Goal: Task Accomplishment & Management: Manage account settings

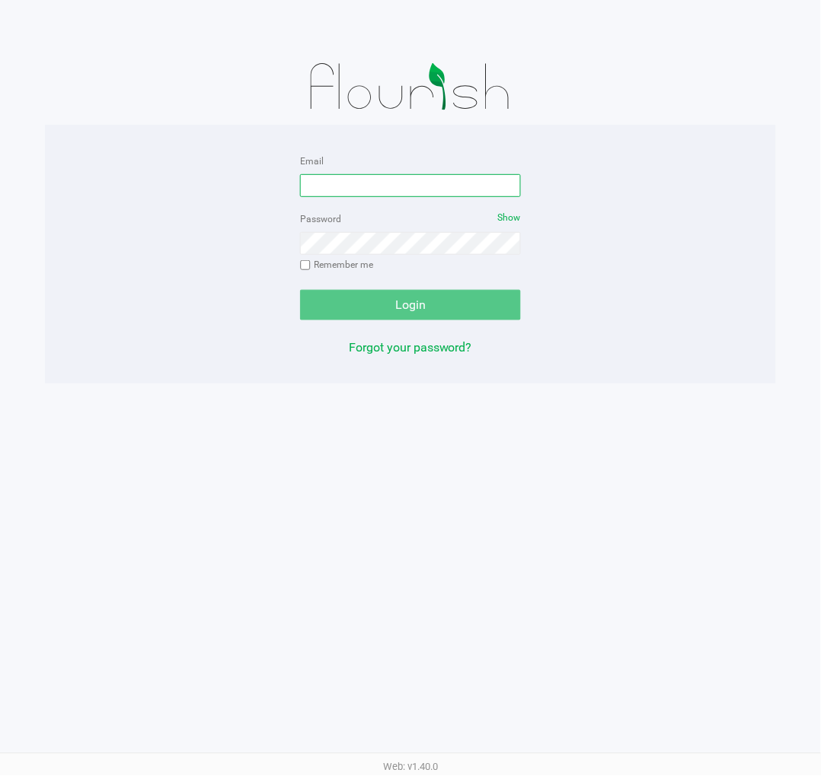
click at [431, 180] on input "Email" at bounding box center [410, 185] width 221 height 23
type input "[EMAIL_ADDRESS][DOMAIN_NAME]"
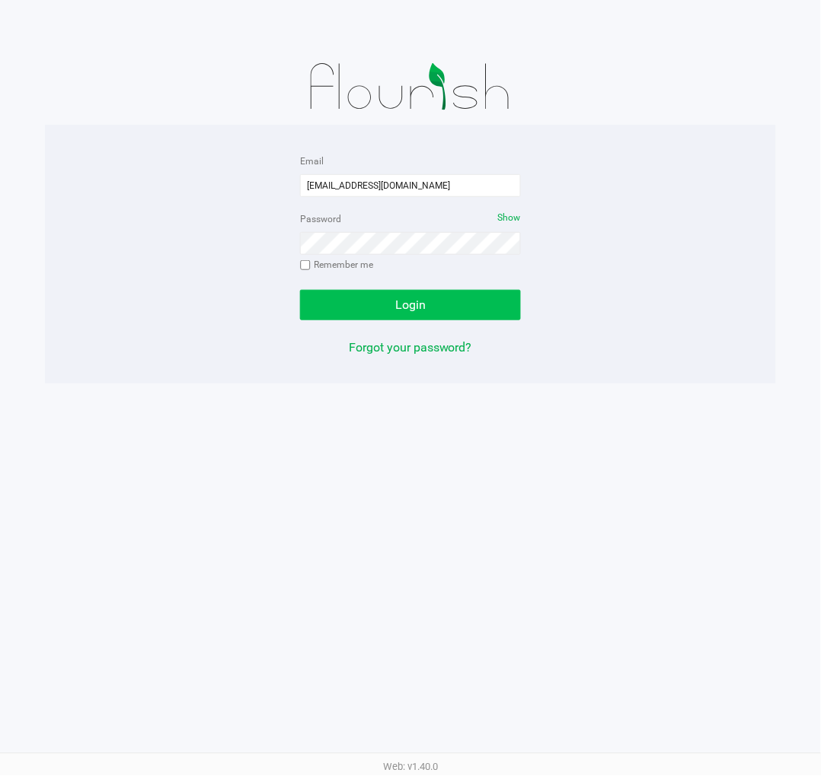
click at [467, 301] on button "Login" at bounding box center [410, 305] width 221 height 30
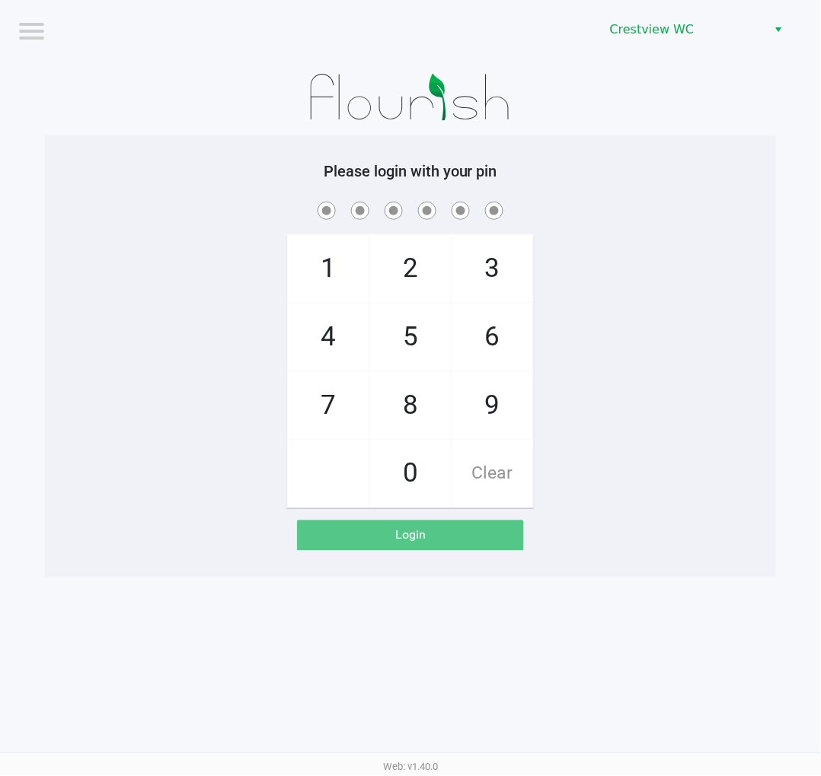
click at [394, 272] on span "2" at bounding box center [410, 268] width 81 height 67
checkbox input "true"
click at [329, 266] on span "1" at bounding box center [328, 268] width 81 height 67
checkbox input "true"
click at [498, 339] on span "6" at bounding box center [492, 337] width 81 height 67
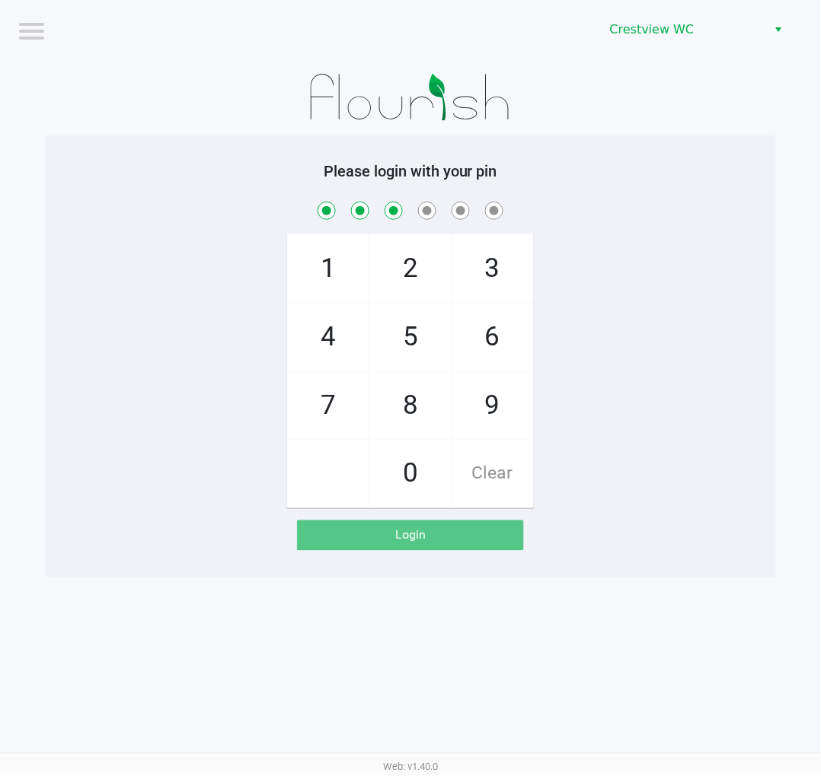
checkbox input "true"
click at [486, 332] on span "6" at bounding box center [492, 337] width 81 height 67
checkbox input "true"
click at [330, 263] on span "1" at bounding box center [328, 268] width 81 height 67
checkbox input "true"
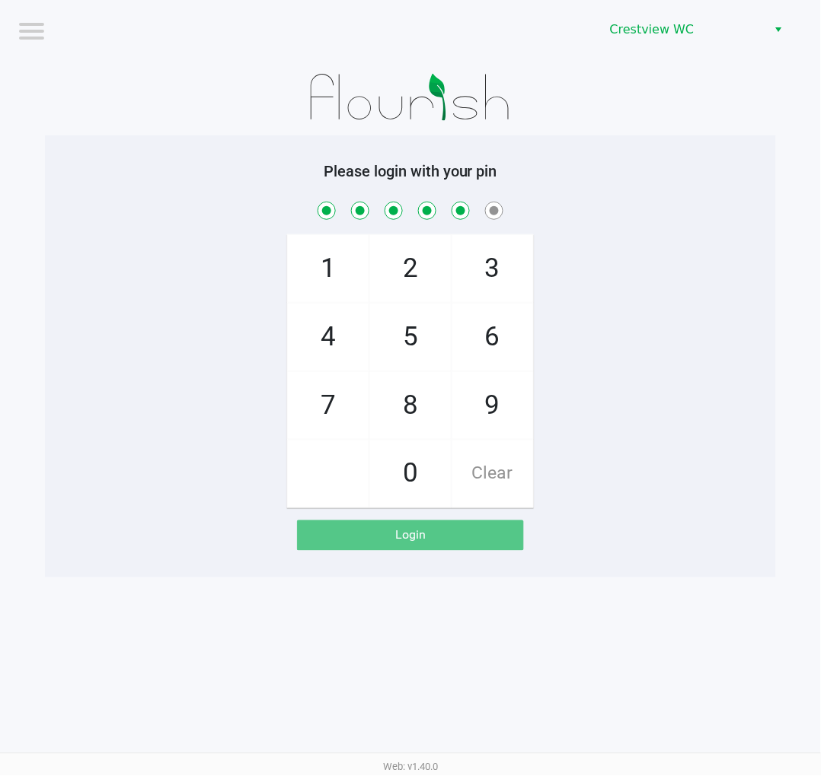
click at [401, 400] on span "8" at bounding box center [410, 405] width 81 height 67
checkbox input "true"
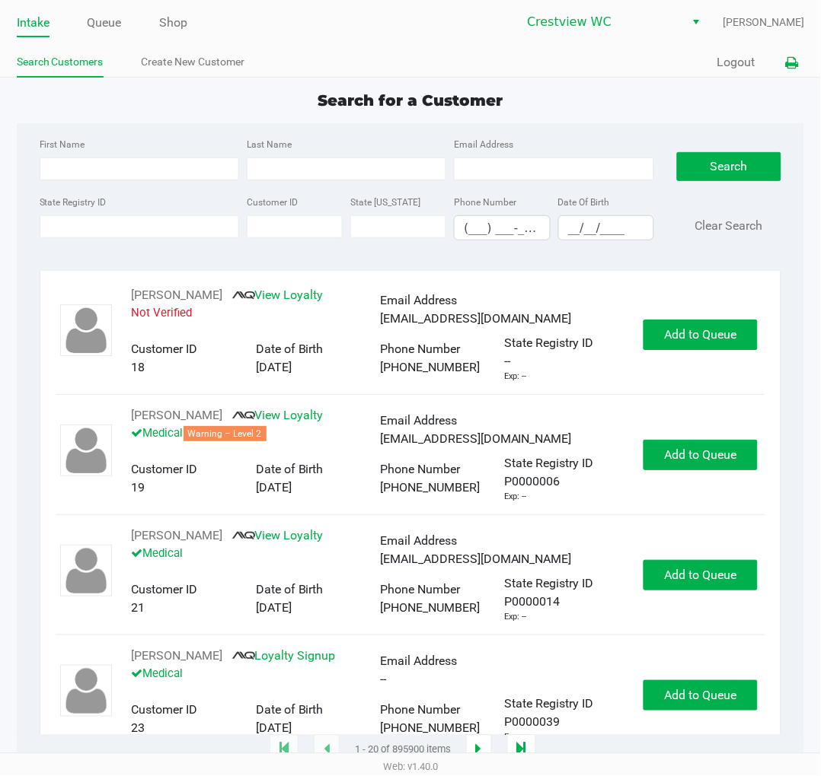
click at [797, 66] on icon at bounding box center [791, 63] width 13 height 11
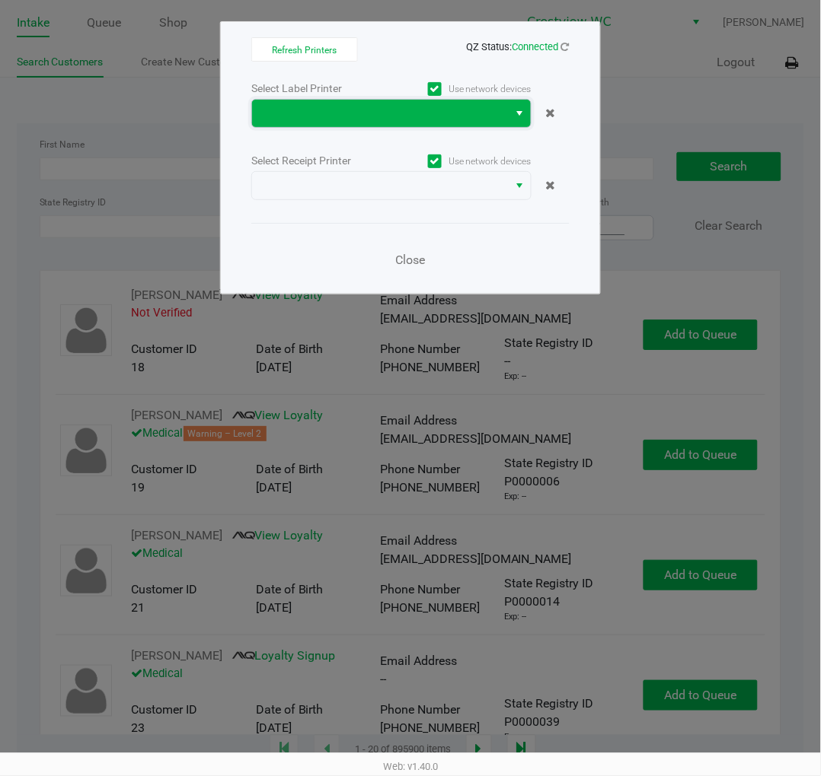
click at [361, 110] on span at bounding box center [380, 113] width 238 height 18
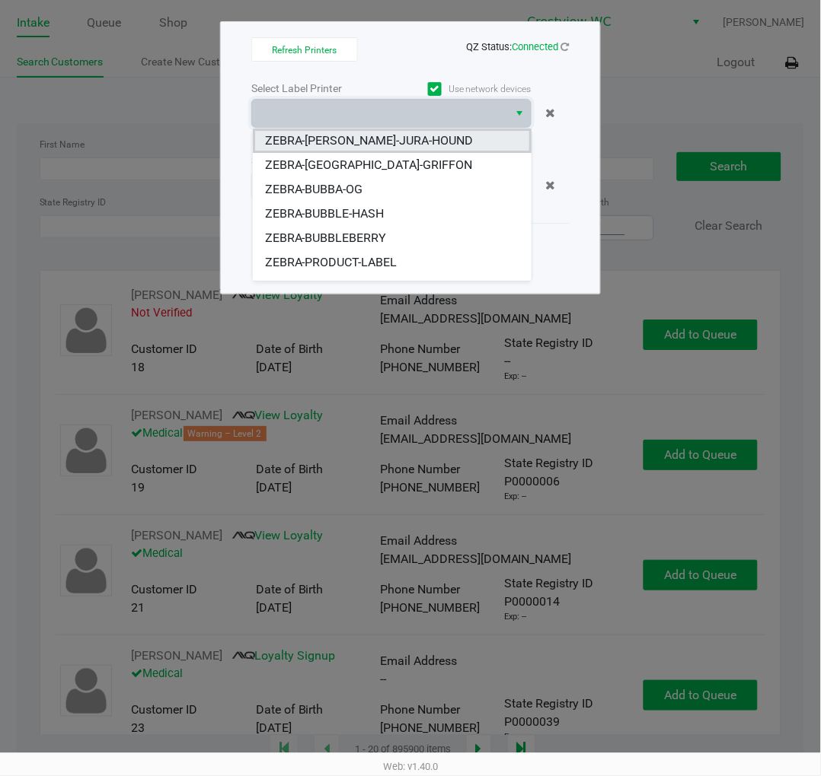
click at [404, 140] on span "ZEBRA-[PERSON_NAME]-JURA-HOUND" at bounding box center [369, 141] width 209 height 18
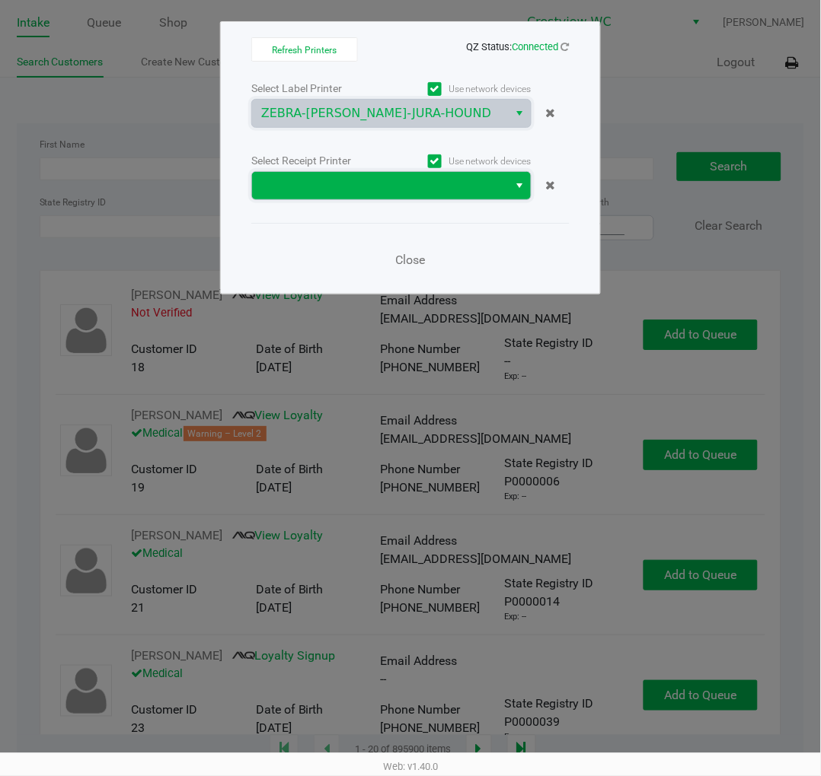
click at [389, 190] on span at bounding box center [380, 186] width 238 height 18
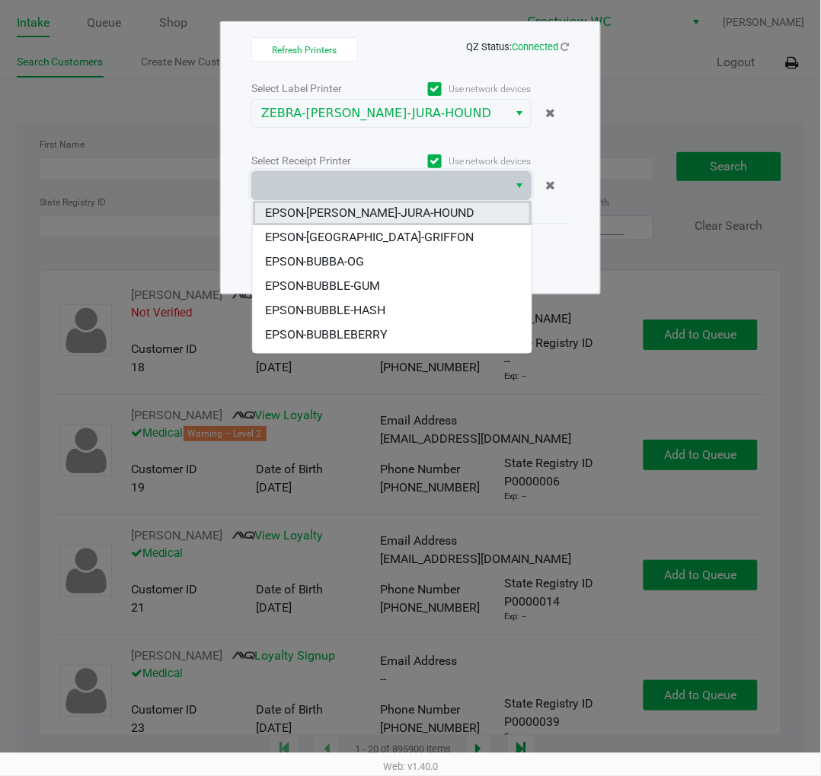
click at [390, 215] on span "EPSON-BRUNO-JURA-HOUND" at bounding box center [370, 213] width 210 height 18
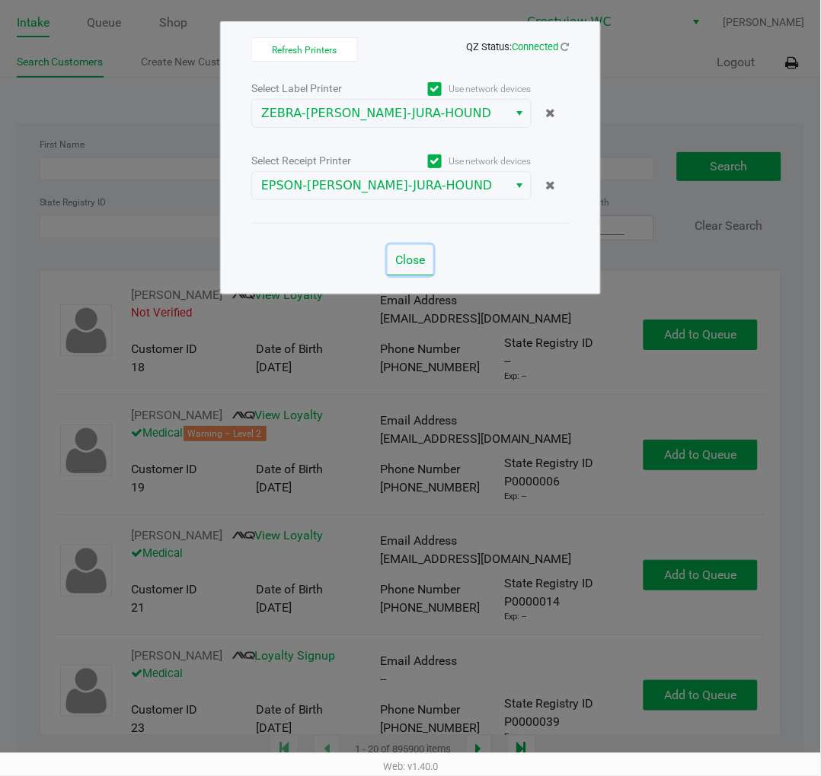
click at [407, 262] on span "Close" at bounding box center [411, 260] width 30 height 14
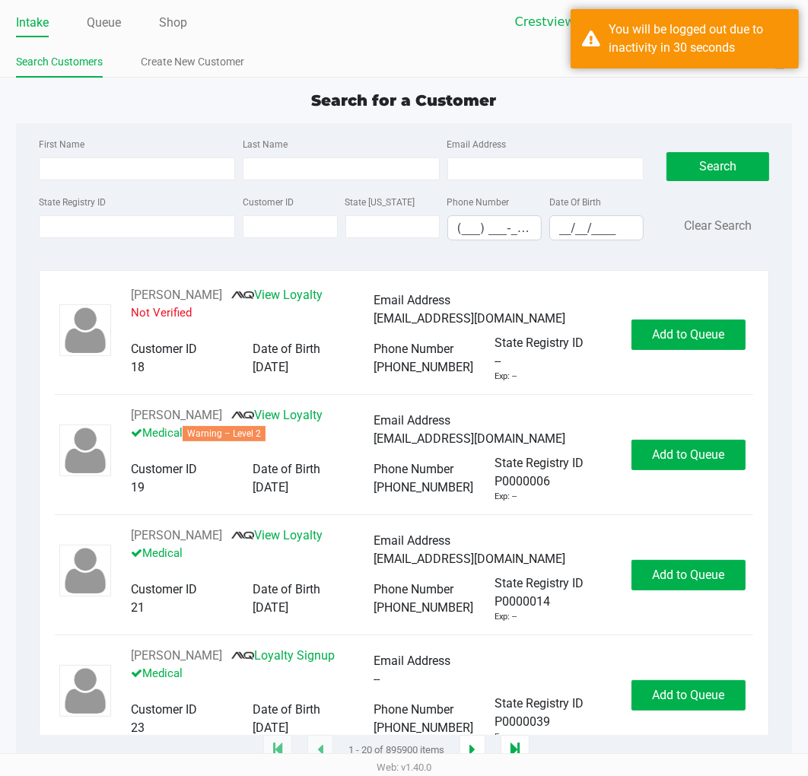
click at [611, 93] on div "Search for a Customer" at bounding box center [404, 100] width 799 height 23
click at [607, 104] on div "Search for a Customer" at bounding box center [404, 100] width 799 height 23
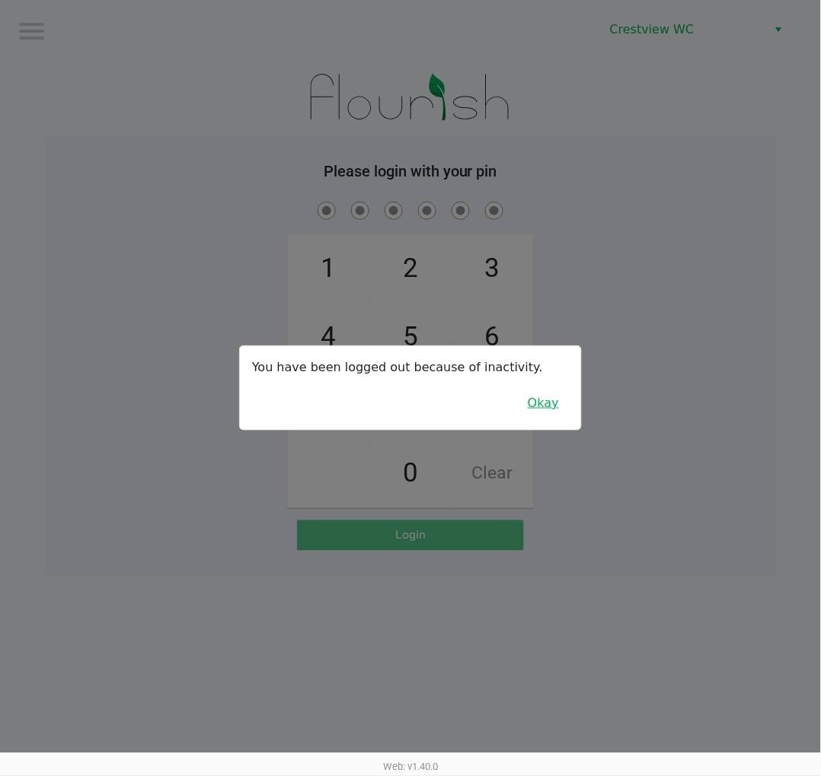
click at [554, 402] on button "Okay" at bounding box center [543, 403] width 51 height 29
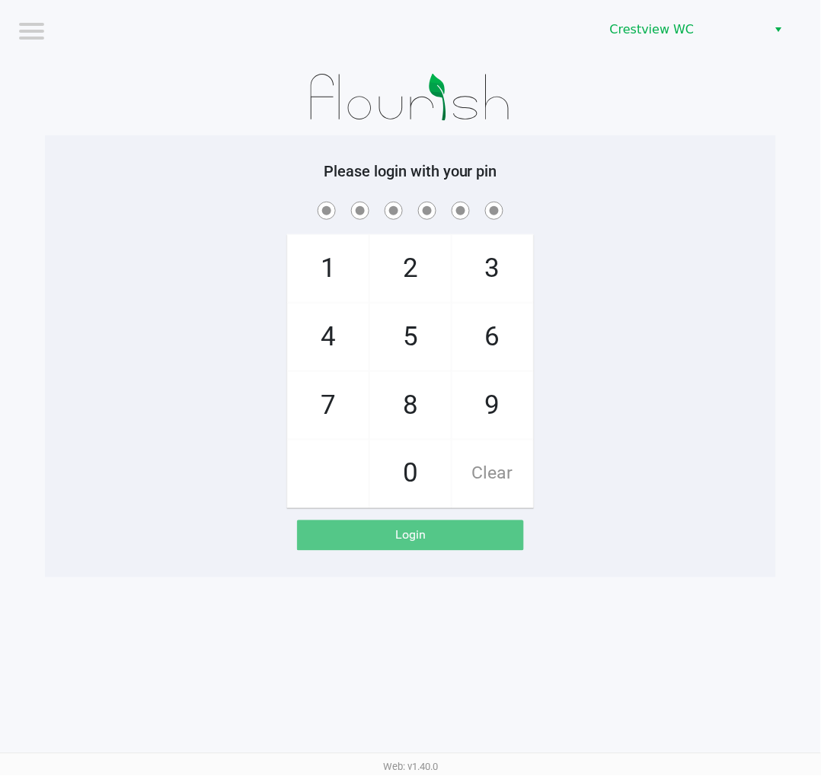
click at [432, 251] on span "2" at bounding box center [410, 268] width 81 height 67
checkbox input "true"
click at [301, 272] on span "1" at bounding box center [328, 268] width 81 height 67
checkbox input "true"
click at [499, 331] on span "6" at bounding box center [492, 337] width 81 height 67
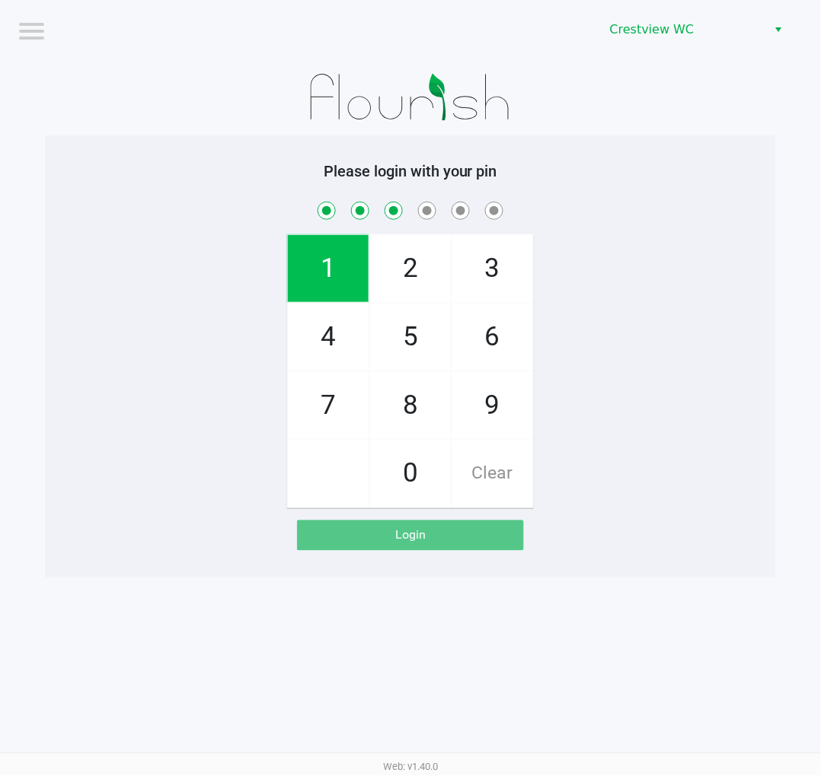
checkbox input "true"
click at [499, 317] on span "6" at bounding box center [492, 337] width 81 height 67
checkbox input "true"
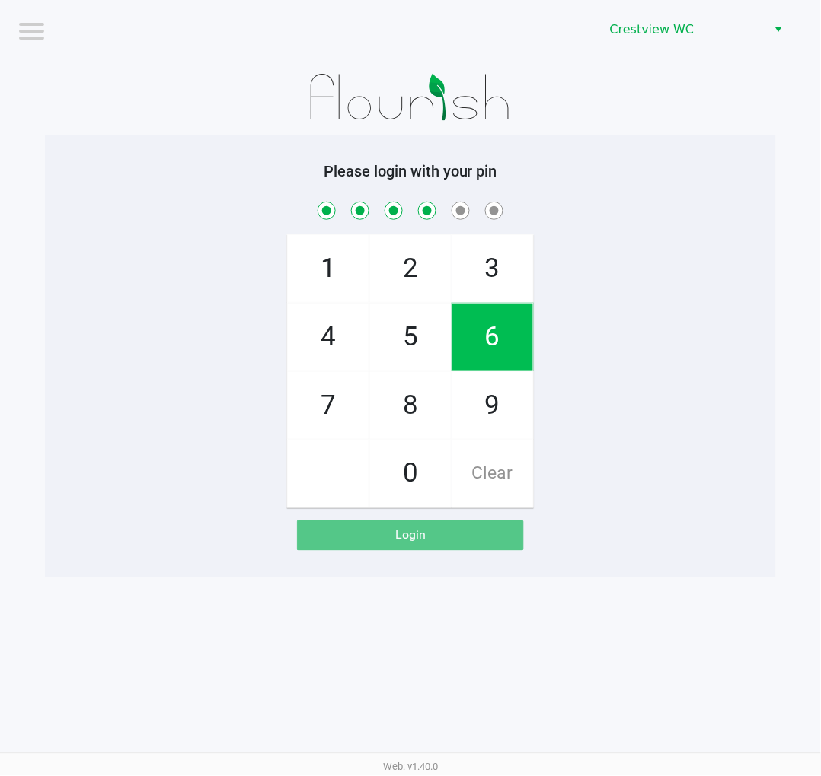
click at [301, 279] on span "1" at bounding box center [328, 268] width 81 height 67
checkbox input "true"
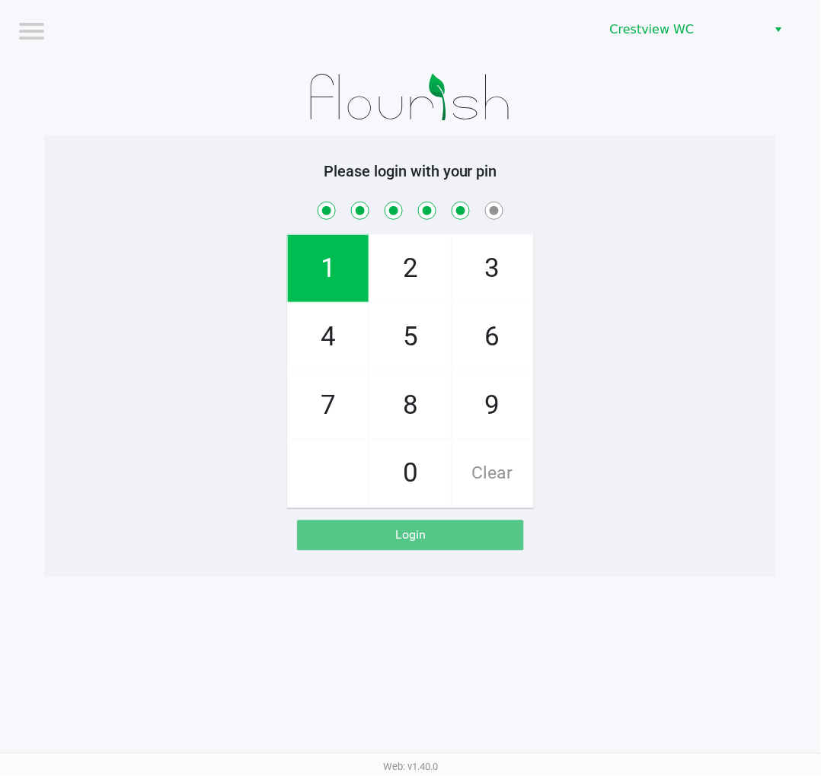
click at [398, 392] on span "8" at bounding box center [410, 405] width 81 height 67
checkbox input "true"
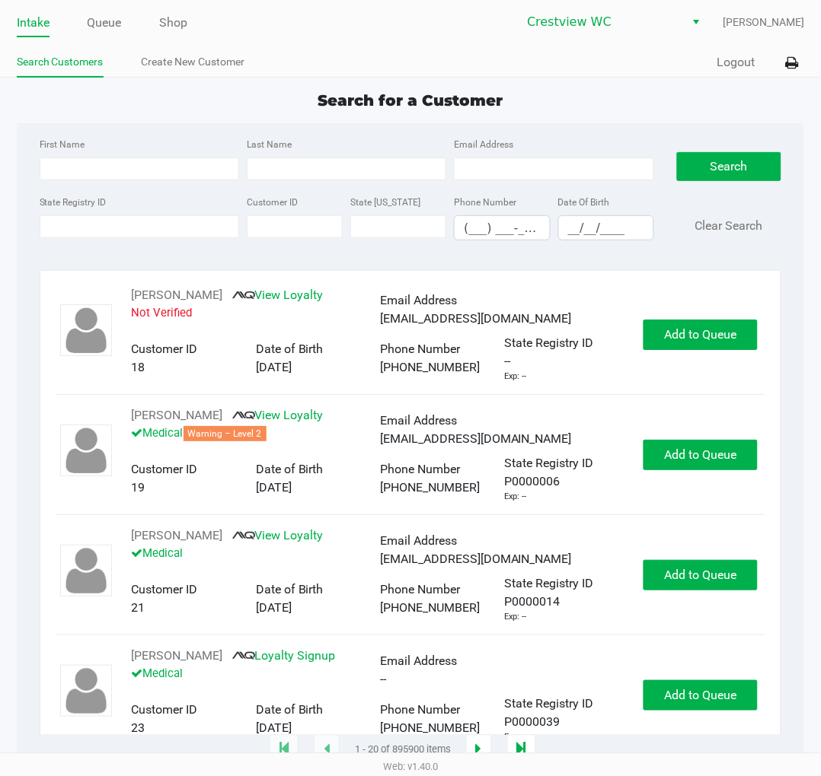
click at [611, 104] on div "Search for a Customer" at bounding box center [410, 100] width 811 height 23
click at [111, 169] on input "First Name" at bounding box center [139, 169] width 199 height 23
type input "ashley"
click at [341, 168] on input "Last Name" at bounding box center [346, 169] width 199 height 23
type input "oquin"
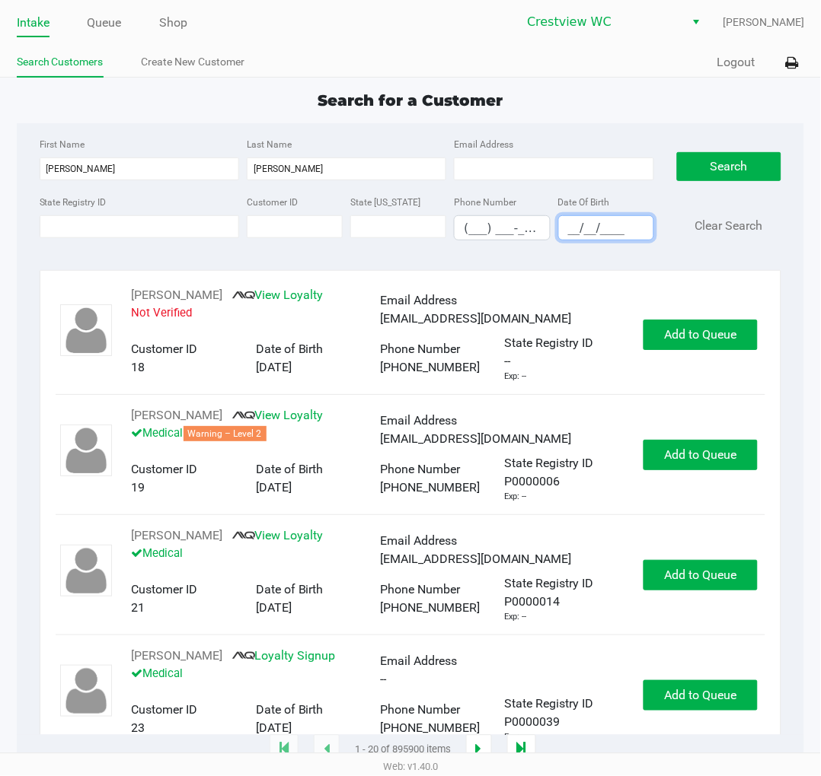
click at [571, 227] on input "__/__/____" at bounding box center [606, 228] width 94 height 24
type input "07/22/1982"
click at [718, 165] on button "Search" at bounding box center [729, 166] width 104 height 29
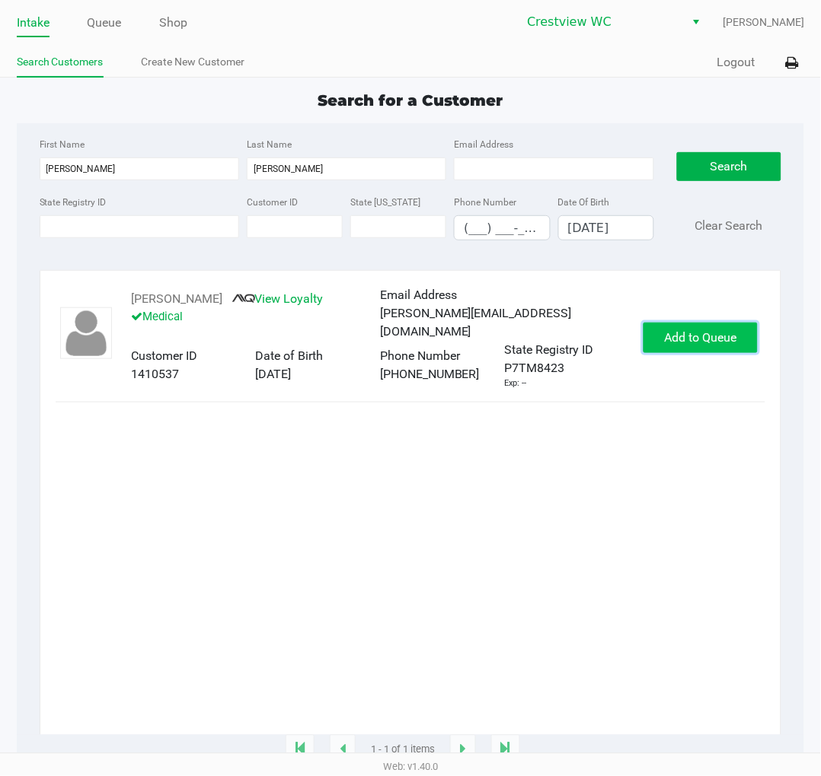
click at [729, 336] on span "Add to Queue" at bounding box center [700, 337] width 72 height 14
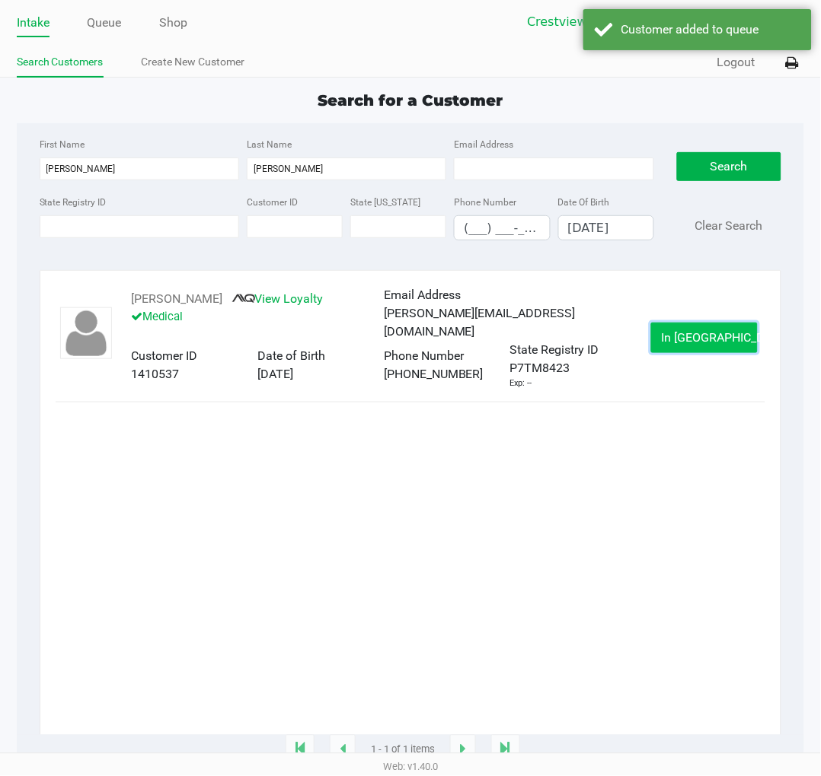
click at [725, 340] on span "In Queue" at bounding box center [725, 337] width 128 height 14
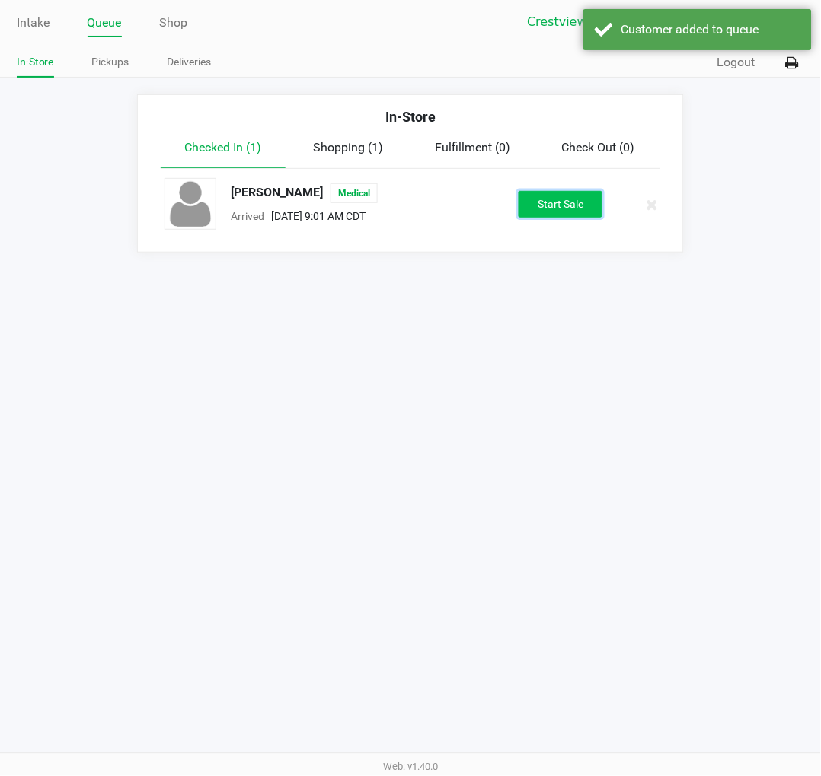
click at [580, 202] on button "Start Sale" at bounding box center [560, 204] width 84 height 27
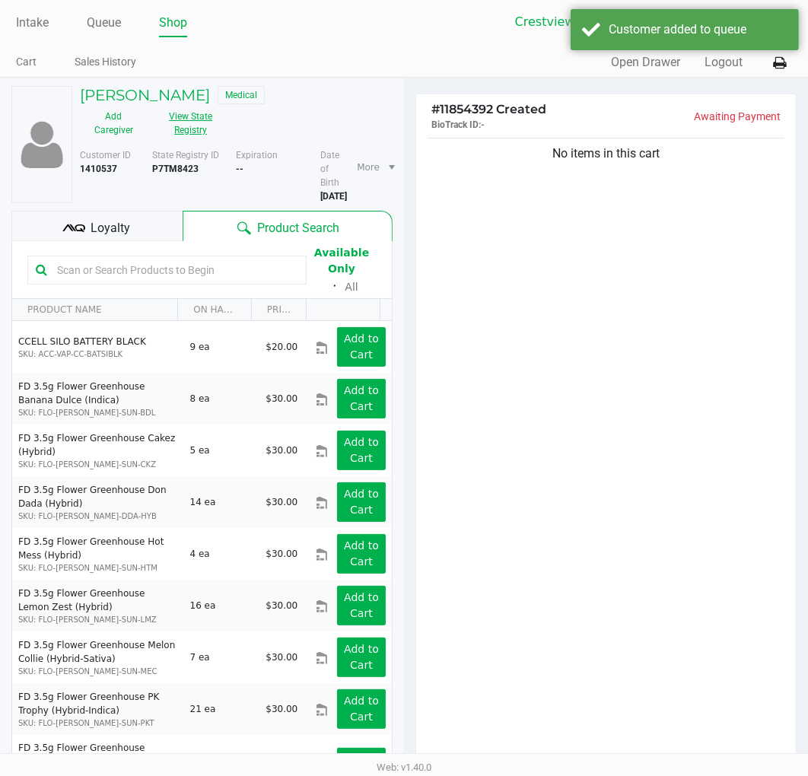
click at [200, 139] on button "View State Registry" at bounding box center [187, 123] width 78 height 38
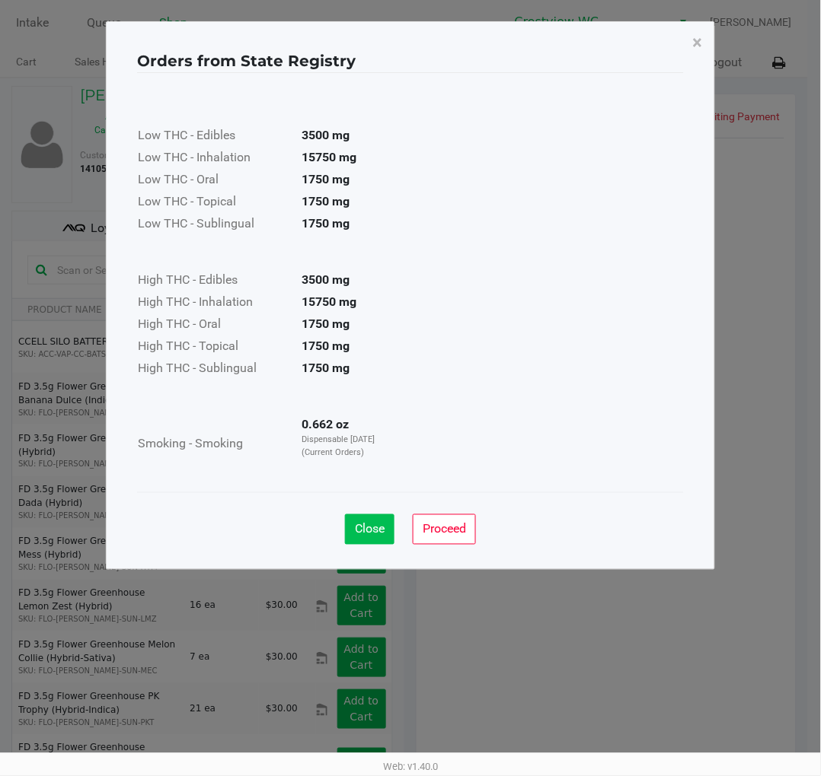
click at [363, 529] on span "Close" at bounding box center [370, 529] width 30 height 14
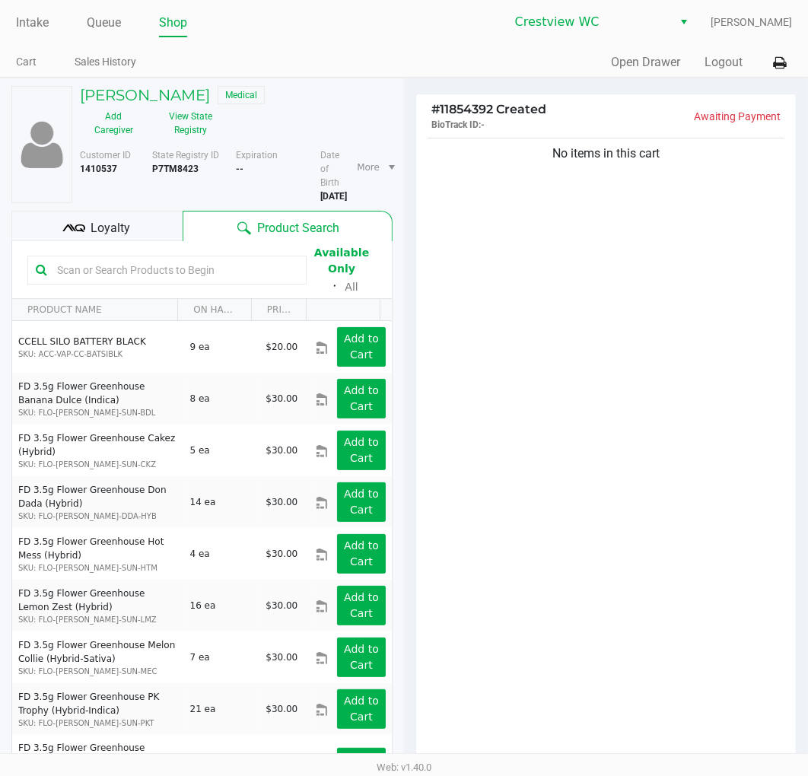
click at [629, 381] on div "No items in this cart" at bounding box center [606, 449] width 380 height 629
click at [119, 233] on span "Loyalty" at bounding box center [111, 228] width 40 height 18
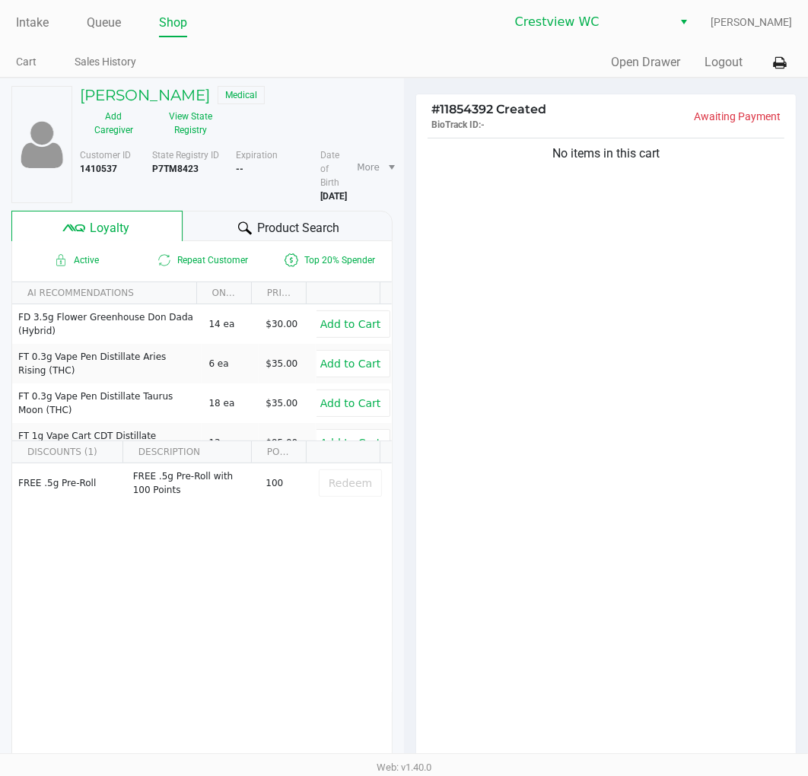
click at [635, 472] on div "No items in this cart" at bounding box center [606, 449] width 380 height 629
click at [699, 317] on div "No items in this cart" at bounding box center [606, 449] width 380 height 629
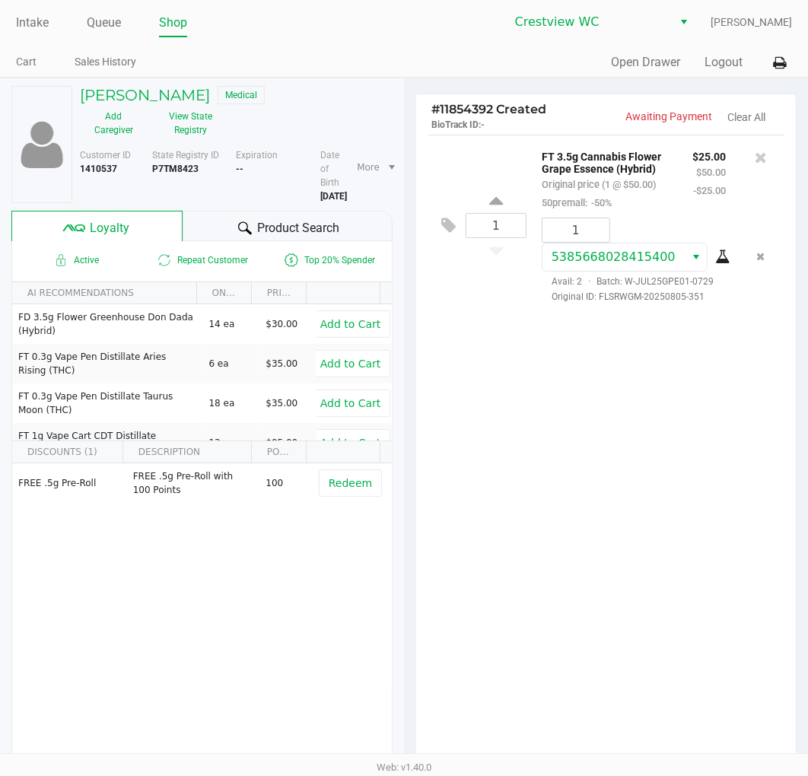
click at [637, 527] on div "1 FT 3.5g Cannabis Flower Grape Essence (Hybrid) Original price (1 @ $50.00) 50…" at bounding box center [606, 449] width 380 height 629
click at [624, 514] on div "1 FT 3.5g Cannabis Flower Grape Essence (Hybrid) Original price (1 @ $50.00) 50…" at bounding box center [606, 449] width 380 height 629
click at [694, 406] on div "1 FT 3.5g Cannabis Flower Grape Essence (Hybrid) Original price (1 @ $50.00) 50…" at bounding box center [606, 449] width 380 height 629
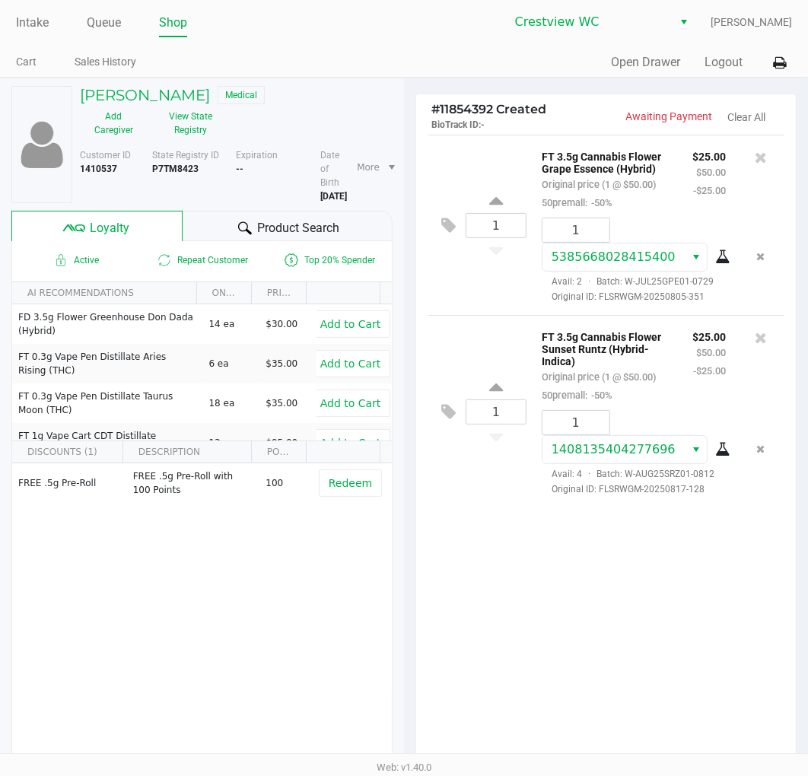
click at [588, 617] on div "1 FT 3.5g Cannabis Flower Grape Essence (Hybrid) Original price (1 @ $50.00) 50…" at bounding box center [606, 449] width 380 height 629
click at [483, 315] on div "1 FT 3.5g Cannabis Flower Grape Essence (Hybrid) Original price (1 @ $50.00) 50…" at bounding box center [606, 225] width 357 height 180
click at [640, 648] on div "1 FT 3.5g Cannabis Flower Grape Essence (Hybrid) Original price (1 @ $50.00) 50…" at bounding box center [606, 449] width 380 height 629
click at [406, 40] on div "Intake Queue Shop Crestview WC Eric Stevenson Cart Sales History Quick Sale Ope…" at bounding box center [404, 39] width 808 height 78
click at [595, 666] on div "1 FT 3.5g Cannabis Flower Grape Essence (Hybrid) Original price (1 @ $50.00) 50…" at bounding box center [606, 449] width 380 height 629
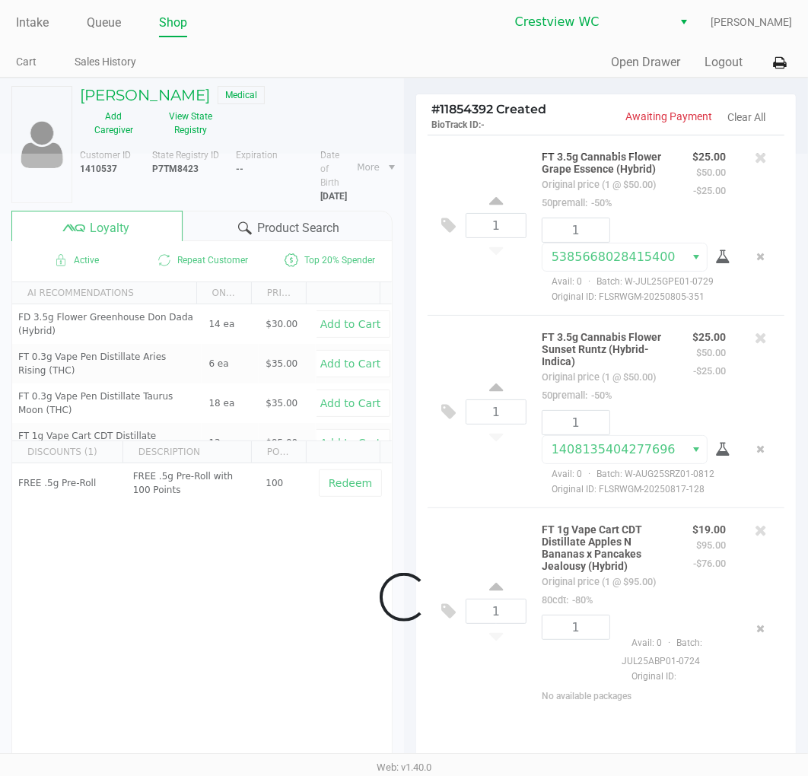
scroll to position [65, 0]
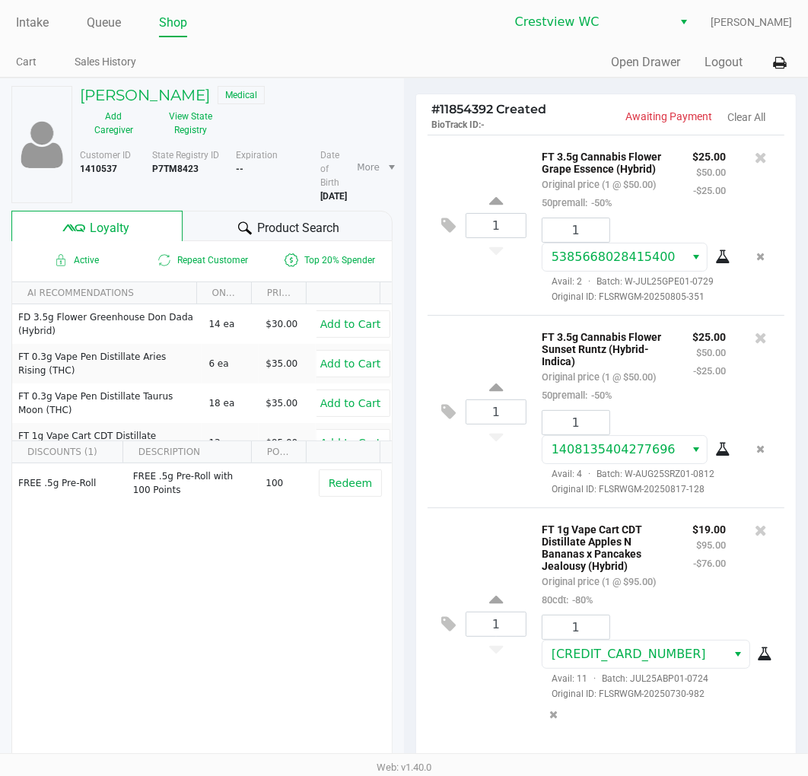
click at [490, 508] on div "1 FT 3.5g Cannabis Flower Sunset Runtz (Hybrid-Indica) Original price (1 @ $50.…" at bounding box center [606, 411] width 357 height 193
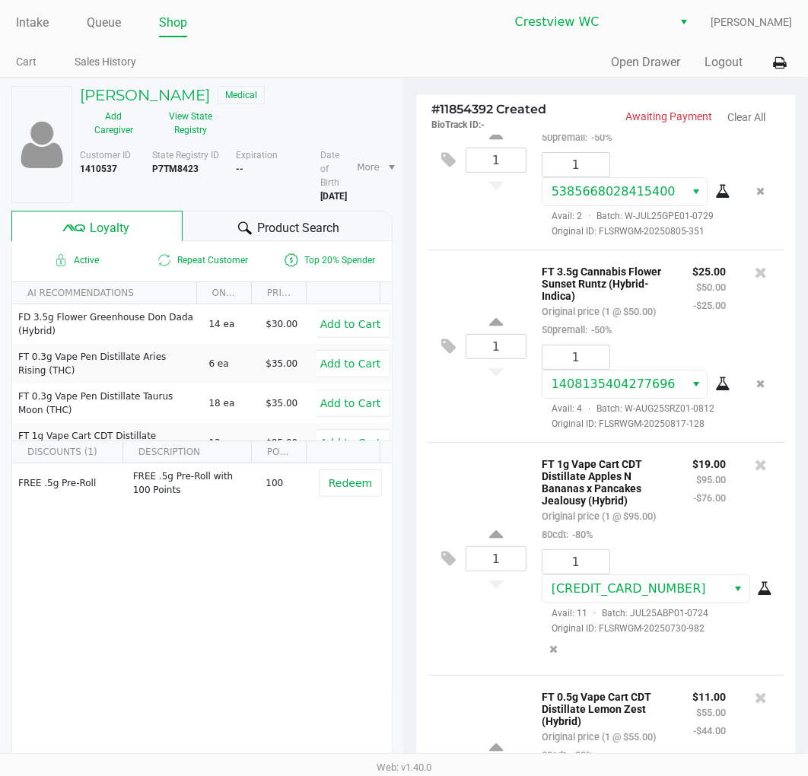
scroll to position [280, 0]
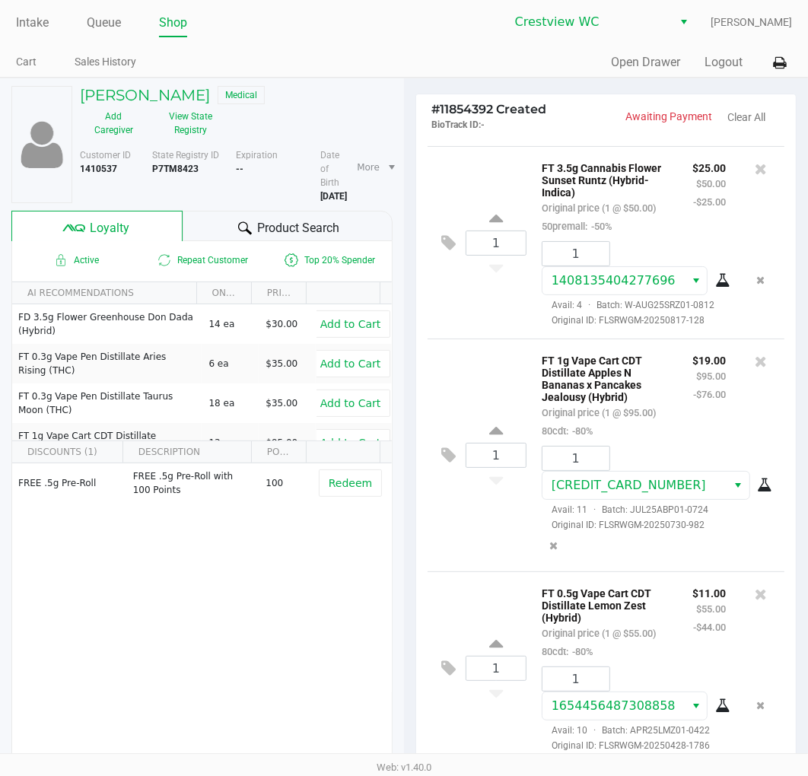
click at [487, 541] on div "1 FT 1g Vape Cart CDT Distillate Apples N Bananas x Pancakes Jealousy (Hybrid) …" at bounding box center [606, 455] width 357 height 233
click at [480, 316] on div "1 FT 3.5g Cannabis Flower Sunset Runtz (Hybrid-Indica) Original price (1 @ $50.…" at bounding box center [606, 242] width 357 height 193
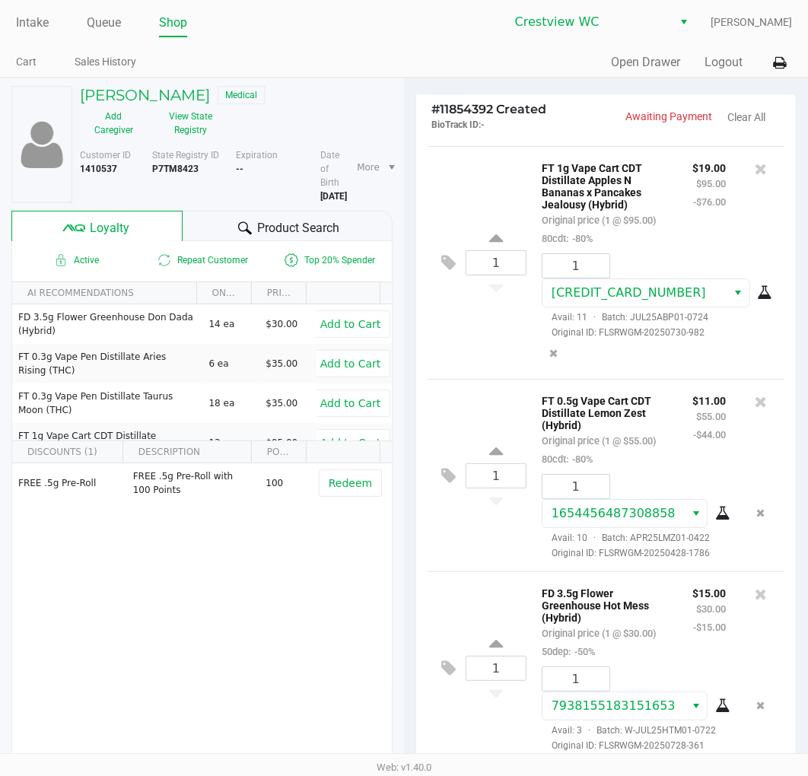
scroll to position [514, 0]
click at [481, 572] on div "1 FD 3.5g Flower Greenhouse Hot Mess (Hybrid) Original price (1 @ $30.00) 50dep…" at bounding box center [606, 668] width 357 height 193
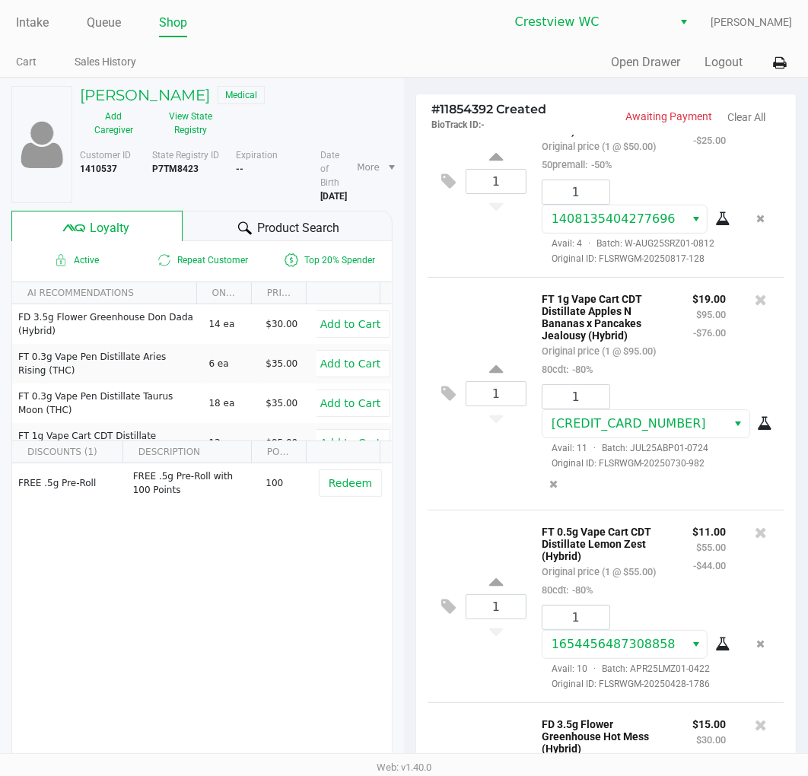
scroll to position [0, 0]
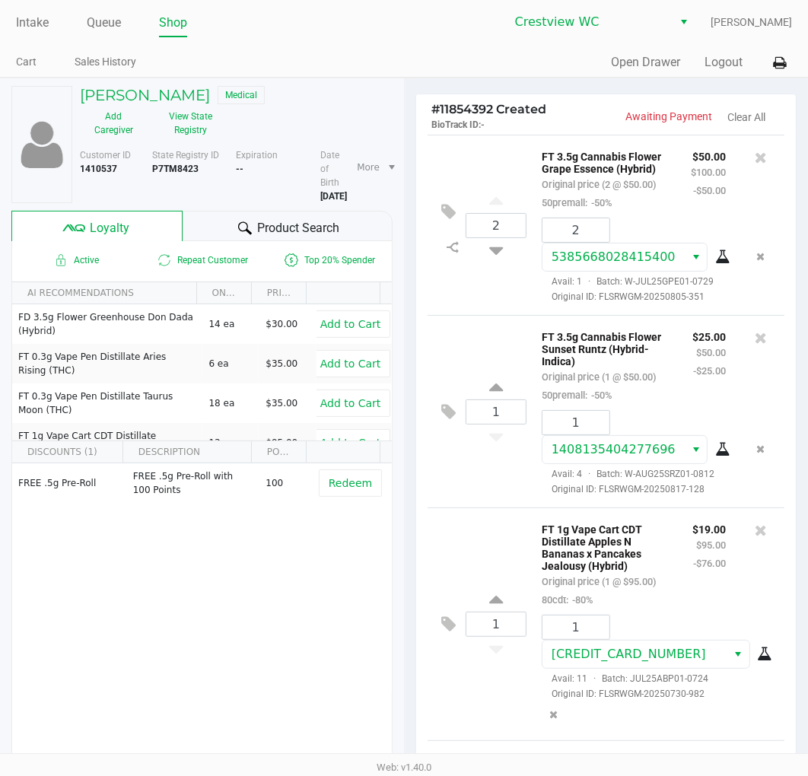
click at [493, 315] on div "2 FT 3.5g Cannabis Flower Grape Essence (Hybrid) Original price (2 @ $50.00) 50…" at bounding box center [606, 225] width 357 height 180
click at [502, 170] on div "2 FT 3.5g Cannabis Flower Grape Essence (Hybrid) Original price (2 @ $50.00) 50…" at bounding box center [606, 225] width 357 height 180
click at [489, 368] on div "1 FT 3.5g Cannabis Flower Sunset Runtz (Hybrid-Indica) Original price (1 @ $50.…" at bounding box center [606, 411] width 357 height 193
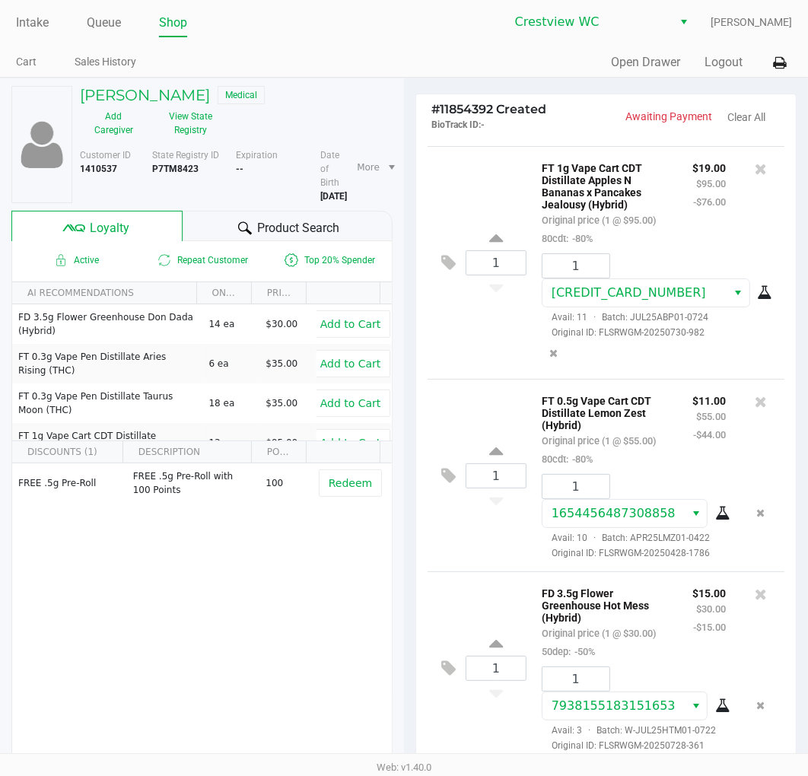
scroll to position [189, 0]
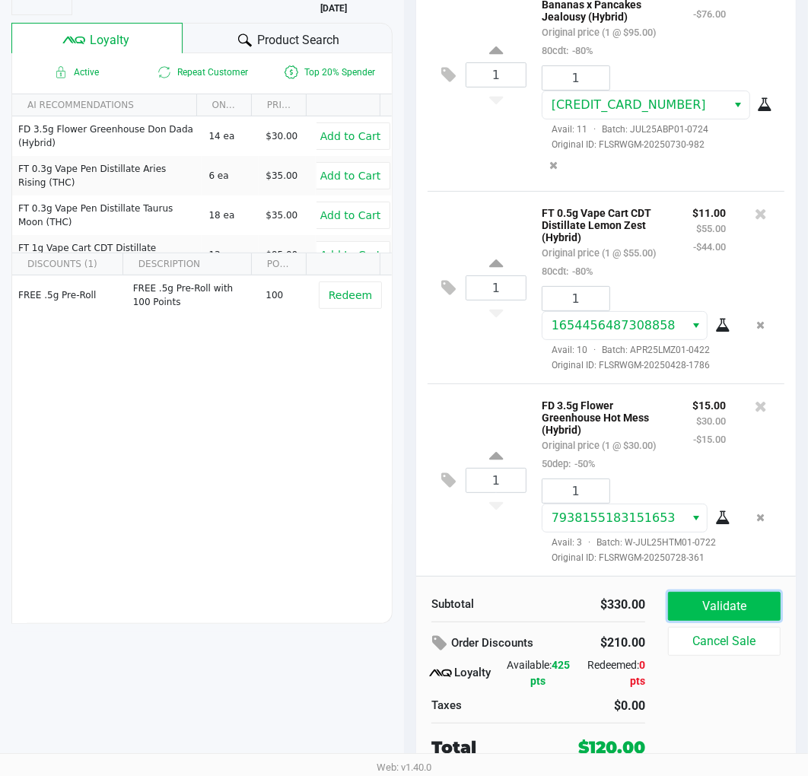
click at [719, 597] on button "Validate" at bounding box center [724, 606] width 113 height 29
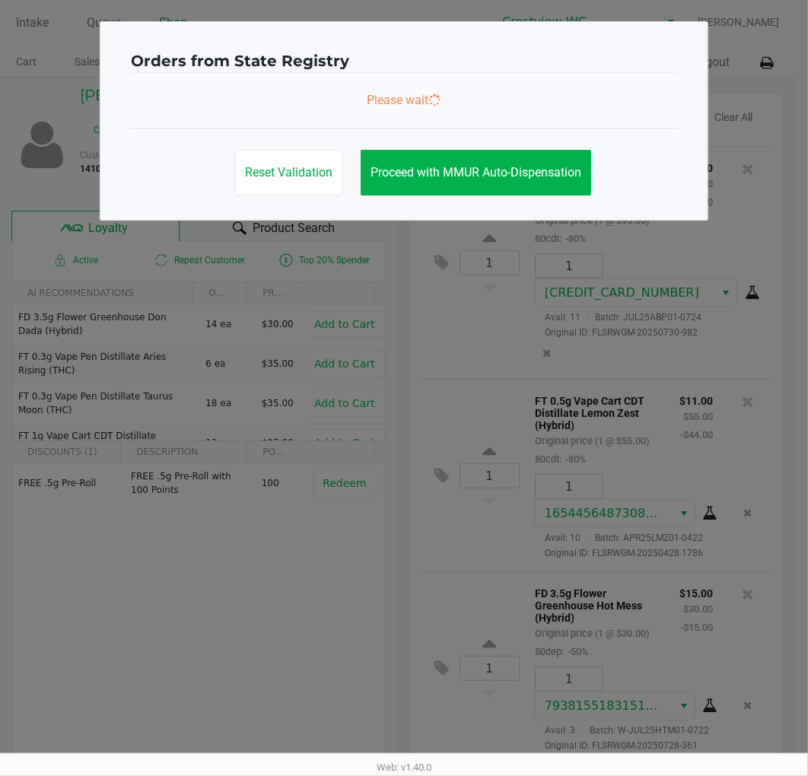
scroll to position [0, 0]
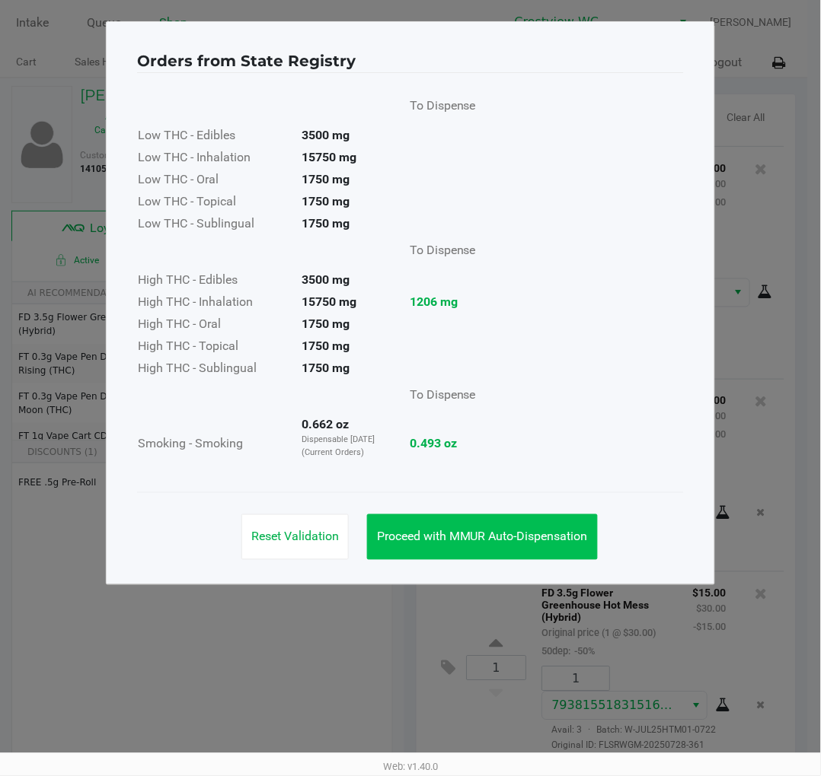
click at [556, 540] on span "Proceed with MMUR Auto-Dispensation" at bounding box center [482, 537] width 211 height 14
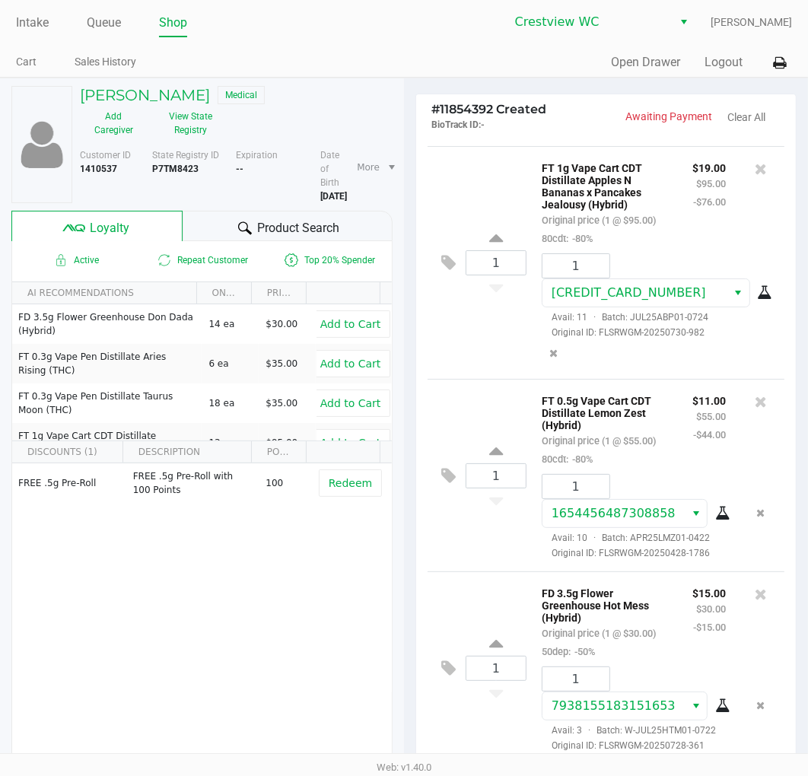
click at [499, 297] on div "1 FT 1g Vape Cart CDT Distillate Apples N Bananas x Pancakes Jealousy (Hybrid) …" at bounding box center [606, 262] width 357 height 233
click at [473, 314] on div "1 FT 1g Vape Cart CDT Distillate Apples N Bananas x Pancakes Jealousy (Hybrid) …" at bounding box center [606, 262] width 357 height 233
click at [469, 294] on div "1 FT 1g Vape Cart CDT Distillate Apples N Bananas x Pancakes Jealousy (Hybrid) …" at bounding box center [606, 262] width 357 height 233
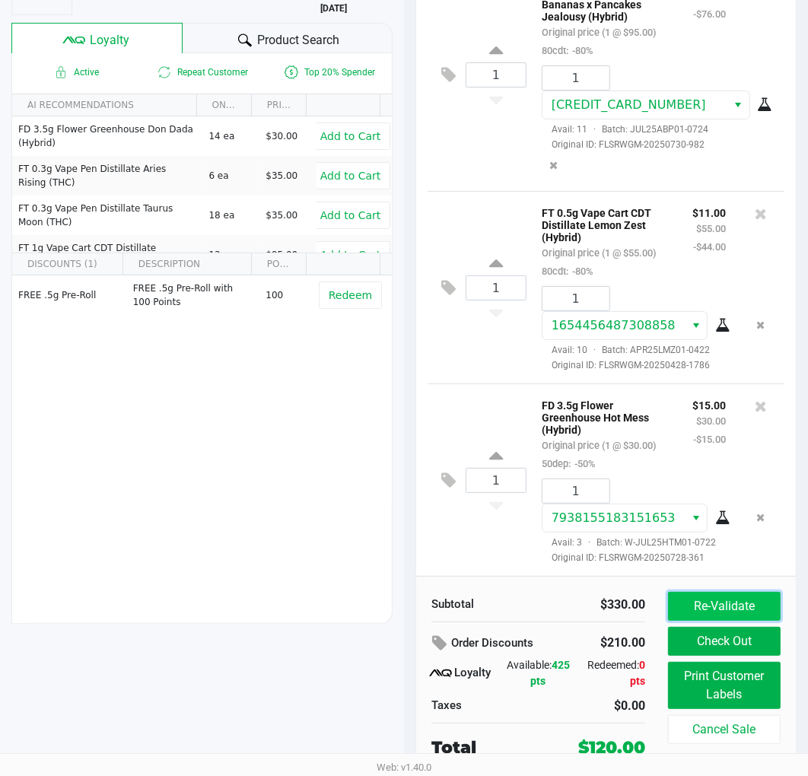
click at [744, 598] on button "Re-Validate" at bounding box center [724, 606] width 113 height 29
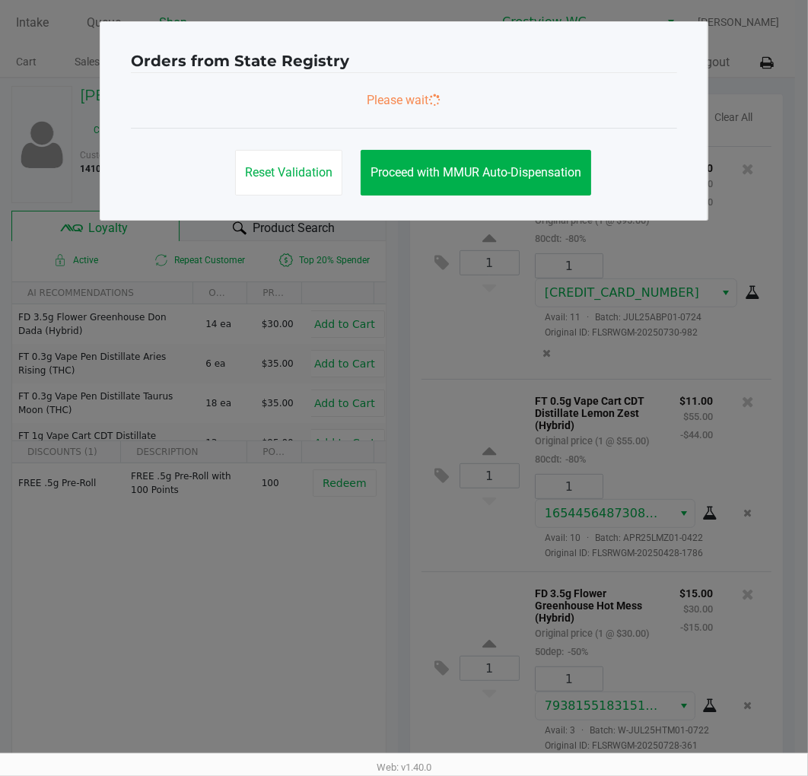
scroll to position [0, 0]
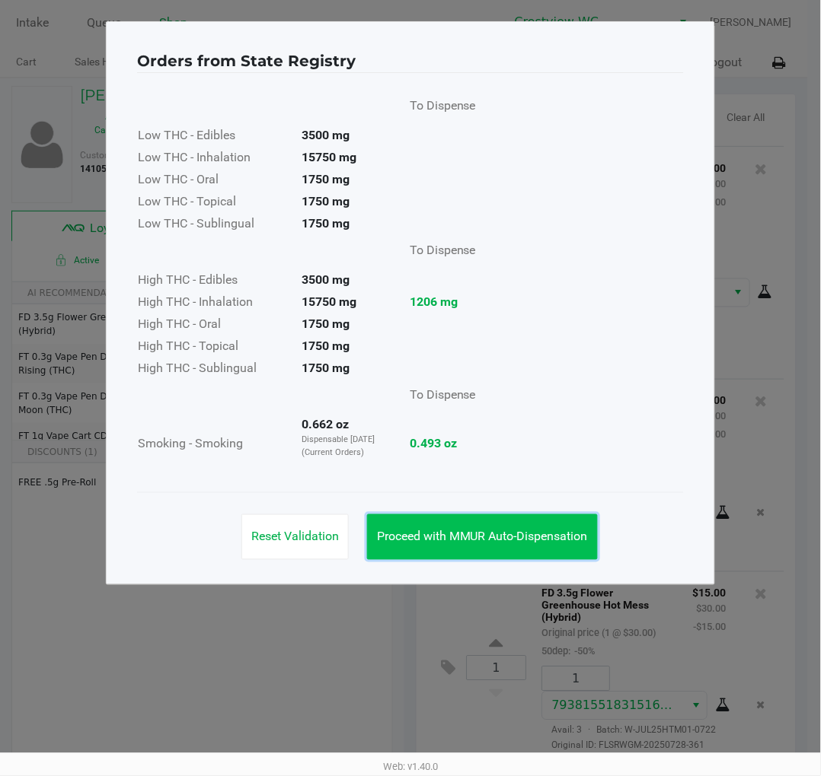
click at [574, 531] on span "Proceed with MMUR Auto-Dispensation" at bounding box center [482, 537] width 211 height 14
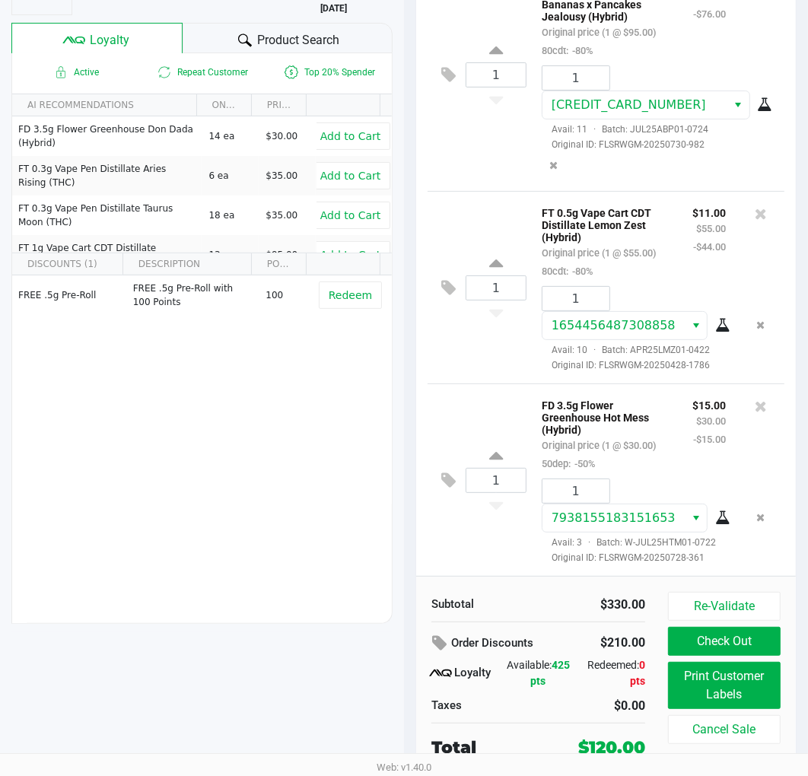
scroll to position [189, 0]
click at [484, 333] on div "1 FT 0.5g Vape Cart CDT Distillate Lemon Zest (Hybrid) Original price (1 @ $55.…" at bounding box center [606, 287] width 357 height 193
click at [515, 333] on div "1 FT 0.5g Vape Cart CDT Distillate Lemon Zest (Hybrid) Original price (1 @ $55.…" at bounding box center [606, 287] width 357 height 193
click at [746, 688] on button "Print Customer Labels" at bounding box center [724, 685] width 113 height 47
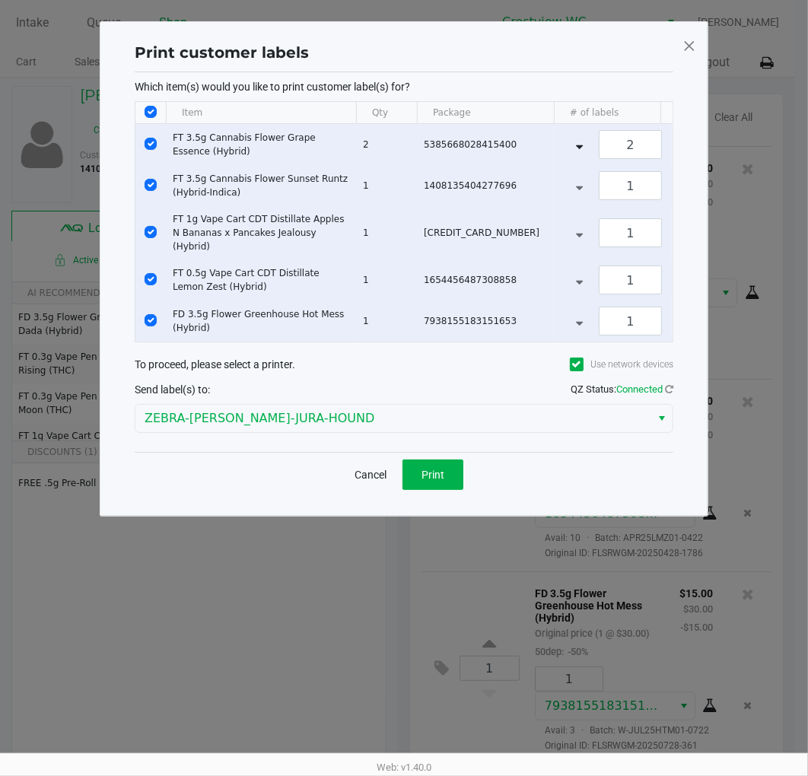
scroll to position [0, 0]
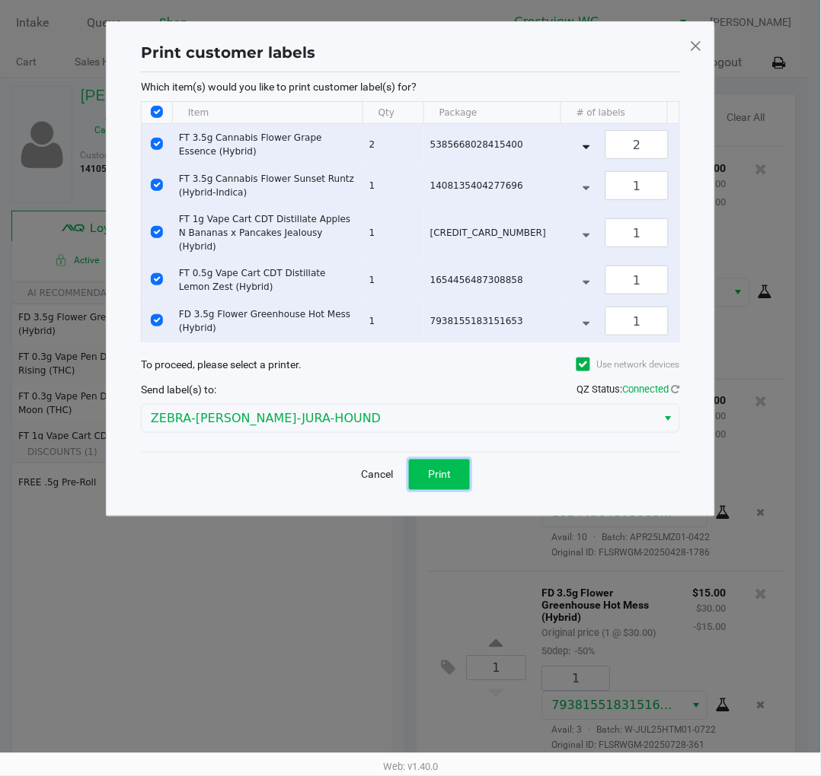
click at [448, 474] on span "Print" at bounding box center [439, 475] width 23 height 12
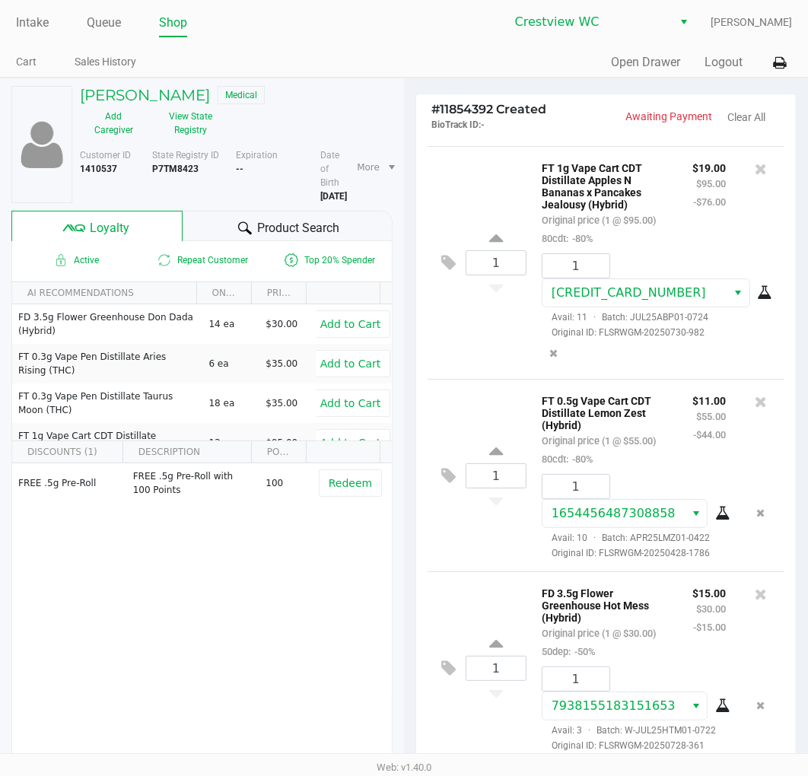
scroll to position [189, 0]
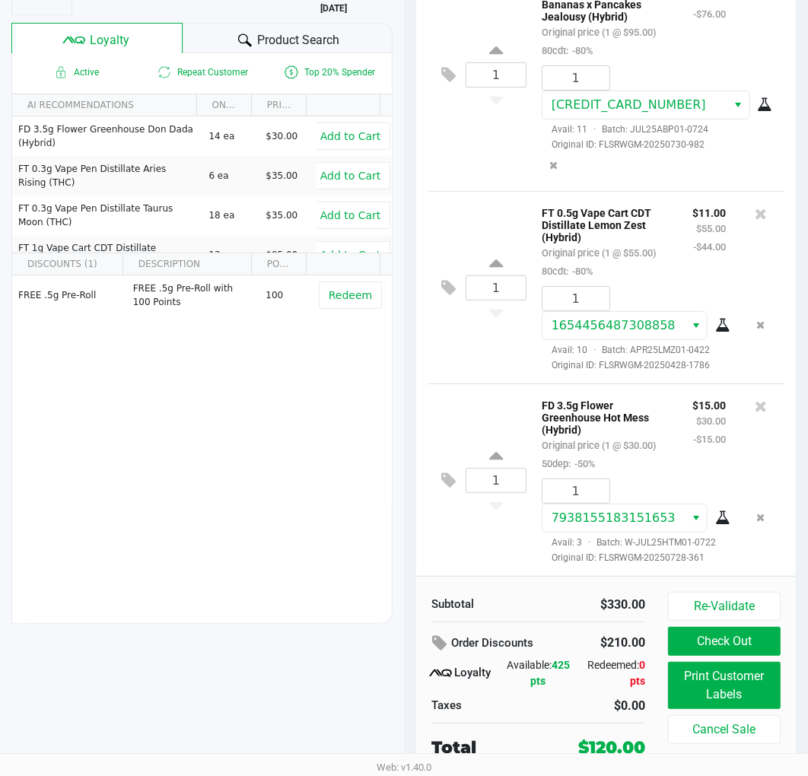
click at [739, 643] on button "Check Out" at bounding box center [724, 641] width 113 height 29
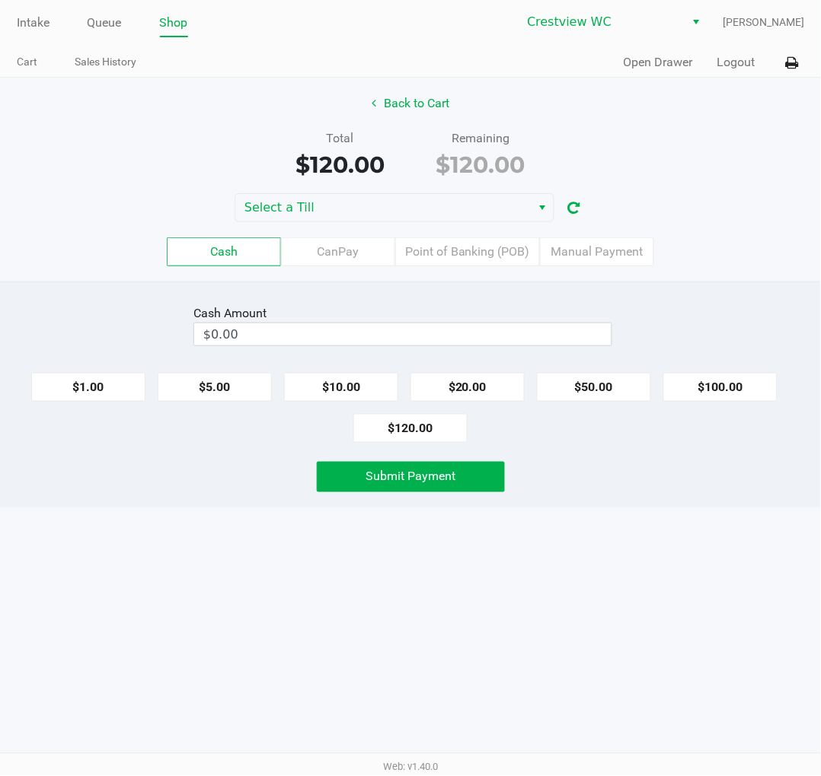
click at [713, 131] on div "Total $120.00 Remaining $120.00" at bounding box center [410, 155] width 843 height 53
click at [708, 132] on div "Total $120.00 Remaining $120.00" at bounding box center [410, 155] width 843 height 53
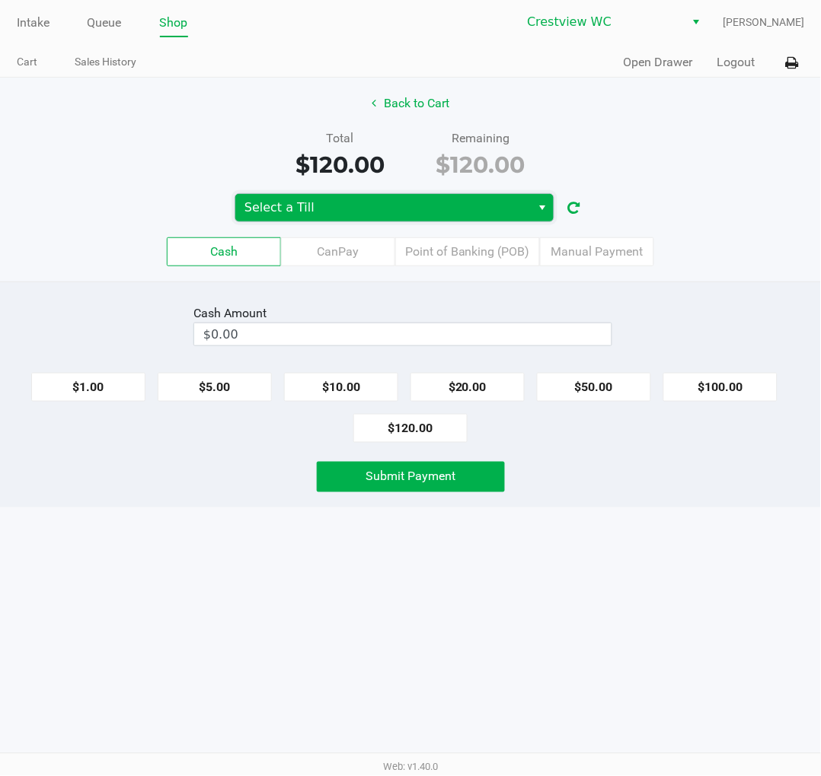
click at [443, 219] on span "Select a Till" at bounding box center [383, 207] width 296 height 27
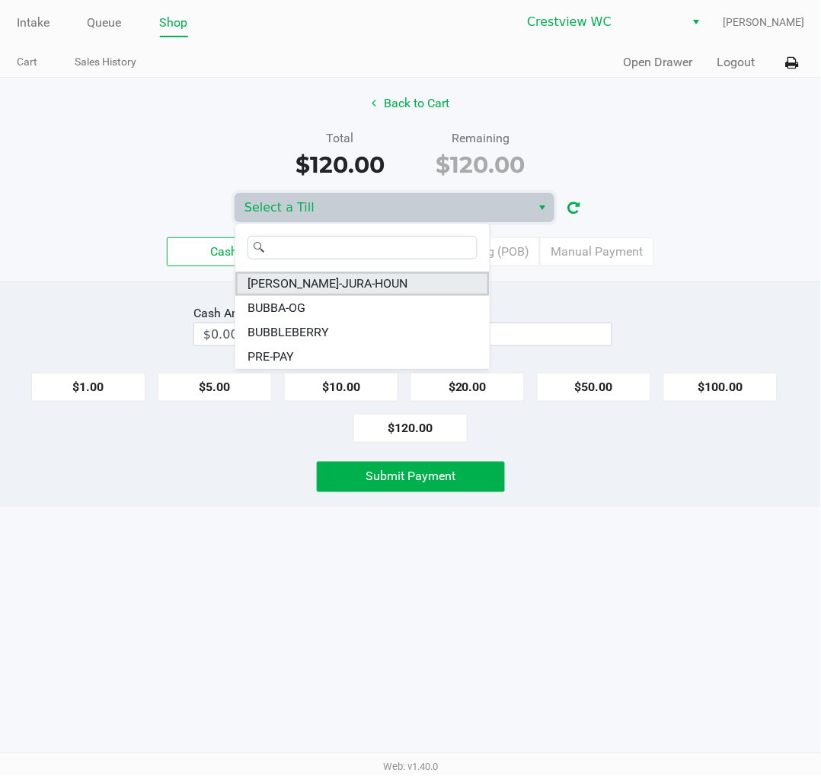
click at [366, 285] on li "BRUNO-JURA-HOUN" at bounding box center [362, 284] width 254 height 24
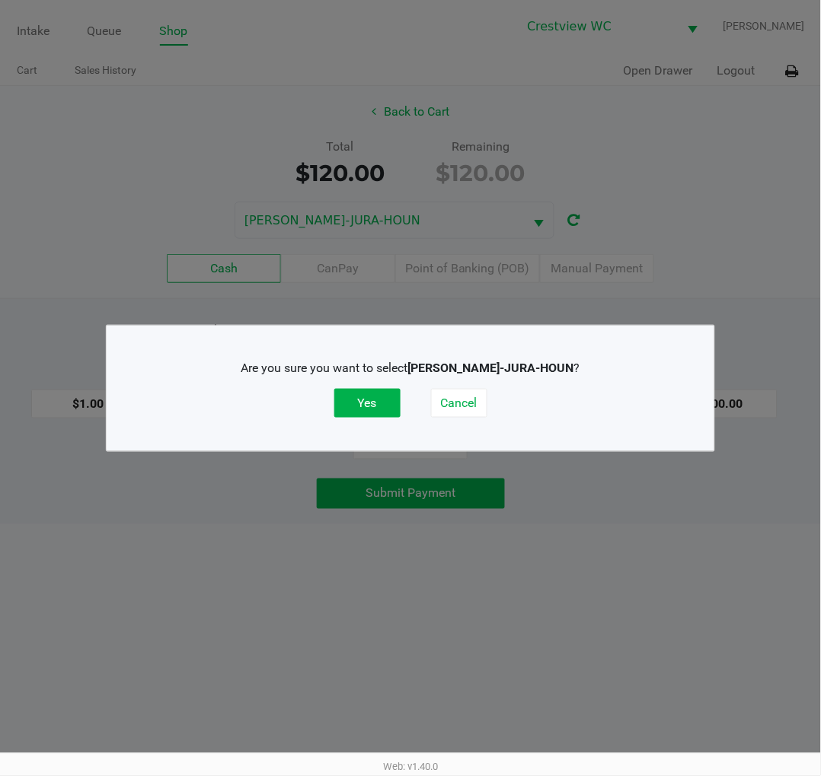
click at [371, 405] on button "Yes" at bounding box center [367, 403] width 66 height 29
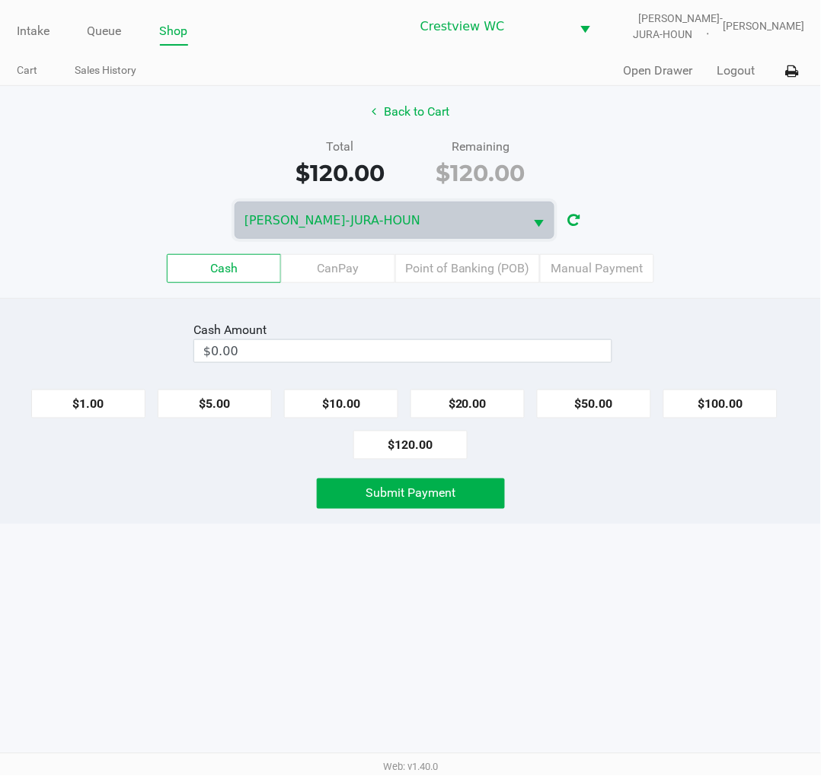
click at [709, 145] on div "Total $120.00 Remaining $120.00" at bounding box center [410, 164] width 843 height 53
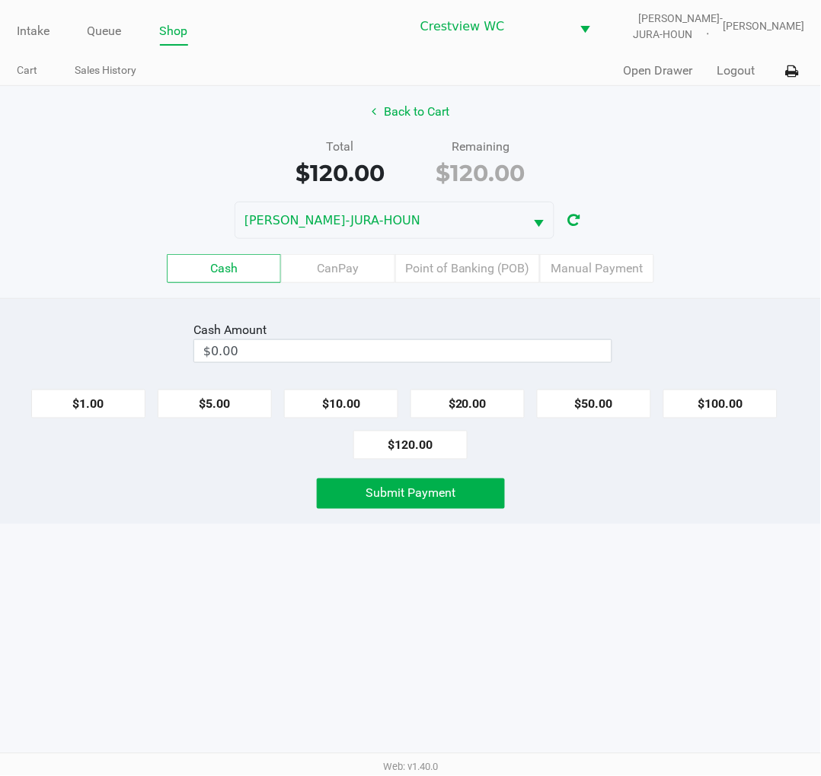
click at [465, 271] on label "Point of Banking (POB)" at bounding box center [467, 268] width 145 height 29
click at [0, 0] on 7 "Point of Banking (POB)" at bounding box center [0, 0] width 0 height 0
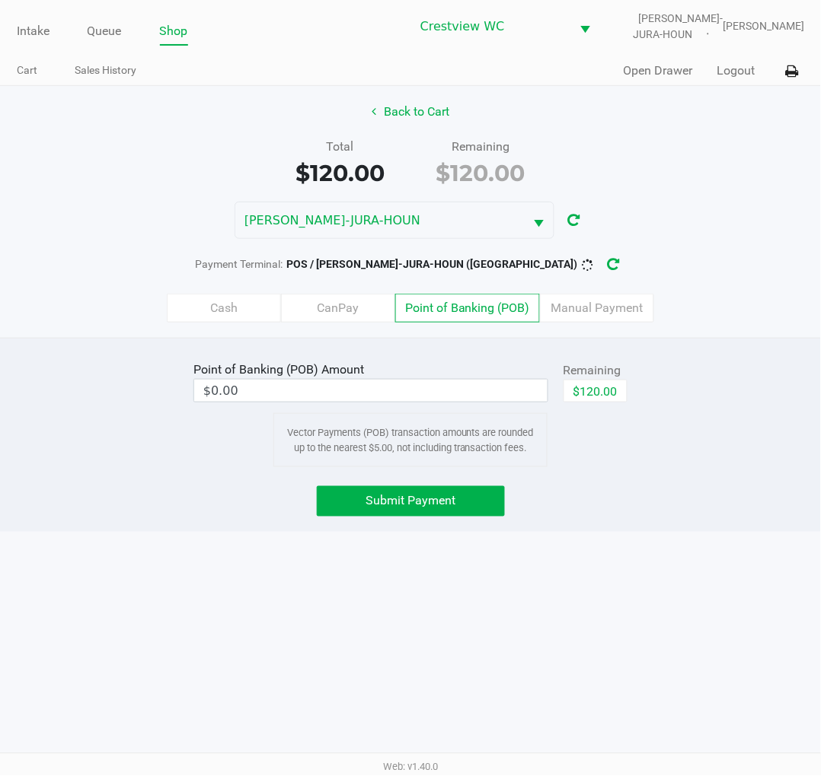
click at [609, 383] on button "$120.00" at bounding box center [595, 391] width 64 height 23
type input "$120.00"
click at [448, 496] on span "Submit Payment" at bounding box center [410, 501] width 90 height 14
click at [620, 267] on icon "button" at bounding box center [626, 265] width 12 height 11
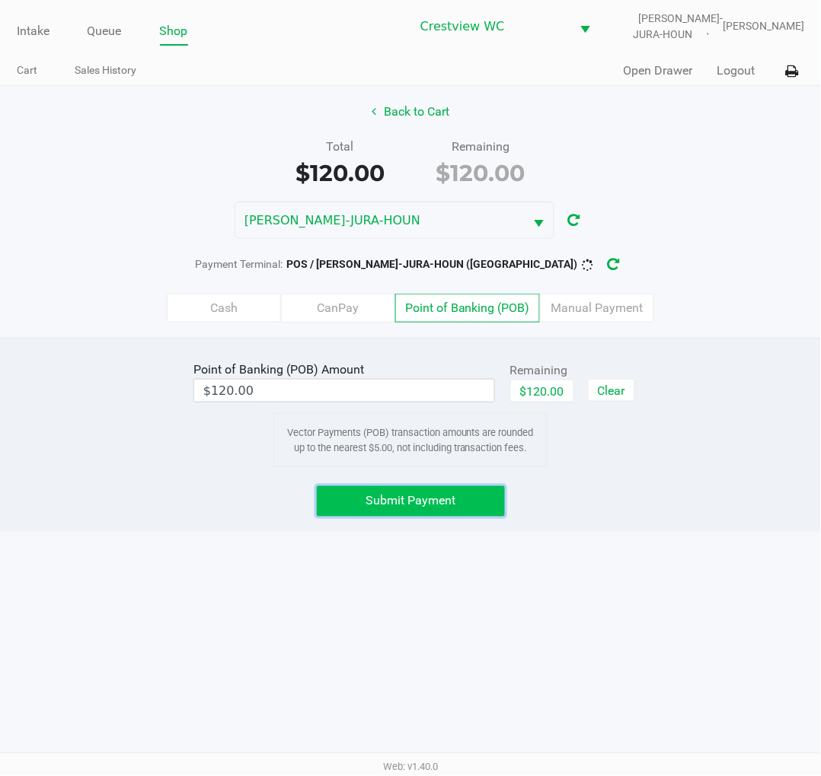
click at [492, 502] on button "Submit Payment" at bounding box center [411, 501] width 188 height 30
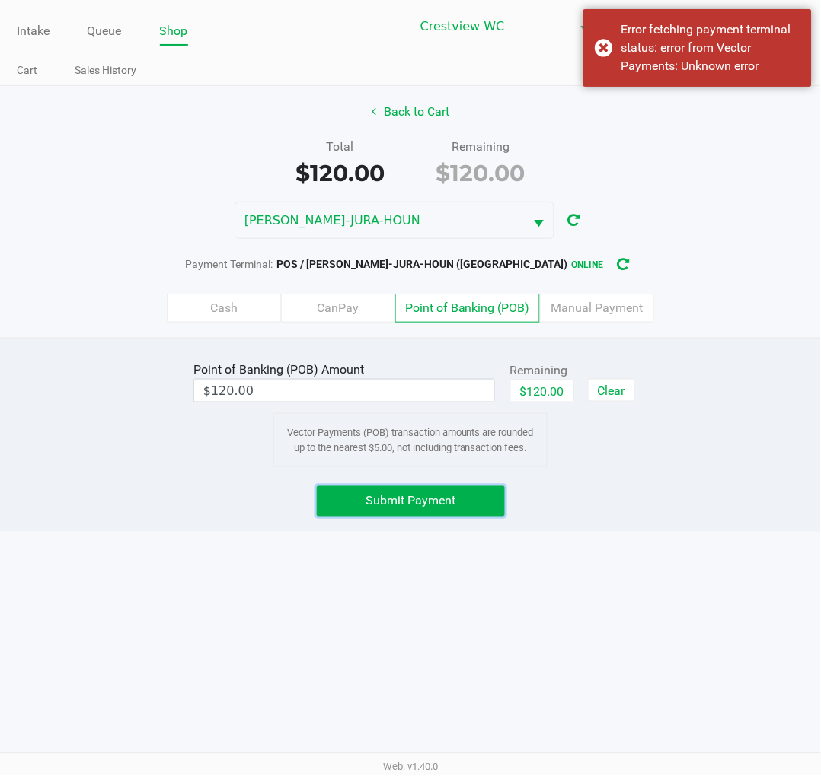
click at [467, 492] on button "Submit Payment" at bounding box center [411, 501] width 188 height 30
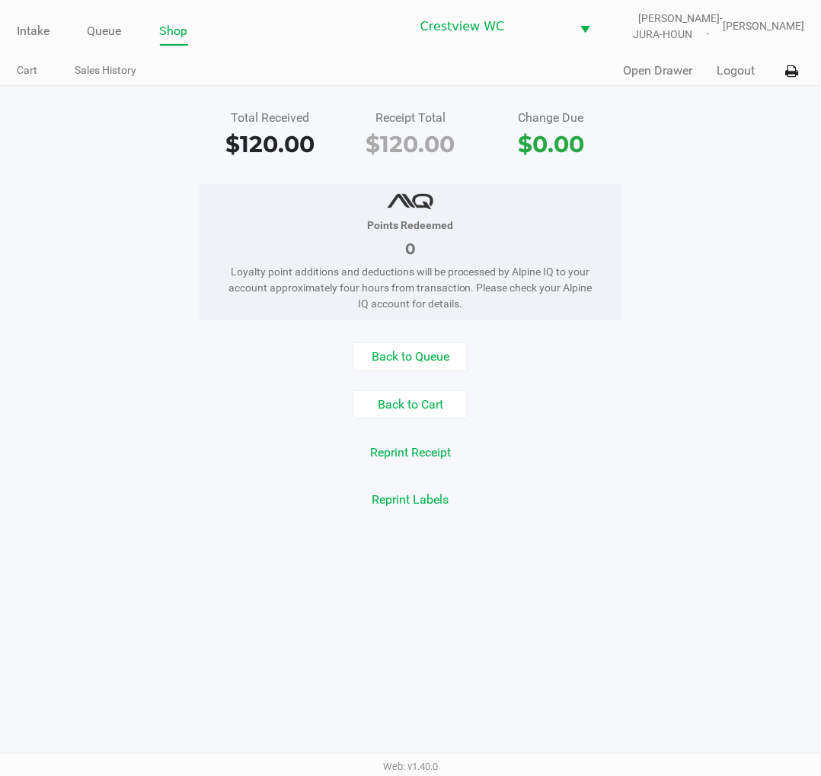
click at [724, 161] on div "Total Received $120.00 Receipt Total $120.00 Change Due $0.00" at bounding box center [410, 135] width 843 height 53
click at [737, 153] on div "Total Received $120.00 Receipt Total $120.00 Change Due $0.00" at bounding box center [410, 135] width 843 height 53
click at [23, 29] on link "Intake" at bounding box center [33, 31] width 33 height 21
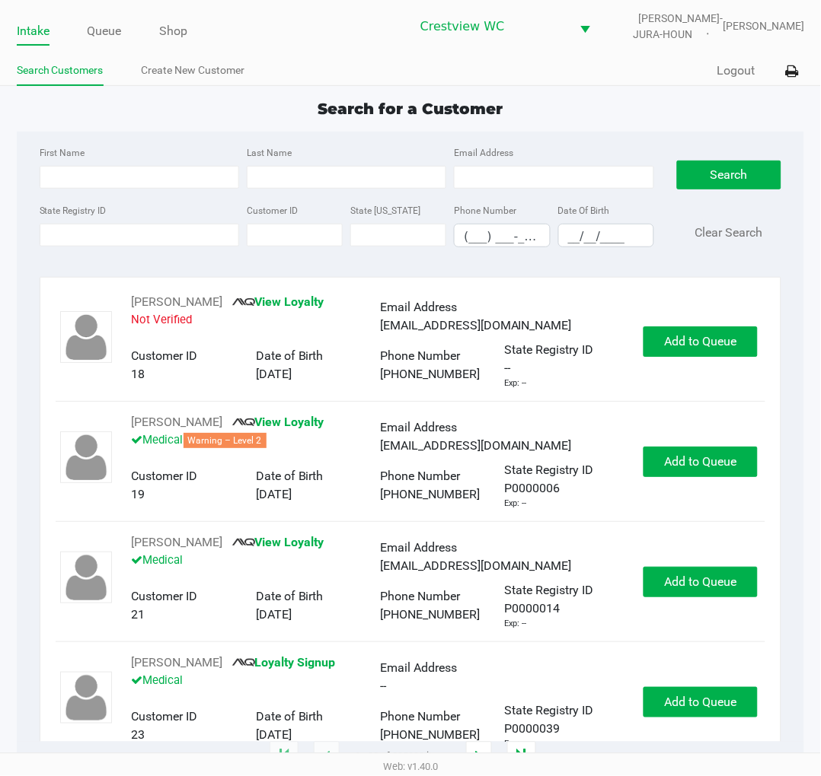
click at [165, 36] on link "Shop" at bounding box center [174, 31] width 28 height 21
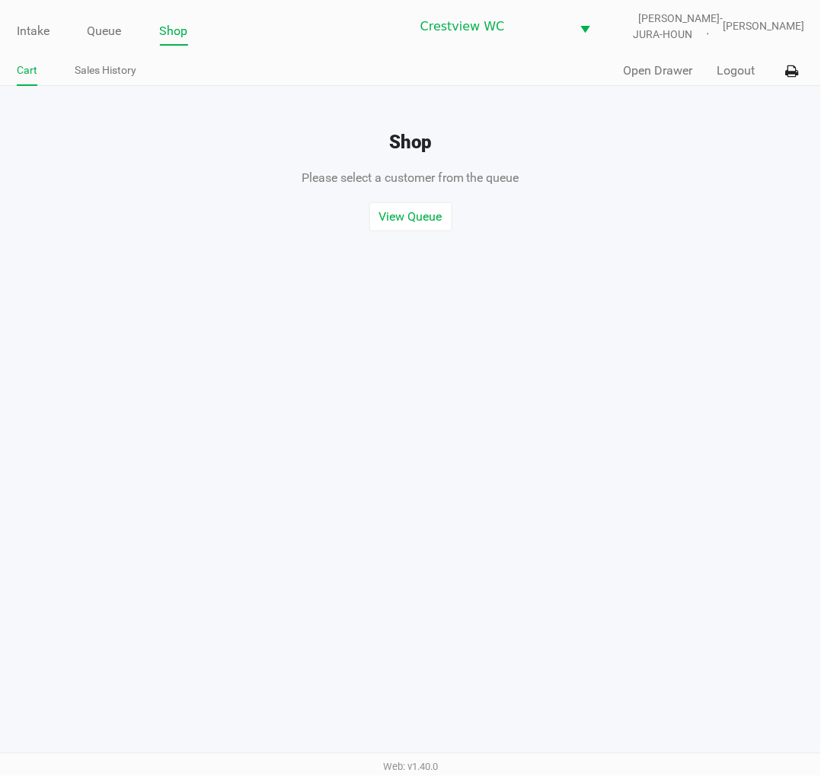
click at [664, 63] on button "Open Drawer" at bounding box center [657, 71] width 69 height 18
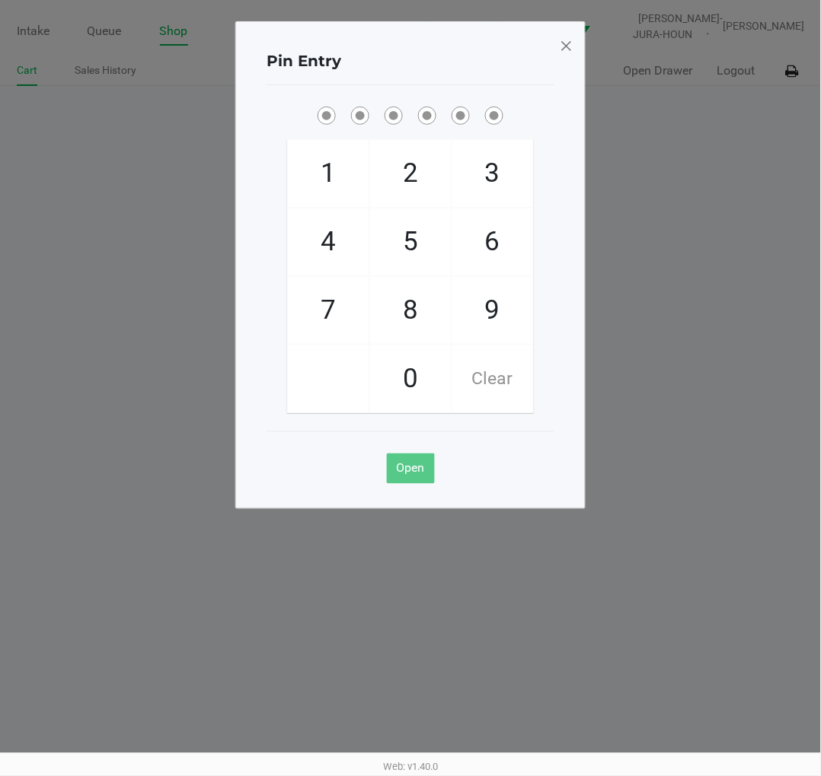
click at [420, 185] on span "2" at bounding box center [410, 173] width 81 height 67
checkbox input "true"
click at [311, 177] on span "1" at bounding box center [328, 173] width 81 height 67
checkbox input "true"
click at [492, 242] on span "6" at bounding box center [492, 242] width 81 height 67
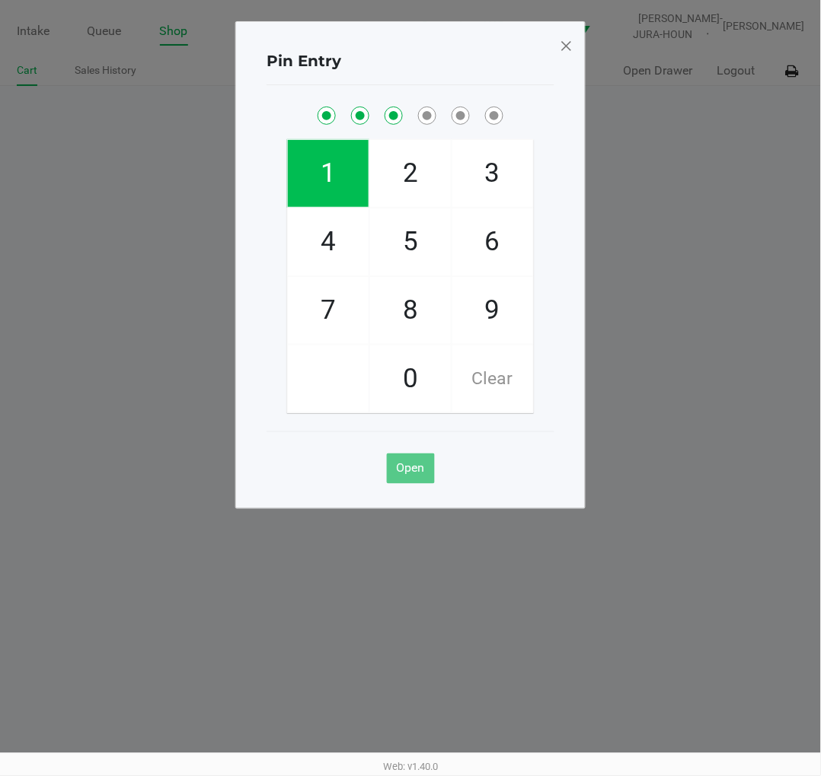
checkbox input "true"
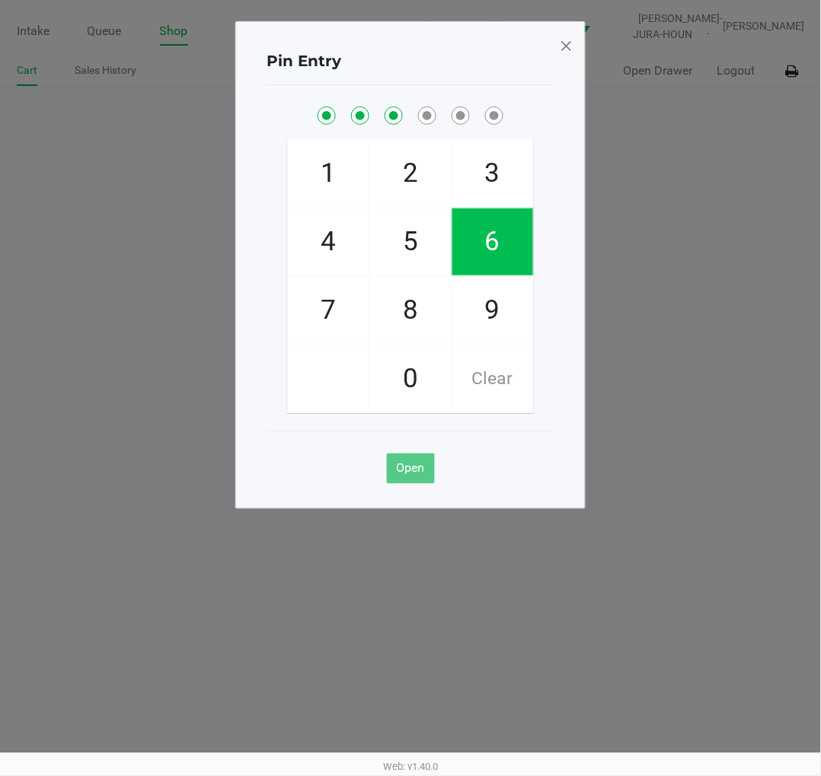
click at [482, 240] on span "6" at bounding box center [492, 242] width 81 height 67
checkbox input "true"
click at [325, 170] on span "1" at bounding box center [328, 173] width 81 height 67
checkbox input "true"
click at [412, 307] on span "8" at bounding box center [410, 310] width 81 height 67
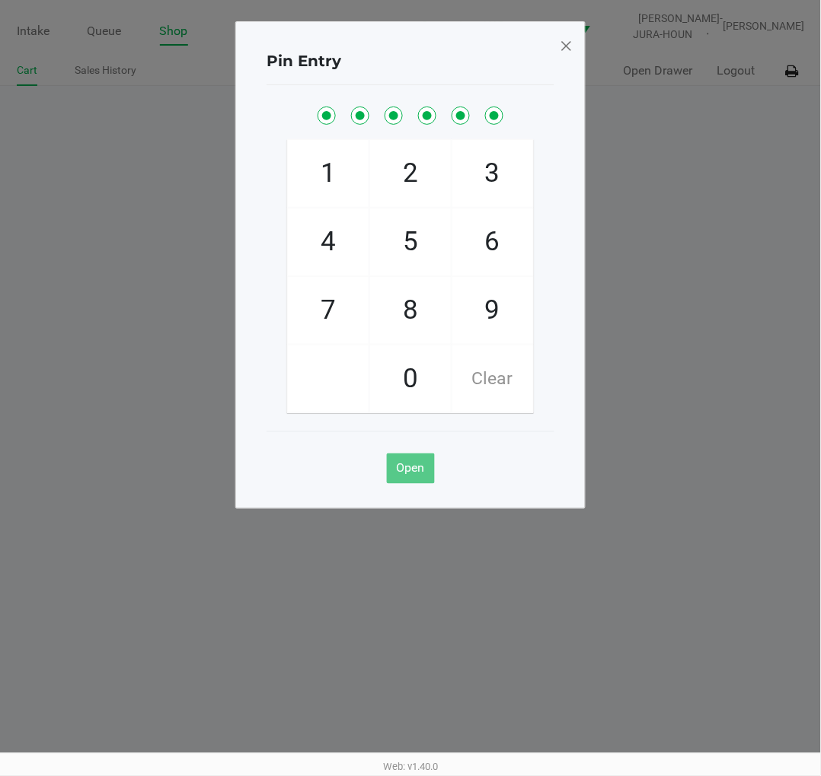
checkbox input "true"
click at [564, 43] on span at bounding box center [566, 45] width 14 height 24
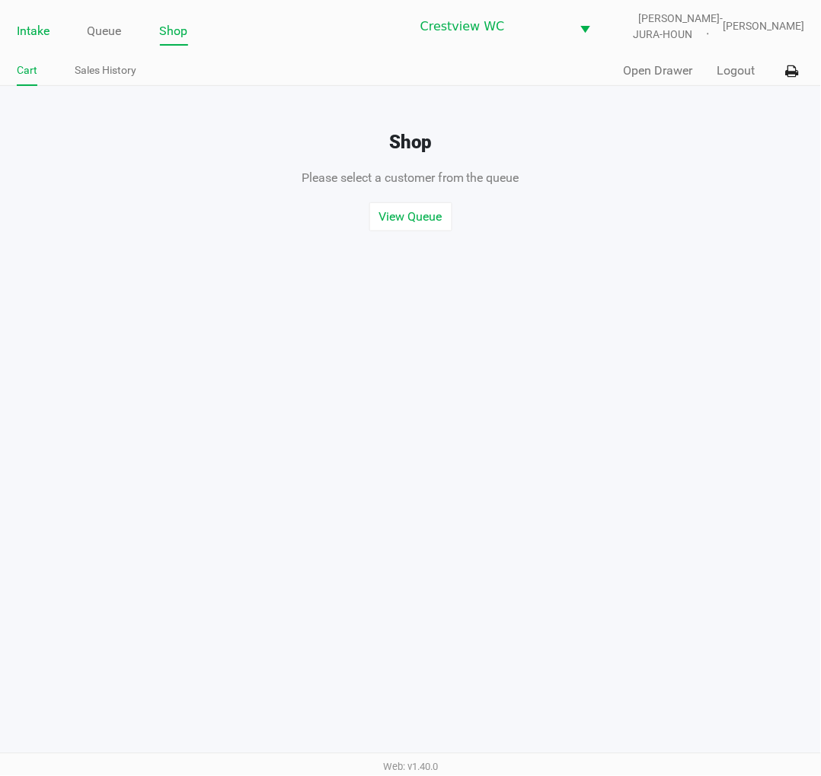
click at [39, 25] on link "Intake" at bounding box center [33, 31] width 33 height 21
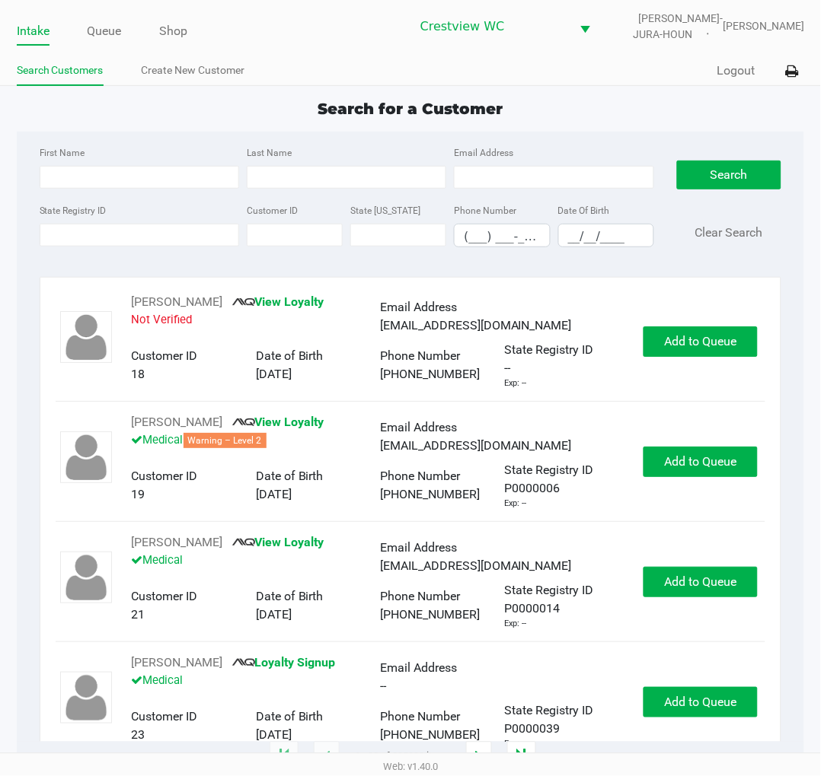
click at [609, 104] on div "Search for a Customer" at bounding box center [410, 108] width 811 height 23
click at [103, 29] on link "Queue" at bounding box center [105, 31] width 34 height 21
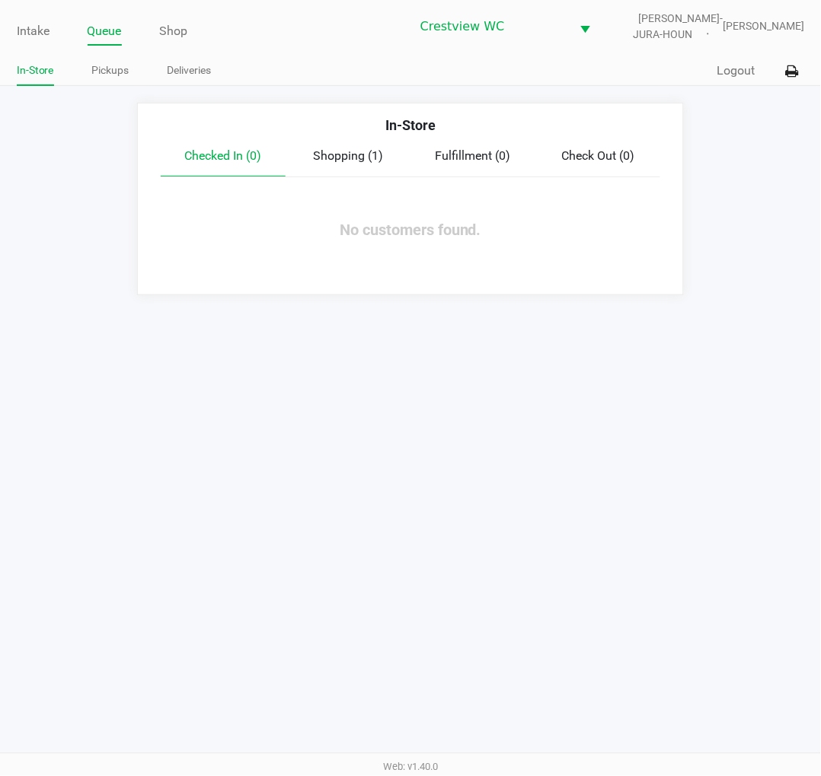
click at [110, 71] on link "Pickups" at bounding box center [110, 70] width 37 height 19
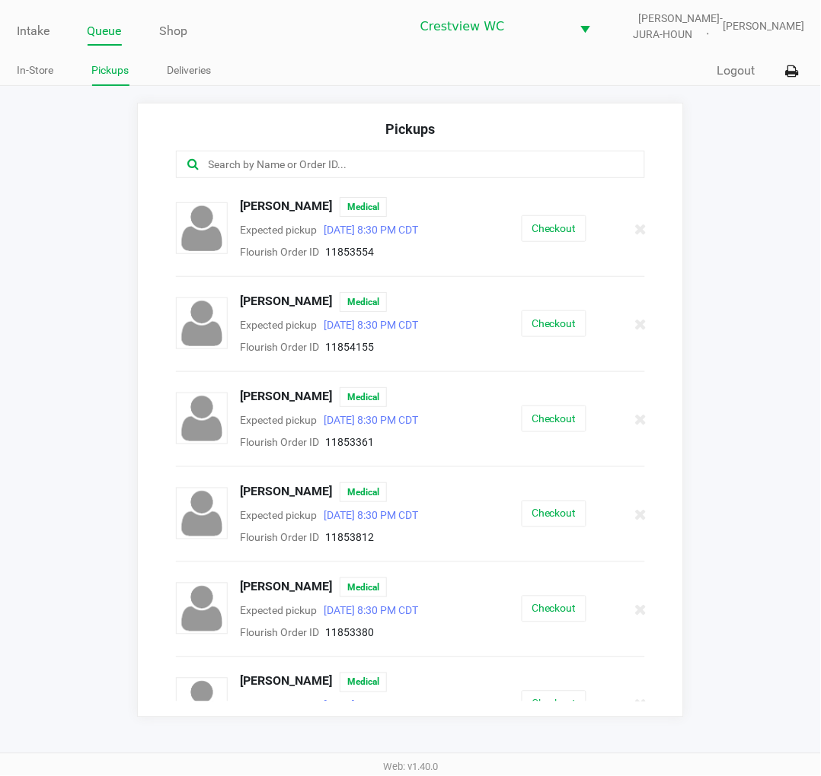
click at [553, 328] on button "Checkout" at bounding box center [553, 324] width 65 height 27
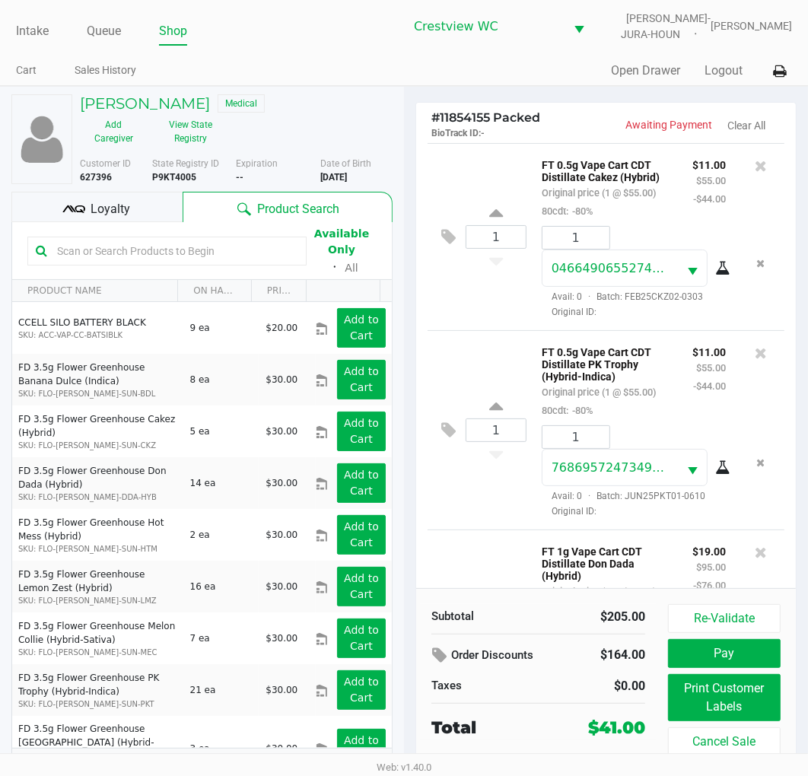
click at [484, 180] on div "1 FT 0.5g Vape Cart CDT Distillate Cakez (Hybrid) Original price (1 @ $55.00) 8…" at bounding box center [606, 236] width 357 height 187
click at [315, 33] on ul "Intake Queue Shop" at bounding box center [210, 32] width 388 height 26
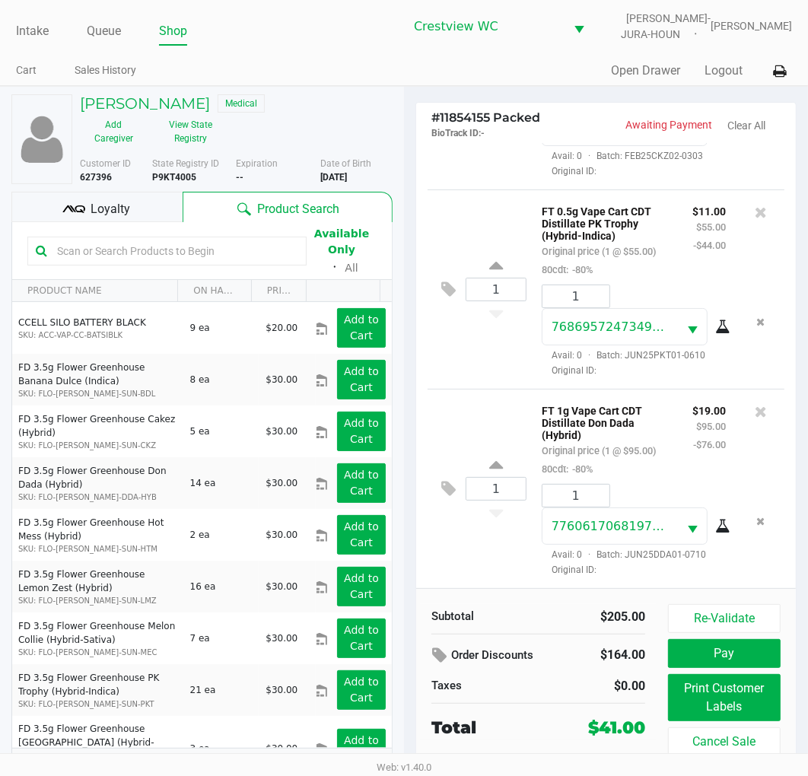
scroll to position [24, 0]
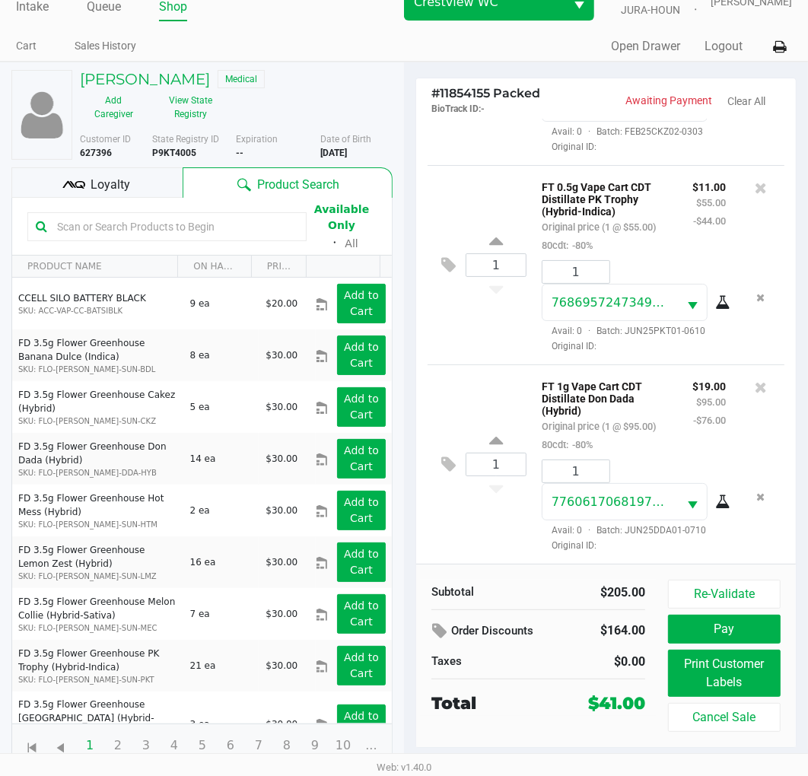
click at [111, 186] on span "Loyalty" at bounding box center [111, 185] width 40 height 18
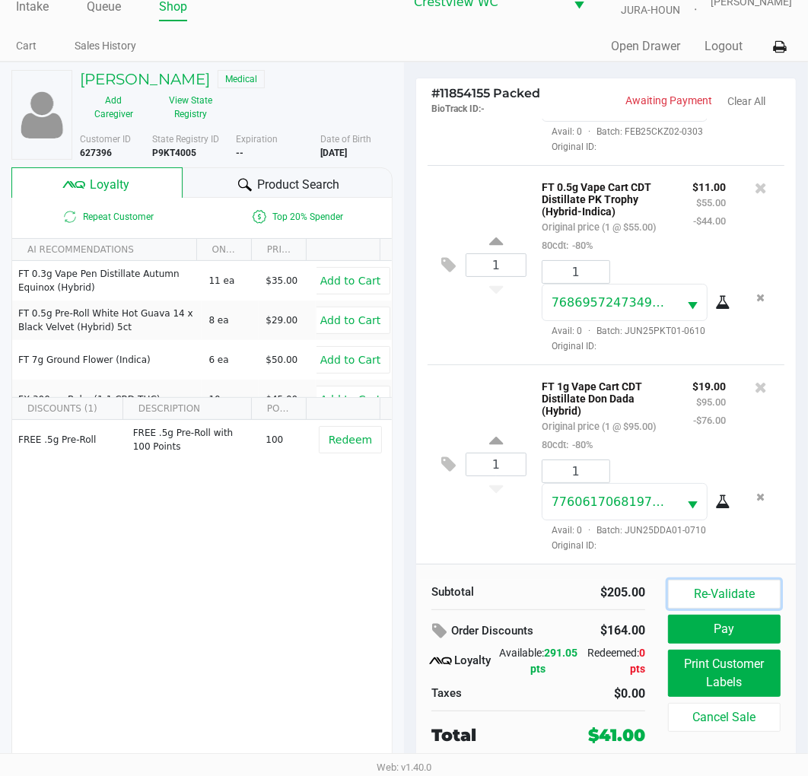
click at [706, 583] on button "Re-Validate" at bounding box center [724, 594] width 113 height 29
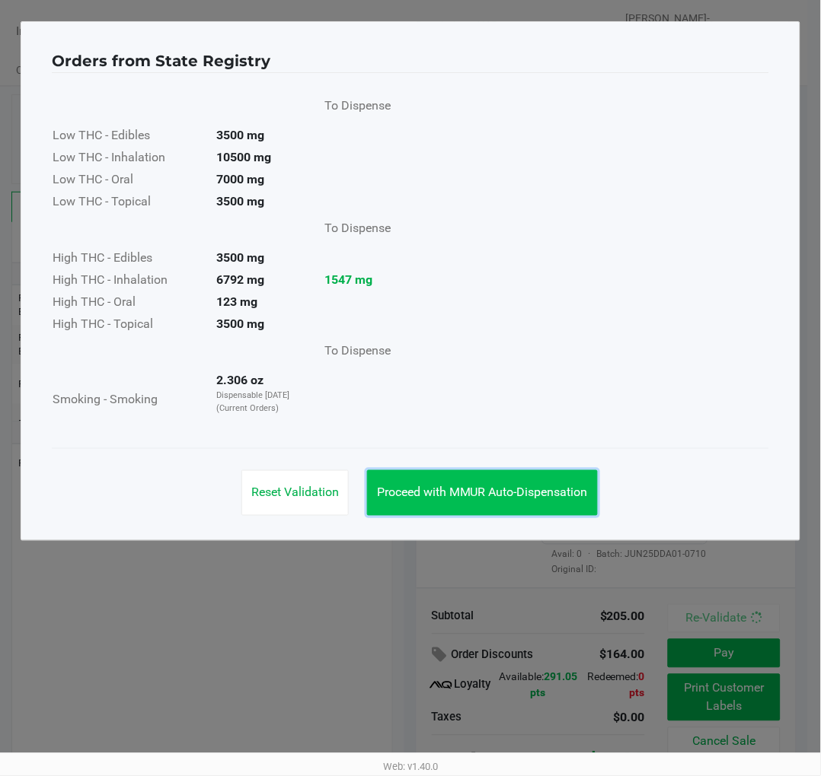
click at [492, 488] on span "Proceed with MMUR Auto-Dispensation" at bounding box center [482, 493] width 211 height 14
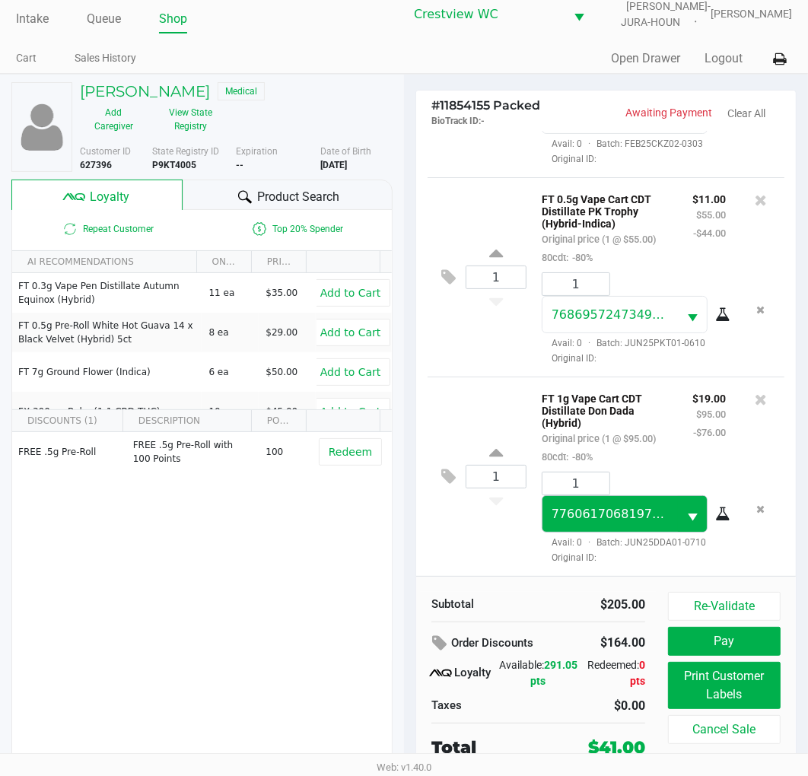
scroll to position [24, 0]
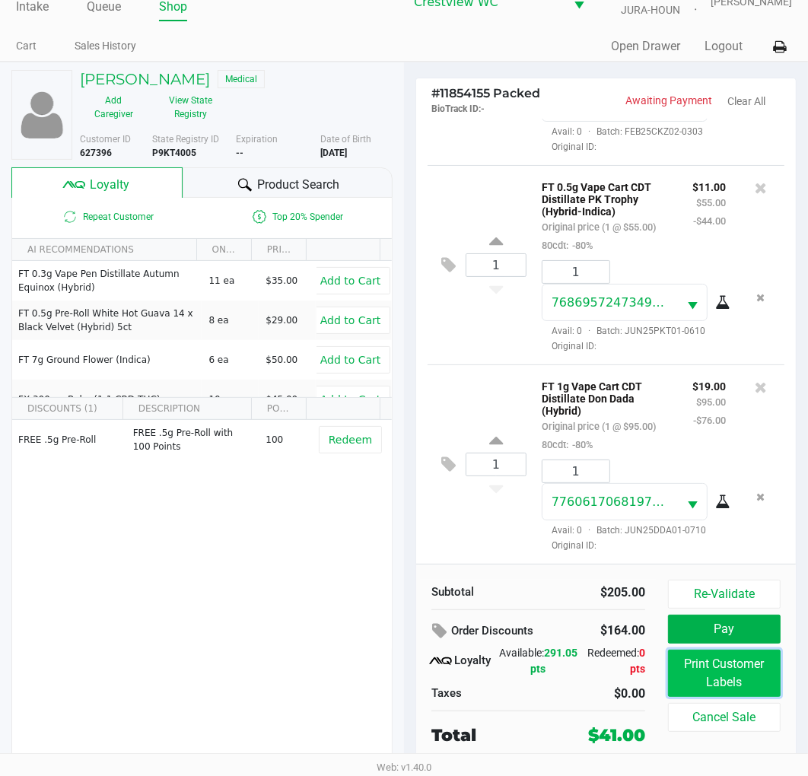
click at [754, 685] on button "Print Customer Labels" at bounding box center [724, 673] width 113 height 47
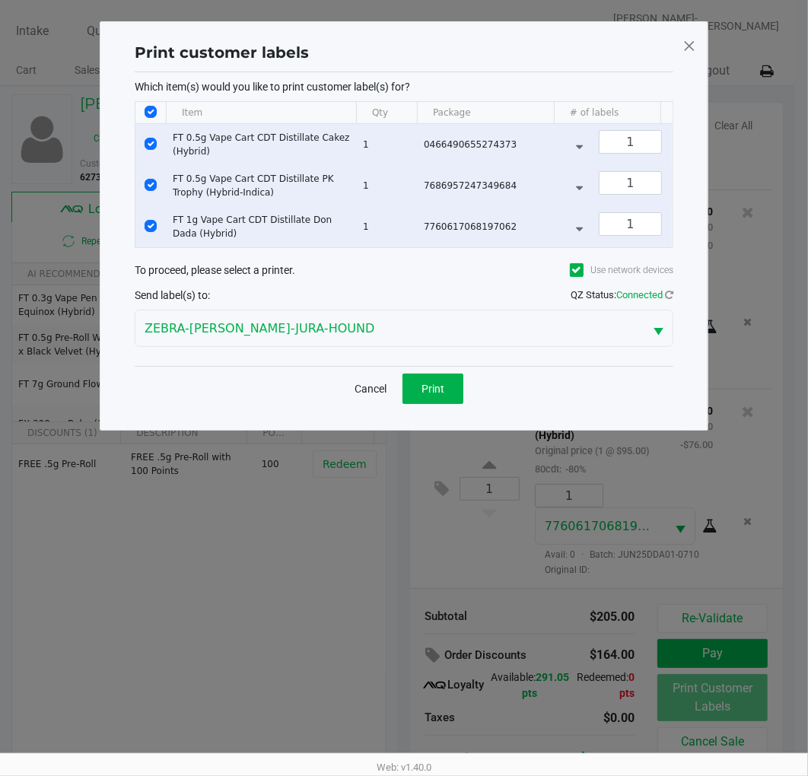
scroll to position [0, 0]
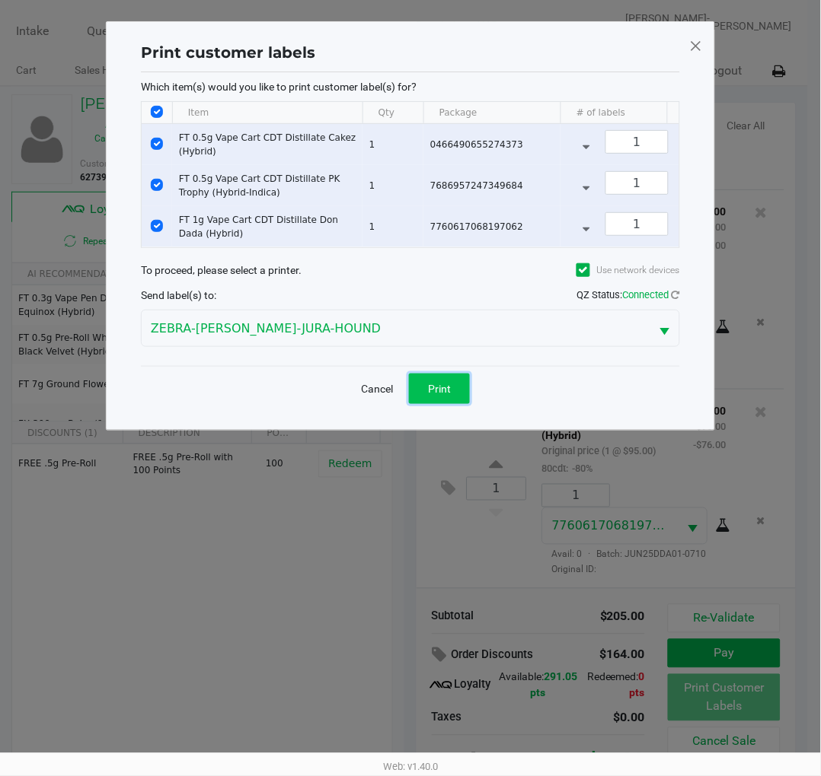
drag, startPoint x: 452, startPoint y: 394, endPoint x: 516, endPoint y: 390, distance: 64.0
click at [454, 394] on button "Print" at bounding box center [439, 389] width 61 height 30
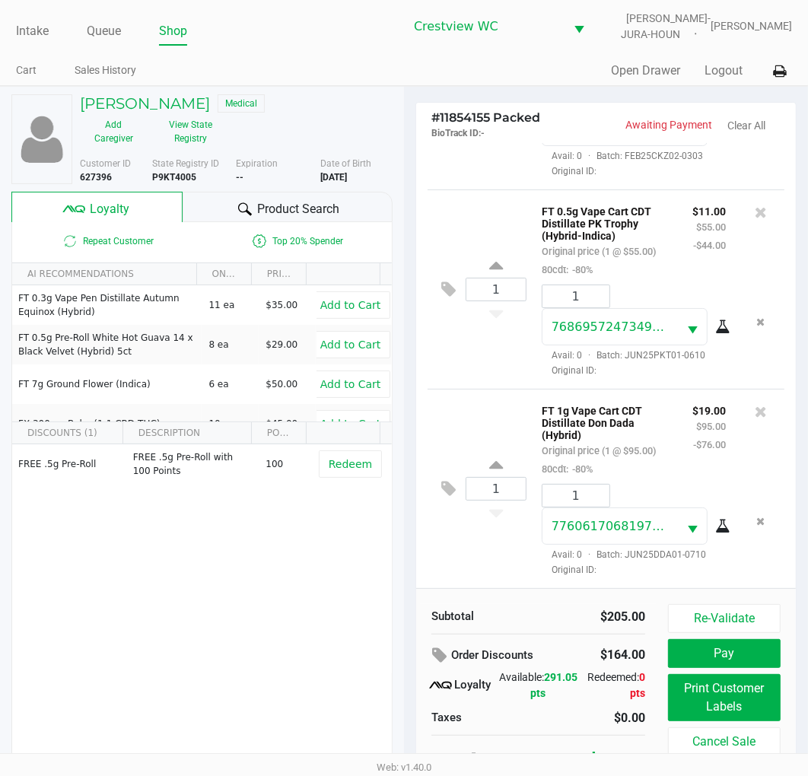
scroll to position [24, 0]
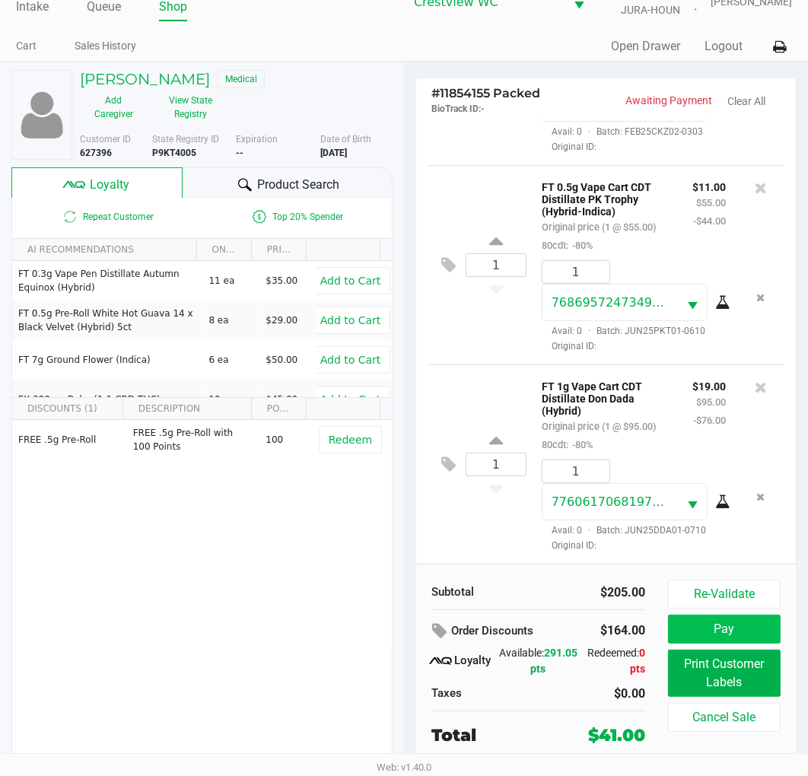
click at [741, 629] on button "Pay" at bounding box center [724, 629] width 113 height 29
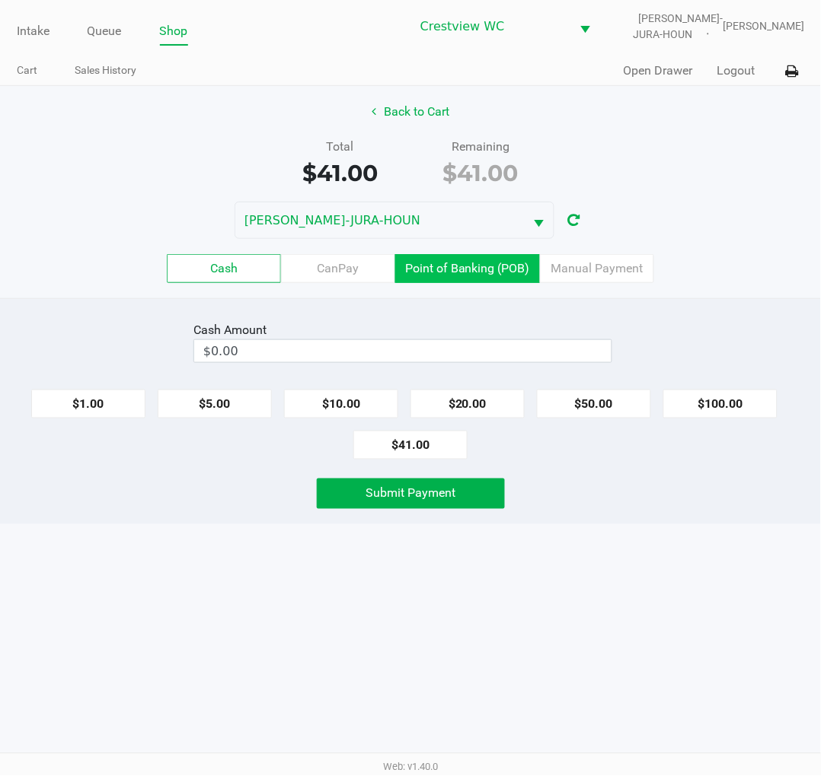
click at [483, 263] on label "Point of Banking (POB)" at bounding box center [467, 268] width 145 height 29
click at [0, 0] on 7 "Point of Banking (POB)" at bounding box center [0, 0] width 0 height 0
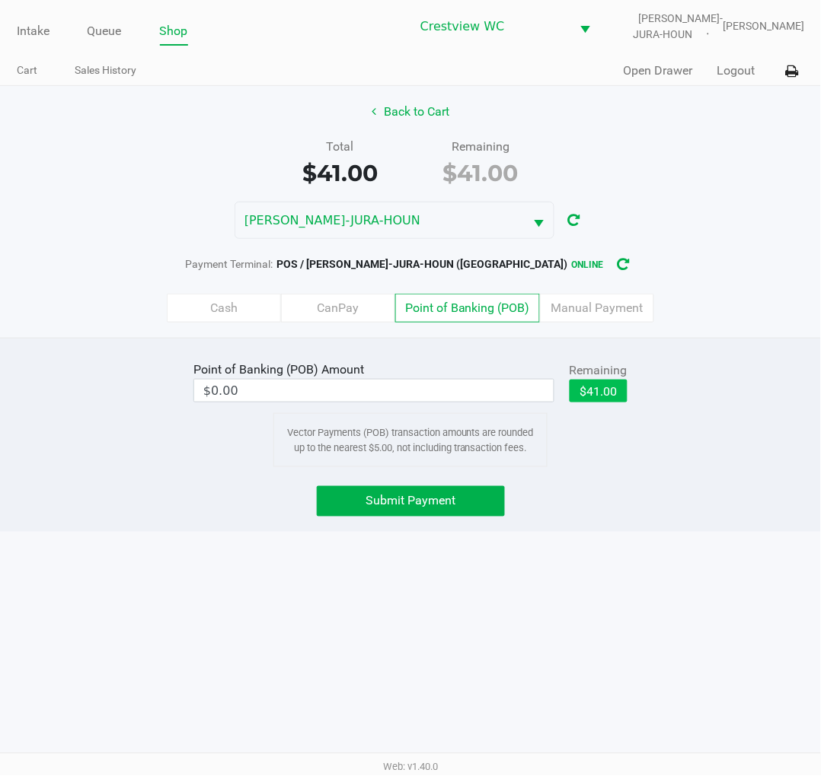
click at [609, 385] on button "$41.00" at bounding box center [598, 391] width 58 height 23
type input "$41.00"
click at [449, 504] on span "Submit Payment" at bounding box center [410, 501] width 90 height 14
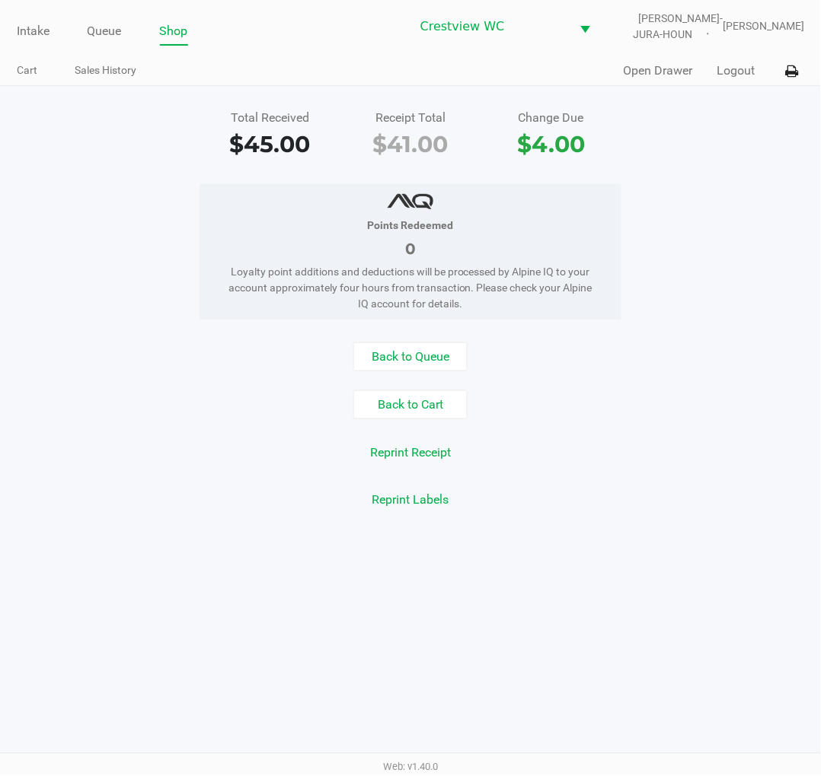
click at [710, 186] on div "Points Redeemed 0 Loyalty point additions and deductions will be processed by A…" at bounding box center [410, 251] width 843 height 135
click at [24, 25] on link "Intake" at bounding box center [33, 31] width 33 height 21
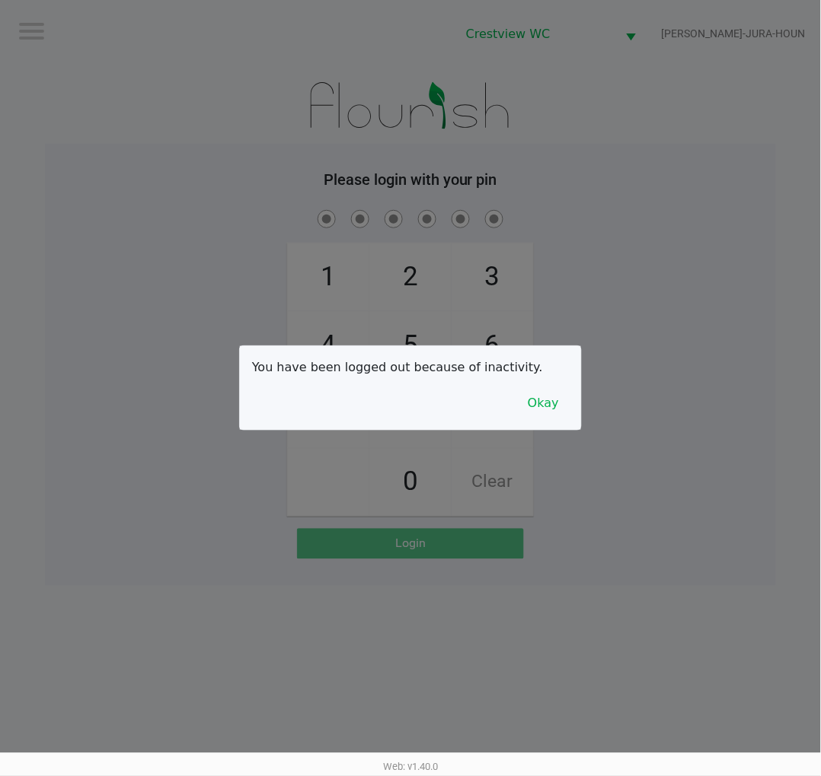
click at [561, 413] on button "Okay" at bounding box center [543, 403] width 51 height 29
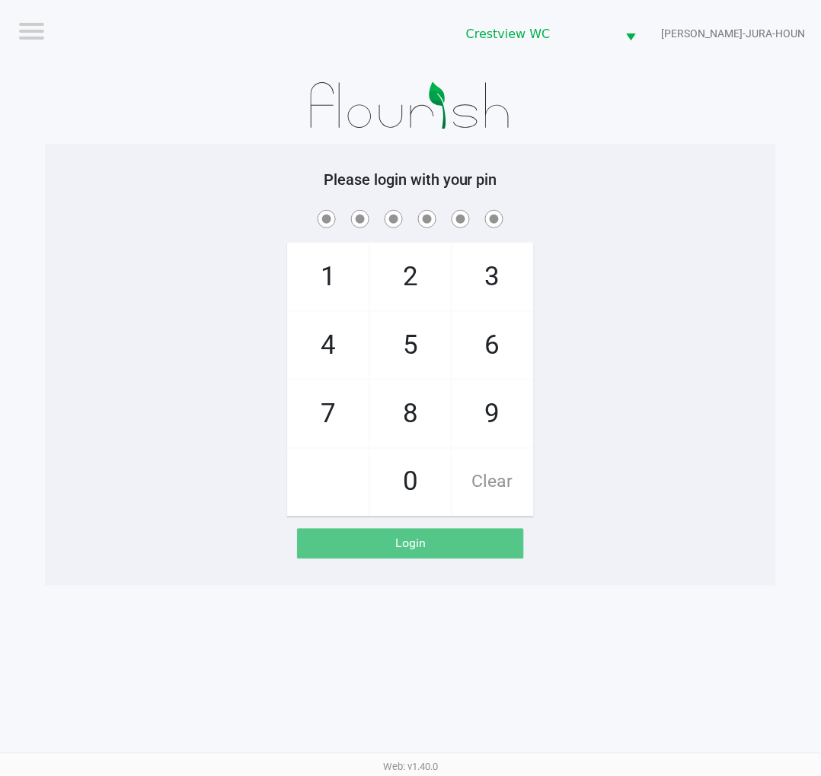
click at [420, 279] on span "2" at bounding box center [410, 277] width 81 height 67
checkbox input "true"
click at [314, 297] on span "1" at bounding box center [328, 277] width 81 height 67
checkbox input "true"
click at [489, 368] on span "6" at bounding box center [492, 345] width 81 height 67
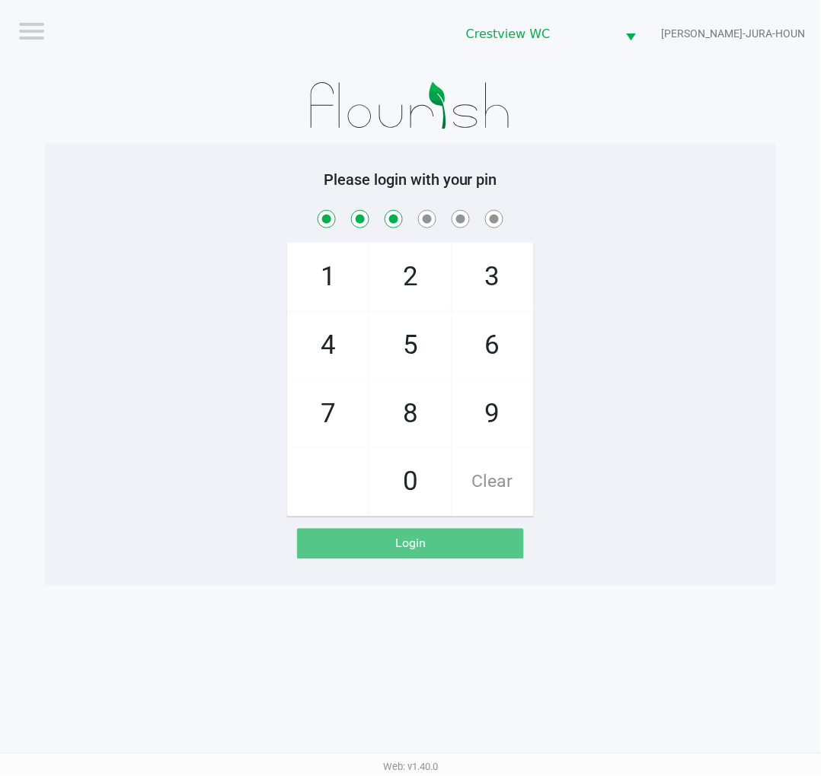
checkbox input "true"
click at [499, 346] on span "6" at bounding box center [492, 345] width 81 height 67
checkbox input "true"
click at [340, 275] on span "1" at bounding box center [328, 277] width 81 height 67
checkbox input "true"
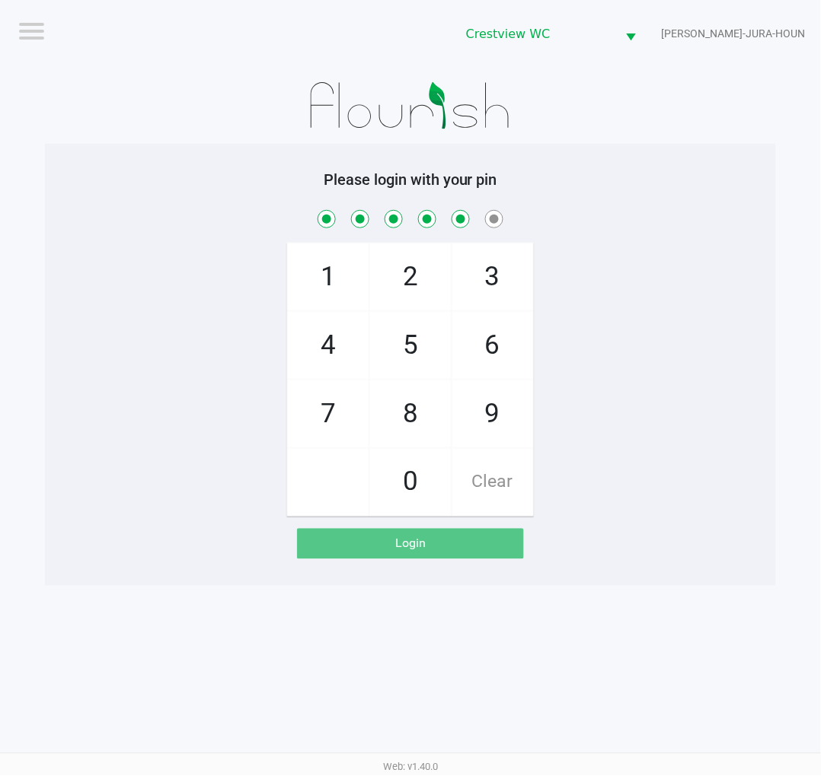
click at [402, 422] on span "8" at bounding box center [410, 414] width 81 height 67
checkbox input "true"
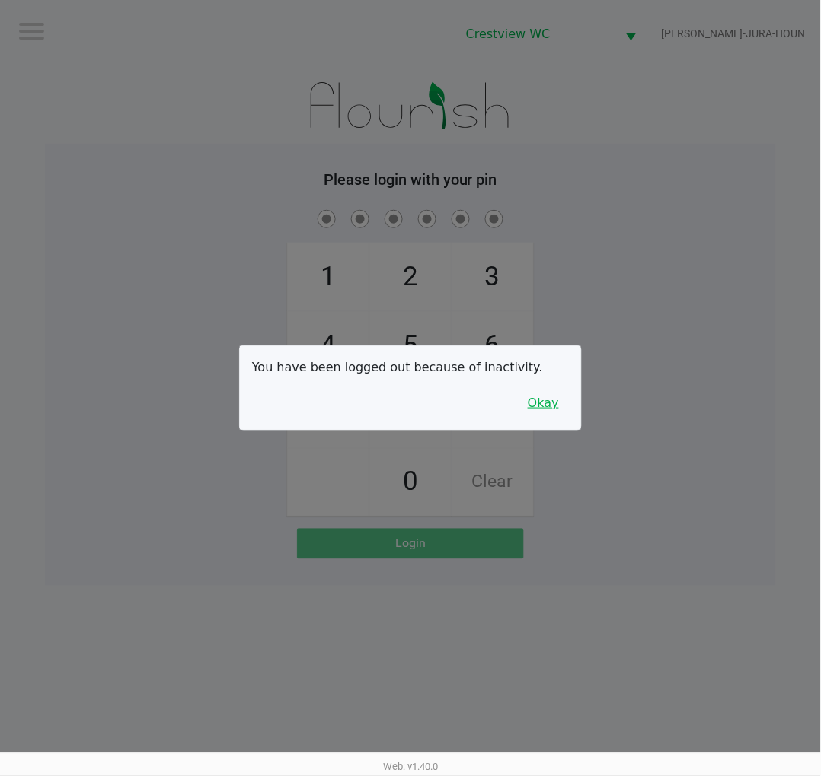
click at [559, 407] on button "Okay" at bounding box center [543, 403] width 51 height 29
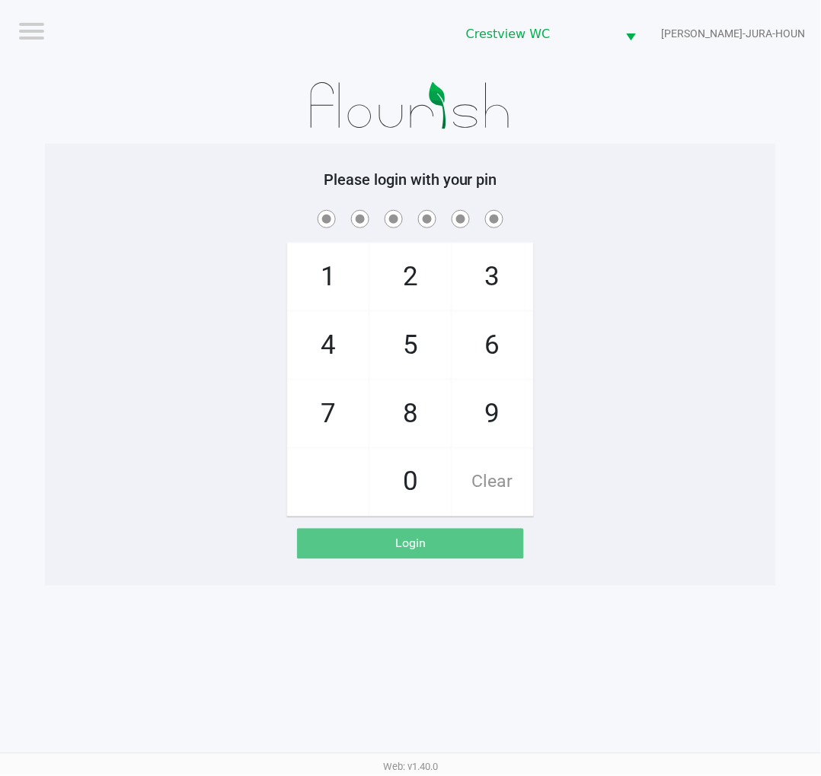
click at [403, 276] on span "2" at bounding box center [410, 277] width 81 height 67
checkbox input "true"
click at [300, 284] on span "1" at bounding box center [328, 277] width 81 height 67
checkbox input "true"
click at [499, 355] on span "6" at bounding box center [492, 345] width 81 height 67
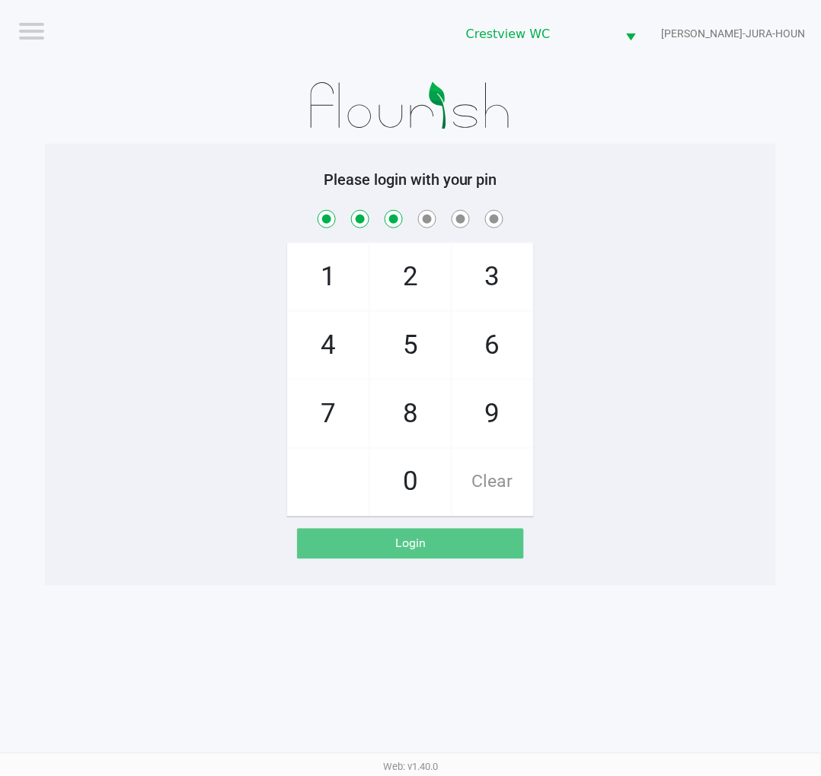
checkbox input "true"
click at [486, 349] on span "6" at bounding box center [492, 345] width 81 height 67
checkbox input "true"
click at [311, 282] on span "1" at bounding box center [328, 277] width 81 height 67
checkbox input "true"
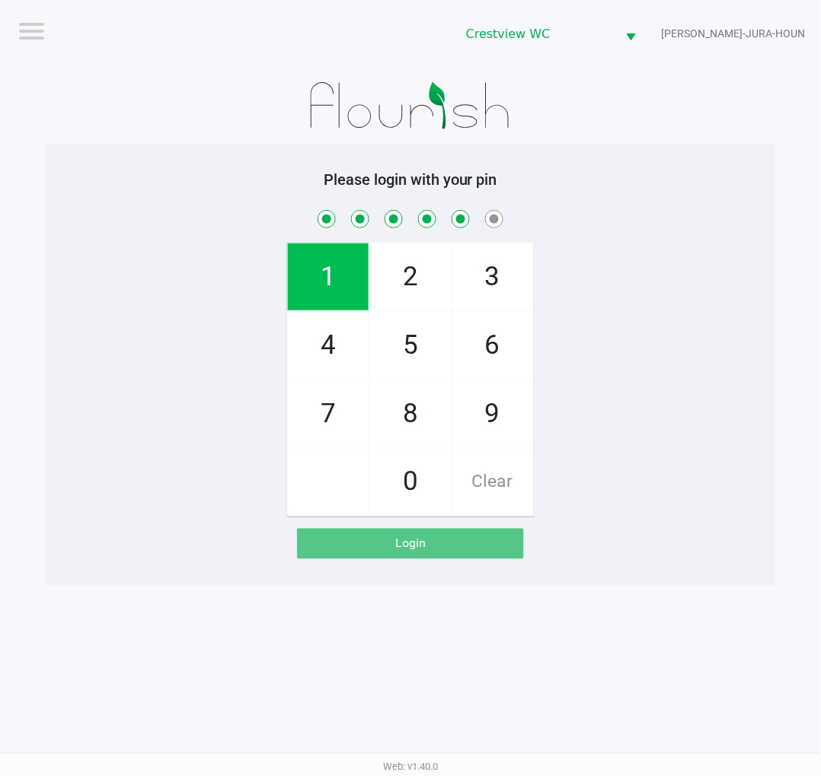
click at [400, 407] on span "8" at bounding box center [410, 414] width 81 height 67
checkbox input "true"
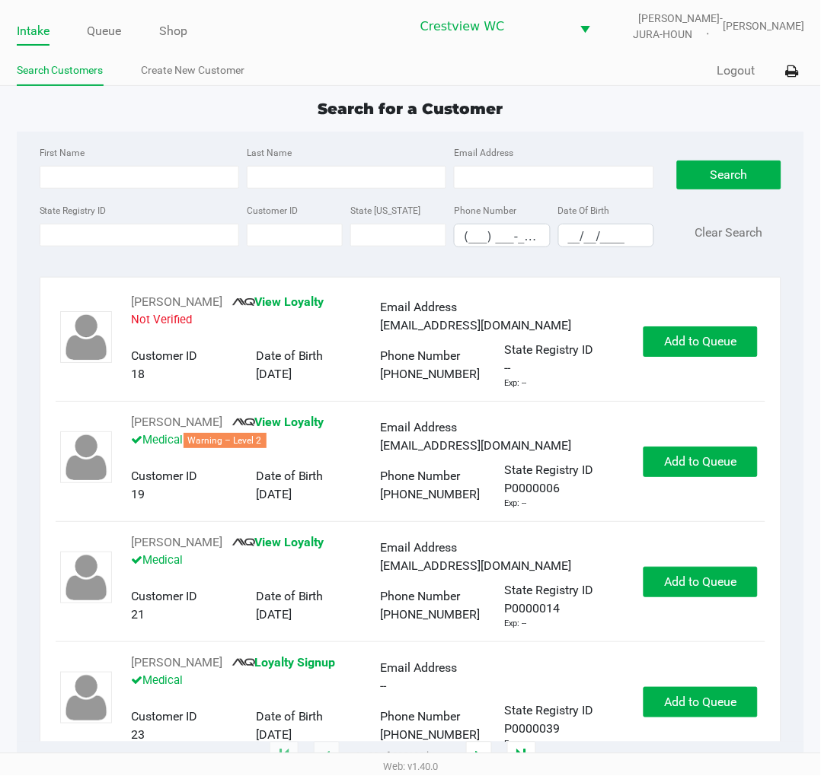
click at [592, 93] on app-point-of-sale "Intake Queue Shop Crestview WC BRUNO-JURA-HOUN Eric Stevenson Search Customers …" at bounding box center [410, 379] width 821 height 758
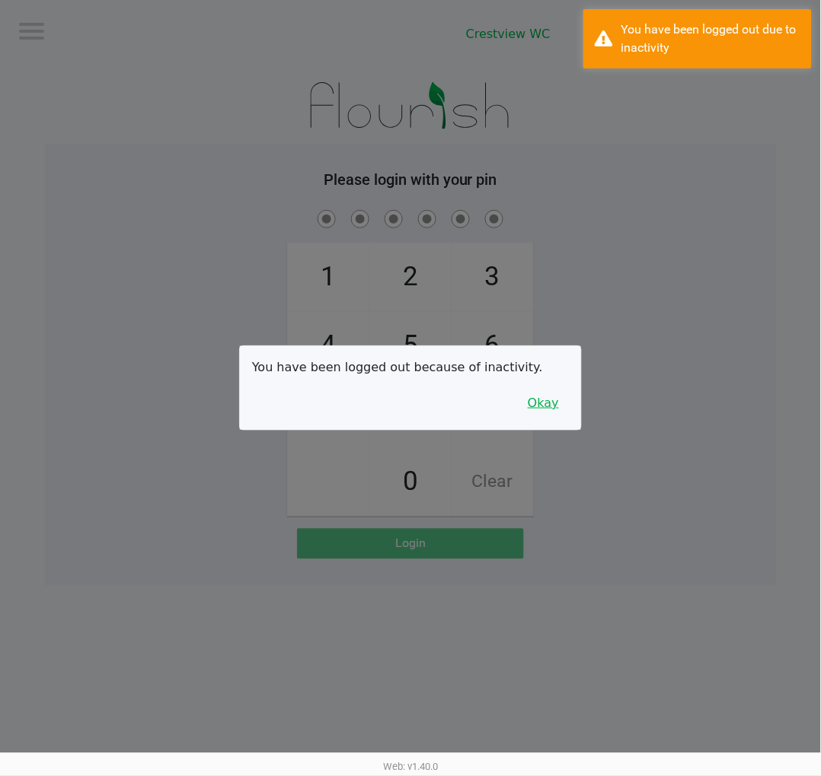
click at [544, 399] on button "Okay" at bounding box center [543, 403] width 51 height 29
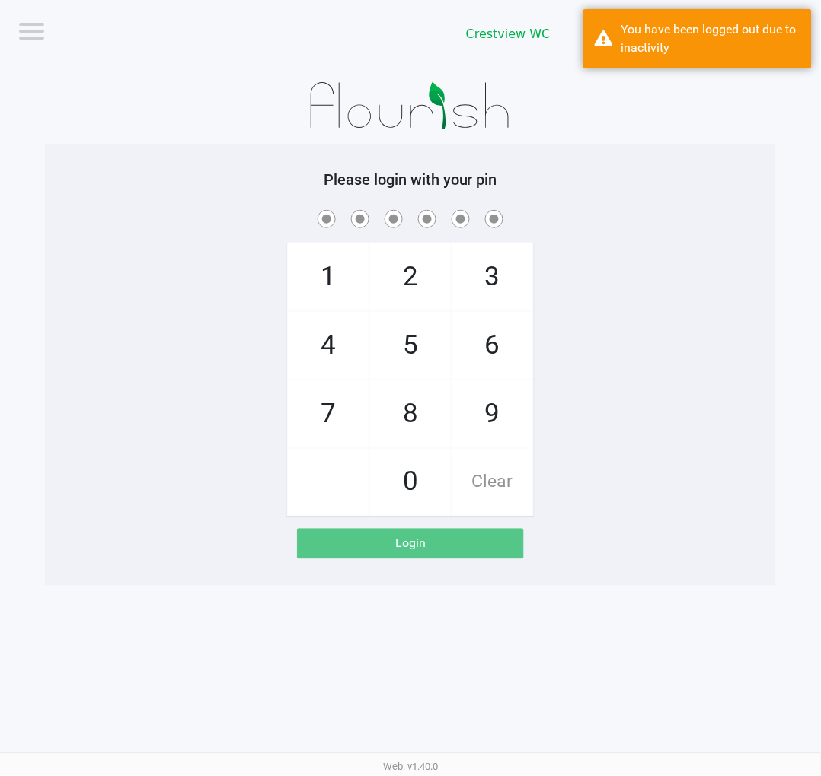
click at [413, 266] on span "2" at bounding box center [410, 277] width 81 height 67
checkbox input "true"
click at [305, 282] on span "1" at bounding box center [328, 277] width 81 height 67
checkbox input "true"
click at [491, 346] on span "6" at bounding box center [492, 345] width 81 height 67
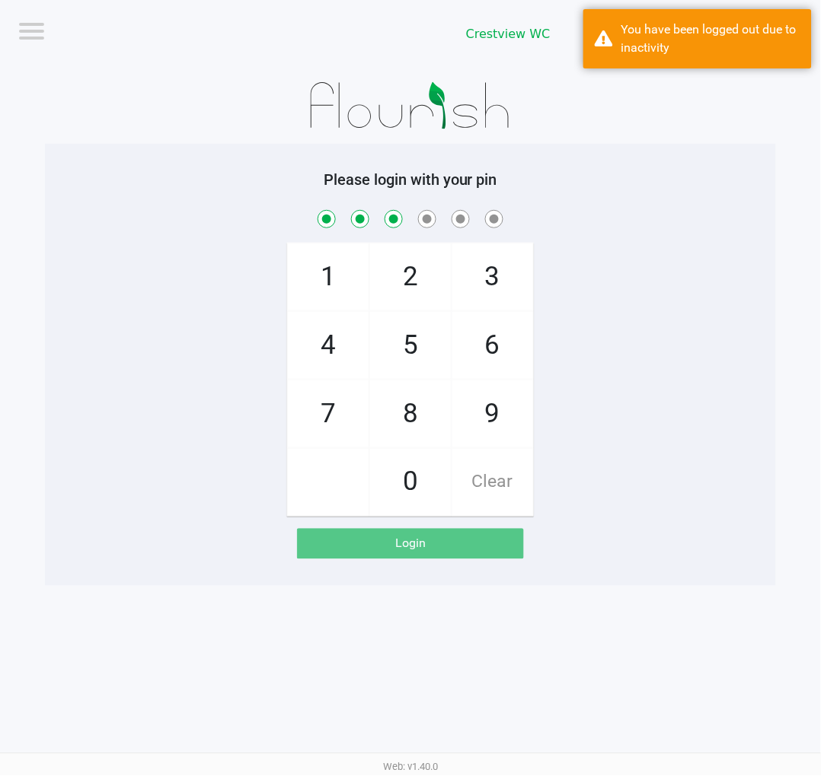
checkbox input "true"
click at [486, 343] on span "6" at bounding box center [492, 345] width 81 height 67
checkbox input "true"
click at [347, 269] on span "1" at bounding box center [328, 277] width 81 height 67
checkbox input "true"
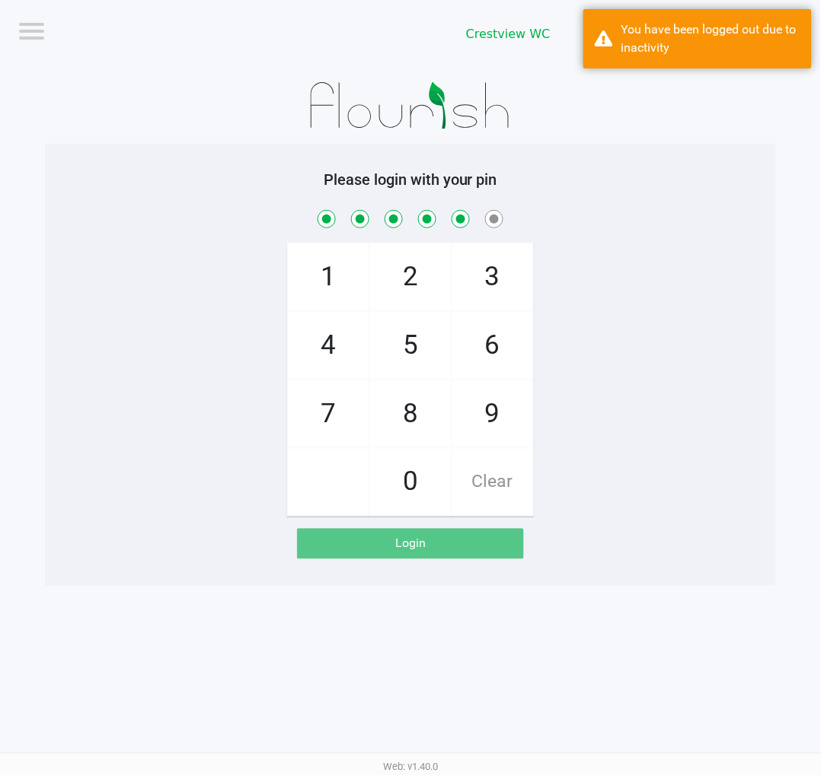
click at [401, 436] on span "8" at bounding box center [410, 414] width 81 height 67
checkbox input "true"
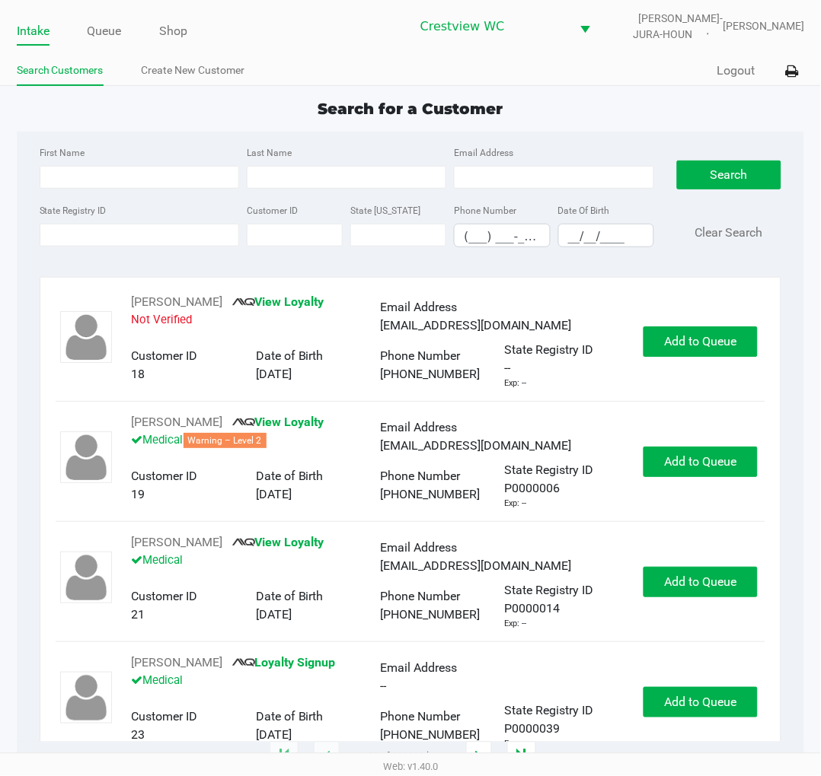
click at [606, 92] on app-point-of-sale "Intake Queue Shop Crestview WC BRUNO-JURA-HOUN Eric Stevenson Search Customers …" at bounding box center [410, 379] width 821 height 758
click at [638, 115] on div "Search for a Customer" at bounding box center [410, 108] width 811 height 23
click at [586, 104] on div "Search for a Customer" at bounding box center [410, 108] width 811 height 23
click at [636, 76] on div "Quick Sale Logout" at bounding box center [607, 71] width 394 height 28
click at [199, 130] on div "Search for a Customer First Name Last Name Email Address State Registry ID Cust…" at bounding box center [411, 427] width 788 height 661
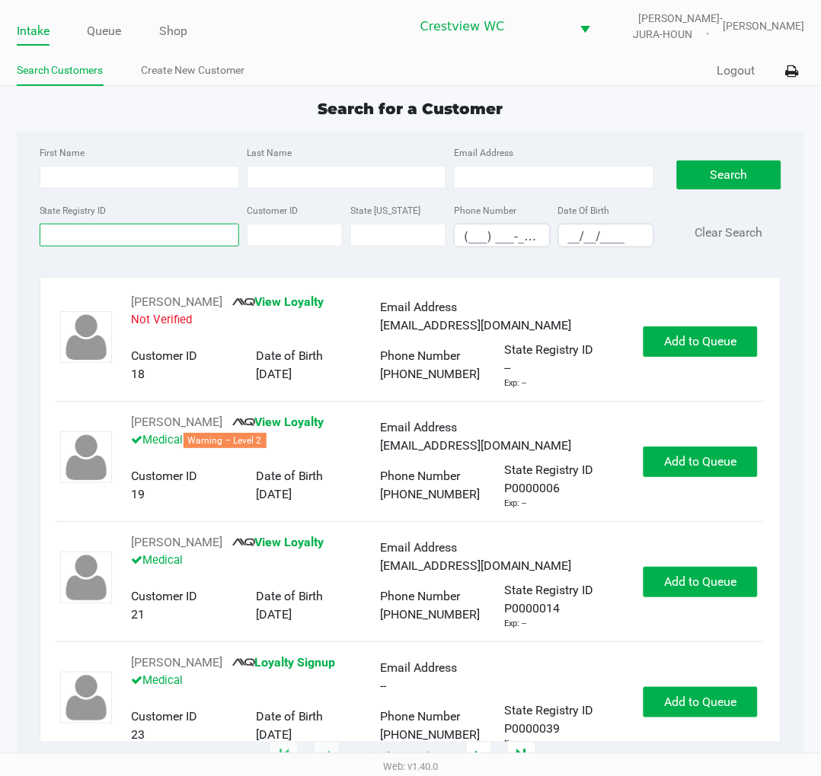
click at [143, 238] on input "State Registry ID" at bounding box center [139, 235] width 199 height 23
type input "p0020727"
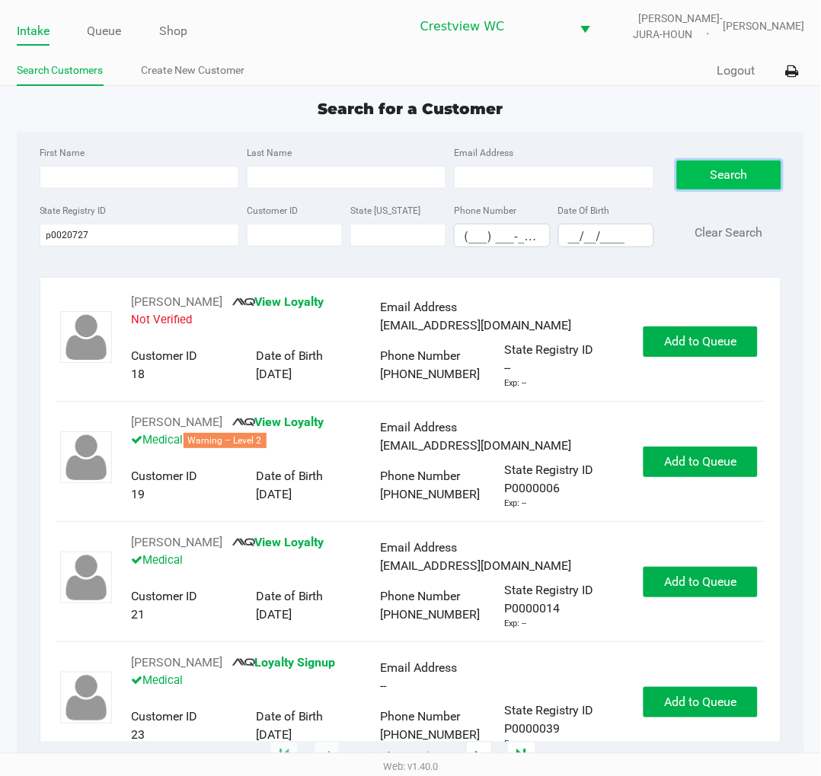
click at [709, 170] on button "Search" at bounding box center [729, 175] width 104 height 29
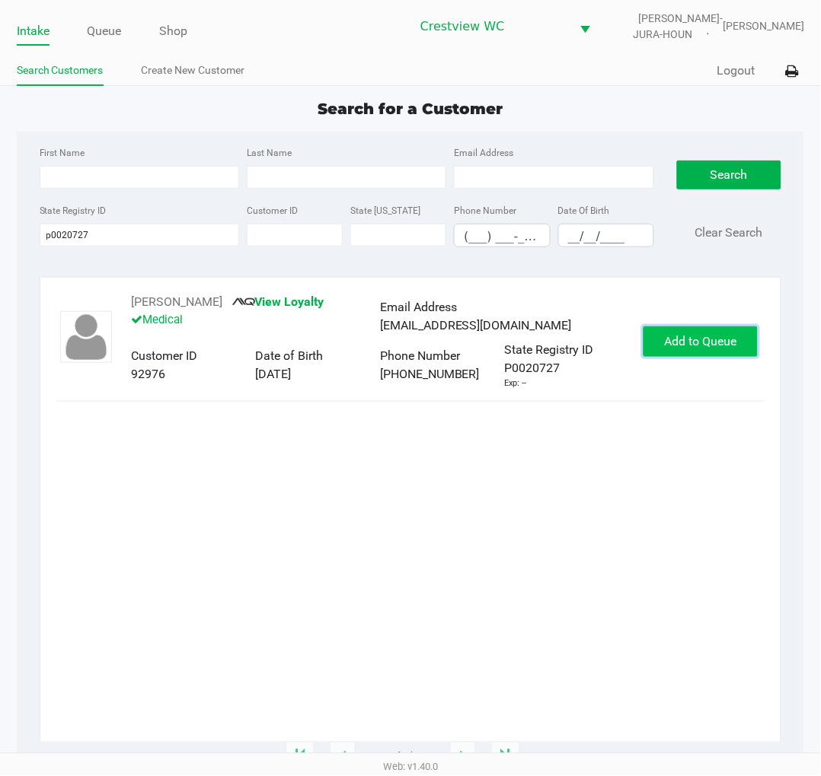
click at [731, 339] on span "Add to Queue" at bounding box center [700, 341] width 72 height 14
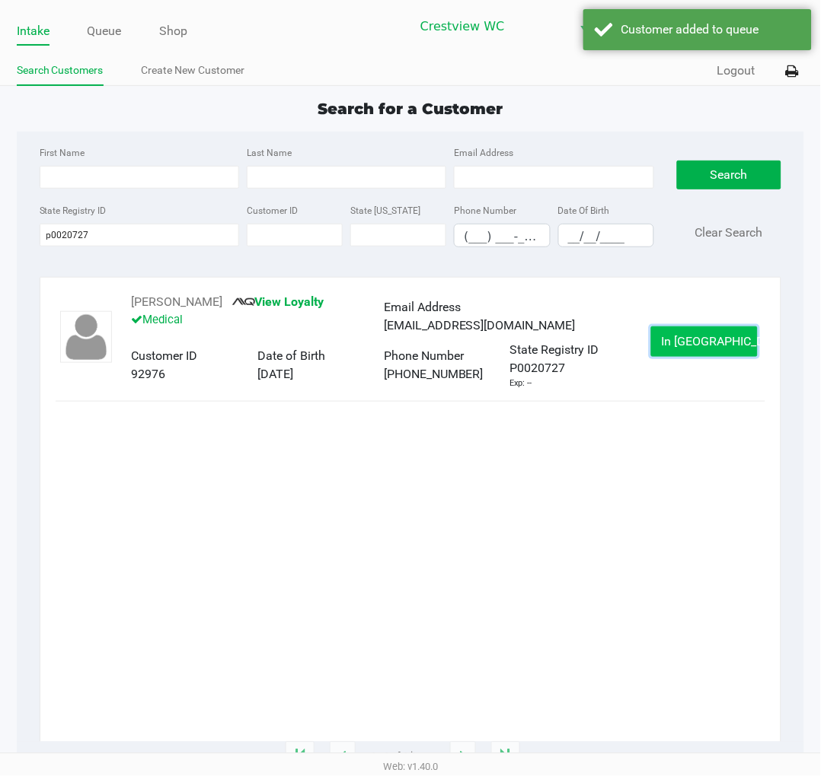
click at [731, 345] on button "In Queue" at bounding box center [704, 342] width 107 height 30
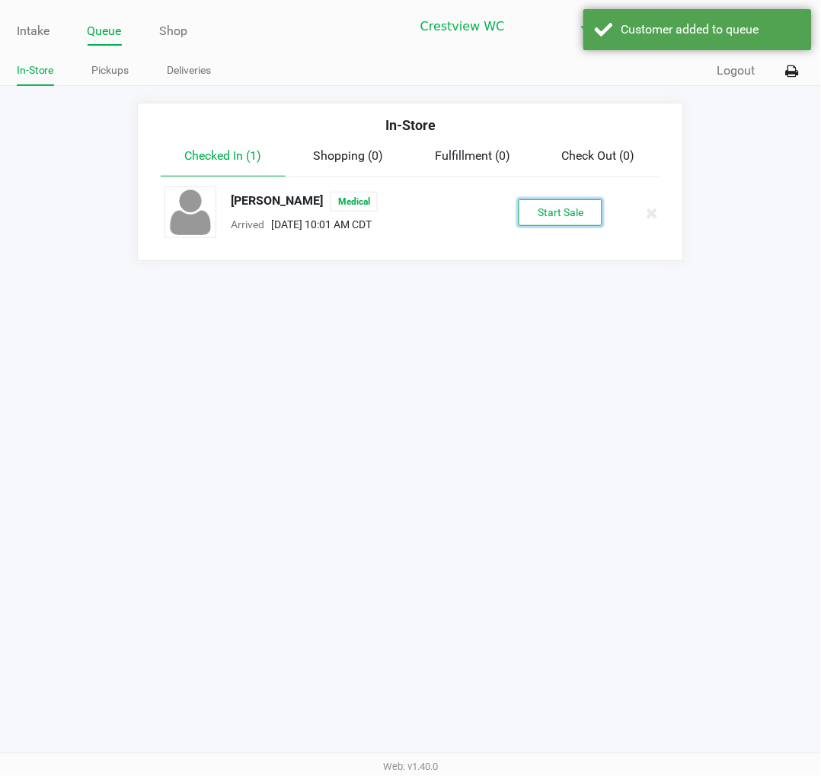
click at [567, 217] on button "Start Sale" at bounding box center [560, 212] width 84 height 27
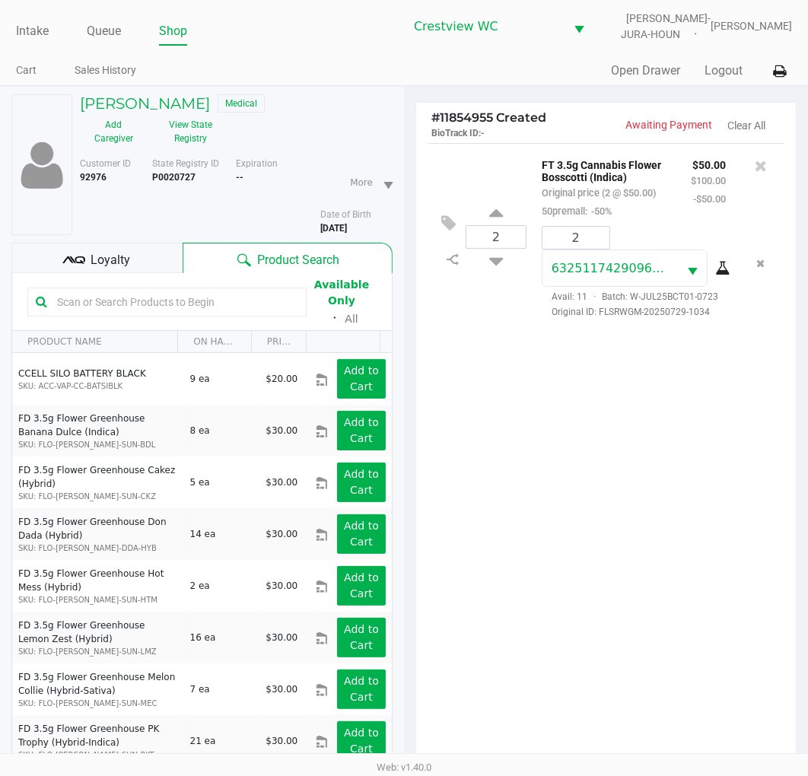
click at [637, 492] on div "2 FT 3.5g Cannabis Flower Bosscotti (Indica) Original price (2 @ $50.00) 50prem…" at bounding box center [606, 457] width 380 height 629
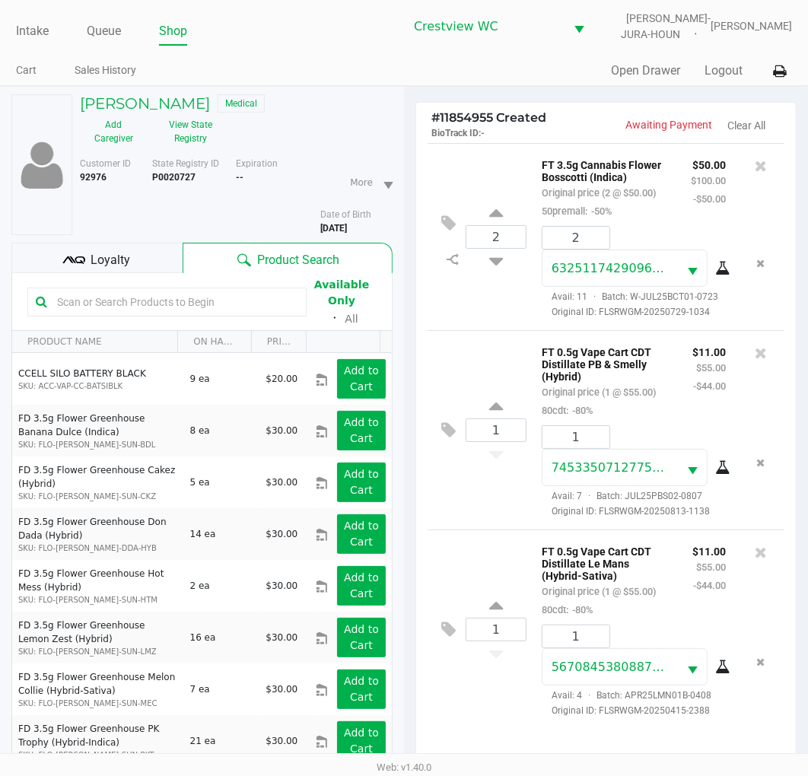
click at [495, 351] on div "1 FT 0.5g Vape Cart CDT Distillate PB & Smelly (Hybrid) Original price (1 @ $55…" at bounding box center [606, 429] width 357 height 199
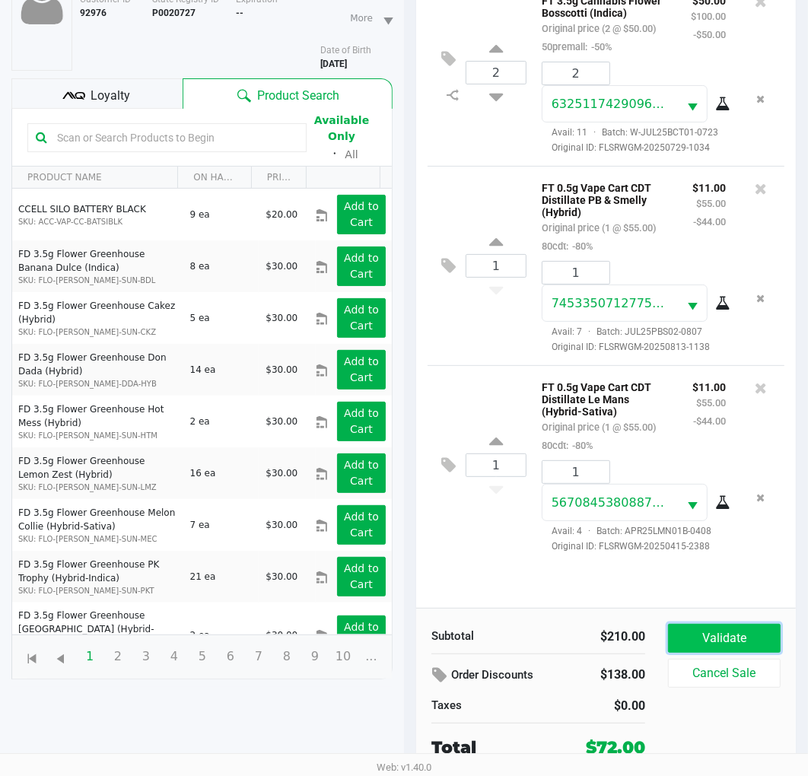
click at [722, 628] on button "Validate" at bounding box center [724, 638] width 113 height 29
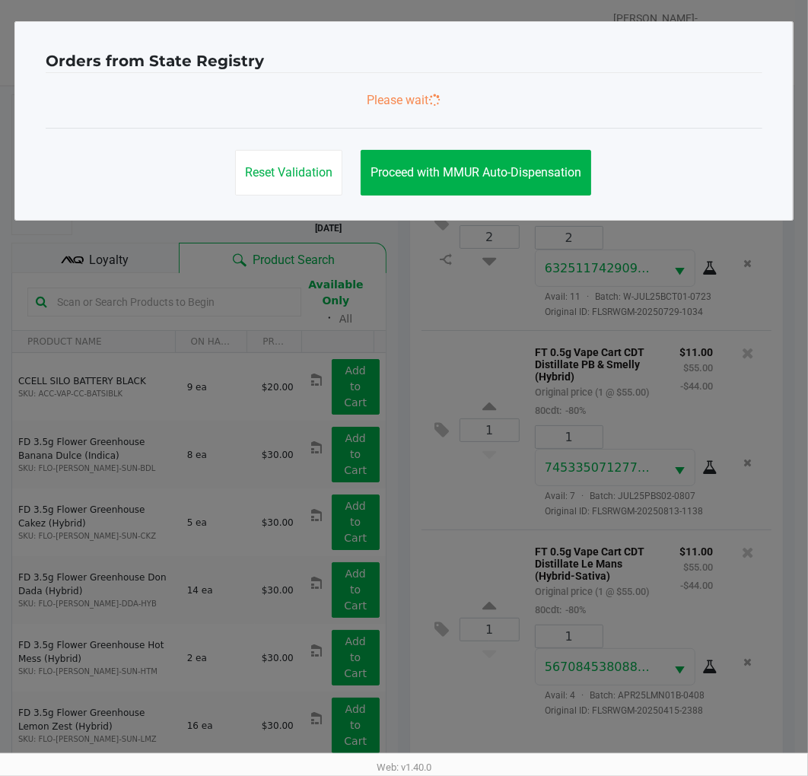
scroll to position [0, 0]
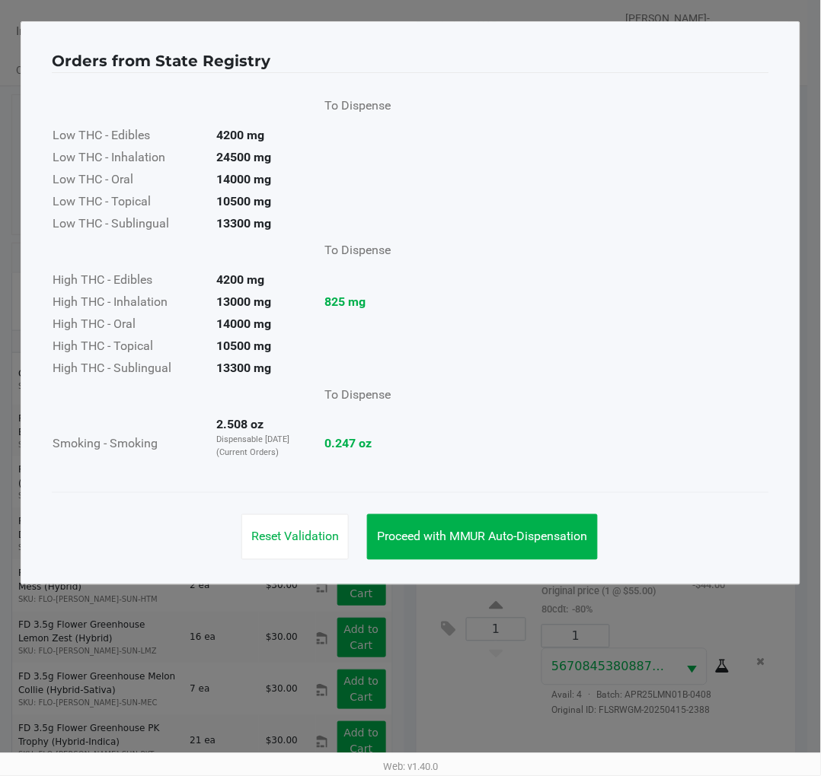
click at [527, 535] on span "Proceed with MMUR Auto-Dispensation" at bounding box center [482, 537] width 211 height 14
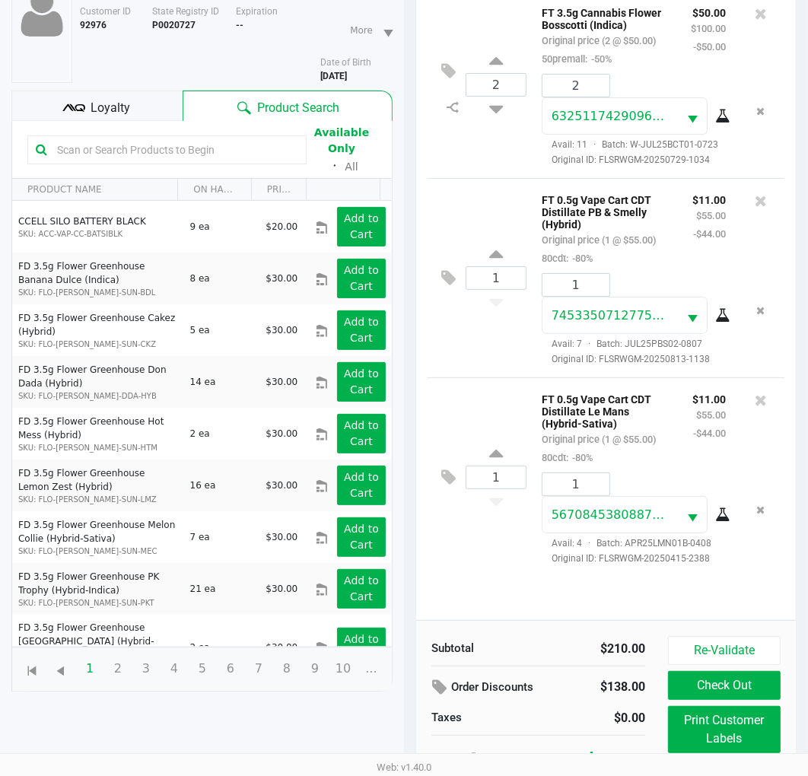
scroll to position [181, 0]
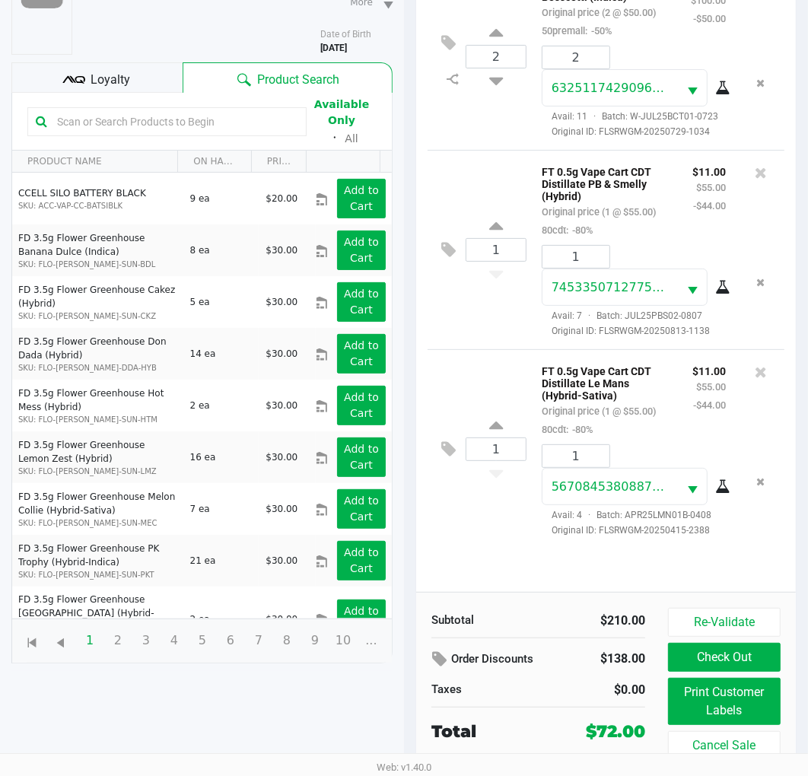
click at [508, 349] on div "1 FT 0.5g Vape Cart CDT Distillate PB & Smelly (Hybrid) Original price (1 @ $55…" at bounding box center [606, 249] width 357 height 199
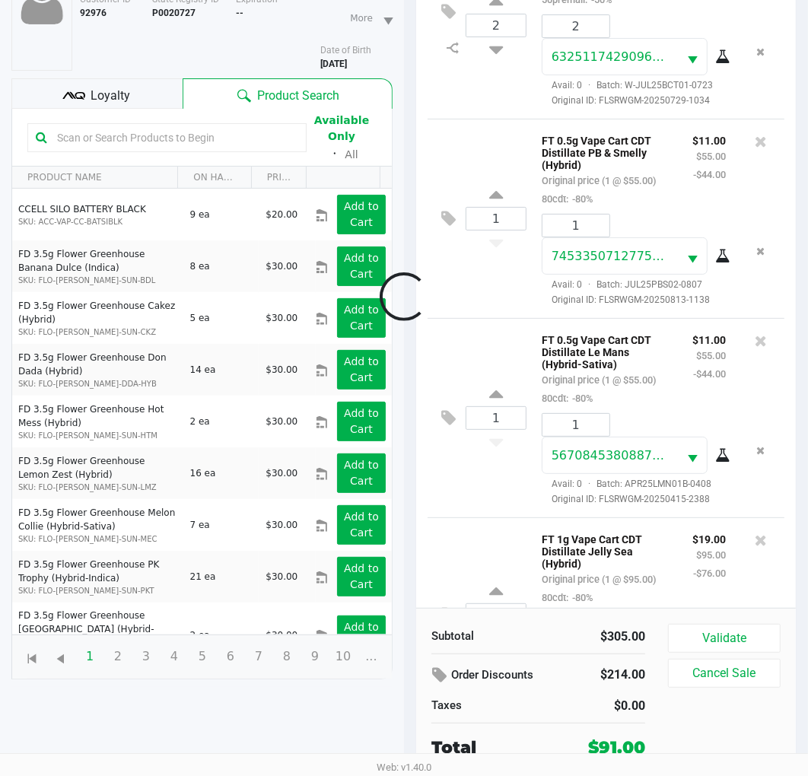
scroll to position [262, 0]
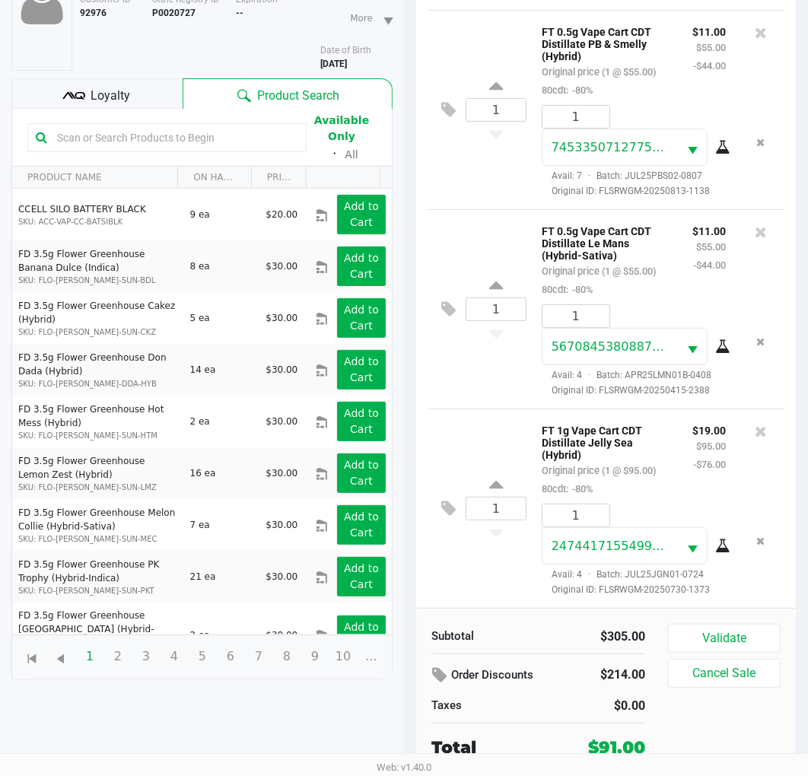
click at [502, 382] on div "1 FT 0.5g Vape Cart CDT Distillate Le Mans (Hybrid-Sativa) Original price (1 @ …" at bounding box center [606, 308] width 357 height 199
click at [530, 382] on div "1 FT 0.5g Vape Cart CDT Distillate Le Mans (Hybrid-Sativa) Original price (1 @ …" at bounding box center [606, 308] width 357 height 199
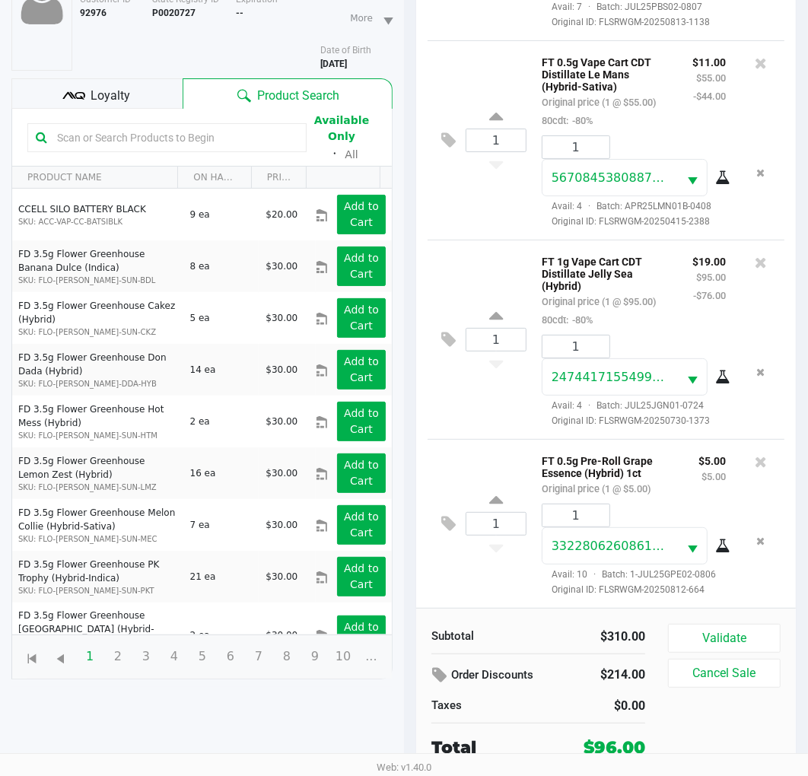
scroll to position [454, 0]
click at [499, 397] on div "1 FT 1g Vape Cart CDT Distillate Jelly Sea (Hybrid) Original price (1 @ $95.00)…" at bounding box center [606, 339] width 357 height 199
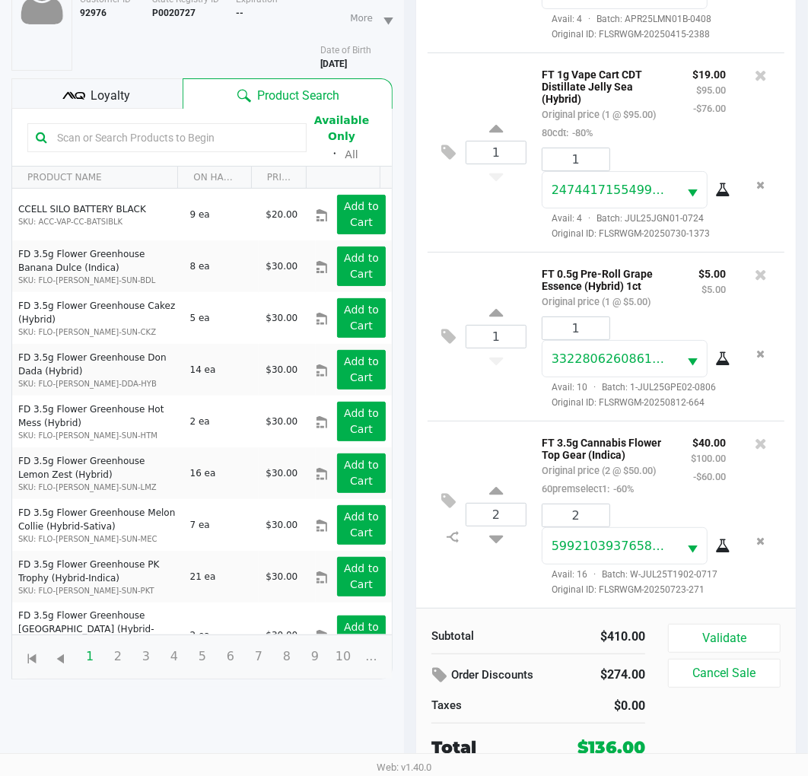
scroll to position [693, 0]
click at [505, 421] on div "2 FT 3.5g Cannabis Flower Top Gear (Indica) Original price (2 @ $50.00) 60prems…" at bounding box center [606, 514] width 357 height 187
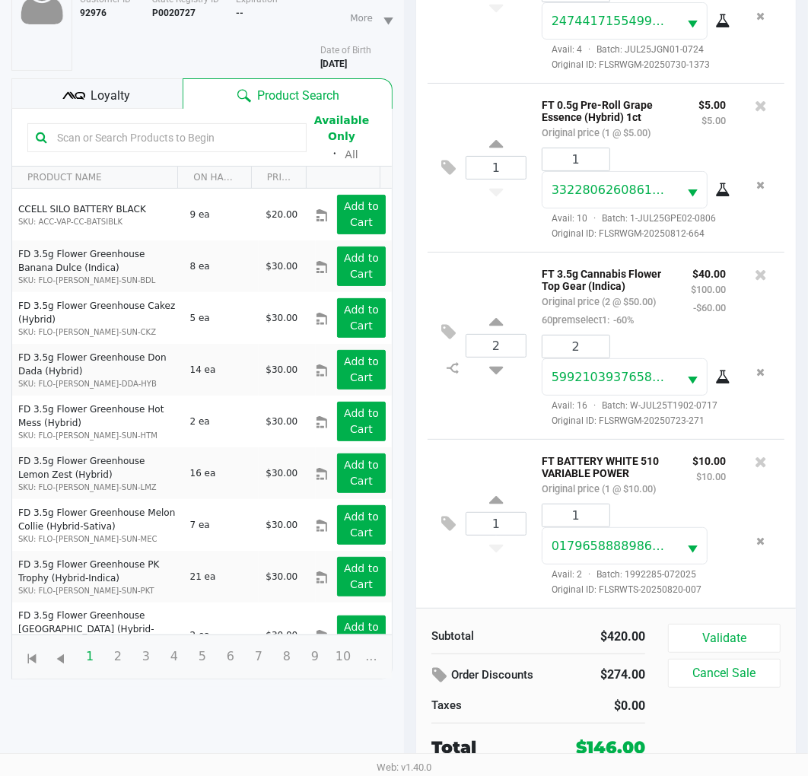
scroll to position [649, 0]
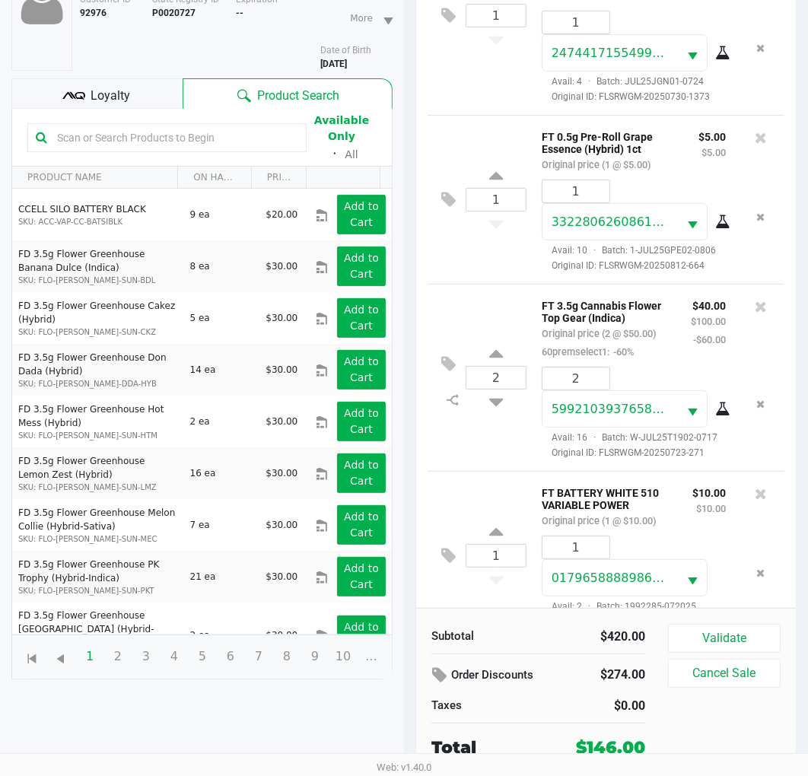
click at [476, 434] on div "2 FT 3.5g Cannabis Flower Top Gear (Indica) Original price (2 @ $50.00) 60prems…" at bounding box center [606, 377] width 357 height 187
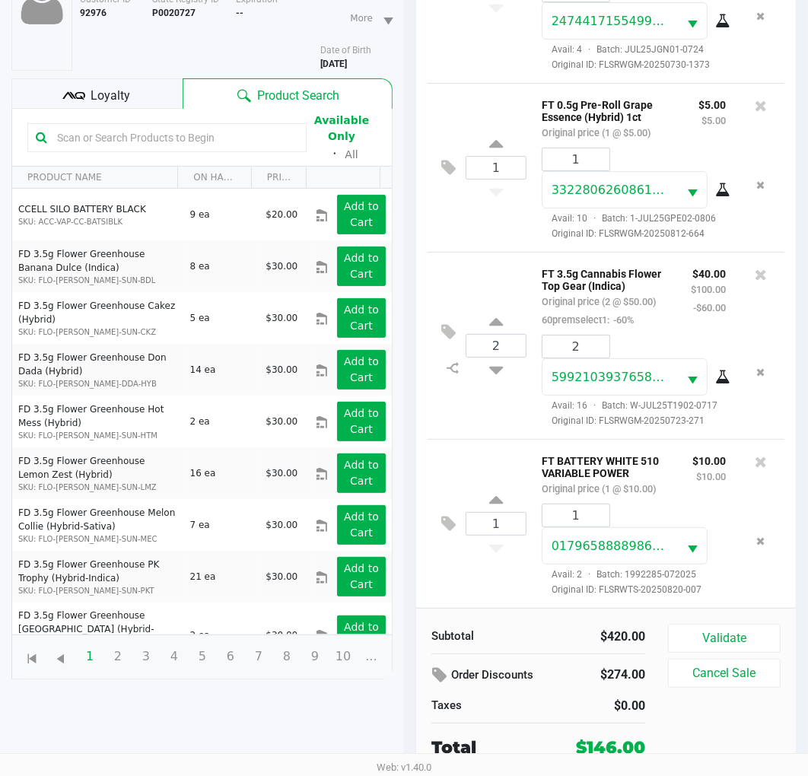
scroll to position [881, 0]
click at [481, 412] on div "2 FT 3.5g Cannabis Flower Top Gear (Indica) Original price (2 @ $50.00) 60prems…" at bounding box center [606, 345] width 357 height 187
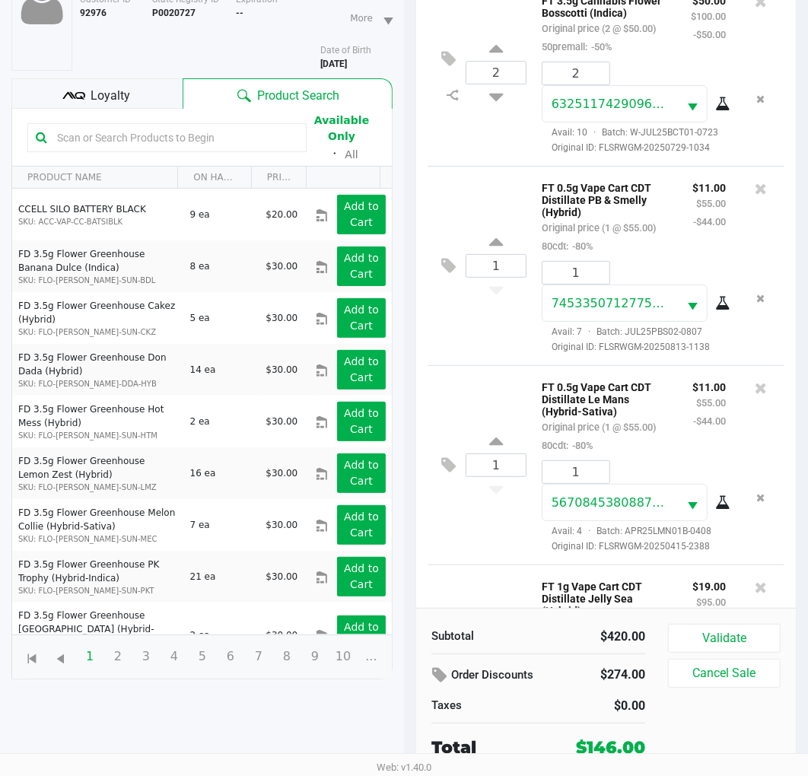
scroll to position [0, 0]
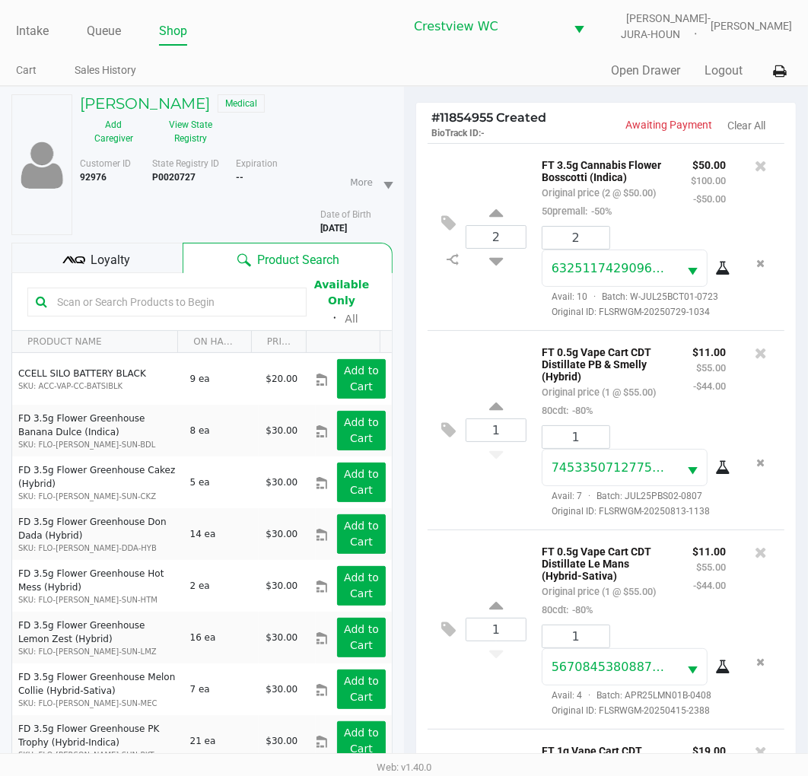
click at [483, 180] on div "2 FT 3.5g Cannabis Flower Bosscotti (Indica) Original price (2 @ $50.00) 50prem…" at bounding box center [606, 236] width 357 height 187
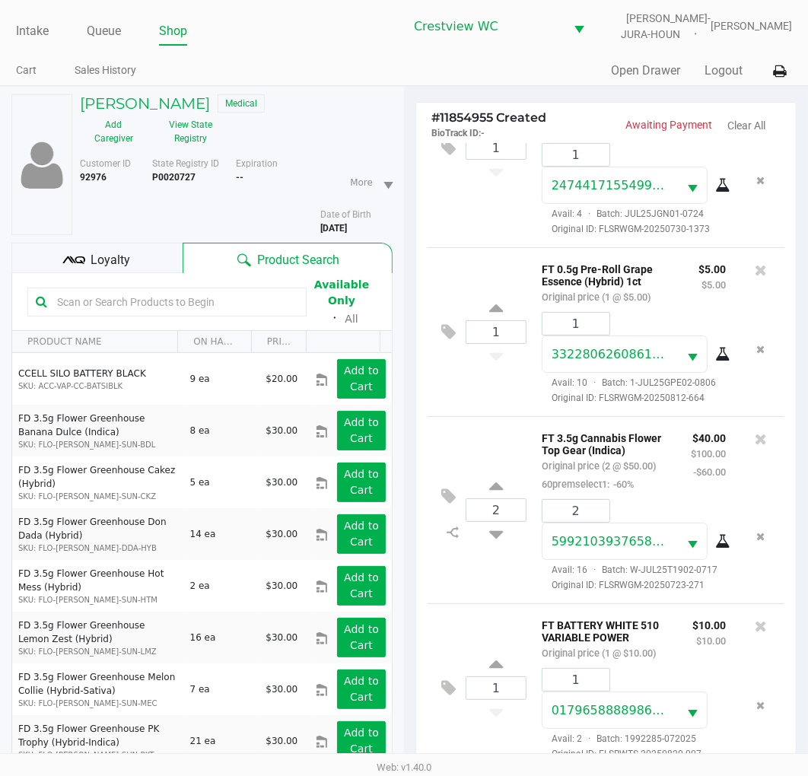
scroll to position [165, 0]
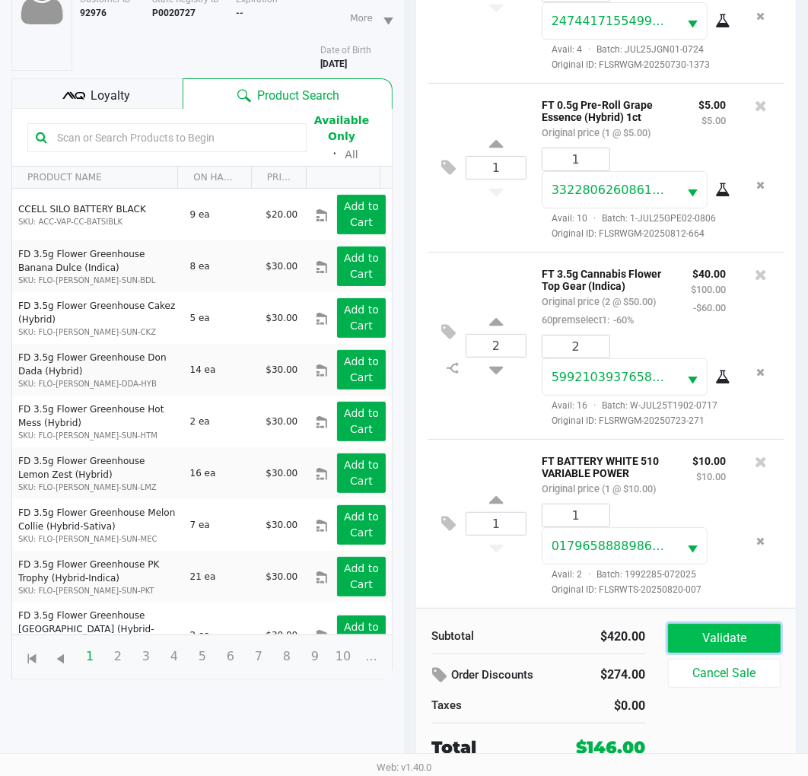
click at [733, 633] on button "Validate" at bounding box center [724, 638] width 113 height 29
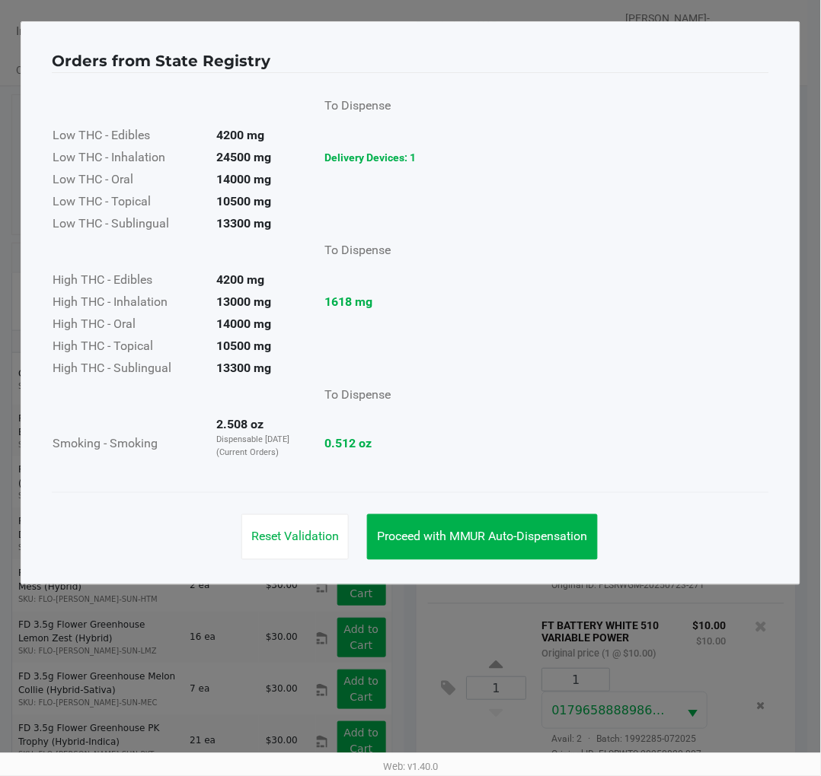
click at [543, 536] on span "Proceed with MMUR Auto-Dispensation" at bounding box center [482, 537] width 211 height 14
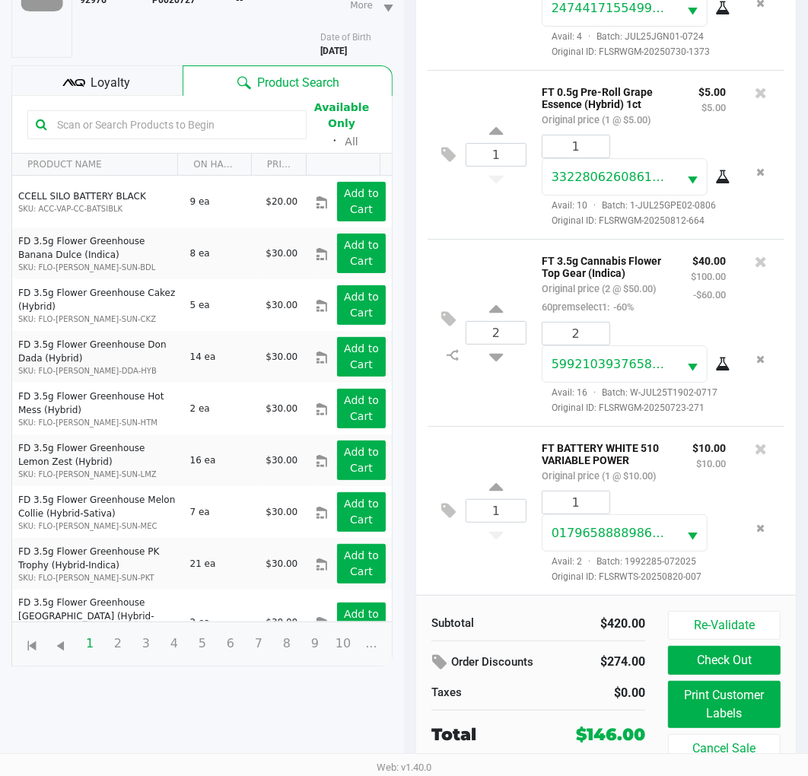
scroll to position [181, 0]
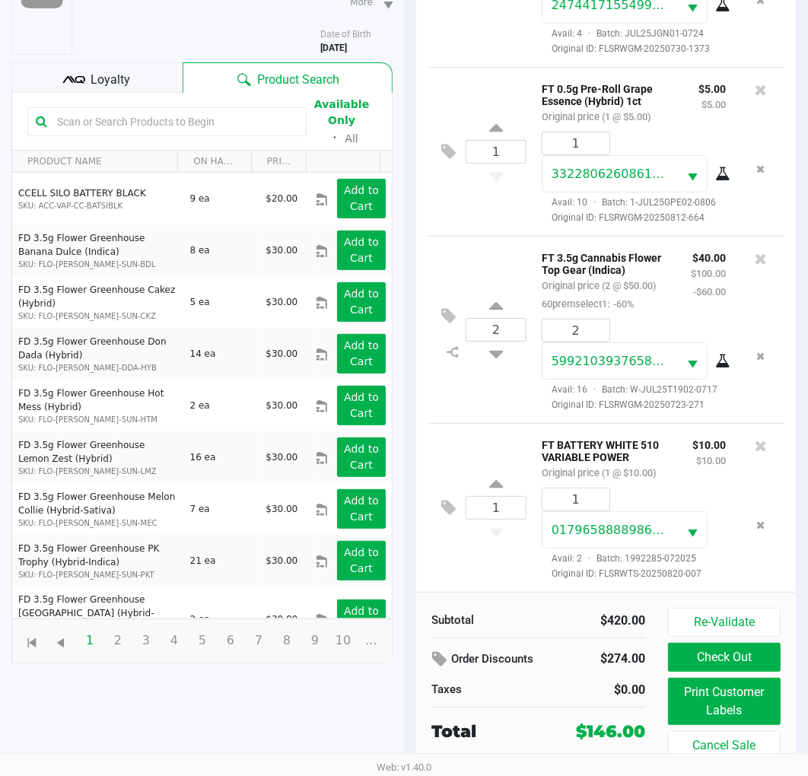
click at [125, 73] on span "Loyalty" at bounding box center [111, 80] width 40 height 18
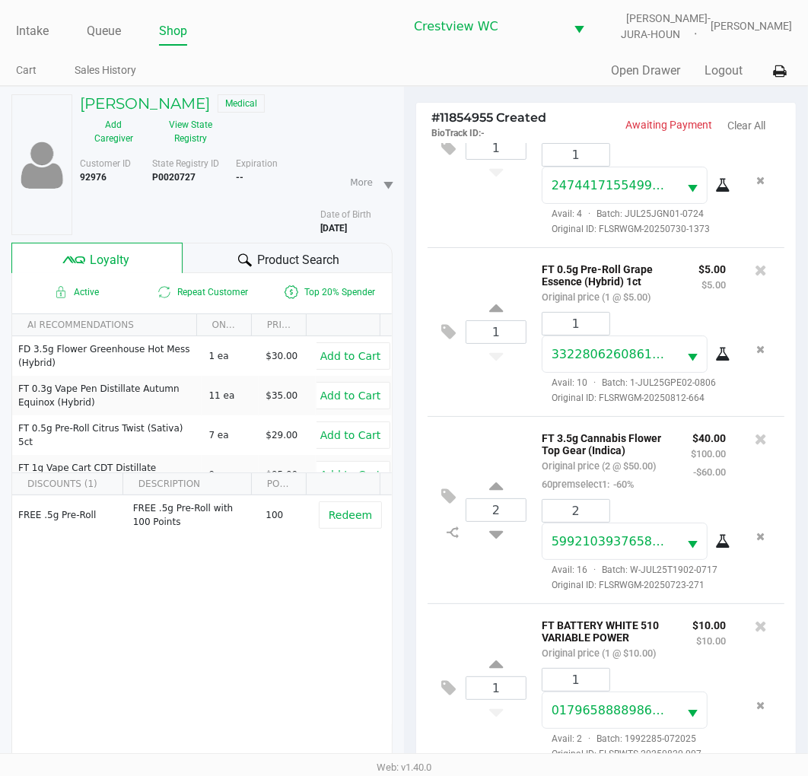
scroll to position [881, 0]
click at [119, 256] on span "Loyalty" at bounding box center [111, 260] width 40 height 18
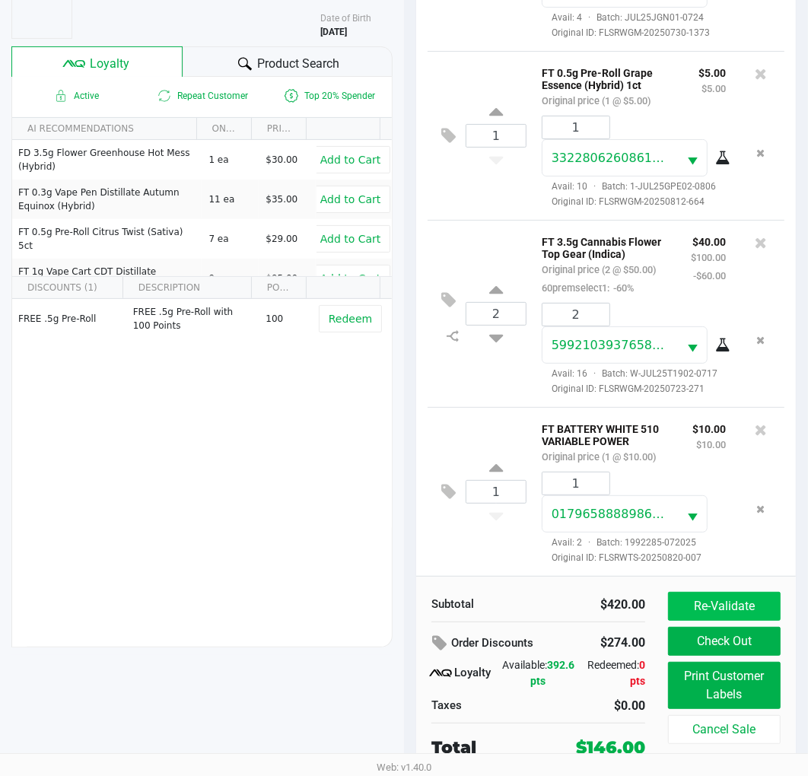
click at [727, 604] on button "Re-Validate" at bounding box center [724, 606] width 113 height 29
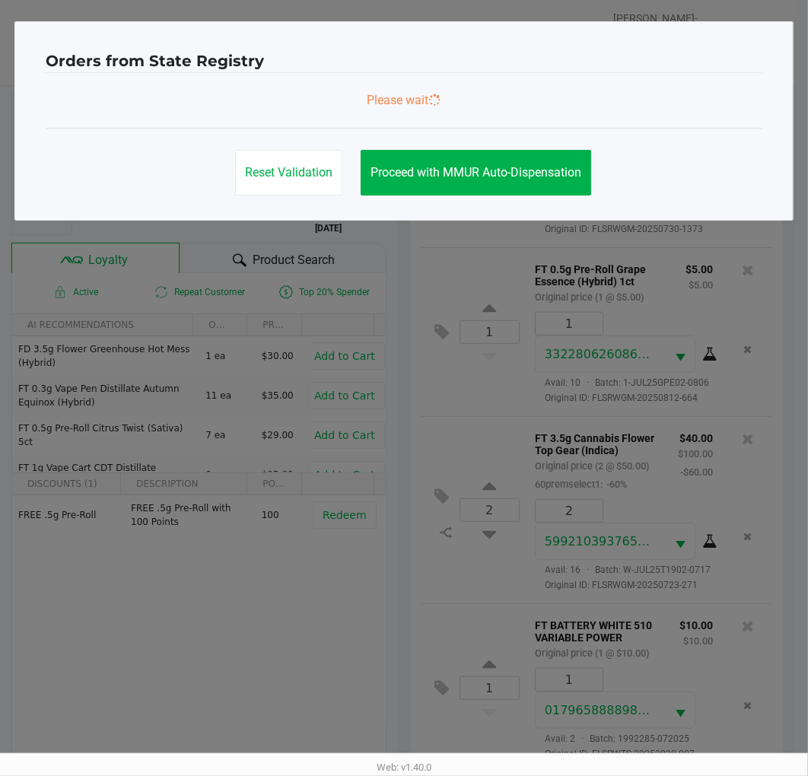
scroll to position [0, 0]
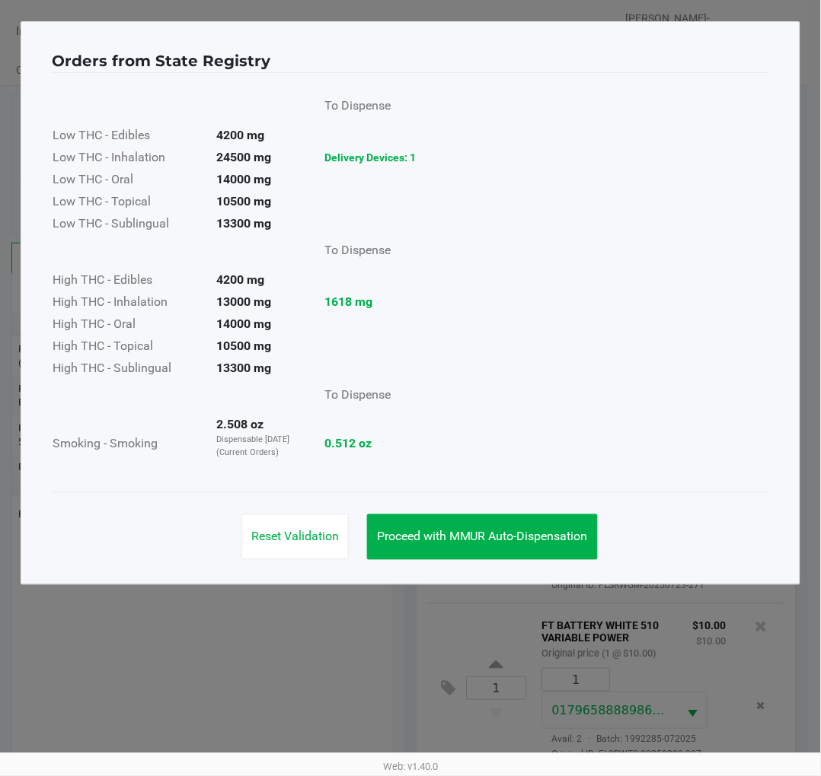
click at [510, 541] on span "Proceed with MMUR Auto-Dispensation" at bounding box center [482, 537] width 211 height 14
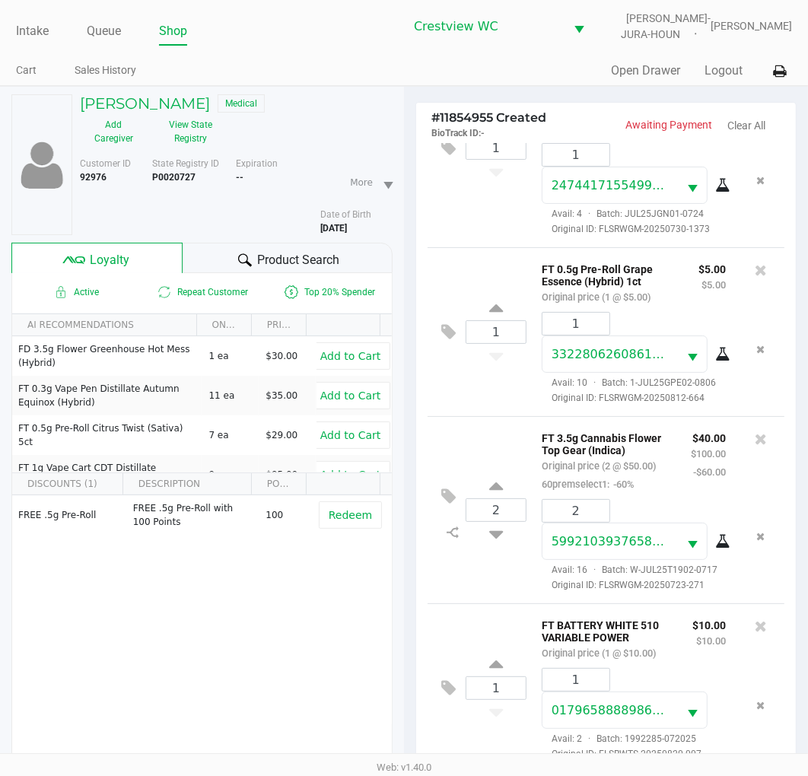
scroll to position [196, 0]
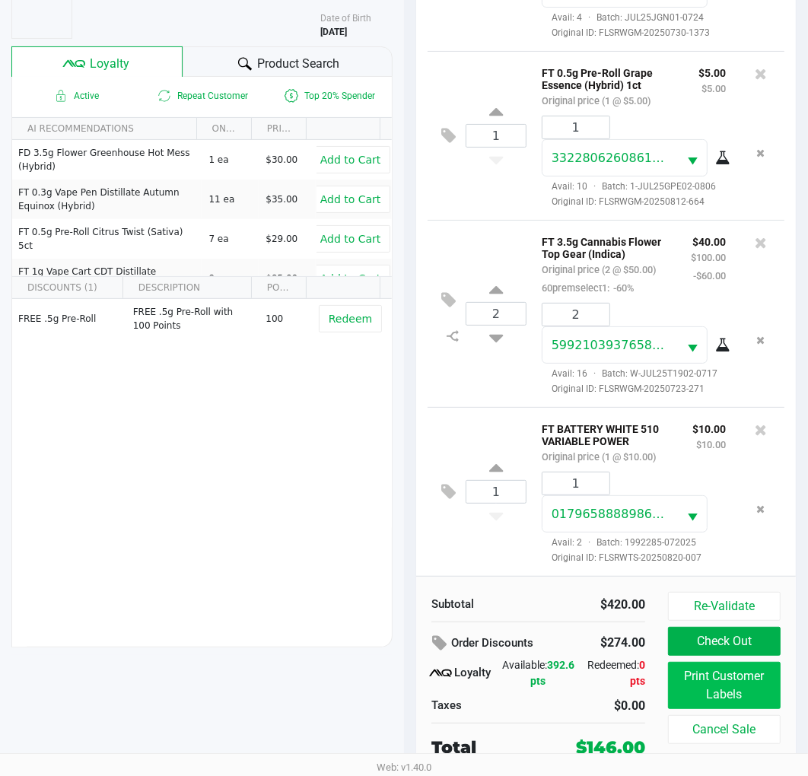
click at [743, 687] on button "Print Customer Labels" at bounding box center [724, 685] width 113 height 47
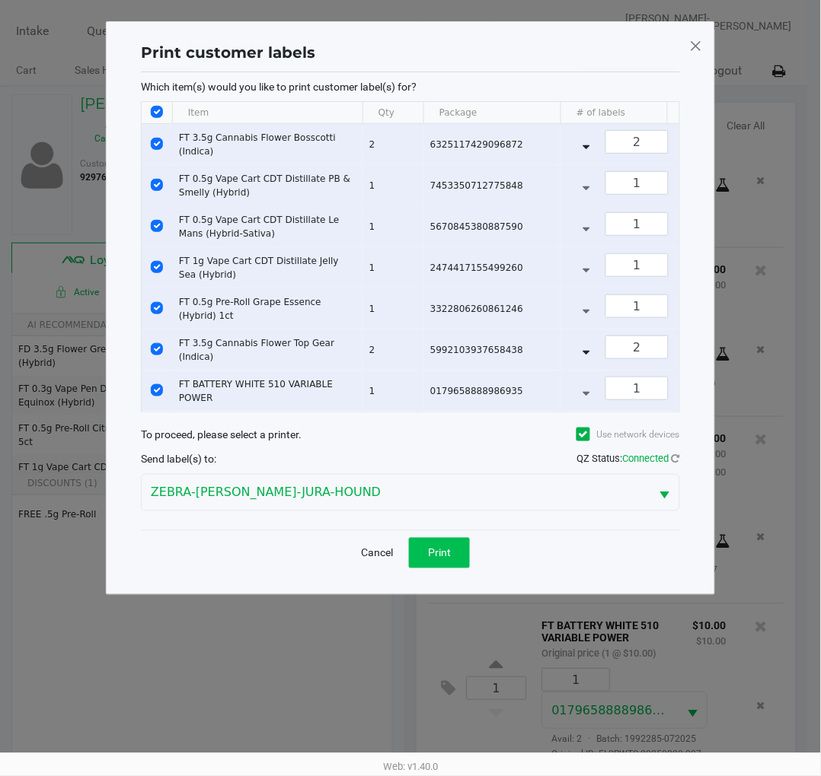
click at [449, 559] on span "Print" at bounding box center [439, 553] width 23 height 12
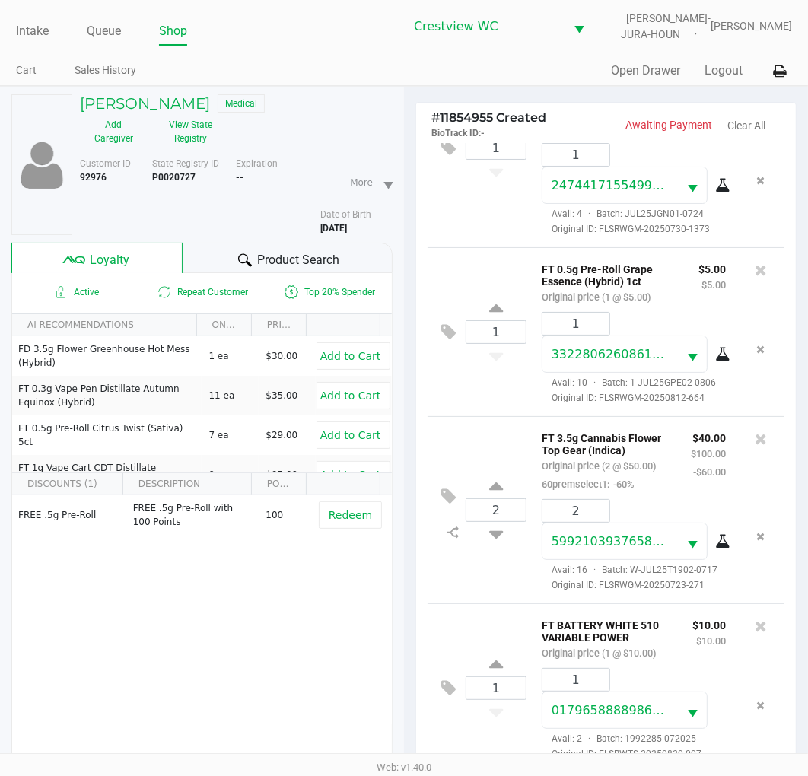
scroll to position [196, 0]
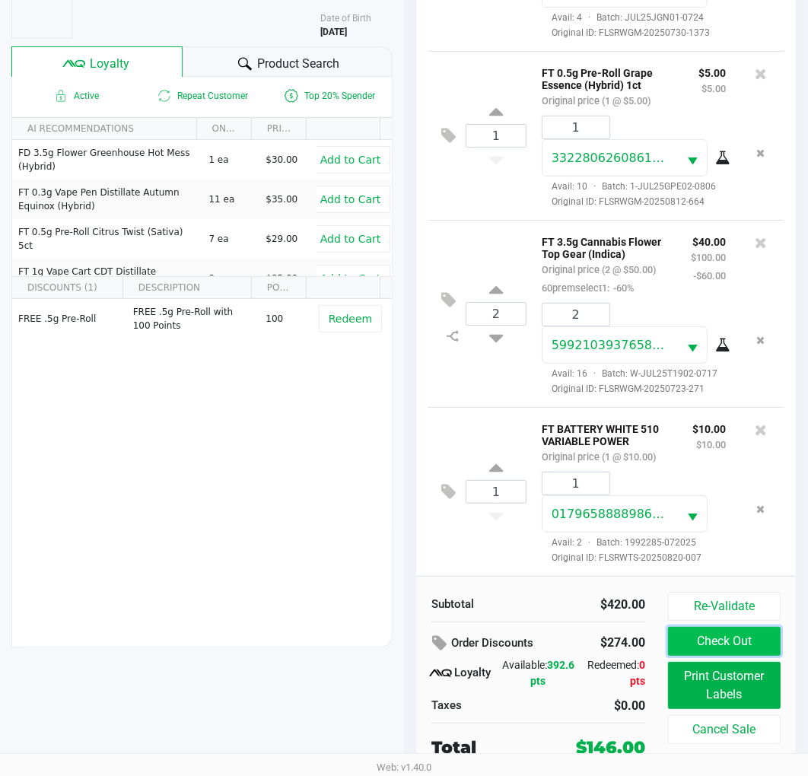
click at [733, 634] on button "Check Out" at bounding box center [724, 641] width 113 height 29
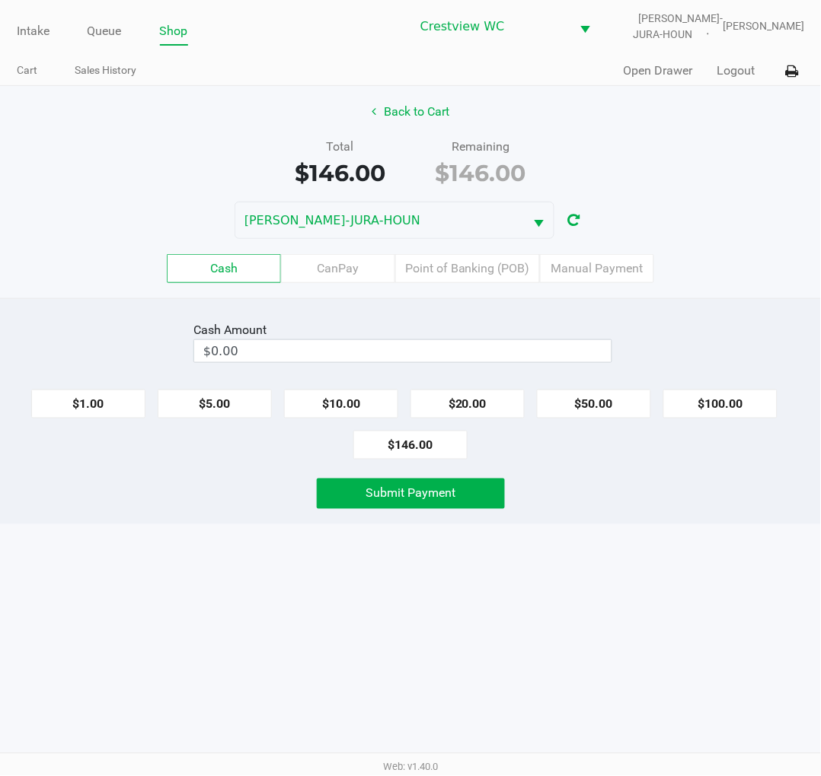
click at [696, 138] on div "Total $146.00 Remaining $146.00" at bounding box center [410, 164] width 843 height 53
click at [467, 266] on label "Point of Banking (POB)" at bounding box center [467, 268] width 145 height 29
click at [0, 0] on 7 "Point of Banking (POB)" at bounding box center [0, 0] width 0 height 0
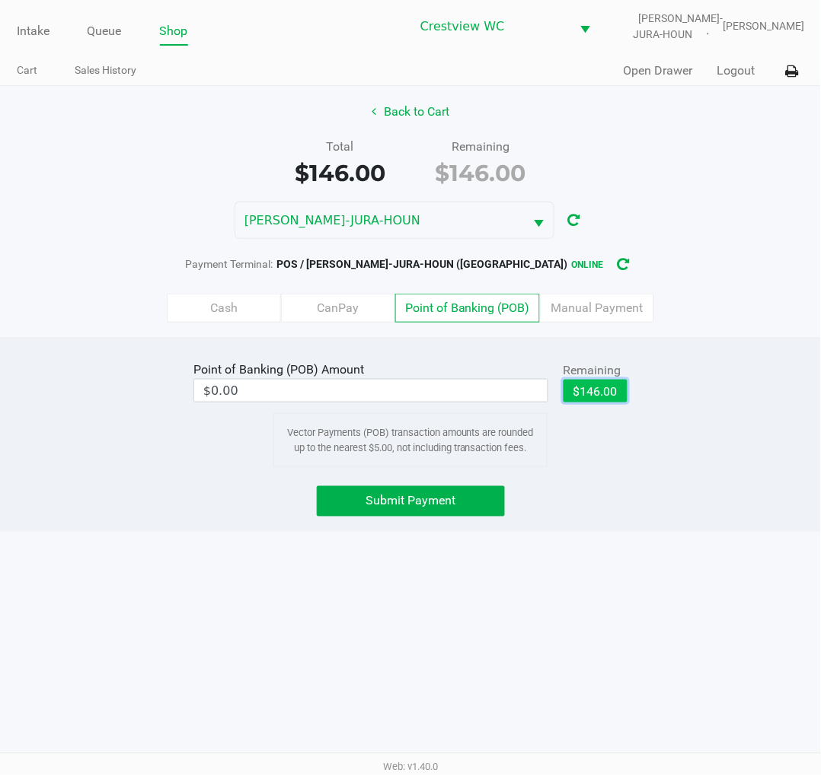
click at [600, 388] on button "$146.00" at bounding box center [595, 391] width 64 height 23
type input "$146.00"
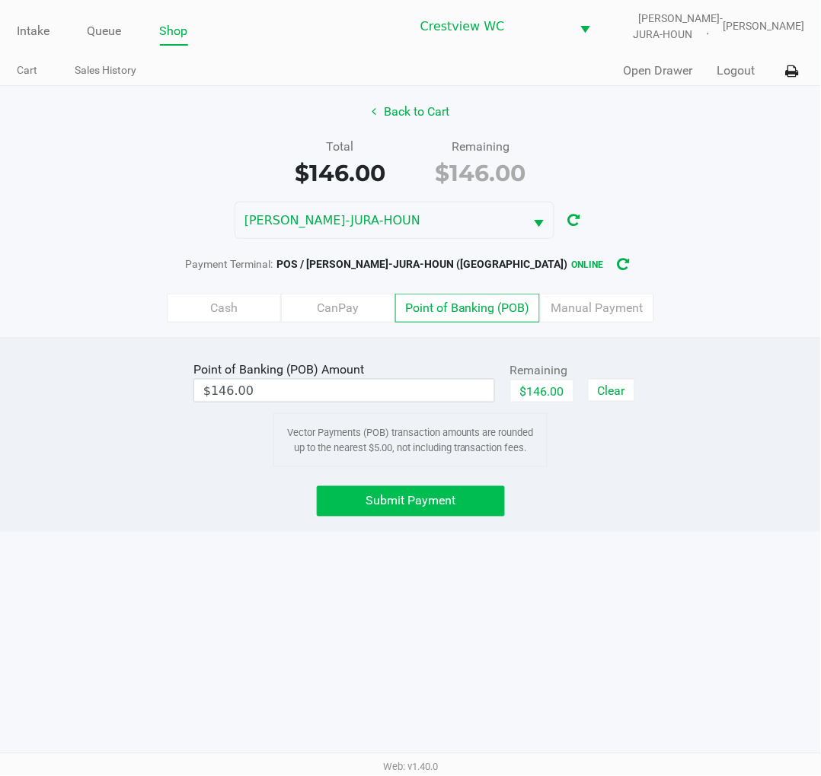
click at [457, 496] on button "Submit Payment" at bounding box center [411, 501] width 188 height 30
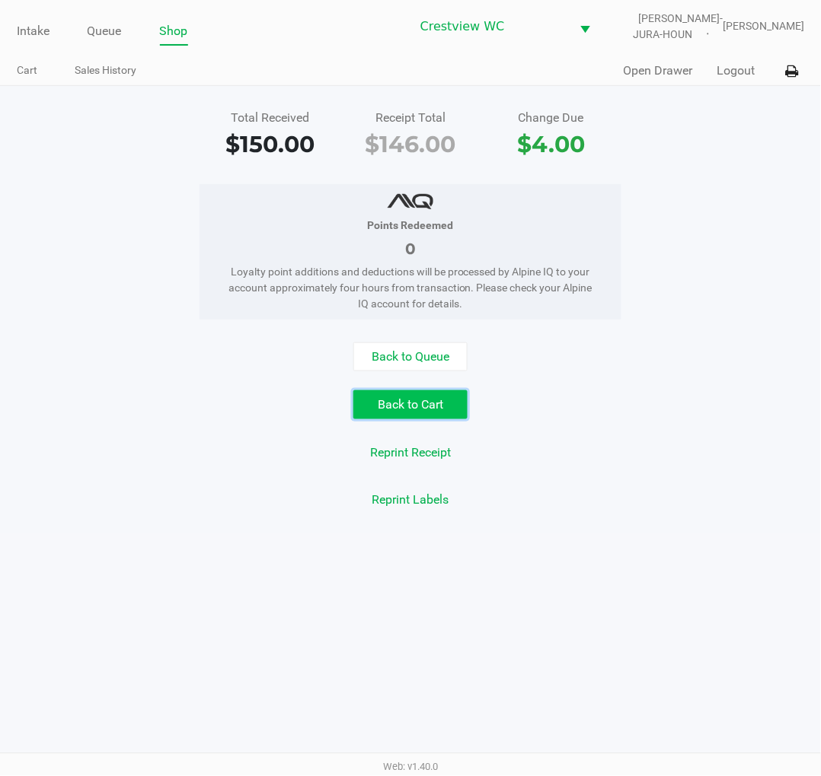
click at [424, 412] on button "Back to Cart" at bounding box center [410, 404] width 114 height 29
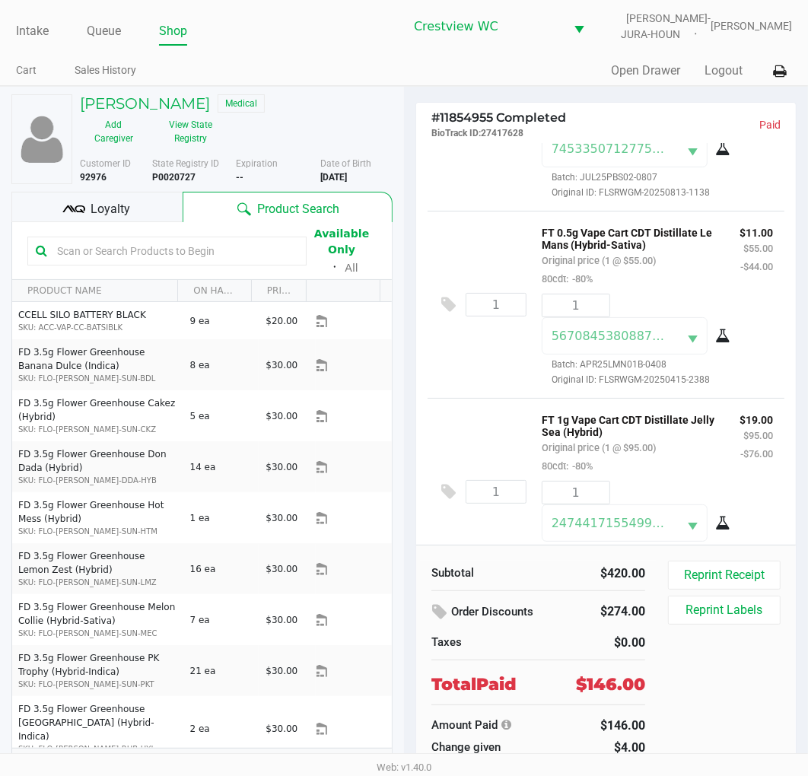
scroll to position [881, 0]
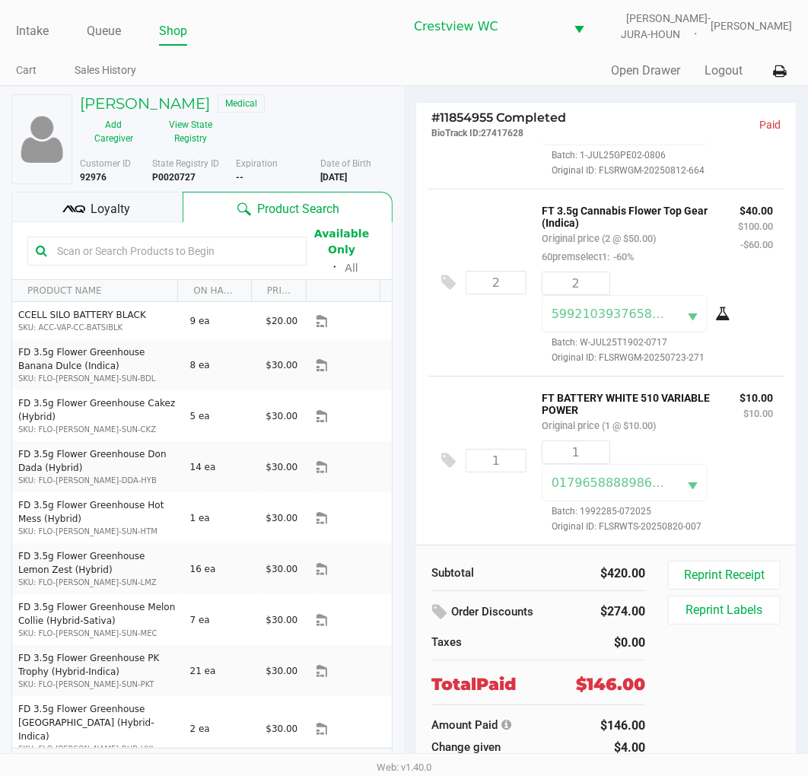
click at [105, 208] on span "Loyalty" at bounding box center [111, 209] width 40 height 18
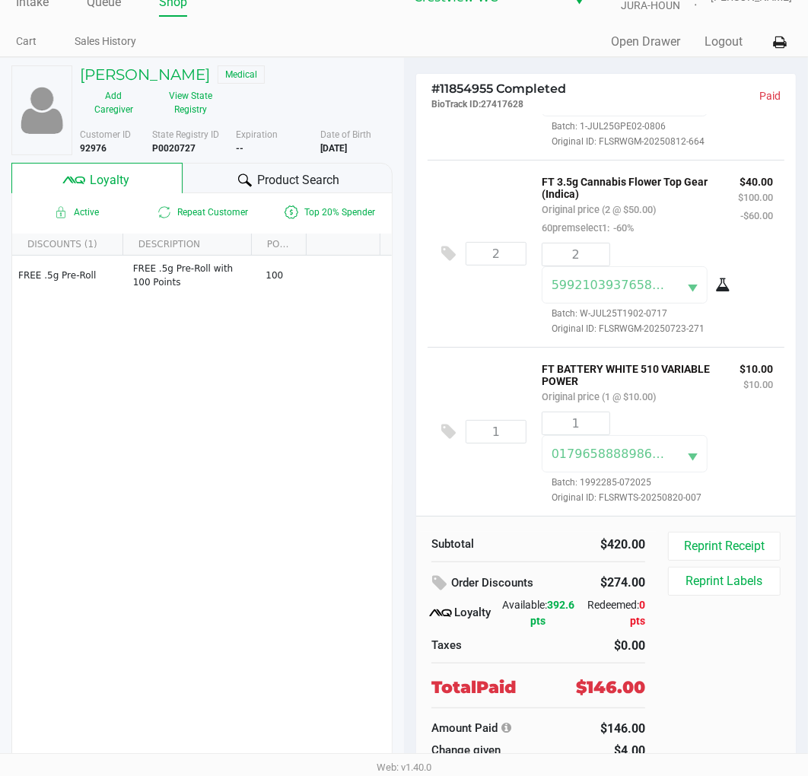
scroll to position [0, 0]
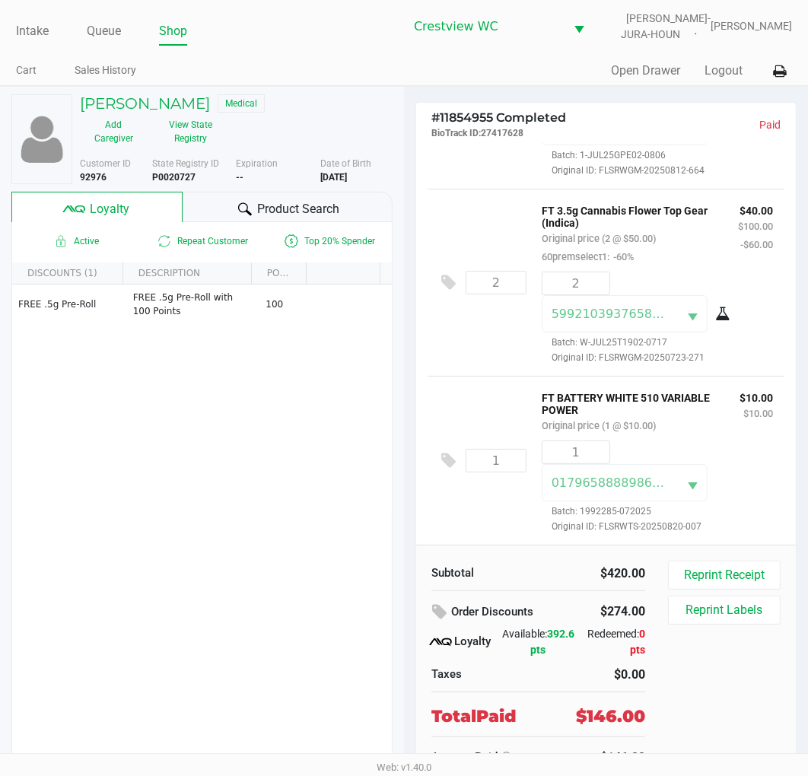
click at [25, 25] on link "Intake" at bounding box center [32, 31] width 33 height 21
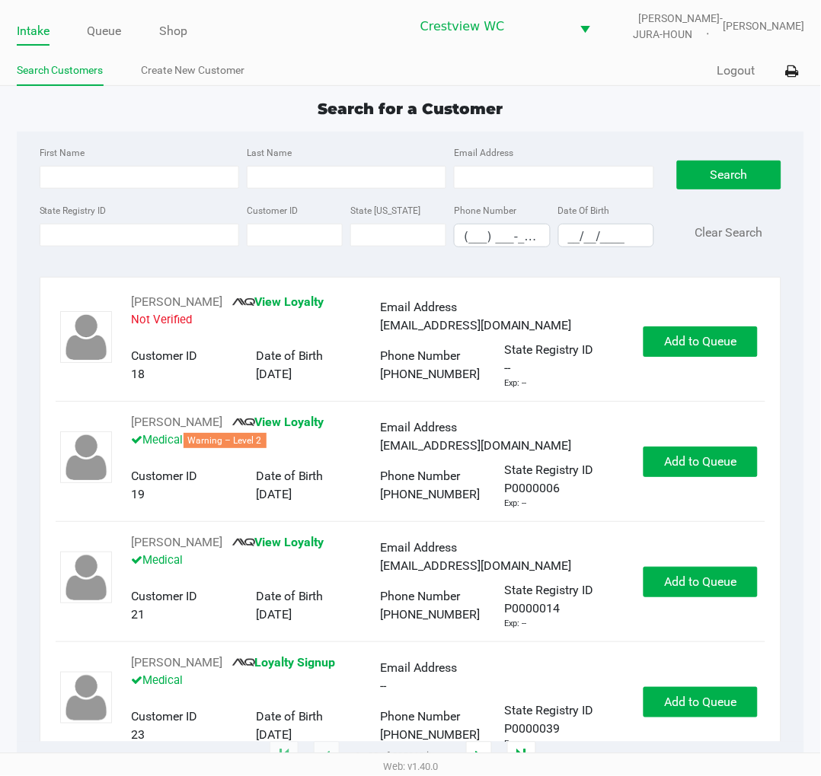
click at [597, 107] on div "Search for a Customer" at bounding box center [410, 108] width 811 height 23
click at [173, 27] on link "Shop" at bounding box center [174, 31] width 28 height 21
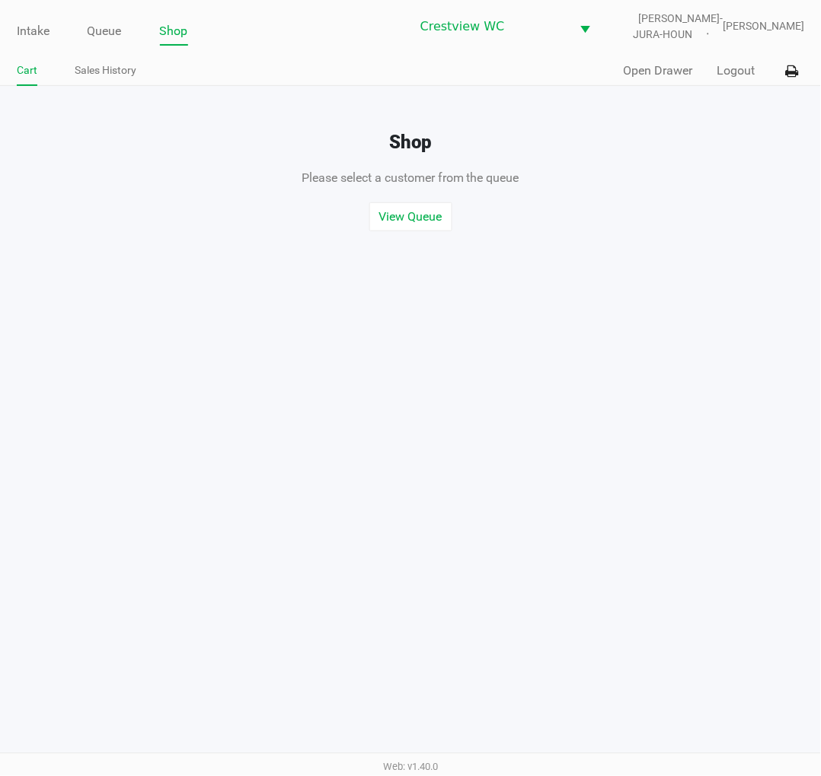
click at [645, 64] on button "Open Drawer" at bounding box center [657, 71] width 69 height 18
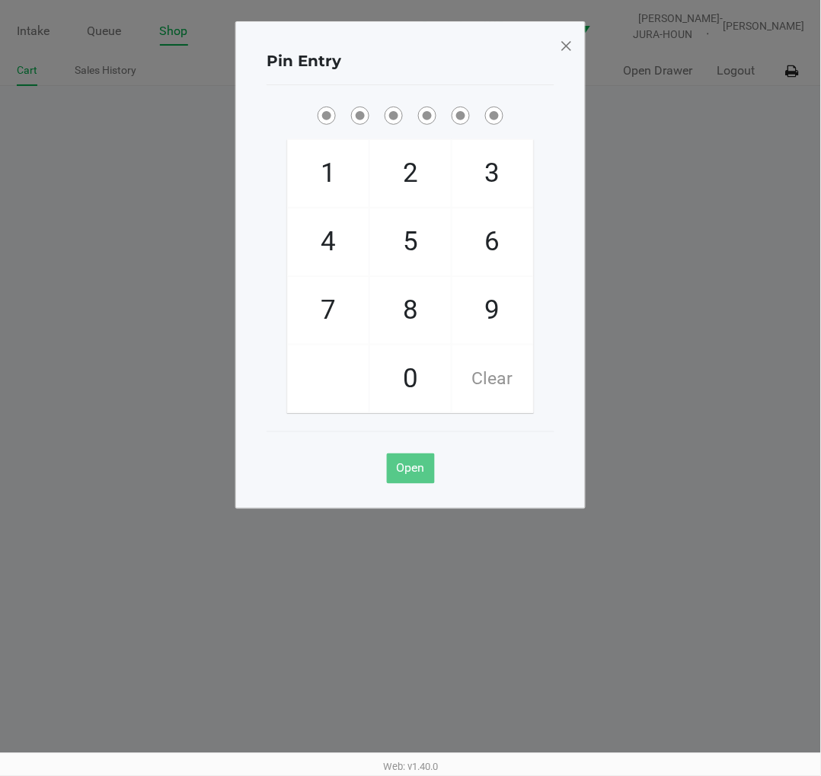
click at [408, 165] on span "2" at bounding box center [410, 173] width 81 height 67
checkbox input "true"
click at [297, 192] on span "1" at bounding box center [328, 173] width 81 height 67
checkbox input "true"
click at [491, 247] on span "6" at bounding box center [492, 242] width 81 height 67
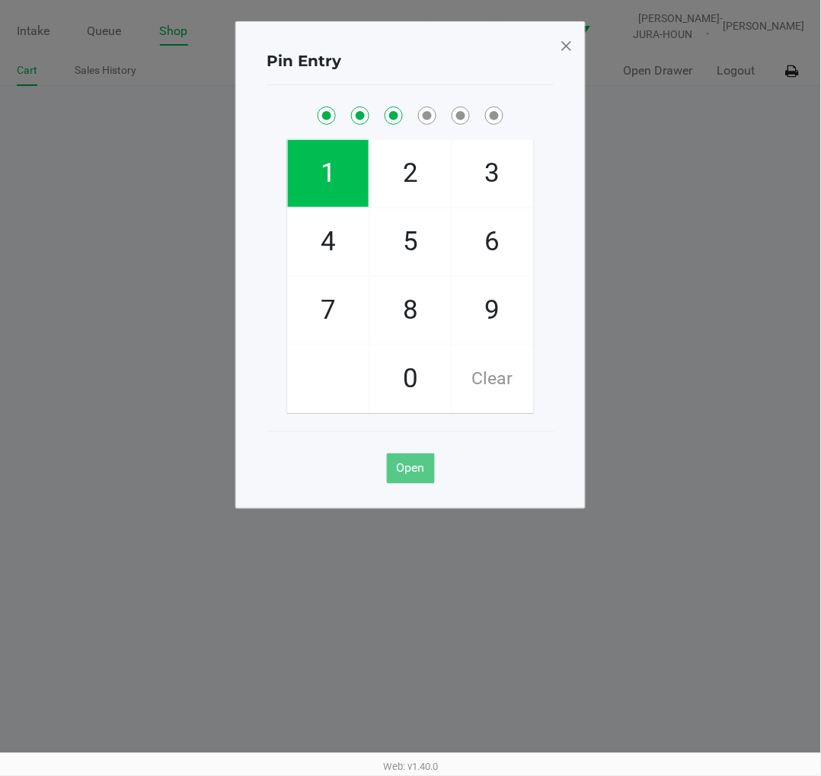
checkbox input "true"
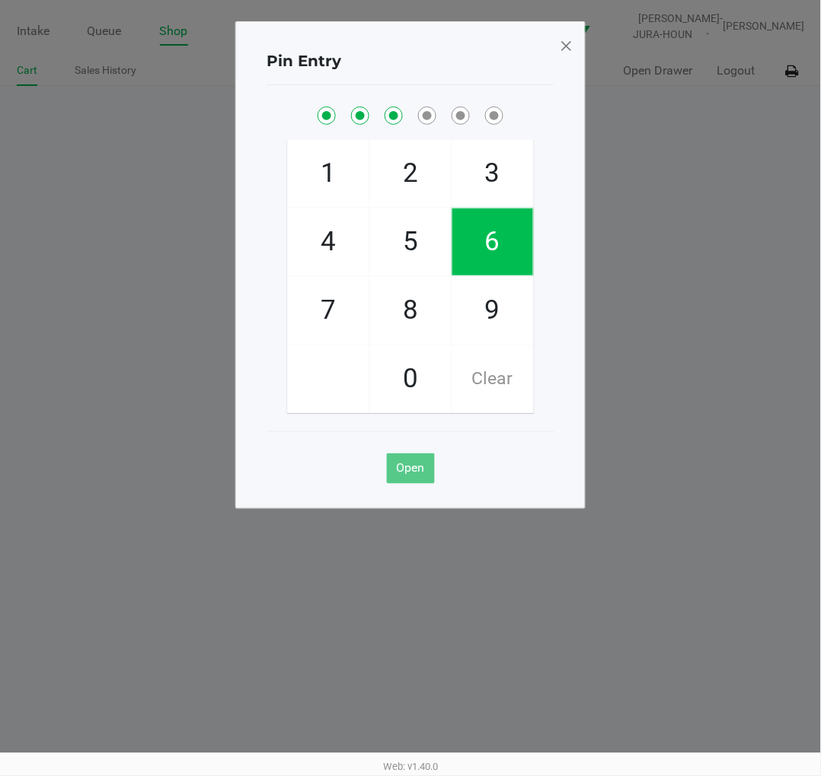
click at [499, 247] on span "6" at bounding box center [492, 242] width 81 height 67
checkbox input "true"
click at [317, 177] on span "1" at bounding box center [328, 173] width 81 height 67
checkbox input "true"
click at [416, 304] on span "8" at bounding box center [410, 310] width 81 height 67
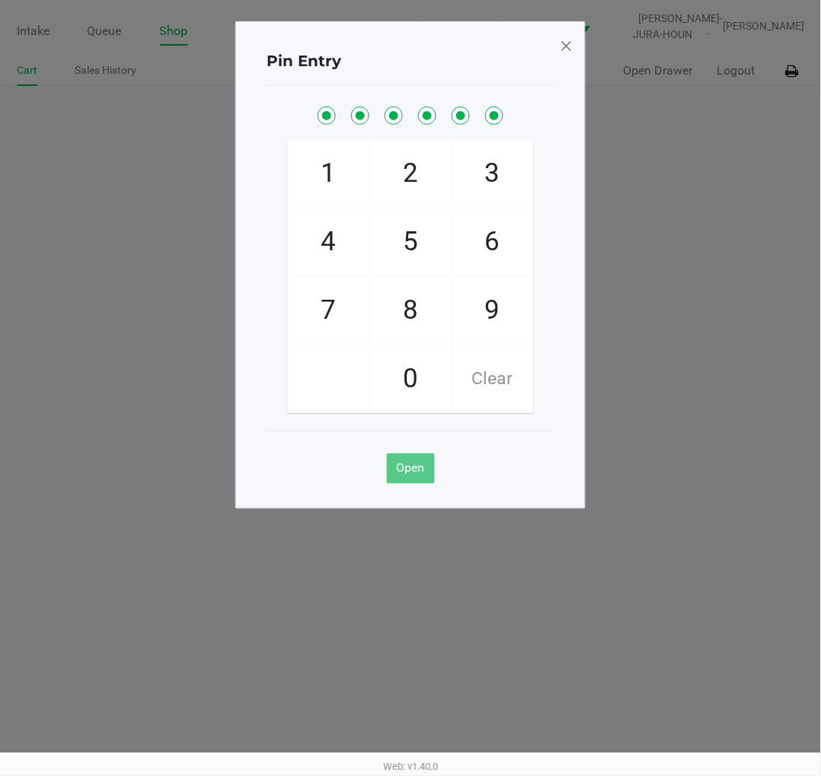
checkbox input "true"
click at [569, 49] on span at bounding box center [566, 45] width 14 height 24
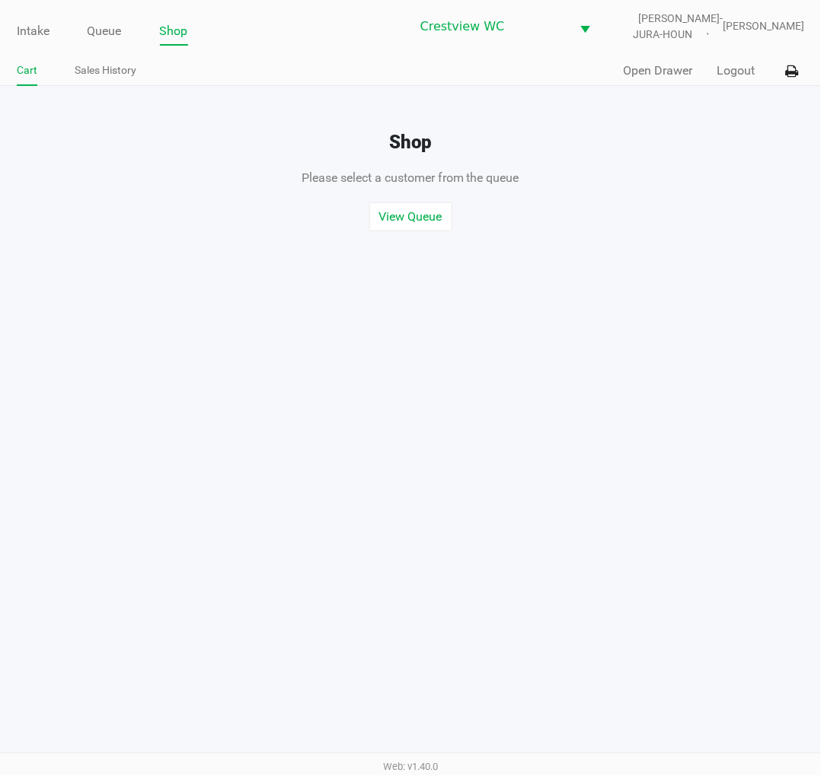
click at [749, 292] on div "Intake Queue Shop Crestview WC BRUNO-JURA-HOUN Eric Stevenson Cart Sales Histor…" at bounding box center [410, 388] width 821 height 776
click at [18, 24] on link "Intake" at bounding box center [33, 31] width 33 height 21
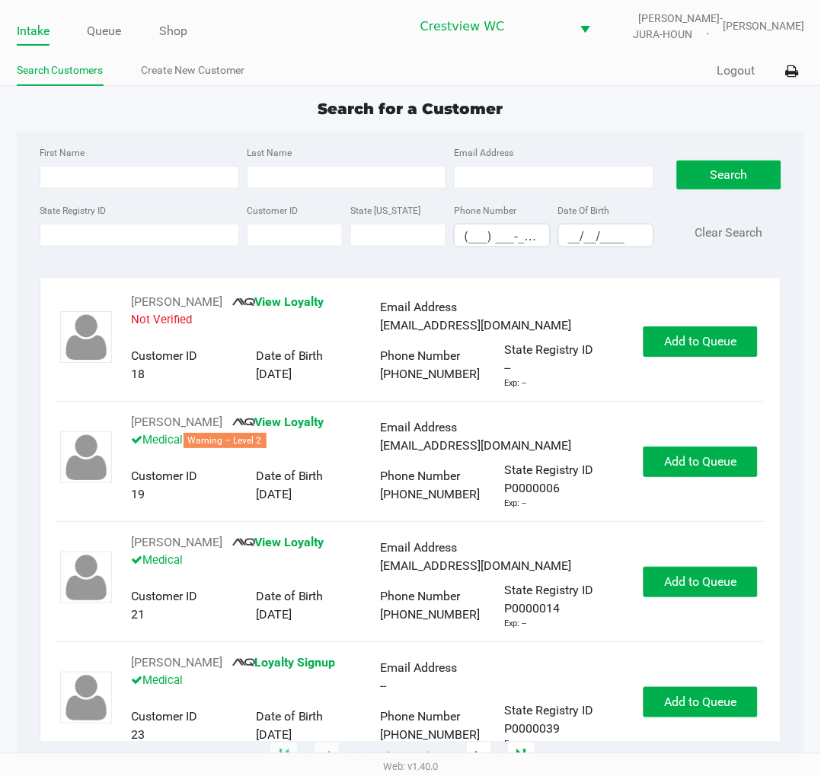
click at [664, 78] on div "Quick Sale Logout" at bounding box center [607, 71] width 394 height 28
click at [597, 113] on div "Search for a Customer" at bounding box center [410, 108] width 811 height 23
click at [644, 93] on app-point-of-sale "Intake Queue Shop Crestview WC BRUNO-JURA-HOUN Eric Stevenson Search Customers …" at bounding box center [410, 379] width 821 height 758
click at [131, 238] on input "State Registry ID" at bounding box center [139, 235] width 199 height 23
type input "p2hr7992"
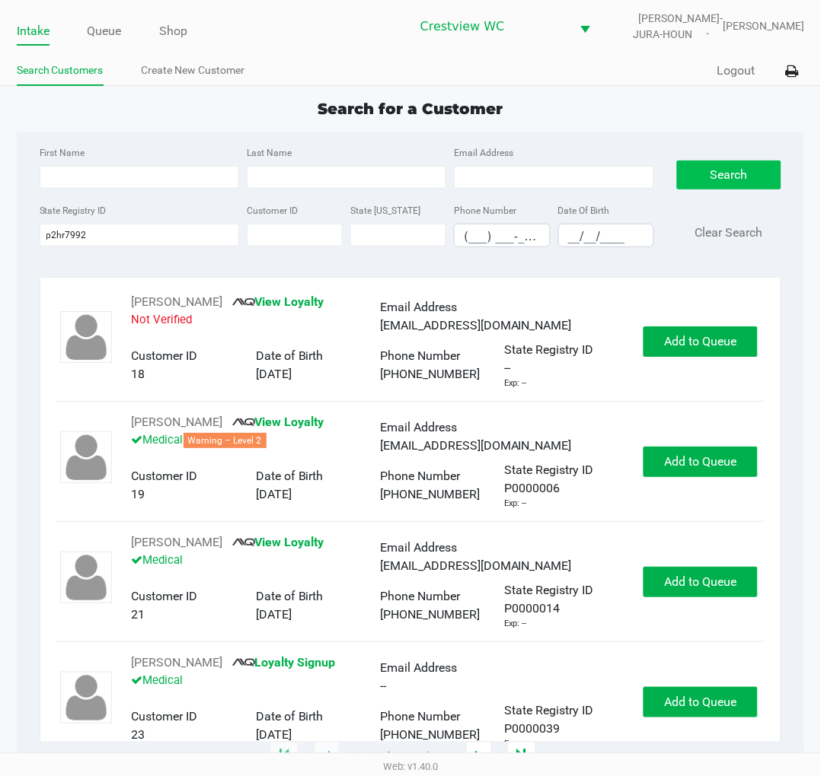
click at [711, 163] on button "Search" at bounding box center [729, 175] width 104 height 29
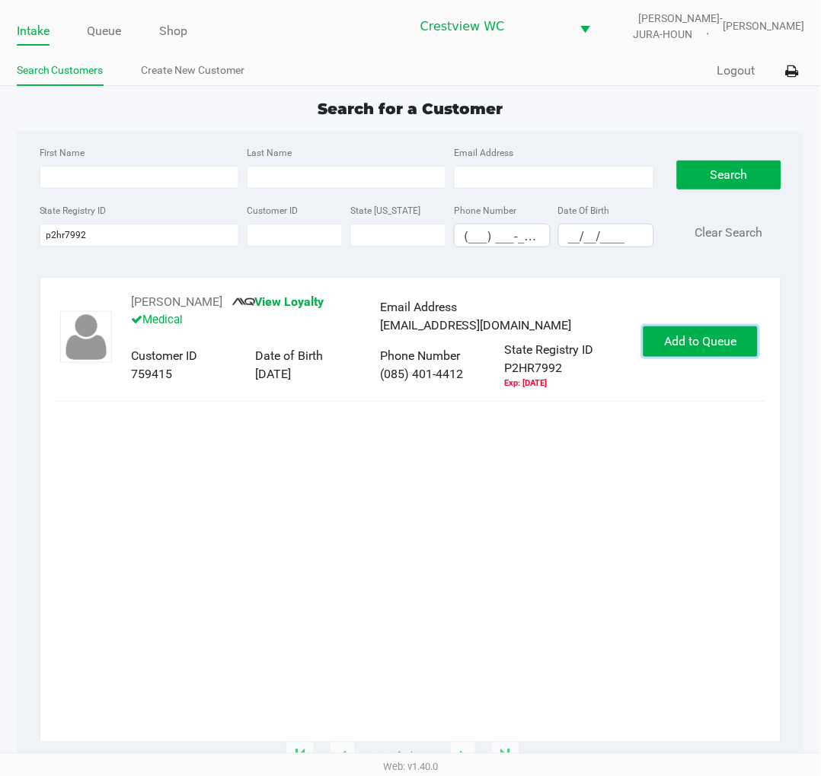
click at [711, 338] on span "Add to Queue" at bounding box center [700, 341] width 72 height 14
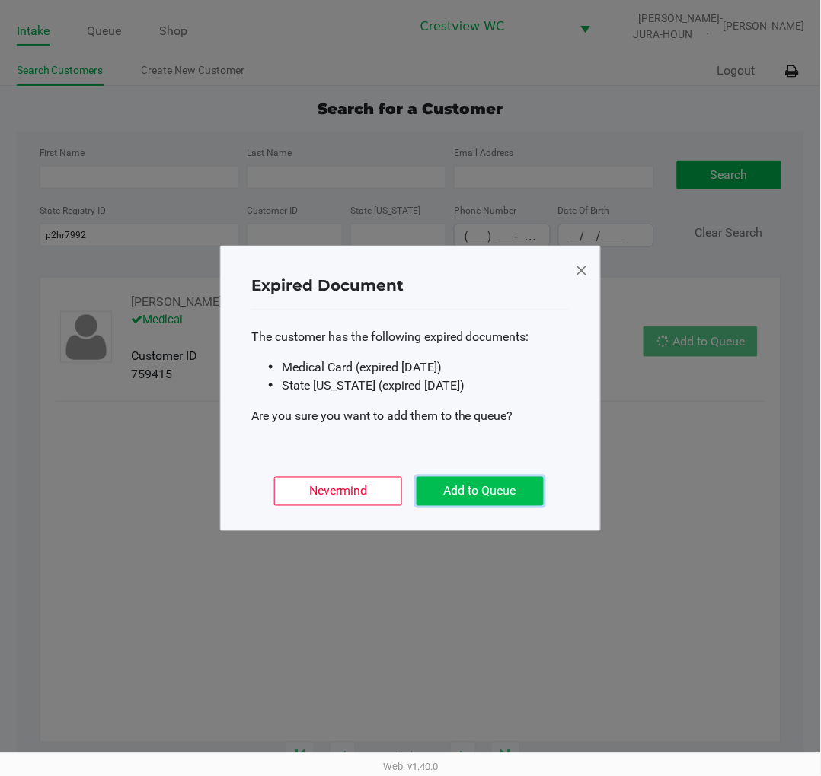
click at [498, 492] on button "Add to Queue" at bounding box center [479, 491] width 127 height 29
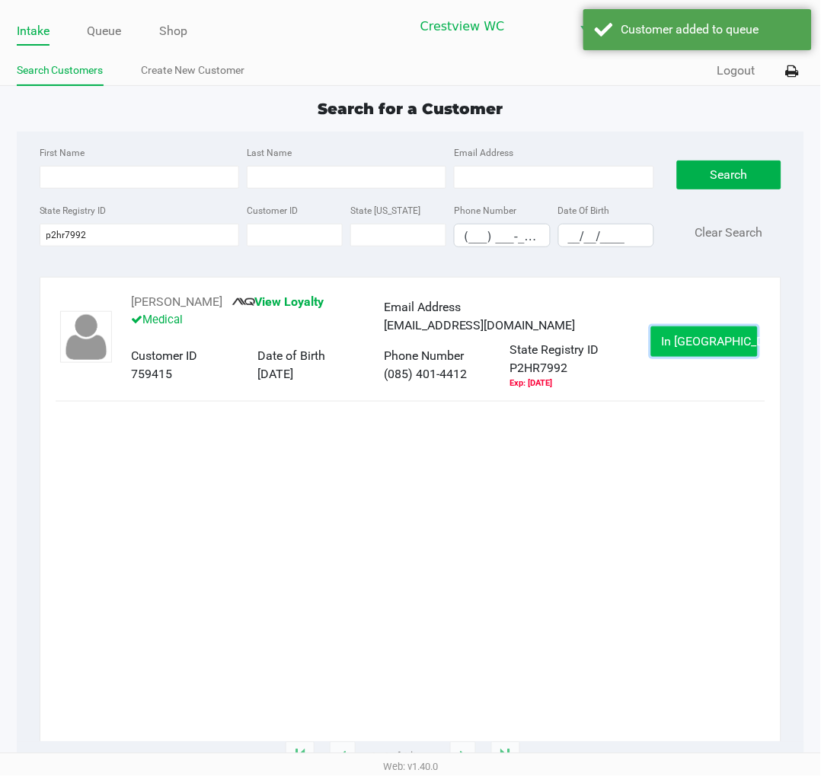
click at [731, 339] on button "In Queue" at bounding box center [704, 342] width 107 height 30
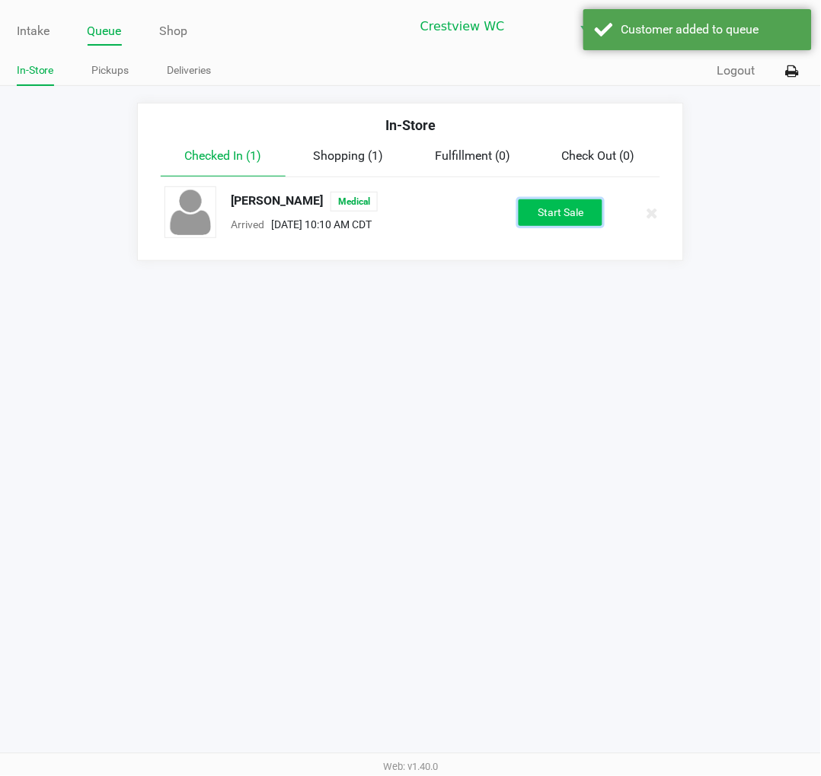
click at [549, 221] on button "Start Sale" at bounding box center [560, 212] width 84 height 27
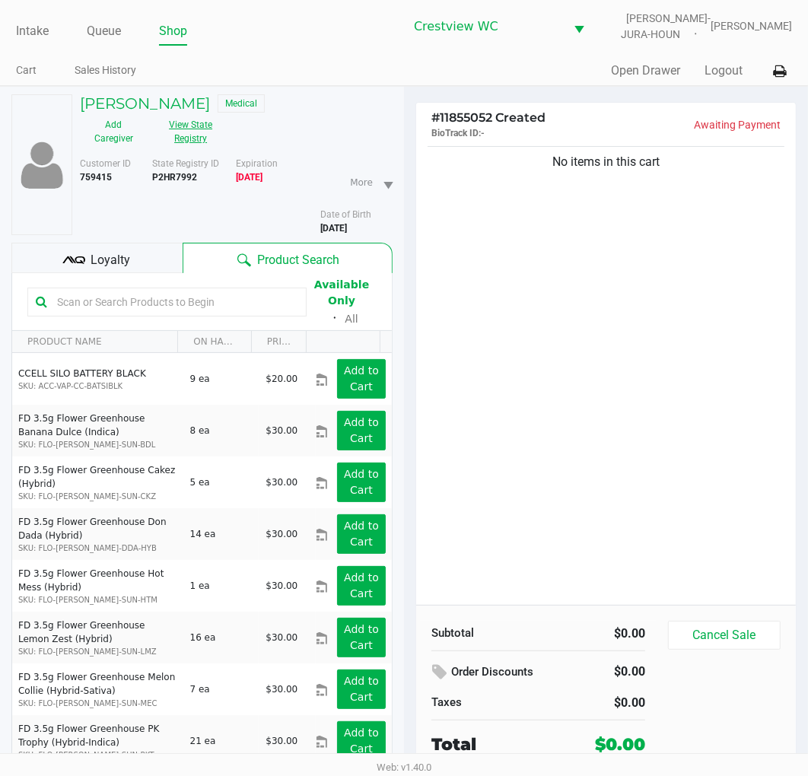
click at [189, 131] on button "View State Registry" at bounding box center [187, 132] width 78 height 38
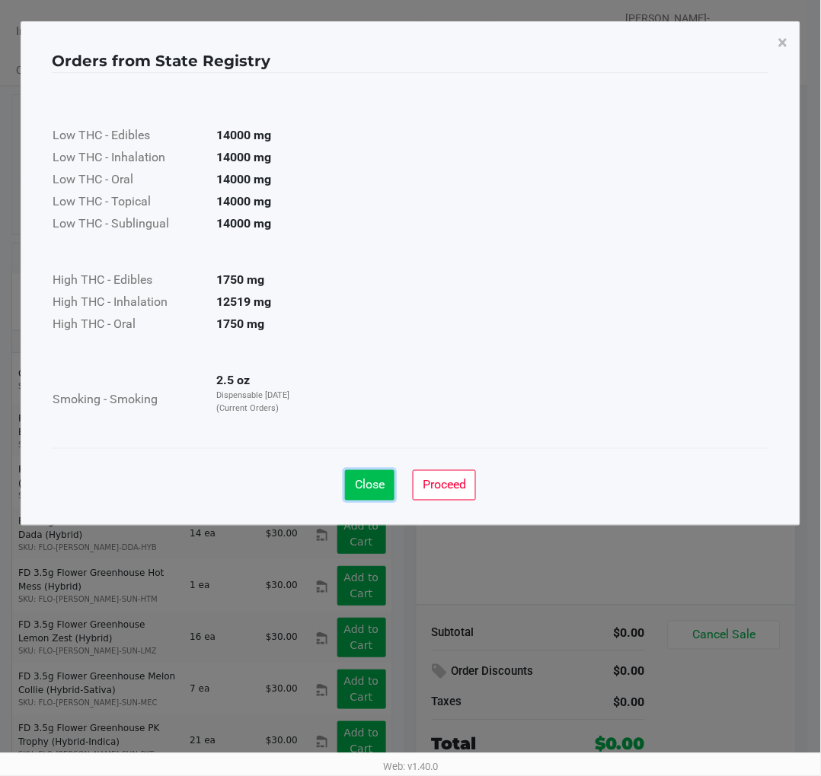
click at [373, 482] on span "Close" at bounding box center [370, 485] width 30 height 14
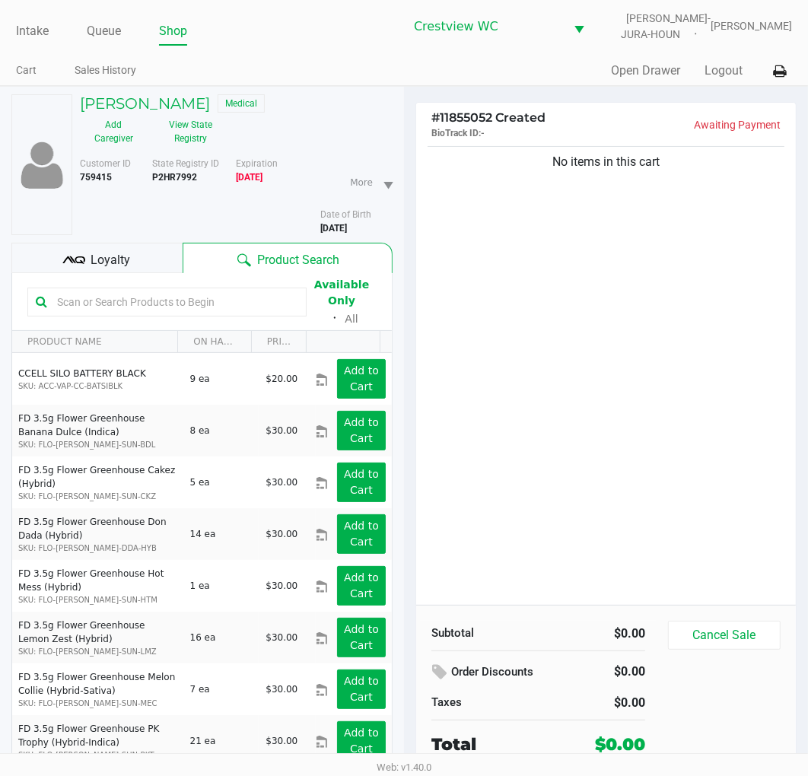
click at [135, 253] on div "Loyalty" at bounding box center [96, 258] width 171 height 30
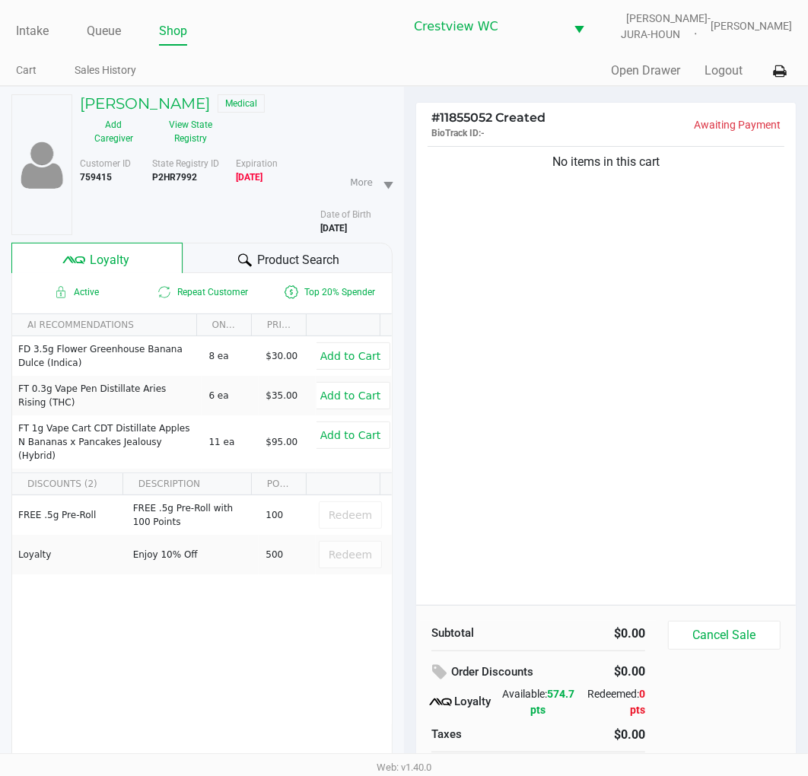
click at [643, 312] on div "No items in this cart" at bounding box center [606, 374] width 380 height 462
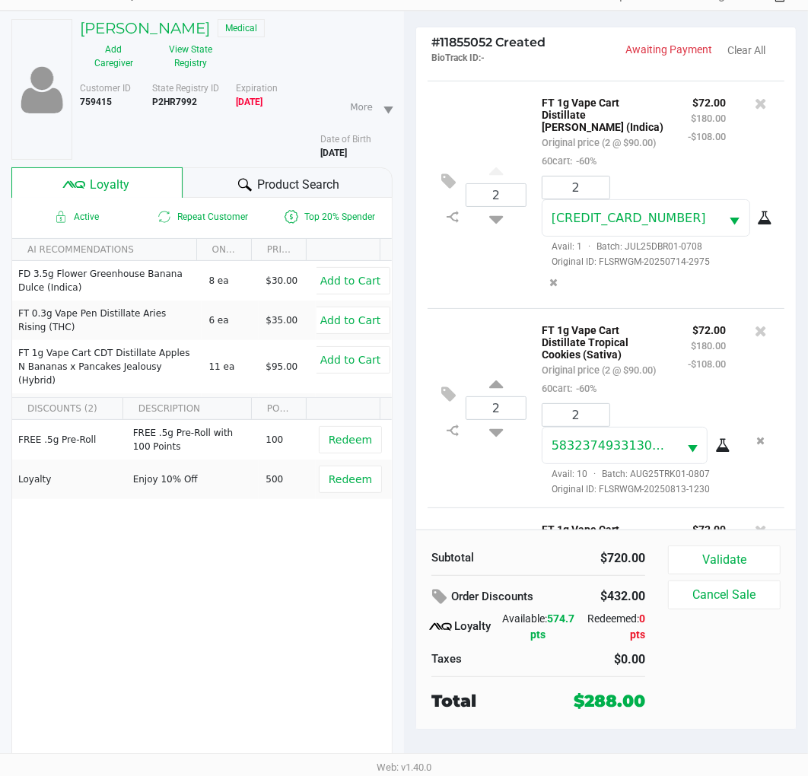
scroll to position [435, 0]
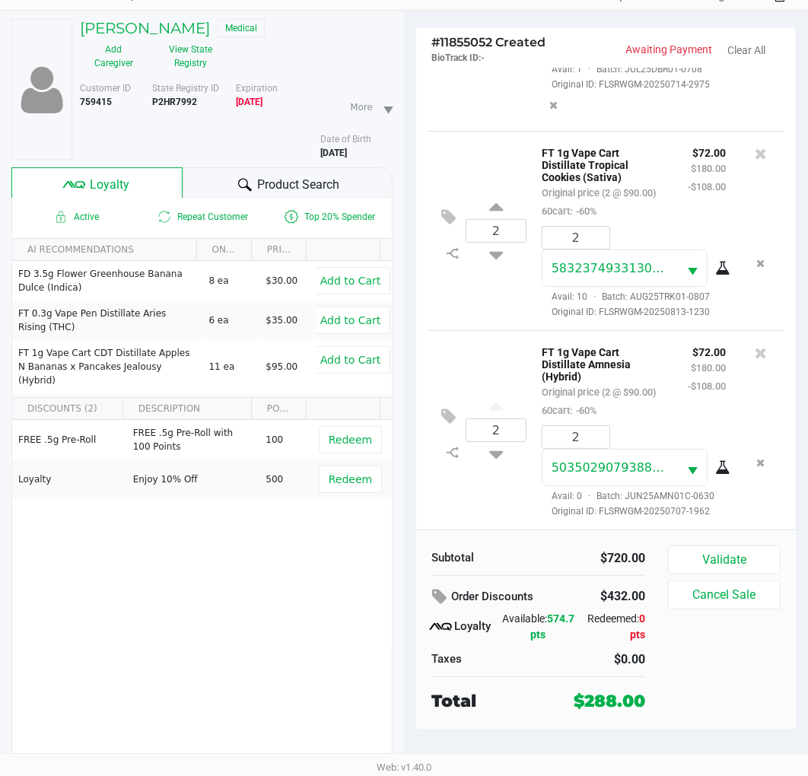
click at [272, 575] on div "FREE .5g Pre-Roll FREE .5g Pre-Roll with 100 Points 100 Redeem Loyalty Enjoy 10…" at bounding box center [202, 534] width 380 height 229
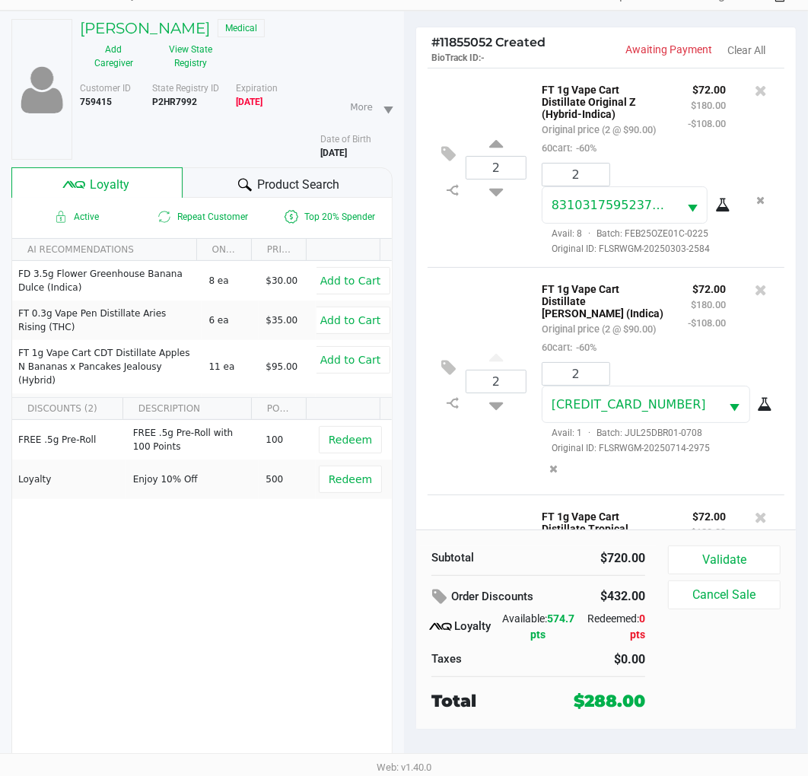
scroll to position [0, 0]
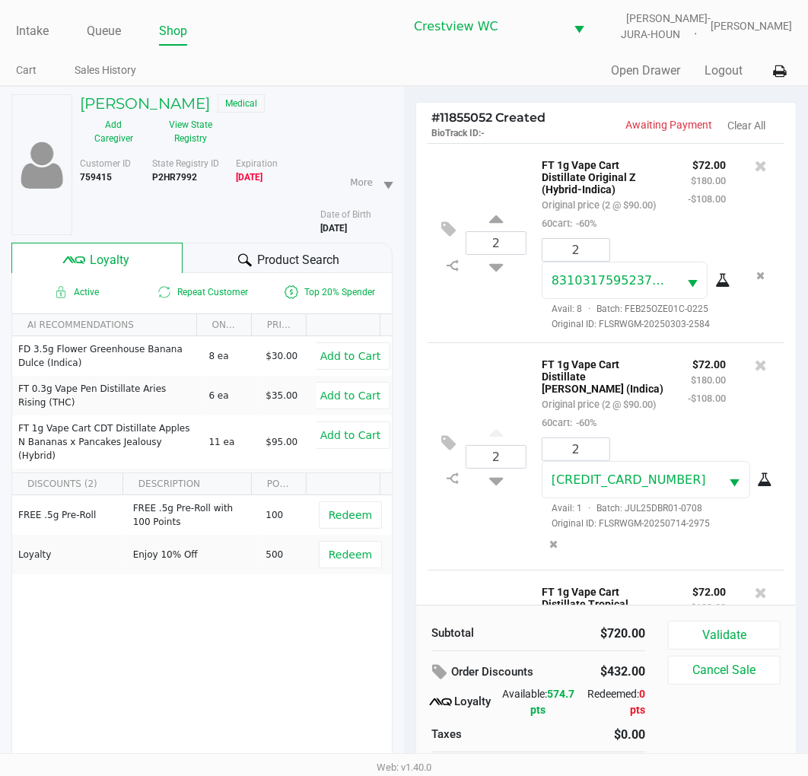
click at [492, 343] on div "2 FT 1g Vape Cart Distillate Original Z (Hybrid-Indica) Original price (2 @ $90…" at bounding box center [606, 242] width 357 height 199
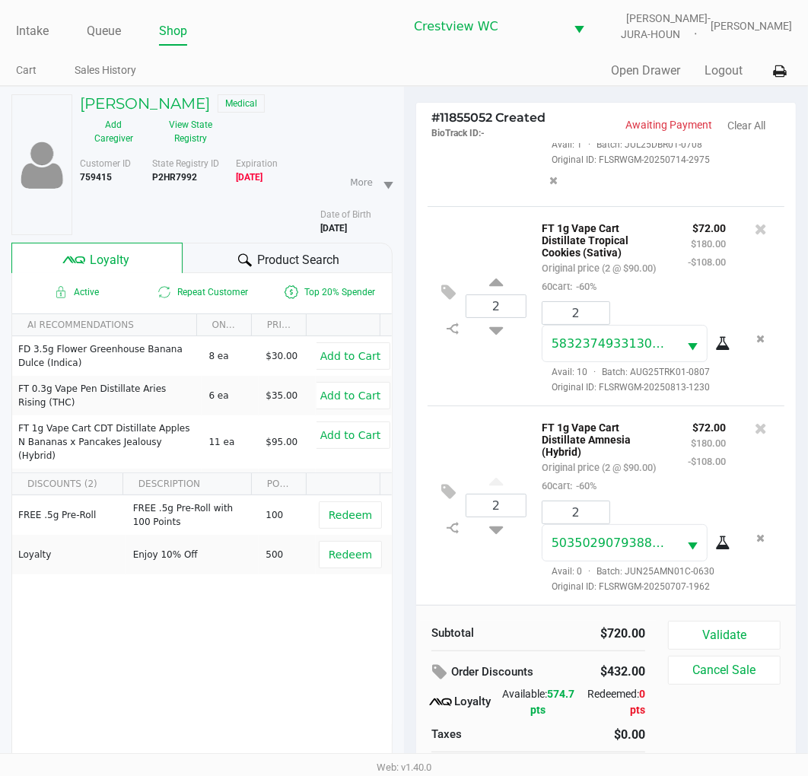
scroll to position [76, 0]
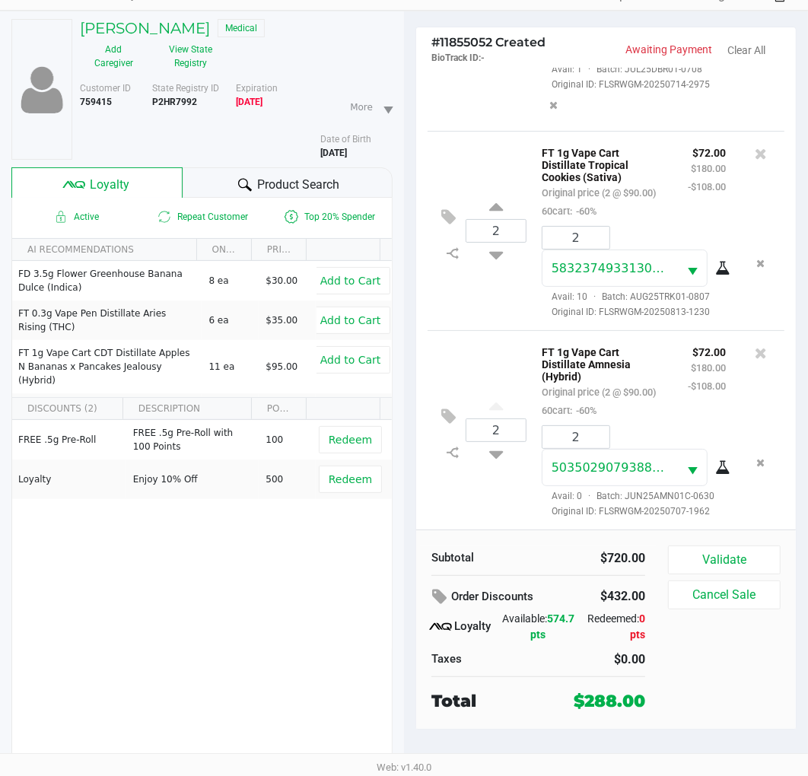
click at [719, 565] on button "Validate" at bounding box center [724, 560] width 113 height 29
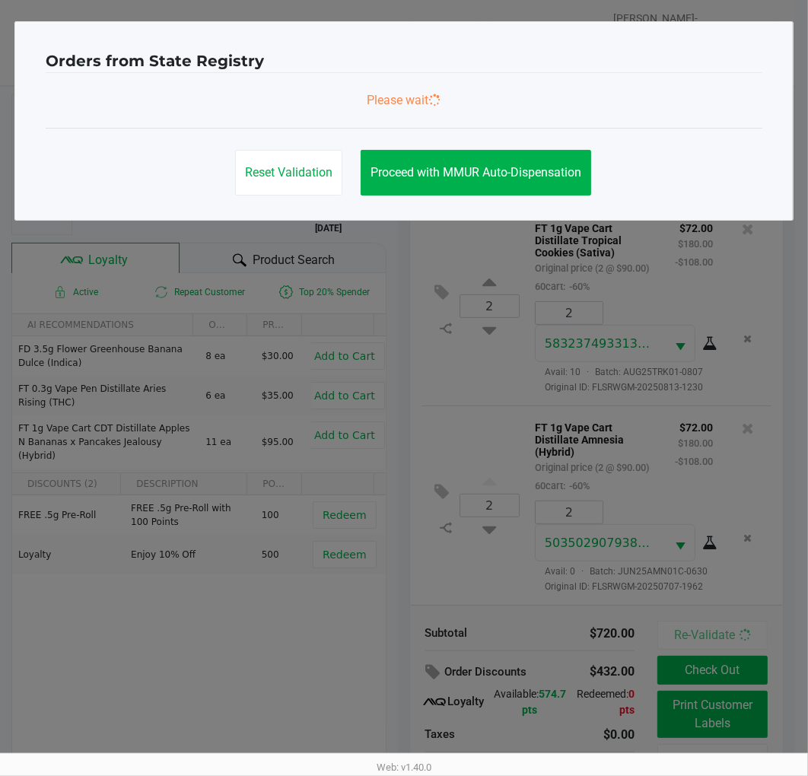
scroll to position [0, 0]
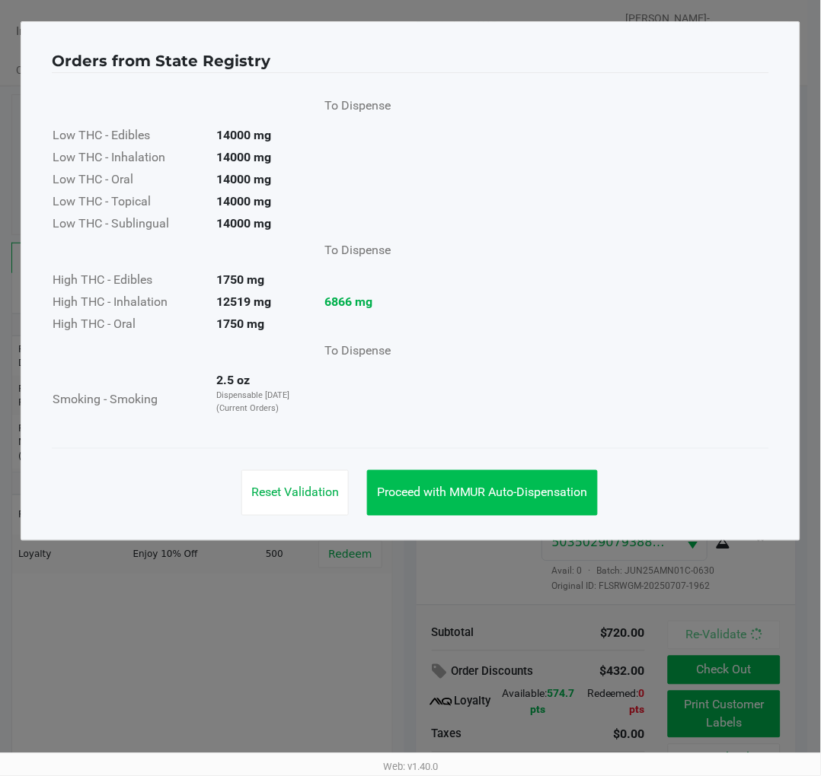
click at [544, 492] on span "Proceed with MMUR Auto-Dispensation" at bounding box center [482, 493] width 211 height 14
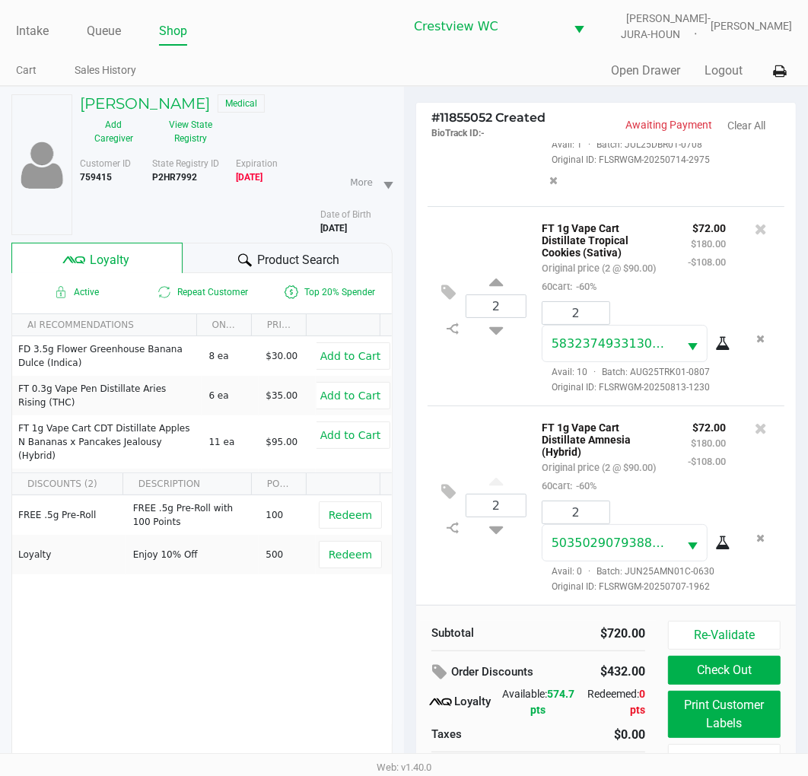
click at [498, 406] on div "2 FT 1g Vape Cart Distillate Amnesia (Hybrid) Original price (2 @ $90.00) 60car…" at bounding box center [606, 505] width 357 height 199
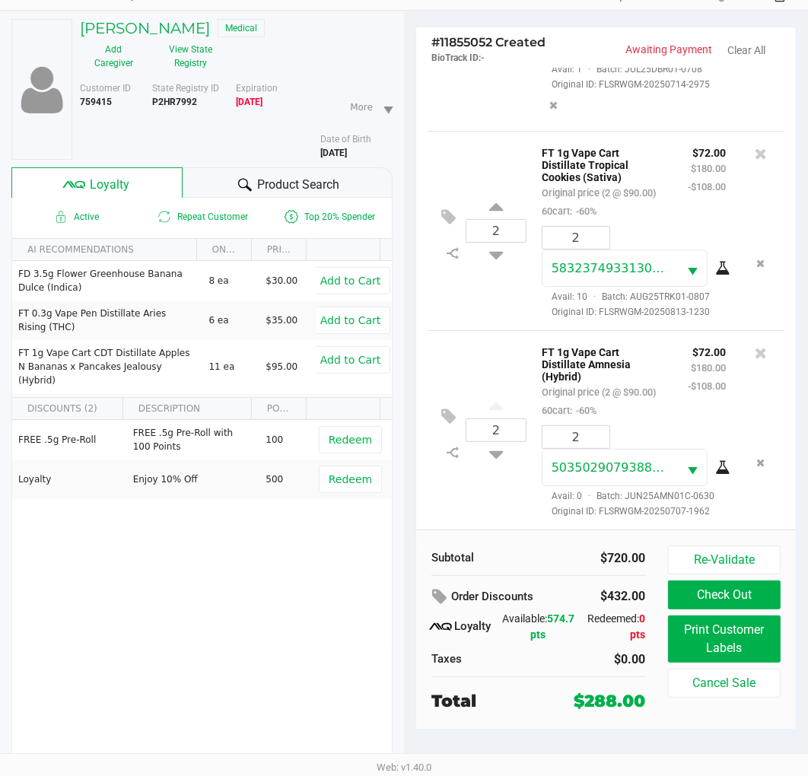
click at [463, 502] on div "2 FT 1g Vape Cart Distillate Amnesia (Hybrid) Original price (2 @ $90.00) 60car…" at bounding box center [606, 429] width 357 height 199
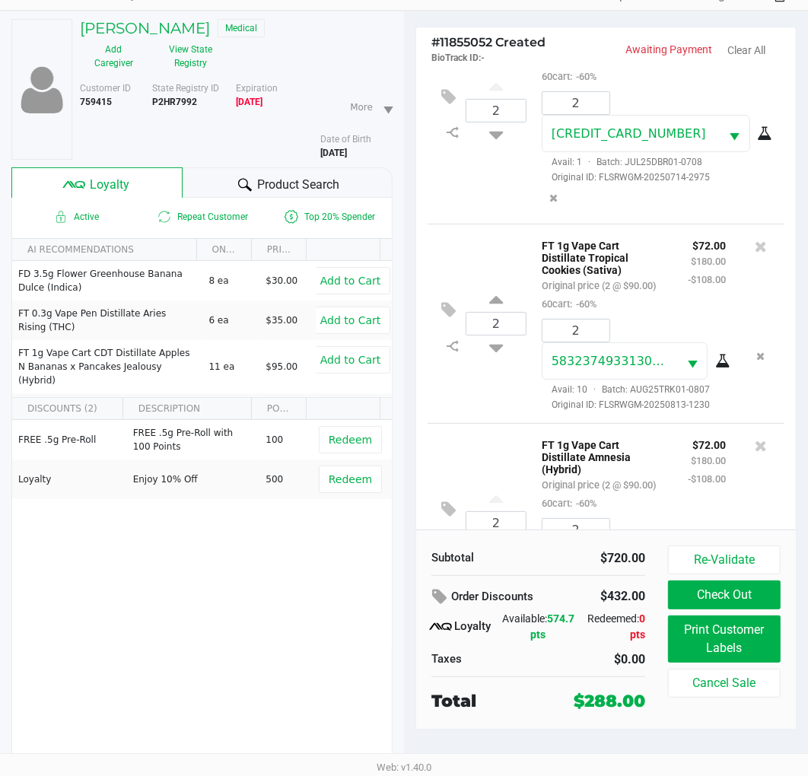
scroll to position [435, 0]
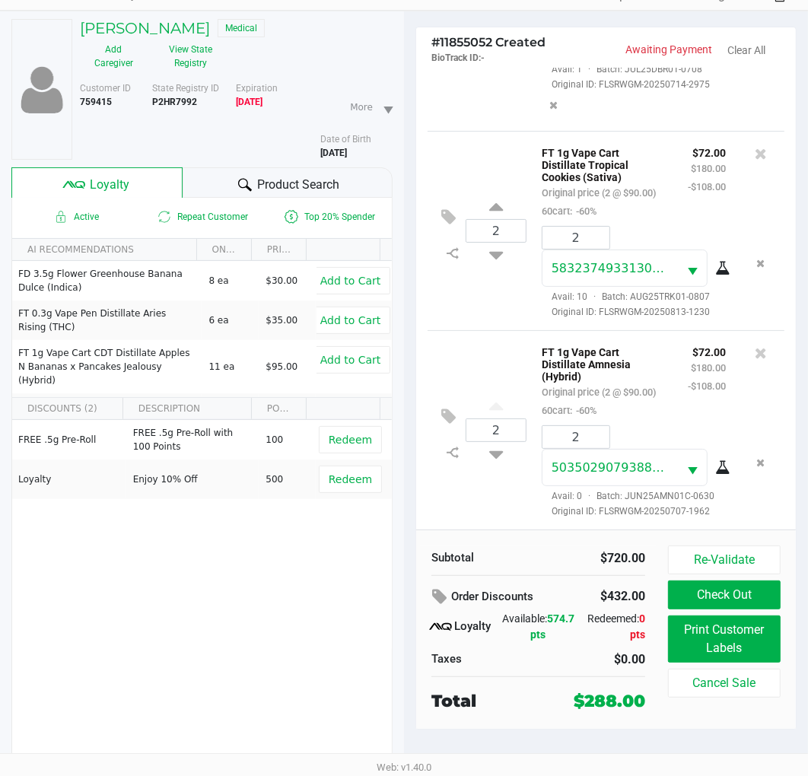
click at [336, 486] on button "Redeem" at bounding box center [350, 479] width 63 height 27
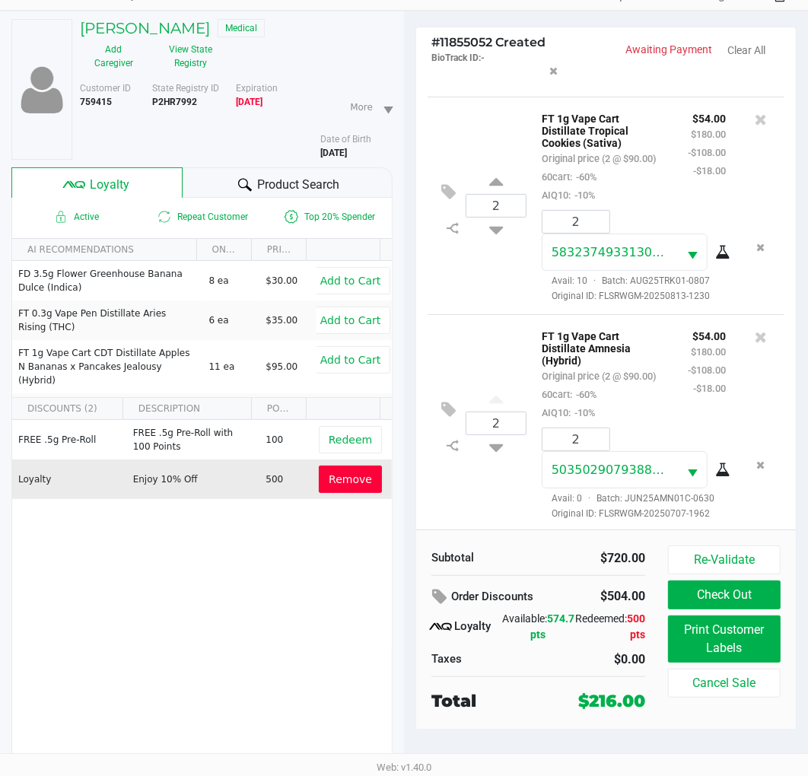
scroll to position [507, 0]
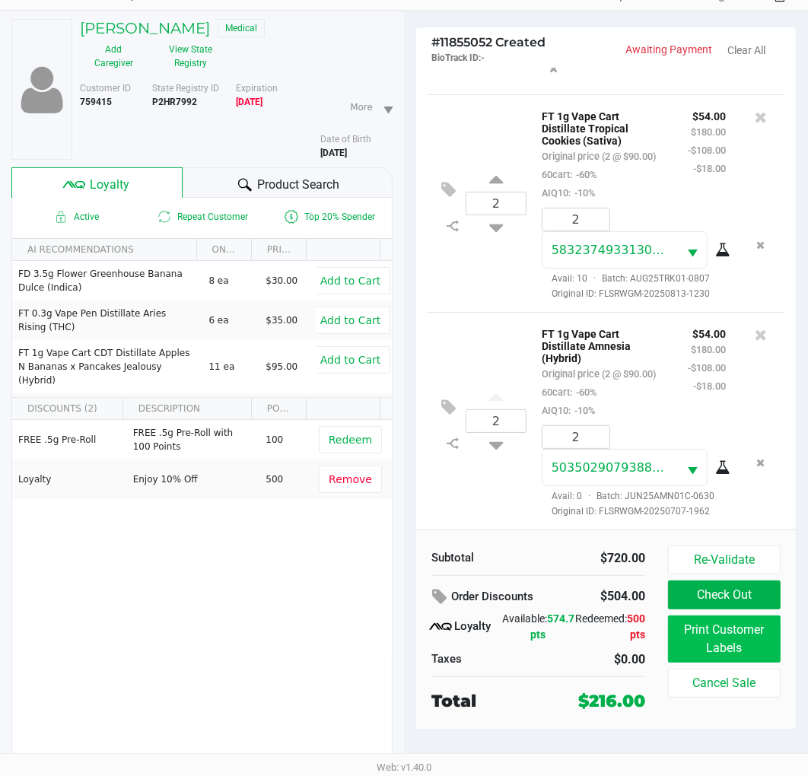
click at [731, 636] on button "Print Customer Labels" at bounding box center [724, 639] width 113 height 47
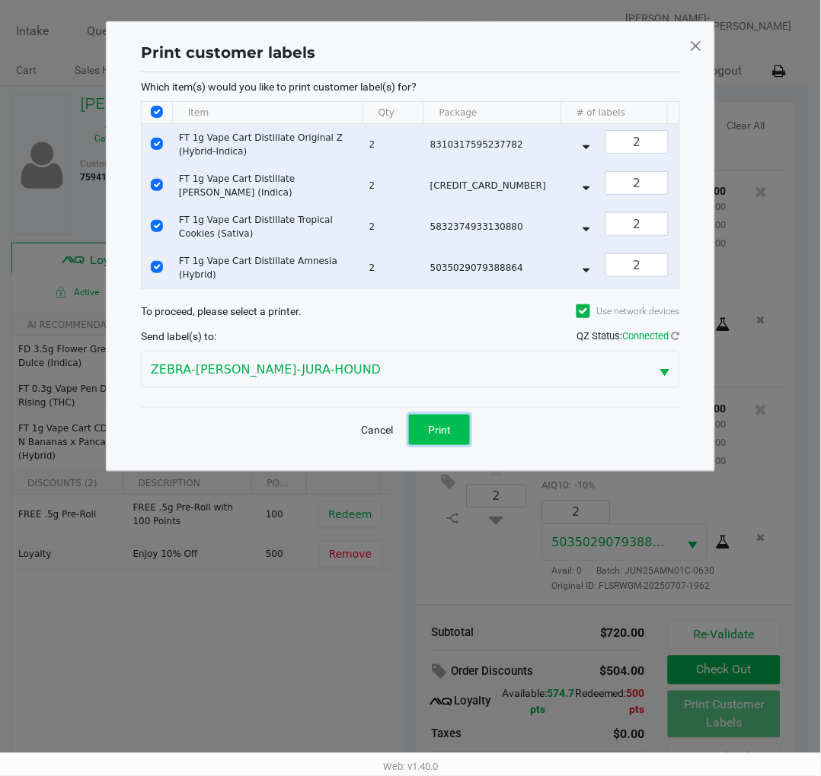
click at [440, 445] on button "Print" at bounding box center [439, 430] width 61 height 30
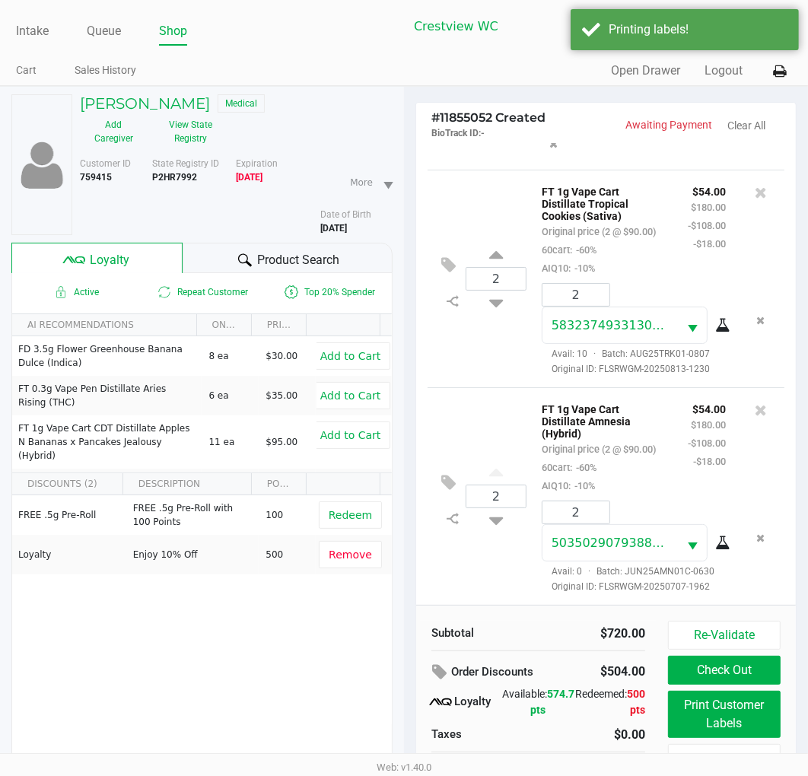
scroll to position [76, 0]
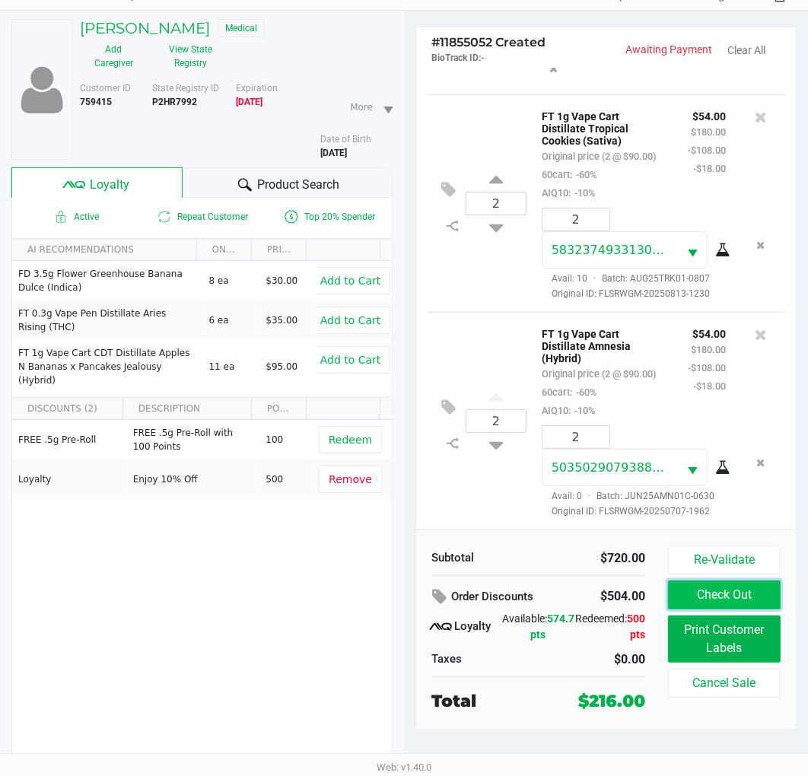
click at [747, 595] on button "Check Out" at bounding box center [724, 595] width 113 height 29
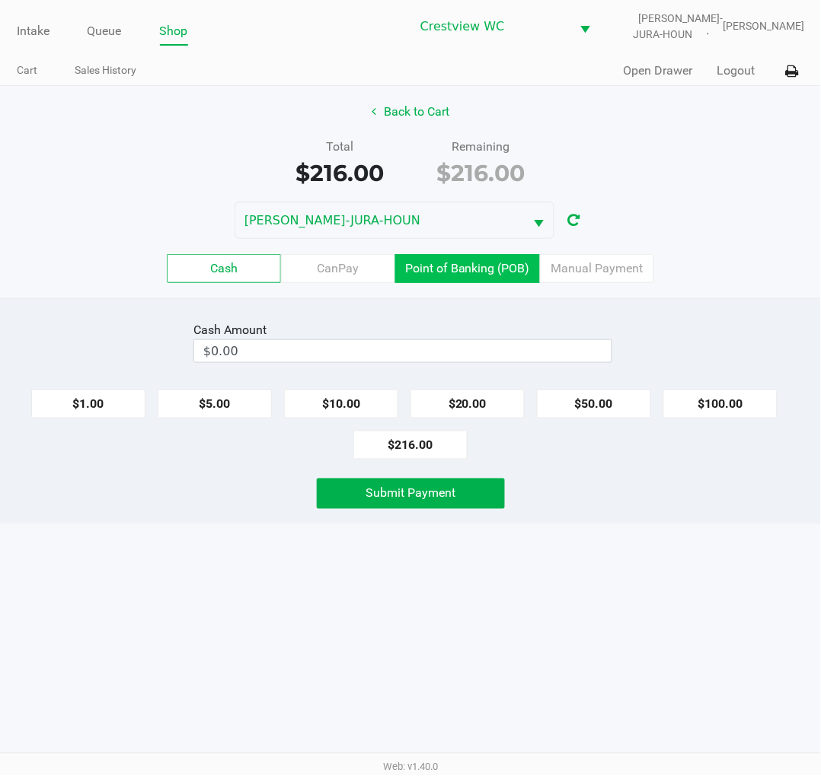
click at [473, 255] on label "Point of Banking (POB)" at bounding box center [467, 268] width 145 height 29
click at [0, 0] on 7 "Point of Banking (POB)" at bounding box center [0, 0] width 0 height 0
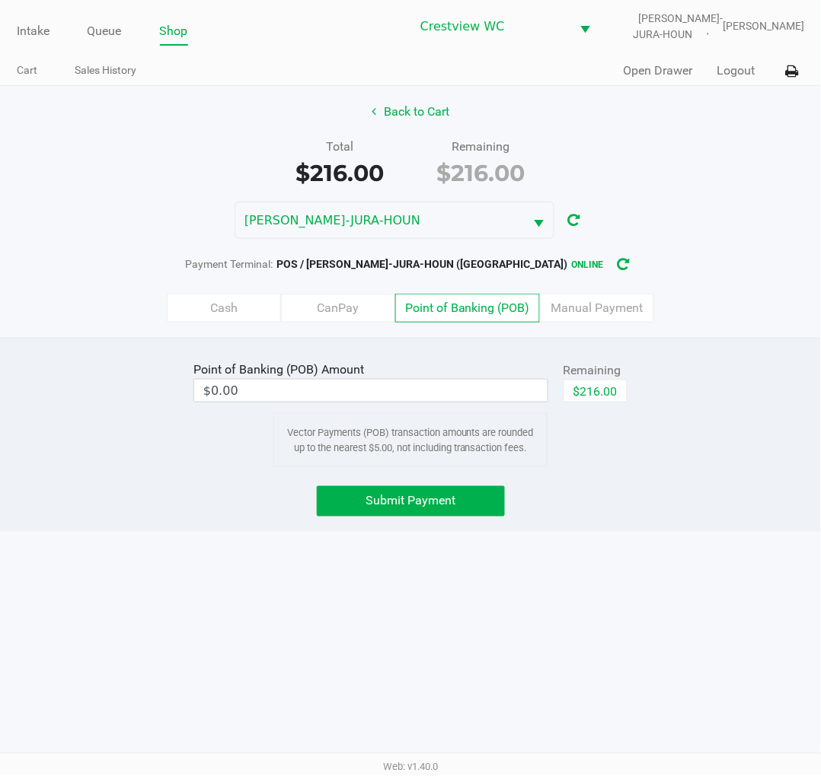
click at [602, 384] on button "$216.00" at bounding box center [595, 391] width 64 height 23
type input "$216.00"
click at [443, 496] on span "Submit Payment" at bounding box center [410, 501] width 90 height 14
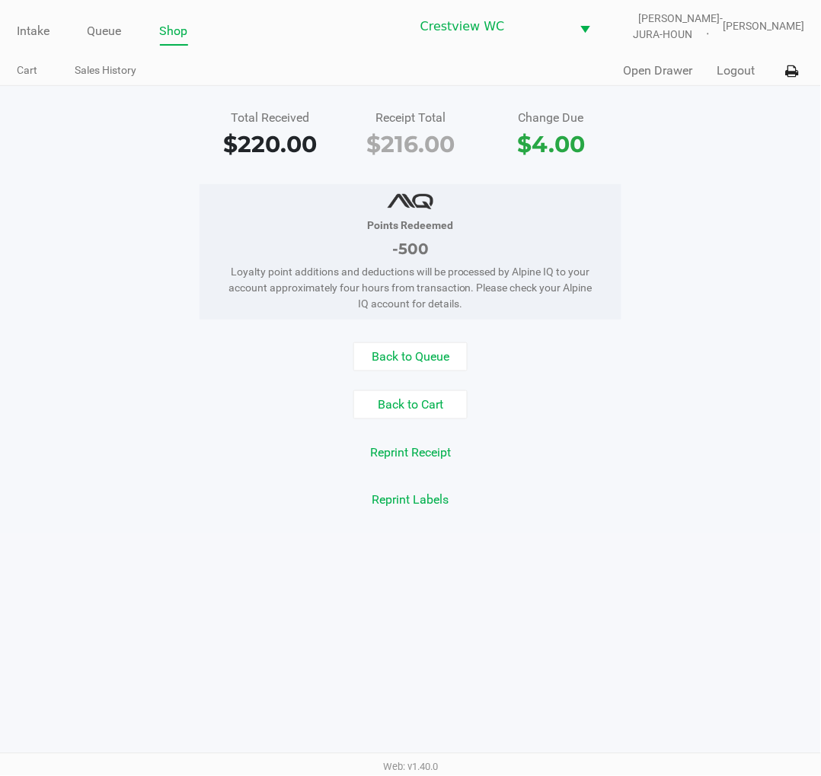
click at [714, 167] on div "Total Received $220.00 Receipt Total $216.00 Change Due $4.00 Points Redeemed -…" at bounding box center [410, 310] width 821 height 448
click at [40, 23] on link "Intake" at bounding box center [33, 31] width 33 height 21
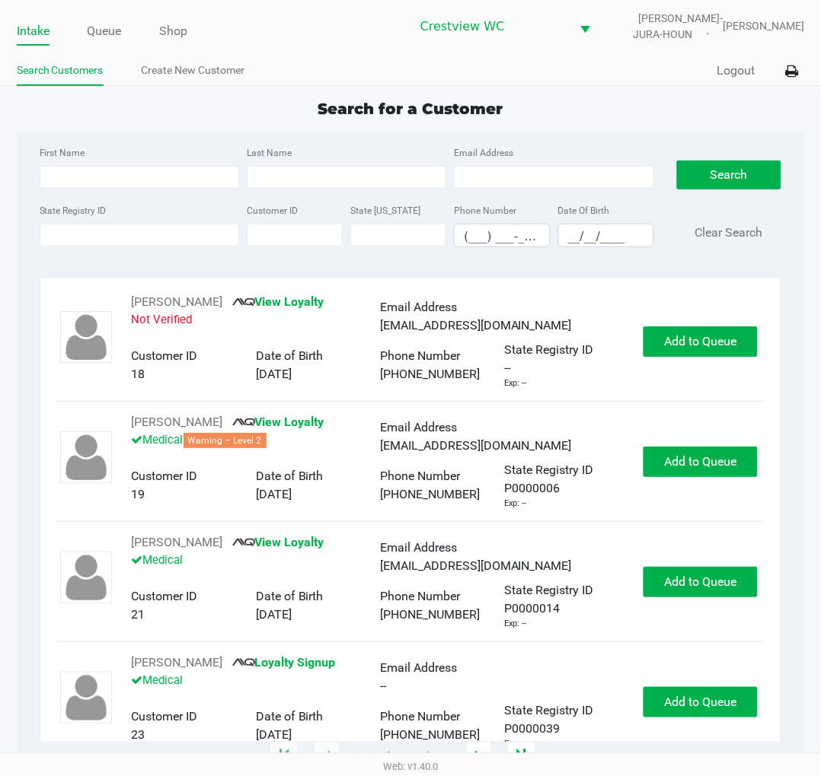
click at [588, 107] on div "Search for a Customer" at bounding box center [410, 108] width 811 height 23
click at [122, 237] on input "State Registry ID" at bounding box center [139, 235] width 199 height 23
click at [624, 95] on app-point-of-sale "Intake Queue Shop Crestview WC BRUNO-JURA-HOUN Eric Stevenson Search Customers …" at bounding box center [410, 379] width 821 height 758
click at [126, 225] on input "State Registry ID" at bounding box center [139, 235] width 199 height 23
type input "p7mk5522"
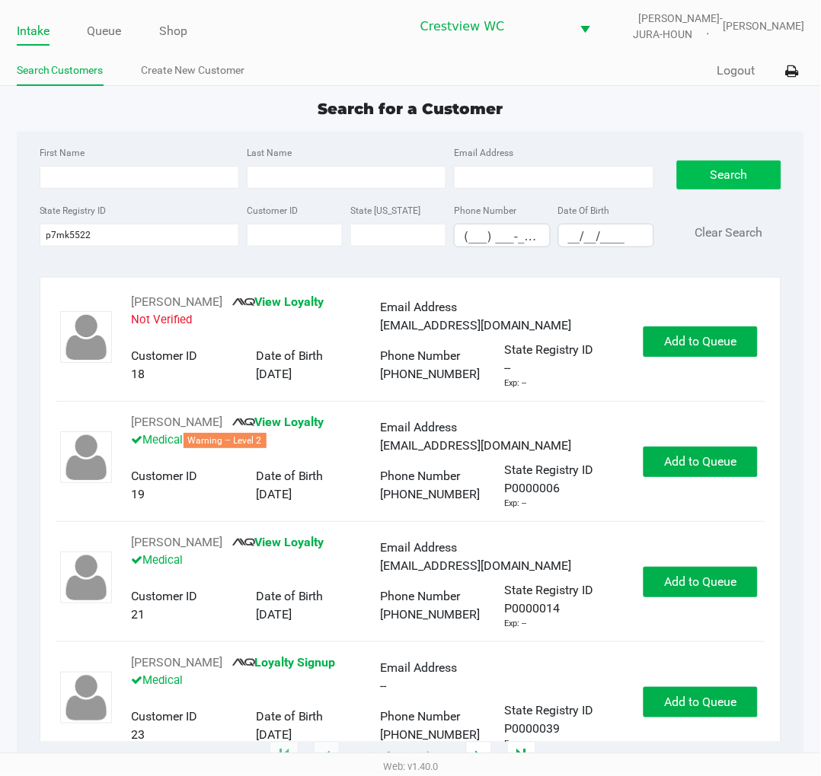
click at [713, 164] on button "Search" at bounding box center [729, 175] width 104 height 29
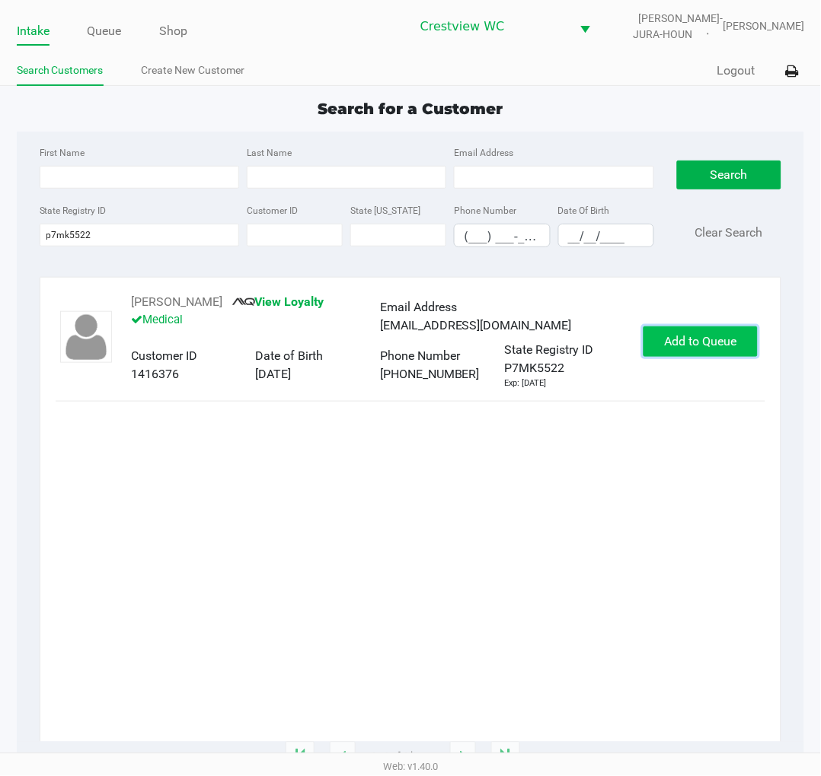
click at [712, 338] on span "Add to Queue" at bounding box center [700, 341] width 72 height 14
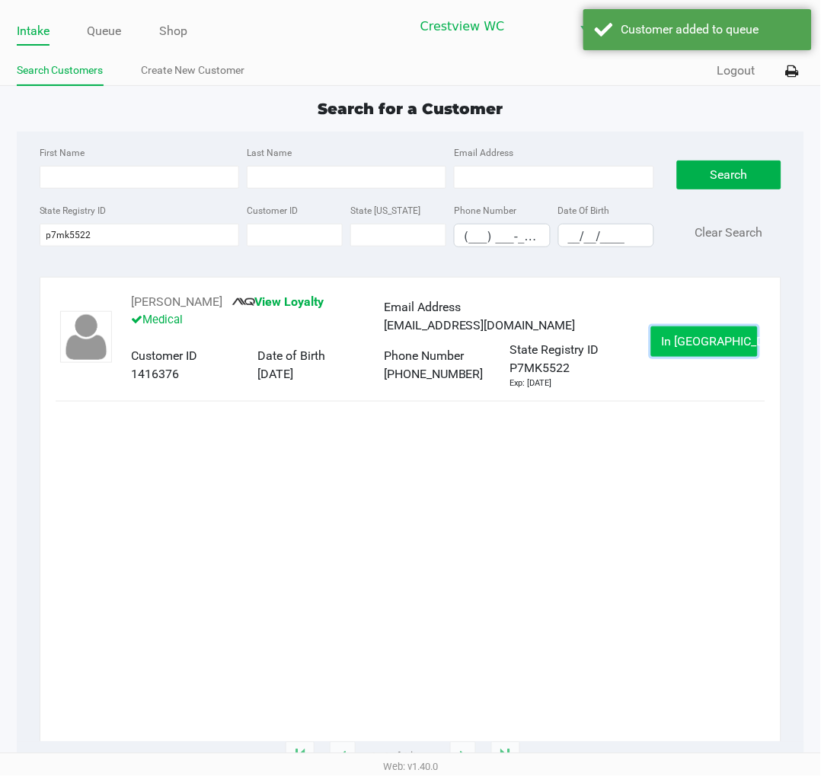
click at [725, 338] on span "In Queue" at bounding box center [725, 341] width 128 height 14
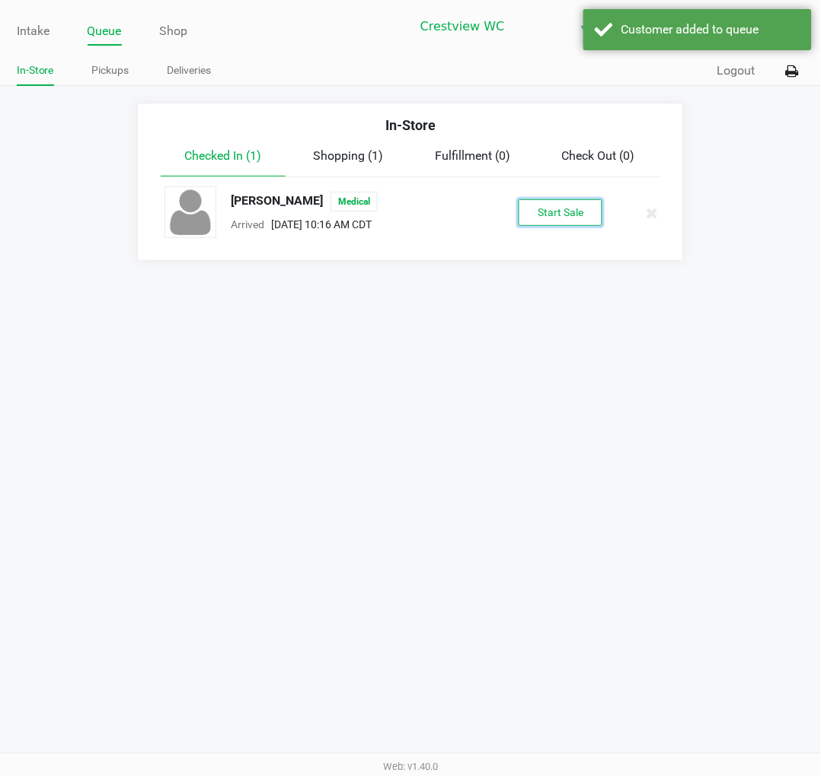
click at [557, 202] on button "Start Sale" at bounding box center [560, 212] width 84 height 27
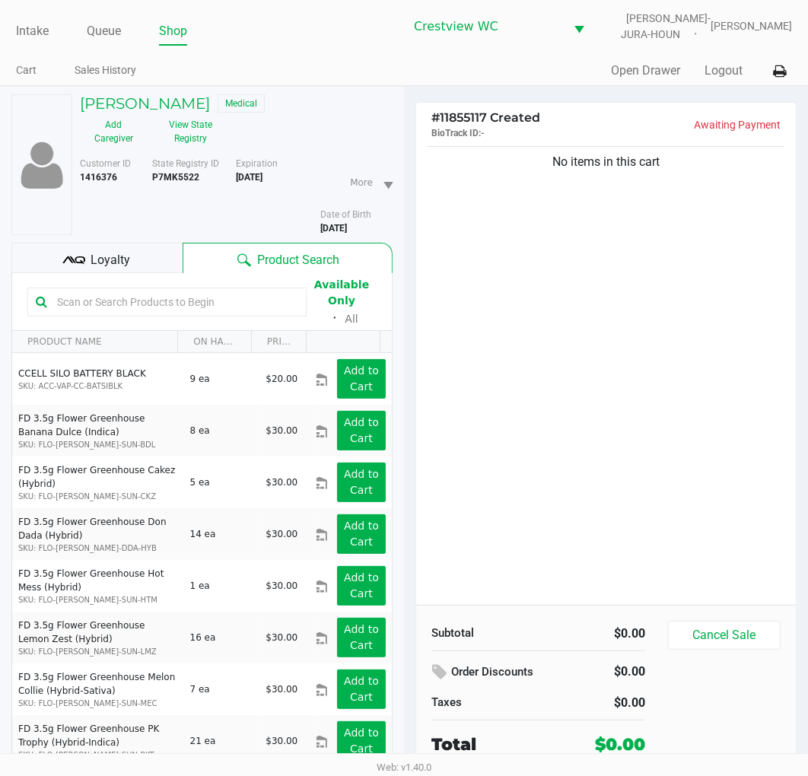
click at [597, 239] on div "No items in this cart" at bounding box center [606, 374] width 380 height 462
click at [643, 317] on div "No items in this cart" at bounding box center [606, 374] width 380 height 462
click at [579, 310] on div "No items in this cart" at bounding box center [606, 374] width 380 height 462
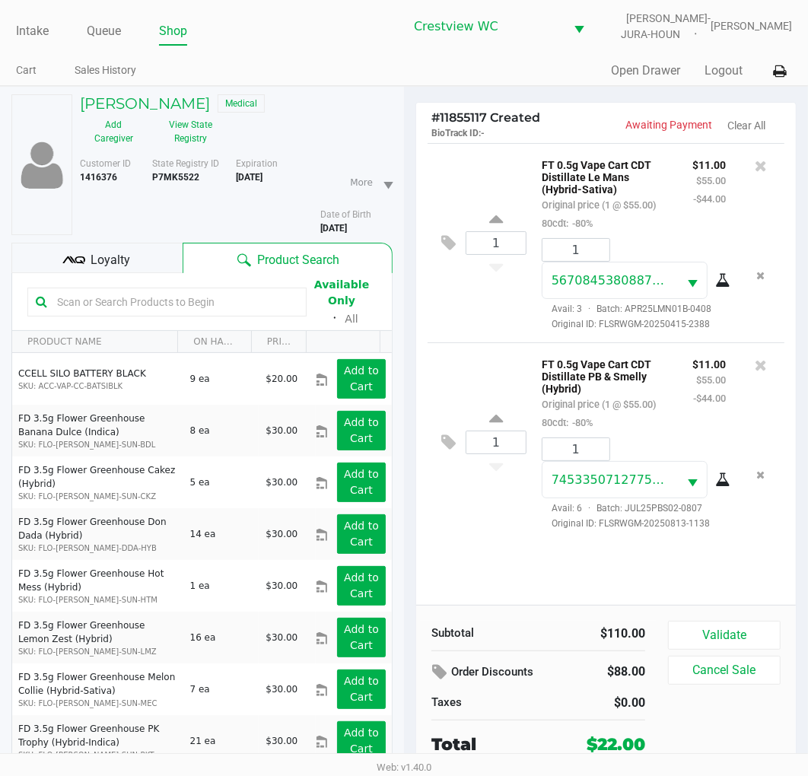
click at [495, 333] on div "1 FT 0.5g Vape Cart CDT Distillate Le Mans (Hybrid-Sativa) Original price (1 @ …" at bounding box center [606, 242] width 357 height 199
click at [119, 265] on span "Loyalty" at bounding box center [111, 260] width 40 height 18
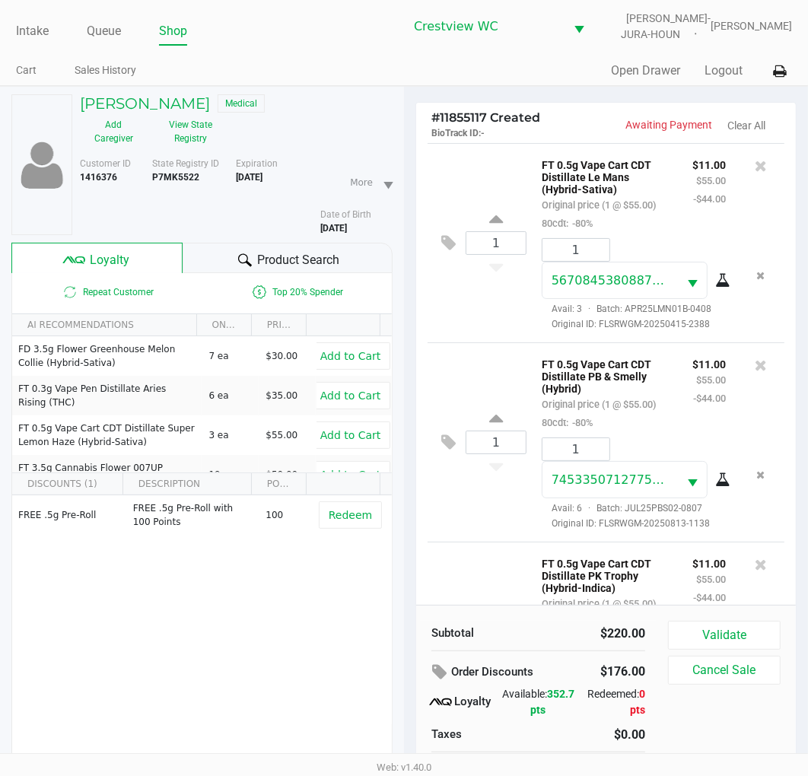
click at [491, 343] on div "1 FT 0.5g Vape Cart CDT Distillate Le Mans (Hybrid-Sativa) Original price (1 @ …" at bounding box center [606, 242] width 357 height 199
click at [483, 373] on div "1 FT 0.5g Vape Cart CDT Distillate PB & Smelly (Hybrid) Original price (1 @ $55…" at bounding box center [606, 442] width 357 height 199
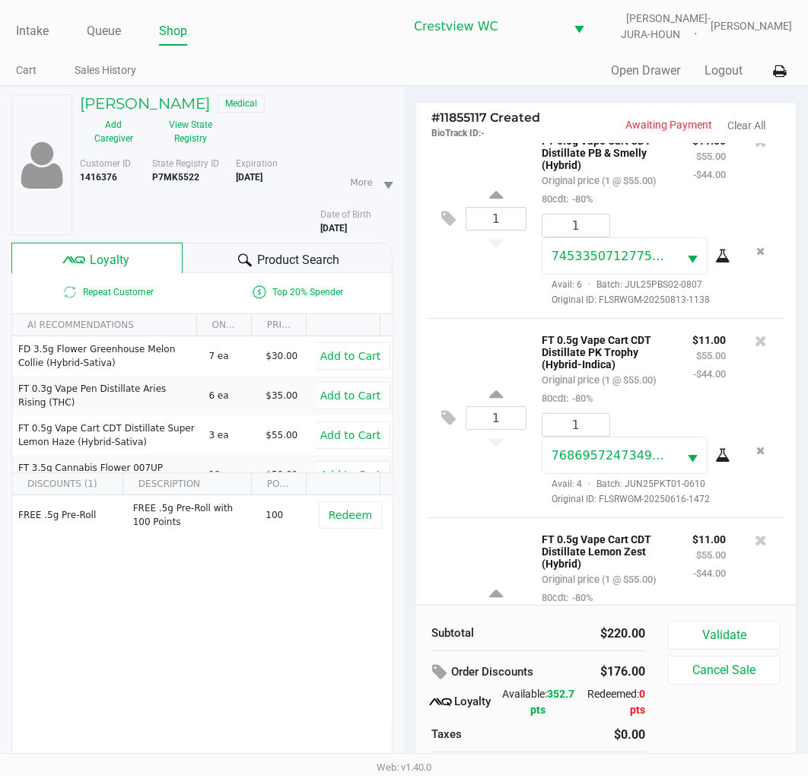
scroll to position [416, 0]
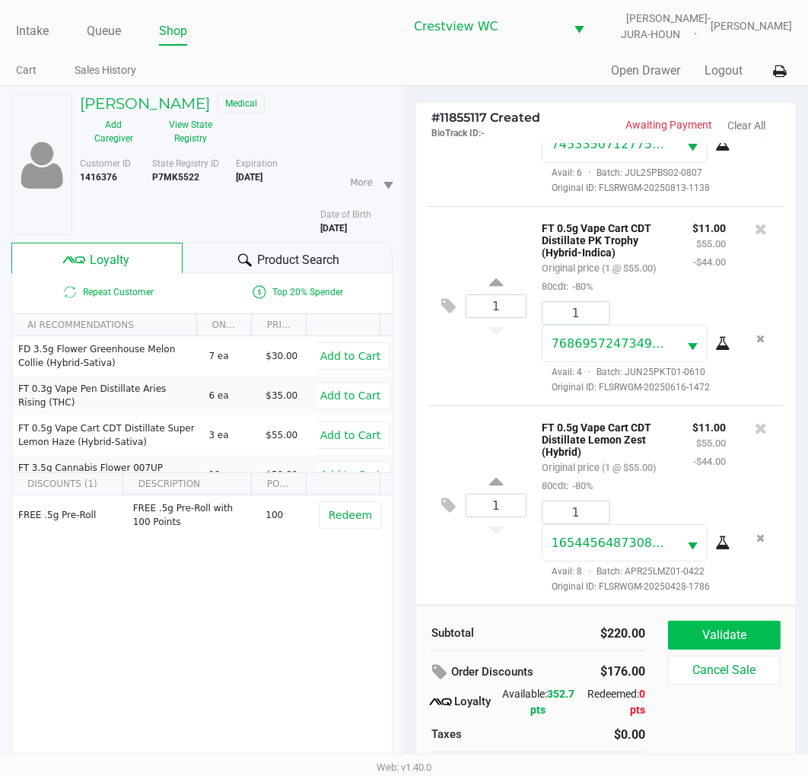
click at [725, 632] on button "Validate" at bounding box center [724, 635] width 113 height 29
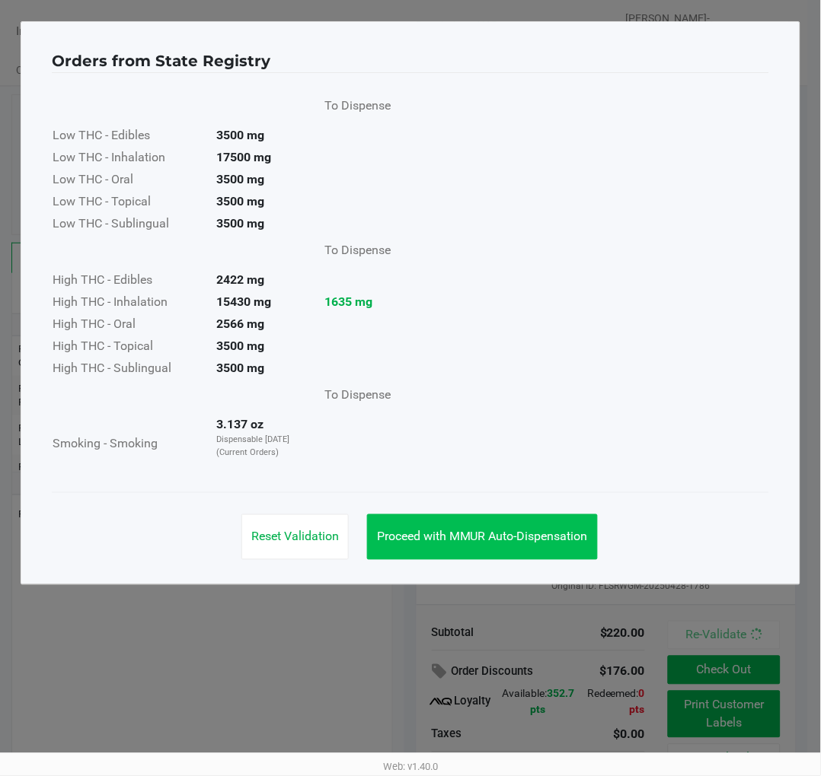
click at [534, 546] on button "Proceed with MMUR Auto-Dispensation" at bounding box center [482, 538] width 231 height 46
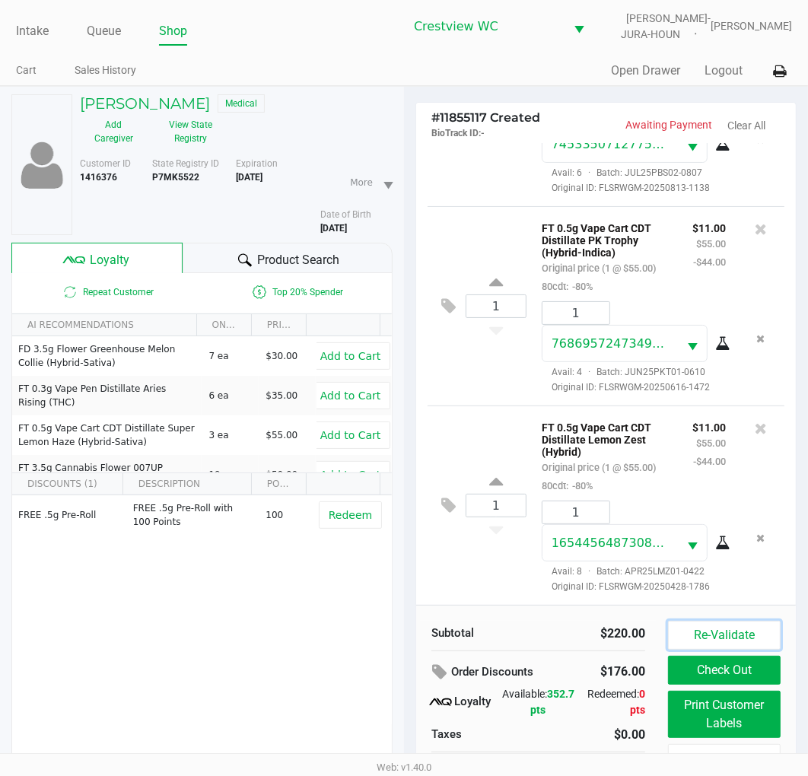
click at [760, 635] on button "Re-Validate" at bounding box center [724, 635] width 113 height 29
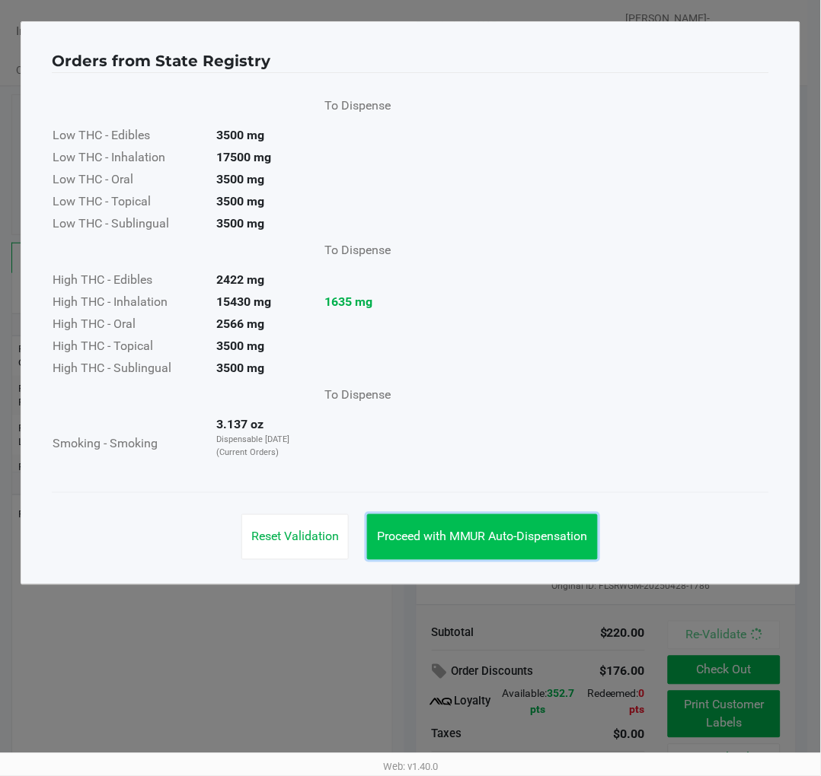
click at [552, 526] on button "Proceed with MMUR Auto-Dispensation" at bounding box center [482, 538] width 231 height 46
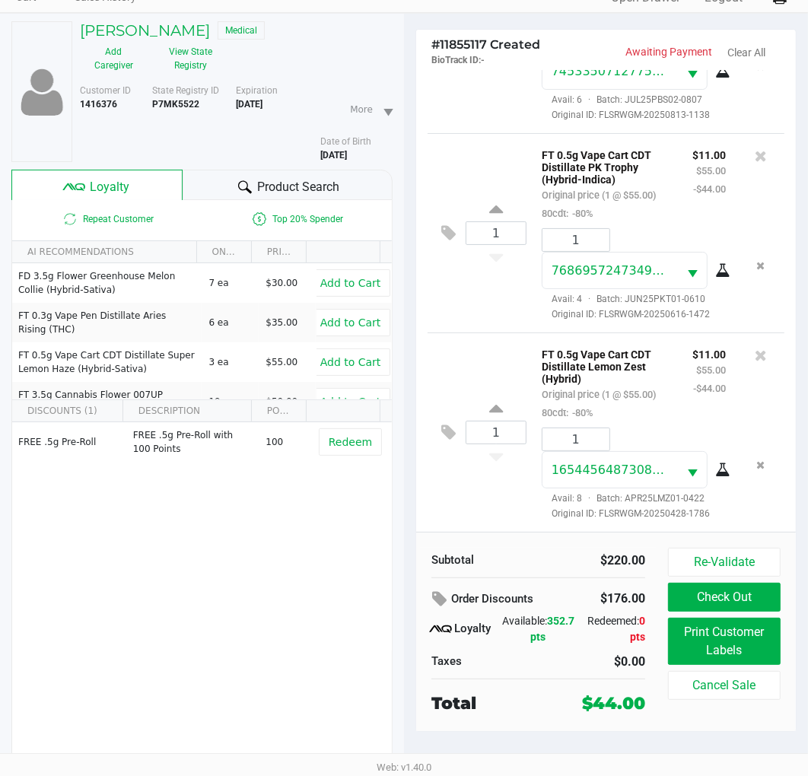
scroll to position [76, 0]
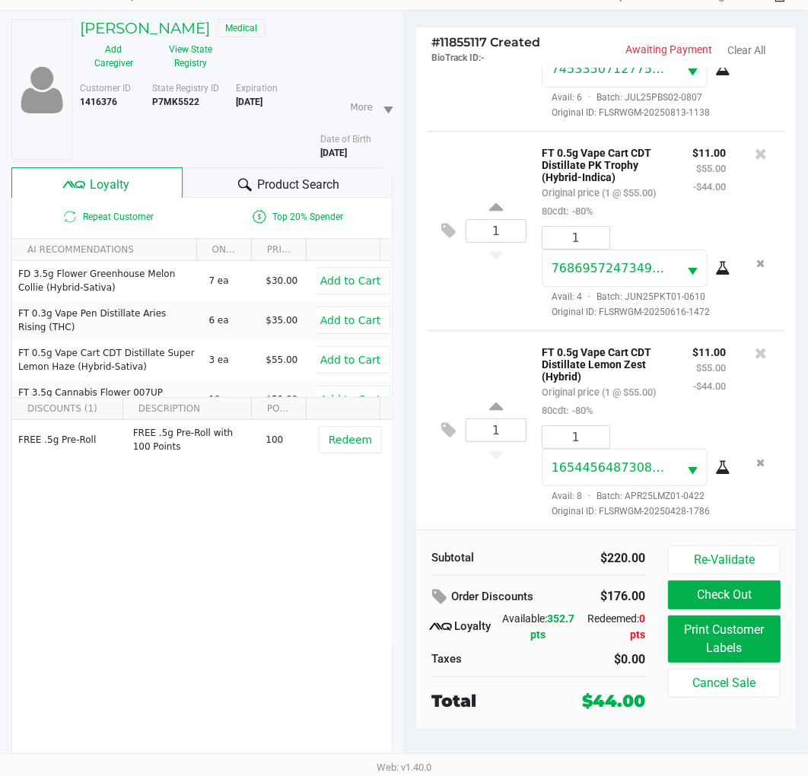
click at [511, 307] on div "1 FT 0.5g Vape Cart CDT Distillate PK Trophy (Hybrid-Indica) Original price (1 …" at bounding box center [606, 230] width 357 height 199
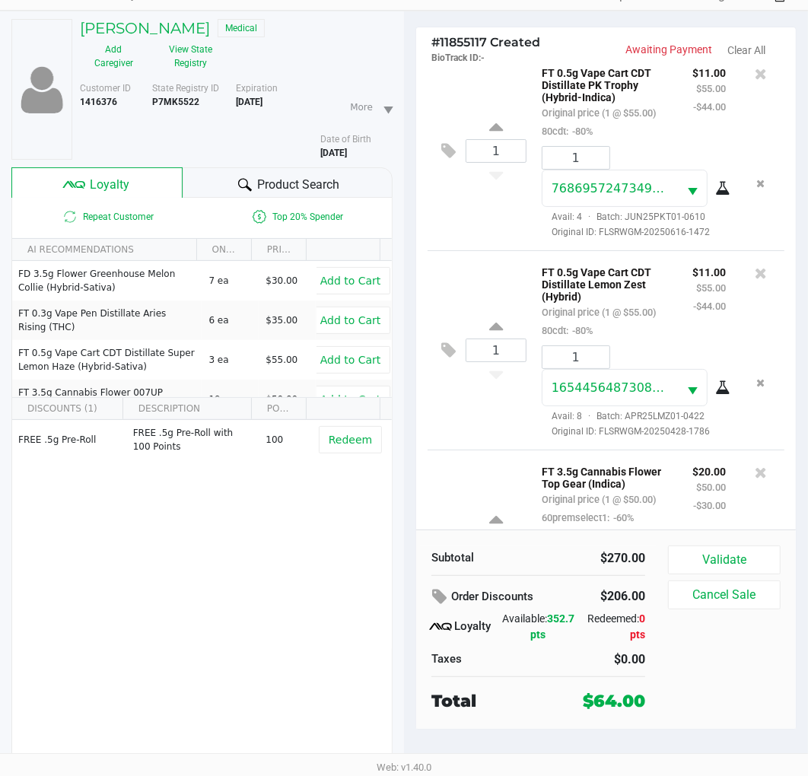
scroll to position [630, 0]
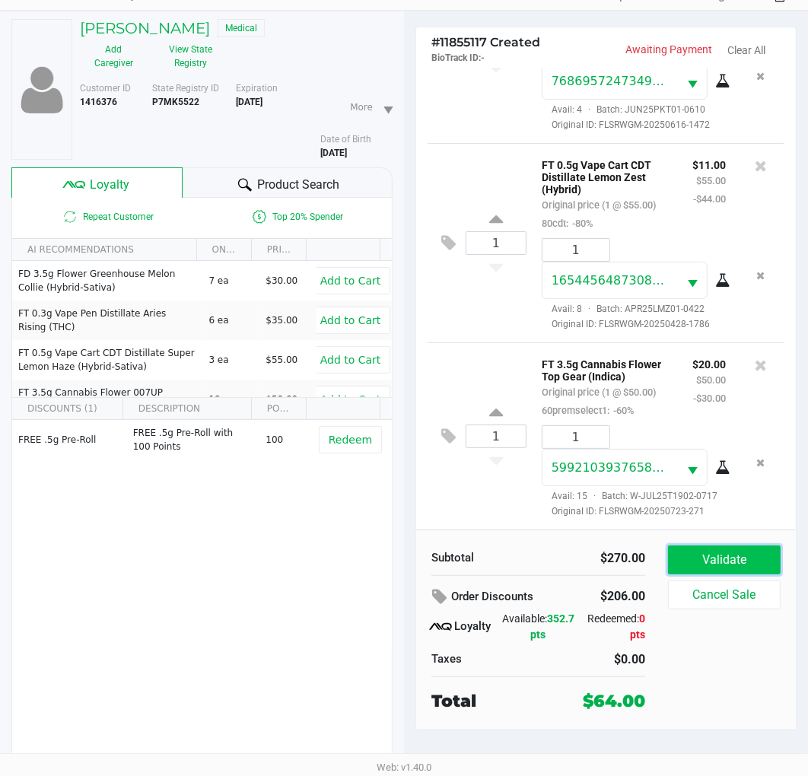
click at [757, 556] on button "Validate" at bounding box center [724, 560] width 113 height 29
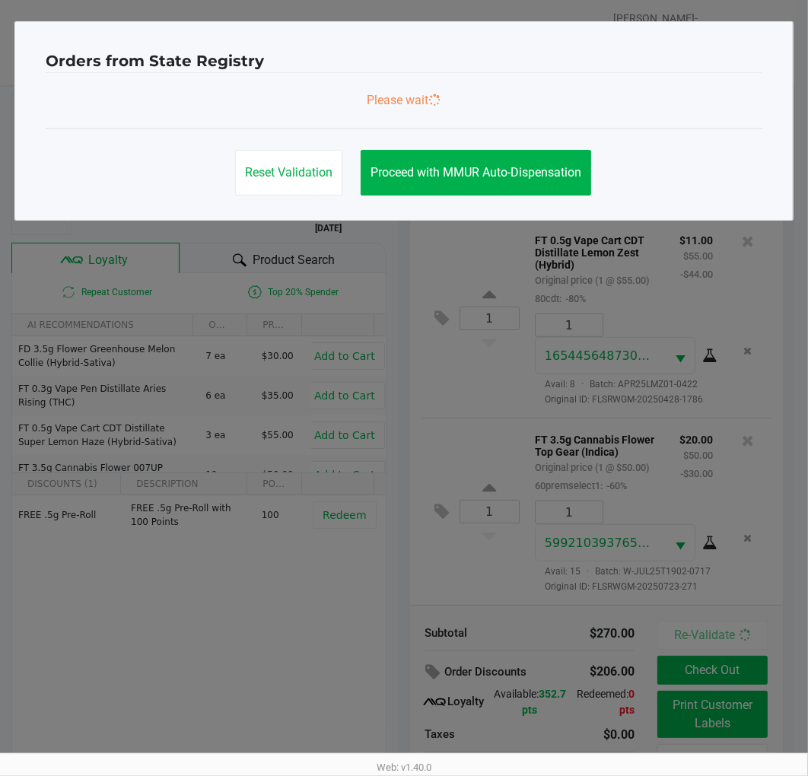
scroll to position [653, 0]
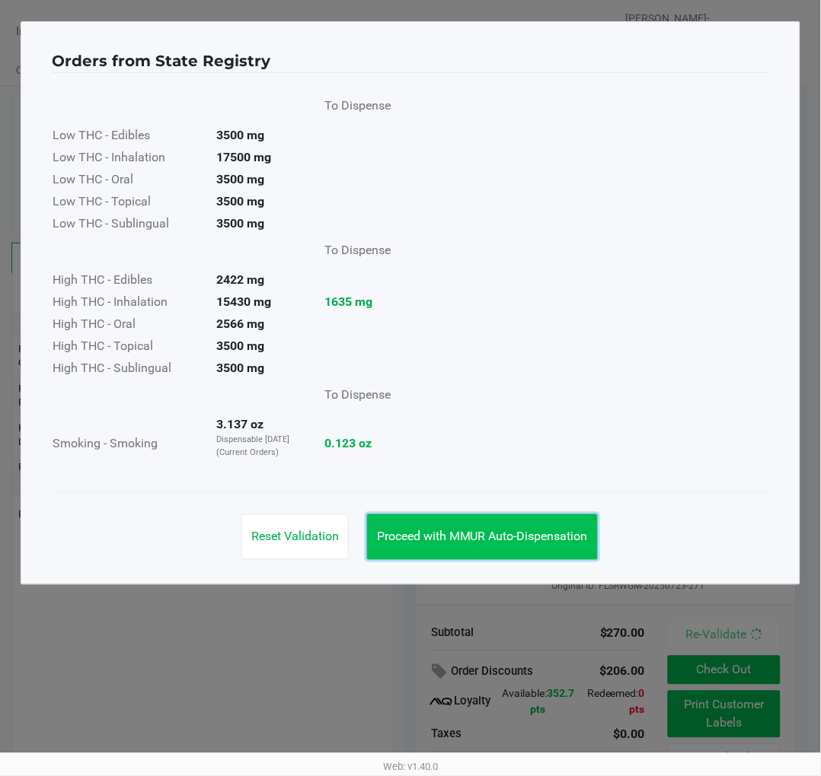
click at [571, 543] on span "Proceed with MMUR Auto-Dispensation" at bounding box center [482, 537] width 211 height 14
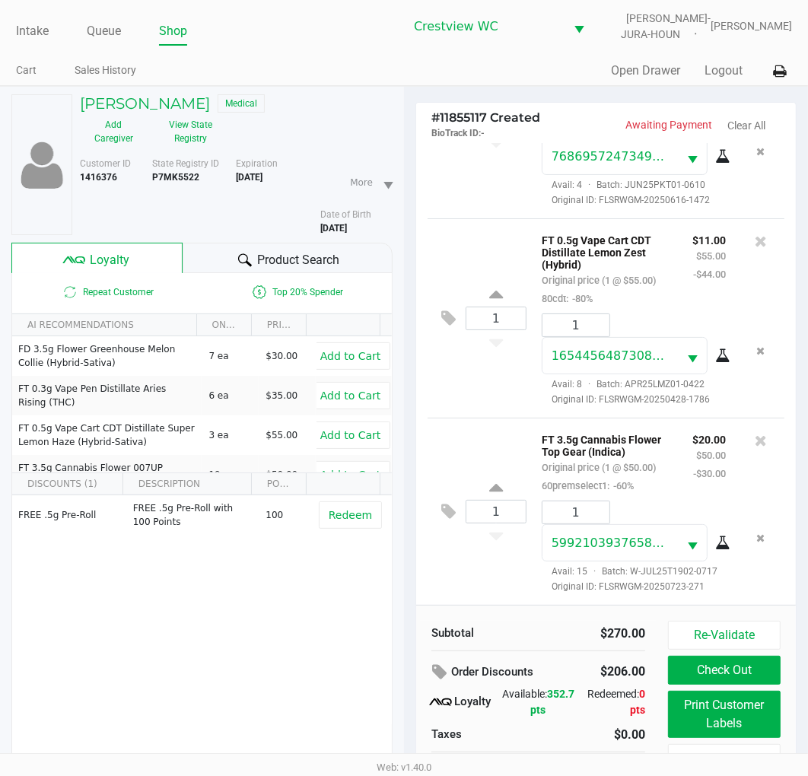
scroll to position [76, 0]
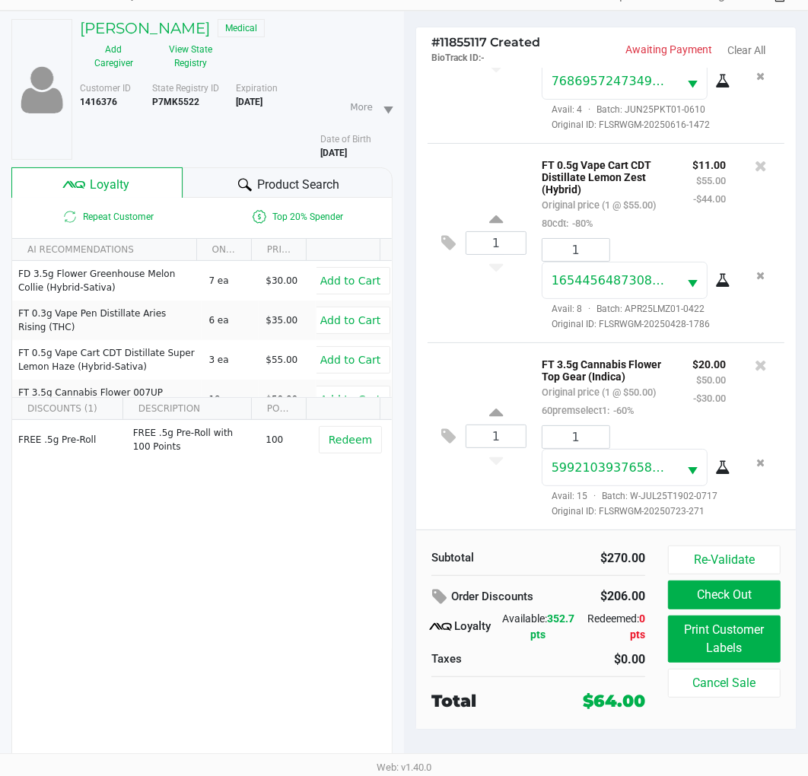
click at [507, 275] on div "1 FT 0.5g Vape Cart CDT Distillate Lemon Zest (Hybrid) Original price (1 @ $55.…" at bounding box center [606, 242] width 357 height 199
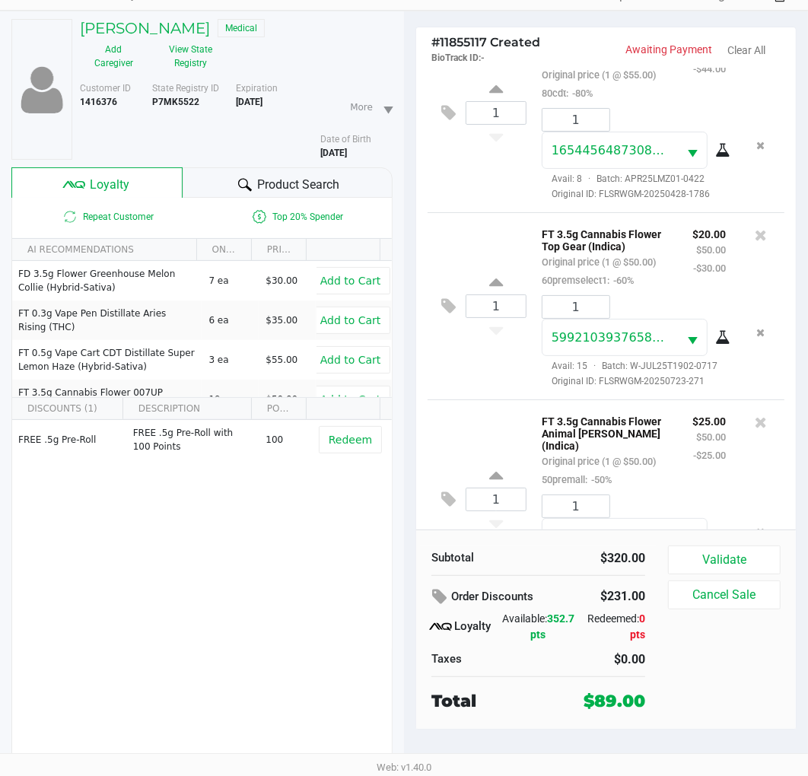
scroll to position [849, 0]
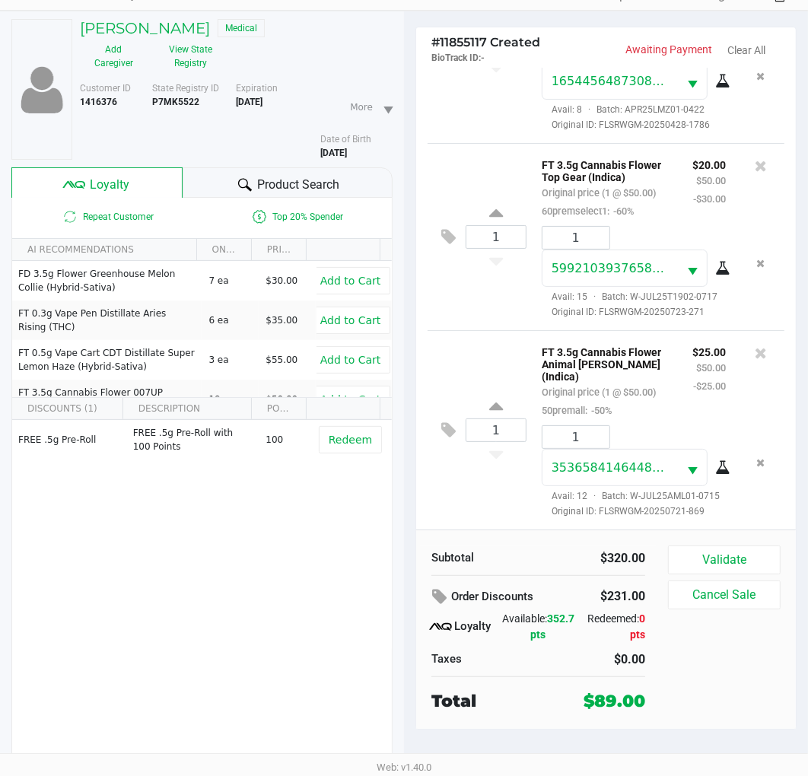
click at [502, 337] on div "1 FT 3.5g Cannabis Flower Animal Larry (Indica) Original price (1 @ $50.00) 50p…" at bounding box center [606, 429] width 357 height 199
click at [738, 557] on button "Validate" at bounding box center [724, 560] width 113 height 29
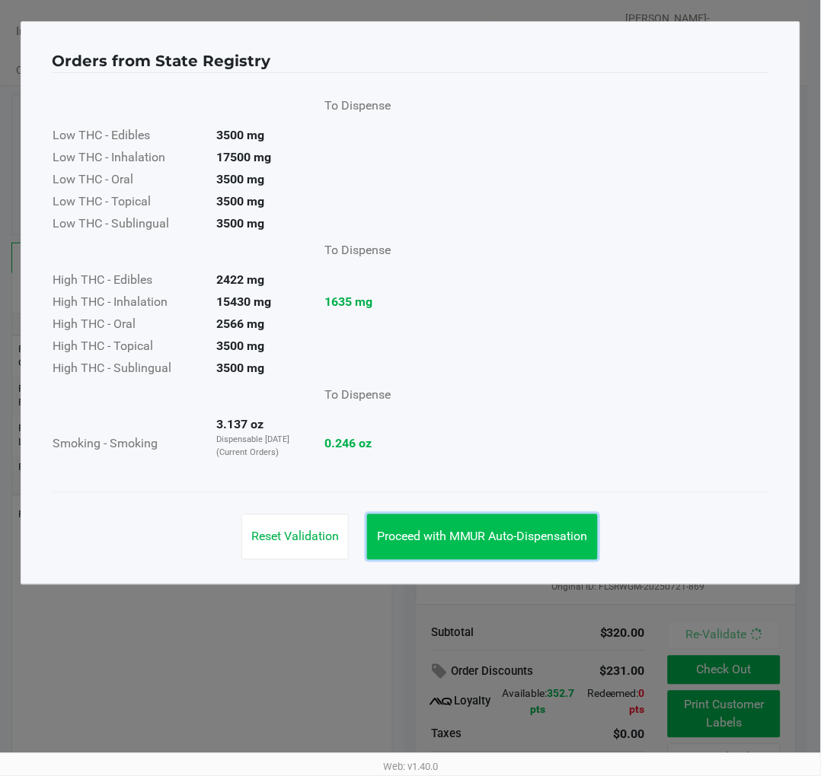
click at [519, 541] on span "Proceed with MMUR Auto-Dispensation" at bounding box center [482, 537] width 211 height 14
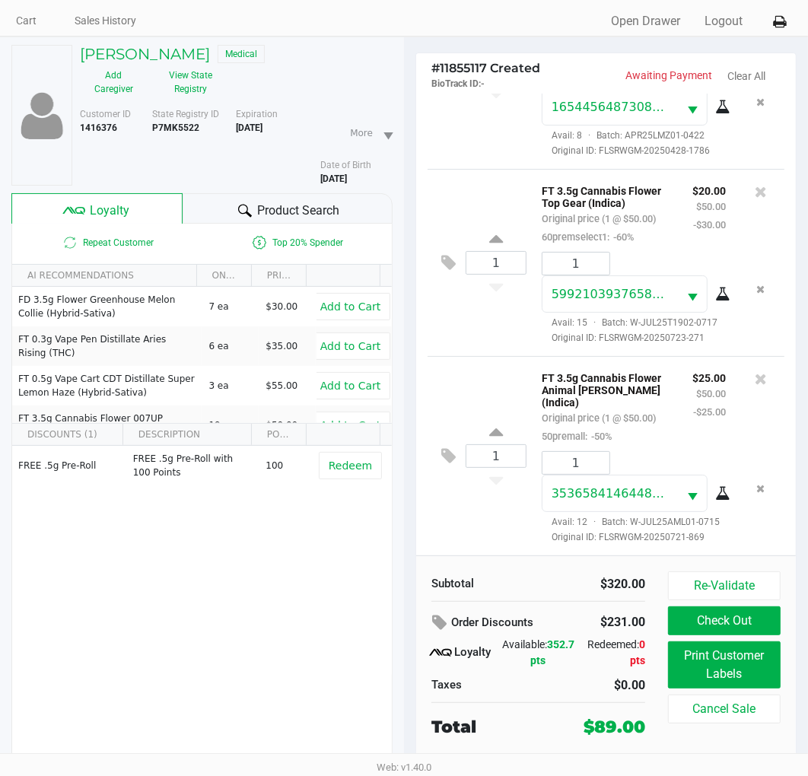
scroll to position [76, 0]
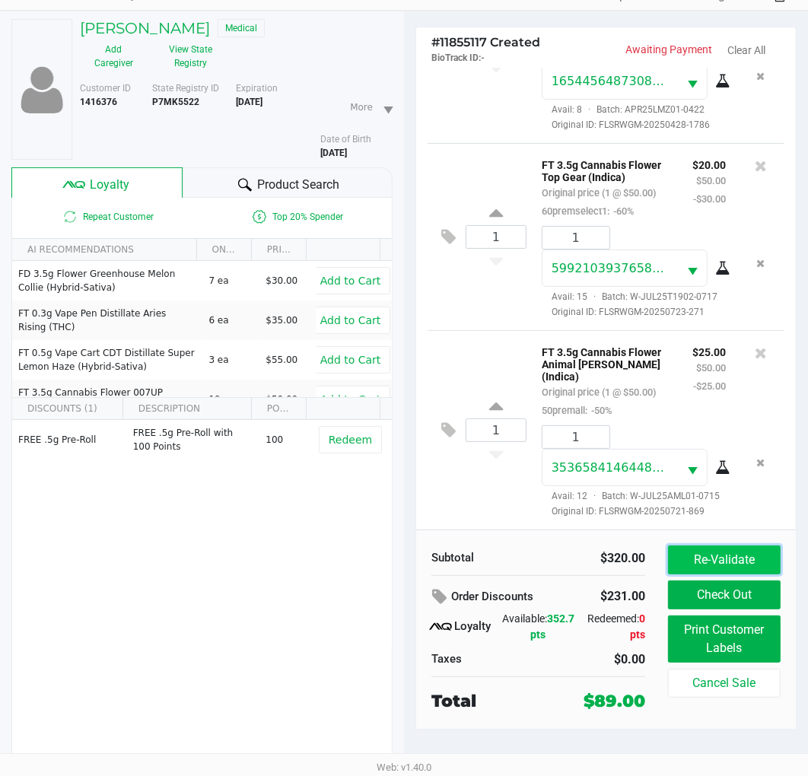
click at [703, 563] on button "Re-Validate" at bounding box center [724, 560] width 113 height 29
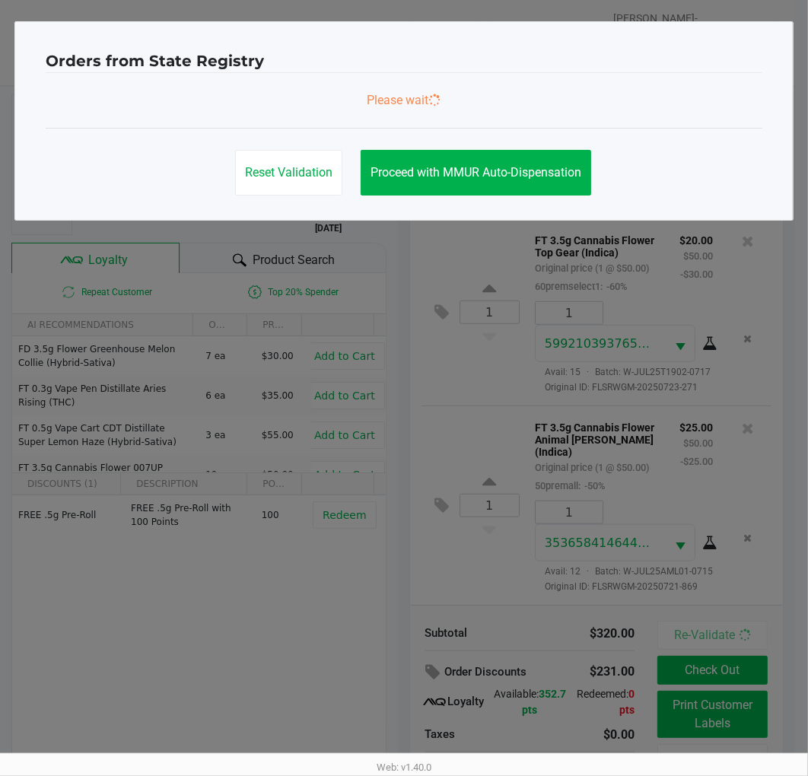
scroll to position [0, 0]
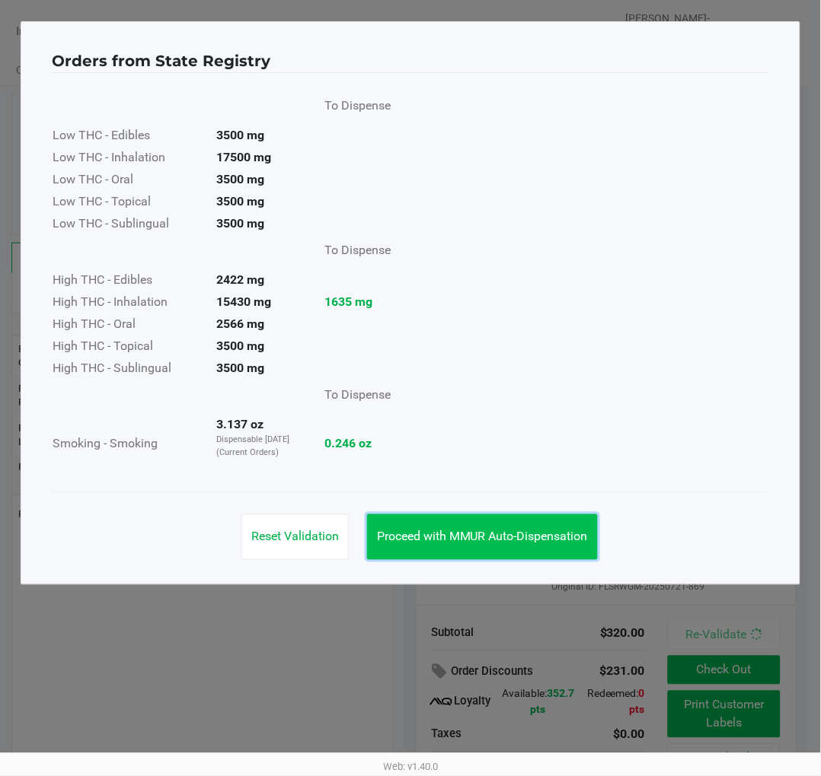
click at [546, 533] on span "Proceed with MMUR Auto-Dispensation" at bounding box center [482, 537] width 211 height 14
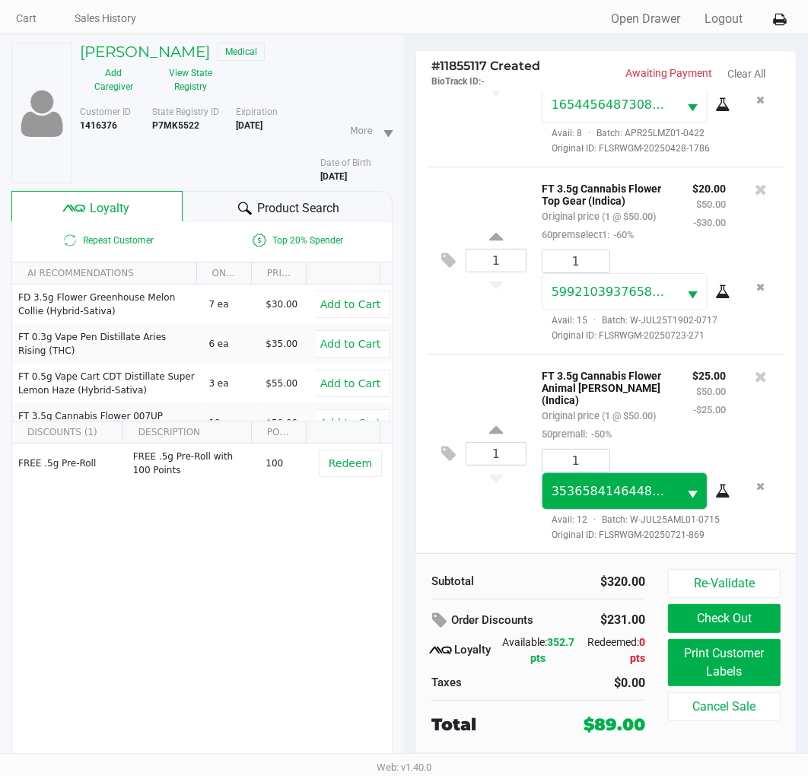
scroll to position [76, 0]
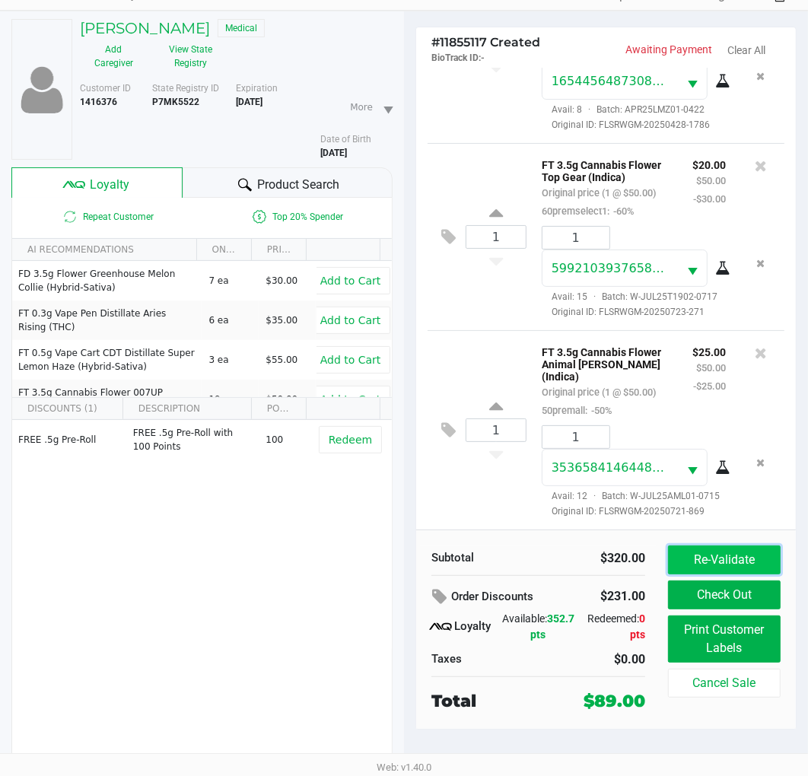
click at [728, 553] on button "Re-Validate" at bounding box center [724, 560] width 113 height 29
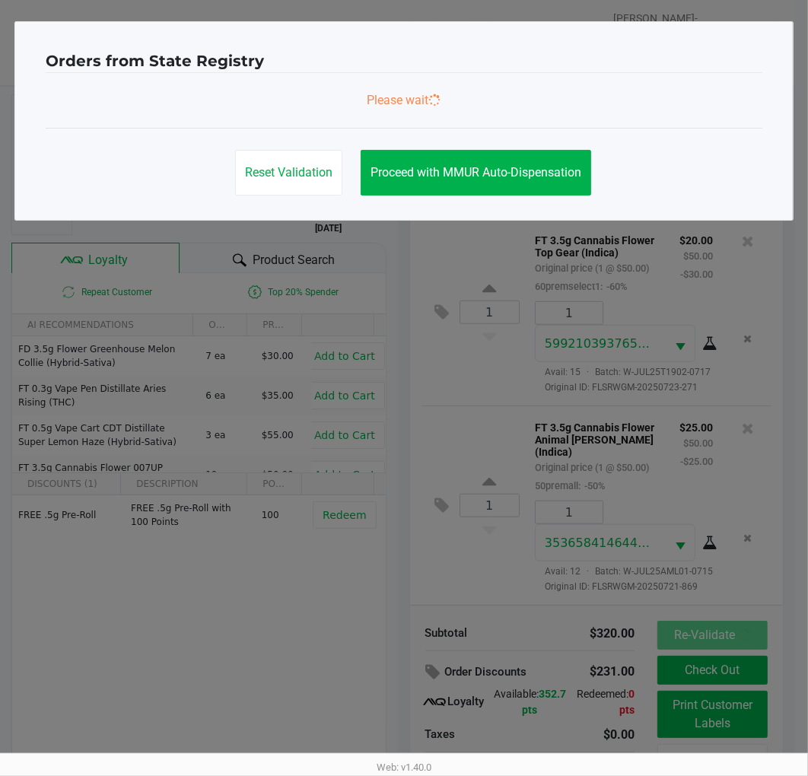
scroll to position [0, 0]
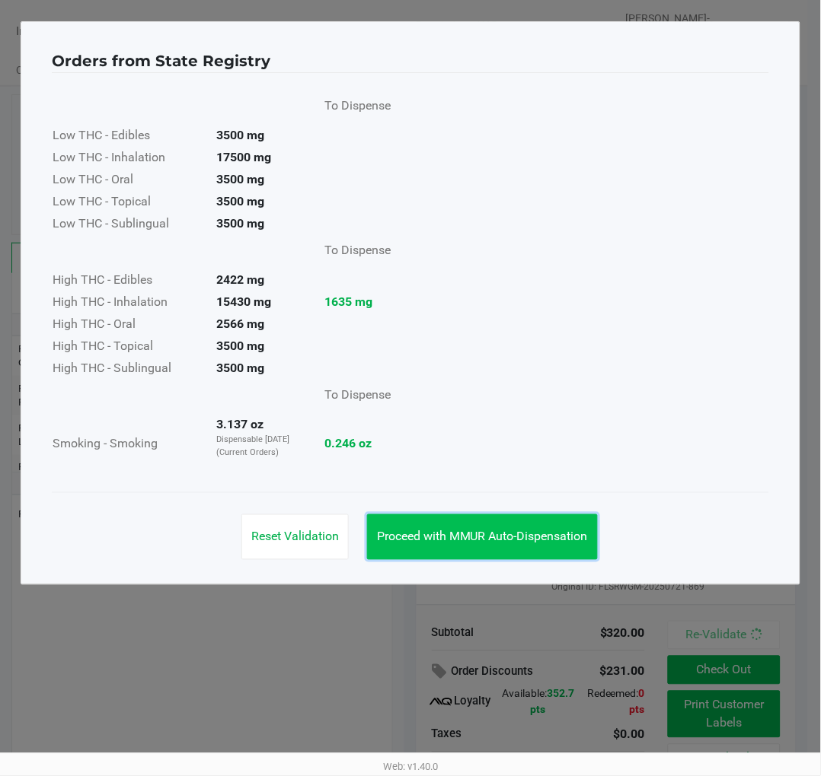
click at [533, 533] on span "Proceed with MMUR Auto-Dispensation" at bounding box center [482, 537] width 211 height 14
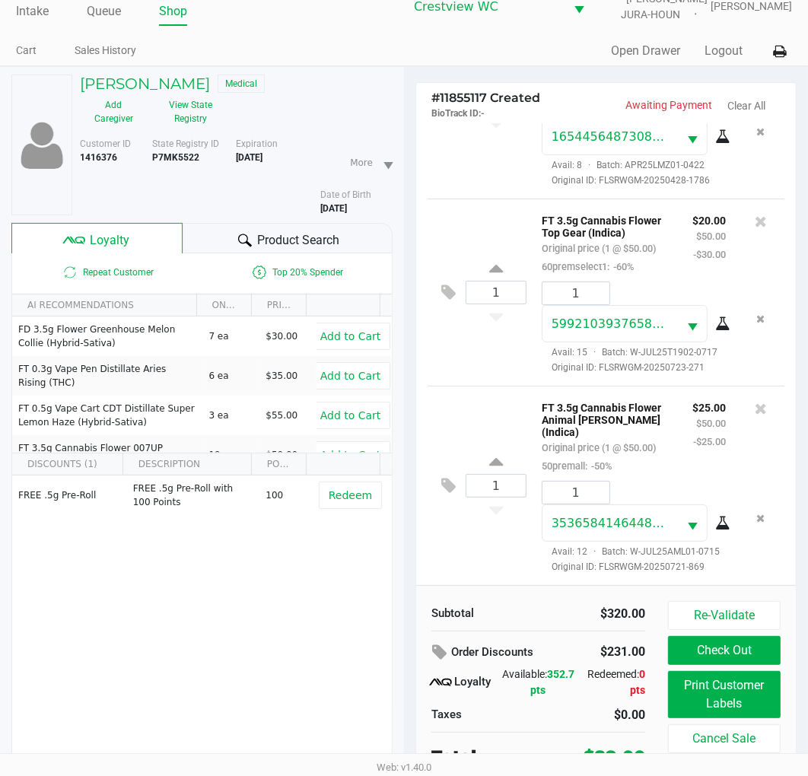
scroll to position [76, 0]
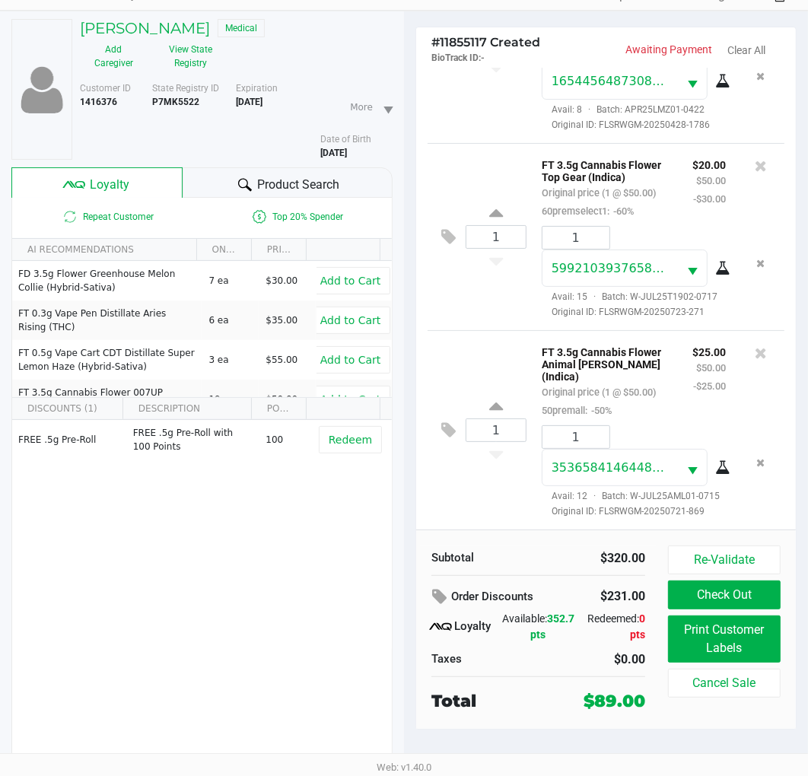
click at [510, 278] on div "1 FT 3.5g Cannabis Flower Top Gear (Indica) Original price (1 @ $50.00) 60prems…" at bounding box center [606, 236] width 357 height 187
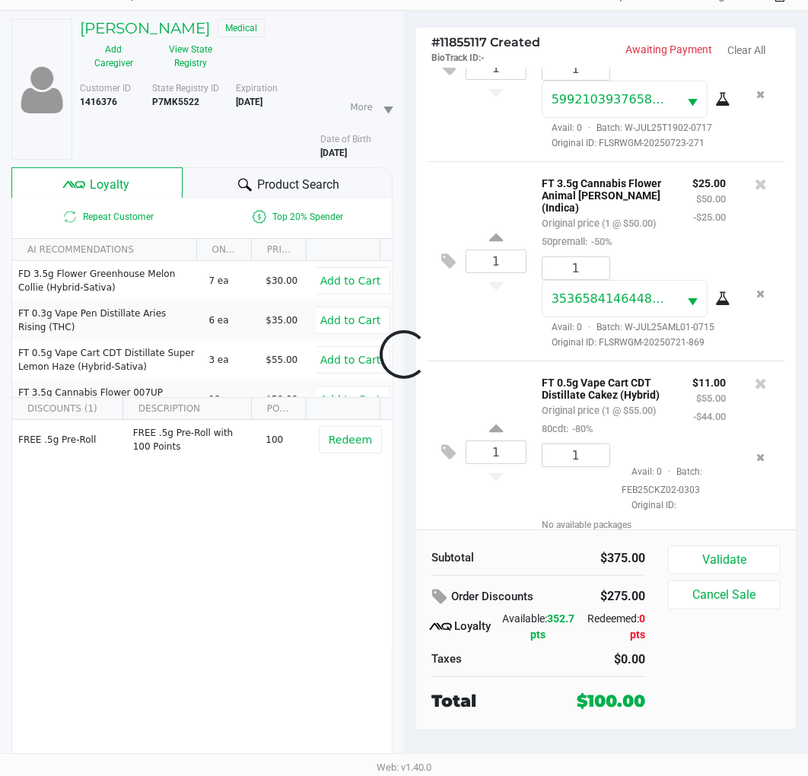
scroll to position [1087, 0]
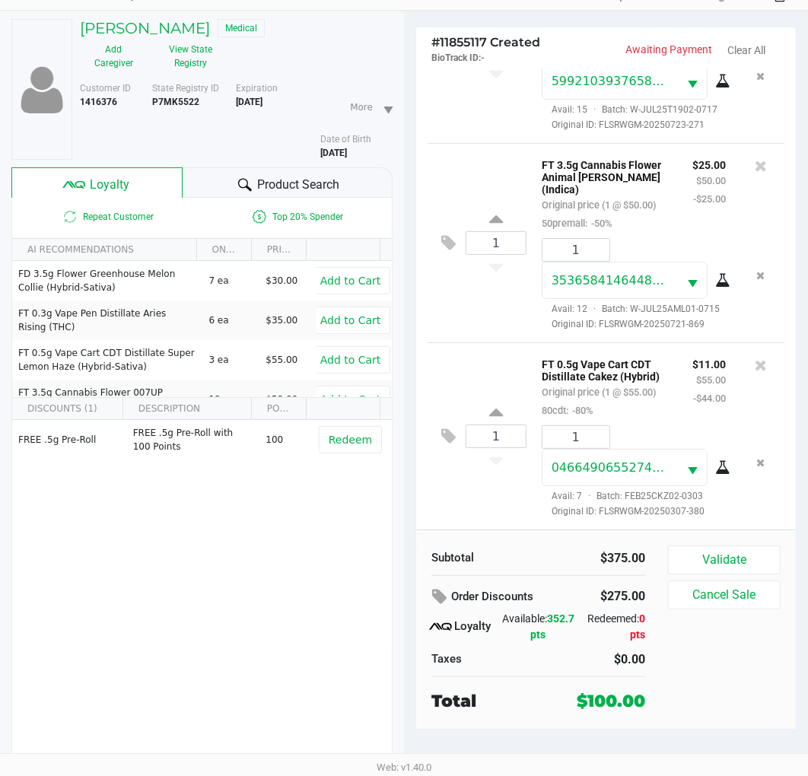
click at [727, 556] on button "Validate" at bounding box center [724, 560] width 113 height 29
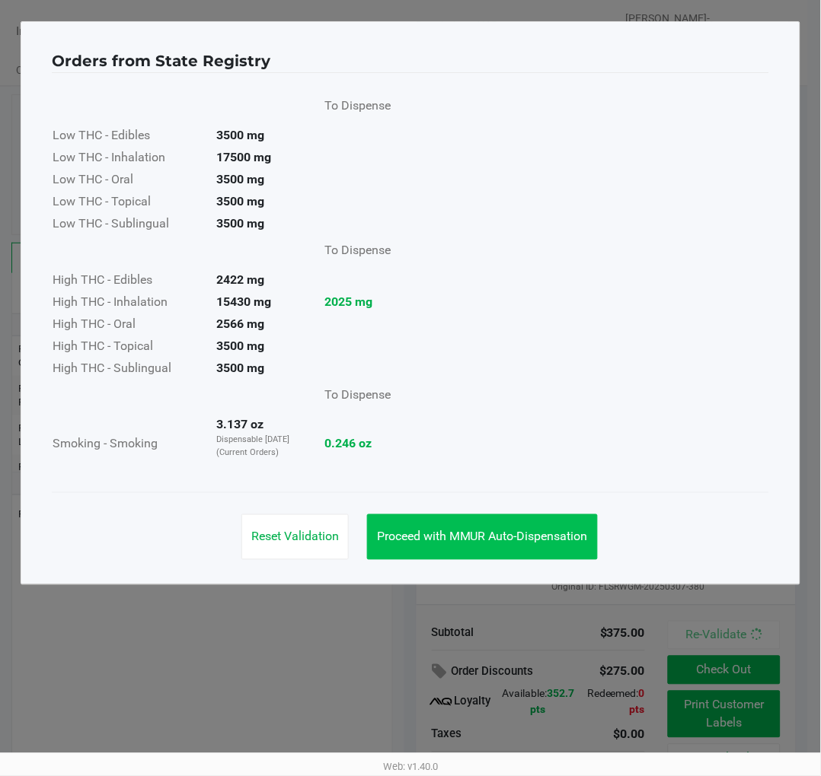
click at [548, 542] on span "Proceed with MMUR Auto-Dispensation" at bounding box center [482, 537] width 211 height 14
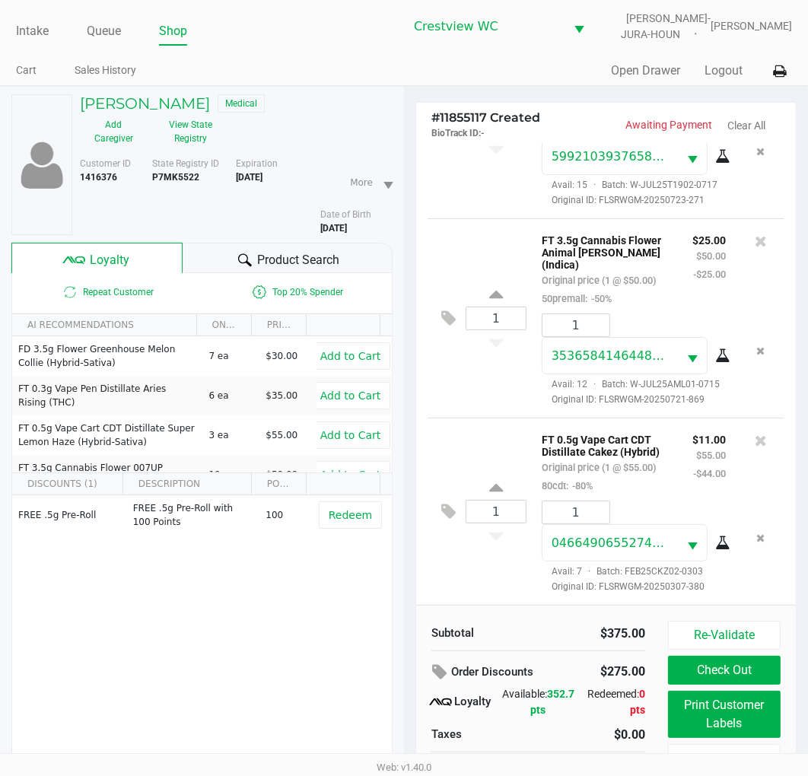
scroll to position [76, 0]
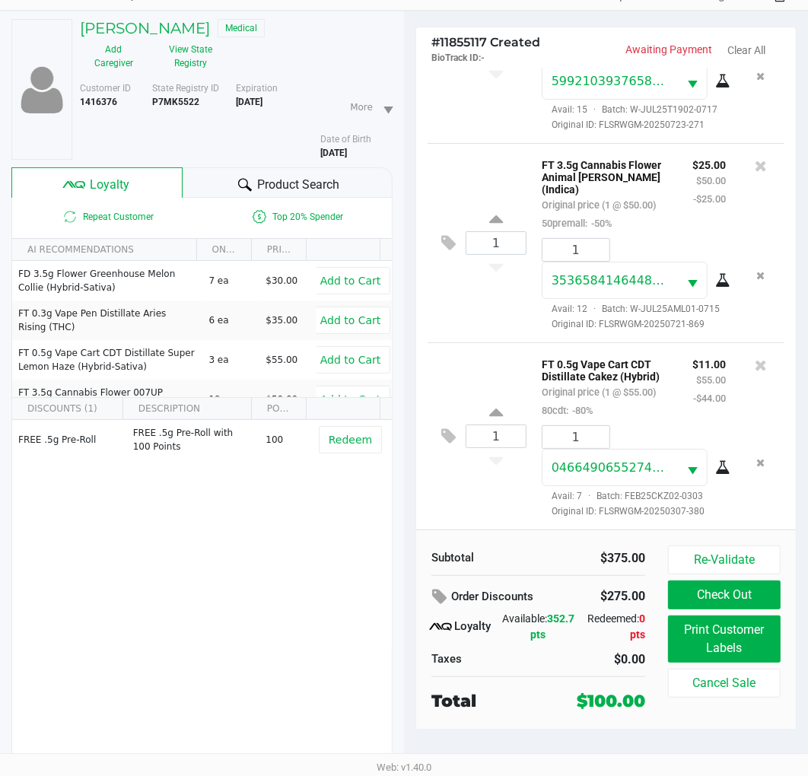
click at [260, 557] on div "FREE .5g Pre-Roll FREE .5g Pre-Roll with 100 Points 100 Redeem" at bounding box center [202, 534] width 380 height 229
click at [117, 177] on span "Loyalty" at bounding box center [111, 185] width 40 height 18
click at [733, 554] on button "Re-Validate" at bounding box center [724, 560] width 113 height 29
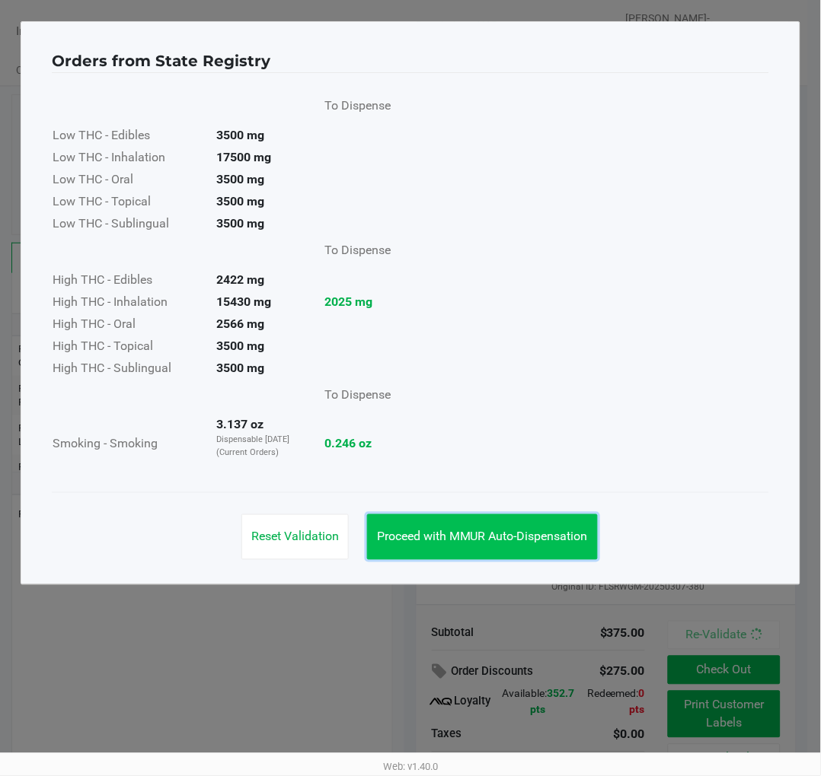
click at [518, 546] on button "Proceed with MMUR Auto-Dispensation" at bounding box center [482, 538] width 231 height 46
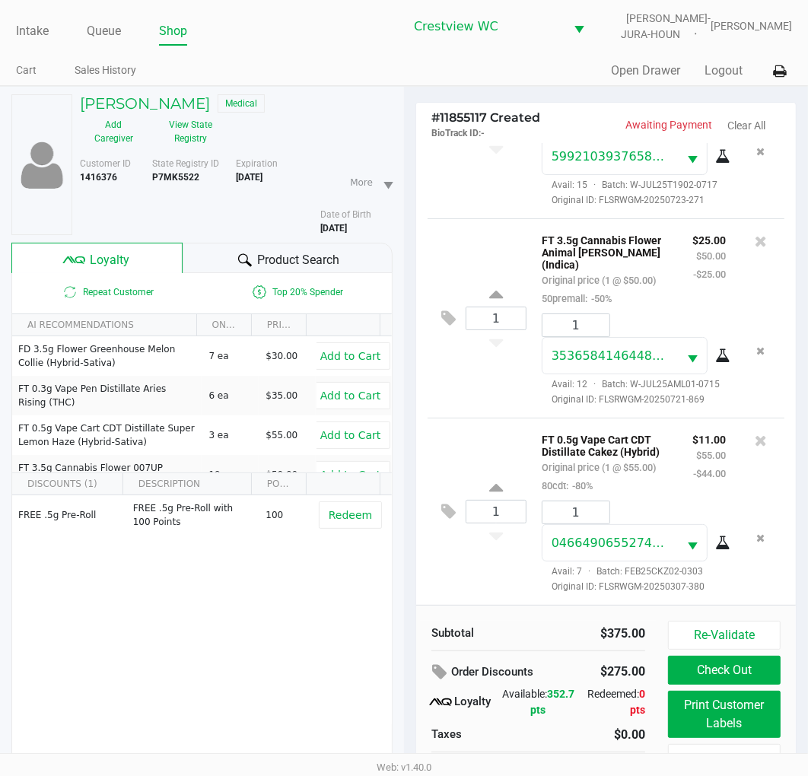
click at [731, 728] on button "Print Customer Labels" at bounding box center [724, 714] width 113 height 47
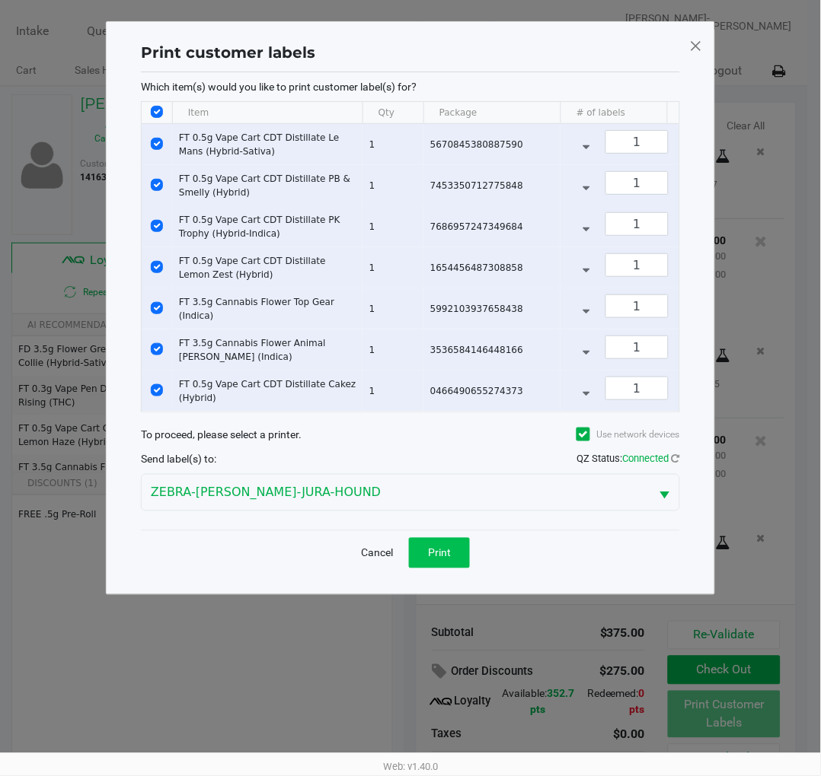
click at [438, 569] on button "Print" at bounding box center [439, 553] width 61 height 30
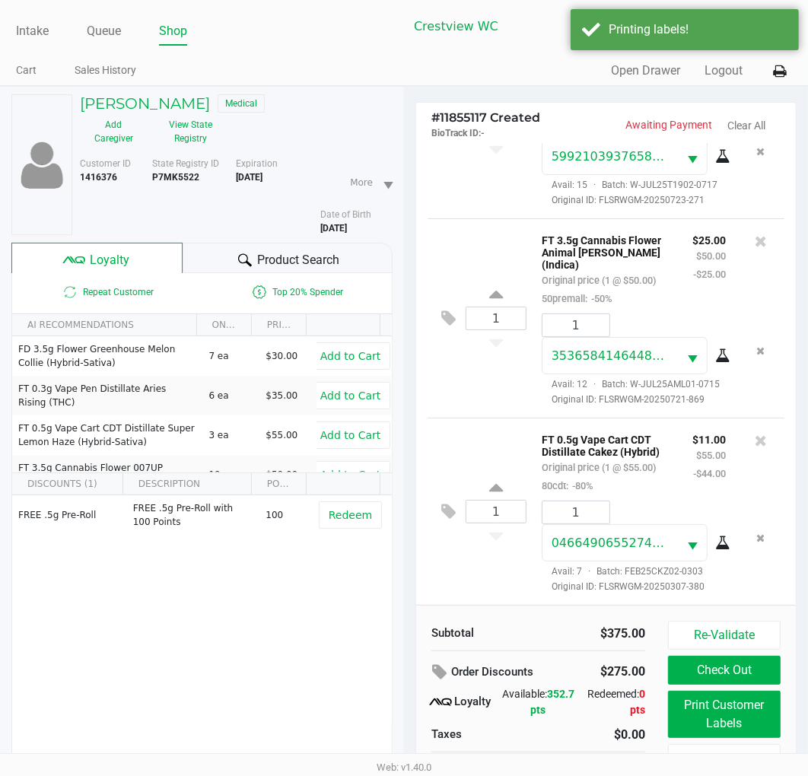
scroll to position [76, 0]
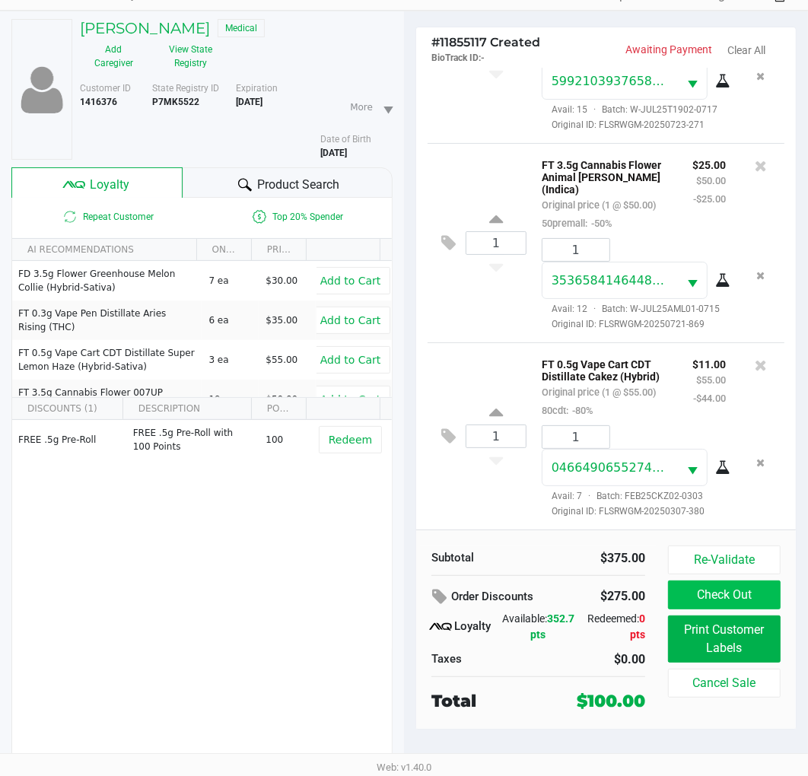
click at [735, 592] on button "Check Out" at bounding box center [724, 595] width 113 height 29
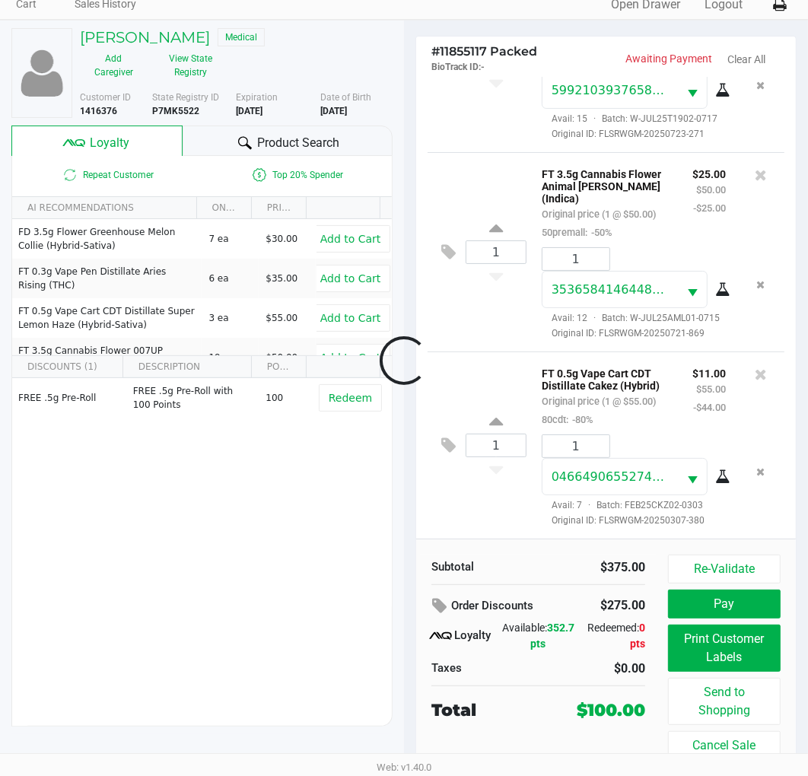
scroll to position [67, 0]
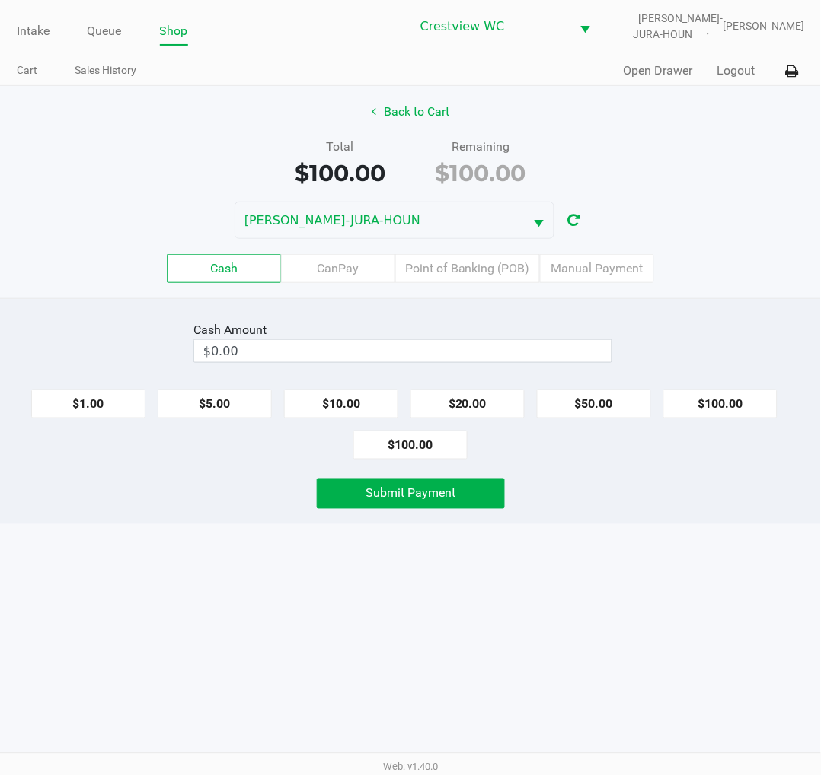
click at [744, 409] on button "$100.00" at bounding box center [720, 404] width 114 height 29
type input "$100.00"
click at [451, 492] on span "Submit Payment" at bounding box center [410, 493] width 90 height 14
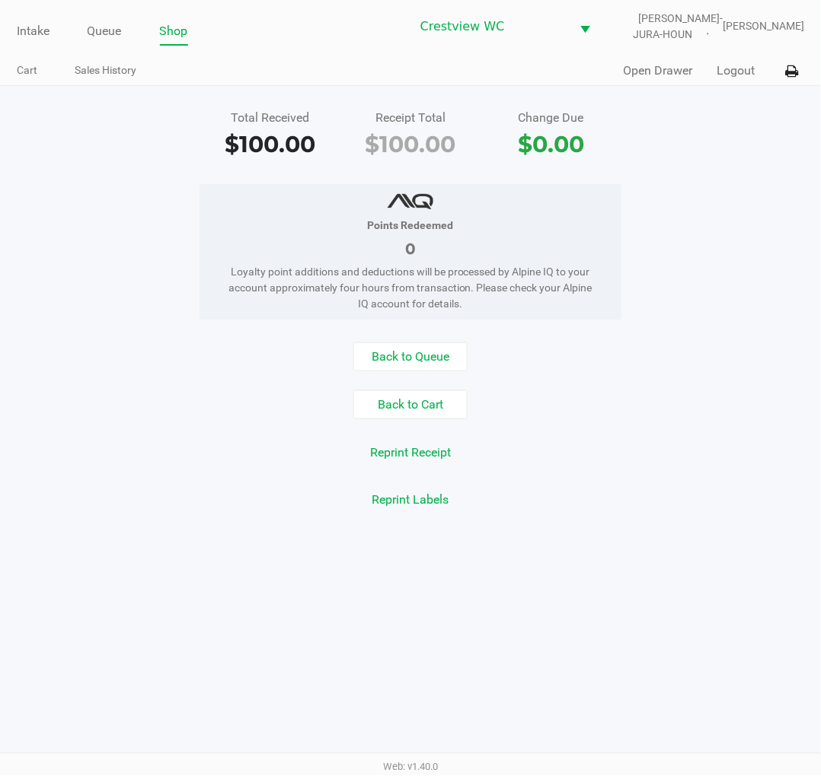
click at [764, 195] on div "Points Redeemed 0 Loyalty point additions and deductions will be processed by A…" at bounding box center [410, 251] width 843 height 135
click at [18, 27] on link "Intake" at bounding box center [33, 31] width 33 height 21
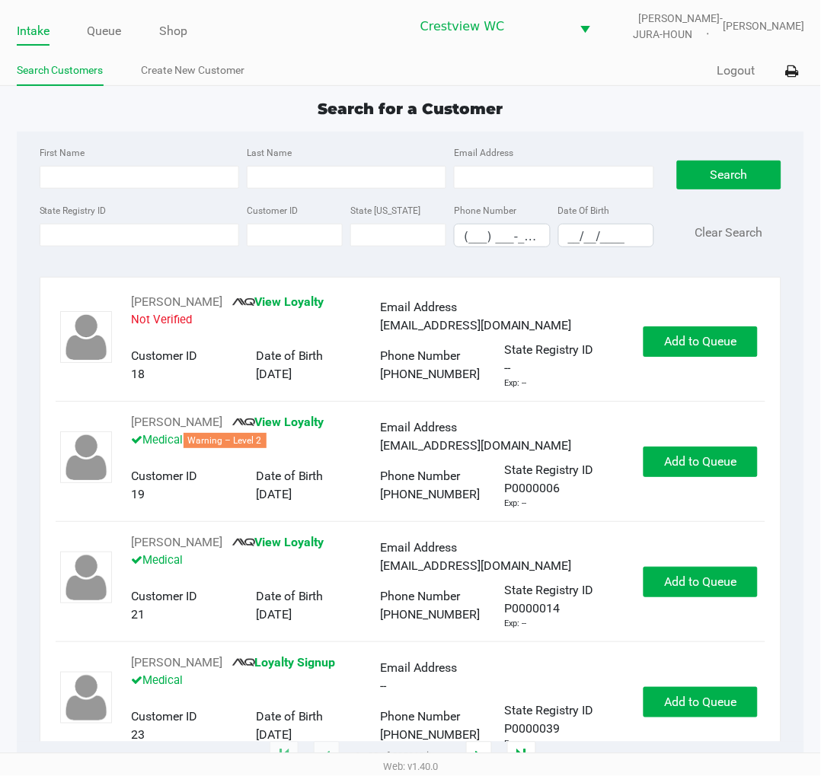
click at [617, 97] on div "Search for a Customer" at bounding box center [410, 108] width 811 height 23
click at [166, 236] on input "State Registry ID" at bounding box center [139, 235] width 199 height 23
type input "p2xt6333"
click at [725, 172] on button "Search" at bounding box center [729, 175] width 104 height 29
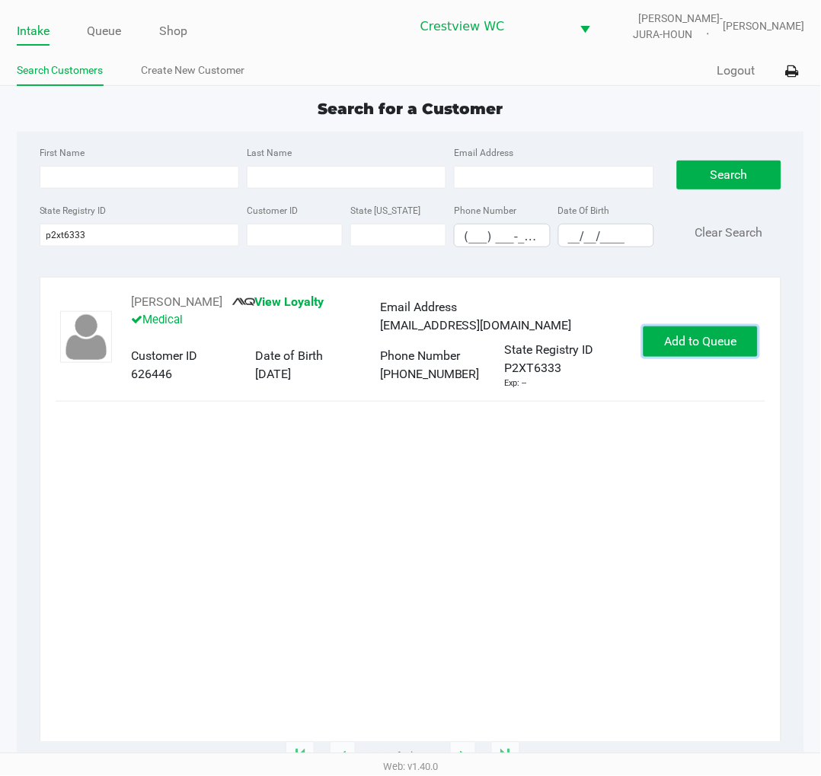
click at [725, 334] on span "Add to Queue" at bounding box center [700, 341] width 72 height 14
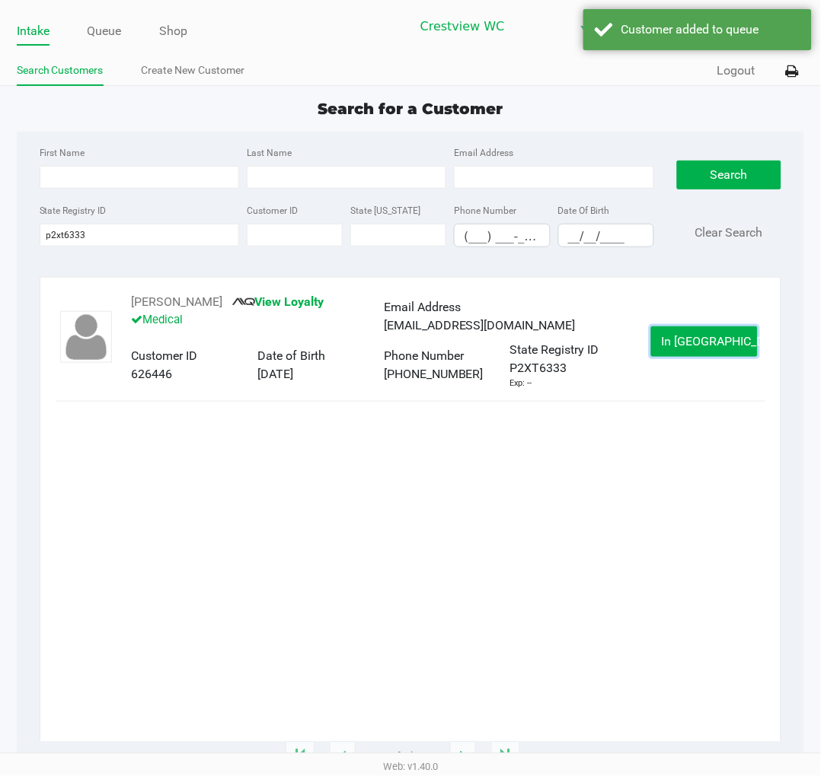
click at [719, 351] on button "In Queue" at bounding box center [704, 342] width 107 height 30
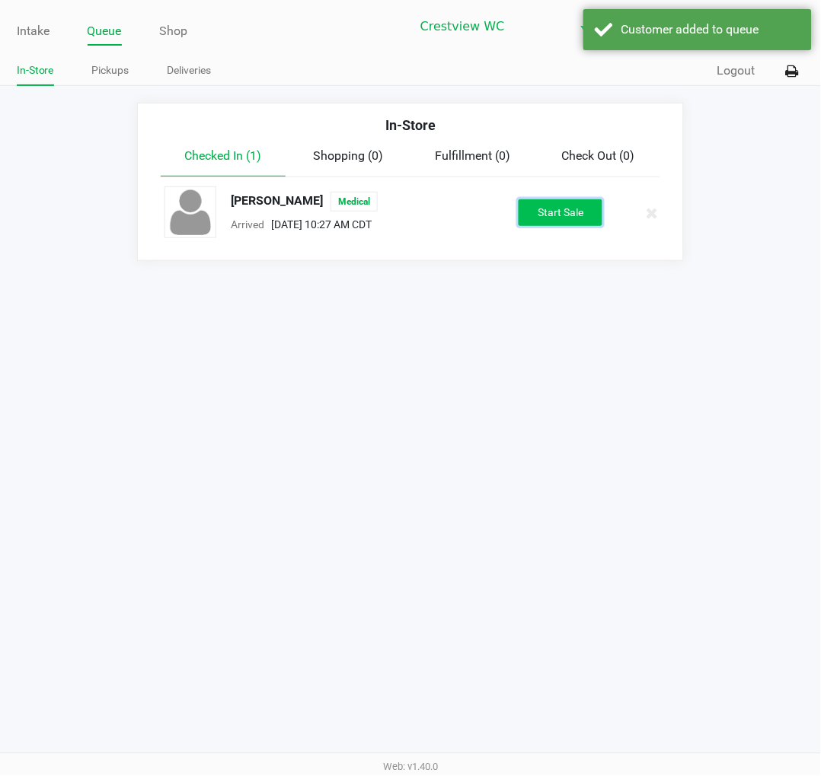
click at [559, 206] on button "Start Sale" at bounding box center [560, 212] width 84 height 27
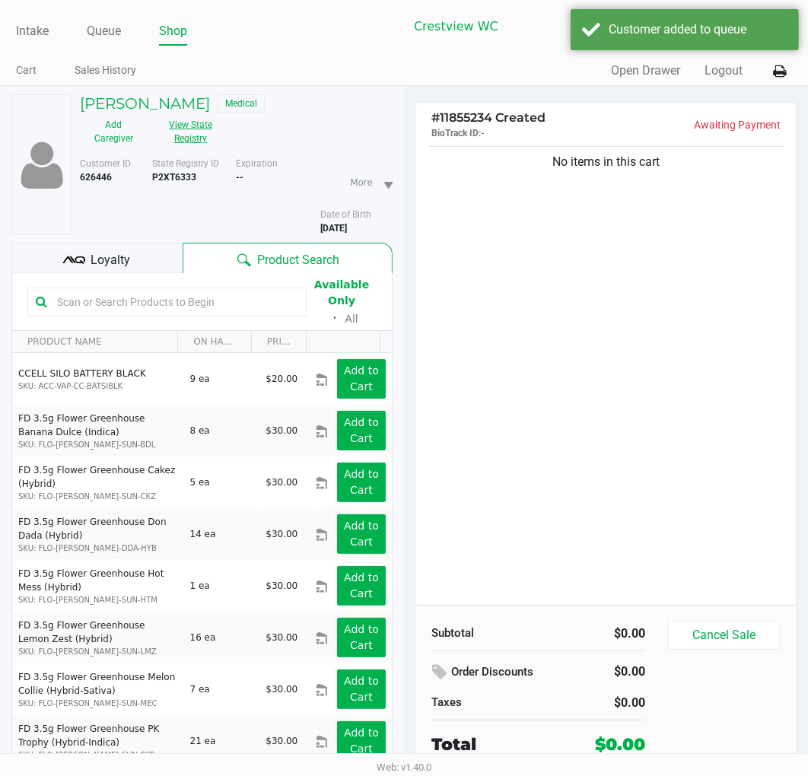
click at [183, 128] on button "View State Registry" at bounding box center [187, 132] width 78 height 38
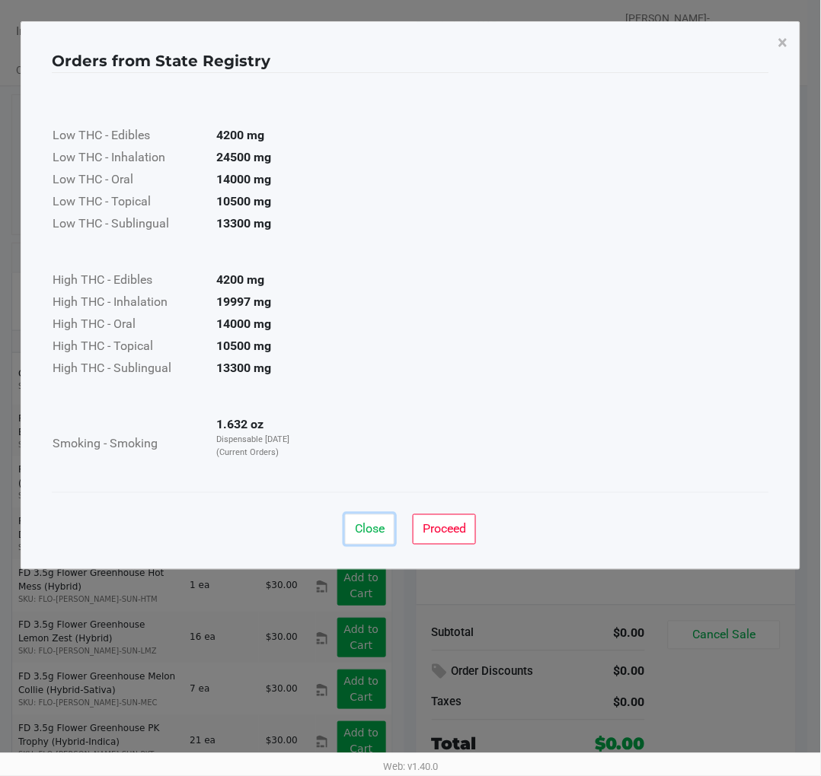
drag, startPoint x: 367, startPoint y: 528, endPoint x: 483, endPoint y: 523, distance: 115.8
click at [370, 528] on span "Close" at bounding box center [370, 529] width 30 height 14
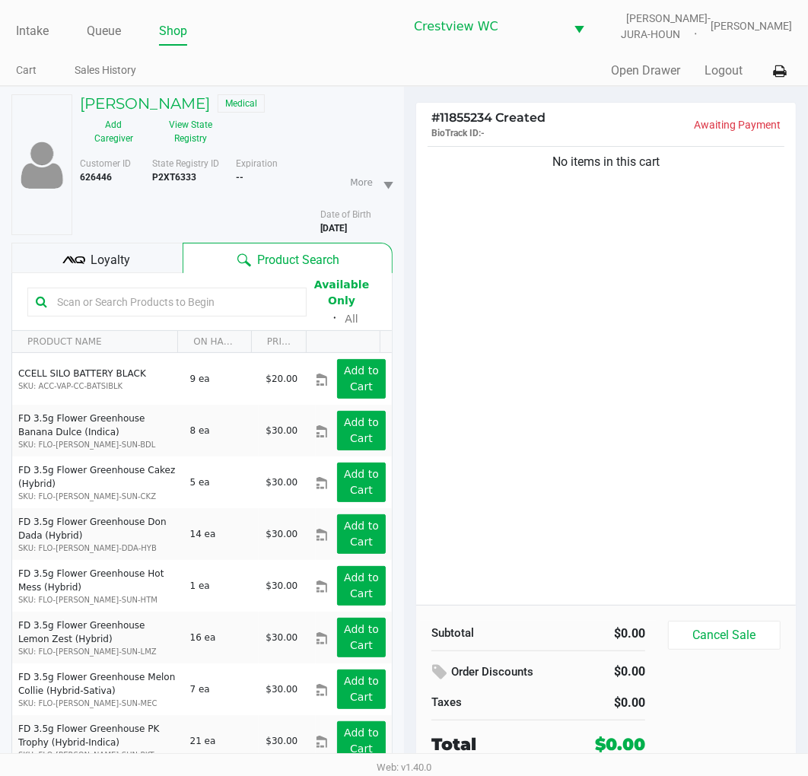
click at [681, 299] on div "No items in this cart" at bounding box center [606, 374] width 380 height 462
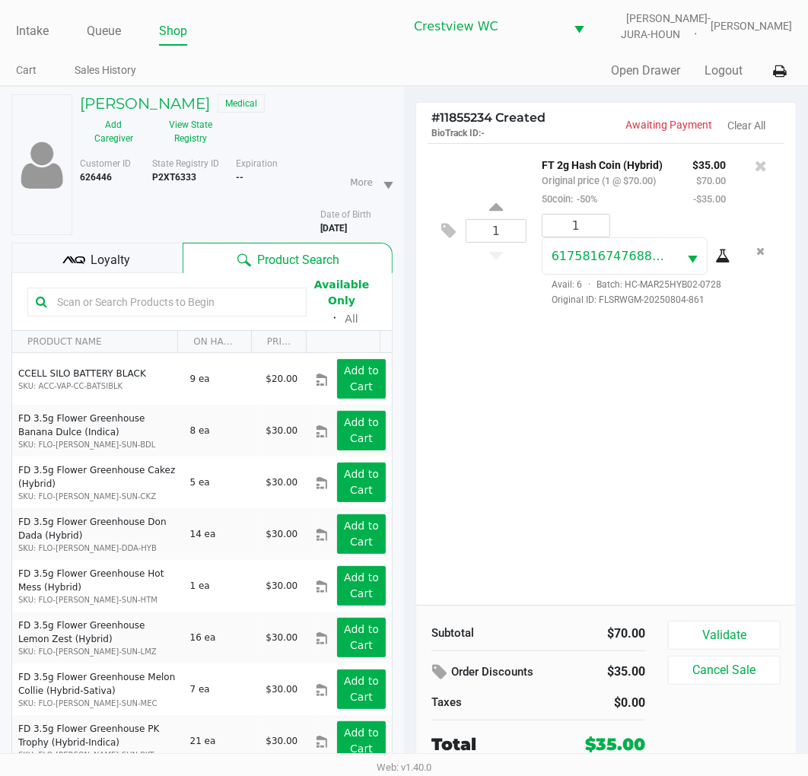
click at [629, 417] on div "1 FT 2g Hash Coin (Hybrid) Original price (1 @ $70.00) 50coin: -50% $35.00 $70.…" at bounding box center [606, 374] width 380 height 462
click at [113, 263] on span "Loyalty" at bounding box center [111, 260] width 40 height 18
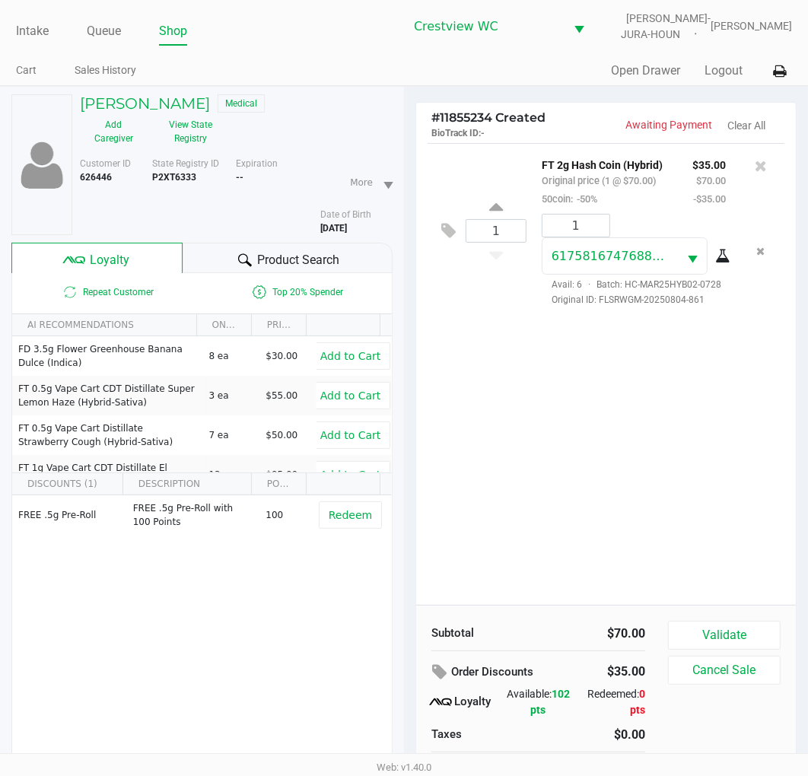
click at [649, 392] on div "1 FT 2g Hash Coin (Hybrid) Original price (1 @ $70.00) 50coin: -50% $35.00 $70.…" at bounding box center [606, 374] width 380 height 462
drag, startPoint x: 627, startPoint y: 422, endPoint x: 630, endPoint y: 442, distance: 20.0
click at [629, 424] on div "1 FT 2g Hash Coin (Hybrid) Original price (1 @ $70.00) 50coin: -50% $35.00 $70.…" at bounding box center [606, 374] width 380 height 462
click at [733, 640] on button "Validate" at bounding box center [724, 635] width 113 height 29
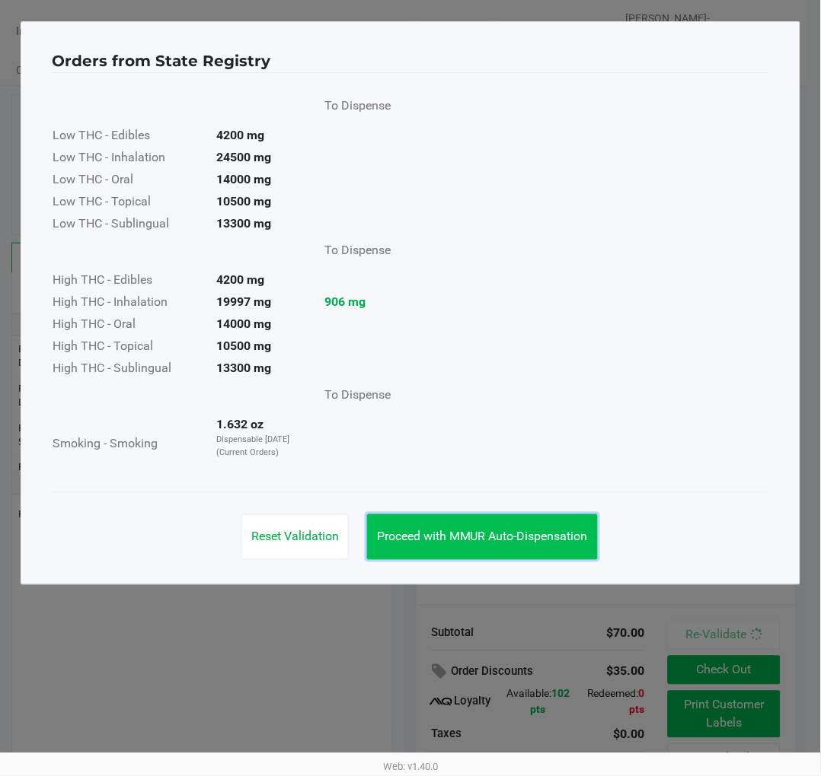
drag, startPoint x: 565, startPoint y: 539, endPoint x: 595, endPoint y: 454, distance: 90.5
click at [566, 539] on span "Proceed with MMUR Auto-Dispensation" at bounding box center [482, 537] width 211 height 14
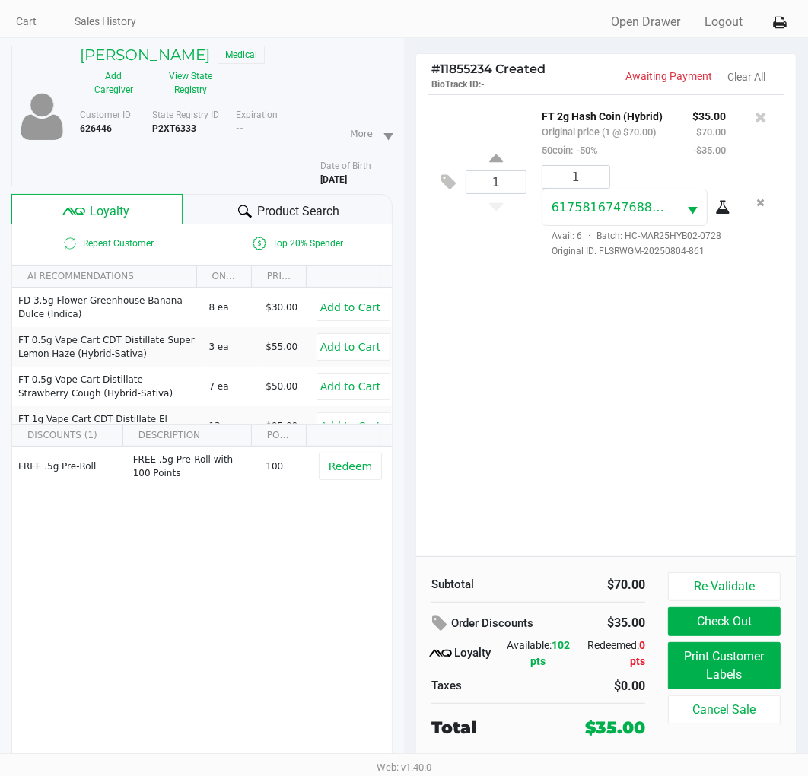
scroll to position [76, 0]
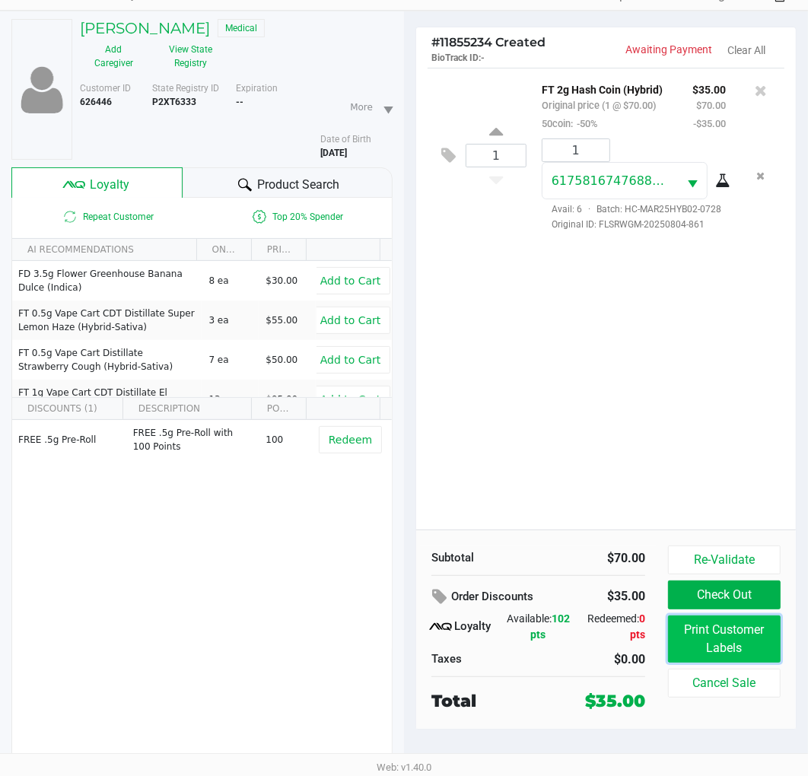
click at [747, 640] on button "Print Customer Labels" at bounding box center [724, 639] width 113 height 47
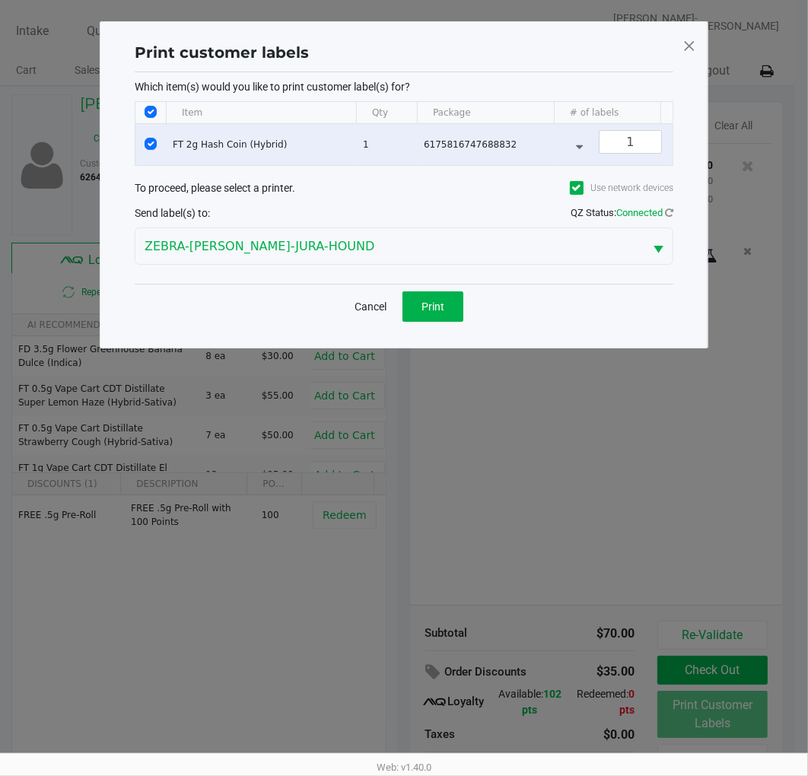
scroll to position [0, 0]
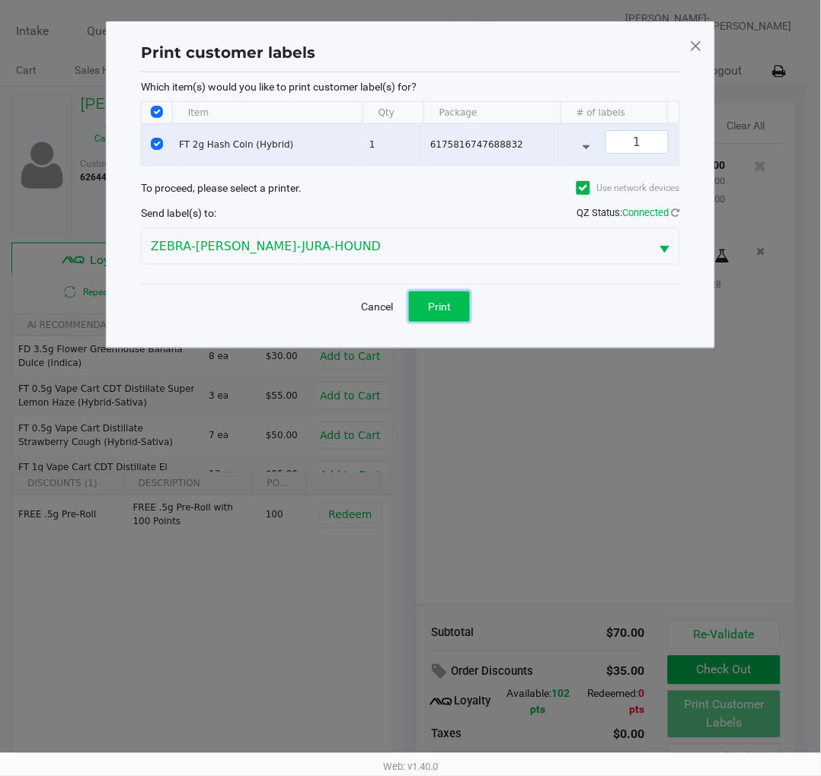
click at [453, 322] on button "Print" at bounding box center [439, 307] width 61 height 30
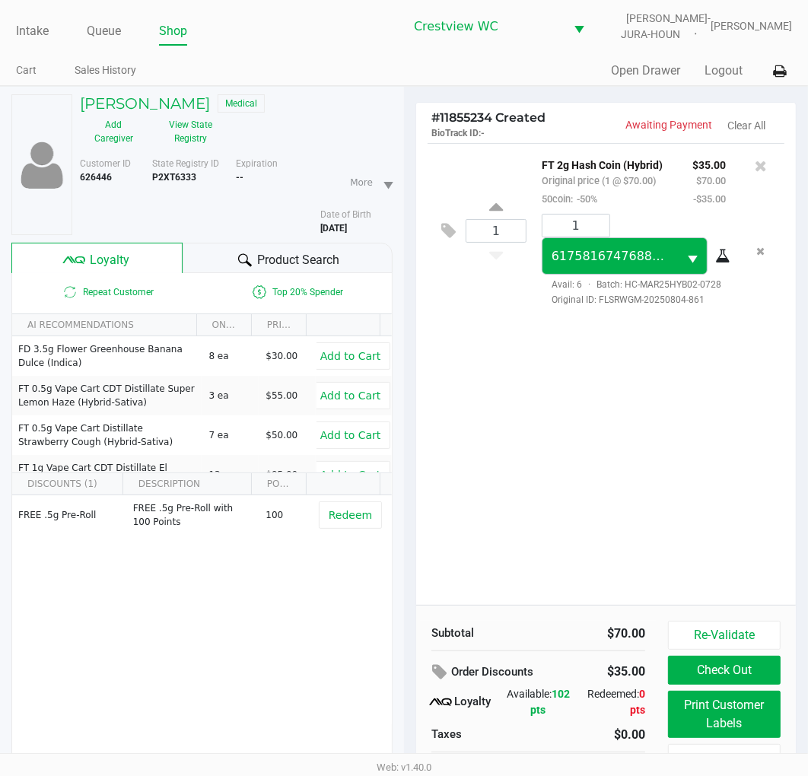
click at [601, 382] on div "1 FT 2g Hash Coin (Hybrid) Original price (1 @ $70.00) 50coin: -50% $35.00 $70.…" at bounding box center [606, 374] width 380 height 462
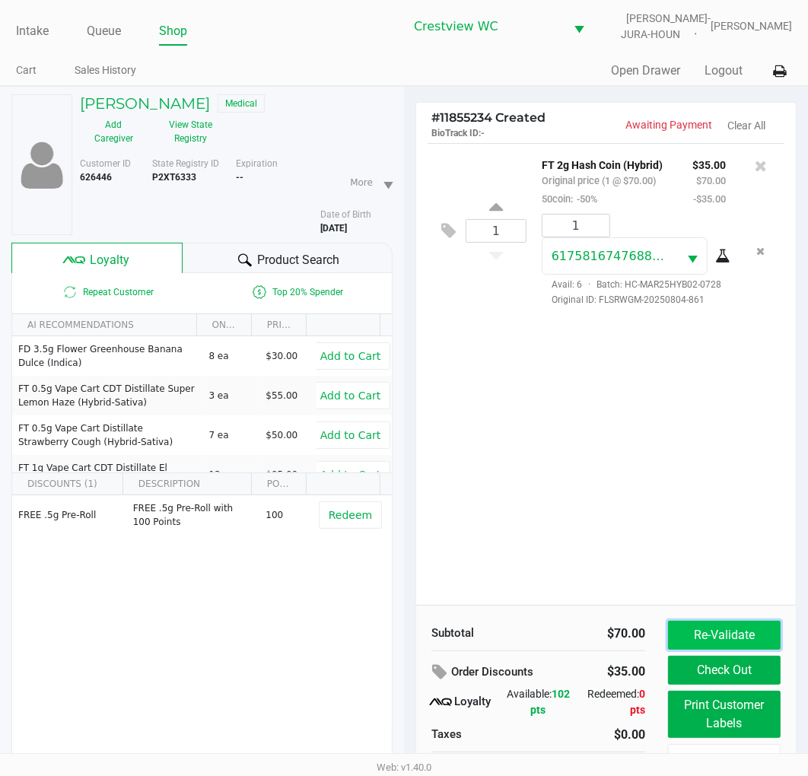
click at [734, 642] on button "Re-Validate" at bounding box center [724, 635] width 113 height 29
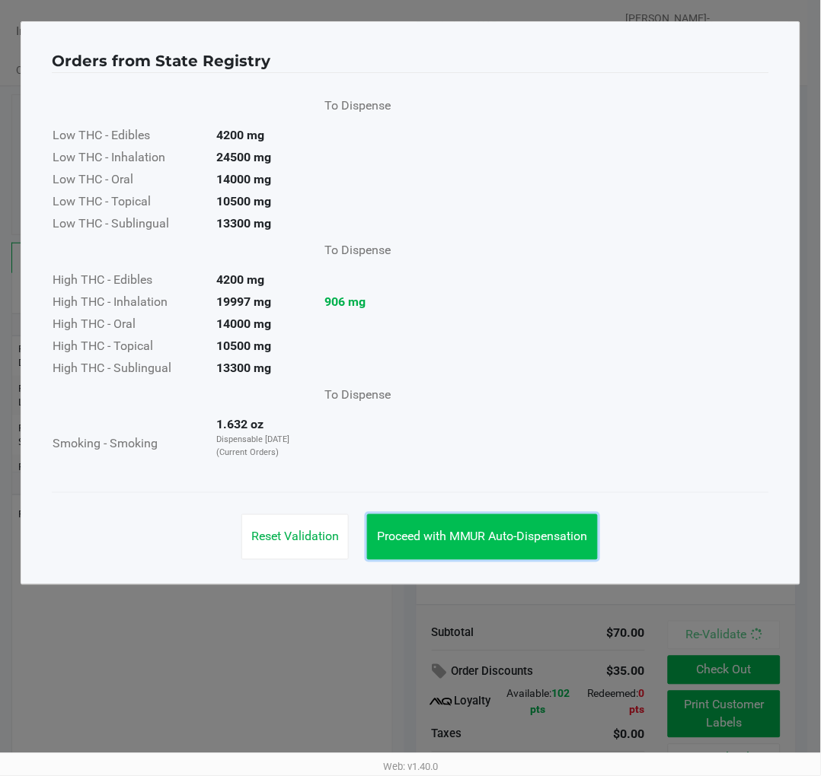
click at [553, 530] on span "Proceed with MMUR Auto-Dispensation" at bounding box center [482, 537] width 211 height 14
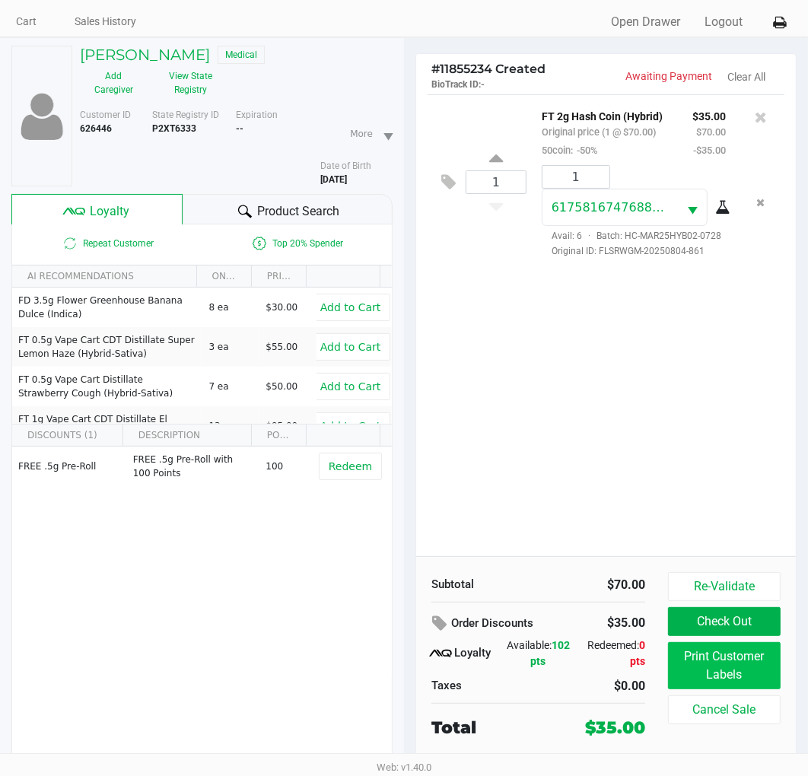
scroll to position [76, 0]
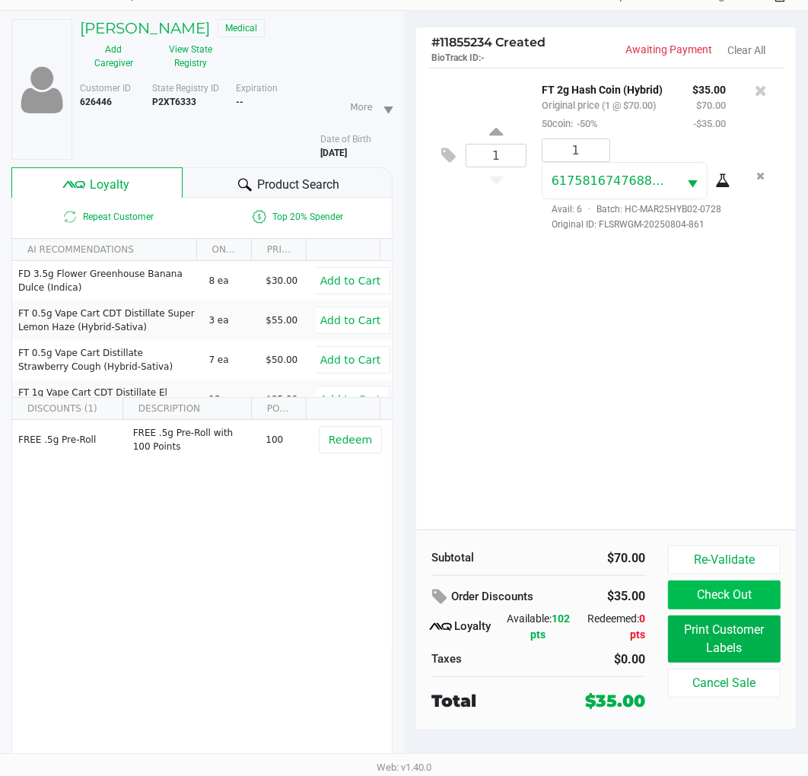
click at [726, 598] on button "Check Out" at bounding box center [724, 595] width 113 height 29
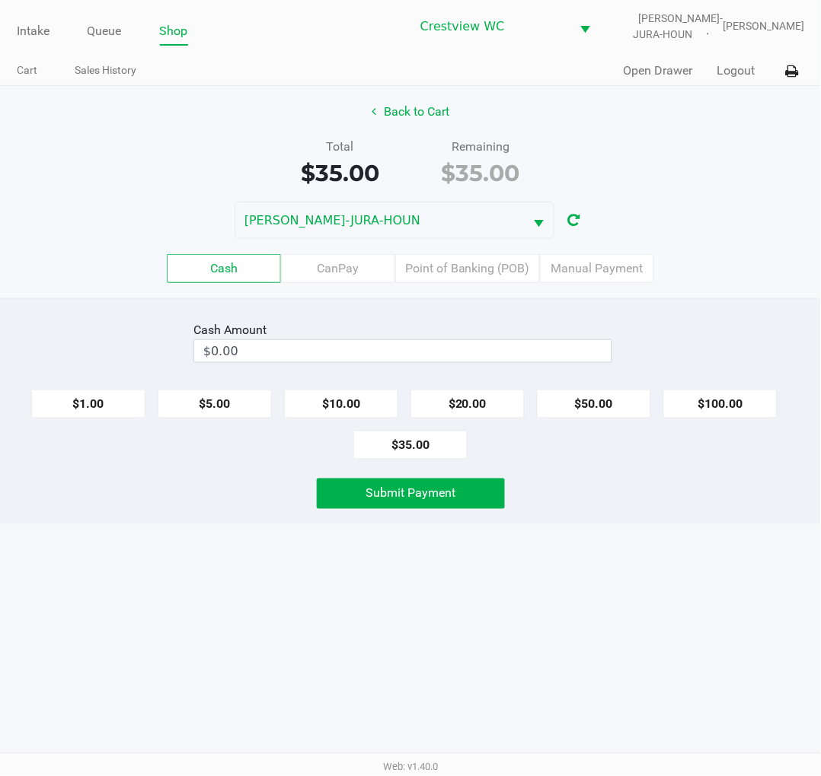
click at [691, 530] on div "Intake Queue Shop Crestview WC BRUNO-JURA-HOUN Eric Stevenson Cart Sales Histor…" at bounding box center [410, 388] width 821 height 776
click at [346, 263] on label "CanPay" at bounding box center [338, 268] width 114 height 29
click at [0, 0] on 2 "CanPay" at bounding box center [0, 0] width 0 height 0
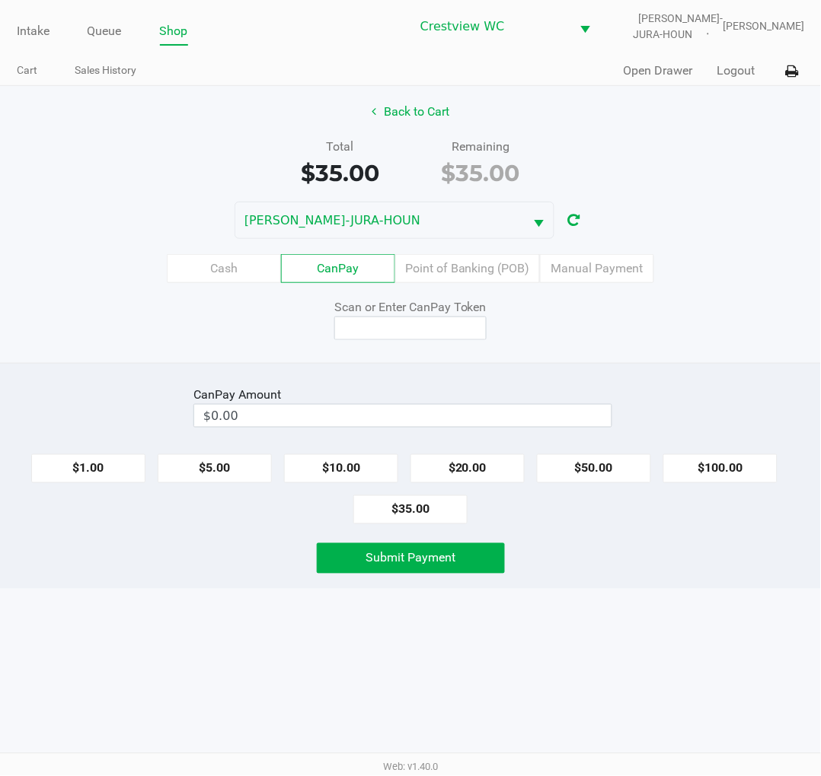
click at [422, 508] on button "$35.00" at bounding box center [410, 510] width 114 height 29
type input "$35.00"
click at [392, 320] on input at bounding box center [410, 329] width 152 height 24
type input "X4752964Q"
click at [452, 559] on span "Submit Payment" at bounding box center [410, 558] width 90 height 14
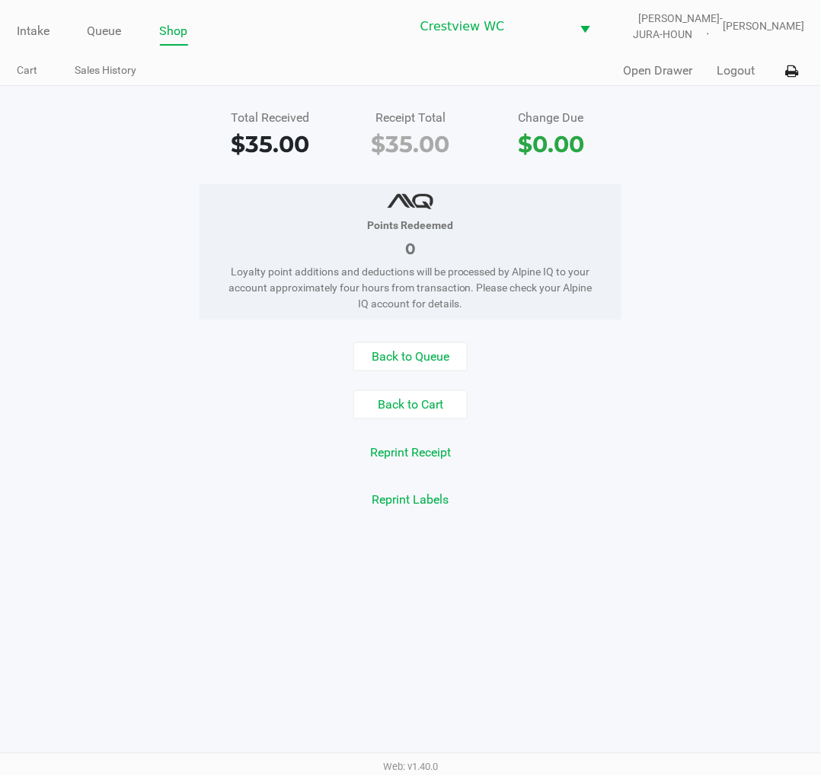
click at [738, 180] on div "Total Received $35.00 Receipt Total $35.00 Change Due $0.00 Points Redeemed 0 L…" at bounding box center [410, 310] width 821 height 448
click at [35, 4] on div "Intake Queue Shop Crestview WC BRUNO-JURA-HOUN Eric Stevenson Cart Sales Histor…" at bounding box center [410, 43] width 821 height 86
click at [29, 36] on link "Intake" at bounding box center [33, 31] width 33 height 21
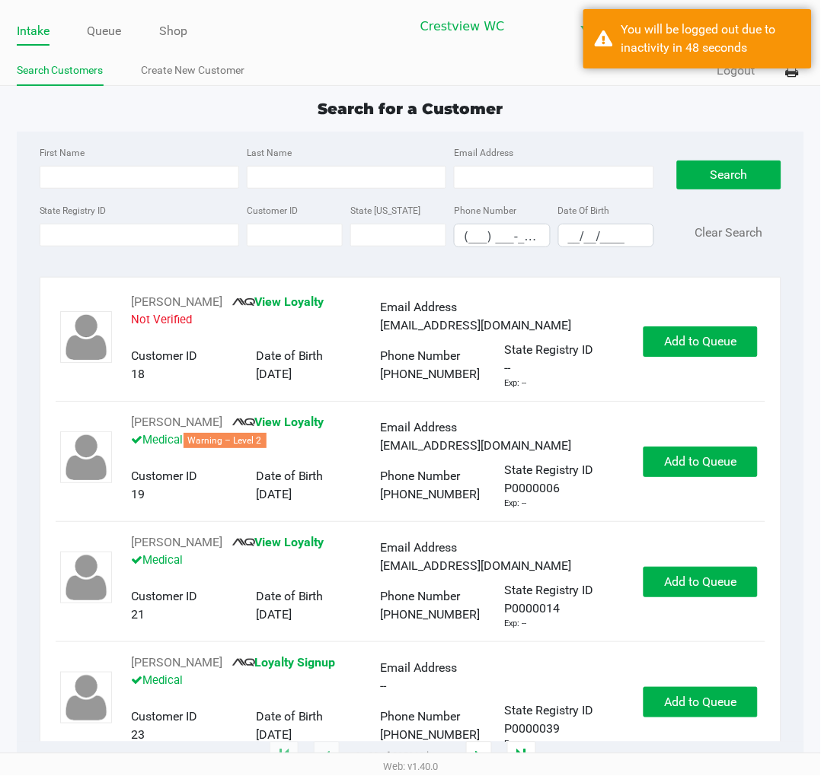
click at [628, 125] on div "Search for a Customer First Name Last Name Email Address State Registry ID Cust…" at bounding box center [411, 427] width 788 height 661
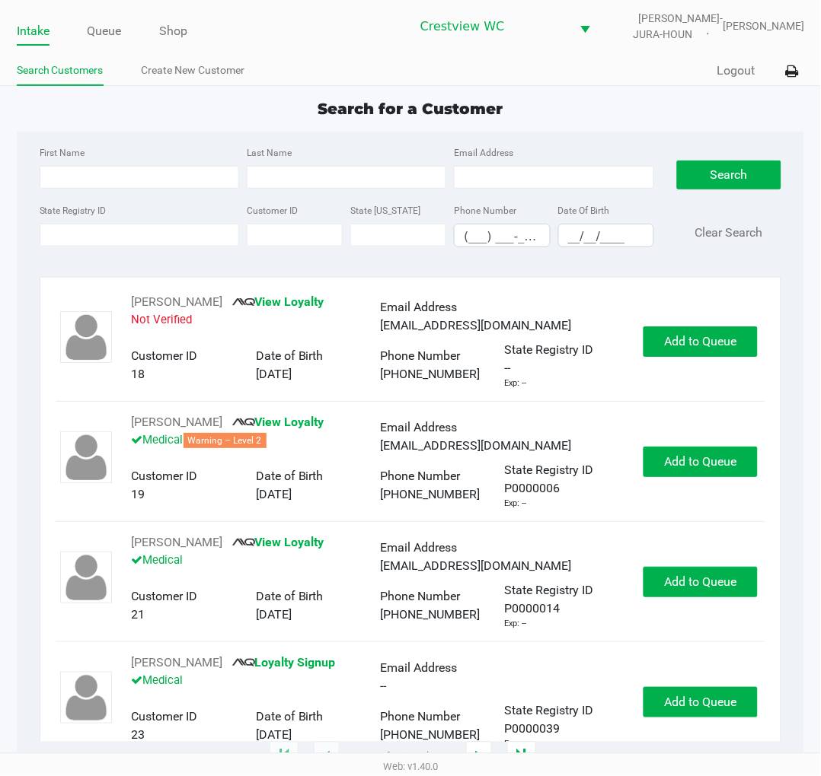
click at [643, 90] on app-point-of-sale "Intake Queue Shop Crestview WC BRUNO-JURA-HOUN Eric Stevenson Search Customers …" at bounding box center [410, 379] width 821 height 758
click at [626, 104] on div "Search for a Customer" at bounding box center [410, 108] width 811 height 23
click at [610, 62] on div "Quick Sale Logout" at bounding box center [607, 71] width 394 height 28
click at [613, 99] on div "Search for a Customer" at bounding box center [410, 108] width 811 height 23
click at [134, 234] on input "State Registry ID" at bounding box center [139, 235] width 199 height 23
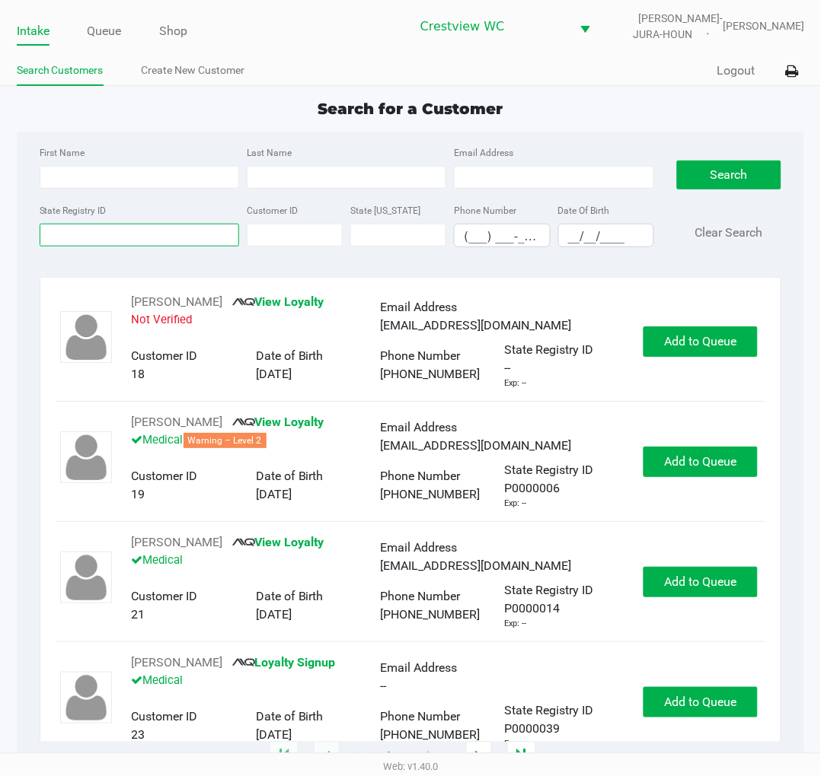
click at [111, 237] on input "State Registry ID" at bounding box center [139, 235] width 199 height 23
click at [104, 240] on input "State Registry ID" at bounding box center [139, 235] width 199 height 23
type input "p2rh2789"
click at [737, 177] on button "Search" at bounding box center [729, 175] width 104 height 29
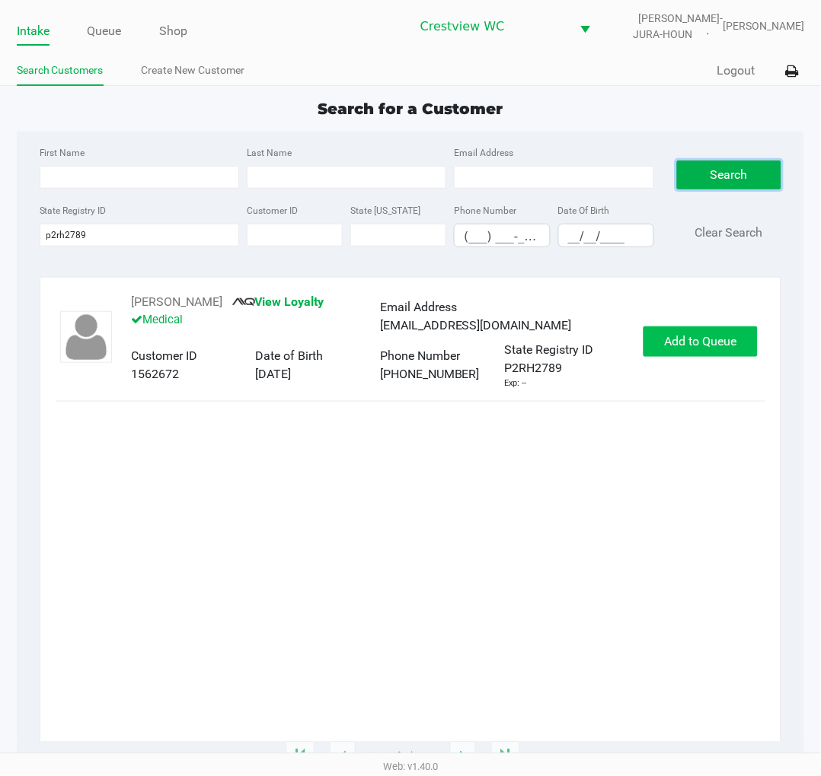
click at [737, 343] on span "Add to Queue" at bounding box center [700, 341] width 72 height 14
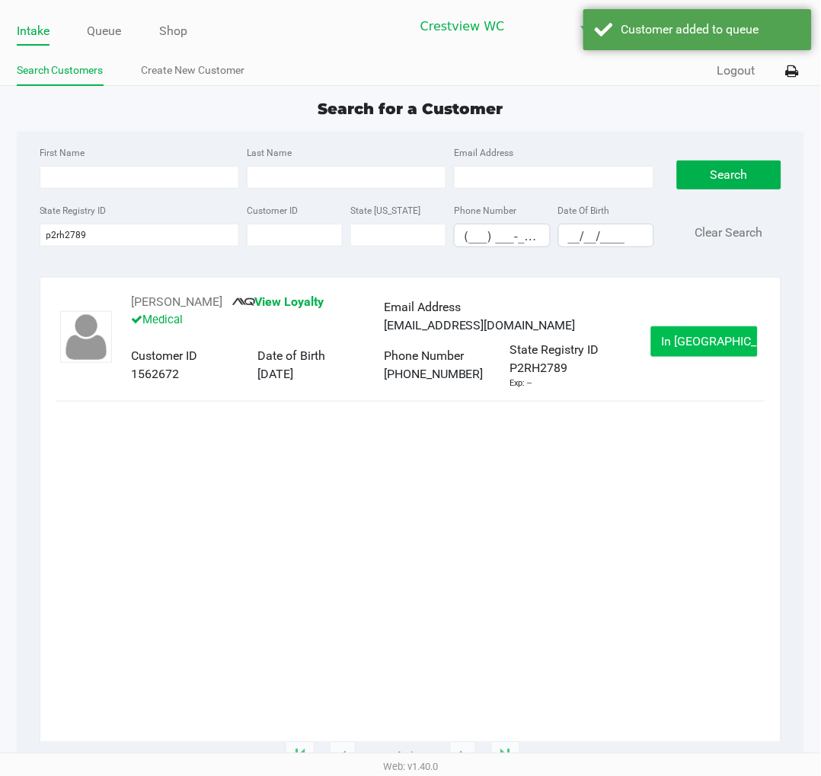
click at [731, 338] on button "In Queue" at bounding box center [704, 342] width 107 height 30
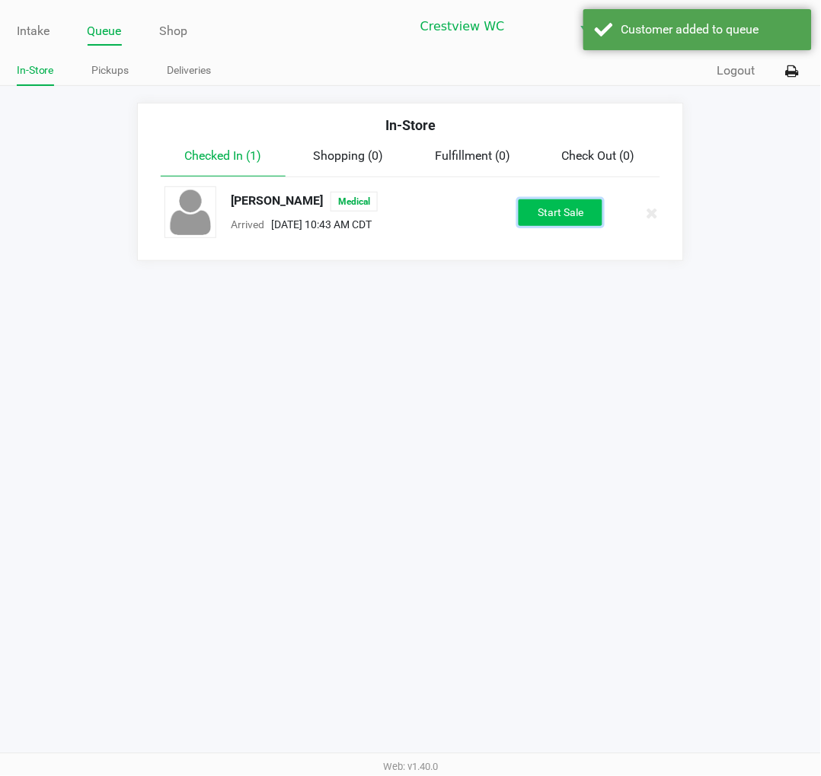
click at [572, 209] on button "Start Sale" at bounding box center [560, 212] width 84 height 27
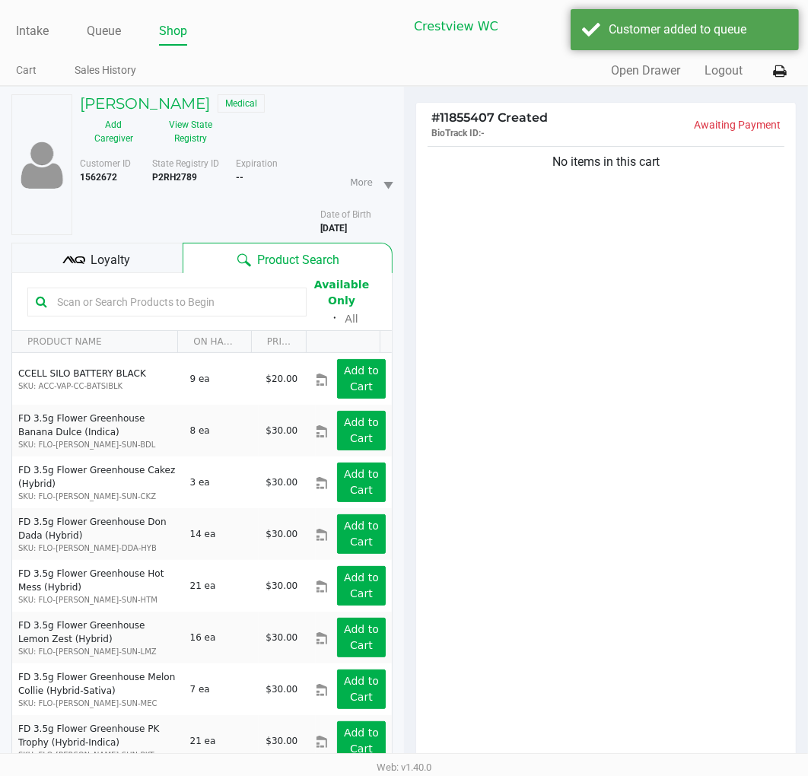
click at [617, 474] on div "No items in this cart" at bounding box center [606, 457] width 380 height 629
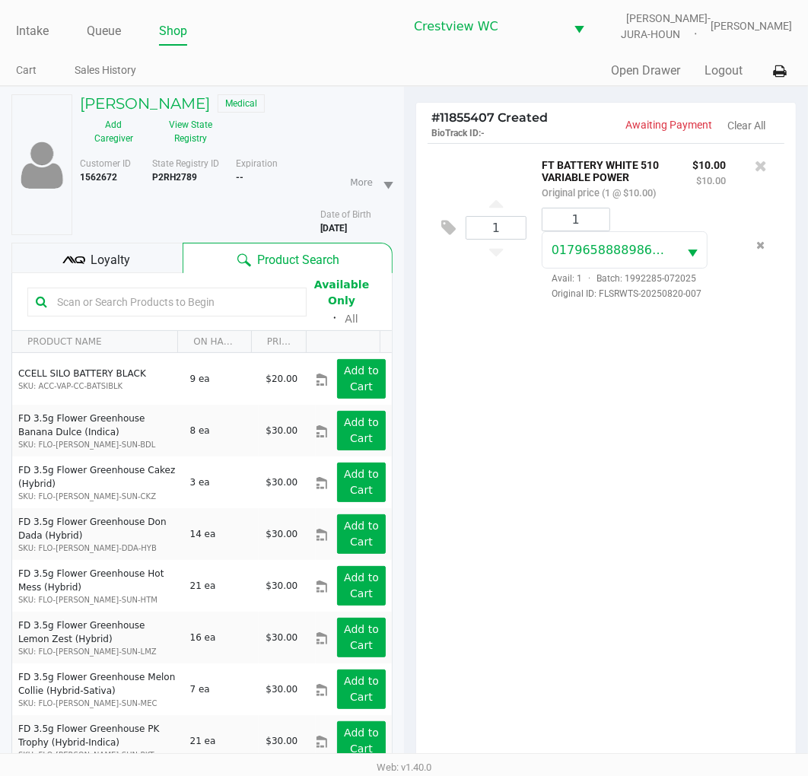
click at [116, 252] on span "Loyalty" at bounding box center [111, 260] width 40 height 18
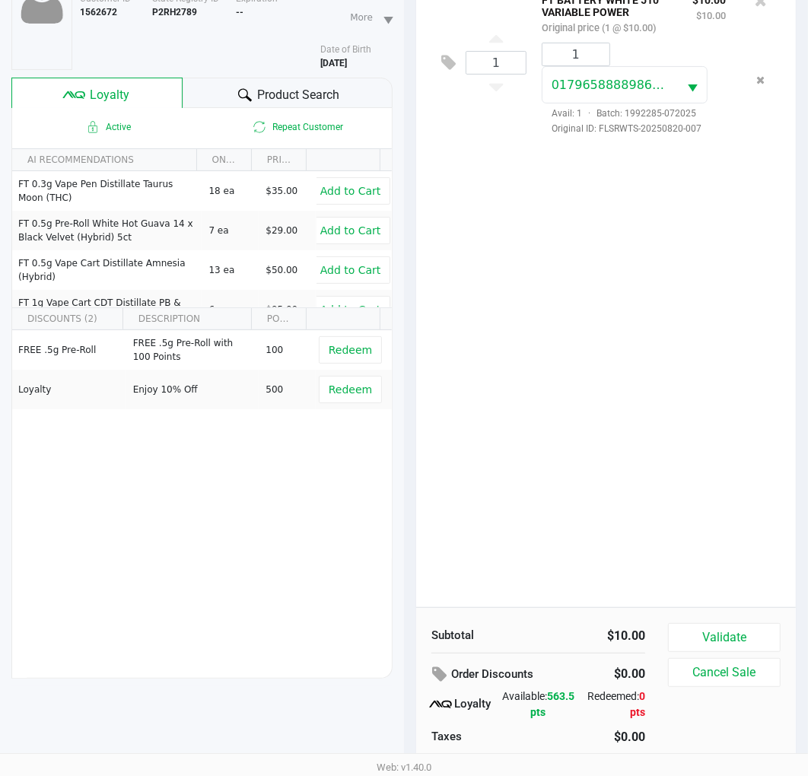
scroll to position [196, 0]
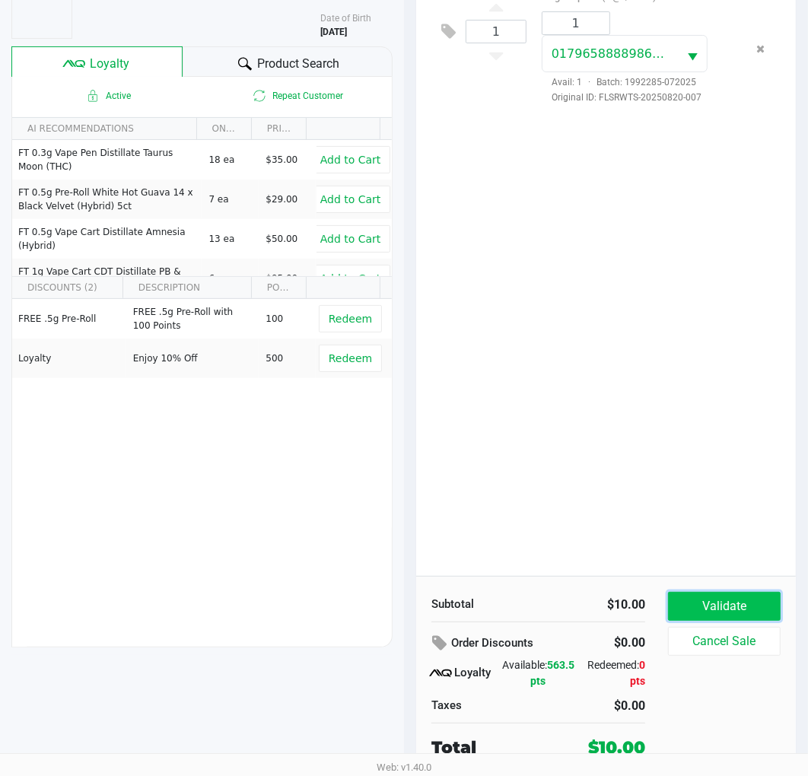
click at [731, 601] on button "Validate" at bounding box center [724, 606] width 113 height 29
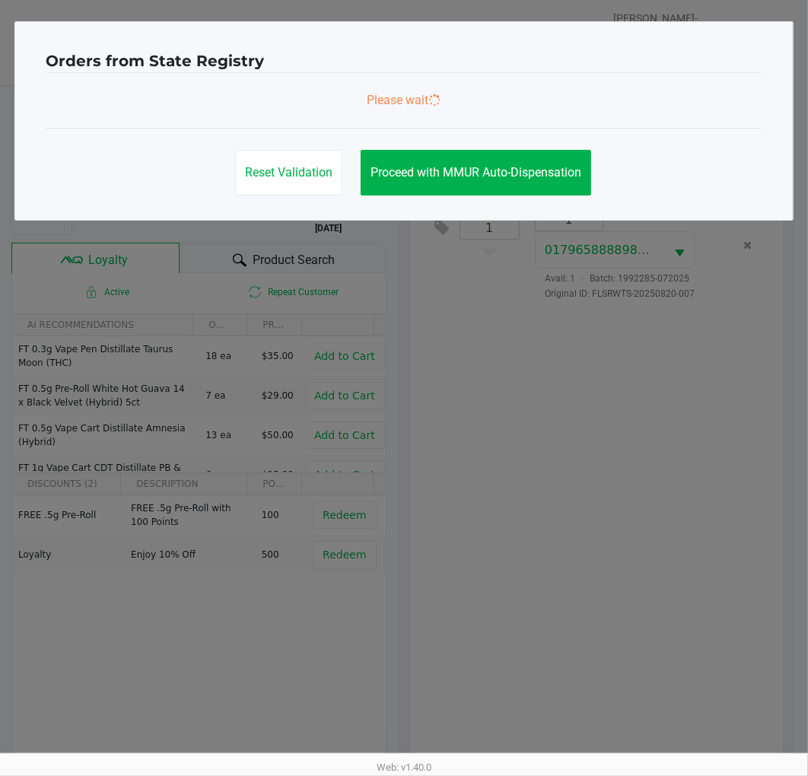
scroll to position [0, 0]
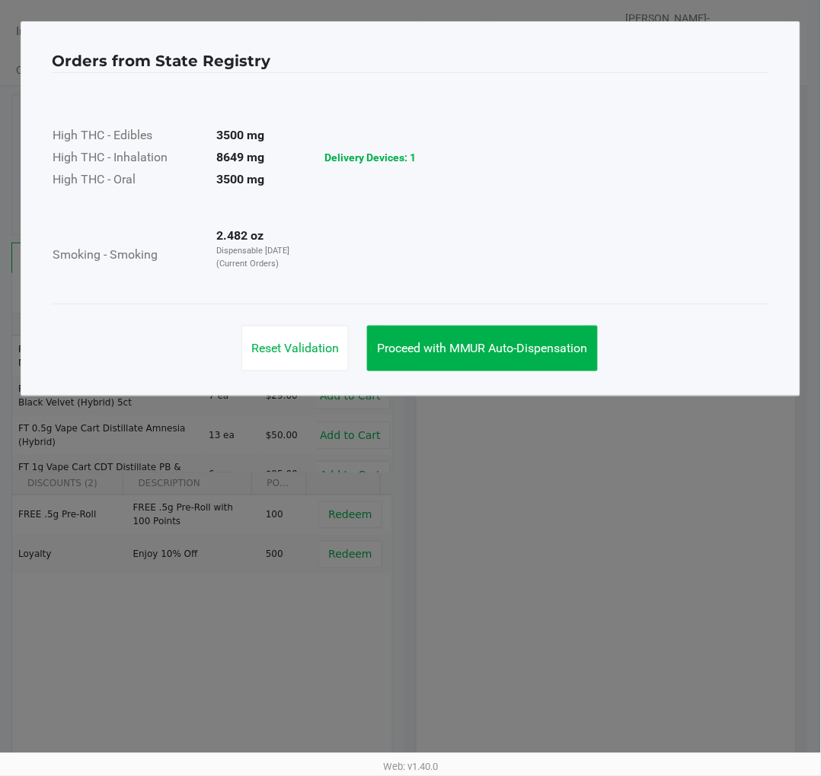
click at [511, 350] on span "Proceed with MMUR Auto-Dispensation" at bounding box center [482, 348] width 211 height 14
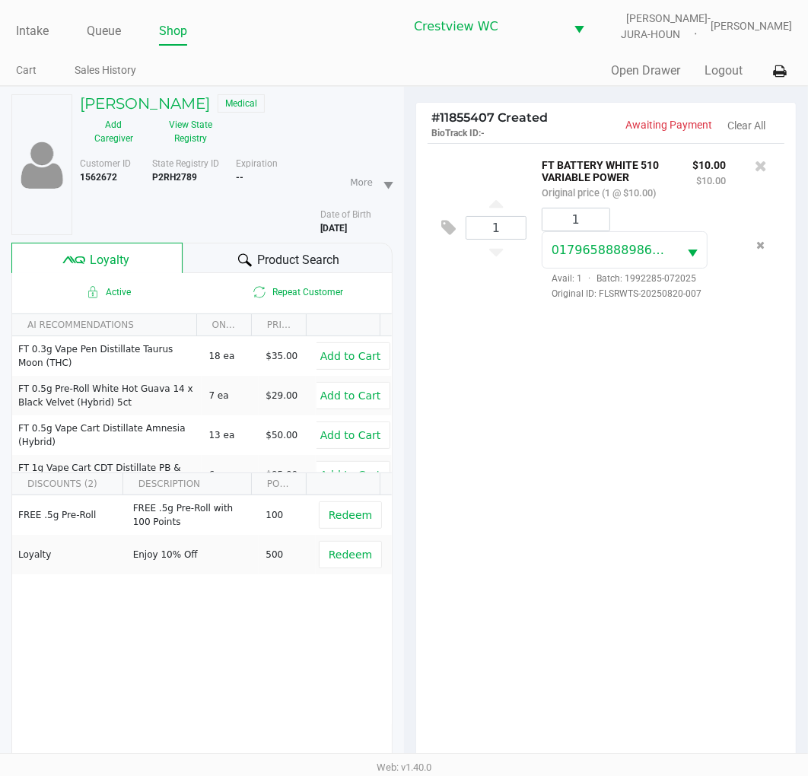
scroll to position [196, 0]
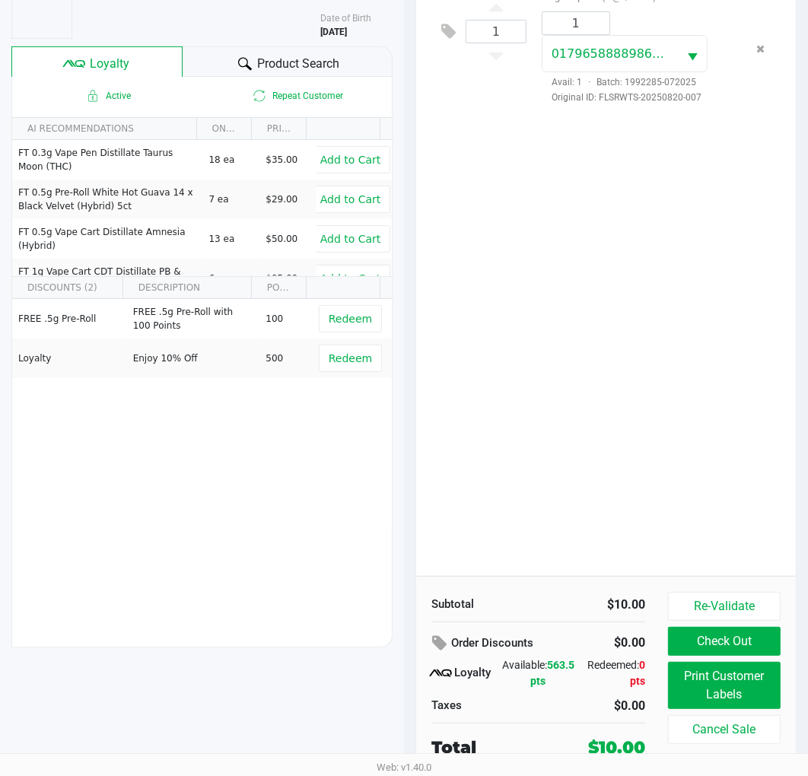
click at [737, 698] on button "Print Customer Labels" at bounding box center [724, 685] width 113 height 47
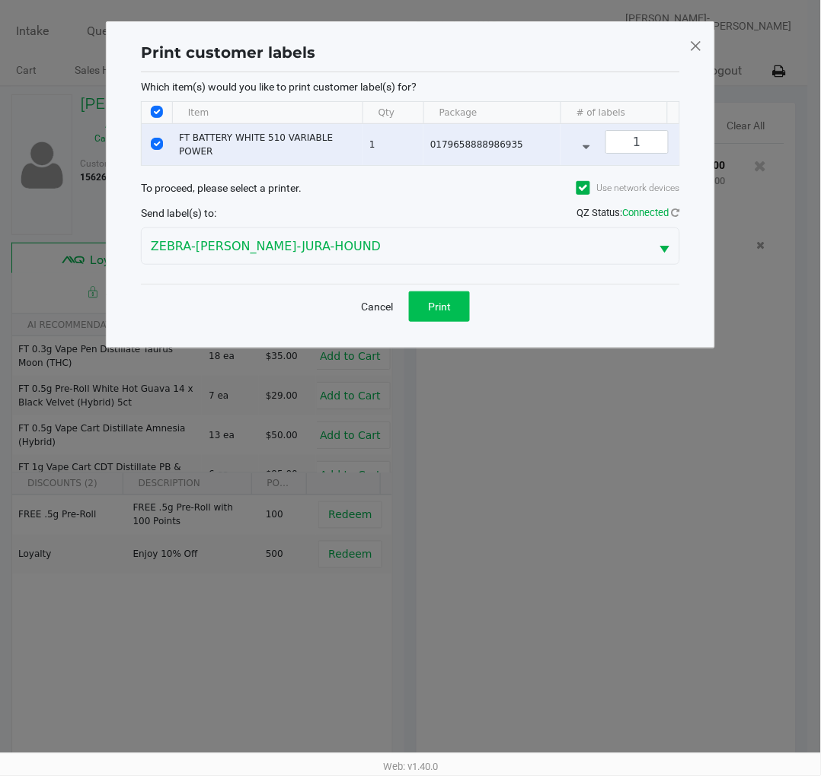
click at [445, 313] on span "Print" at bounding box center [439, 307] width 23 height 12
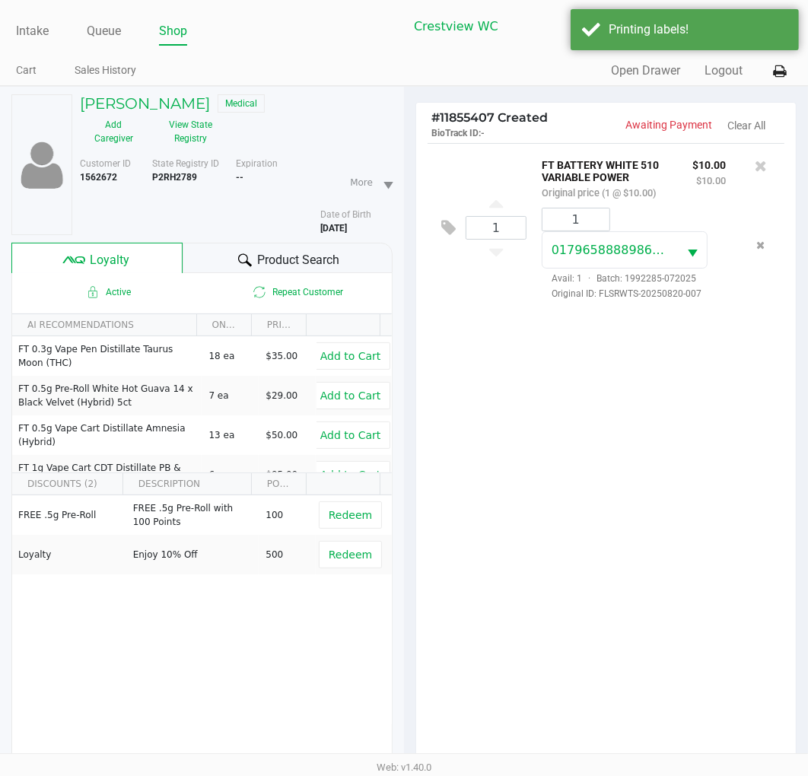
scroll to position [196, 0]
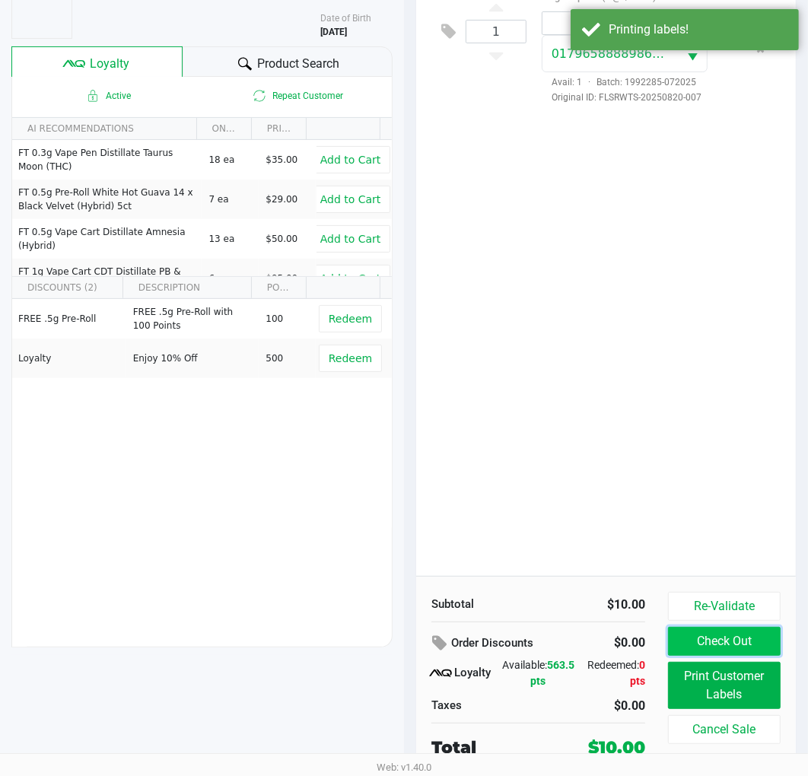
click at [732, 627] on button "Check Out" at bounding box center [724, 641] width 113 height 29
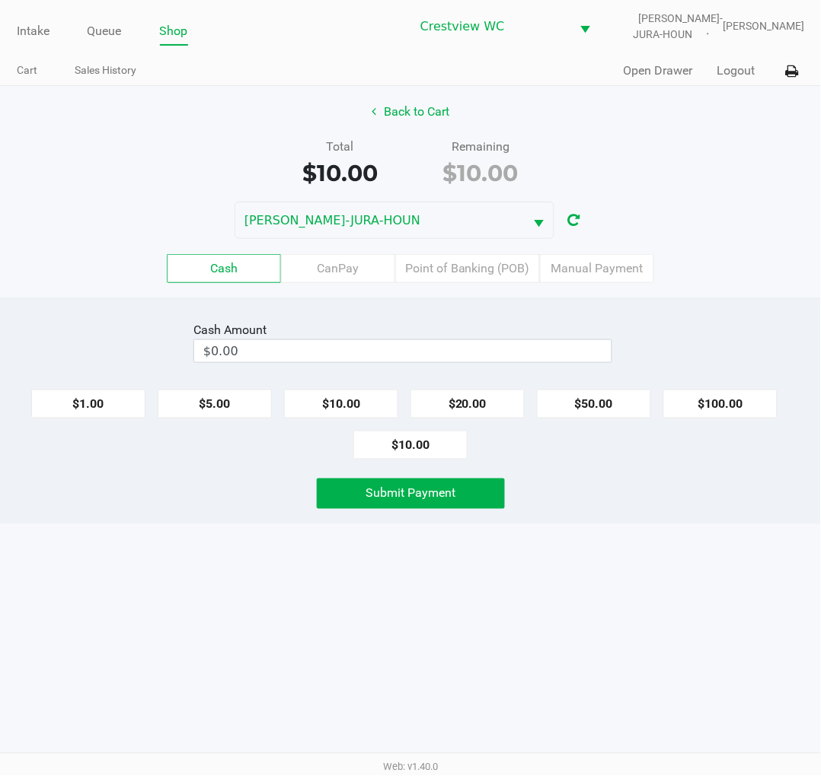
click at [480, 407] on button "$20.00" at bounding box center [467, 404] width 114 height 29
type input "$20.00"
click at [465, 501] on button "Submit Payment" at bounding box center [411, 494] width 188 height 30
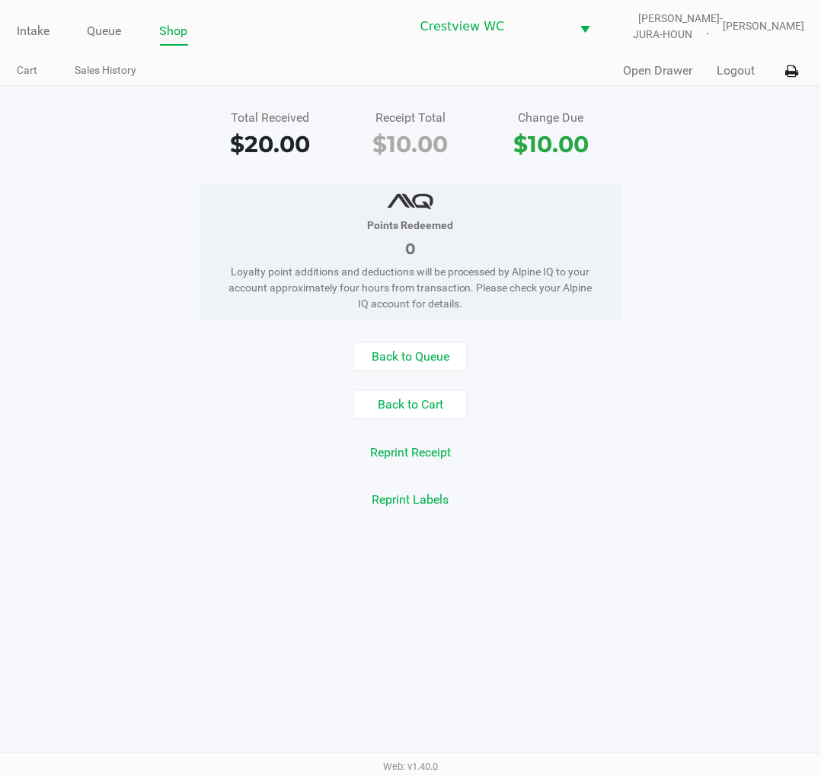
click at [716, 186] on div "Points Redeemed 0 Loyalty point additions and deductions will be processed by A…" at bounding box center [410, 251] width 843 height 135
click at [20, 30] on link "Intake" at bounding box center [33, 31] width 33 height 21
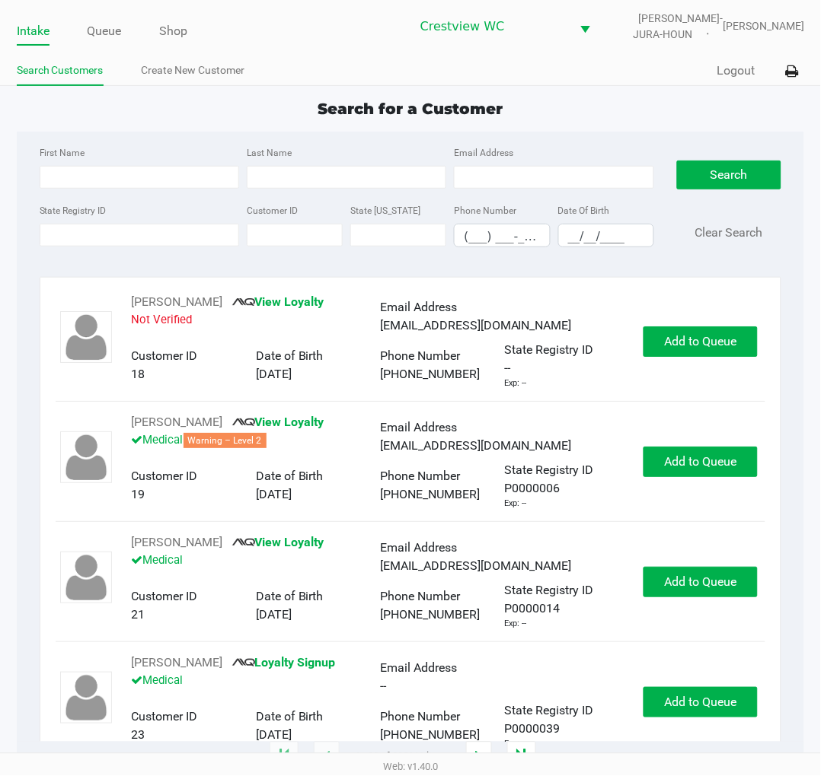
click at [614, 104] on div "Search for a Customer" at bounding box center [410, 108] width 811 height 23
click at [619, 88] on app-point-of-sale "Intake Queue Shop Crestview WC BRUNO-JURA-HOUN Eric Stevenson Search Customers …" at bounding box center [410, 379] width 821 height 758
click at [145, 239] on input "State Registry ID" at bounding box center [139, 235] width 199 height 23
type input "p6mr0883"
click at [733, 171] on button "Search" at bounding box center [729, 175] width 104 height 29
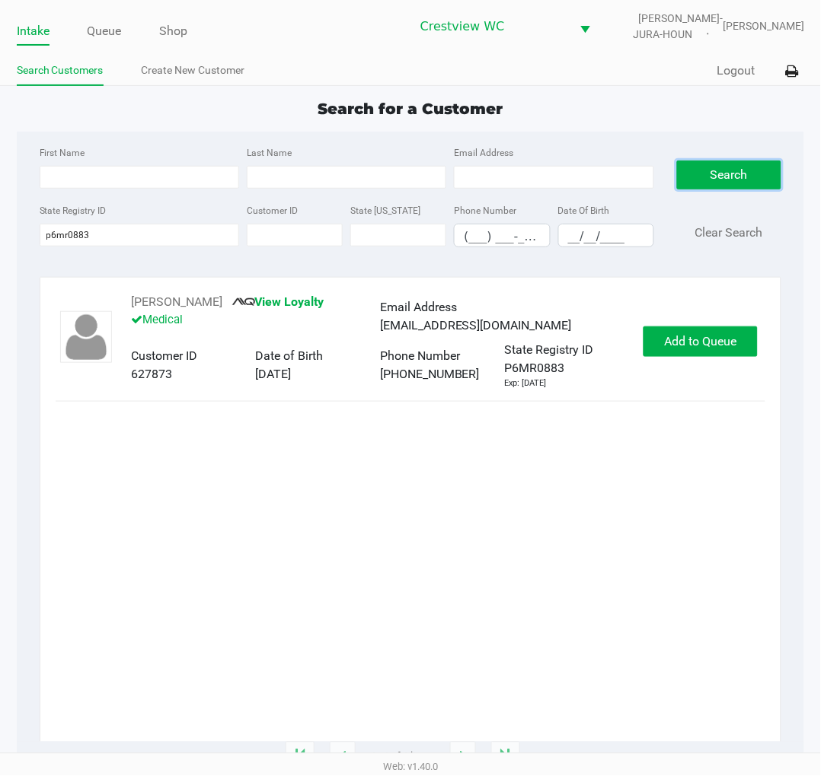
click at [713, 311] on div "Tony TICE View Loyalty Medical Email Address tonytice187@gmail.com Customer ID …" at bounding box center [411, 341] width 710 height 97
click at [700, 344] on span "Add to Queue" at bounding box center [700, 341] width 72 height 14
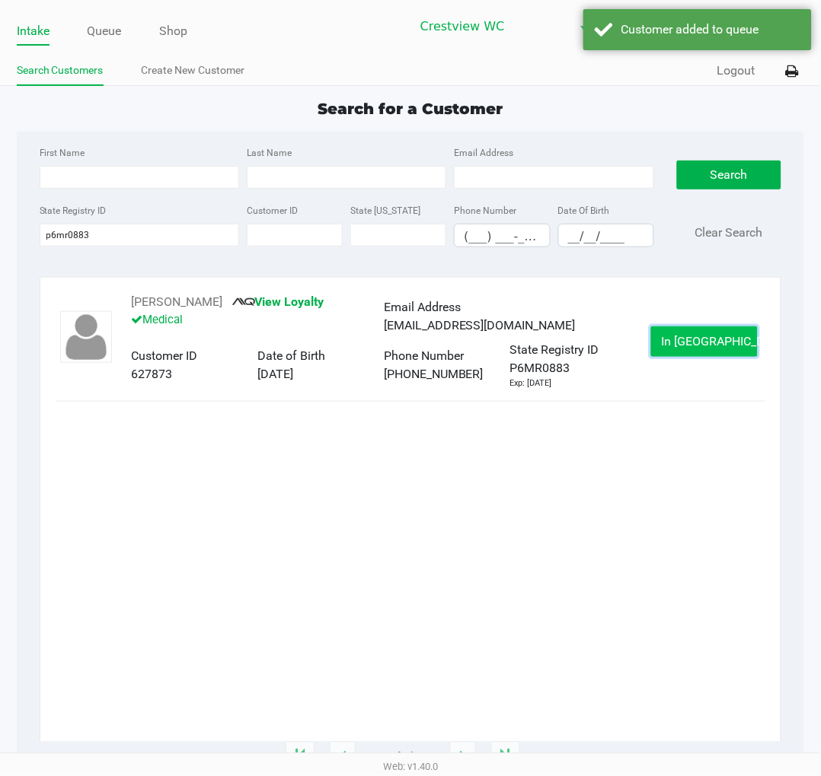
click at [698, 337] on span "In Queue" at bounding box center [725, 341] width 128 height 14
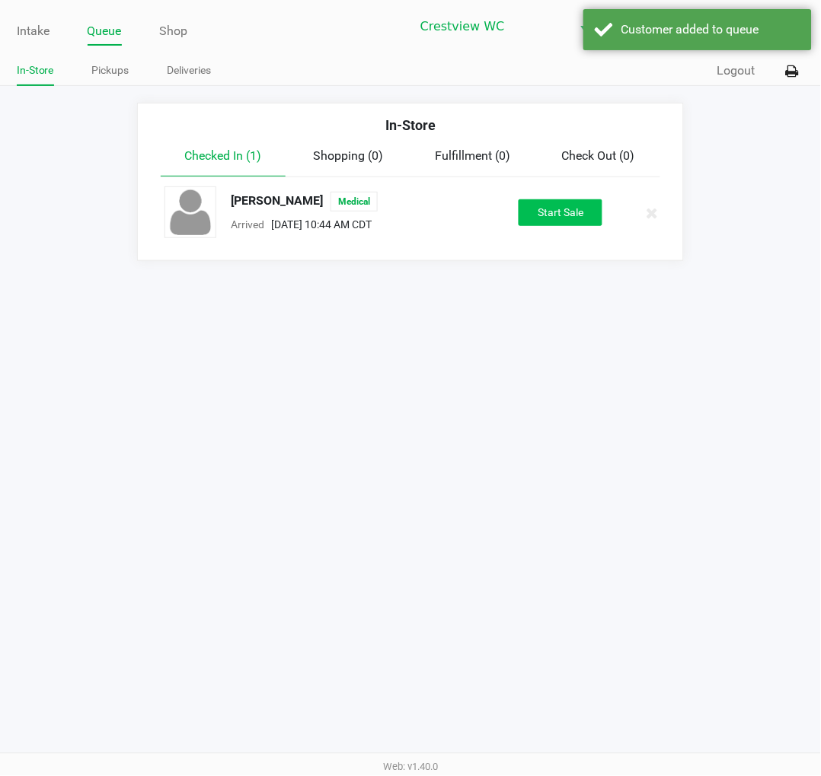
click at [568, 206] on button "Start Sale" at bounding box center [560, 212] width 84 height 27
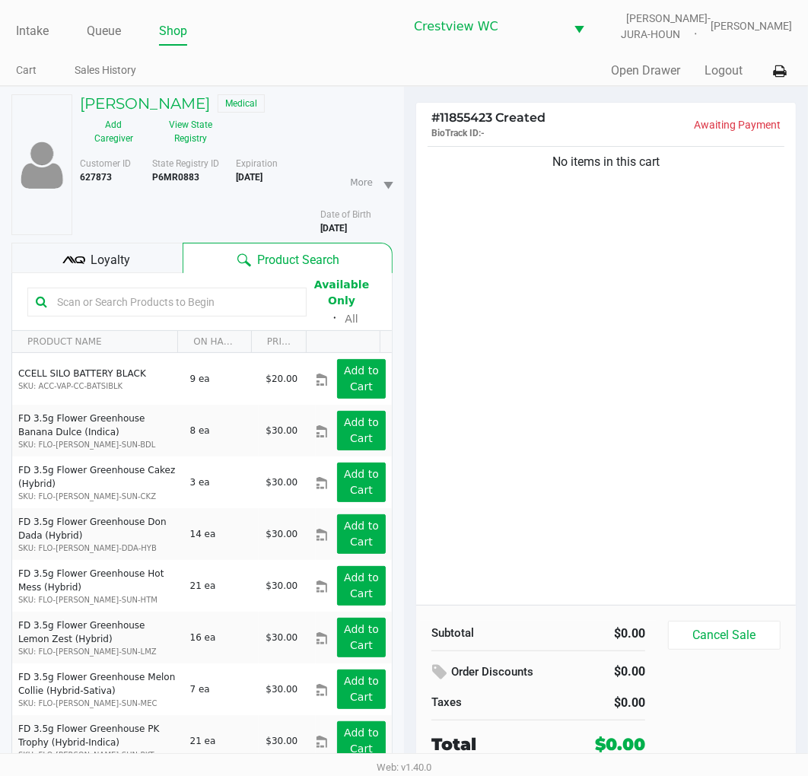
click at [643, 383] on div "No items in this cart" at bounding box center [606, 374] width 380 height 462
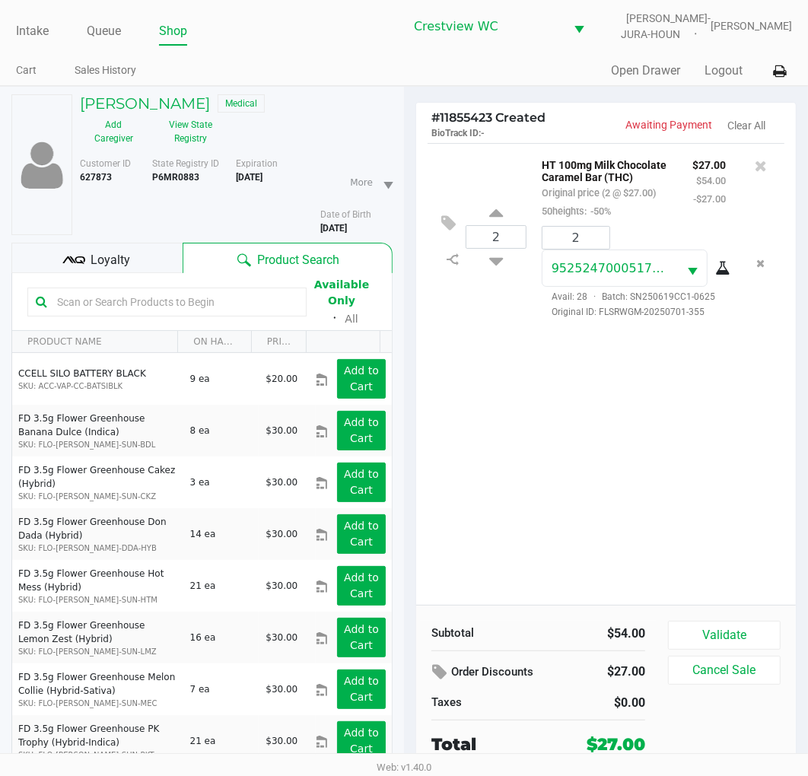
click at [110, 251] on span "Loyalty" at bounding box center [111, 260] width 40 height 18
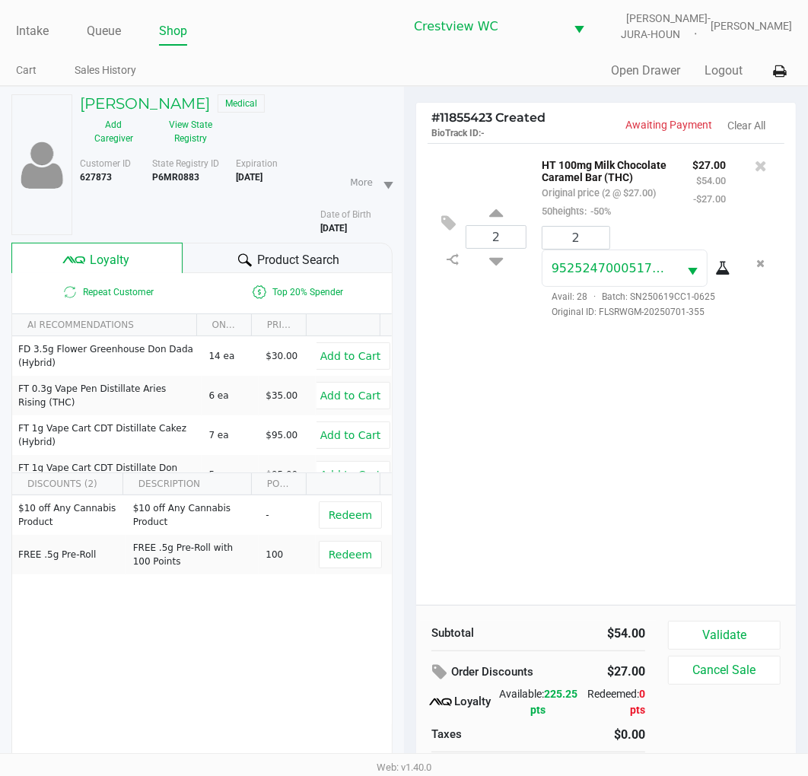
scroll to position [57, 0]
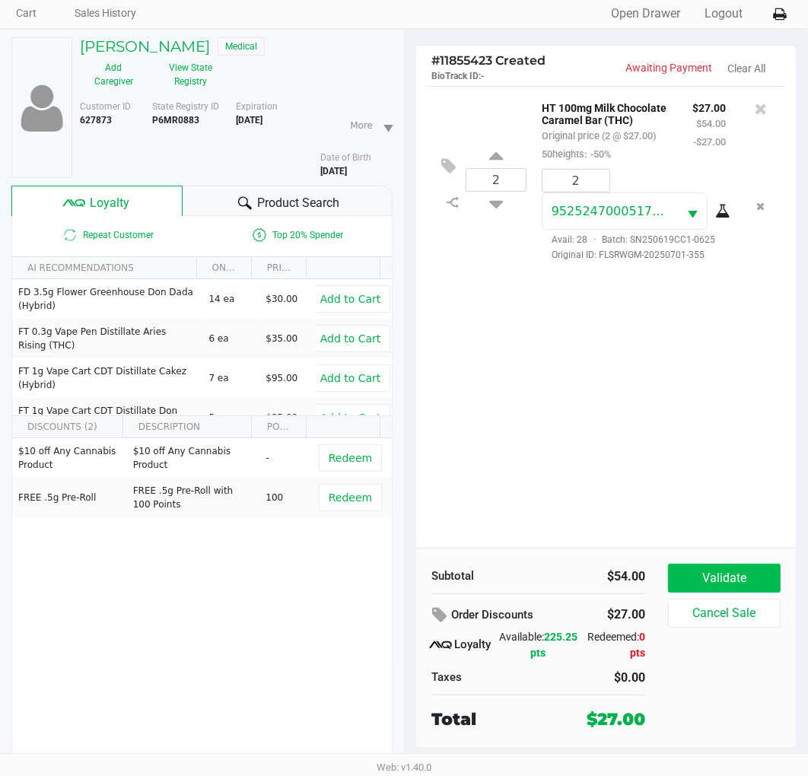
click at [719, 574] on button "Validate" at bounding box center [724, 578] width 113 height 29
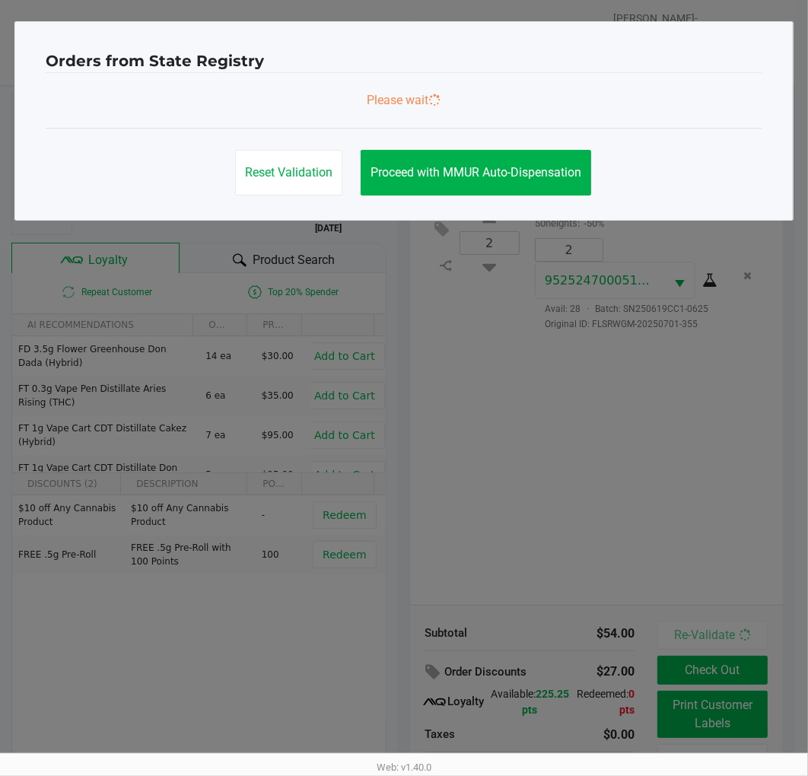
scroll to position [0, 0]
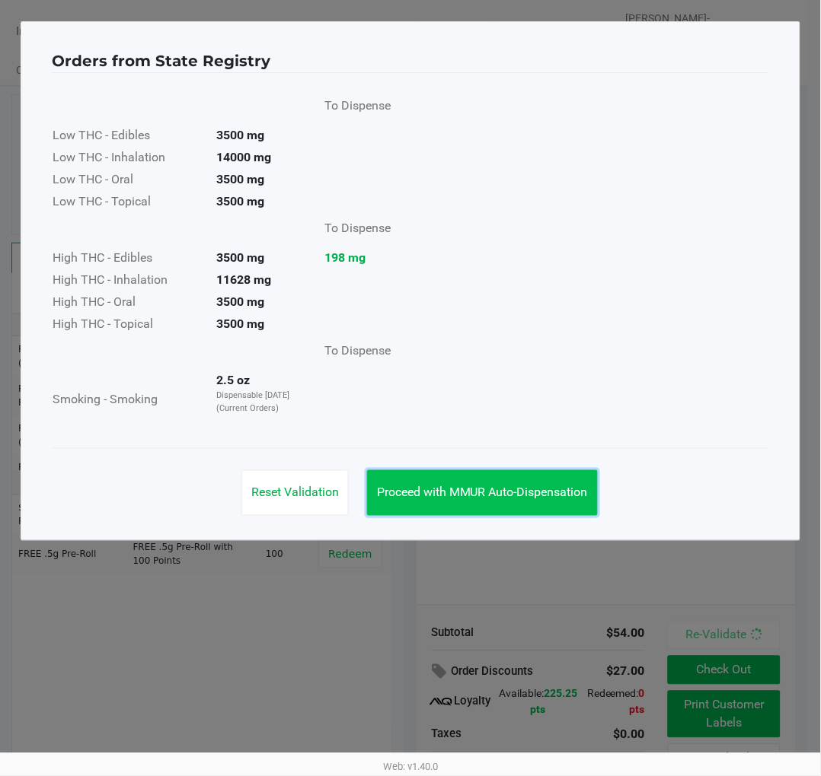
click at [529, 490] on span "Proceed with MMUR Auto-Dispensation" at bounding box center [482, 493] width 211 height 14
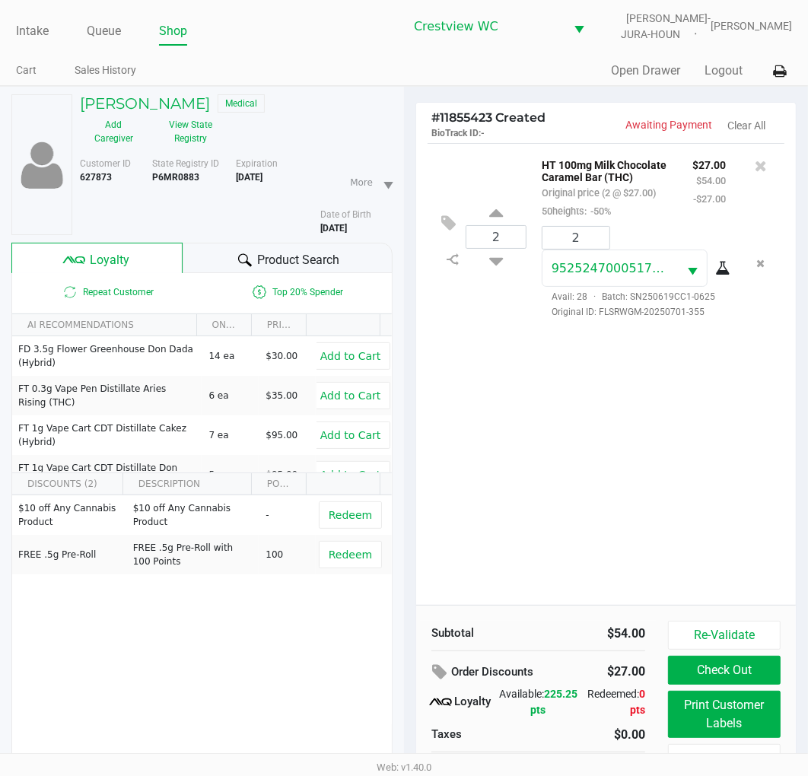
click at [600, 422] on div "2 HT 100mg Milk Chocolate Caramel Bar (THC) Original price (2 @ $27.00) 50heigh…" at bounding box center [606, 374] width 380 height 462
click at [552, 437] on div "2 HT 100mg Milk Chocolate Caramel Bar (THC) Original price (2 @ $27.00) 50heigh…" at bounding box center [606, 374] width 380 height 462
click at [638, 447] on div "2 HT 100mg Milk Chocolate Caramel Bar (THC) Original price (2 @ $27.00) 50heigh…" at bounding box center [606, 374] width 380 height 462
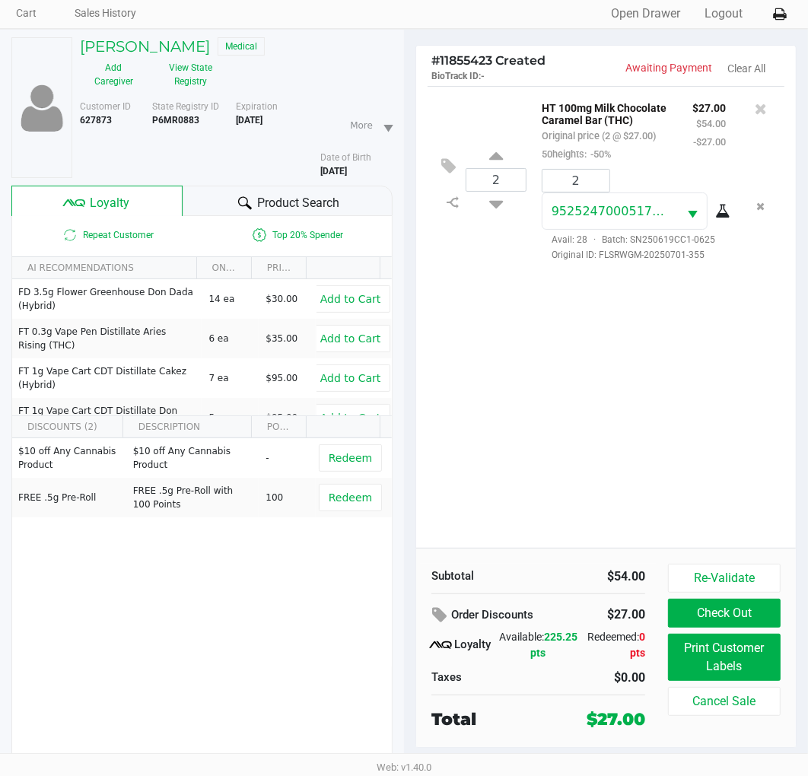
click at [696, 323] on div "2 HT 100mg Milk Chocolate Caramel Bar (THC) Original price (2 @ $27.00) 50heigh…" at bounding box center [606, 317] width 380 height 462
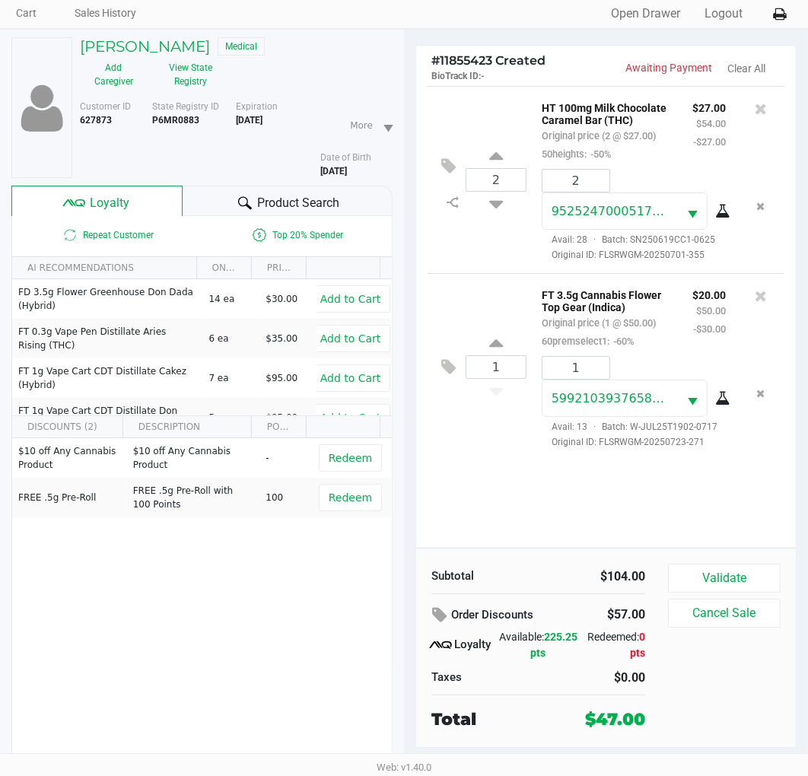
drag, startPoint x: 306, startPoint y: 604, endPoint x: 415, endPoint y: 515, distance: 140.2
click at [305, 599] on div "$10 off Any Cannabis Product $10 off Any Cannabis Product - Redeem FREE .5g Pre…" at bounding box center [202, 552] width 380 height 229
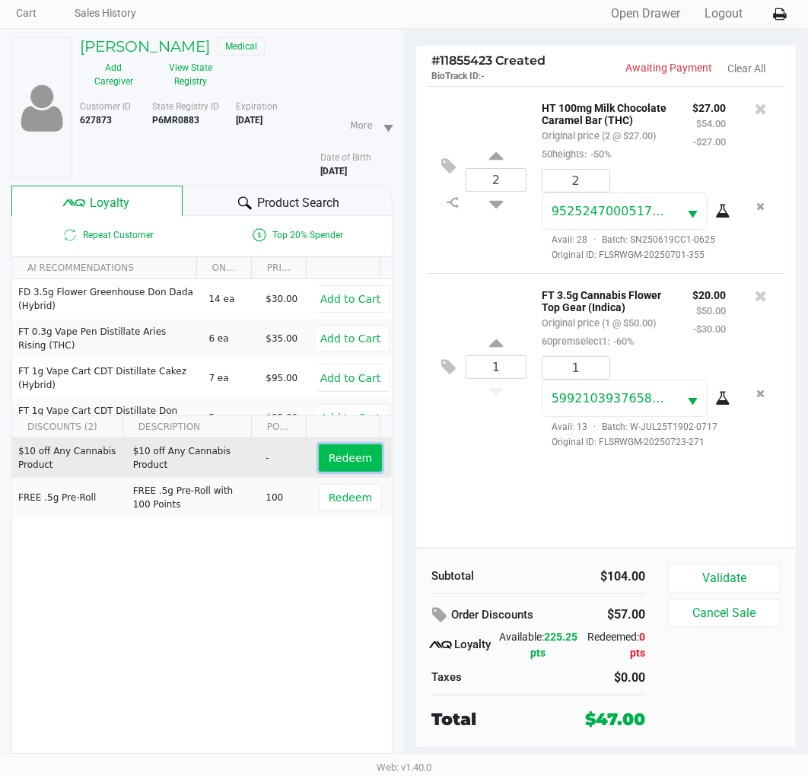
click at [359, 445] on button "Redeem" at bounding box center [350, 458] width 63 height 27
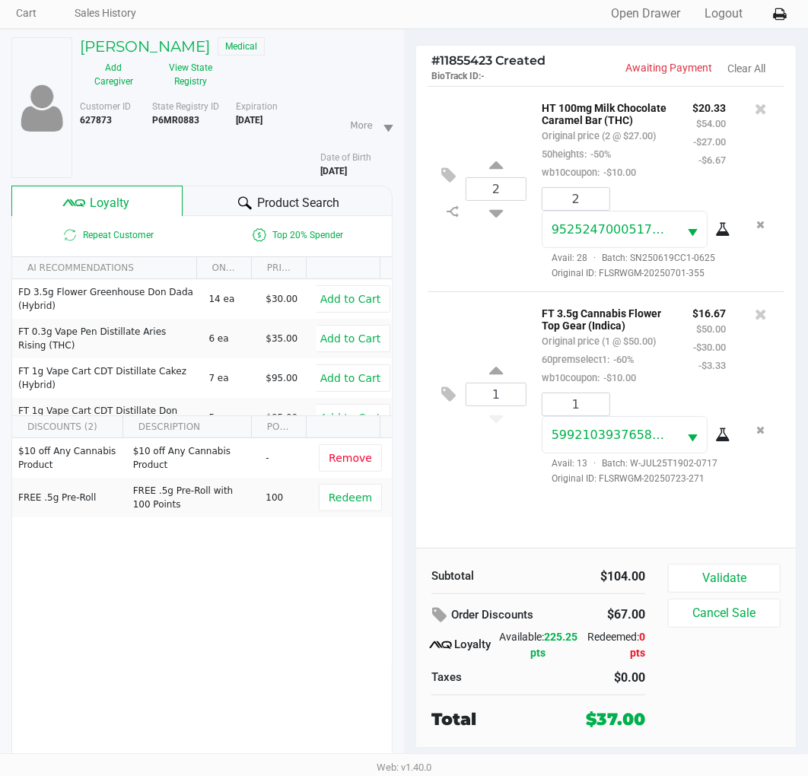
click at [622, 510] on div "2 HT 100mg Milk Chocolate Caramel Bar (THC) Original price (2 @ $27.00) 50heigh…" at bounding box center [606, 317] width 380 height 462
click at [754, 580] on button "Validate" at bounding box center [724, 578] width 113 height 29
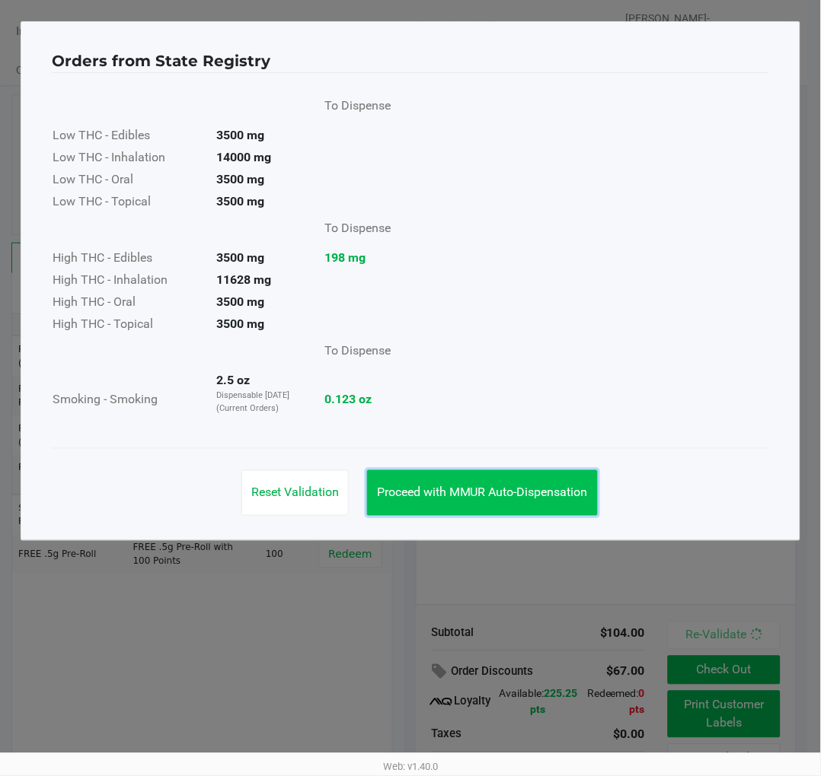
click at [537, 489] on span "Proceed with MMUR Auto-Dispensation" at bounding box center [482, 493] width 211 height 14
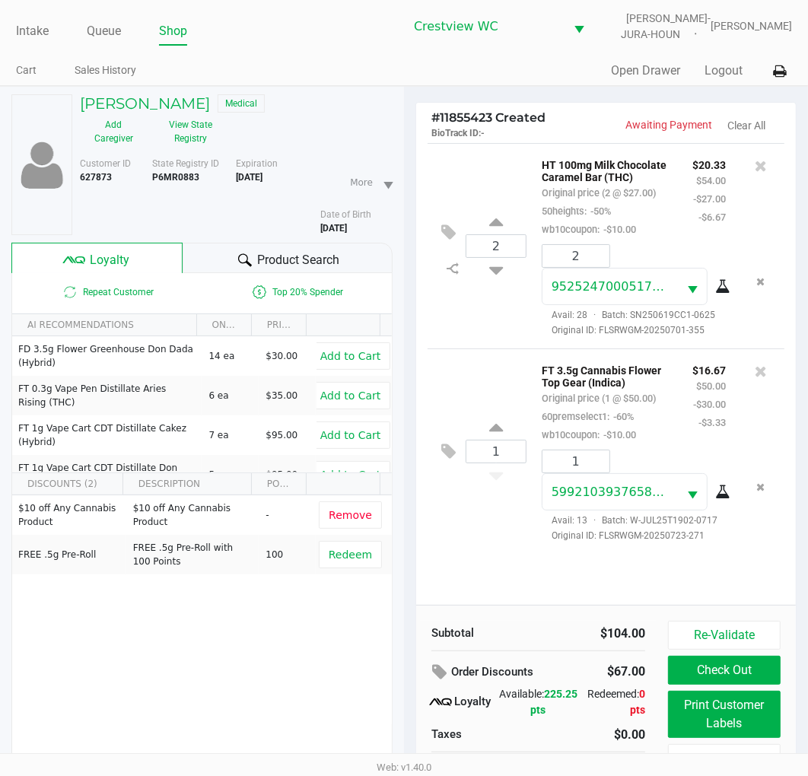
scroll to position [57, 0]
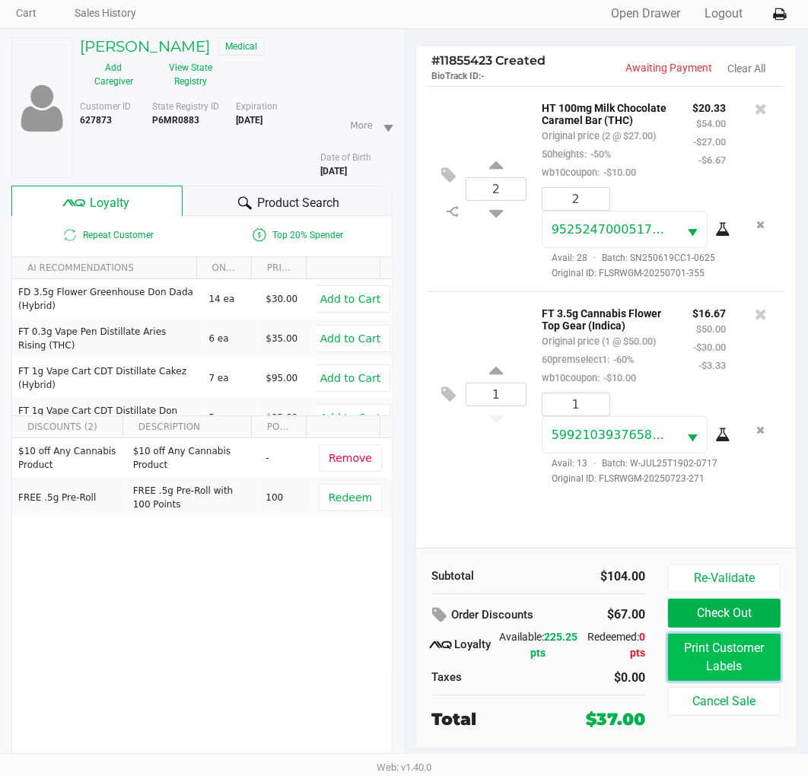
click at [754, 652] on button "Print Customer Labels" at bounding box center [724, 657] width 113 height 47
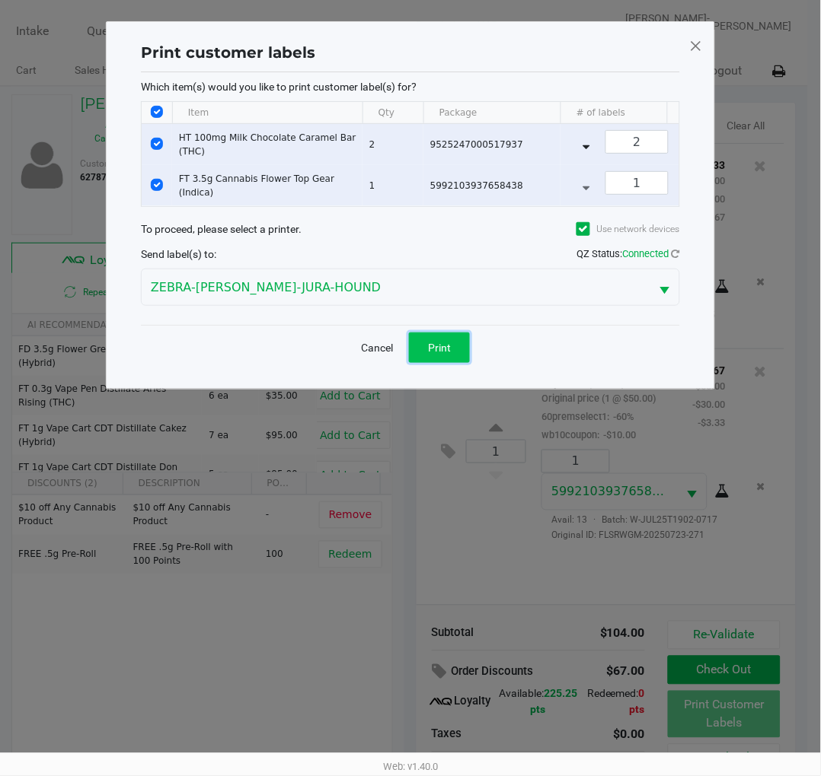
click at [448, 354] on span "Print" at bounding box center [439, 348] width 23 height 12
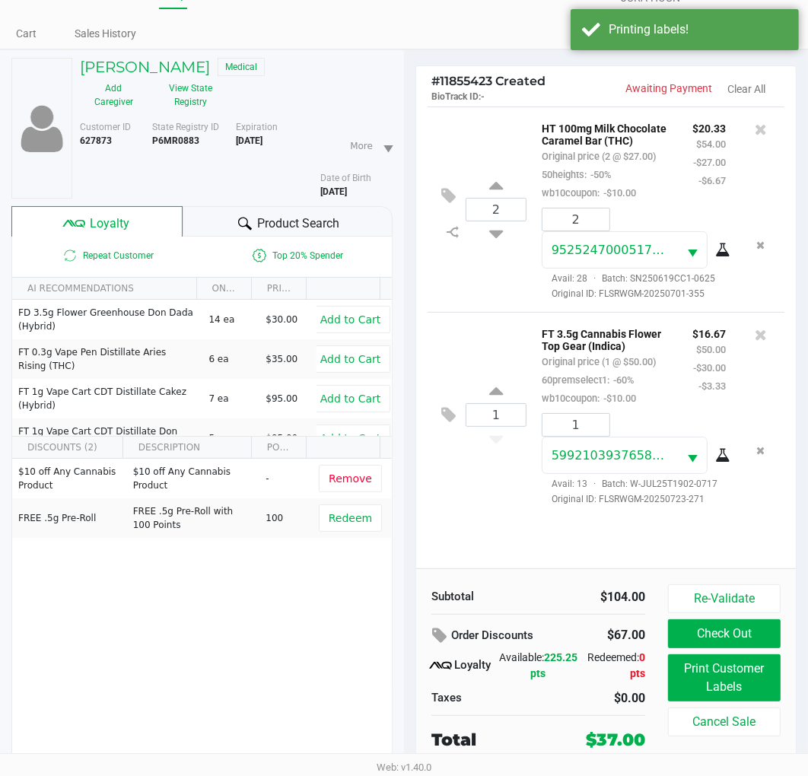
scroll to position [57, 0]
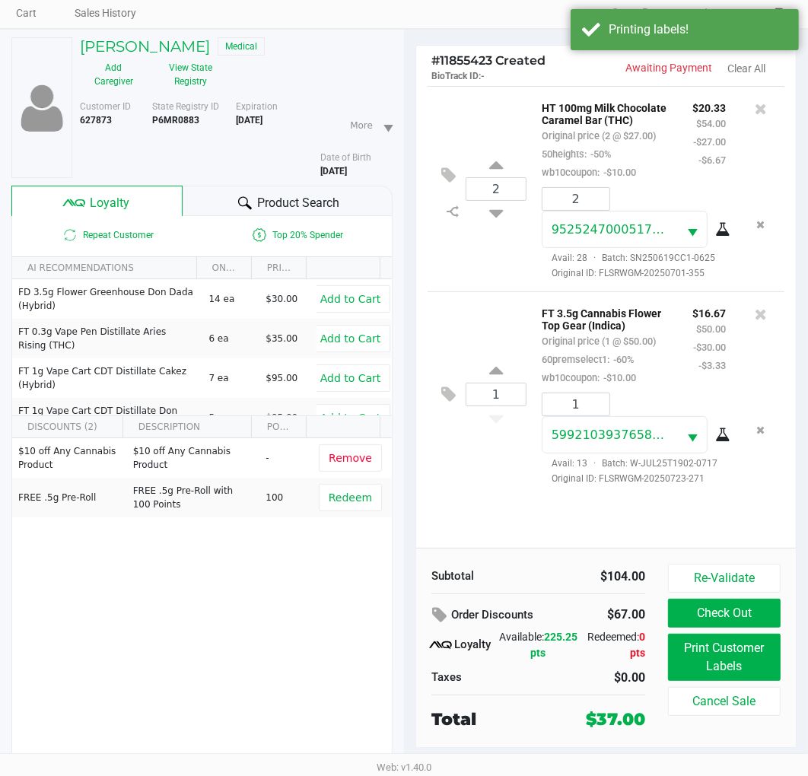
click at [507, 292] on div "2 HT 100mg Milk Chocolate Caramel Bar (THC) Original price (2 @ $27.00) 50heigh…" at bounding box center [606, 189] width 357 height 206
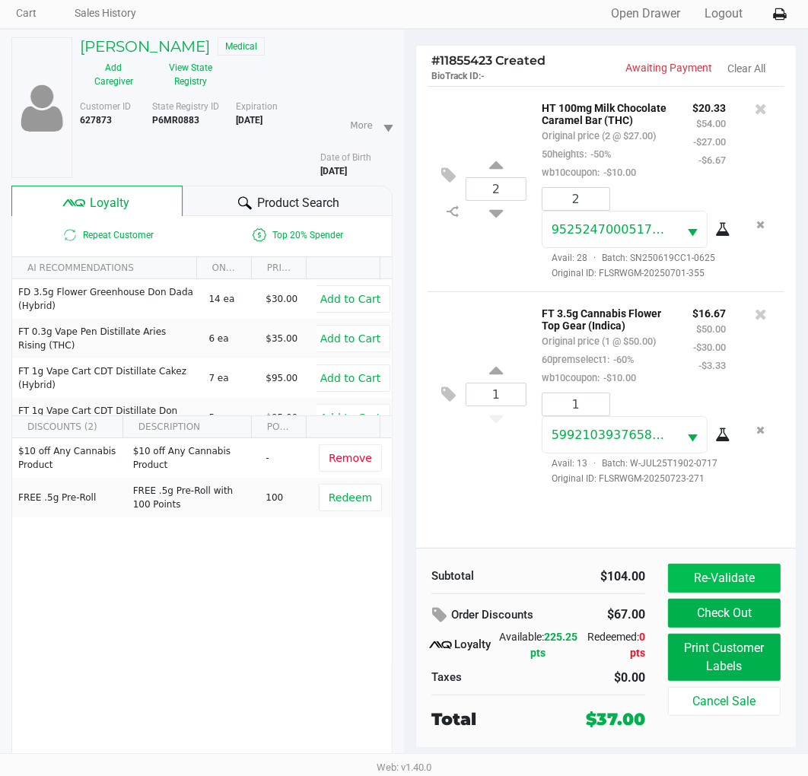
click at [740, 612] on button "Check Out" at bounding box center [724, 613] width 113 height 29
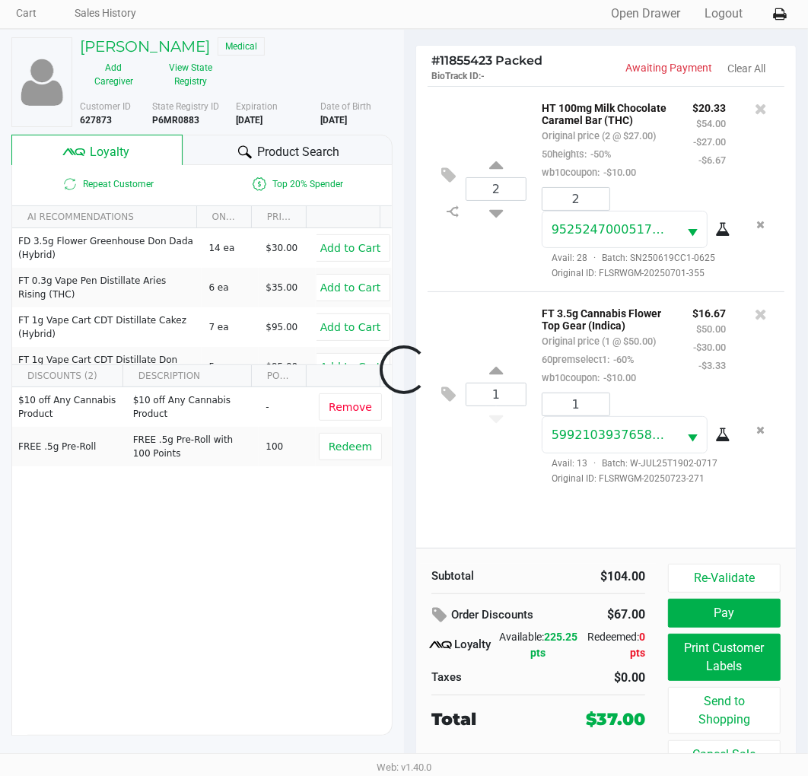
scroll to position [49, 0]
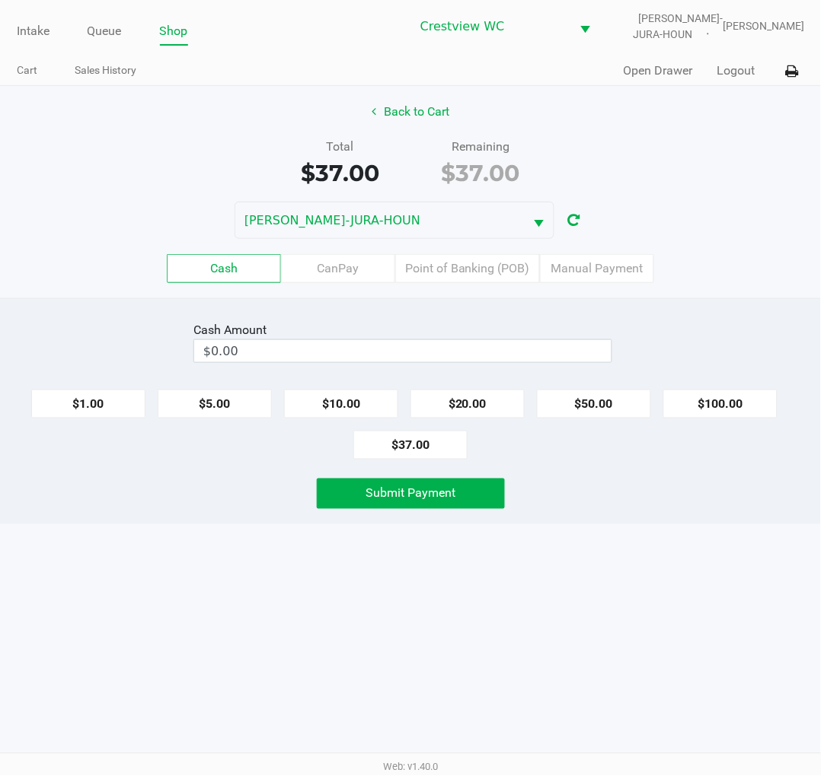
click at [465, 274] on label "Point of Banking (POB)" at bounding box center [467, 268] width 145 height 29
click at [0, 0] on 7 "Point of Banking (POB)" at bounding box center [0, 0] width 0 height 0
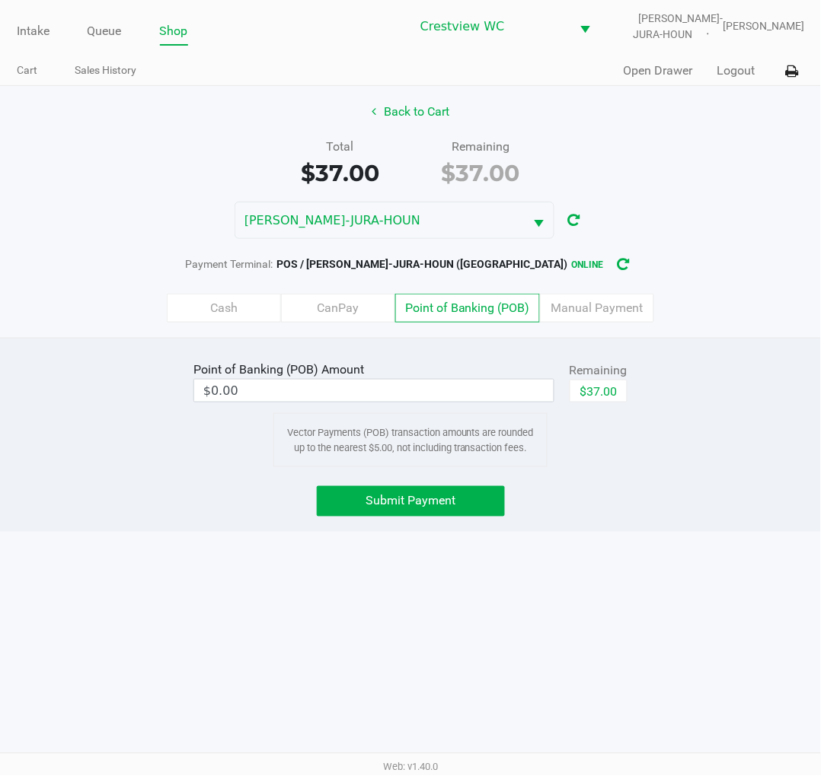
click at [613, 391] on button "$37.00" at bounding box center [598, 391] width 58 height 23
type input "$37.00"
click at [455, 507] on button "Submit Payment" at bounding box center [411, 501] width 188 height 30
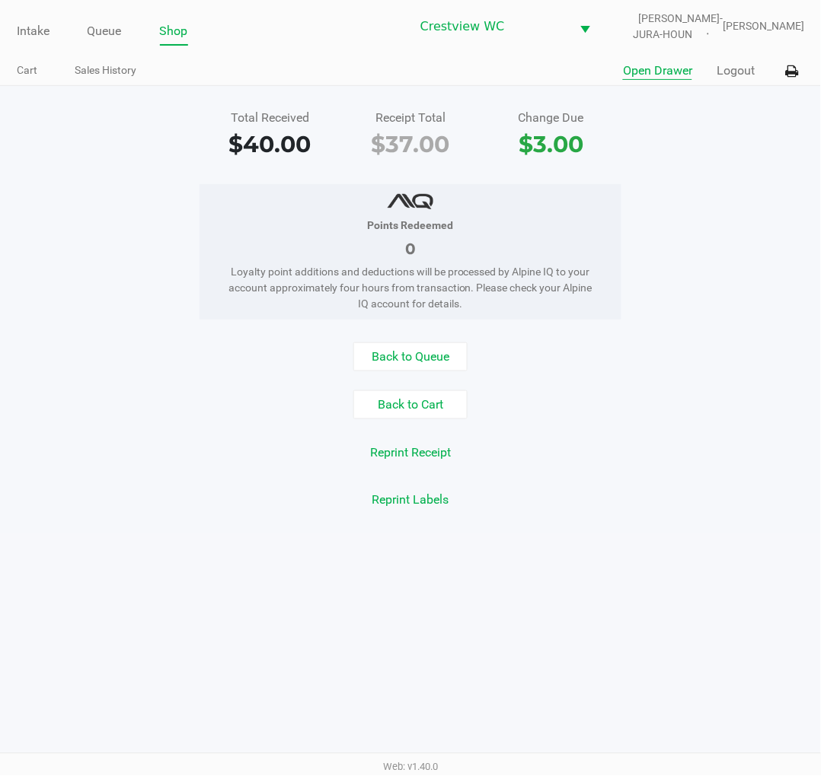
click at [642, 74] on button "Open Drawer" at bounding box center [657, 71] width 69 height 18
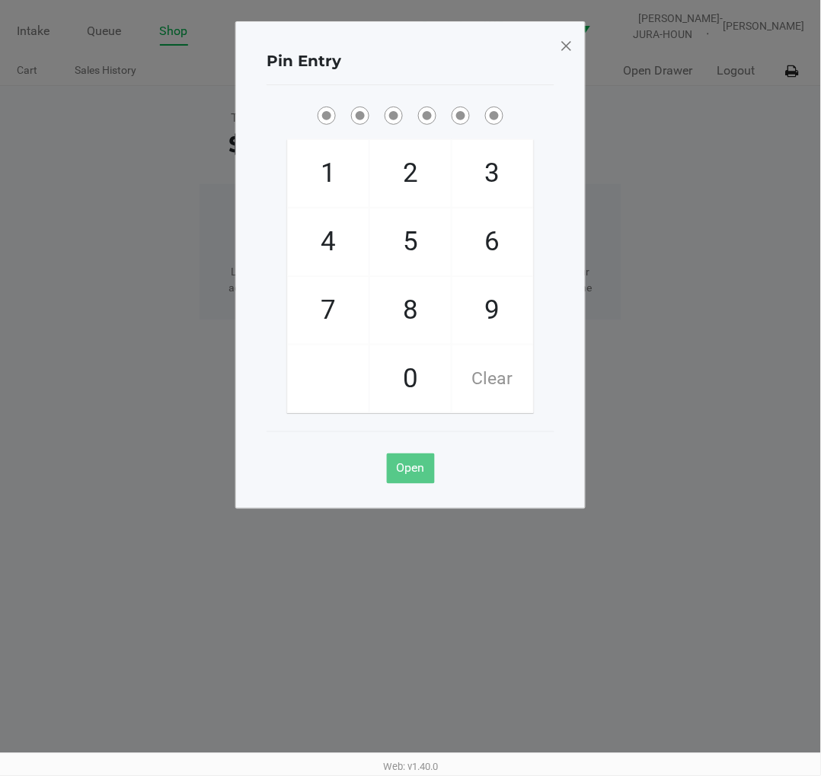
click at [429, 157] on span "2" at bounding box center [410, 173] width 81 height 67
checkbox input "true"
click at [307, 174] on span "1" at bounding box center [328, 173] width 81 height 67
checkbox input "true"
click at [496, 234] on span "6" at bounding box center [492, 242] width 81 height 67
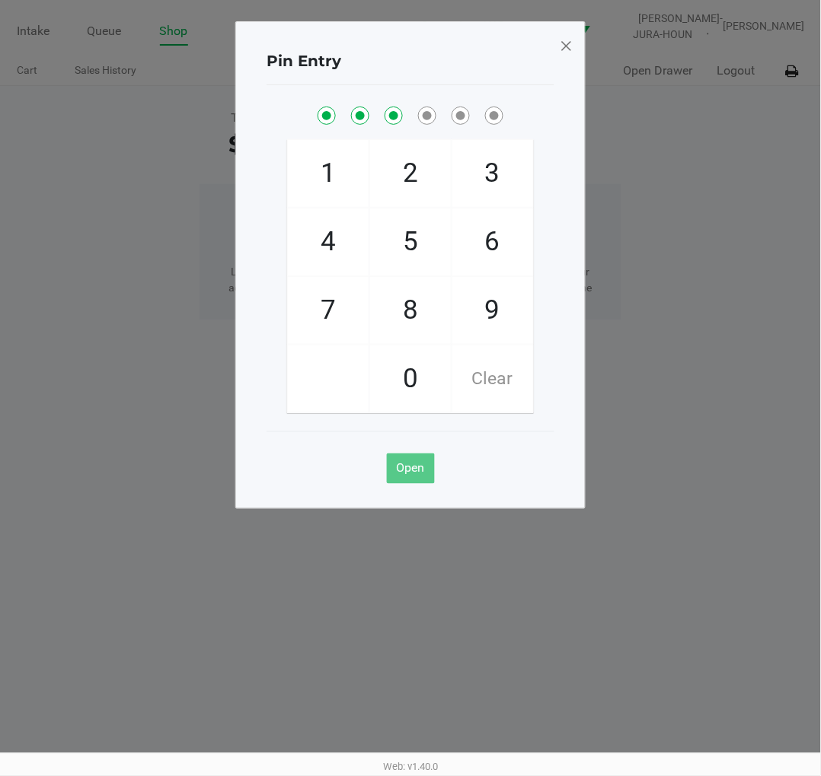
checkbox input "true"
click at [503, 234] on span "6" at bounding box center [492, 242] width 81 height 67
checkbox input "true"
click at [323, 177] on span "1" at bounding box center [328, 173] width 81 height 67
checkbox input "true"
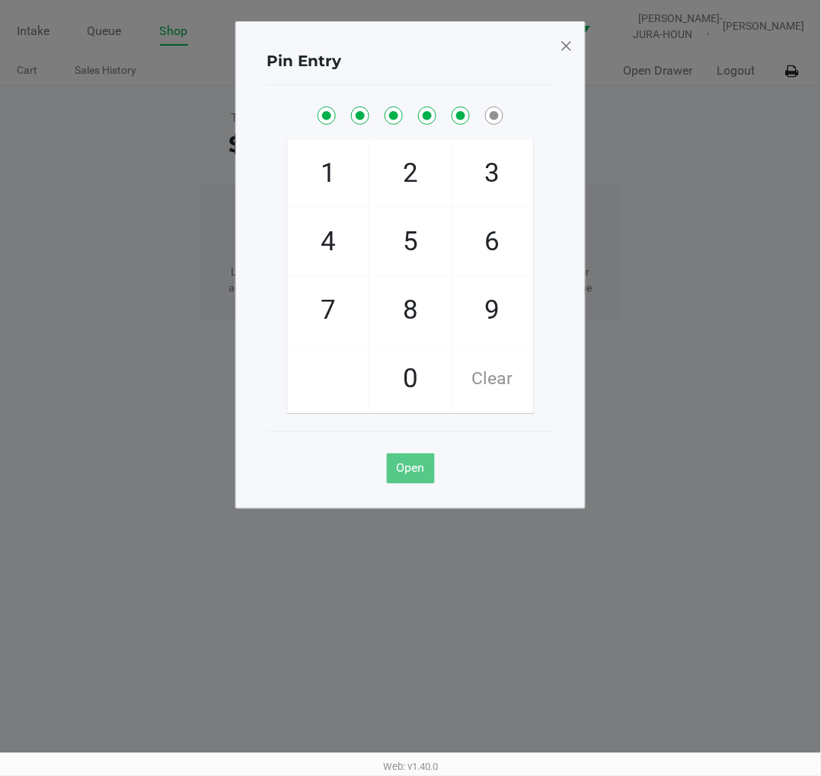
click at [406, 304] on span "8" at bounding box center [410, 310] width 81 height 67
checkbox input "true"
click at [694, 211] on ngb-modal-window "Pin Entry 1 4 7 2 5 8 0 3 6 9 Clear Open" at bounding box center [410, 388] width 821 height 776
click at [562, 44] on span at bounding box center [566, 45] width 14 height 24
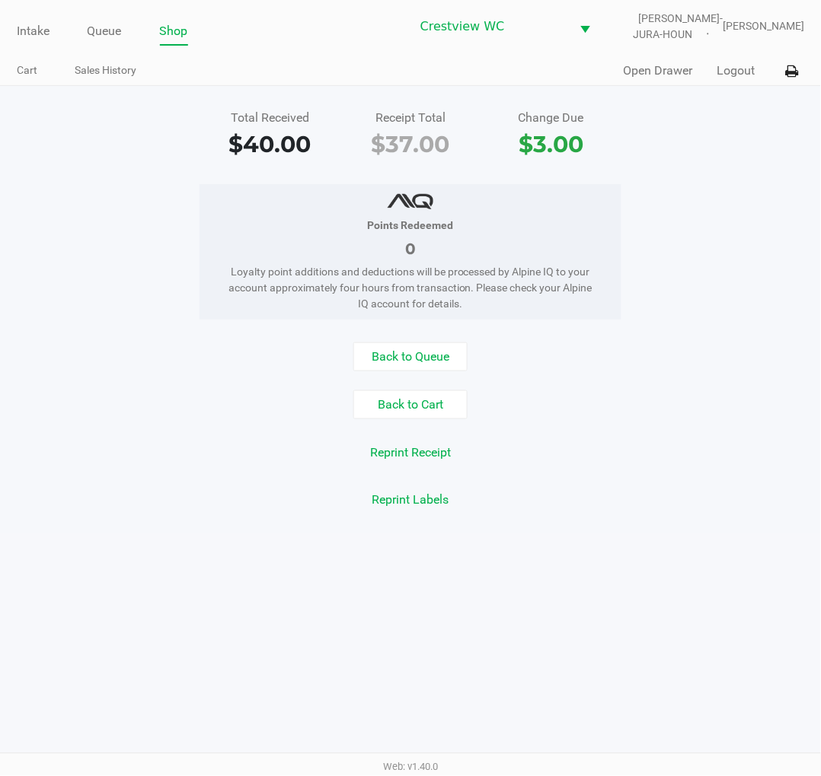
click at [724, 194] on div "Points Redeemed 0 Loyalty point additions and deductions will be processed by A…" at bounding box center [410, 251] width 843 height 135
click at [25, 25] on link "Intake" at bounding box center [33, 31] width 33 height 21
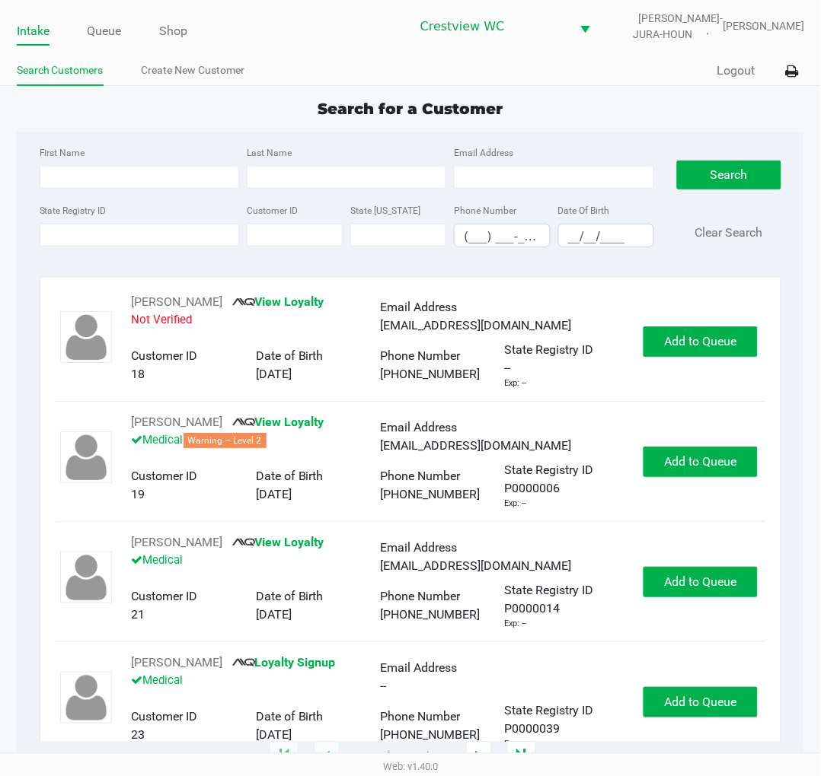
click at [586, 95] on app-point-of-sale "Intake Queue Shop Crestview WC BRUNO-JURA-HOUN Eric Stevenson Search Customers …" at bounding box center [410, 379] width 821 height 758
click at [590, 99] on div "Search for a Customer" at bounding box center [410, 108] width 811 height 23
click at [132, 237] on input "State Registry ID" at bounding box center [139, 235] width 199 height 23
type input "p5kx2614"
click at [694, 172] on button "Search" at bounding box center [729, 175] width 104 height 29
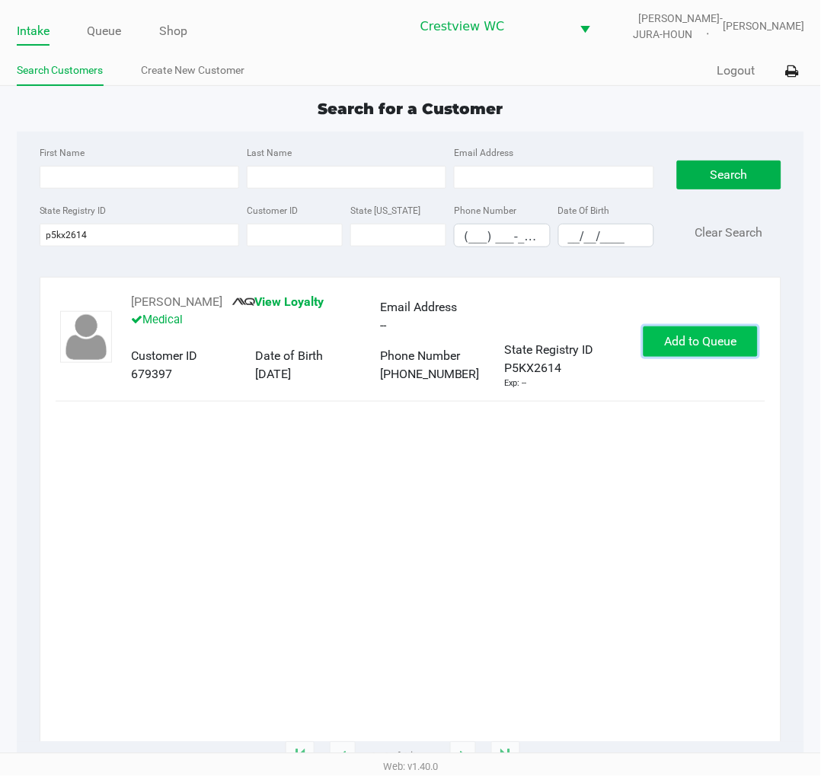
click at [740, 339] on button "Add to Queue" at bounding box center [700, 342] width 114 height 30
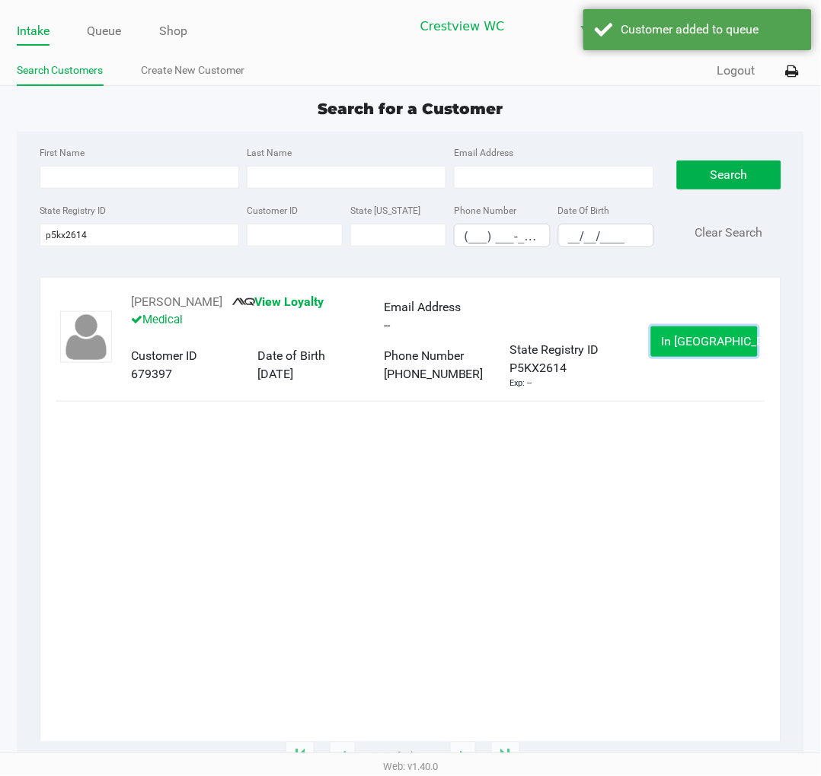
click at [741, 343] on button "In Queue" at bounding box center [704, 342] width 107 height 30
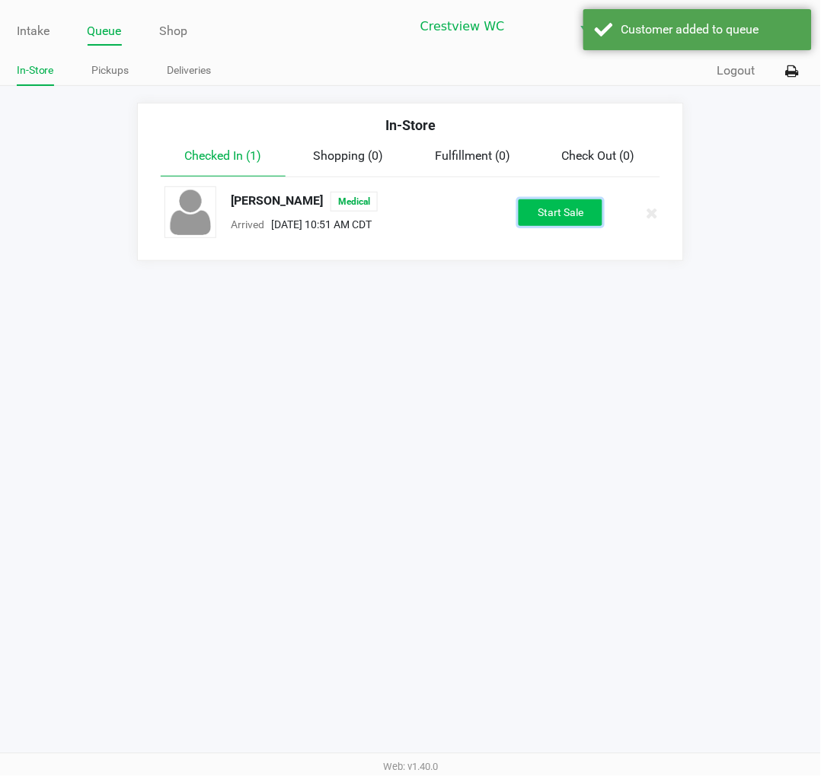
click at [581, 214] on button "Start Sale" at bounding box center [560, 212] width 84 height 27
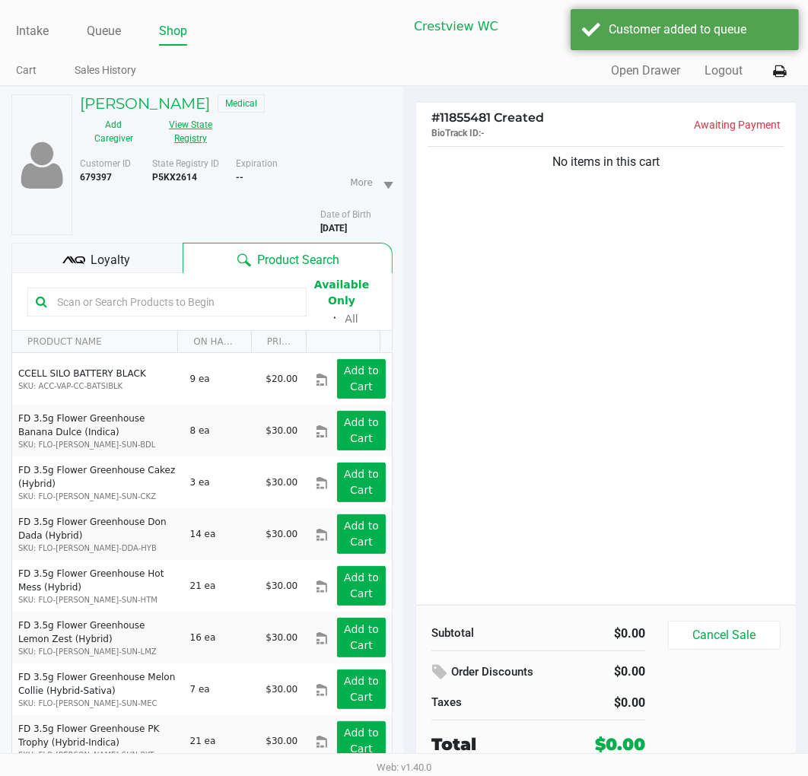
click at [183, 126] on button "View State Registry" at bounding box center [187, 132] width 78 height 38
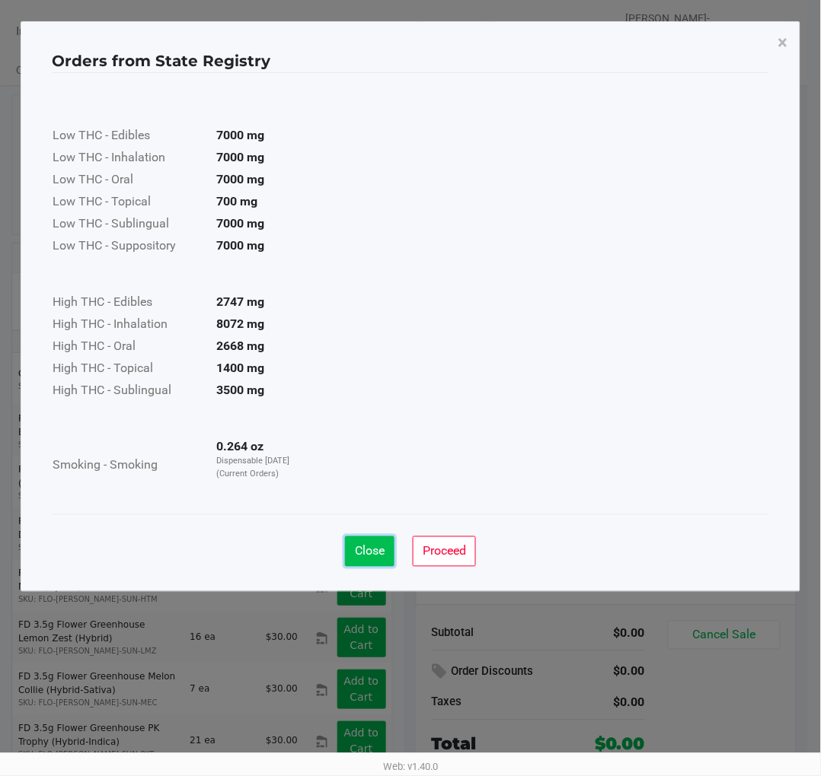
click at [374, 557] on span "Close" at bounding box center [370, 551] width 30 height 14
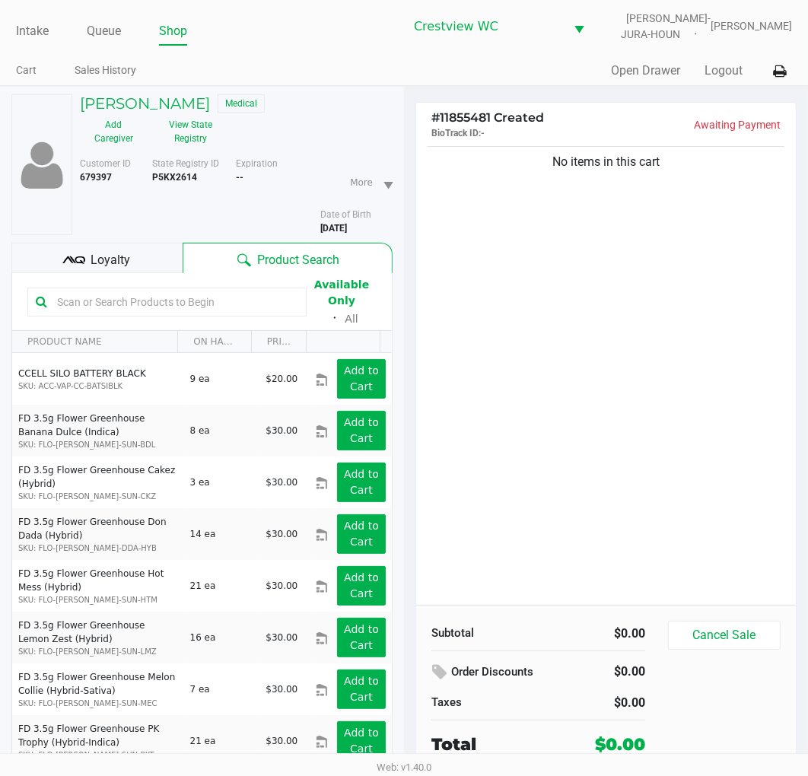
click at [126, 253] on span "Loyalty" at bounding box center [111, 260] width 40 height 18
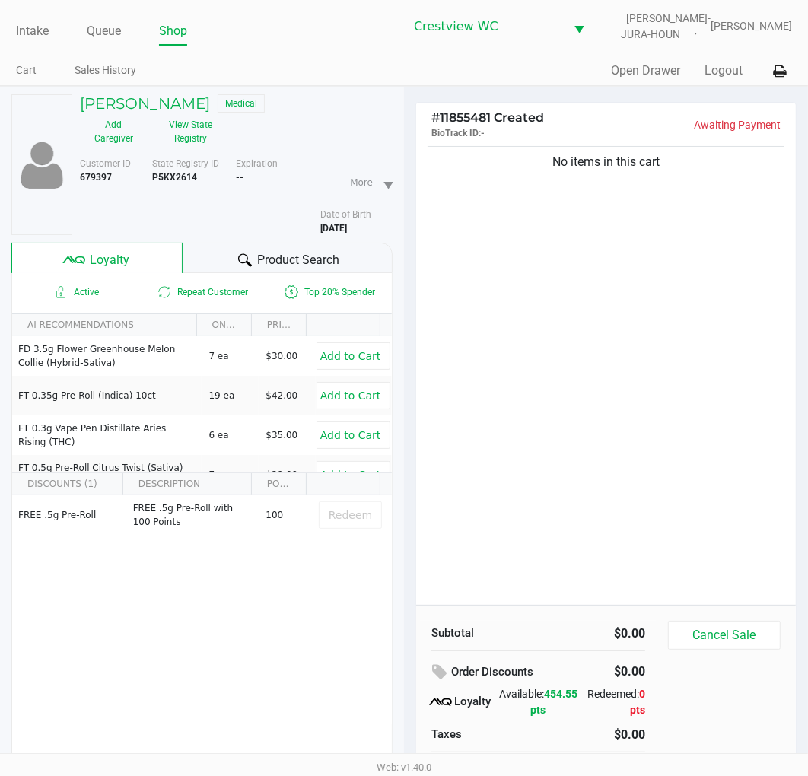
click at [711, 347] on div "No items in this cart" at bounding box center [606, 374] width 380 height 462
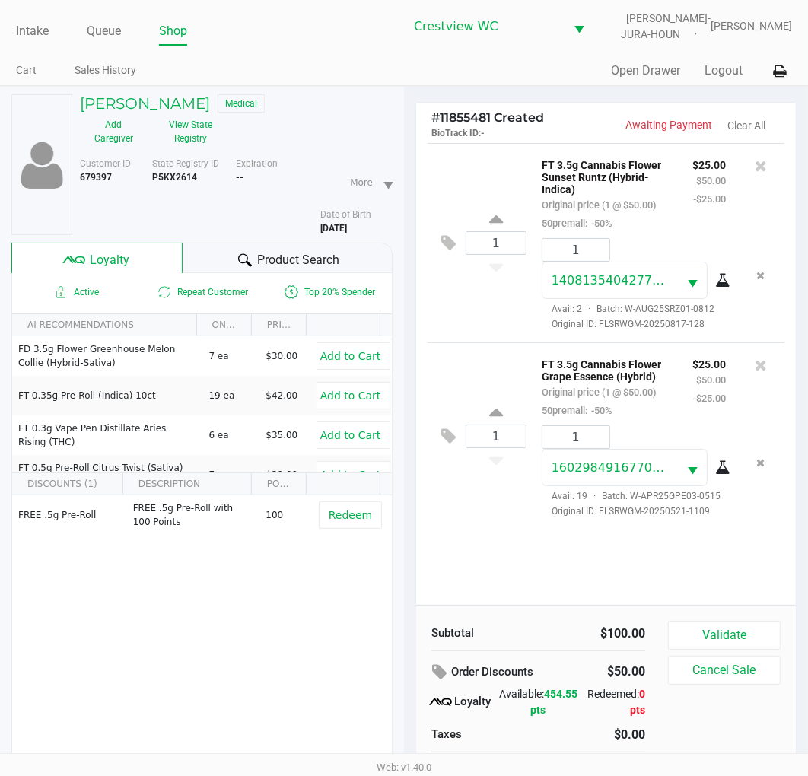
click at [503, 525] on div "1 FT 3.5g Cannabis Flower Grape Essence (Hybrid) Original price (1 @ $50.00) 50…" at bounding box center [606, 436] width 357 height 187
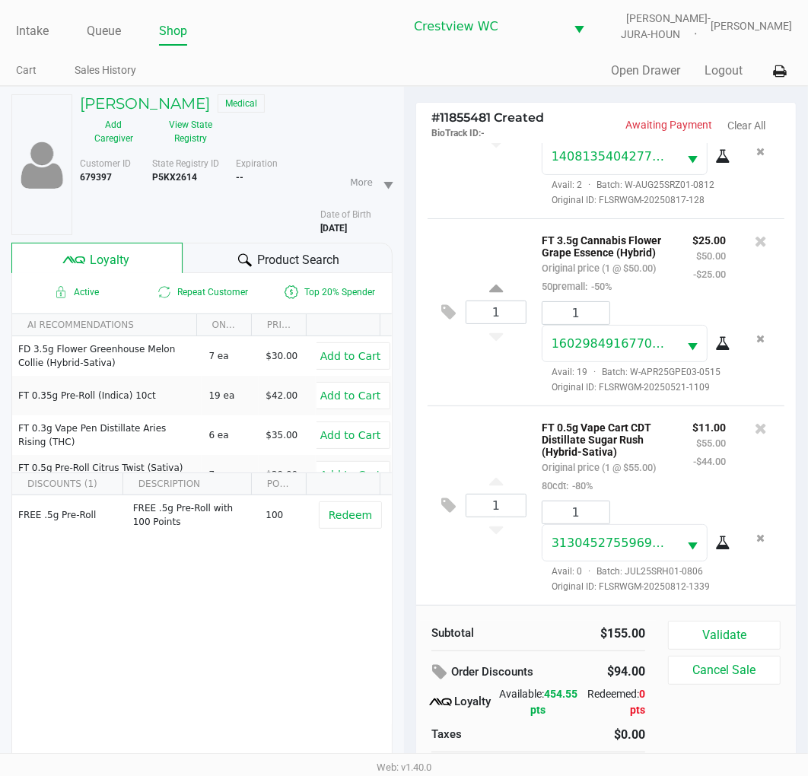
click at [500, 406] on div "1 FT 0.5g Vape Cart CDT Distillate Sugar Rush (Hybrid-Sativa) Original price (1…" at bounding box center [606, 505] width 357 height 199
click at [504, 406] on div "1 FT 0.5g Vape Cart CDT Distillate Sugar Rush (Hybrid-Sativa) Original price (1…" at bounding box center [606, 505] width 357 height 199
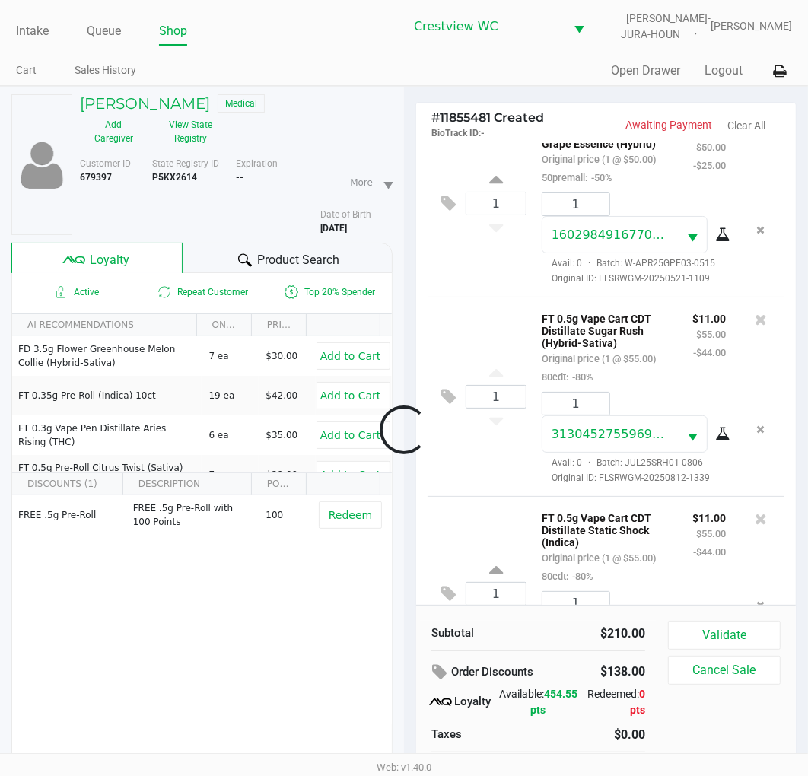
scroll to position [448, 0]
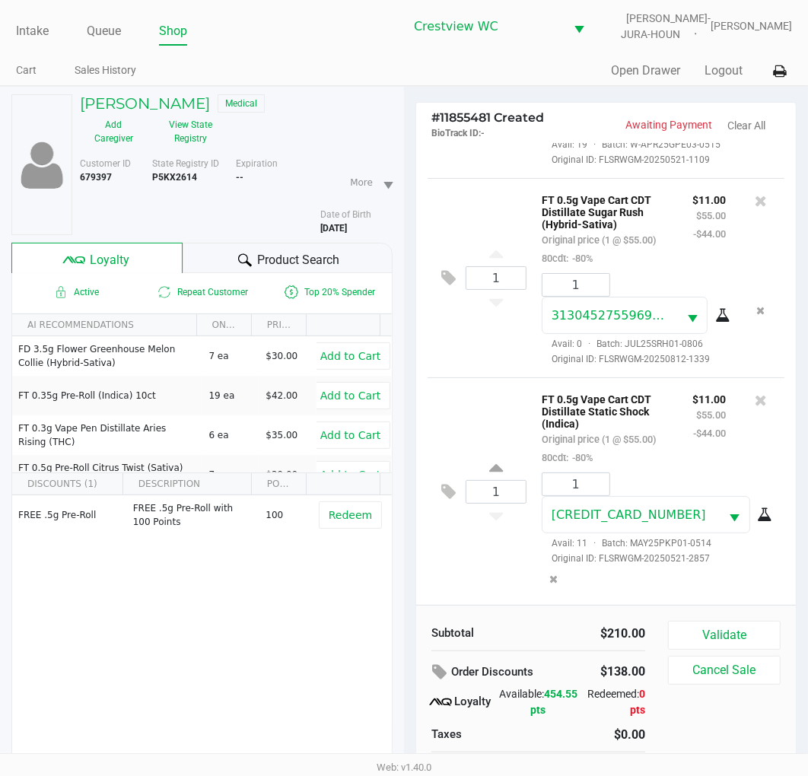
click at [500, 394] on div "1 FT 0.5g Vape Cart CDT Distillate Static Shock (Indica) Original price (1 @ $5…" at bounding box center [606, 492] width 357 height 228
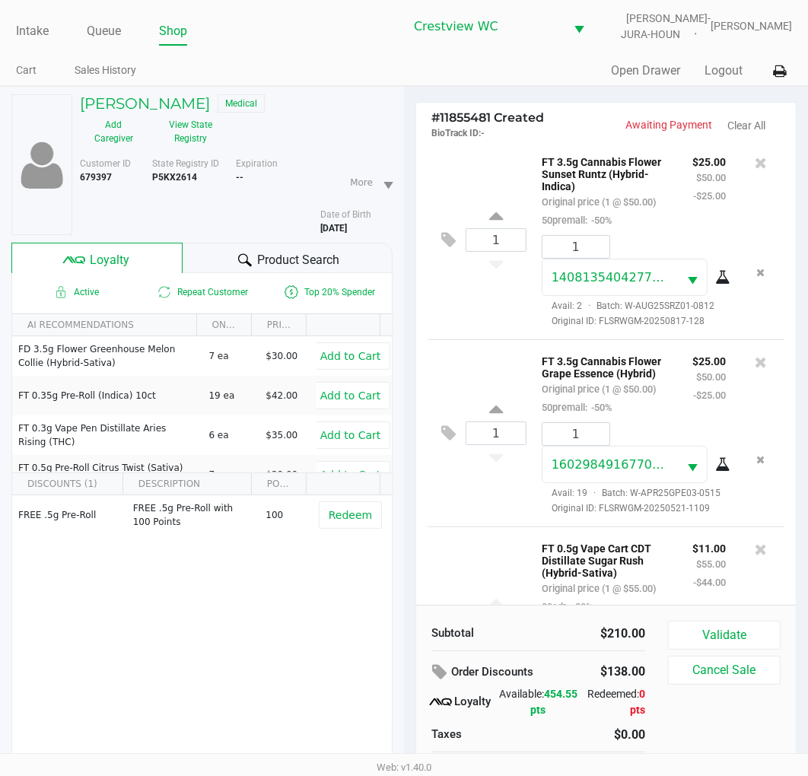
scroll to position [2, 0]
click at [474, 173] on div "1 FT 3.5g Cannabis Flower Sunset Runtz (Hybrid-Indica) Original price (1 @ $50.…" at bounding box center [606, 240] width 357 height 199
click at [119, 257] on span "Loyalty" at bounding box center [111, 260] width 40 height 18
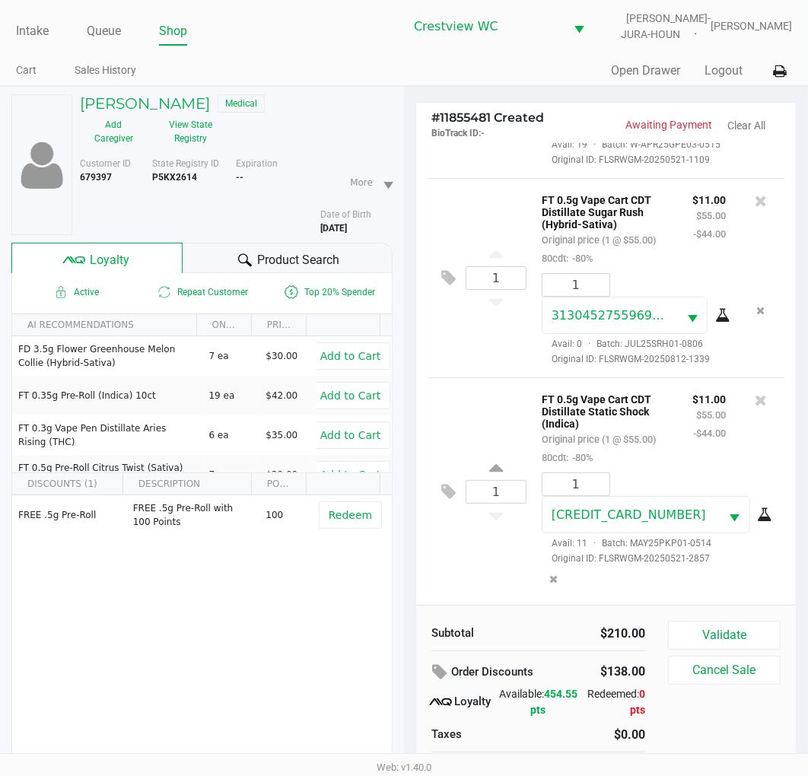
scroll to position [76, 0]
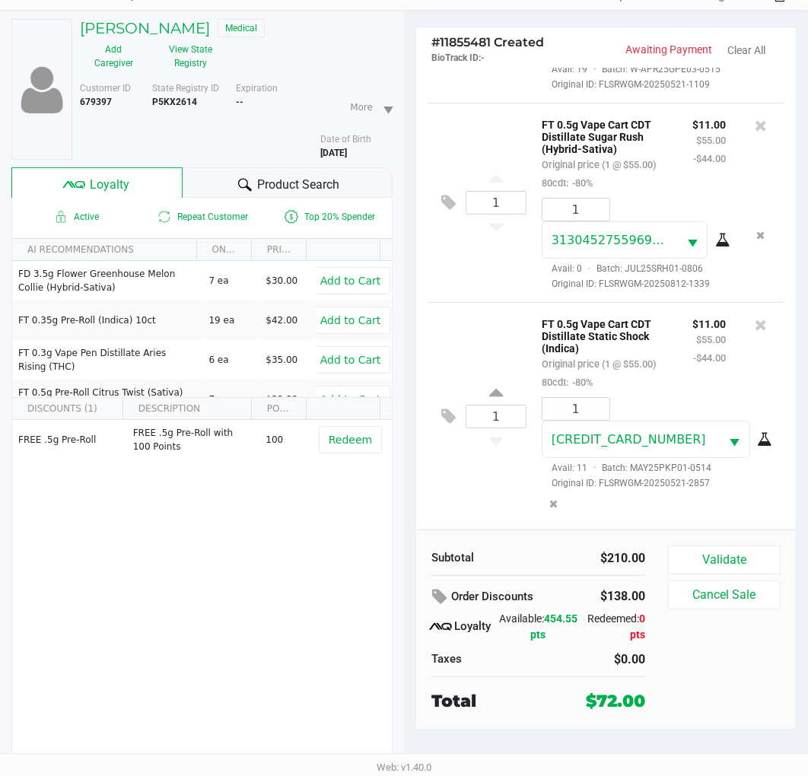
click at [718, 560] on button "Validate" at bounding box center [724, 560] width 113 height 29
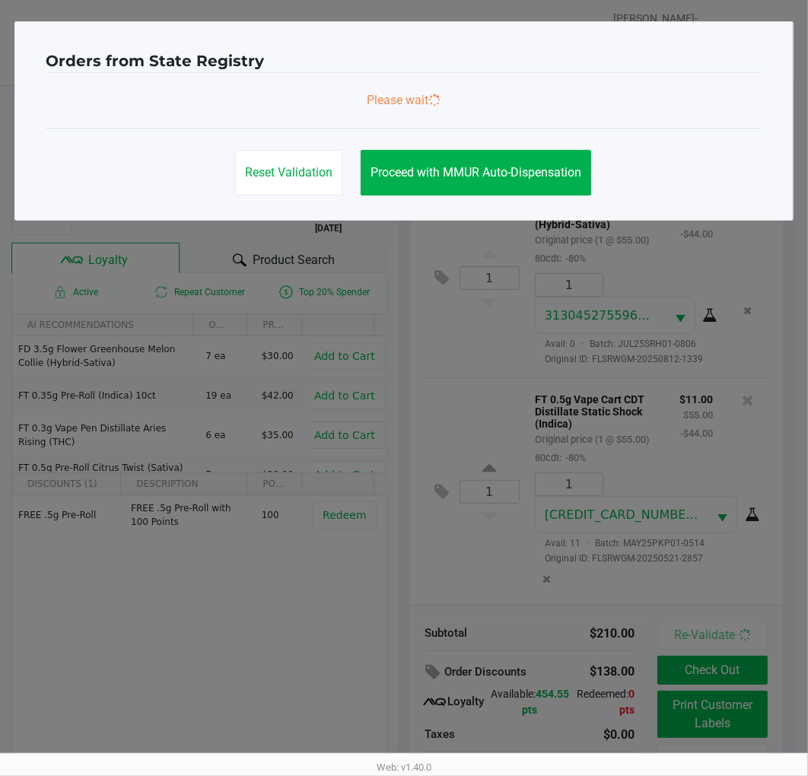
scroll to position [0, 0]
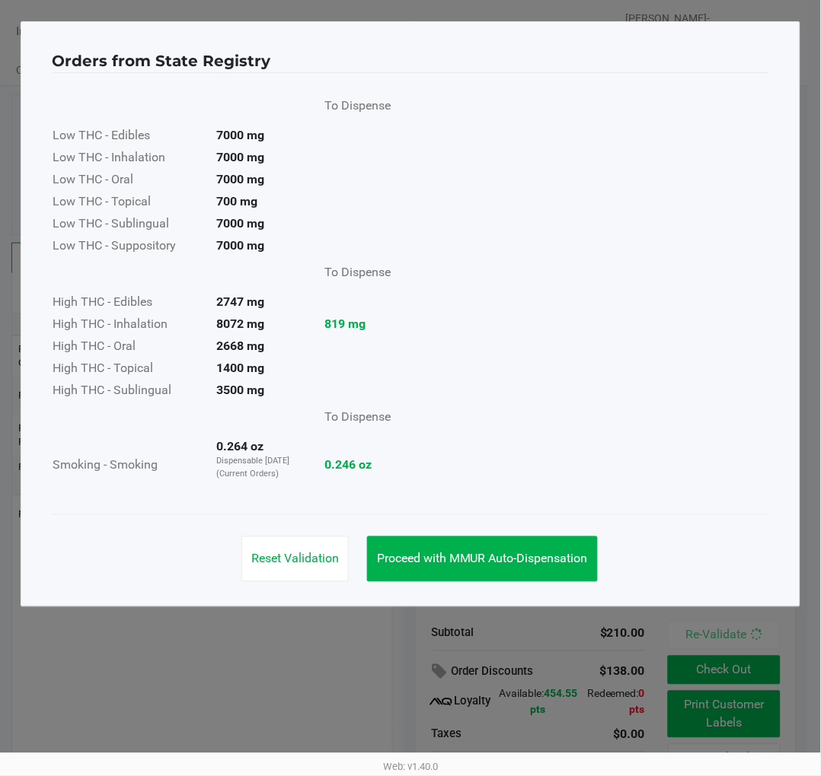
click at [519, 564] on span "Proceed with MMUR Auto-Dispensation" at bounding box center [482, 559] width 211 height 14
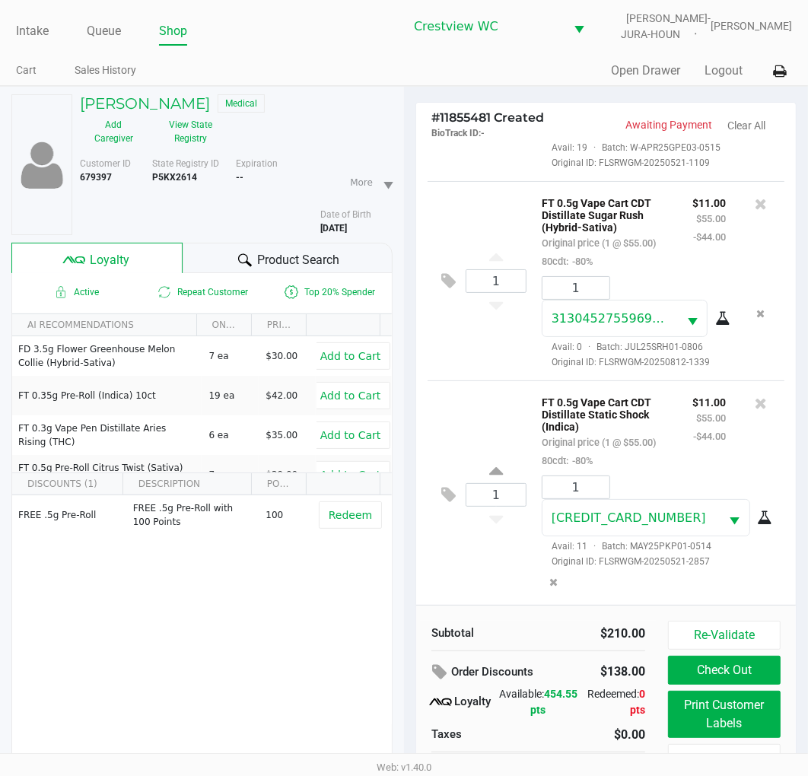
scroll to position [452, 0]
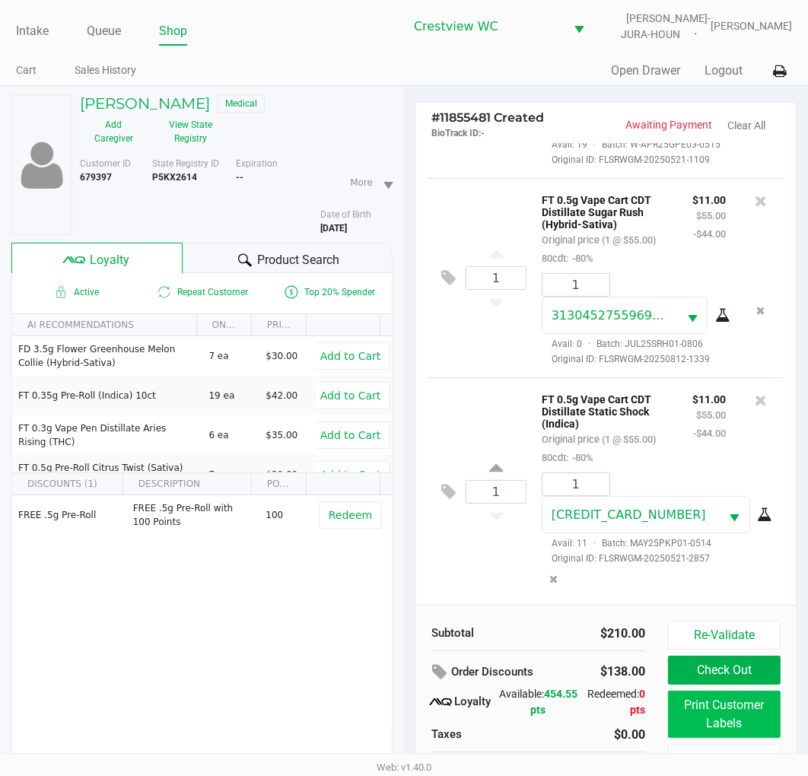
click at [728, 723] on button "Print Customer Labels" at bounding box center [724, 714] width 113 height 47
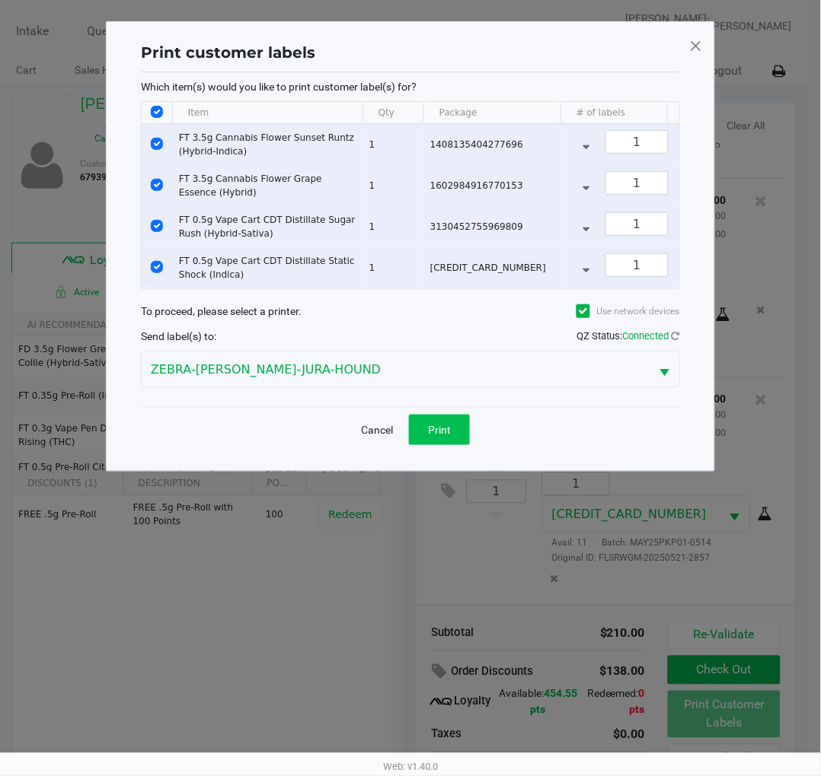
click at [430, 445] on button "Print" at bounding box center [439, 430] width 61 height 30
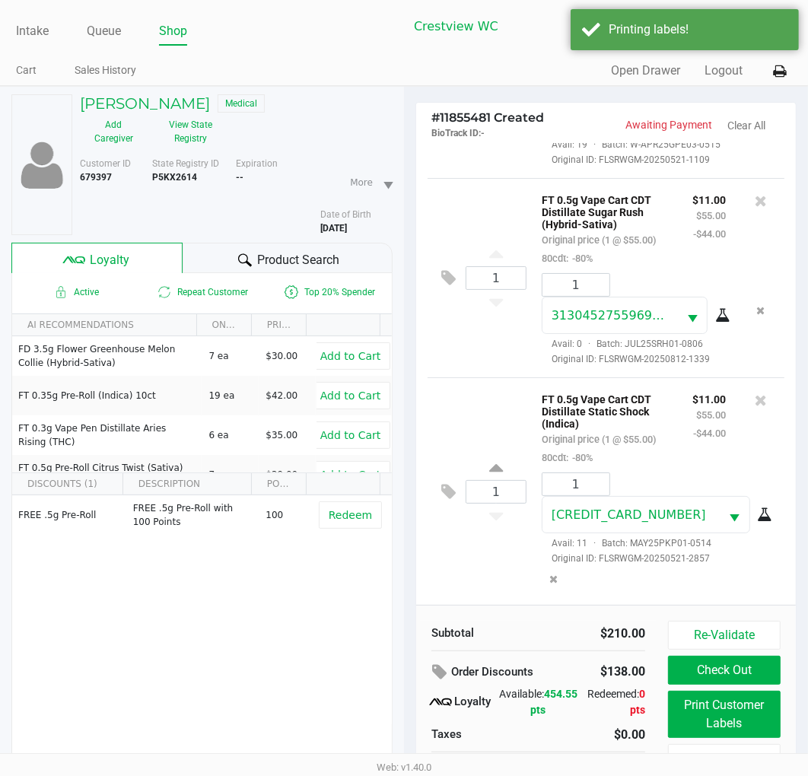
scroll to position [76, 0]
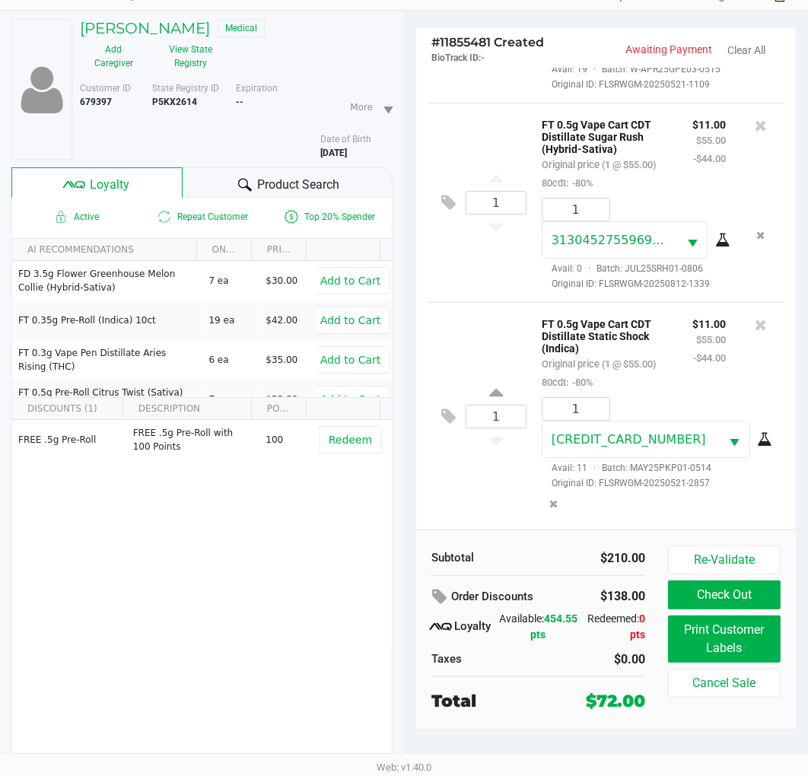
click at [720, 596] on button "Check Out" at bounding box center [724, 595] width 113 height 29
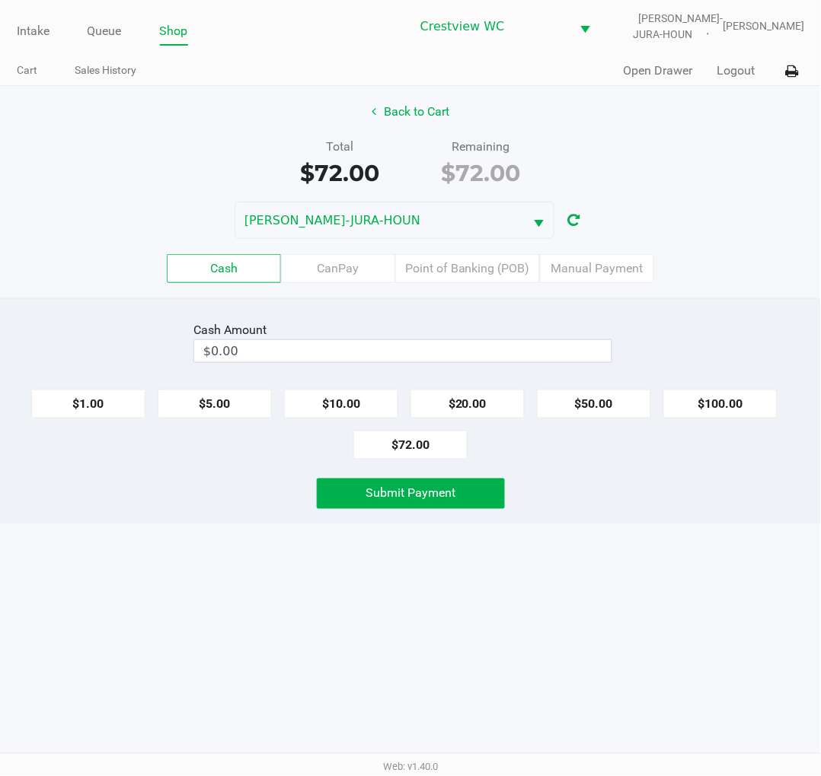
click at [454, 260] on label "Point of Banking (POB)" at bounding box center [467, 268] width 145 height 29
click at [0, 0] on 7 "Point of Banking (POB)" at bounding box center [0, 0] width 0 height 0
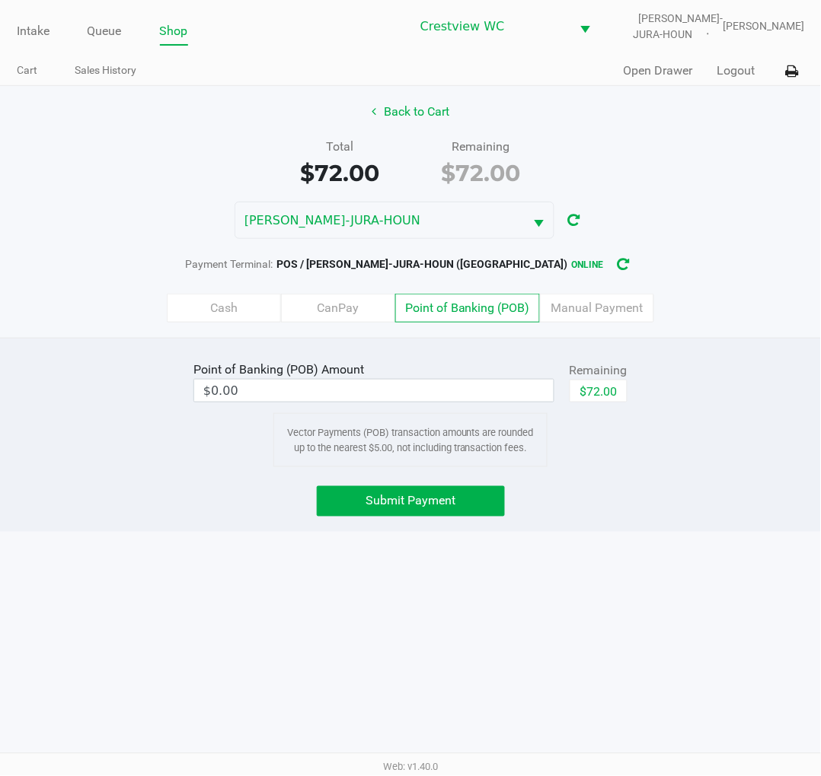
click at [609, 393] on button "$72.00" at bounding box center [598, 391] width 58 height 23
type input "$72.00"
click at [437, 489] on button "Submit Payment" at bounding box center [411, 501] width 188 height 30
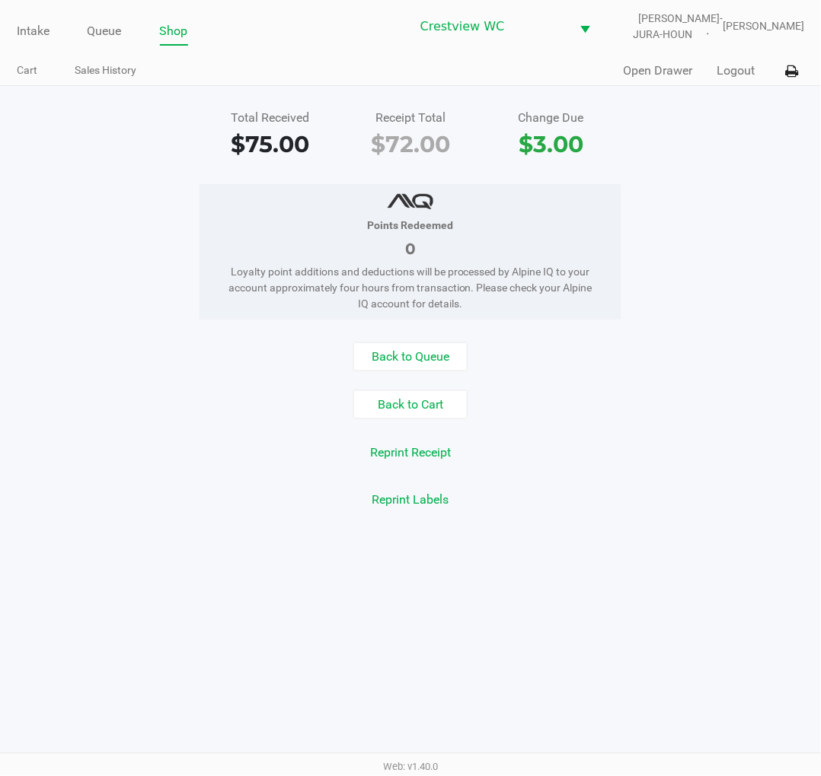
click at [748, 157] on div "Total Received $75.00 Receipt Total $72.00 Change Due $3.00" at bounding box center [410, 135] width 843 height 53
click at [26, 28] on link "Intake" at bounding box center [33, 31] width 33 height 21
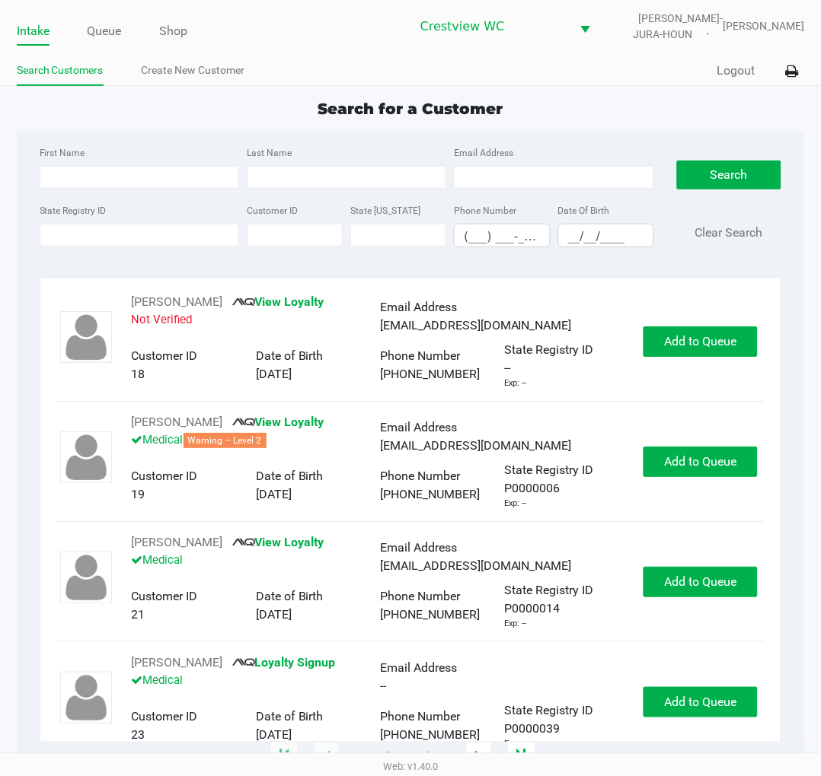
click at [596, 100] on div "Search for a Customer" at bounding box center [410, 108] width 811 height 23
click at [613, 88] on app-point-of-sale "Intake Queue Shop Crestview WC BRUNO-JURA-HOUN Eric Stevenson Search Customers …" at bounding box center [410, 379] width 821 height 758
click at [132, 233] on input "State Registry ID" at bounding box center [139, 235] width 199 height 23
type input "p4hf1250"
click at [734, 178] on button "Search" at bounding box center [729, 175] width 104 height 29
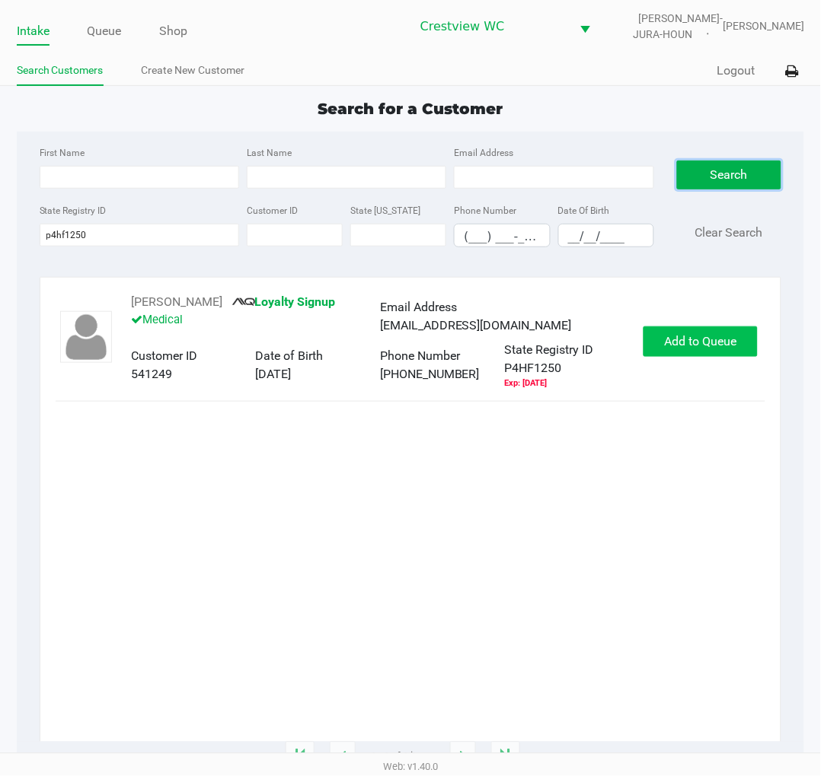
click at [733, 349] on span "Add to Queue" at bounding box center [700, 341] width 72 height 14
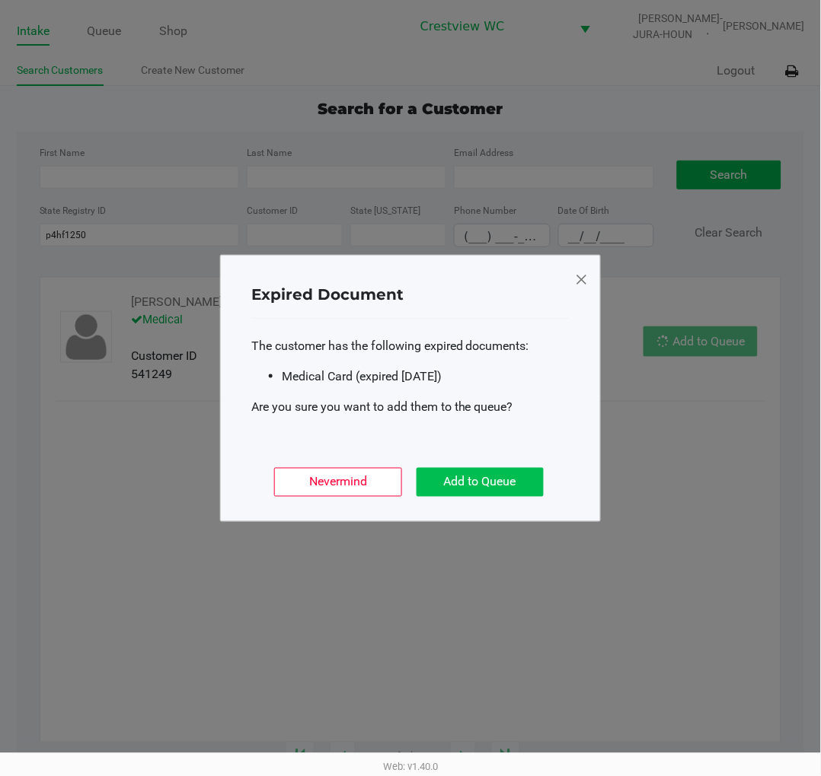
click at [519, 475] on button "Add to Queue" at bounding box center [479, 482] width 127 height 29
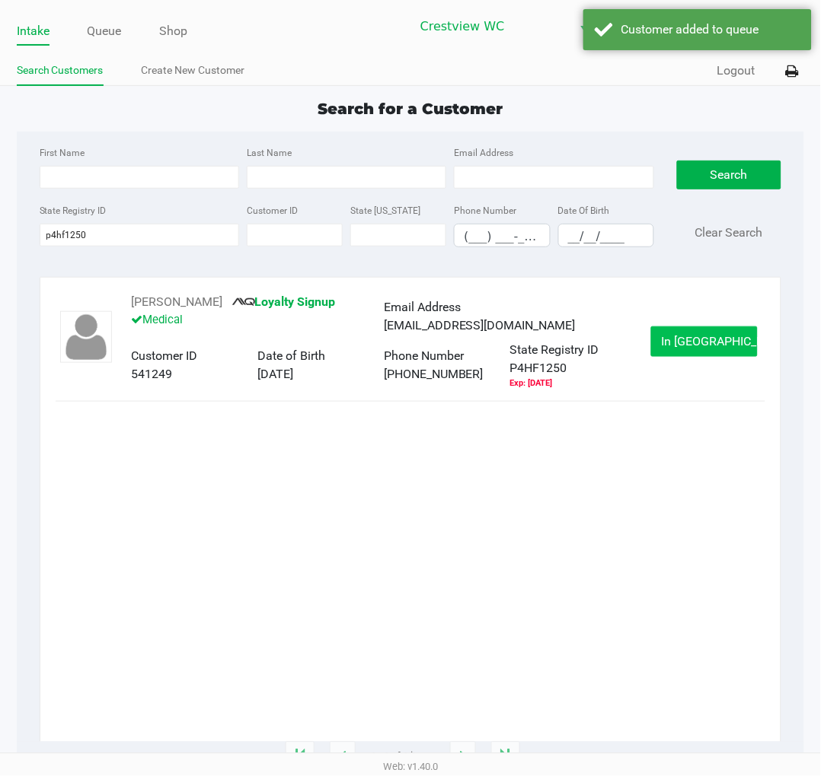
click at [705, 344] on span "In Queue" at bounding box center [725, 341] width 128 height 14
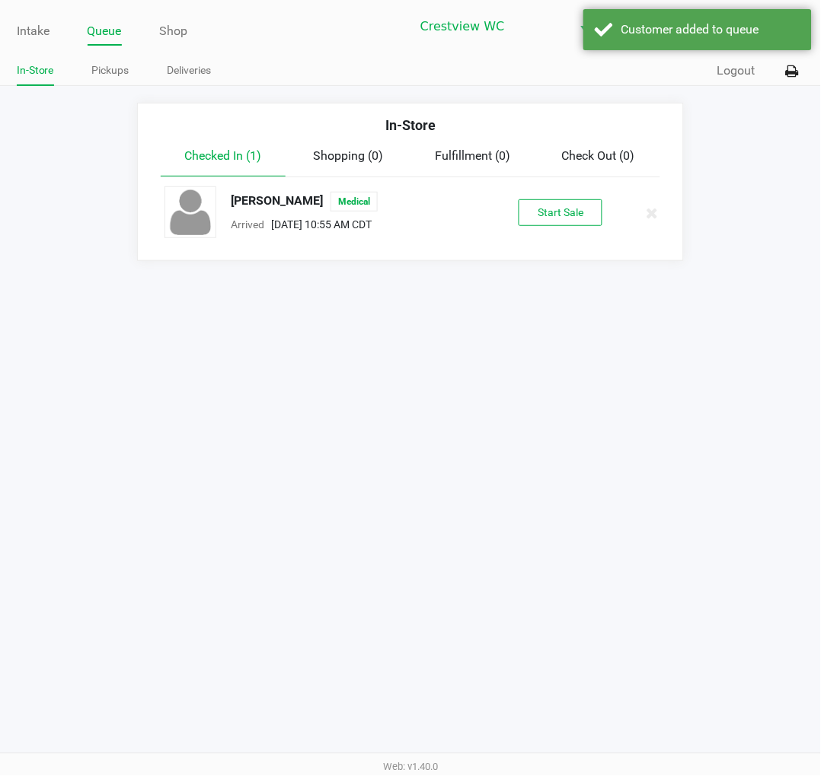
click at [585, 217] on button "Start Sale" at bounding box center [560, 212] width 84 height 27
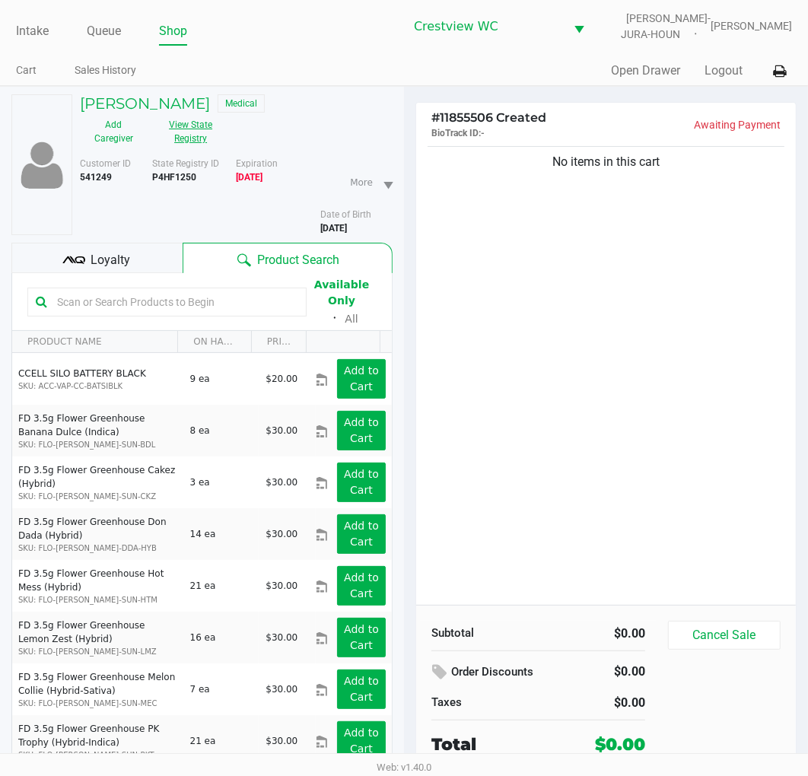
click at [190, 127] on button "View State Registry" at bounding box center [187, 132] width 78 height 38
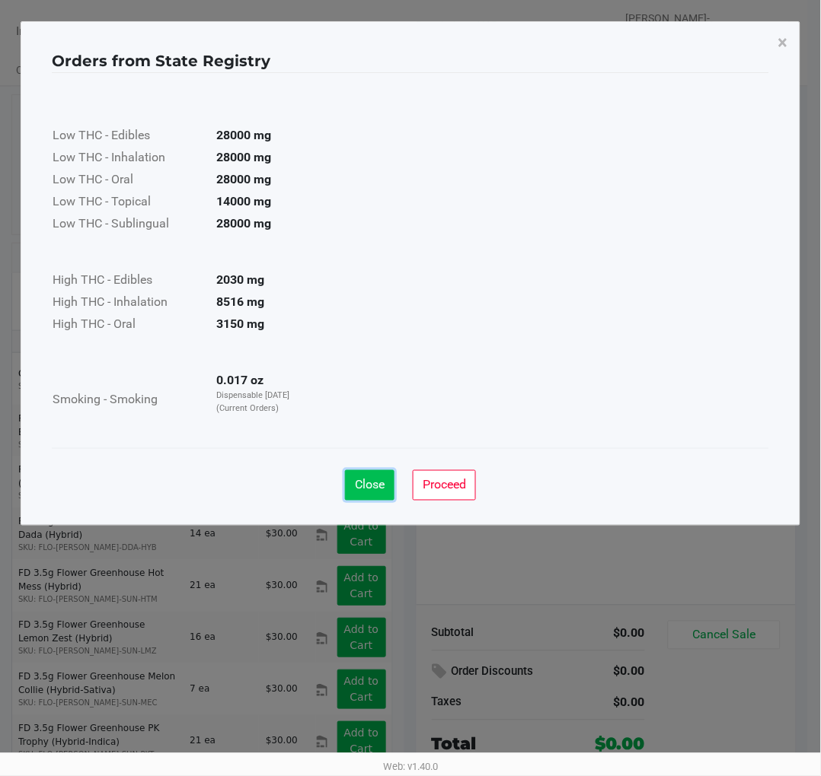
click at [364, 486] on span "Close" at bounding box center [370, 485] width 30 height 14
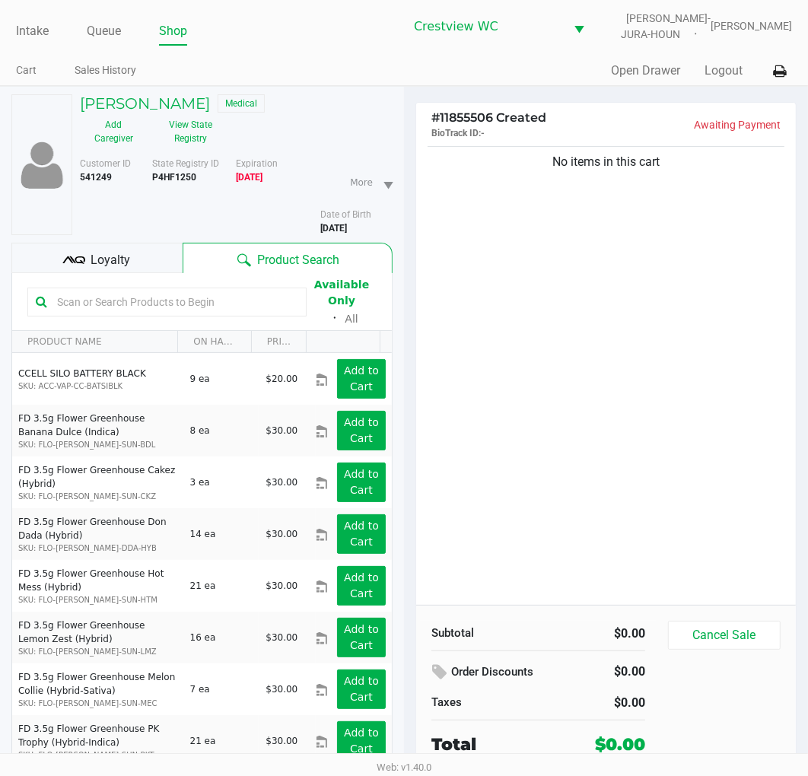
click at [621, 335] on div "No items in this cart" at bounding box center [606, 374] width 380 height 462
click at [117, 248] on div "Loyalty" at bounding box center [96, 258] width 171 height 30
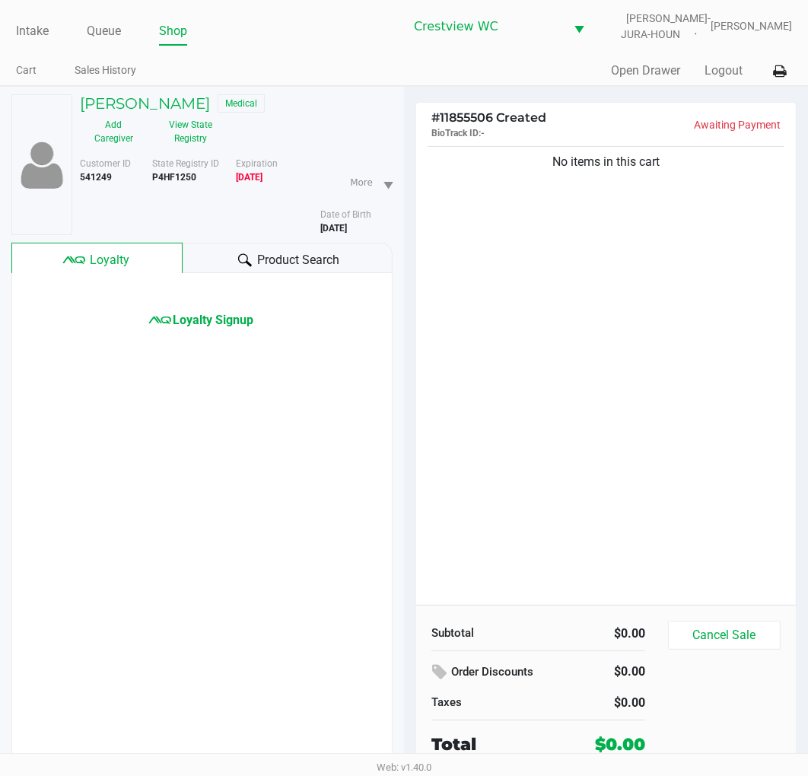
click at [636, 365] on div "No items in this cart" at bounding box center [606, 374] width 380 height 462
click at [643, 355] on div "No items in this cart" at bounding box center [606, 374] width 380 height 462
click at [617, 315] on div "No items in this cart" at bounding box center [606, 374] width 380 height 462
click at [610, 306] on div "No items in this cart" at bounding box center [606, 374] width 380 height 462
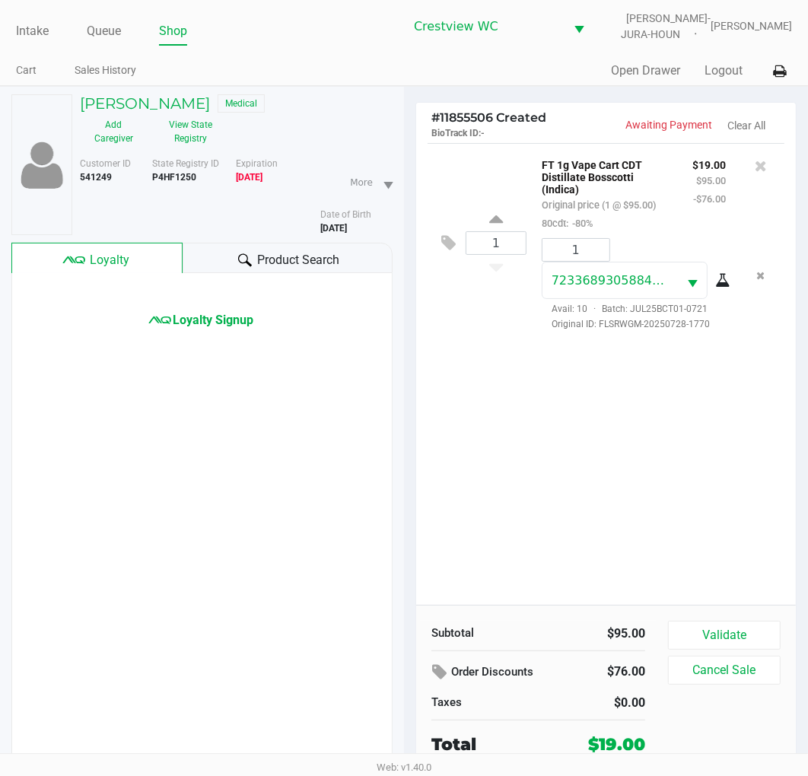
click at [558, 470] on div "1 FT 1g Vape Cart CDT Distillate Bosscotti (Indica) Original price (1 @ $95.00)…" at bounding box center [606, 374] width 380 height 462
click at [634, 451] on div "1 FT 1g Vape Cart CDT Distillate Bosscotti (Indica) Original price (1 @ $95.00)…" at bounding box center [606, 374] width 380 height 462
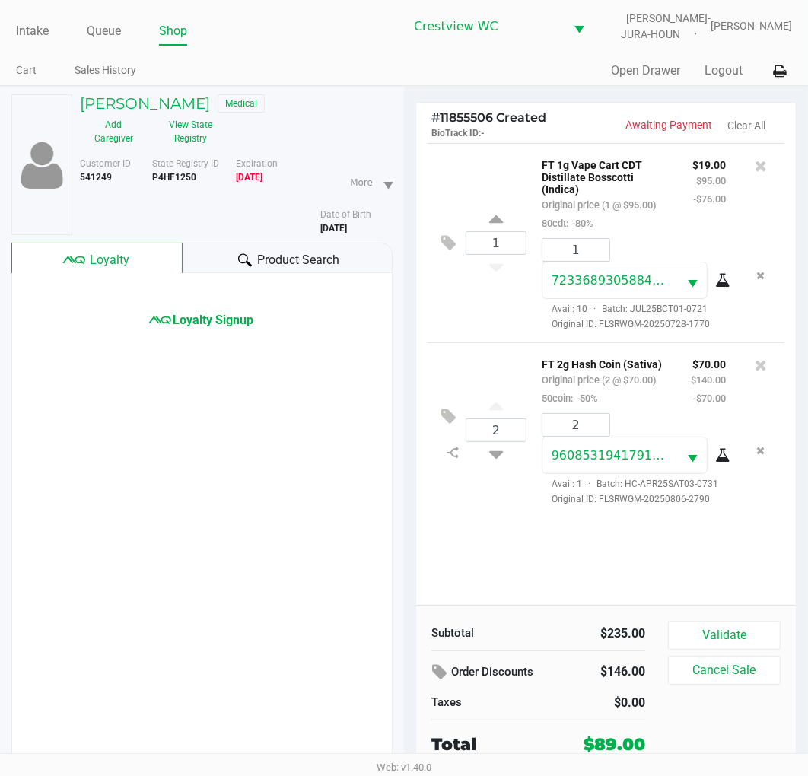
click at [470, 328] on div "1 FT 1g Vape Cart CDT Distillate Bosscotti (Indica) Original price (1 @ $95.00)…" at bounding box center [606, 242] width 357 height 199
click at [473, 314] on div "1 FT 1g Vape Cart CDT Distillate Bosscotti (Indica) Original price (1 @ $95.00)…" at bounding box center [606, 242] width 357 height 199
drag, startPoint x: 137, startPoint y: 99, endPoint x: 84, endPoint y: 99, distance: 53.3
click at [84, 99] on h5 "DANIEL FELL" at bounding box center [145, 103] width 130 height 18
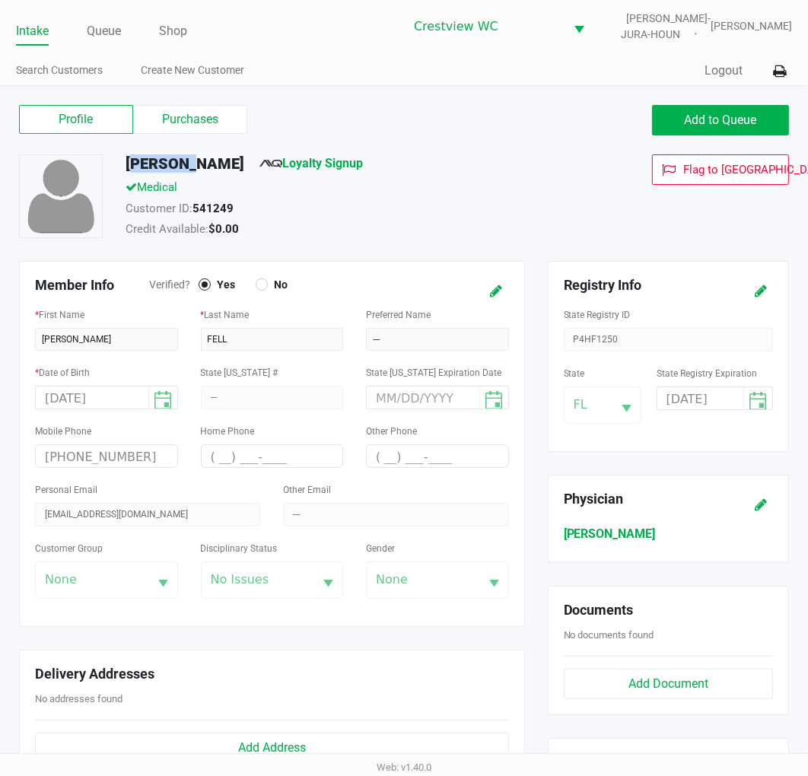
drag, startPoint x: 180, startPoint y: 161, endPoint x: 118, endPoint y: 161, distance: 61.7
click at [118, 161] on div "DANIEL FELL Loyalty Signup" at bounding box center [342, 167] width 457 height 24
click at [321, 111] on div "Profile Purchases" at bounding box center [206, 119] width 374 height 29
drag, startPoint x: 212, startPoint y: 158, endPoint x: 183, endPoint y: 164, distance: 28.7
click at [183, 164] on h5 "DANIEL FELL" at bounding box center [185, 164] width 119 height 18
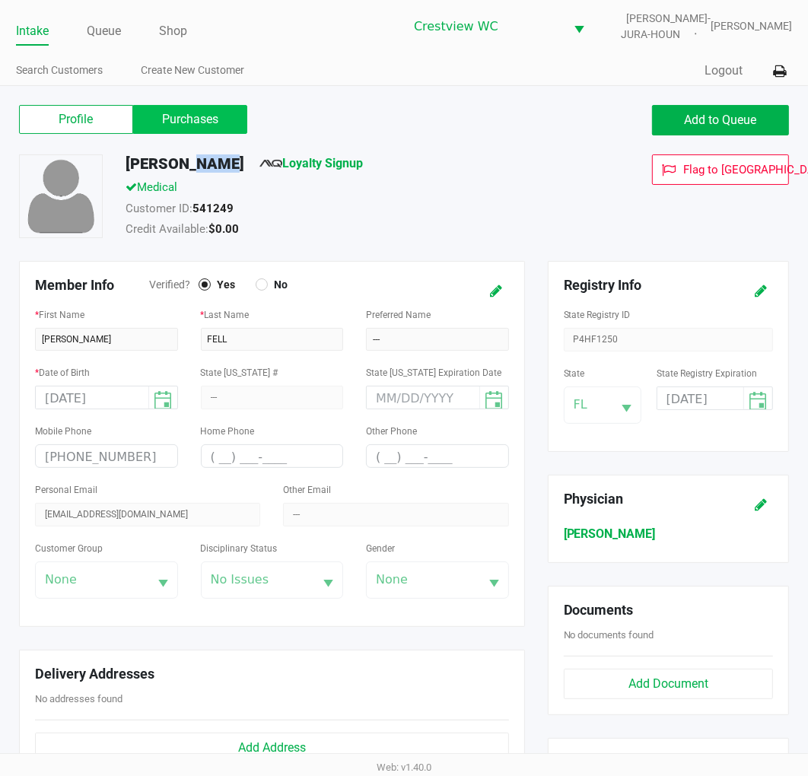
click at [190, 116] on label "Purchases" at bounding box center [190, 119] width 114 height 29
click at [0, 0] on 1 "Purchases" at bounding box center [0, 0] width 0 height 0
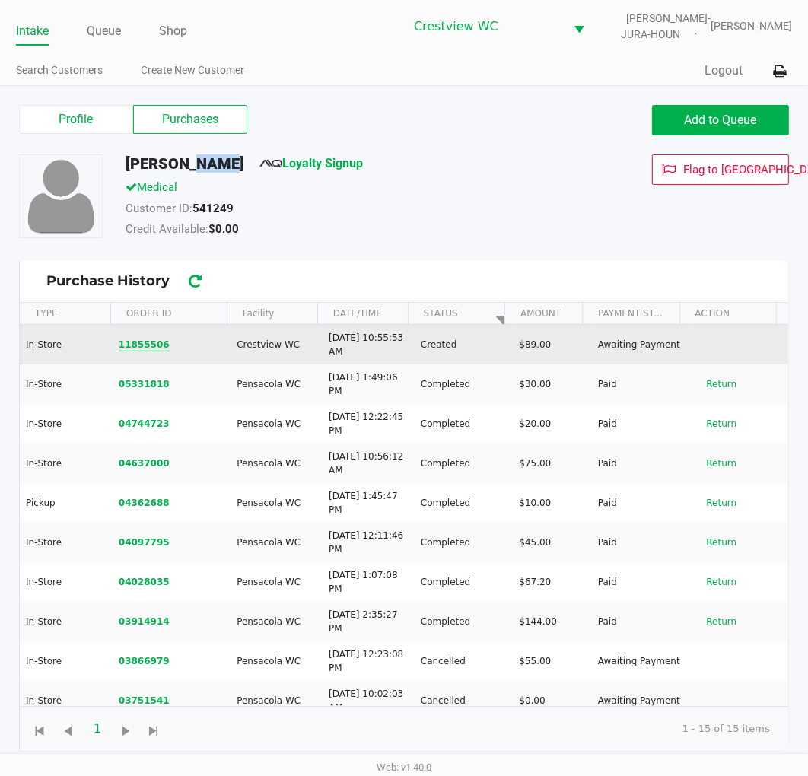
click at [141, 341] on button "11855506" at bounding box center [144, 345] width 51 height 14
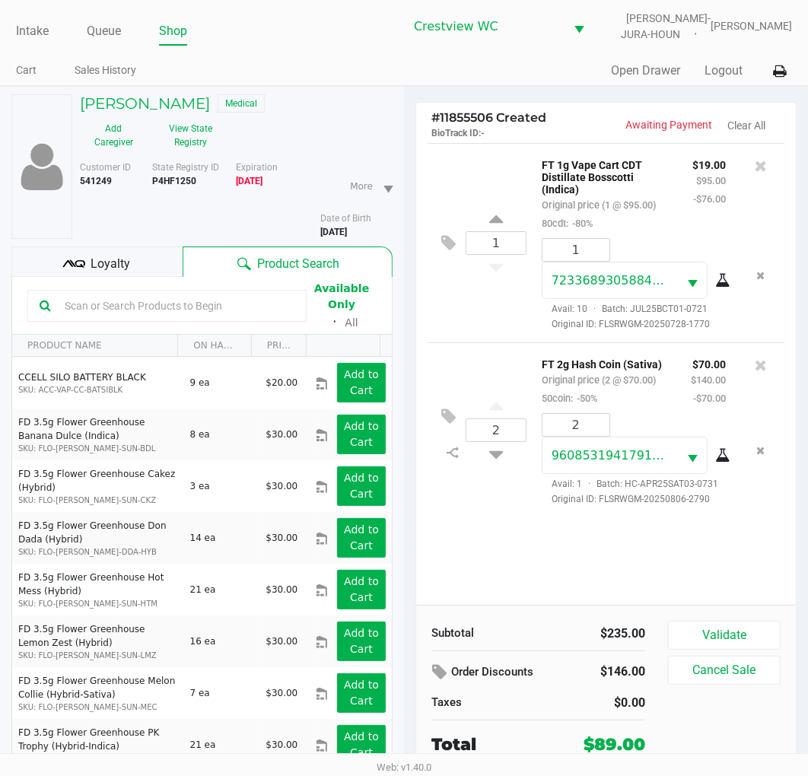
click at [536, 546] on div "1 FT 1g Vape Cart CDT Distillate Bosscotti (Indica) Original price (1 @ $95.00)…" at bounding box center [606, 374] width 380 height 462
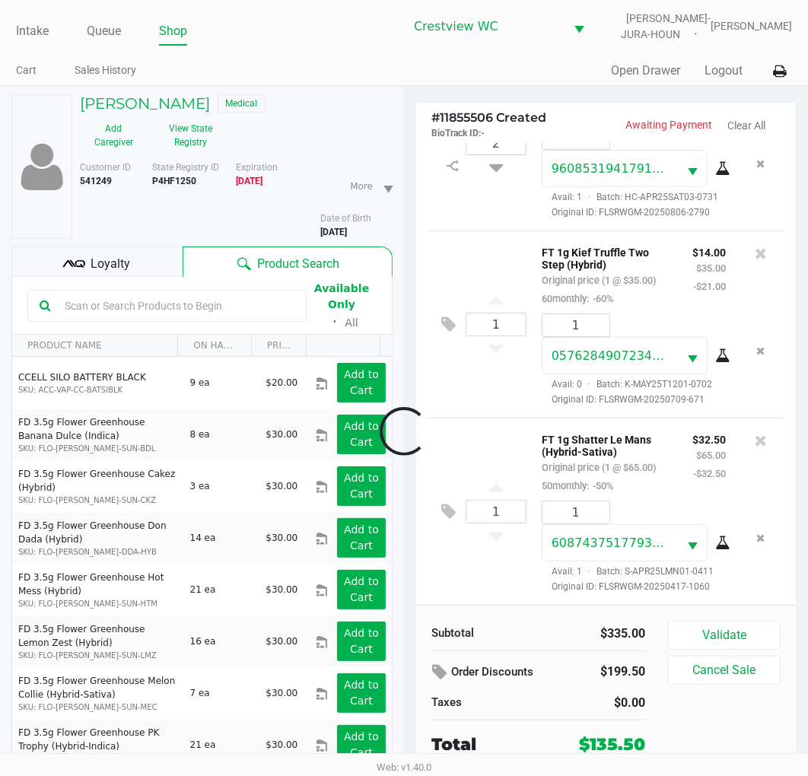
scroll to position [414, 0]
click at [731, 632] on button "Validate" at bounding box center [724, 635] width 113 height 29
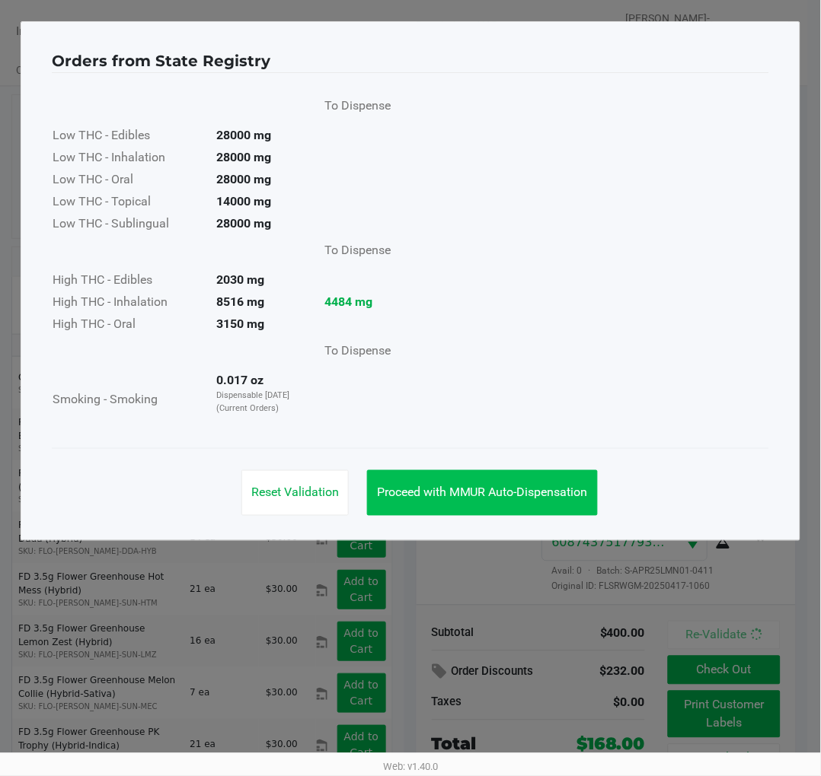
click at [521, 500] on button "Proceed with MMUR Auto-Dispensation" at bounding box center [482, 493] width 231 height 46
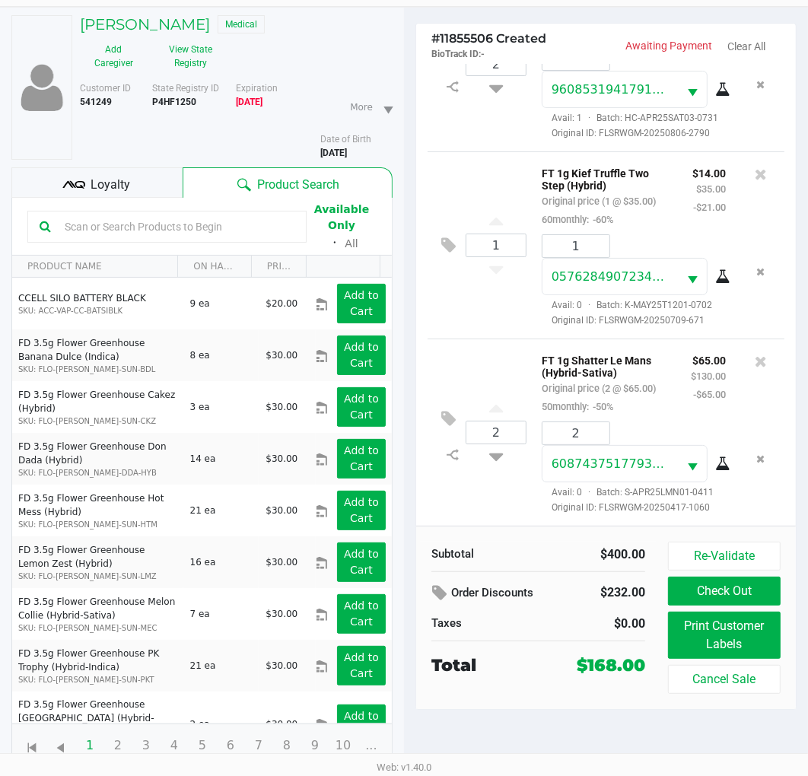
click at [505, 279] on div "1 FT 1g Kief Truffle Two Step (Hybrid) Original price (1 @ $35.00) 60monthly: -…" at bounding box center [606, 244] width 357 height 187
click at [114, 183] on span "Loyalty" at bounding box center [111, 185] width 40 height 18
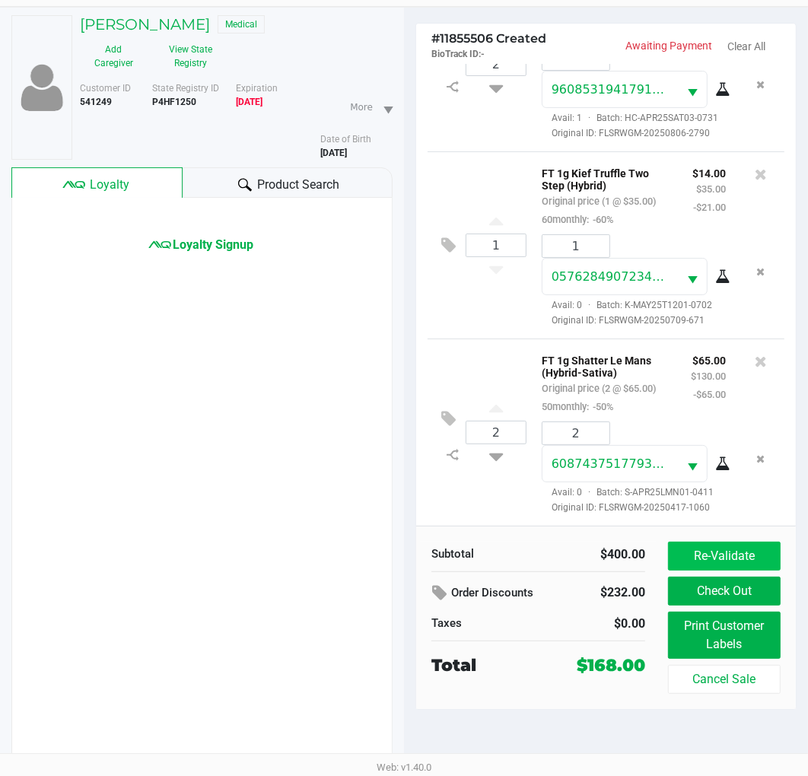
click at [723, 553] on button "Re-Validate" at bounding box center [724, 556] width 113 height 29
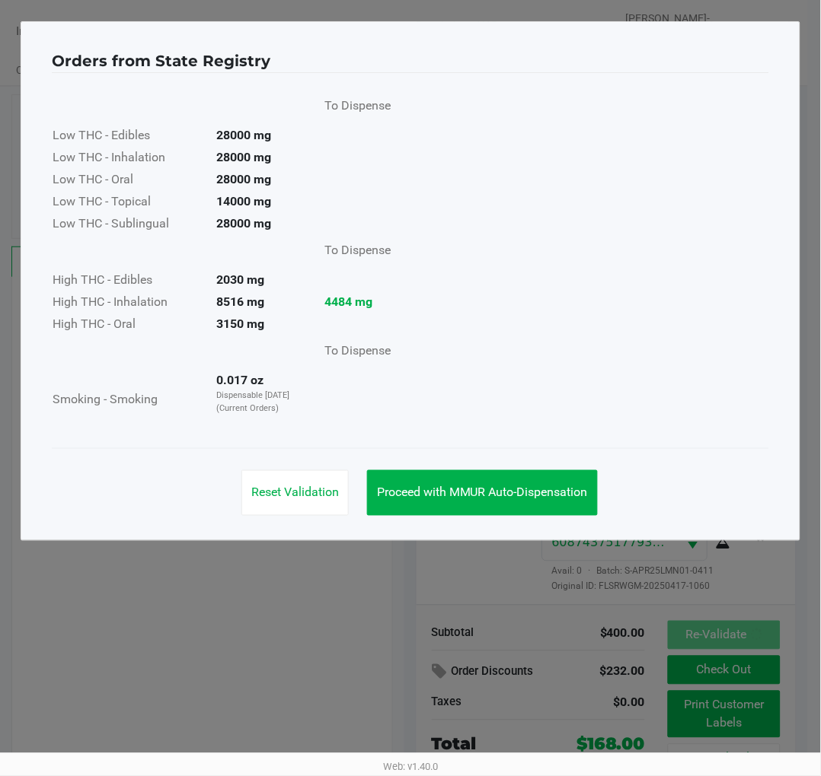
click at [544, 483] on button "Proceed with MMUR Auto-Dispensation" at bounding box center [482, 493] width 231 height 46
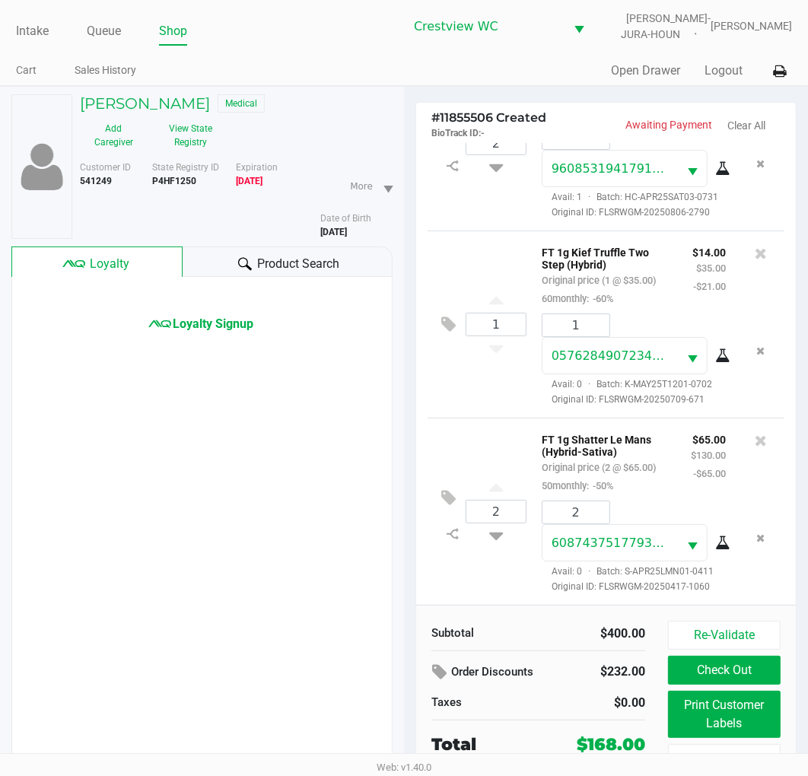
scroll to position [79, 0]
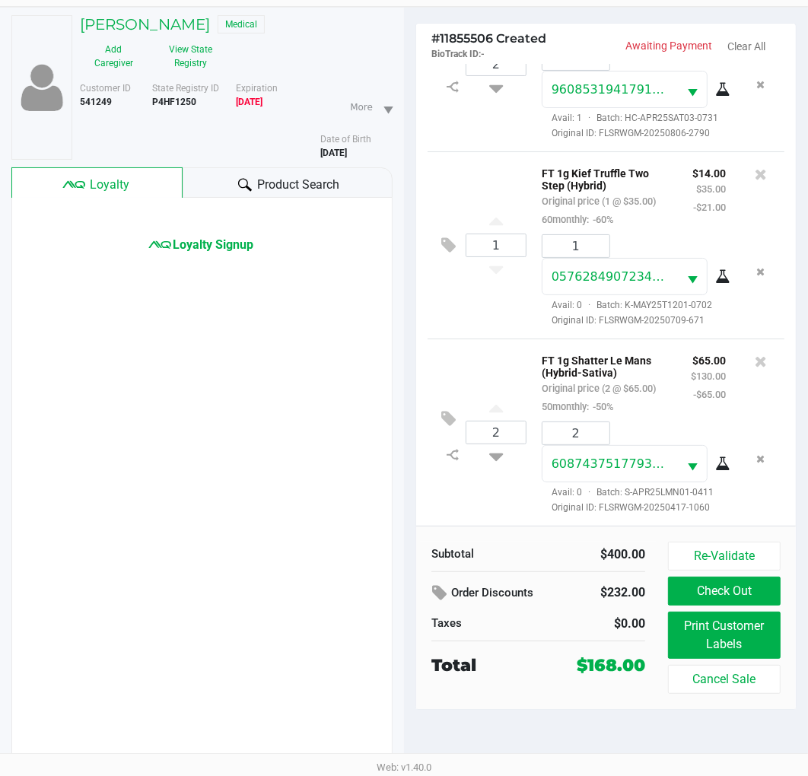
click at [511, 339] on div "2 FT 1g Shatter Le Mans (Hybrid-Sativa) Original price (2 @ $65.00) 50monthly: …" at bounding box center [606, 432] width 357 height 187
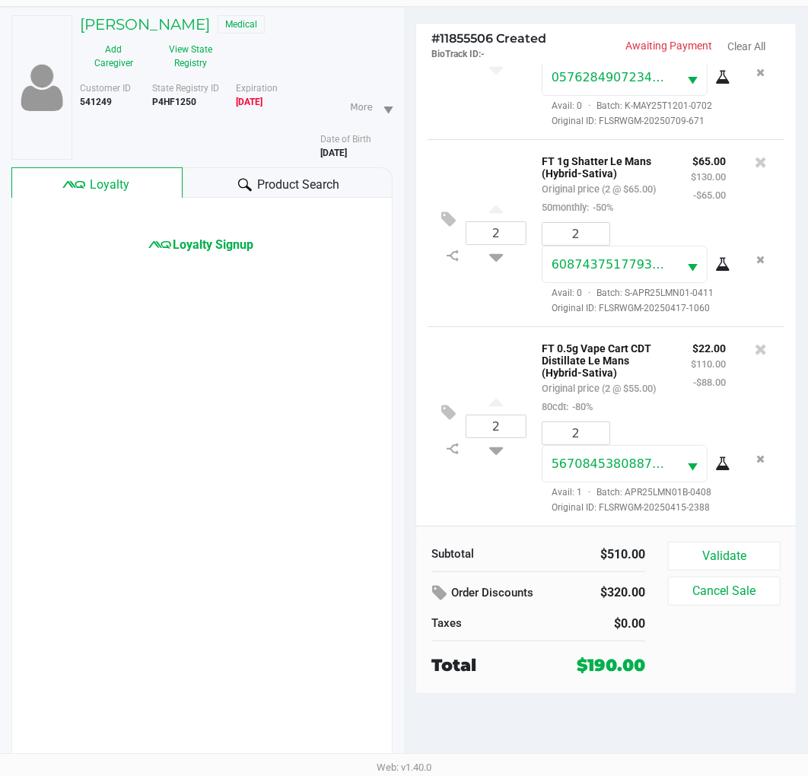
scroll to position [634, 0]
click at [726, 560] on button "Validate" at bounding box center [724, 556] width 113 height 29
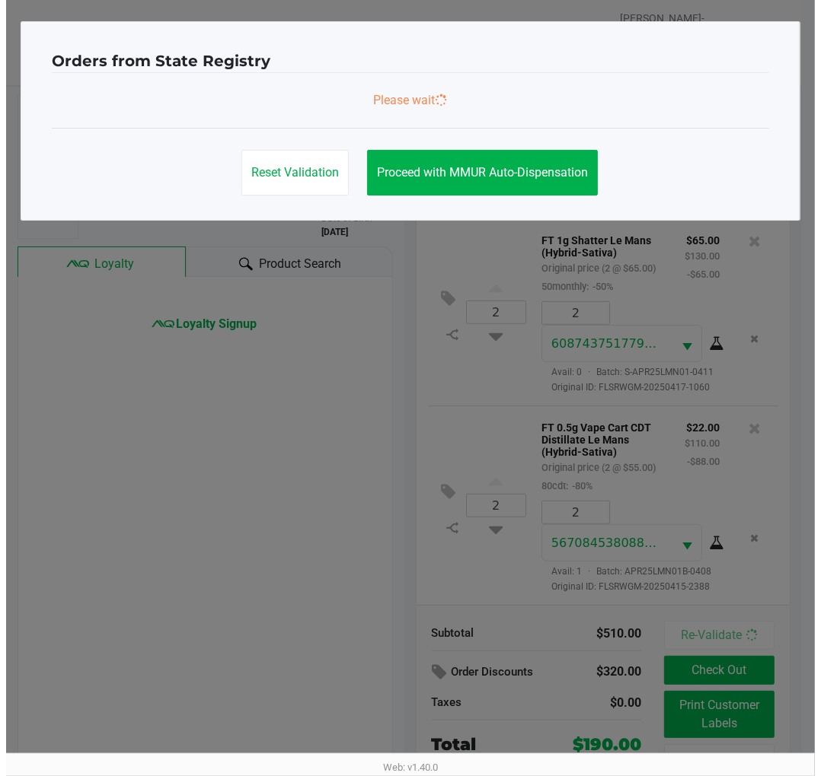
scroll to position [0, 0]
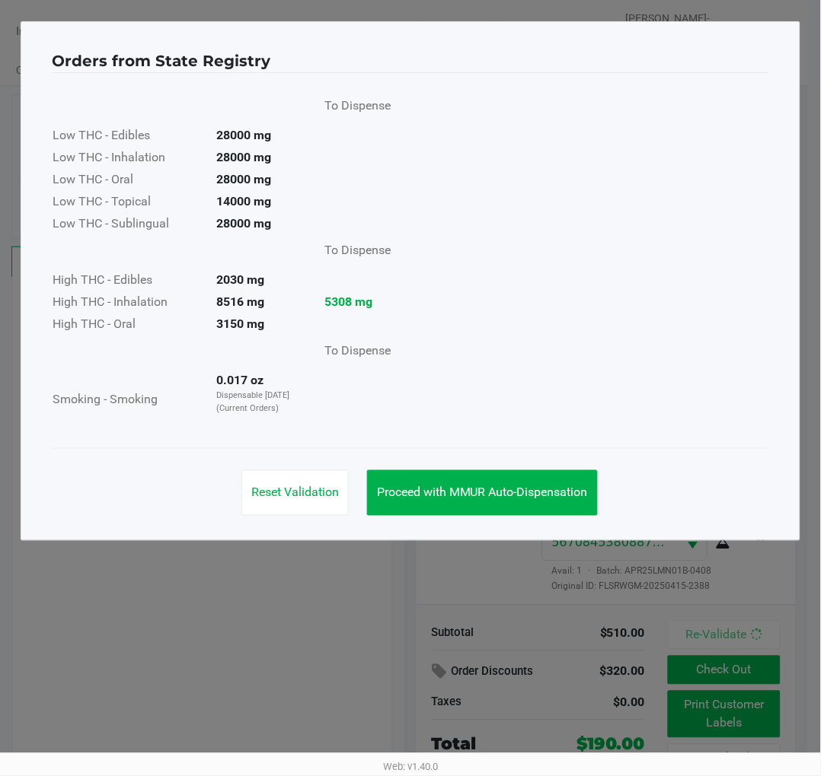
click at [536, 483] on button "Proceed with MMUR Auto-Dispensation" at bounding box center [482, 493] width 231 height 46
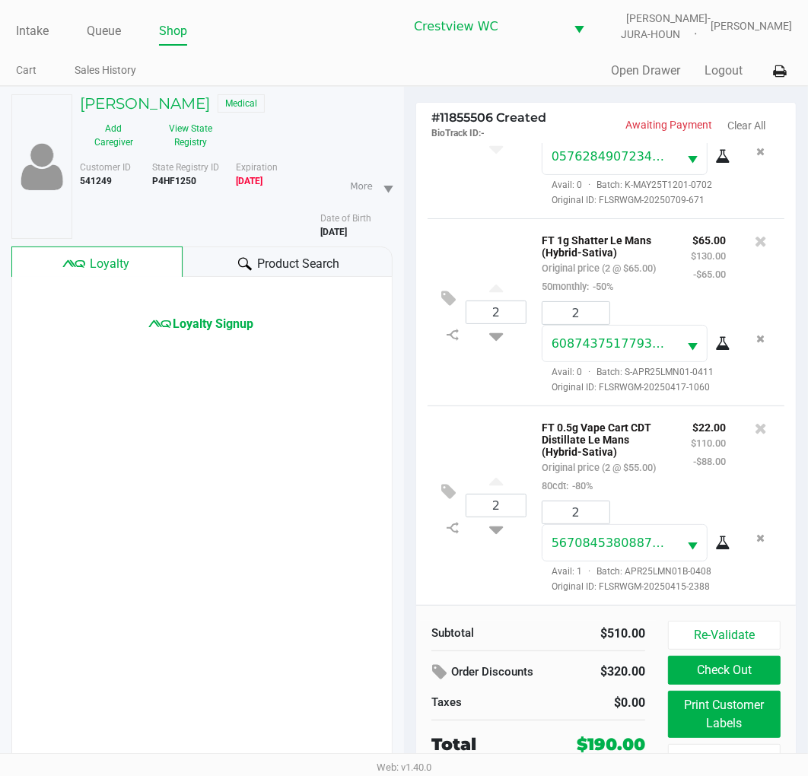
scroll to position [79, 0]
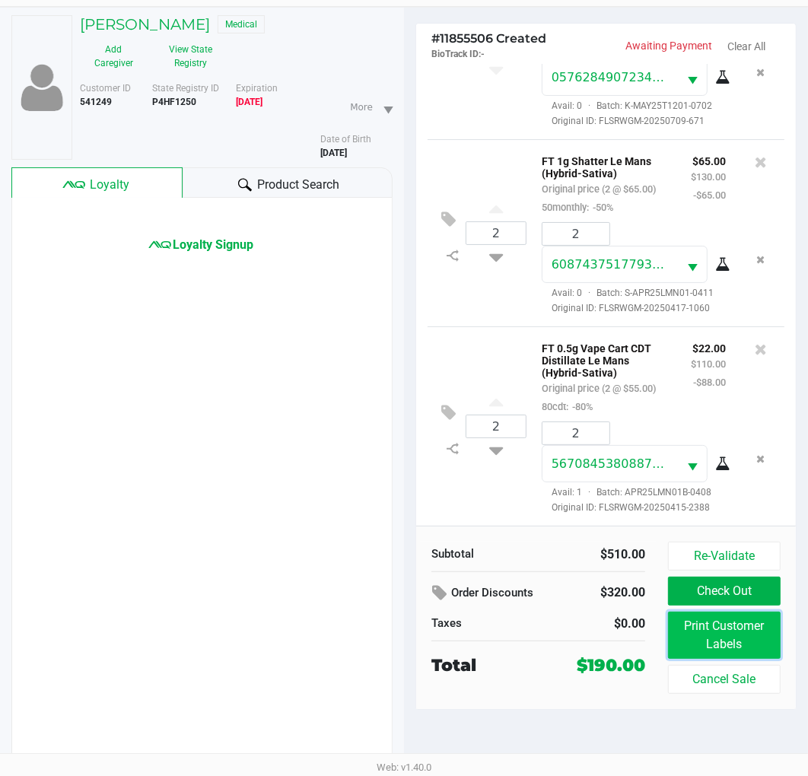
click at [726, 644] on button "Print Customer Labels" at bounding box center [724, 635] width 113 height 47
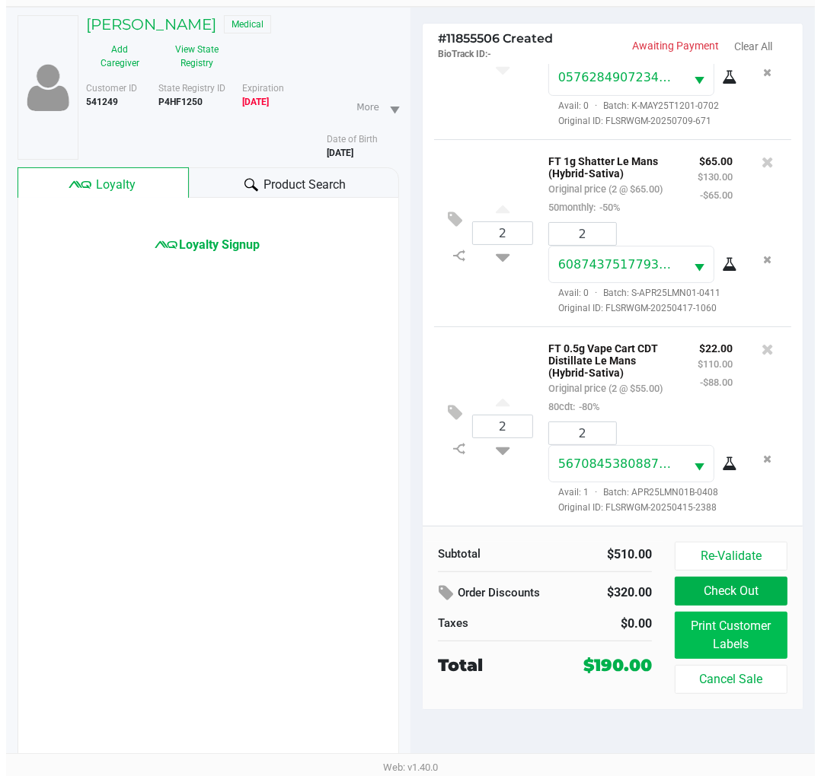
scroll to position [0, 0]
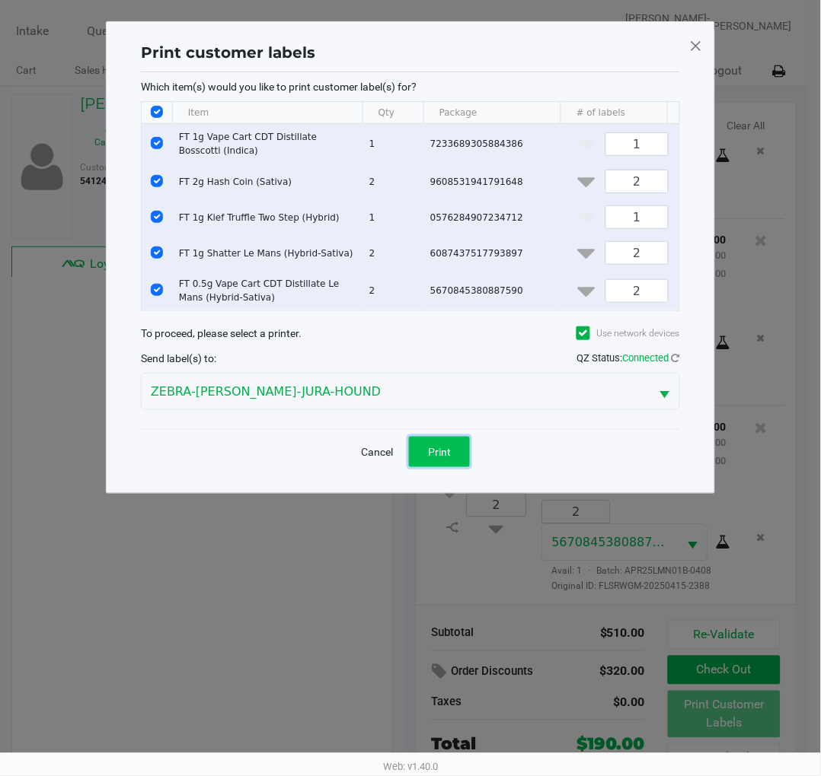
click at [432, 458] on span "Print" at bounding box center [439, 452] width 23 height 12
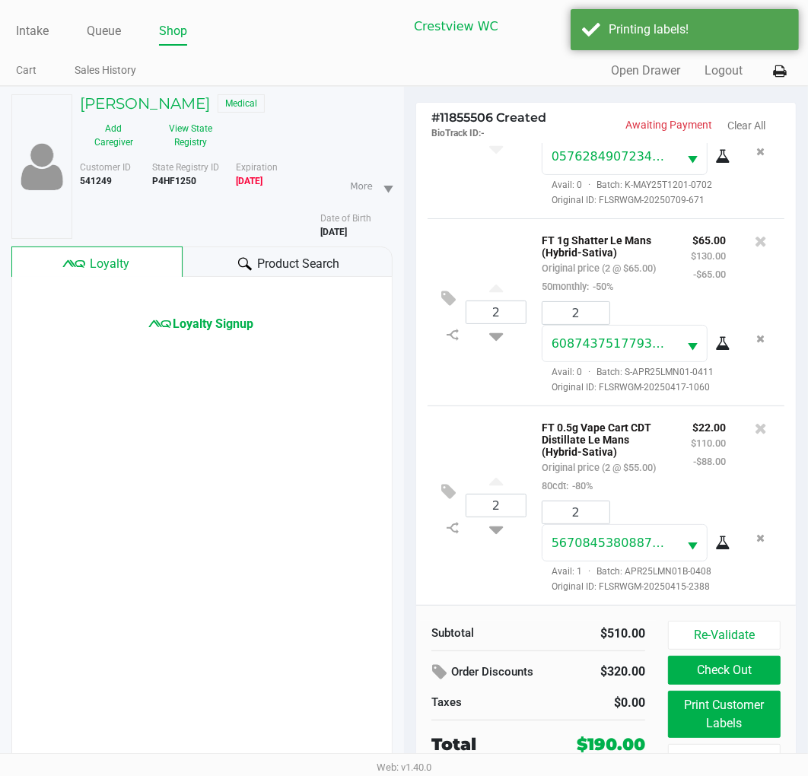
scroll to position [79, 0]
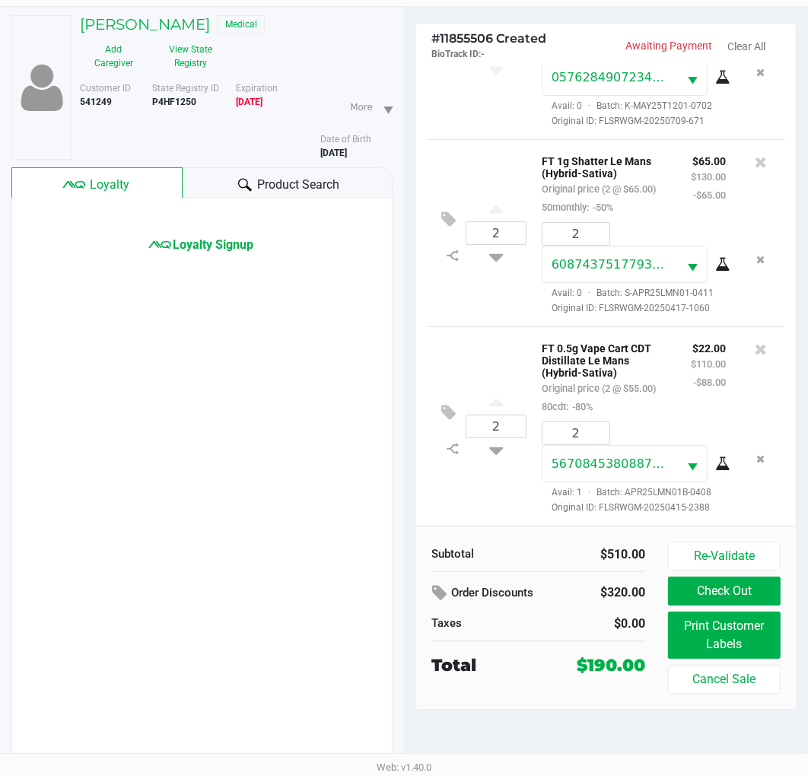
click at [496, 327] on div "2 FT 0.5g Vape Cart CDT Distillate Le Mans (Hybrid-Sativa) Original price (2 @ …" at bounding box center [606, 426] width 357 height 199
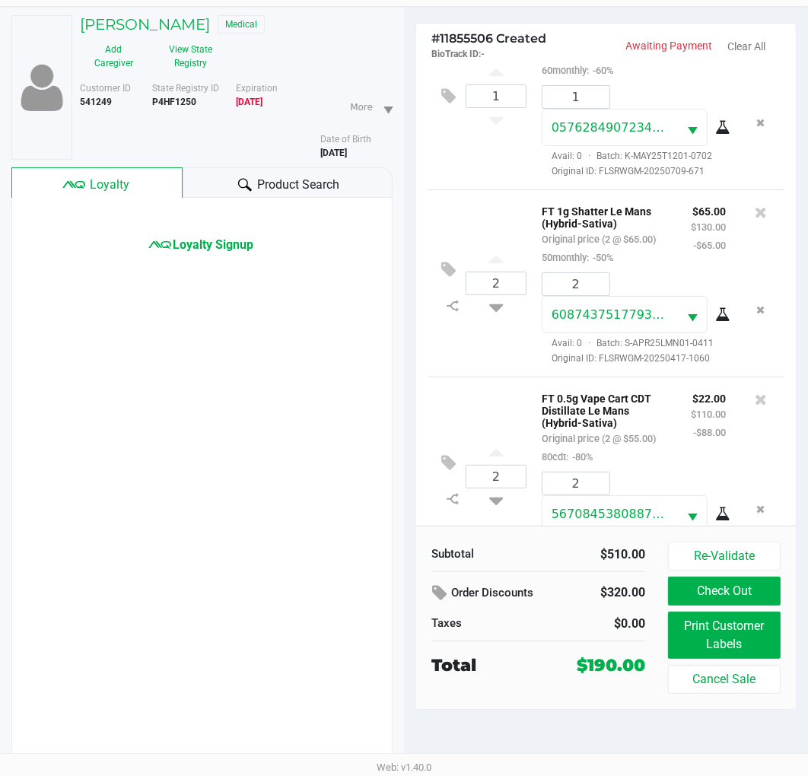
scroll to position [634, 0]
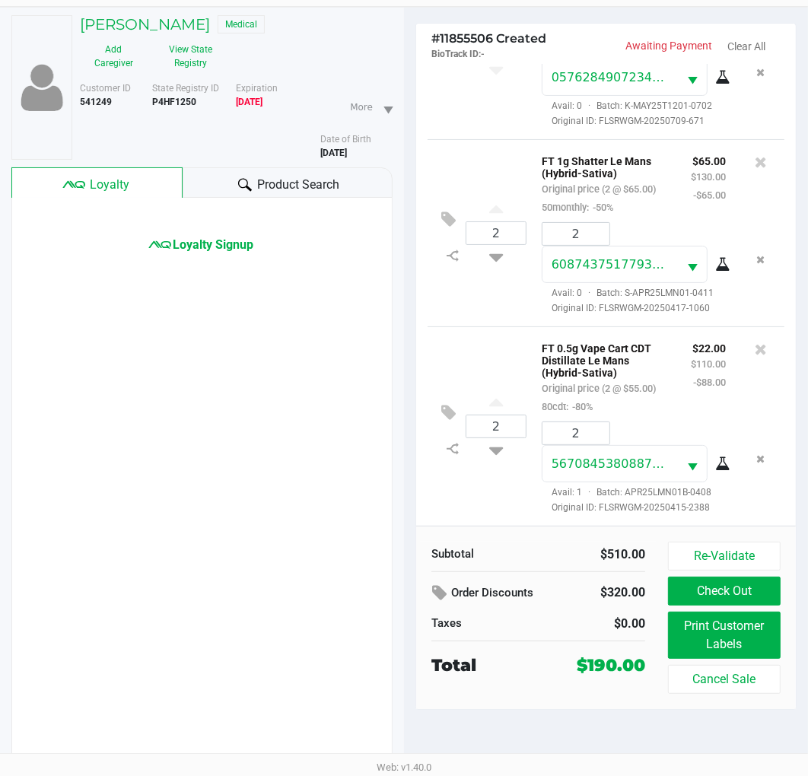
click at [489, 279] on div "2 FT 1g Shatter Le Mans (Hybrid-Sativa) Original price (2 @ $65.00) 50monthly: …" at bounding box center [606, 232] width 357 height 187
click at [722, 556] on button "Re-Validate" at bounding box center [724, 556] width 113 height 29
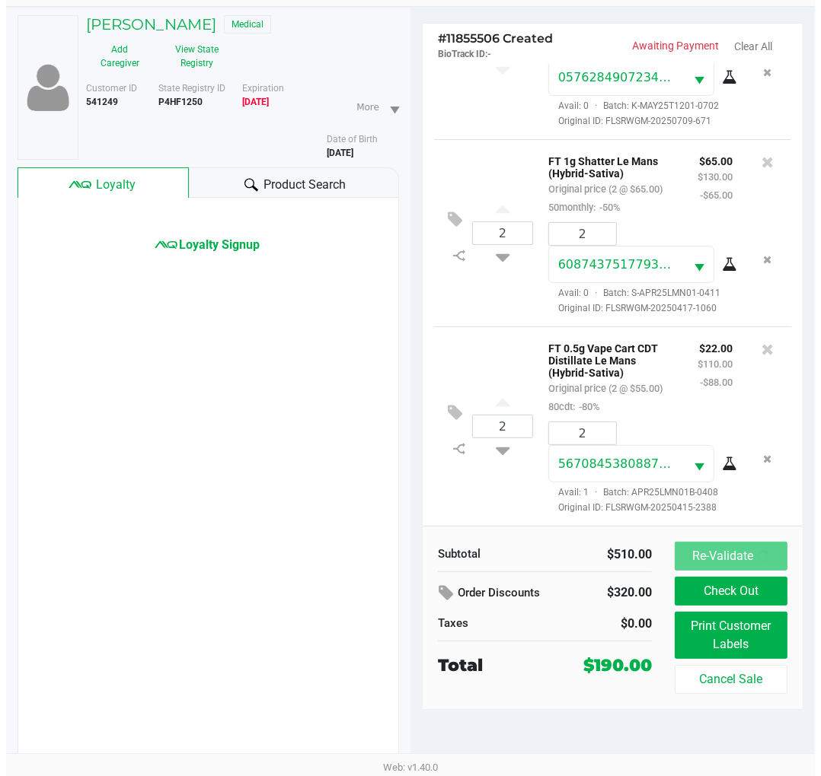
scroll to position [0, 0]
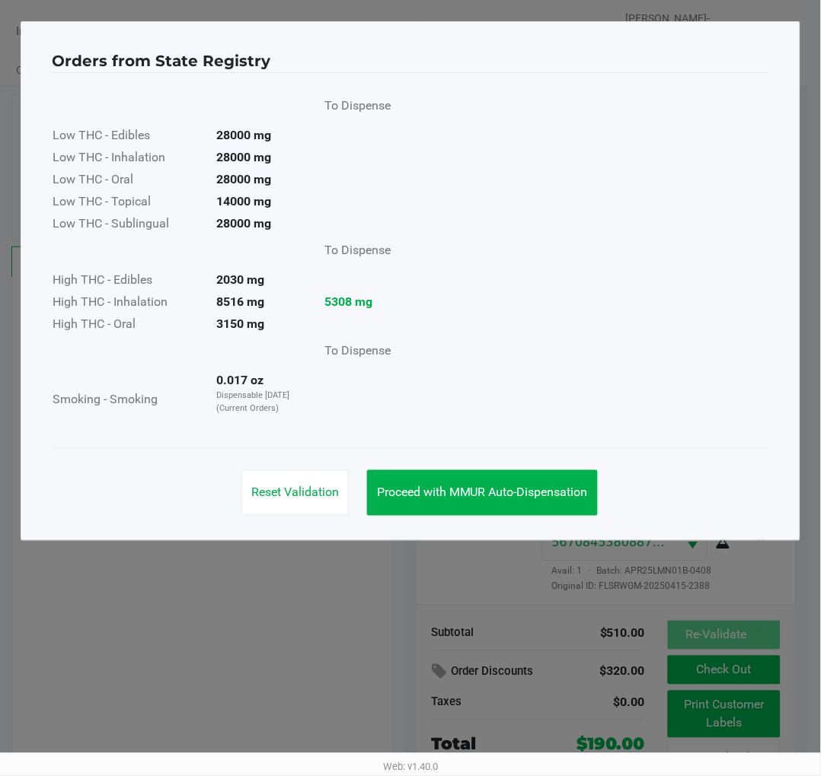
click at [552, 495] on span "Proceed with MMUR Auto-Dispensation" at bounding box center [482, 493] width 211 height 14
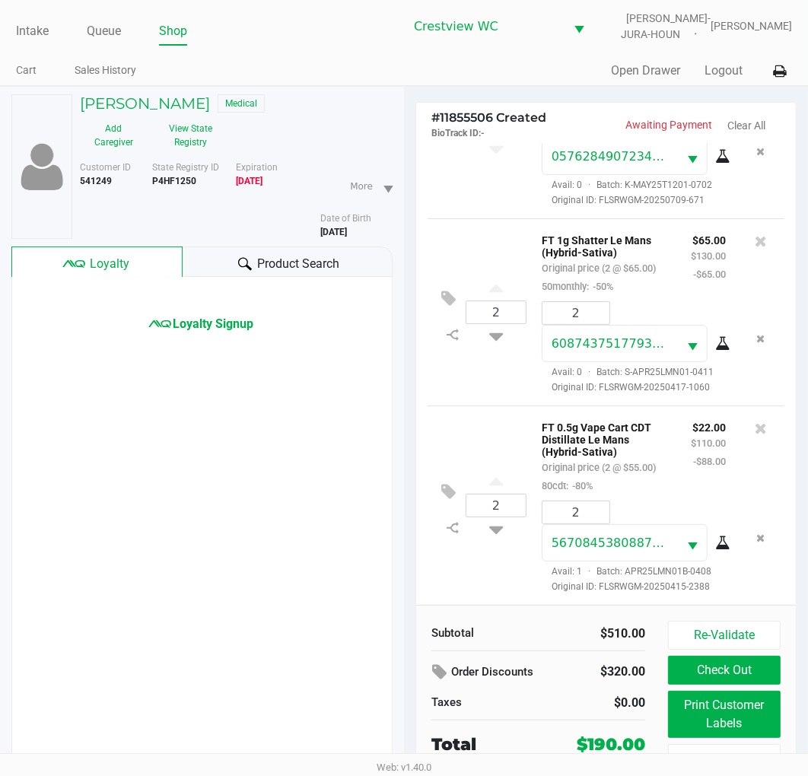
scroll to position [79, 0]
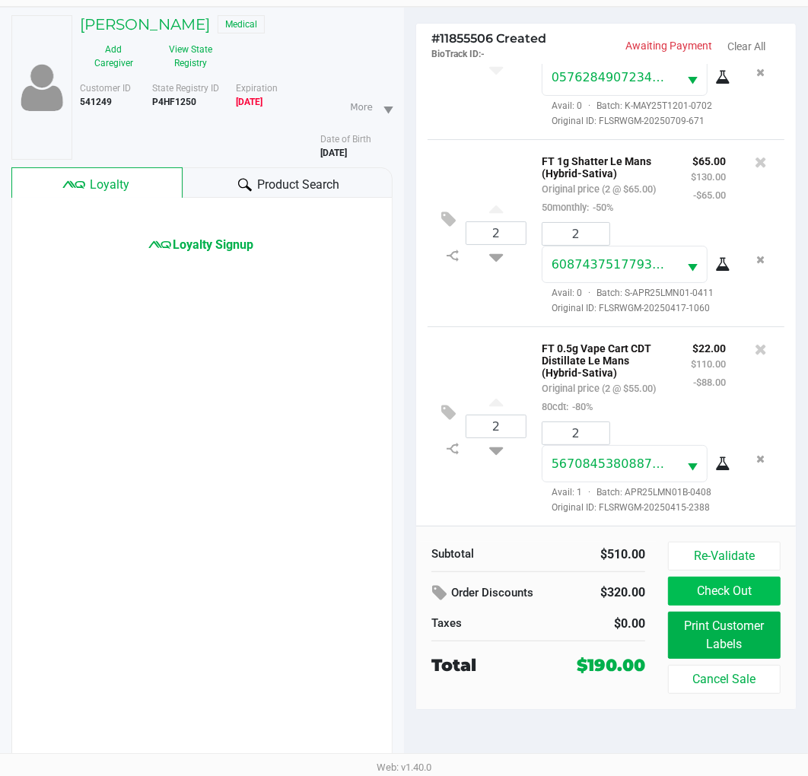
click at [735, 588] on button "Check Out" at bounding box center [724, 591] width 113 height 29
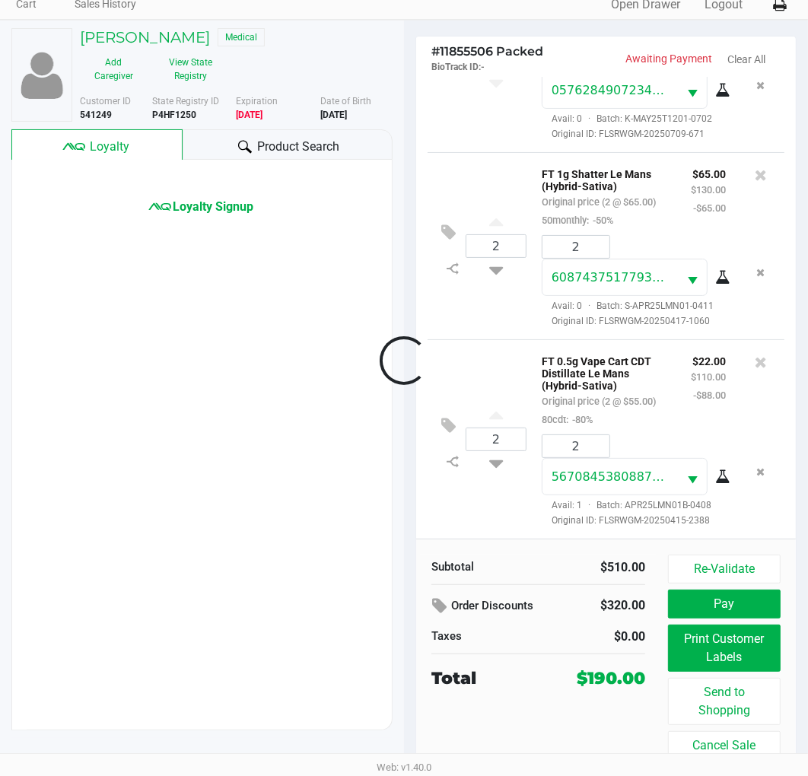
scroll to position [67, 0]
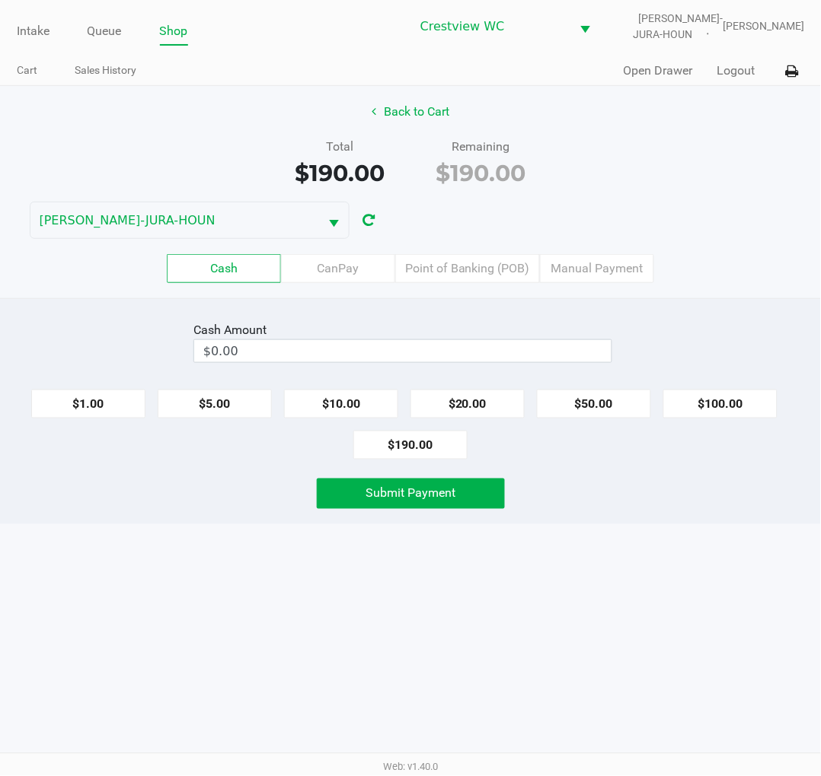
click at [676, 149] on div "Total $190.00 Remaining $190.00" at bounding box center [410, 164] width 843 height 53
click at [470, 263] on label "Point of Banking (POB)" at bounding box center [467, 268] width 145 height 29
click at [0, 0] on 7 "Point of Banking (POB)" at bounding box center [0, 0] width 0 height 0
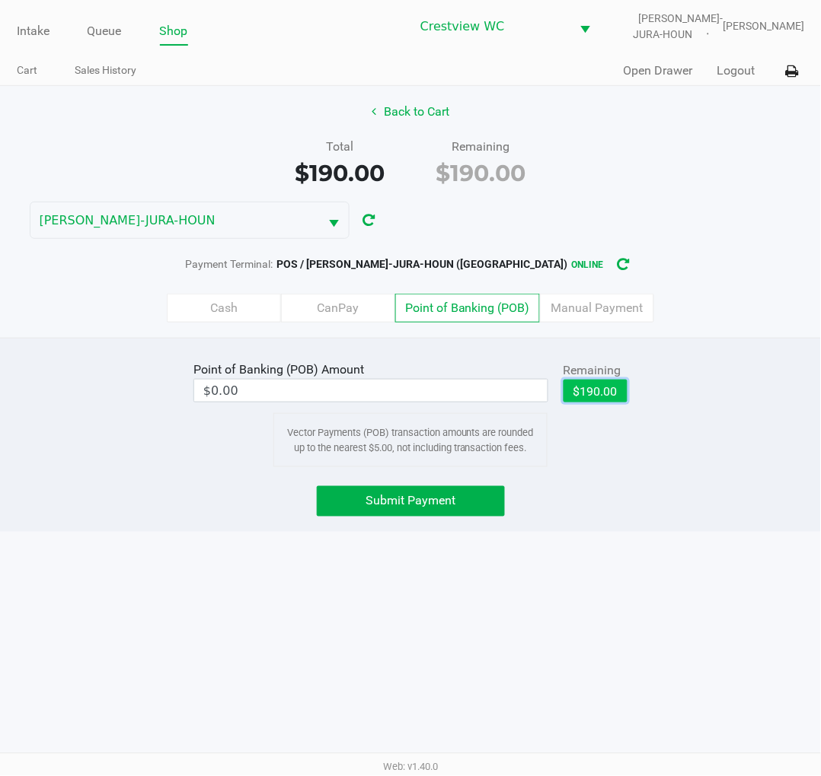
click at [607, 385] on button "$190.00" at bounding box center [595, 391] width 64 height 23
type input "$190.00"
click at [444, 506] on span "Submit Payment" at bounding box center [410, 501] width 90 height 14
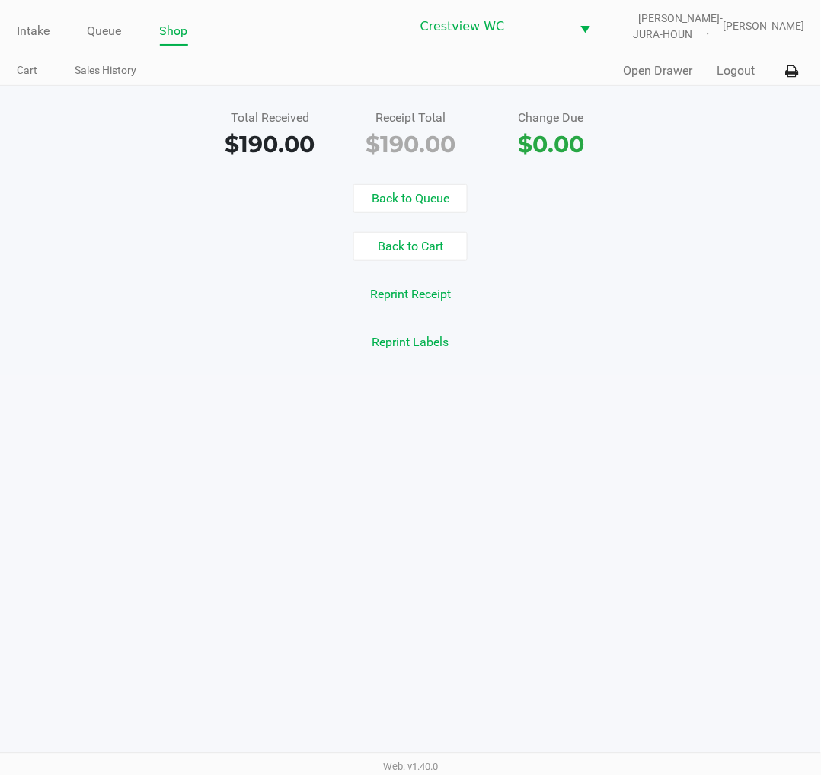
click at [721, 301] on div "Reprint Receipt" at bounding box center [410, 294] width 843 height 29
click at [651, 72] on button "Open Drawer" at bounding box center [657, 71] width 69 height 18
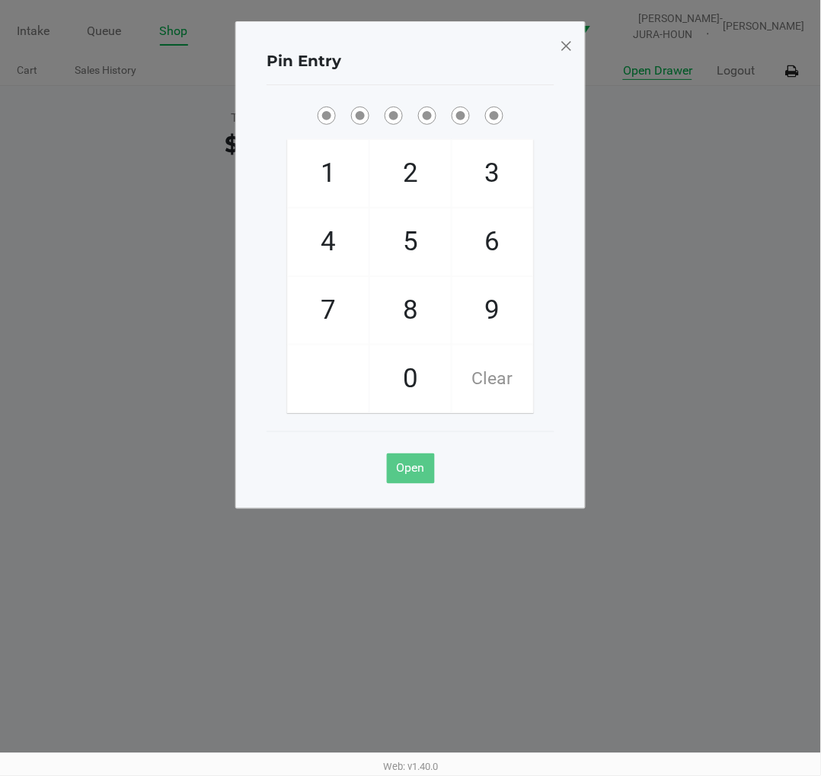
click at [560, 48] on span at bounding box center [566, 45] width 14 height 24
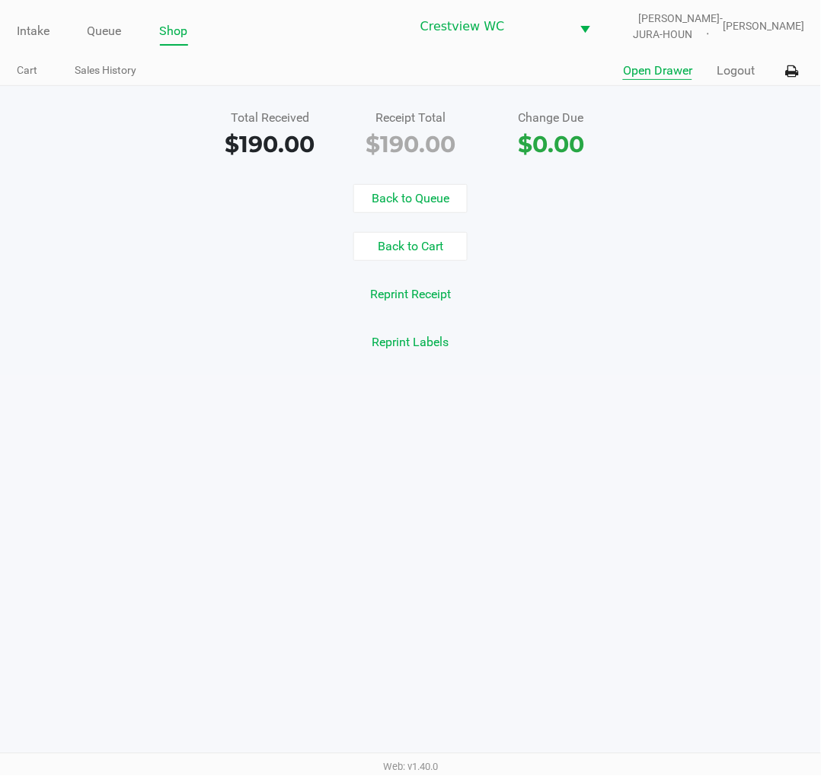
click at [642, 79] on button "Open Drawer" at bounding box center [657, 71] width 69 height 18
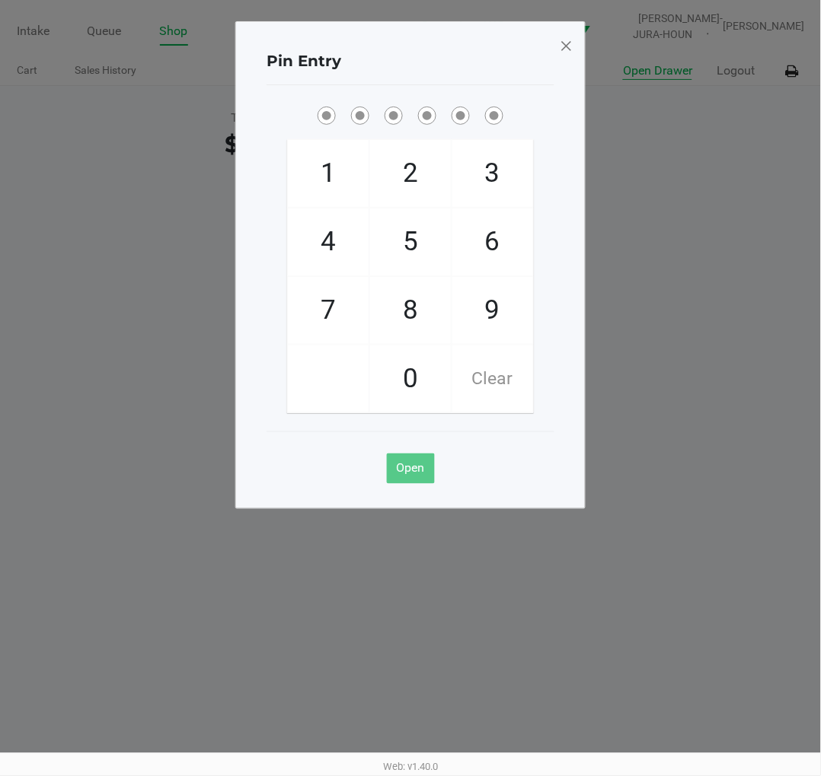
click at [312, 183] on span "1" at bounding box center [328, 173] width 81 height 67
checkbox input "true"
click at [515, 245] on span "6" at bounding box center [492, 242] width 81 height 67
checkbox input "true"
click at [507, 247] on span "6" at bounding box center [492, 242] width 81 height 67
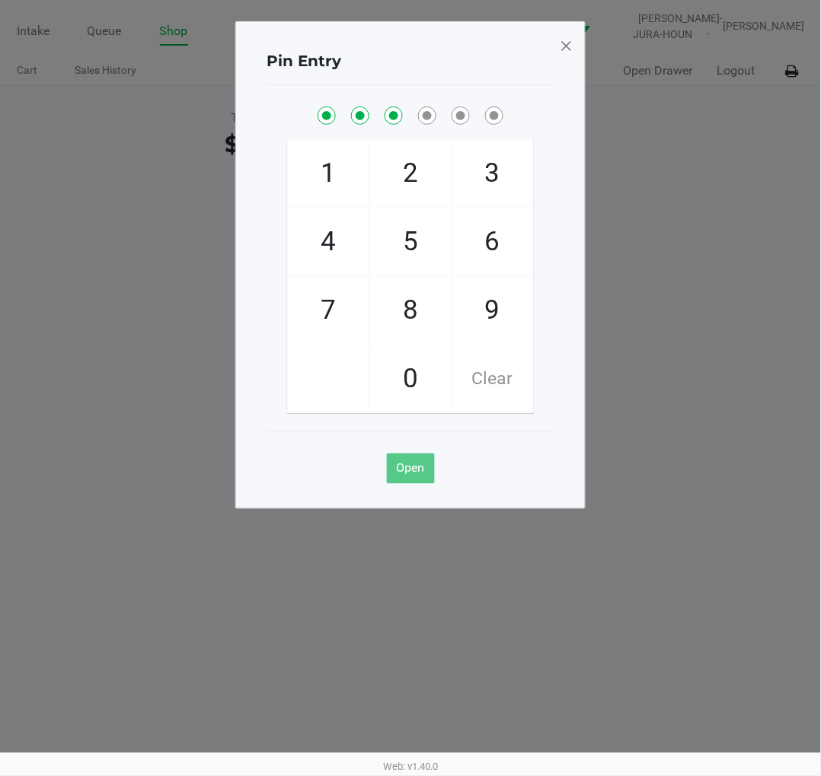
checkbox input "true"
click at [320, 164] on span "1" at bounding box center [328, 173] width 81 height 67
checkbox input "true"
click at [413, 303] on span "8" at bounding box center [410, 310] width 81 height 67
checkbox input "true"
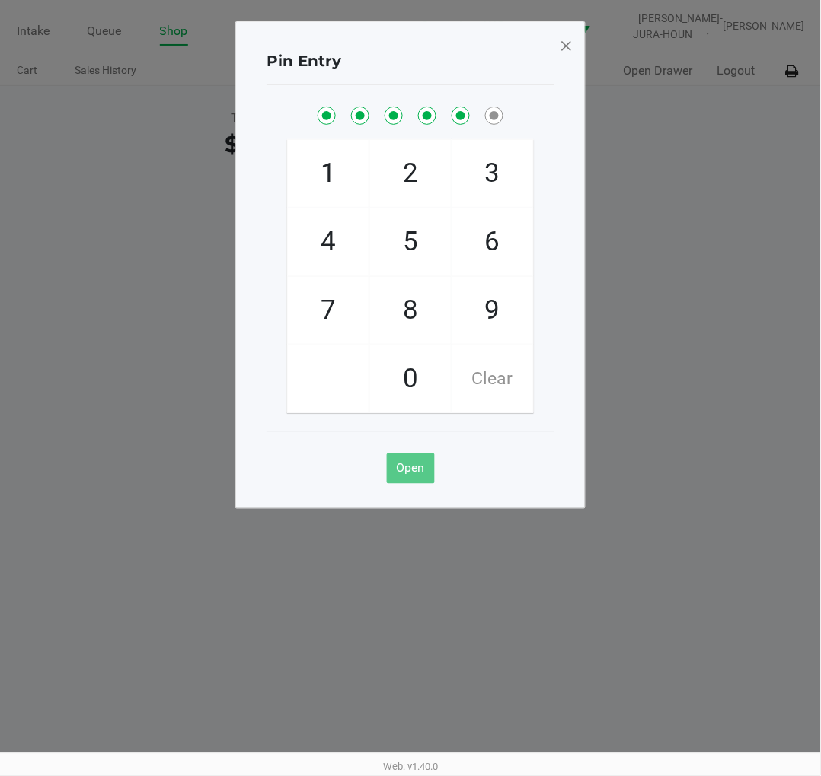
click at [492, 374] on span "Clear" at bounding box center [492, 379] width 81 height 67
checkbox input "false"
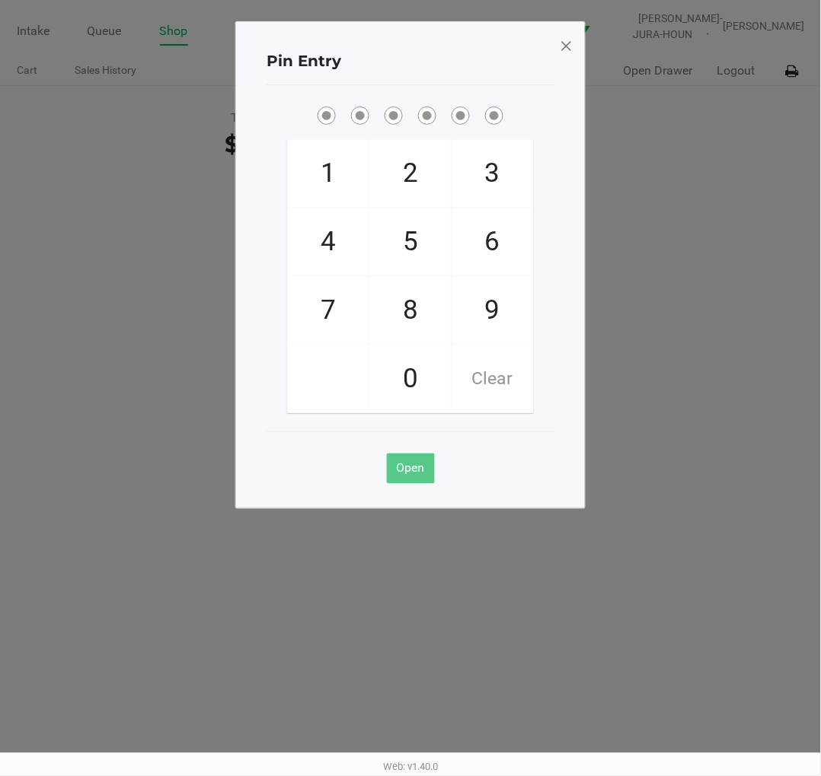
checkbox input "false"
click at [493, 398] on span "Clear" at bounding box center [492, 379] width 81 height 67
click at [505, 390] on span "Clear" at bounding box center [492, 379] width 81 height 67
click at [389, 179] on span "2" at bounding box center [410, 173] width 81 height 67
checkbox input "true"
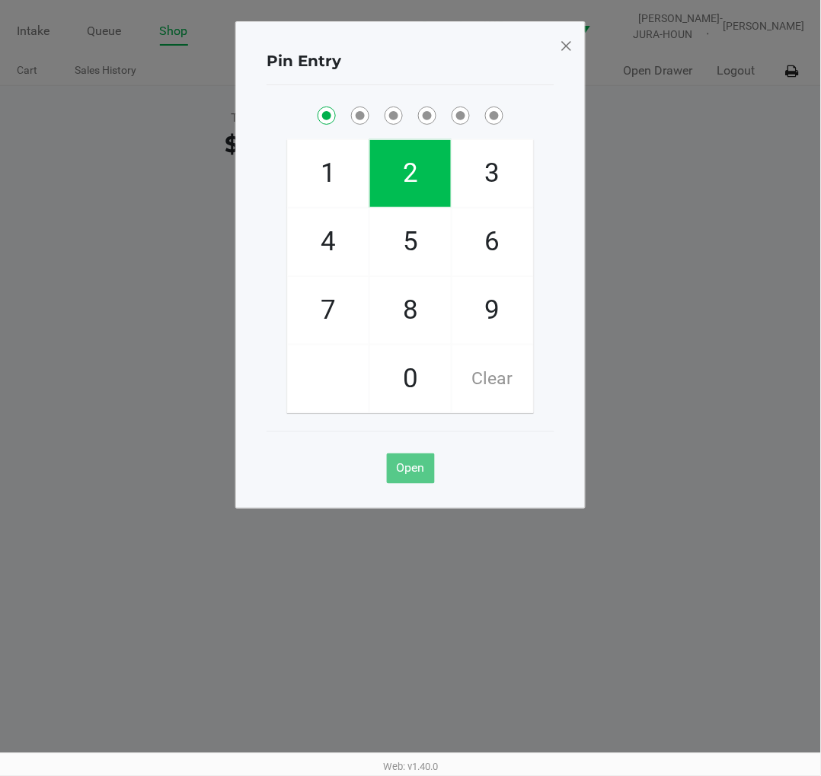
click at [306, 173] on span "1" at bounding box center [328, 173] width 81 height 67
checkbox input "true"
click at [488, 246] on span "6" at bounding box center [492, 242] width 81 height 67
checkbox input "true"
click at [497, 247] on span "6" at bounding box center [492, 242] width 81 height 67
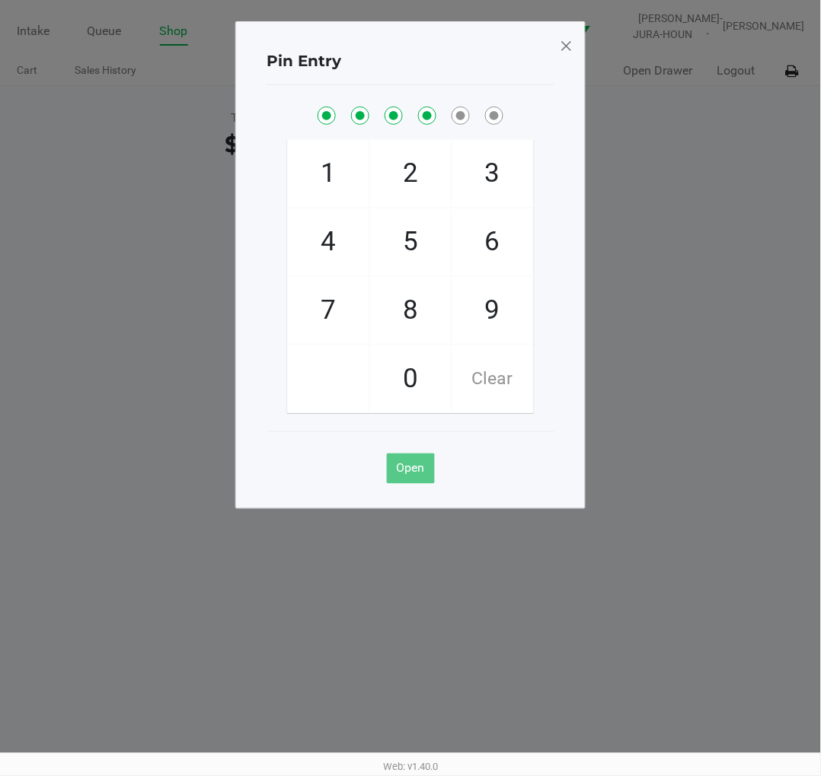
checkbox input "true"
click at [333, 167] on span "1" at bounding box center [328, 173] width 81 height 67
checkbox input "true"
click at [406, 302] on span "8" at bounding box center [410, 310] width 81 height 67
checkbox input "true"
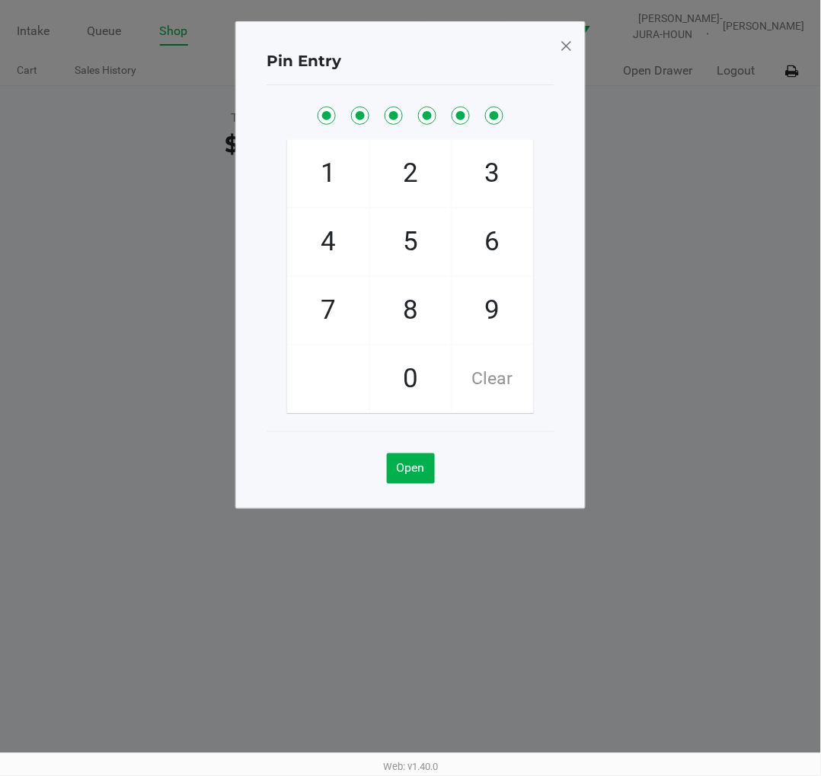
click at [732, 237] on ngb-modal-window "Pin Entry 1 4 7 2 5 8 0 3 6 9 Clear Open" at bounding box center [410, 388] width 821 height 776
click at [567, 42] on span at bounding box center [566, 45] width 14 height 24
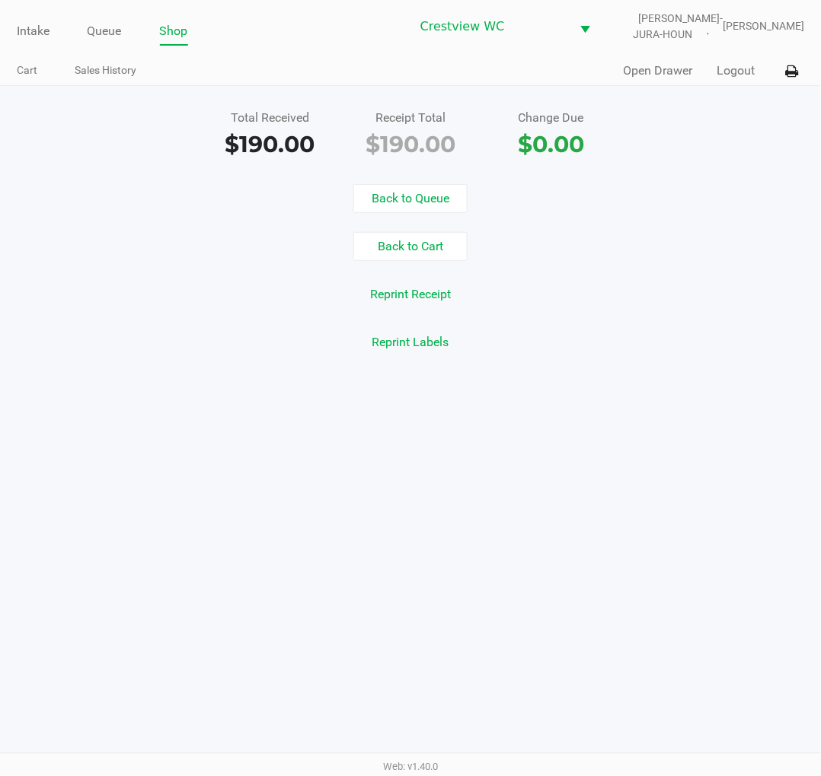
click at [661, 397] on div "Intake Queue Shop Crestview WC BRUNO-JURA-HOUN Eric Stevenson Cart Sales Histor…" at bounding box center [410, 388] width 821 height 776
click at [18, 28] on link "Intake" at bounding box center [33, 31] width 33 height 21
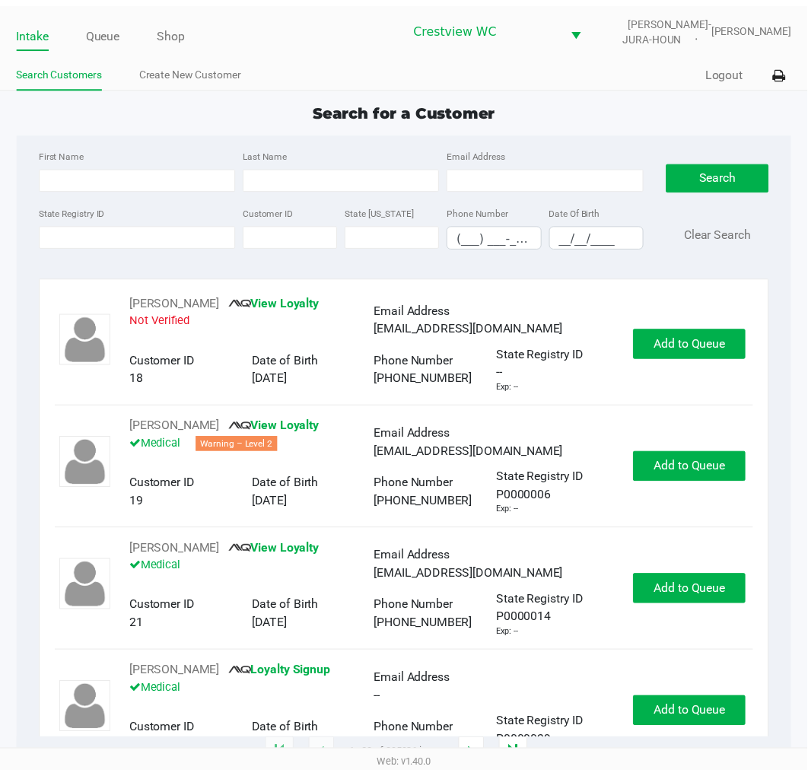
scroll to position [62, 0]
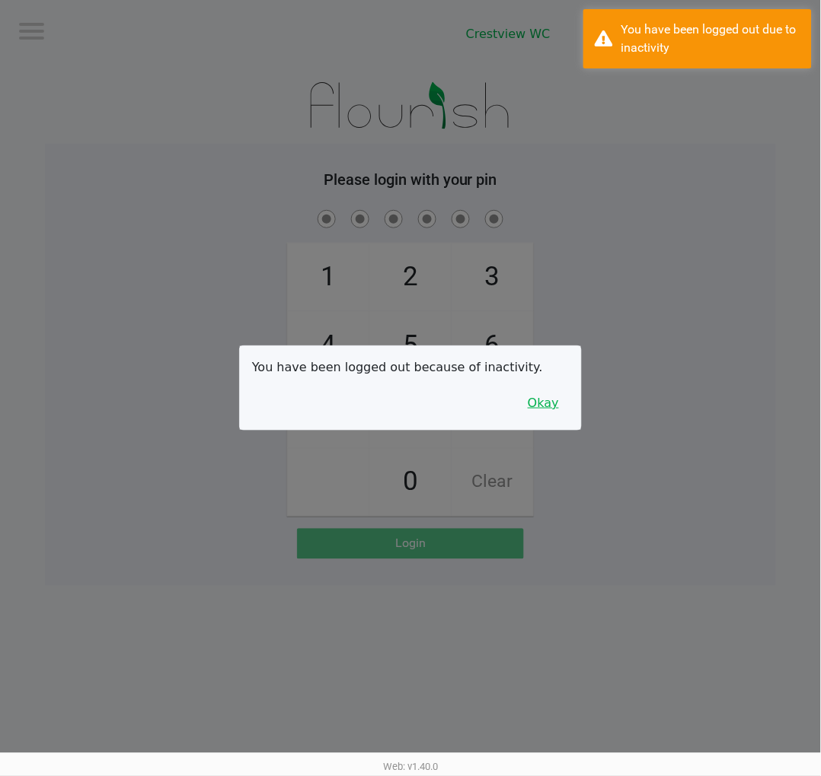
click at [564, 406] on button "Okay" at bounding box center [543, 403] width 51 height 29
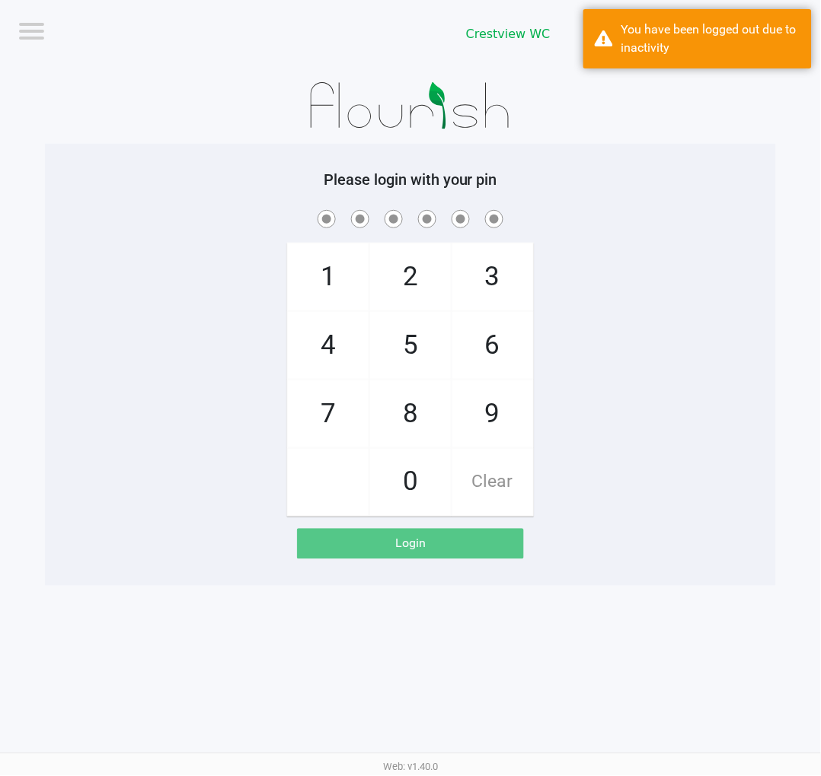
click at [414, 280] on span "2" at bounding box center [410, 277] width 81 height 67
checkbox input "true"
click at [297, 272] on span "1" at bounding box center [328, 277] width 81 height 67
checkbox input "true"
click at [508, 362] on span "6" at bounding box center [492, 345] width 81 height 67
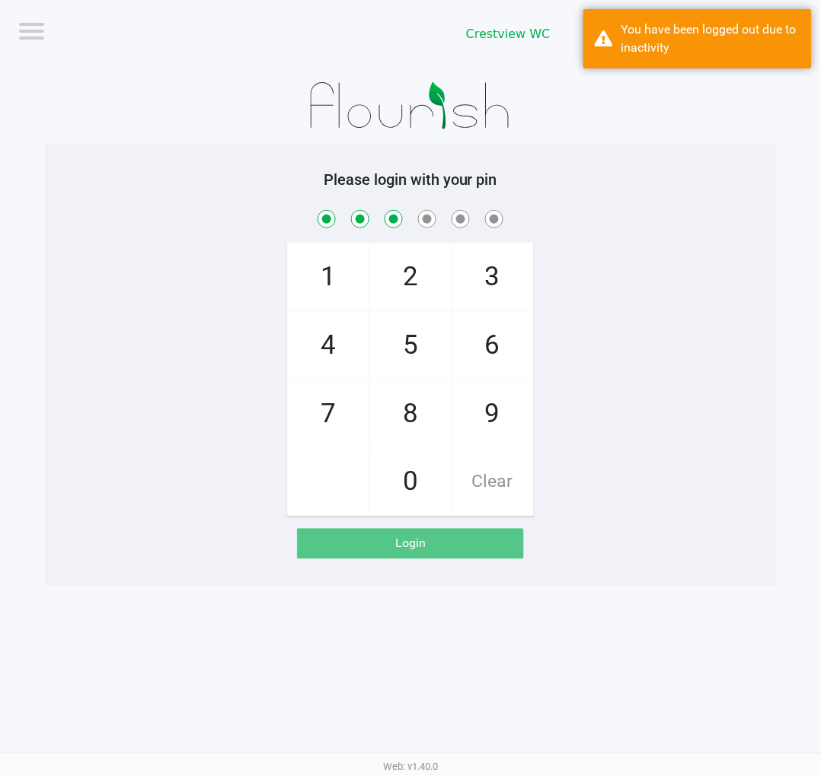
checkbox input "true"
click at [483, 362] on span "6" at bounding box center [492, 345] width 81 height 67
checkbox input "true"
click at [311, 269] on span "1" at bounding box center [328, 277] width 81 height 67
checkbox input "true"
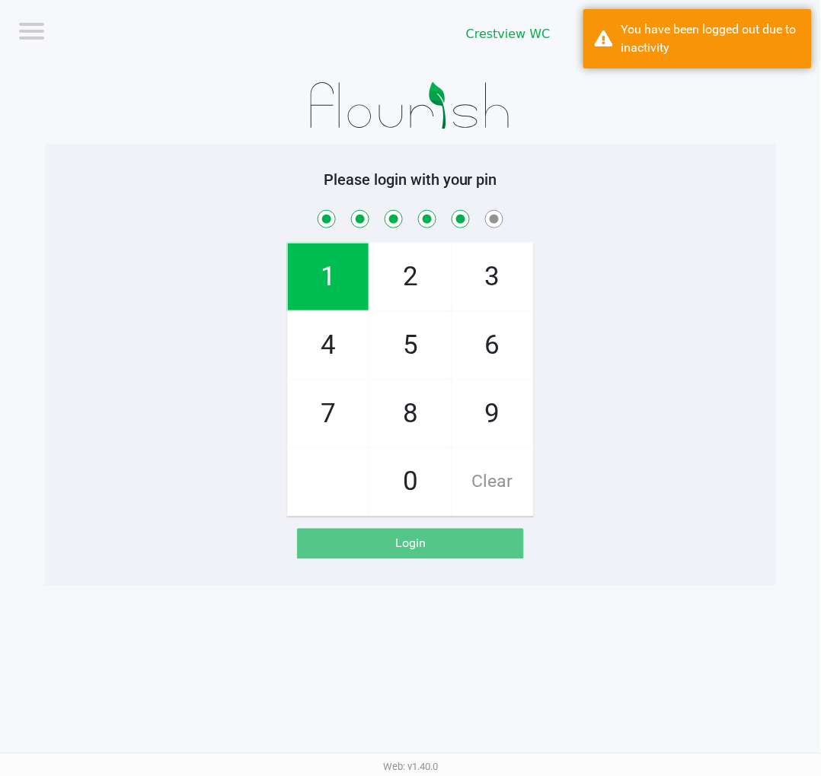
click at [430, 408] on span "8" at bounding box center [410, 414] width 81 height 67
checkbox input "true"
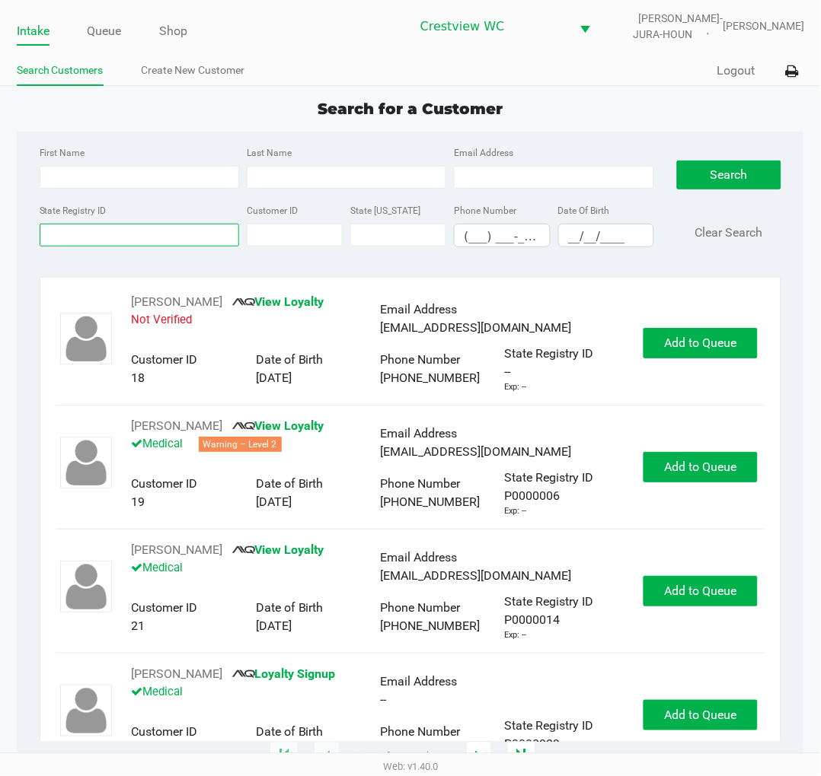
click at [122, 236] on input "State Registry ID" at bounding box center [139, 235] width 199 height 23
type input "p4xf2371"
click at [723, 174] on button "Search" at bounding box center [729, 175] width 104 height 29
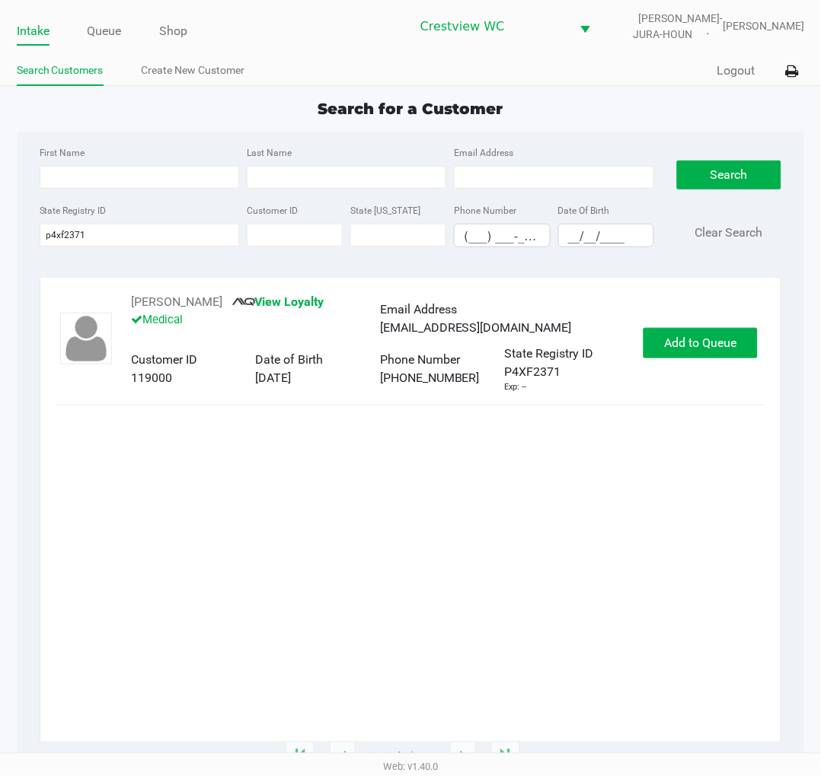
click at [721, 326] on div "SHELLY MARINO View Loyalty Medical Email Address marinos@kryptontech.com Custom…" at bounding box center [411, 343] width 710 height 100
click at [719, 349] on span "Add to Queue" at bounding box center [700, 343] width 72 height 14
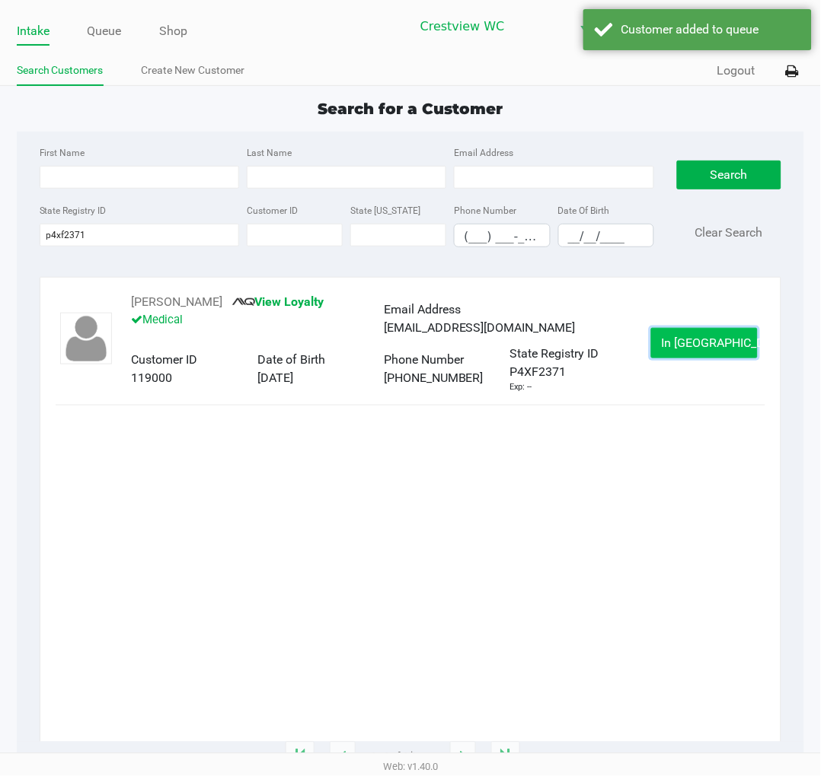
click at [719, 349] on span "In Queue" at bounding box center [725, 343] width 128 height 14
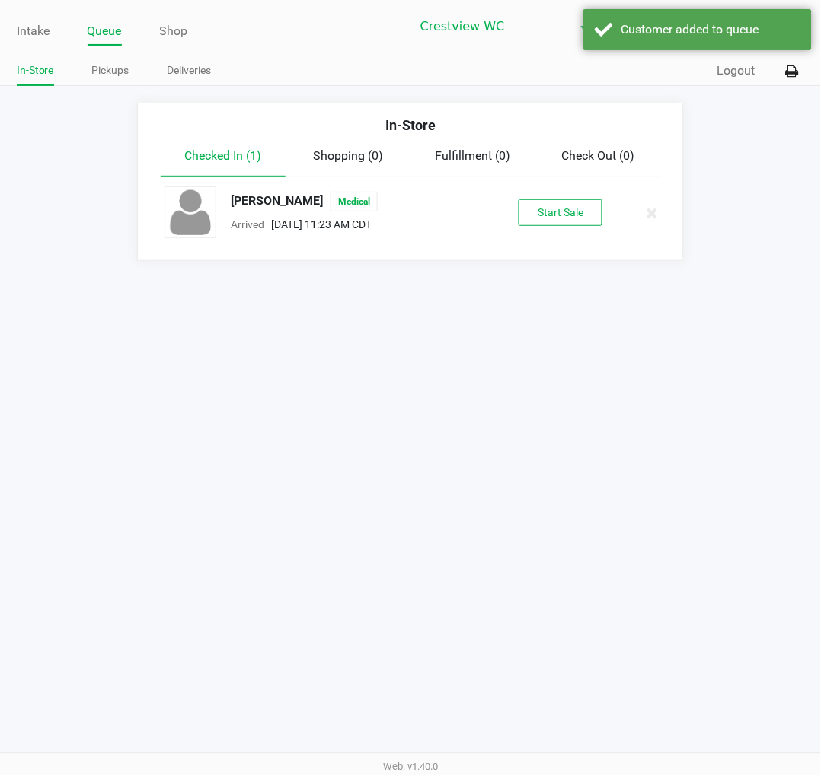
click at [572, 199] on div "SHELLY MARINO Medical Arrived Aug 27, 2025 11:23 AM CDT Start Sale" at bounding box center [410, 212] width 515 height 53
click at [554, 206] on button "Start Sale" at bounding box center [560, 212] width 84 height 27
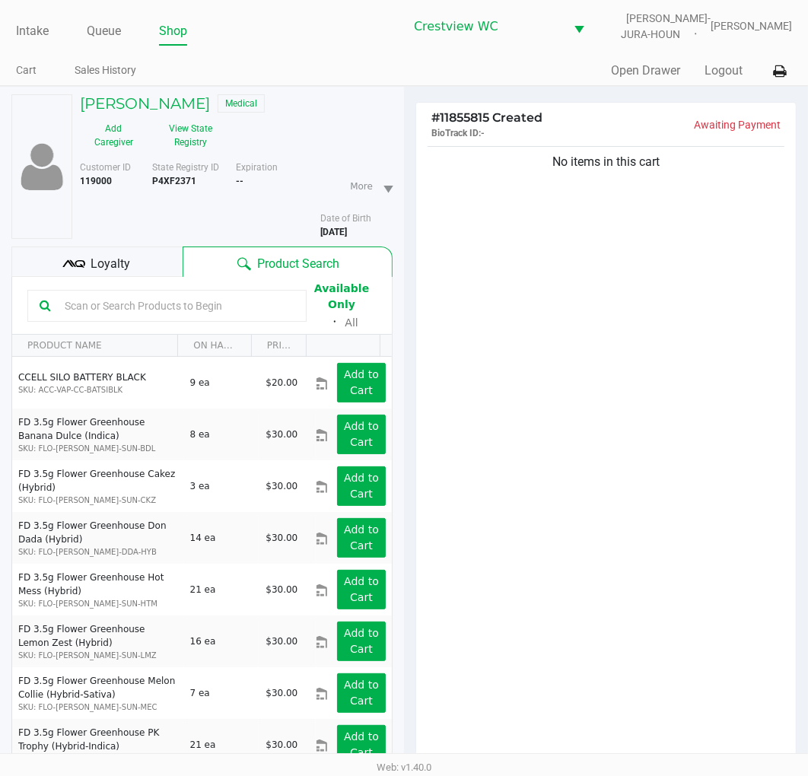
click at [142, 253] on div "Loyalty" at bounding box center [96, 262] width 171 height 30
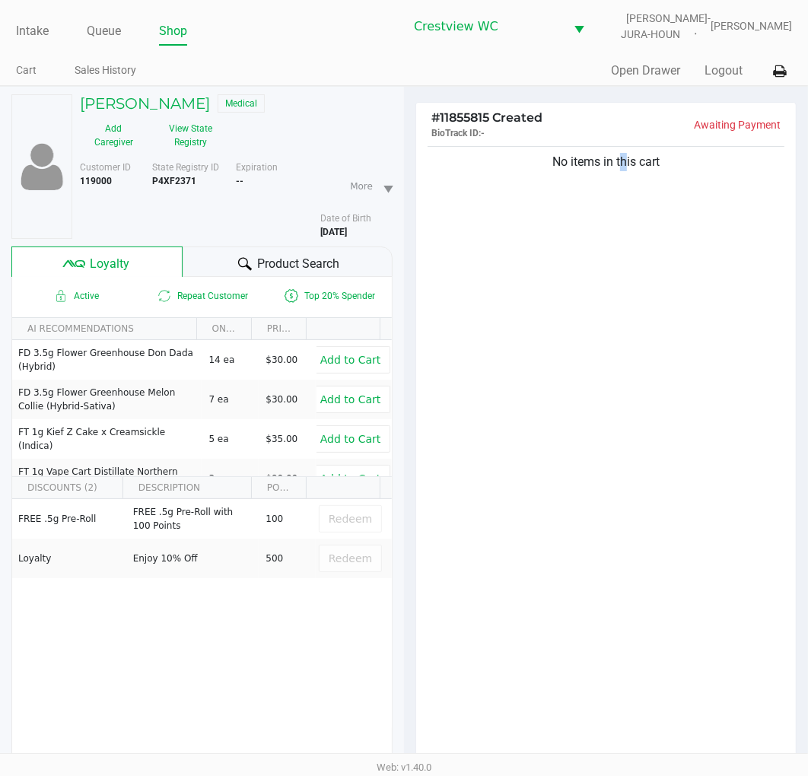
click at [620, 295] on div "No items in this cart" at bounding box center [606, 457] width 380 height 629
click at [567, 287] on div "No items in this cart" at bounding box center [606, 457] width 380 height 629
click at [689, 355] on div "No items in this cart" at bounding box center [606, 457] width 380 height 629
click at [604, 278] on div "No items in this cart" at bounding box center [606, 457] width 380 height 629
click at [658, 385] on div "No items in this cart" at bounding box center [606, 457] width 380 height 629
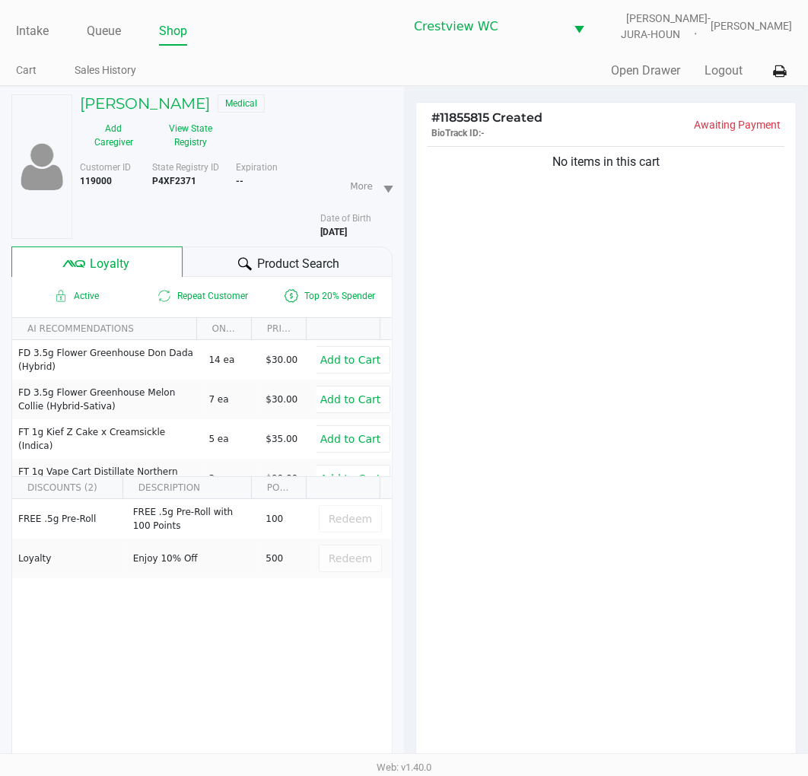
click at [698, 351] on div "No items in this cart" at bounding box center [606, 457] width 380 height 629
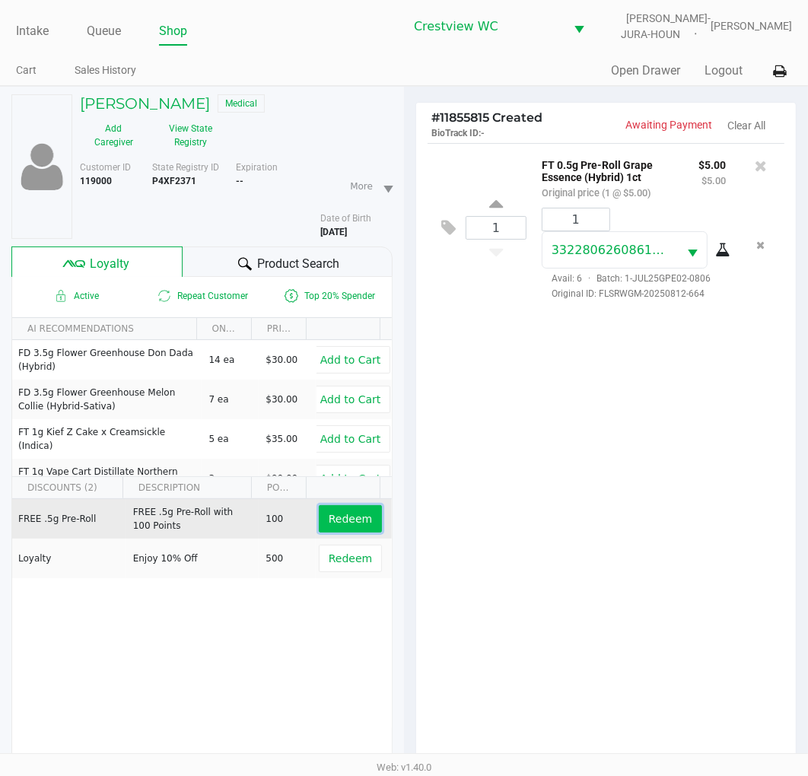
click at [361, 515] on button "Redeem" at bounding box center [350, 518] width 63 height 27
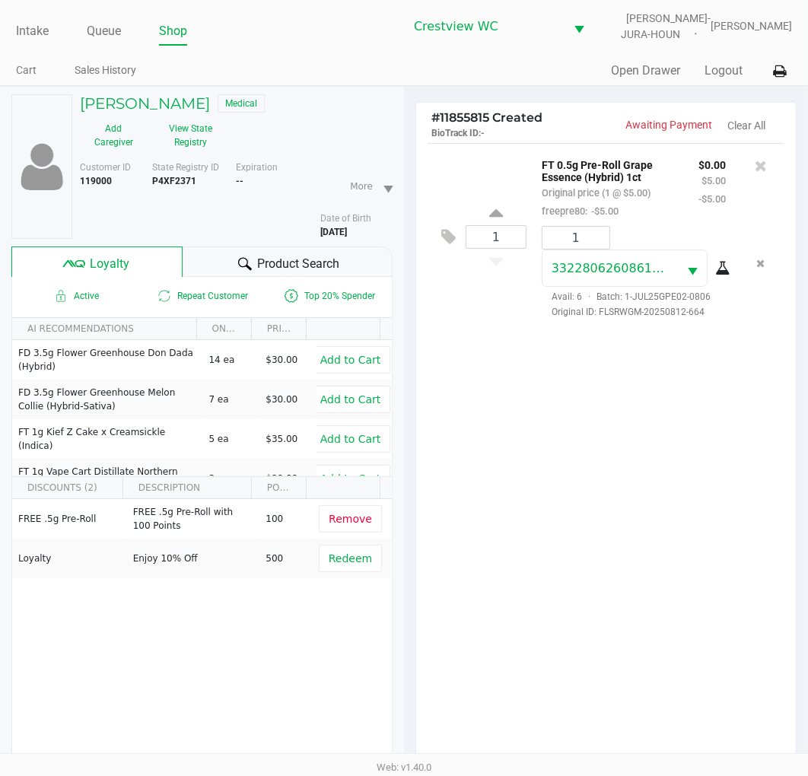
click at [656, 470] on div "1 FT 0.5g Pre-Roll Grape Essence (Hybrid) 1ct Original price (1 @ $5.00) freepr…" at bounding box center [606, 457] width 380 height 629
click at [605, 460] on div "1 FT 0.5g Pre-Roll Grape Essence (Hybrid) 1ct Original price (1 @ $5.00) freepr…" at bounding box center [606, 457] width 380 height 629
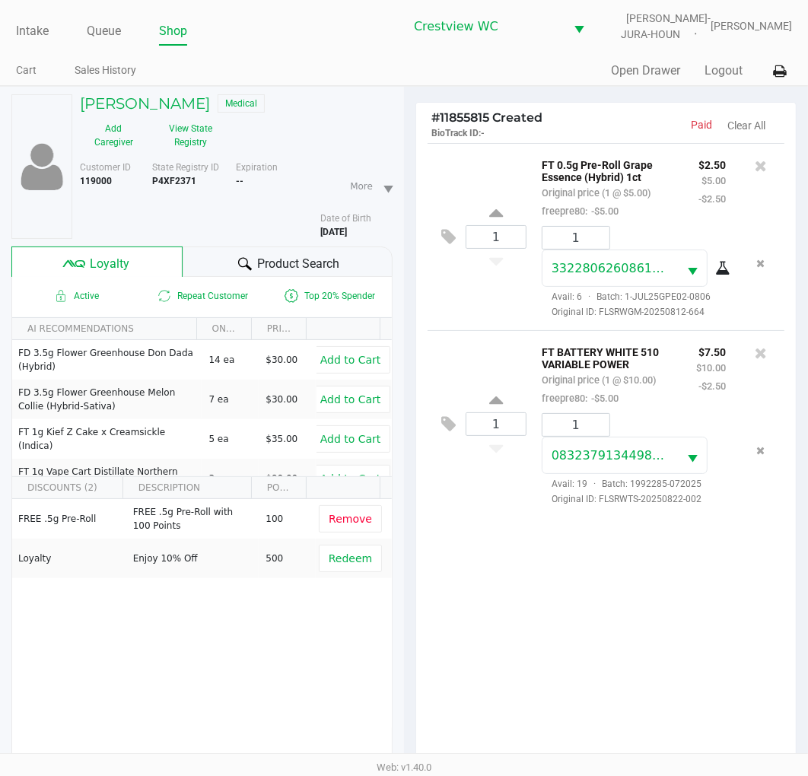
click at [497, 305] on div "1 FT 0.5g Pre-Roll Grape Essence (Hybrid) 1ct Original price (1 @ $5.00) freepr…" at bounding box center [606, 236] width 357 height 187
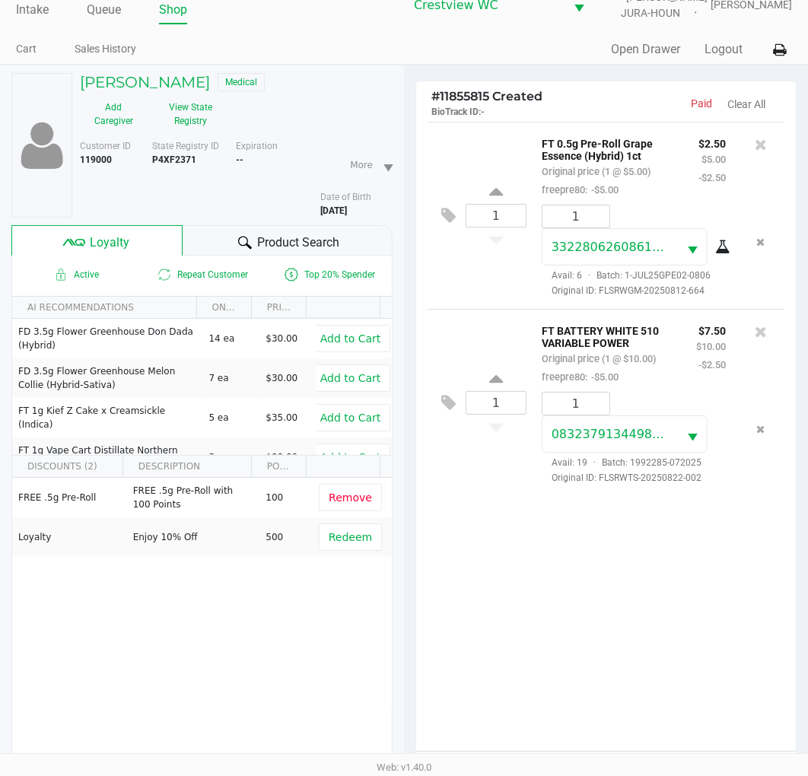
scroll to position [196, 0]
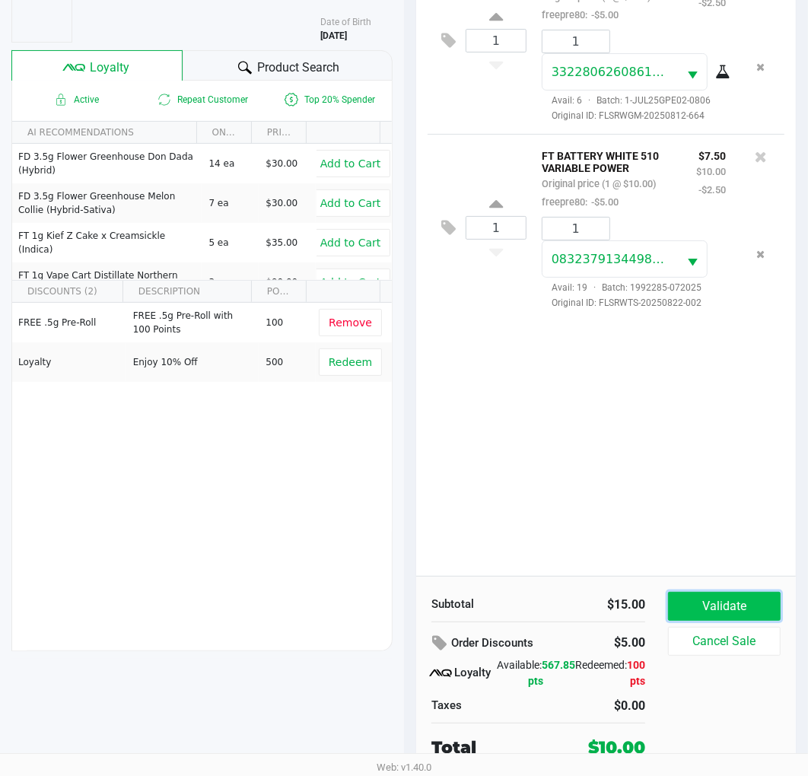
click at [735, 611] on button "Validate" at bounding box center [724, 606] width 113 height 29
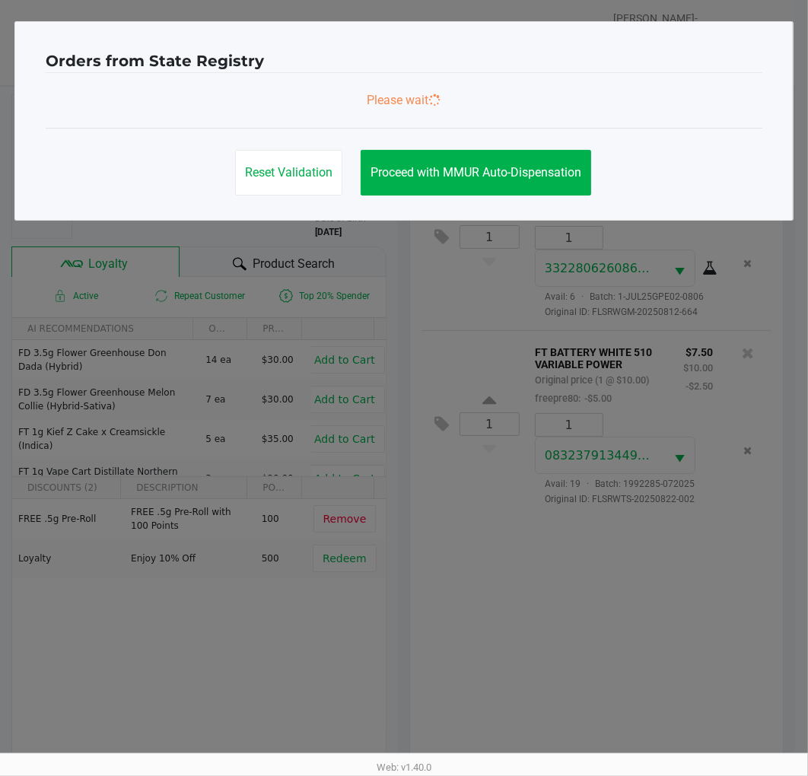
scroll to position [0, 0]
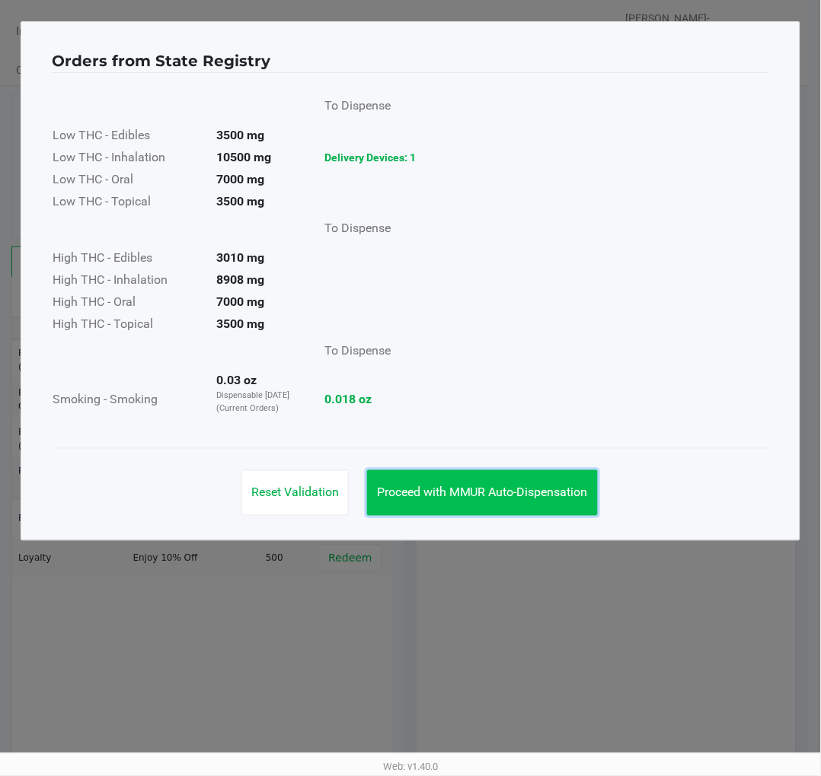
click at [527, 492] on span "Proceed with MMUR Auto-Dispensation" at bounding box center [482, 493] width 211 height 14
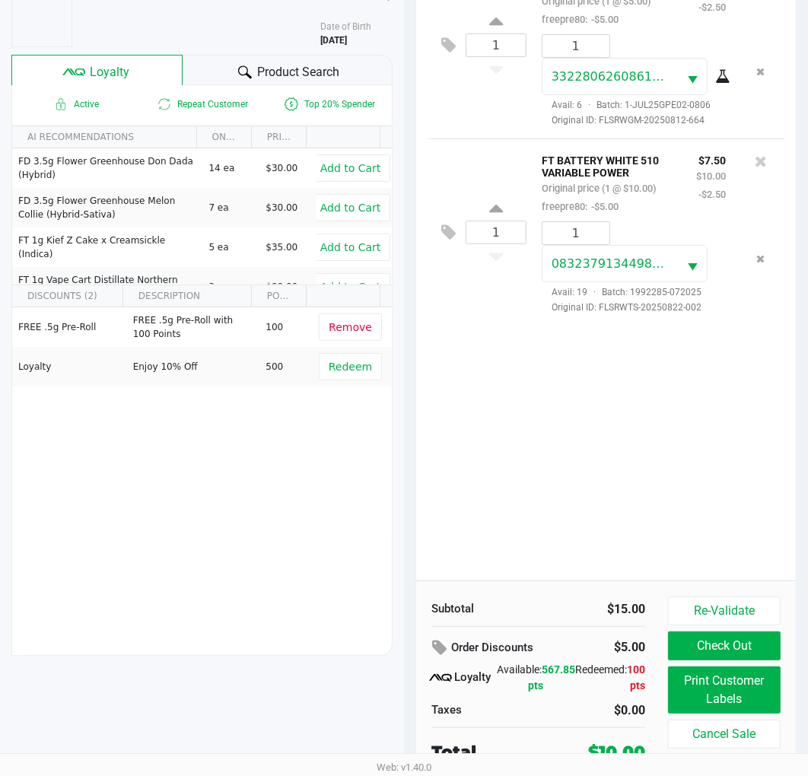
scroll to position [196, 0]
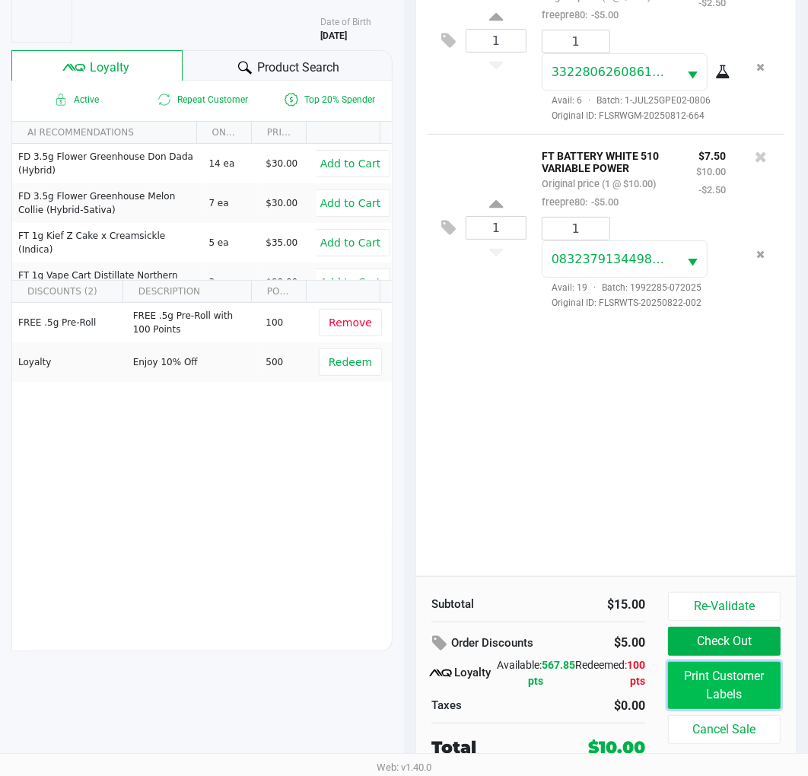
click at [741, 690] on button "Print Customer Labels" at bounding box center [724, 685] width 113 height 47
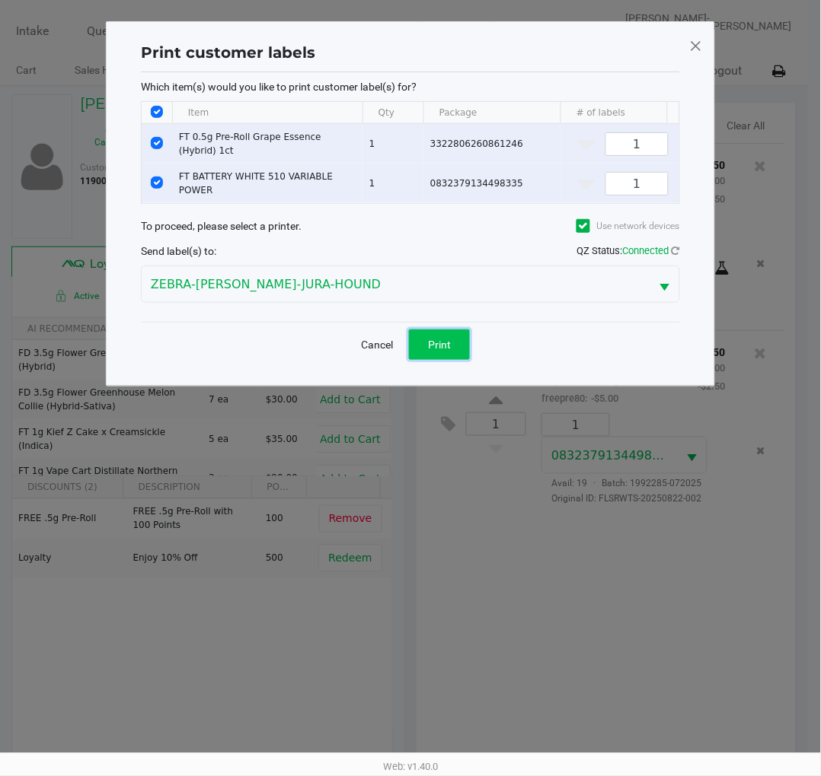
click at [457, 346] on button "Print" at bounding box center [439, 345] width 61 height 30
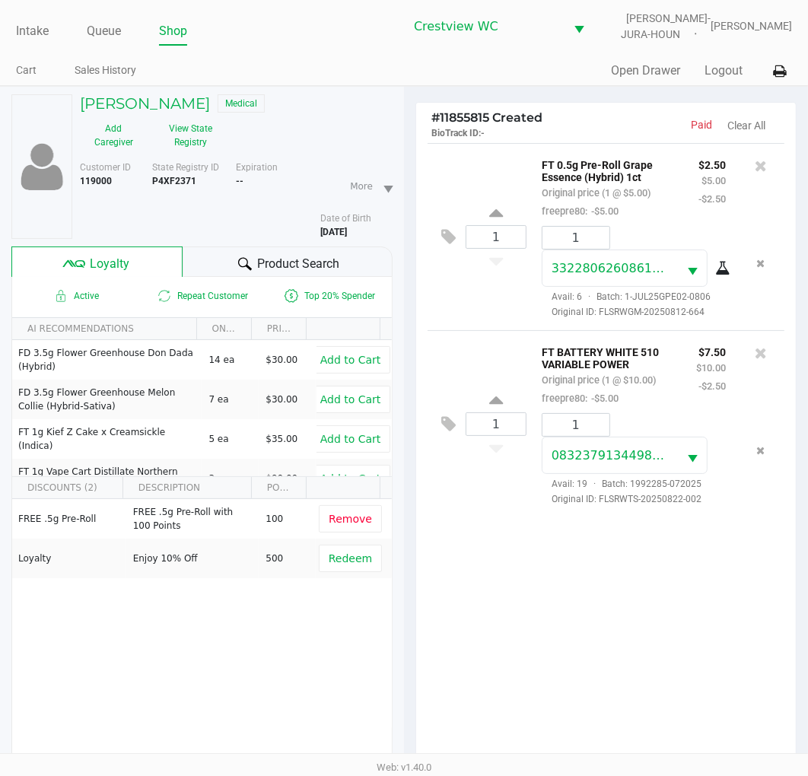
scroll to position [196, 0]
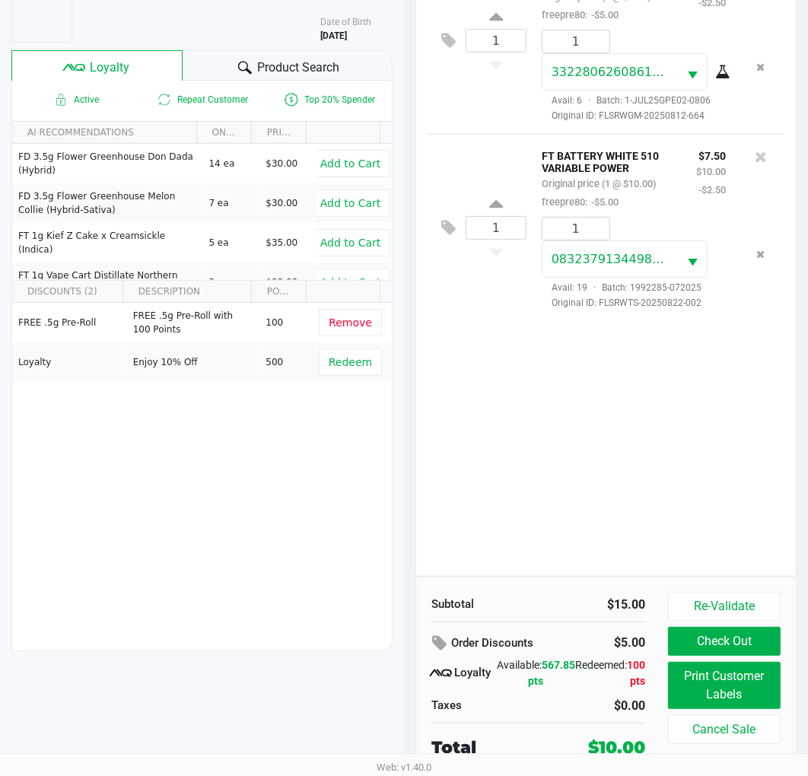
click at [744, 632] on button "Check Out" at bounding box center [724, 641] width 113 height 29
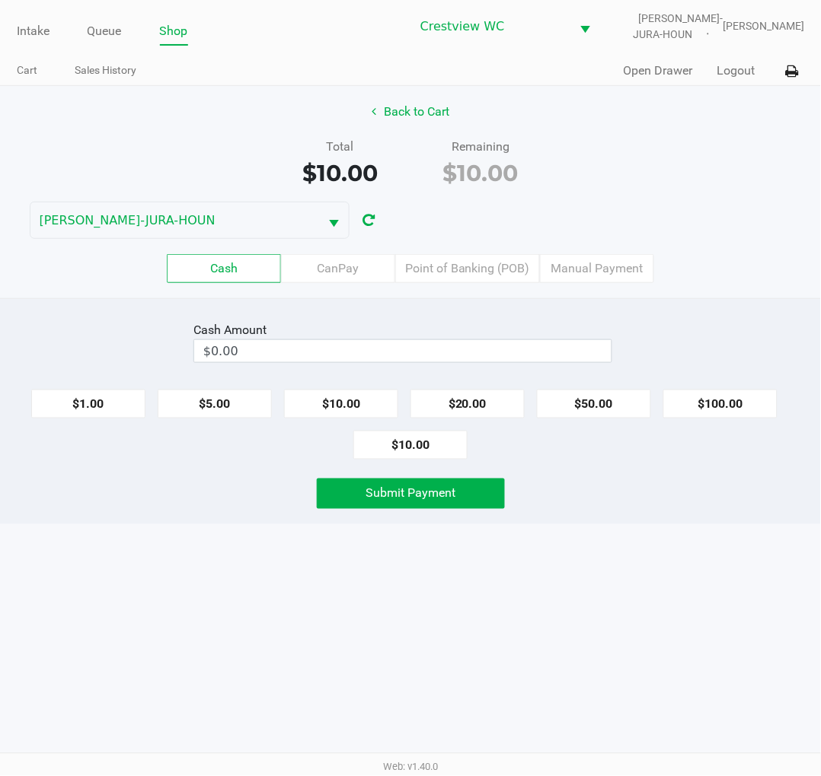
click at [469, 271] on label "Point of Banking (POB)" at bounding box center [467, 268] width 145 height 29
click at [0, 0] on 7 "Point of Banking (POB)" at bounding box center [0, 0] width 0 height 0
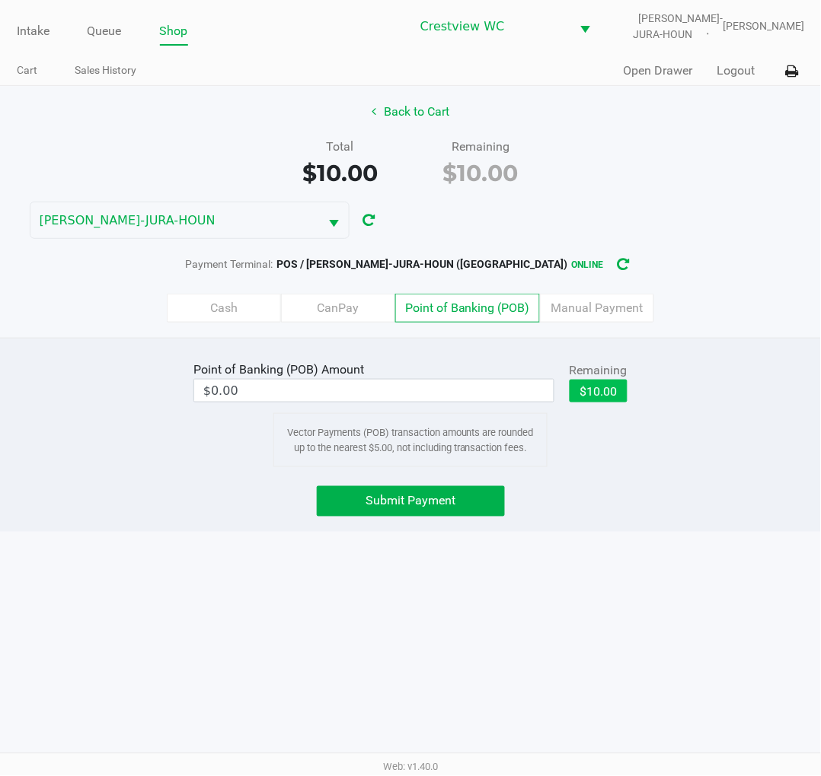
click at [610, 380] on button "$10.00" at bounding box center [598, 391] width 58 height 23
type input "$10.00"
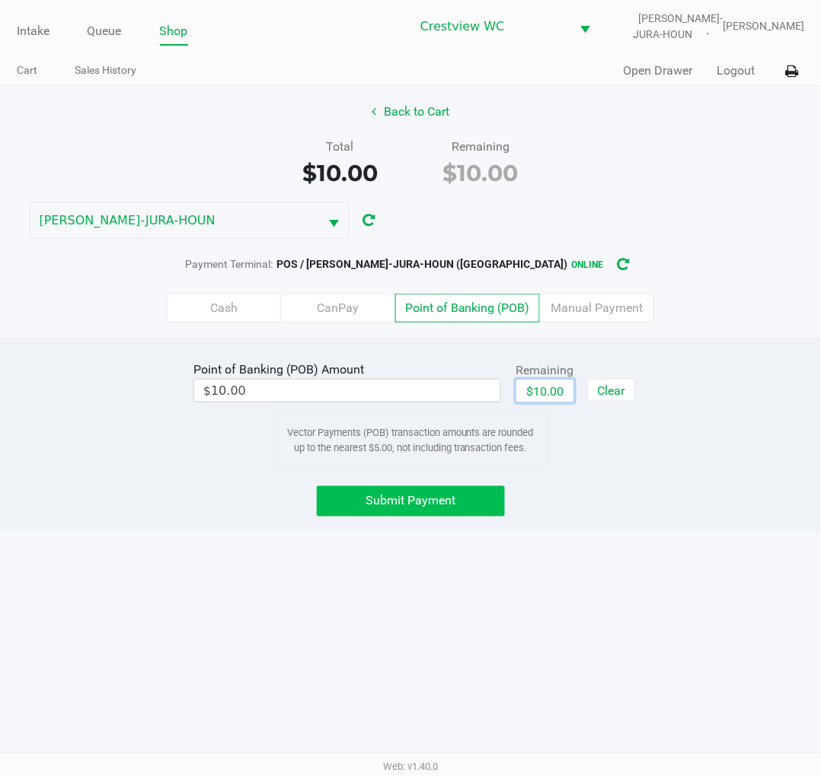
click at [444, 511] on button "Submit Payment" at bounding box center [411, 501] width 188 height 30
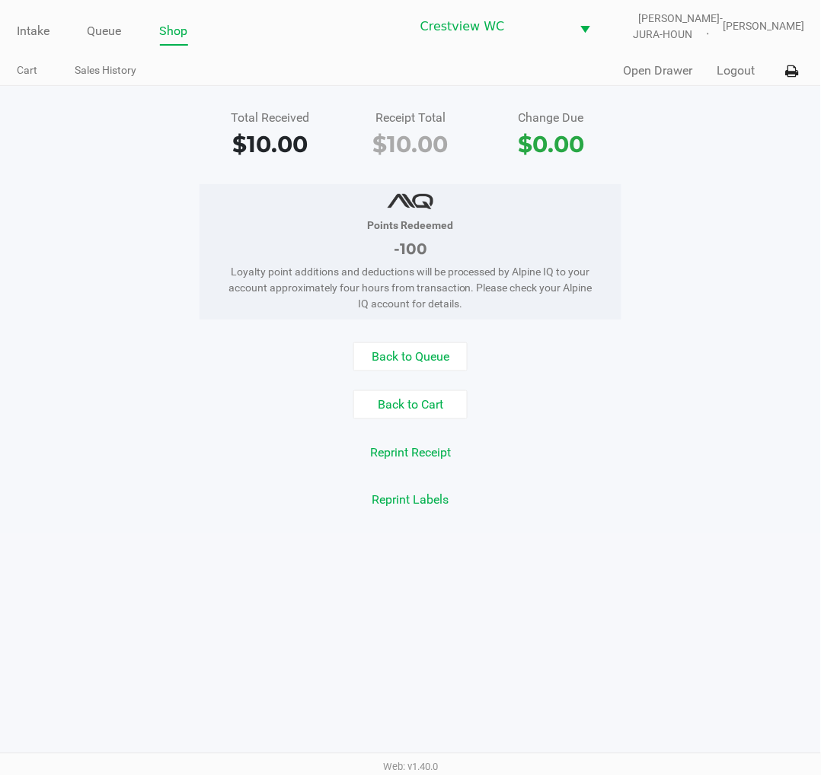
click at [705, 138] on div "Total Received $10.00 Receipt Total $10.00 Change Due $0.00" at bounding box center [410, 135] width 843 height 53
click at [36, 25] on link "Intake" at bounding box center [33, 31] width 33 height 21
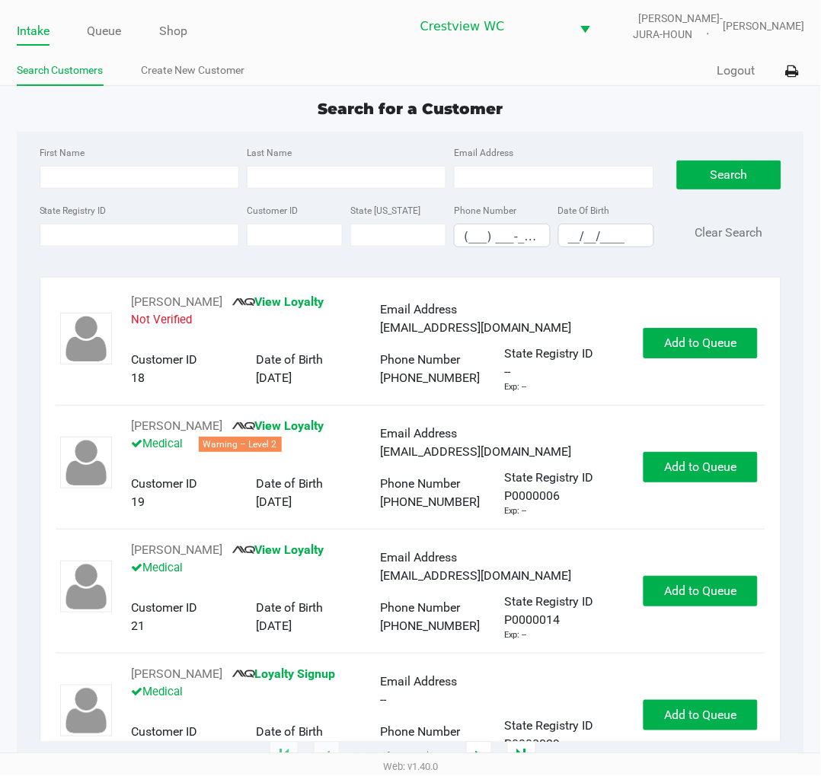
click at [572, 88] on app-point-of-sale "Intake Queue Shop Crestview WC BRUNO-JURA-HOUN Eric Stevenson Search Customers …" at bounding box center [410, 379] width 821 height 758
click at [123, 173] on input "First Name" at bounding box center [139, 177] width 199 height 23
type input "david"
click at [317, 178] on input "Last Name" at bounding box center [346, 177] width 199 height 23
type input "fitzpatrick"
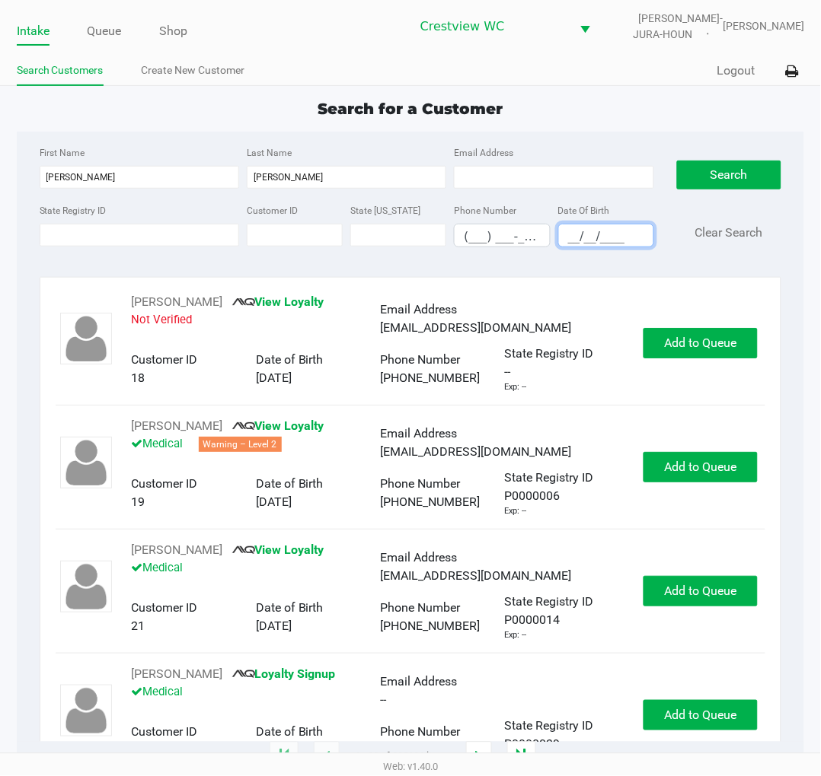
click at [583, 238] on input "__/__/____" at bounding box center [606, 237] width 94 height 24
type input "01/14/1994"
click at [737, 163] on button "Search" at bounding box center [729, 175] width 104 height 29
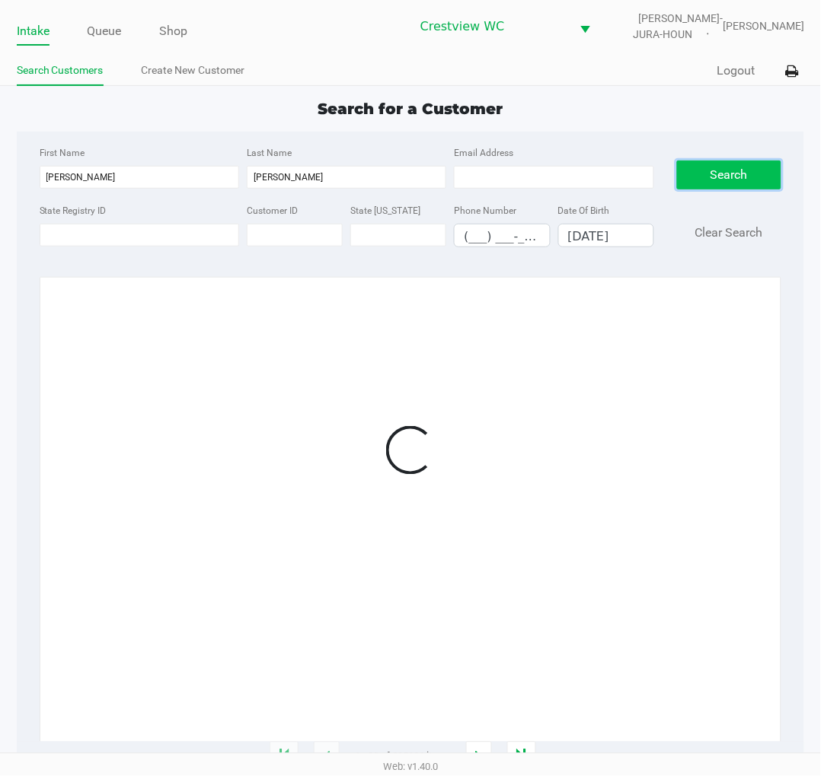
click at [749, 168] on button "Search" at bounding box center [729, 175] width 104 height 29
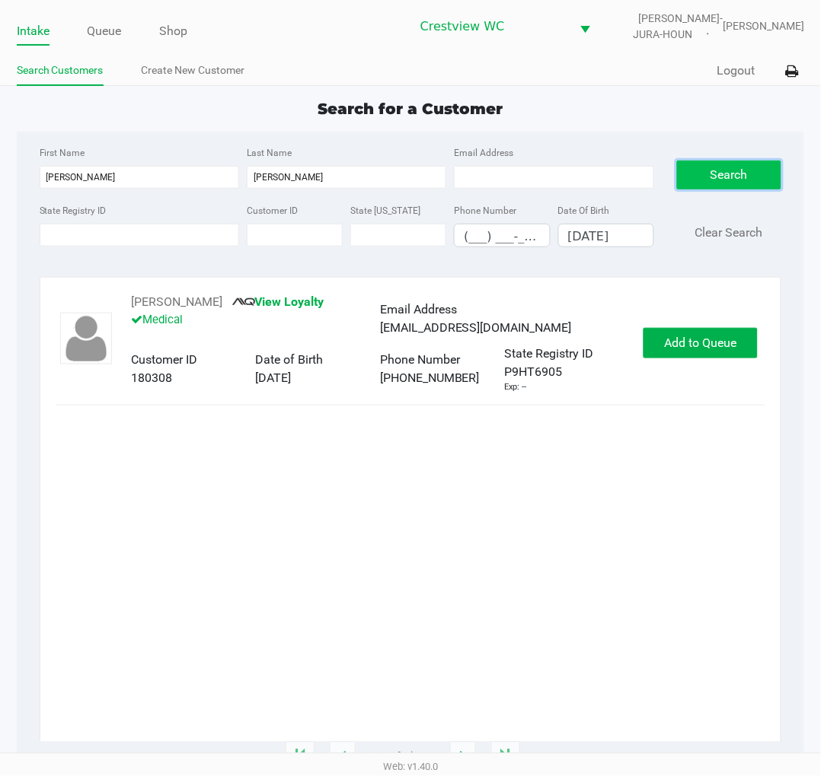
click at [715, 354] on button "Add to Queue" at bounding box center [700, 343] width 114 height 30
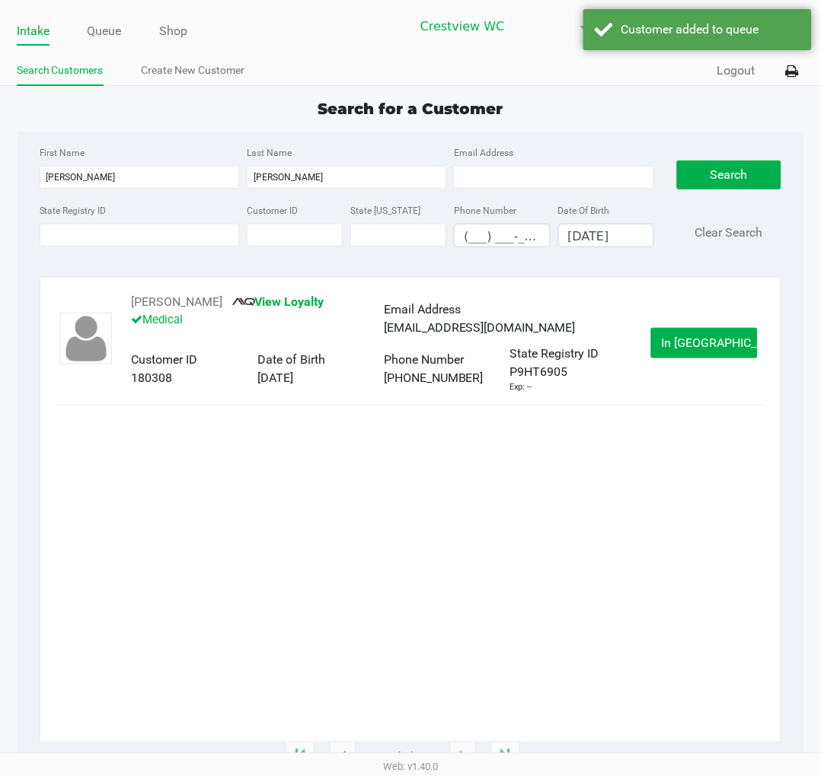
click at [703, 350] on span "In Queue" at bounding box center [725, 343] width 128 height 14
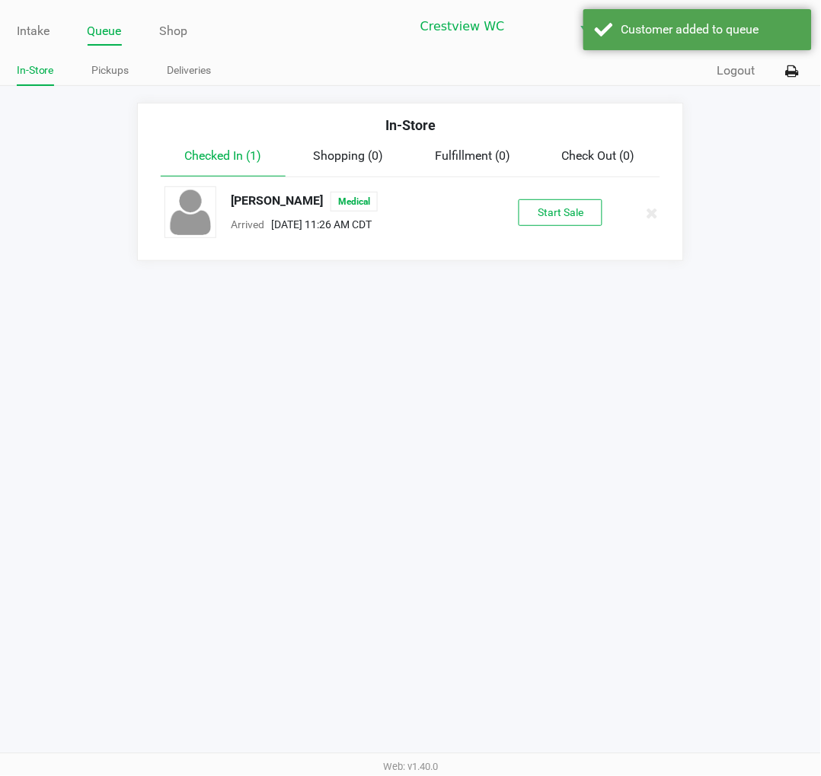
click at [562, 207] on button "Start Sale" at bounding box center [560, 212] width 84 height 27
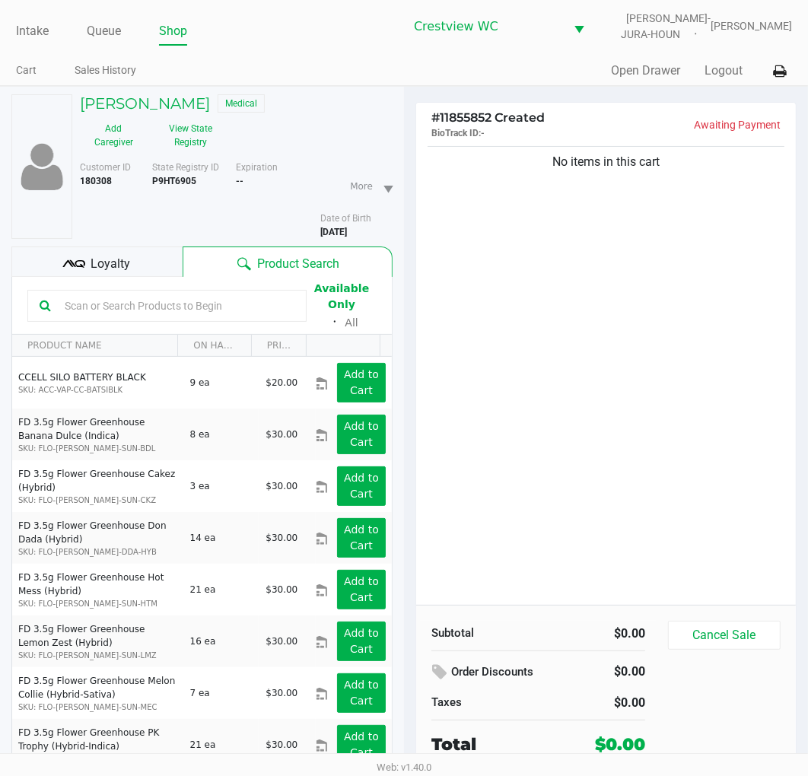
click at [603, 377] on div "No items in this cart" at bounding box center [606, 374] width 380 height 462
click at [603, 378] on div "No items in this cart" at bounding box center [606, 374] width 380 height 462
click at [686, 403] on div "No items in this cart" at bounding box center [606, 374] width 380 height 462
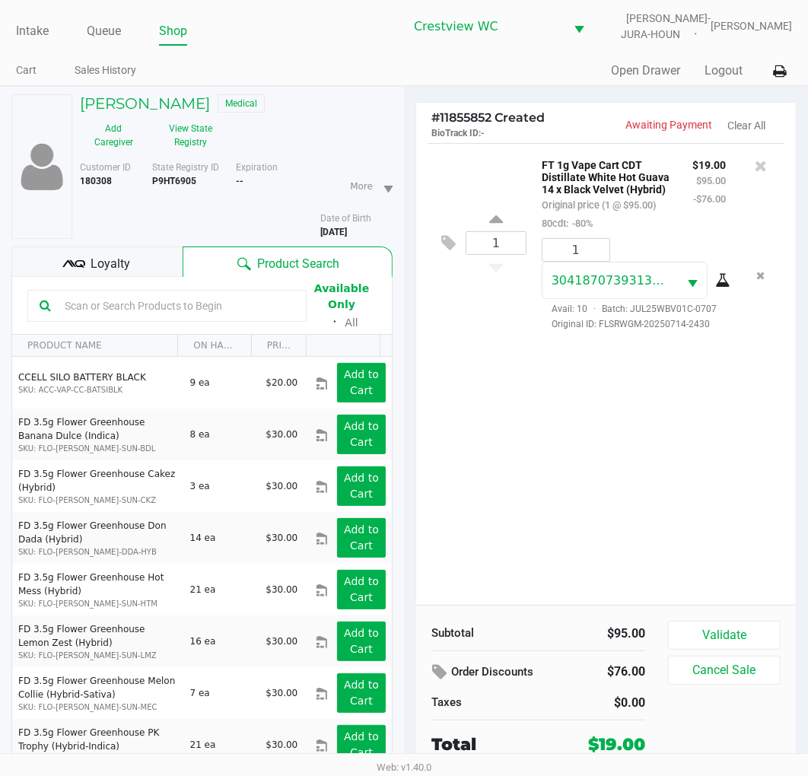
click at [124, 263] on span "Loyalty" at bounding box center [111, 264] width 40 height 18
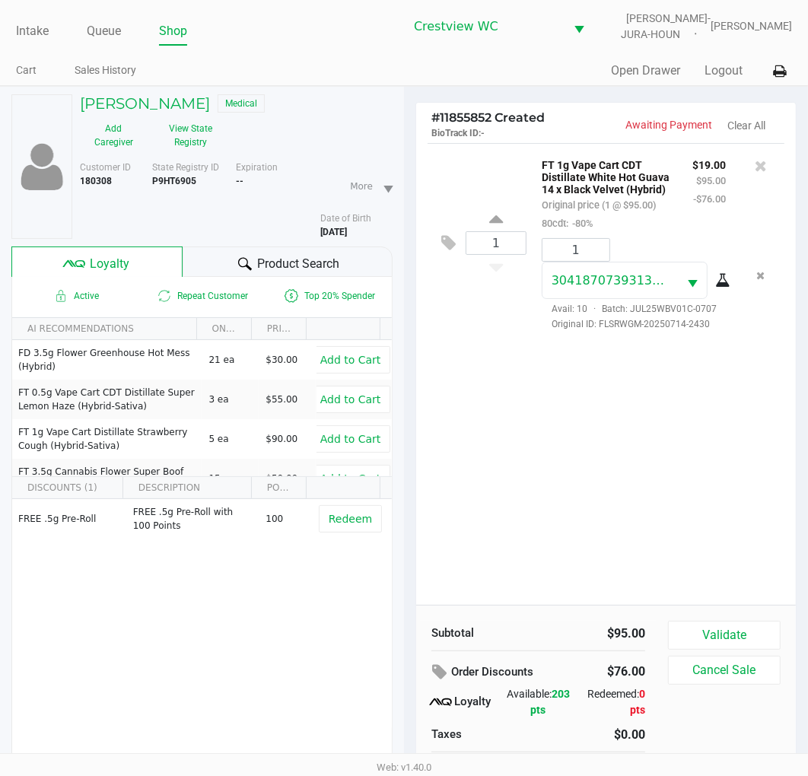
scroll to position [79, 0]
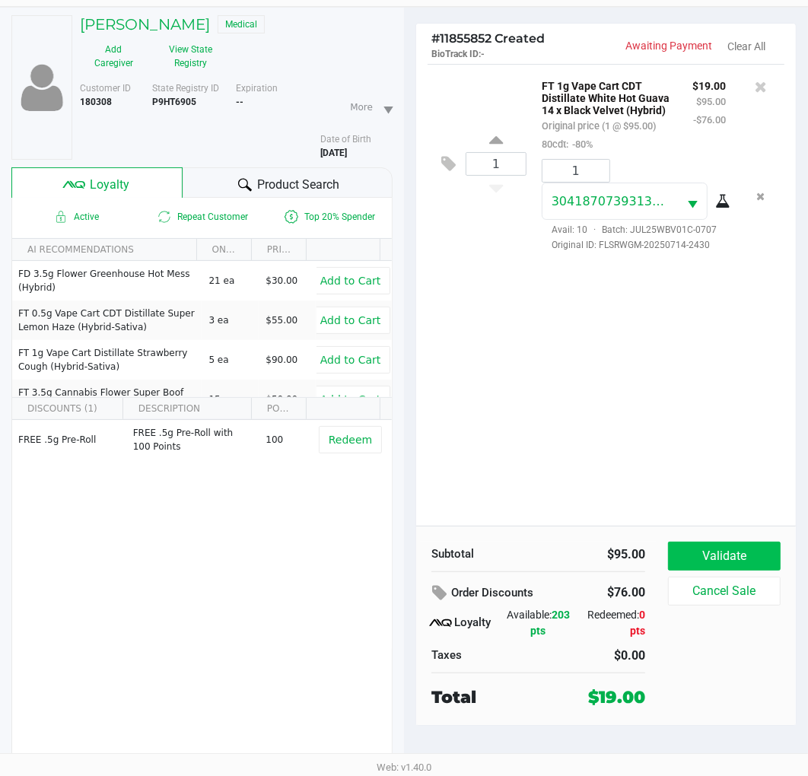
click at [742, 556] on button "Validate" at bounding box center [724, 556] width 113 height 29
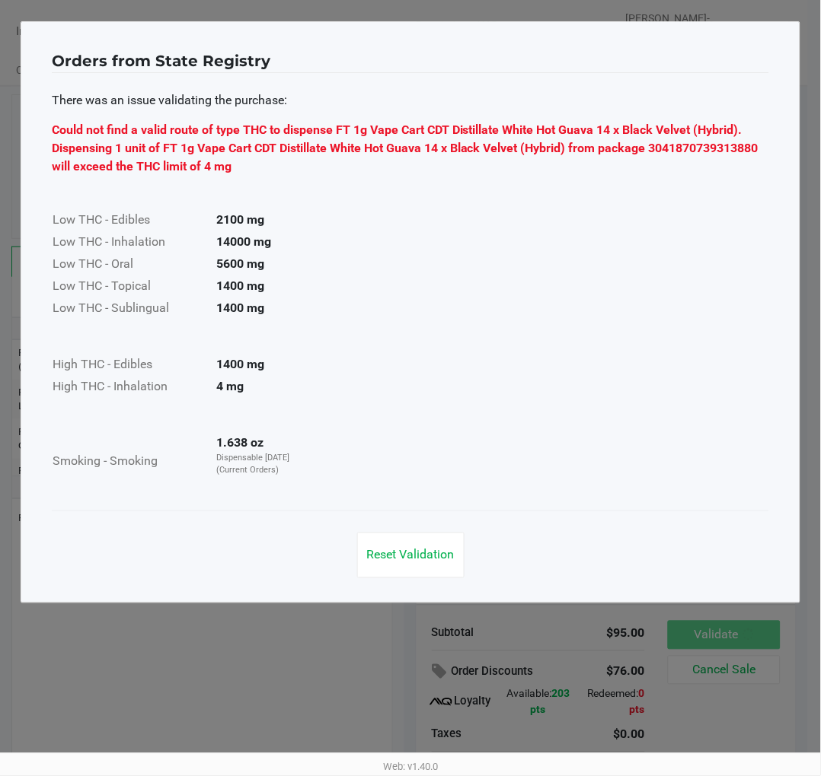
click at [432, 557] on span "Reset Validation" at bounding box center [411, 555] width 88 height 14
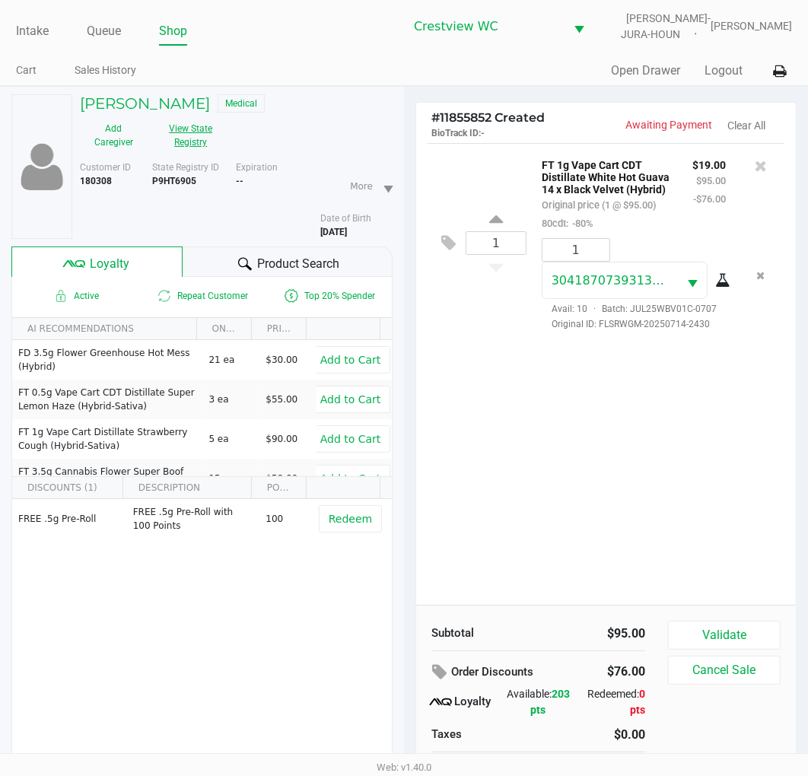
click at [195, 127] on button "View State Registry" at bounding box center [187, 135] width 78 height 38
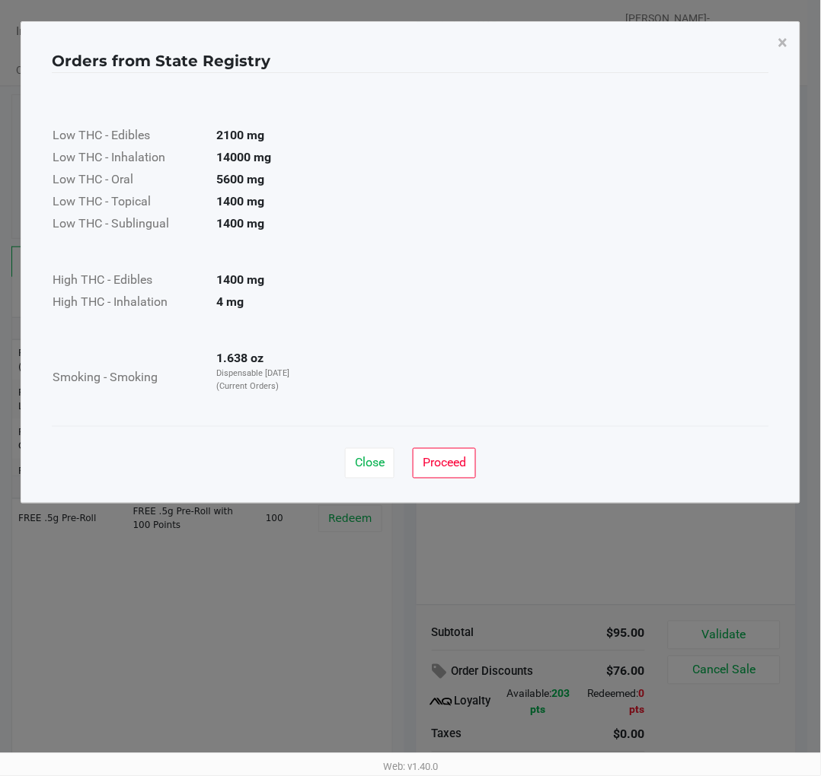
click at [366, 469] on span "Close" at bounding box center [370, 463] width 30 height 14
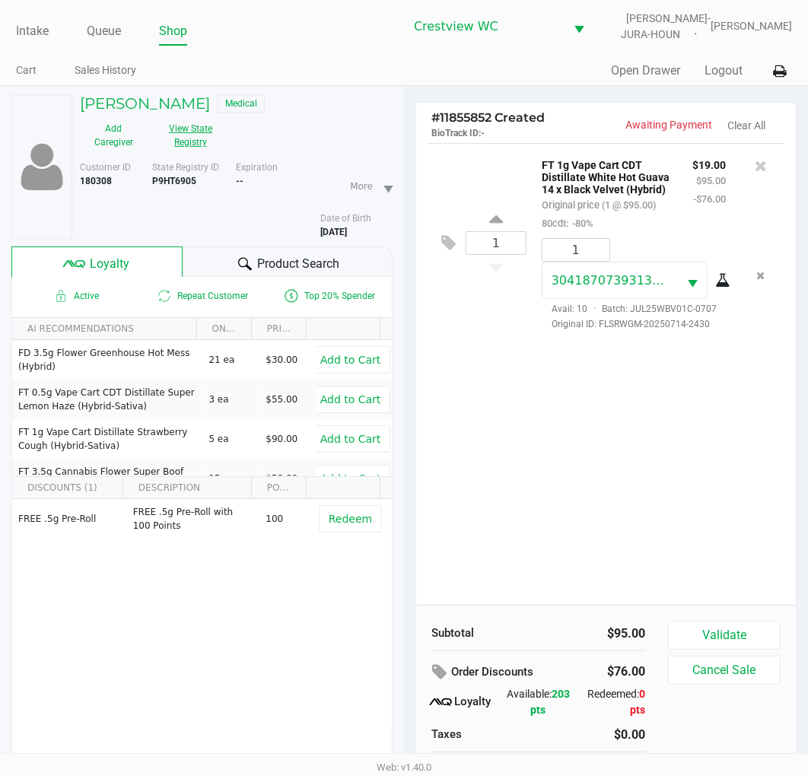
click at [763, 168] on icon at bounding box center [761, 165] width 12 height 15
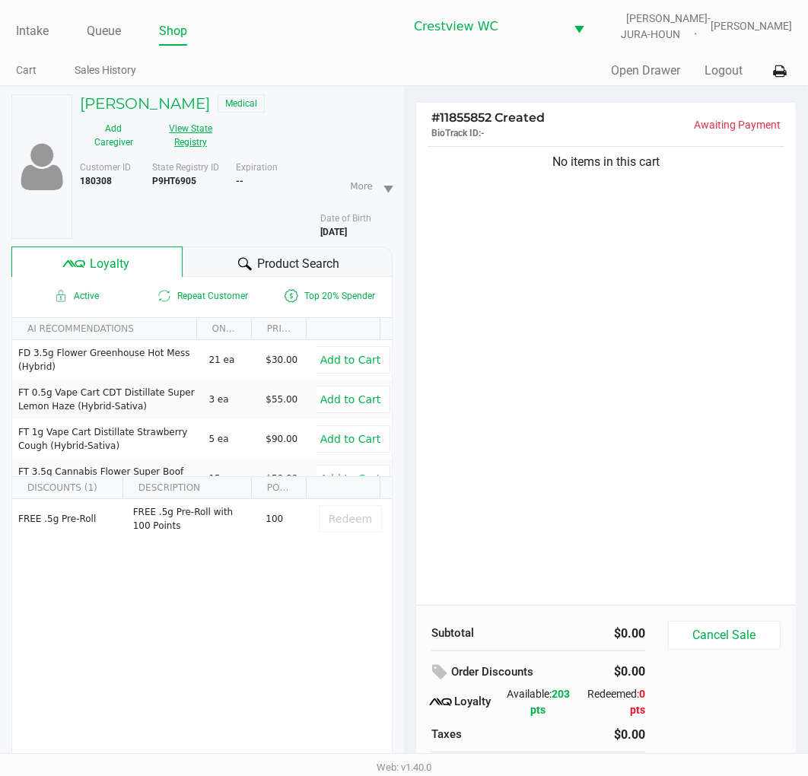
click at [188, 145] on button "View State Registry" at bounding box center [187, 135] width 78 height 38
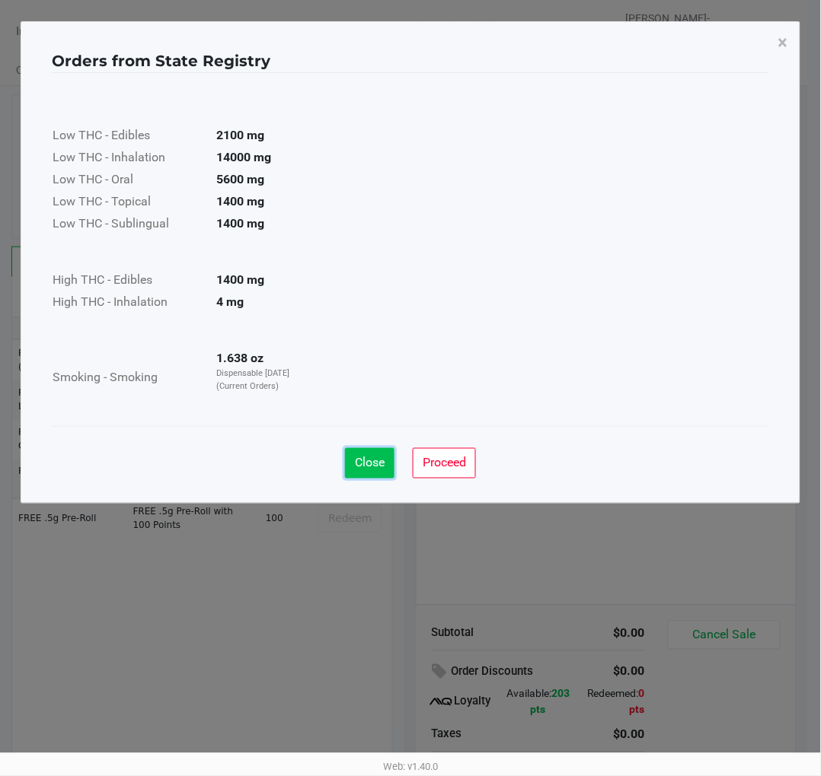
click at [371, 469] on span "Close" at bounding box center [370, 463] width 30 height 14
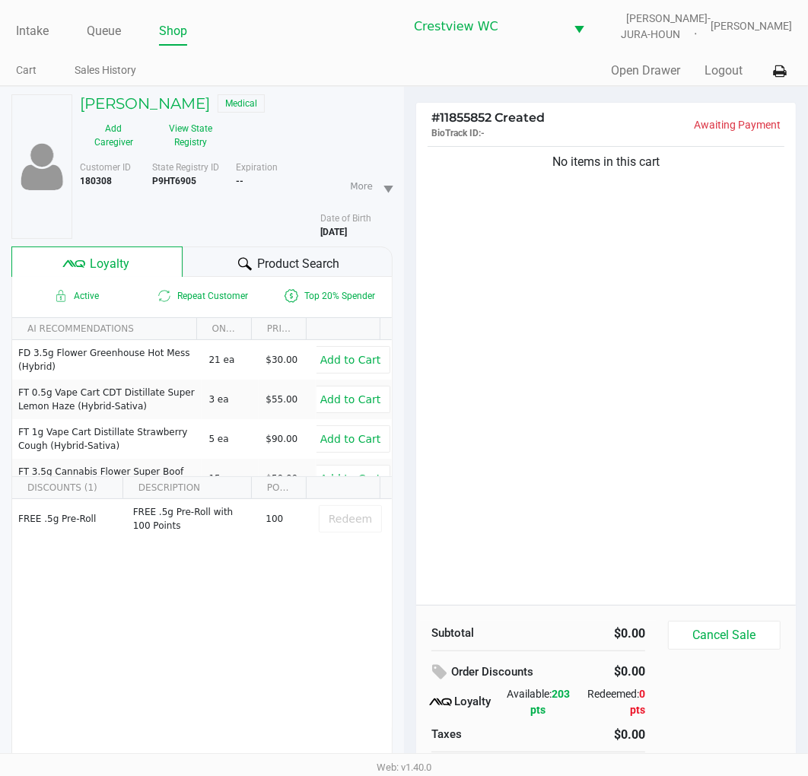
click at [620, 323] on div "No items in this cart" at bounding box center [606, 374] width 380 height 462
click at [699, 358] on div "No items in this cart" at bounding box center [606, 374] width 380 height 462
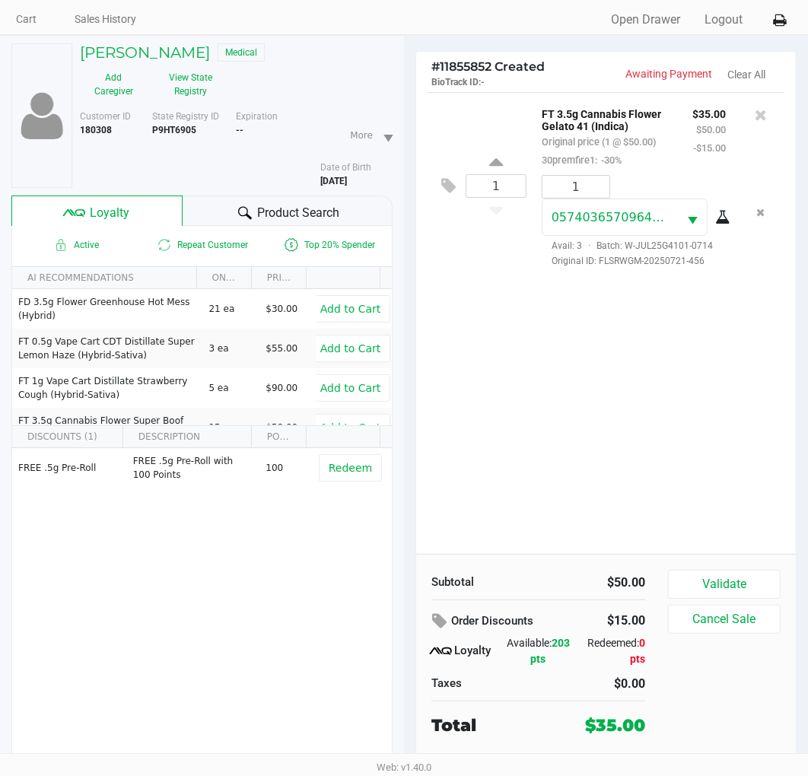
scroll to position [79, 0]
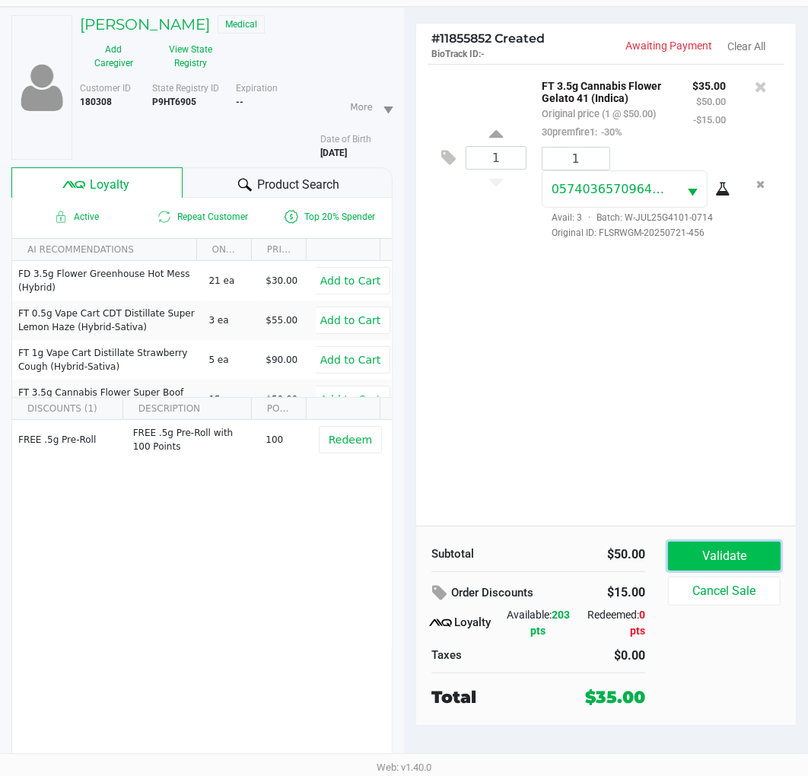
click at [738, 558] on button "Validate" at bounding box center [724, 556] width 113 height 29
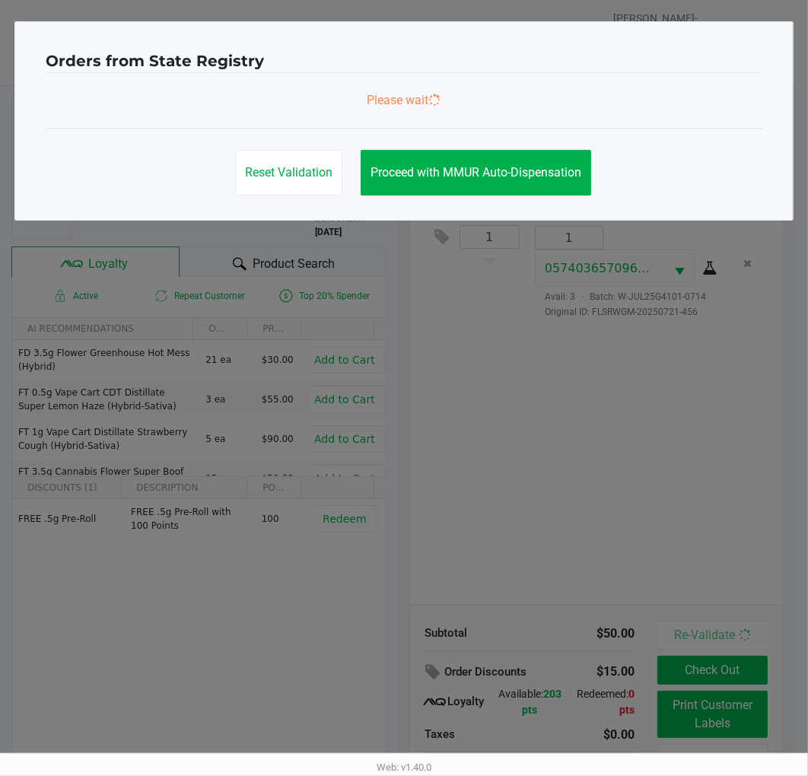
scroll to position [0, 0]
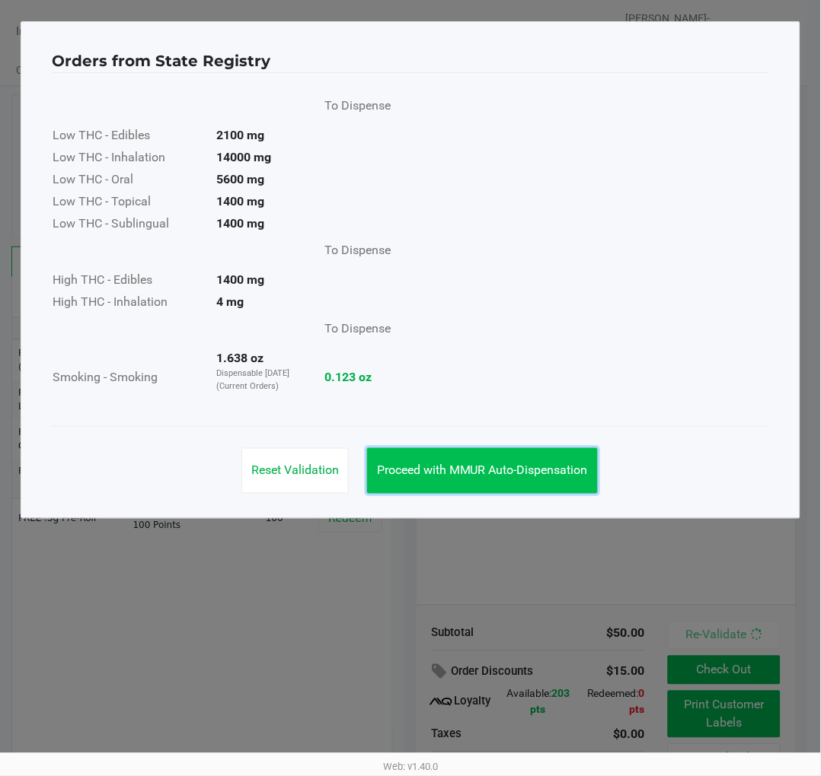
click at [521, 469] on span "Proceed with MMUR Auto-Dispensation" at bounding box center [482, 471] width 211 height 14
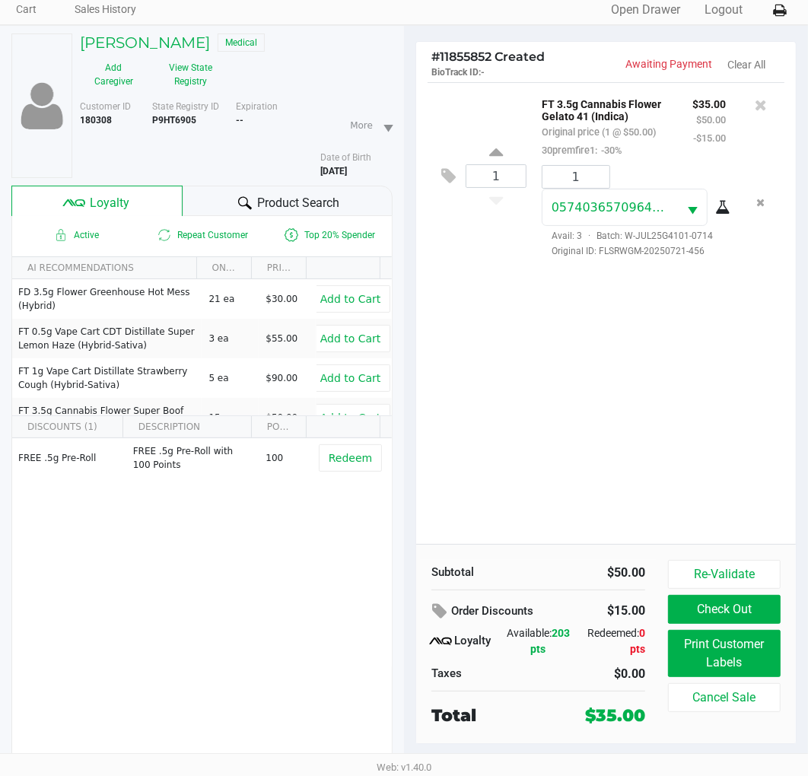
scroll to position [79, 0]
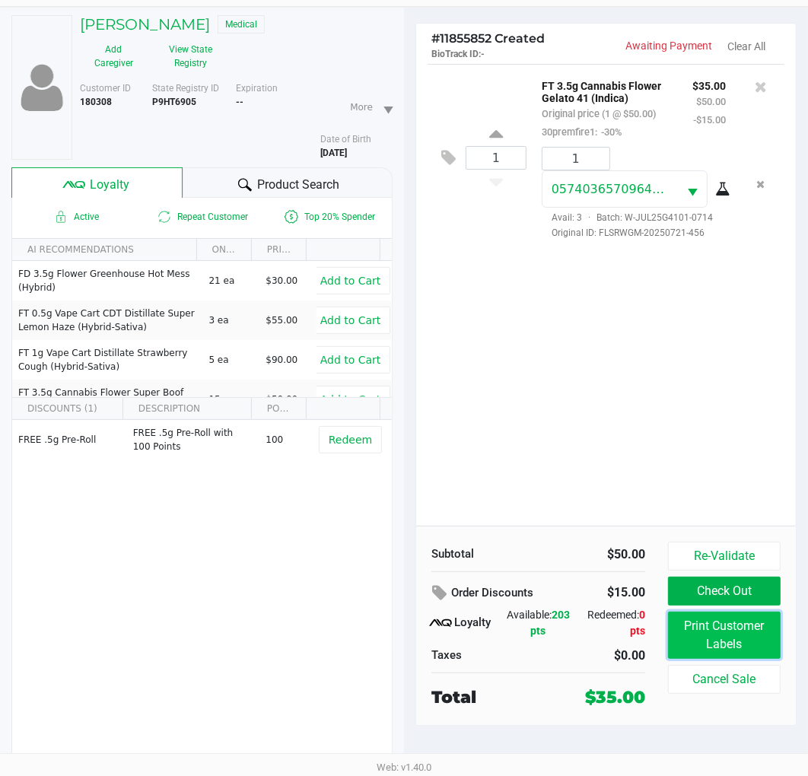
drag, startPoint x: 739, startPoint y: 634, endPoint x: 747, endPoint y: 635, distance: 7.6
click at [747, 635] on button "Print Customer Labels" at bounding box center [724, 635] width 113 height 47
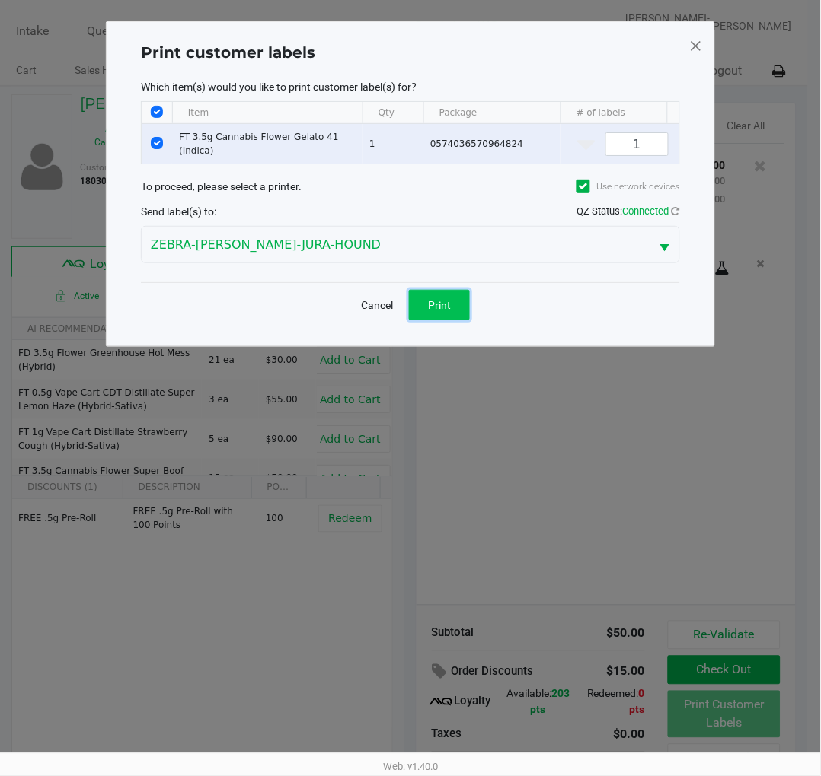
click at [451, 320] on button "Print" at bounding box center [439, 305] width 61 height 30
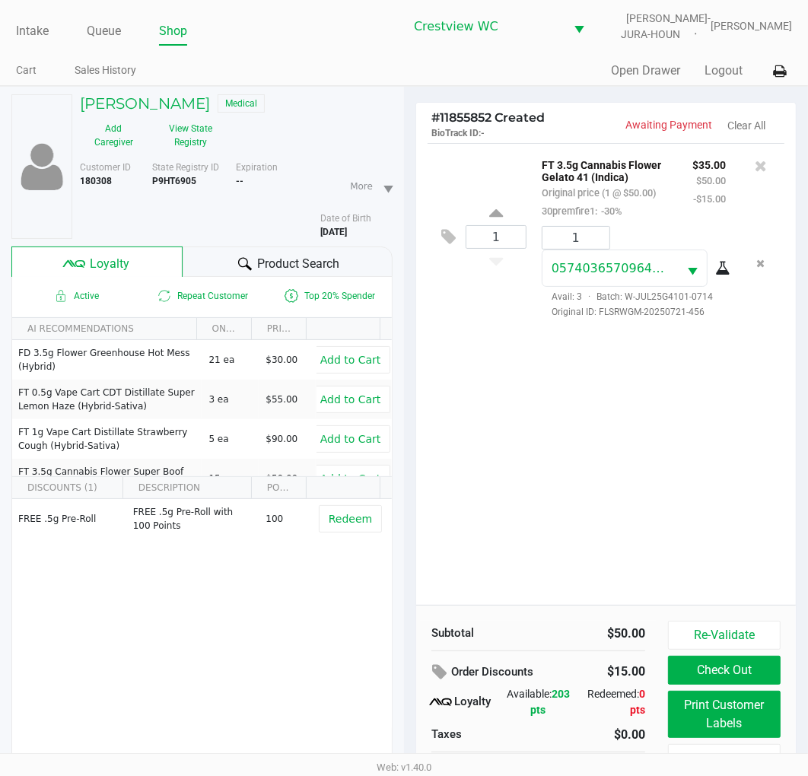
scroll to position [79, 0]
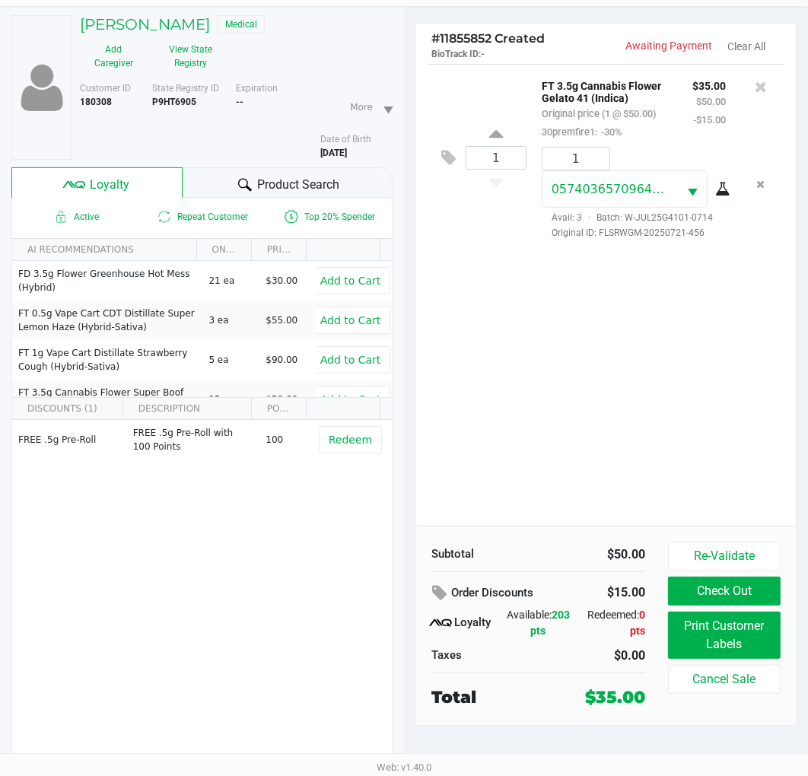
click at [636, 368] on div "1 FT 3.5g Cannabis Flower Gelato 41 (Indica) Original price (1 @ $50.00) 30prem…" at bounding box center [606, 295] width 380 height 462
click at [738, 594] on button "Check Out" at bounding box center [724, 591] width 113 height 29
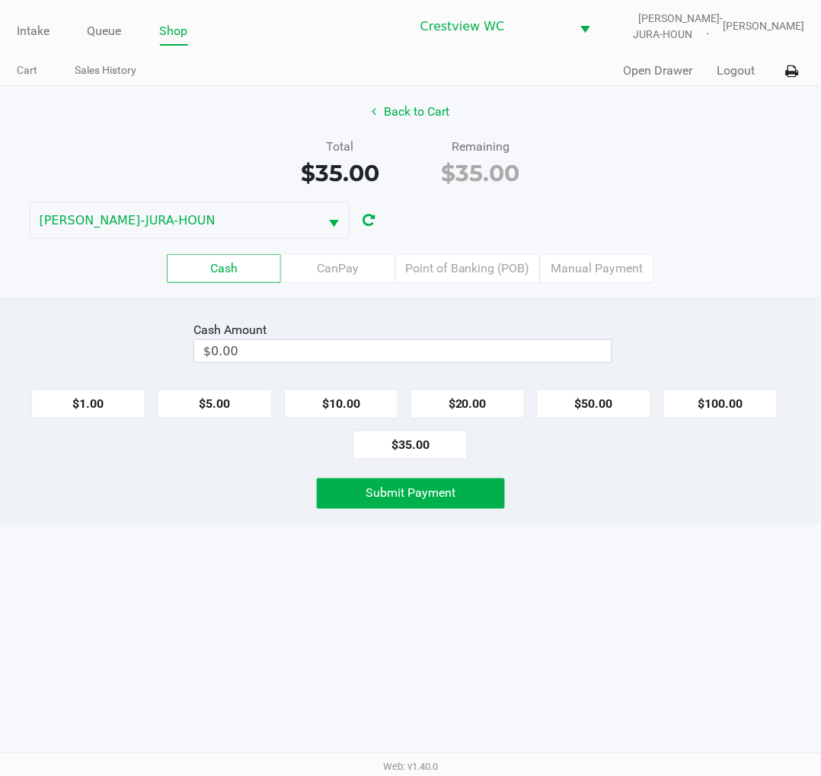
click at [426, 445] on button "$35.00" at bounding box center [410, 445] width 114 height 29
type input "$35.00"
click at [458, 500] on button "Submit Payment" at bounding box center [411, 494] width 188 height 30
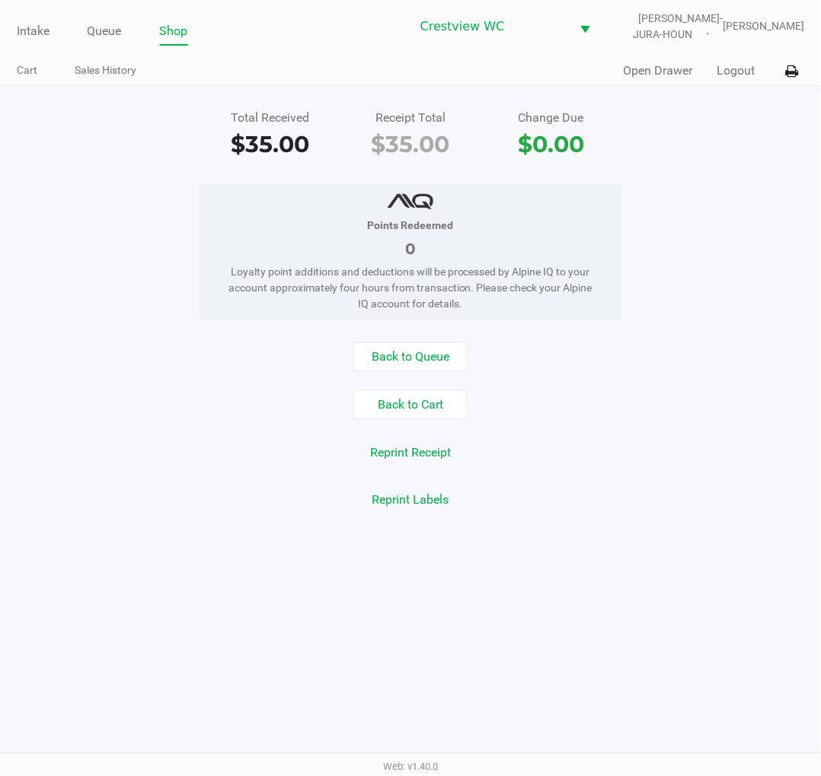
click at [737, 166] on div "Total Received $35.00 Receipt Total $35.00 Change Due $0.00 Points Redeemed 0 L…" at bounding box center [410, 310] width 821 height 448
click at [25, 35] on link "Intake" at bounding box center [33, 31] width 33 height 21
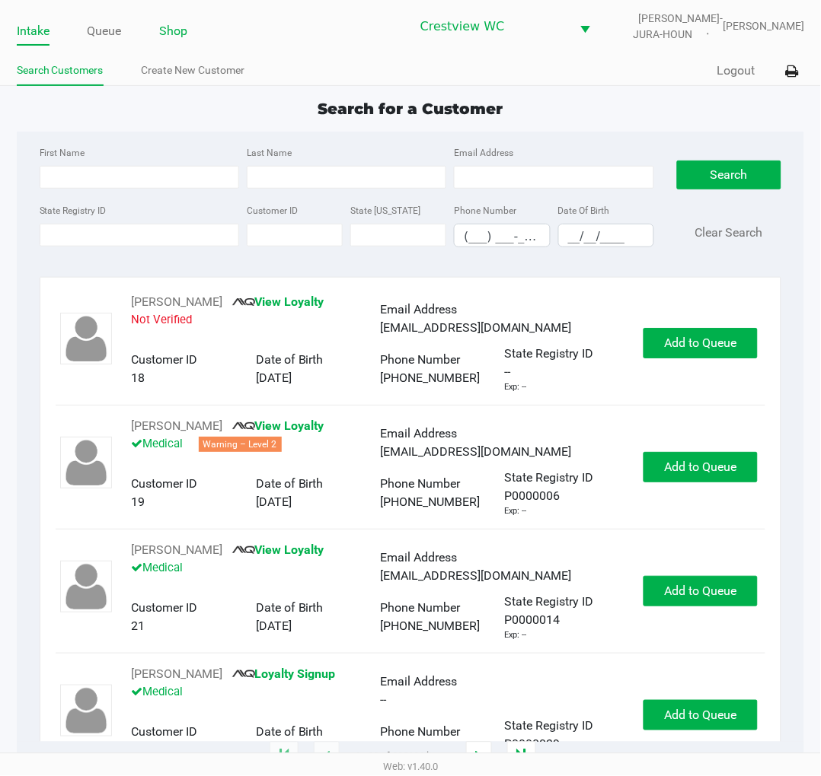
click at [183, 26] on link "Shop" at bounding box center [174, 31] width 28 height 21
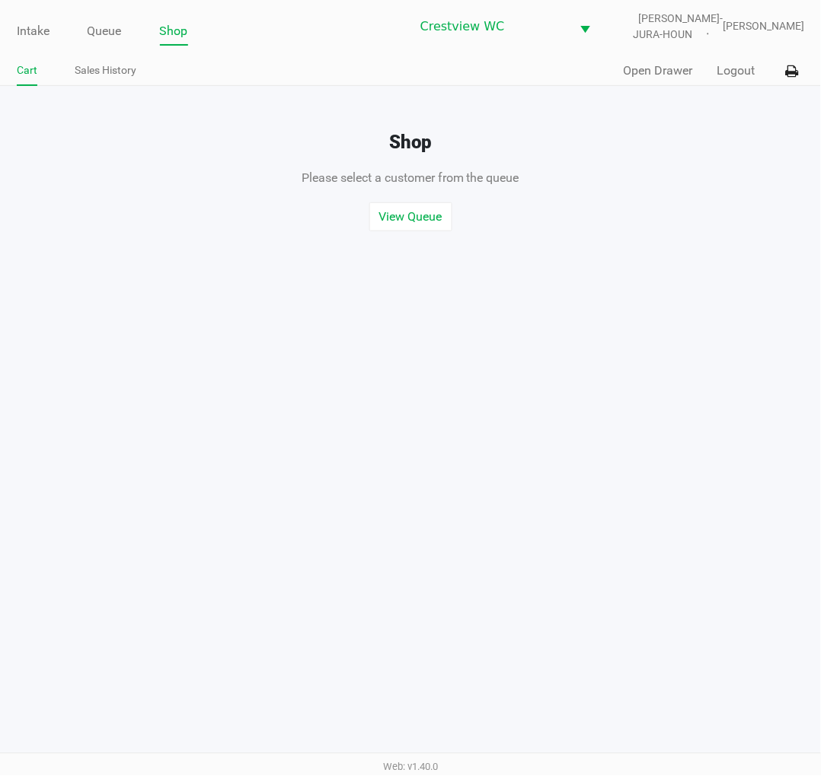
click at [657, 67] on button "Open Drawer" at bounding box center [657, 71] width 69 height 18
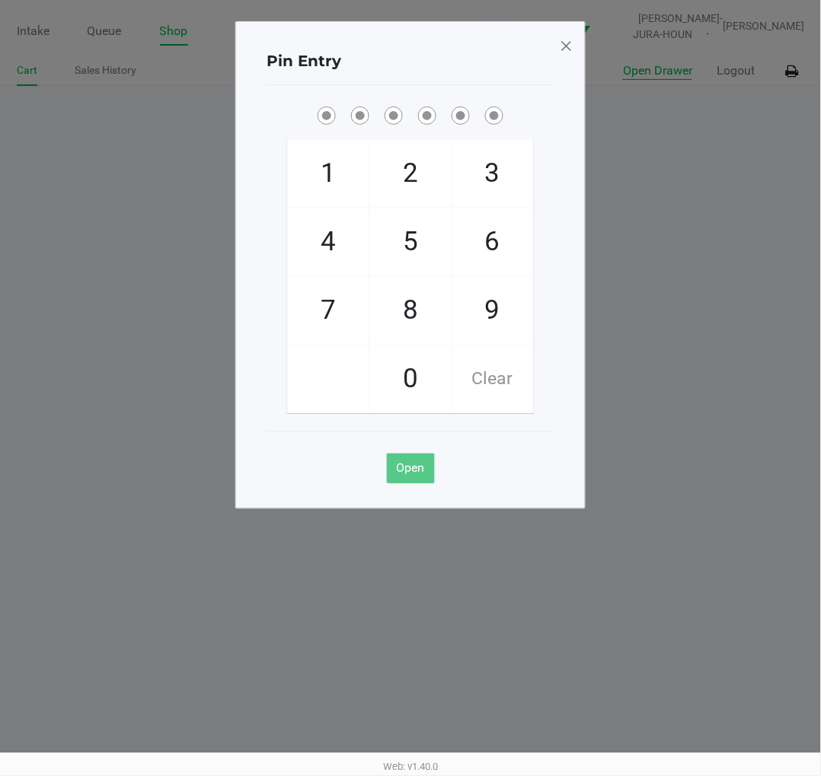
click at [417, 155] on span "2" at bounding box center [410, 173] width 81 height 67
checkbox input "true"
click at [301, 171] on span "1" at bounding box center [328, 173] width 81 height 67
checkbox input "true"
click at [505, 239] on span "6" at bounding box center [492, 242] width 81 height 67
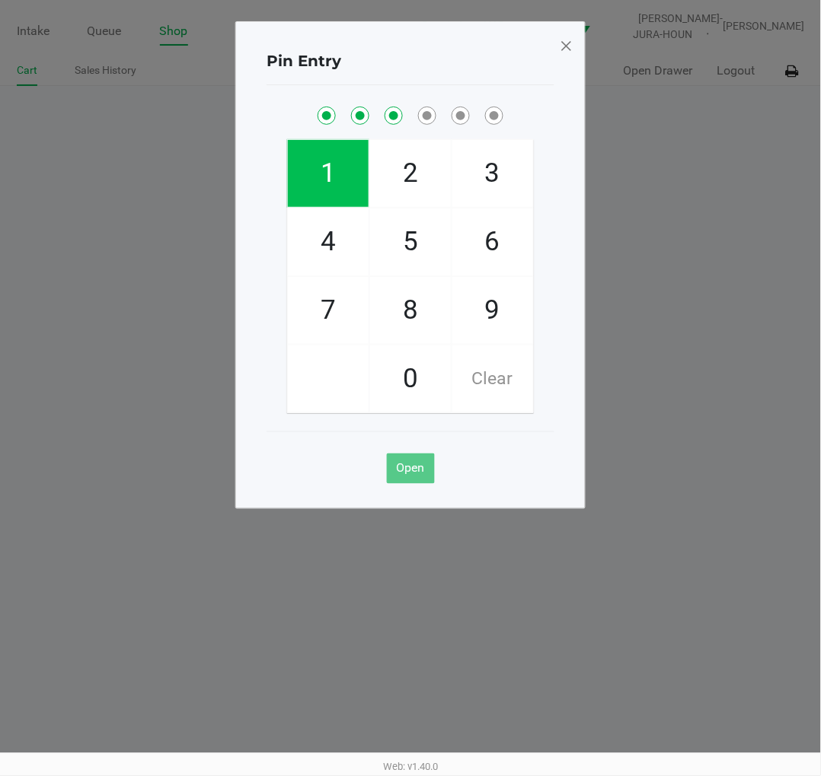
checkbox input "true"
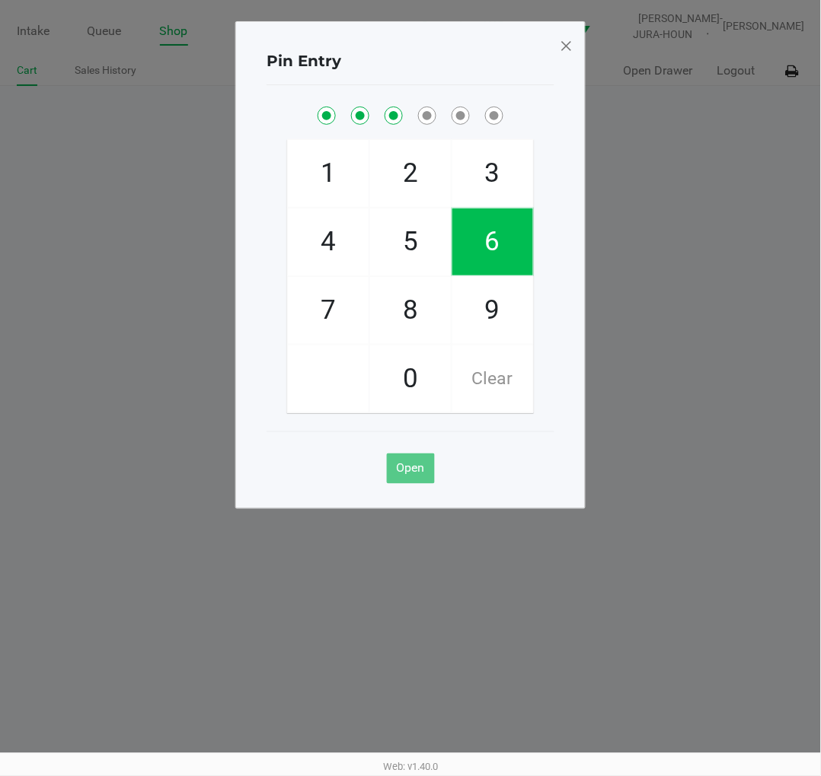
click at [487, 245] on span "6" at bounding box center [492, 242] width 81 height 67
checkbox input "true"
click at [312, 181] on span "1" at bounding box center [328, 173] width 81 height 67
checkbox input "true"
click at [409, 310] on span "8" at bounding box center [410, 310] width 81 height 67
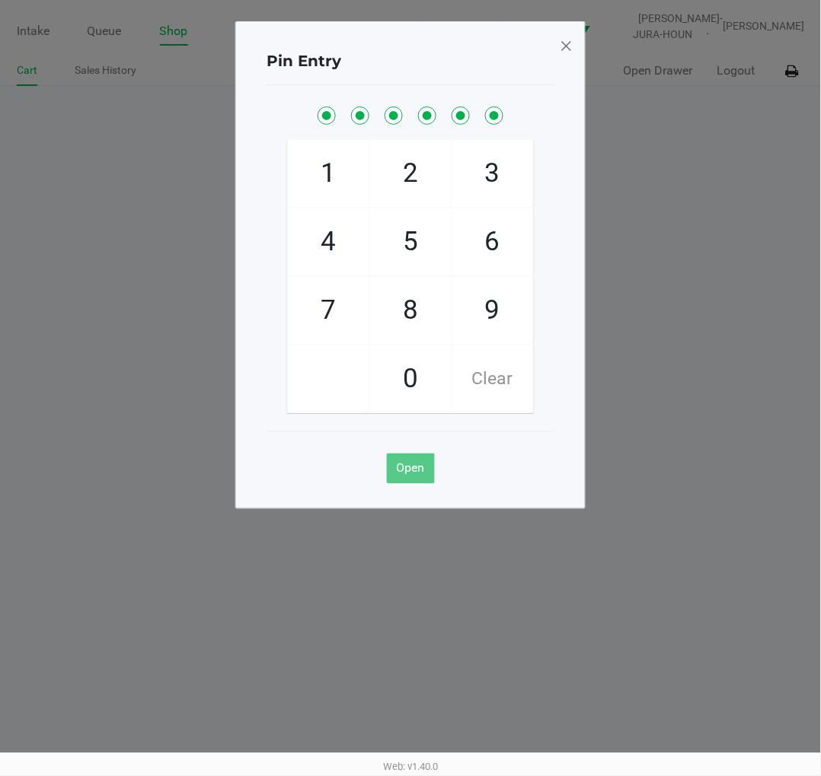
checkbox input "true"
click at [721, 266] on ngb-modal-window "Pin Entry 1 4 7 2 5 8 0 3 6 9 Clear Open" at bounding box center [410, 388] width 821 height 776
click at [564, 35] on span at bounding box center [566, 45] width 14 height 24
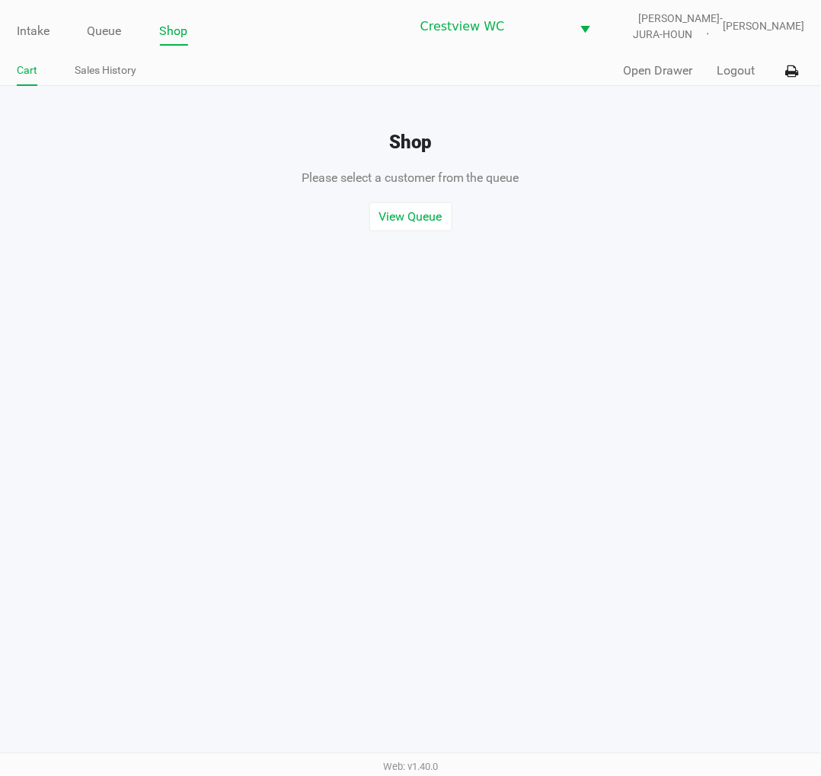
click at [693, 247] on div "Intake Queue Shop Crestview WC BRUNO-JURA-HOUN Eric Stevenson Cart Sales Histor…" at bounding box center [410, 388] width 821 height 776
click at [21, 30] on link "Intake" at bounding box center [33, 31] width 33 height 21
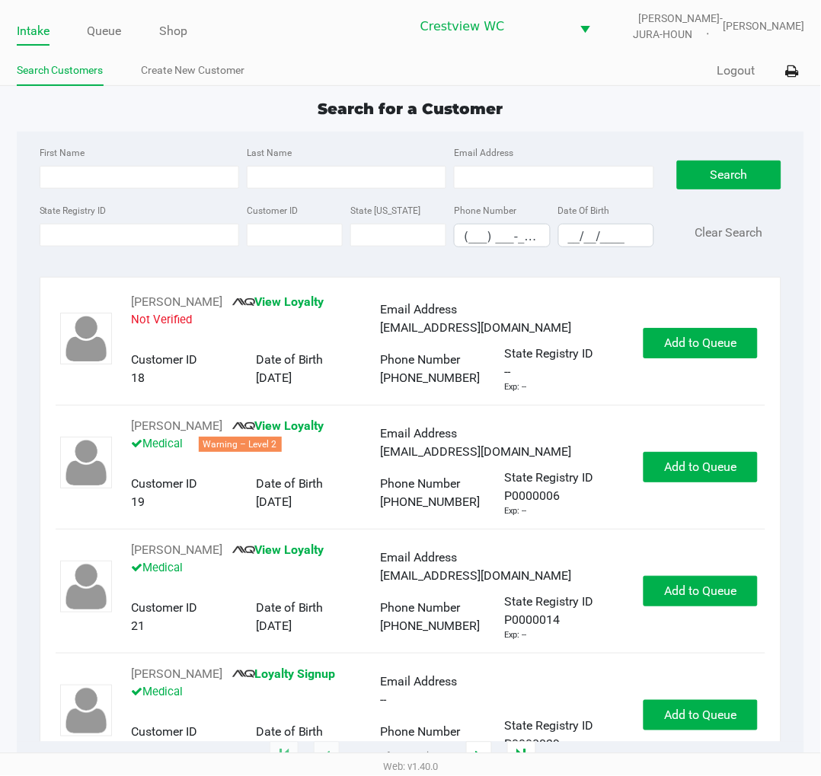
click at [615, 97] on div "Search for a Customer" at bounding box center [410, 108] width 811 height 23
click at [553, 101] on div "Search for a Customer" at bounding box center [410, 108] width 811 height 23
click at [127, 236] on input "State Registry ID" at bounding box center [139, 235] width 199 height 23
click at [116, 28] on link "Queue" at bounding box center [105, 31] width 34 height 21
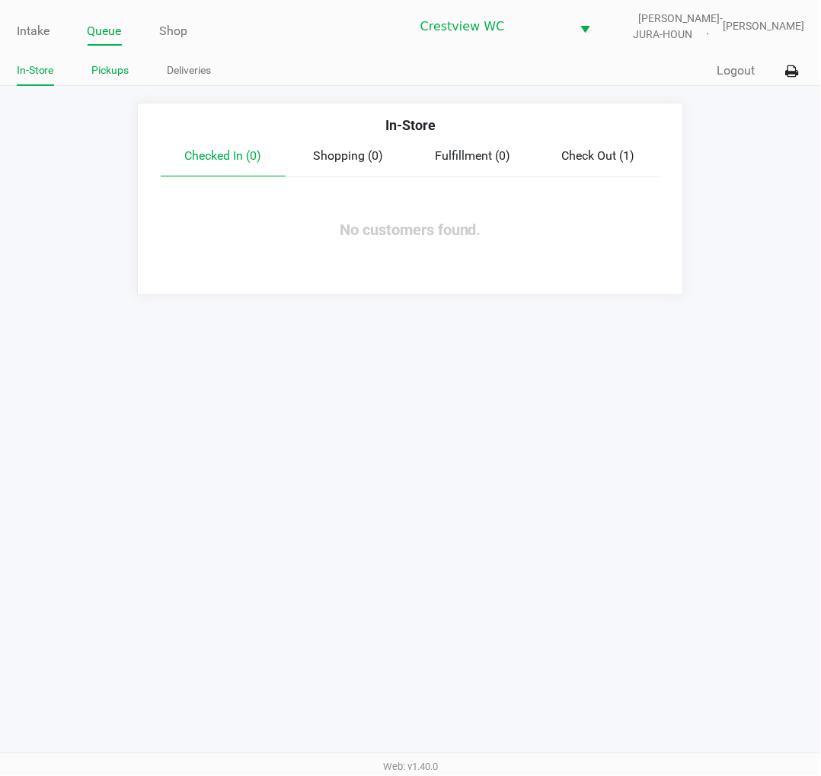
click at [116, 72] on link "Pickups" at bounding box center [110, 70] width 37 height 19
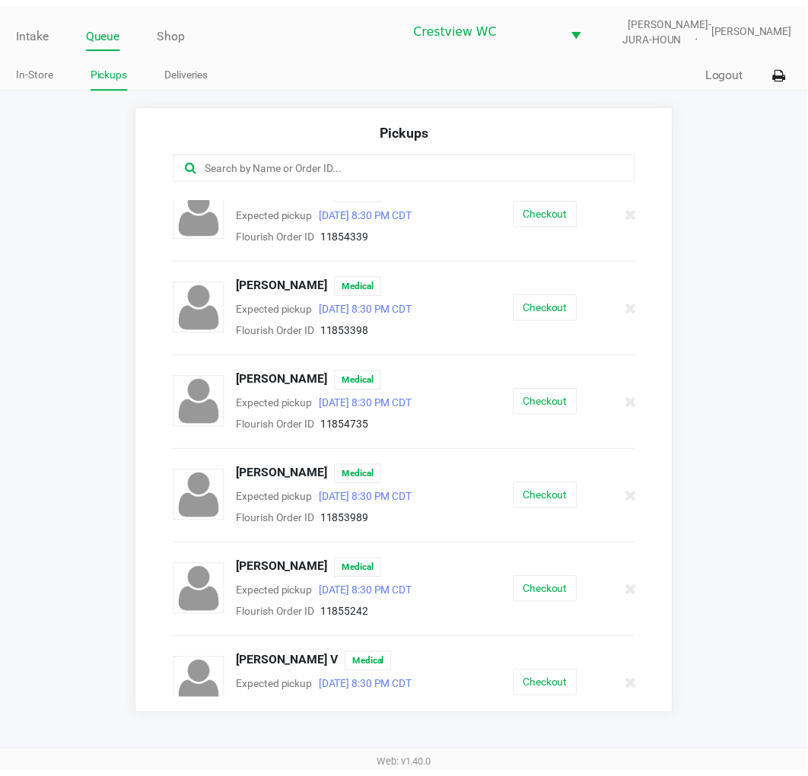
scroll to position [779, 0]
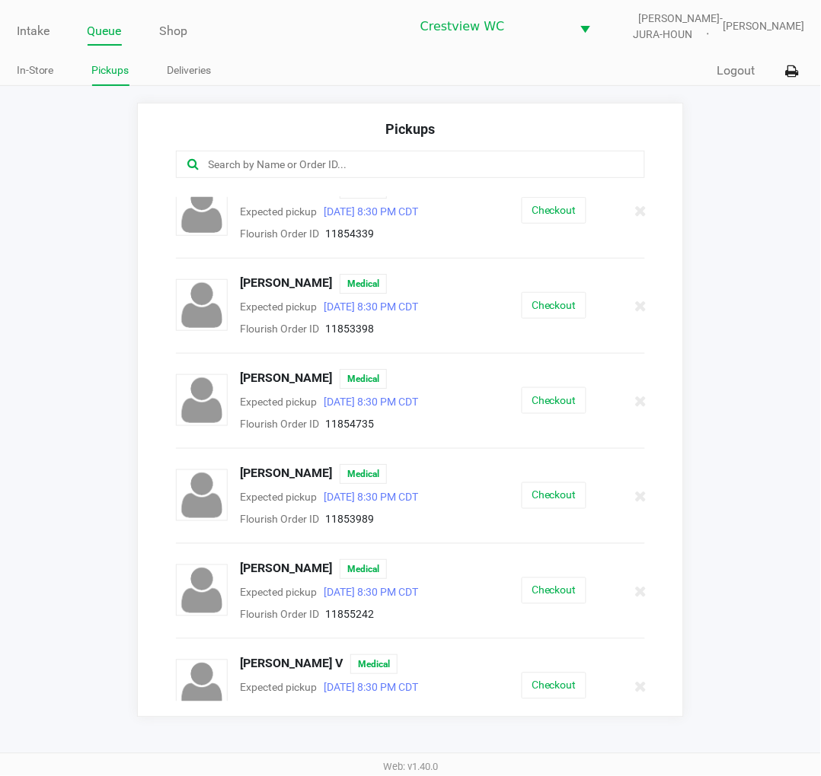
click at [543, 594] on button "Checkout" at bounding box center [553, 591] width 65 height 27
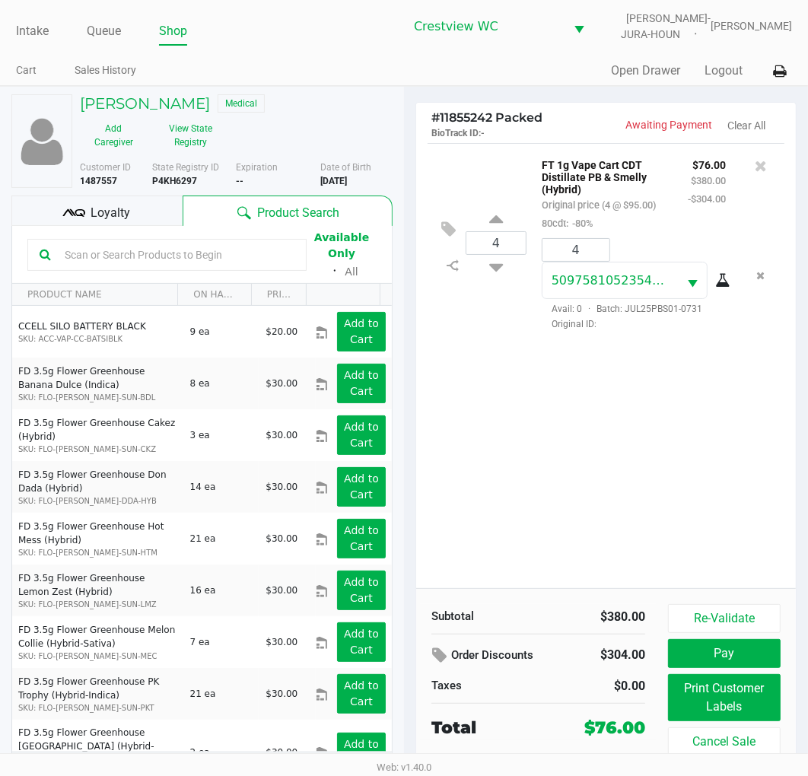
click at [629, 452] on div "4 FT 1g Vape Cart CDT Distillate PB & Smelly (Hybrid) Original price (4 @ $95.0…" at bounding box center [606, 365] width 380 height 445
click at [672, 438] on div "4 FT 1g Vape Cart CDT Distillate PB & Smelly (Hybrid) Original price (4 @ $95.0…" at bounding box center [606, 365] width 380 height 445
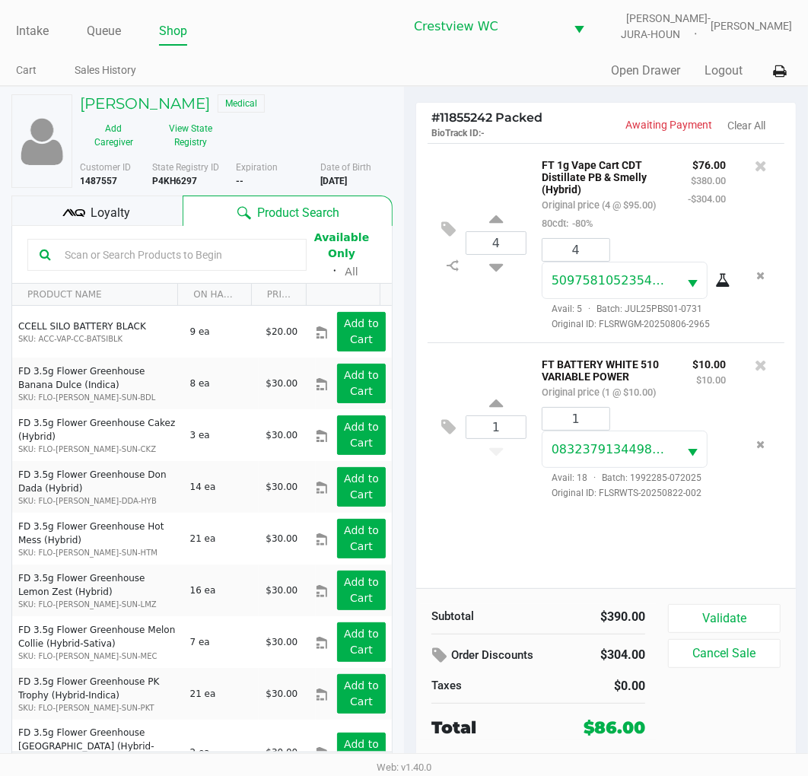
click at [134, 215] on div "Loyalty" at bounding box center [96, 211] width 171 height 30
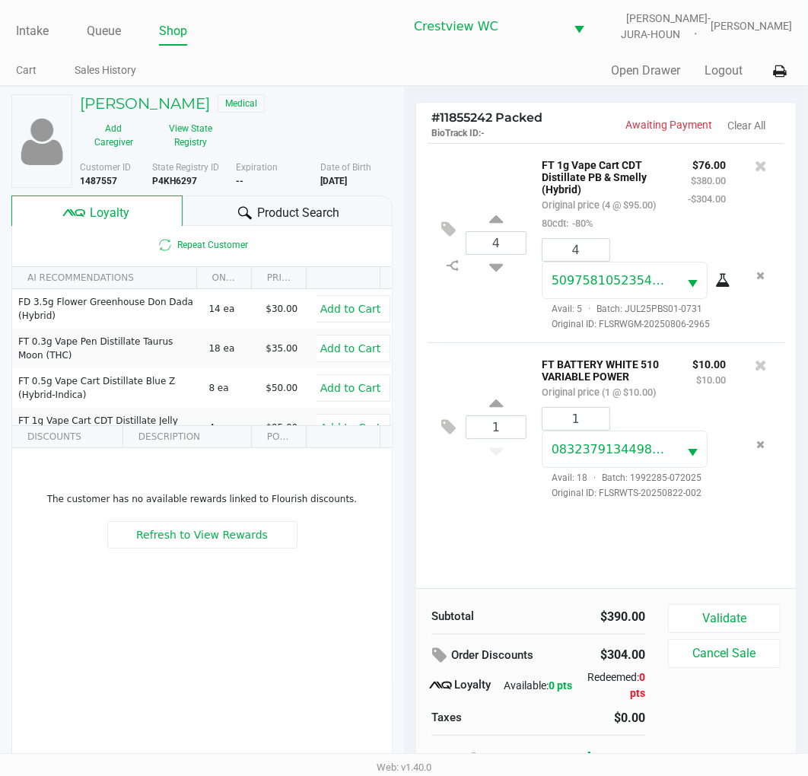
click at [492, 529] on div "4 FT 1g Vape Cart CDT Distillate PB & Smelly (Hybrid) Original price (4 @ $95.0…" at bounding box center [606, 365] width 380 height 445
click at [763, 617] on button "Validate" at bounding box center [724, 618] width 113 height 29
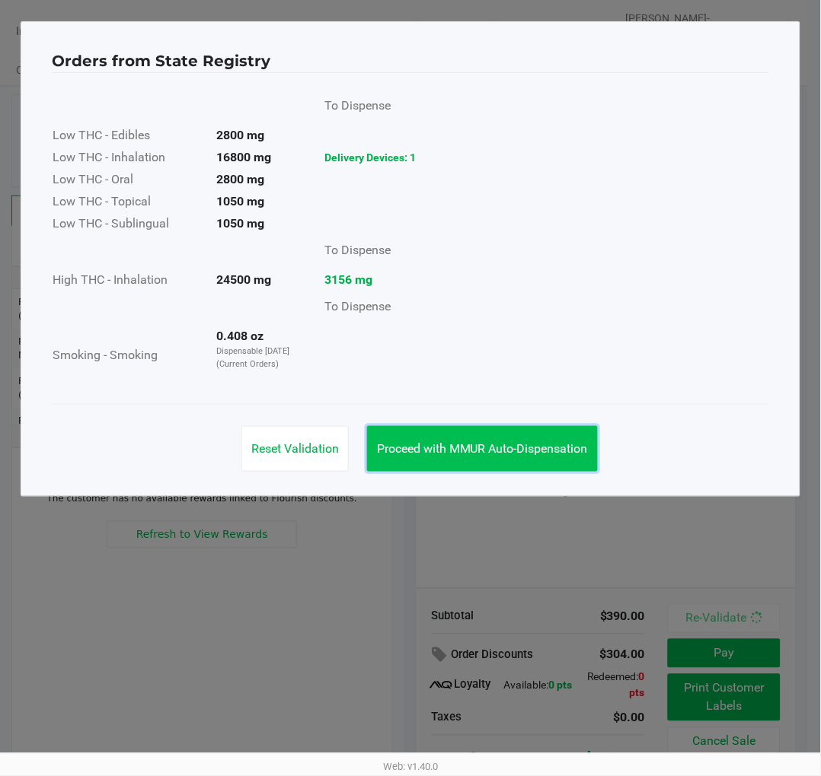
click at [543, 453] on span "Proceed with MMUR Auto-Dispensation" at bounding box center [482, 448] width 211 height 14
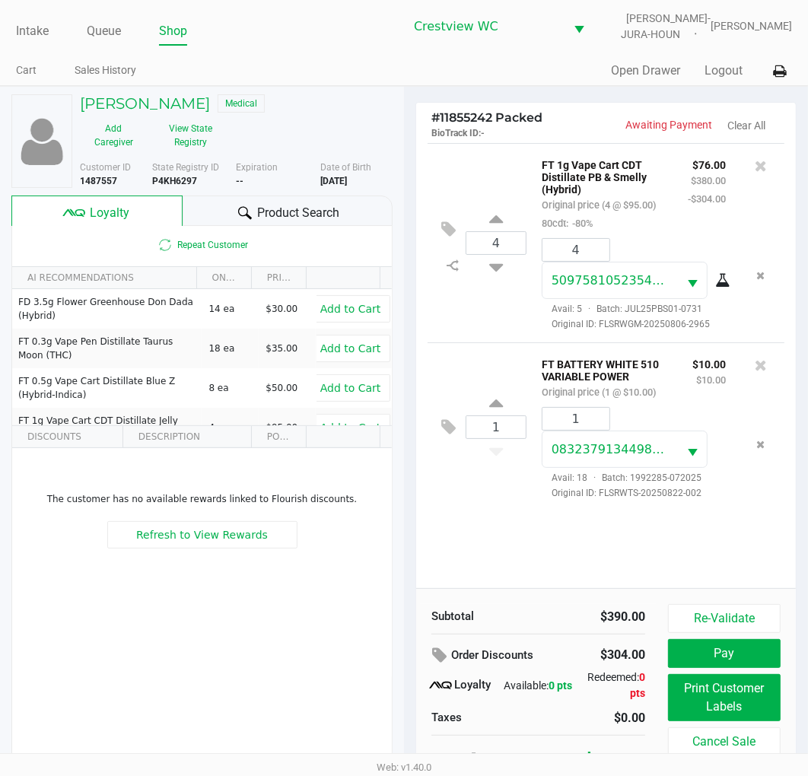
scroll to position [28, 0]
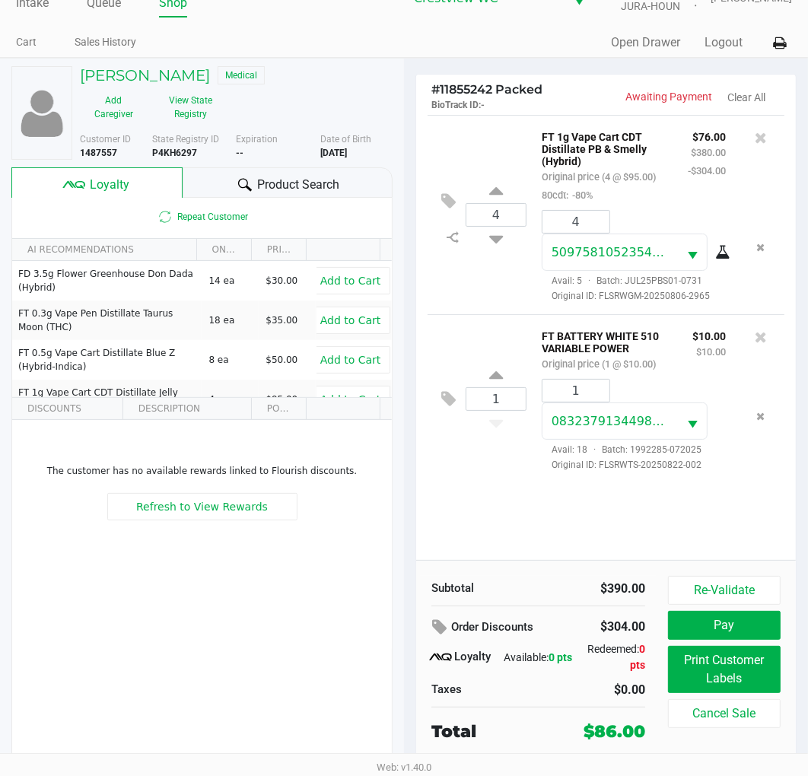
click at [771, 696] on div "Re-Validate Pay Print Customer Labels Cancel Sale" at bounding box center [730, 660] width 124 height 168
click at [742, 664] on button "Print Customer Labels" at bounding box center [724, 669] width 113 height 47
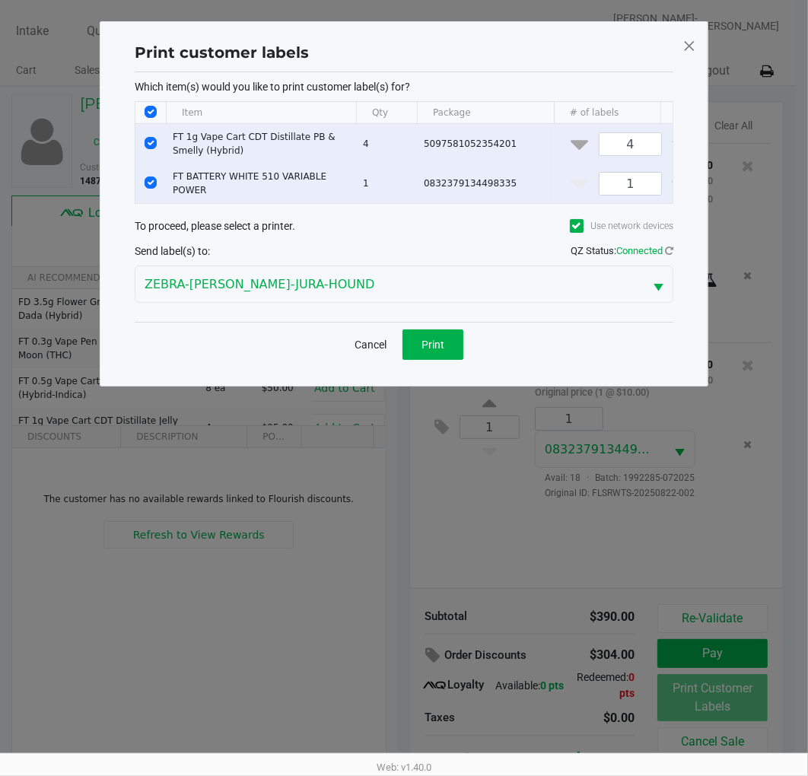
scroll to position [0, 0]
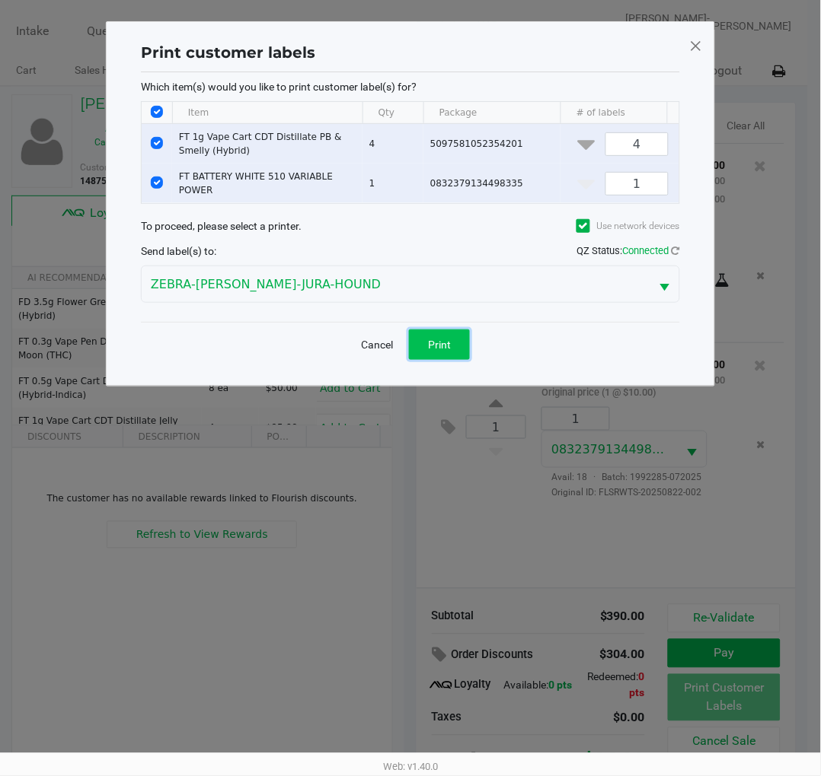
click at [463, 350] on button "Print" at bounding box center [439, 345] width 61 height 30
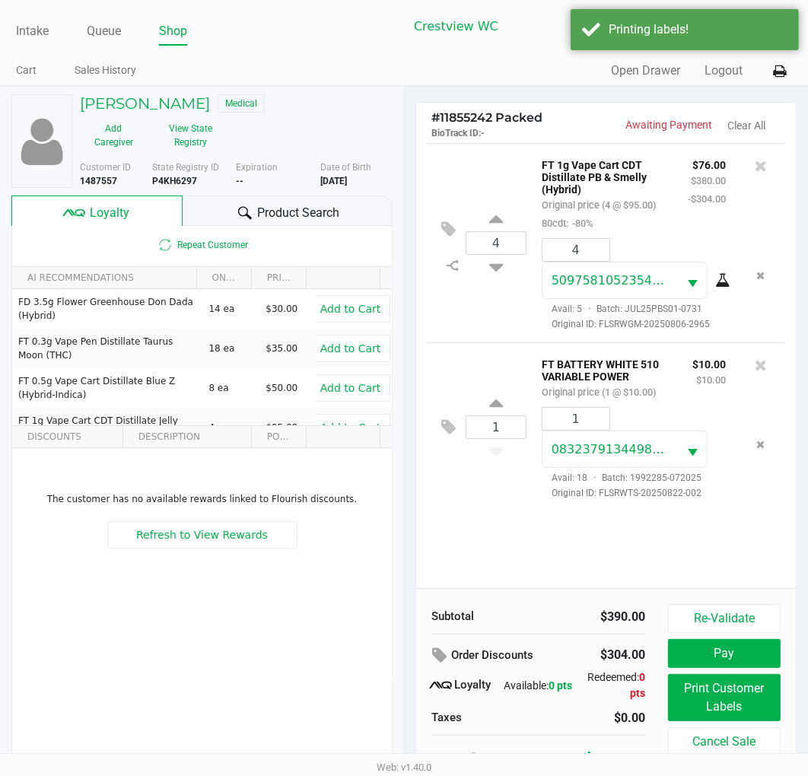
scroll to position [28, 0]
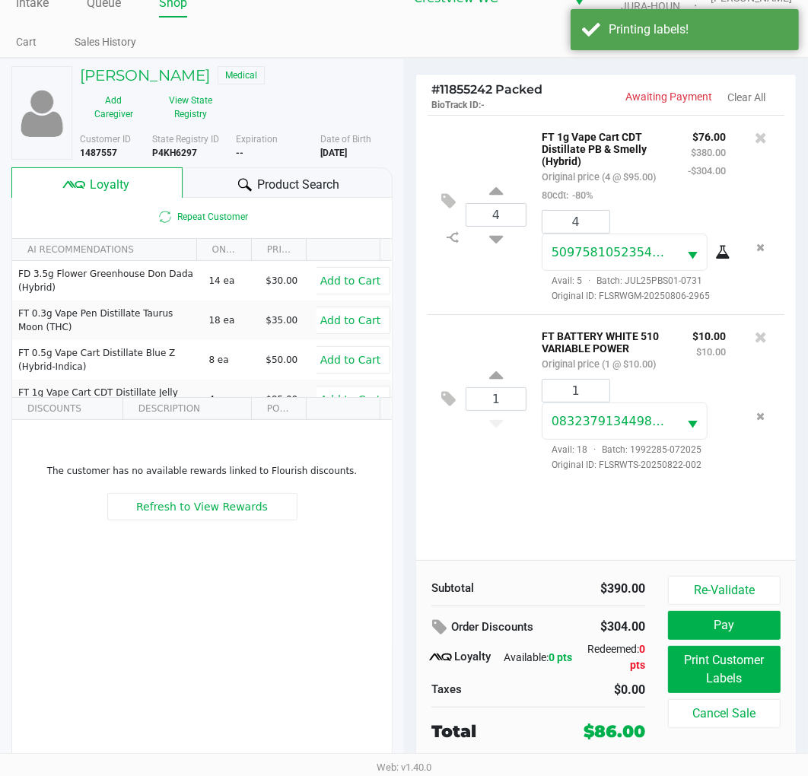
click at [514, 496] on div "4 FT 1g Vape Cart CDT Distillate PB & Smelly (Hybrid) Original price (4 @ $95.0…" at bounding box center [606, 337] width 380 height 445
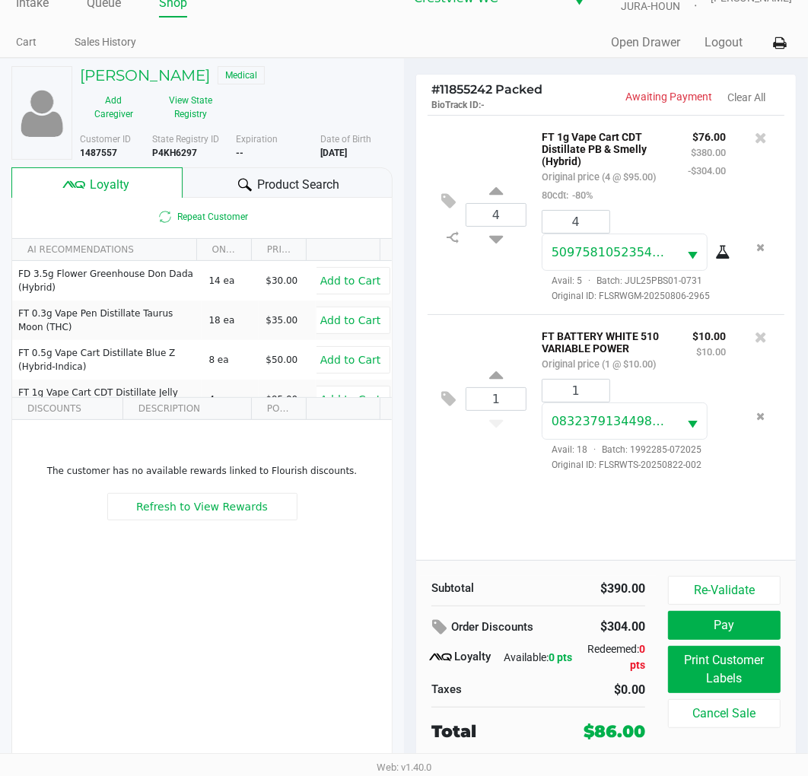
click at [506, 474] on div "1 FT BATTERY WHITE 510 VARIABLE POWER Original price (1 @ $10.00) $10.00 $10.00…" at bounding box center [606, 398] width 357 height 169
click at [758, 336] on icon at bounding box center [761, 337] width 12 height 15
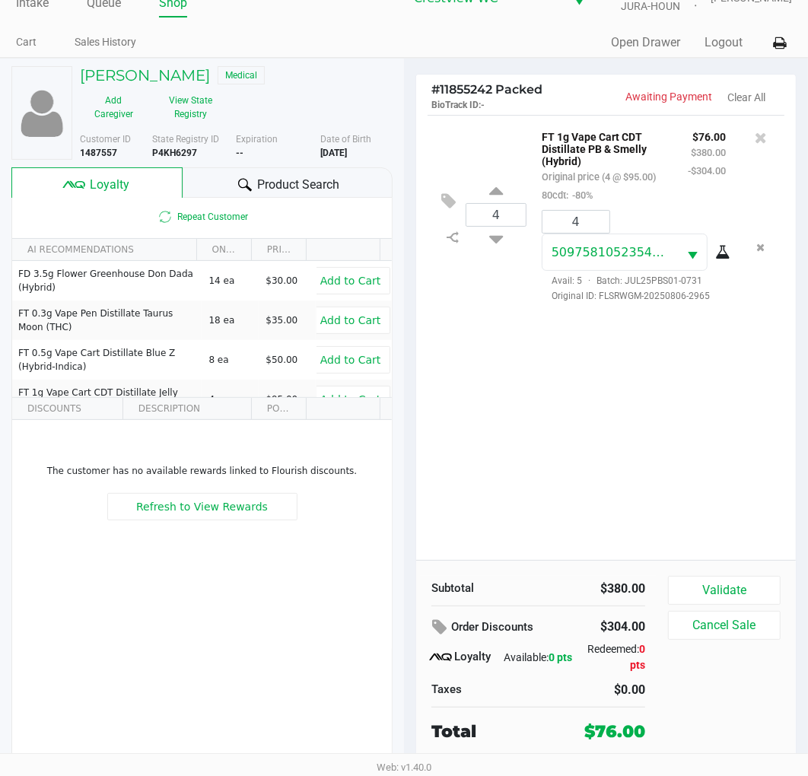
click at [643, 430] on div "4 FT 1g Vape Cart CDT Distillate PB & Smelly (Hybrid) Original price (4 @ $95.0…" at bounding box center [606, 337] width 380 height 445
click at [725, 588] on button "Validate" at bounding box center [724, 590] width 113 height 29
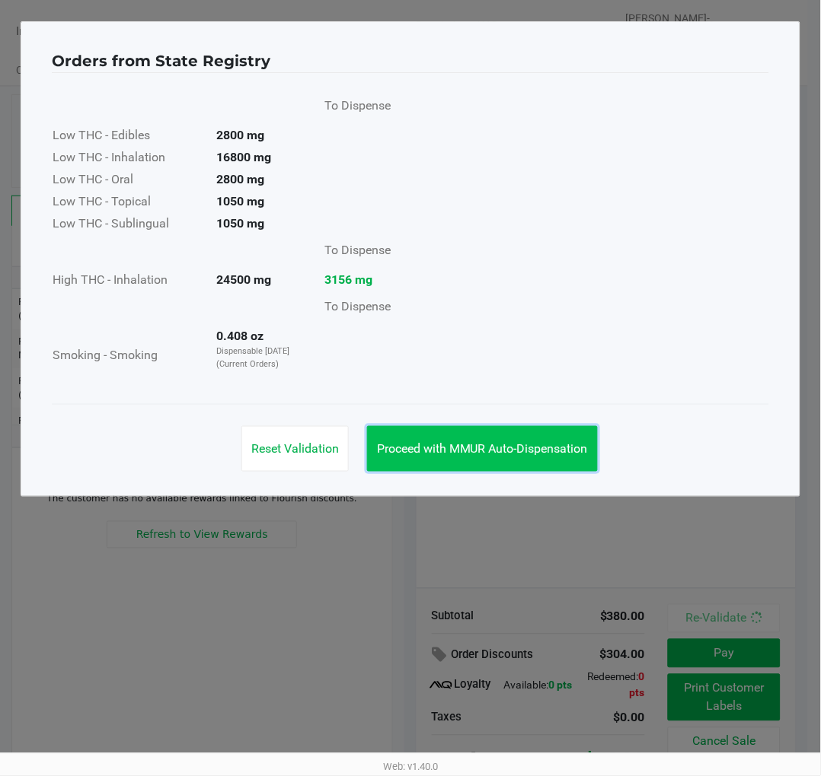
click at [515, 444] on span "Proceed with MMUR Auto-Dispensation" at bounding box center [482, 448] width 211 height 14
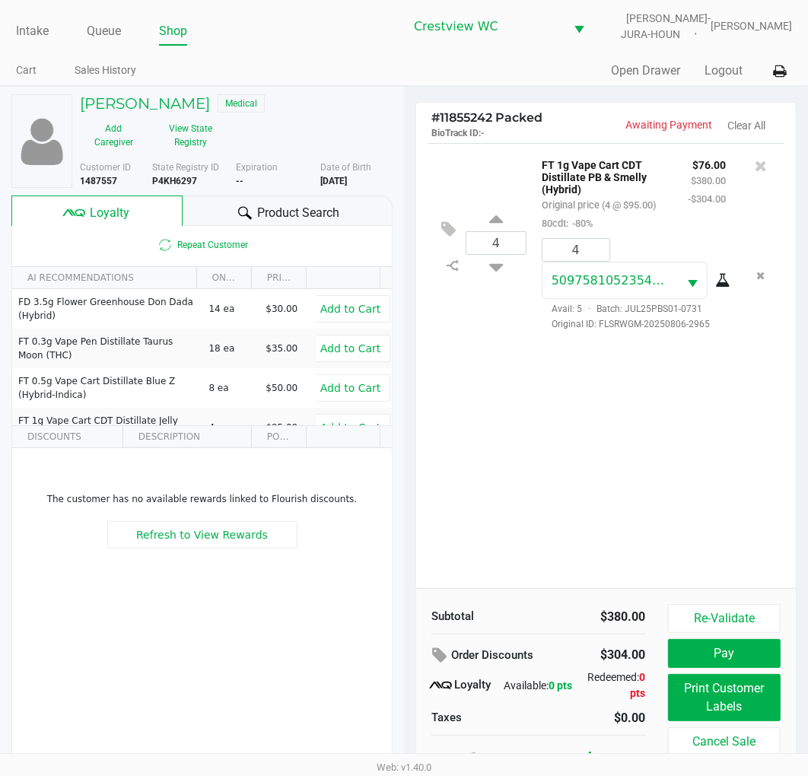
click at [680, 434] on div "4 FT 1g Vape Cart CDT Distillate PB & Smelly (Hybrid) Original price (4 @ $95.0…" at bounding box center [606, 365] width 380 height 445
click at [672, 430] on div "4 FT 1g Vape Cart CDT Distillate PB & Smelly (Hybrid) Original price (4 @ $95.0…" at bounding box center [606, 365] width 380 height 445
click at [668, 419] on div "4 FT 1g Vape Cart CDT Distillate PB & Smelly (Hybrid) Original price (4 @ $95.0…" at bounding box center [606, 365] width 380 height 445
click at [734, 647] on button "Pay" at bounding box center [724, 653] width 113 height 29
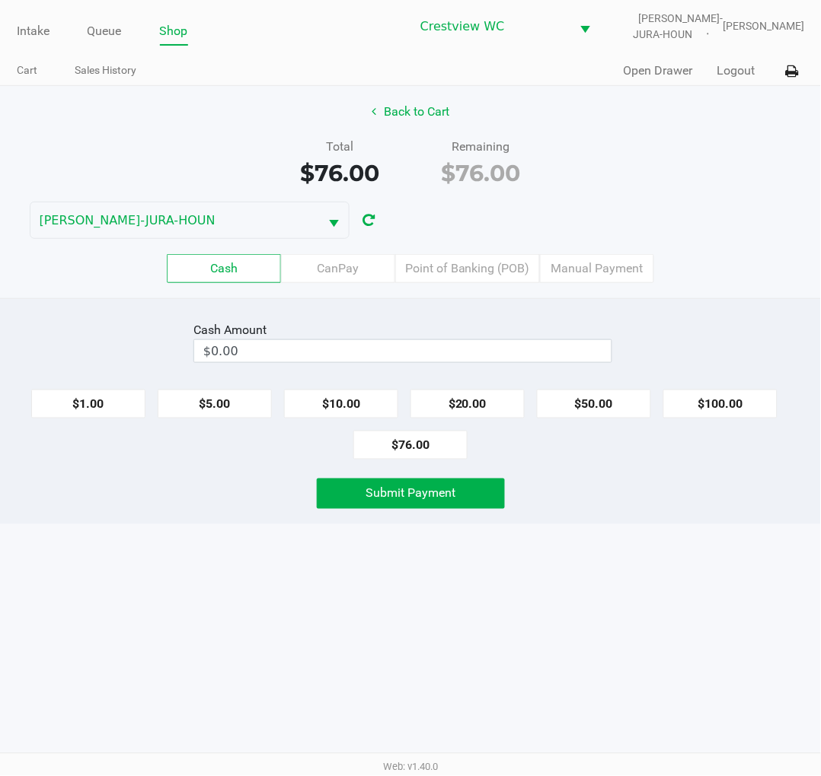
click at [605, 396] on button "$50.00" at bounding box center [594, 404] width 114 height 29
click at [473, 406] on button "$20.00" at bounding box center [467, 404] width 114 height 29
click at [348, 394] on button "$10.00" at bounding box center [341, 404] width 114 height 29
type input "$80.00"
click at [664, 564] on div "Intake Queue Shop Crestview WC BRUNO-JURA-HOUN Eric Stevenson Cart Sales Histor…" at bounding box center [410, 388] width 821 height 776
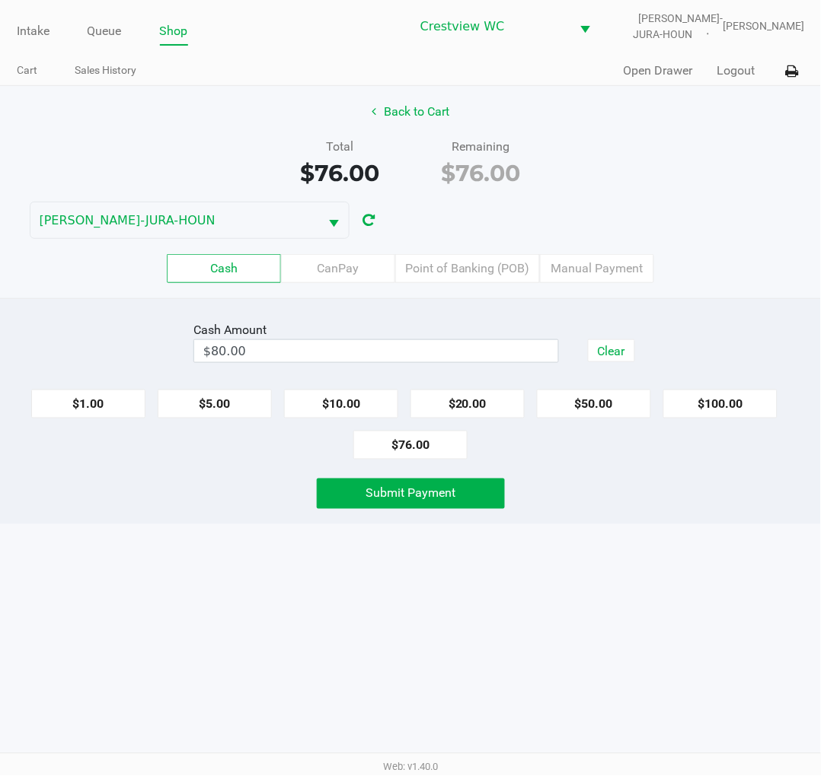
click at [438, 496] on span "Submit Payment" at bounding box center [410, 493] width 90 height 14
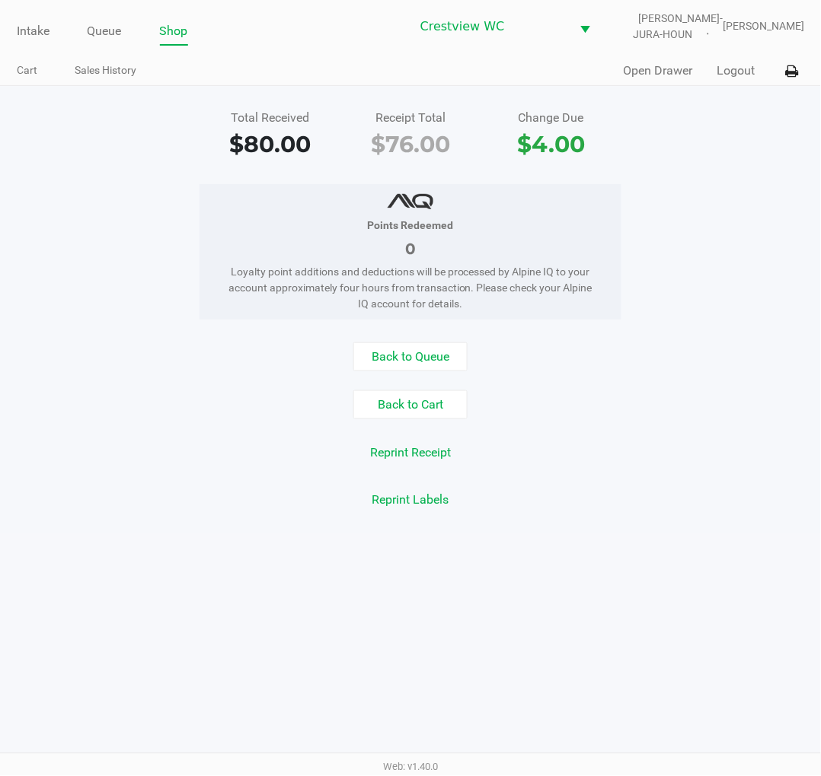
click at [717, 145] on div "Total Received $80.00 Receipt Total $76.00 Change Due $4.00" at bounding box center [410, 135] width 843 height 53
click at [23, 26] on link "Intake" at bounding box center [33, 31] width 33 height 21
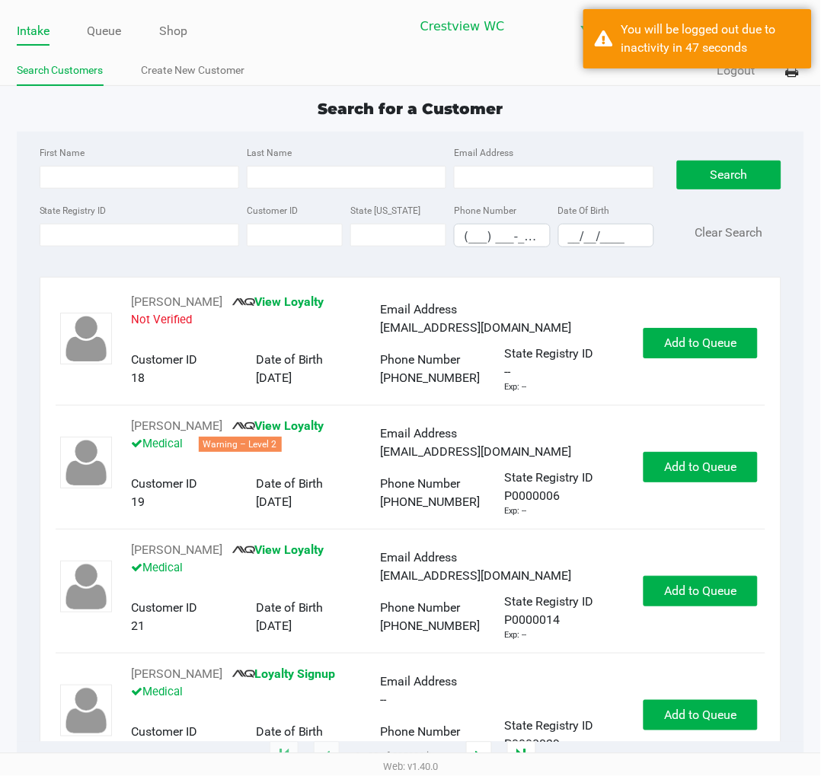
click at [585, 129] on div "Search for a Customer First Name Last Name Email Address State Registry ID Cust…" at bounding box center [411, 427] width 788 height 661
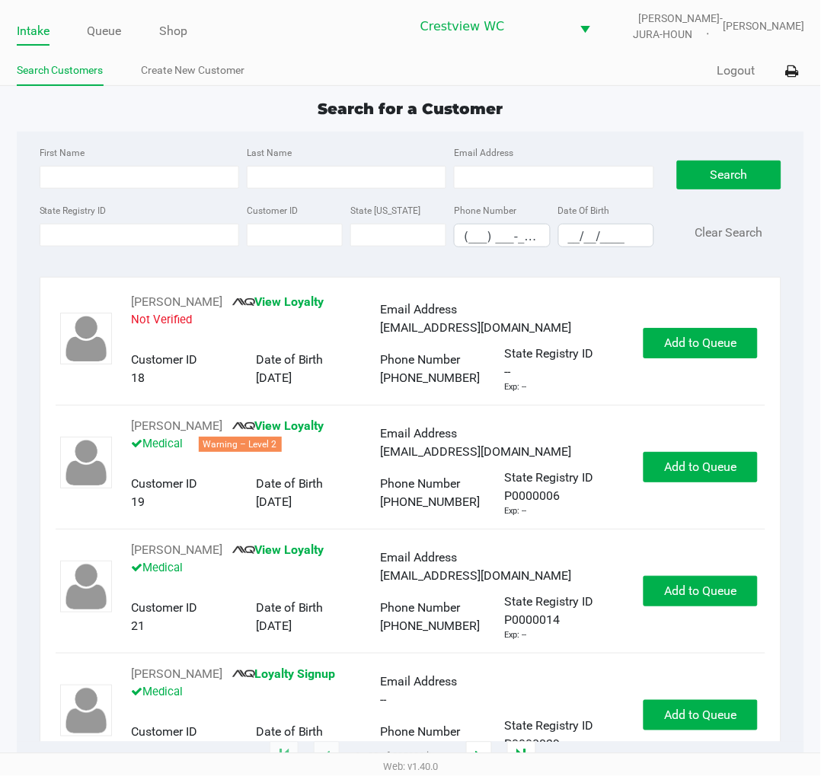
click at [629, 123] on div "Search for a Customer First Name Last Name Email Address State Registry ID Cust…" at bounding box center [411, 427] width 788 height 661
click at [648, 110] on div "Search for a Customer" at bounding box center [410, 108] width 811 height 23
click at [104, 28] on link "Queue" at bounding box center [105, 31] width 34 height 21
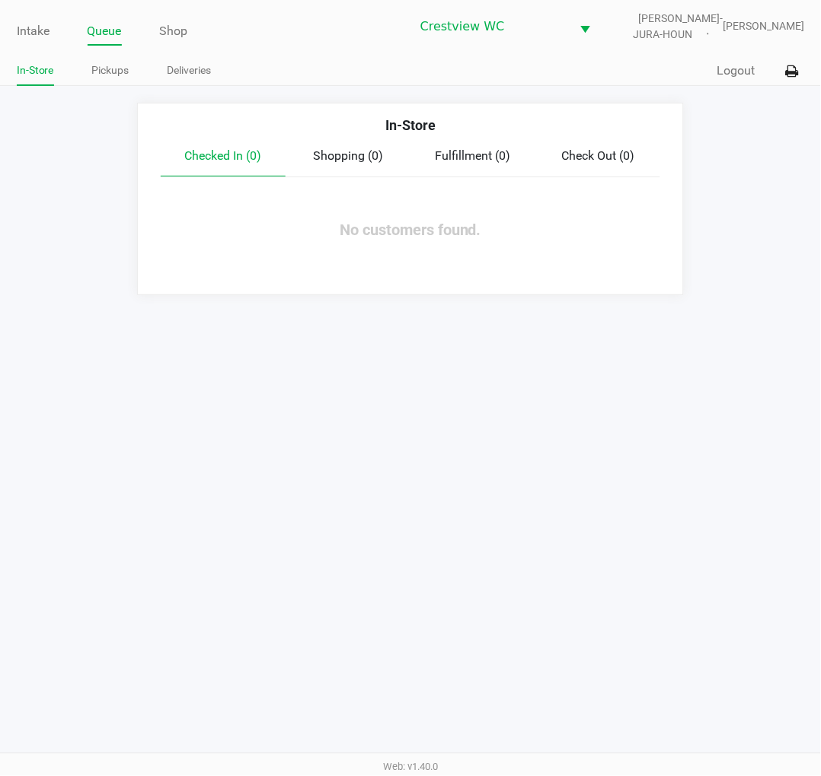
click at [105, 72] on link "Pickups" at bounding box center [110, 70] width 37 height 19
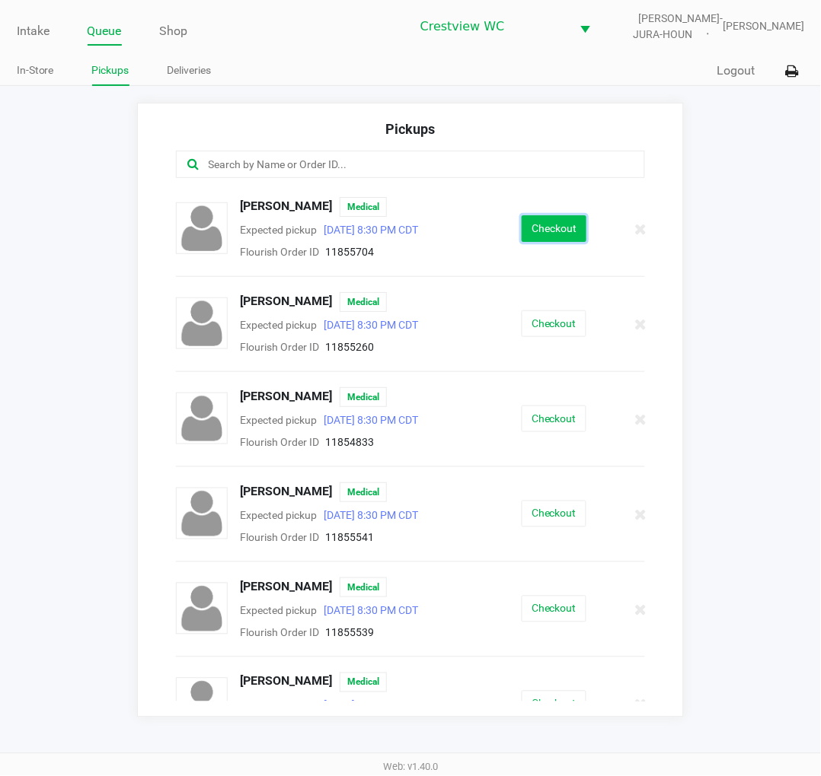
click at [569, 225] on button "Checkout" at bounding box center [553, 228] width 65 height 27
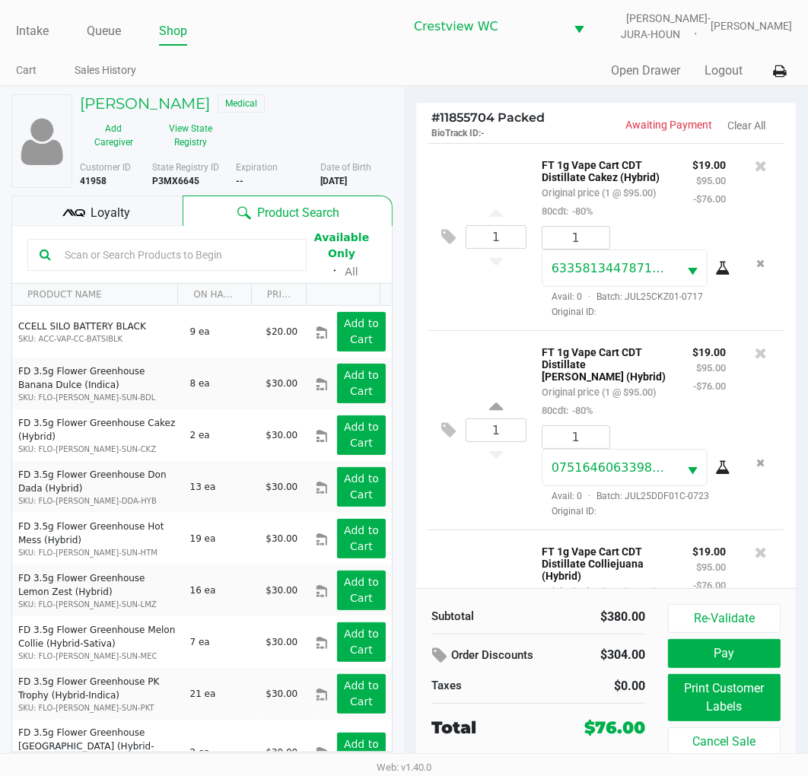
click at [111, 210] on span "Loyalty" at bounding box center [111, 213] width 40 height 18
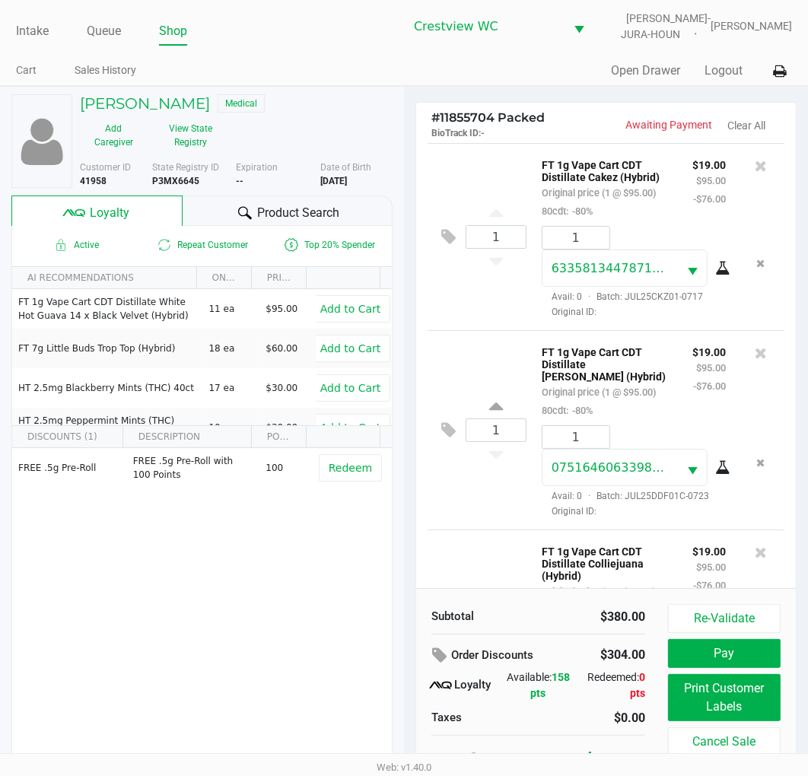
click at [254, 587] on div "FREE .5g Pre-Roll FREE .5g Pre-Roll with 100 Points 100 Redeem" at bounding box center [202, 562] width 380 height 229
click at [474, 180] on div "1 FT 1g Vape Cart CDT Distillate Cakez (Hybrid) Original price (1 @ $95.00) 80c…" at bounding box center [606, 236] width 357 height 187
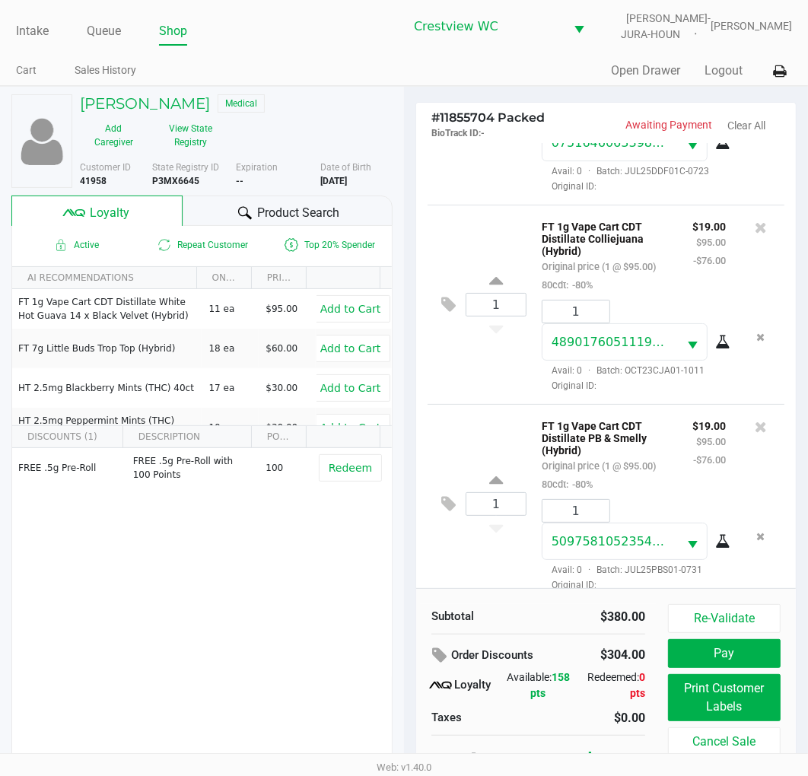
scroll to position [432, 0]
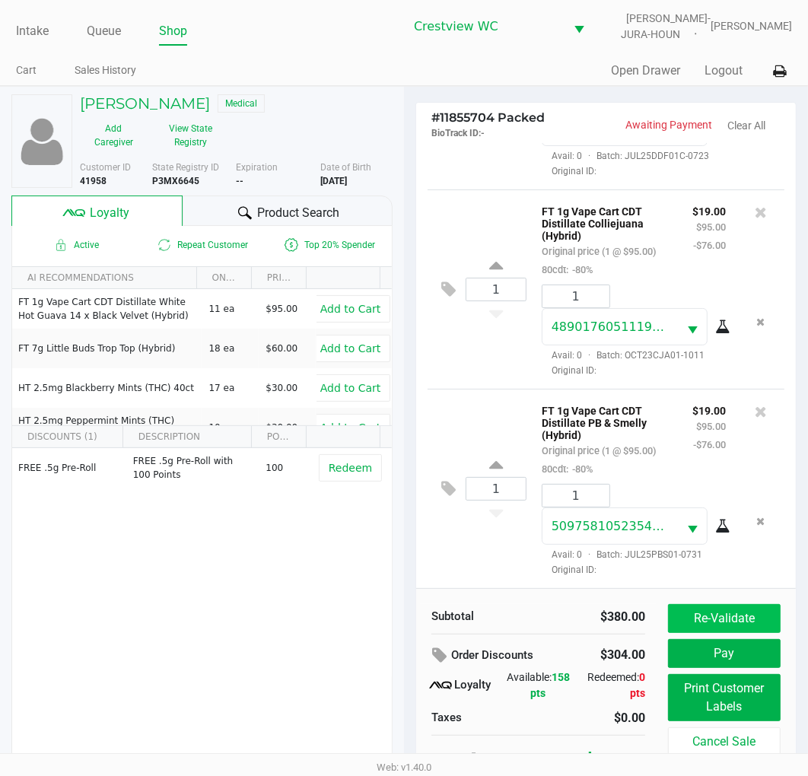
click at [735, 617] on button "Re-Validate" at bounding box center [724, 618] width 113 height 29
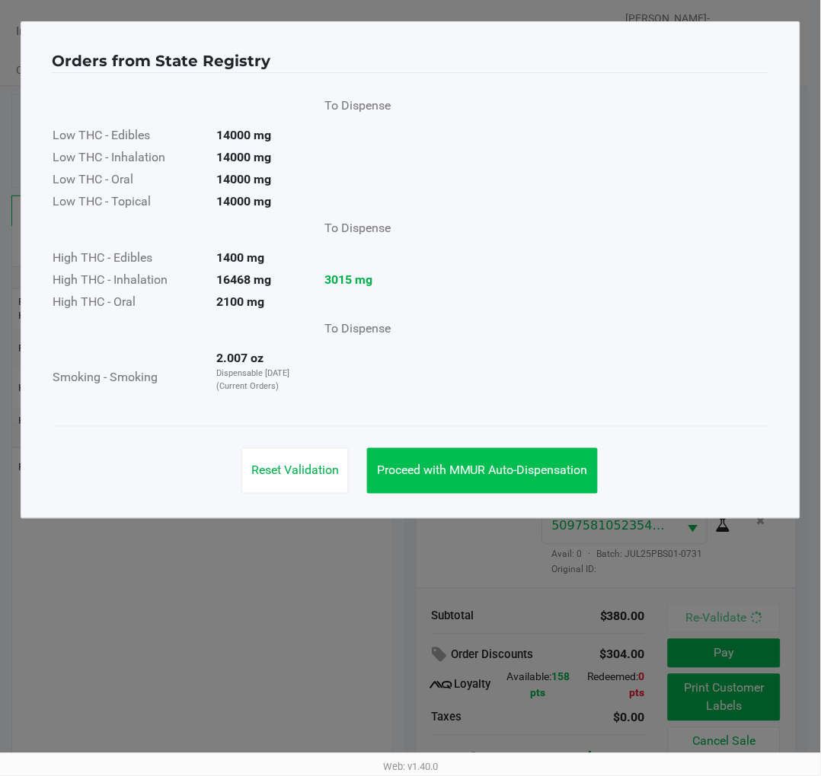
click at [543, 475] on span "Proceed with MMUR Auto-Dispensation" at bounding box center [482, 471] width 211 height 14
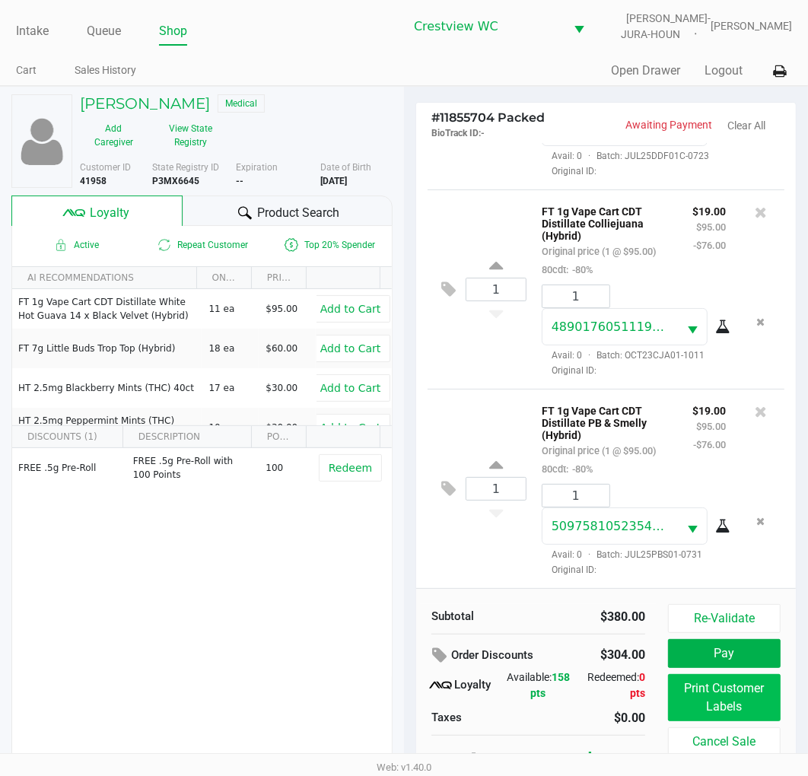
click at [729, 713] on button "Print Customer Labels" at bounding box center [724, 697] width 113 height 47
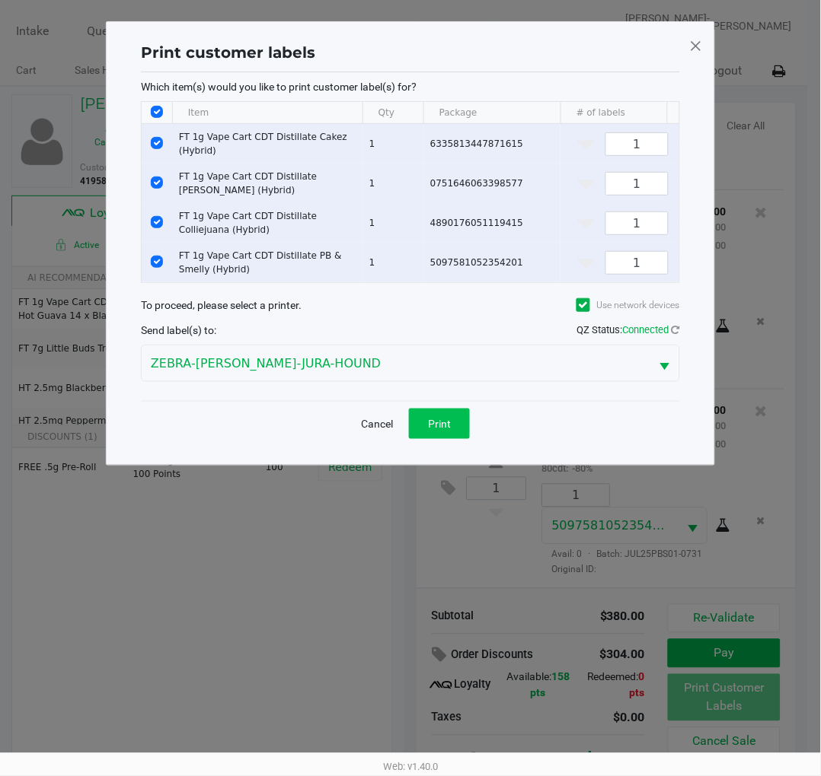
click at [451, 429] on span "Print" at bounding box center [439, 424] width 23 height 12
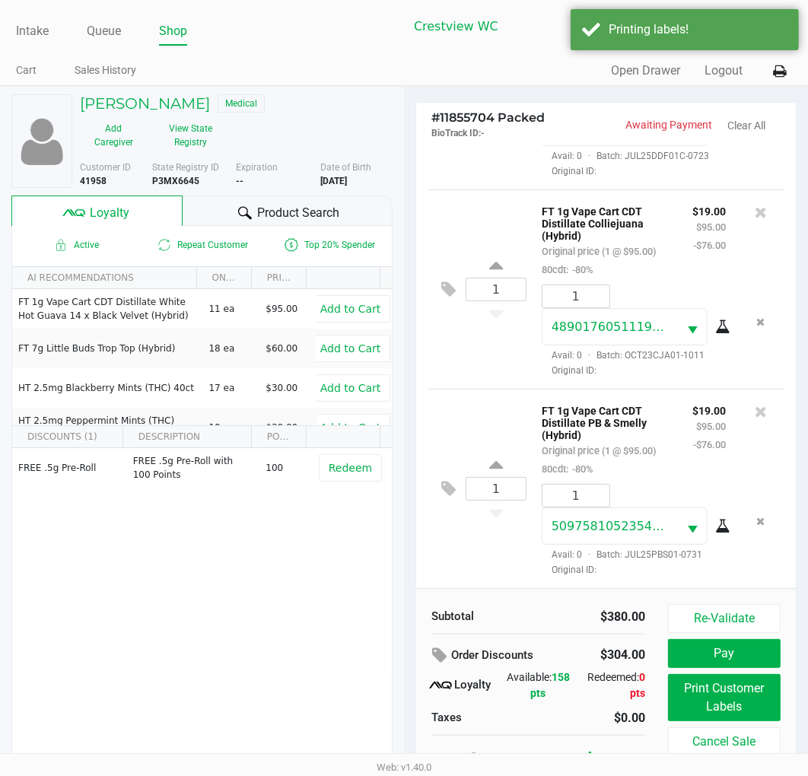
scroll to position [28, 0]
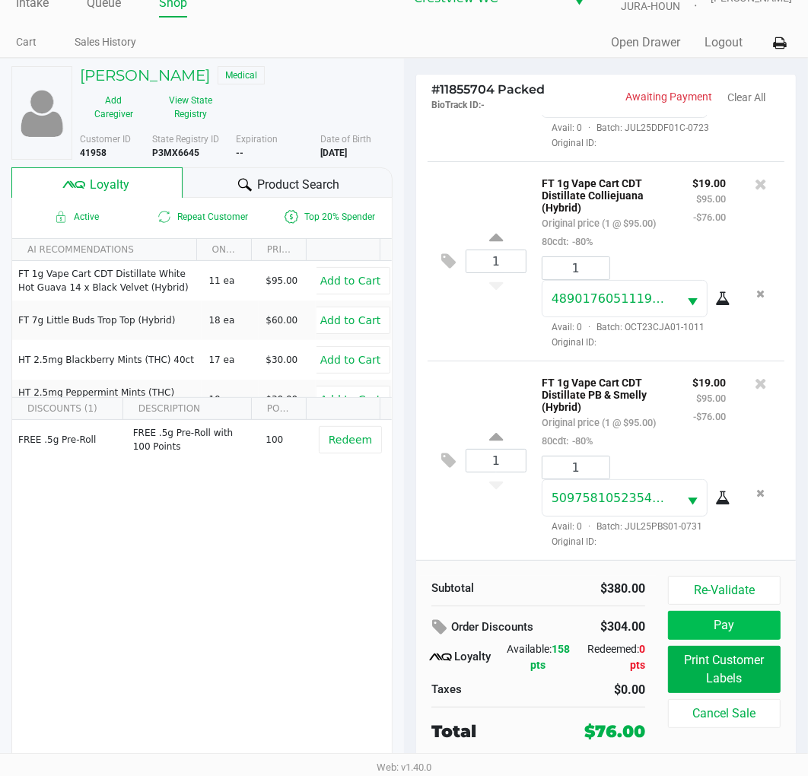
click at [741, 626] on button "Pay" at bounding box center [724, 625] width 113 height 29
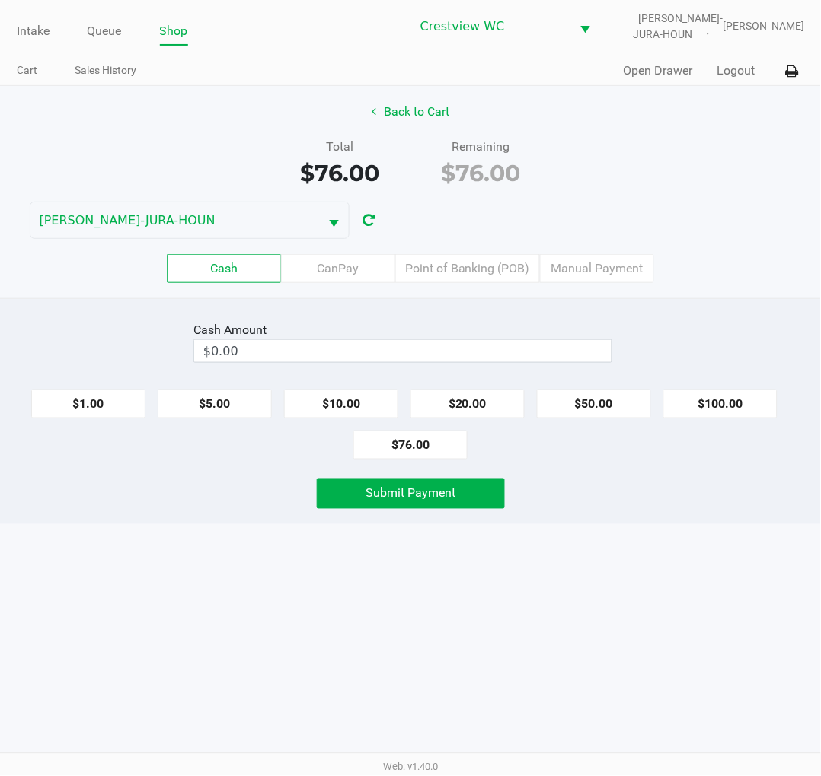
click at [713, 142] on div "Total $76.00 Remaining $76.00" at bounding box center [410, 164] width 843 height 53
click at [416, 110] on button "Back to Cart" at bounding box center [410, 111] width 97 height 29
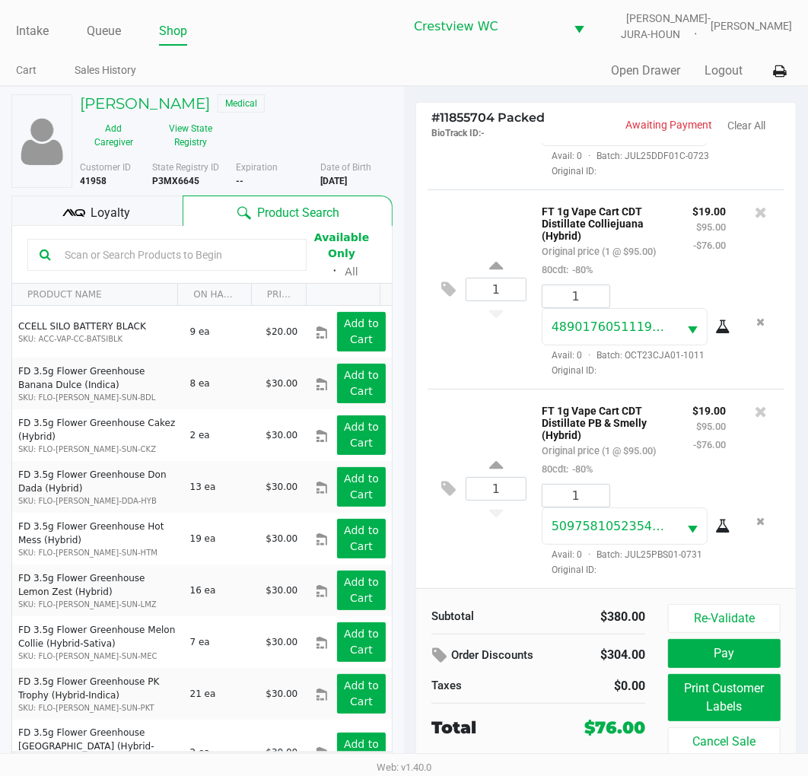
scroll to position [28, 0]
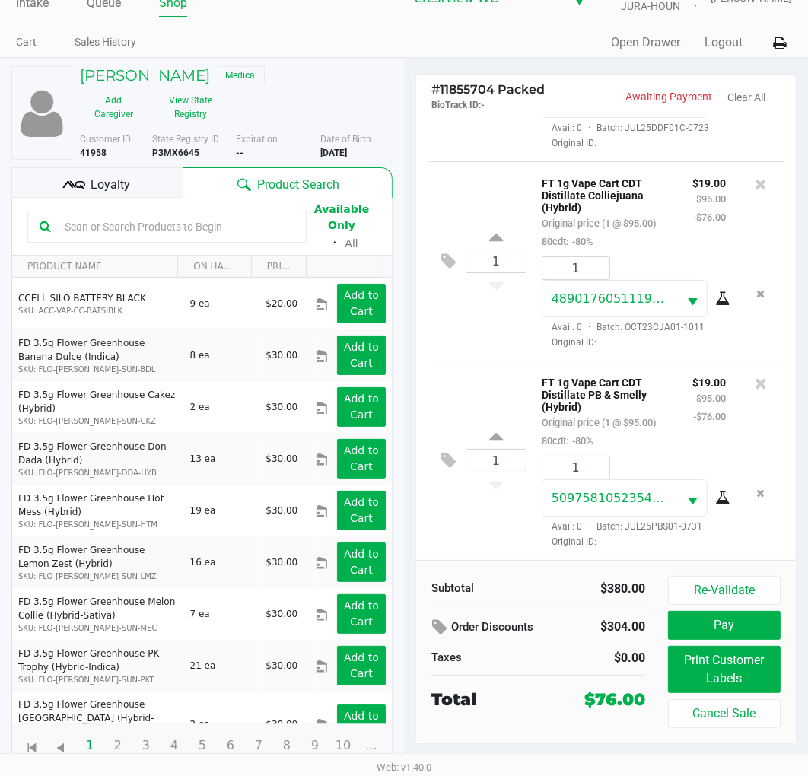
click at [492, 361] on div "1 FT 1g Vape Cart CDT Distillate PB & Smelly (Hybrid) Original price (1 @ $95.0…" at bounding box center [606, 460] width 357 height 199
click at [116, 186] on span "Loyalty" at bounding box center [111, 185] width 40 height 18
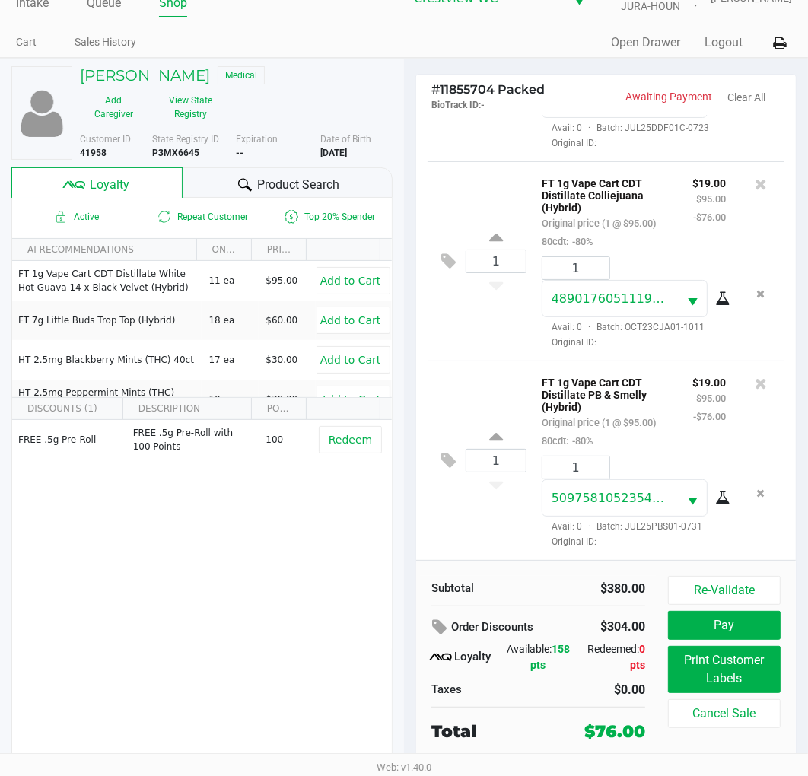
scroll to position [432, 0]
click at [521, 314] on div "1 FT 1g Vape Cart CDT Distillate Colliejuana (Hybrid) Original price (1 @ $95.0…" at bounding box center [606, 260] width 357 height 199
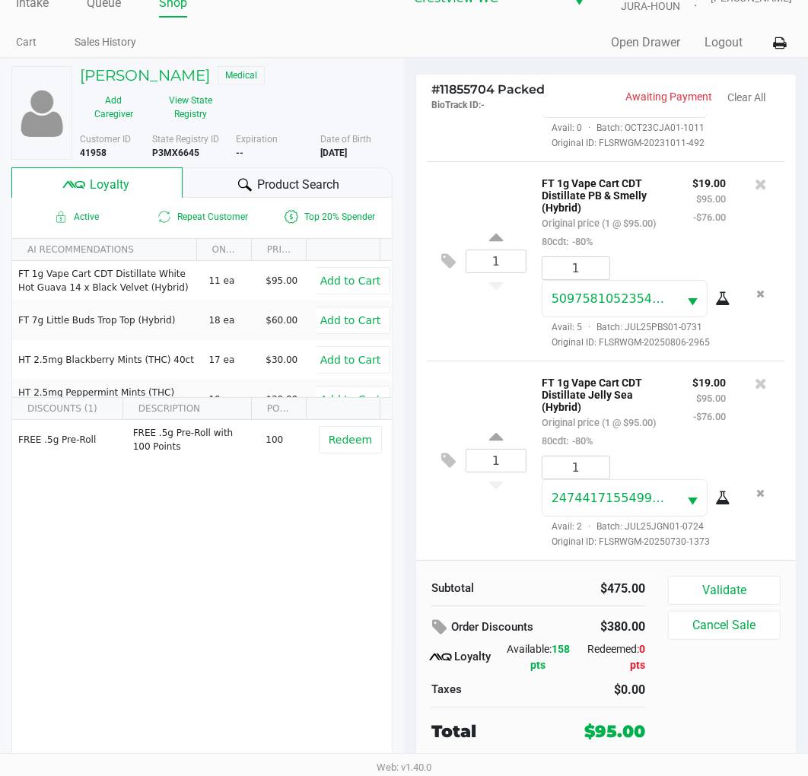
scroll to position [651, 0]
click at [735, 596] on button "Validate" at bounding box center [724, 590] width 113 height 29
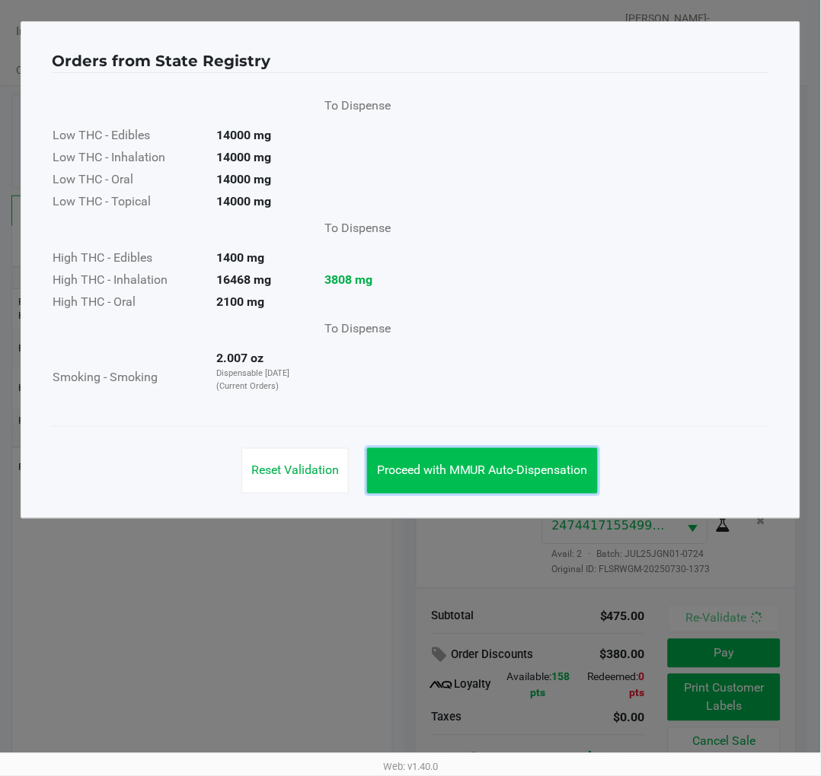
click at [534, 466] on span "Proceed with MMUR Auto-Dispensation" at bounding box center [482, 471] width 211 height 14
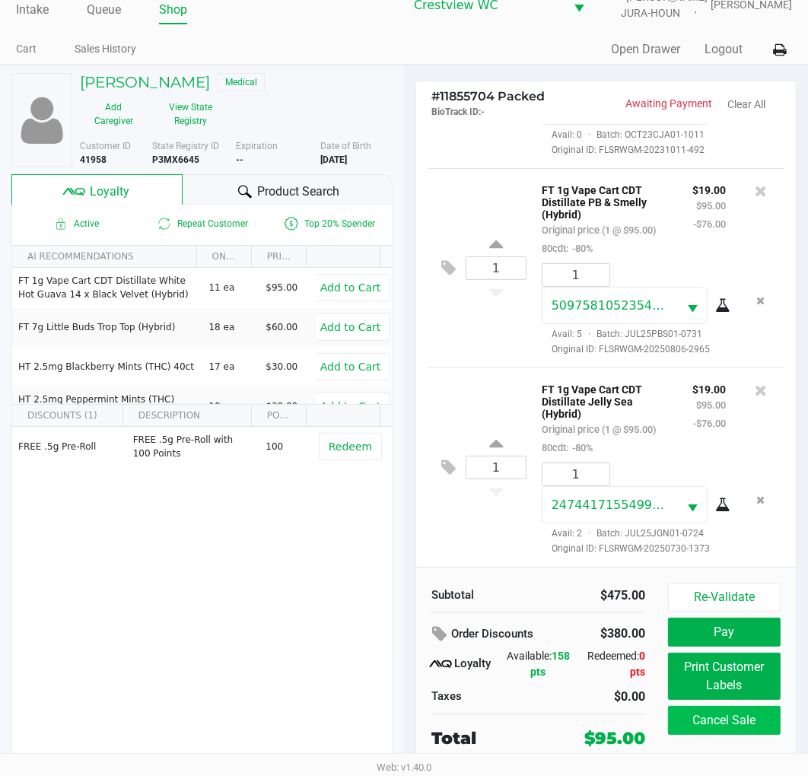
scroll to position [28, 0]
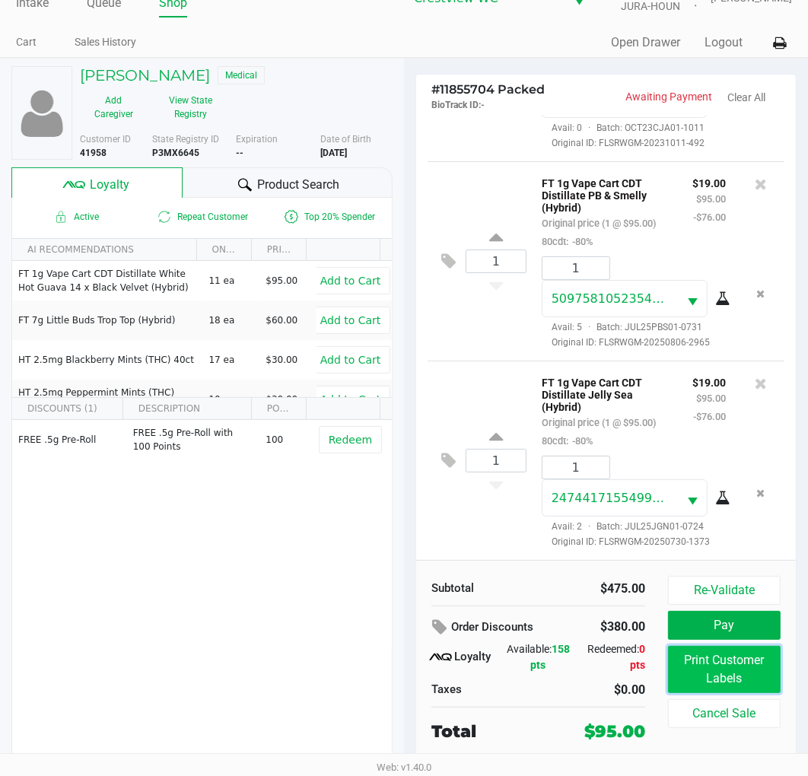
click at [735, 676] on button "Print Customer Labels" at bounding box center [724, 669] width 113 height 47
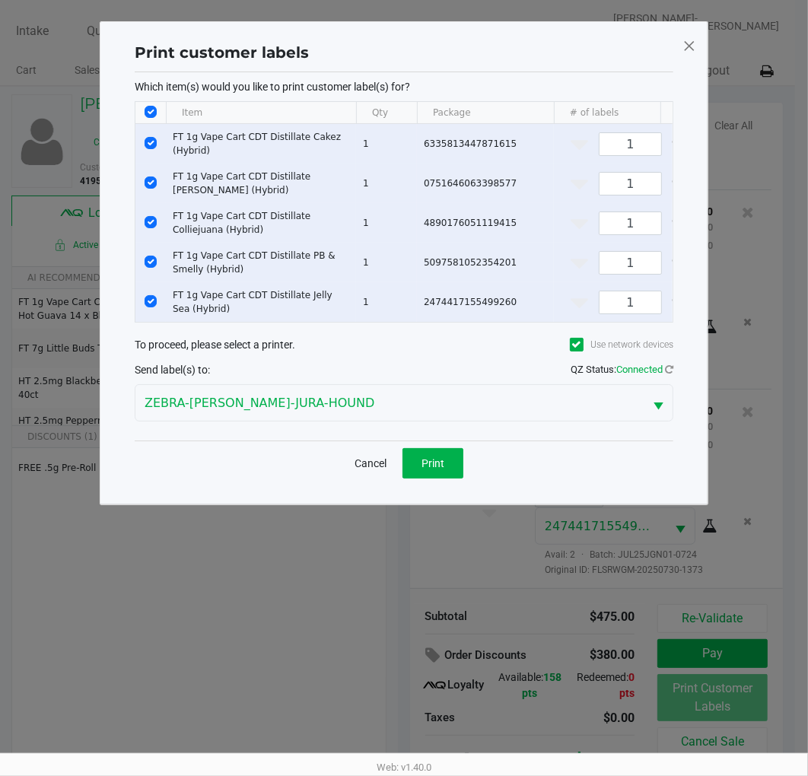
scroll to position [0, 0]
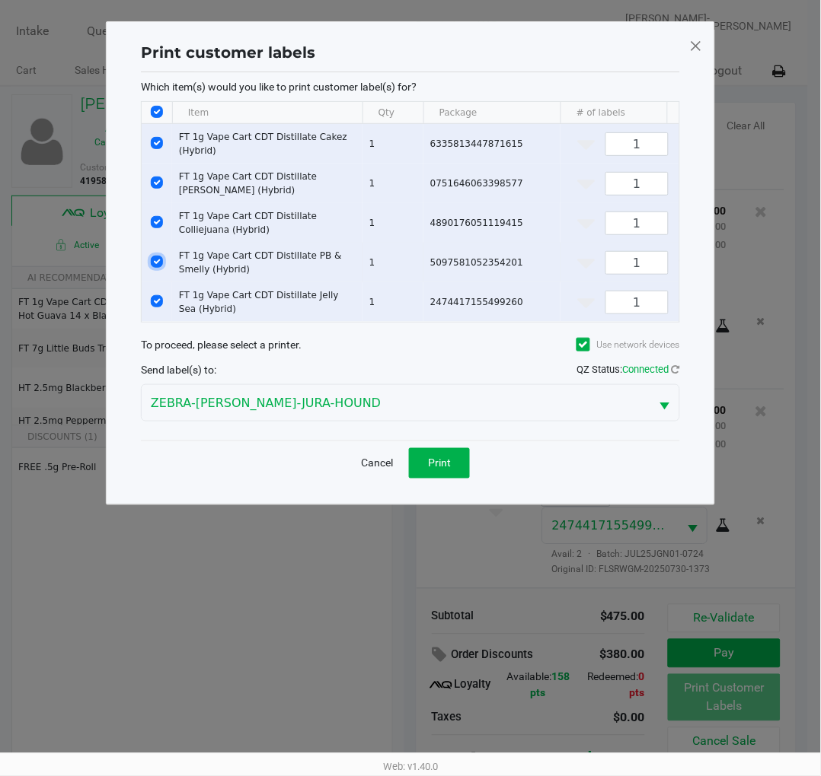
click at [158, 262] on input "Select Row" at bounding box center [157, 262] width 12 height 12
checkbox input "false"
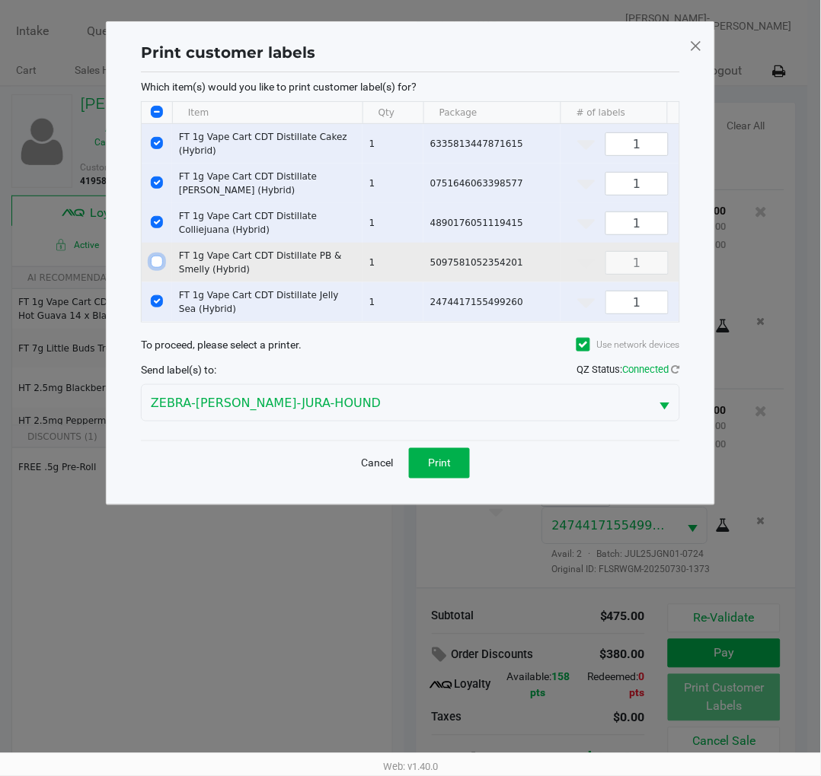
checkbox input "false"
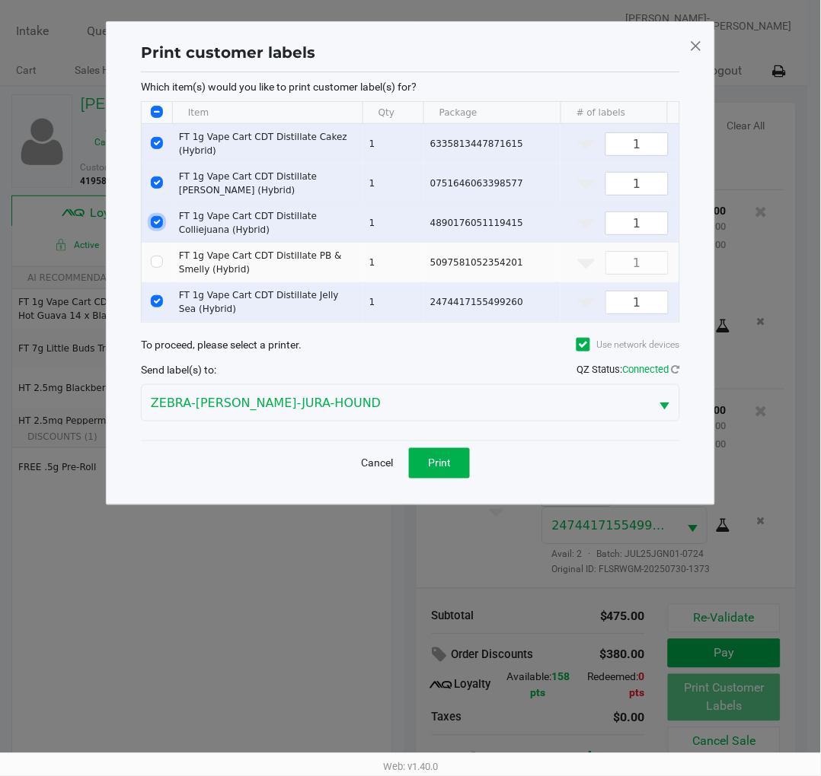
click at [158, 222] on input "Select Row" at bounding box center [157, 222] width 12 height 12
checkbox input "false"
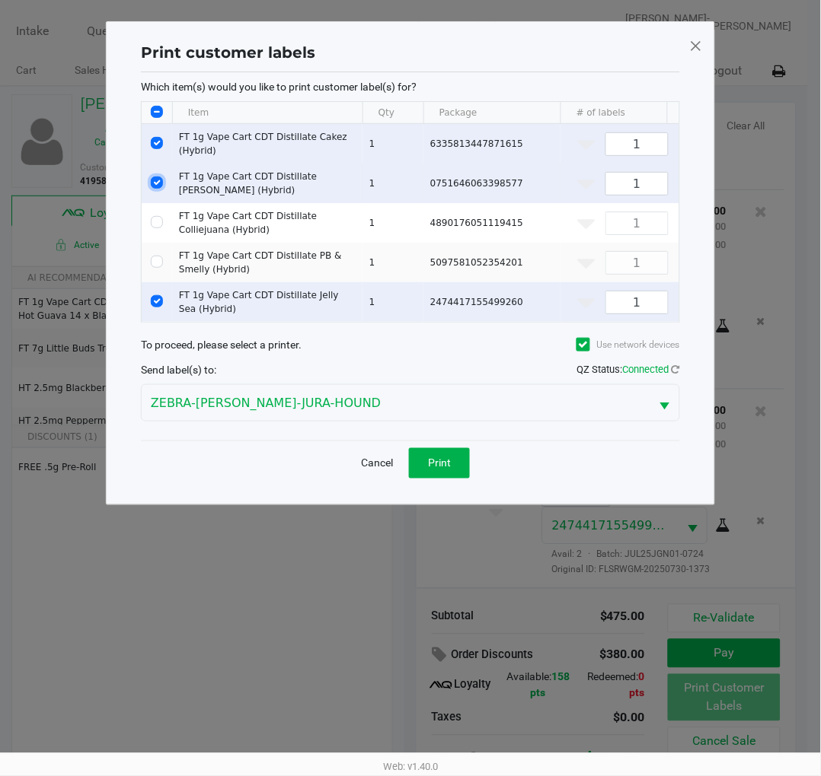
click at [155, 179] on input "Select Row" at bounding box center [157, 183] width 12 height 12
checkbox input "false"
click at [156, 148] on input "Select Row" at bounding box center [157, 143] width 12 height 12
checkbox input "false"
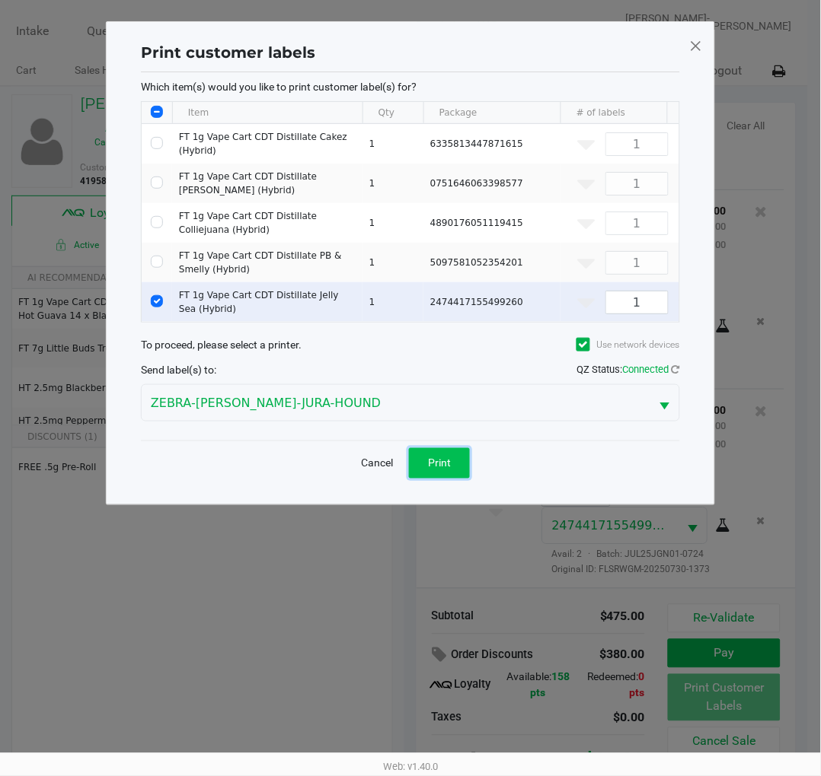
click at [446, 470] on span "Print" at bounding box center [439, 463] width 23 height 12
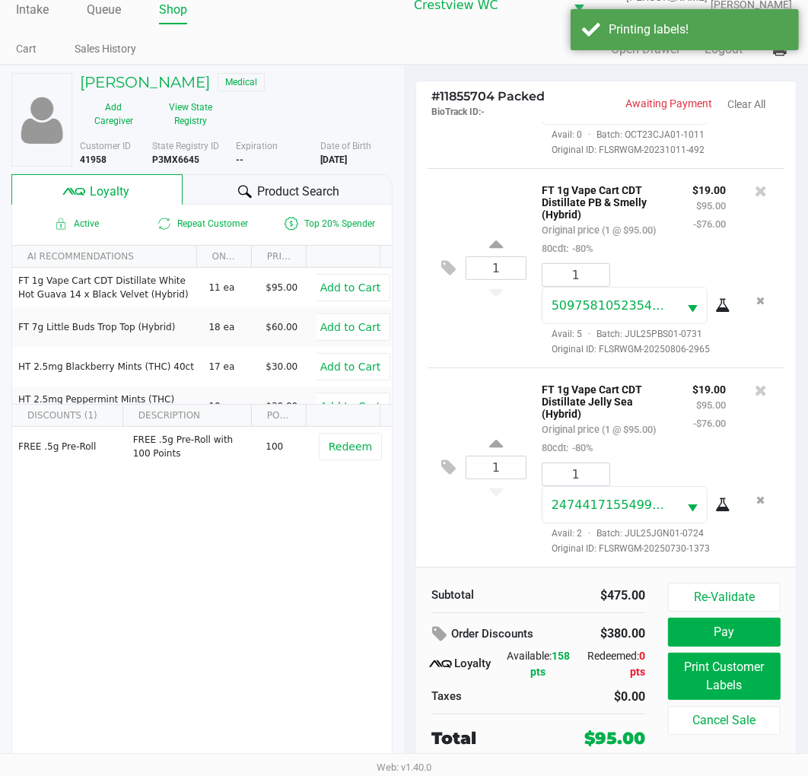
scroll to position [28, 0]
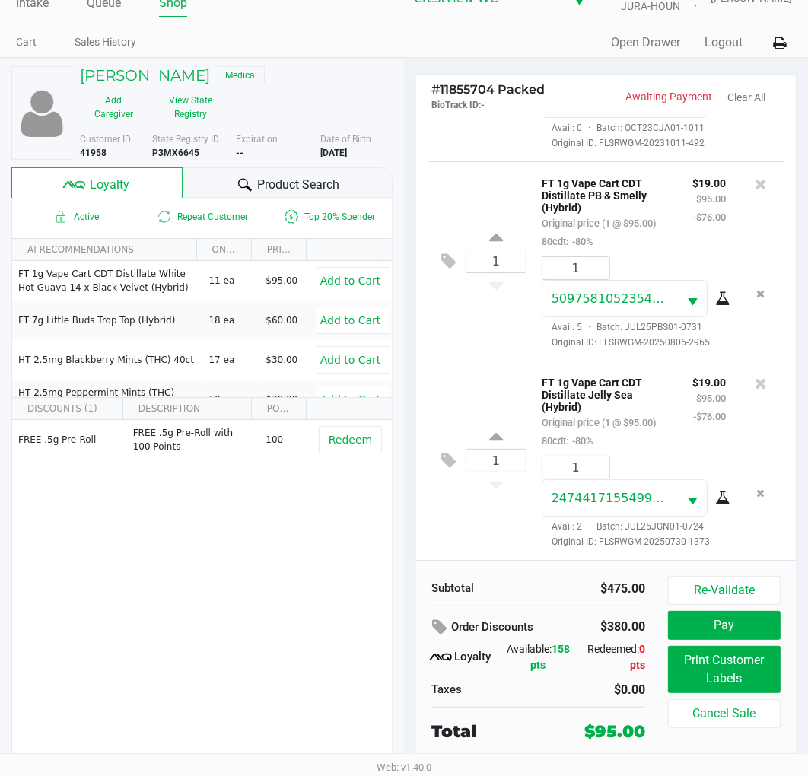
click at [241, 559] on div "FREE .5g Pre-Roll FREE .5g Pre-Roll with 100 Points 100 Redeem" at bounding box center [202, 534] width 380 height 229
click at [724, 627] on button "Pay" at bounding box center [724, 625] width 113 height 29
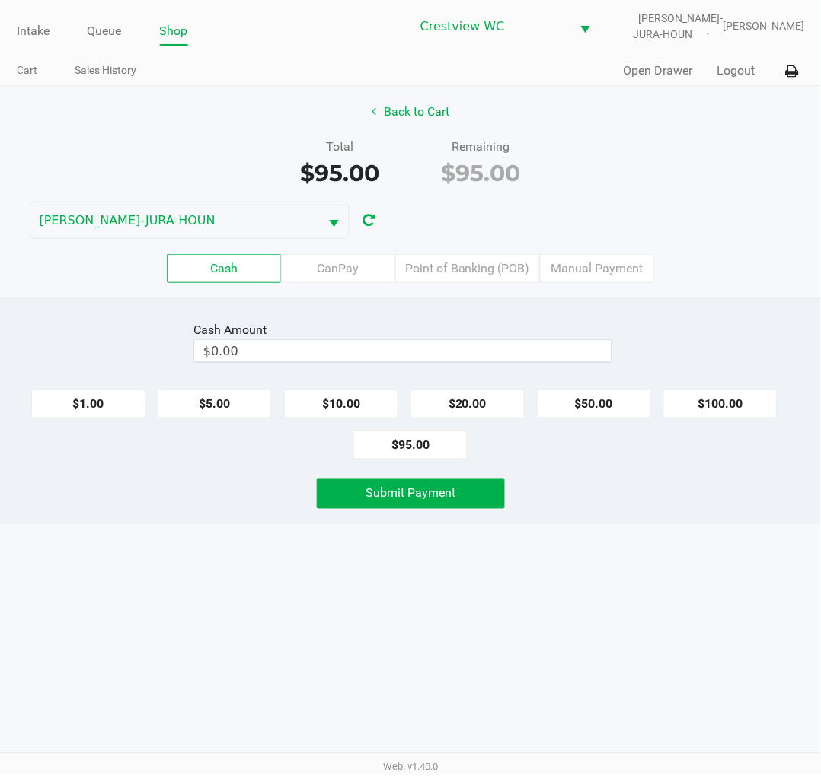
click at [655, 535] on div "Intake Queue Shop Crestview WC BRUNO-JURA-HOUN Eric Stevenson Cart Sales Histor…" at bounding box center [410, 388] width 821 height 776
click at [671, 580] on div "Intake Queue Shop Crestview WC BRUNO-JURA-HOUN Eric Stevenson Cart Sales Histor…" at bounding box center [410, 388] width 821 height 776
click at [416, 449] on button "$95.00" at bounding box center [410, 445] width 114 height 29
type input "$95.00"
click at [454, 506] on button "Submit Payment" at bounding box center [411, 494] width 188 height 30
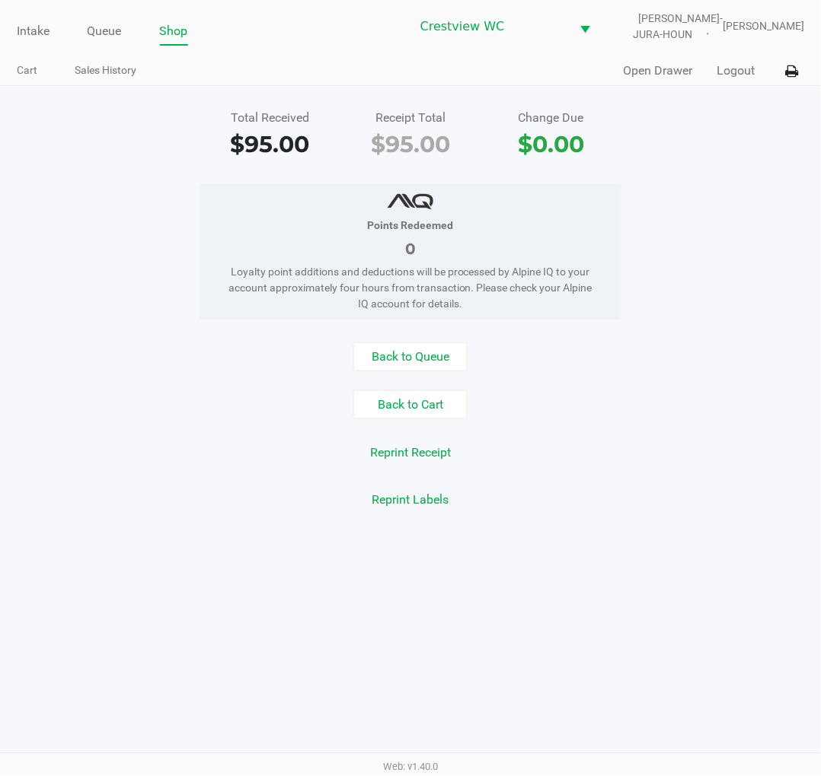
click at [718, 198] on div "Points Redeemed 0 Loyalty point additions and deductions will be processed by A…" at bounding box center [410, 251] width 843 height 135
click at [34, 26] on link "Intake" at bounding box center [33, 31] width 33 height 21
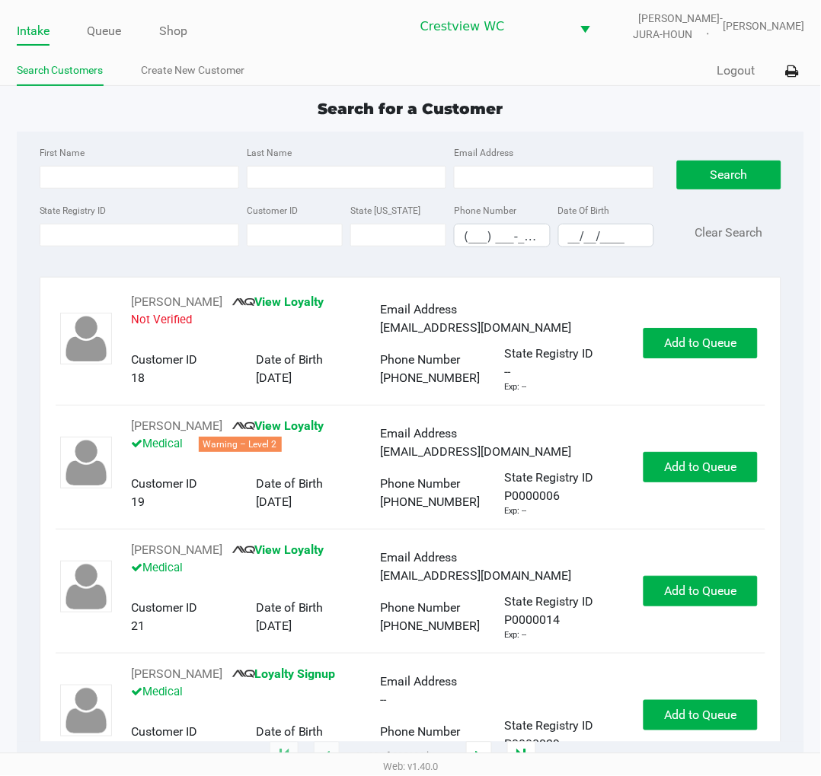
click at [645, 103] on div "Search for a Customer" at bounding box center [410, 108] width 811 height 23
click at [612, 94] on app-point-of-sale "Intake Queue Shop Crestview WC BRUNO-JURA-HOUN Eric Stevenson Search Customers …" at bounding box center [410, 379] width 821 height 758
click at [217, 125] on div "Search for a Customer First Name Last Name Email Address State Registry ID Cust…" at bounding box center [411, 427] width 788 height 661
click at [140, 231] on input "State Registry ID" at bounding box center [139, 235] width 199 height 23
click at [153, 231] on input "State Registry ID" at bounding box center [139, 235] width 199 height 23
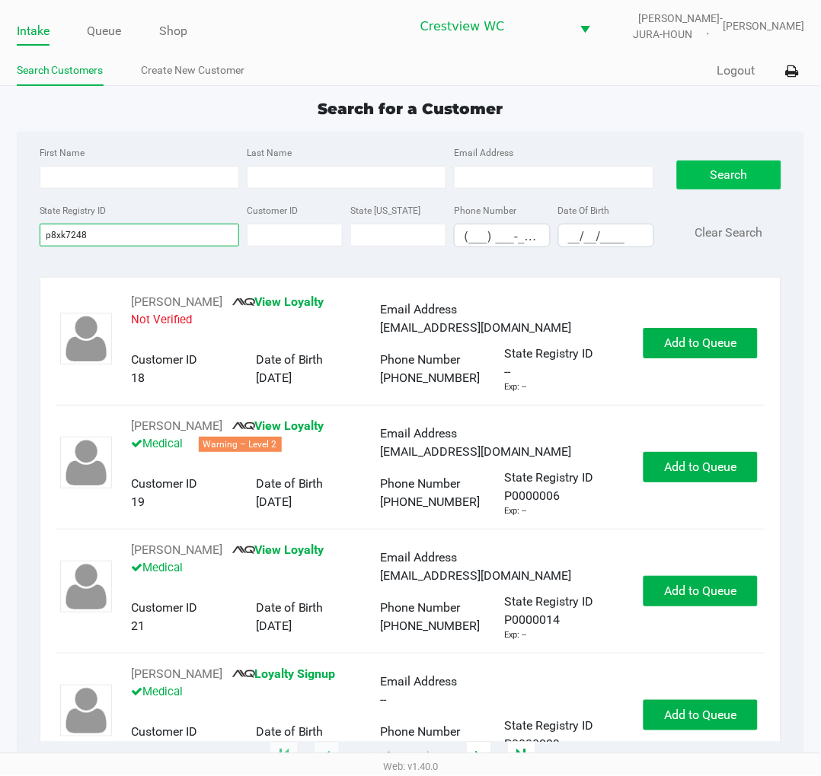
type input "p8xk7248"
click at [749, 170] on button "Search" at bounding box center [729, 175] width 104 height 29
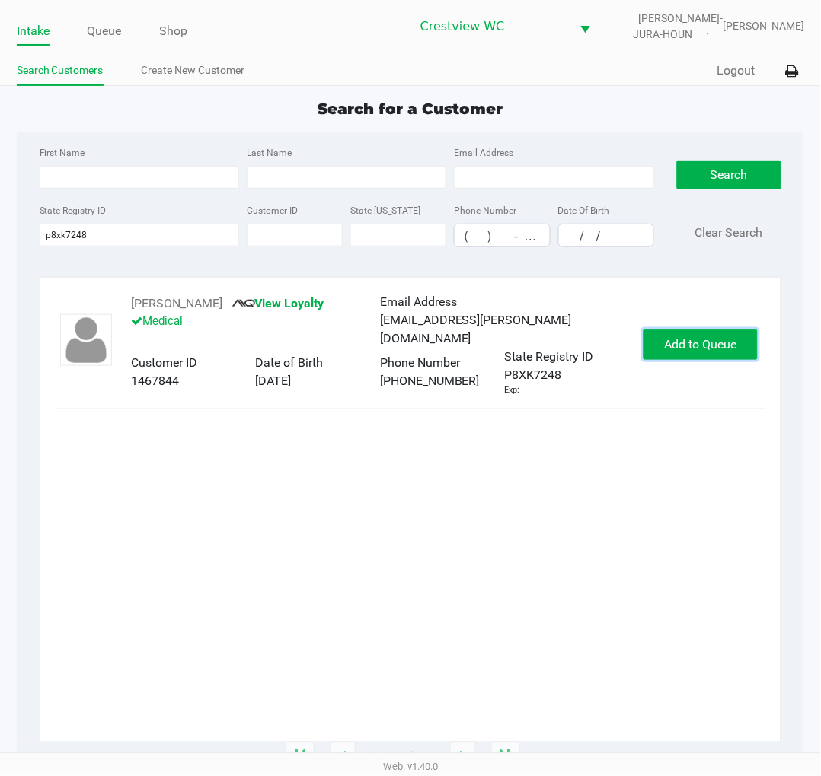
click at [711, 333] on button "Add to Queue" at bounding box center [700, 345] width 114 height 30
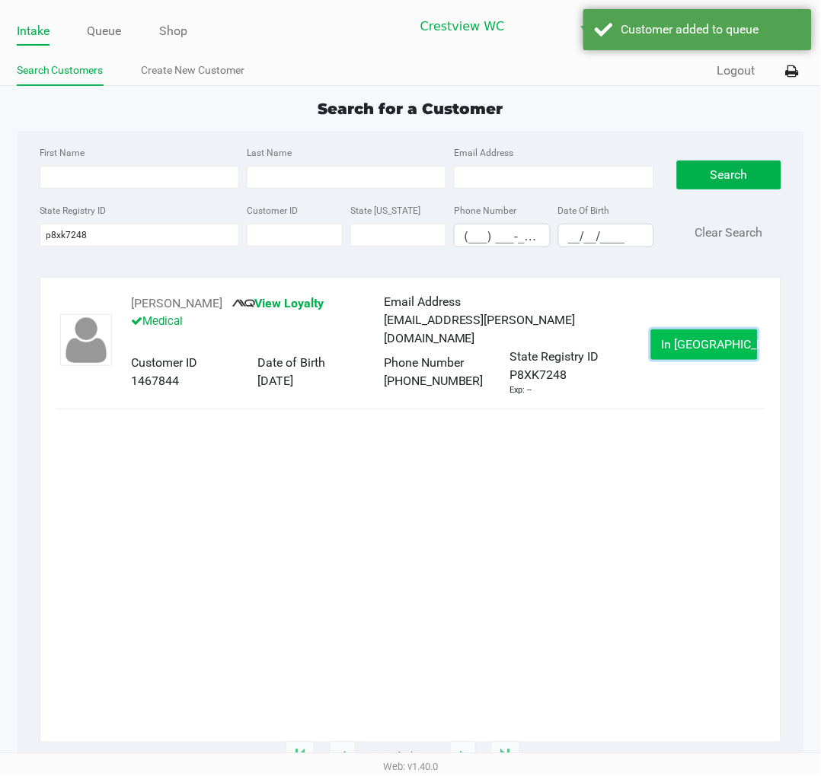
click at [720, 337] on span "In Queue" at bounding box center [725, 344] width 128 height 14
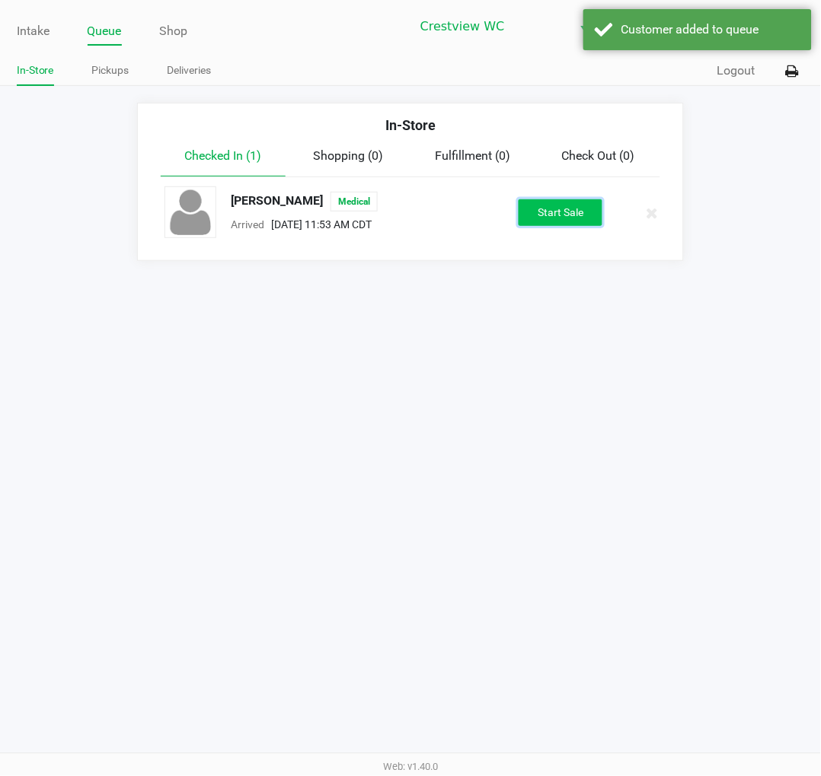
click at [576, 202] on button "Start Sale" at bounding box center [560, 212] width 84 height 27
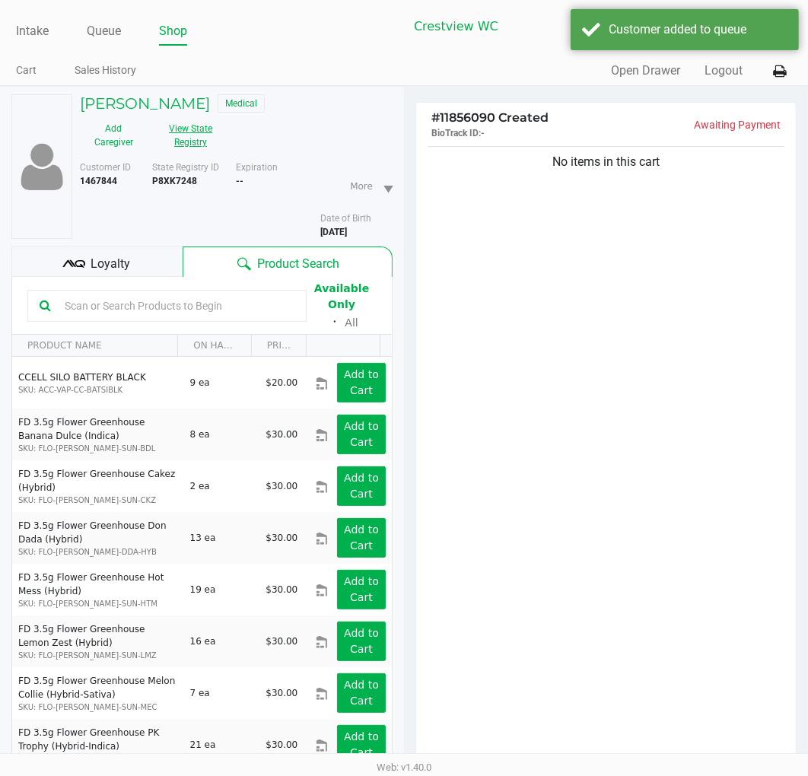
click at [194, 131] on button "View State Registry" at bounding box center [187, 135] width 78 height 38
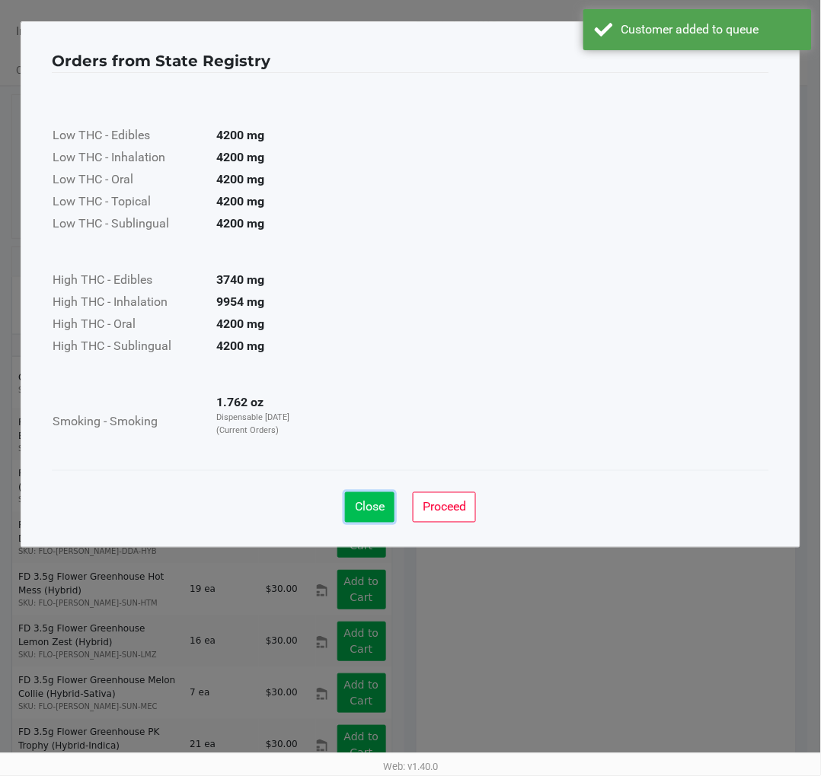
click at [378, 505] on span "Close" at bounding box center [370, 507] width 30 height 14
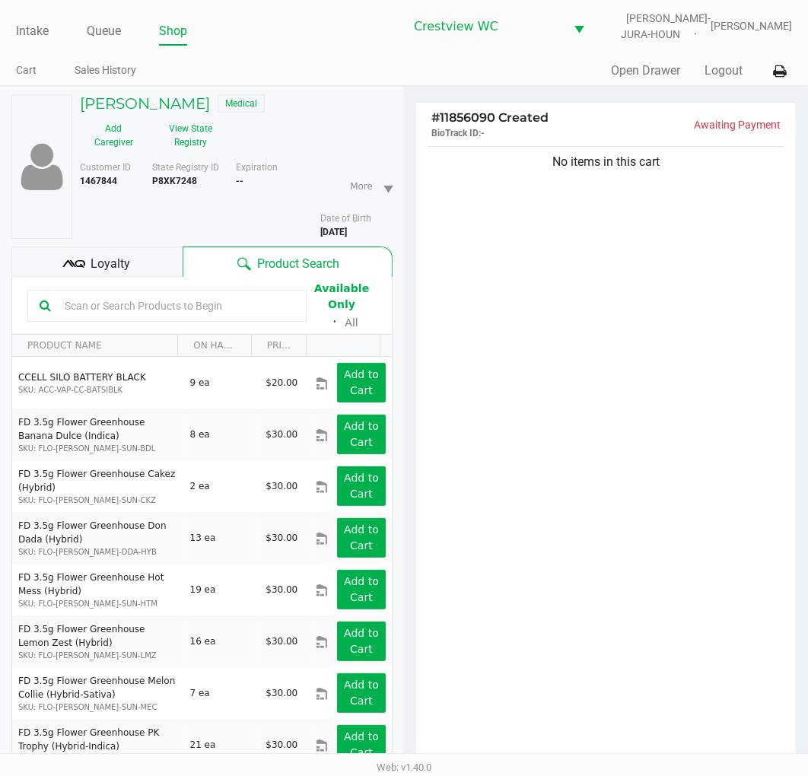
click at [124, 257] on span "Loyalty" at bounding box center [111, 264] width 40 height 18
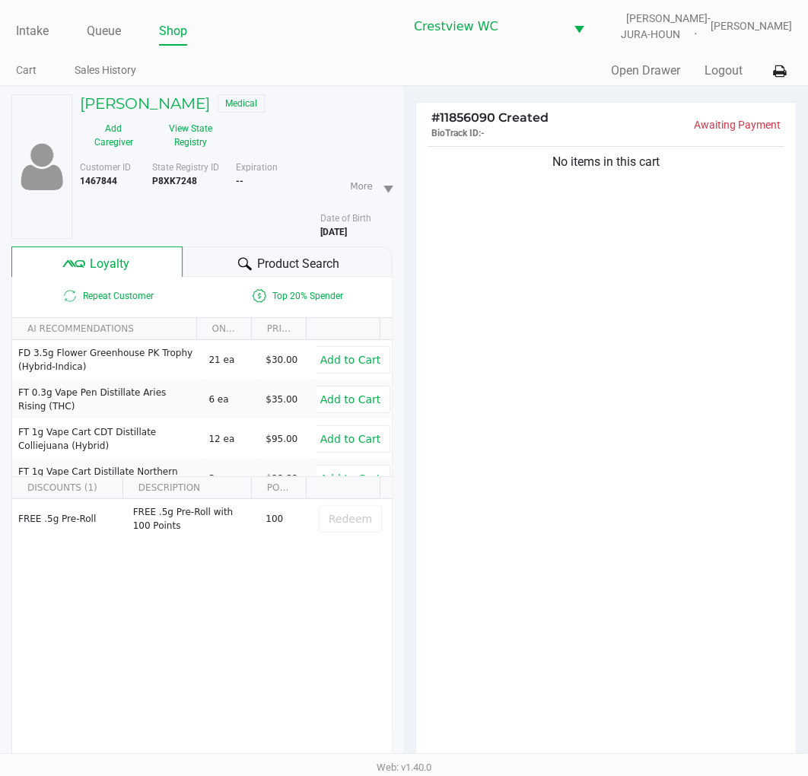
click at [625, 403] on div "No items in this cart" at bounding box center [606, 457] width 380 height 629
click at [600, 233] on div "No items in this cart" at bounding box center [606, 457] width 380 height 629
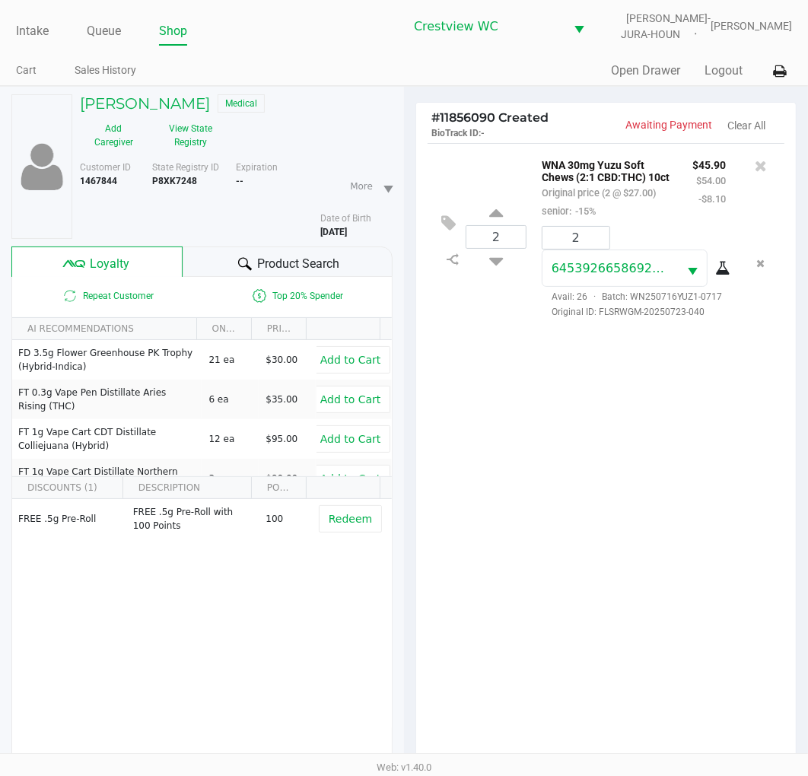
click at [110, 266] on span "Loyalty" at bounding box center [111, 264] width 40 height 18
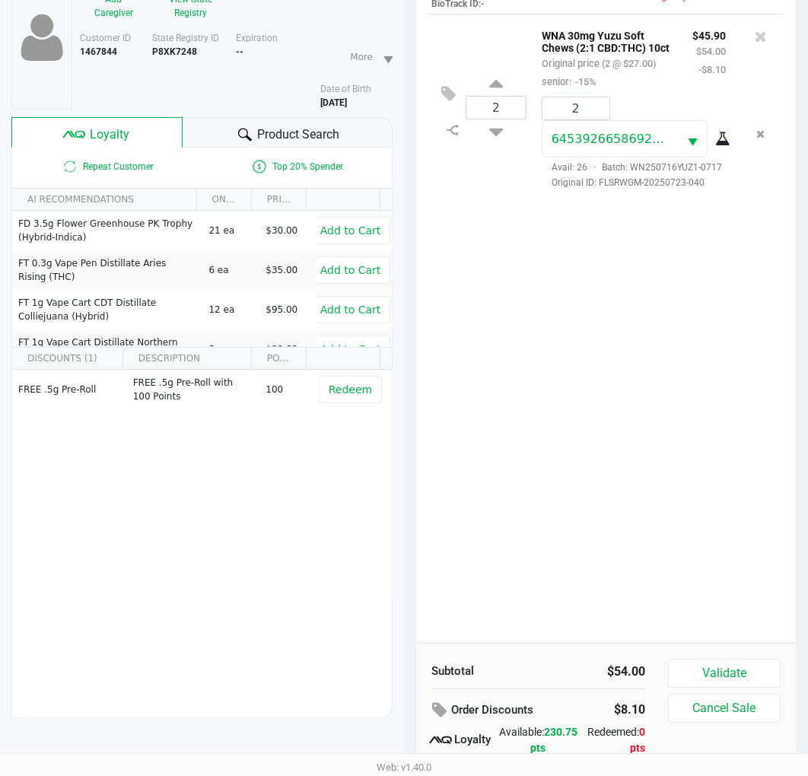
scroll to position [196, 0]
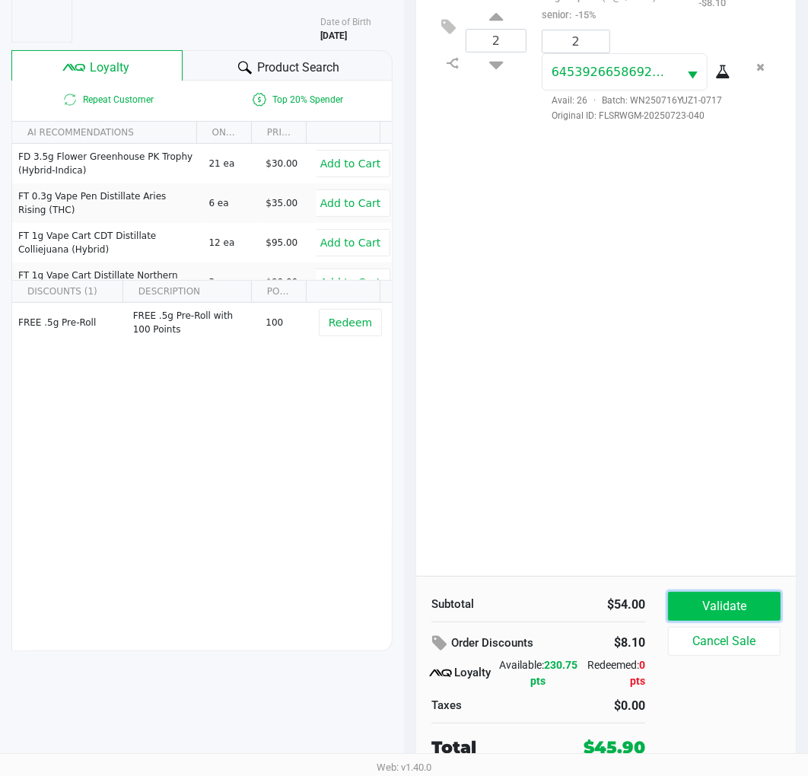
click at [763, 611] on button "Validate" at bounding box center [724, 606] width 113 height 29
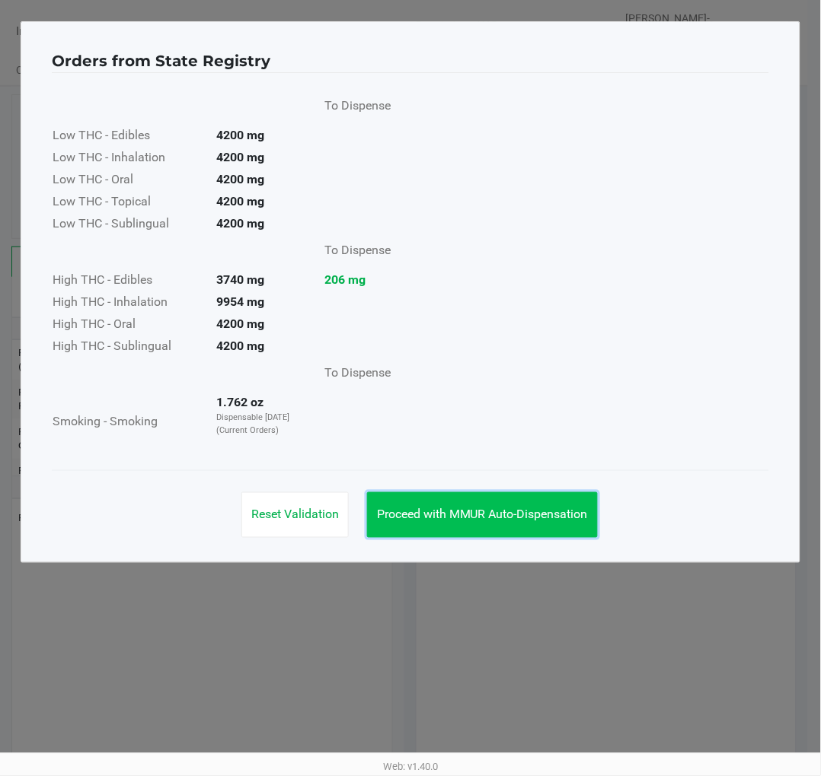
click at [508, 511] on span "Proceed with MMUR Auto-Dispensation" at bounding box center [482, 515] width 211 height 14
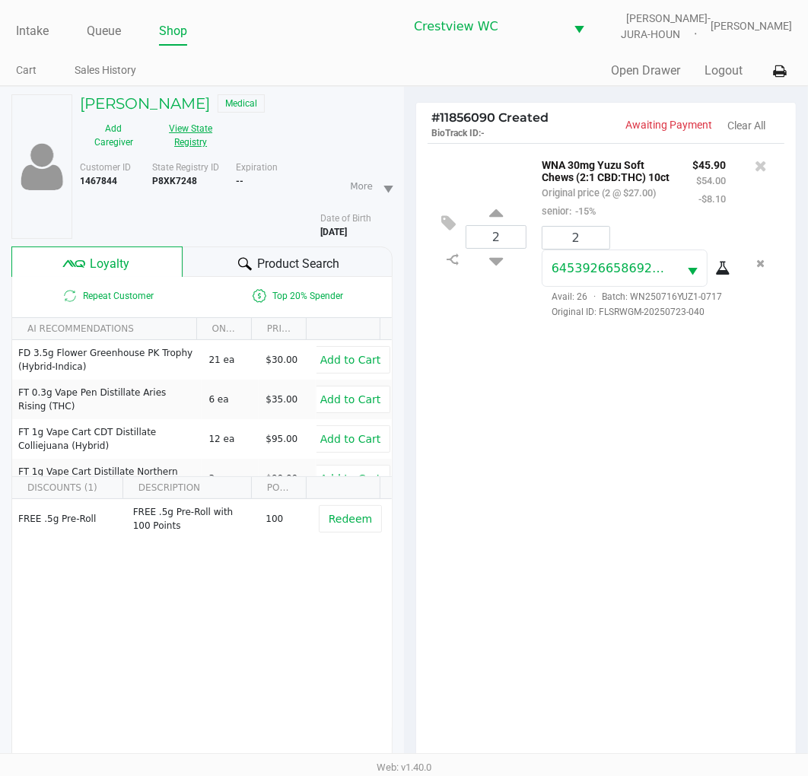
click at [199, 125] on button "View State Registry" at bounding box center [187, 135] width 78 height 38
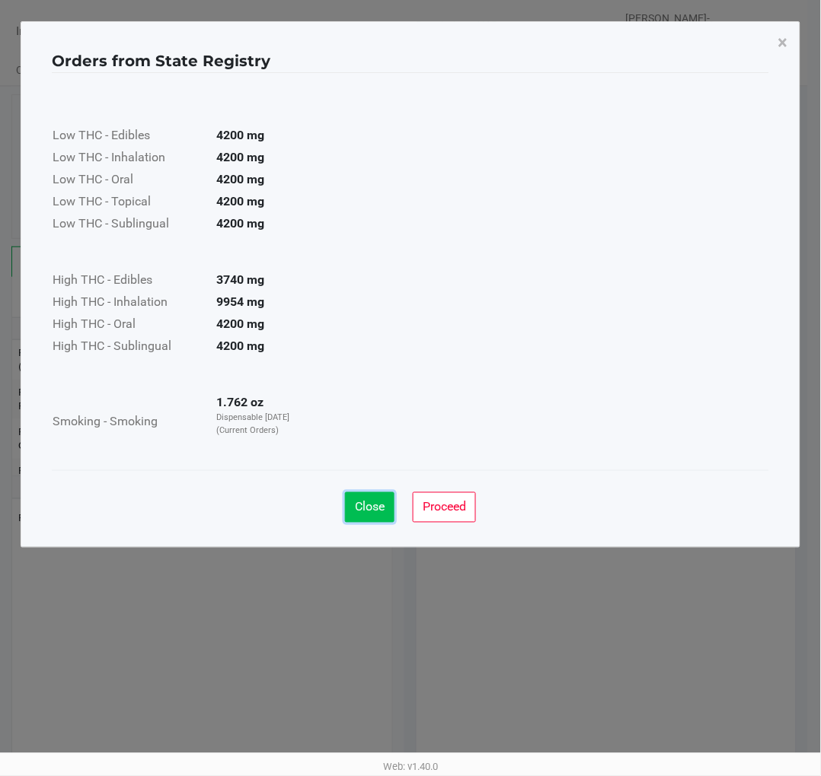
click at [379, 504] on span "Close" at bounding box center [370, 507] width 30 height 14
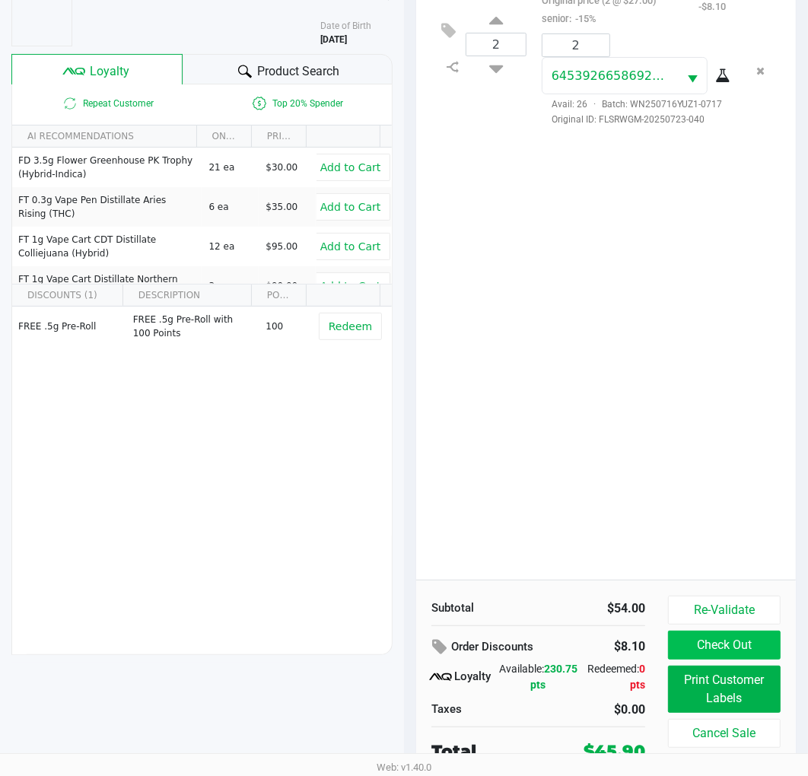
scroll to position [196, 0]
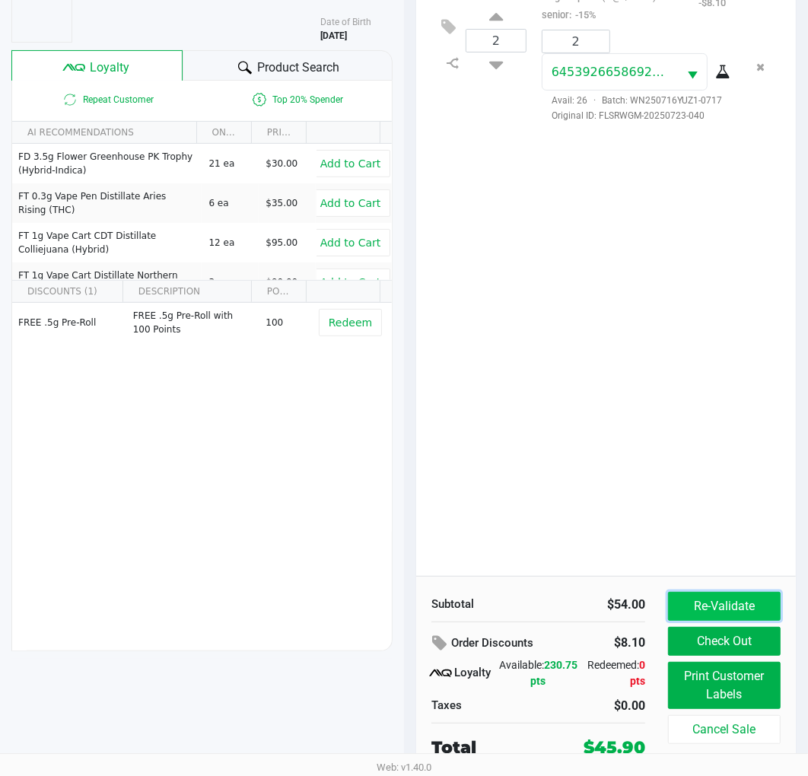
click at [747, 602] on button "Re-Validate" at bounding box center [724, 606] width 113 height 29
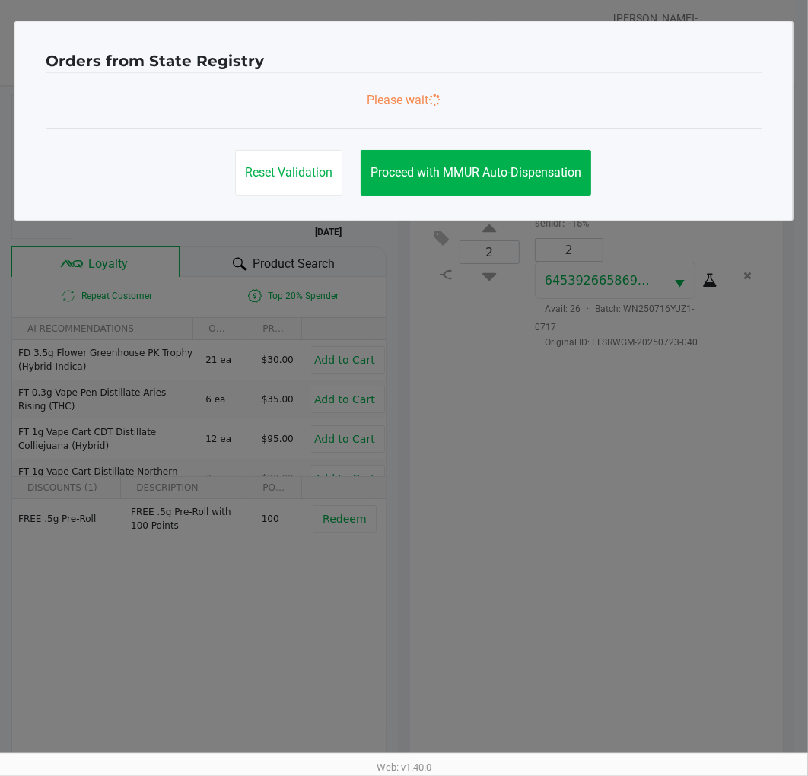
scroll to position [0, 0]
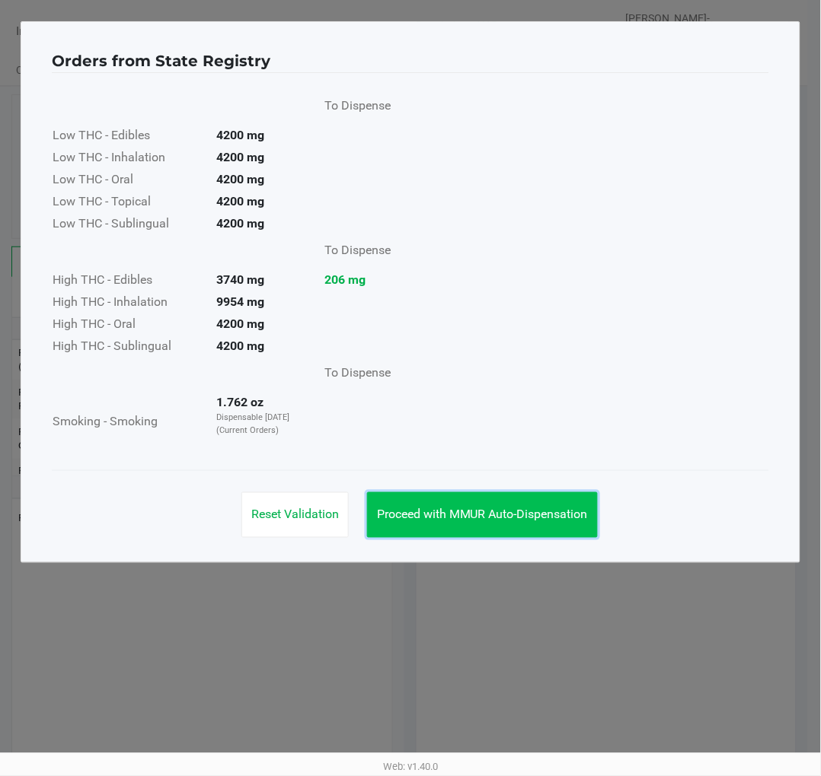
click at [533, 505] on button "Proceed with MMUR Auto-Dispensation" at bounding box center [482, 515] width 231 height 46
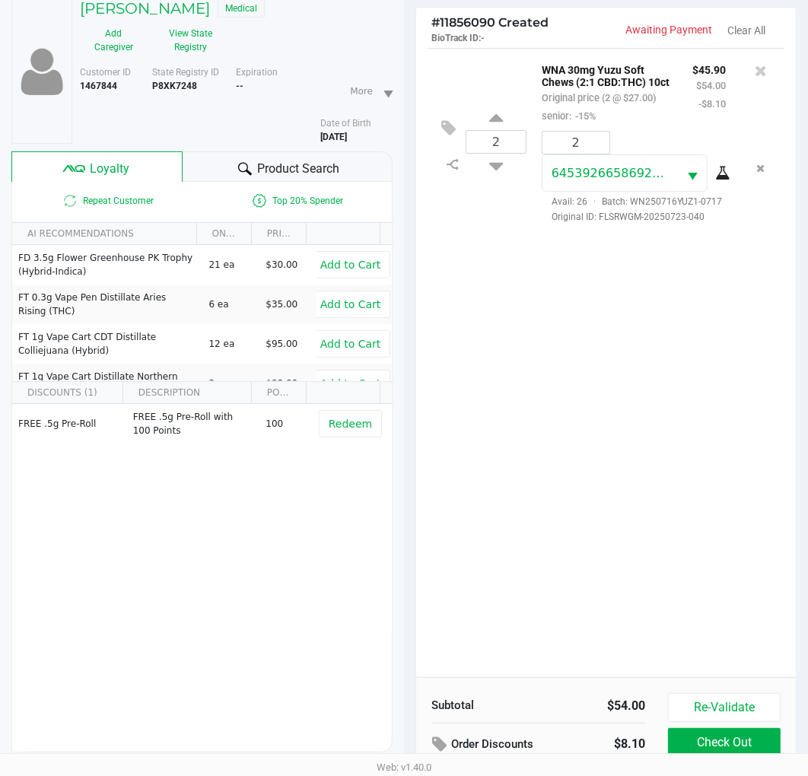
scroll to position [196, 0]
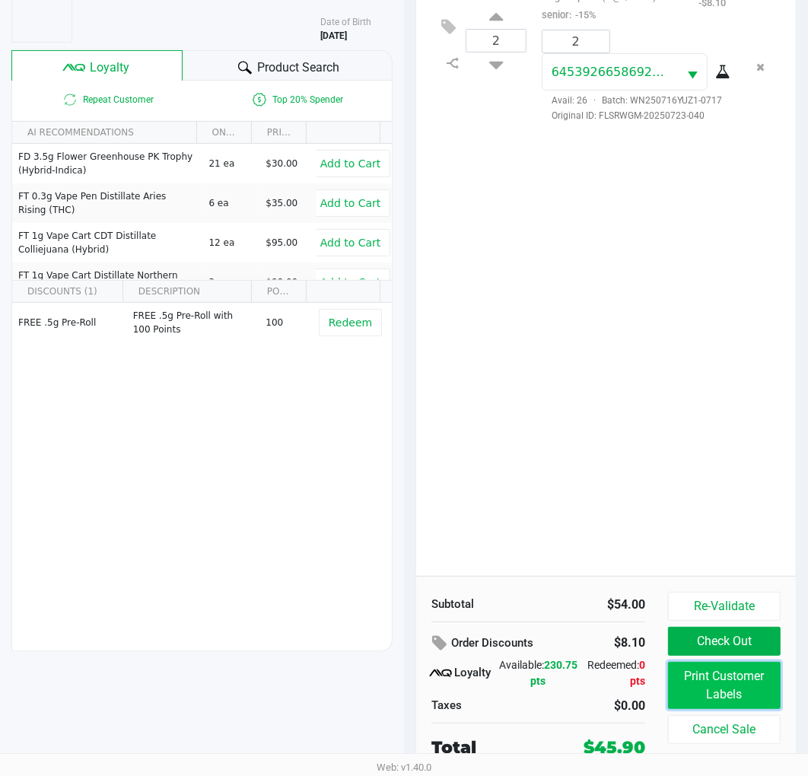
click at [750, 687] on button "Print Customer Labels" at bounding box center [724, 685] width 113 height 47
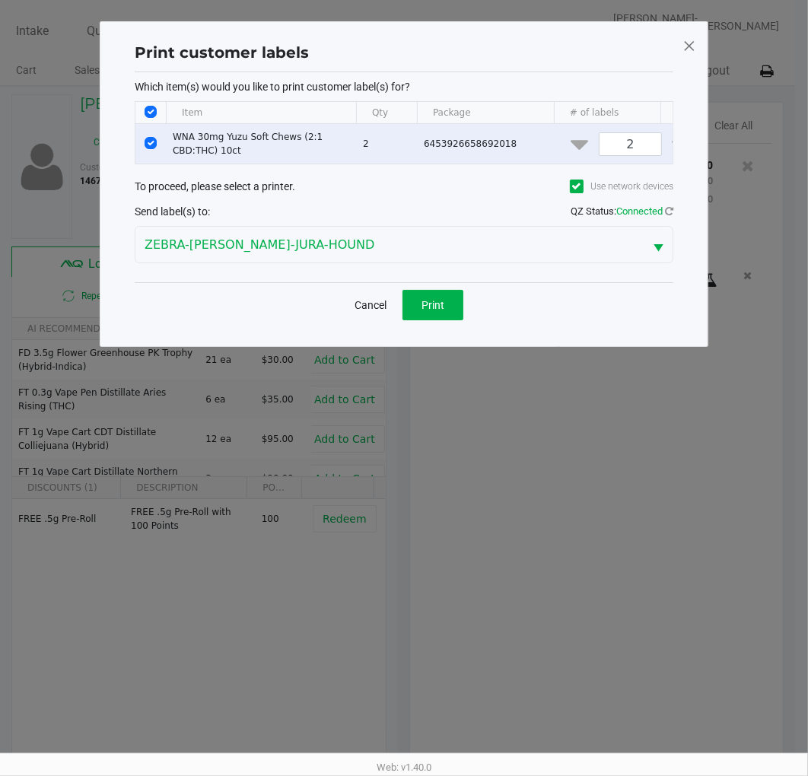
scroll to position [0, 0]
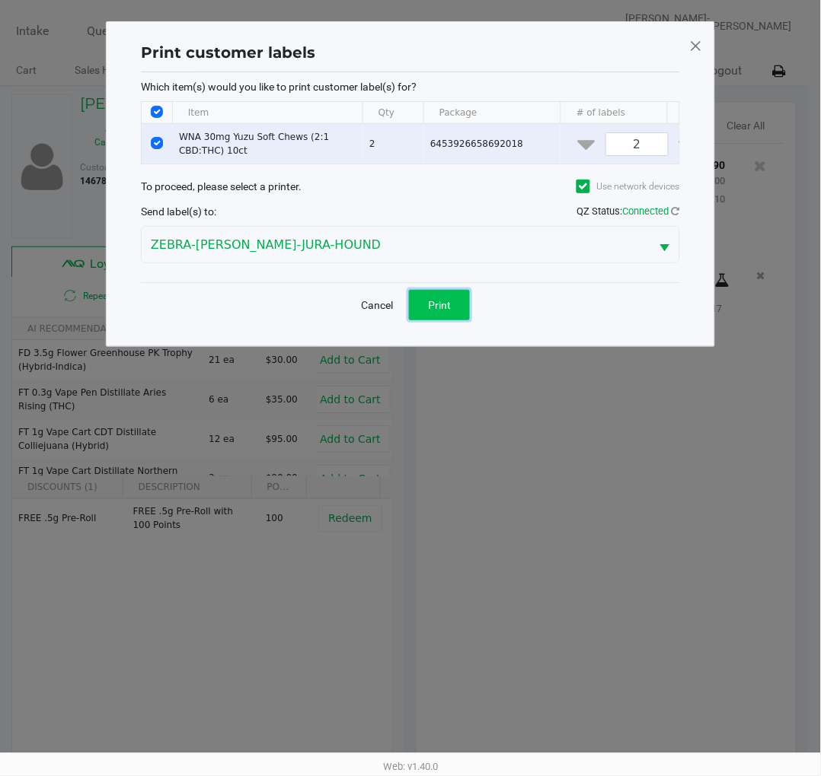
click at [441, 311] on span "Print" at bounding box center [439, 305] width 23 height 12
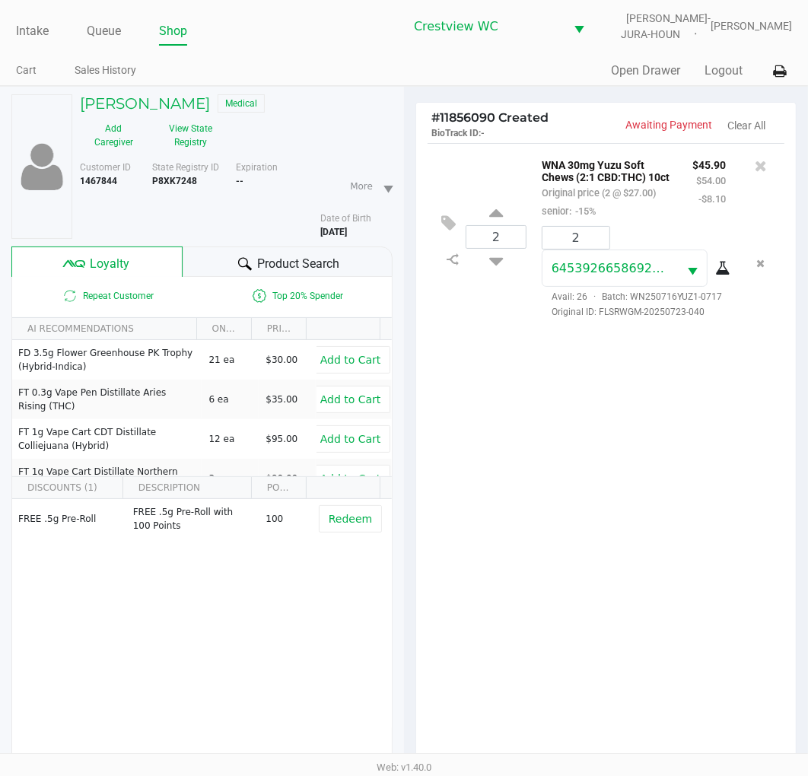
click at [683, 446] on div "2 WNA 30mg Yuzu Soft Chews (2:1 CBD:THC) 10ct Original price (2 @ $27.00) senio…" at bounding box center [606, 457] width 380 height 629
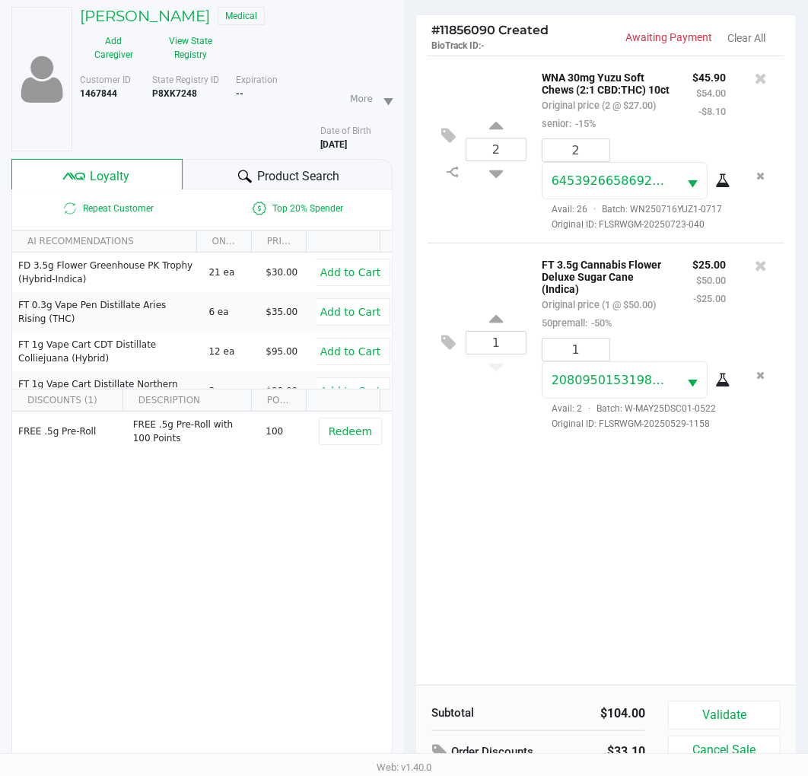
scroll to position [196, 0]
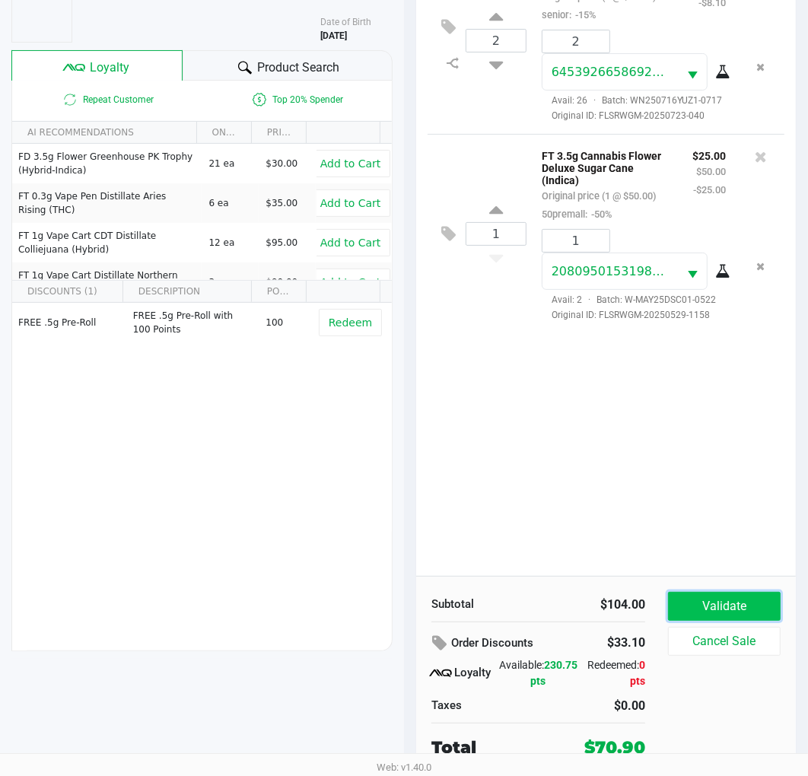
click at [756, 607] on button "Validate" at bounding box center [724, 606] width 113 height 29
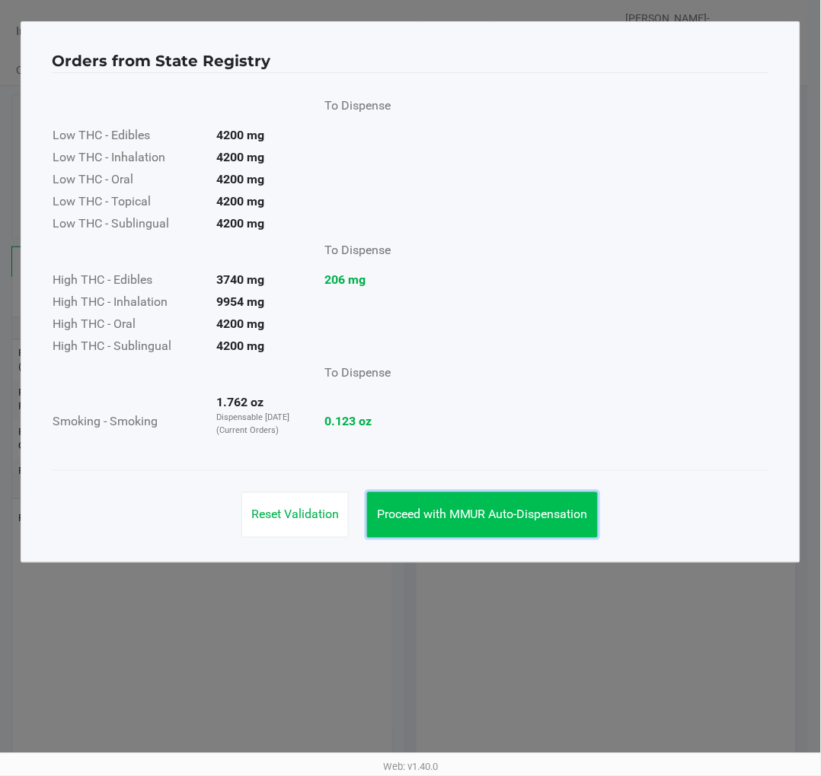
click at [546, 514] on span "Proceed with MMUR Auto-Dispensation" at bounding box center [482, 515] width 211 height 14
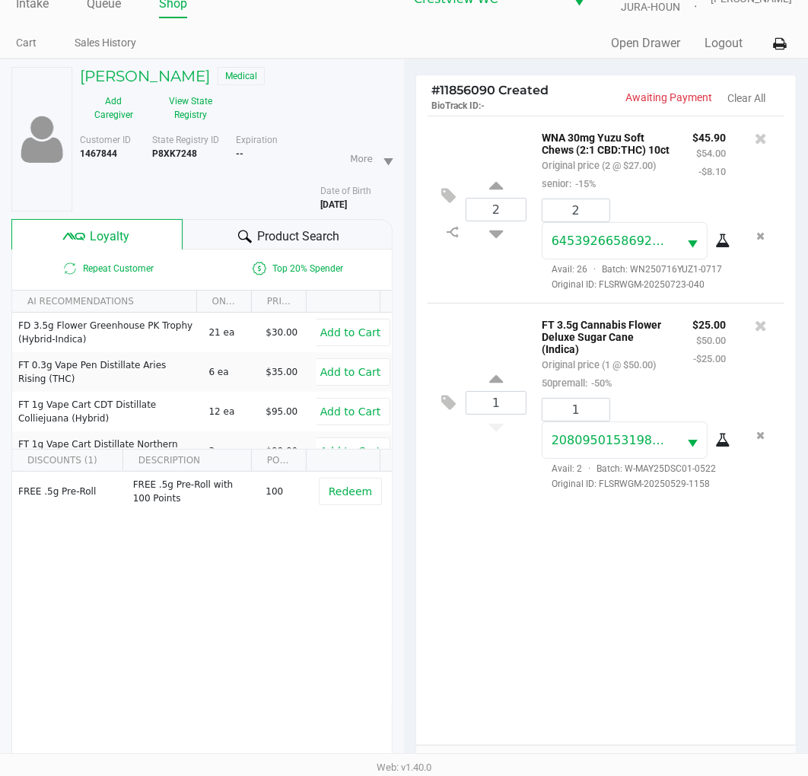
scroll to position [196, 0]
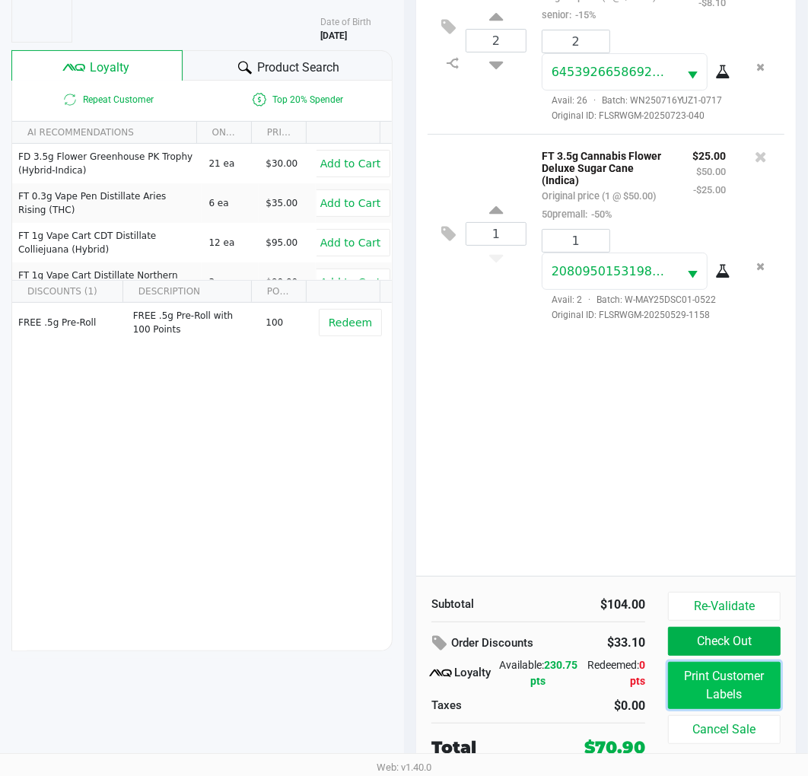
click at [750, 678] on button "Print Customer Labels" at bounding box center [724, 685] width 113 height 47
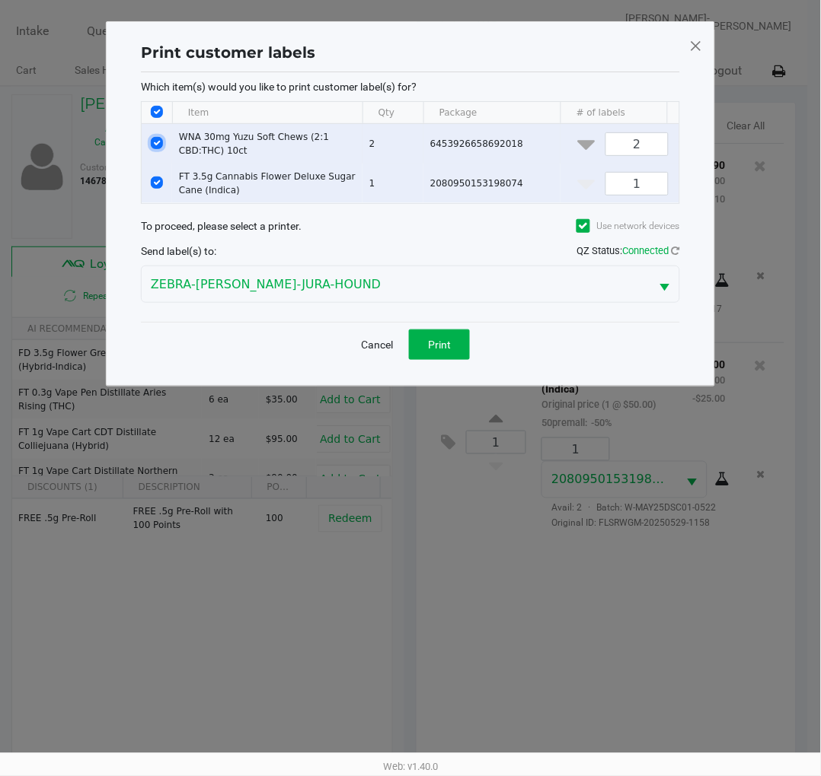
click at [158, 141] on input "Select Row" at bounding box center [157, 143] width 12 height 12
checkbox input "false"
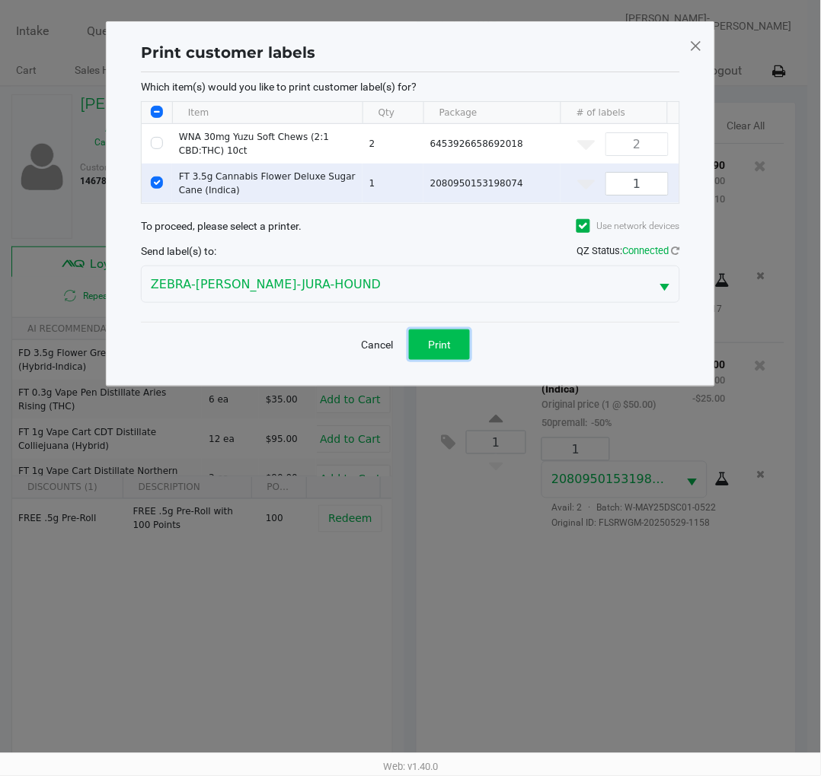
drag, startPoint x: 435, startPoint y: 353, endPoint x: 460, endPoint y: 335, distance: 30.4
click at [436, 351] on span "Print" at bounding box center [439, 345] width 23 height 12
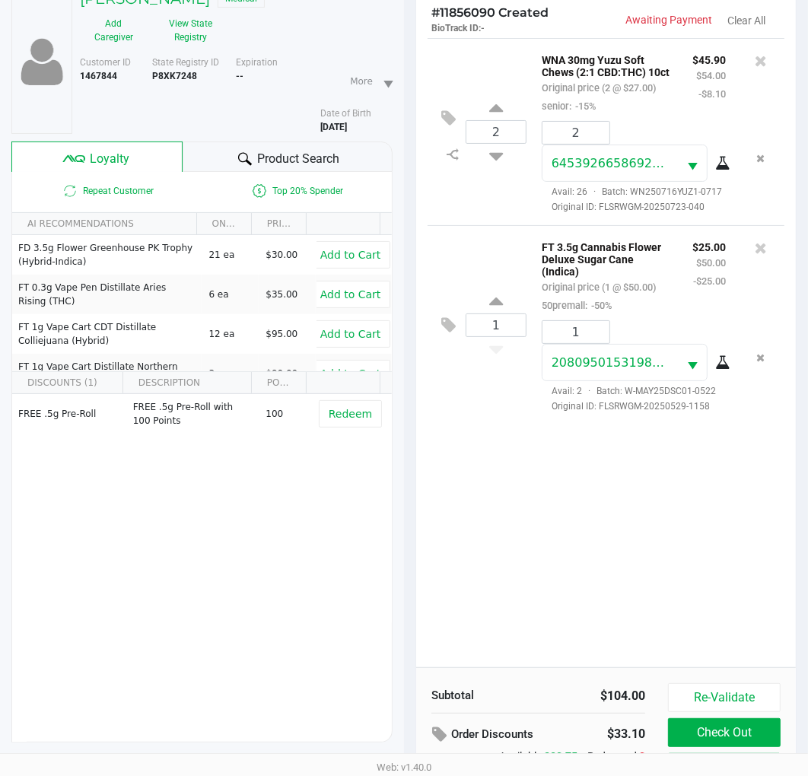
scroll to position [196, 0]
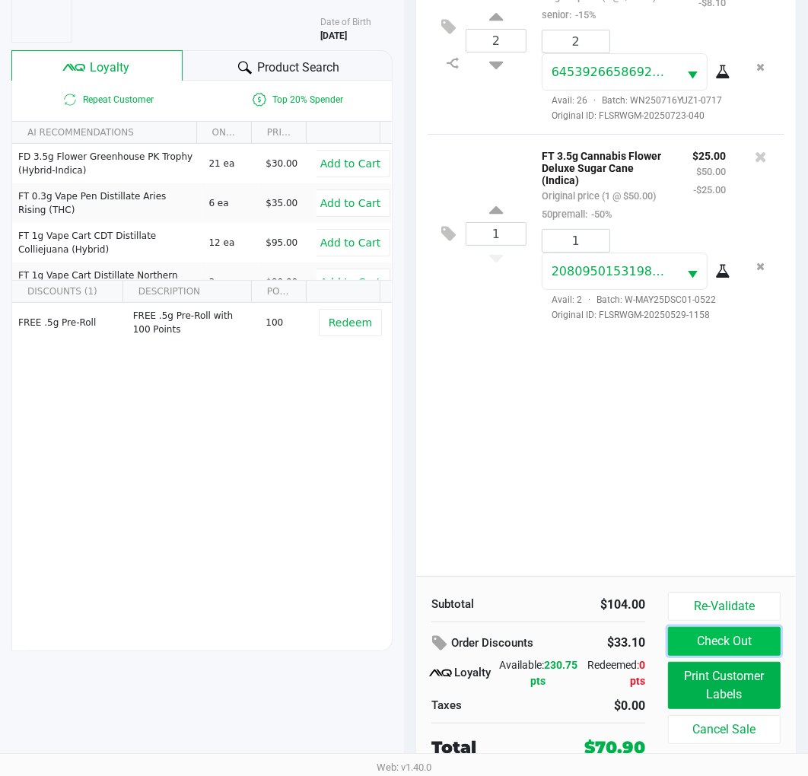
click at [735, 636] on button "Check Out" at bounding box center [724, 641] width 113 height 29
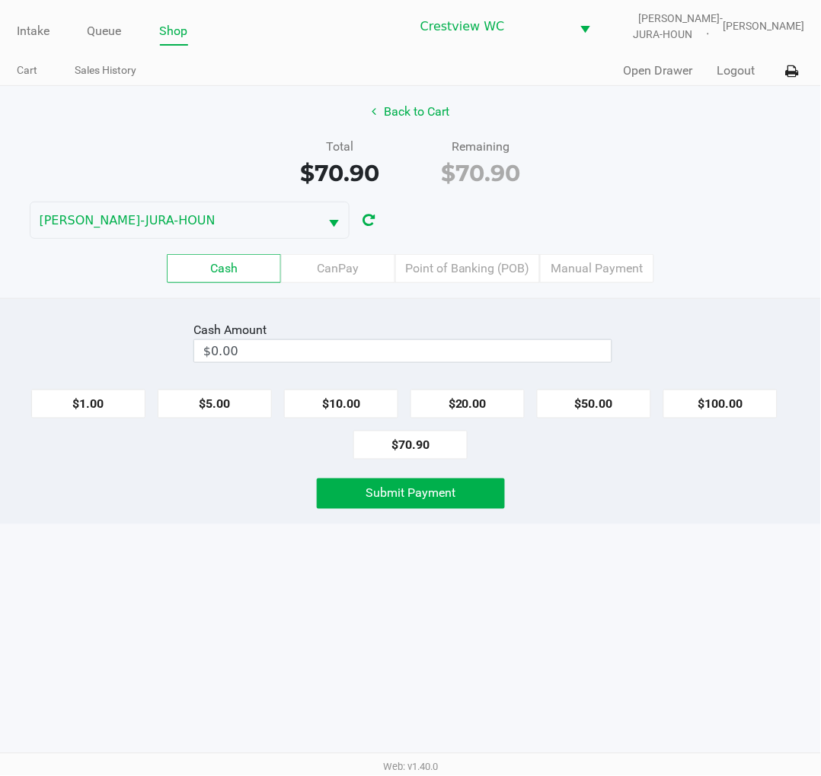
click at [481, 400] on button "$20.00" at bounding box center [467, 404] width 114 height 29
click at [480, 409] on button "$20.00" at bounding box center [467, 404] width 114 height 29
click at [472, 402] on button "$20.00" at bounding box center [467, 404] width 114 height 29
click at [477, 406] on button "$20.00" at bounding box center [467, 404] width 114 height 29
type input "$80.00"
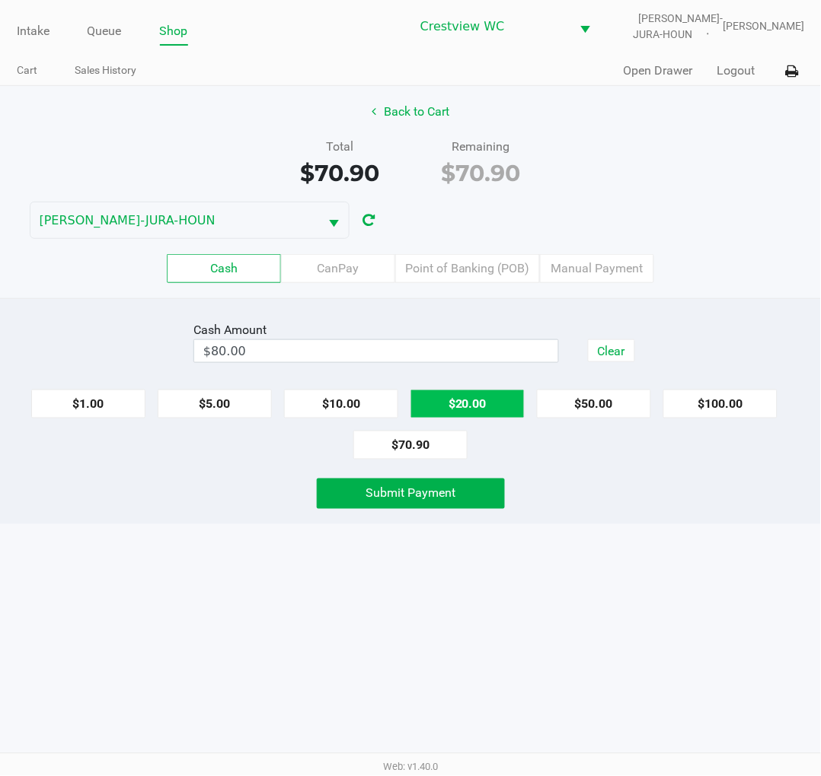
click at [662, 562] on div "Intake Queue Shop Crestview WC BRUNO-JURA-HOUN Eric Stevenson Cart Sales Histor…" at bounding box center [410, 388] width 821 height 776
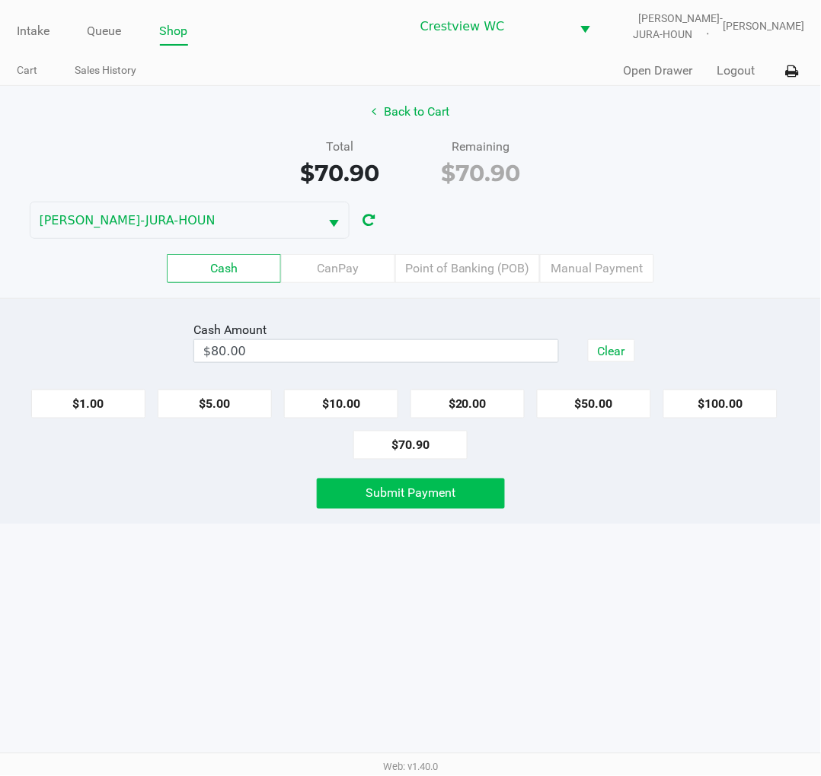
click at [457, 493] on button "Submit Payment" at bounding box center [411, 494] width 188 height 30
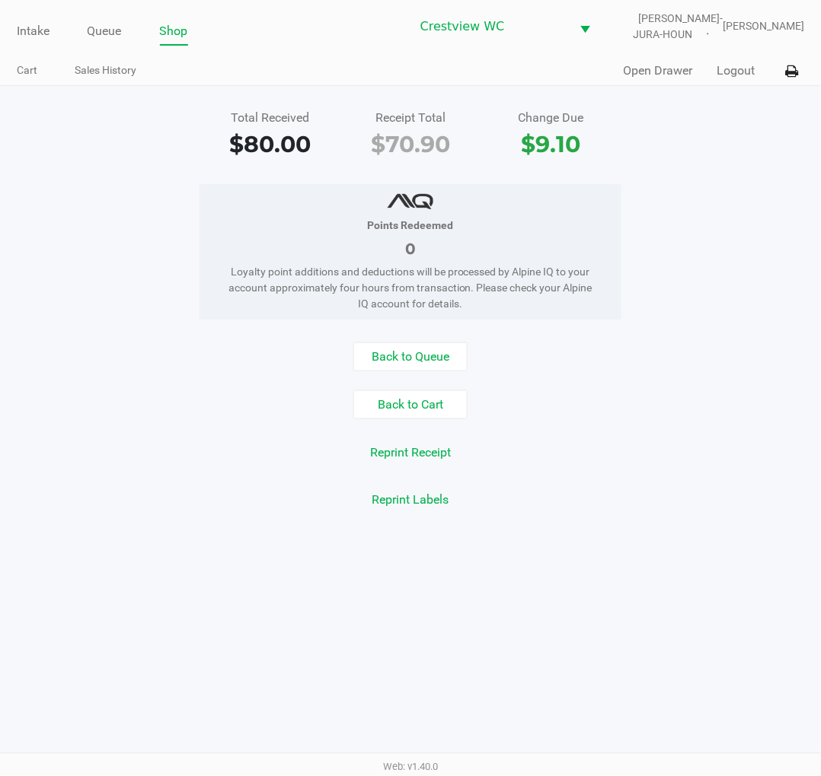
click at [714, 149] on div "Total Received $80.00 Receipt Total $70.90 Change Due $9.10" at bounding box center [410, 135] width 843 height 53
click at [19, 33] on link "Intake" at bounding box center [33, 31] width 33 height 21
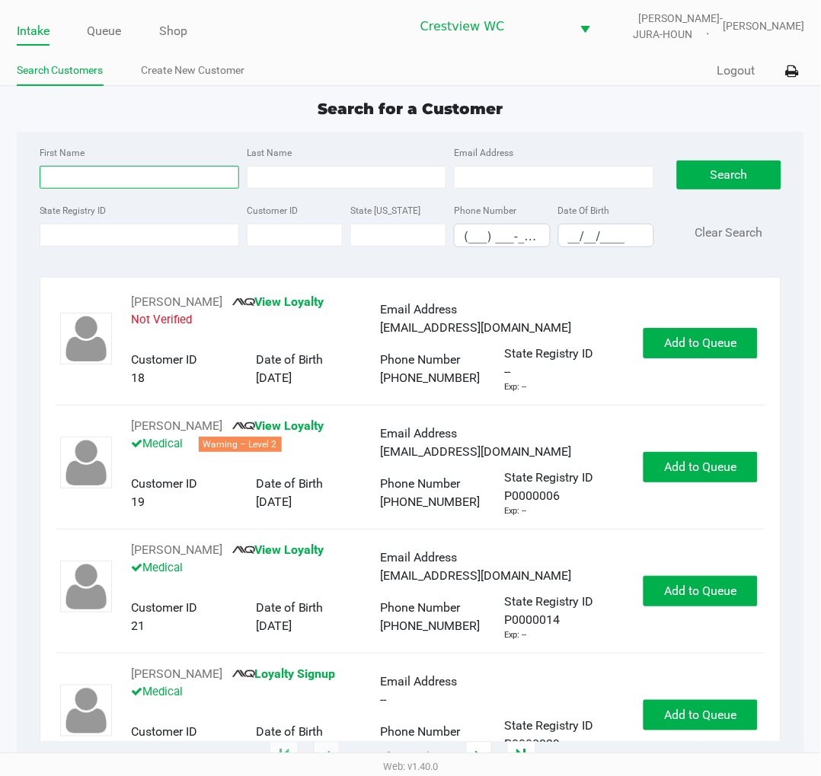
click at [103, 174] on input "First Name" at bounding box center [139, 177] width 199 height 23
type input "helen"
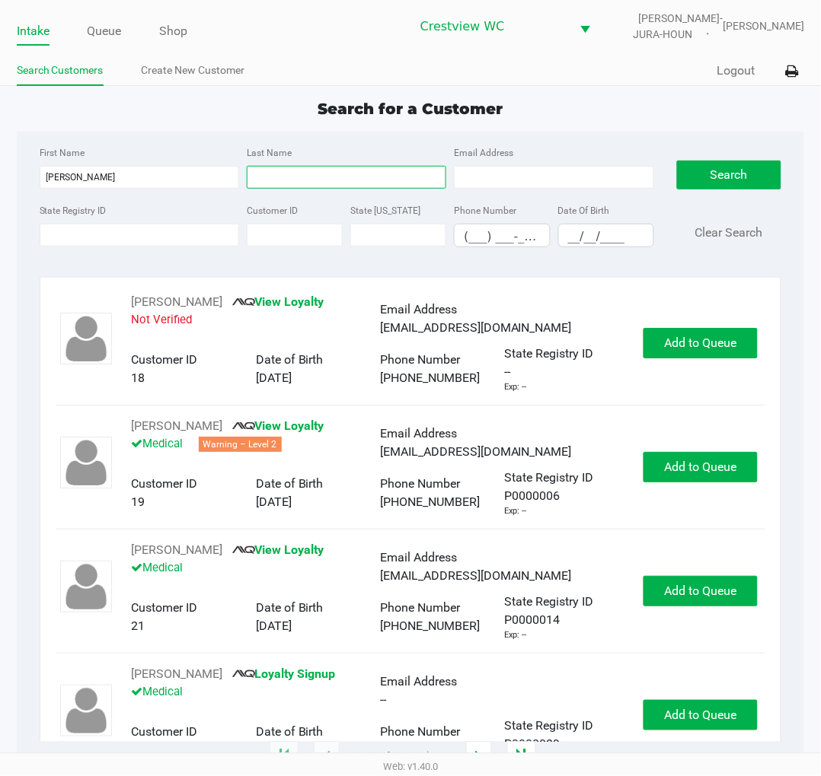
click at [341, 180] on input "Last Name" at bounding box center [346, 177] width 199 height 23
type input "robinson"
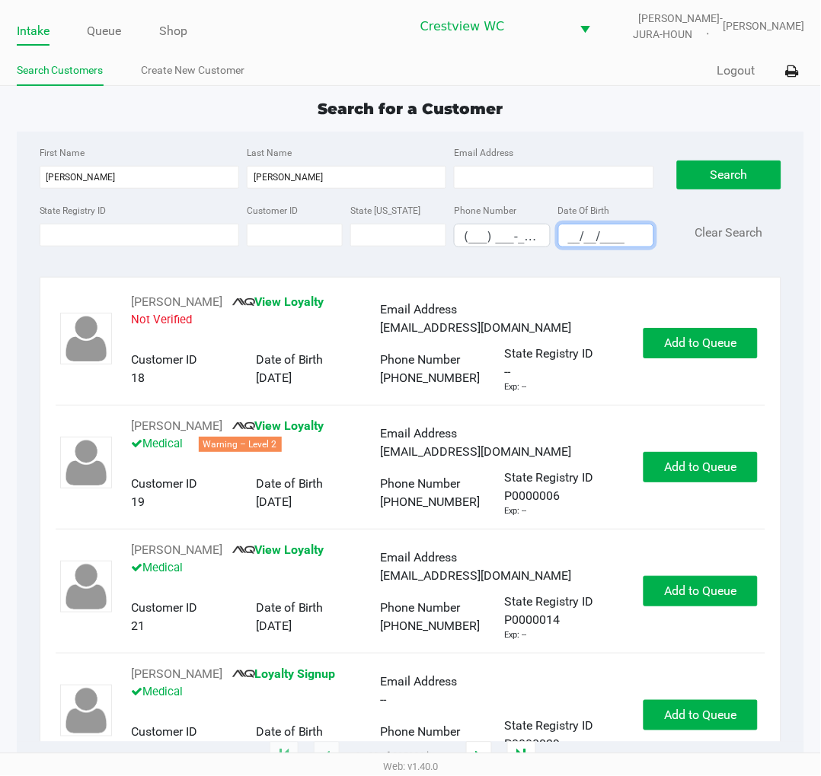
click at [572, 230] on input "__/__/____" at bounding box center [606, 237] width 94 height 24
type input "04/27/1959"
click at [726, 177] on button "Search" at bounding box center [729, 175] width 104 height 29
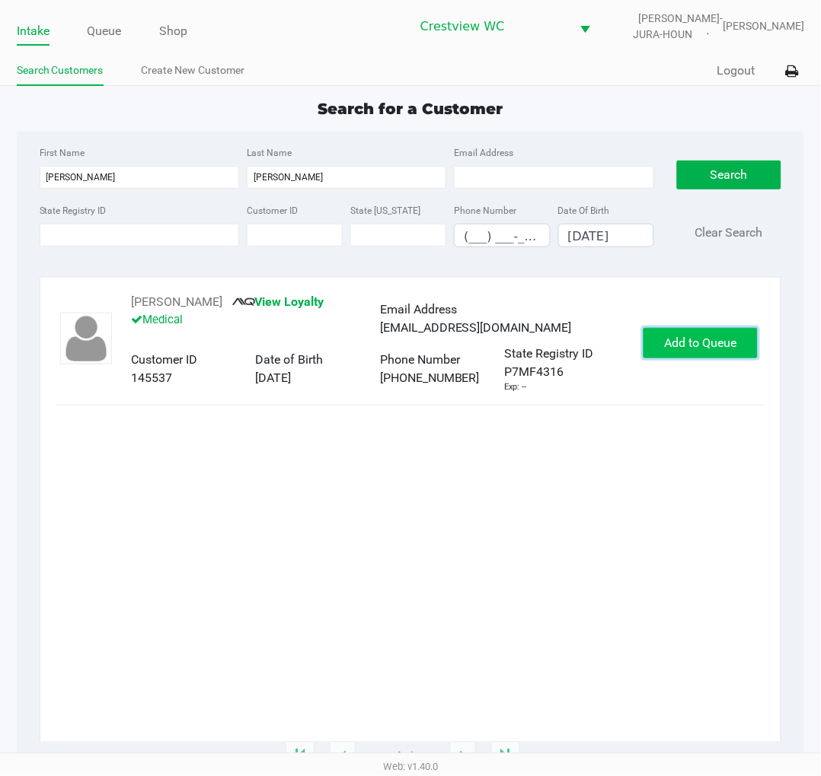
click at [732, 348] on span "Add to Queue" at bounding box center [700, 343] width 72 height 14
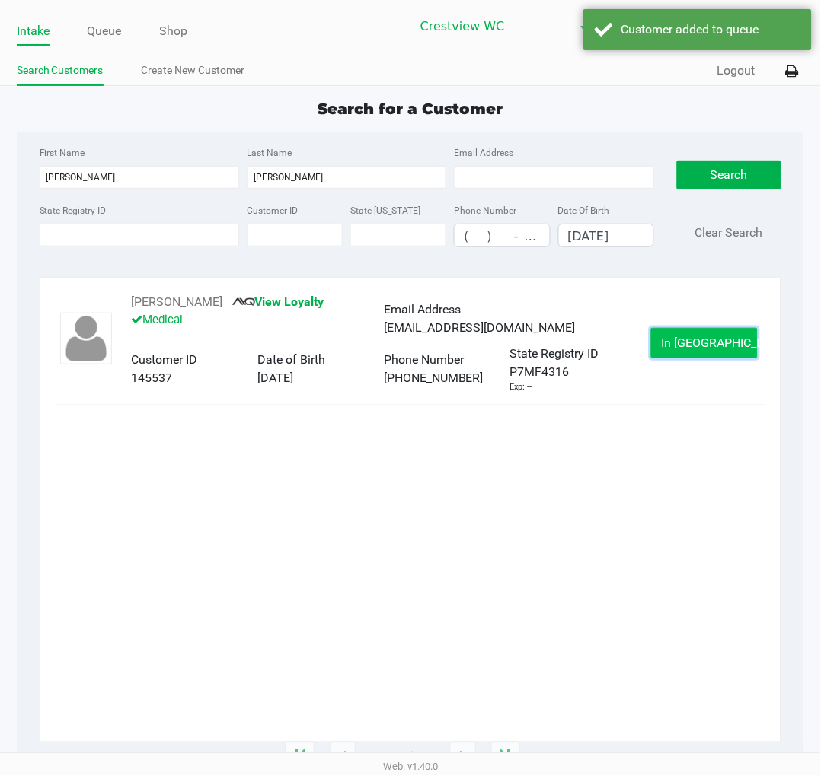
click at [736, 344] on button "In Queue" at bounding box center [704, 343] width 107 height 30
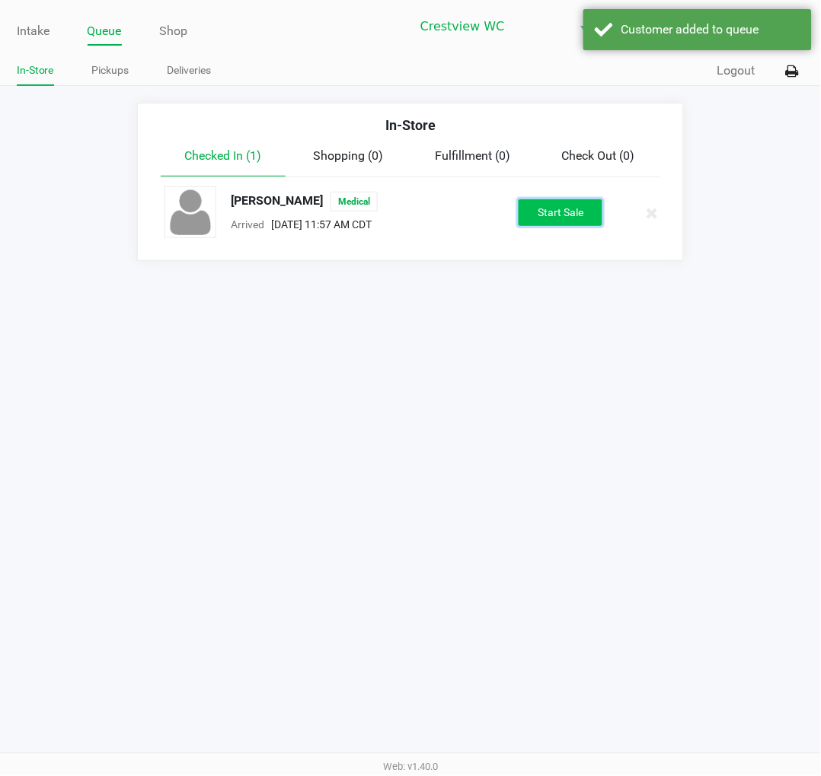
click at [558, 216] on button "Start Sale" at bounding box center [560, 212] width 84 height 27
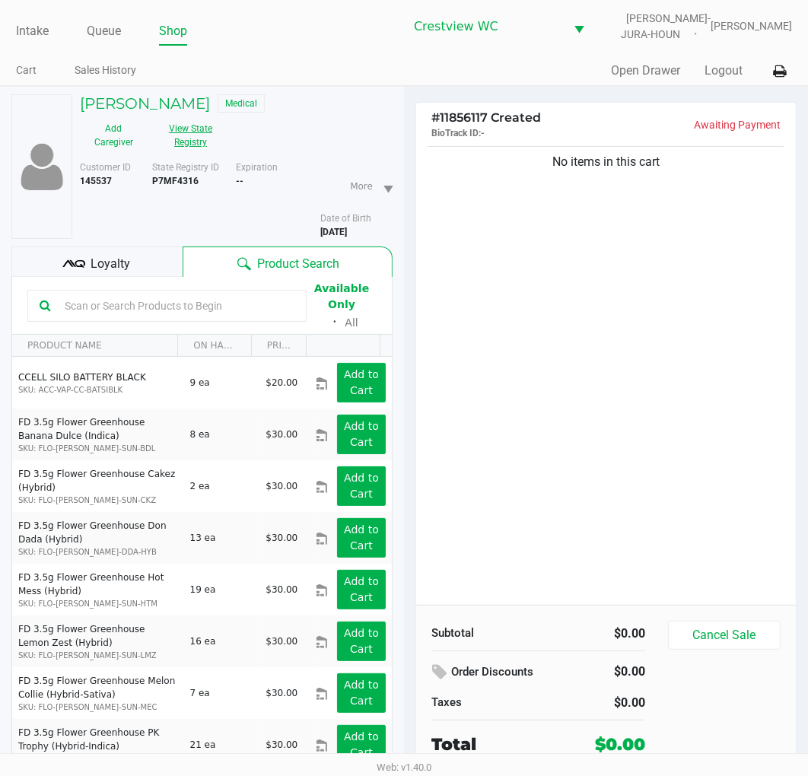
click at [199, 135] on button "View State Registry" at bounding box center [187, 135] width 78 height 38
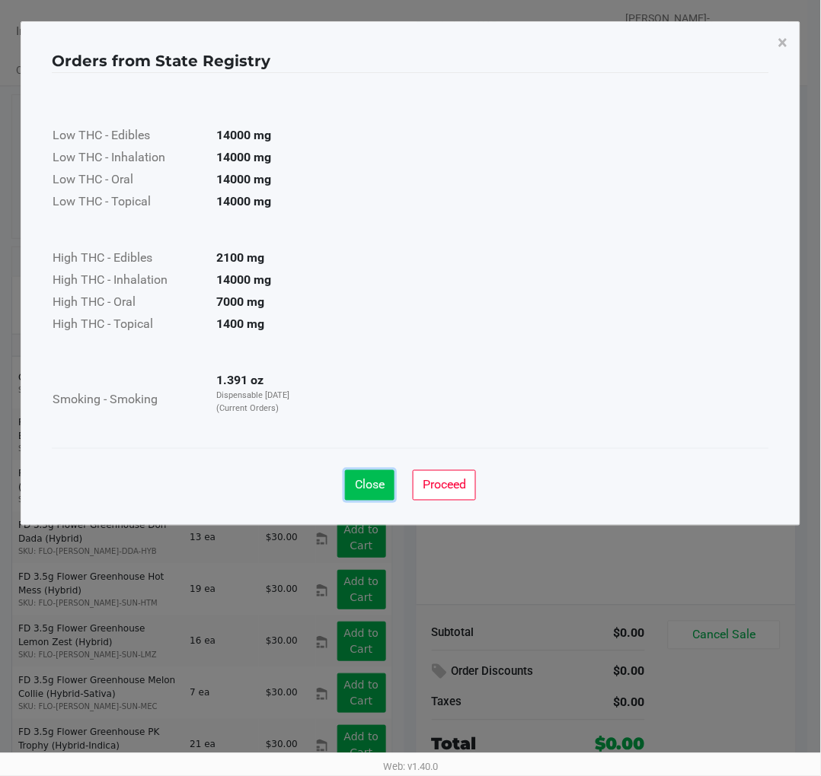
click at [365, 484] on span "Close" at bounding box center [370, 485] width 30 height 14
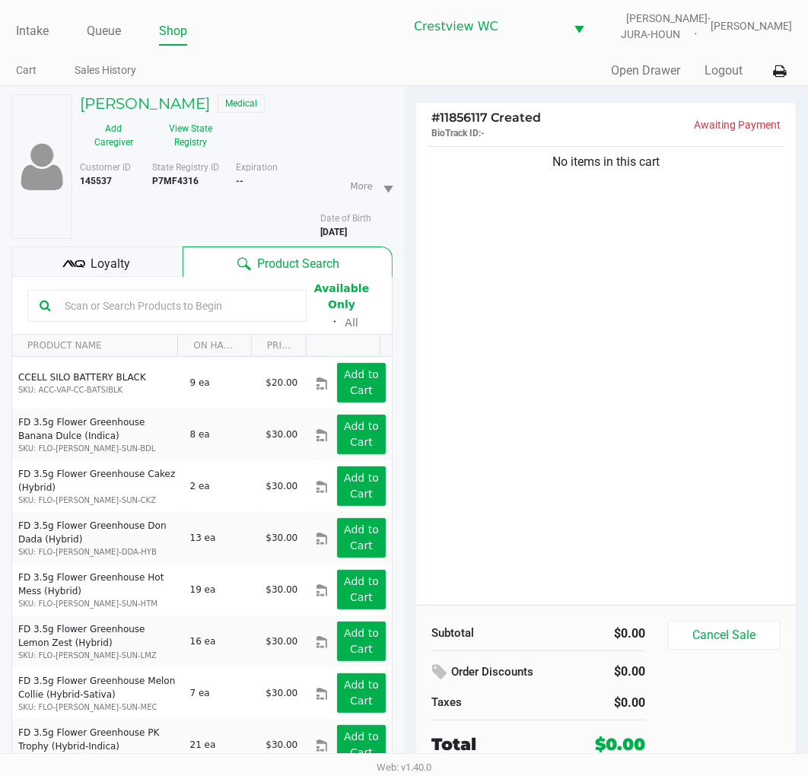
click at [108, 265] on span "Loyalty" at bounding box center [111, 264] width 40 height 18
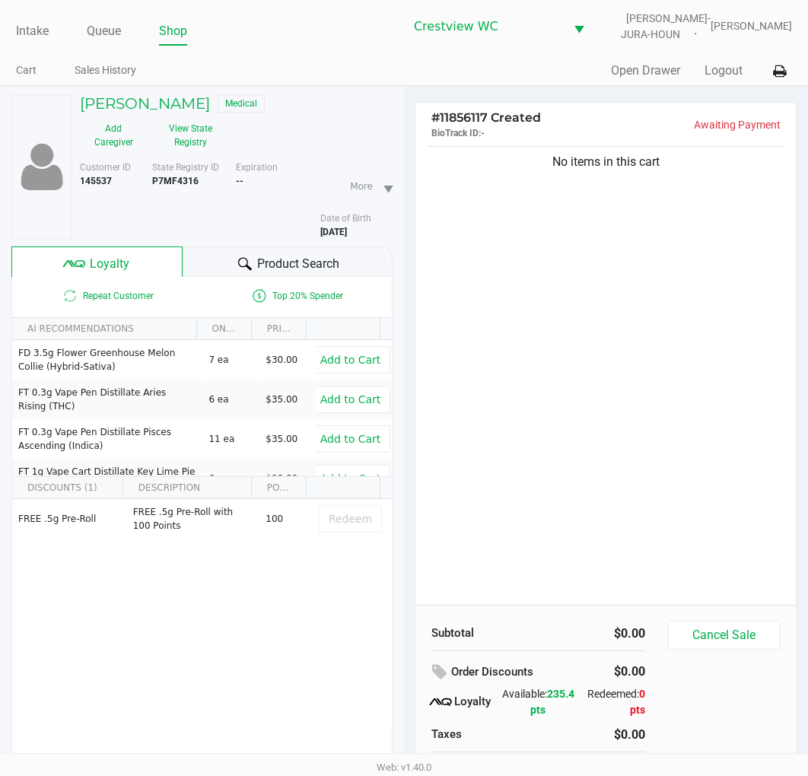
click at [632, 392] on div "No items in this cart" at bounding box center [606, 374] width 380 height 462
click at [559, 265] on div "No items in this cart" at bounding box center [606, 374] width 380 height 462
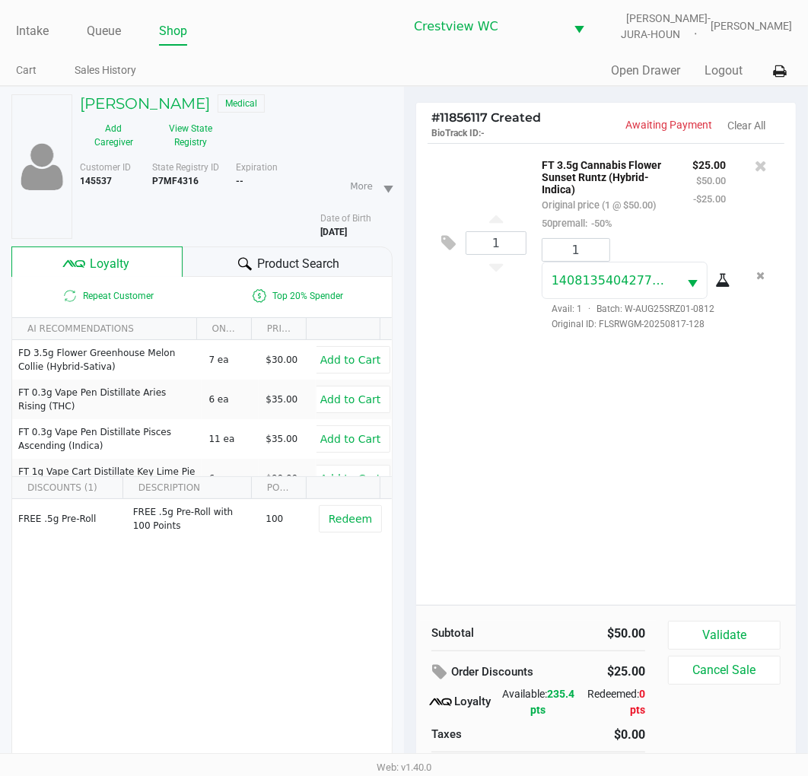
click at [655, 454] on div "1 FT 3.5g Cannabis Flower Sunset Runtz (Hybrid-Indica) Original price (1 @ $50.…" at bounding box center [606, 374] width 380 height 462
click at [691, 388] on div "1 FT 3.5g Cannabis Flower Sunset Runtz (Hybrid-Indica) Original price (1 @ $50.…" at bounding box center [606, 374] width 380 height 462
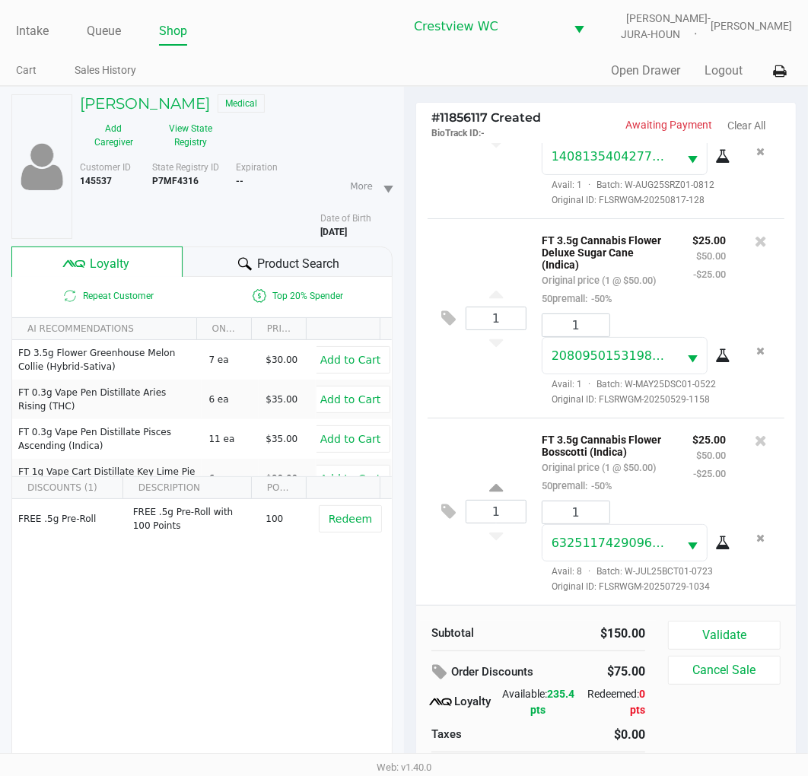
scroll to position [251, 0]
click at [511, 355] on div "1 FT 3.5g Cannabis Flower Deluxe Sugar Cane (Indica) Original price (1 @ $50.00…" at bounding box center [606, 317] width 357 height 199
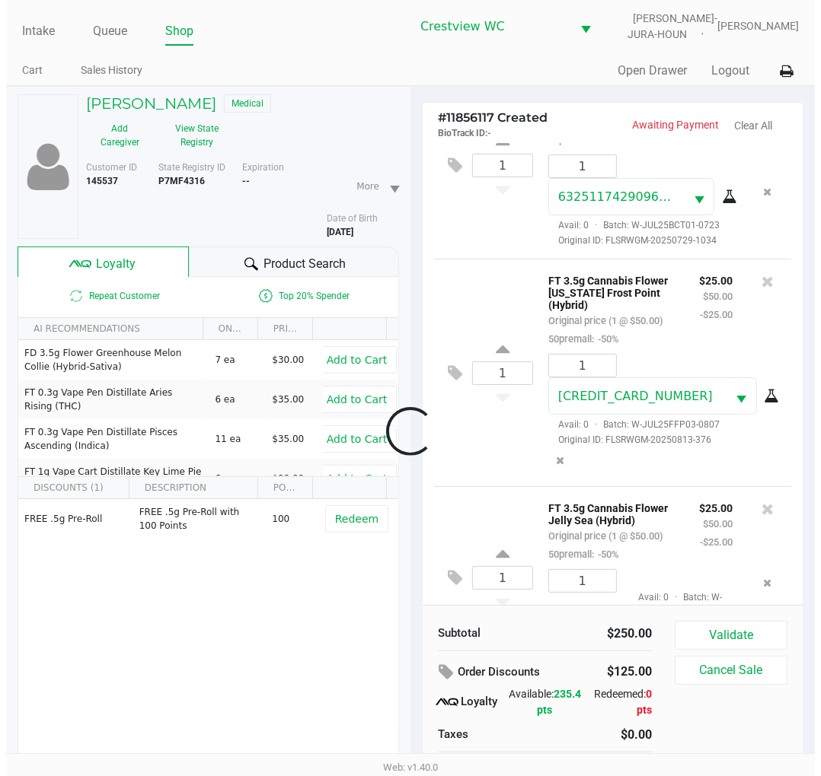
scroll to position [686, 0]
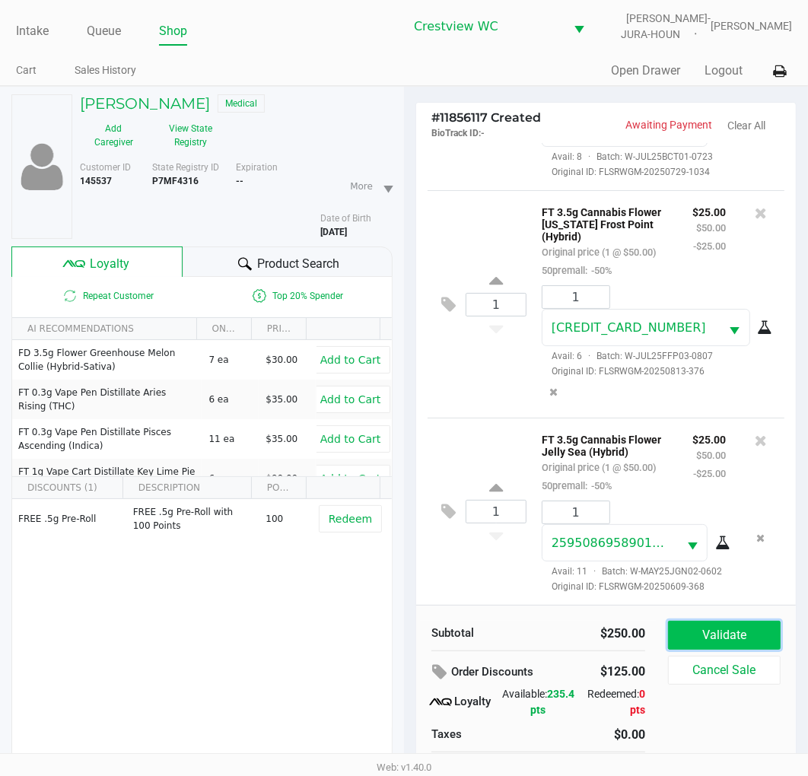
click at [741, 629] on button "Validate" at bounding box center [724, 635] width 113 height 29
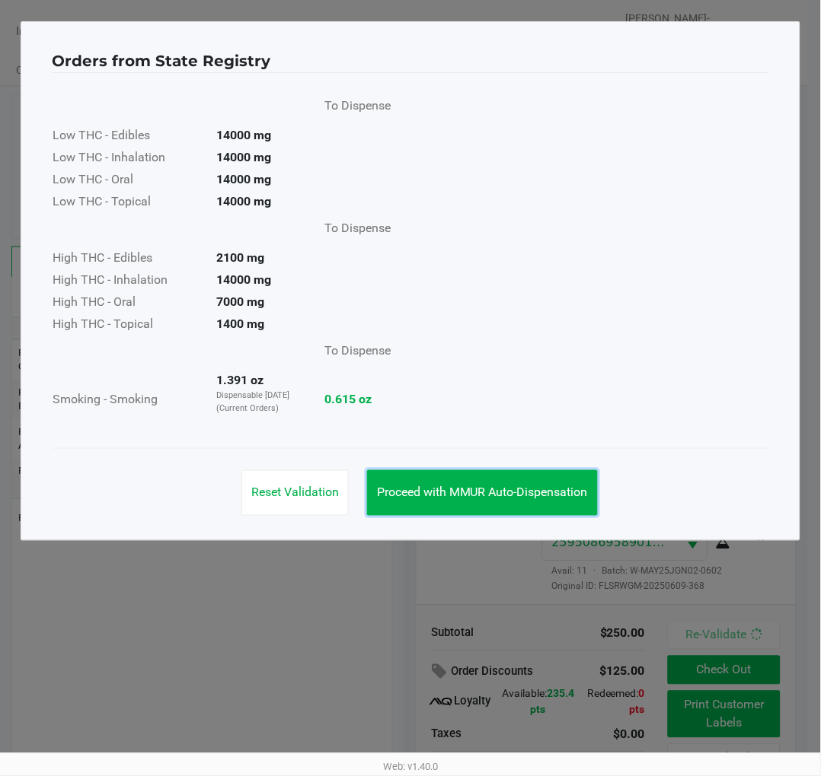
drag, startPoint x: 554, startPoint y: 489, endPoint x: 741, endPoint y: 428, distance: 196.4
click at [556, 489] on span "Proceed with MMUR Auto-Dispensation" at bounding box center [482, 493] width 211 height 14
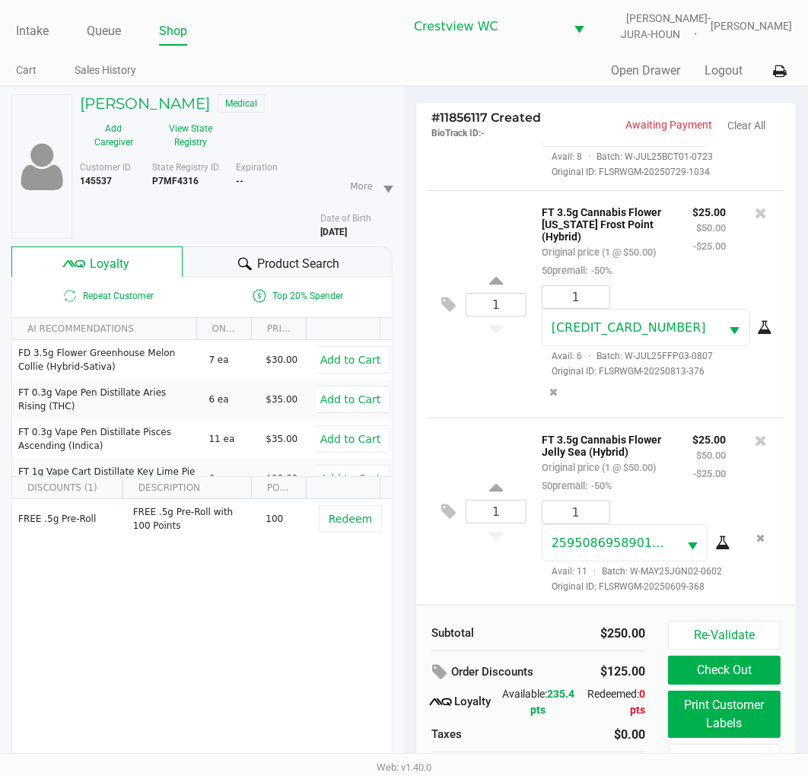
click at [113, 264] on span "Loyalty" at bounding box center [111, 264] width 40 height 18
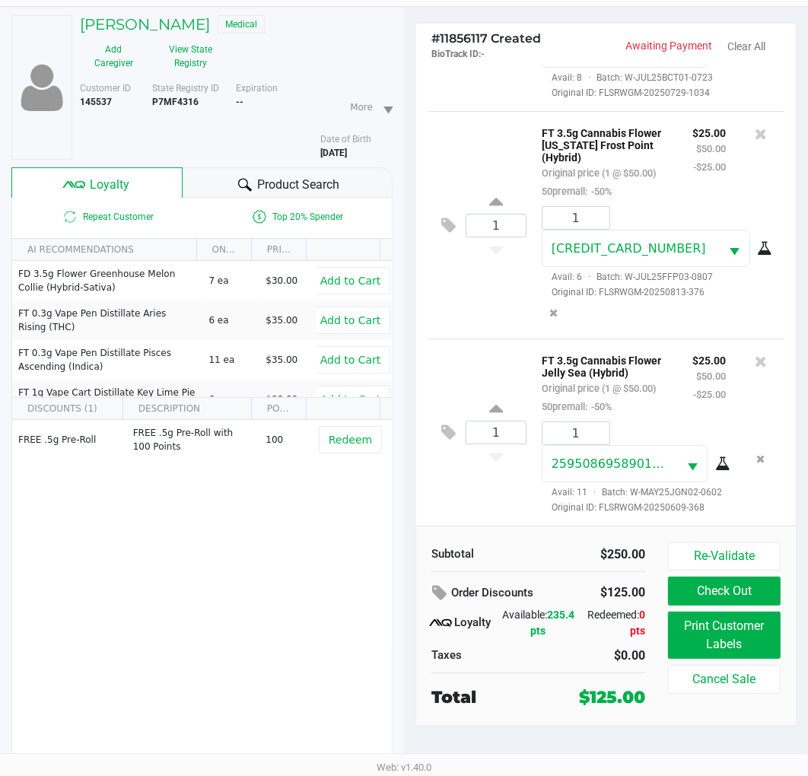
click at [511, 339] on div "1 FT 3.5g Cannabis Flower Jelly Sea (Hybrid) Original price (1 @ $50.00) 50prem…" at bounding box center [606, 432] width 357 height 187
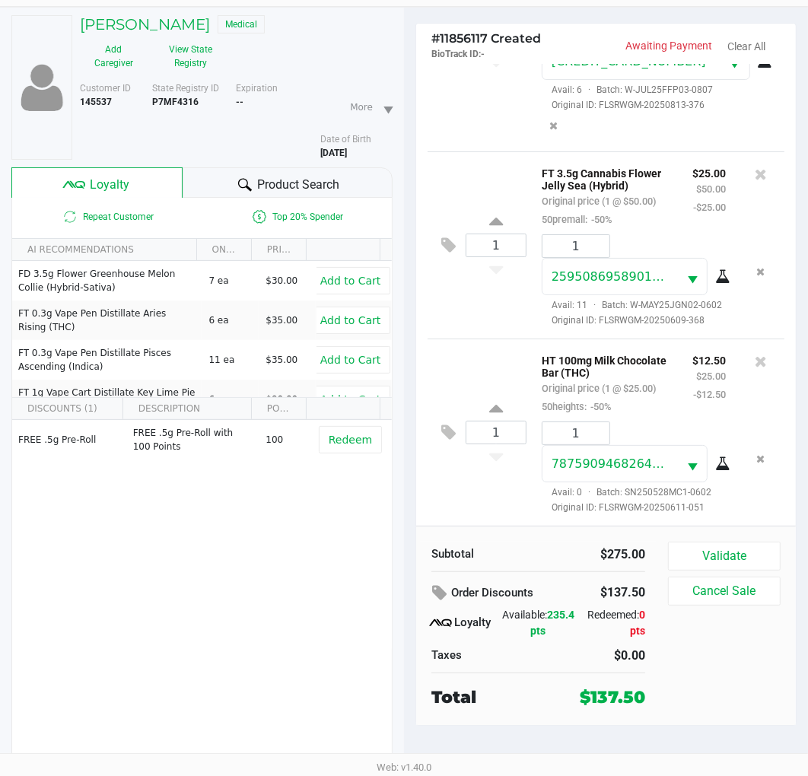
click at [492, 299] on div "1 FT 3.5g Cannabis Flower Jelly Sea (Hybrid) Original price (1 @ $50.00) 50prem…" at bounding box center [606, 244] width 357 height 187
click at [731, 559] on button "Validate" at bounding box center [724, 556] width 113 height 29
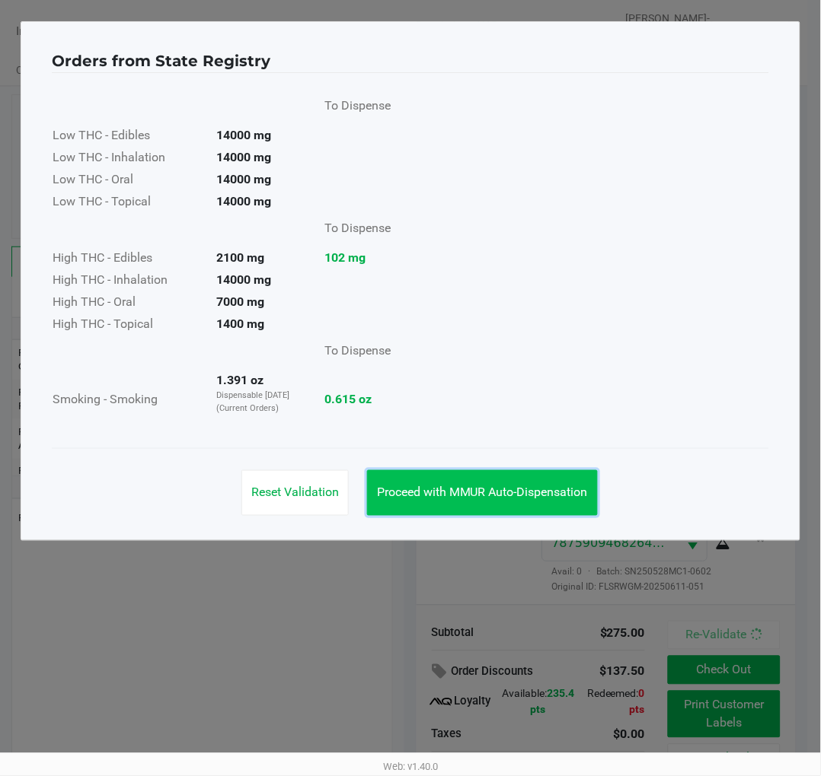
click at [534, 486] on span "Proceed with MMUR Auto-Dispensation" at bounding box center [482, 493] width 211 height 14
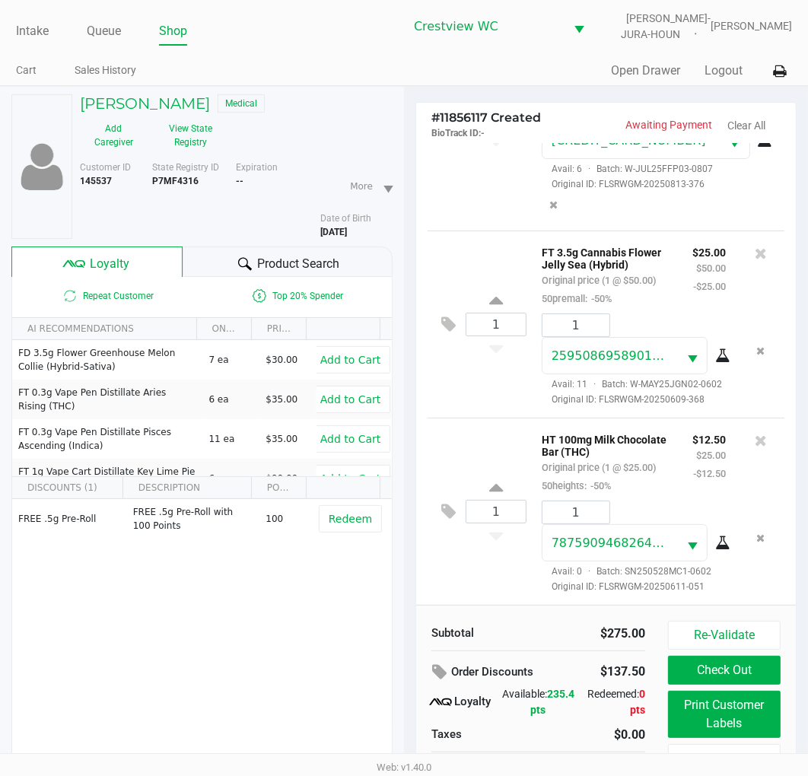
click at [725, 723] on button "Print Customer Labels" at bounding box center [724, 714] width 113 height 47
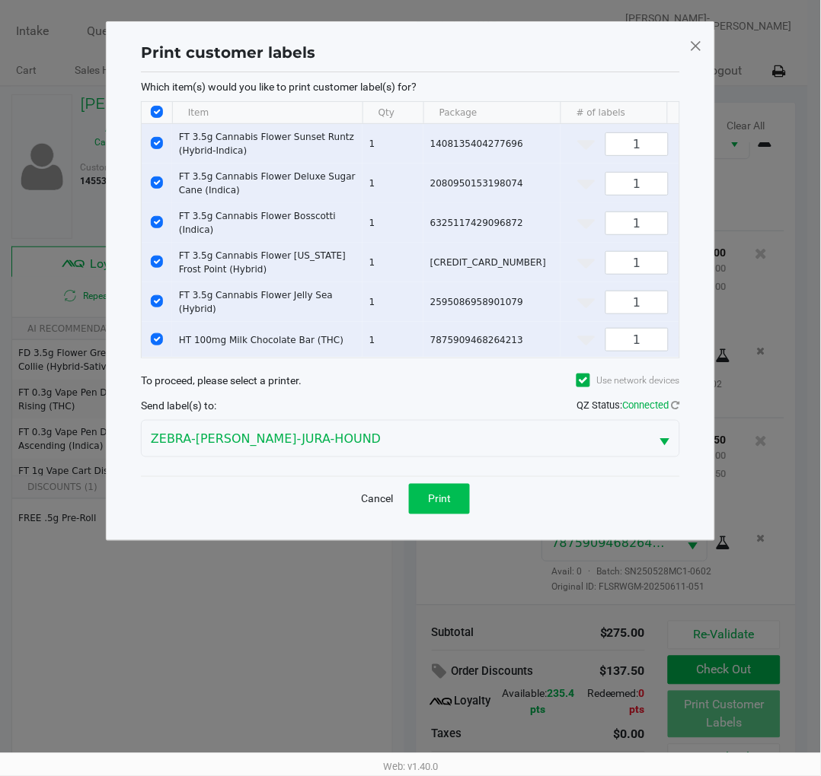
click at [431, 515] on button "Print" at bounding box center [439, 499] width 61 height 30
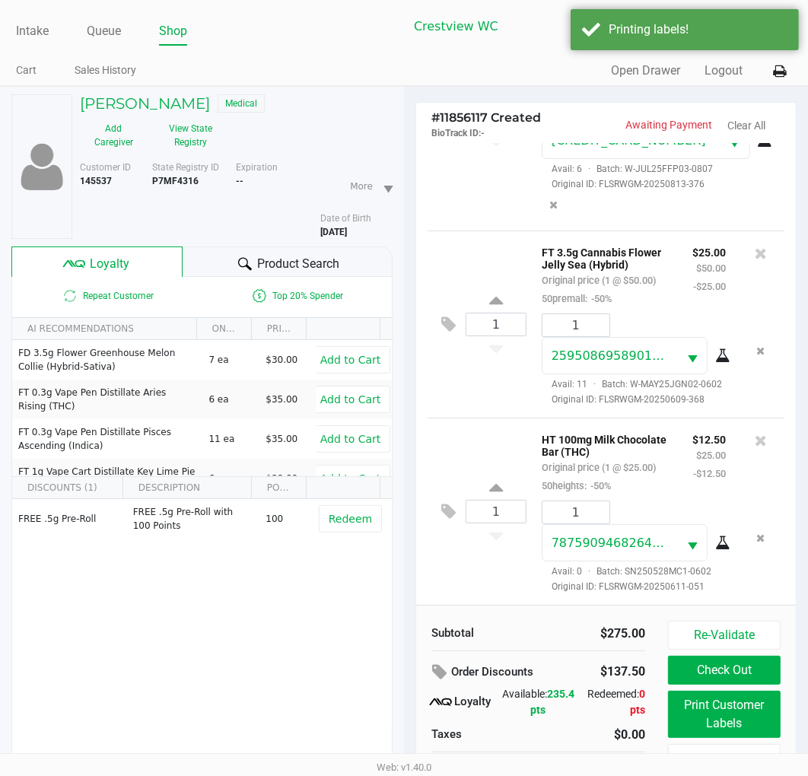
scroll to position [79, 0]
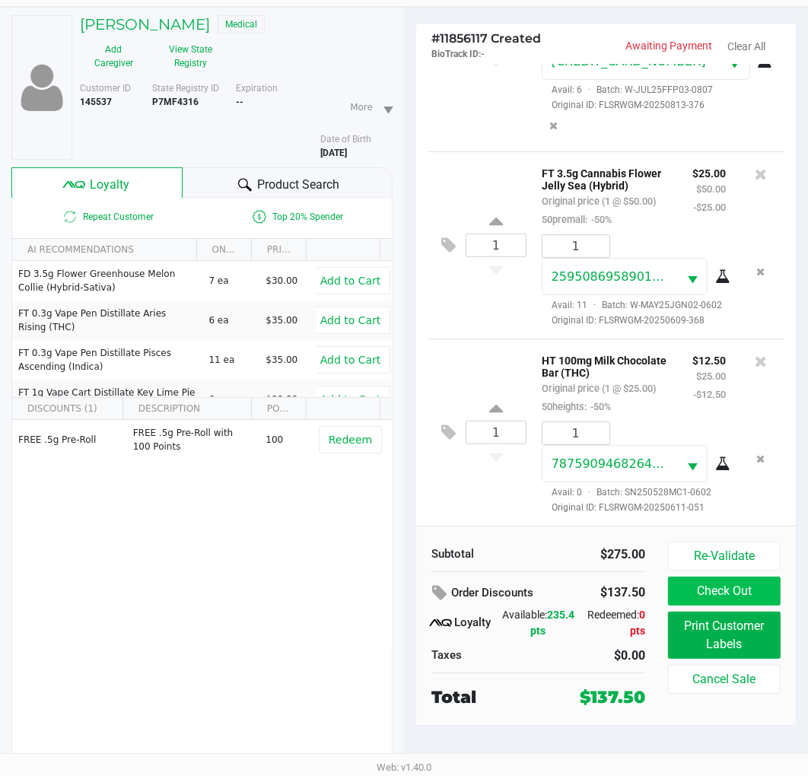
click at [732, 589] on button "Check Out" at bounding box center [724, 591] width 113 height 29
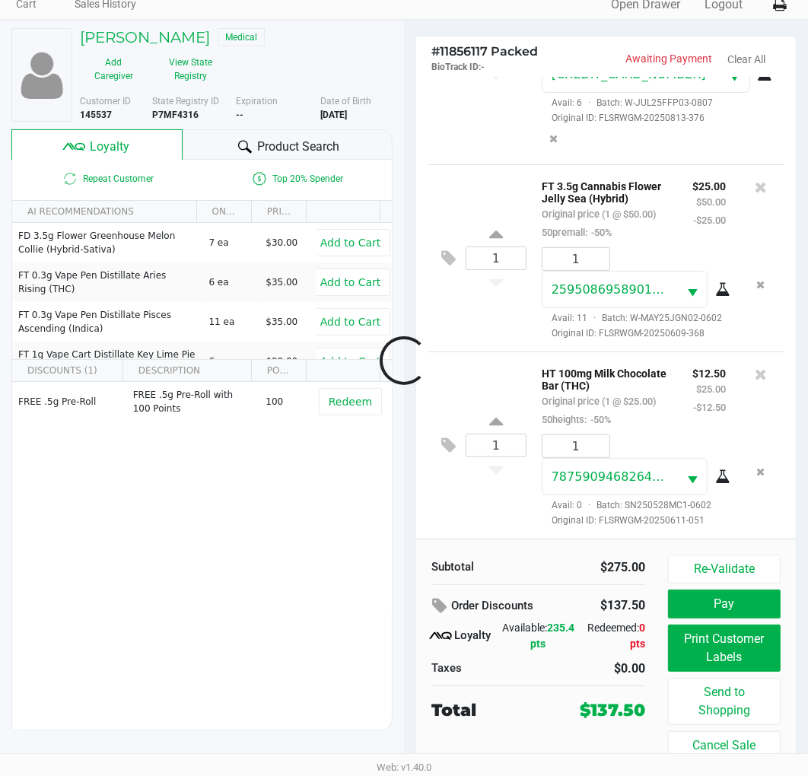
scroll to position [67, 0]
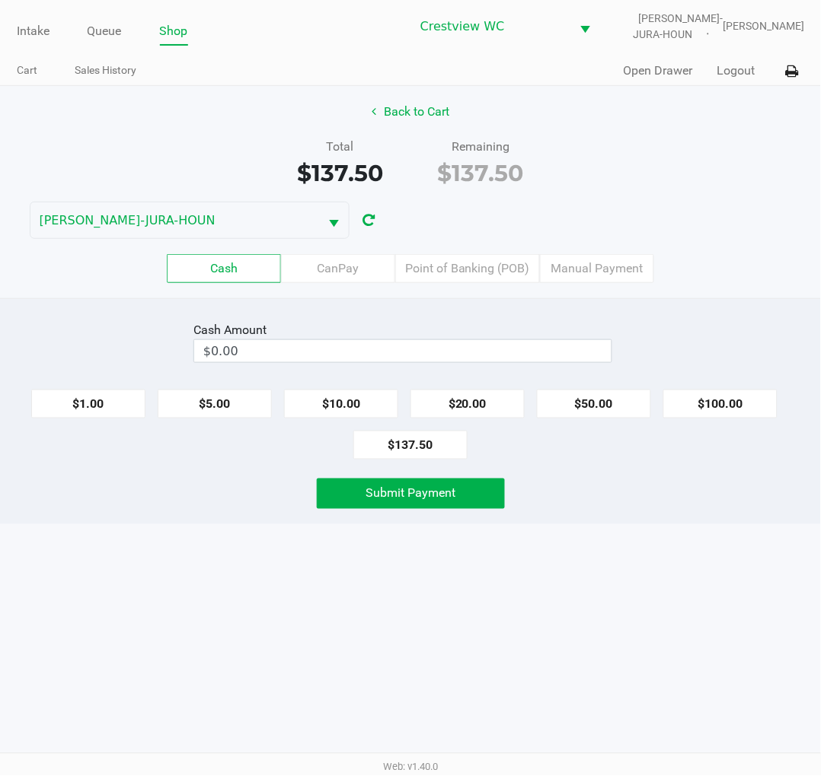
click at [467, 263] on label "Point of Banking (POB)" at bounding box center [467, 268] width 145 height 29
click at [0, 0] on 7 "Point of Banking (POB)" at bounding box center [0, 0] width 0 height 0
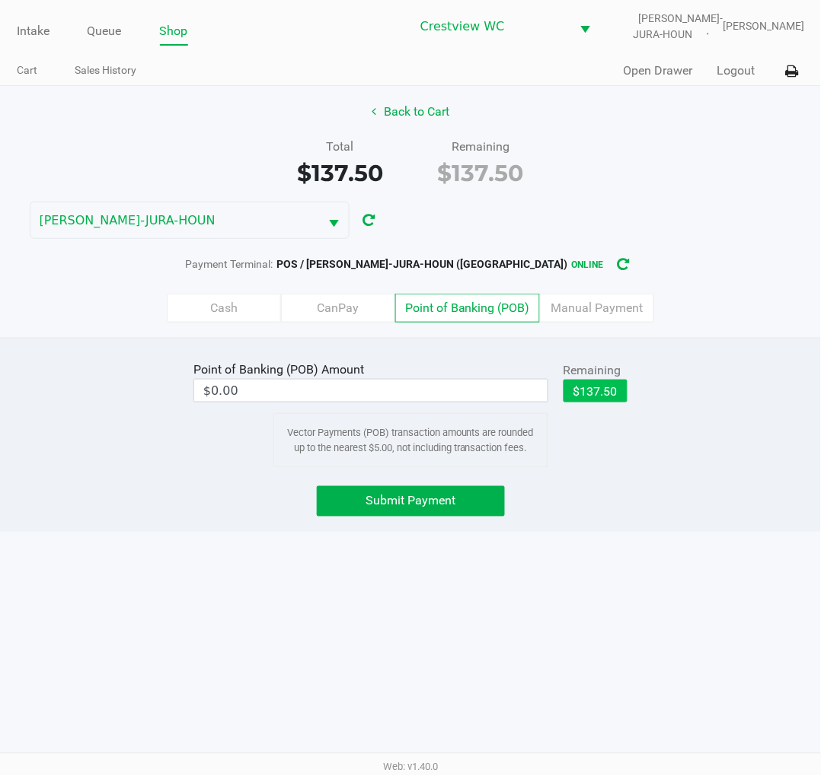
click at [613, 391] on button "$137.50" at bounding box center [595, 391] width 64 height 23
type input "$137.50"
click at [449, 504] on span "Submit Payment" at bounding box center [410, 501] width 90 height 14
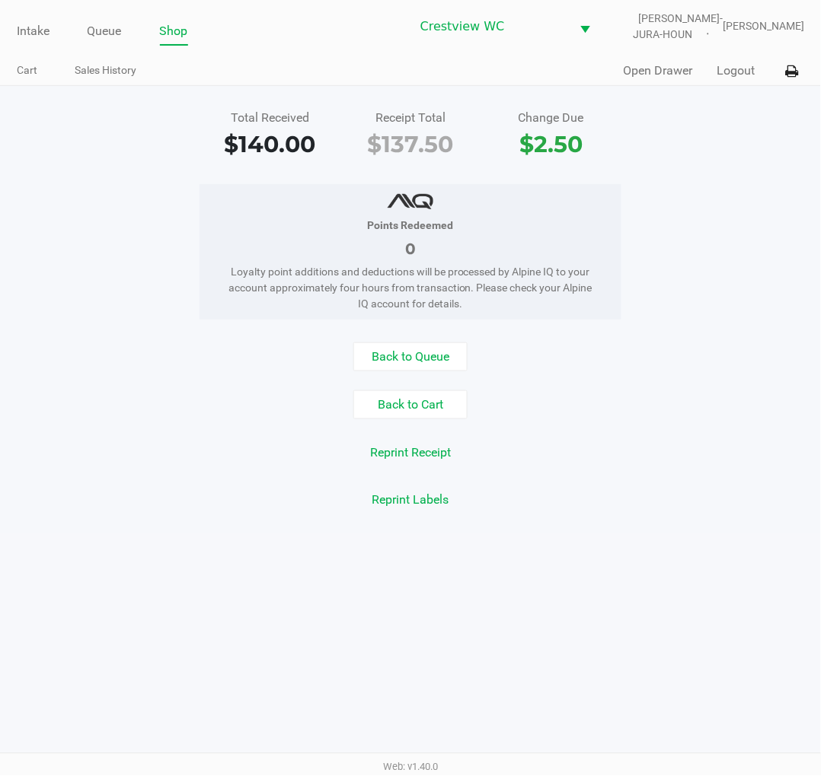
click at [757, 164] on div "Total Received $140.00 Receipt Total $137.50 Change Due $2.50 Points Redeemed 0…" at bounding box center [410, 310] width 821 height 448
click at [24, 29] on link "Intake" at bounding box center [33, 31] width 33 height 21
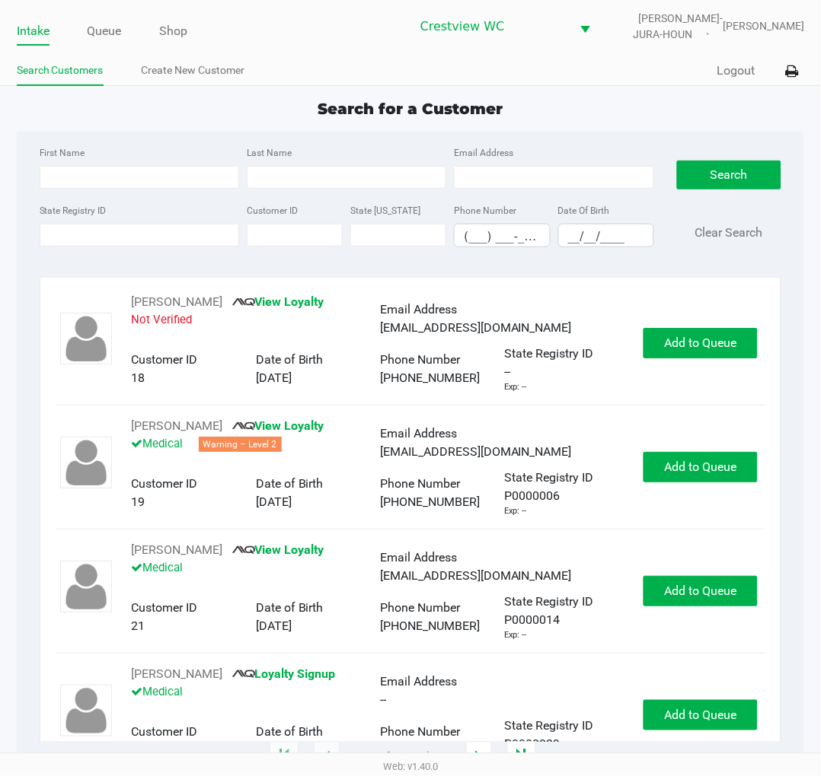
click at [161, 130] on div "Search for a Customer First Name Last Name Email Address State Registry ID Cust…" at bounding box center [411, 427] width 788 height 661
click at [101, 37] on link "Queue" at bounding box center [105, 31] width 34 height 21
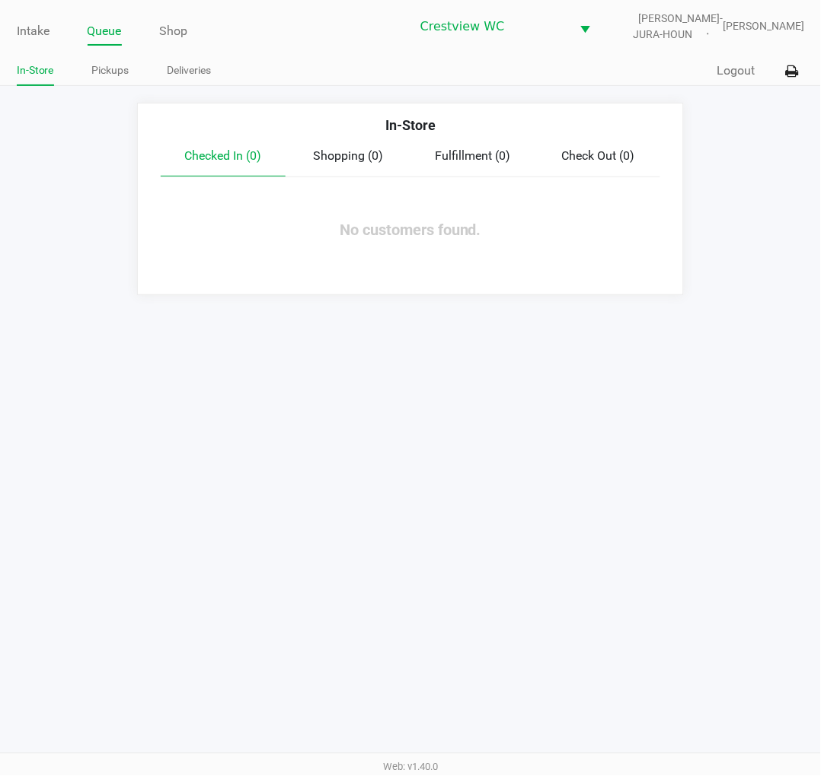
click at [115, 64] on link "Pickups" at bounding box center [110, 70] width 37 height 19
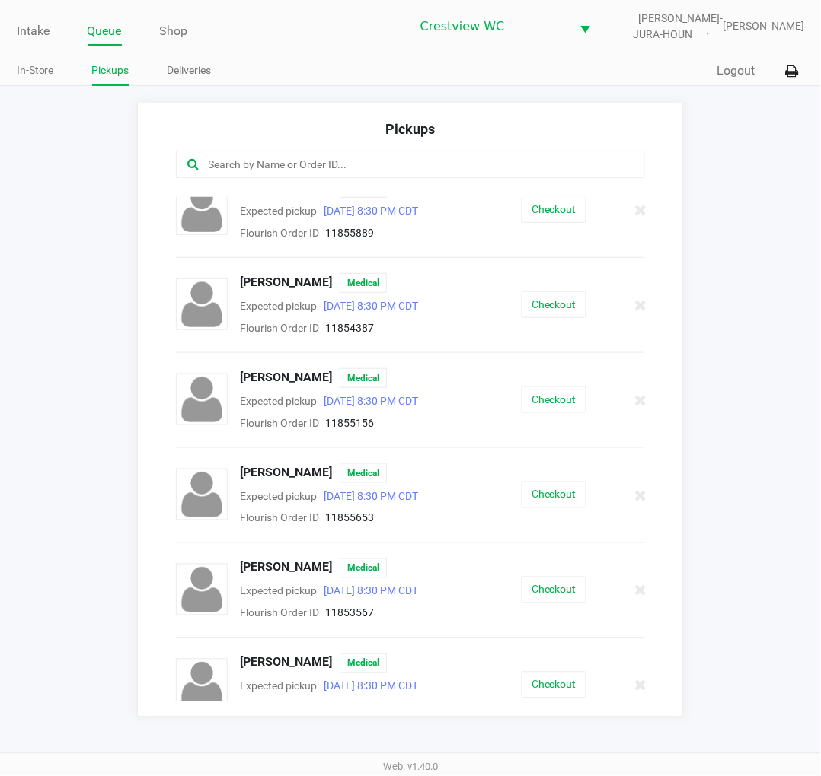
scroll to position [1073, 0]
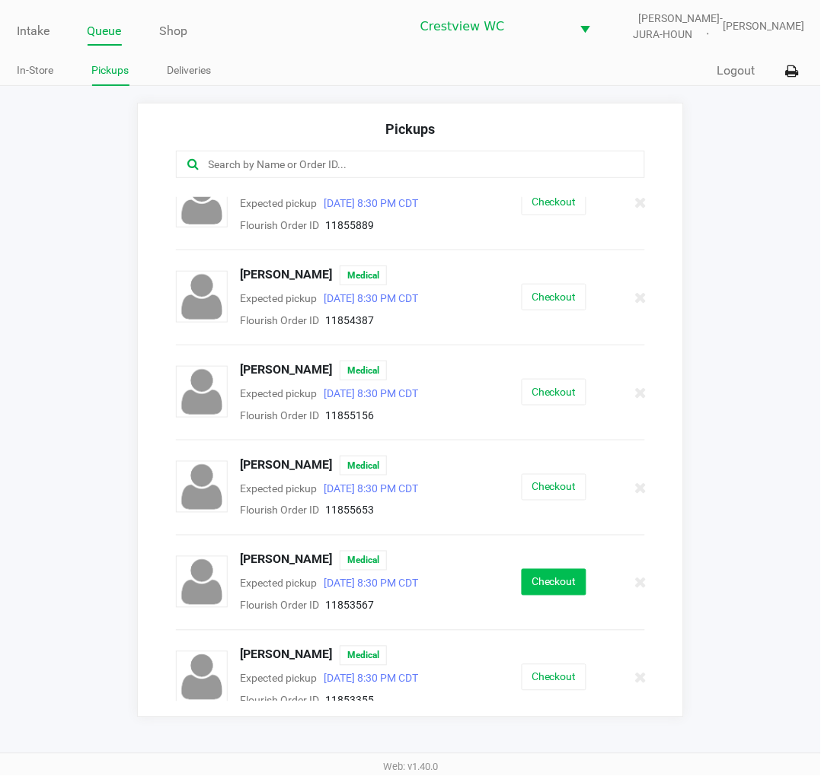
click at [546, 586] on button "Checkout" at bounding box center [553, 582] width 65 height 27
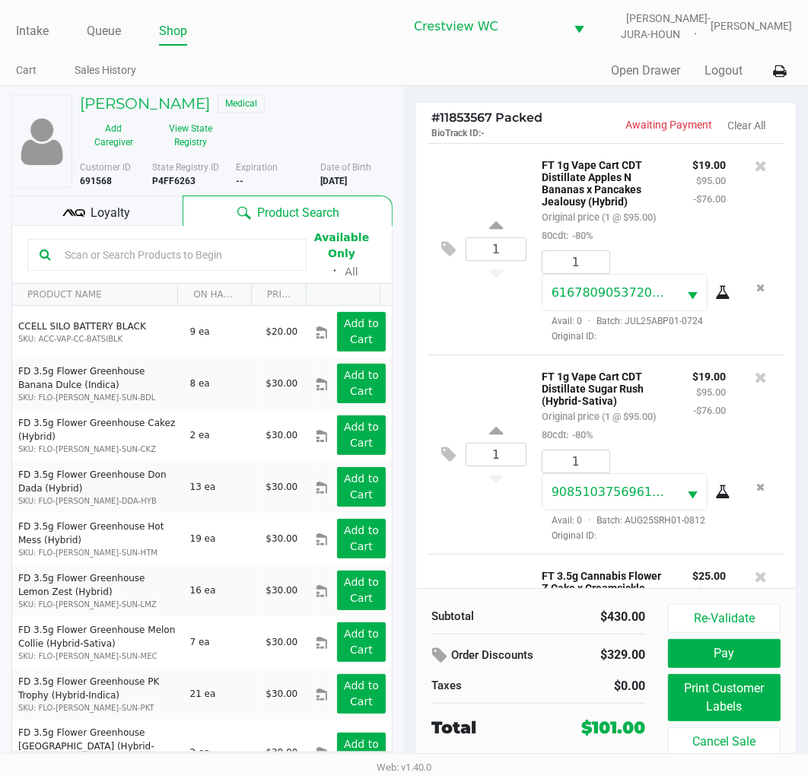
click at [119, 214] on span "Loyalty" at bounding box center [111, 213] width 40 height 18
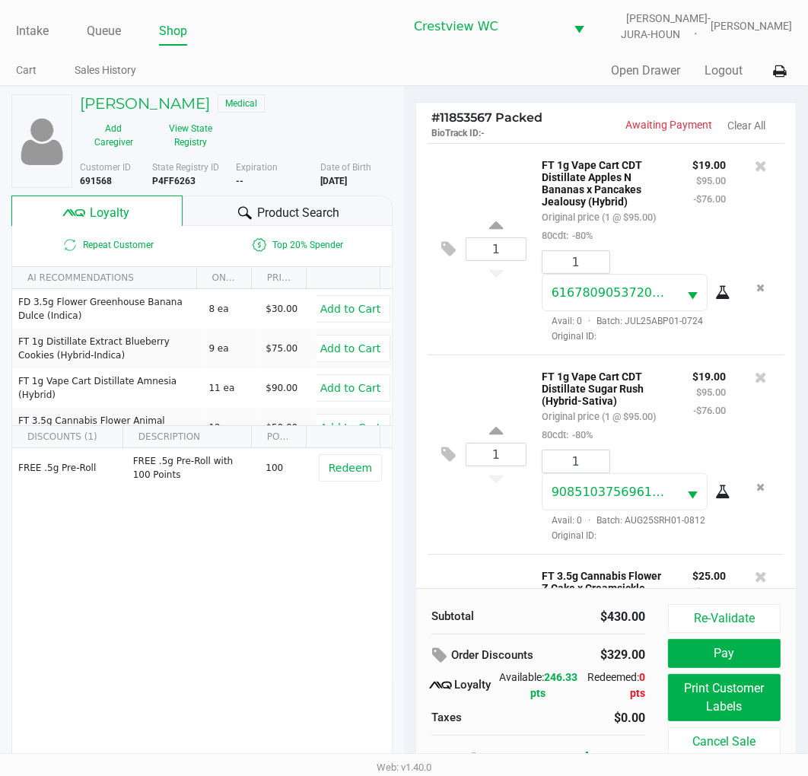
click at [468, 344] on div "1 FT 1g Vape Cart CDT Distillate Apples N Bananas x Pancakes Jealousy (Hybrid) …" at bounding box center [606, 249] width 357 height 212
click at [747, 617] on button "Re-Validate" at bounding box center [724, 618] width 113 height 29
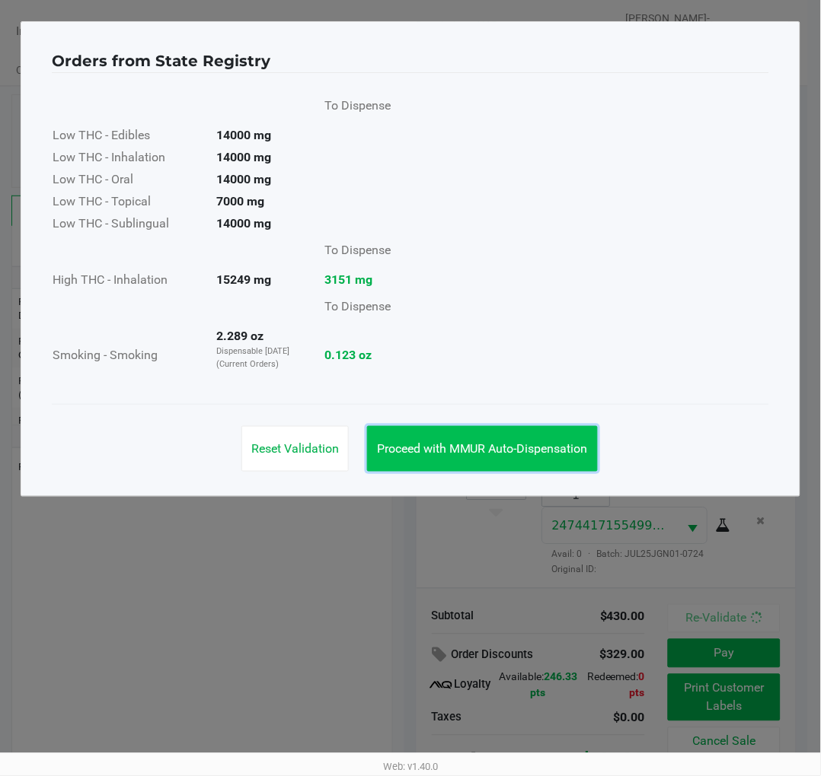
click at [543, 445] on span "Proceed with MMUR Auto-Dispensation" at bounding box center [482, 448] width 211 height 14
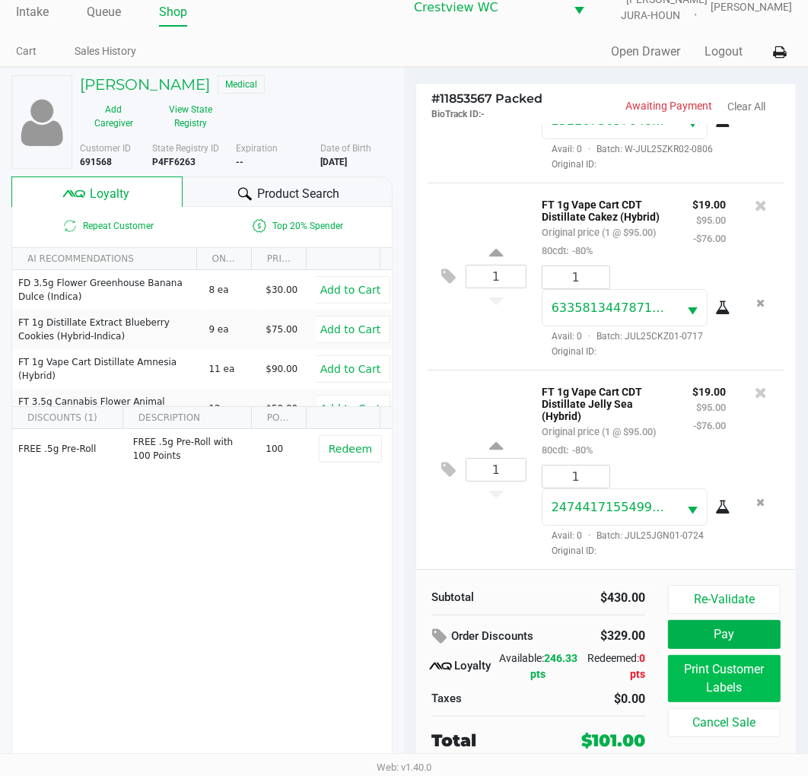
scroll to position [28, 0]
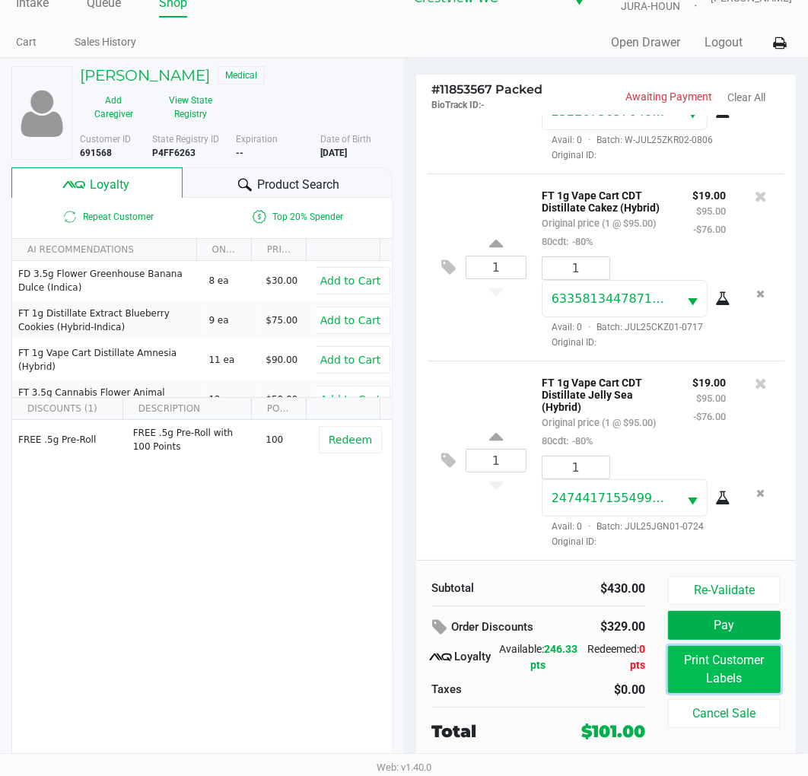
click at [742, 664] on button "Print Customer Labels" at bounding box center [724, 669] width 113 height 47
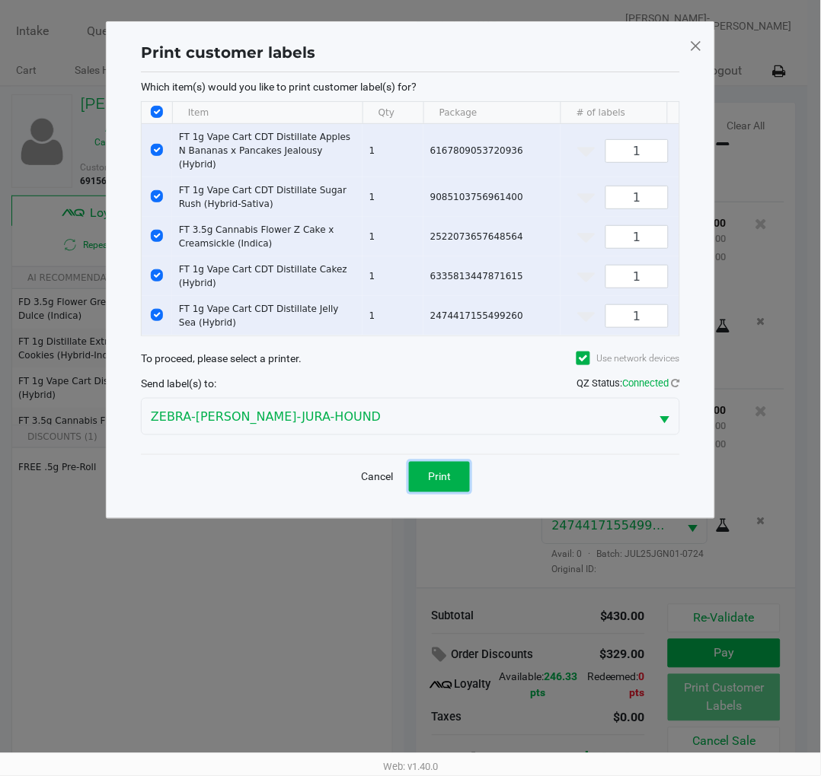
click at [465, 476] on button "Print" at bounding box center [439, 477] width 61 height 30
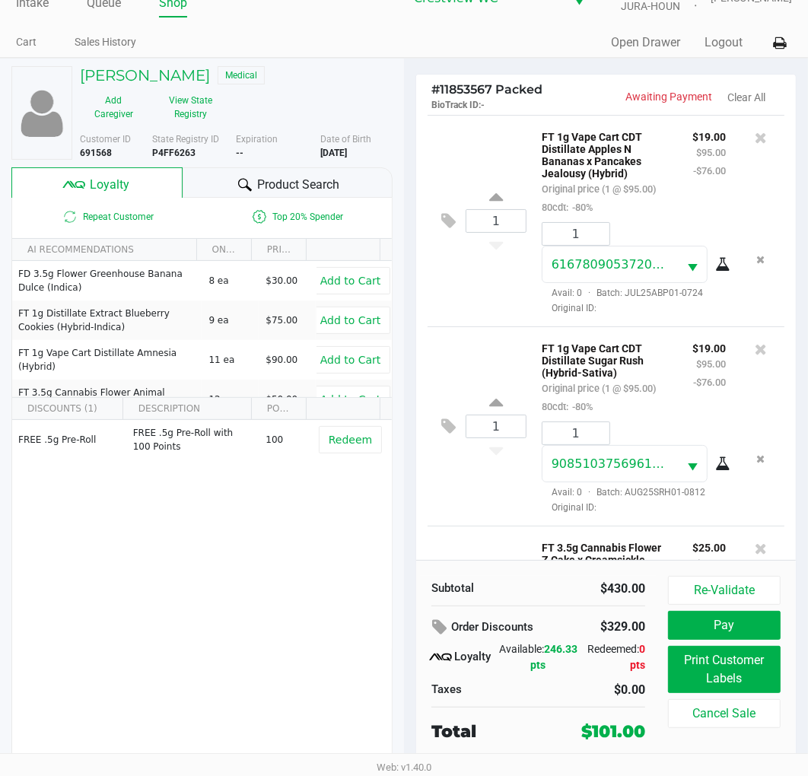
click at [484, 142] on div "1 FT 1g Vape Cart CDT Distillate Apples N Bananas x Pancakes Jealousy (Hybrid) …" at bounding box center [606, 221] width 357 height 212
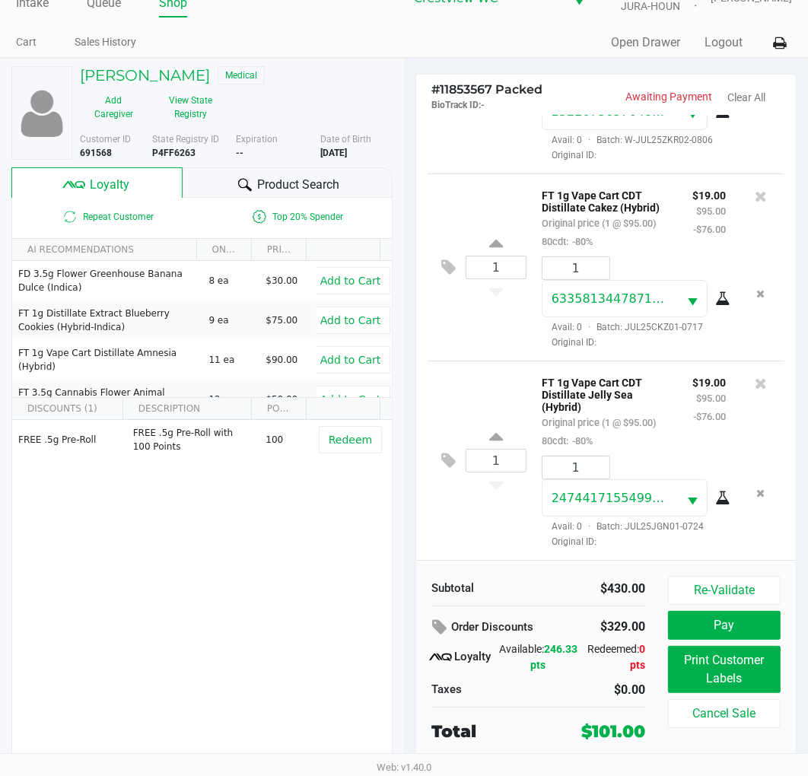
scroll to position [682, 0]
click at [483, 327] on div "1 FT 1g Vape Cart CDT Distillate Cakez (Hybrid) Original price (1 @ $95.00) 80c…" at bounding box center [606, 267] width 357 height 187
click at [275, 508] on div "FREE .5g Pre-Roll FREE .5g Pre-Roll with 100 Points 100 Redeem" at bounding box center [202, 534] width 380 height 229
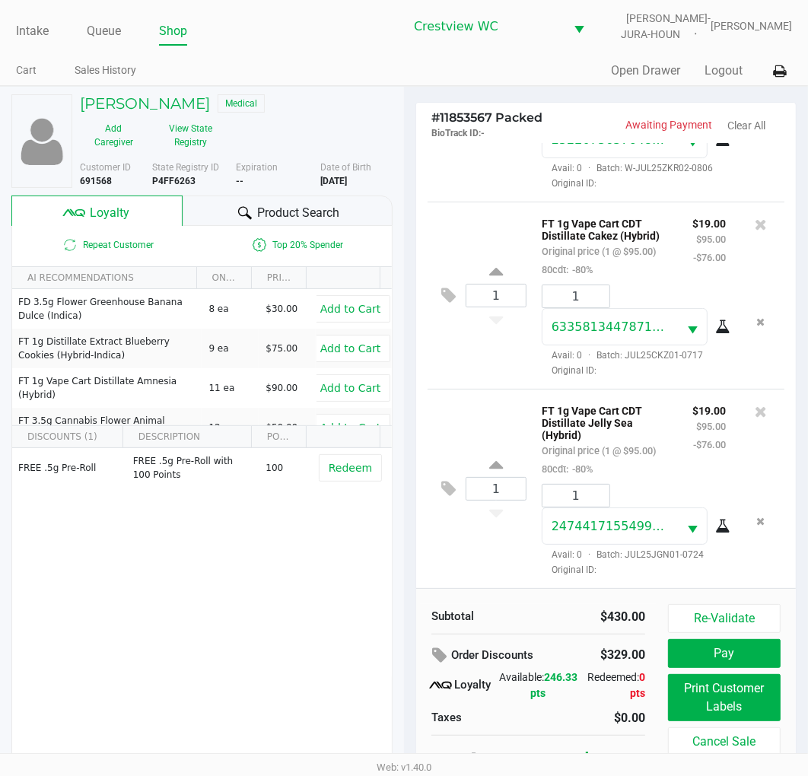
scroll to position [28, 0]
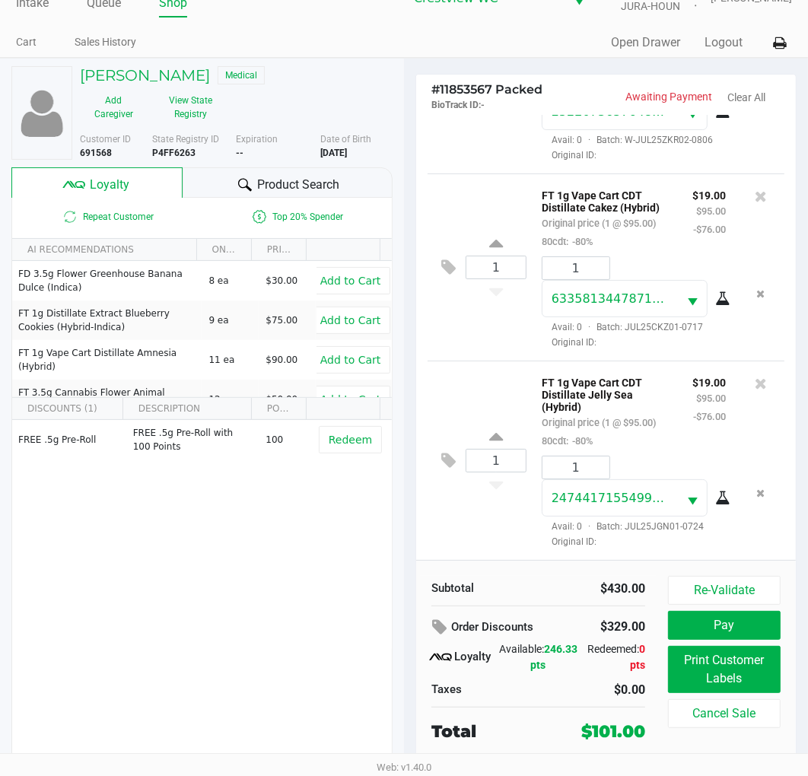
click at [739, 621] on button "Pay" at bounding box center [724, 625] width 113 height 29
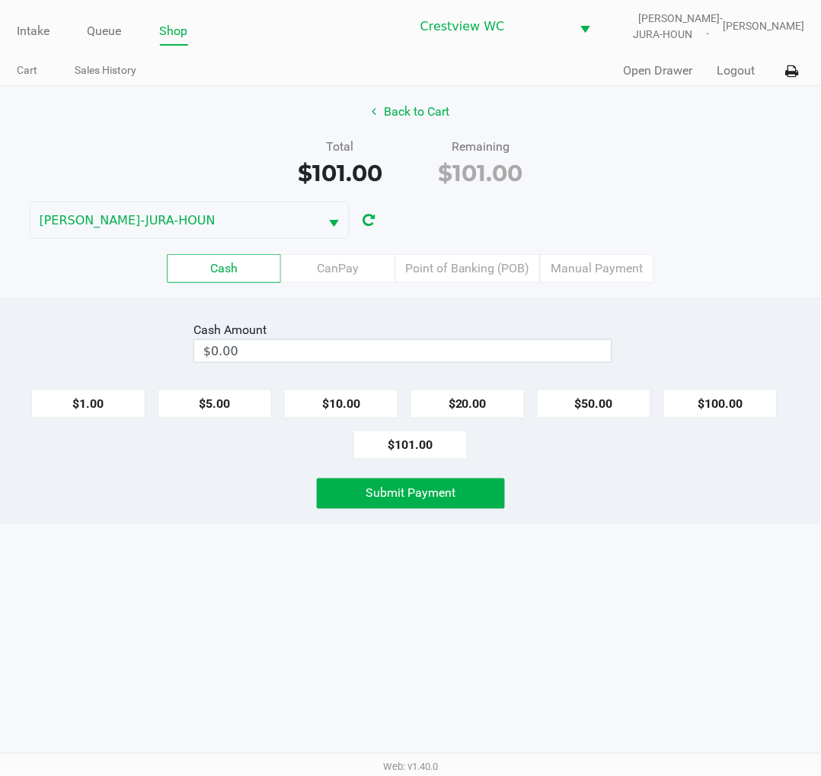
click at [706, 142] on div "Total $101.00 Remaining $101.00" at bounding box center [410, 164] width 843 height 53
click at [465, 270] on label "Point of Banking (POB)" at bounding box center [467, 268] width 145 height 29
click at [0, 0] on 7 "Point of Banking (POB)" at bounding box center [0, 0] width 0 height 0
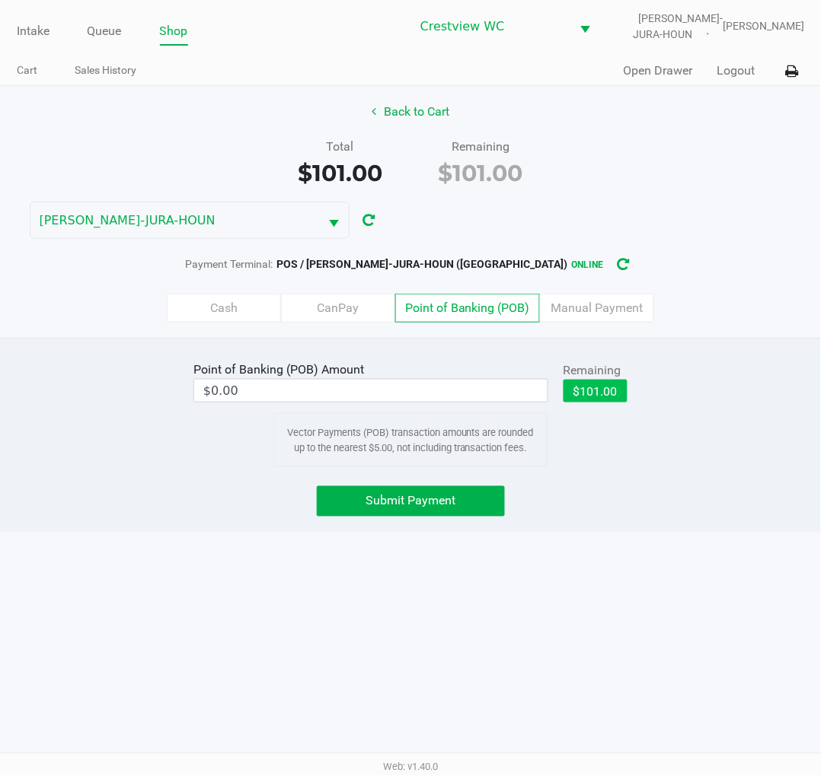
click at [604, 390] on button "$101.00" at bounding box center [595, 391] width 64 height 23
type input "$101.00"
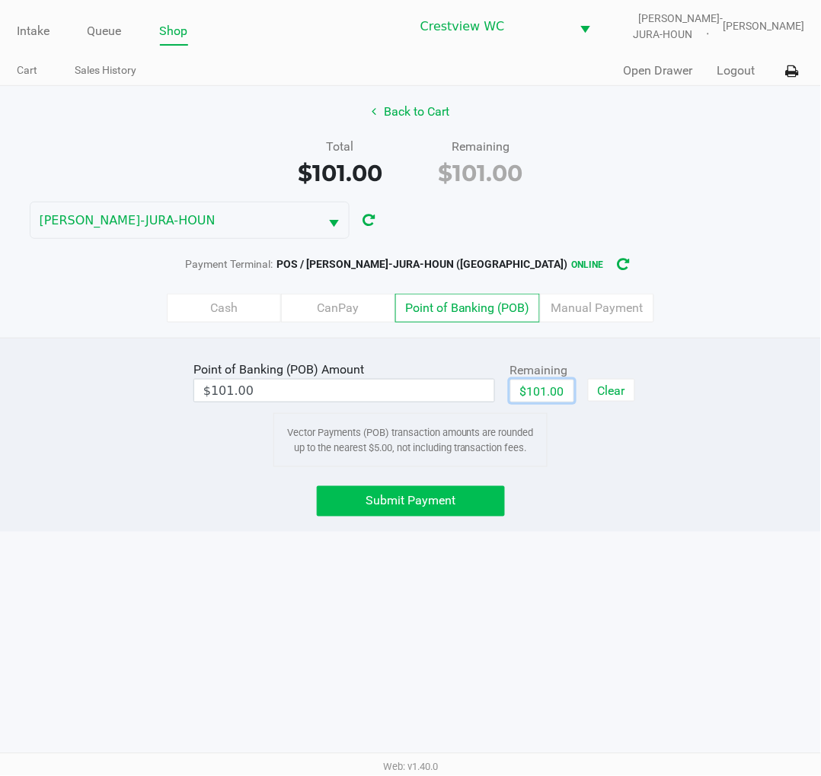
click at [443, 499] on span "Submit Payment" at bounding box center [410, 501] width 90 height 14
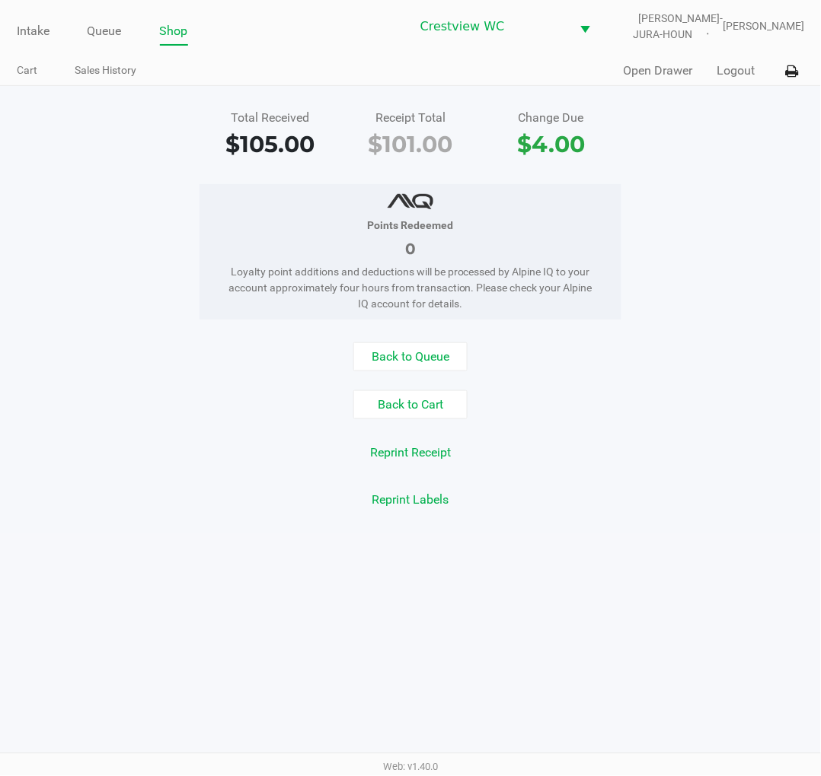
click at [756, 278] on div "Points Redeemed 0 Loyalty point additions and deductions will be processed by A…" at bounding box center [410, 251] width 843 height 135
click at [35, 26] on link "Intake" at bounding box center [33, 31] width 33 height 21
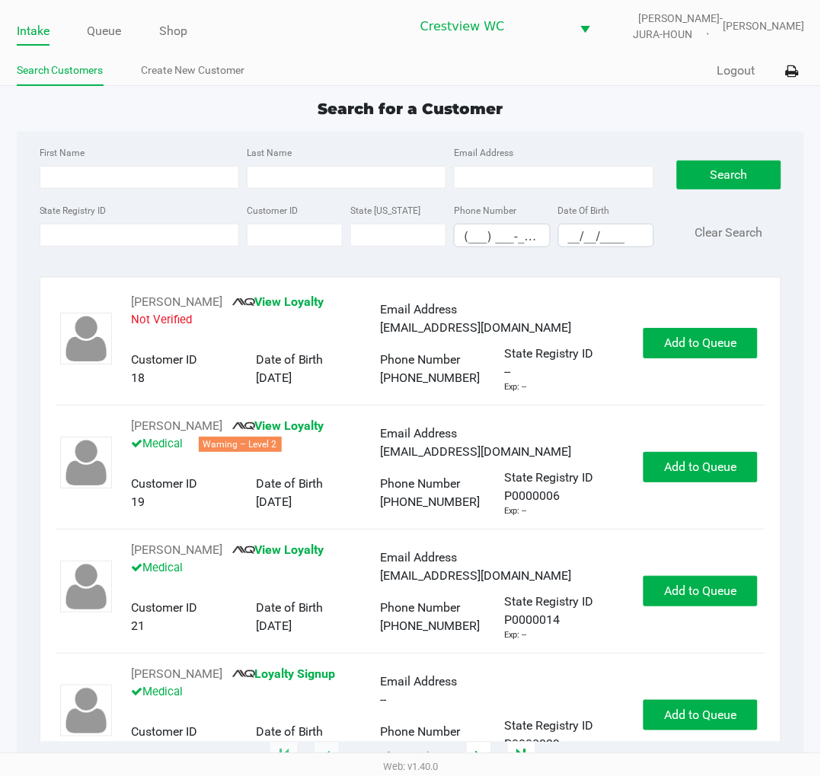
click at [359, 88] on app-point-of-sale "Intake Queue Shop Crestview WC BRUNO-JURA-HOUN Eric Stevenson Search Customers …" at bounding box center [410, 379] width 821 height 758
click at [113, 35] on link "Queue" at bounding box center [105, 31] width 34 height 21
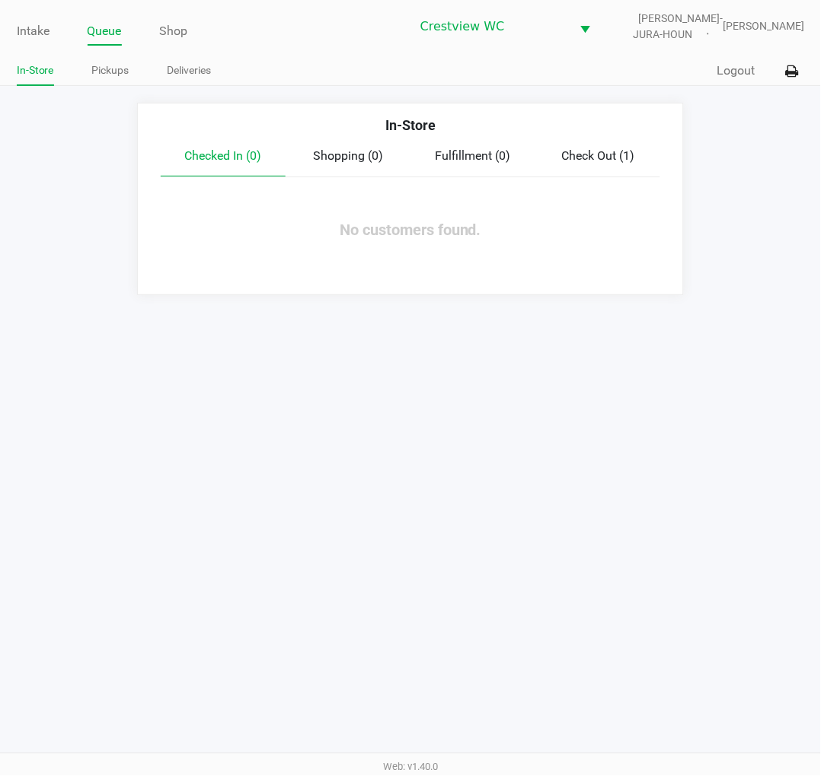
click at [739, 67] on button "Logout" at bounding box center [735, 71] width 38 height 18
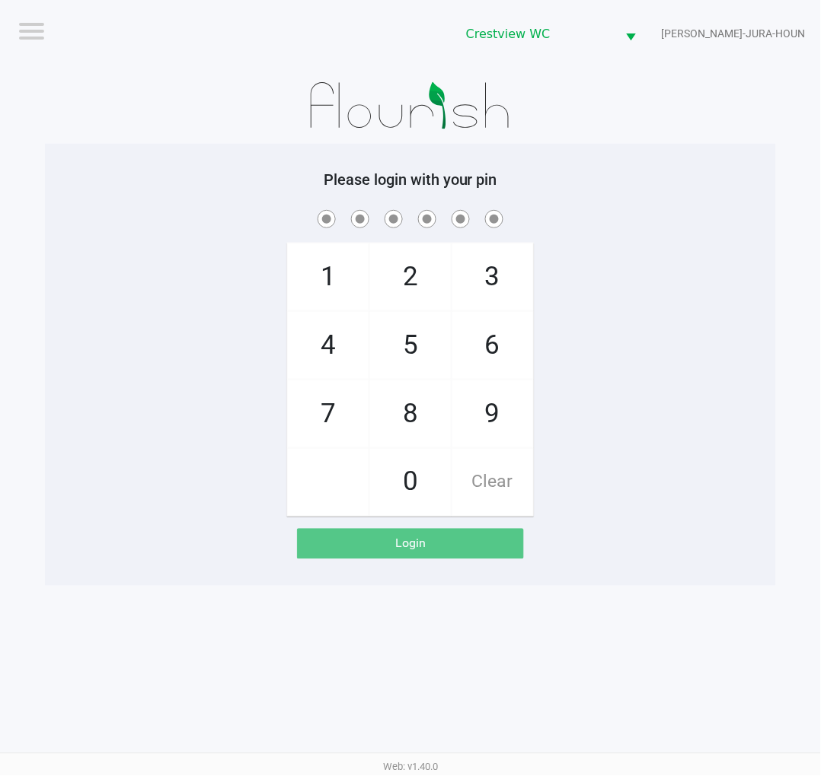
click at [658, 241] on div "1 4 7 2 5 8 0 3 6 9 Clear" at bounding box center [410, 362] width 731 height 310
checkbox input "true"
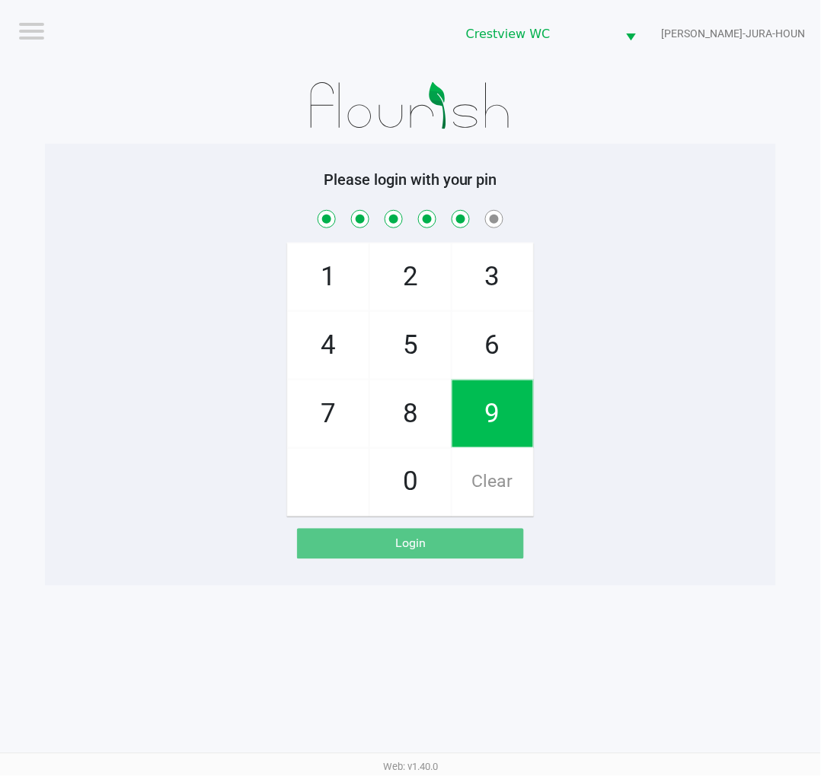
checkbox input "true"
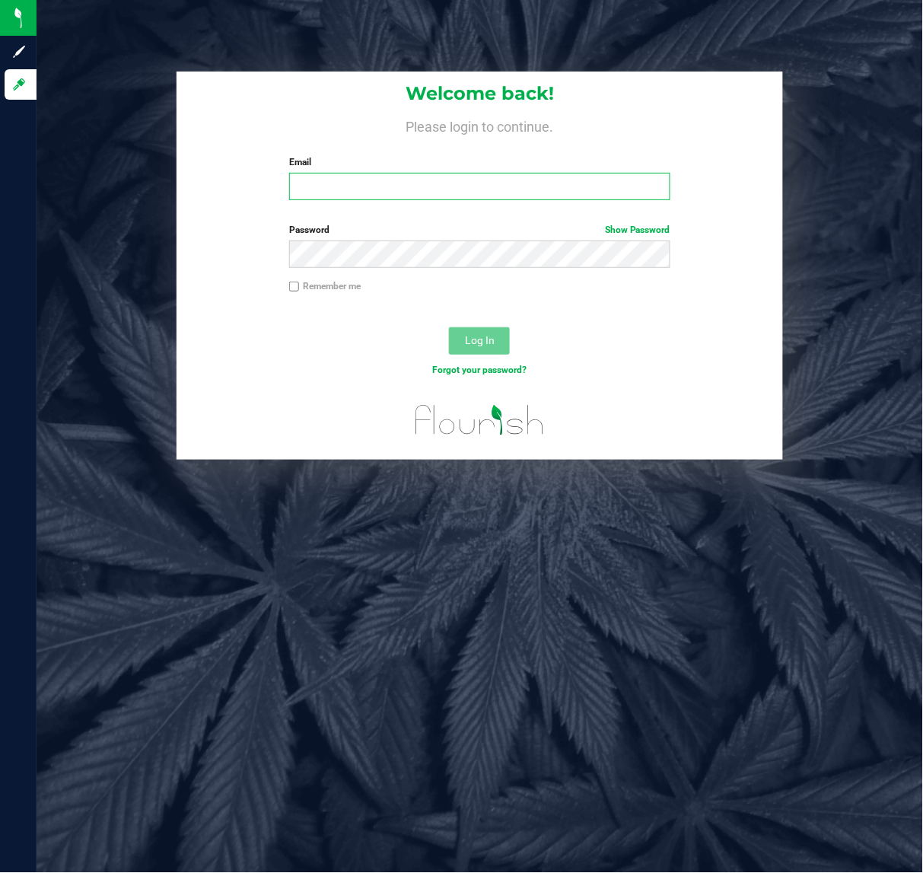
click at [356, 188] on input "Email" at bounding box center [479, 186] width 381 height 27
type input "[EMAIL_ADDRESS][DOMAIN_NAME]"
click at [489, 334] on span "Log In" at bounding box center [480, 340] width 30 height 12
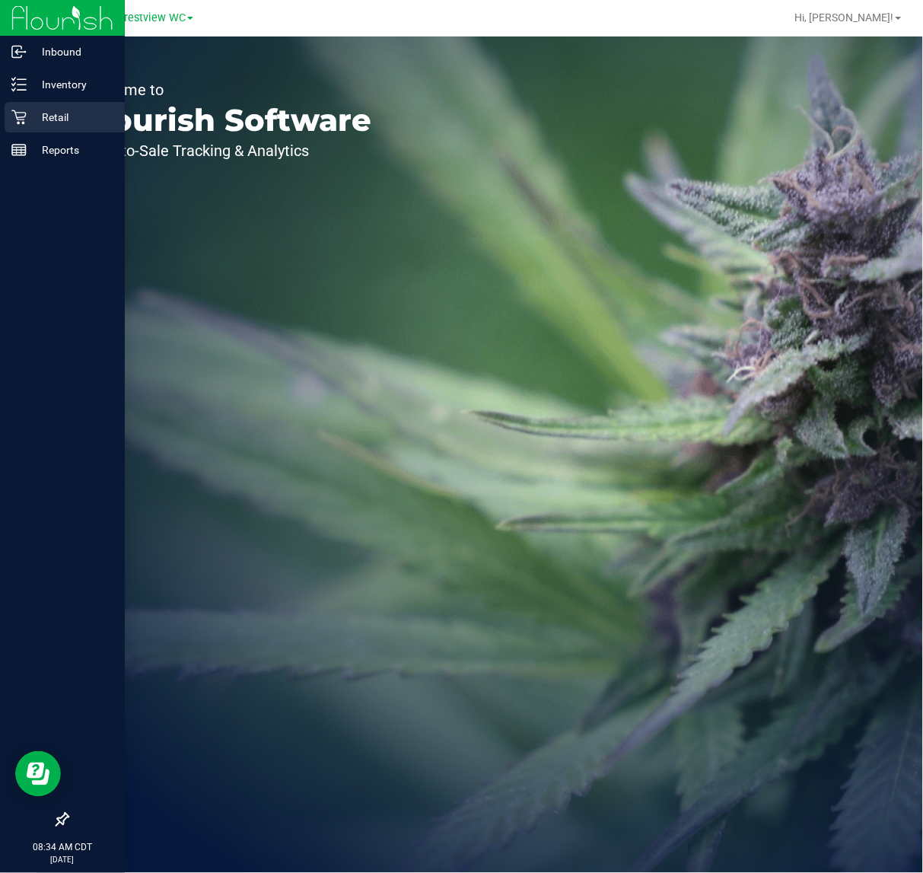
click at [71, 114] on p "Retail" at bounding box center [72, 117] width 91 height 18
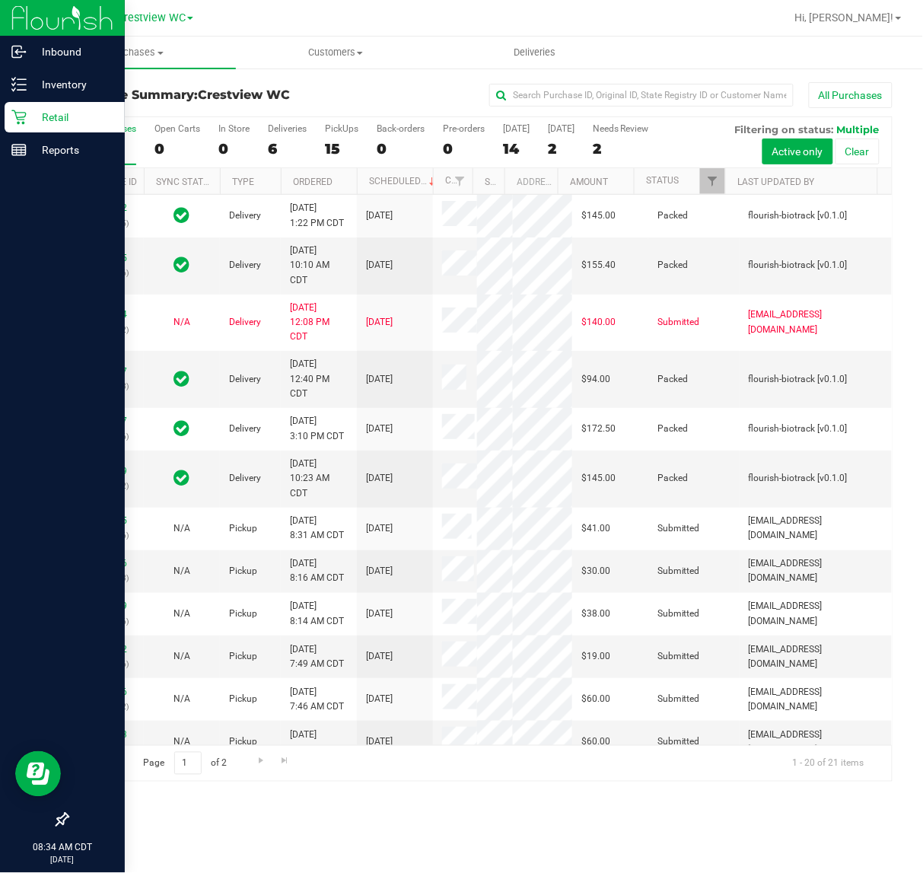
click at [44, 119] on p "Retail" at bounding box center [72, 117] width 91 height 18
click at [70, 115] on p "Retail" at bounding box center [72, 117] width 91 height 18
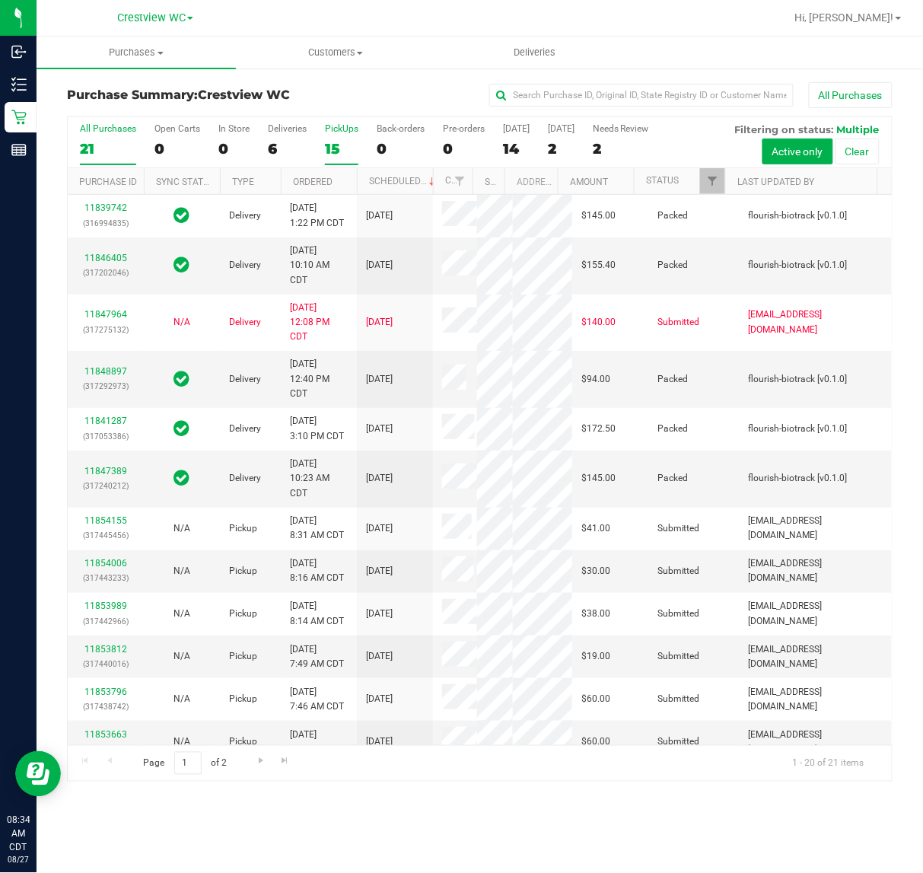
click at [351, 124] on div "PickUps" at bounding box center [341, 128] width 33 height 11
click at [0, 0] on input "PickUps 15" at bounding box center [0, 0] width 0 height 0
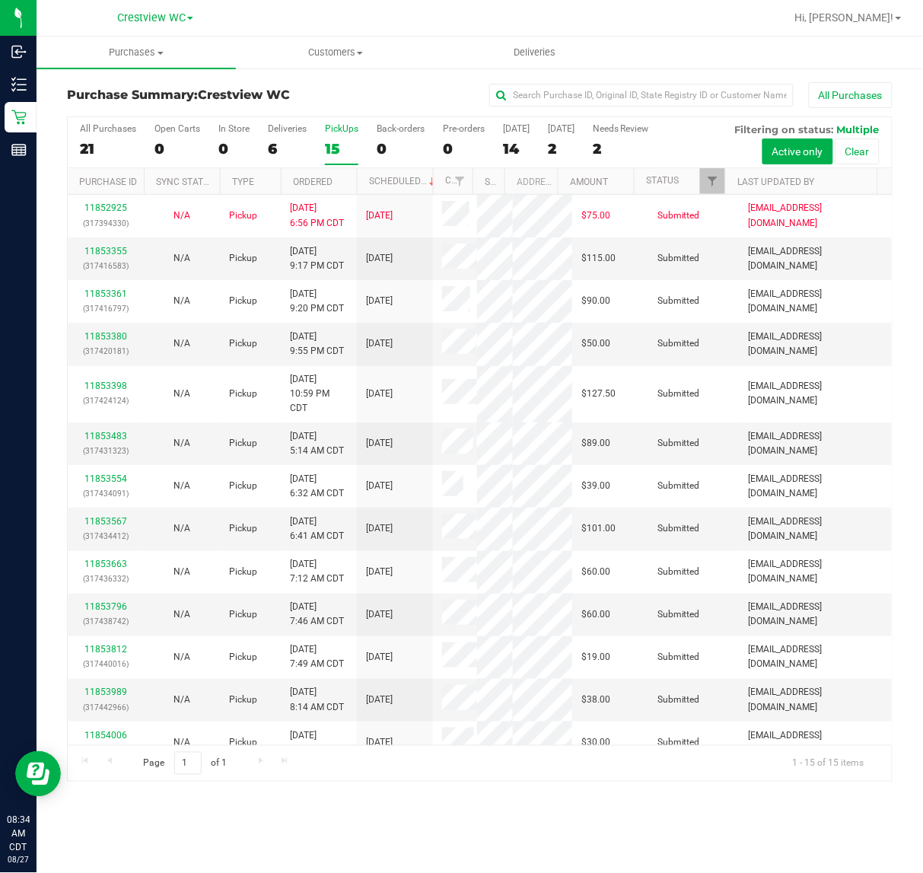
click at [350, 128] on div "PickUps" at bounding box center [341, 128] width 33 height 11
click at [0, 0] on input "PickUps 15" at bounding box center [0, 0] width 0 height 0
click at [709, 184] on span "Filter" at bounding box center [712, 181] width 12 height 12
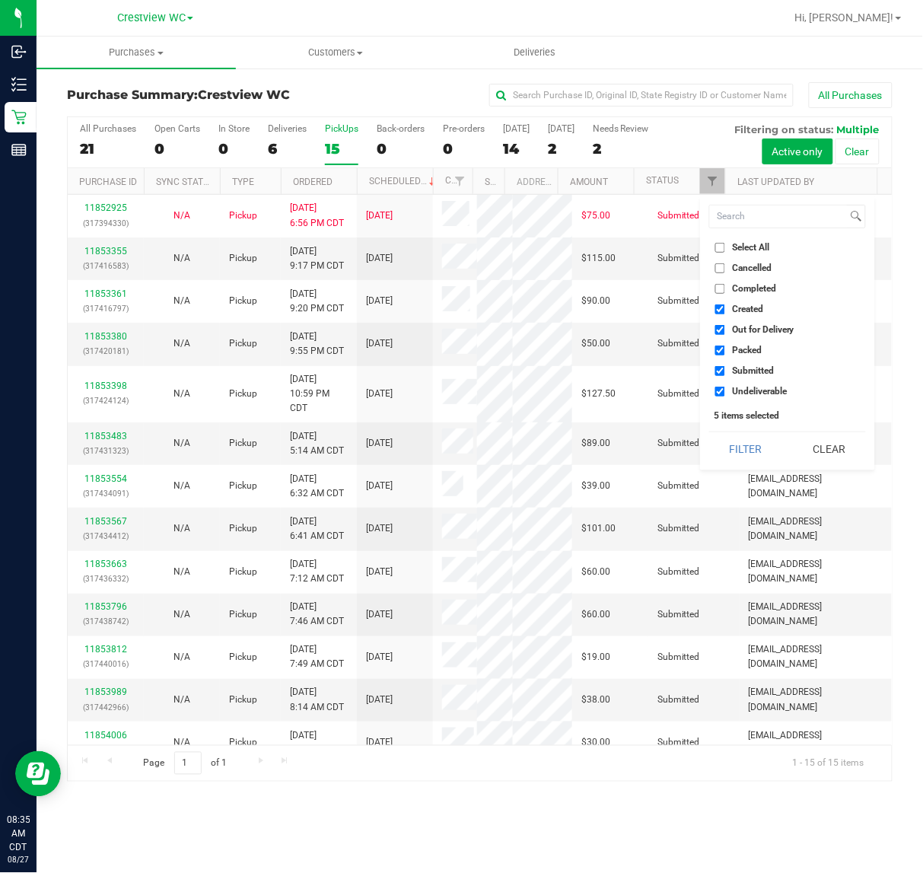
click at [723, 241] on li "Select All" at bounding box center [787, 248] width 157 height 16
click at [723, 245] on input "Select All" at bounding box center [720, 248] width 10 height 10
checkbox input "true"
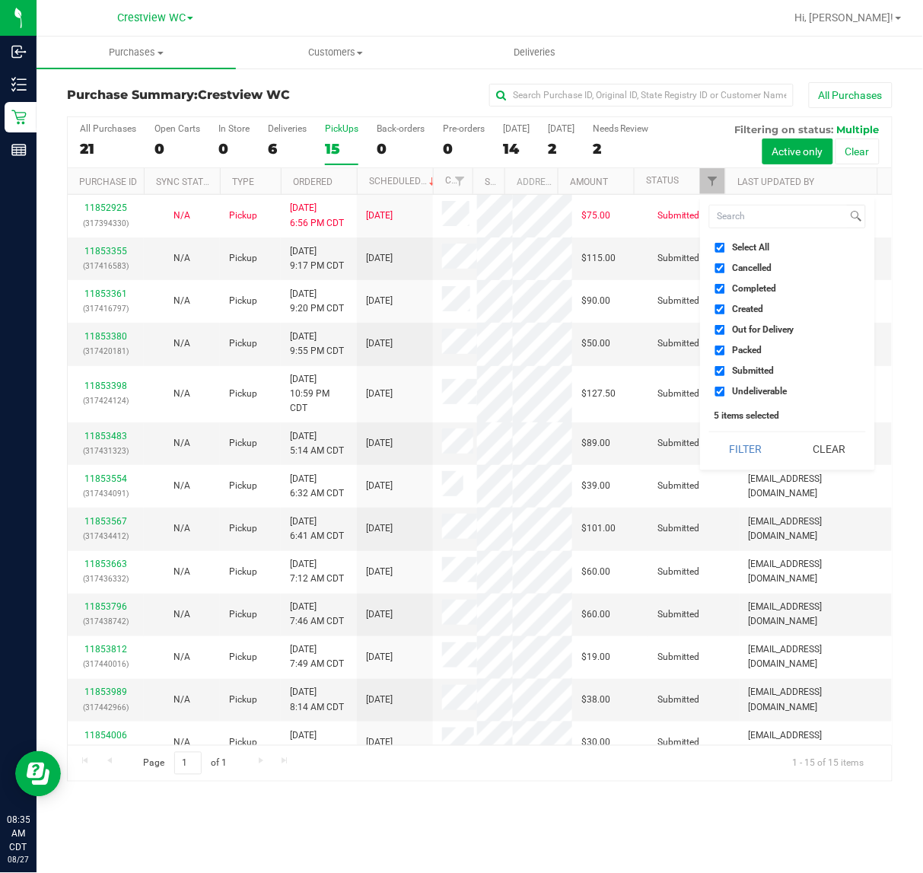
checkbox input "true"
click at [723, 245] on input "Select All" at bounding box center [720, 248] width 10 height 10
checkbox input "false"
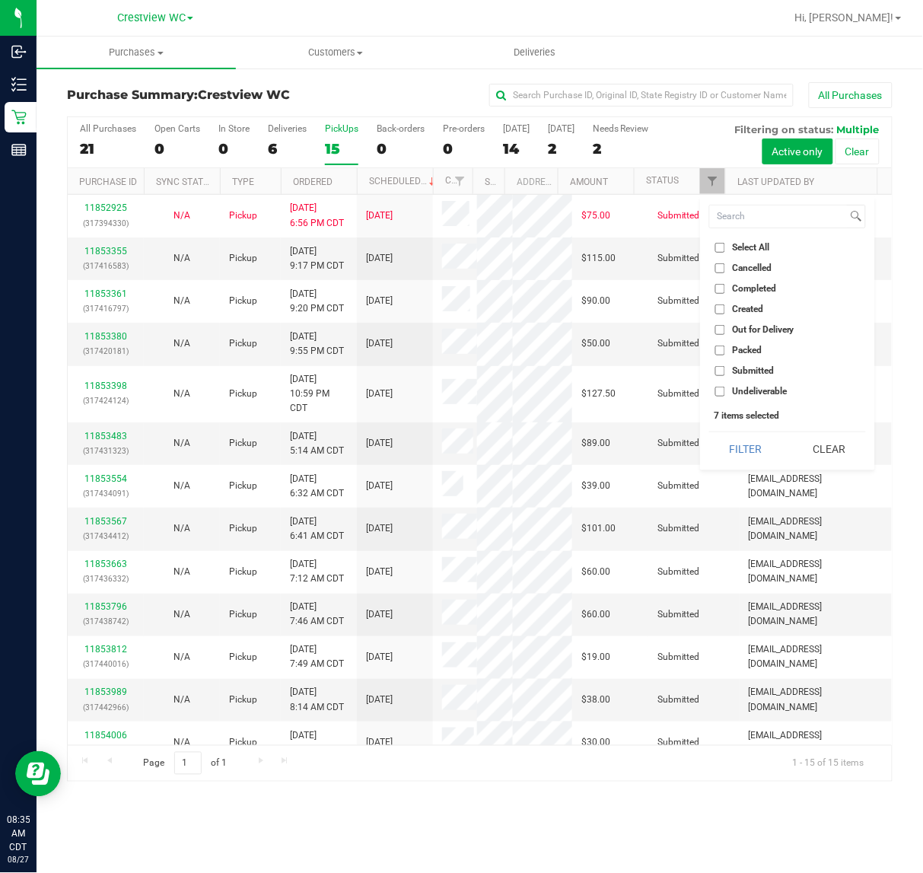
checkbox input "false"
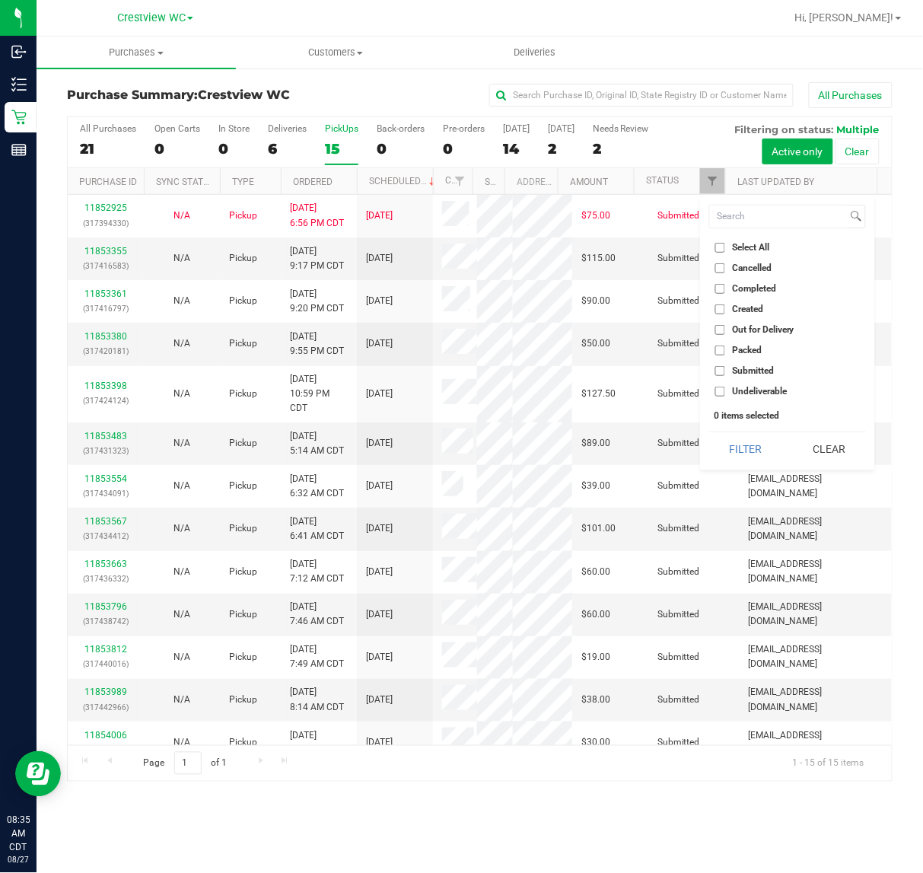
click at [721, 363] on li "Submitted" at bounding box center [787, 371] width 157 height 16
click at [721, 365] on li "Submitted" at bounding box center [787, 371] width 157 height 16
click at [723, 374] on input "Submitted" at bounding box center [720, 371] width 10 height 10
checkbox input "true"
click at [709, 432] on button "Filter" at bounding box center [745, 448] width 73 height 33
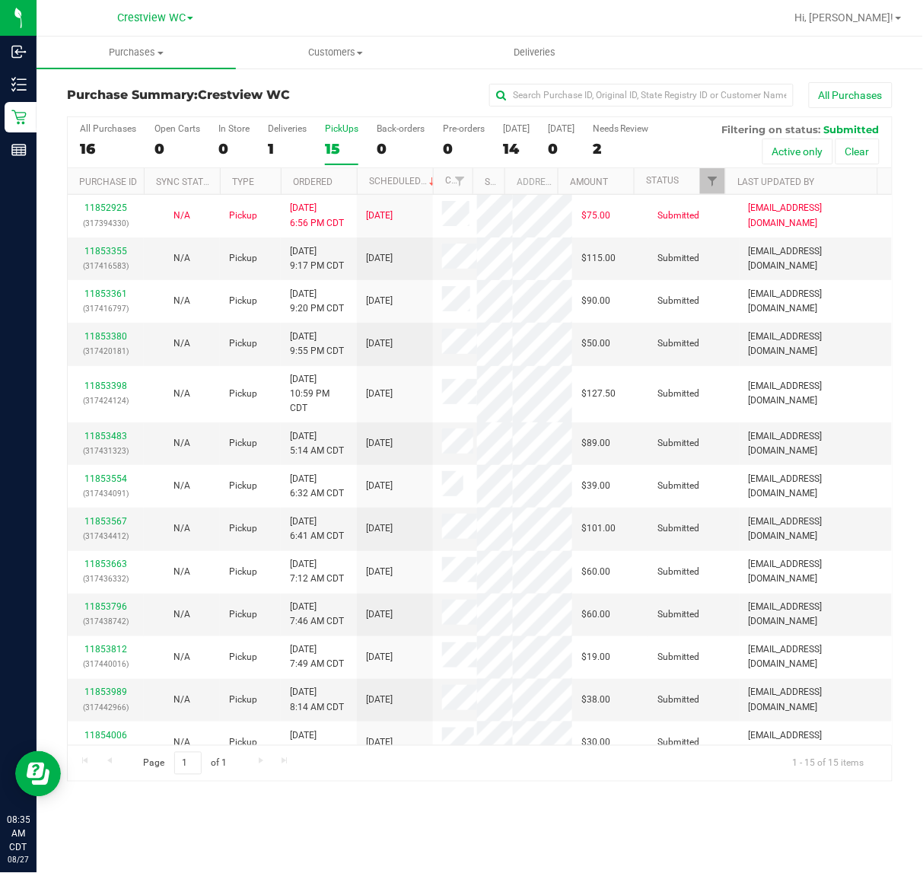
click at [398, 85] on div "All Purchases" at bounding box center [618, 95] width 550 height 26
click at [343, 130] on div "PickUps" at bounding box center [341, 128] width 33 height 11
click at [0, 0] on input "PickUps 15" at bounding box center [0, 0] width 0 height 0
click at [285, 128] on div "Deliveries" at bounding box center [287, 128] width 39 height 11
click at [0, 0] on input "Deliveries 1" at bounding box center [0, 0] width 0 height 0
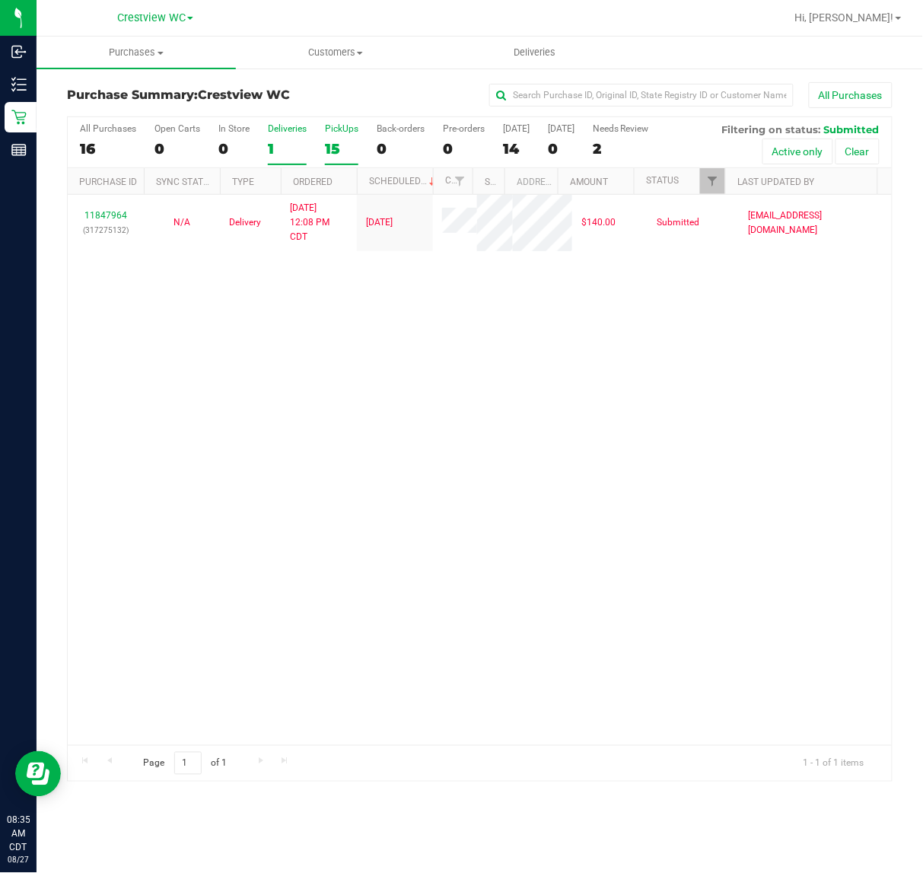
click at [349, 132] on div "PickUps" at bounding box center [341, 128] width 33 height 11
click at [0, 0] on input "PickUps 15" at bounding box center [0, 0] width 0 height 0
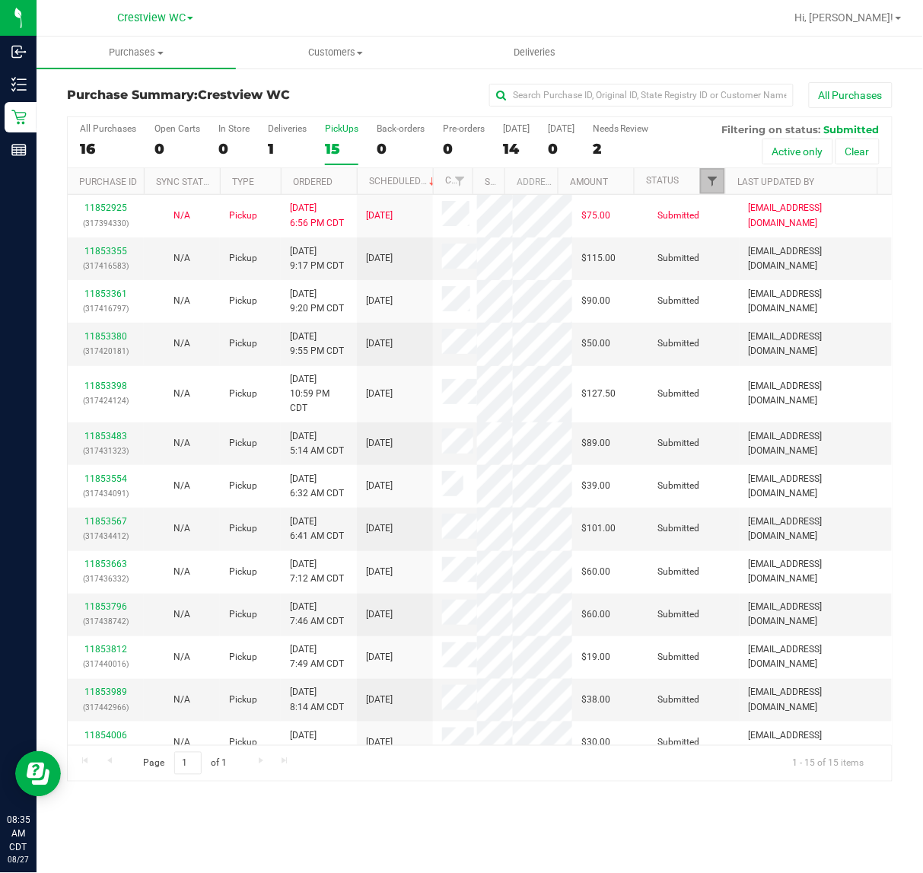
click at [714, 181] on span "Filter" at bounding box center [712, 181] width 12 height 12
click at [400, 75] on div "Purchase Summary: Crestview WC All Purchases All Purchases 16 Open Carts 0 In S…" at bounding box center [480, 432] width 887 height 730
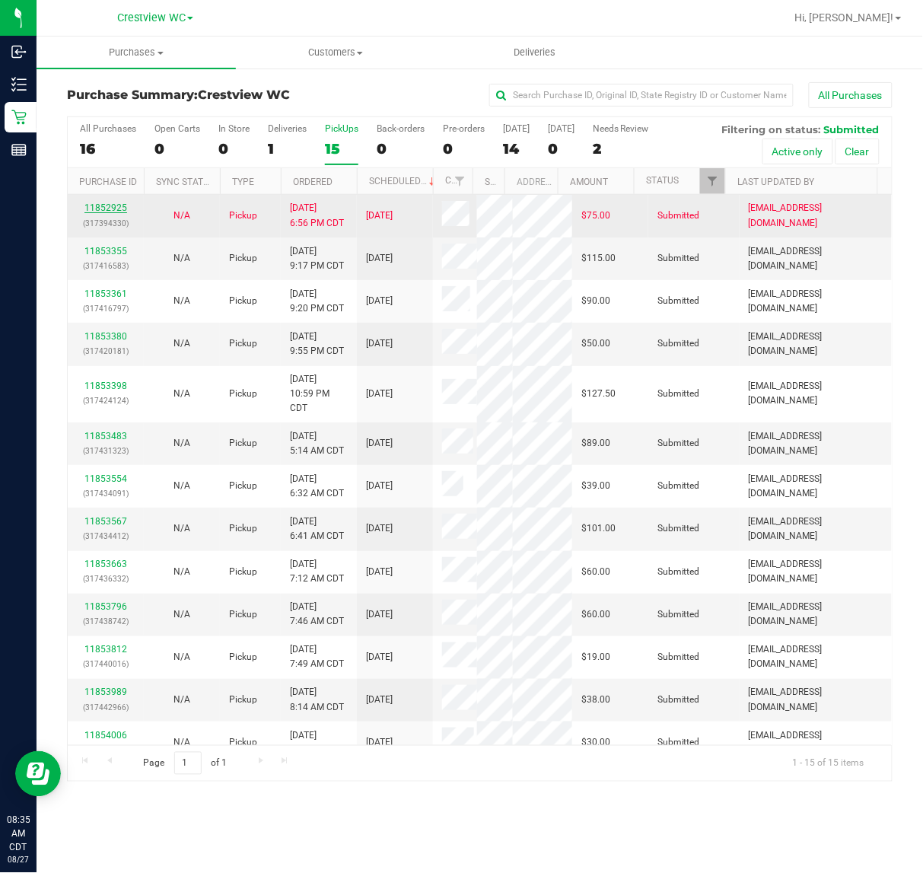
click at [107, 204] on link "11852925" at bounding box center [105, 207] width 43 height 11
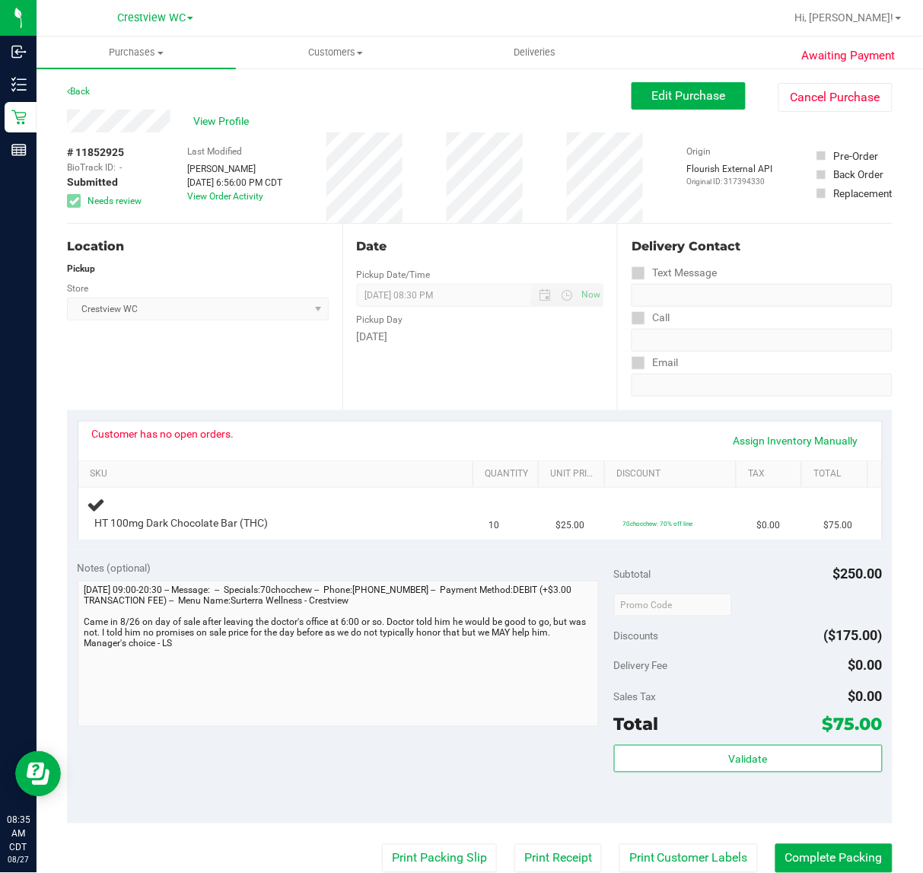
click at [288, 358] on div "Location Pickup Store Crestview WC Select Store [PERSON_NAME][GEOGRAPHIC_DATA] …" at bounding box center [205, 317] width 276 height 186
click at [85, 91] on link "Back" at bounding box center [78, 91] width 23 height 11
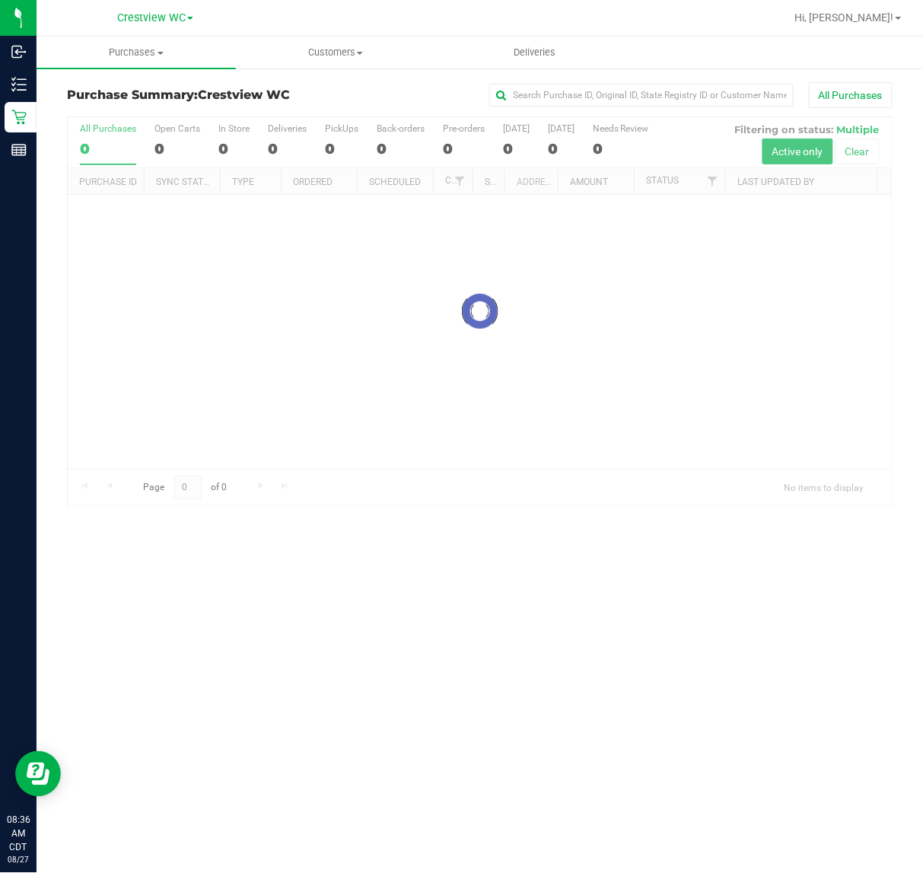
click at [337, 289] on div at bounding box center [480, 311] width 824 height 388
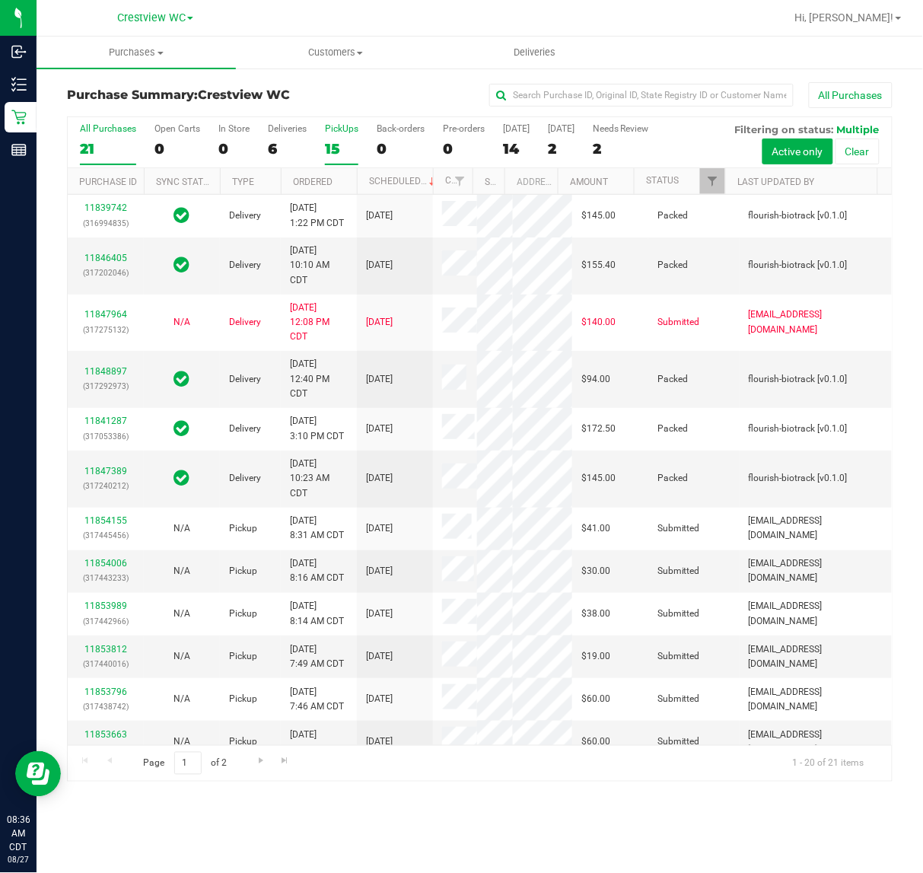
click at [341, 130] on div "PickUps" at bounding box center [341, 128] width 33 height 11
click at [0, 0] on input "PickUps 15" at bounding box center [0, 0] width 0 height 0
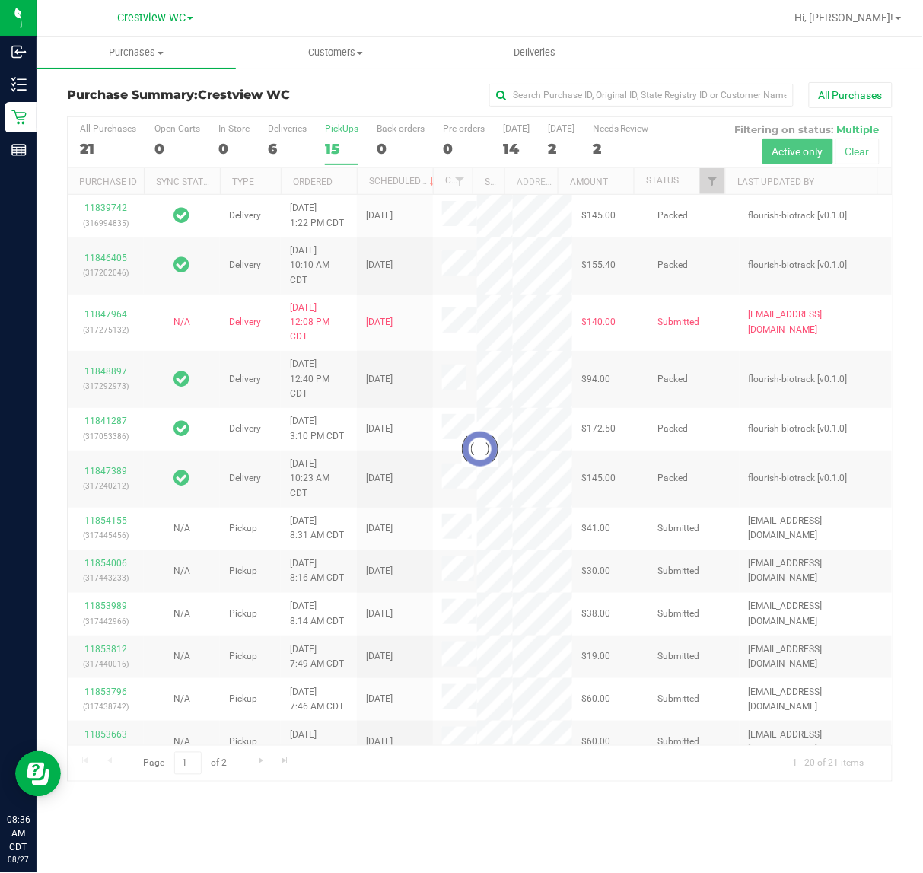
click at [346, 129] on div at bounding box center [480, 449] width 824 height 664
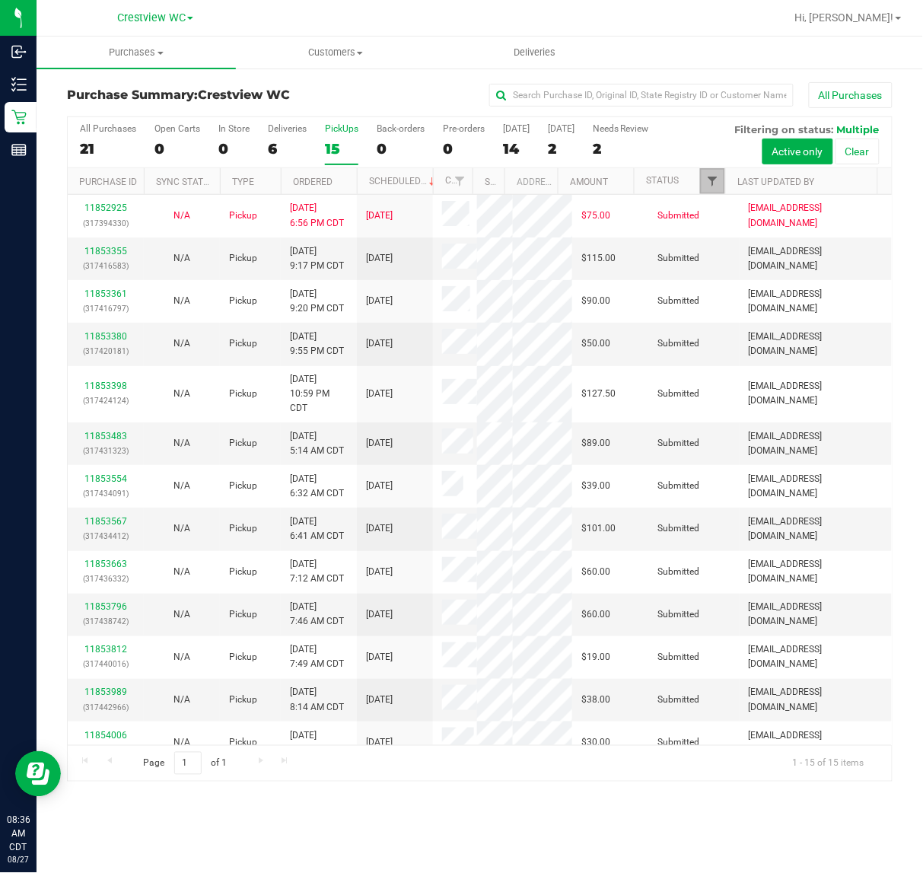
click at [713, 180] on span "Filter" at bounding box center [712, 181] width 12 height 12
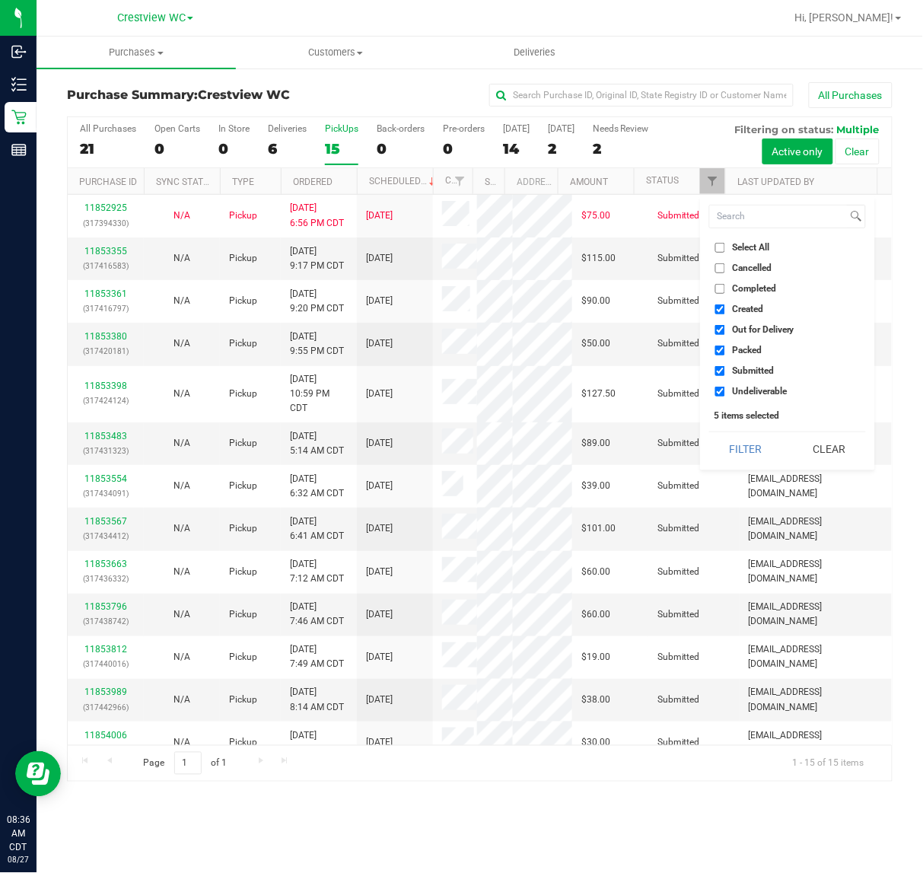
click at [718, 306] on input "Created" at bounding box center [720, 309] width 10 height 10
checkbox input "false"
click at [720, 328] on input "Out for Delivery" at bounding box center [720, 330] width 10 height 10
checkbox input "false"
click at [717, 351] on input "Packed" at bounding box center [720, 351] width 10 height 10
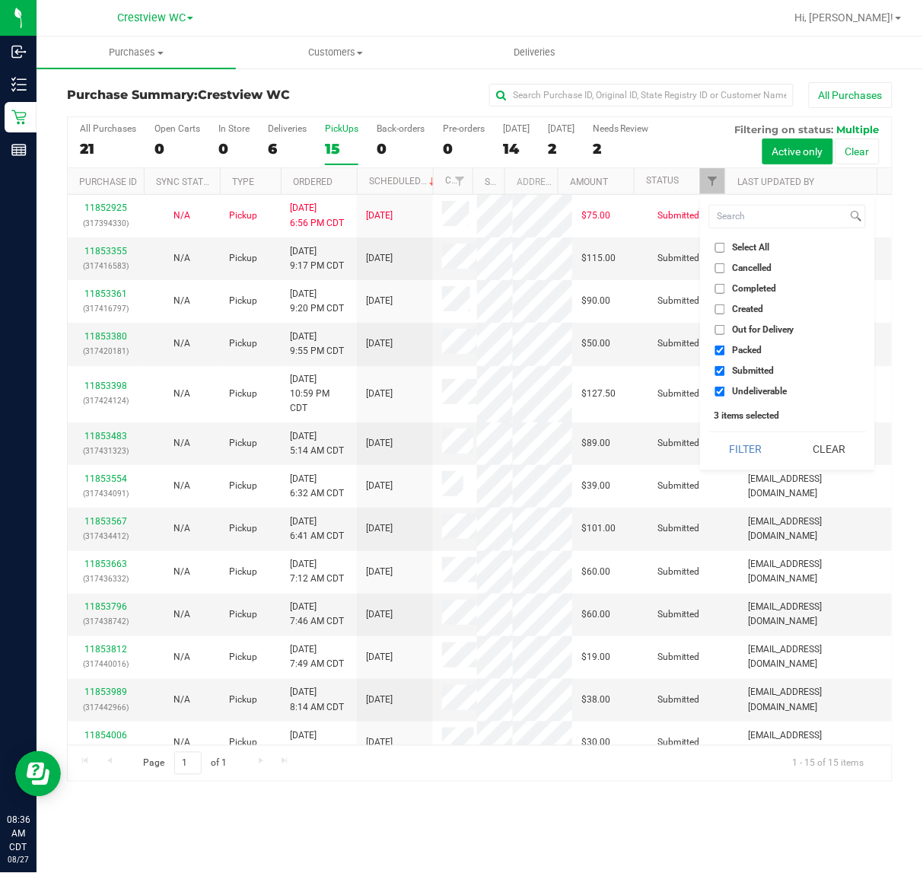
checkbox input "false"
click at [717, 392] on input "Undeliverable" at bounding box center [720, 392] width 10 height 10
checkbox input "false"
click at [709, 432] on button "Filter" at bounding box center [745, 448] width 73 height 33
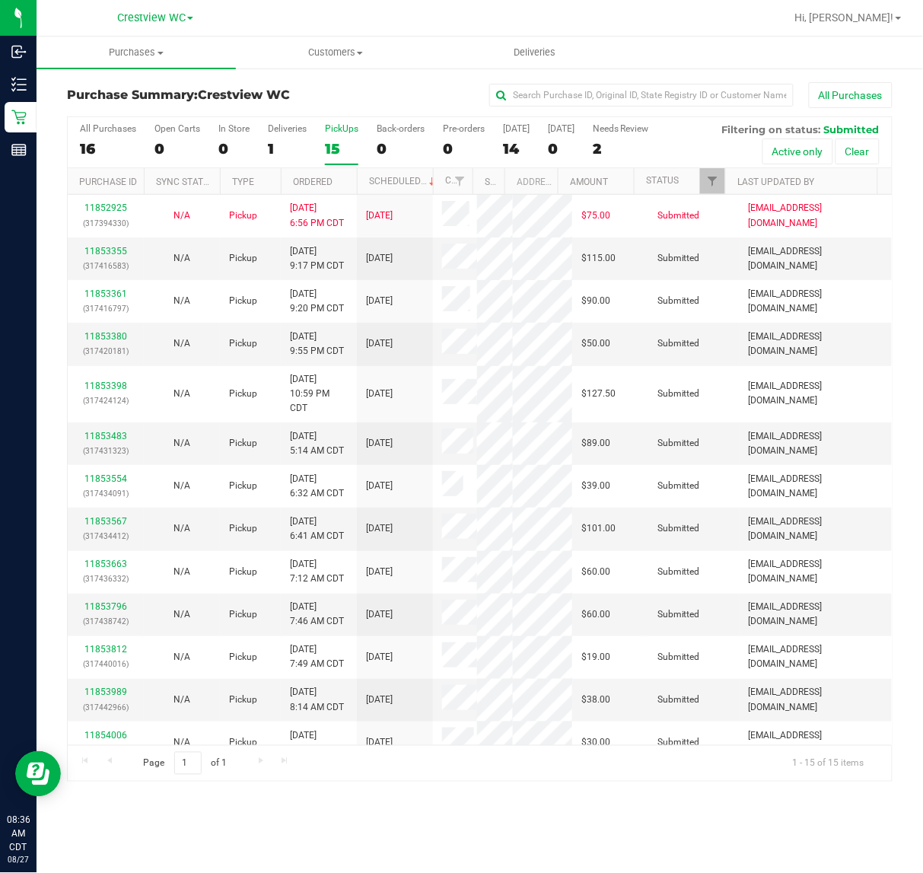
click at [344, 124] on div "PickUps" at bounding box center [341, 128] width 33 height 11
click at [0, 0] on input "PickUps 15" at bounding box center [0, 0] width 0 height 0
checkbox input "true"
click at [719, 180] on link "Filter" at bounding box center [712, 181] width 25 height 26
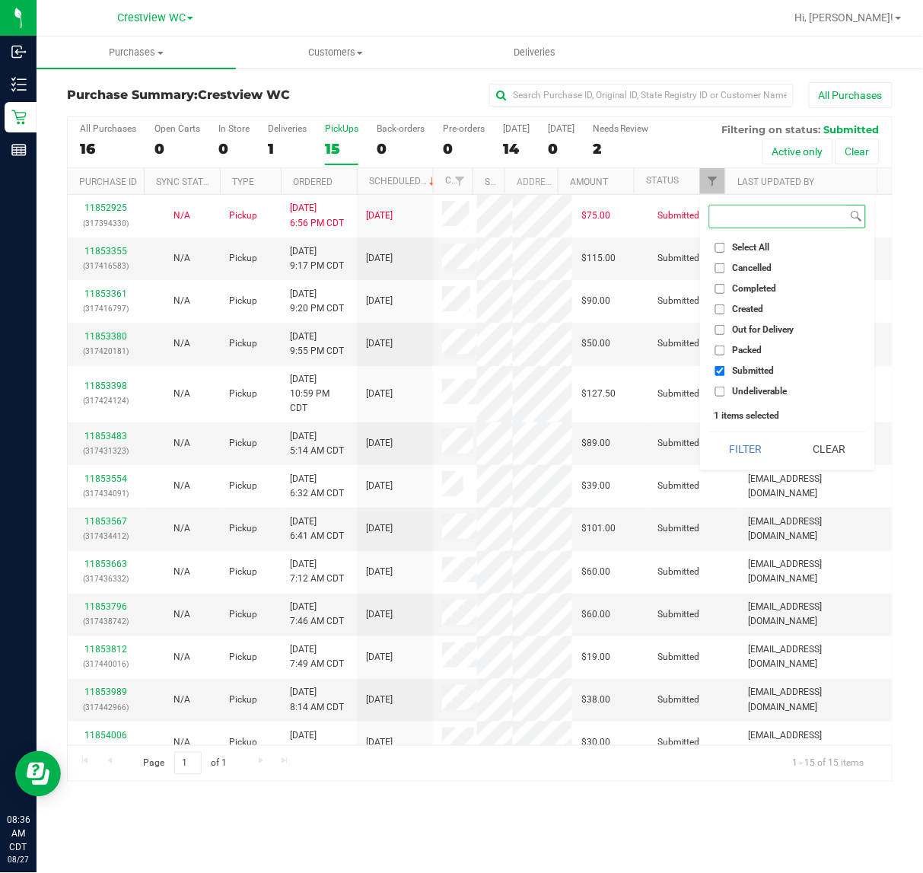
click at [709, 432] on button "Filter" at bounding box center [745, 448] width 73 height 33
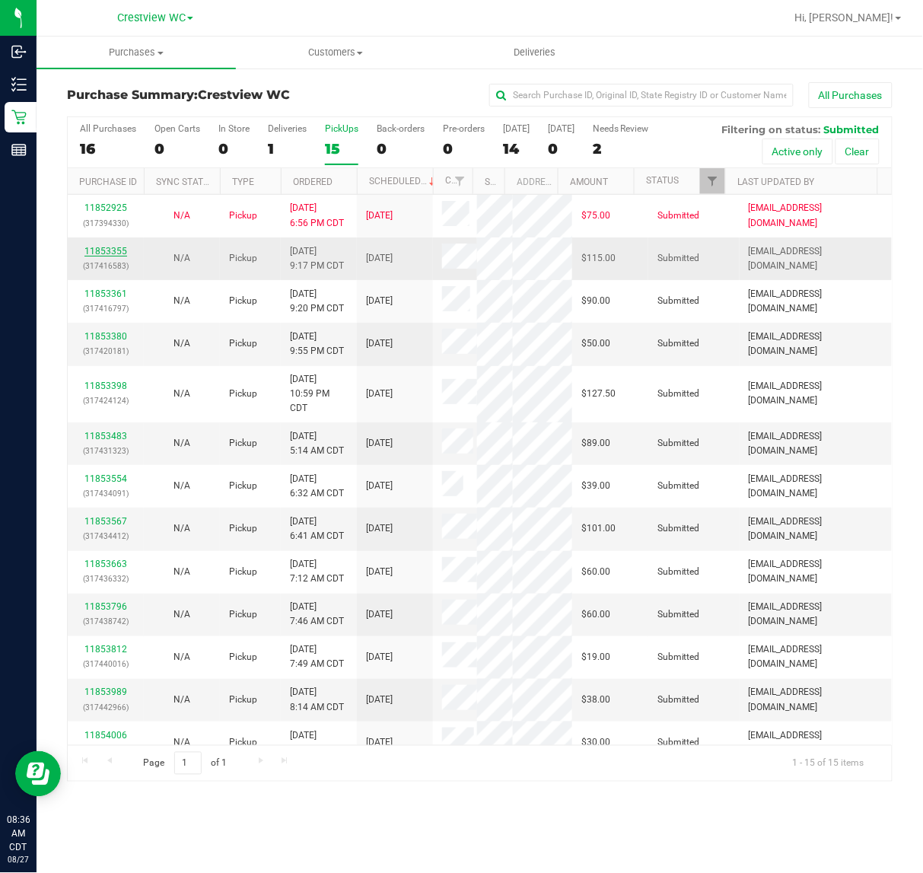
click at [119, 251] on link "11853355" at bounding box center [105, 251] width 43 height 11
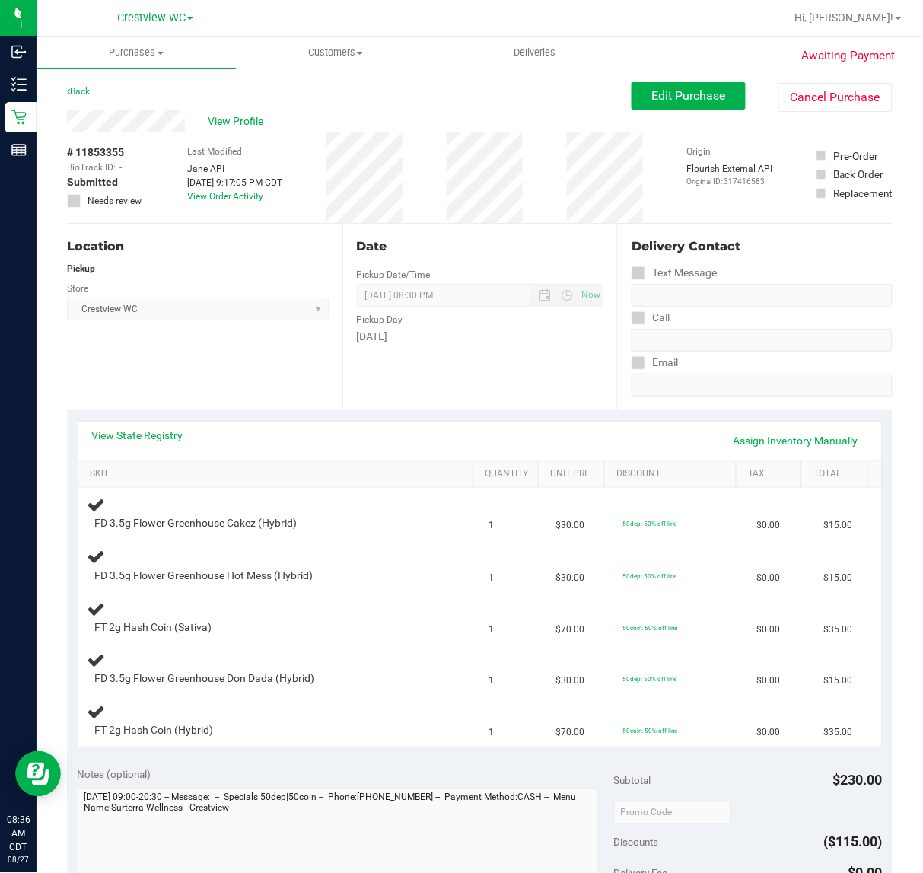
click at [236, 366] on div "Location Pickup Store Crestview WC Select Store [PERSON_NAME][GEOGRAPHIC_DATA] …" at bounding box center [205, 317] width 276 height 186
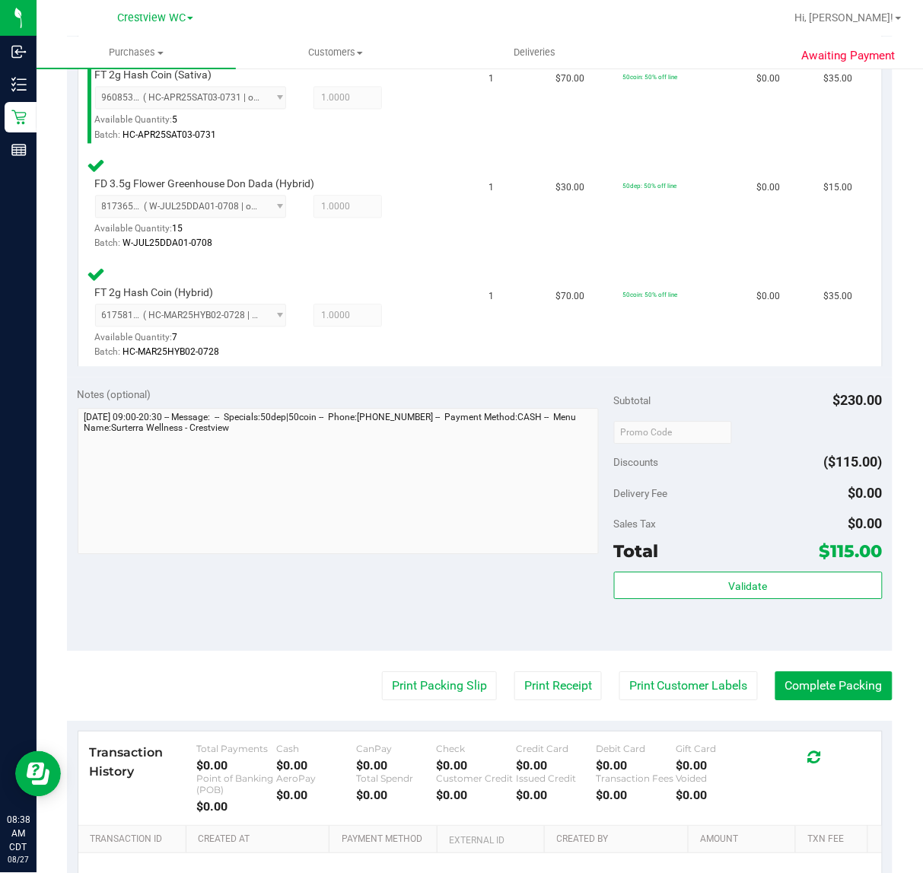
scroll to position [666, 0]
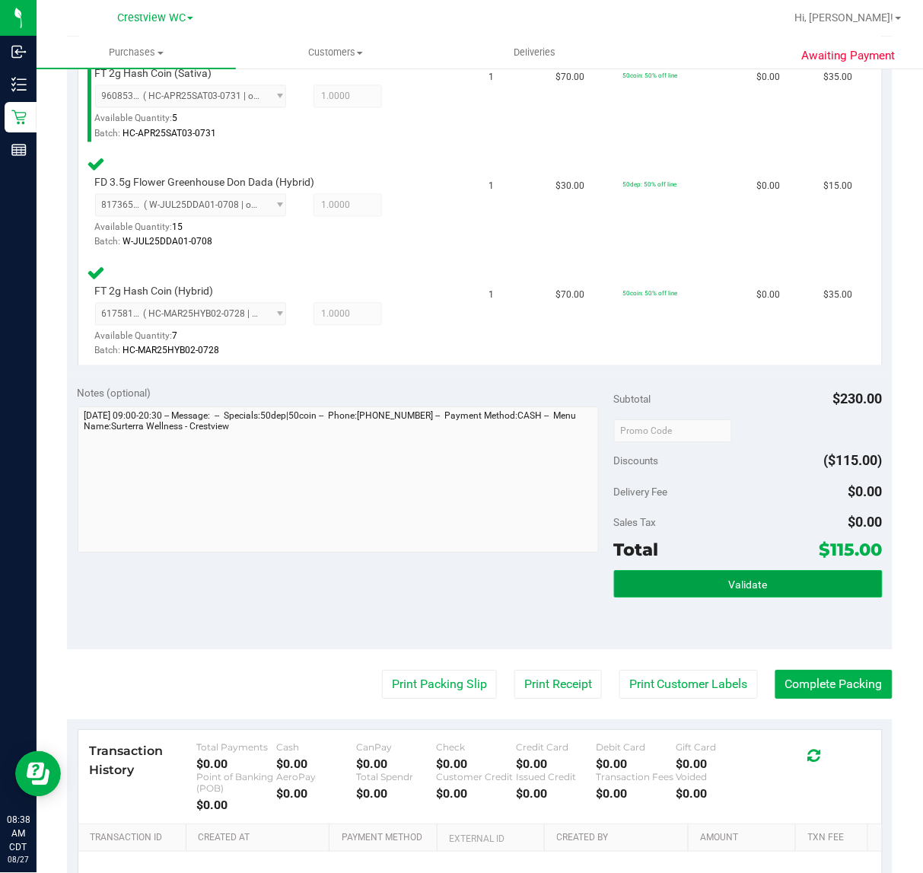
click at [773, 583] on button "Validate" at bounding box center [748, 583] width 269 height 27
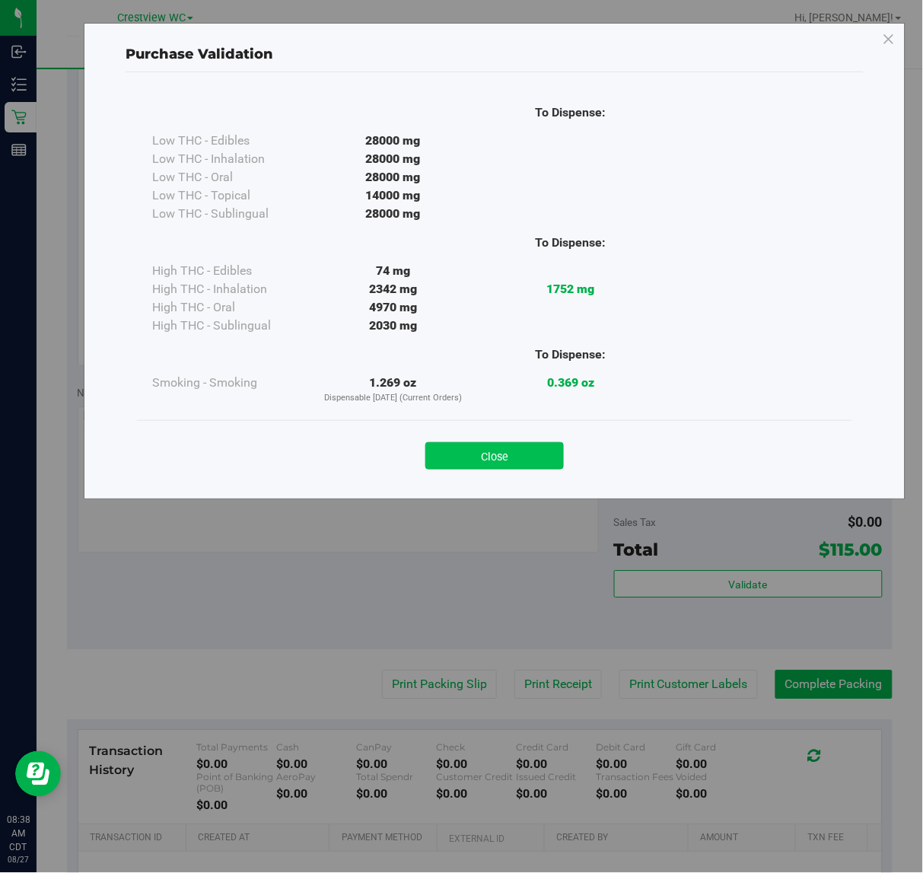
click at [516, 446] on button "Close" at bounding box center [494, 455] width 139 height 27
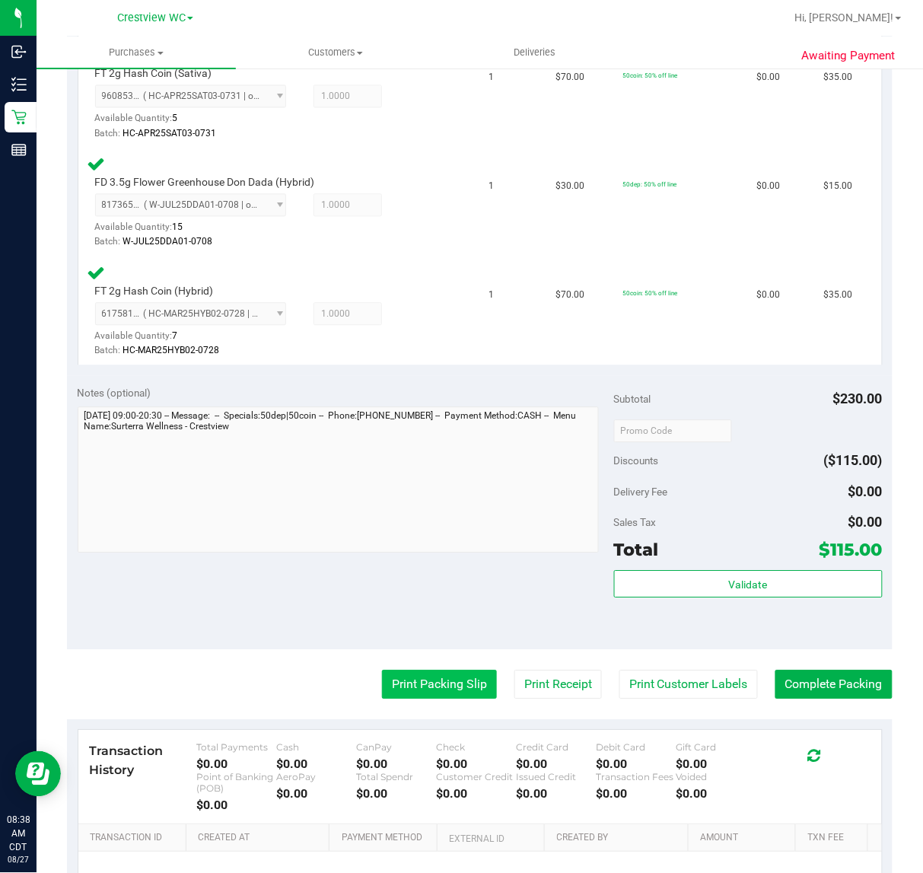
click at [458, 675] on button "Print Packing Slip" at bounding box center [439, 684] width 115 height 29
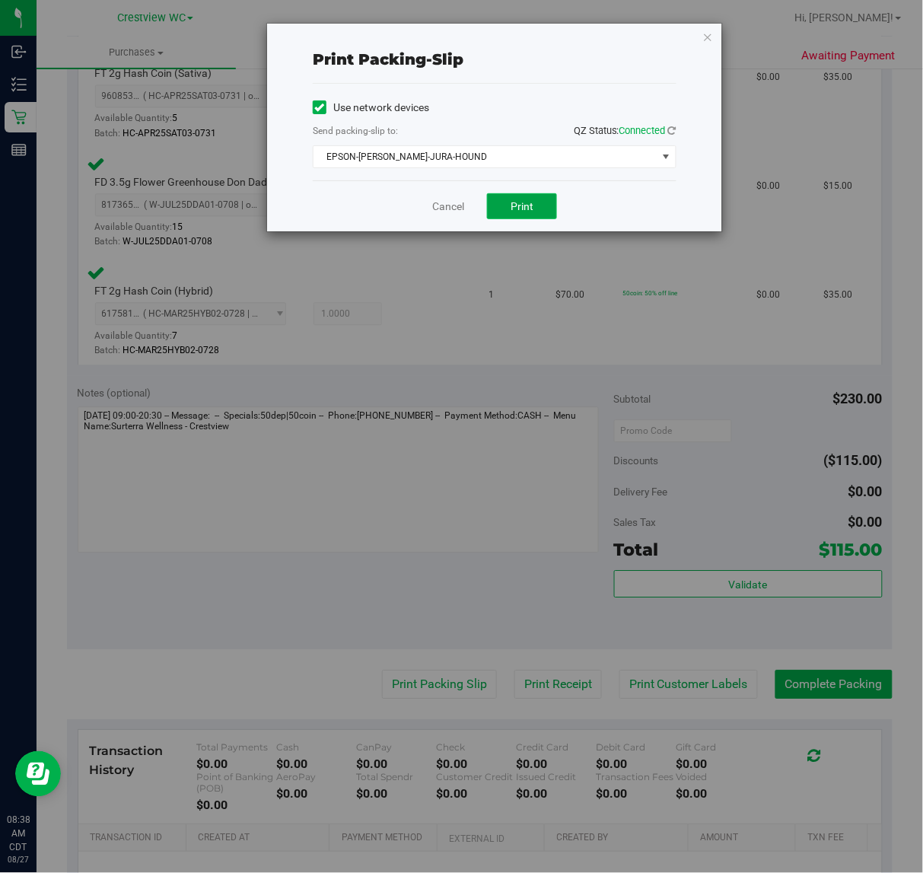
click at [543, 206] on button "Print" at bounding box center [522, 206] width 70 height 26
click at [708, 36] on icon "button" at bounding box center [708, 36] width 11 height 18
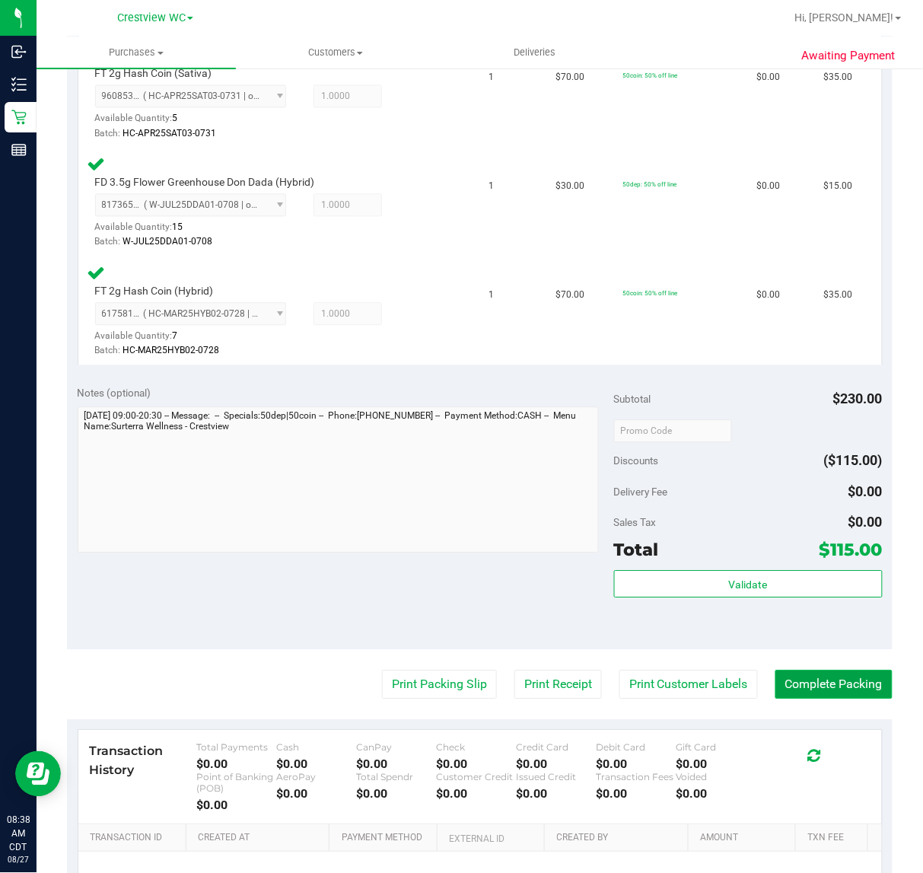
click at [823, 680] on button "Complete Packing" at bounding box center [834, 684] width 117 height 29
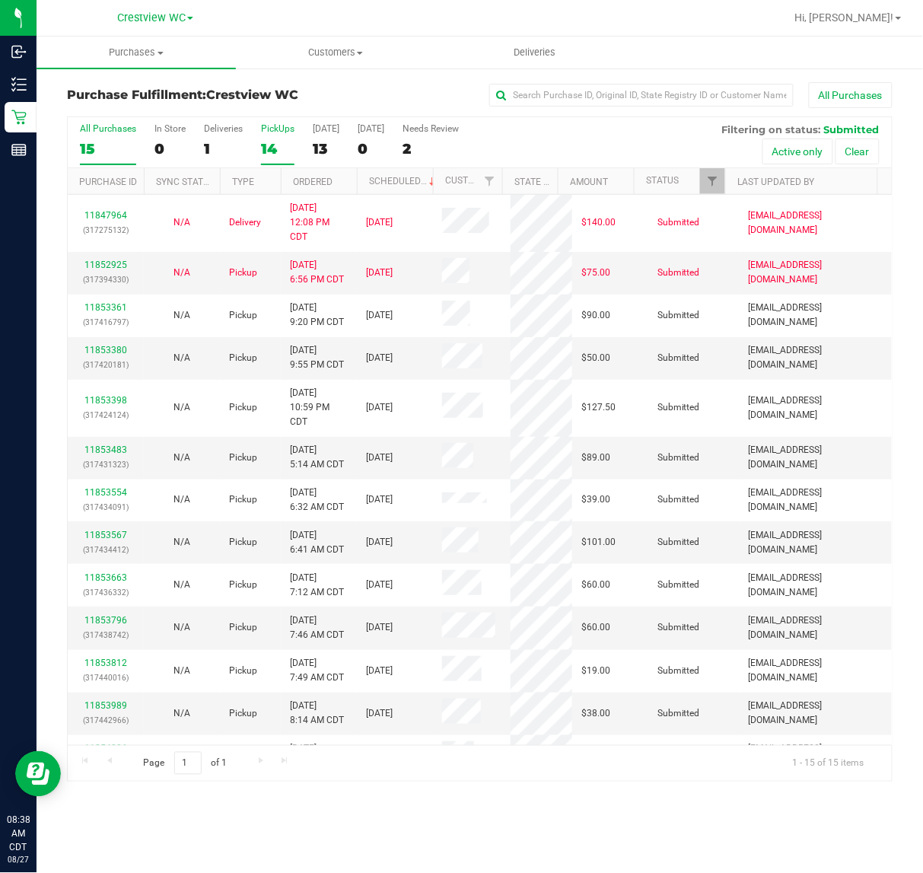
click at [276, 134] on div "PickUps" at bounding box center [277, 128] width 33 height 11
click at [0, 0] on input "PickUps 14" at bounding box center [0, 0] width 0 height 0
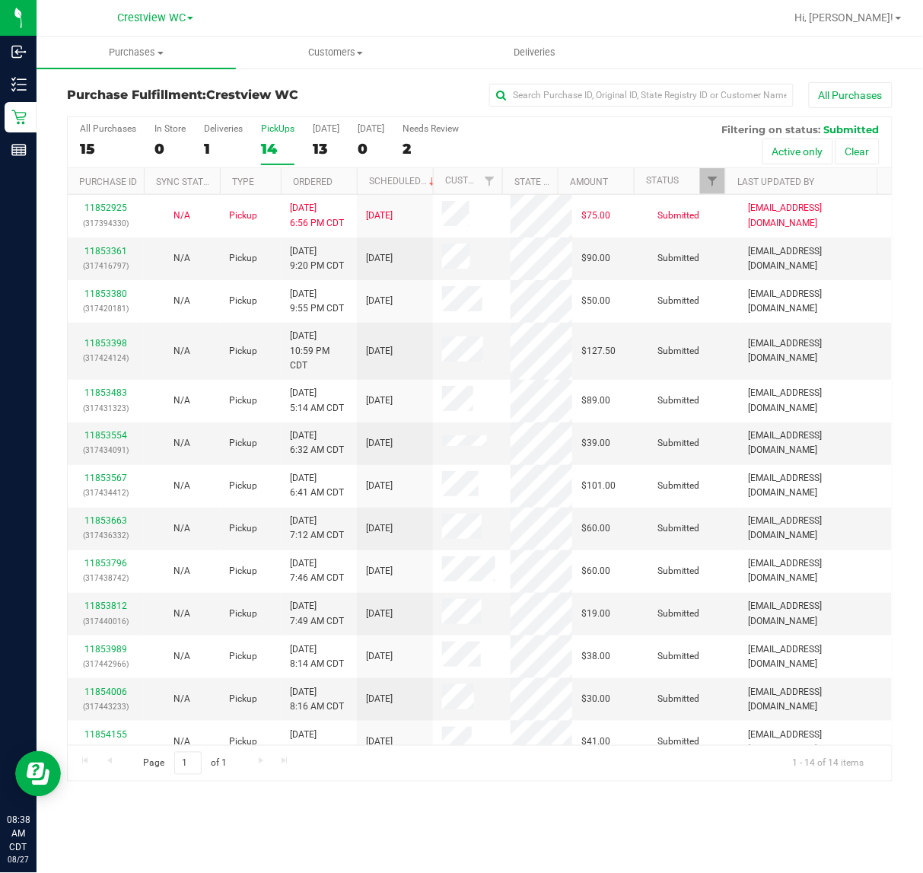
click at [565, 132] on div "All Purchases 15 In Store 0 Deliveries 1 PickUps 14 Today 13 Tomorrow 0 Needs R…" at bounding box center [480, 142] width 824 height 51
click at [116, 247] on link "11853361" at bounding box center [105, 251] width 43 height 11
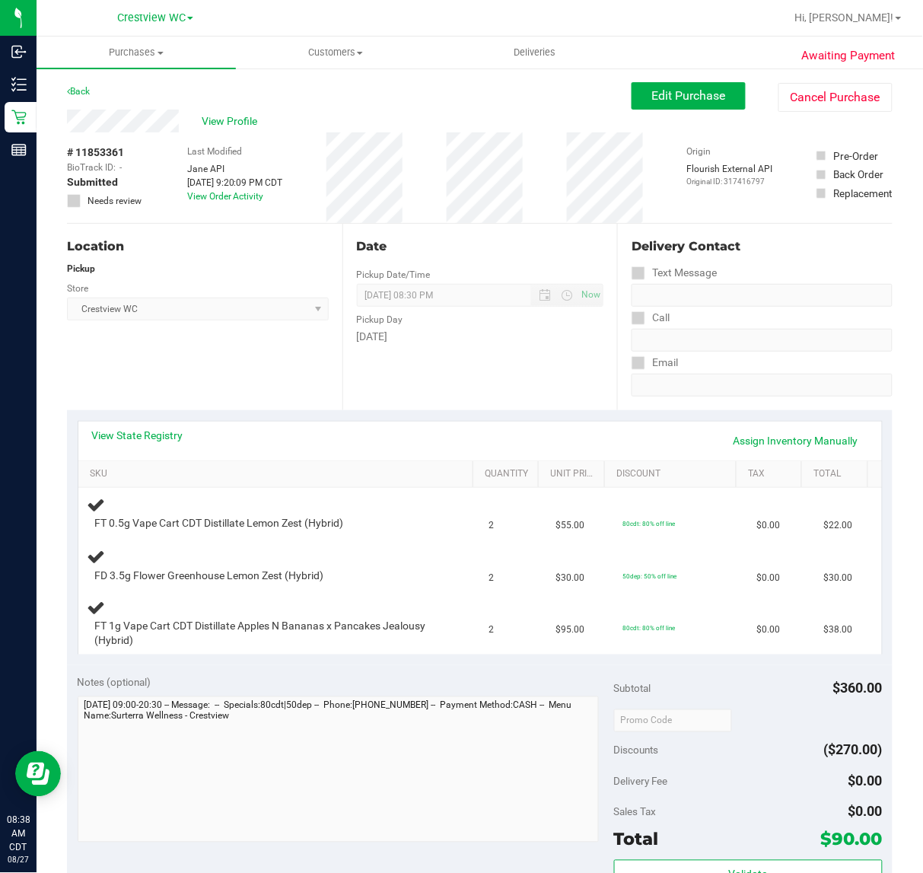
click at [236, 356] on div "Location Pickup Store Crestview WC Select Store [PERSON_NAME][GEOGRAPHIC_DATA] …" at bounding box center [205, 317] width 276 height 186
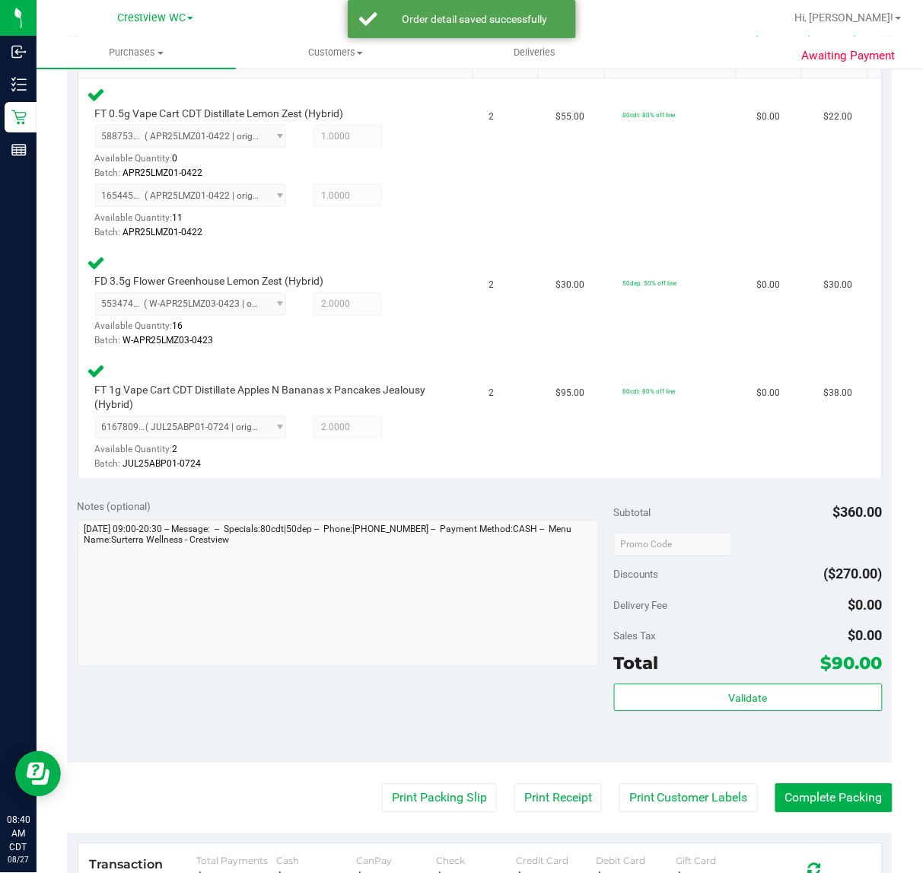
scroll to position [691, 0]
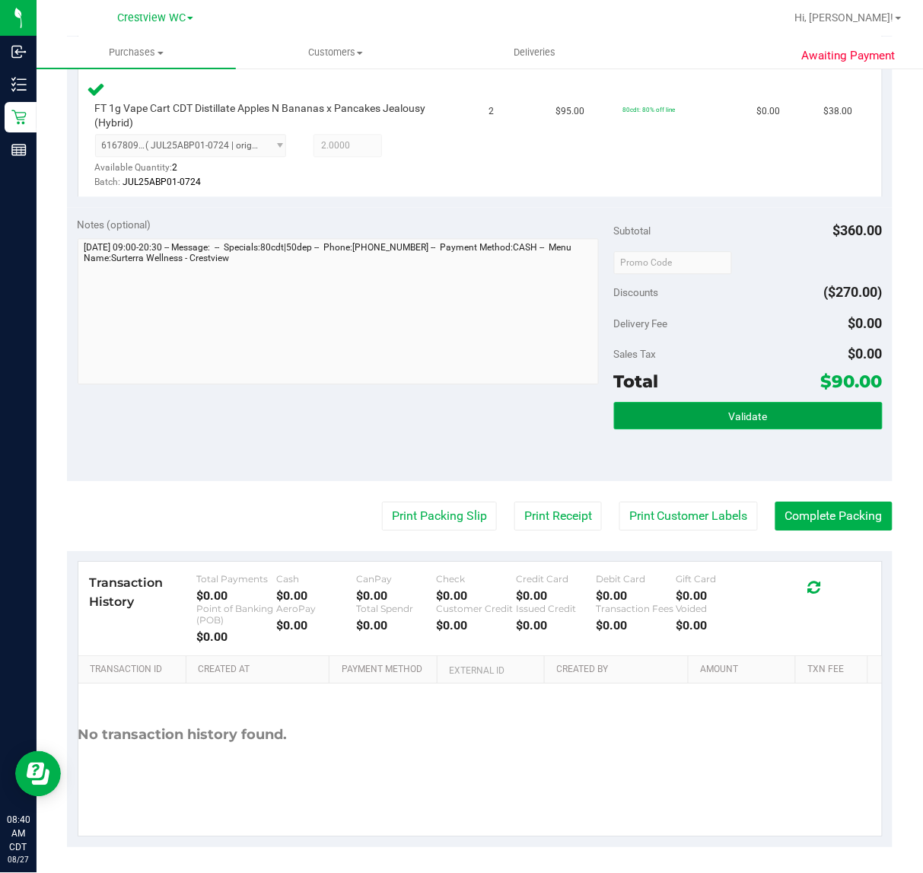
click at [748, 411] on span "Validate" at bounding box center [748, 416] width 39 height 12
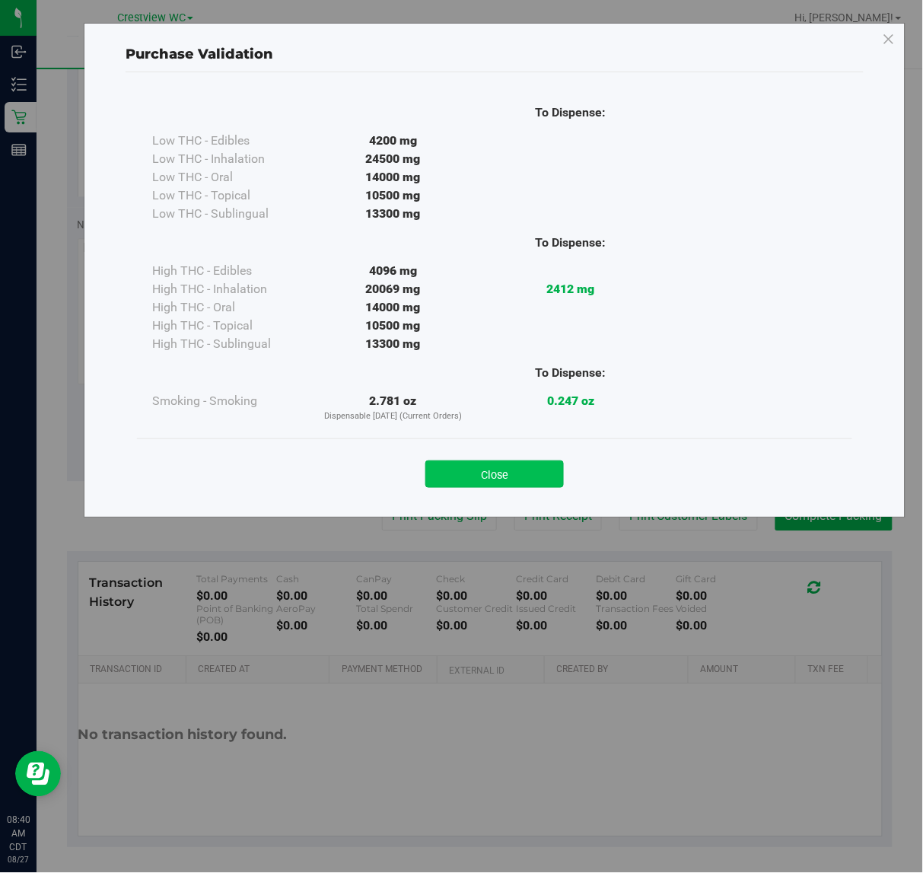
click at [514, 473] on button "Close" at bounding box center [494, 473] width 139 height 27
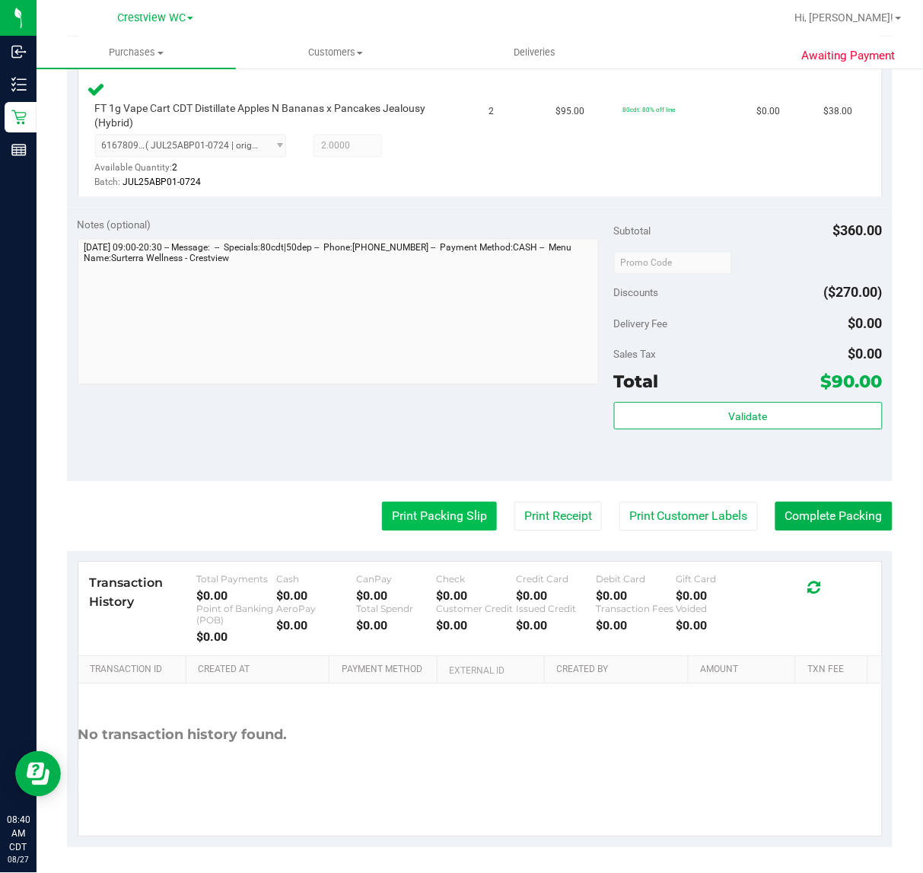
click at [423, 515] on button "Print Packing Slip" at bounding box center [439, 516] width 115 height 29
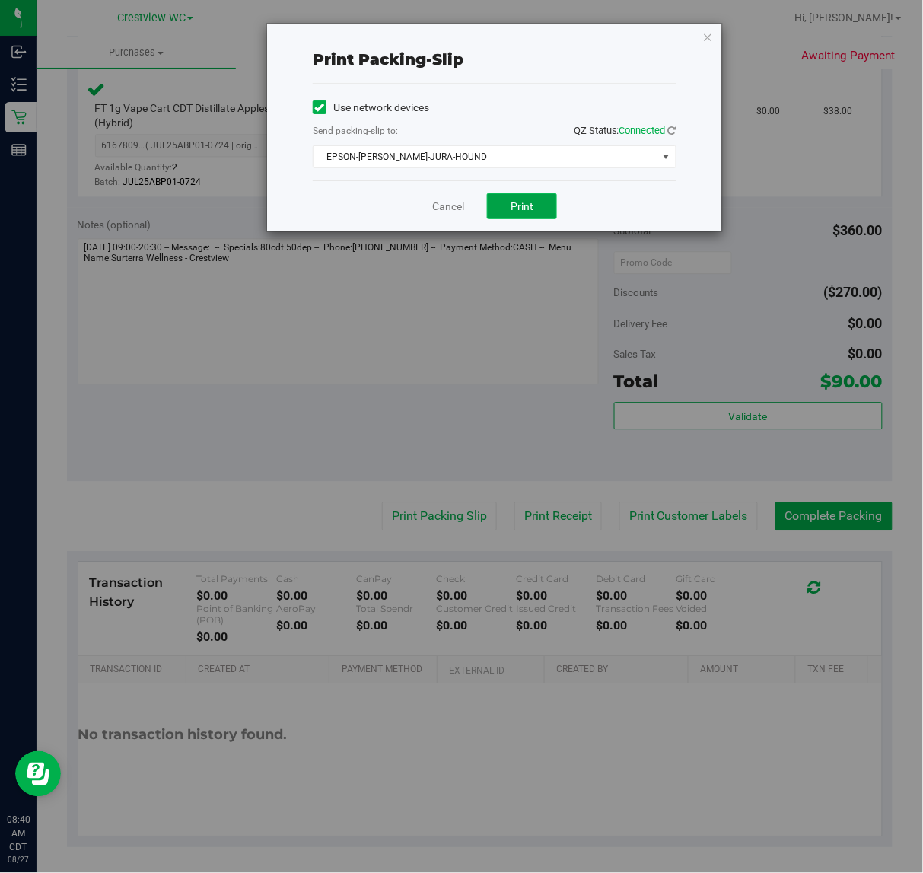
click at [507, 213] on button "Print" at bounding box center [522, 206] width 70 height 26
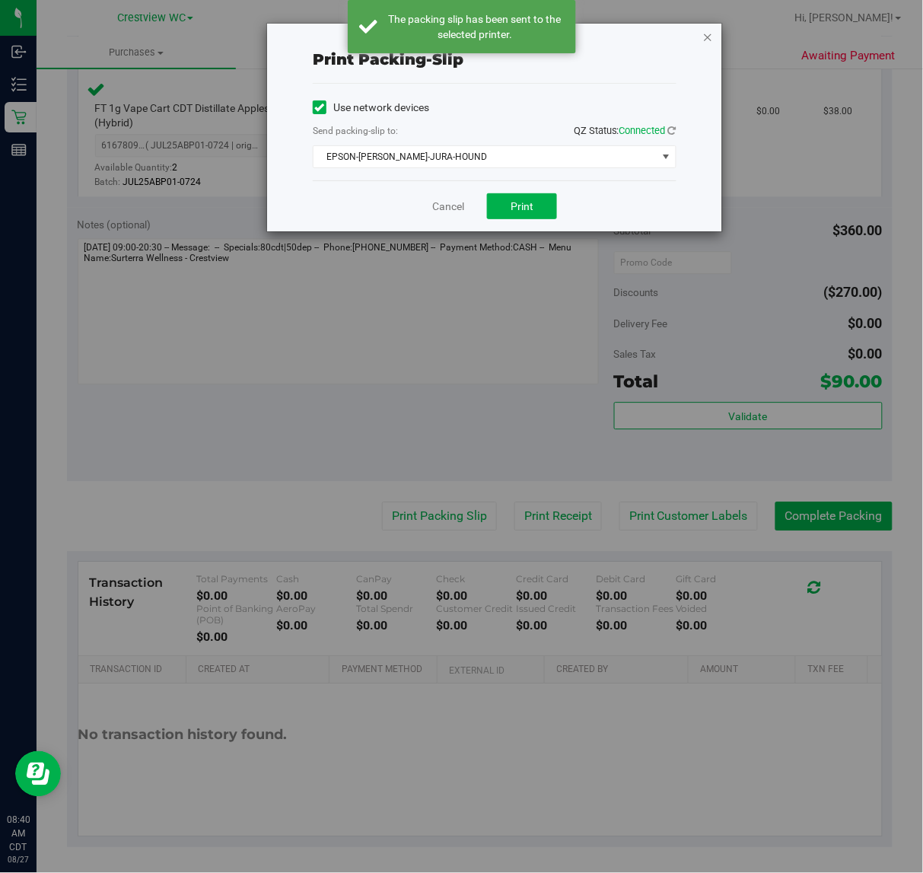
click at [706, 38] on icon "button" at bounding box center [708, 36] width 11 height 18
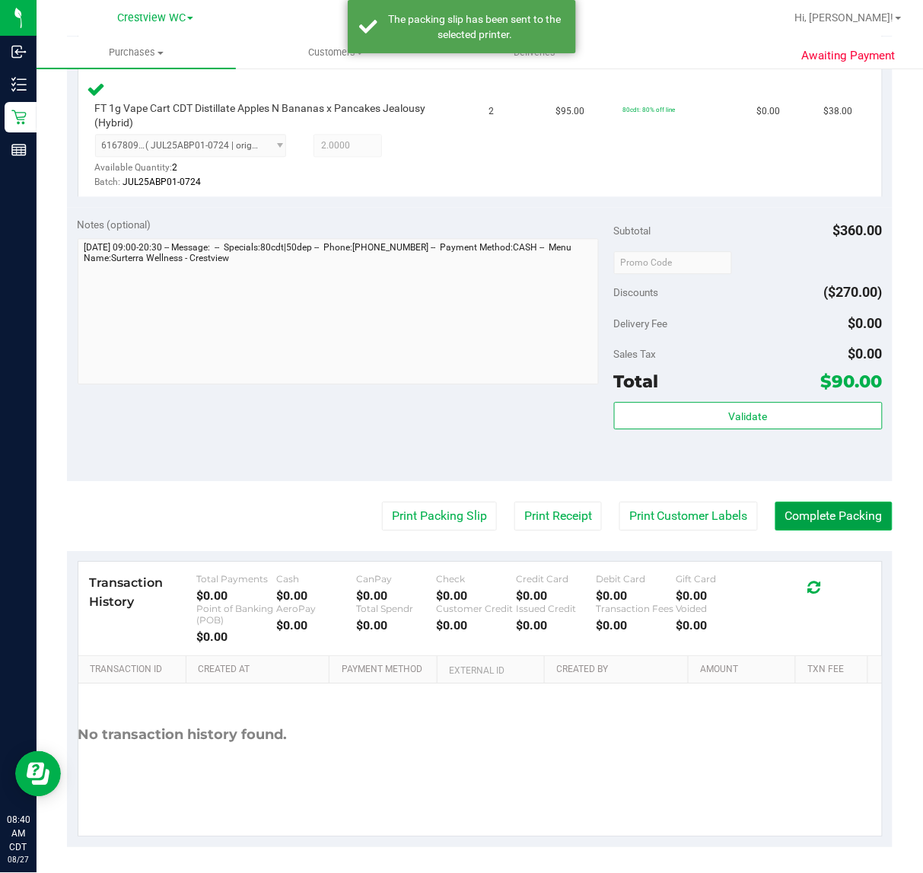
click at [860, 518] on button "Complete Packing" at bounding box center [834, 516] width 117 height 29
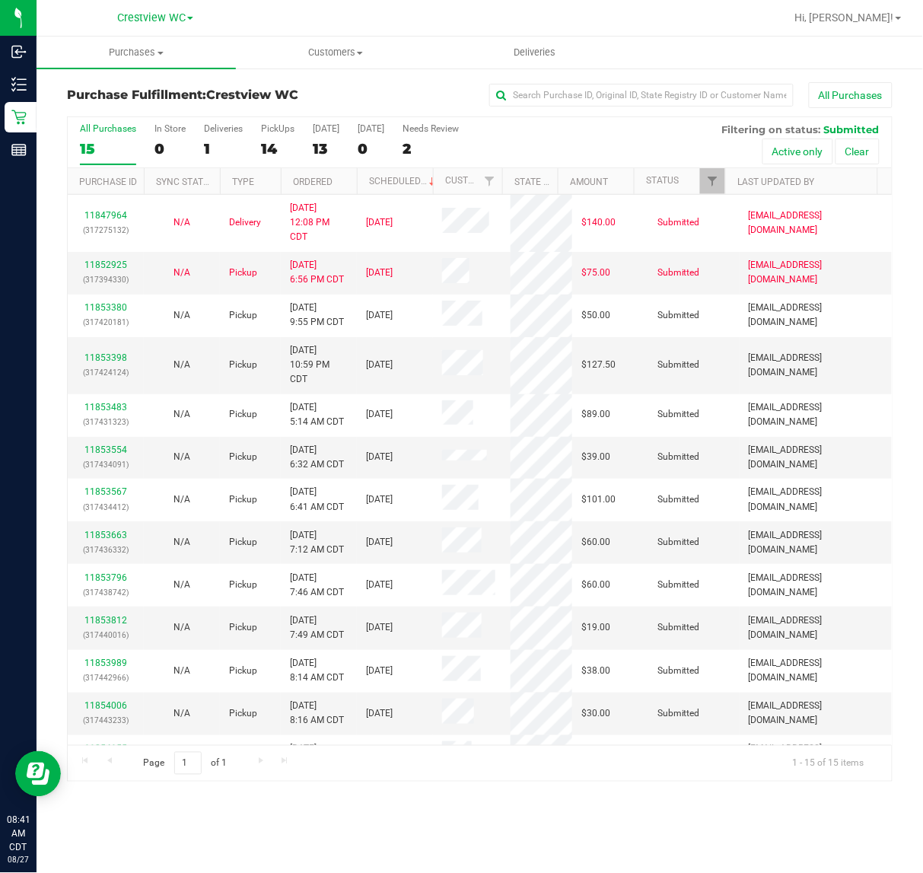
click at [416, 88] on div "All Purchases" at bounding box center [618, 95] width 550 height 26
click at [279, 132] on div "PickUps" at bounding box center [277, 128] width 33 height 11
click at [0, 0] on input "PickUps 14" at bounding box center [0, 0] width 0 height 0
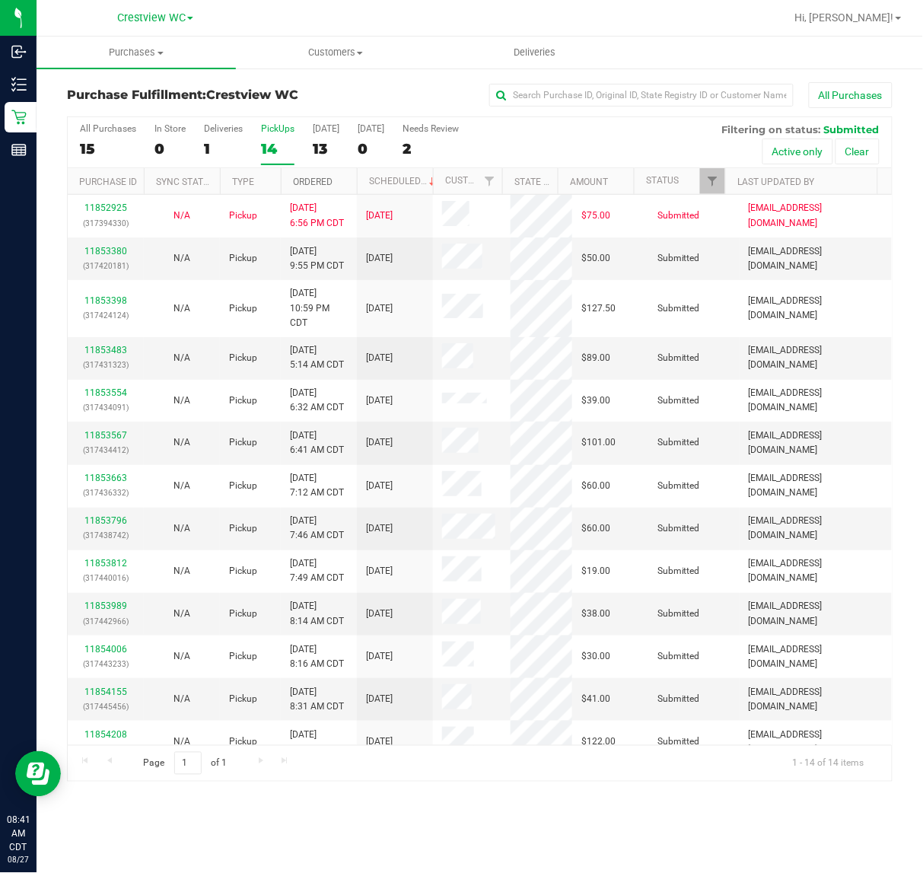
click at [309, 183] on link "Ordered" at bounding box center [313, 182] width 40 height 11
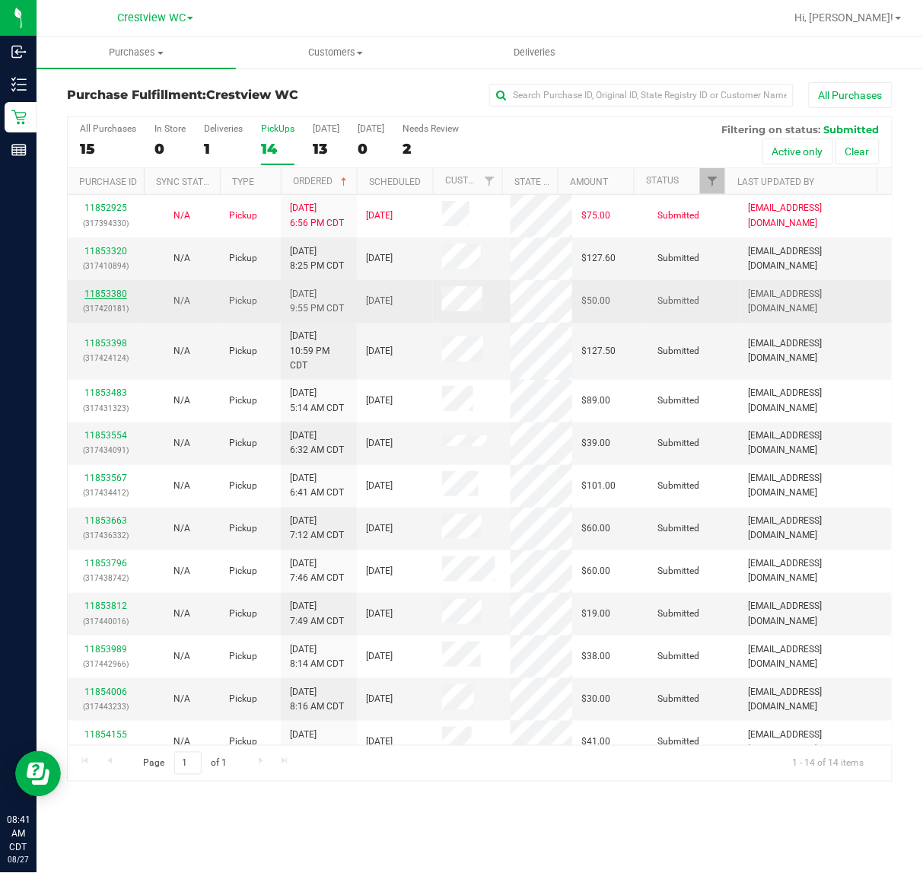
click at [111, 295] on link "11853380" at bounding box center [105, 293] width 43 height 11
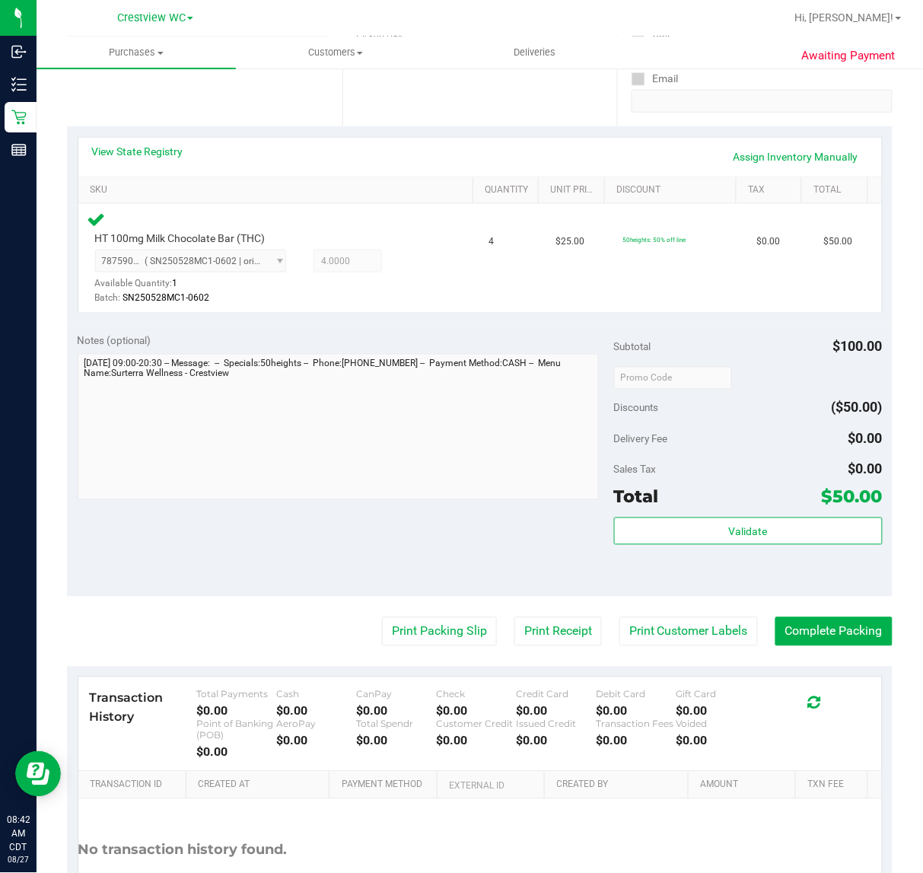
scroll to position [285, 0]
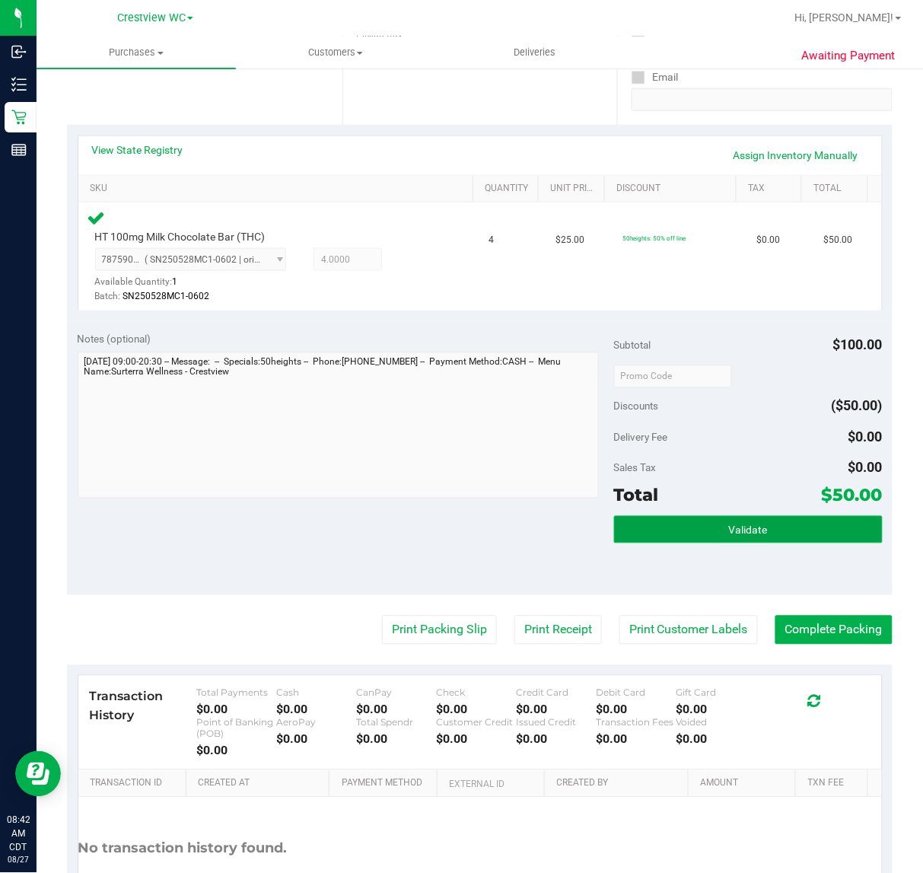
click at [758, 531] on button "Validate" at bounding box center [748, 529] width 269 height 27
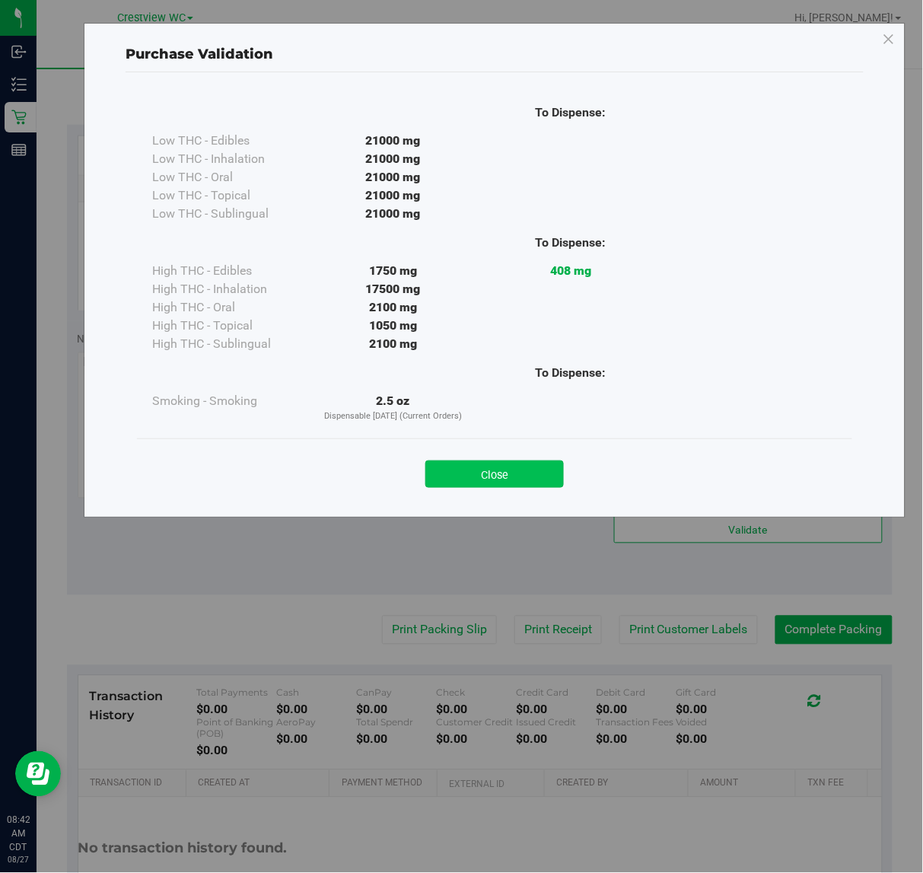
click at [477, 469] on button "Close" at bounding box center [494, 473] width 139 height 27
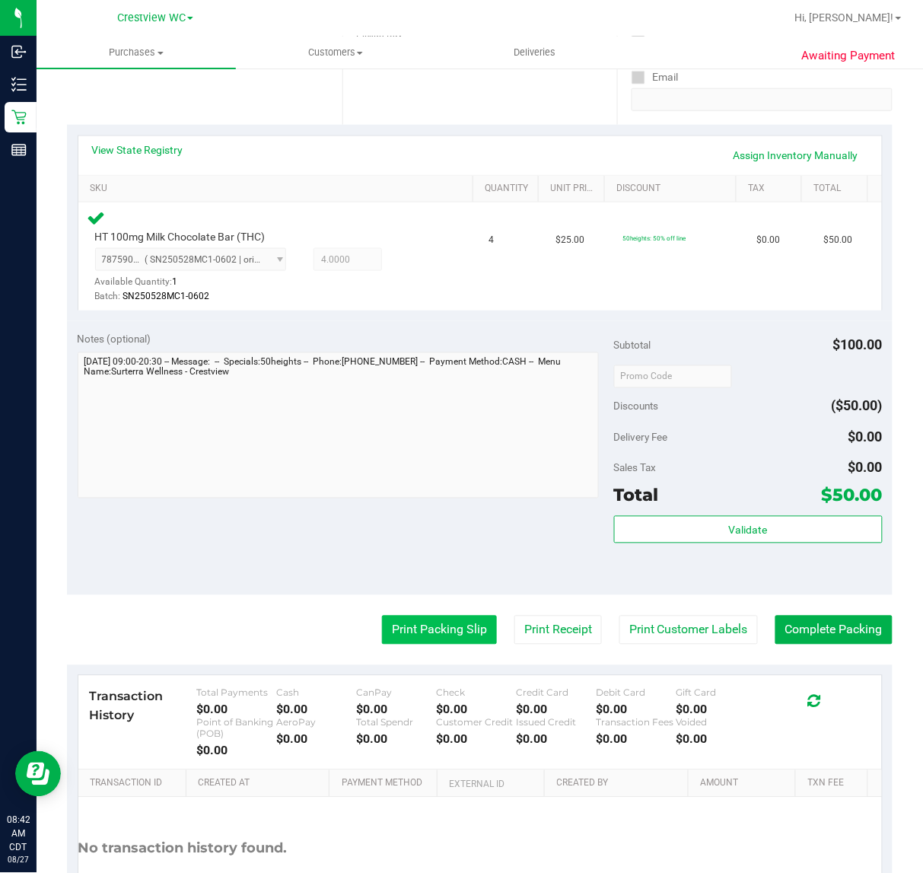
click at [431, 638] on button "Print Packing Slip" at bounding box center [439, 630] width 115 height 29
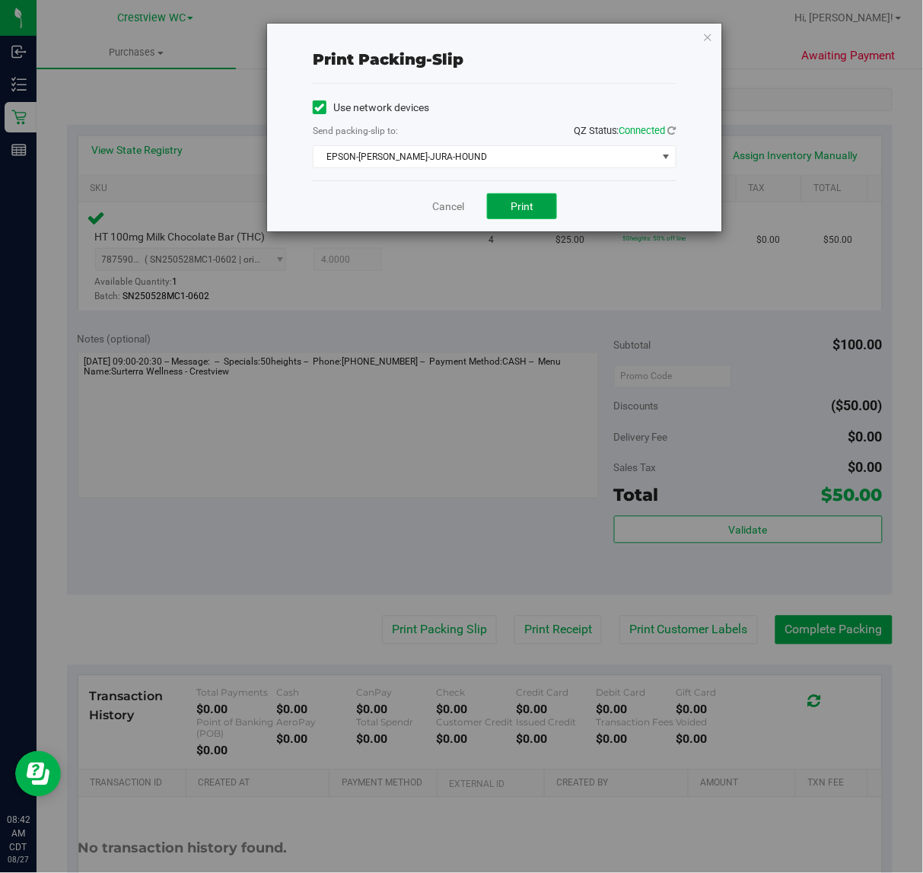
click at [538, 214] on button "Print" at bounding box center [522, 206] width 70 height 26
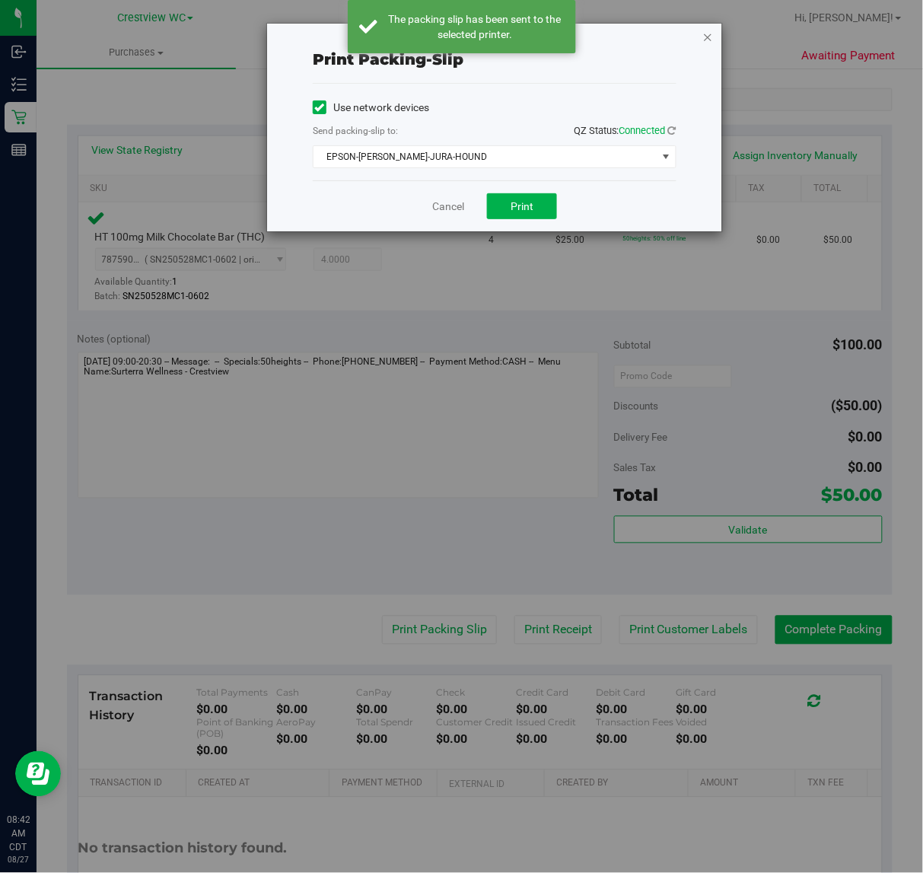
click at [710, 37] on icon "button" at bounding box center [708, 36] width 11 height 18
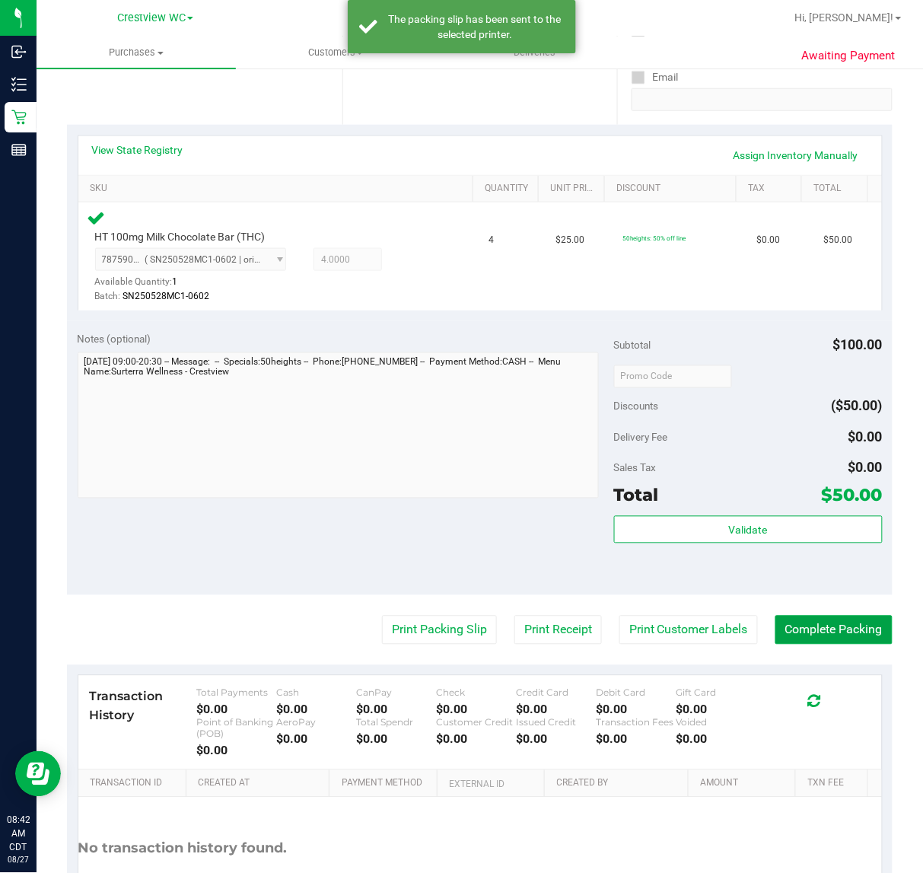
click at [858, 616] on button "Complete Packing" at bounding box center [834, 630] width 117 height 29
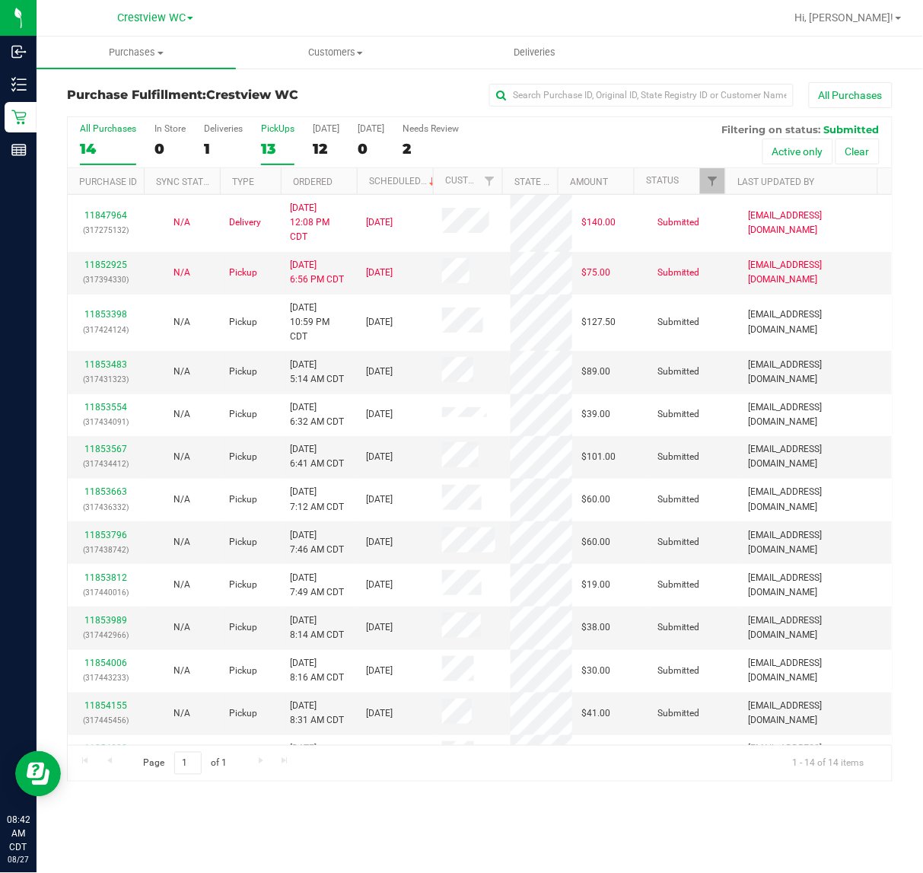
click at [280, 126] on div "PickUps" at bounding box center [277, 128] width 33 height 11
click at [0, 0] on input "PickUps 13" at bounding box center [0, 0] width 0 height 0
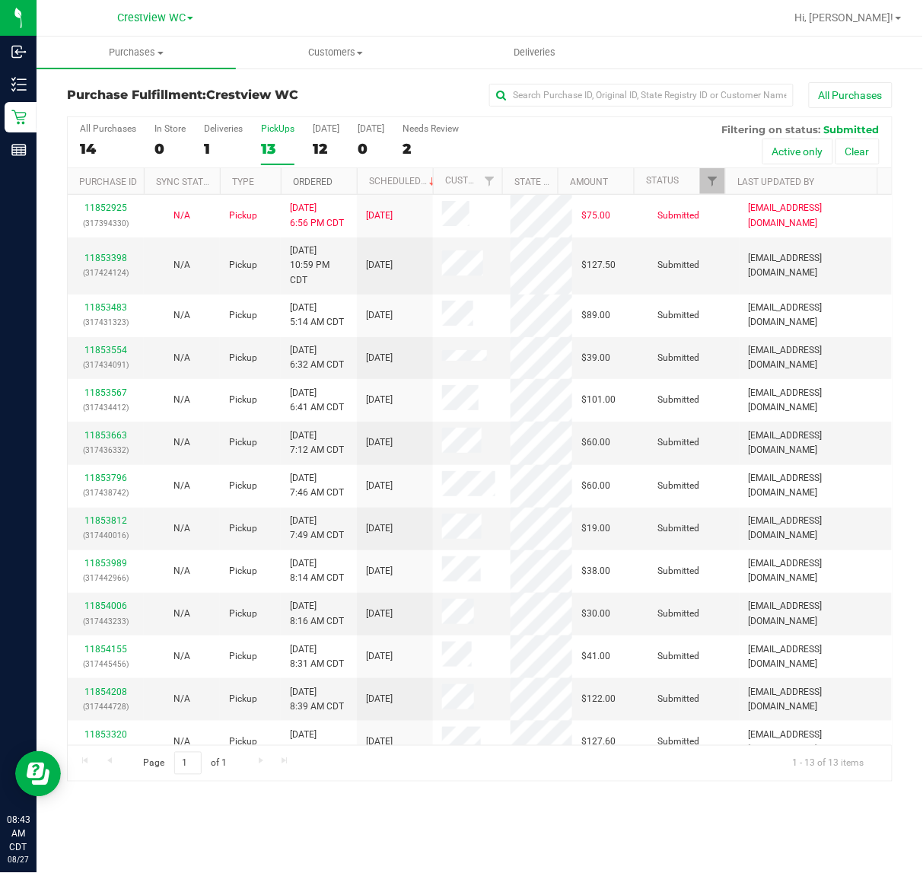
click at [313, 179] on link "Ordered" at bounding box center [313, 182] width 40 height 11
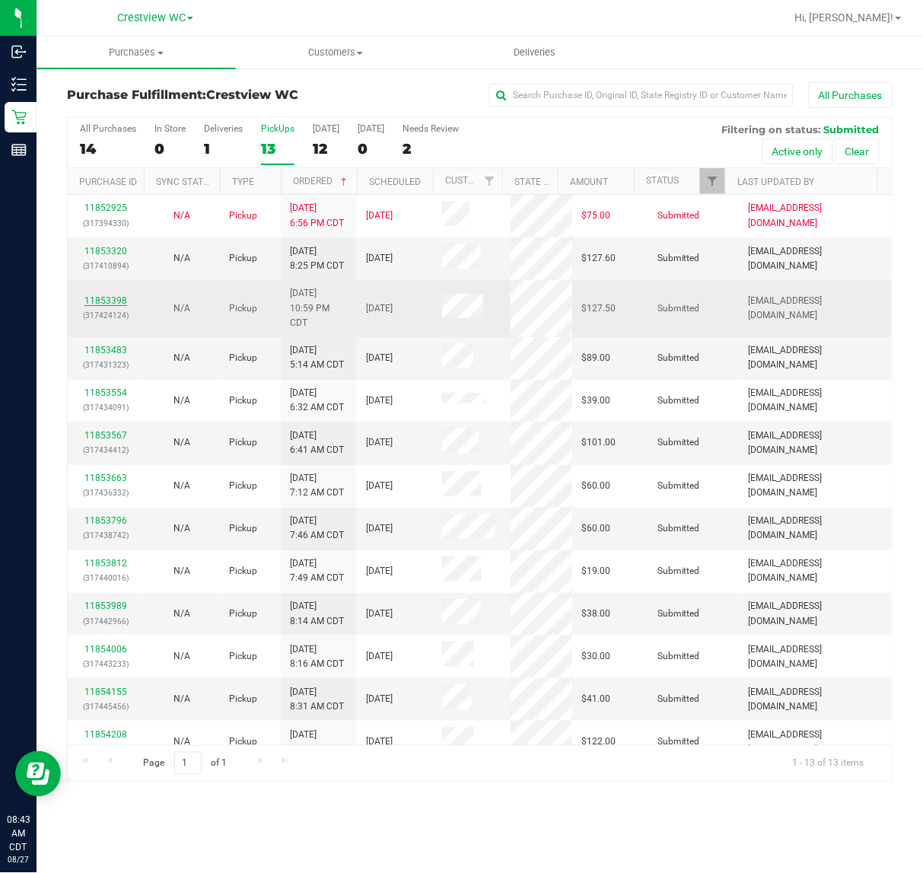
click at [114, 298] on link "11853398" at bounding box center [105, 300] width 43 height 11
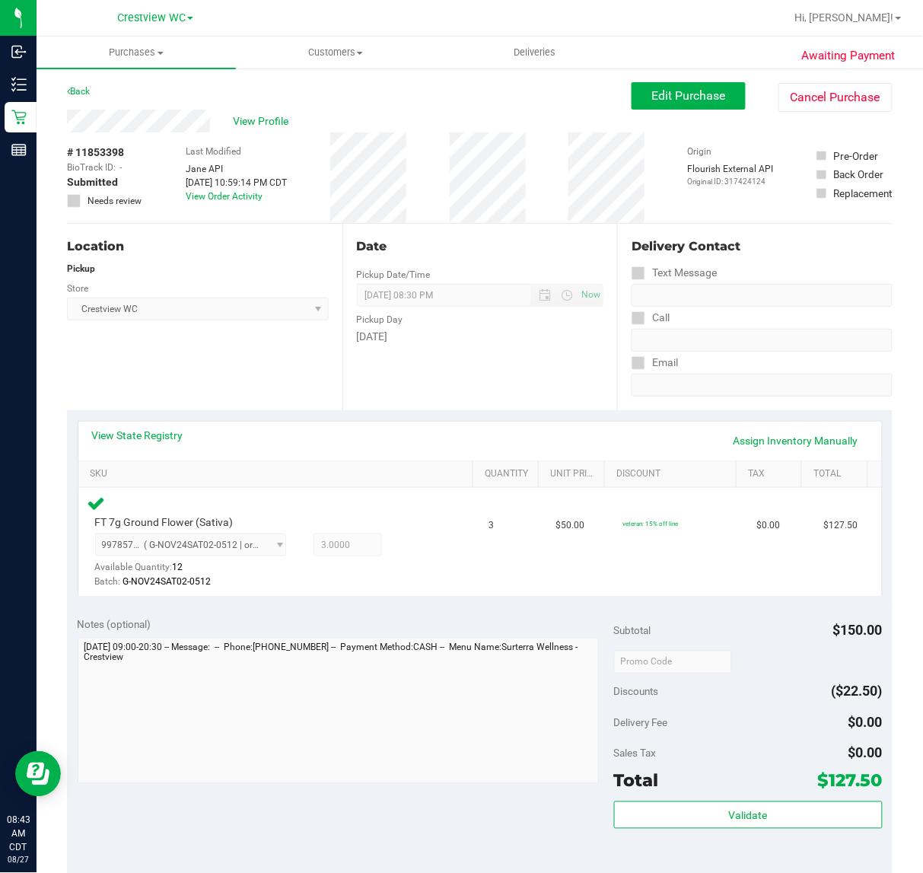
click at [238, 365] on div "Location Pickup Store Crestview WC Select Store [PERSON_NAME][GEOGRAPHIC_DATA] …" at bounding box center [205, 317] width 276 height 186
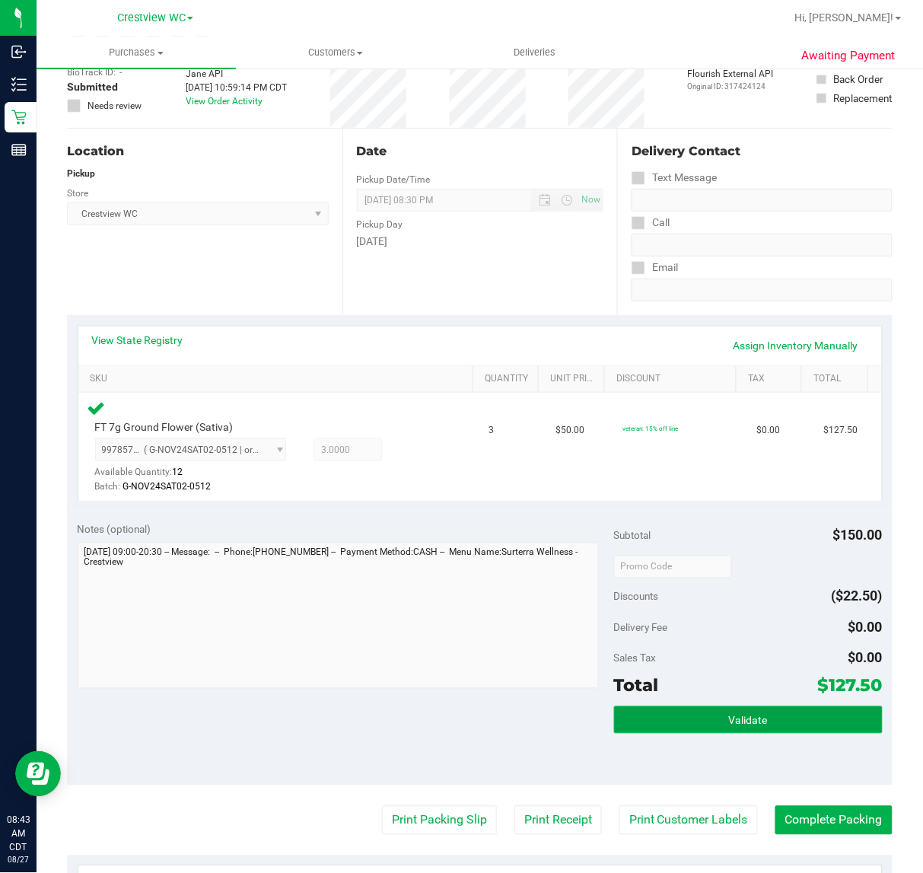
click at [763, 728] on button "Validate" at bounding box center [748, 719] width 269 height 27
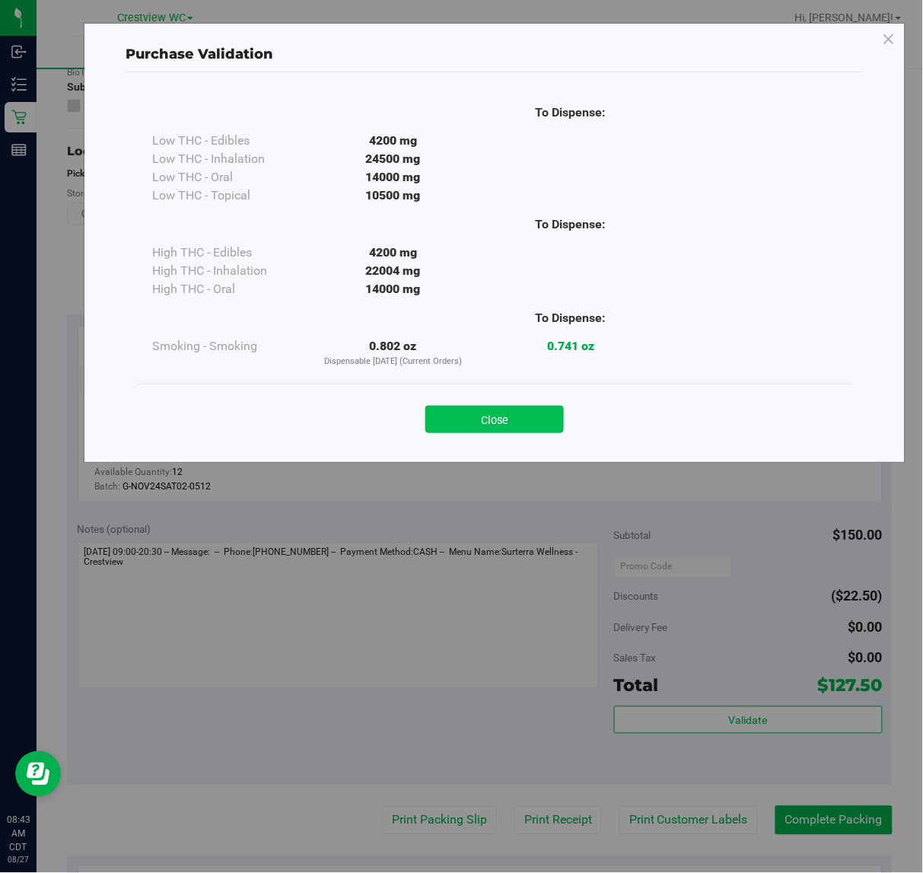
click at [524, 422] on button "Close" at bounding box center [494, 419] width 139 height 27
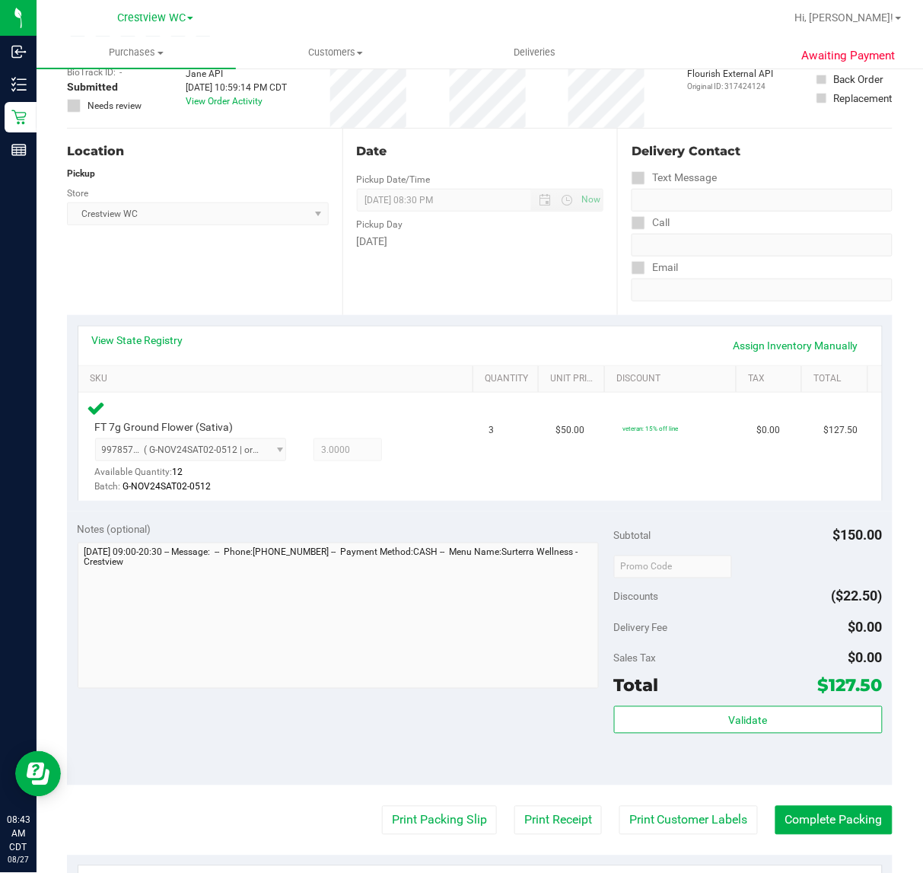
scroll to position [190, 0]
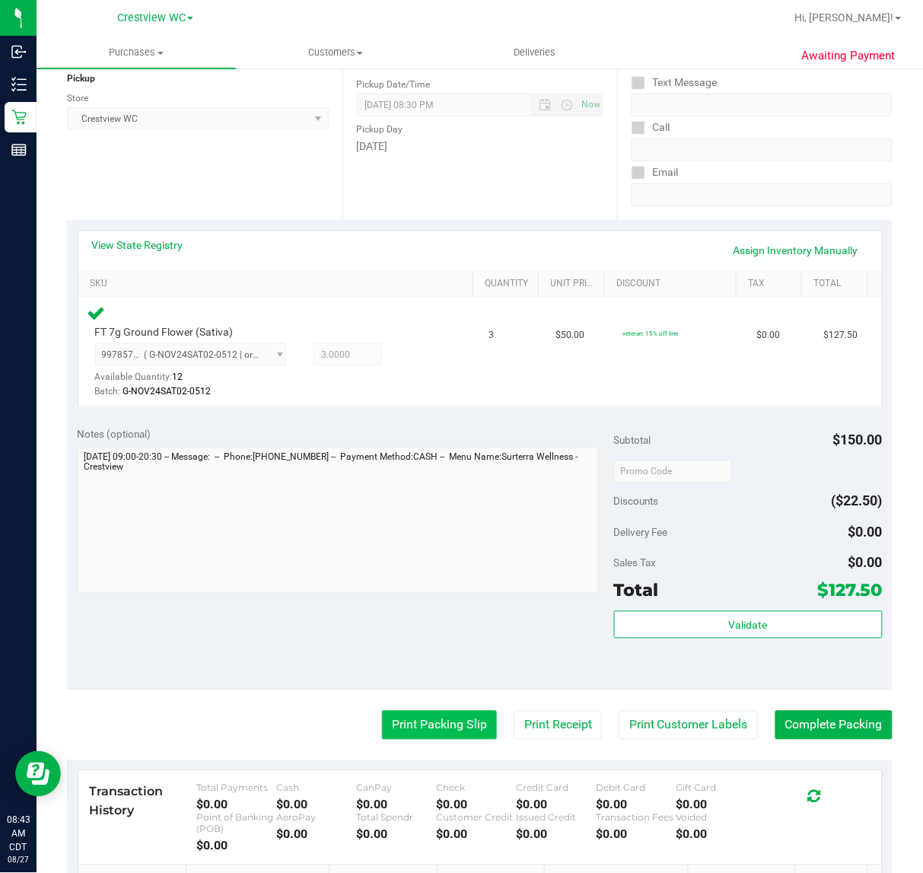
click at [447, 724] on button "Print Packing Slip" at bounding box center [439, 725] width 115 height 29
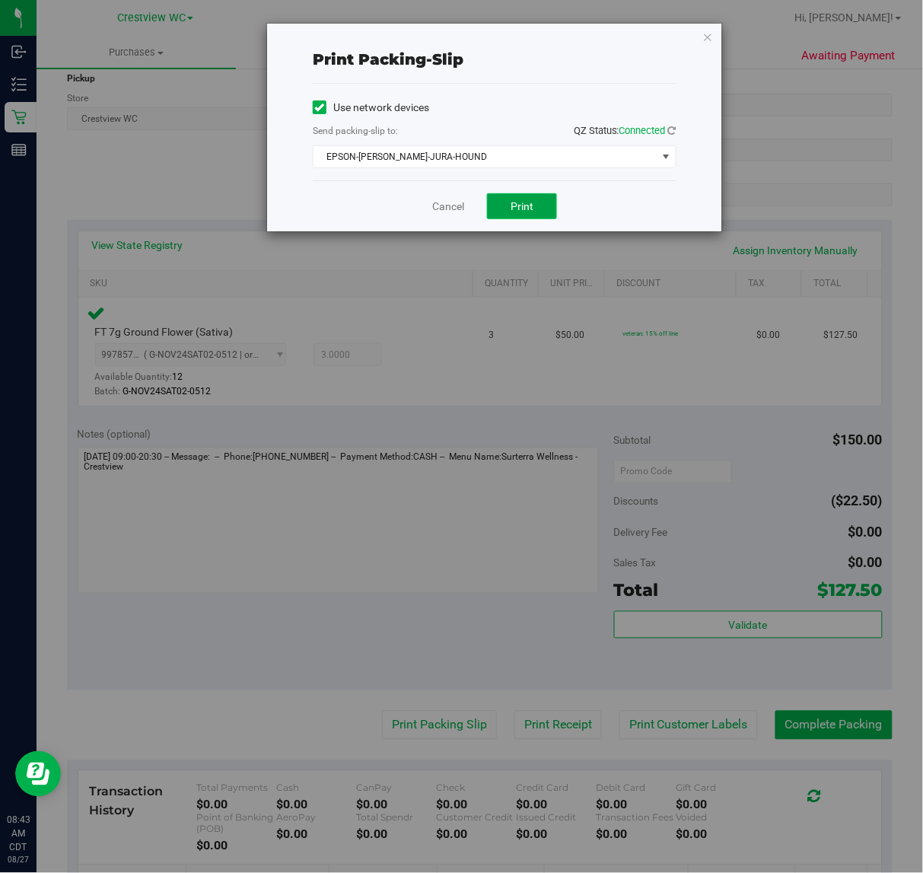
click at [541, 209] on button "Print" at bounding box center [522, 206] width 70 height 26
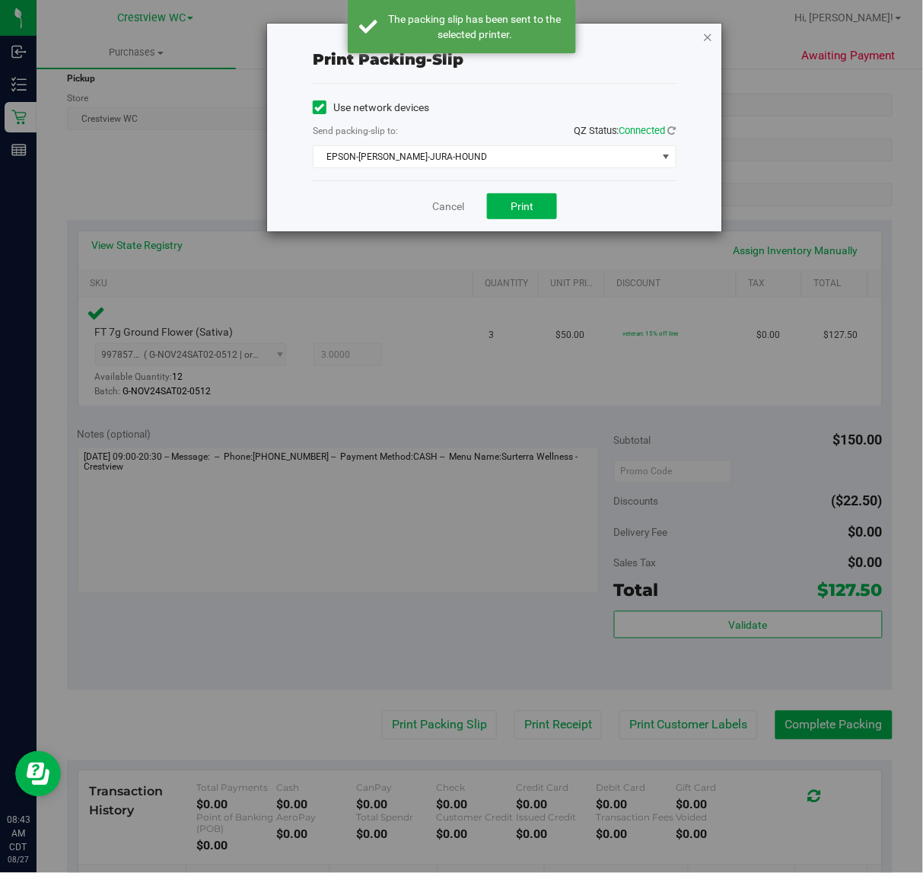
click at [712, 37] on icon "button" at bounding box center [708, 36] width 11 height 18
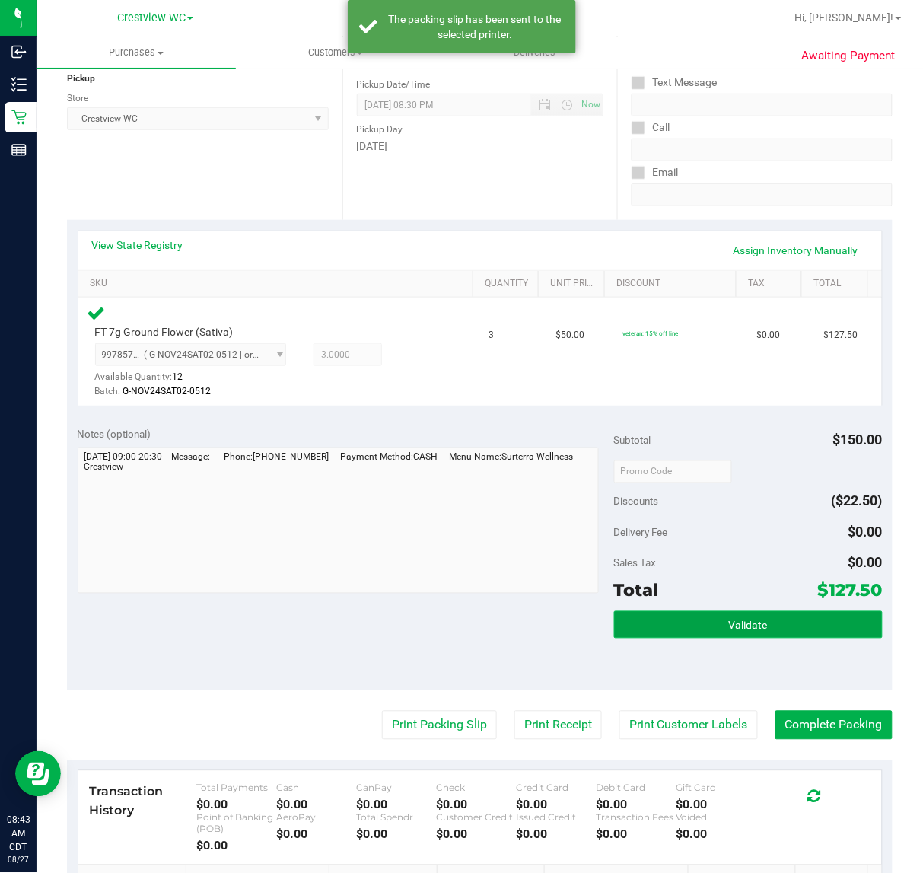
click at [792, 629] on button "Validate" at bounding box center [748, 624] width 269 height 27
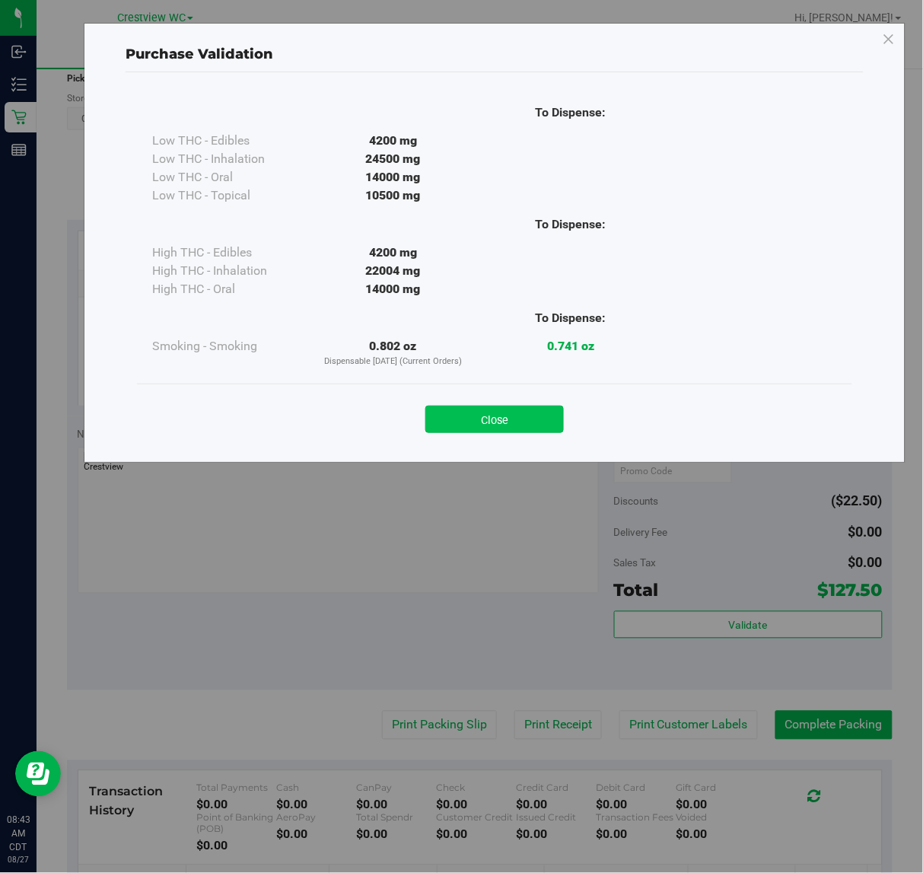
click at [530, 413] on button "Close" at bounding box center [494, 419] width 139 height 27
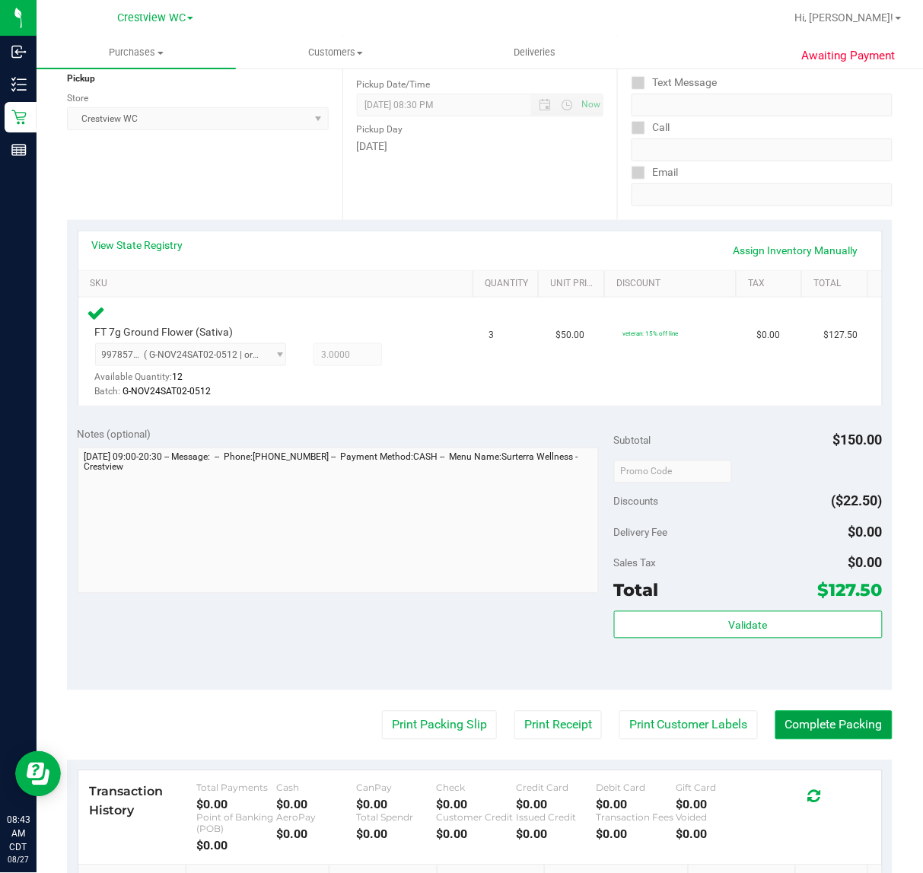
click at [842, 721] on button "Complete Packing" at bounding box center [834, 725] width 117 height 29
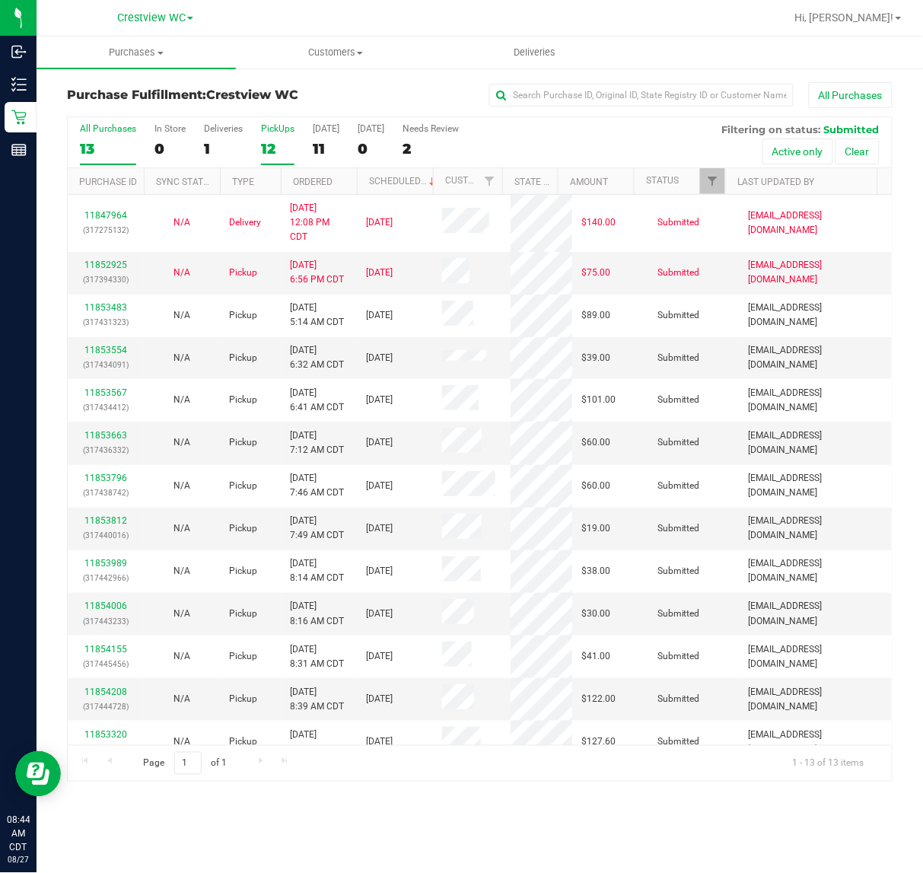
click at [282, 130] on div "PickUps" at bounding box center [277, 128] width 33 height 11
click at [0, 0] on input "PickUps 12" at bounding box center [0, 0] width 0 height 0
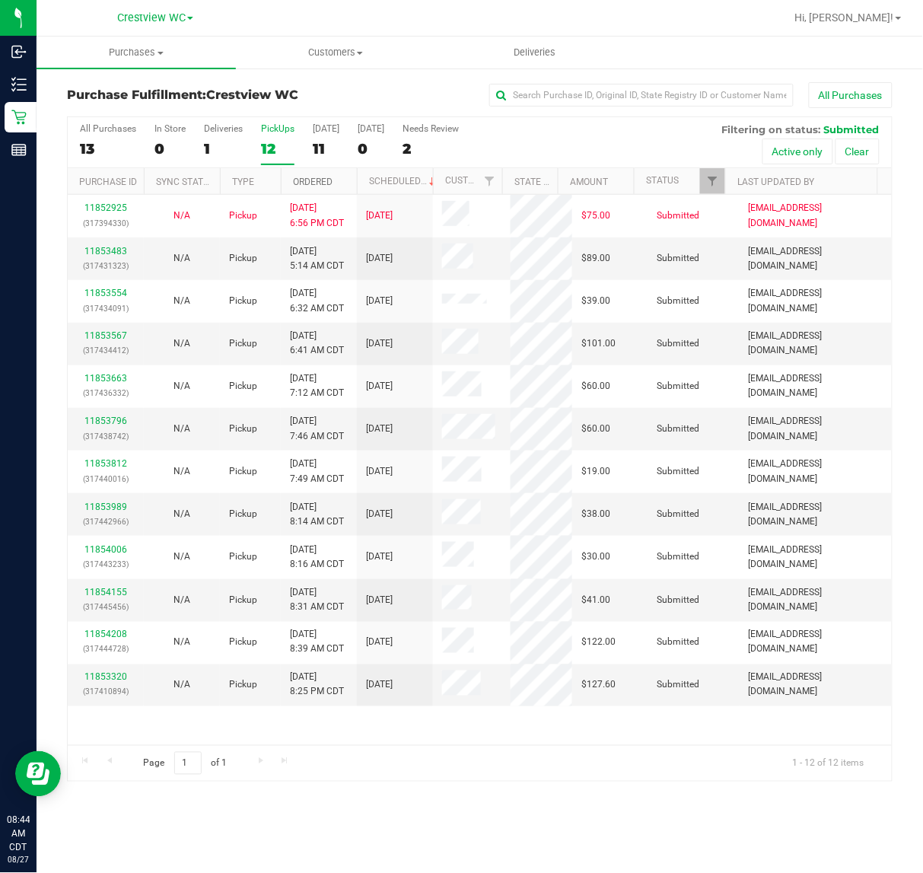
click at [328, 185] on link "Ordered" at bounding box center [313, 182] width 40 height 11
click at [116, 247] on link "11853320" at bounding box center [105, 251] width 43 height 11
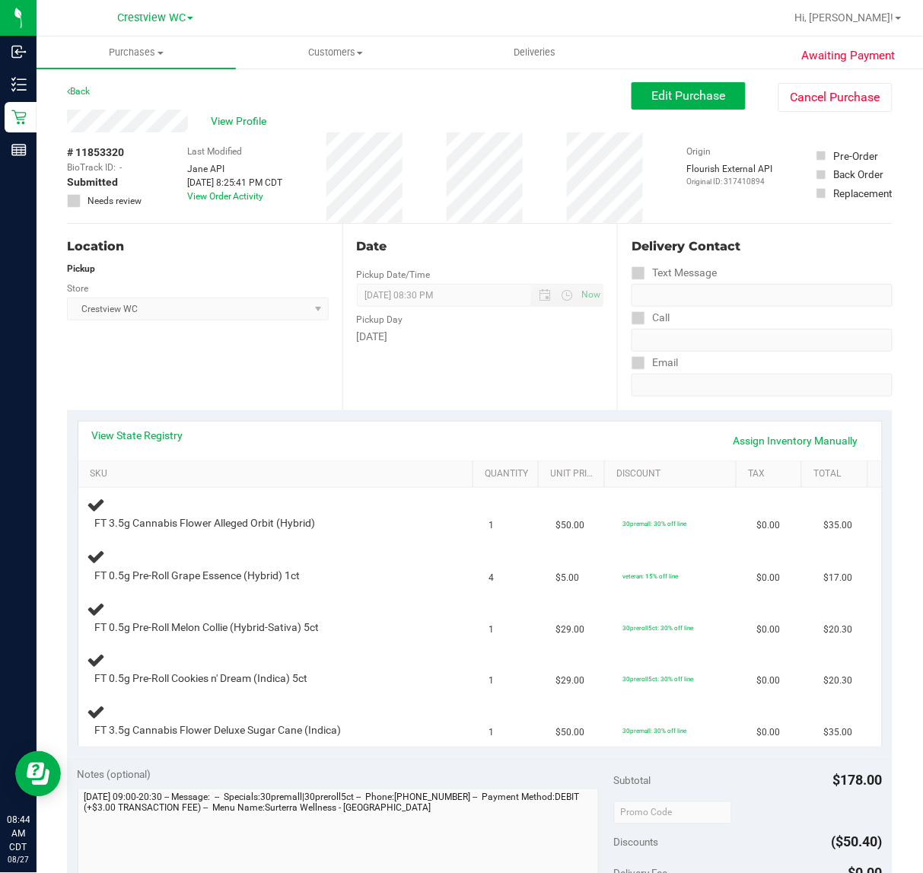
click at [255, 358] on div "Location Pickup Store Crestview WC Select Store [PERSON_NAME][GEOGRAPHIC_DATA] …" at bounding box center [205, 317] width 276 height 186
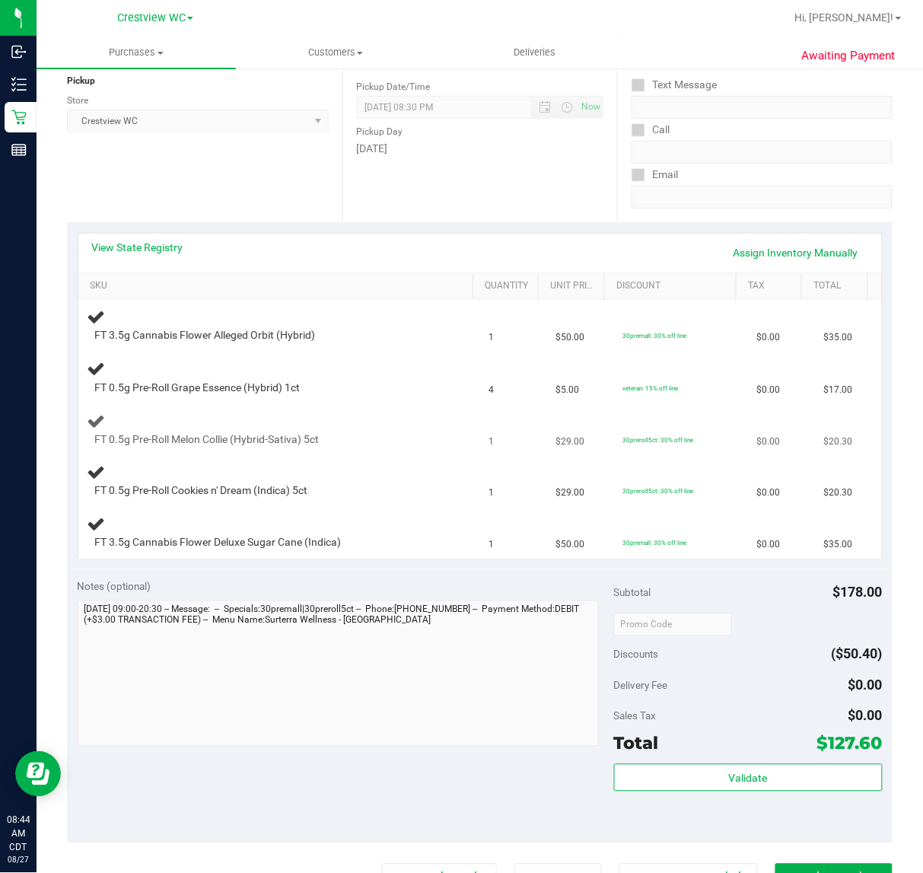
scroll to position [190, 0]
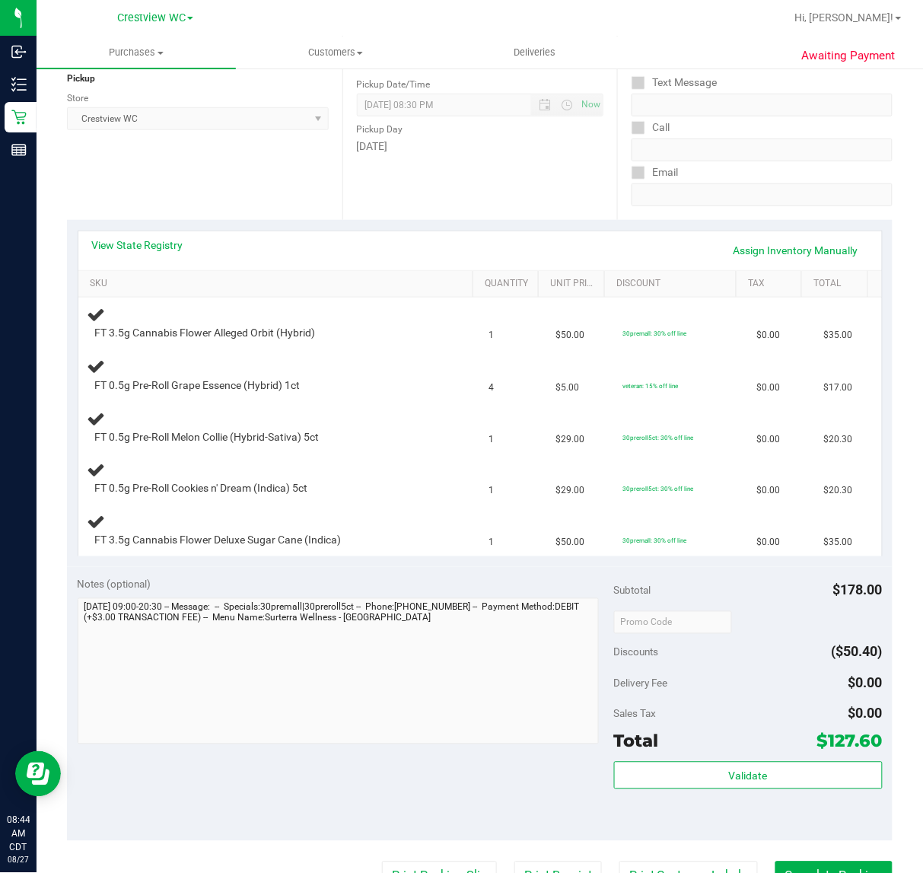
click at [265, 177] on div "Location Pickup Store Crestview WC Select Store [PERSON_NAME][GEOGRAPHIC_DATA] …" at bounding box center [205, 126] width 276 height 186
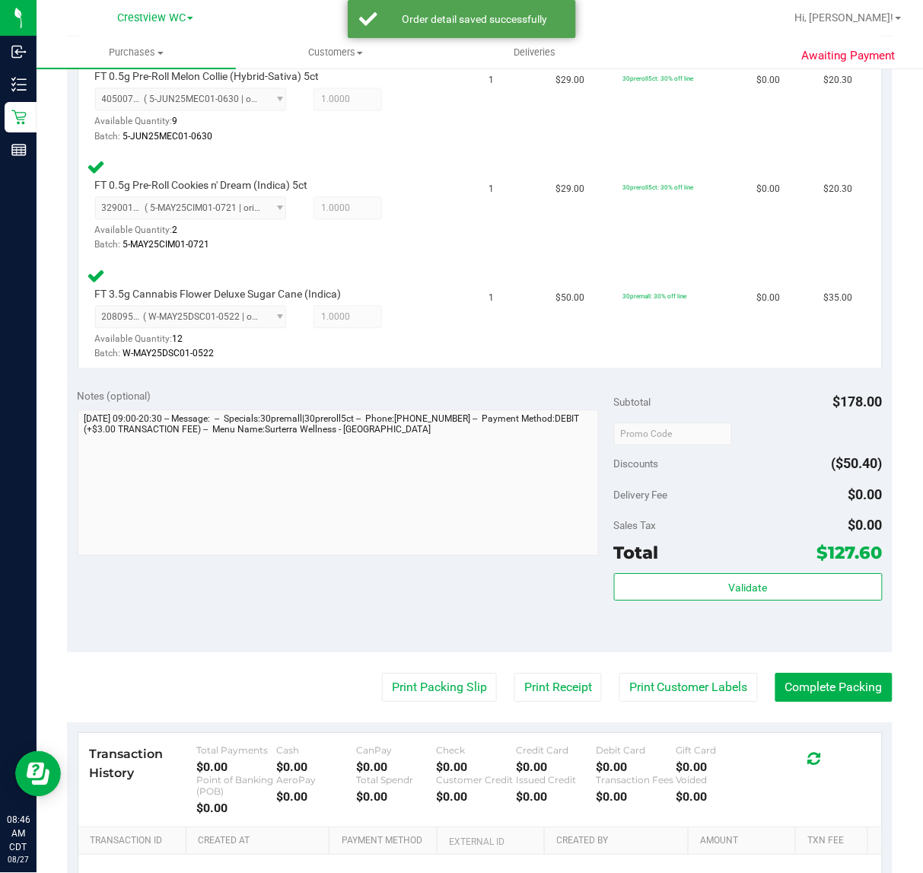
scroll to position [666, 0]
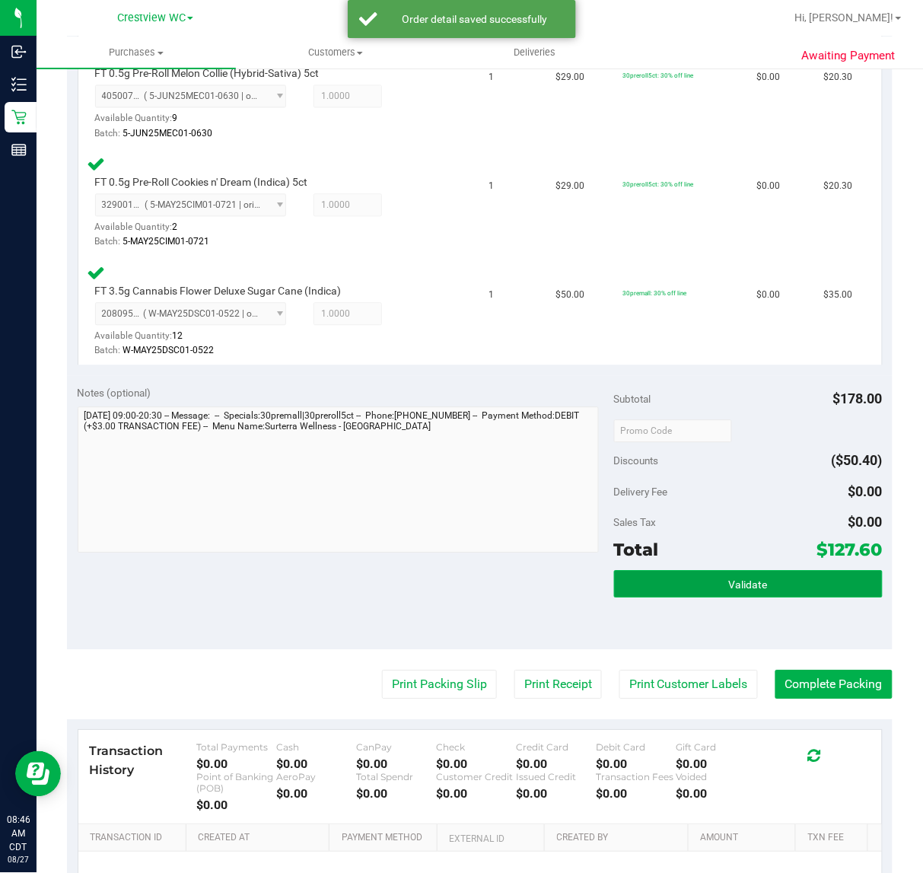
click at [798, 588] on button "Validate" at bounding box center [748, 583] width 269 height 27
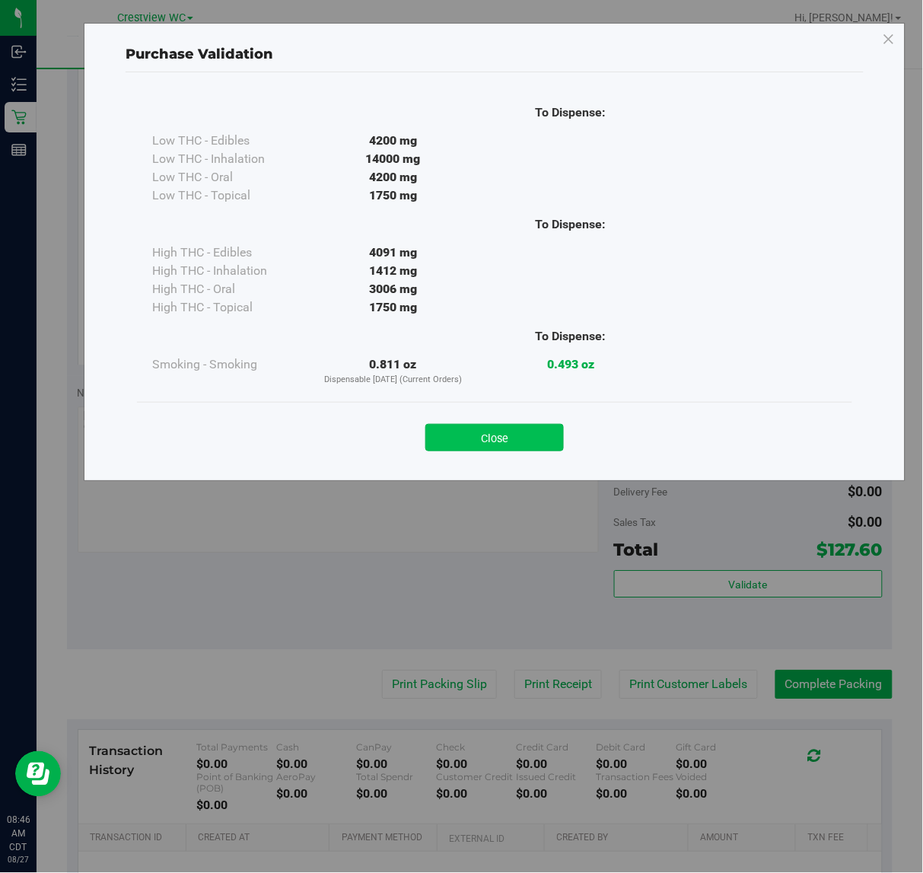
click at [516, 434] on button "Close" at bounding box center [494, 437] width 139 height 27
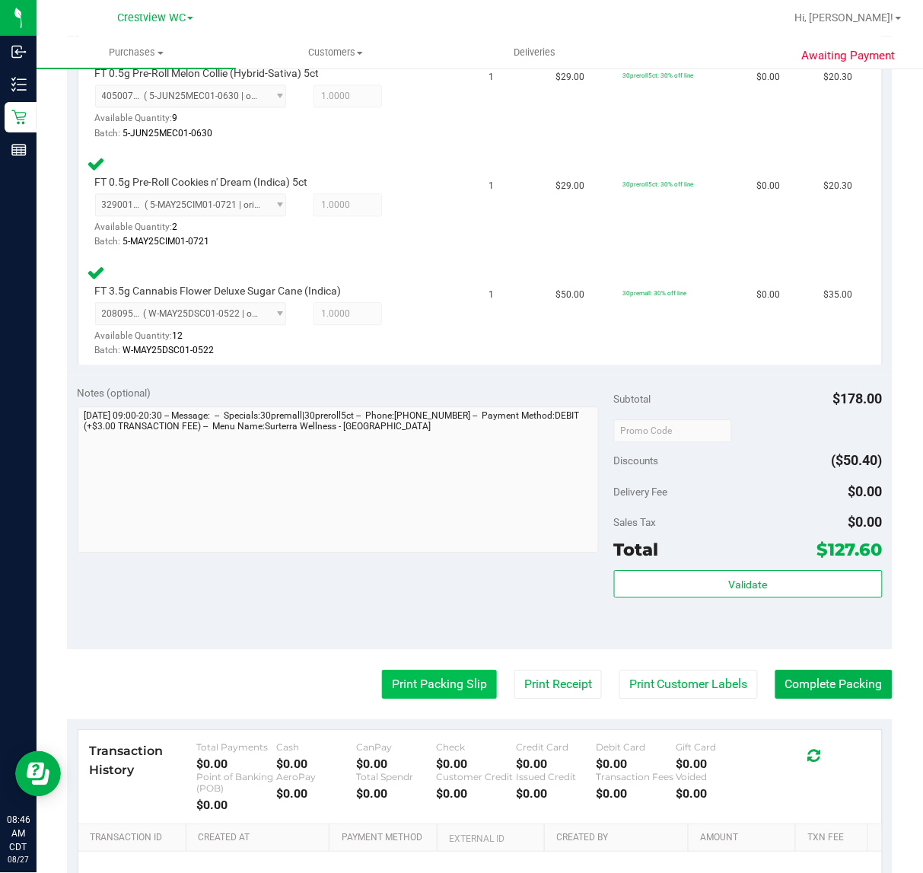
click at [444, 679] on button "Print Packing Slip" at bounding box center [439, 684] width 115 height 29
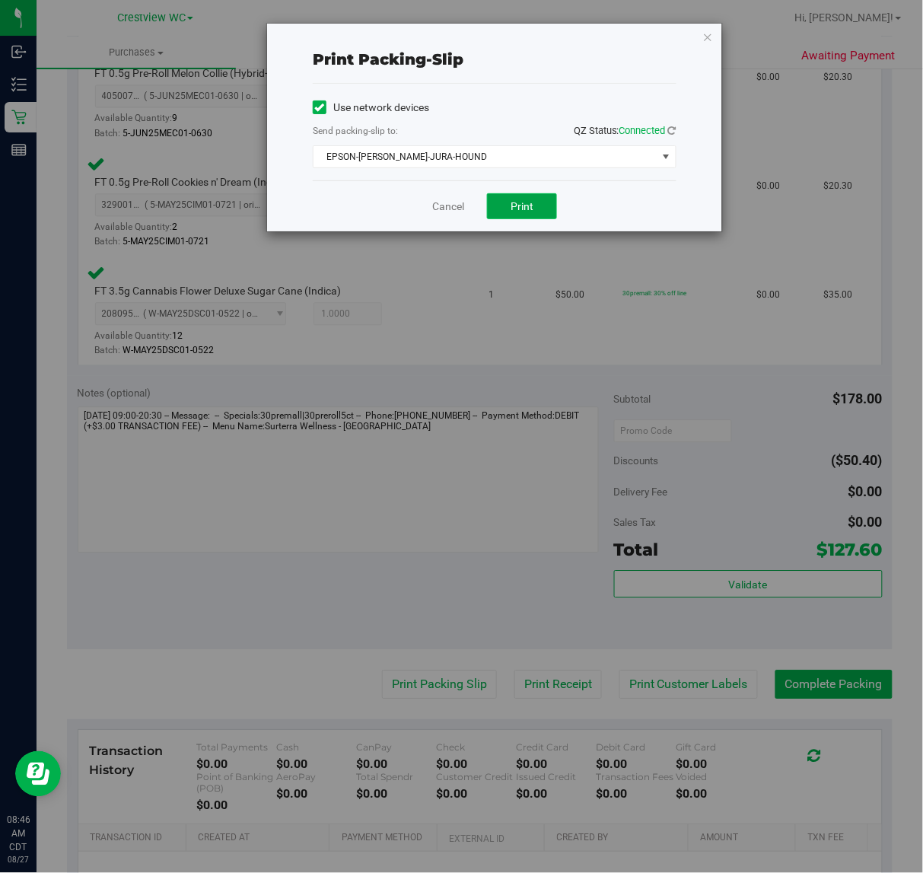
click at [518, 202] on span "Print" at bounding box center [522, 206] width 23 height 12
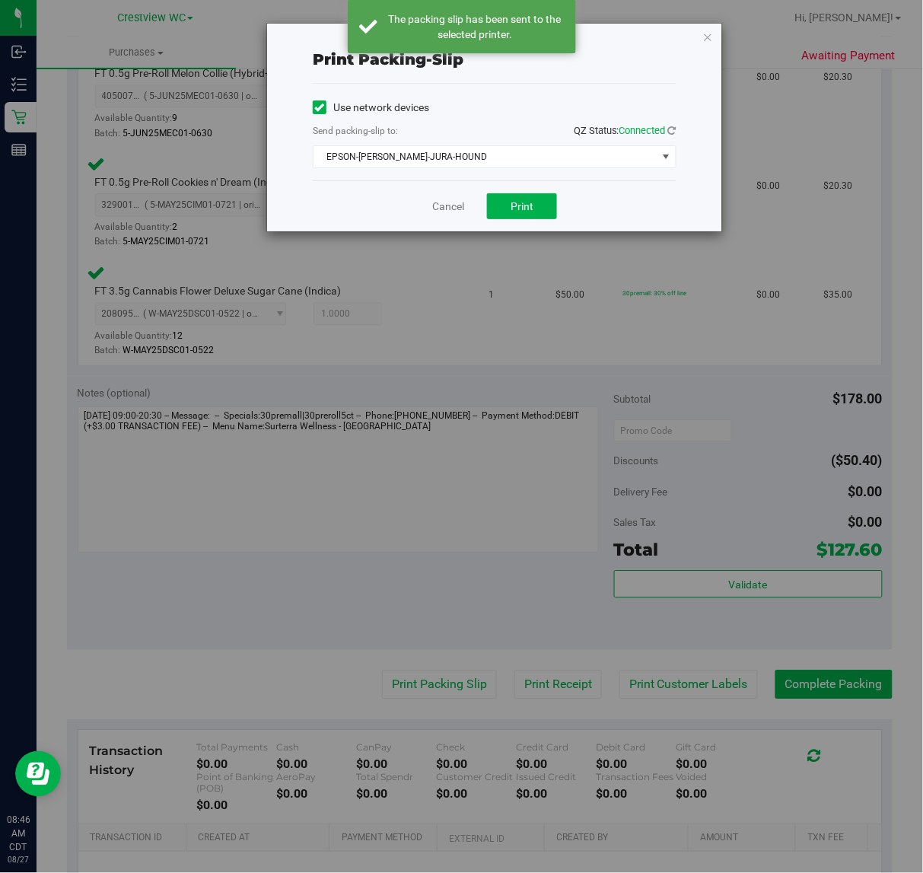
click at [709, 37] on icon "button" at bounding box center [708, 36] width 11 height 18
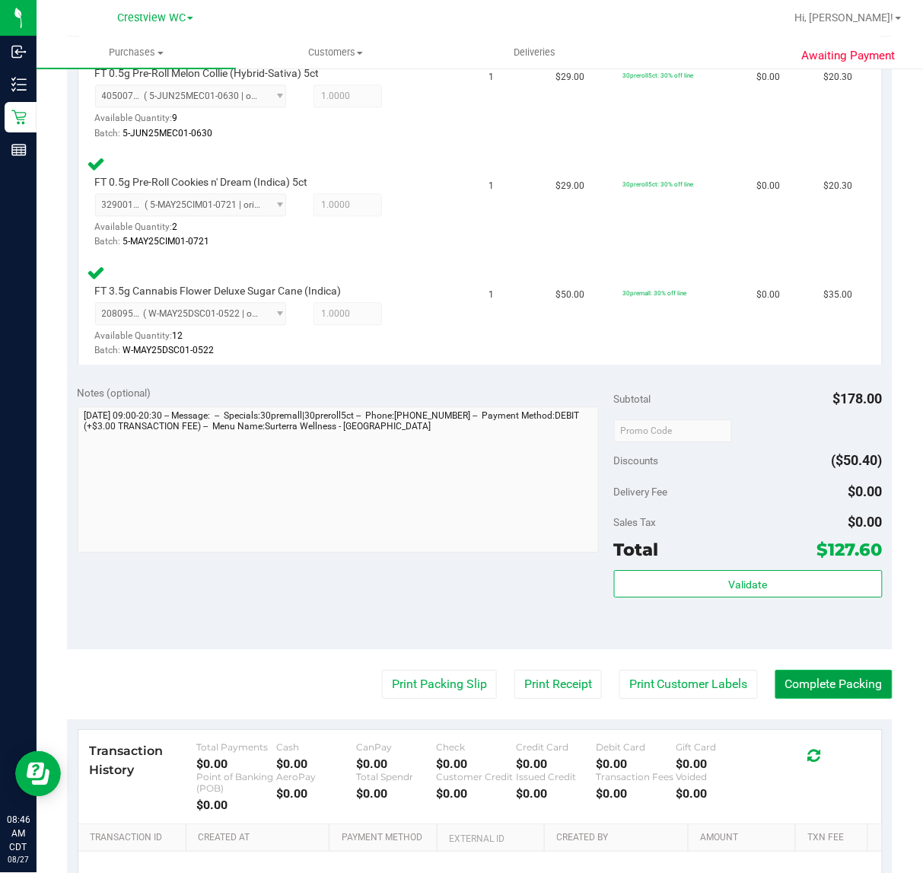
click at [872, 680] on button "Complete Packing" at bounding box center [834, 684] width 117 height 29
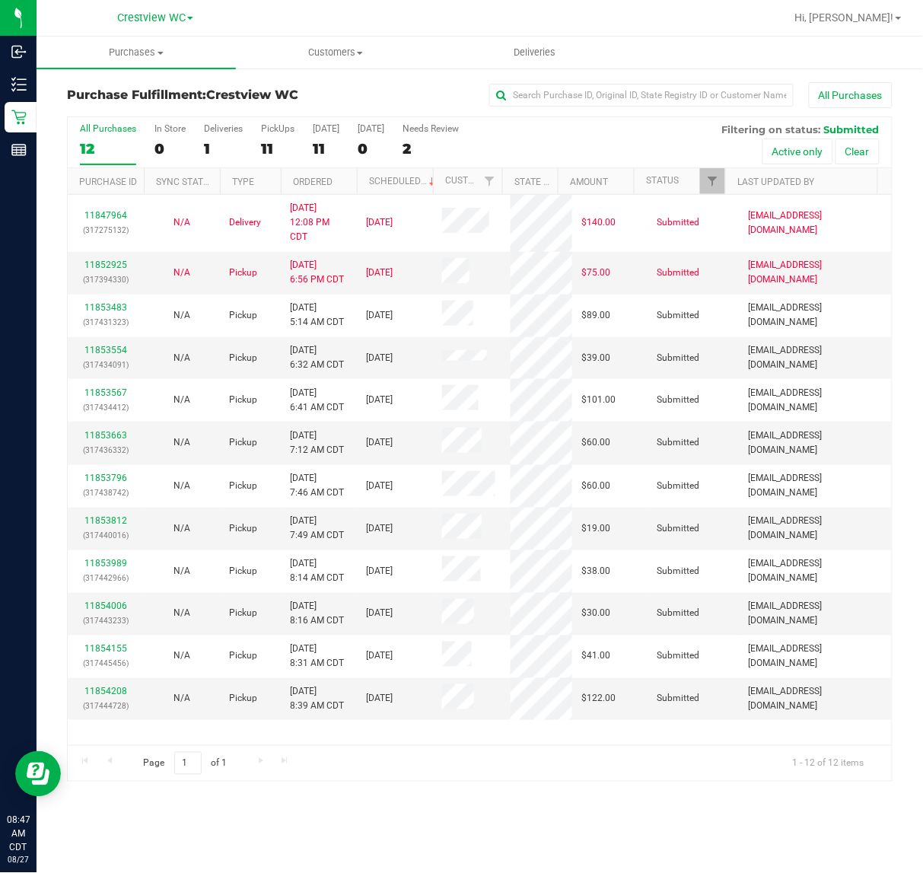
click at [614, 786] on div "Purchase Fulfillment: Crestview WC All Purchases All Purchases 12 In Store 0 De…" at bounding box center [480, 432] width 887 height 730
click at [280, 127] on div "PickUps" at bounding box center [277, 128] width 33 height 11
click at [0, 0] on input "PickUps 11" at bounding box center [0, 0] width 0 height 0
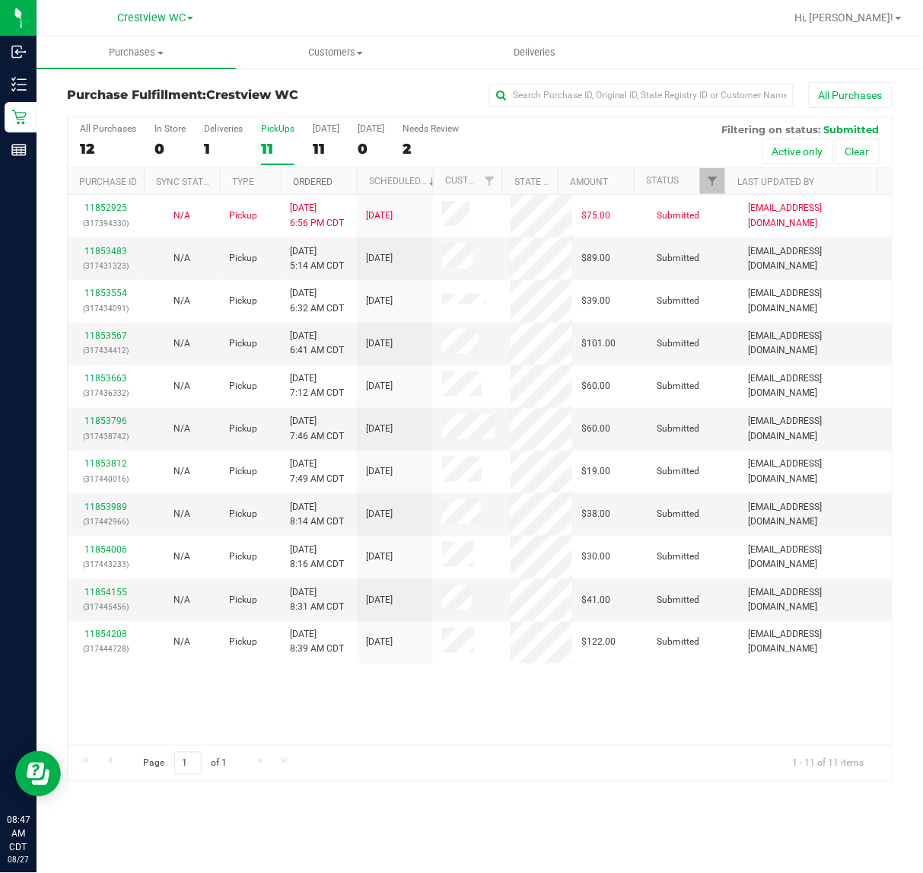
click at [320, 180] on link "Ordered" at bounding box center [313, 182] width 40 height 11
click at [120, 253] on link "11853483" at bounding box center [105, 251] width 43 height 11
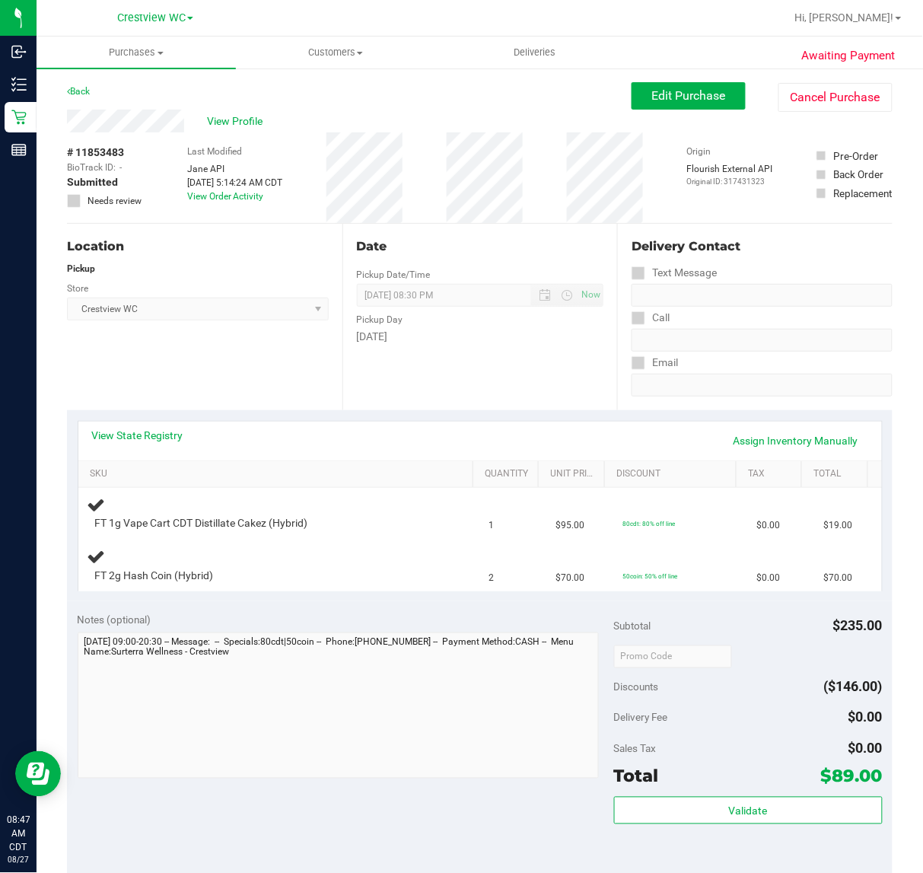
click at [241, 355] on div "Location Pickup Store Crestview WC Select Store [PERSON_NAME][GEOGRAPHIC_DATA] …" at bounding box center [205, 317] width 276 height 186
click at [231, 368] on div "Location Pickup Store Crestview WC Select Store [PERSON_NAME][GEOGRAPHIC_DATA] …" at bounding box center [205, 317] width 276 height 186
click at [260, 378] on div "Location Pickup Store Crestview WC Select Store [PERSON_NAME][GEOGRAPHIC_DATA] …" at bounding box center [205, 317] width 276 height 186
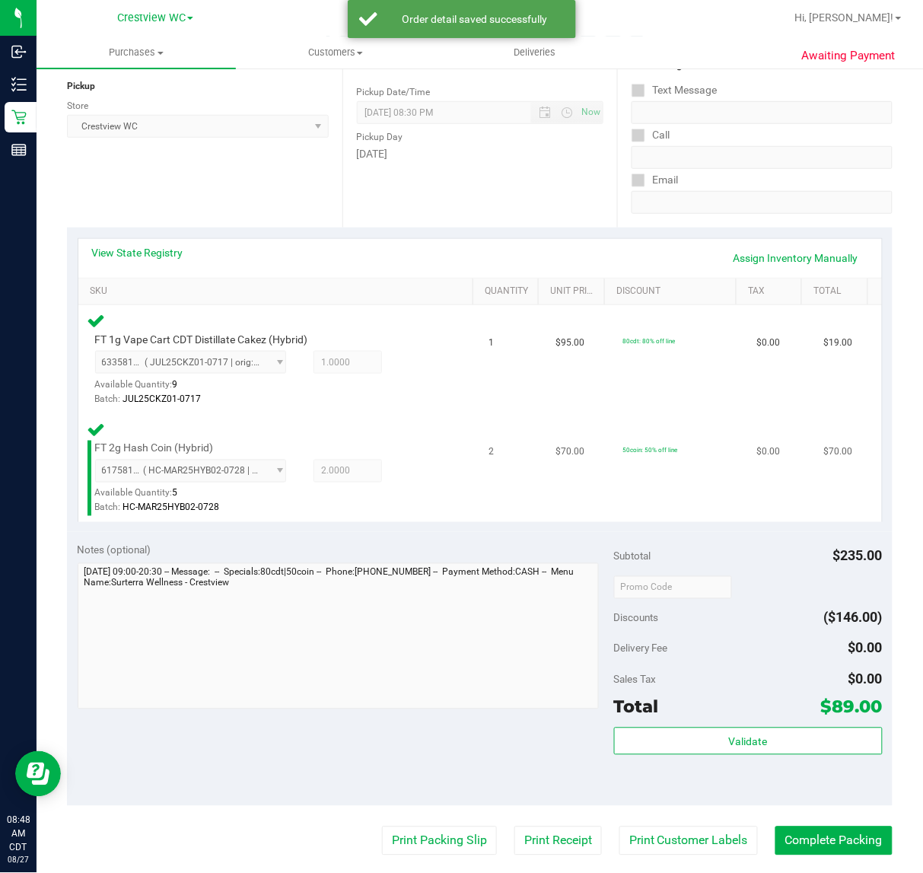
scroll to position [324, 0]
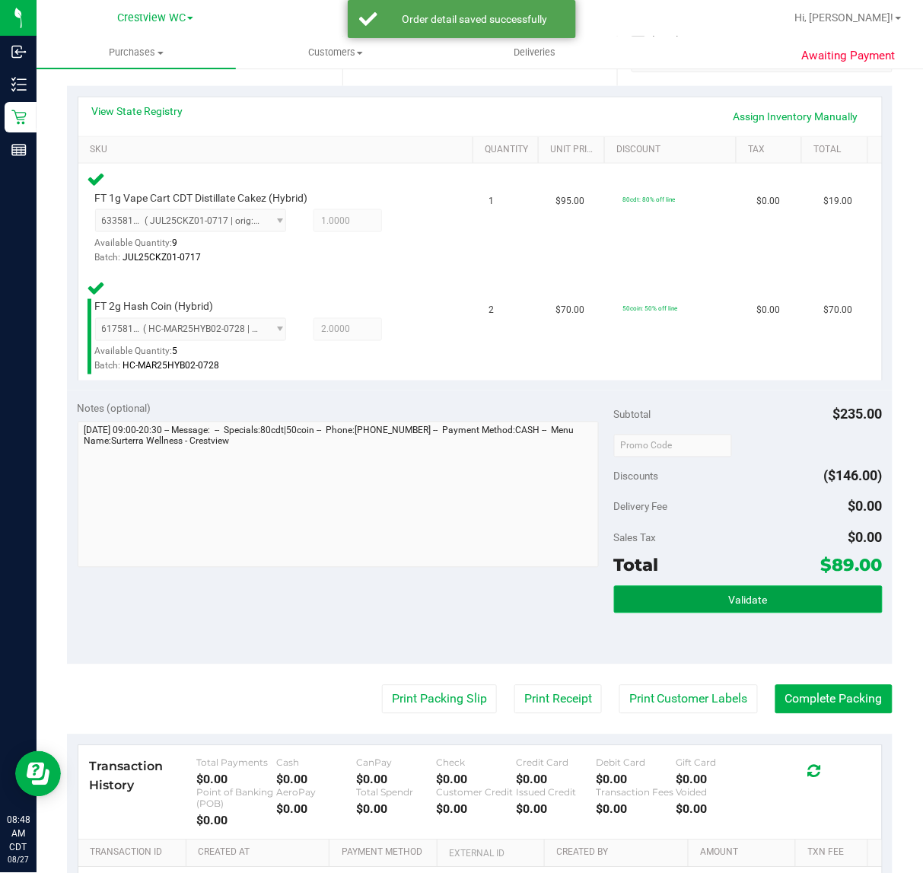
drag, startPoint x: 724, startPoint y: 594, endPoint x: 735, endPoint y: 594, distance: 10.7
click at [731, 594] on span "Validate" at bounding box center [748, 600] width 39 height 12
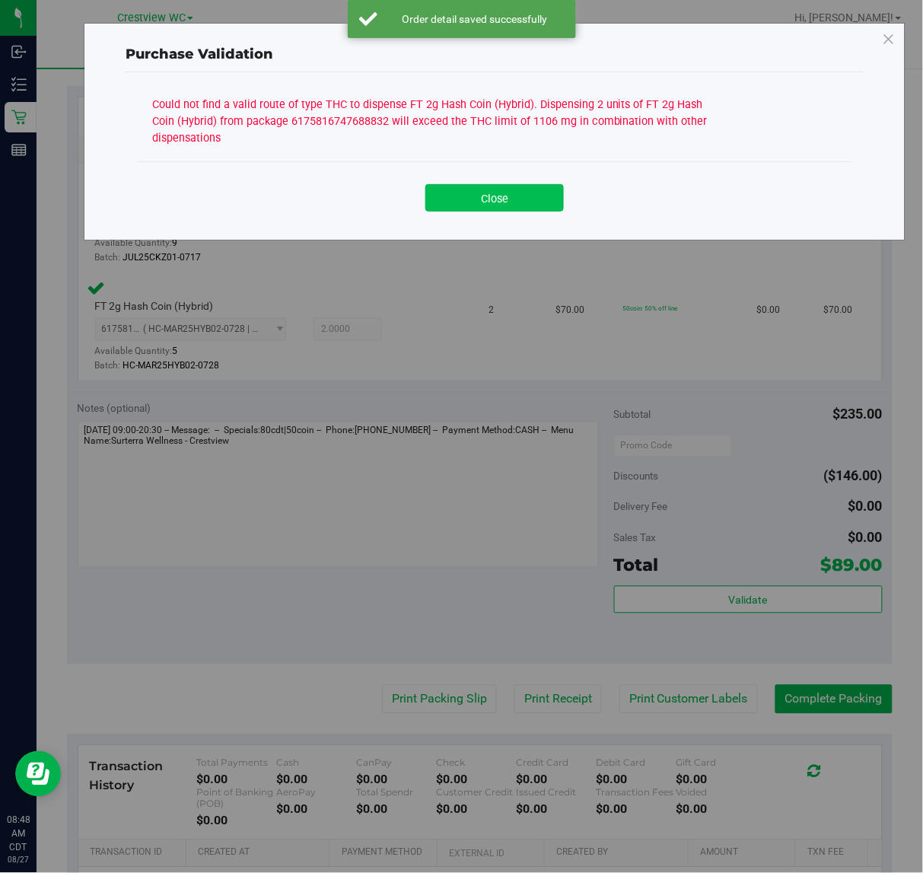
click at [523, 200] on button "Close" at bounding box center [494, 197] width 139 height 27
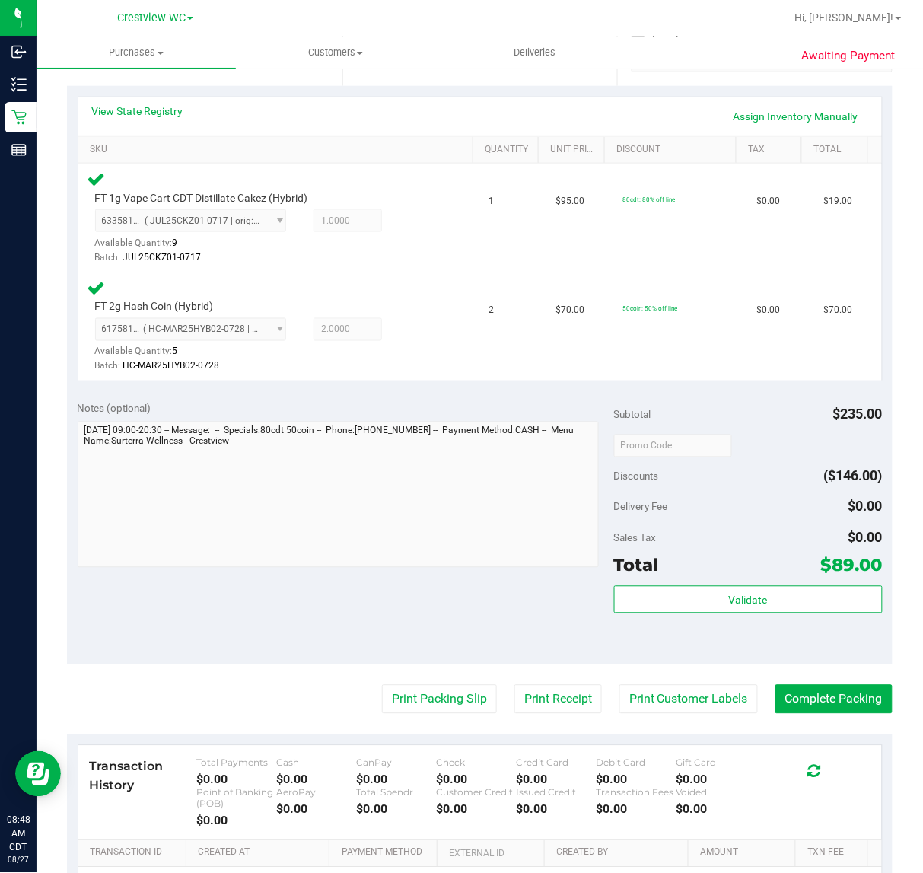
click at [454, 575] on div "Notes (optional) Subtotal $235.00 Discounts ($146.00) Delivery Fee $0.00 Sales …" at bounding box center [480, 527] width 826 height 274
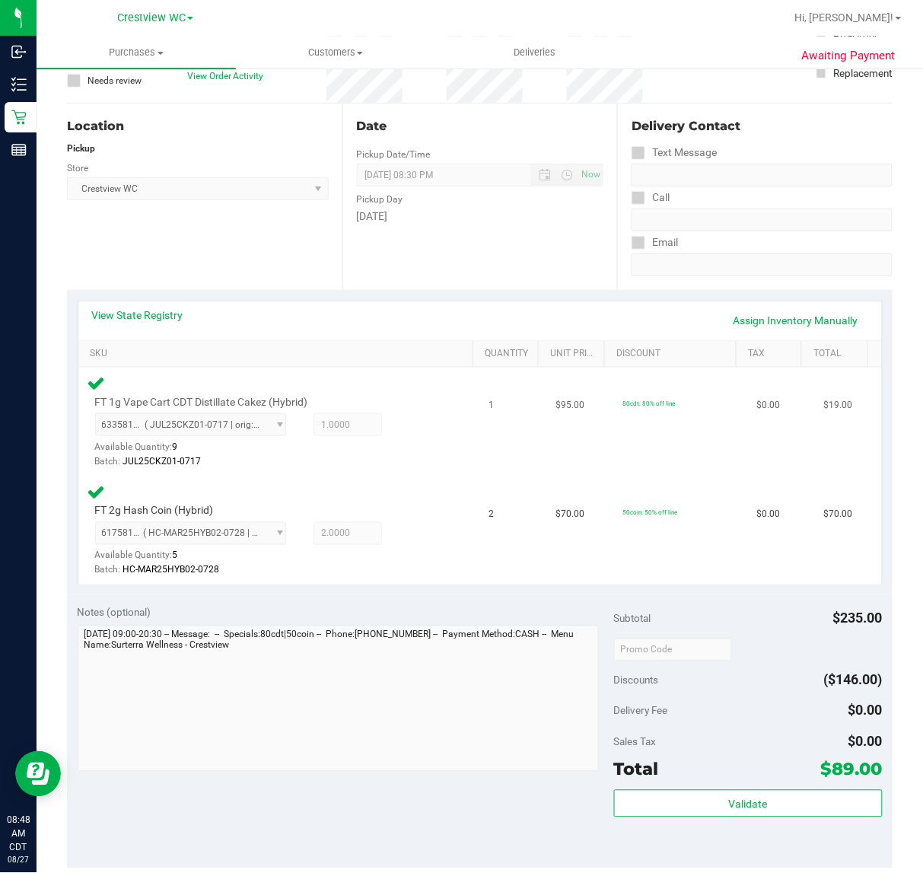
scroll to position [229, 0]
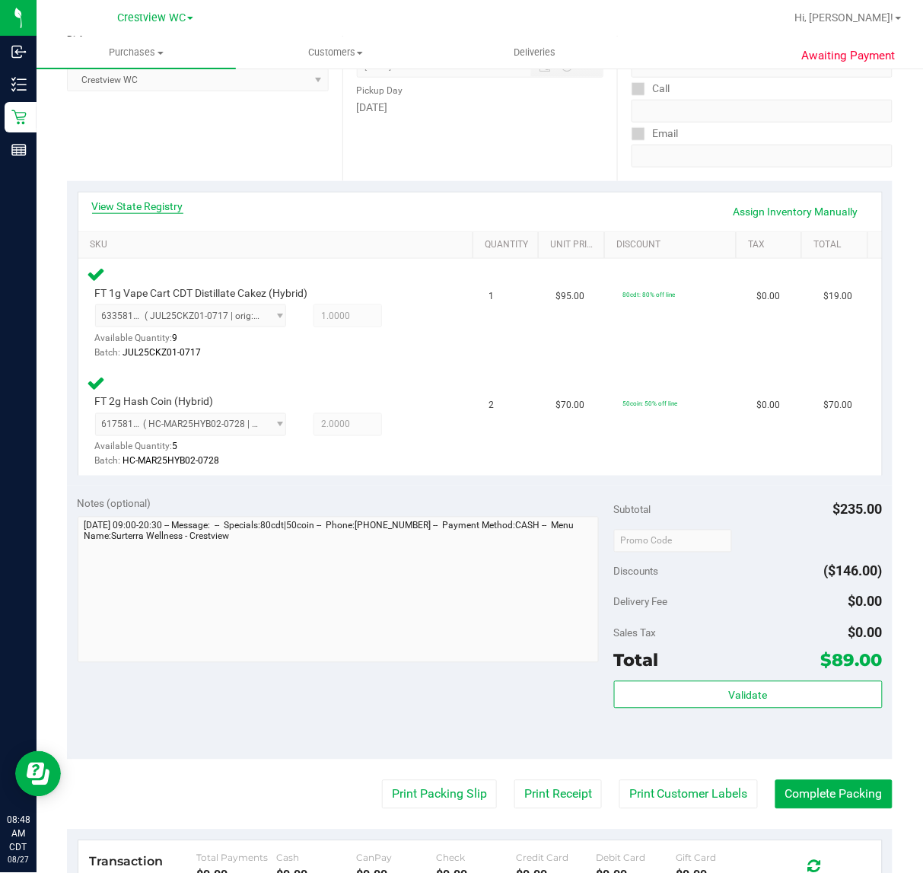
click at [153, 208] on link "View State Registry" at bounding box center [137, 206] width 91 height 15
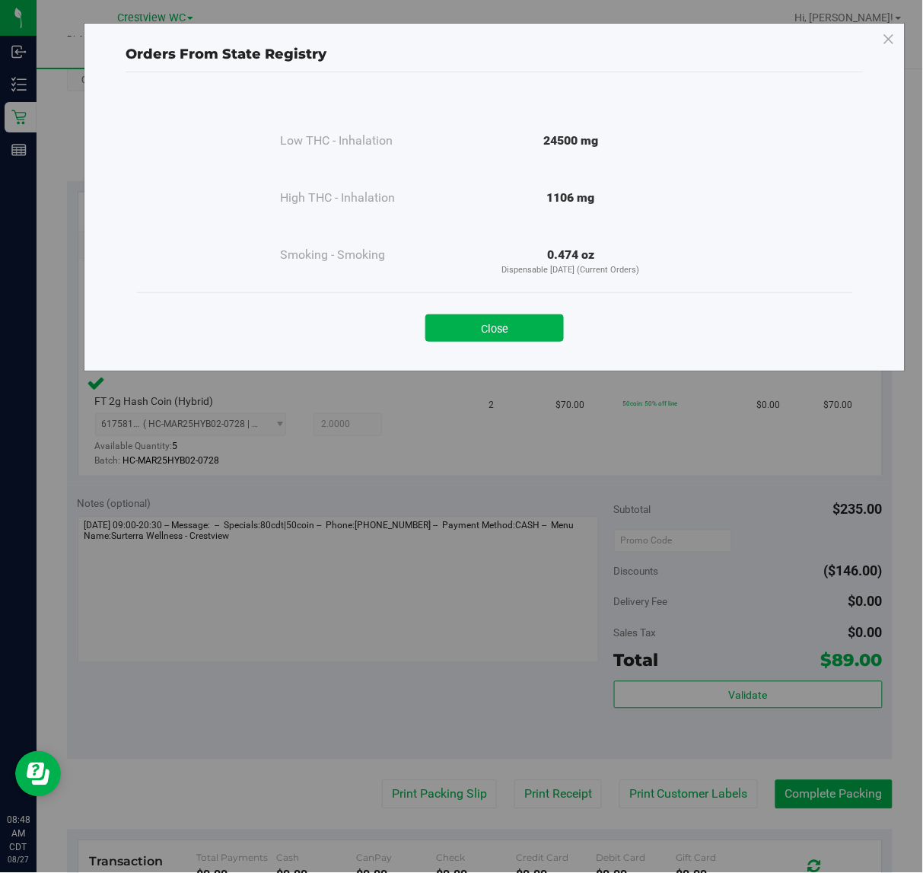
click at [533, 330] on button "Close" at bounding box center [494, 327] width 139 height 27
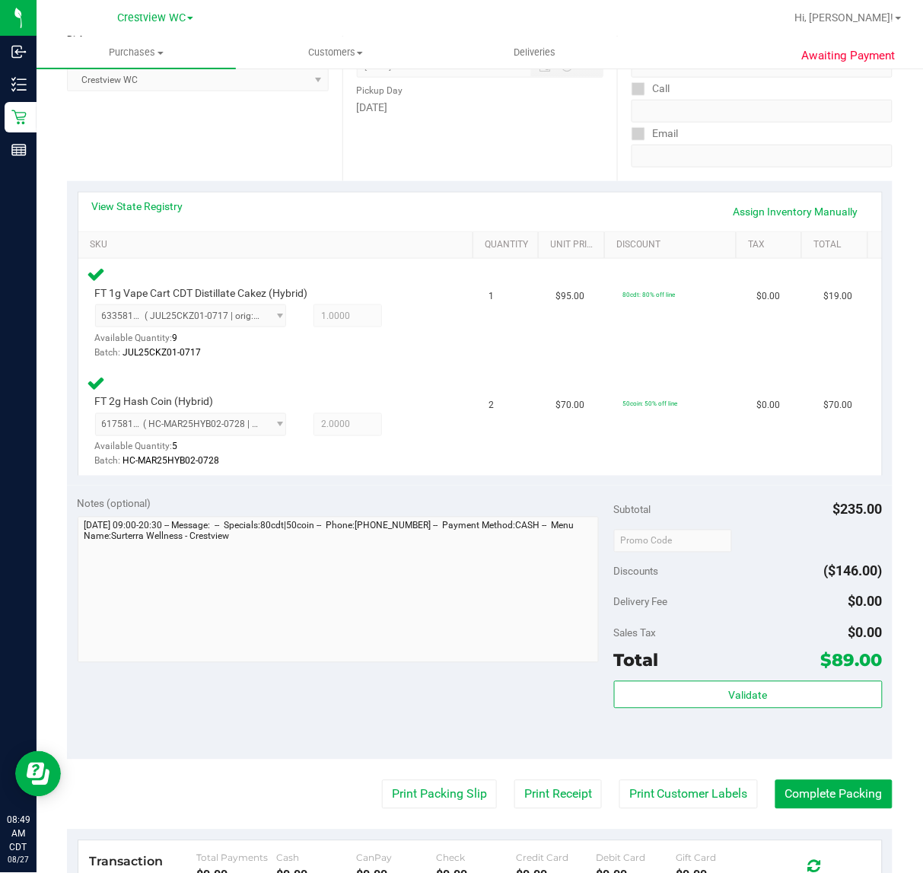
click at [233, 135] on div "Location Pickup Store Crestview WC Select Store [PERSON_NAME][GEOGRAPHIC_DATA] …" at bounding box center [205, 88] width 276 height 186
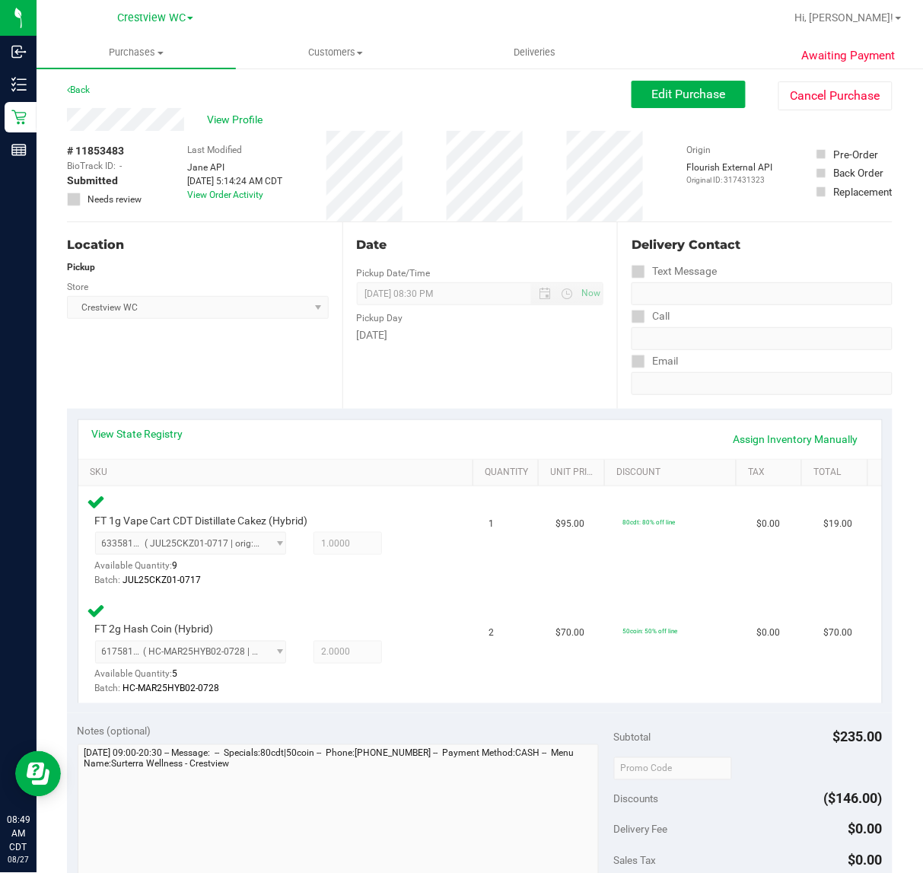
scroll to position [8, 0]
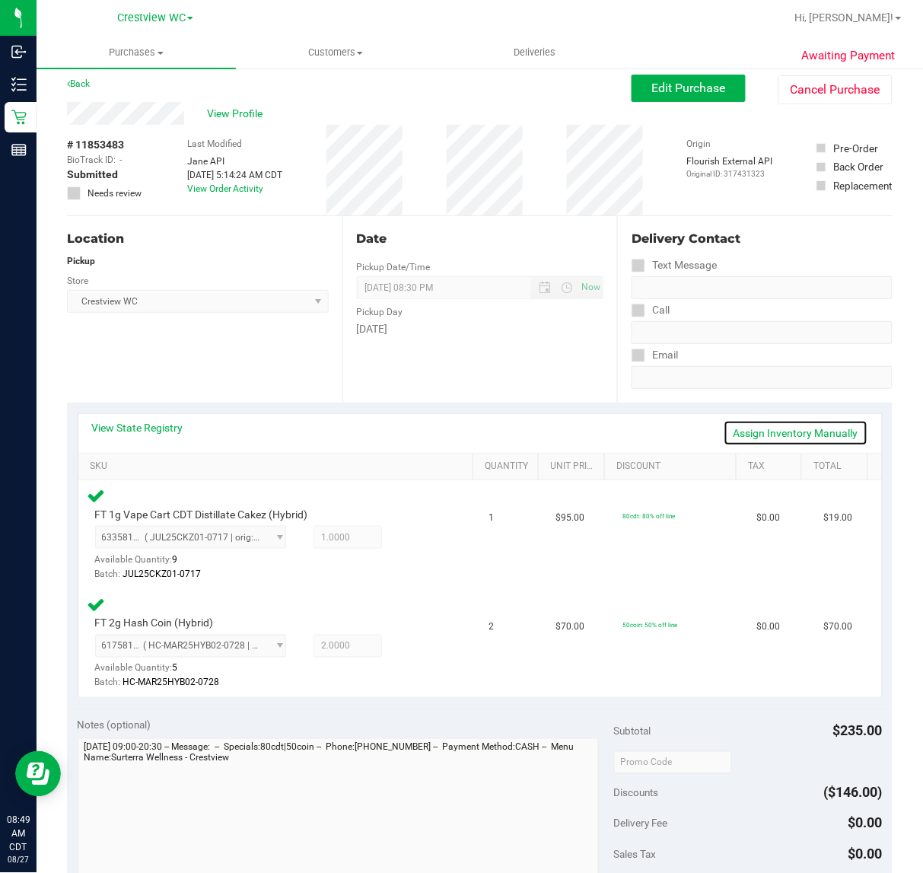
click at [818, 432] on link "Assign Inventory Manually" at bounding box center [796, 433] width 145 height 26
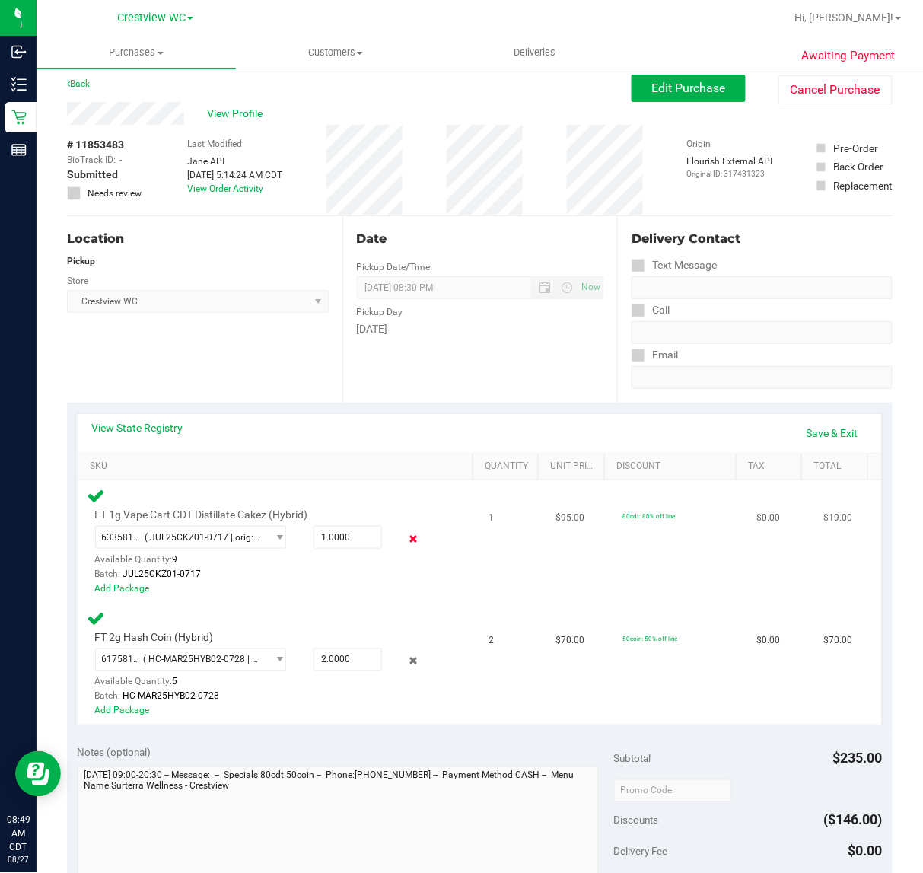
click at [409, 541] on icon at bounding box center [413, 540] width 16 height 18
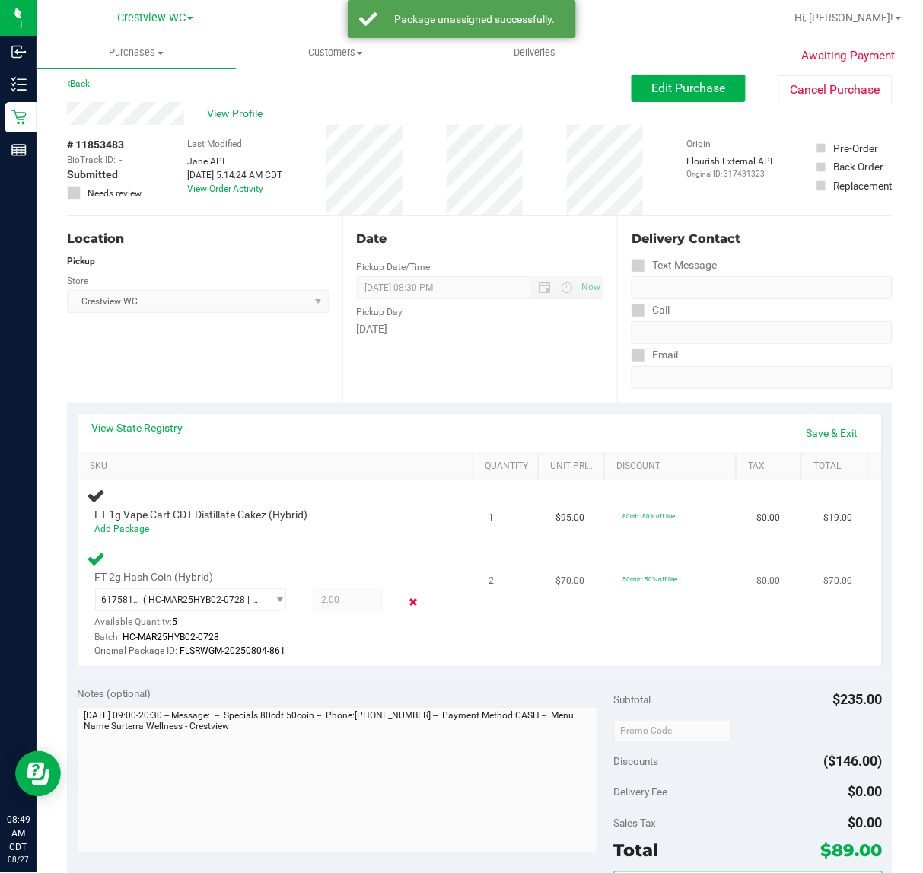
click at [406, 597] on icon at bounding box center [413, 602] width 16 height 18
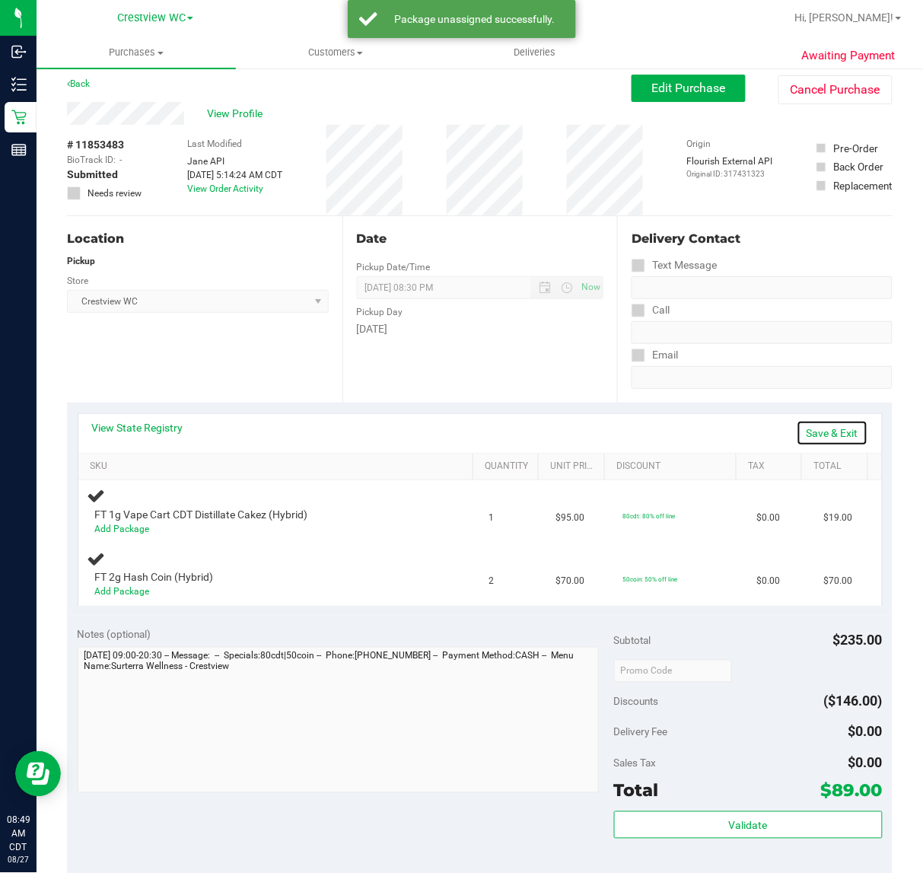
click at [808, 432] on link "Save & Exit" at bounding box center [833, 433] width 72 height 26
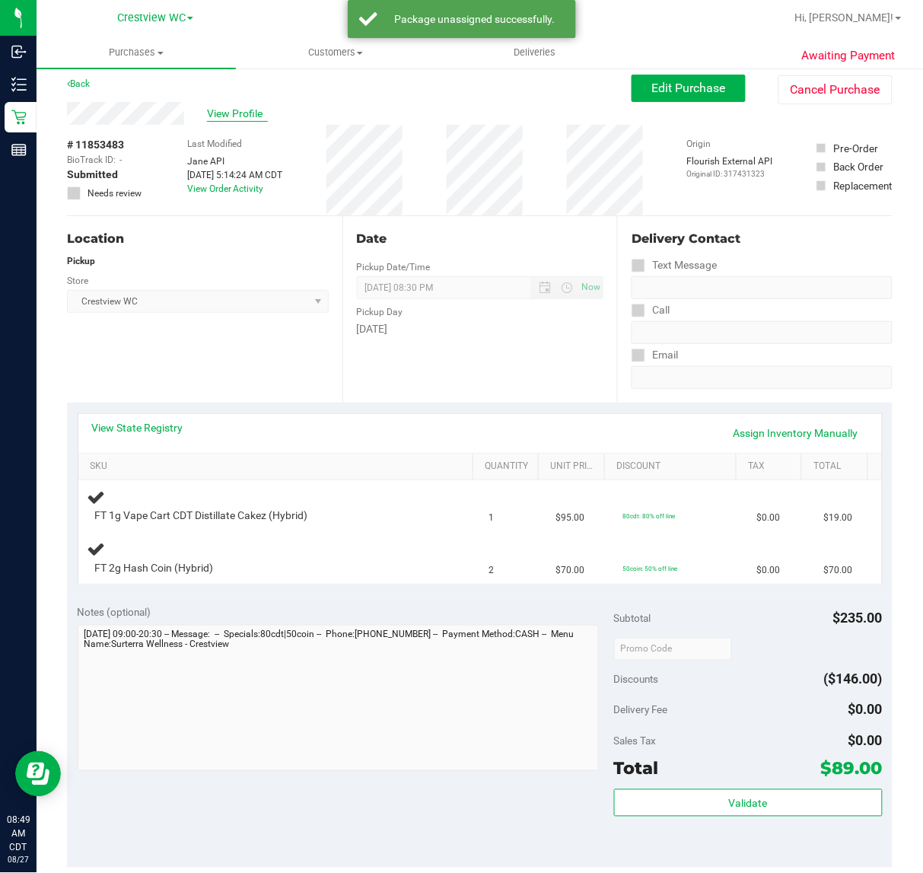
click at [241, 111] on span "View Profile" at bounding box center [237, 114] width 61 height 16
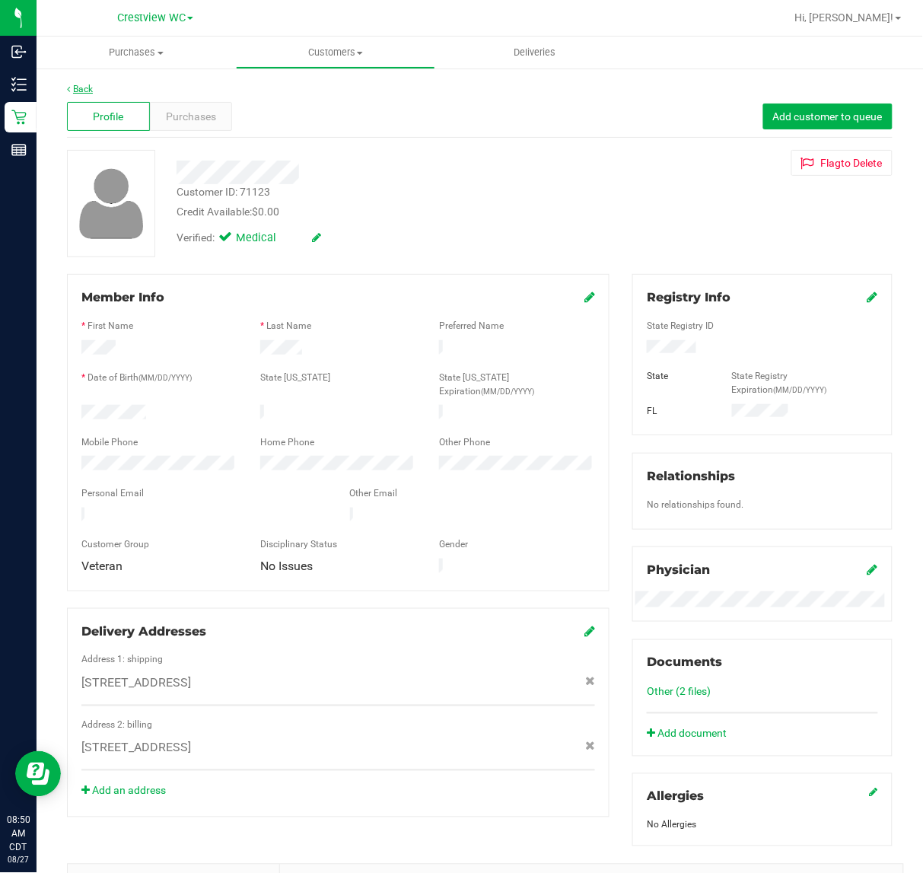
click at [84, 86] on link "Back" at bounding box center [80, 89] width 26 height 11
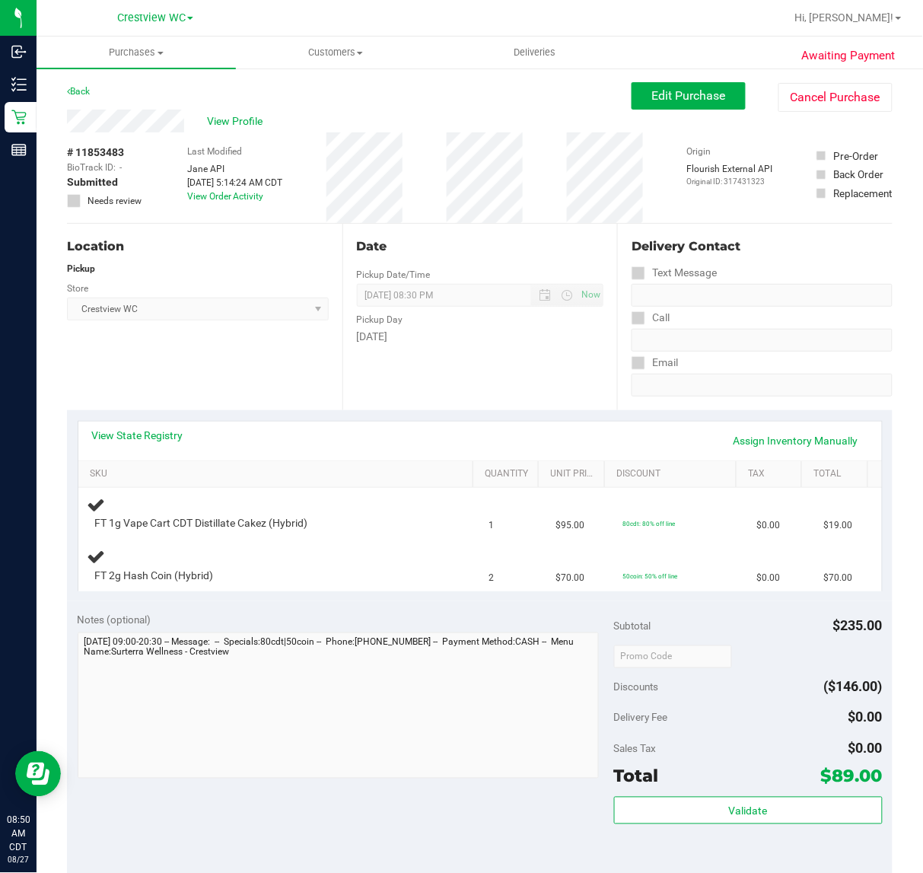
click at [207, 355] on div "Location Pickup Store Crestview WC Select Store [PERSON_NAME][GEOGRAPHIC_DATA] …" at bounding box center [205, 317] width 276 height 186
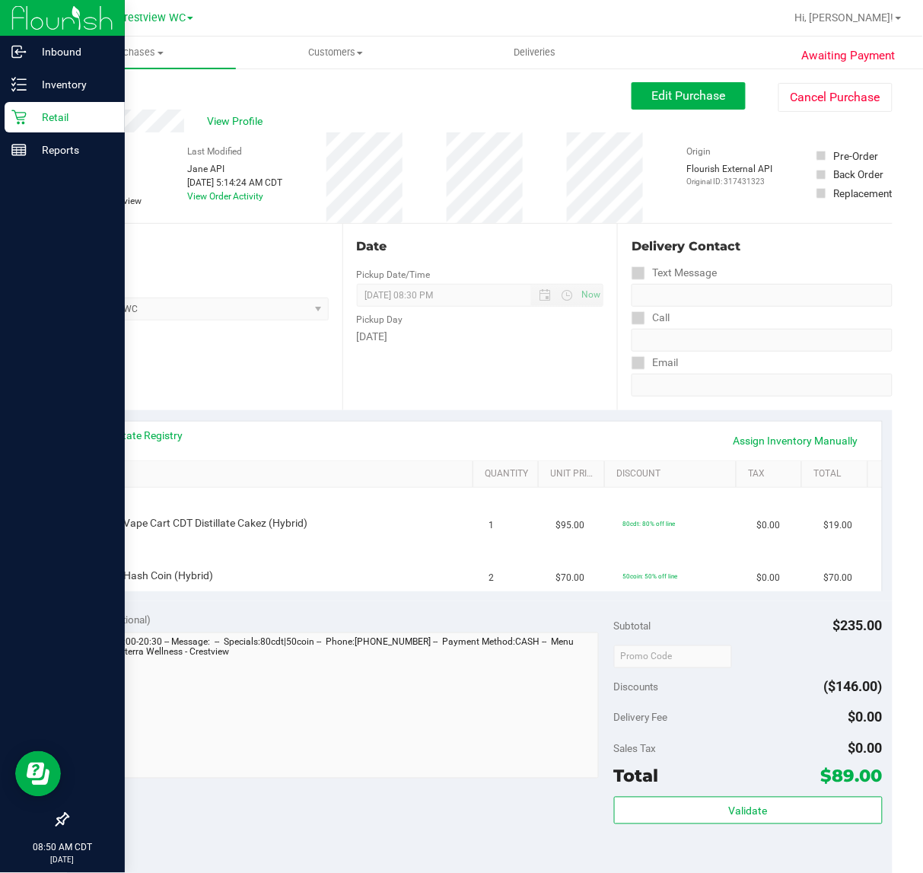
click at [58, 112] on p "Retail" at bounding box center [72, 117] width 91 height 18
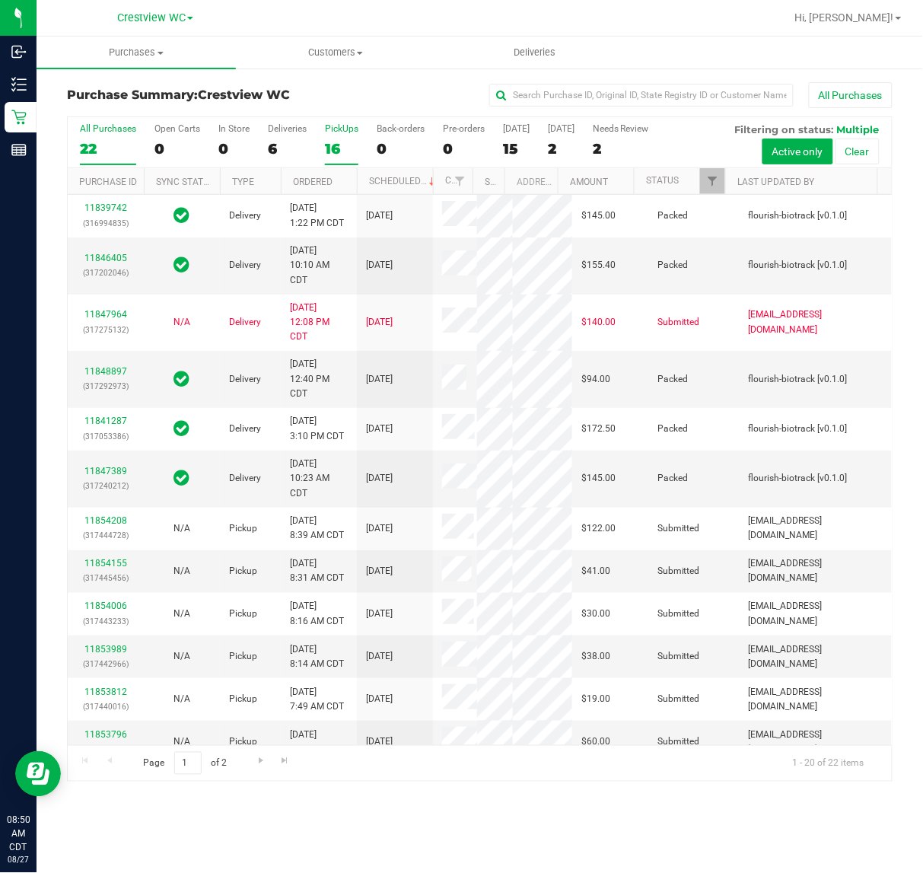
click at [351, 129] on div "PickUps" at bounding box center [341, 128] width 33 height 11
click at [0, 0] on input "PickUps 16" at bounding box center [0, 0] width 0 height 0
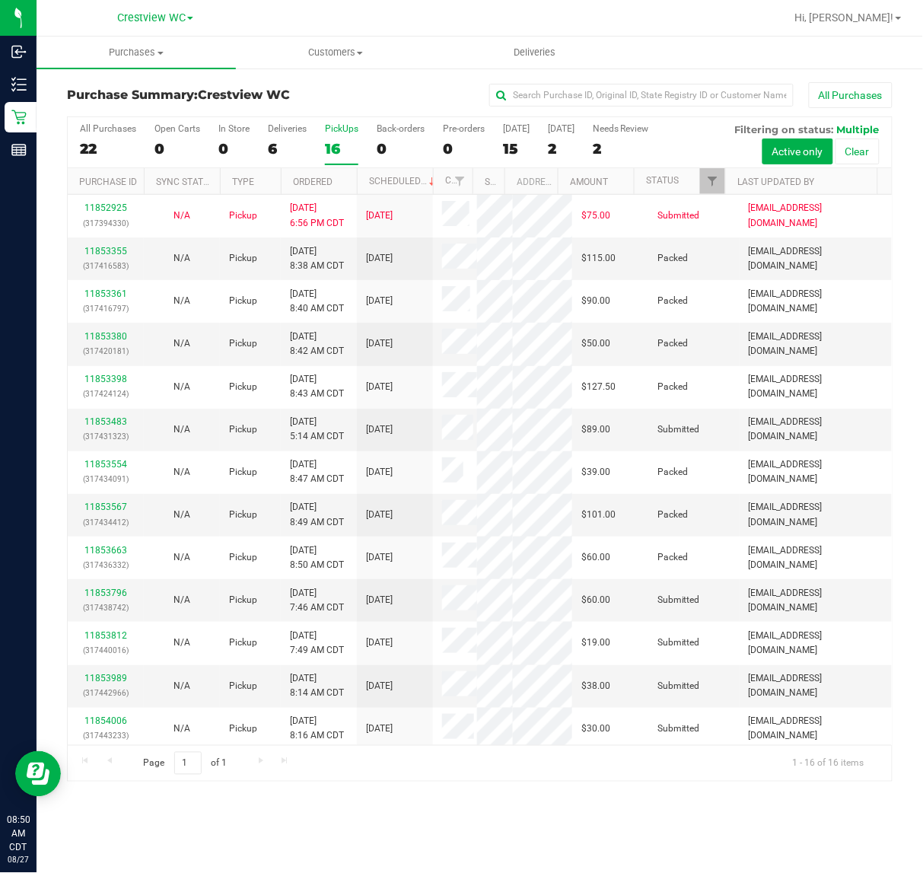
click at [333, 124] on div "PickUps" at bounding box center [341, 128] width 33 height 11
click at [0, 0] on input "PickUps 16" at bounding box center [0, 0] width 0 height 0
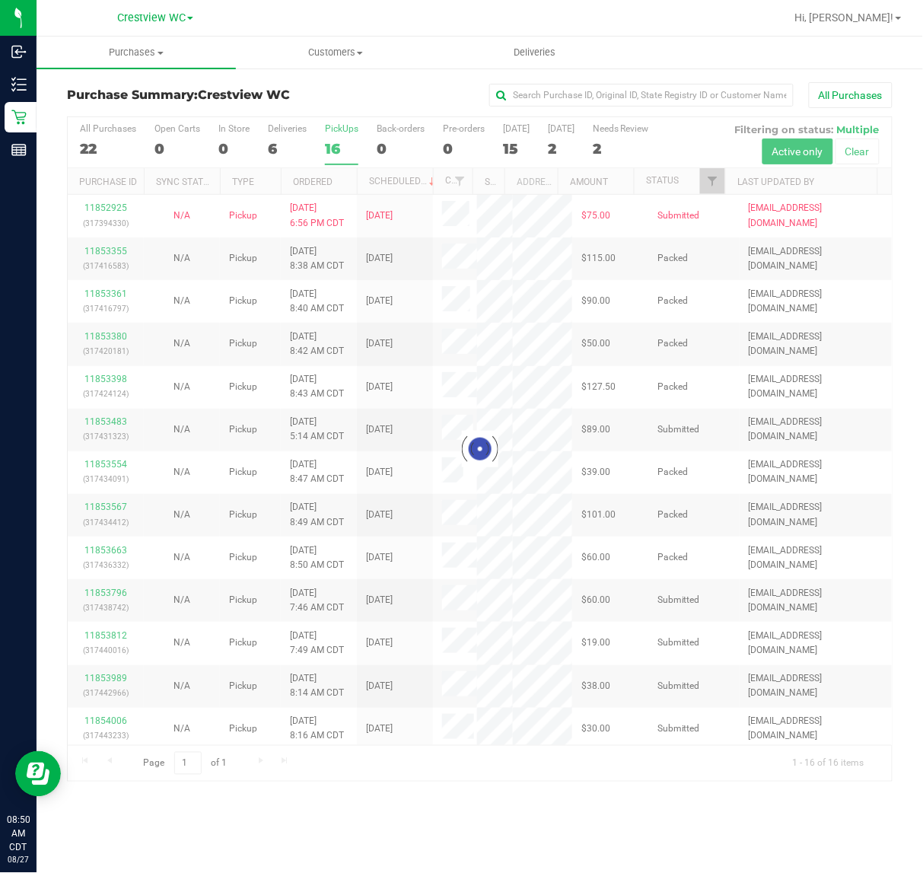
click at [714, 180] on div at bounding box center [480, 449] width 824 height 664
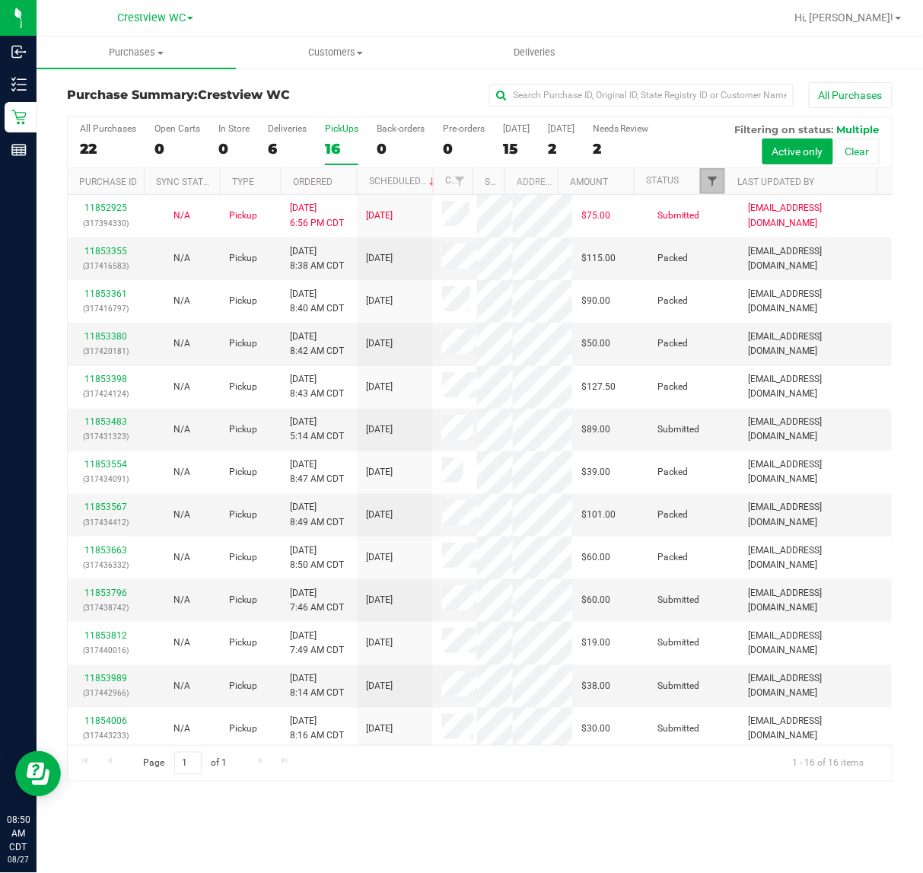
click at [709, 183] on span "Filter" at bounding box center [712, 181] width 12 height 12
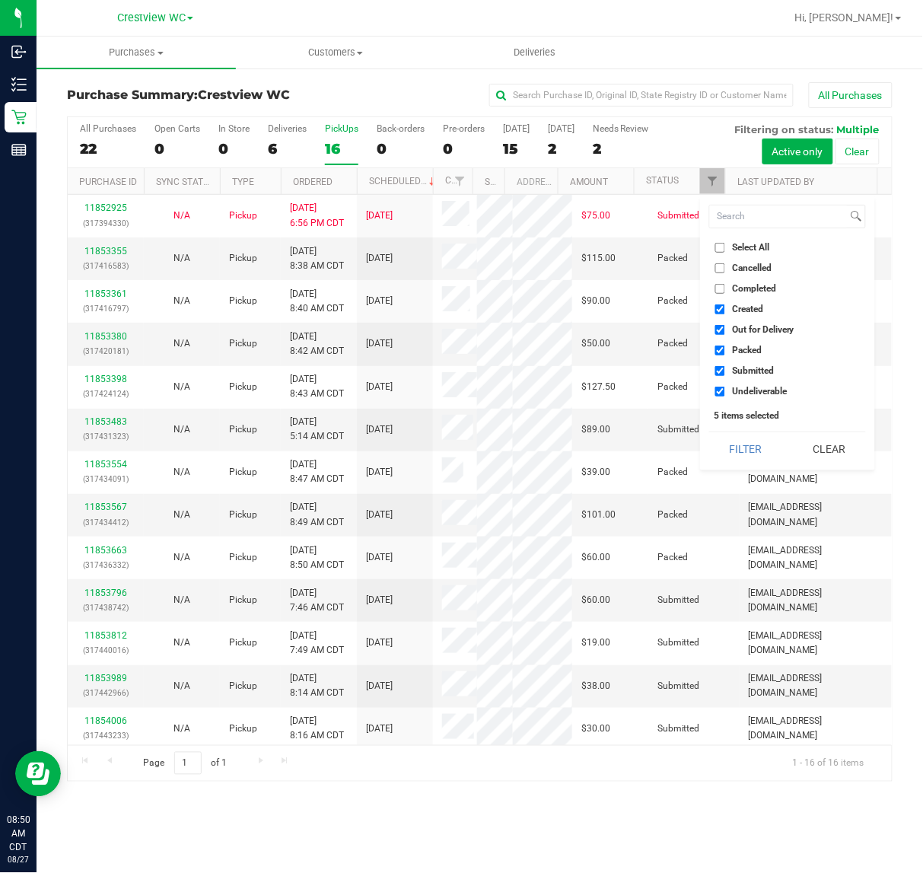
click at [724, 248] on input "Select All" at bounding box center [720, 248] width 10 height 10
checkbox input "true"
click at [724, 248] on input "Select All" at bounding box center [720, 248] width 10 height 10
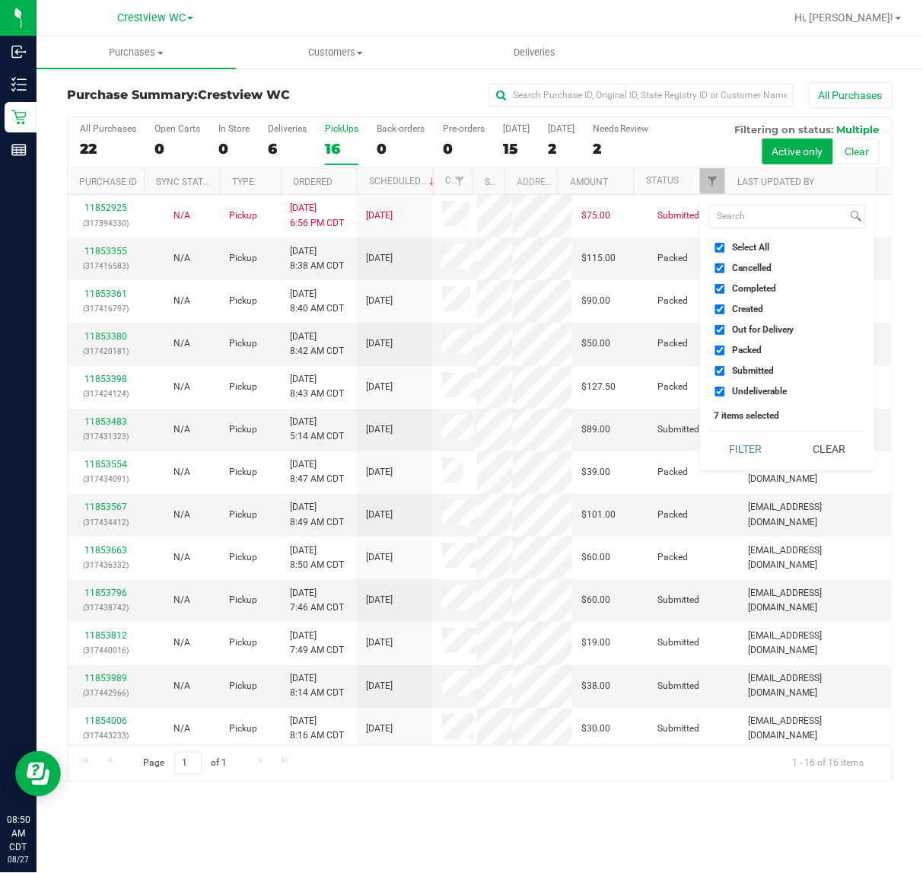
checkbox input "false"
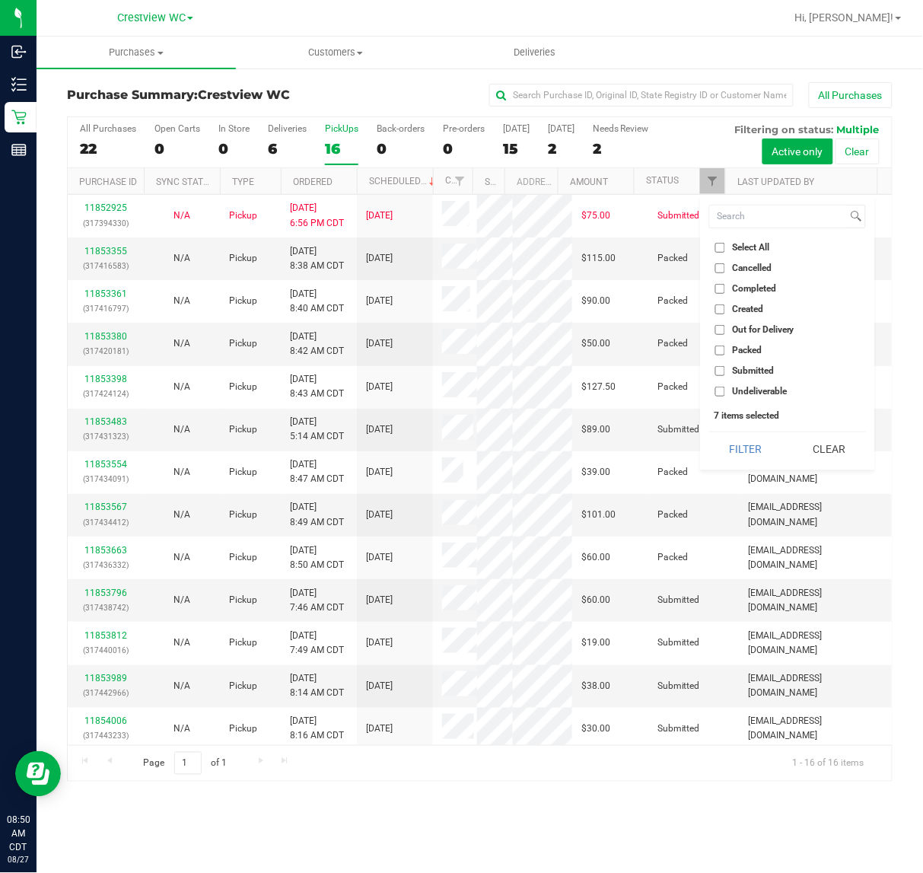
checkbox input "false"
click at [724, 371] on input "Submitted" at bounding box center [720, 371] width 10 height 10
checkbox input "true"
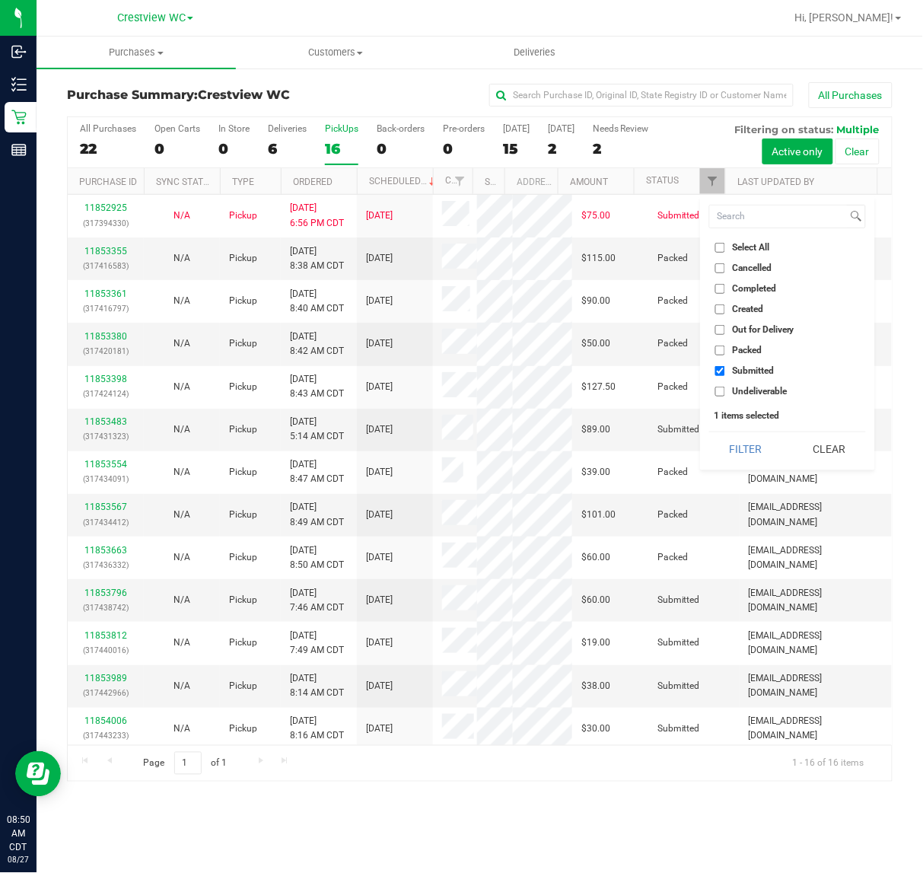
click at [709, 432] on button "Filter" at bounding box center [745, 448] width 73 height 33
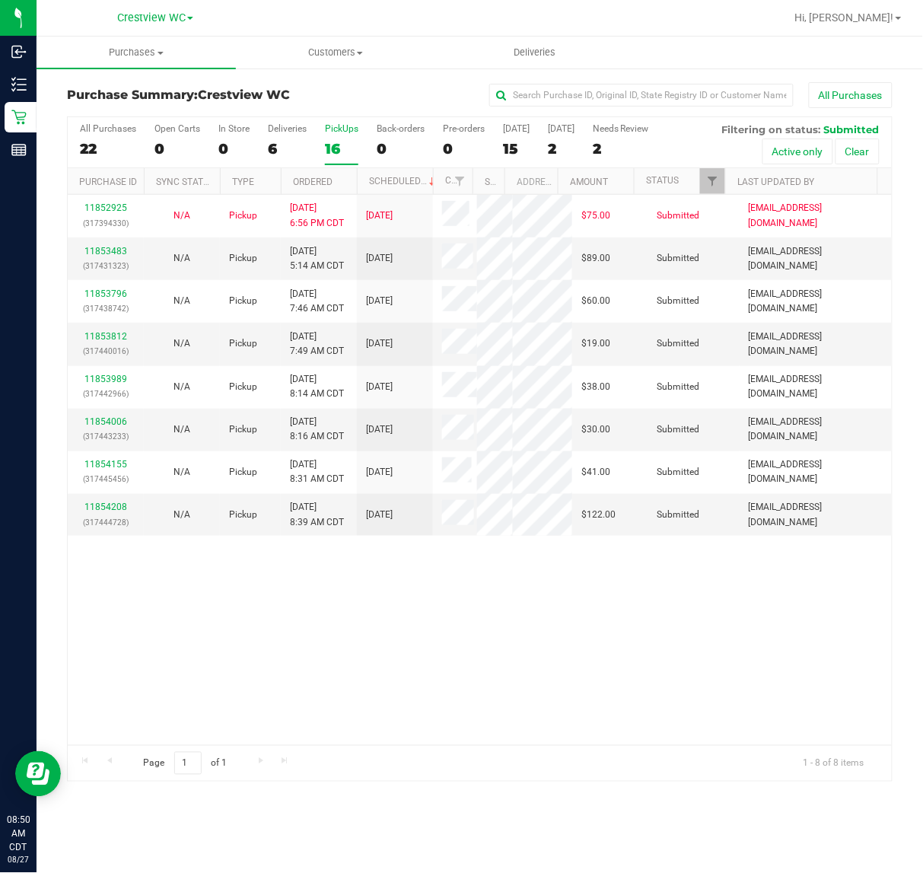
click at [530, 587] on div "11852925 (317394330) N/A Pickup 8/26/2025 6:56 PM CDT 8/27/2025 $75.00 Submitte…" at bounding box center [480, 470] width 824 height 550
click at [123, 249] on link "11853483" at bounding box center [105, 251] width 43 height 11
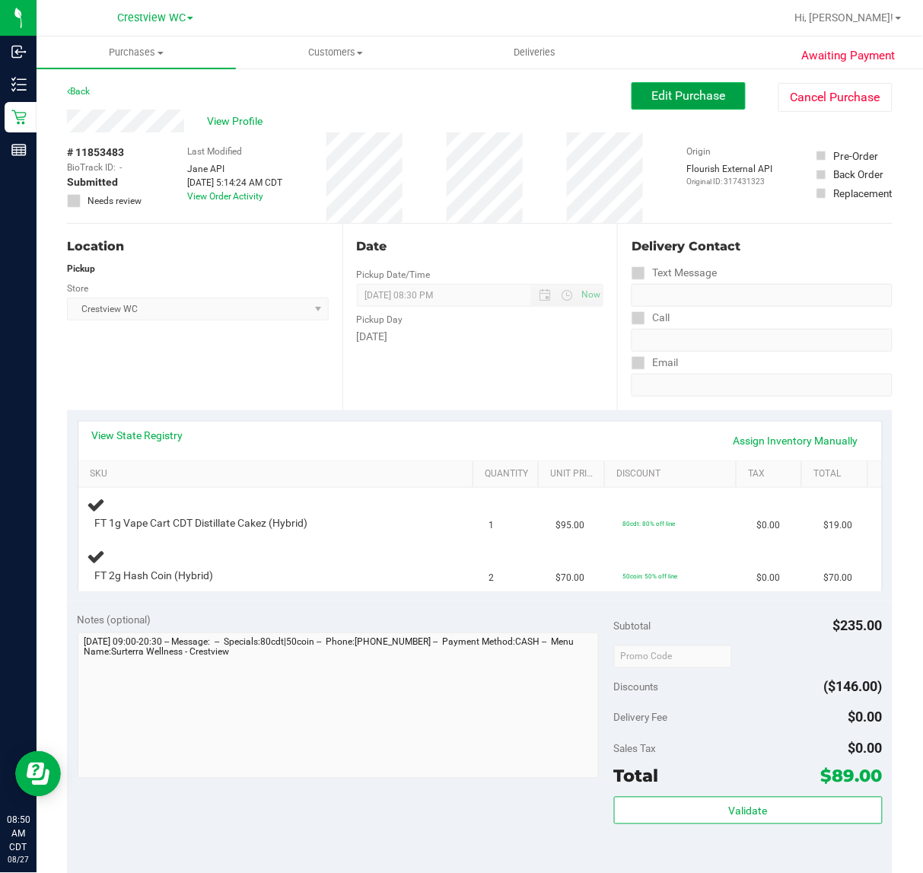
click at [696, 97] on span "Edit Purchase" at bounding box center [689, 95] width 74 height 14
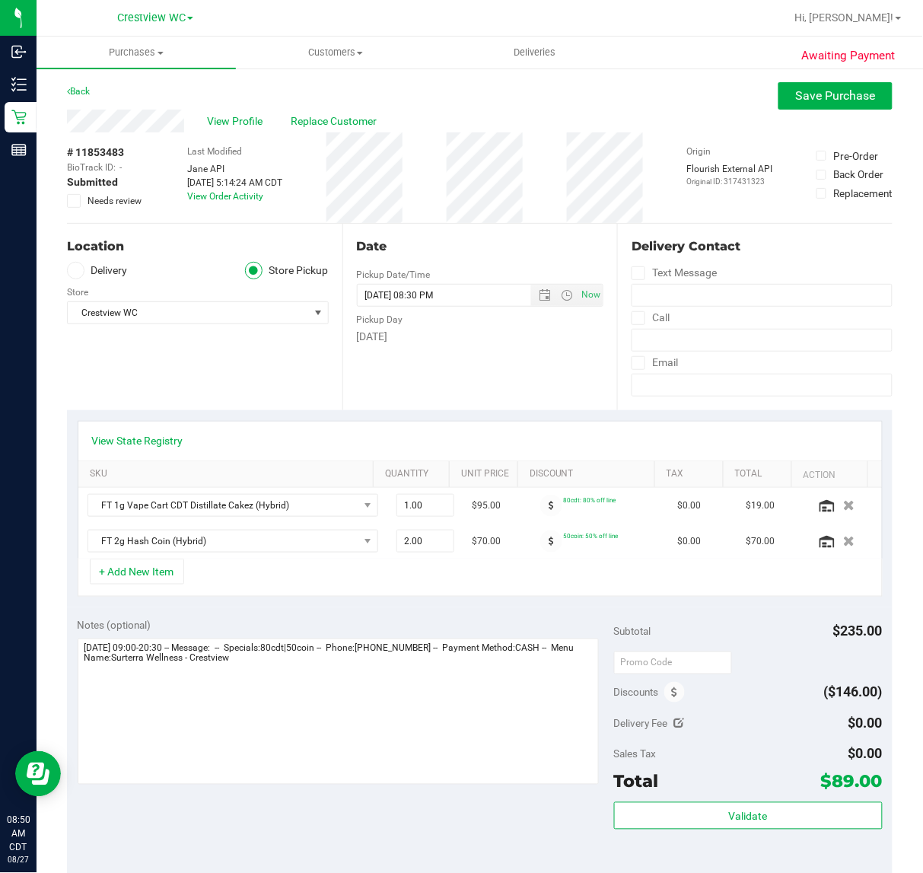
drag, startPoint x: 84, startPoint y: 218, endPoint x: 77, endPoint y: 202, distance: 17.4
click at [77, 201] on icon at bounding box center [74, 201] width 10 height 0
click at [0, 0] on input "Needs review" at bounding box center [0, 0] width 0 height 0
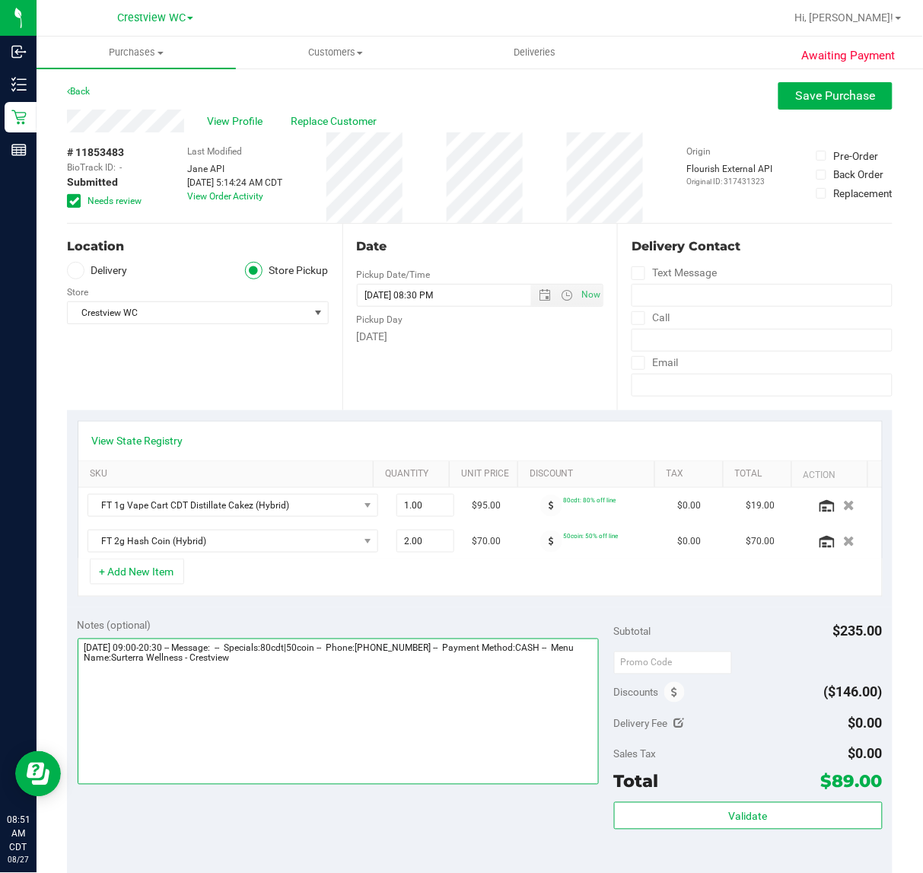
click at [350, 666] on textarea at bounding box center [338, 712] width 521 height 146
type textarea "Wednesday 08/27/2025 09:00-20:30 -- Message: -- Specials:80cdt|50coin -- Phone:…"
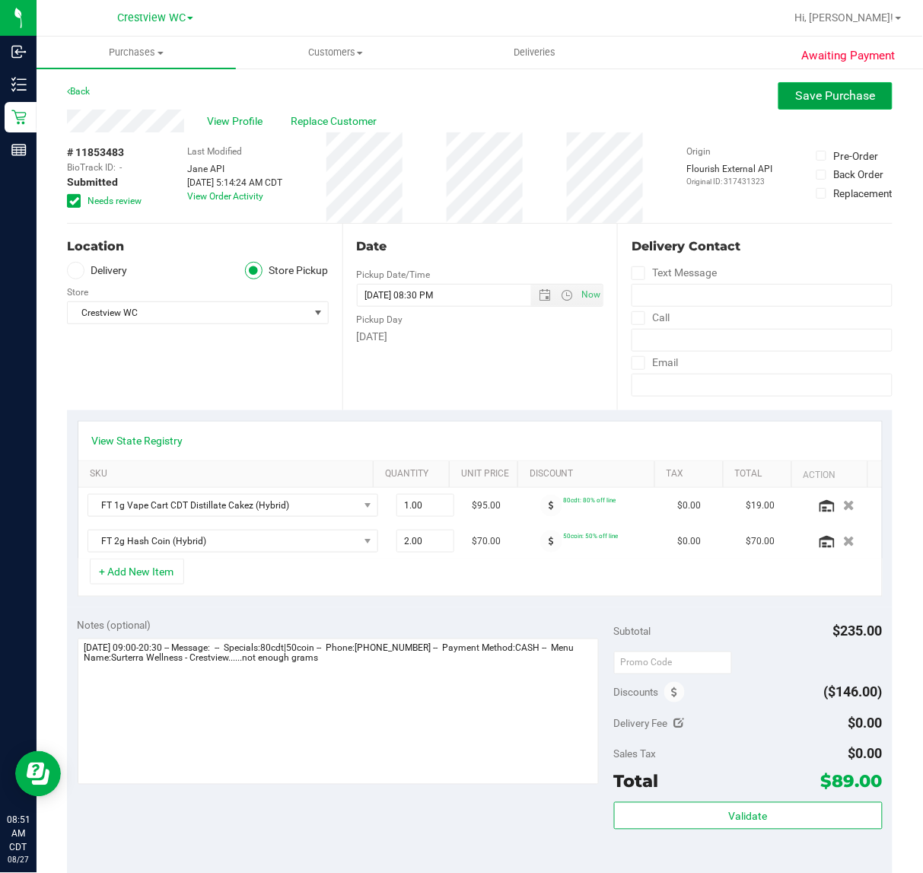
click at [824, 97] on span "Save Purchase" at bounding box center [836, 95] width 80 height 14
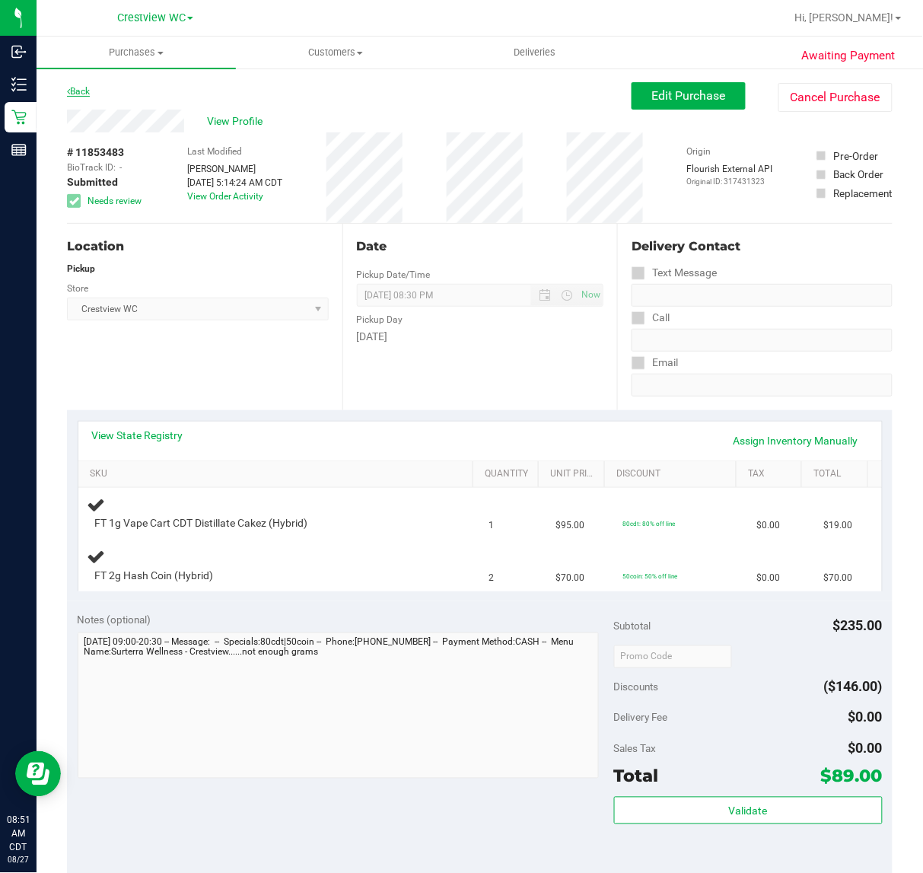
click at [90, 90] on link "Back" at bounding box center [78, 91] width 23 height 11
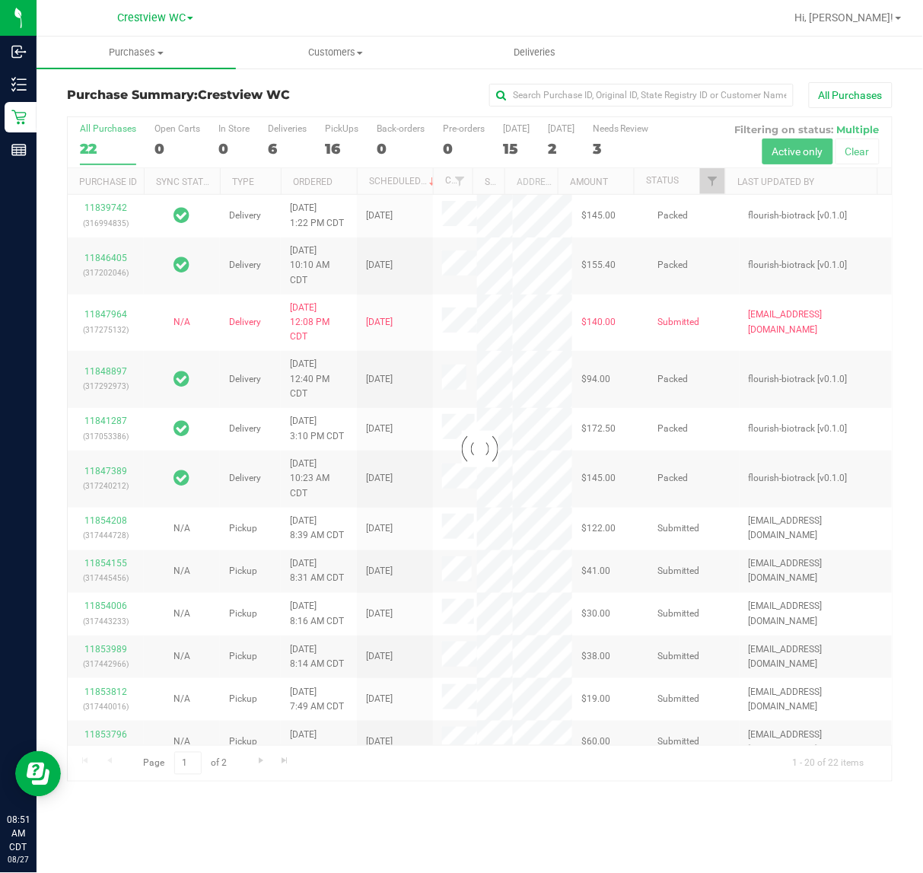
click at [403, 88] on div "All Purchases" at bounding box center [618, 95] width 550 height 26
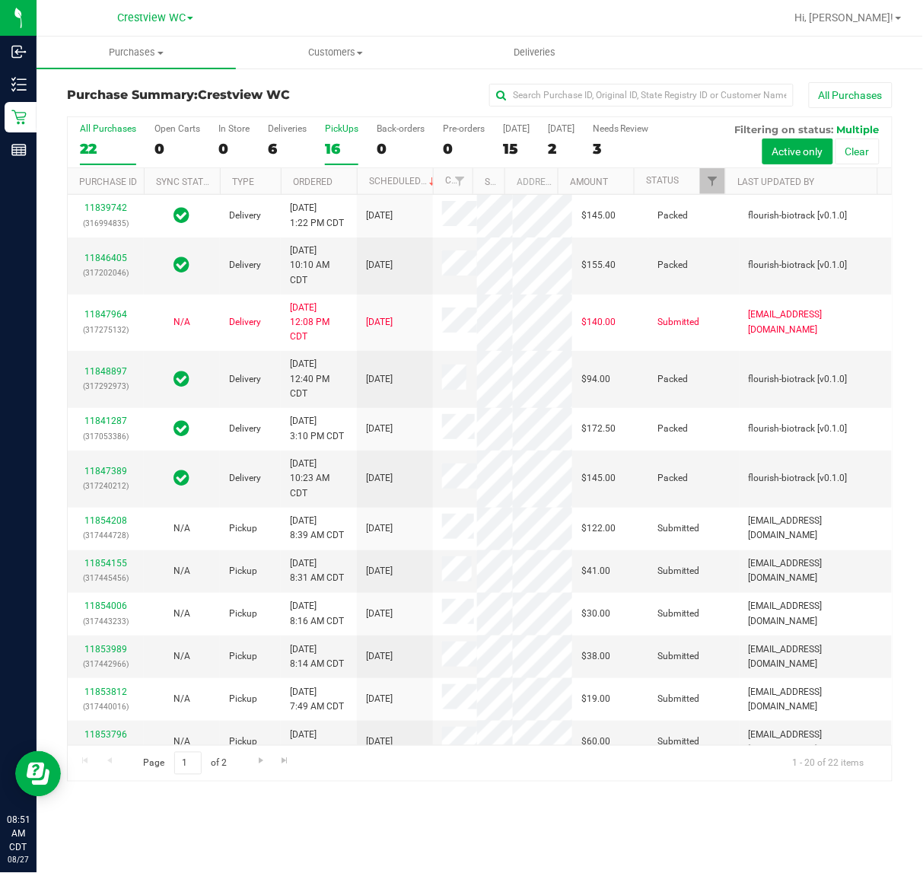
click at [344, 130] on div "PickUps" at bounding box center [341, 128] width 33 height 11
click at [0, 0] on input "PickUps 16" at bounding box center [0, 0] width 0 height 0
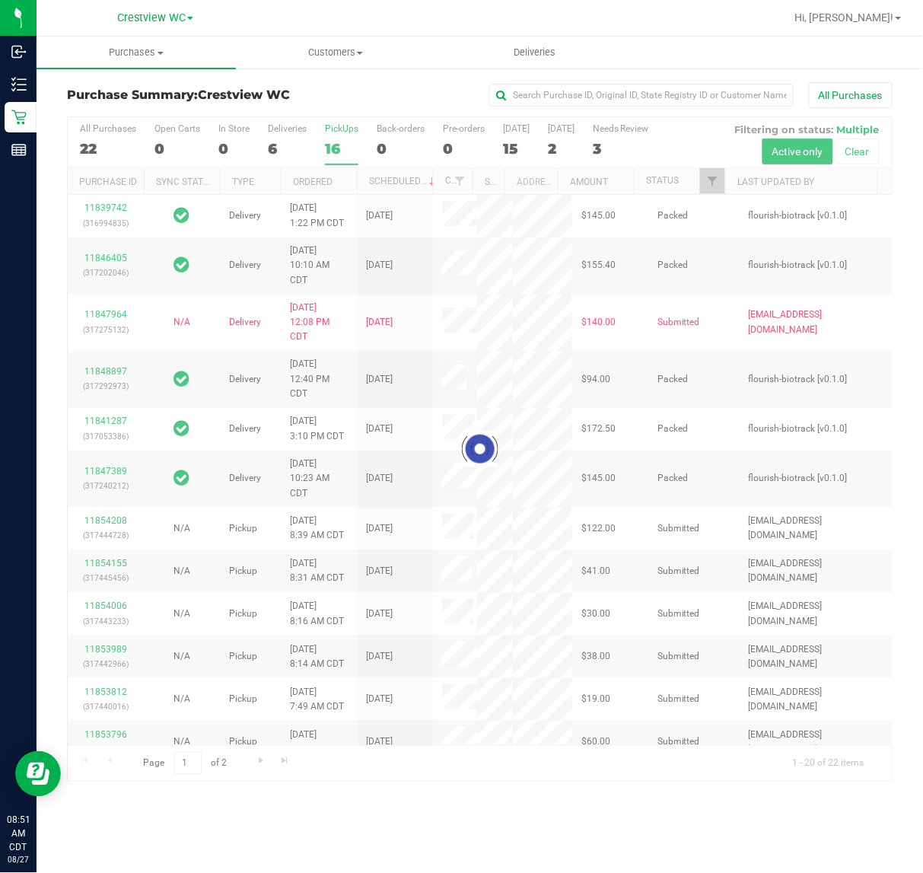
click at [347, 126] on div at bounding box center [480, 449] width 824 height 664
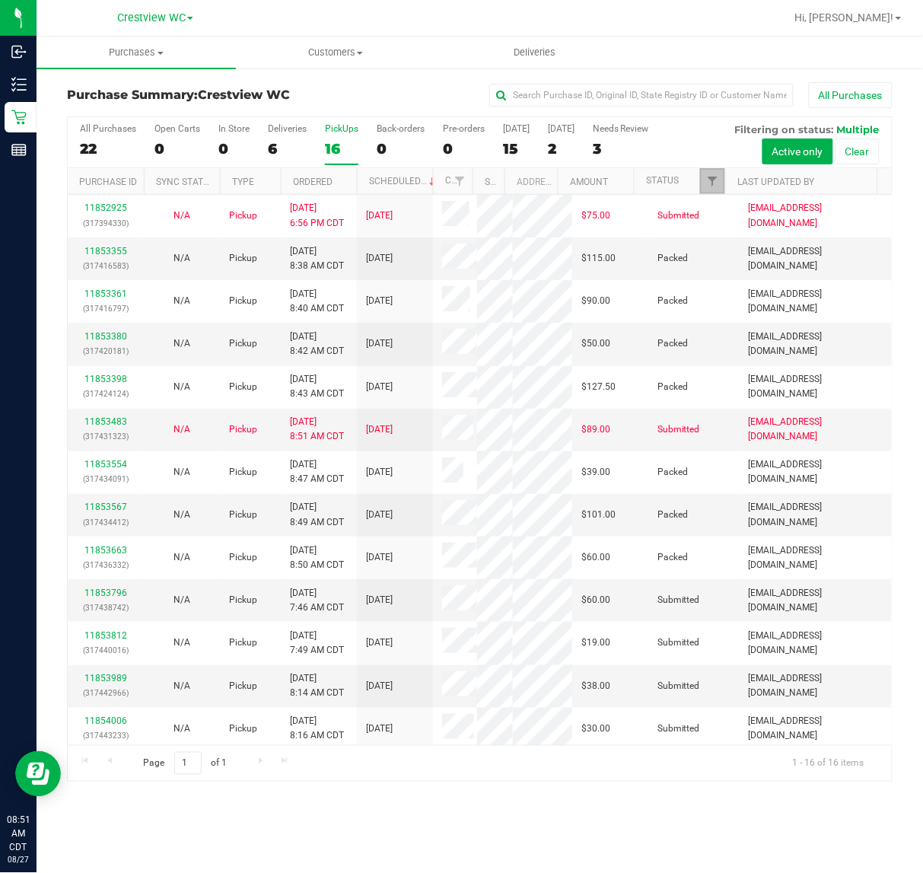
click at [708, 189] on link "Filter" at bounding box center [712, 181] width 25 height 26
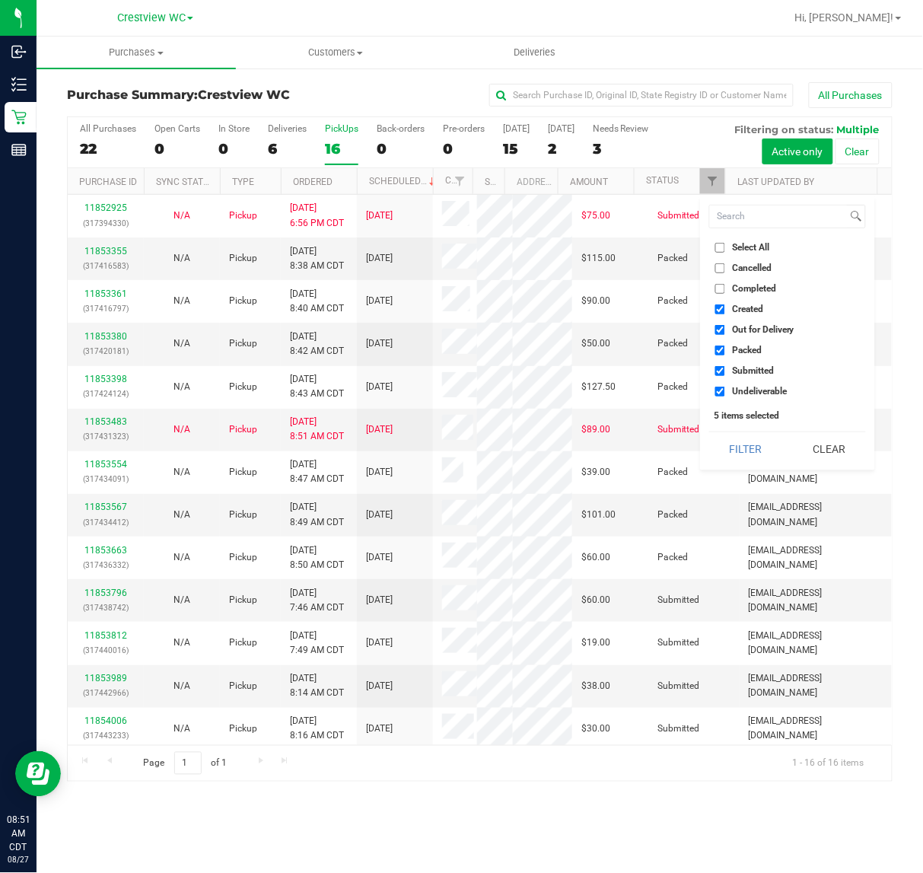
click at [719, 243] on input "Select All" at bounding box center [720, 248] width 10 height 10
checkbox input "true"
click at [719, 243] on input "Select All" at bounding box center [720, 248] width 10 height 10
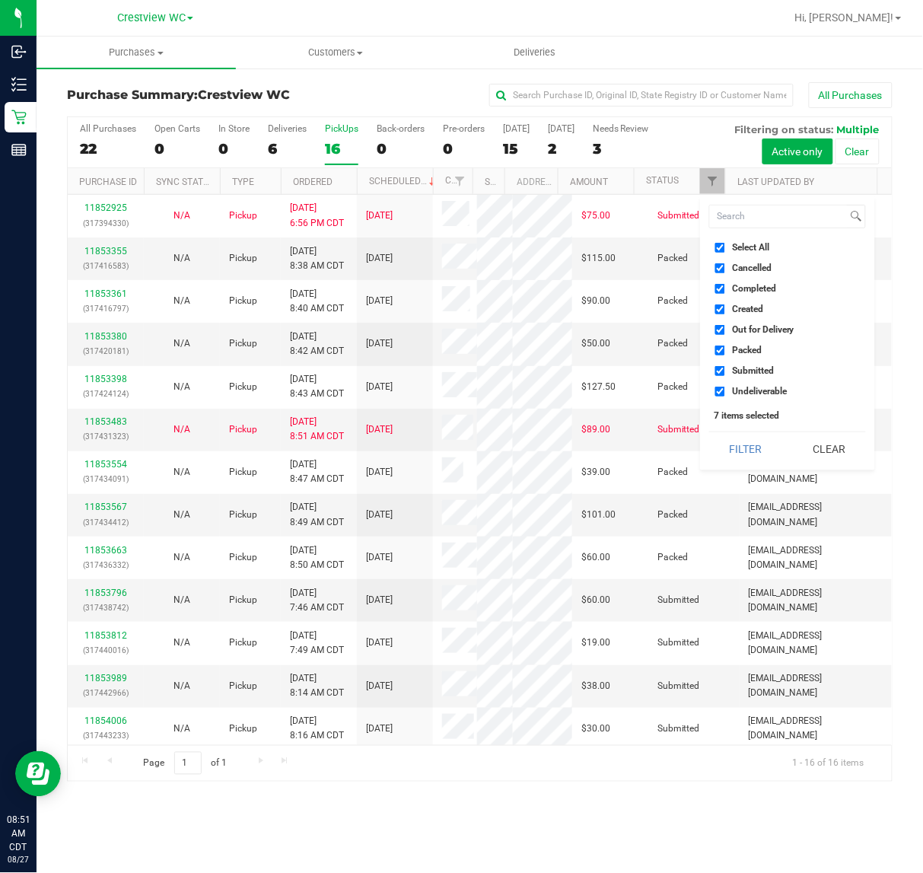
checkbox input "false"
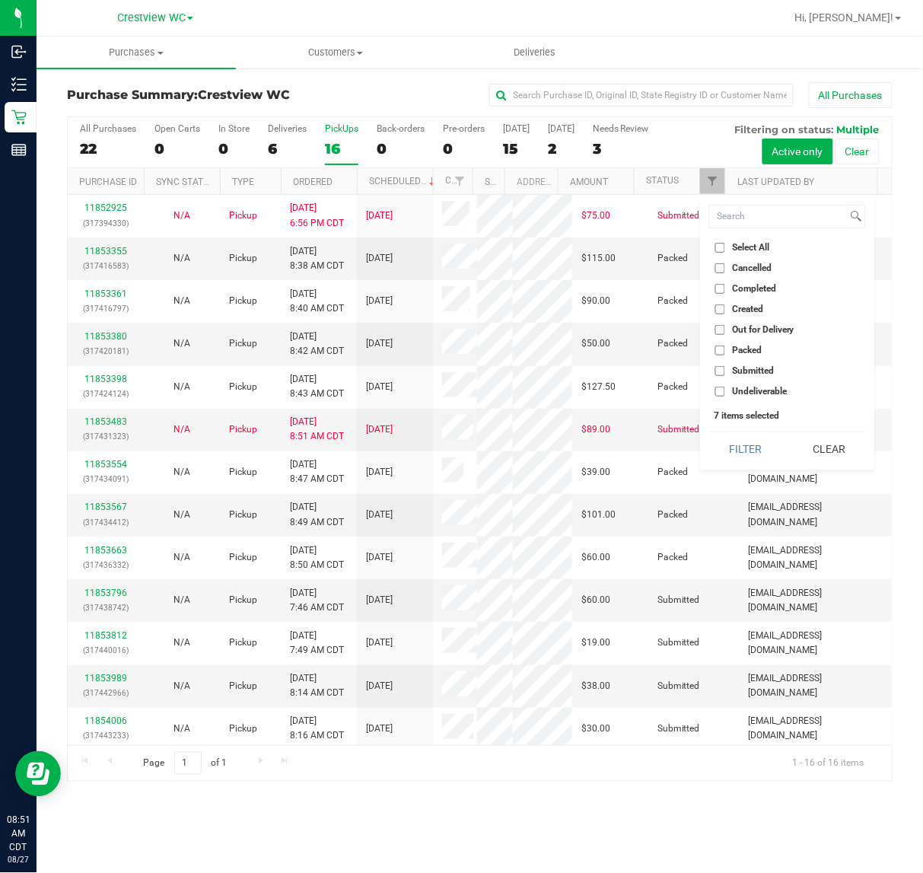
checkbox input "false"
click at [715, 367] on input "Submitted" at bounding box center [720, 371] width 10 height 10
checkbox input "true"
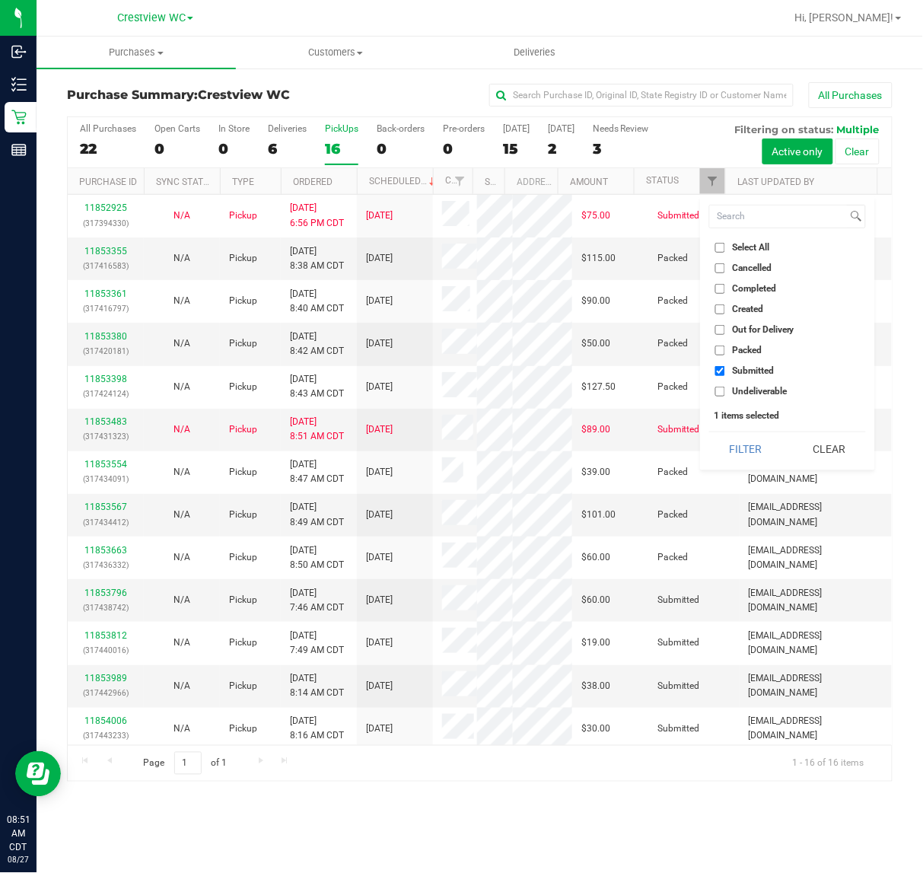
click at [709, 432] on button "Filter" at bounding box center [745, 448] width 73 height 33
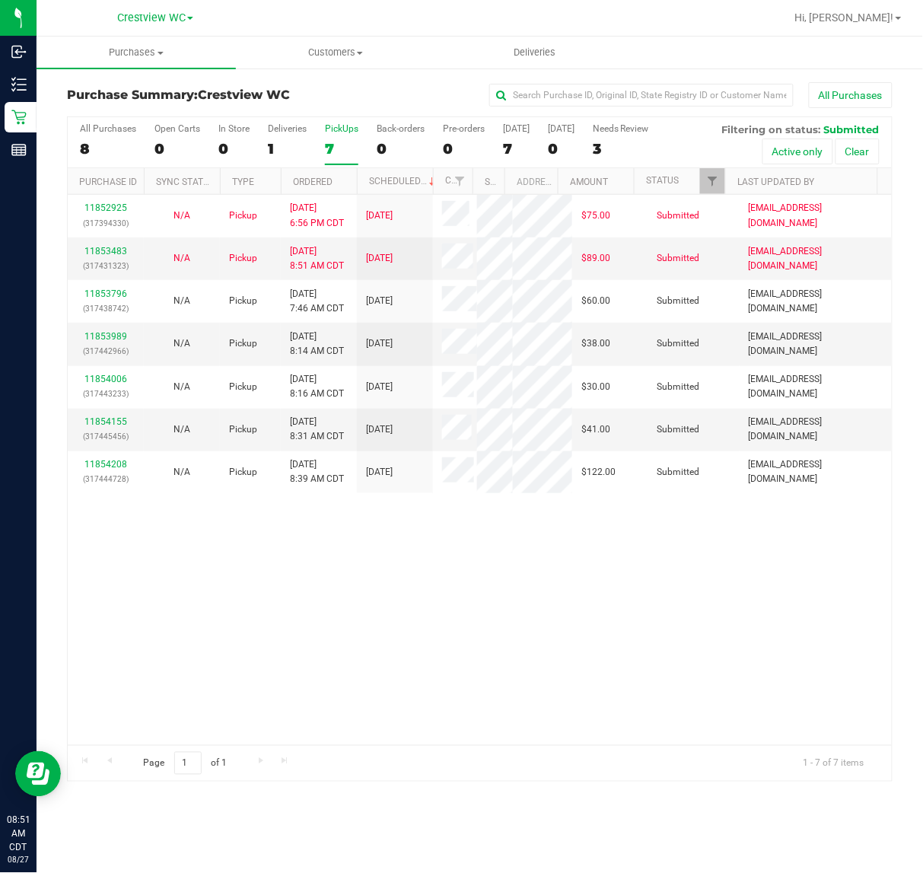
click at [336, 127] on div "PickUps" at bounding box center [341, 128] width 33 height 11
click at [0, 0] on input "PickUps 7" at bounding box center [0, 0] width 0 height 0
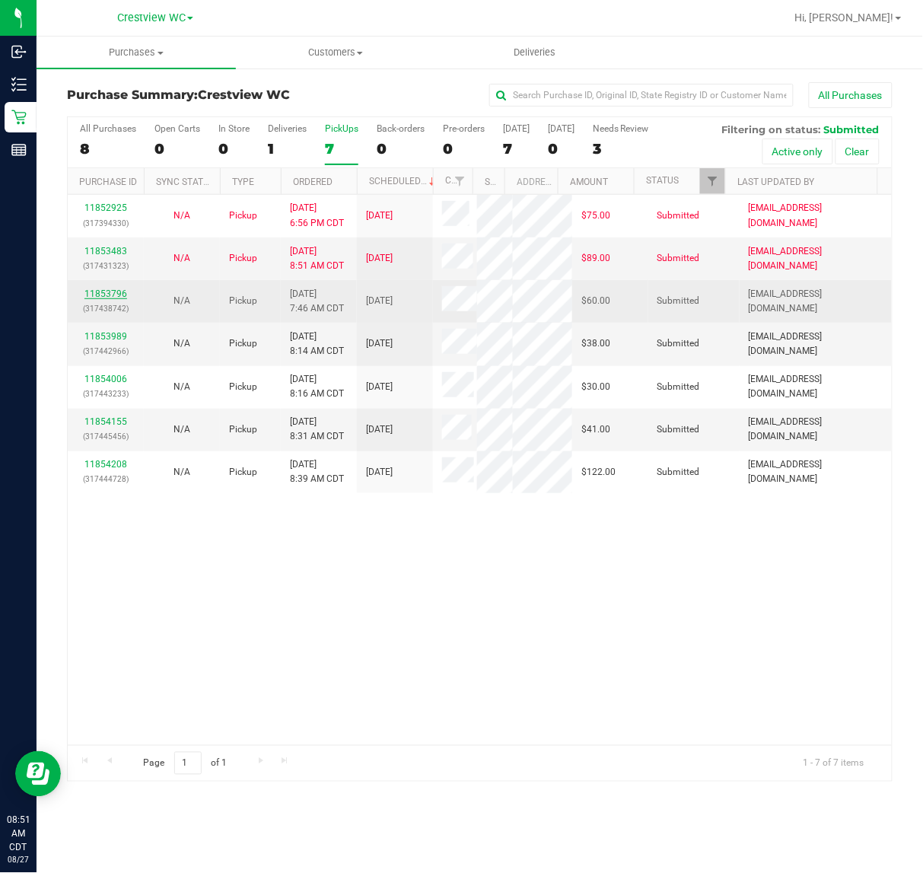
click at [120, 294] on link "11853796" at bounding box center [105, 293] width 43 height 11
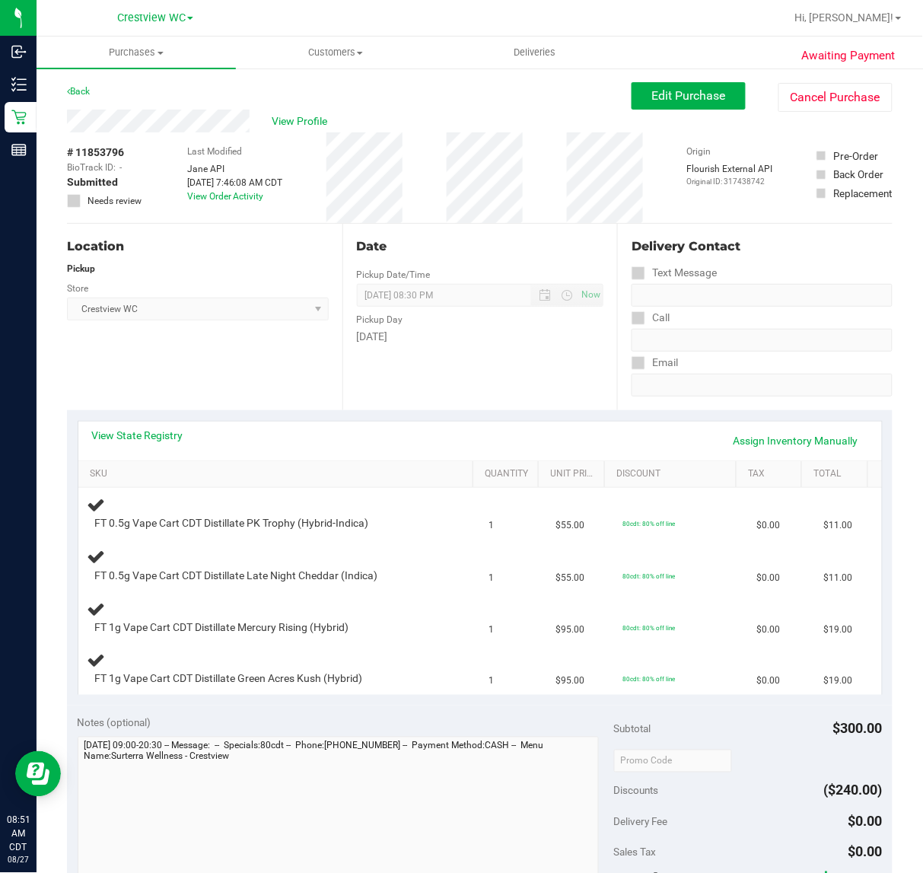
click at [228, 351] on div "Location Pickup Store Crestview WC Select Store [PERSON_NAME][GEOGRAPHIC_DATA] …" at bounding box center [205, 317] width 276 height 186
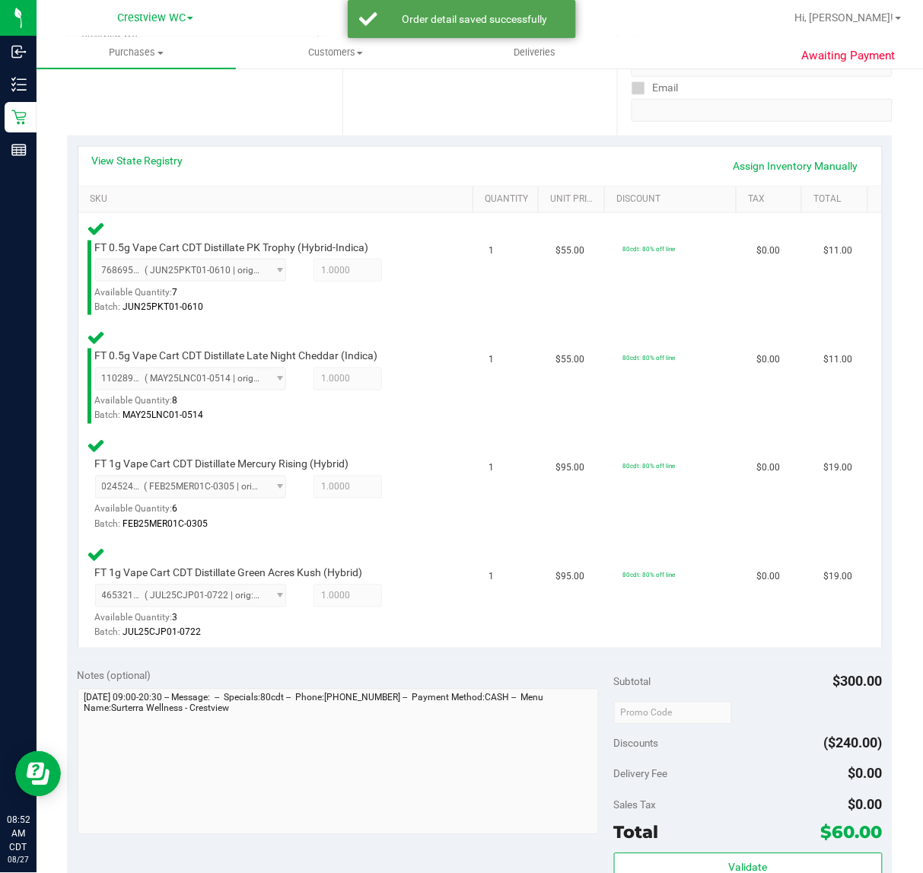
scroll to position [400, 0]
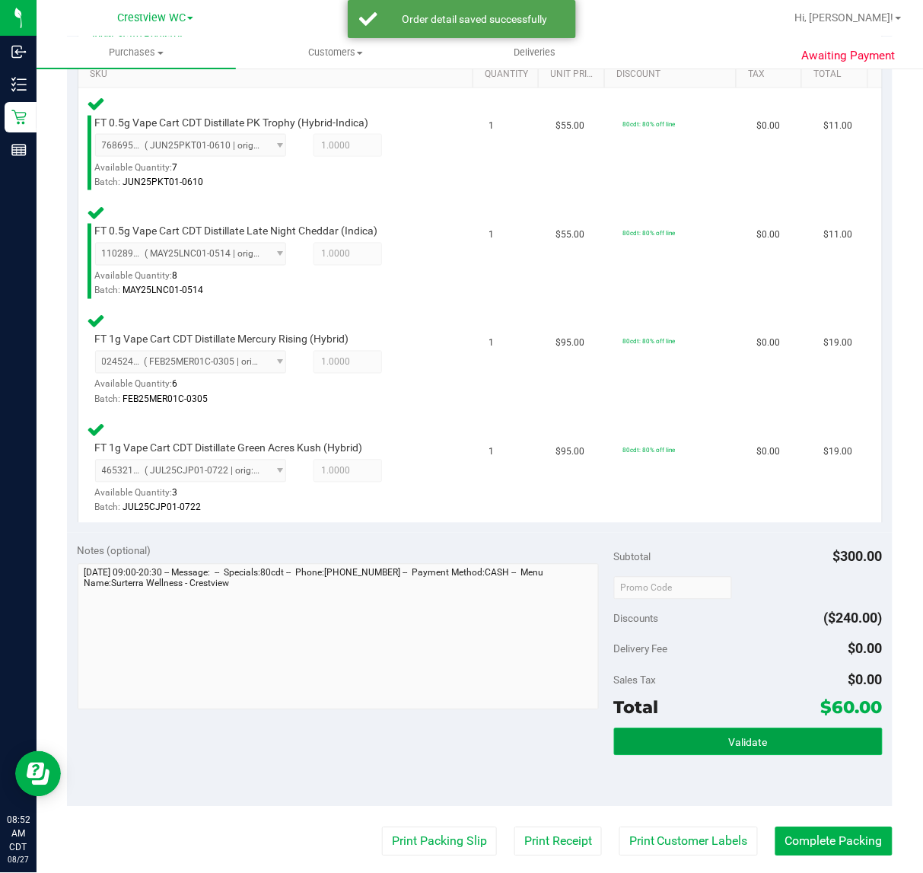
click at [735, 740] on span "Validate" at bounding box center [748, 743] width 39 height 12
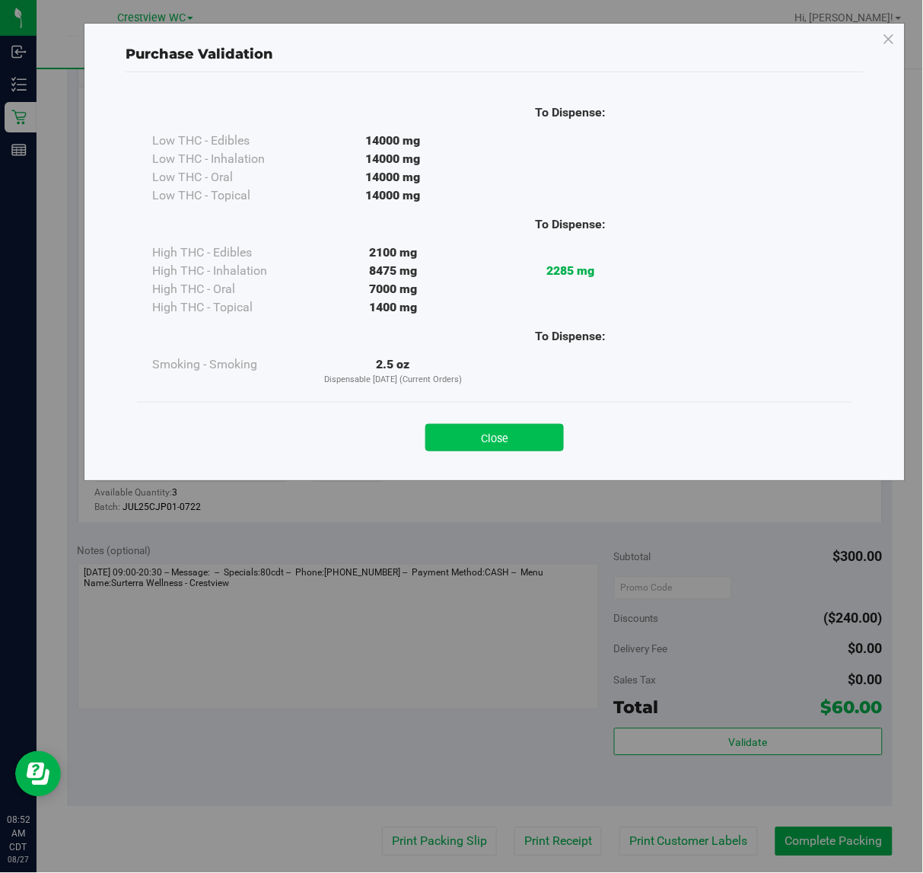
click at [499, 435] on button "Close" at bounding box center [494, 437] width 139 height 27
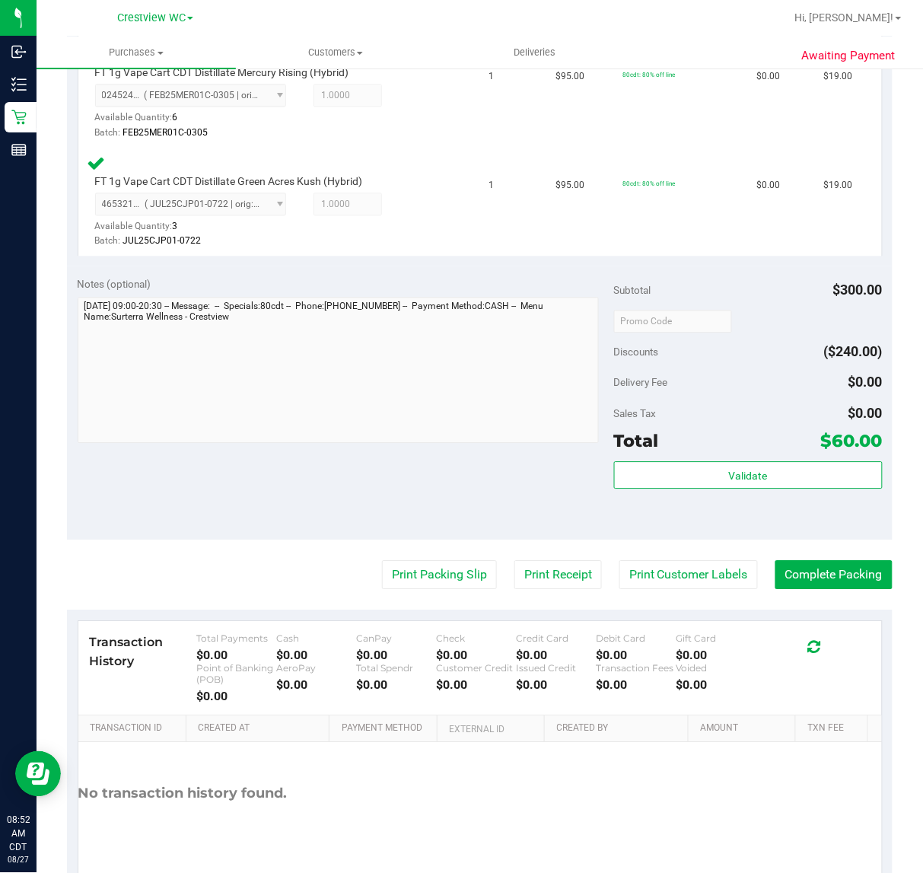
scroll to position [672, 0]
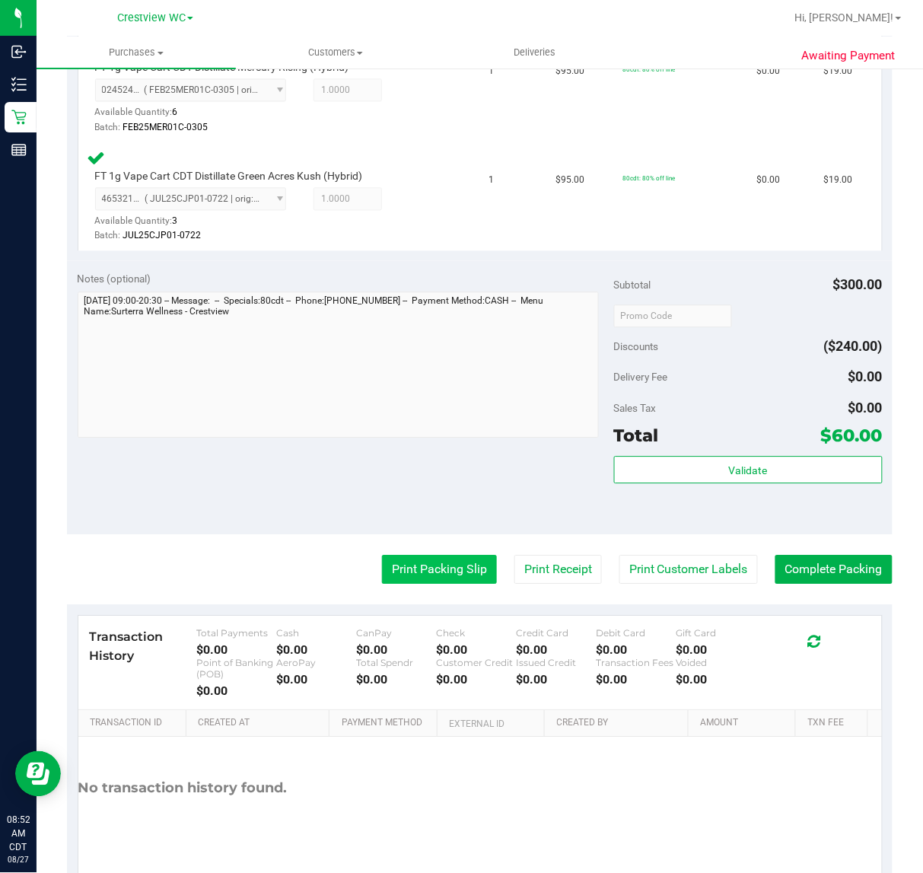
click at [420, 572] on button "Print Packing Slip" at bounding box center [439, 569] width 115 height 29
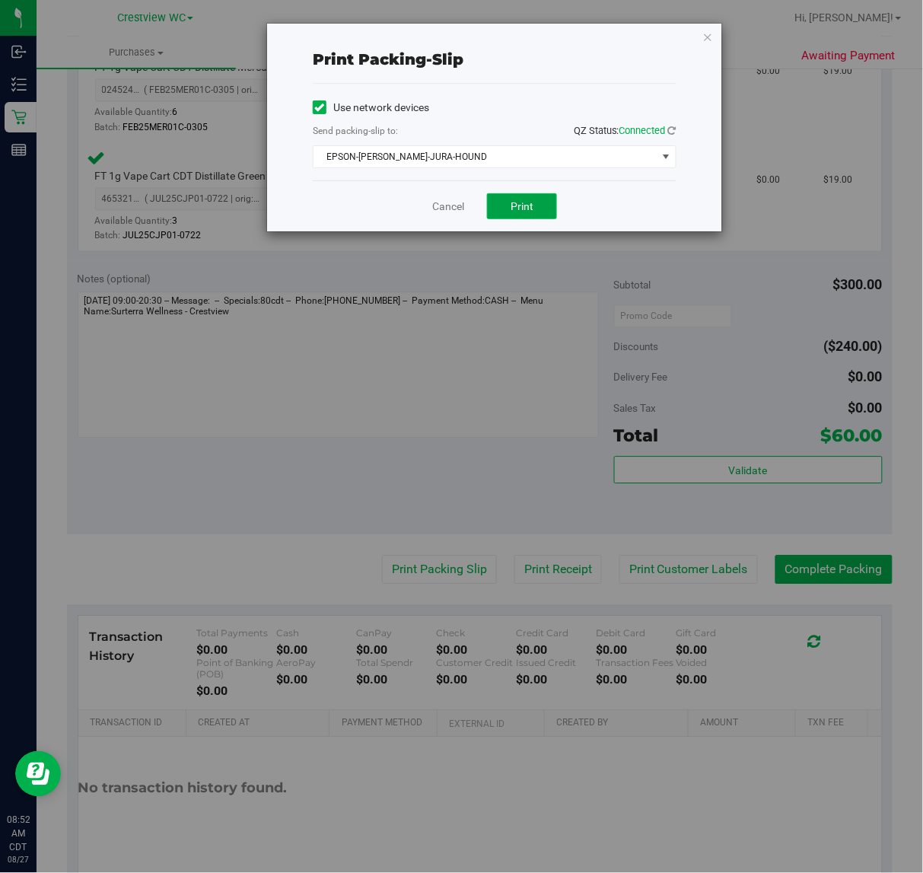
click at [530, 200] on span "Print" at bounding box center [522, 206] width 23 height 12
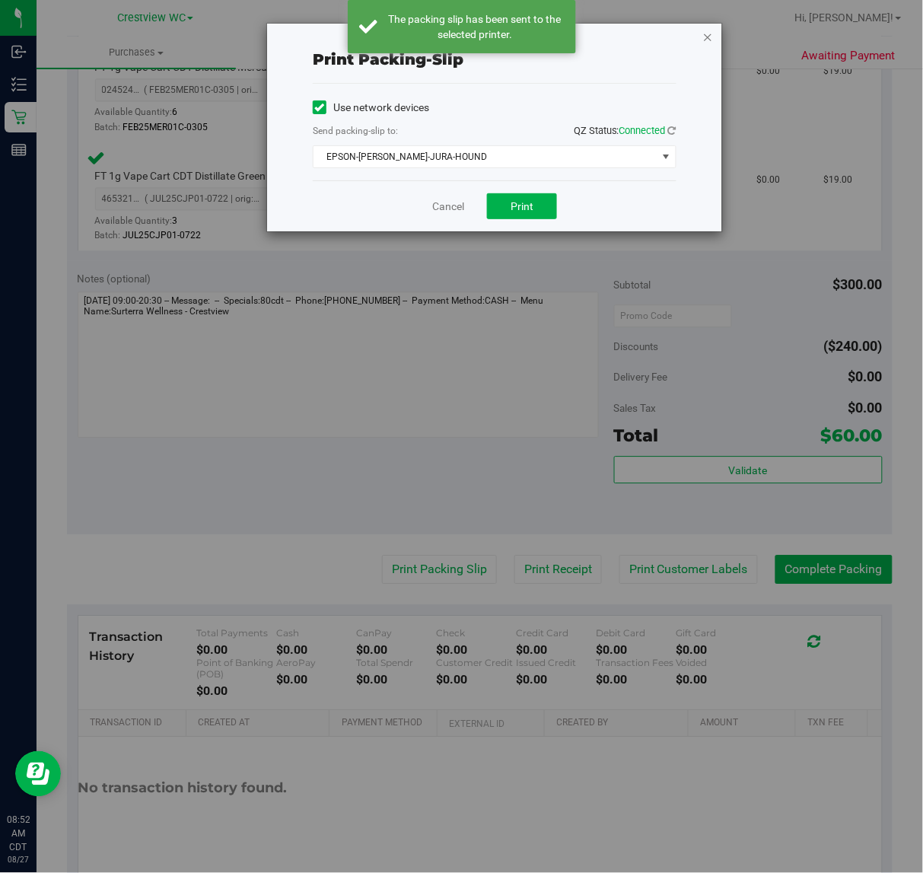
click at [708, 36] on icon "button" at bounding box center [708, 36] width 11 height 18
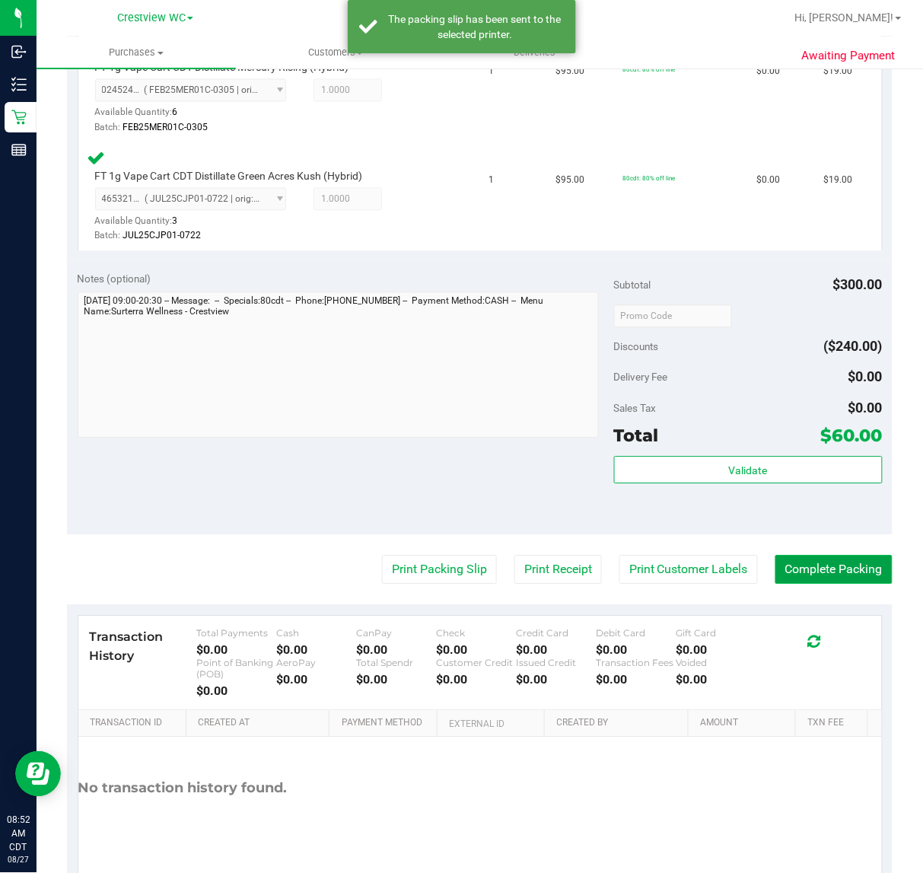
click at [833, 565] on button "Complete Packing" at bounding box center [834, 569] width 117 height 29
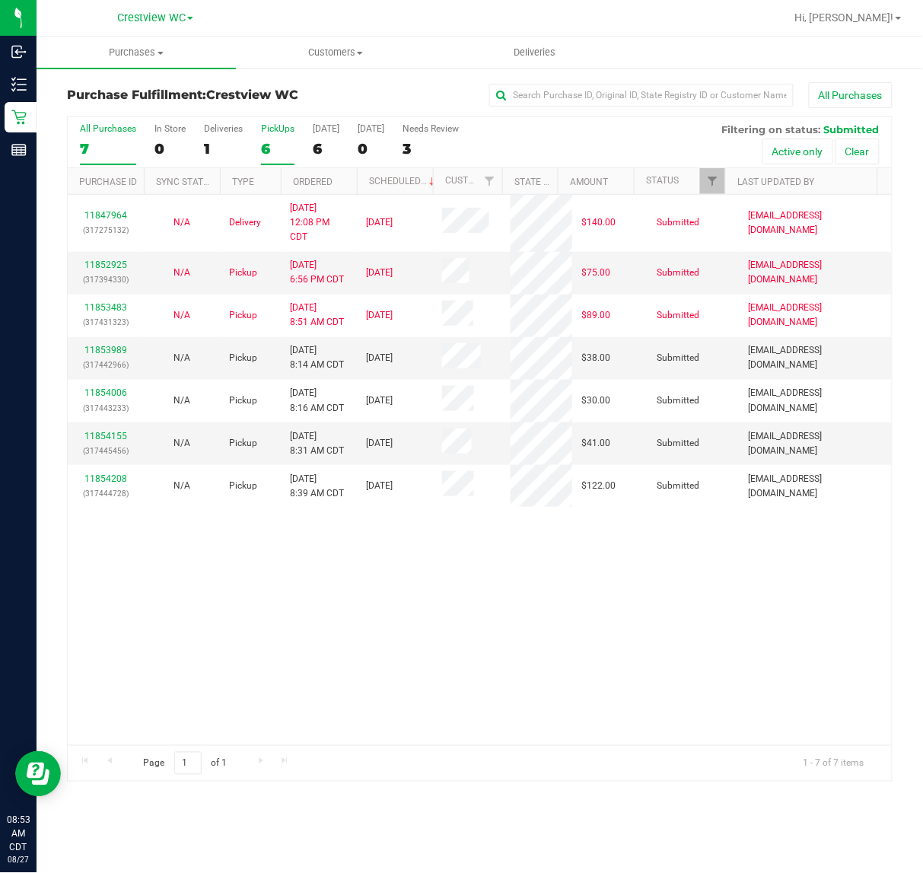
click at [279, 128] on div "PickUps" at bounding box center [277, 128] width 33 height 11
click at [0, 0] on input "PickUps 6" at bounding box center [0, 0] width 0 height 0
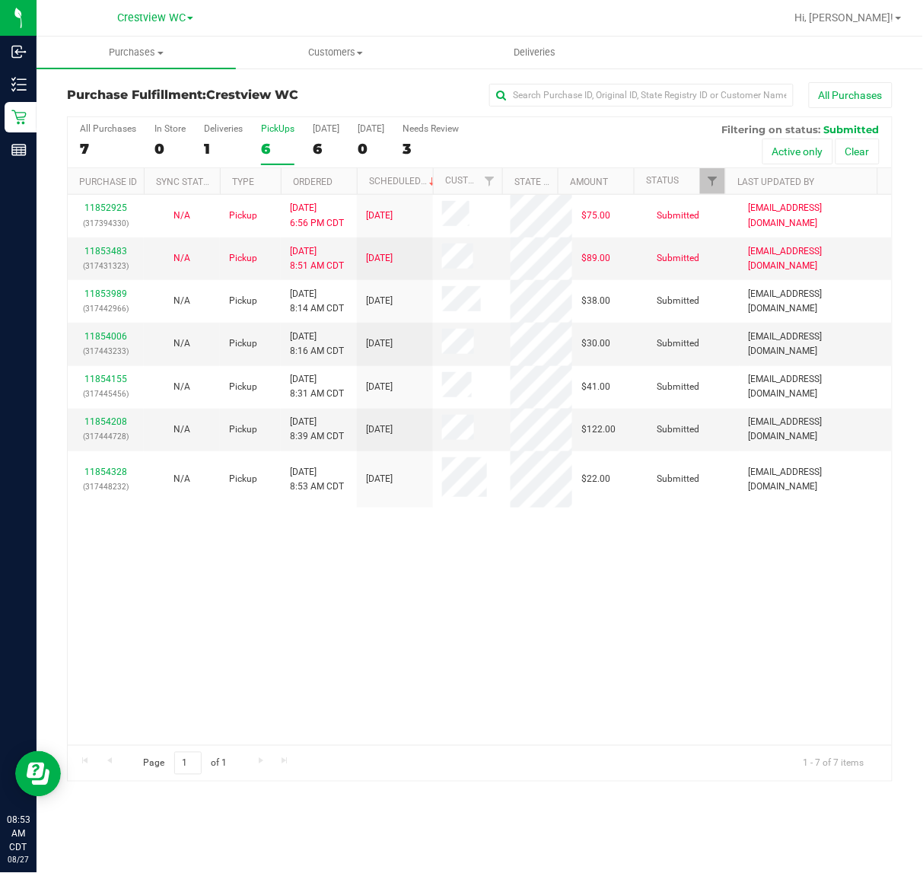
drag, startPoint x: 527, startPoint y: 585, endPoint x: 530, endPoint y: 548, distance: 36.6
click at [531, 588] on div "11852925 (317394330) N/A Pickup 8/26/2025 6:56 PM CDT 8/27/2025 $75.00 Submitte…" at bounding box center [480, 470] width 824 height 550
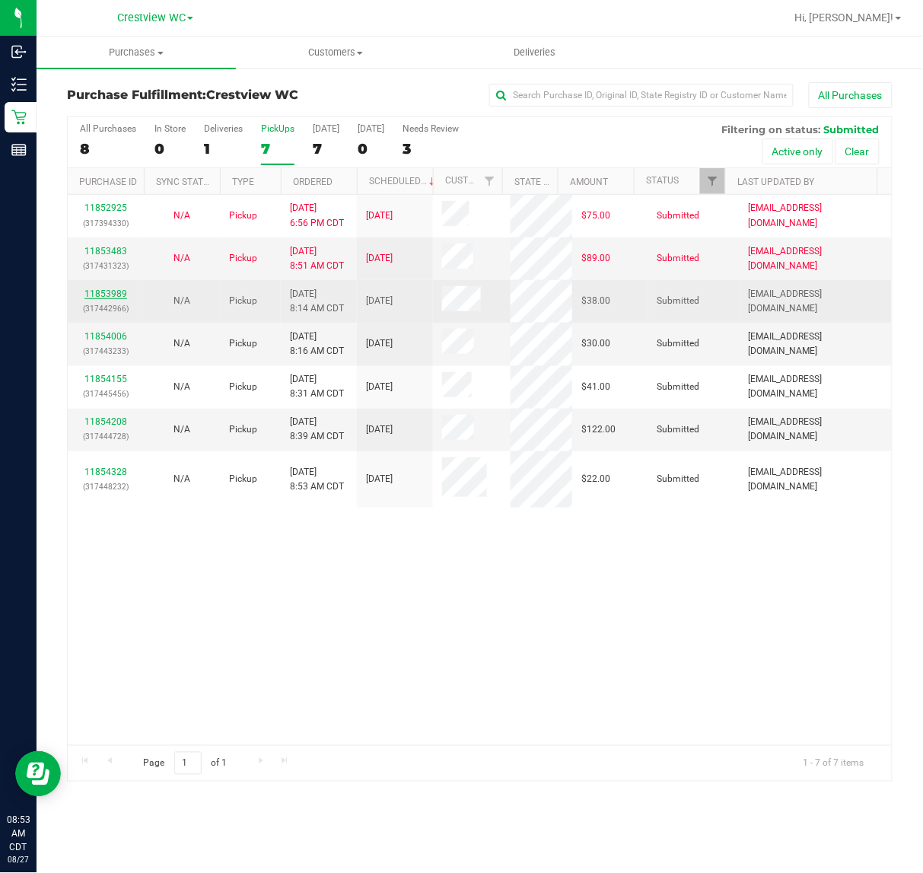
click at [99, 289] on link "11853989" at bounding box center [105, 293] width 43 height 11
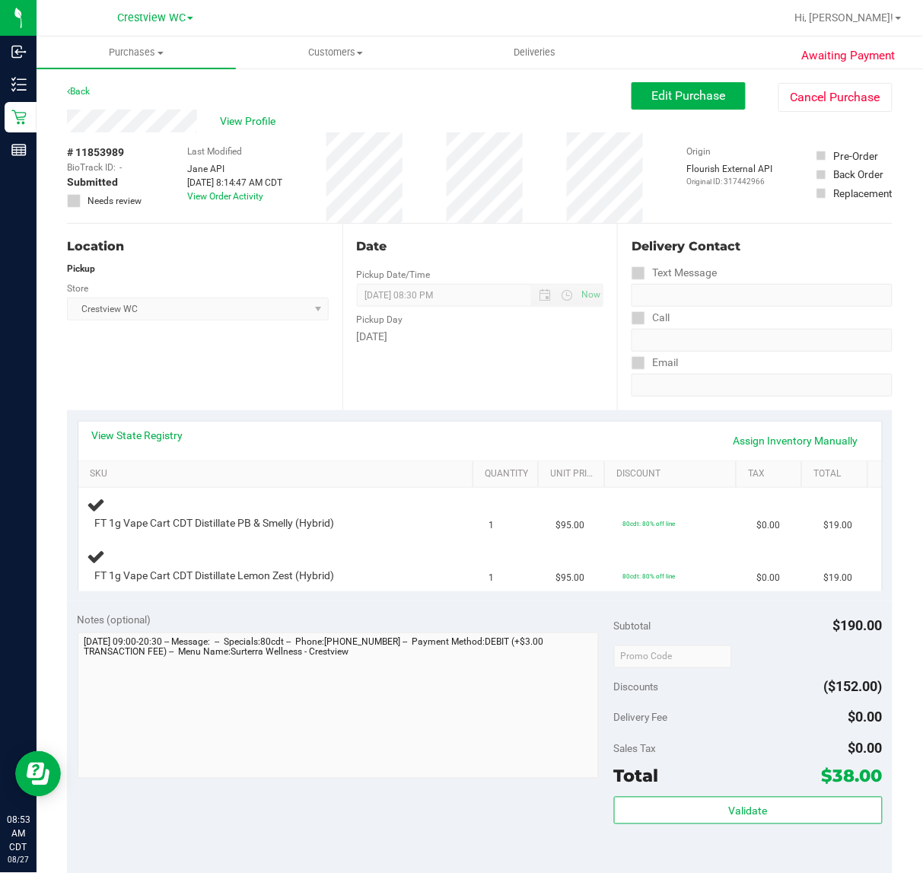
click at [257, 383] on div "Location Pickup Store Crestview WC Select Store [PERSON_NAME][GEOGRAPHIC_DATA] …" at bounding box center [205, 317] width 276 height 186
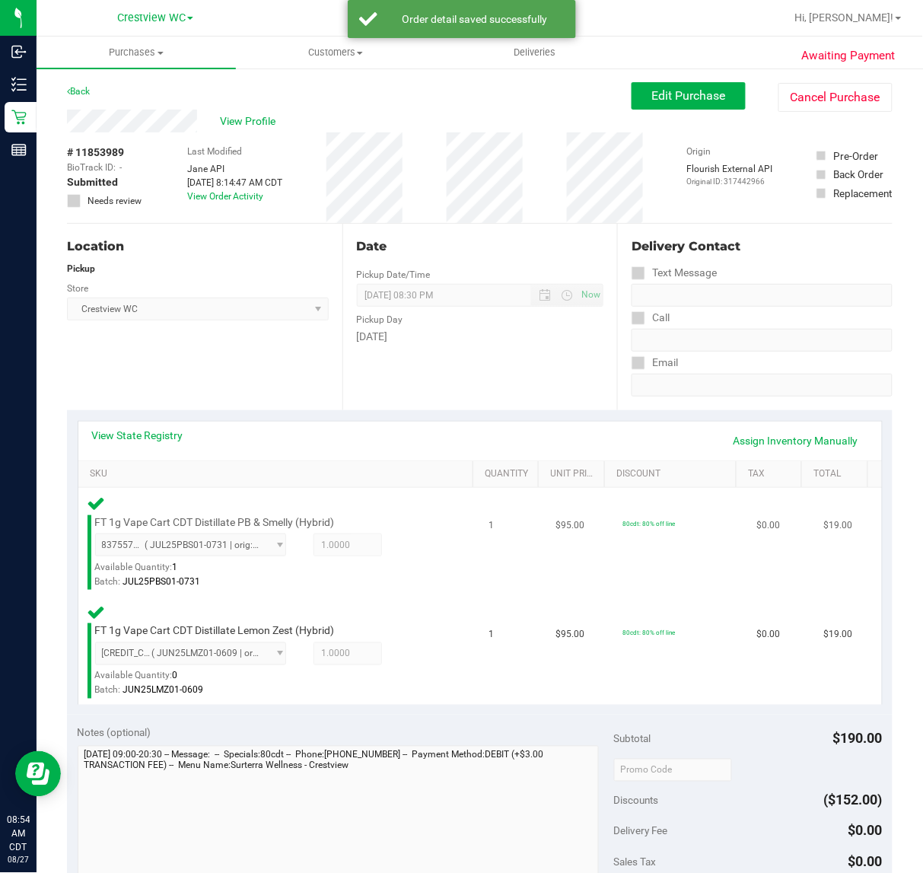
click at [400, 575] on div "Batch: JUL25PBS01-0731" at bounding box center [268, 582] width 346 height 14
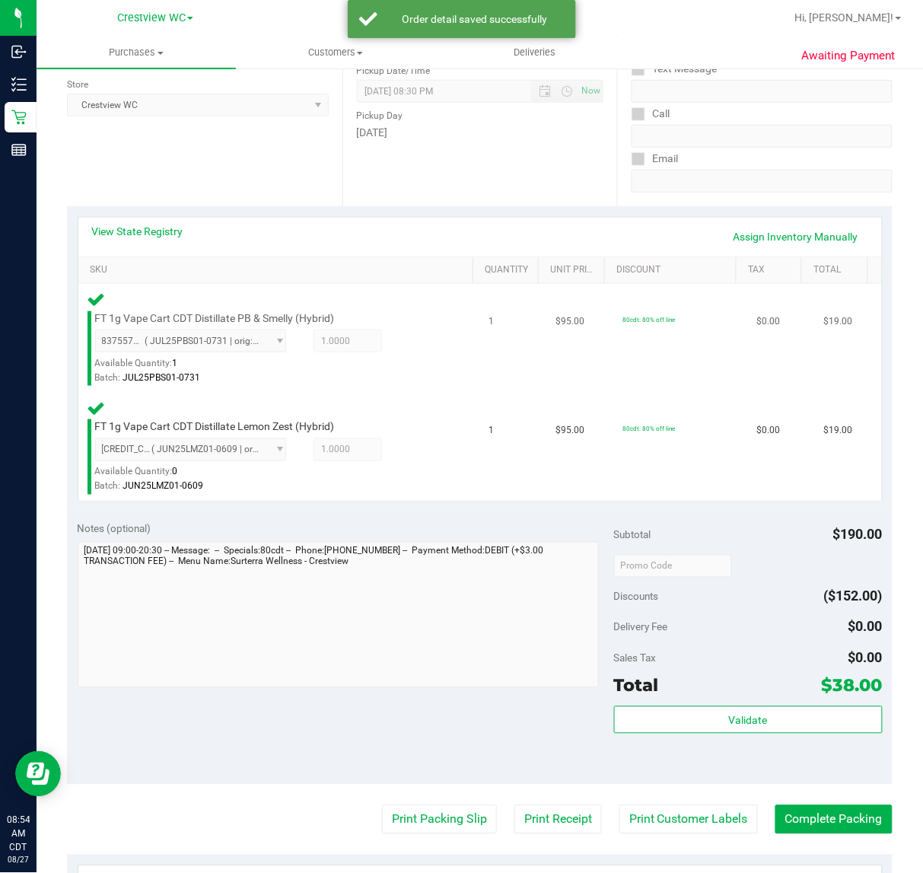
scroll to position [230, 0]
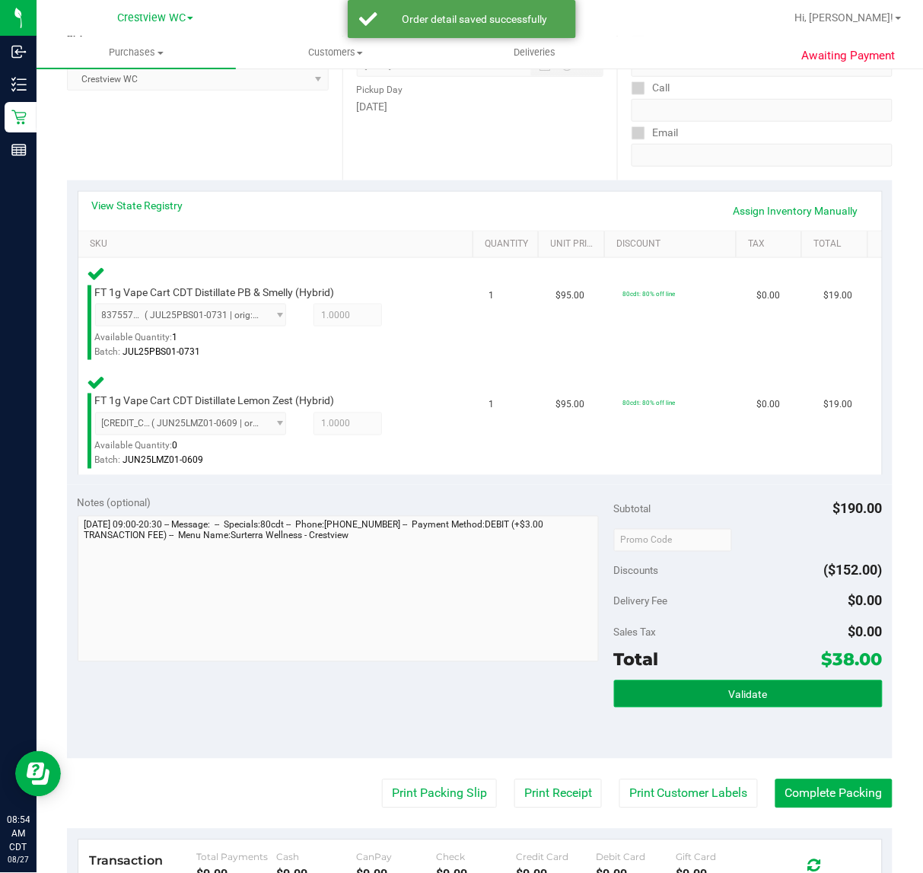
click at [733, 696] on span "Validate" at bounding box center [748, 695] width 39 height 12
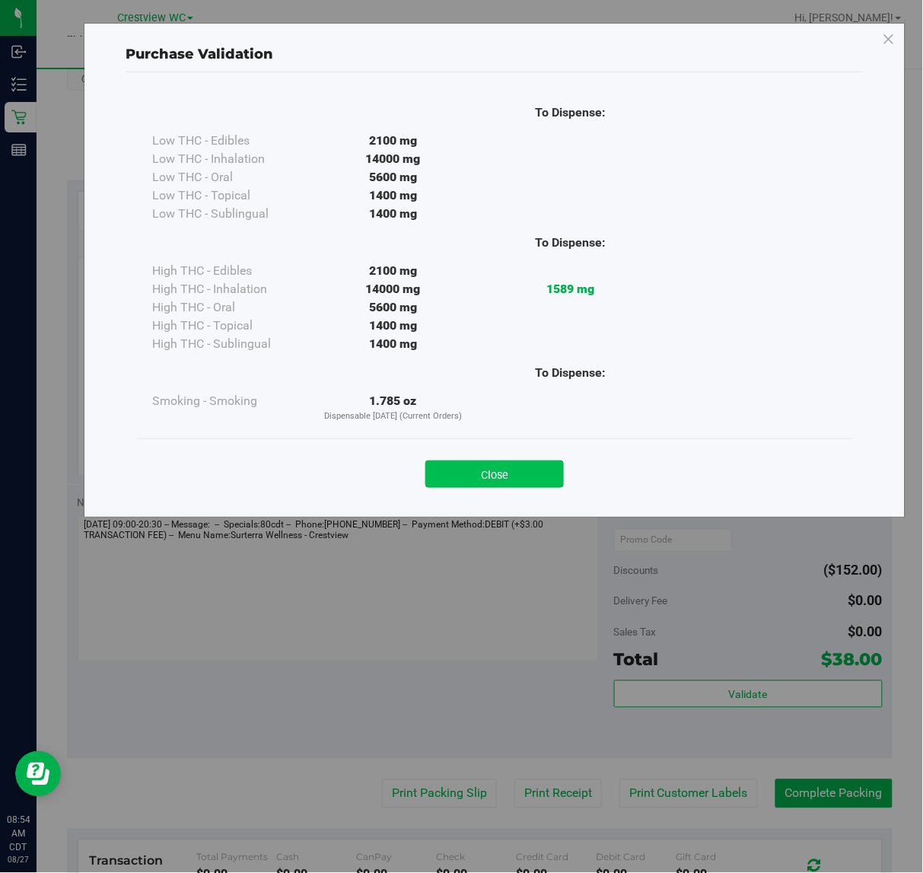
click at [508, 470] on button "Close" at bounding box center [494, 473] width 139 height 27
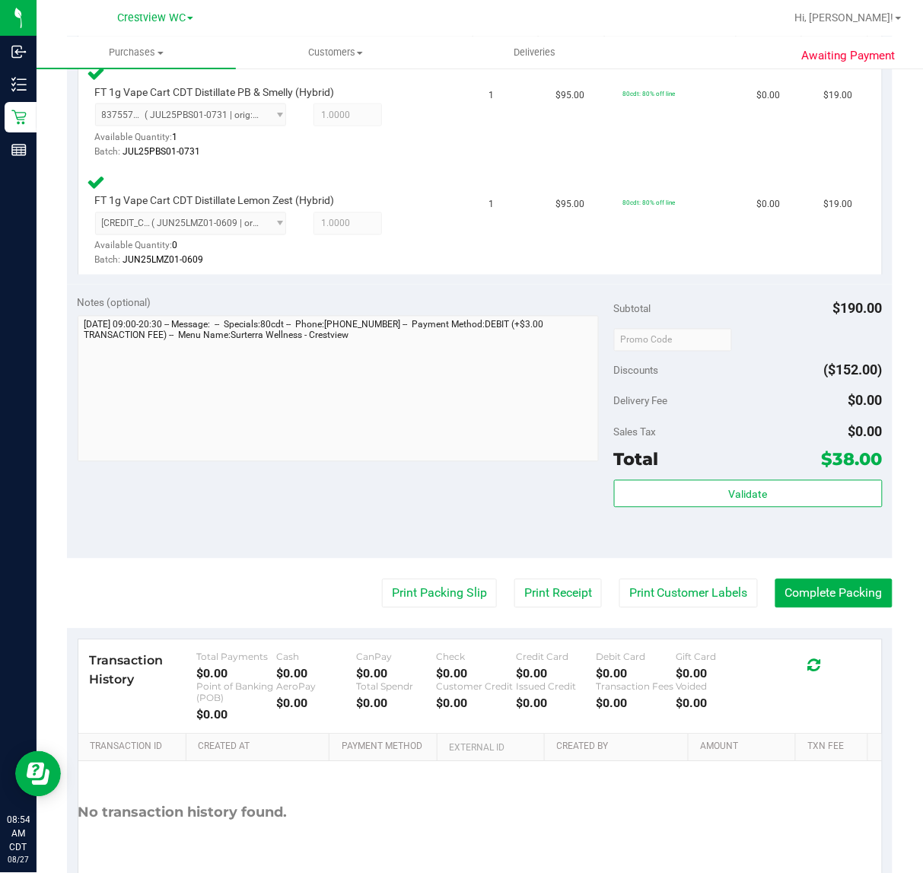
scroll to position [508, 0]
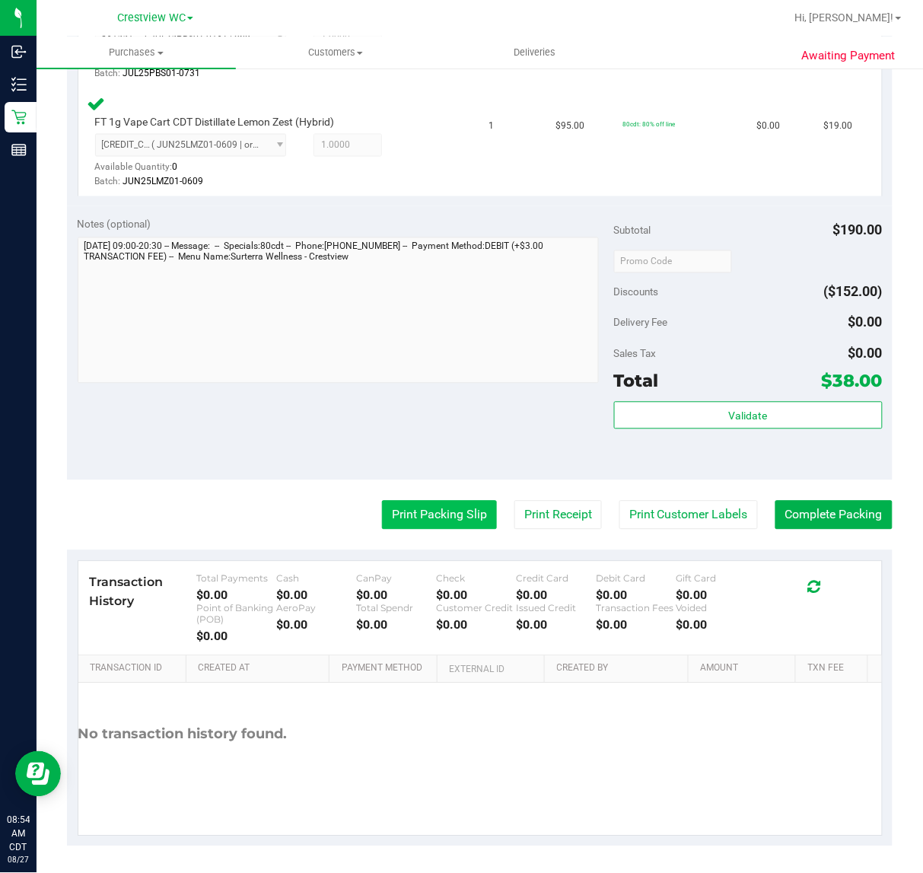
click at [420, 512] on button "Print Packing Slip" at bounding box center [439, 515] width 115 height 29
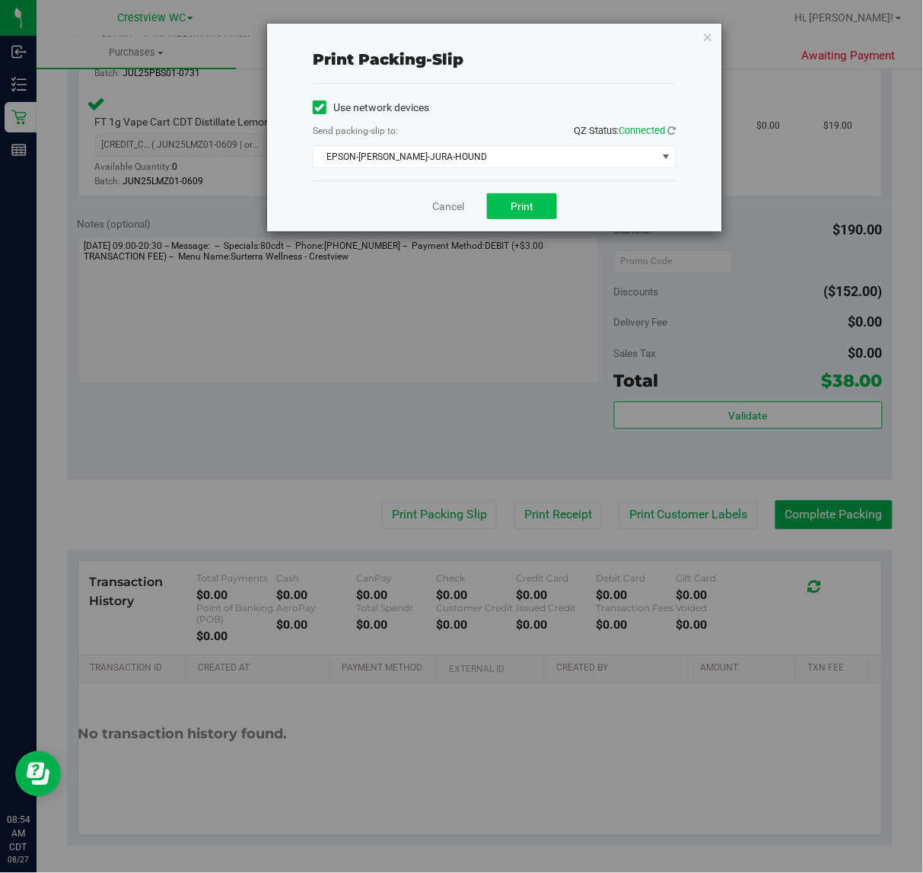
click at [546, 202] on button "Print" at bounding box center [522, 206] width 70 height 26
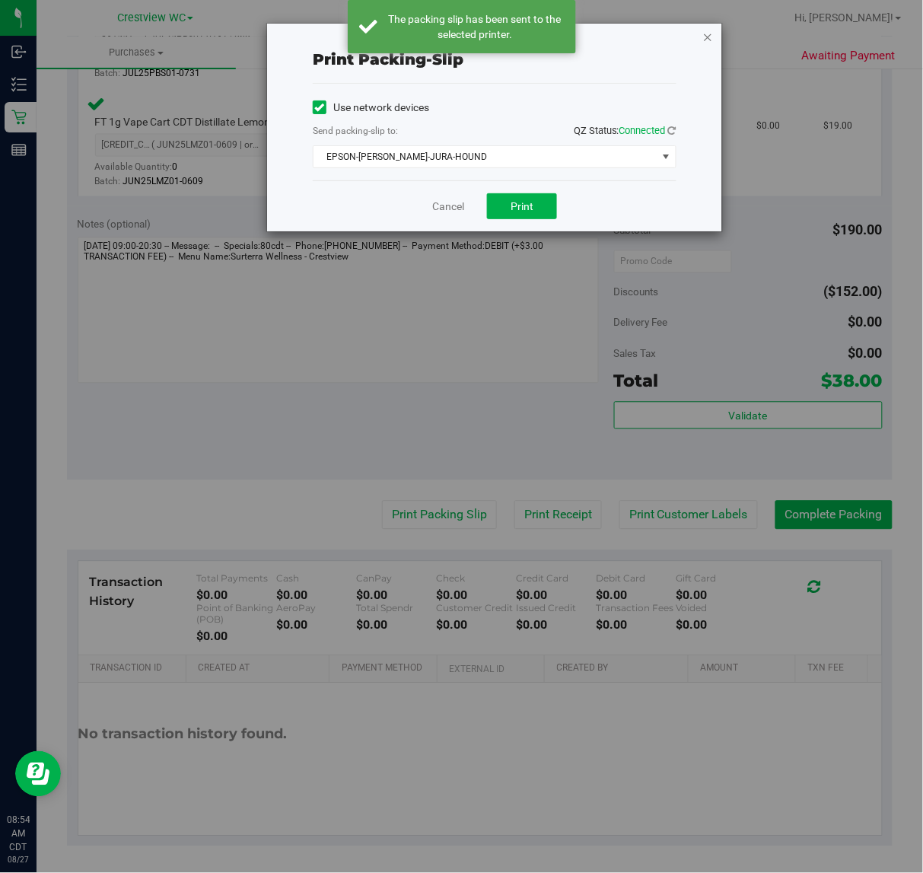
click at [708, 36] on icon "button" at bounding box center [708, 36] width 11 height 18
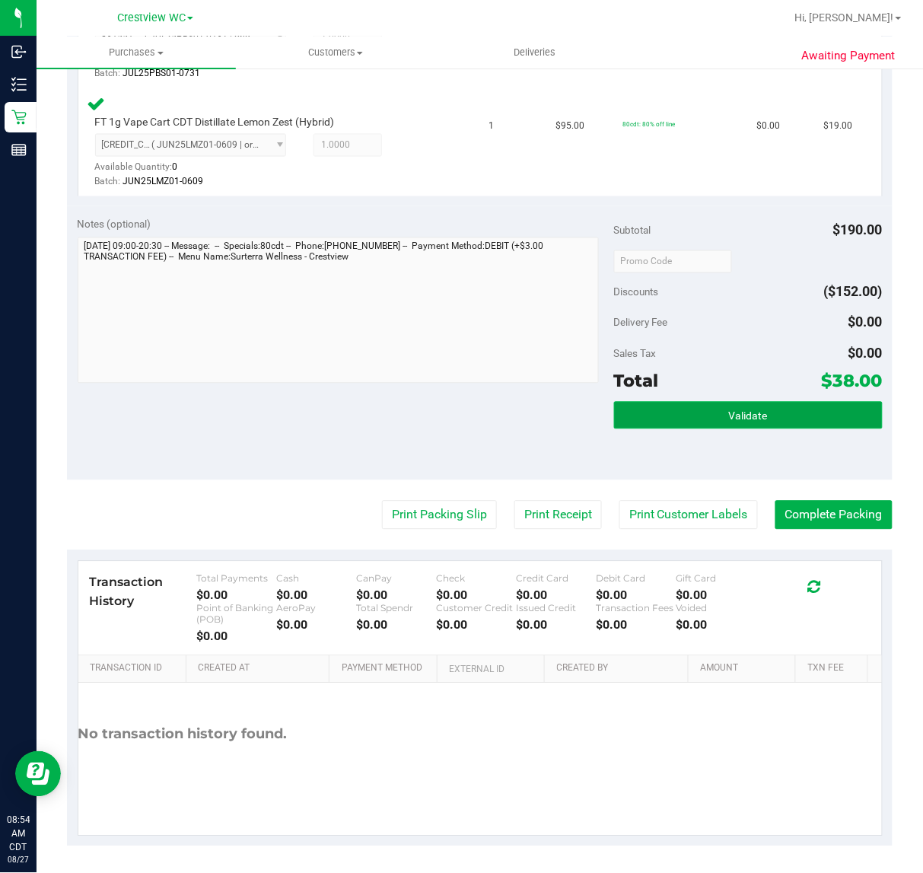
click at [729, 417] on span "Validate" at bounding box center [748, 416] width 39 height 12
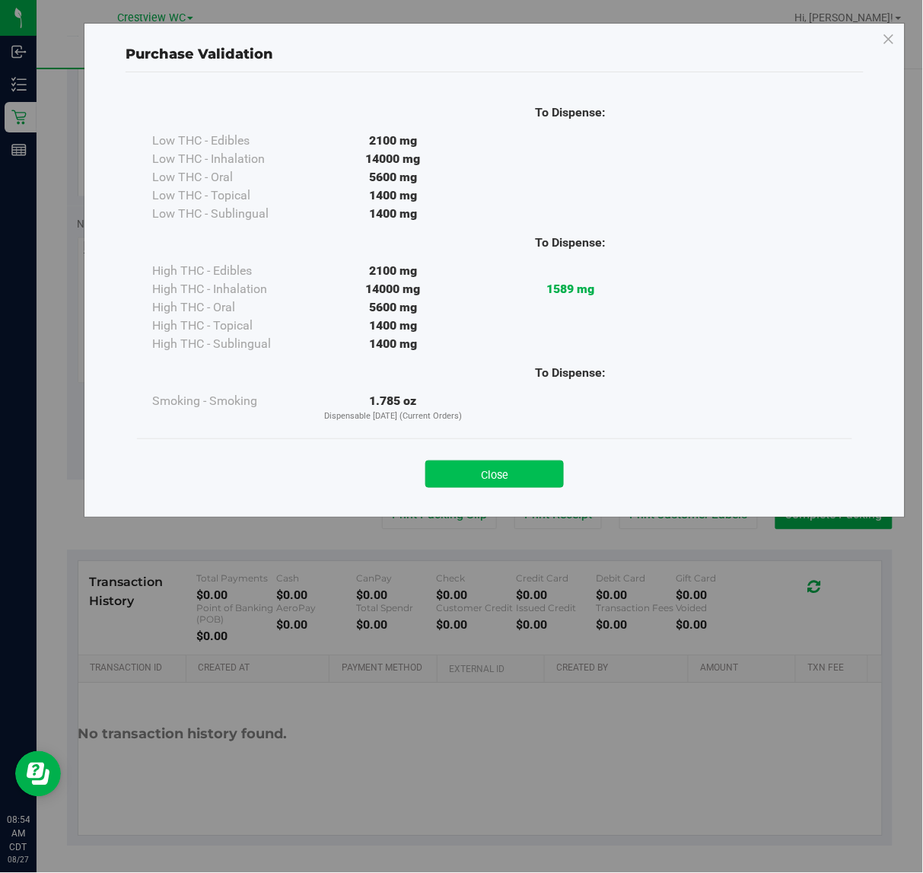
click at [477, 470] on button "Close" at bounding box center [494, 473] width 139 height 27
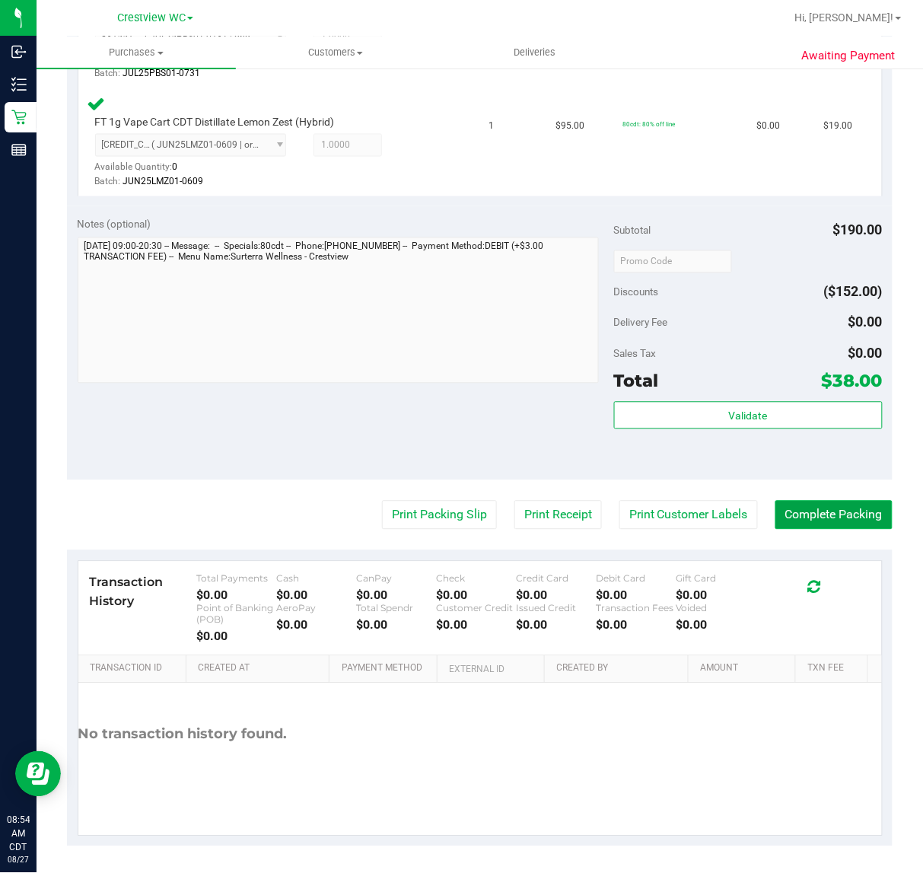
click at [827, 511] on button "Complete Packing" at bounding box center [834, 515] width 117 height 29
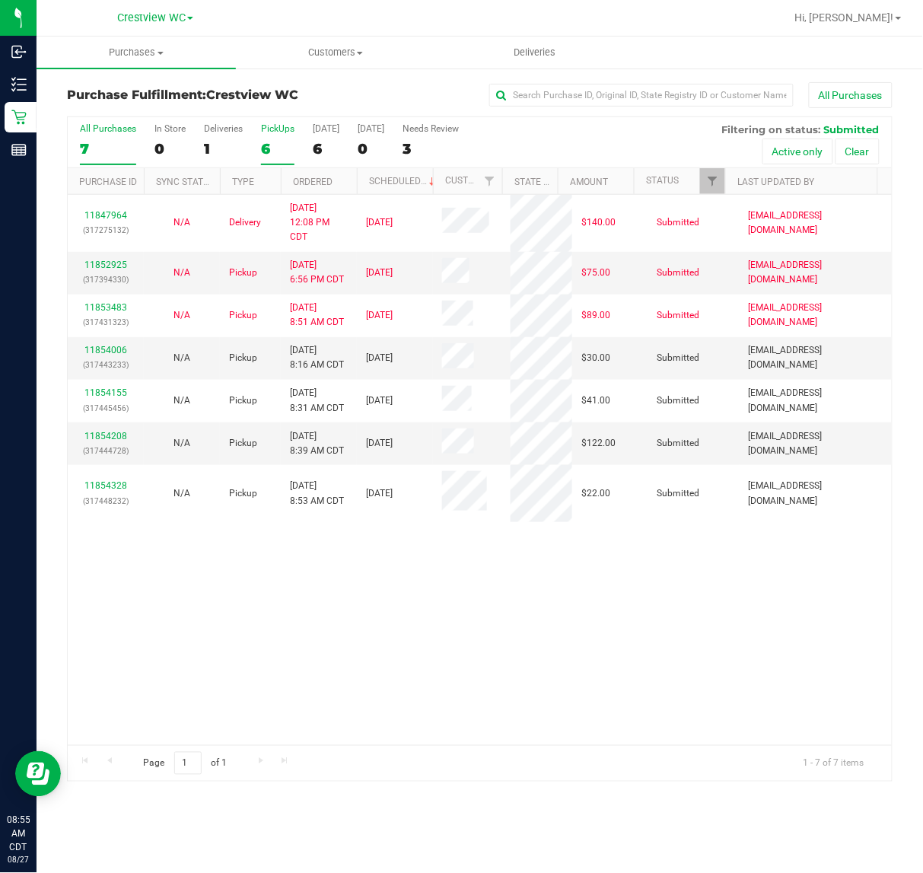
click at [284, 126] on div "PickUps" at bounding box center [277, 128] width 33 height 11
click at [0, 0] on input "PickUps 6" at bounding box center [0, 0] width 0 height 0
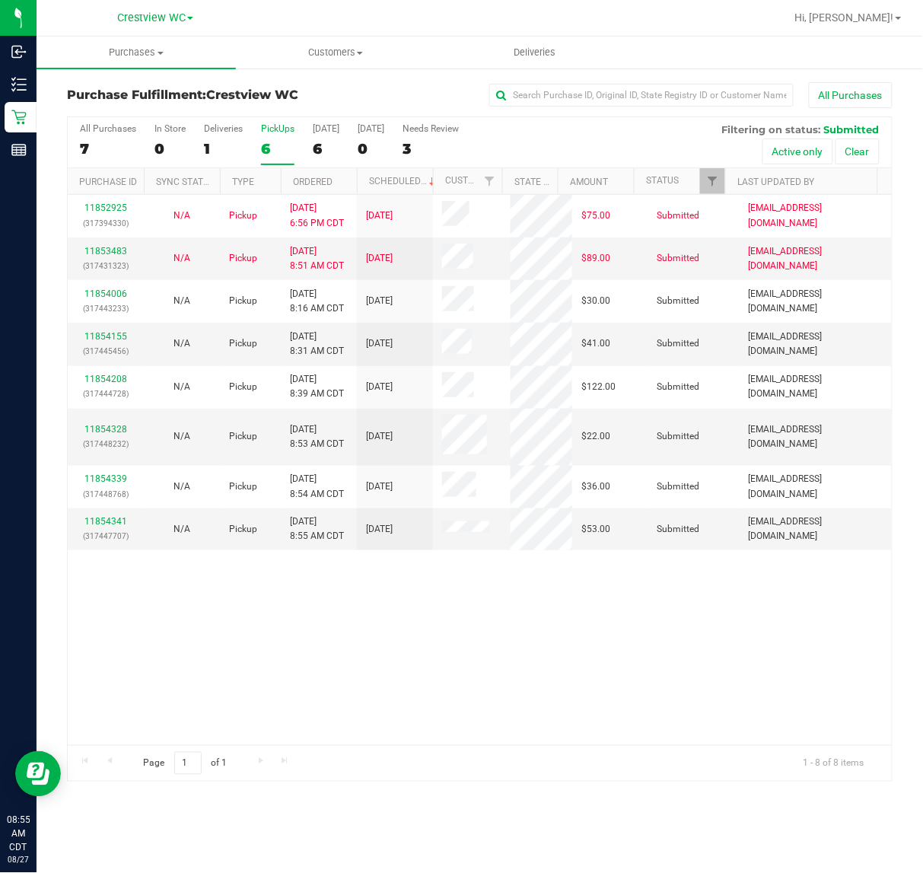
click at [733, 732] on div "11852925 (317394330) N/A Pickup 8/26/2025 6:56 PM CDT 8/27/2025 $75.00 Submitte…" at bounding box center [480, 470] width 824 height 550
click at [113, 333] on link "11854155" at bounding box center [105, 336] width 43 height 11
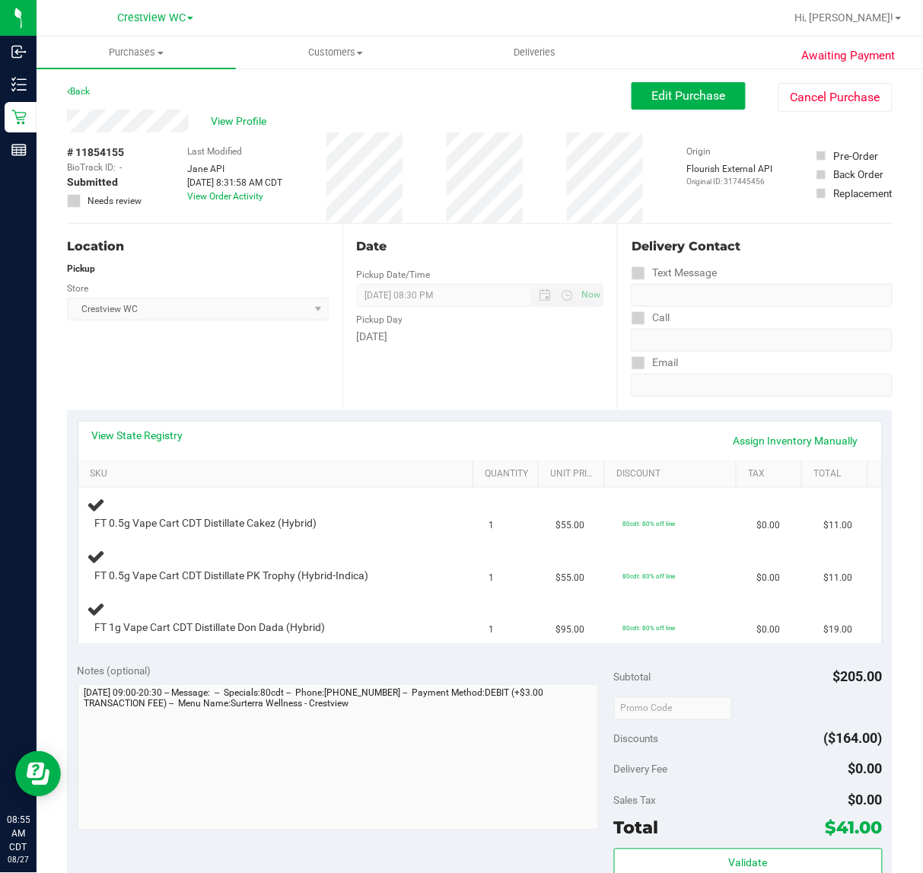
click at [285, 378] on div "Location Pickup Store Crestview WC Select Store Bonita Springs WC Boynton Beach…" at bounding box center [205, 317] width 276 height 186
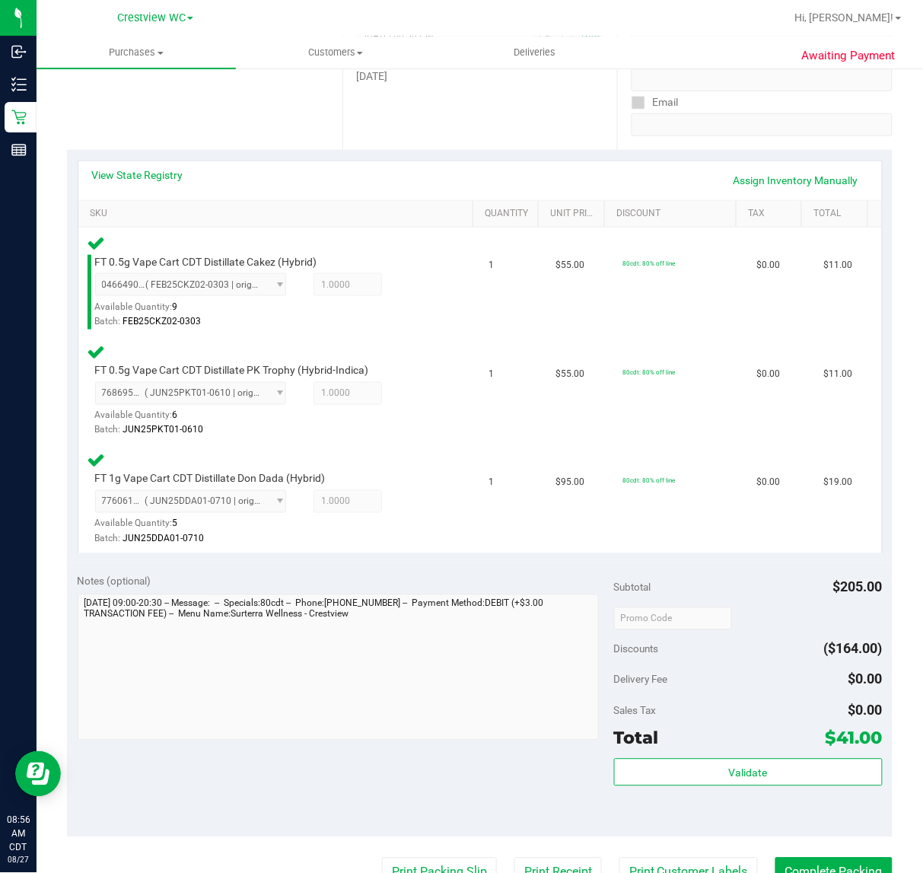
scroll to position [264, 0]
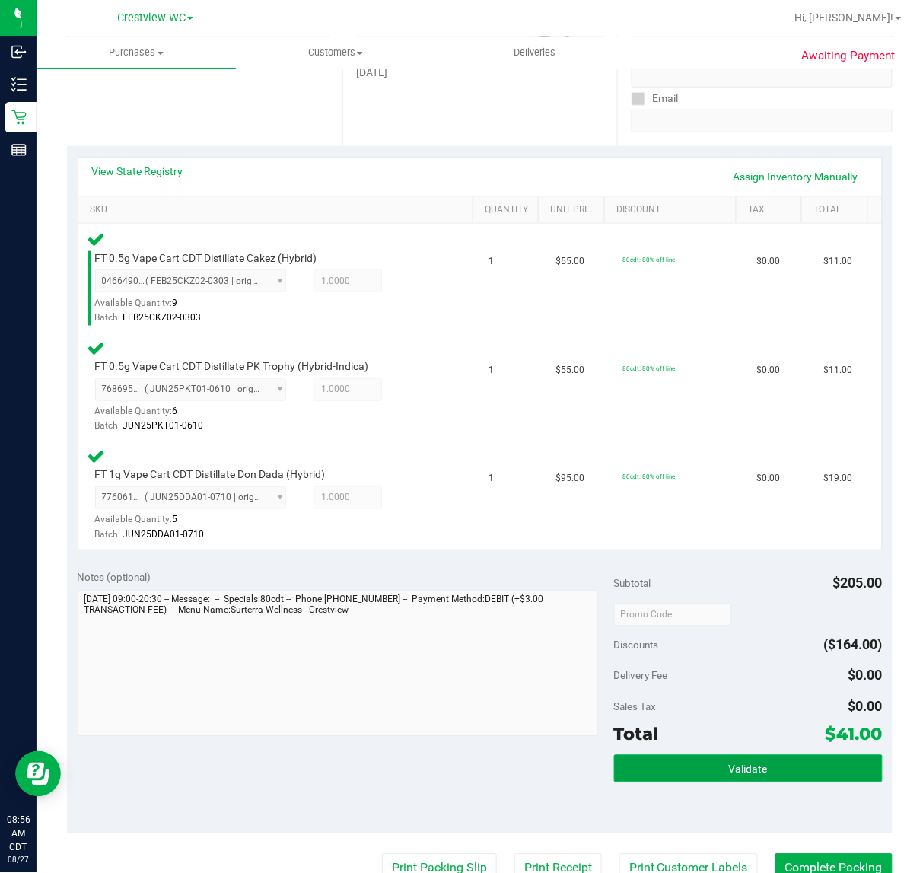
click at [736, 763] on span "Validate" at bounding box center [748, 769] width 39 height 12
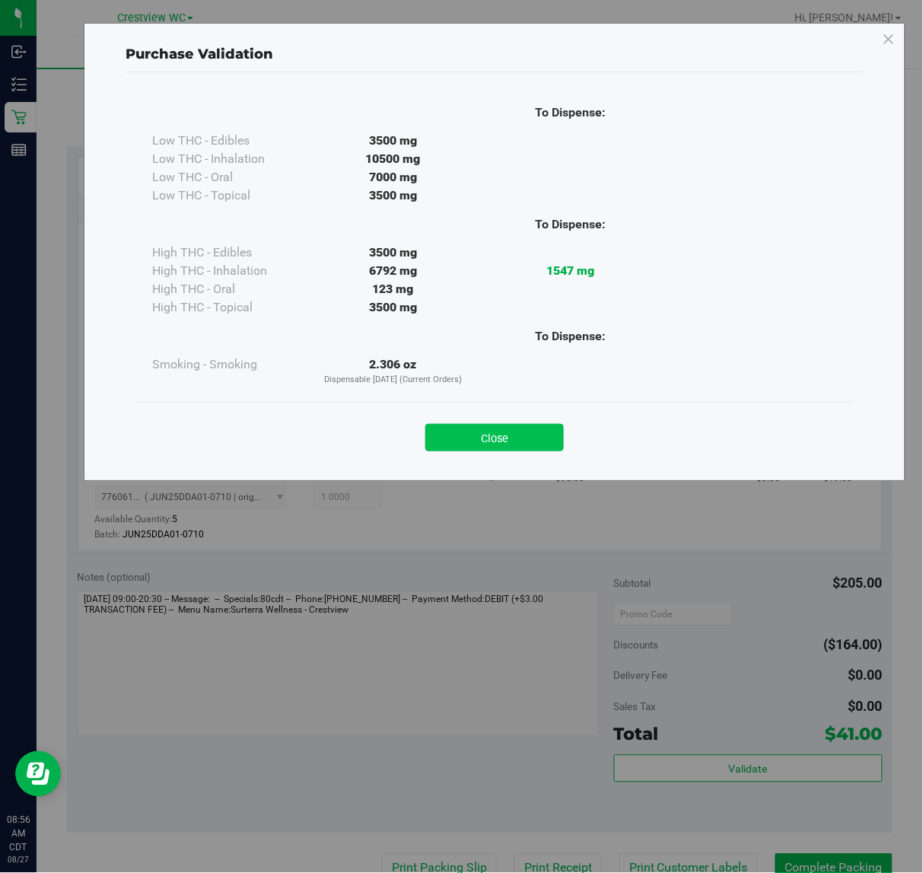
click at [511, 429] on button "Close" at bounding box center [494, 437] width 139 height 27
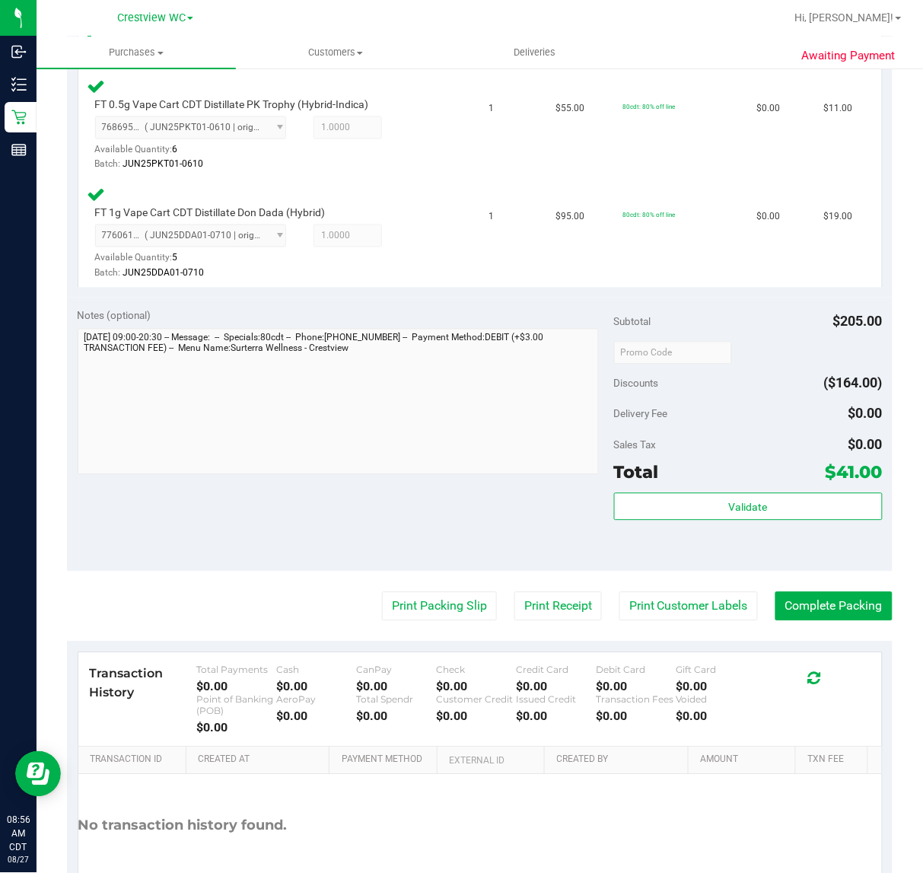
scroll to position [617, 0]
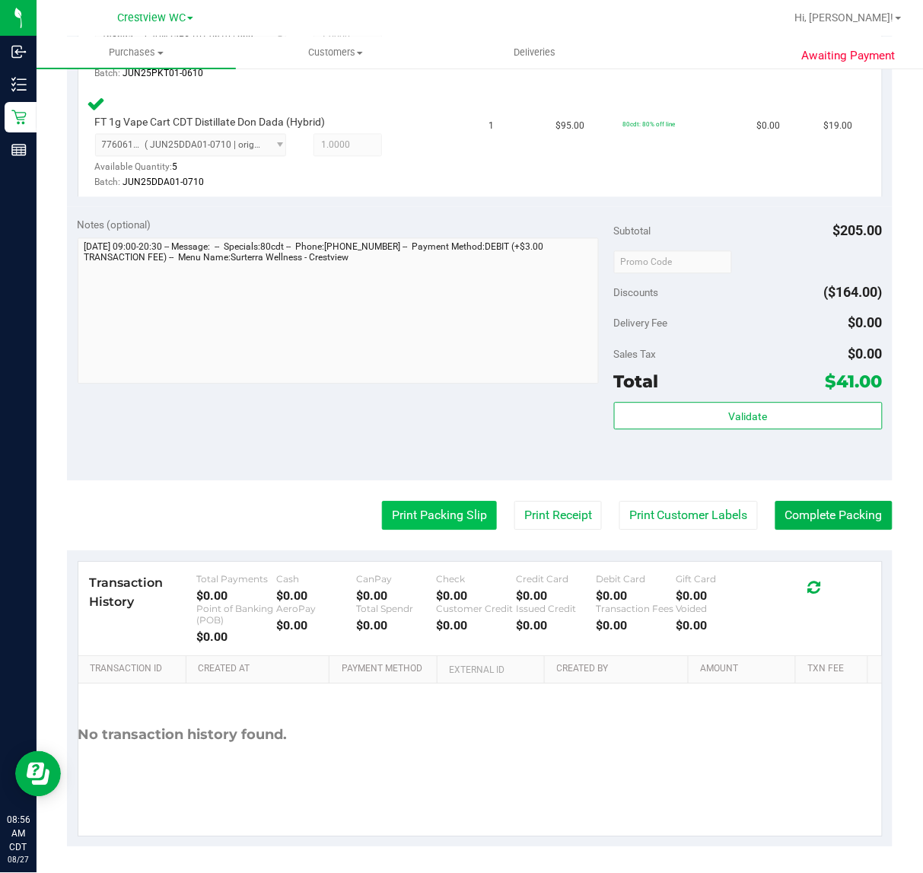
click at [417, 507] on button "Print Packing Slip" at bounding box center [439, 516] width 115 height 29
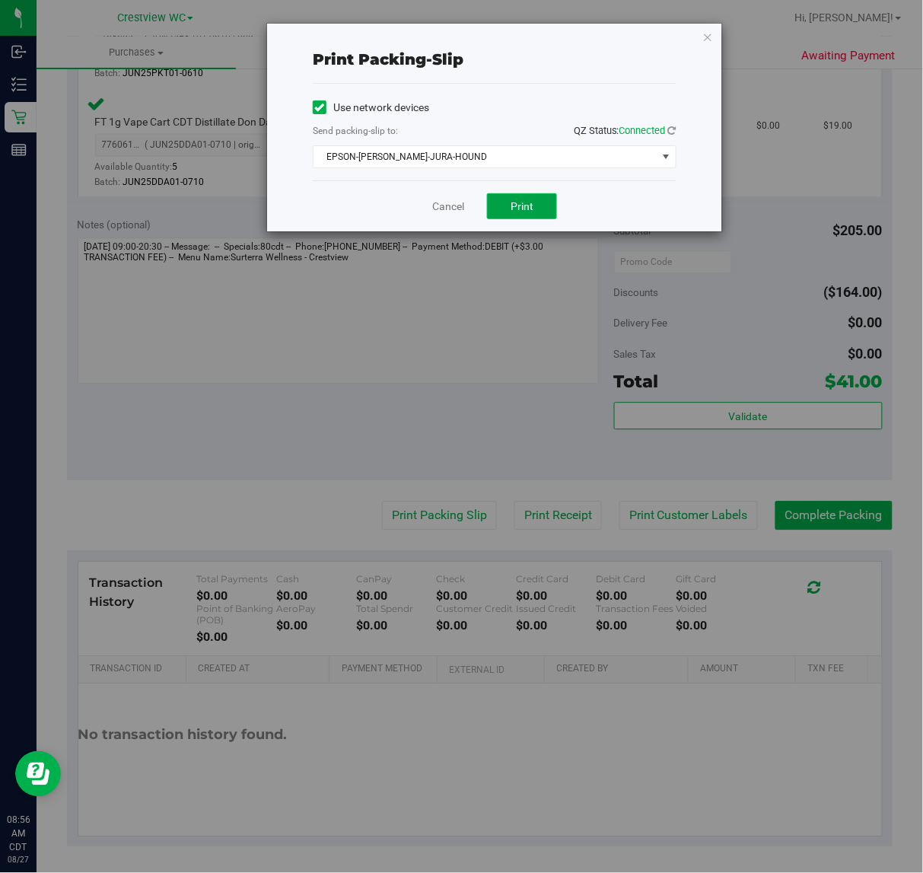
click at [508, 218] on button "Print" at bounding box center [522, 206] width 70 height 26
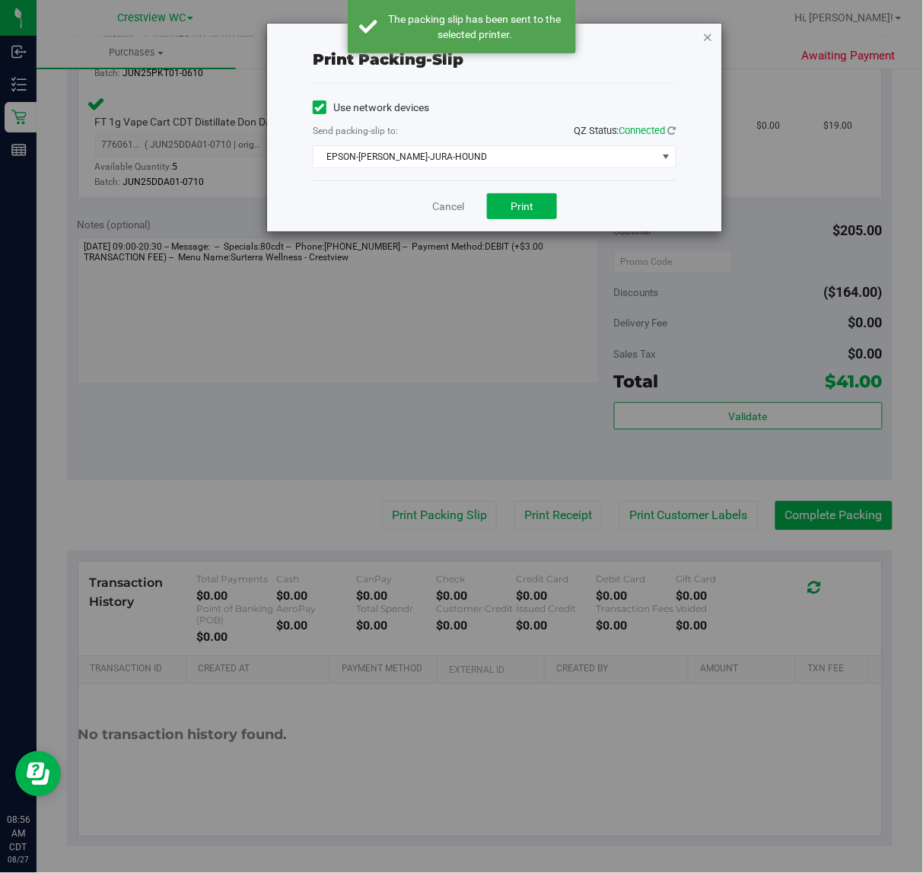
click at [709, 36] on icon "button" at bounding box center [708, 36] width 11 height 18
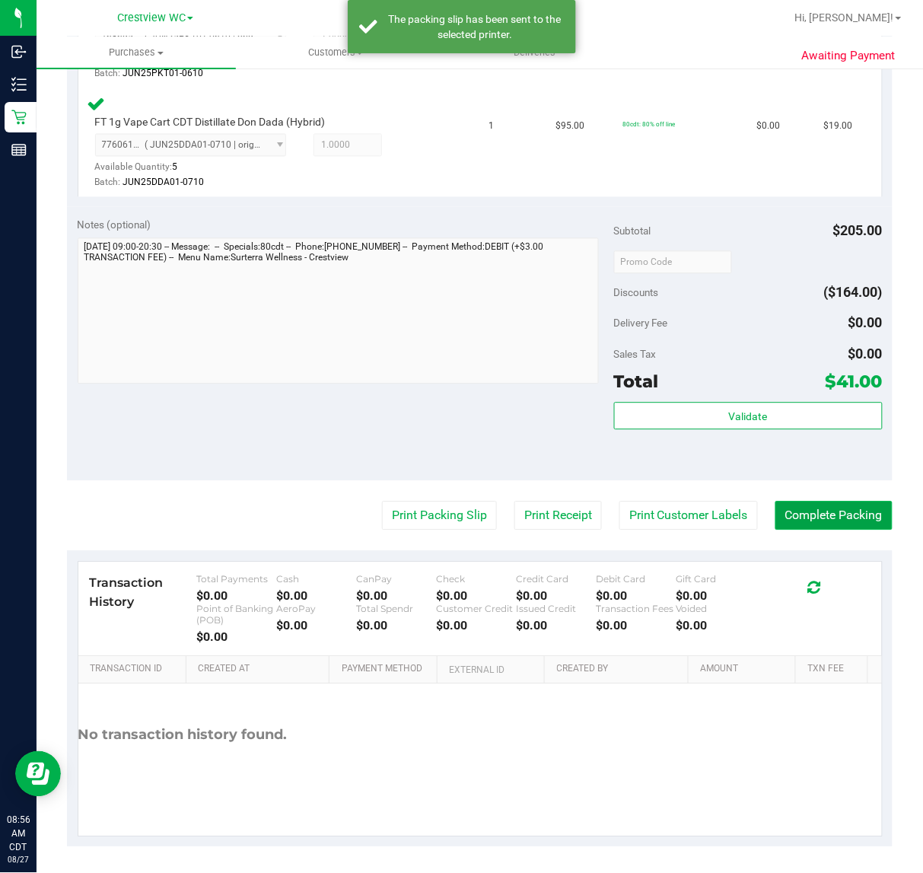
click at [849, 518] on button "Complete Packing" at bounding box center [834, 516] width 117 height 29
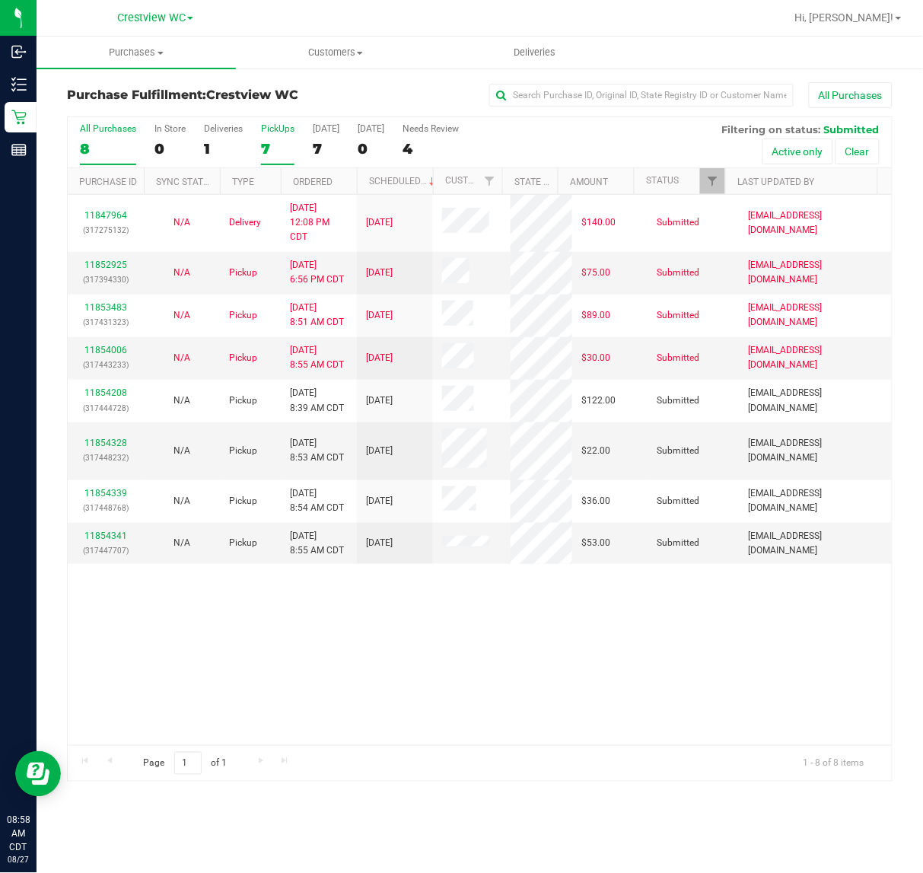
click at [279, 126] on div "PickUps" at bounding box center [277, 128] width 33 height 11
click at [0, 0] on input "PickUps 7" at bounding box center [0, 0] width 0 height 0
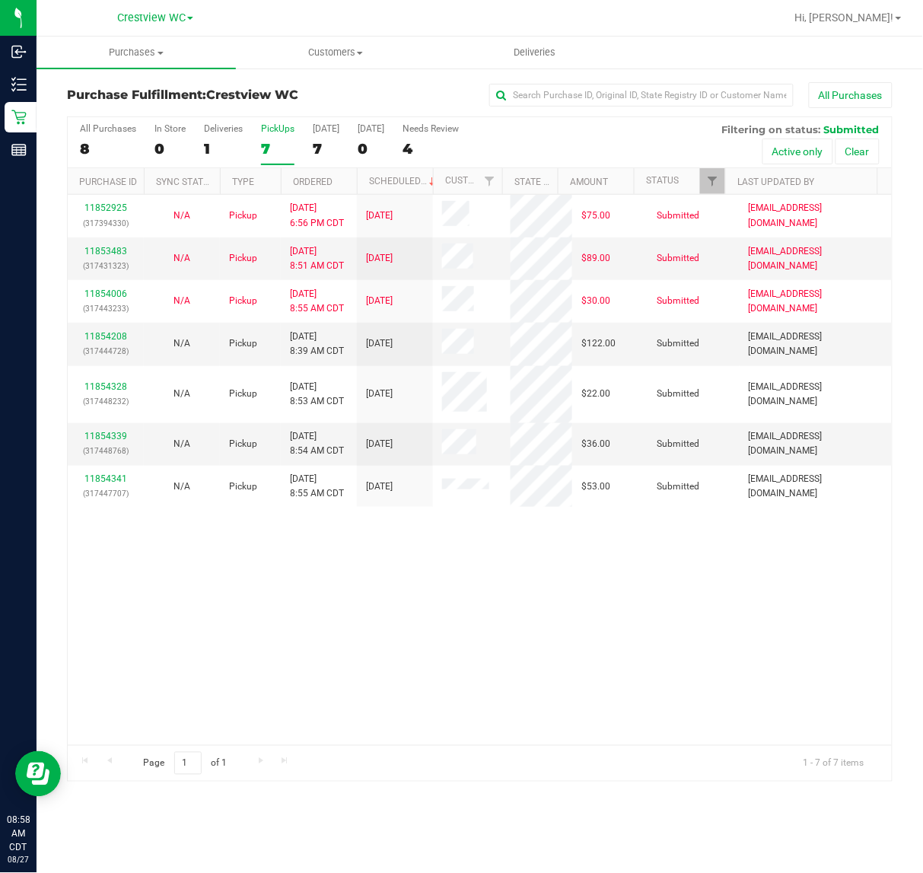
drag, startPoint x: 596, startPoint y: 617, endPoint x: 604, endPoint y: 610, distance: 10.2
click at [599, 617] on div "11852925 (317394330) N/A Pickup 8/26/2025 6:56 PM CDT 8/27/2025 $75.00 Submitte…" at bounding box center [480, 470] width 824 height 550
click at [119, 333] on link "11854208" at bounding box center [105, 336] width 43 height 11
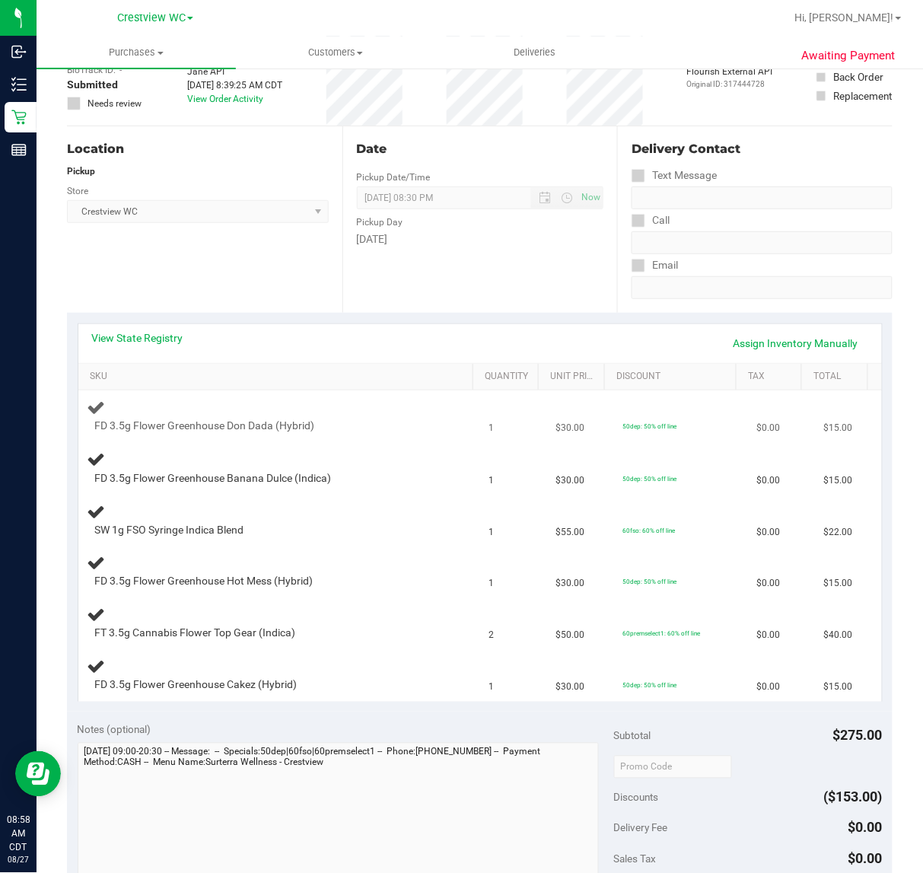
scroll to position [190, 0]
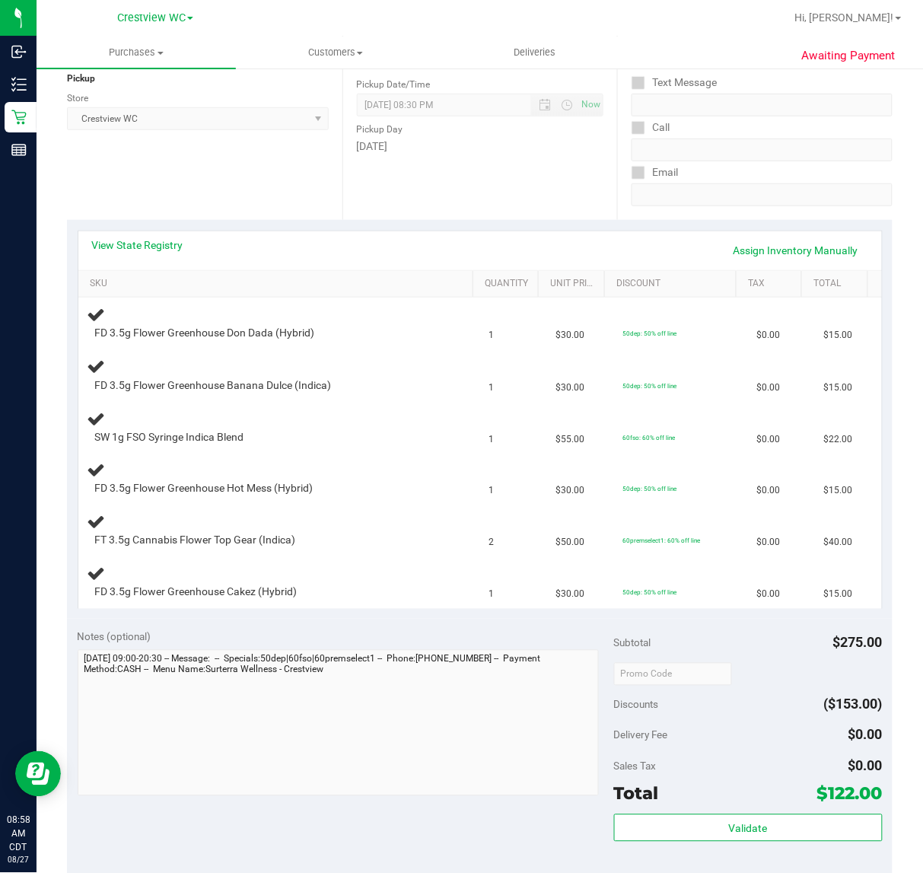
click at [278, 184] on div "Location Pickup Store Crestview WC Select Store Bonita Springs WC Boynton Beach…" at bounding box center [205, 126] width 276 height 186
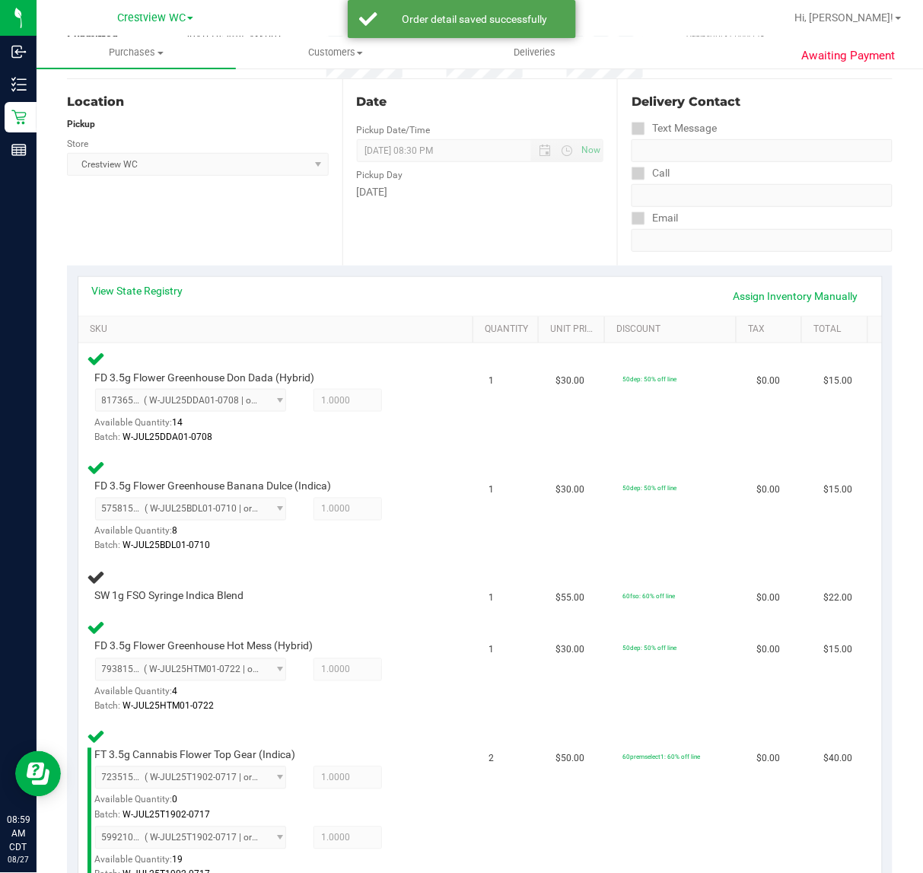
scroll to position [142, 0]
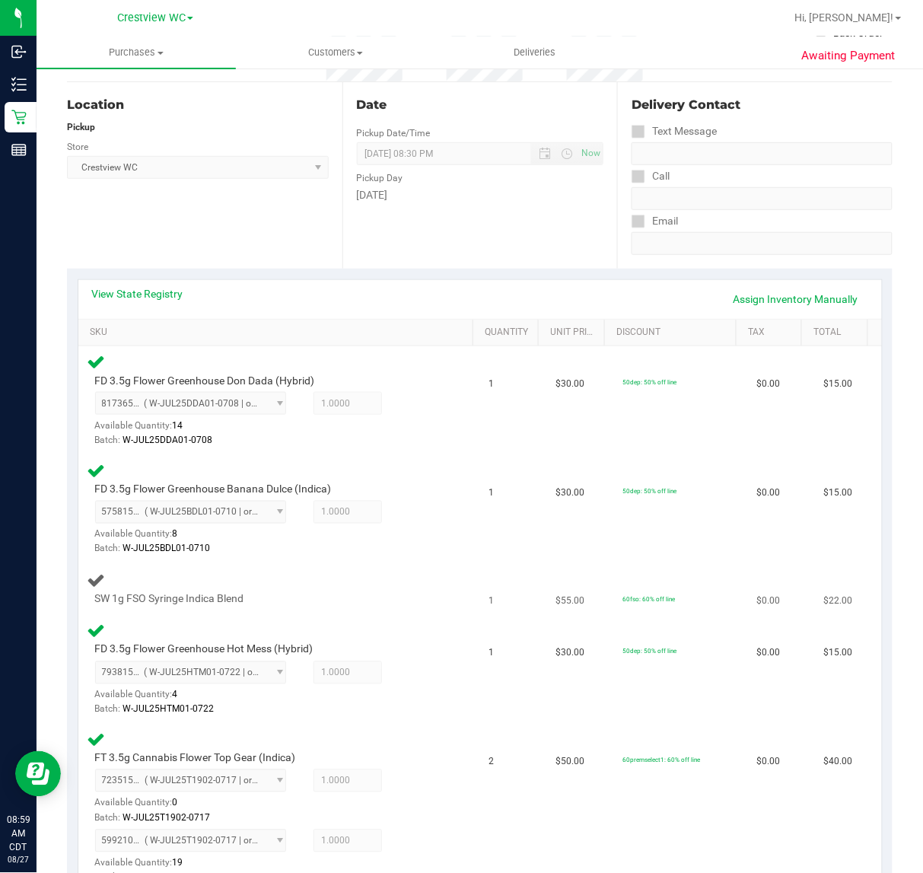
click at [451, 583] on div "SW 1g FSO Syringe Indica Blend" at bounding box center [280, 590] width 384 height 36
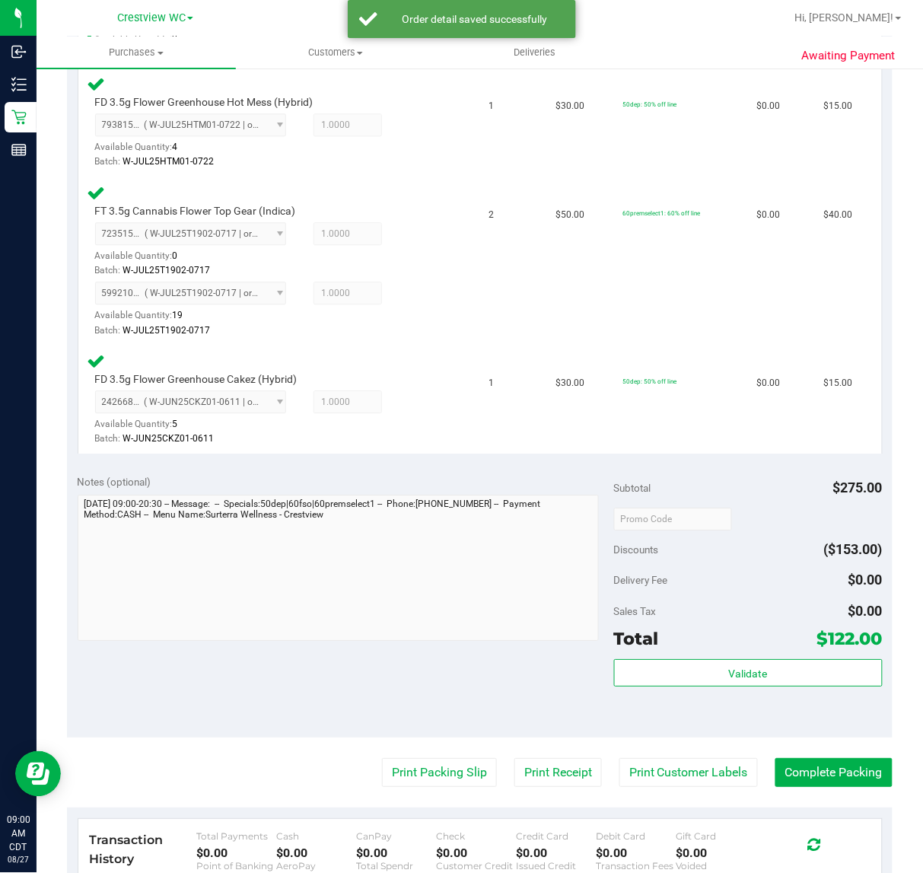
scroll to position [903, 0]
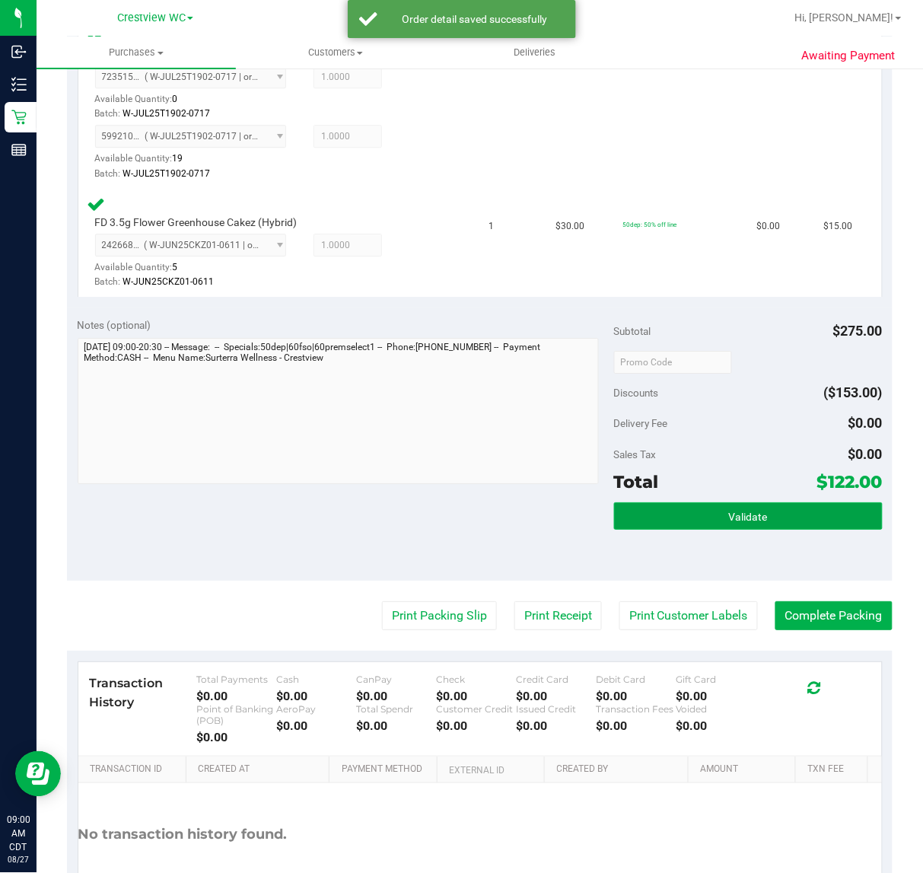
click at [827, 518] on button "Validate" at bounding box center [748, 515] width 269 height 27
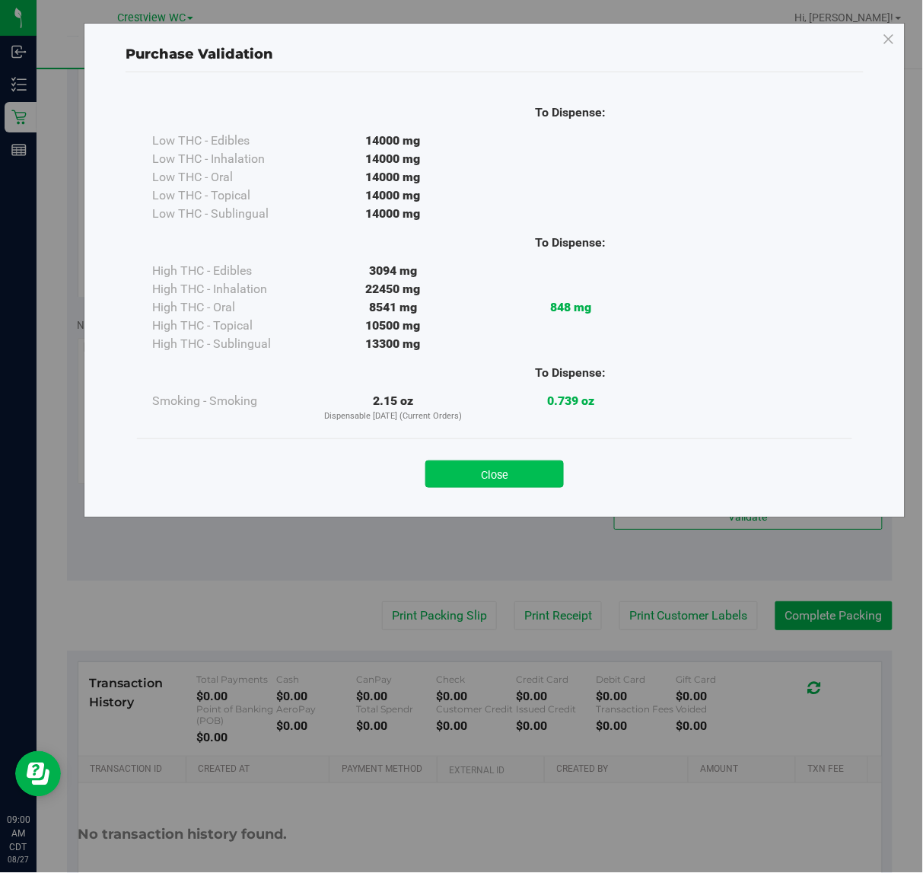
click at [510, 470] on button "Close" at bounding box center [494, 473] width 139 height 27
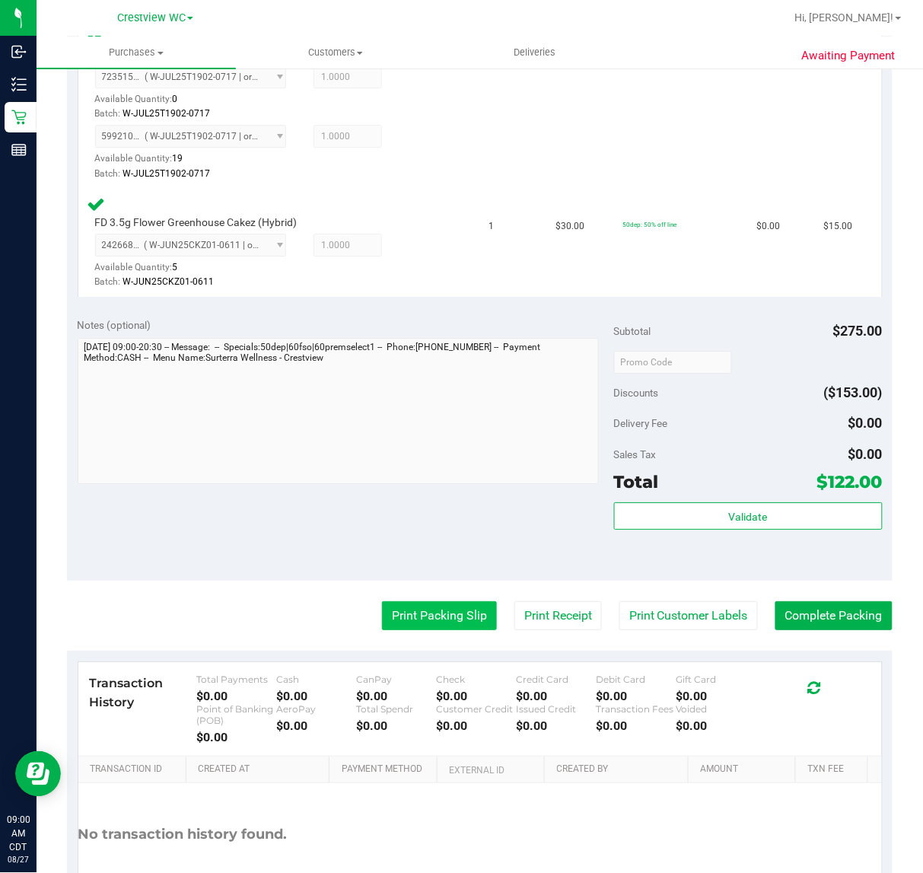
click at [466, 601] on button "Print Packing Slip" at bounding box center [439, 615] width 115 height 29
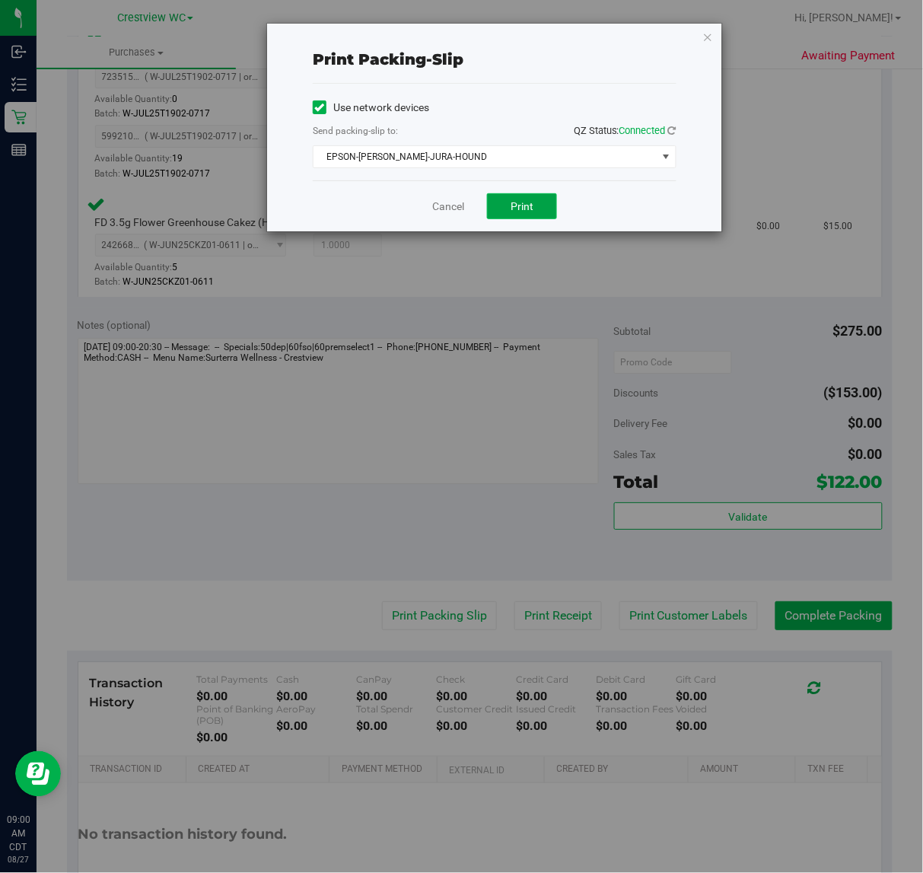
click at [531, 204] on span "Print" at bounding box center [522, 206] width 23 height 12
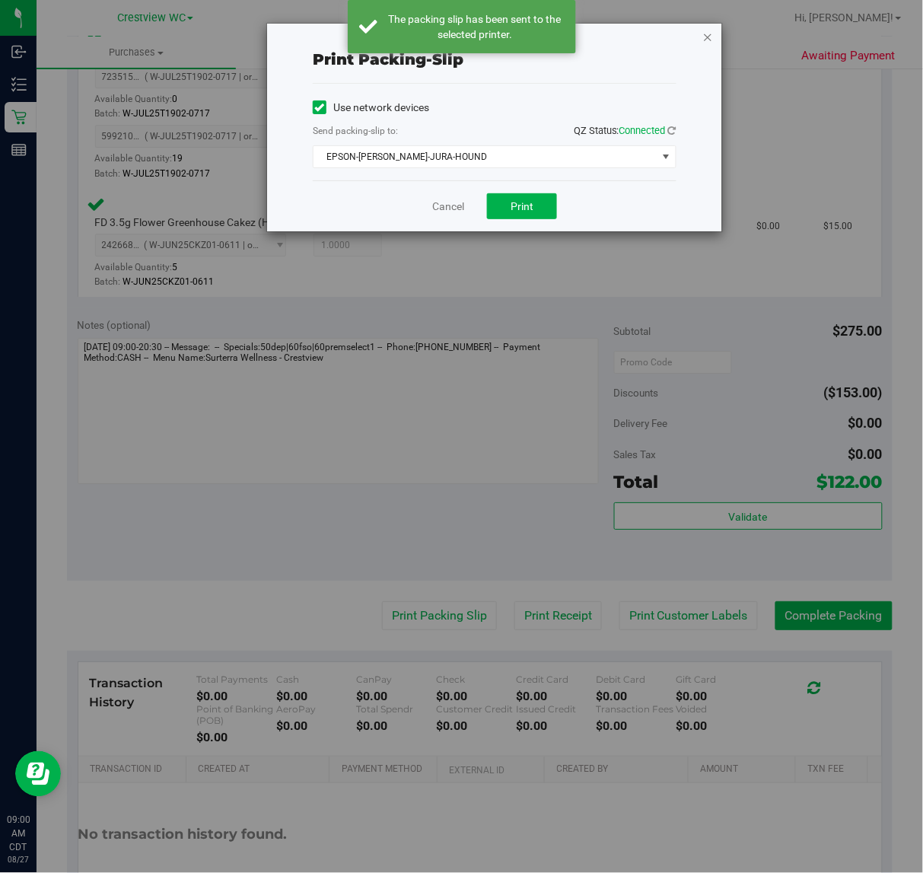
click at [709, 35] on icon "button" at bounding box center [708, 36] width 11 height 18
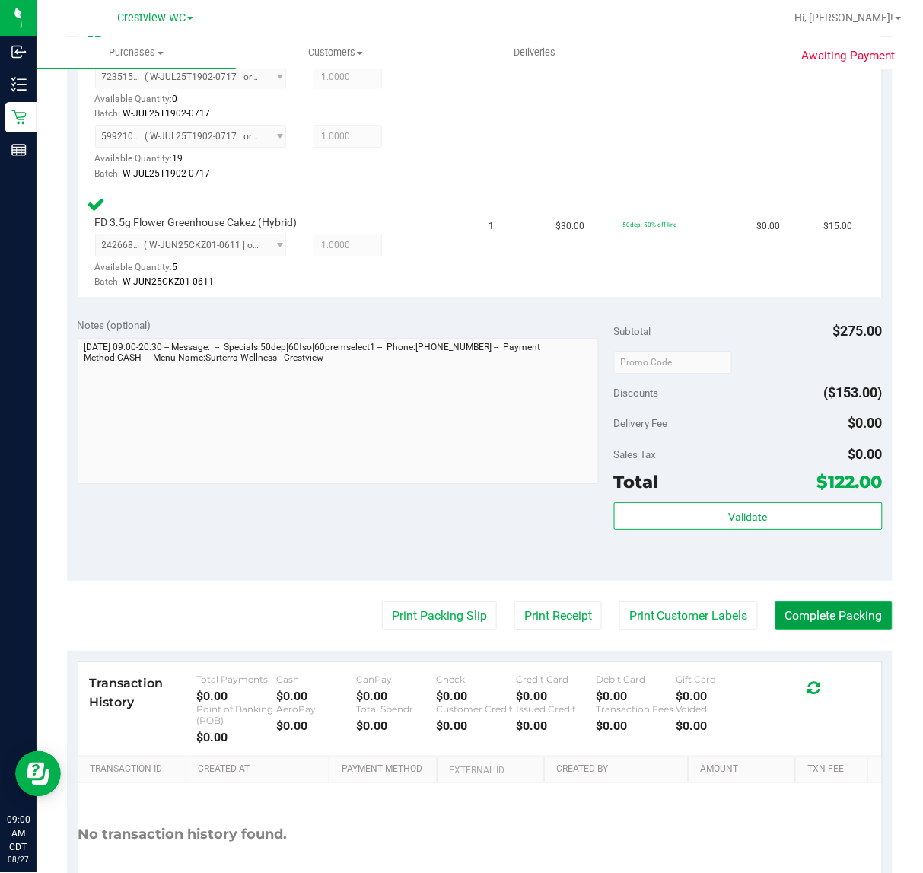
click at [826, 611] on button "Complete Packing" at bounding box center [834, 615] width 117 height 29
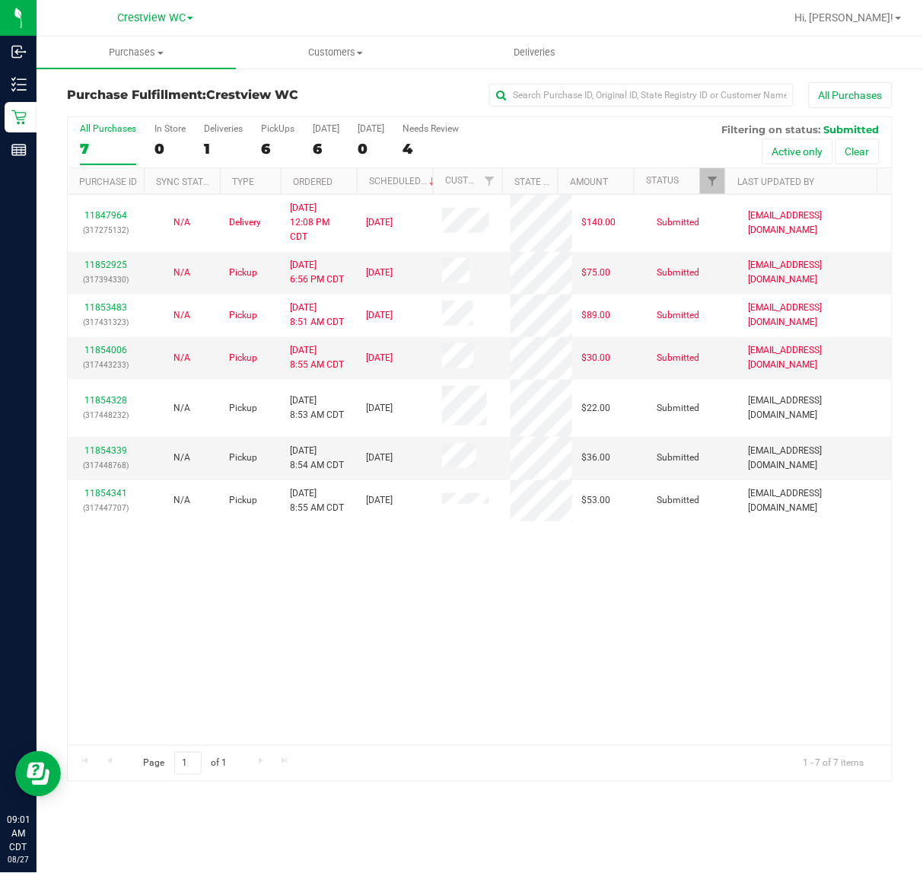
click at [278, 633] on div "11847964 (317275132) N/A Delivery 8/26/2025 12:08 PM CDT 8/29/2025 $140.00 Subm…" at bounding box center [480, 470] width 824 height 550
click at [348, 664] on div "11847964 (317275132) N/A Delivery 8/26/2025 12:08 PM CDT 8/29/2025 $140.00 Subm…" at bounding box center [480, 470] width 824 height 550
click at [310, 648] on div "11847964 (317275132) N/A Delivery 8/26/2025 12:08 PM CDT 8/29/2025 $140.00 Subm…" at bounding box center [480, 470] width 824 height 550
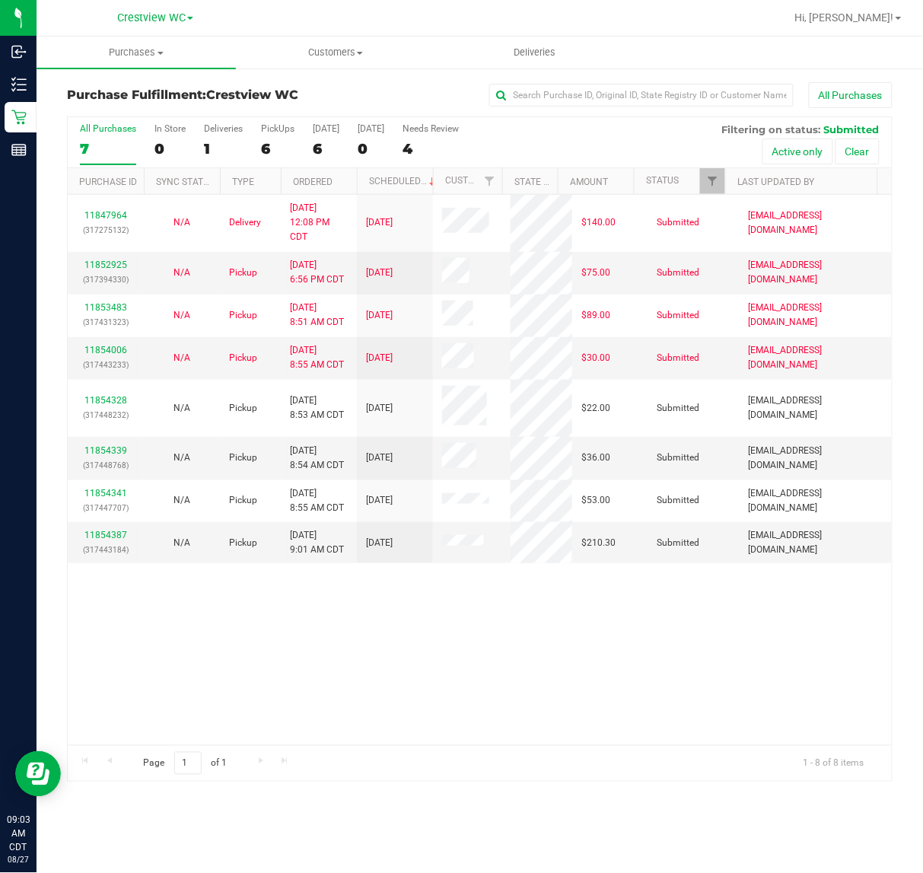
click at [438, 633] on div "11847964 (317275132) N/A Delivery 8/26/2025 12:08 PM CDT 8/29/2025 $140.00 Subm…" at bounding box center [480, 470] width 824 height 550
click at [306, 639] on div "11847964 (317275132) N/A Delivery 8/26/2025 12:08 PM CDT 8/29/2025 $140.00 Subm…" at bounding box center [480, 470] width 824 height 550
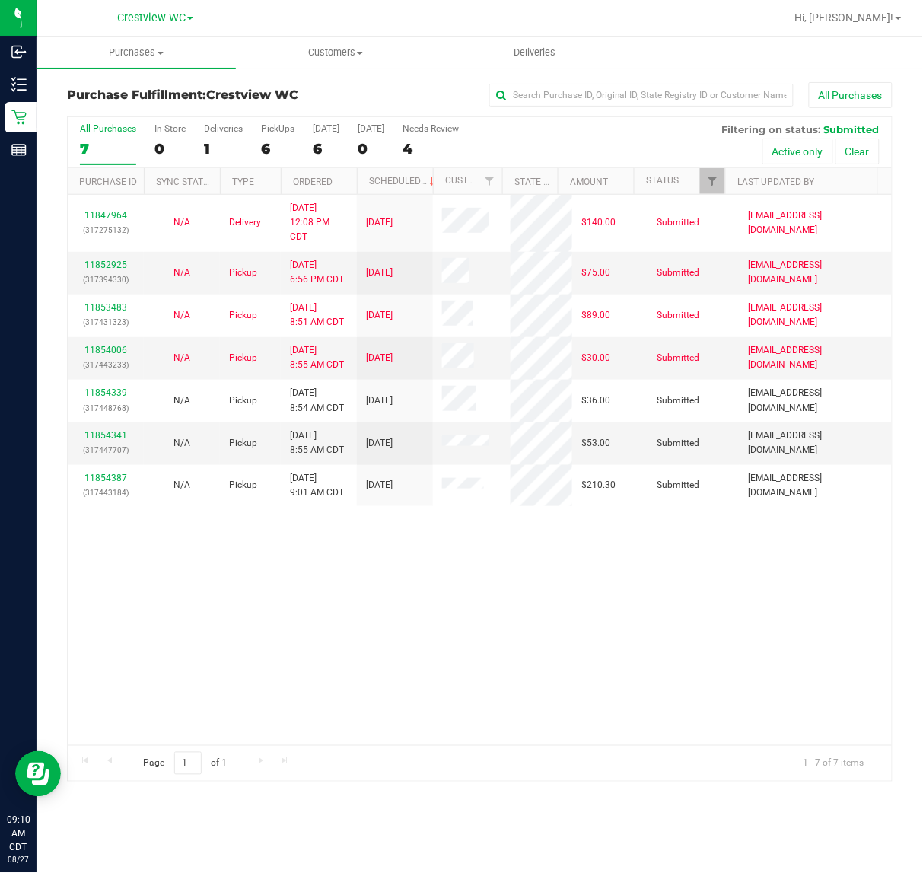
click at [279, 604] on div "11847964 (317275132) N/A Delivery 8/26/2025 12:08 PM CDT 8/29/2025 $140.00 Subm…" at bounding box center [480, 470] width 824 height 550
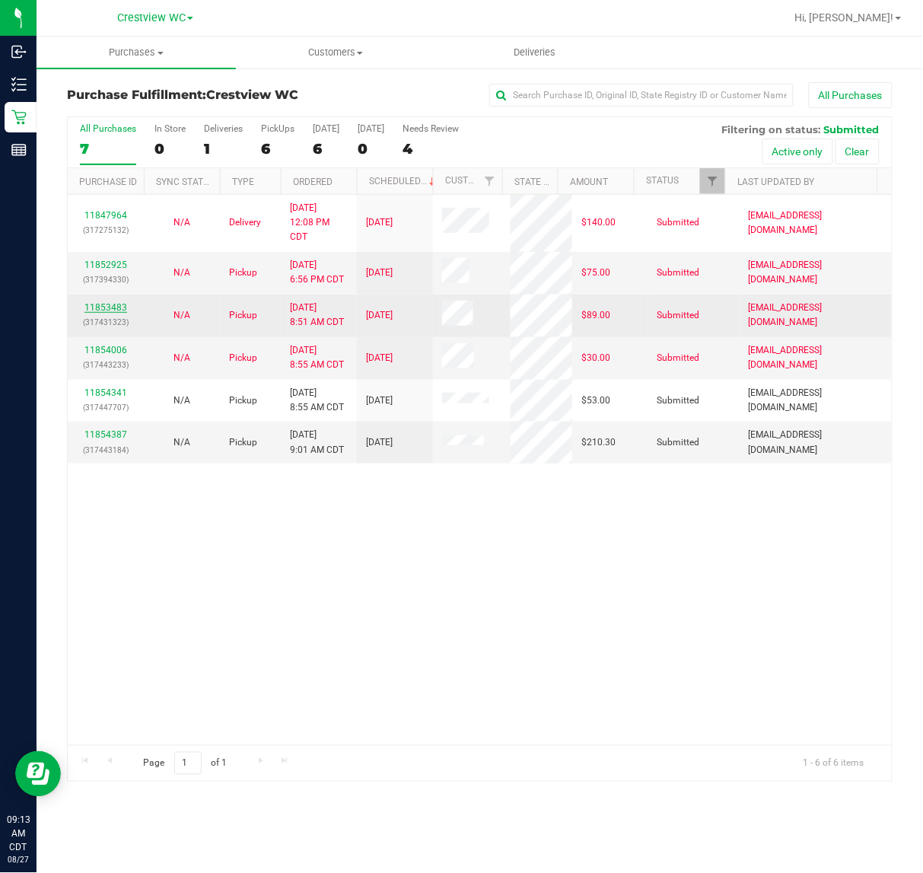
click at [101, 308] on link "11853483" at bounding box center [105, 307] width 43 height 11
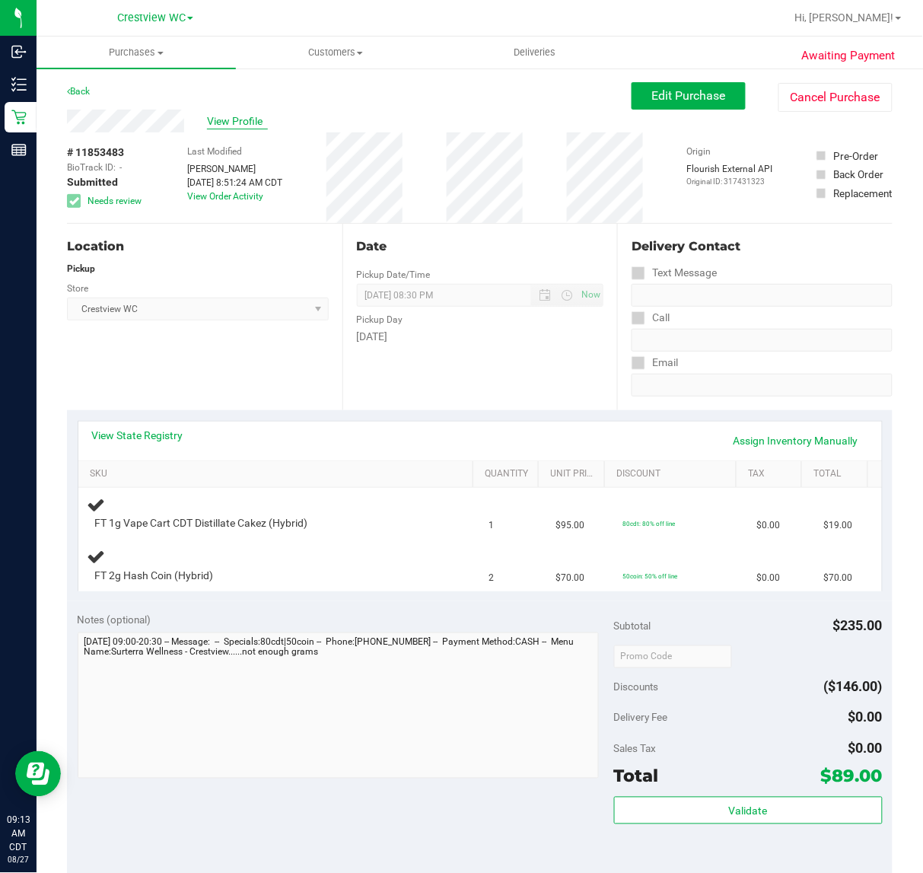
click at [242, 114] on span "View Profile" at bounding box center [237, 121] width 61 height 16
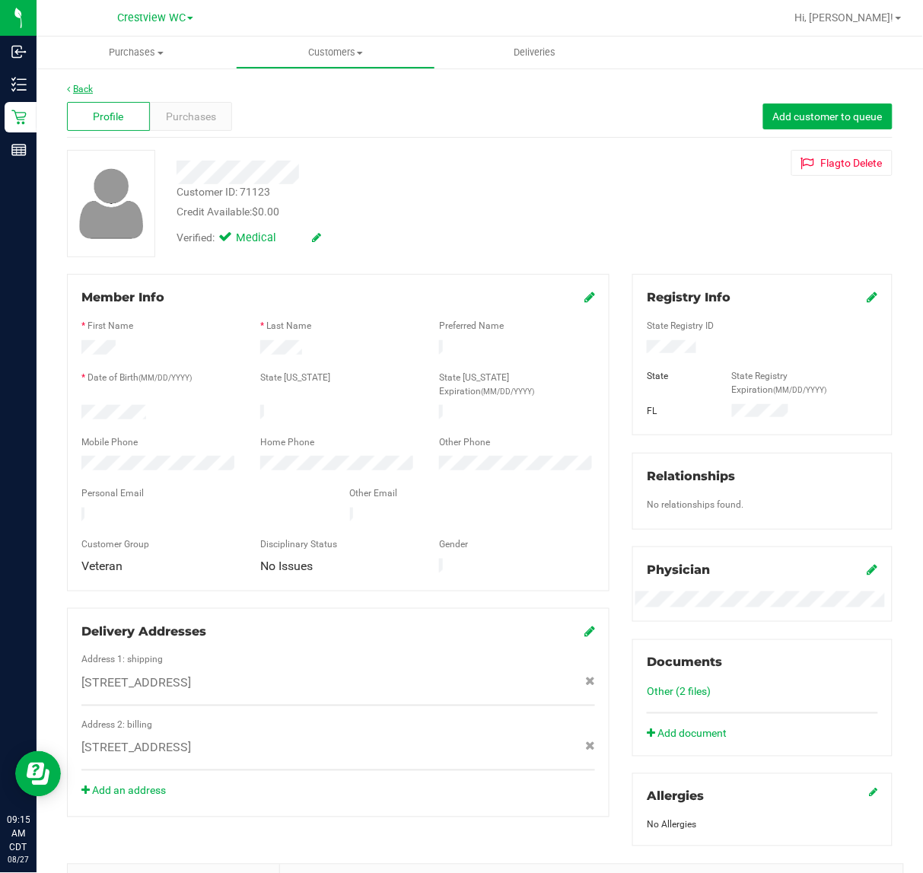
click at [85, 88] on link "Back" at bounding box center [80, 89] width 26 height 11
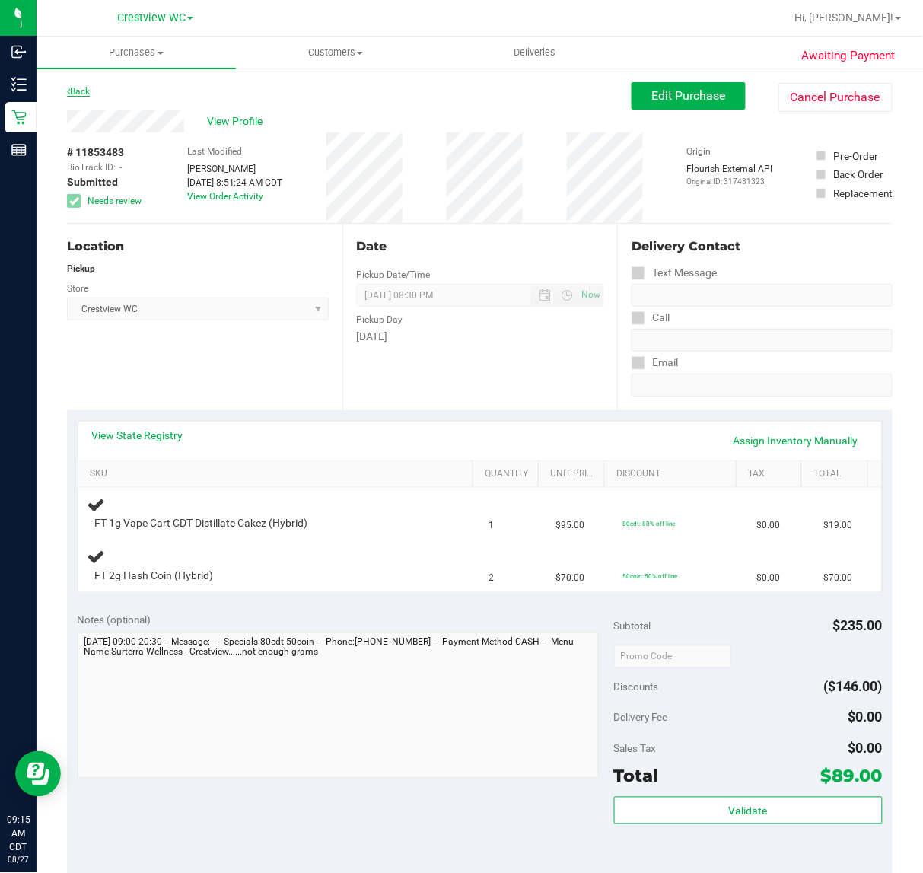
click at [88, 88] on link "Back" at bounding box center [78, 91] width 23 height 11
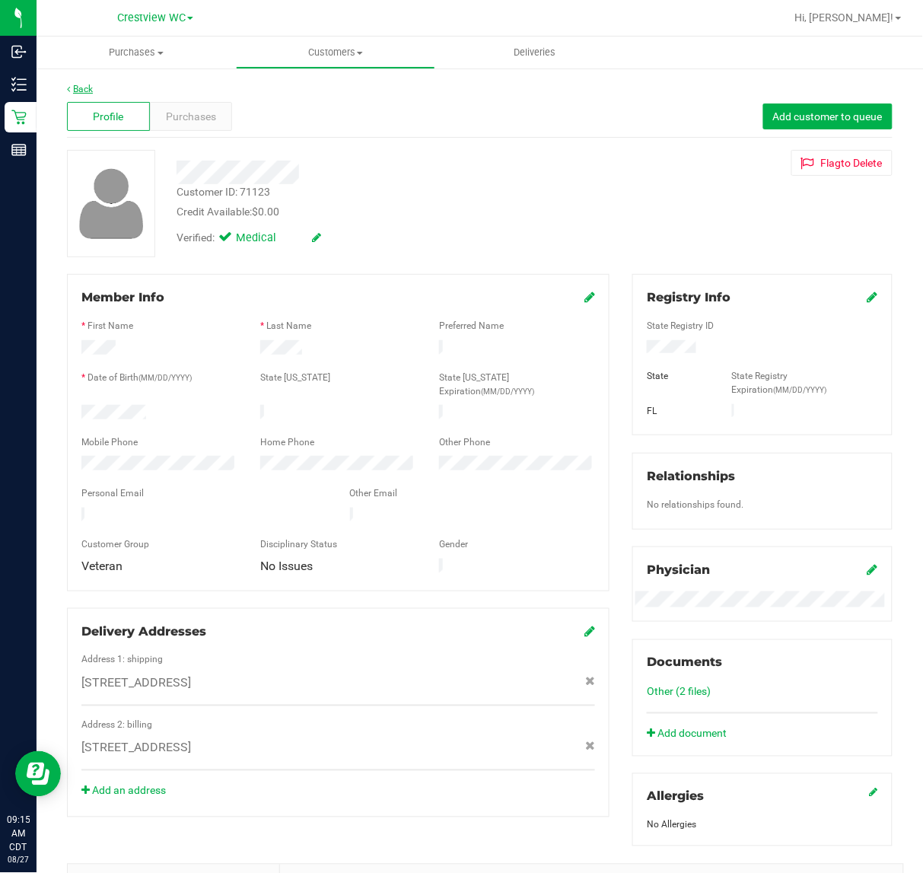
click at [89, 92] on link "Back" at bounding box center [80, 89] width 26 height 11
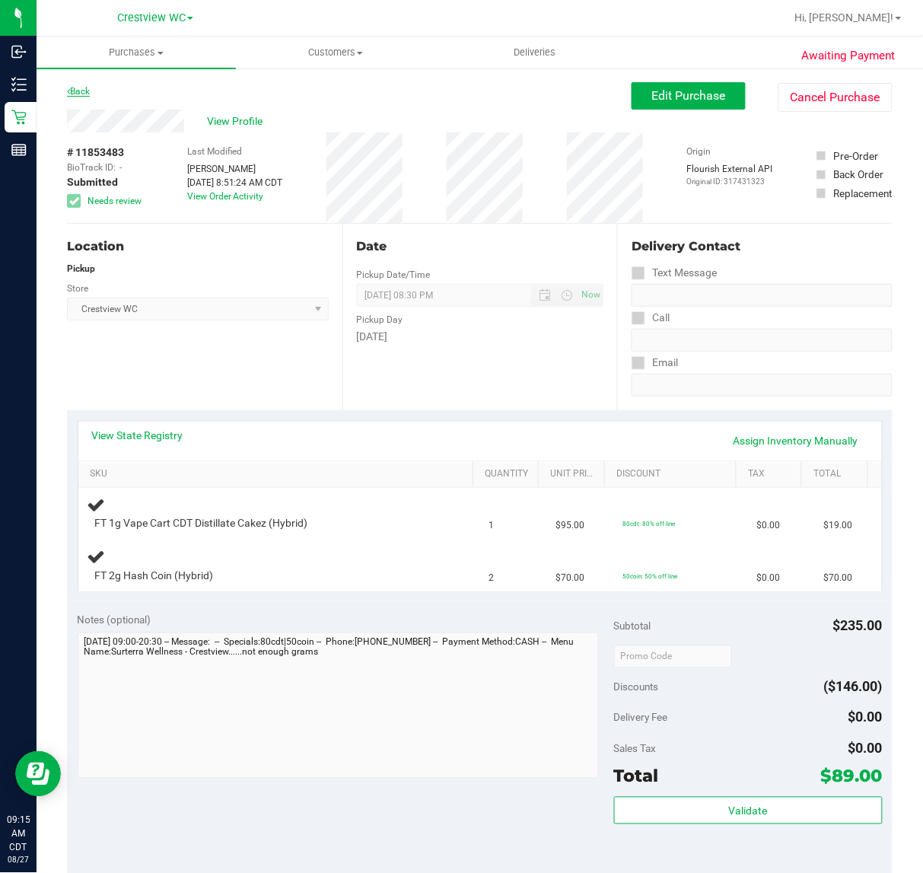
click at [85, 88] on link "Back" at bounding box center [78, 91] width 23 height 11
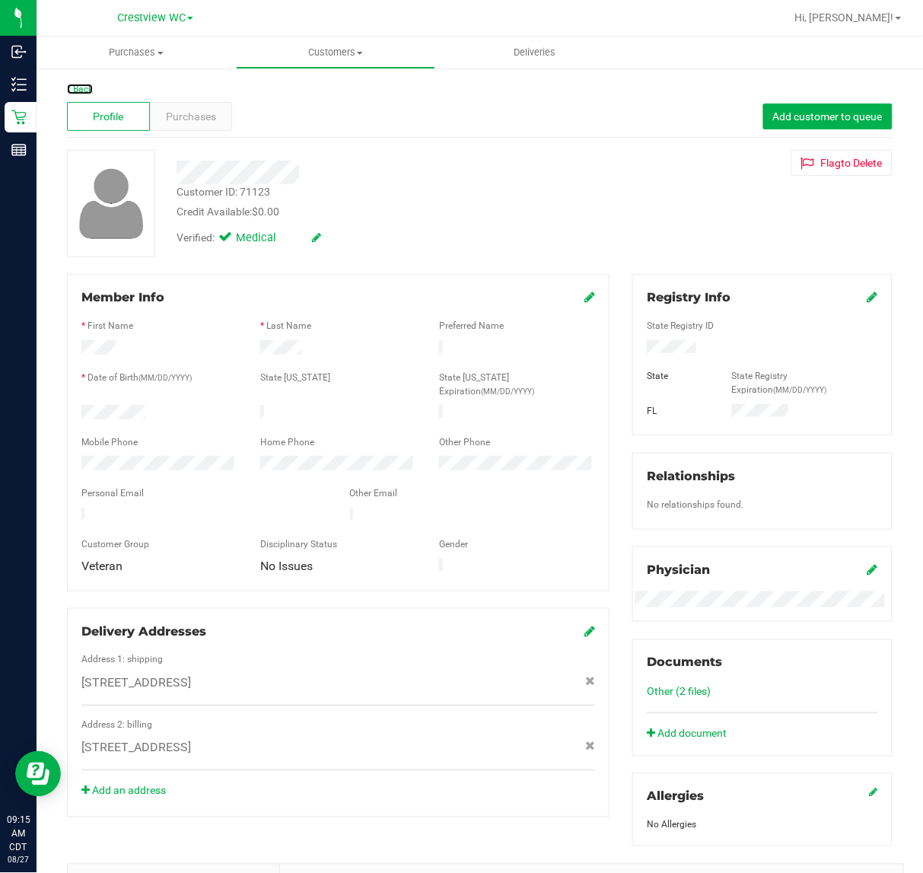
click at [78, 84] on link "Back" at bounding box center [80, 89] width 26 height 11
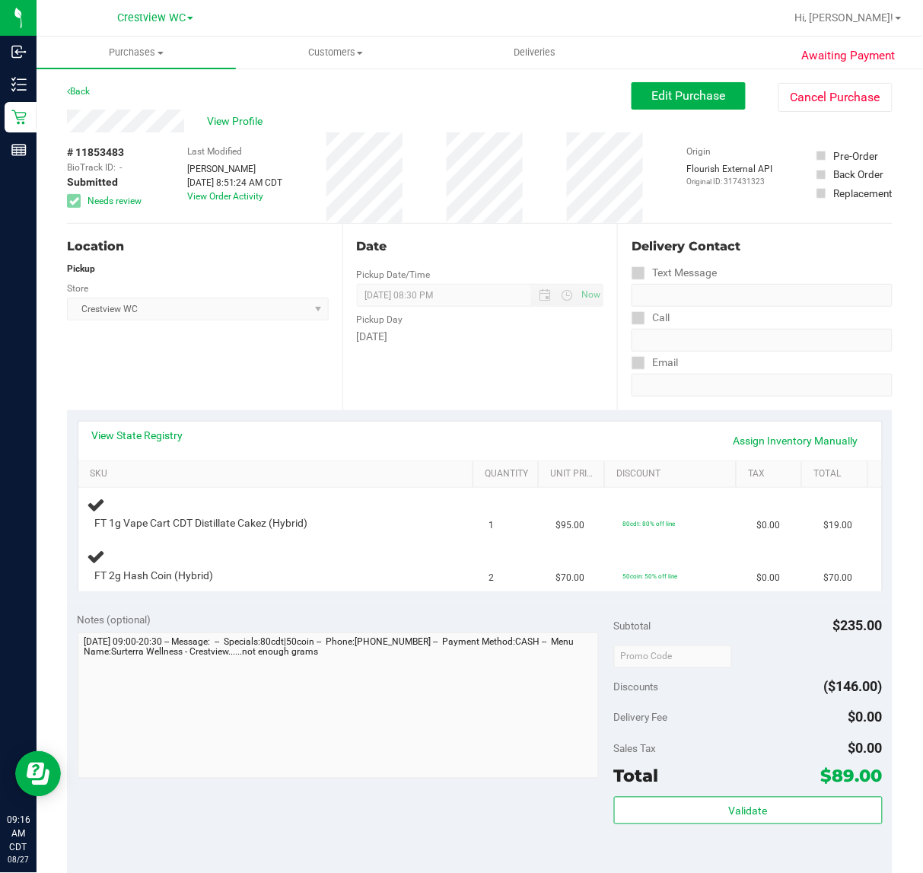
click at [81, 82] on div "Back" at bounding box center [78, 91] width 23 height 18
click at [70, 94] on link "Back" at bounding box center [78, 91] width 23 height 11
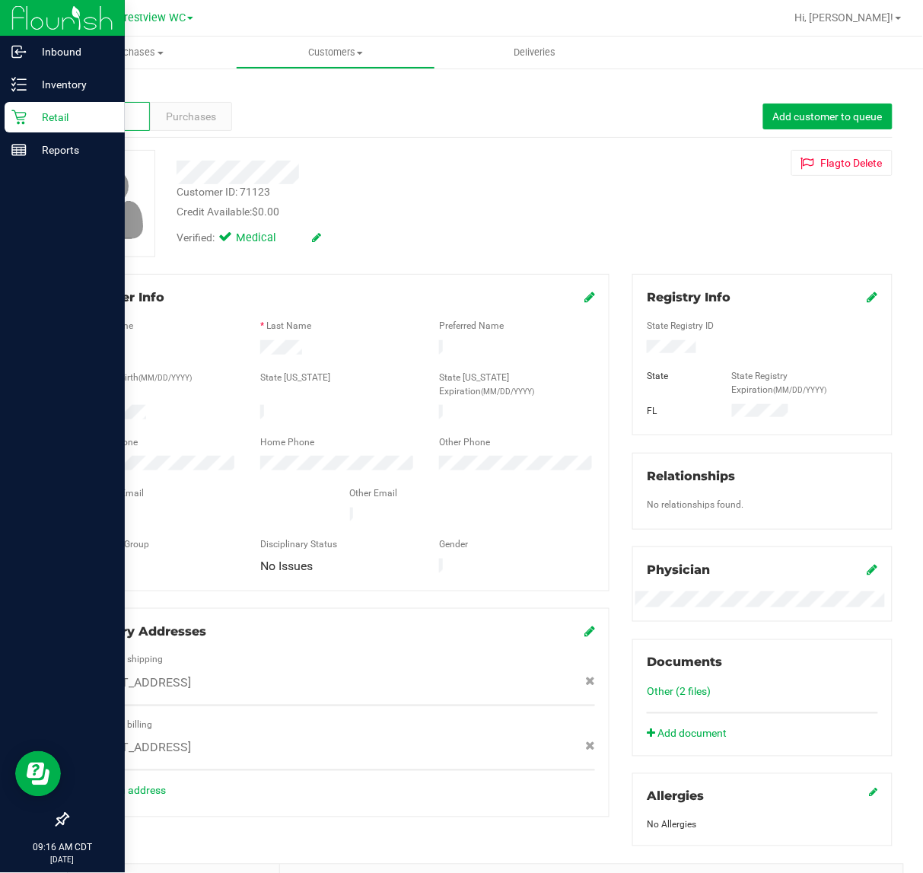
click at [56, 116] on p "Retail" at bounding box center [72, 117] width 91 height 18
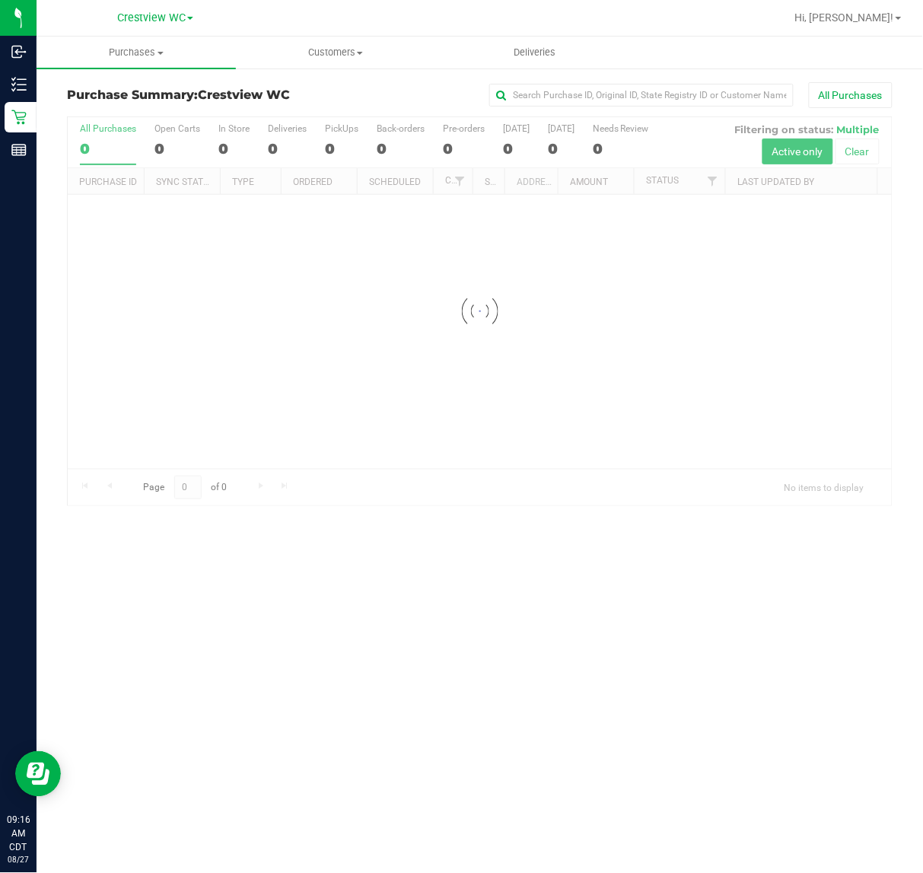
click at [340, 123] on div at bounding box center [480, 311] width 824 height 388
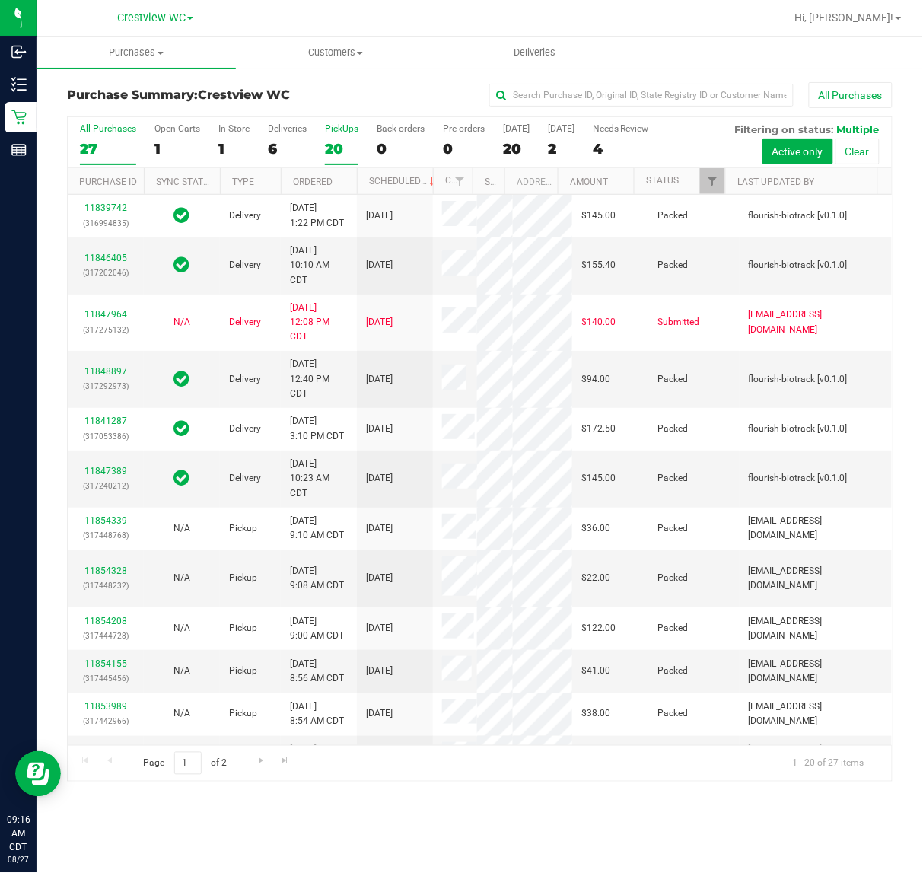
click at [343, 128] on div "PickUps" at bounding box center [341, 128] width 33 height 11
click at [0, 0] on input "PickUps 20" at bounding box center [0, 0] width 0 height 0
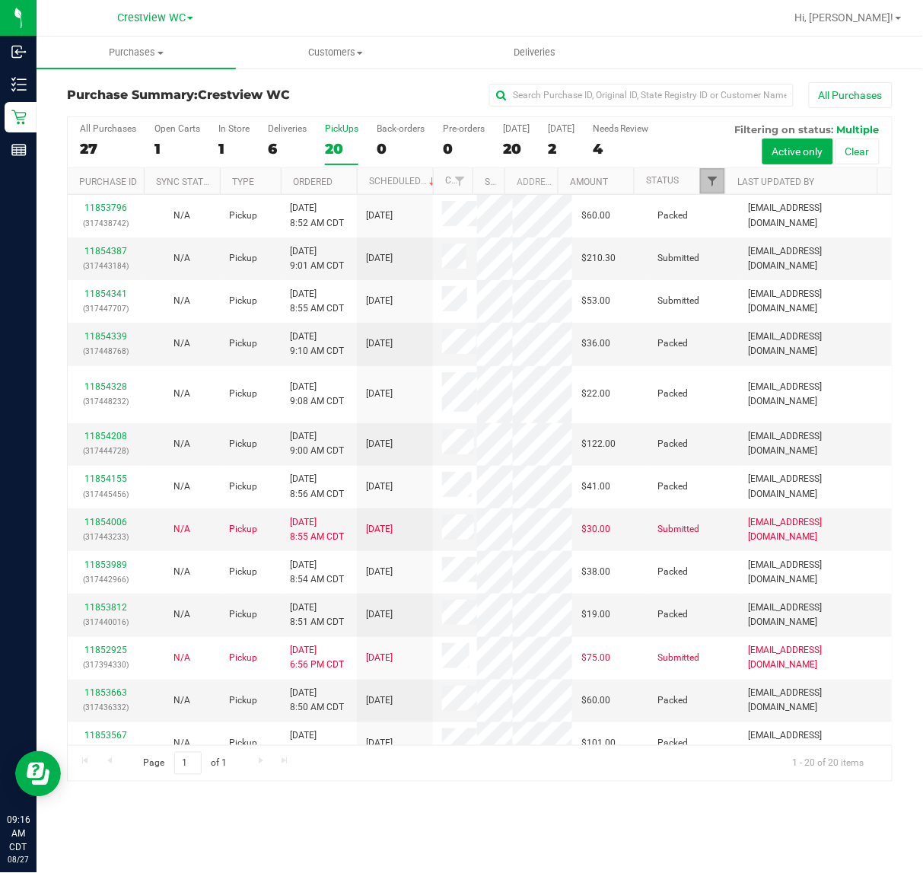
click at [712, 183] on span "Filter" at bounding box center [712, 181] width 12 height 12
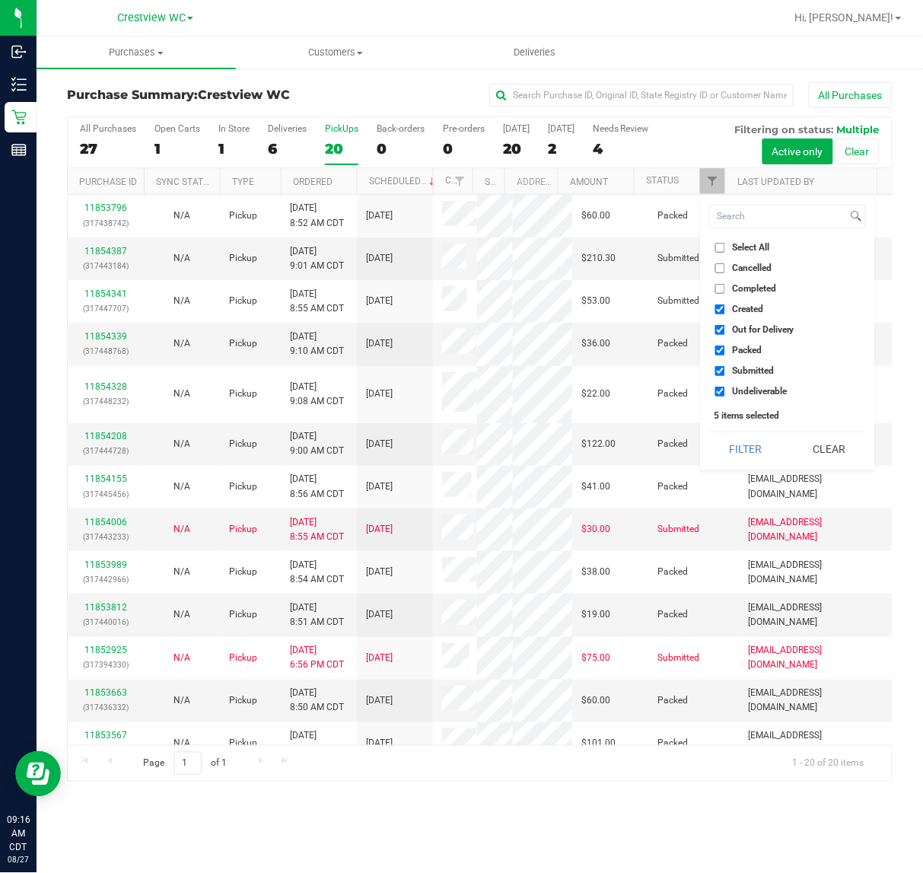
click at [719, 250] on input "Select All" at bounding box center [720, 248] width 10 height 10
checkbox input "true"
click at [719, 250] on input "Select All" at bounding box center [720, 248] width 10 height 10
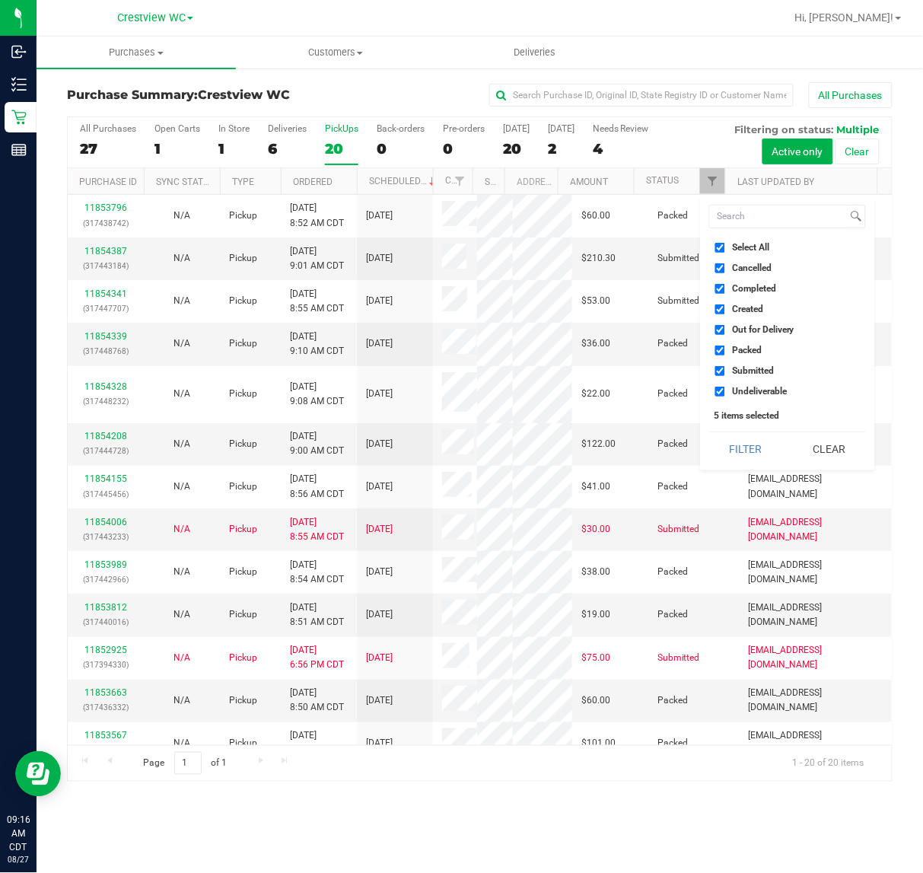
checkbox input "false"
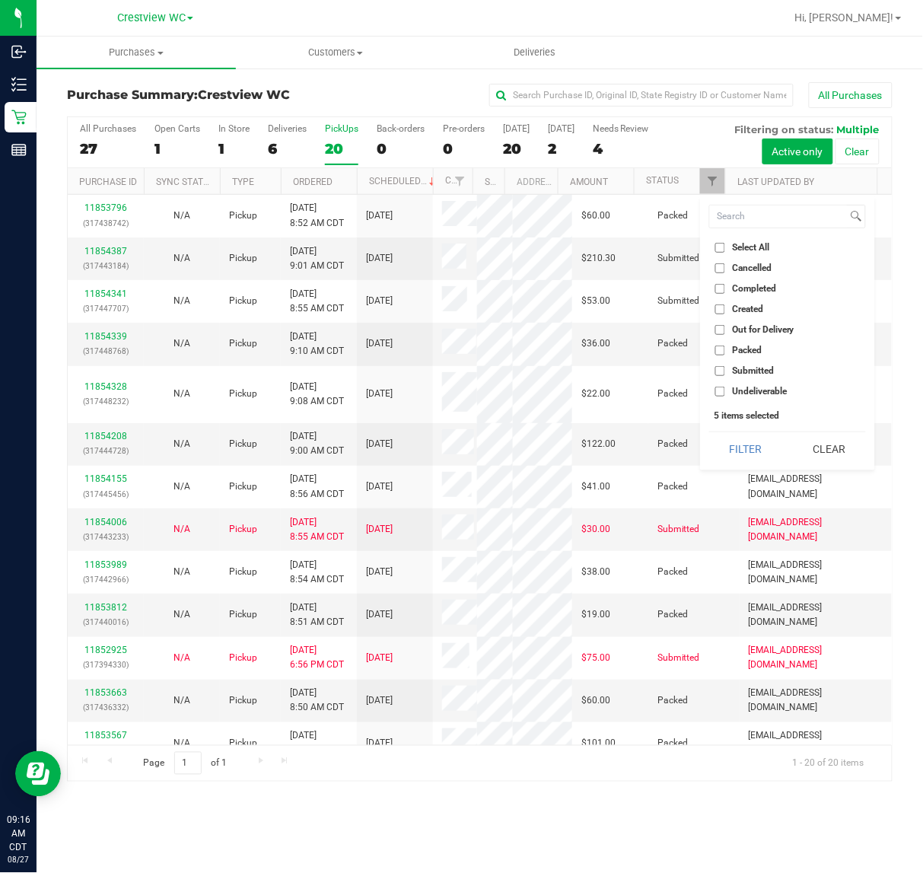
checkbox input "false"
click at [725, 368] on label "Submitted" at bounding box center [744, 371] width 59 height 10
click at [725, 368] on input "Submitted" at bounding box center [720, 371] width 10 height 10
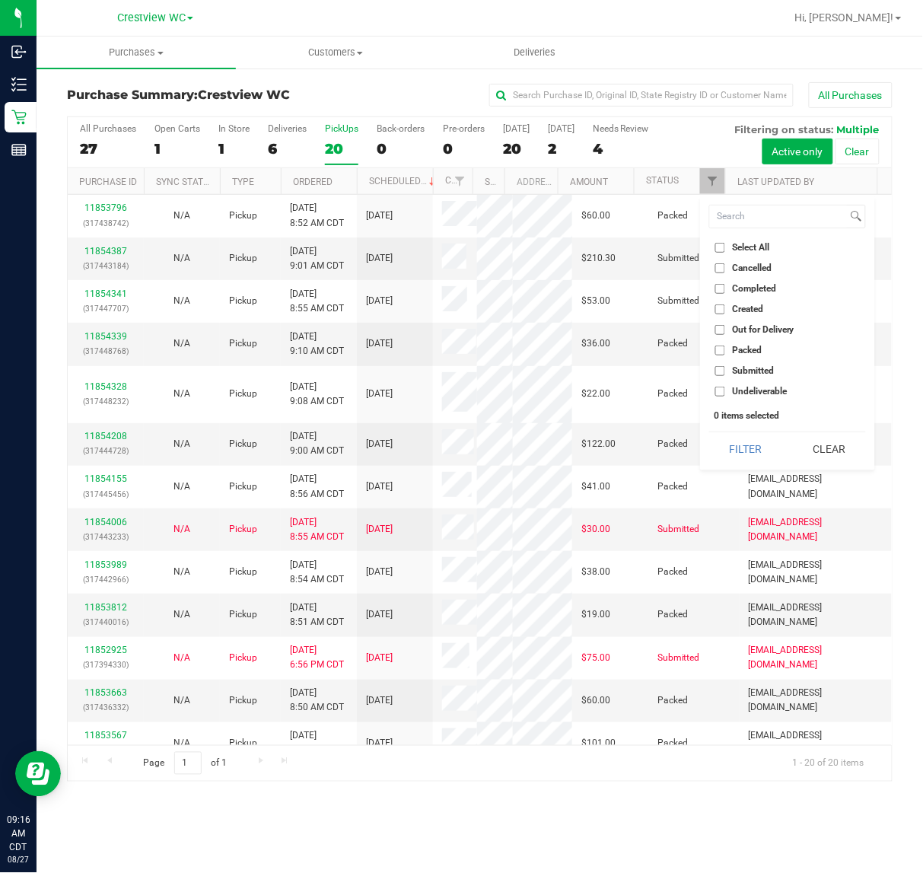
checkbox input "true"
click at [709, 432] on button "Filter" at bounding box center [745, 448] width 73 height 33
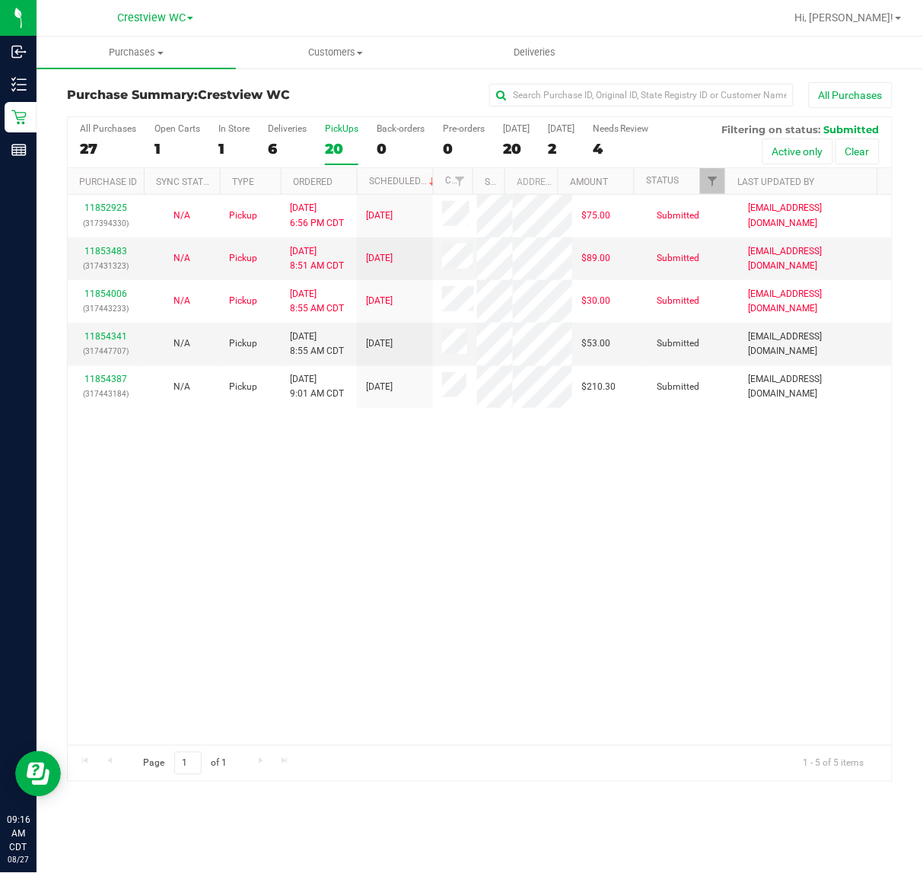
click at [668, 539] on div "11852925 (317394330) N/A Pickup 8/26/2025 6:56 PM CDT 8/27/2025 $75.00 Submitte…" at bounding box center [480, 470] width 824 height 550
click at [345, 130] on div "PickUps" at bounding box center [341, 128] width 33 height 11
click at [0, 0] on input "PickUps 5" at bounding box center [0, 0] width 0 height 0
click at [719, 179] on link "Filter" at bounding box center [712, 181] width 25 height 26
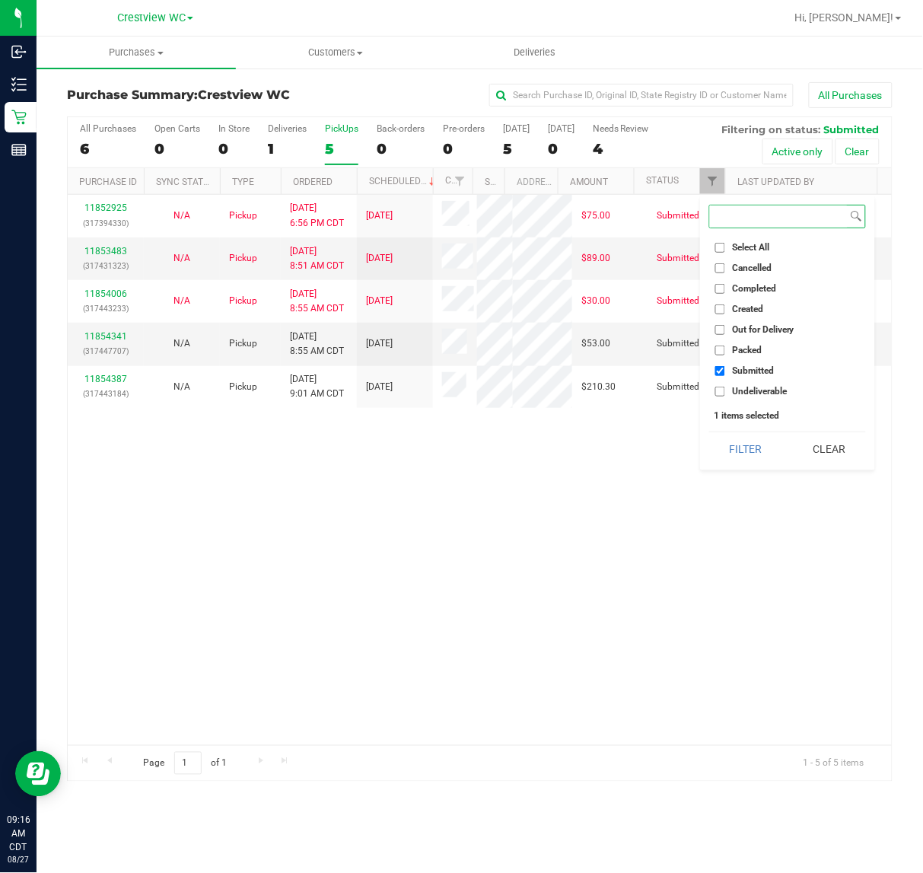
click at [709, 432] on button "Filter" at bounding box center [745, 448] width 73 height 33
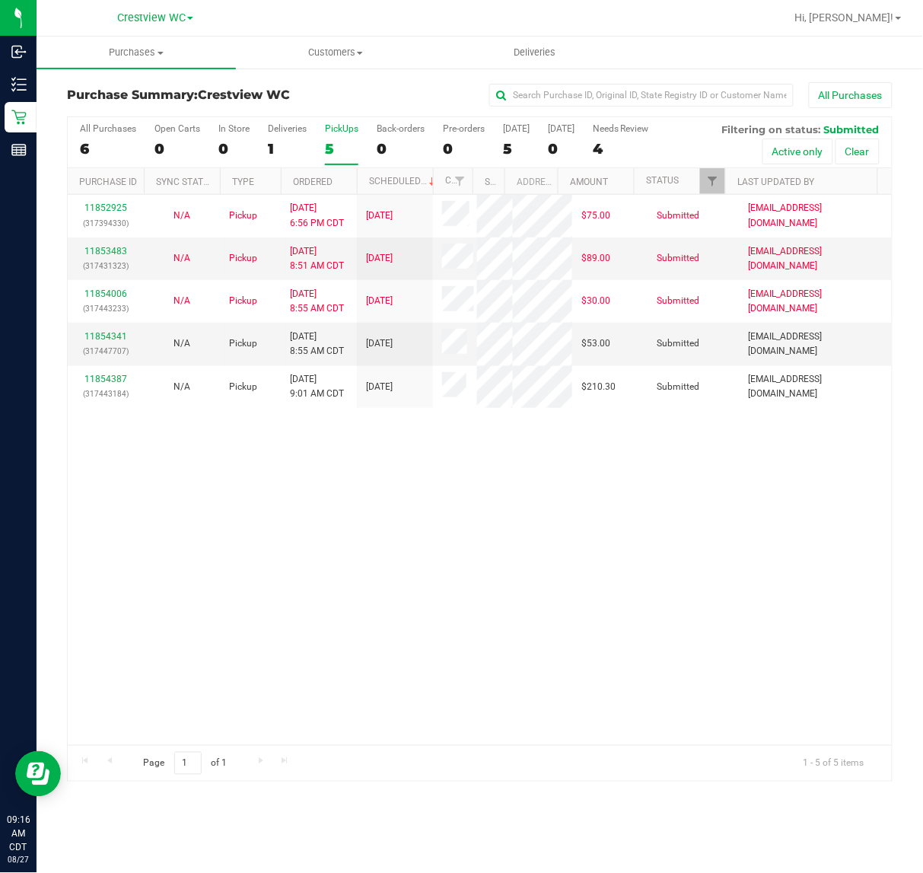
click at [639, 489] on div "11852925 (317394330) N/A Pickup 8/26/2025 6:56 PM CDT 8/27/2025 $75.00 Submitte…" at bounding box center [480, 470] width 824 height 550
click at [535, 527] on div "11852925 (317394330) N/A Pickup 8/26/2025 6:56 PM CDT 8/27/2025 $75.00 Submitte…" at bounding box center [480, 470] width 824 height 550
click at [447, 487] on div "11852925 (317394330) N/A Pickup 8/26/2025 6:56 PM CDT 8/27/2025 $75.00 Submitte…" at bounding box center [480, 470] width 824 height 550
drag, startPoint x: 617, startPoint y: 502, endPoint x: 617, endPoint y: 512, distance: 9.9
click at [617, 512] on div "11852925 (317394330) N/A Pickup 8/26/2025 6:56 PM CDT 8/27/2025 $75.00 Submitte…" at bounding box center [480, 470] width 824 height 550
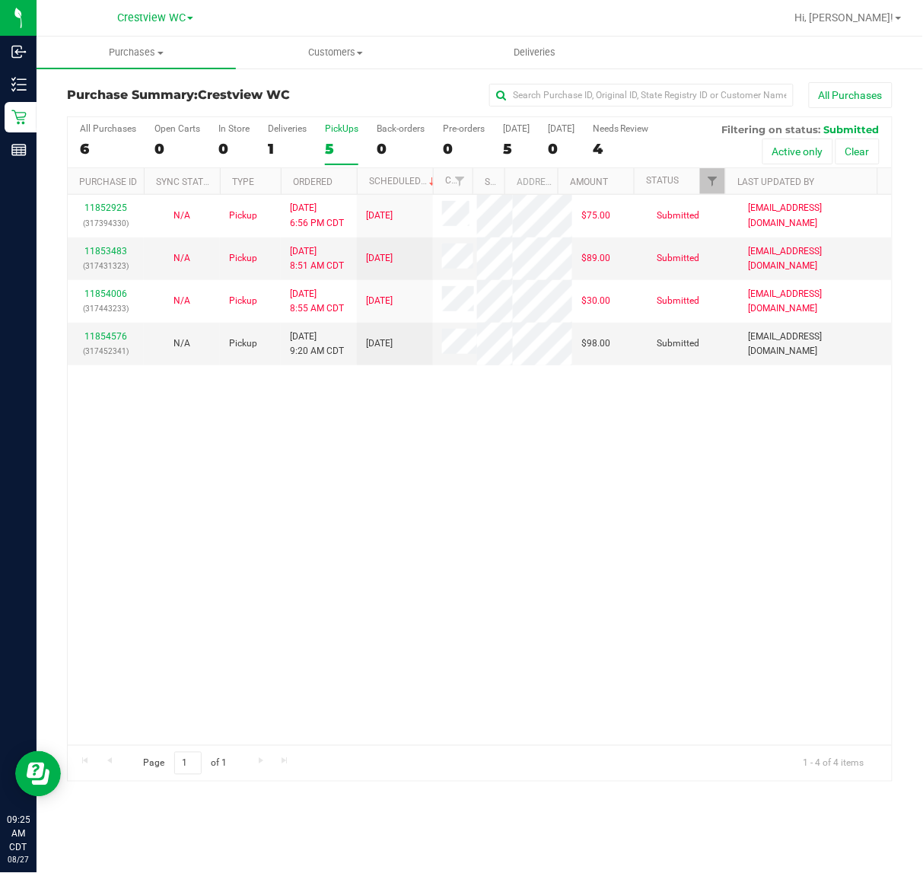
click at [381, 568] on div "11852925 (317394330) N/A Pickup 8/26/2025 6:56 PM CDT 8/27/2025 $75.00 Submitte…" at bounding box center [480, 470] width 824 height 550
click at [664, 524] on div "11852925 (317394330) N/A Pickup 8/26/2025 6:56 PM CDT 8/27/2025 $75.00 Submitte…" at bounding box center [480, 470] width 824 height 550
click at [113, 250] on link "11853483" at bounding box center [105, 251] width 43 height 11
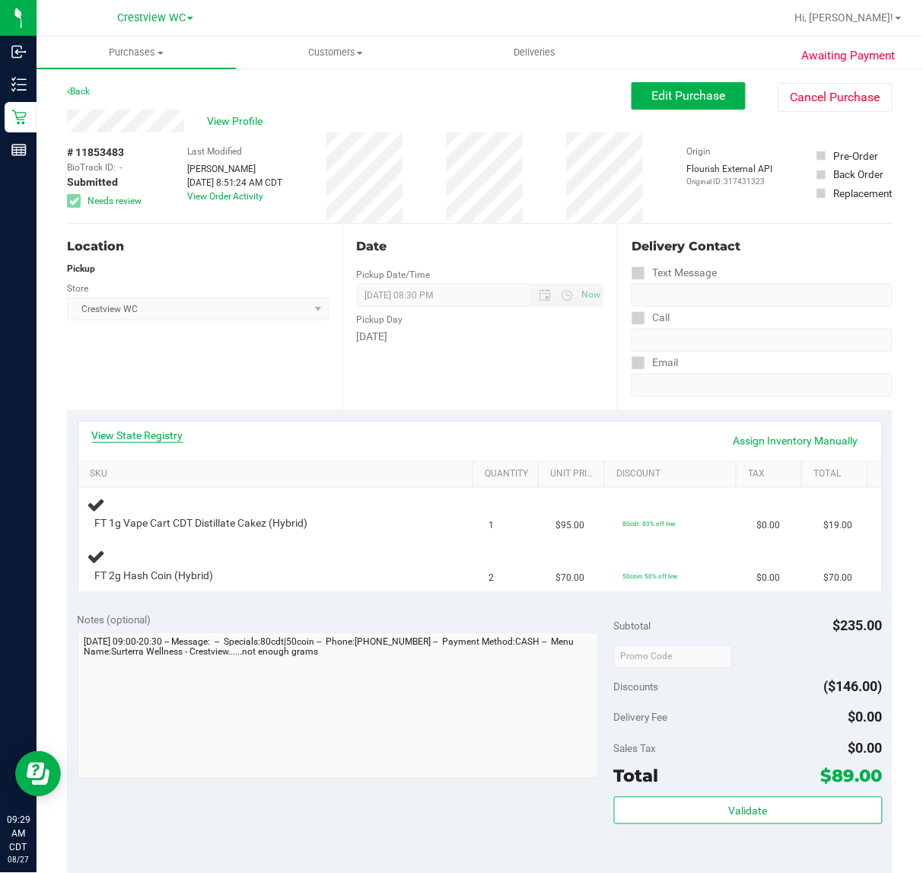
click at [152, 432] on link "View State Registry" at bounding box center [137, 435] width 91 height 15
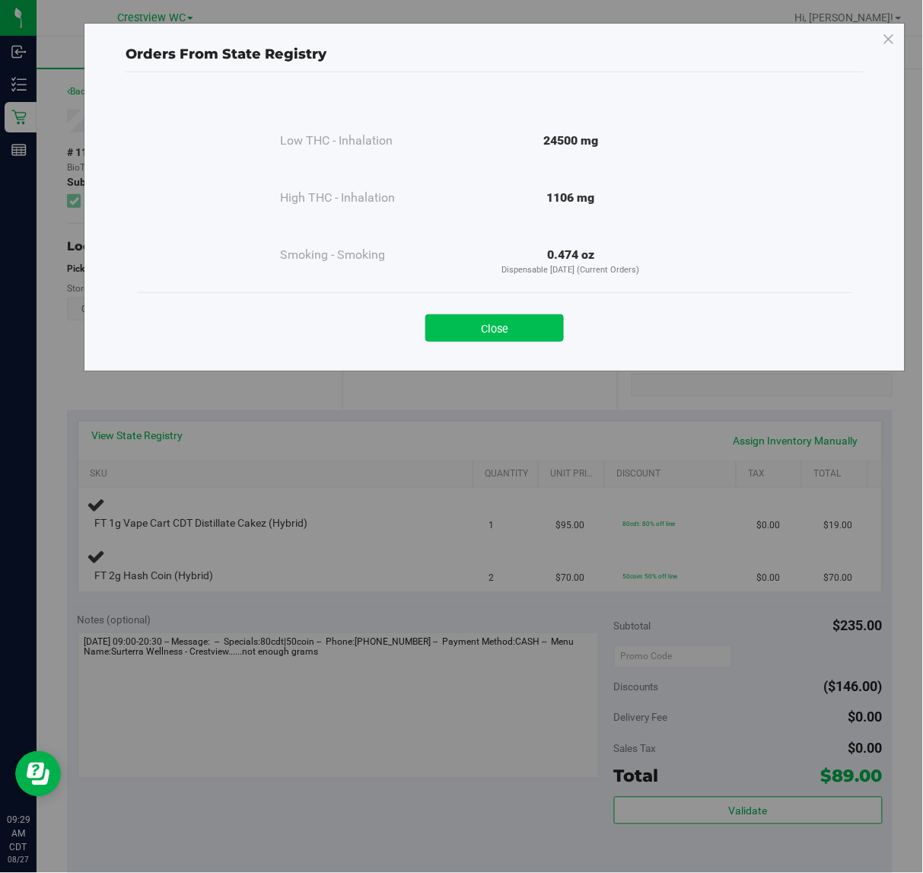
click at [486, 327] on button "Close" at bounding box center [494, 327] width 139 height 27
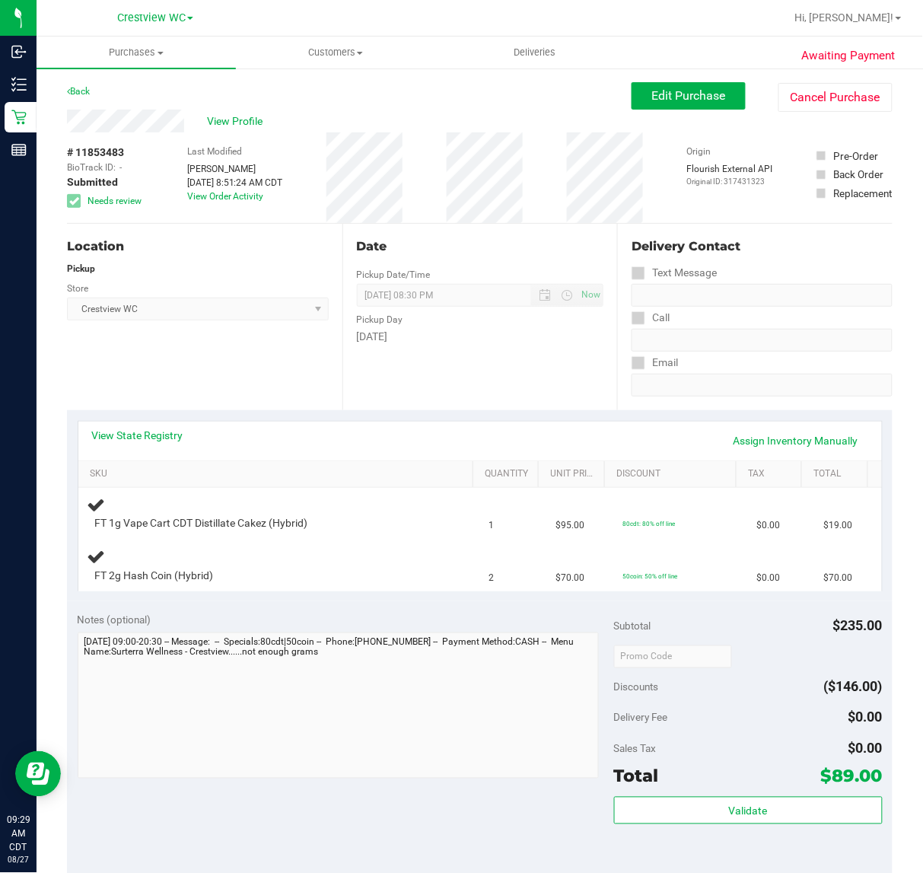
click at [442, 363] on div "Date Pickup Date/Time 08/27/2025 Now 08/27/2025 08:30 PM Now Pickup Day Wednesd…" at bounding box center [481, 317] width 276 height 186
click at [705, 96] on span "Edit Purchase" at bounding box center [689, 95] width 74 height 14
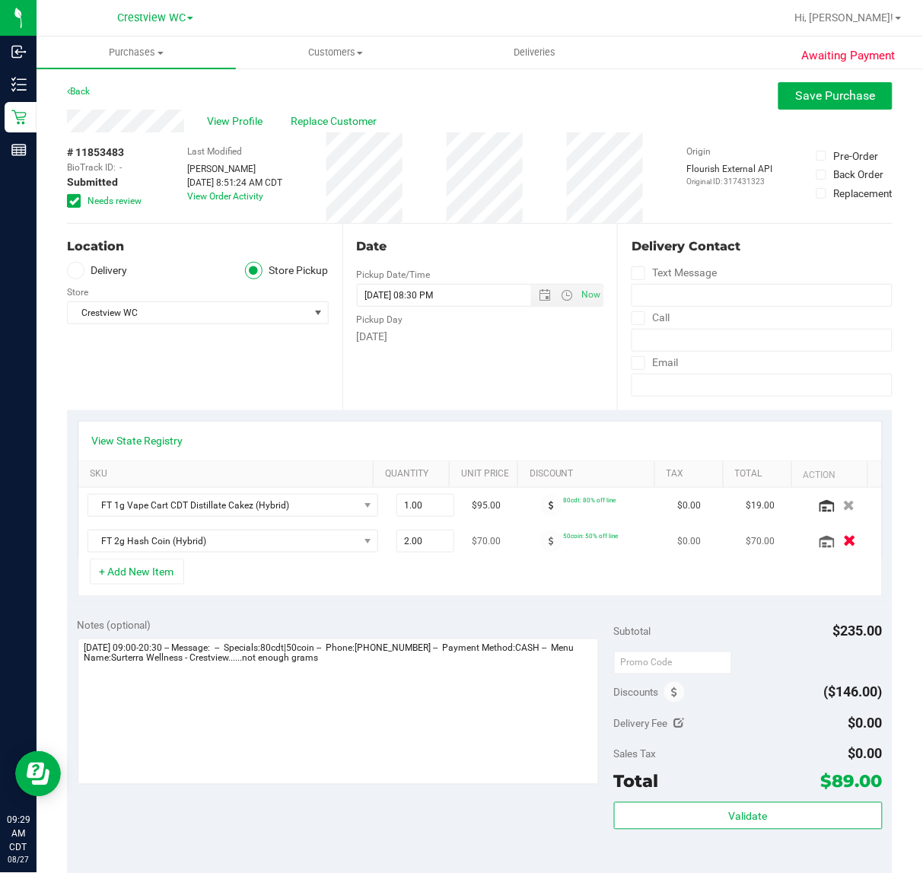
click at [836, 545] on button "button" at bounding box center [849, 541] width 26 height 16
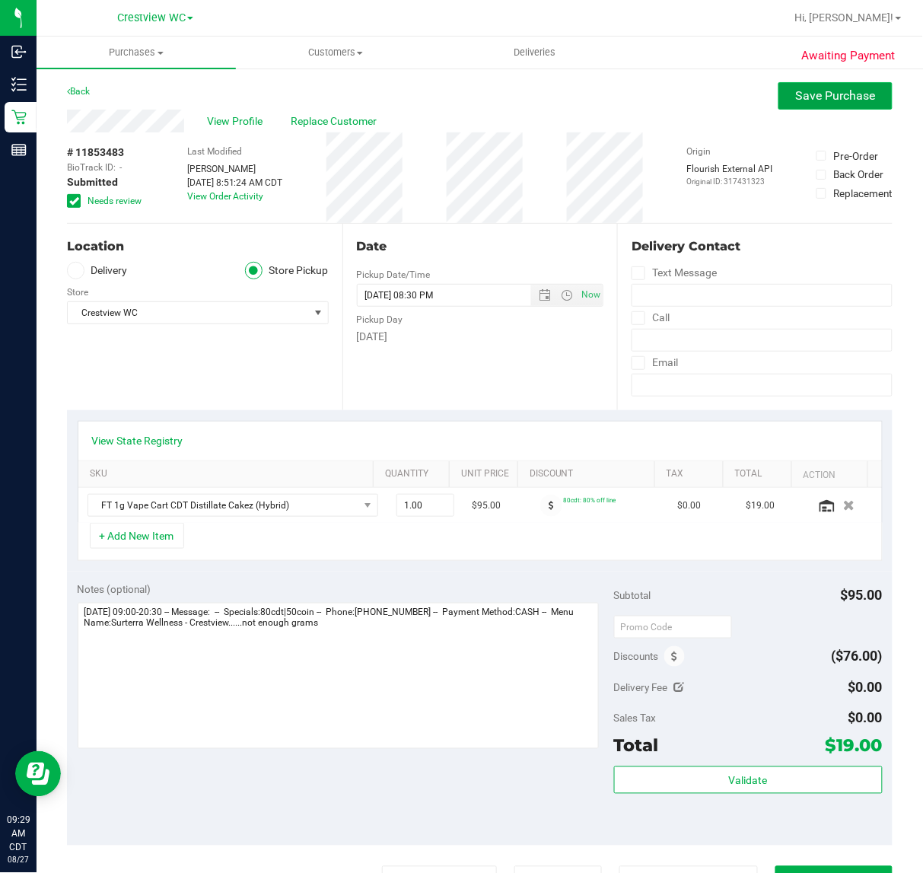
click at [823, 95] on span "Save Purchase" at bounding box center [836, 95] width 80 height 14
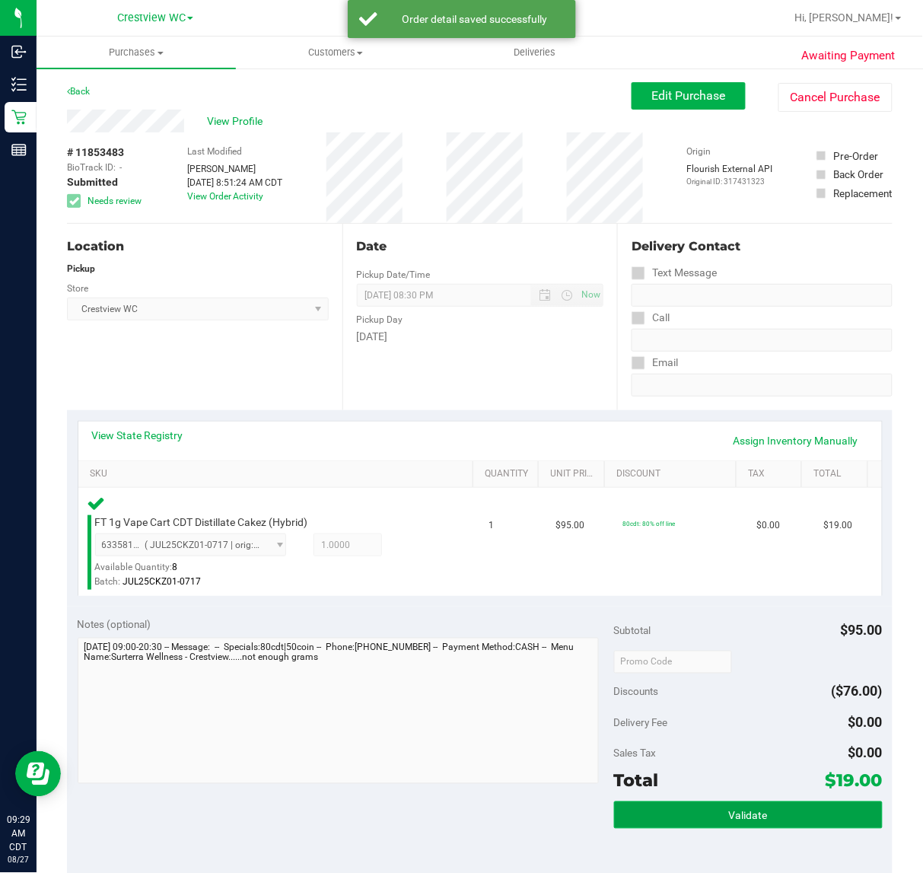
click at [846, 814] on button "Validate" at bounding box center [748, 814] width 269 height 27
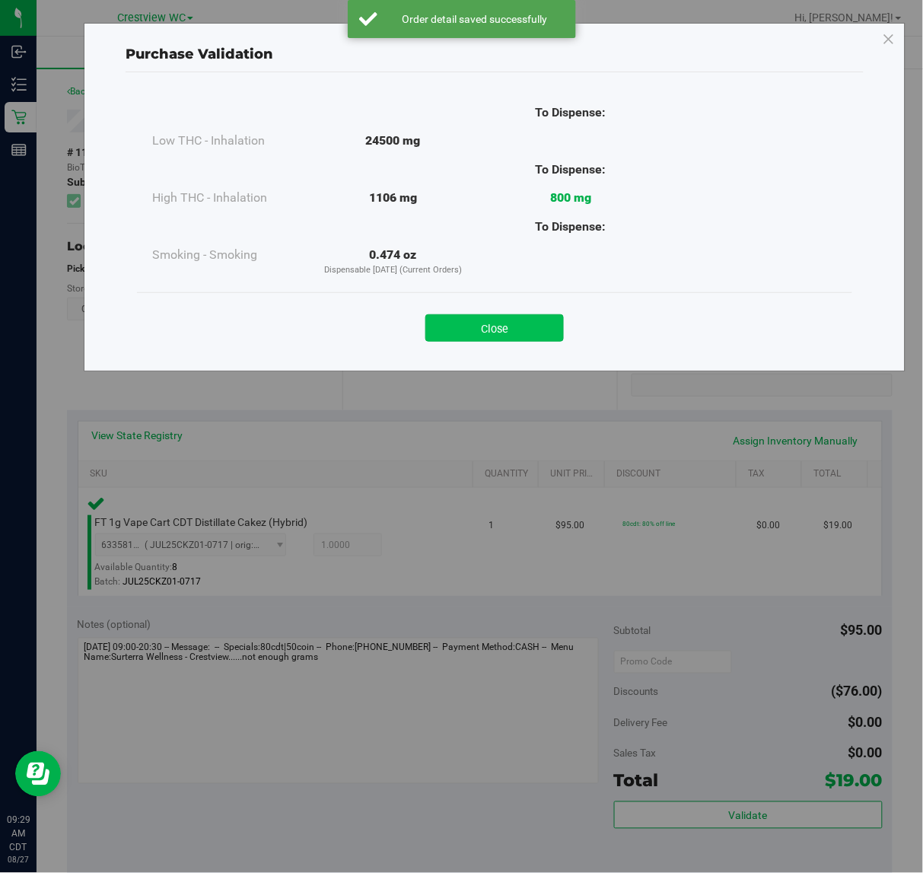
click at [529, 317] on button "Close" at bounding box center [494, 327] width 139 height 27
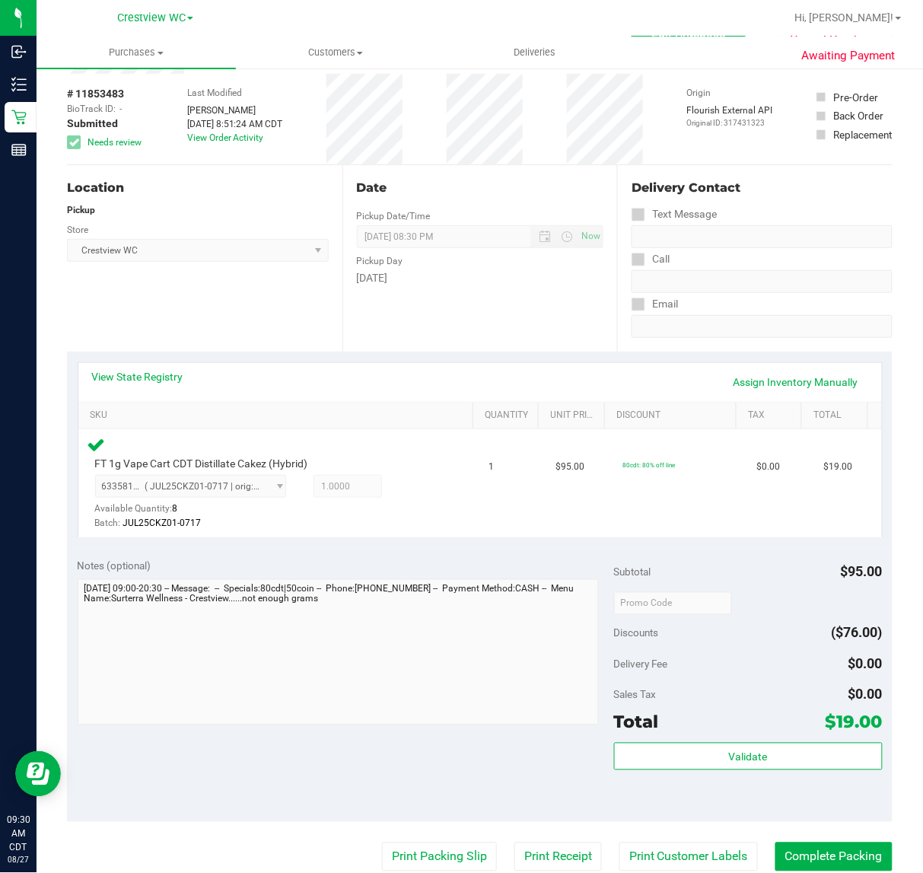
scroll to position [285, 0]
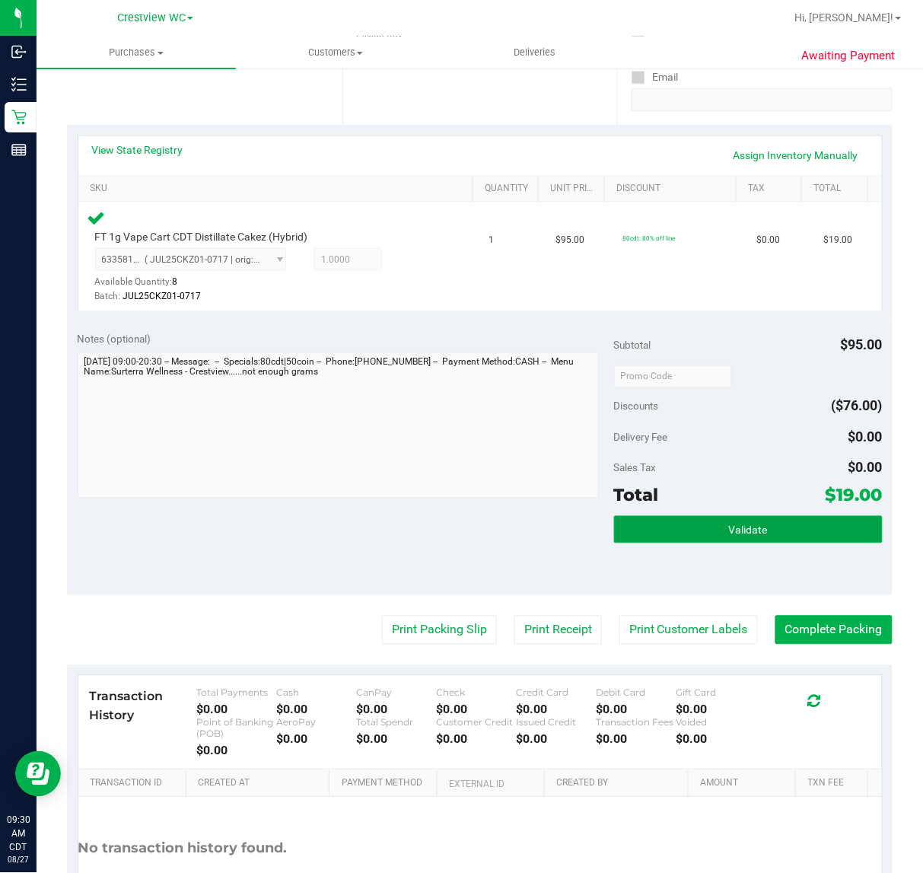
click at [780, 535] on button "Validate" at bounding box center [748, 529] width 269 height 27
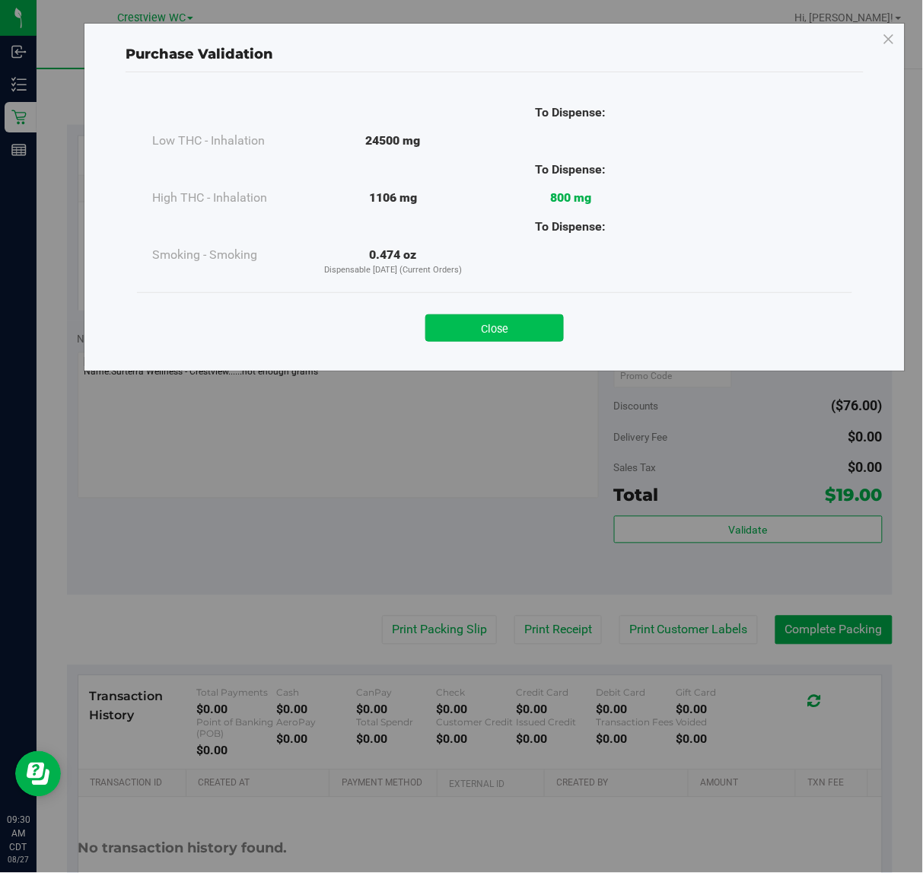
click at [535, 328] on button "Close" at bounding box center [494, 327] width 139 height 27
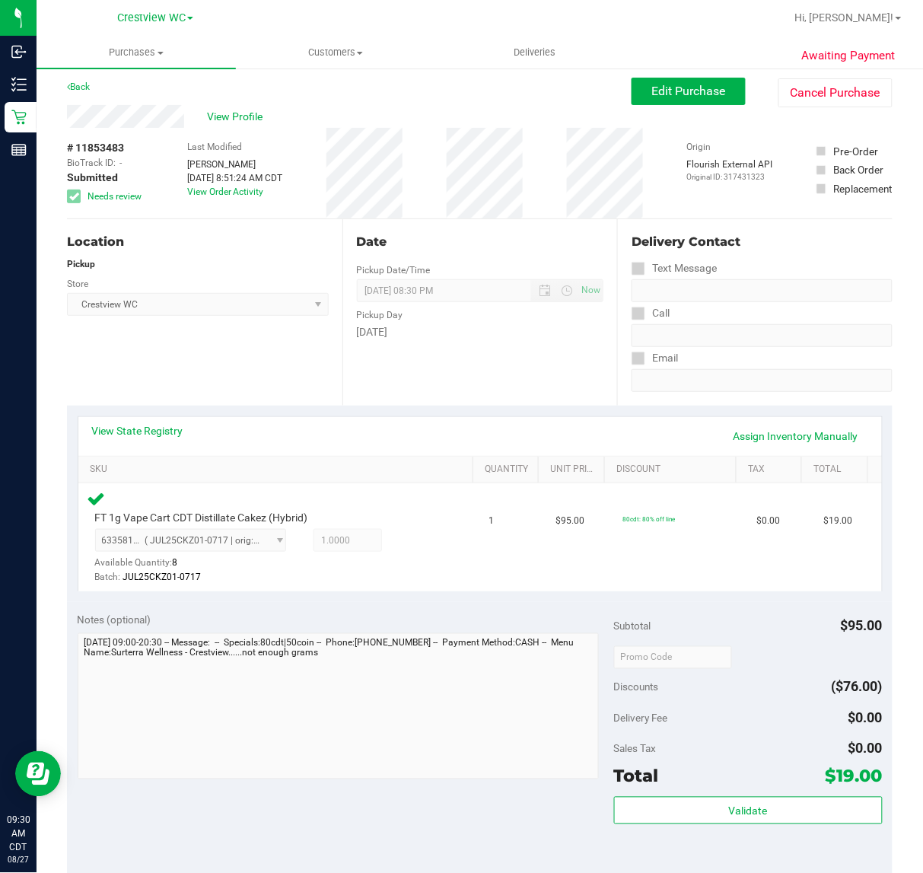
scroll to position [0, 0]
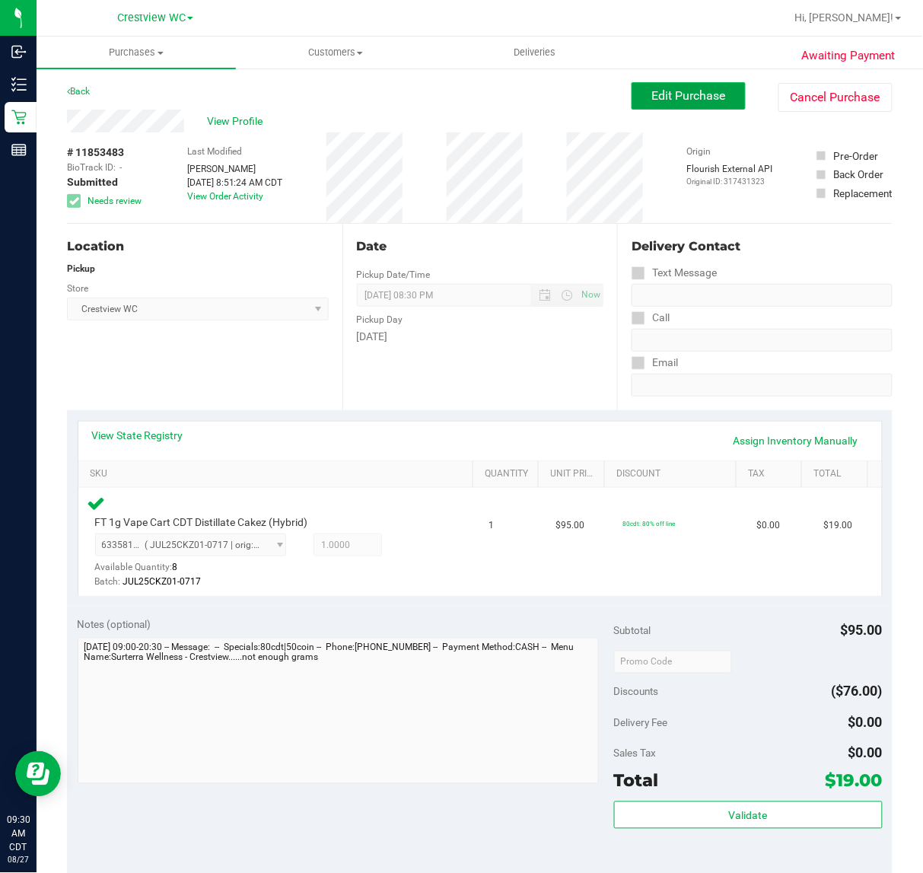
click at [685, 88] on button "Edit Purchase" at bounding box center [689, 95] width 114 height 27
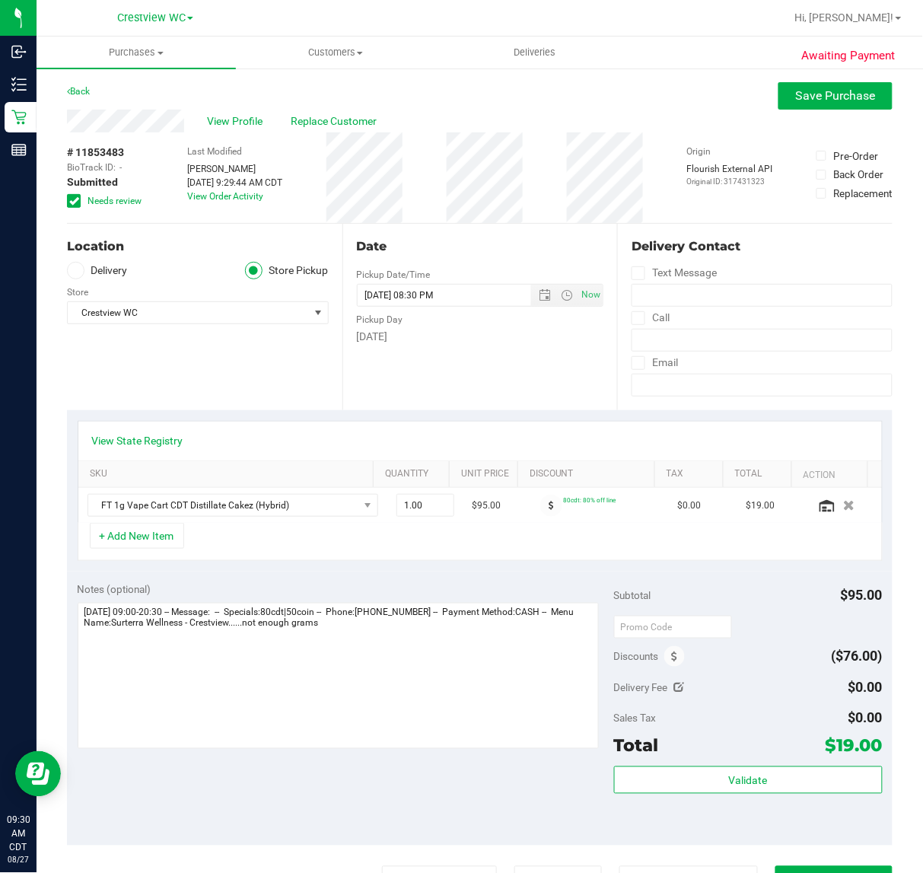
click at [71, 201] on icon at bounding box center [74, 201] width 10 height 0
click at [0, 0] on input "Needs review" at bounding box center [0, 0] width 0 height 0
click at [837, 93] on span "Save Purchase" at bounding box center [836, 95] width 80 height 14
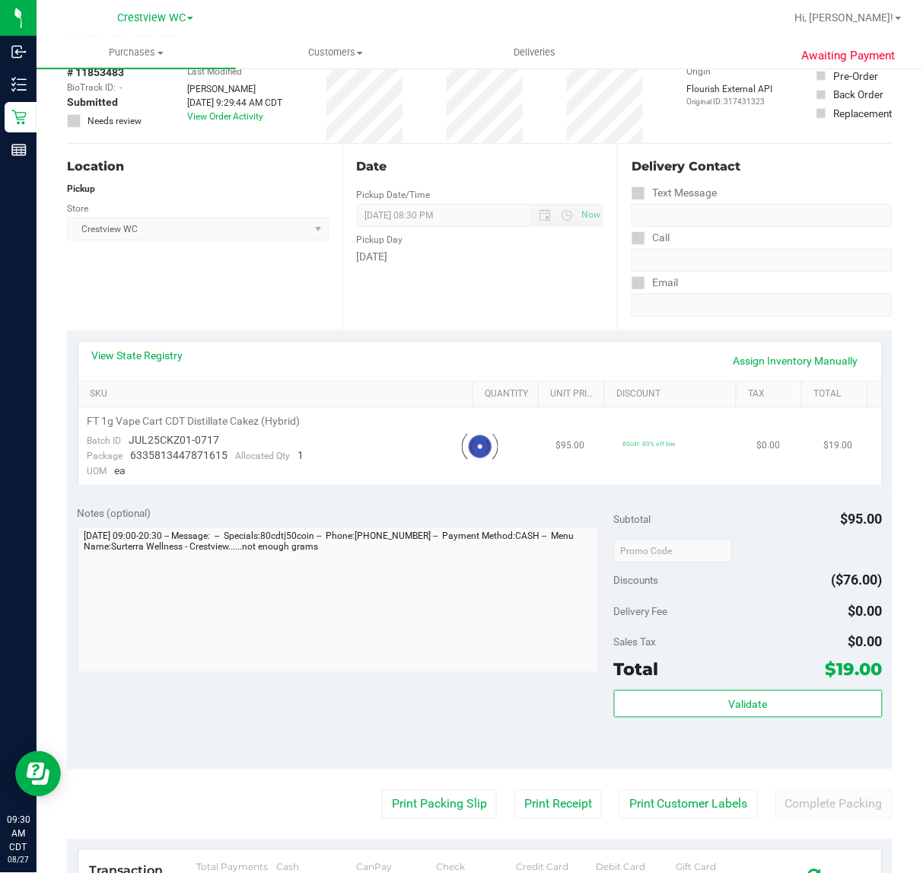
scroll to position [190, 0]
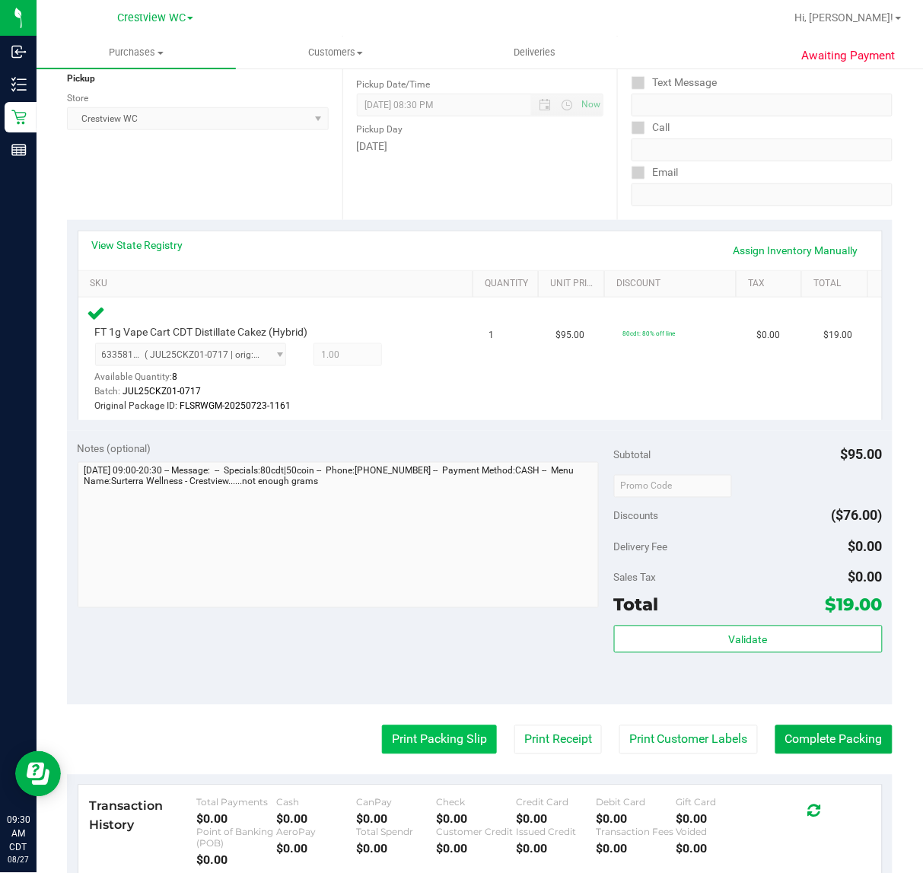
click at [420, 748] on button "Print Packing Slip" at bounding box center [439, 739] width 115 height 29
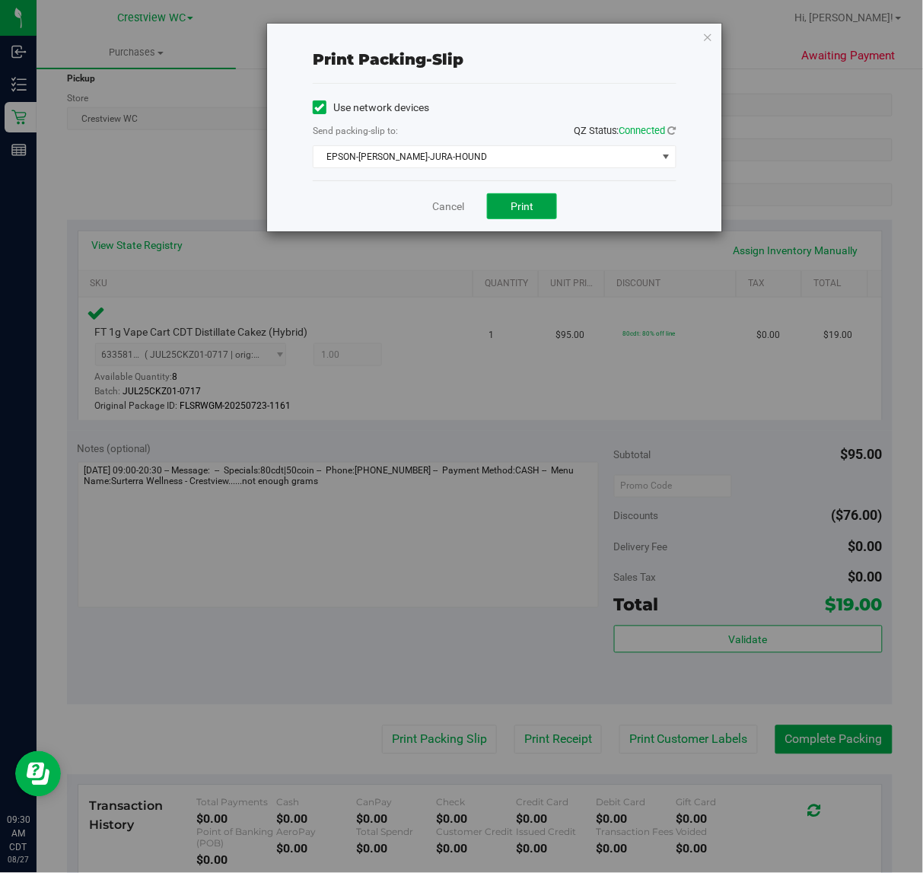
click at [543, 209] on button "Print" at bounding box center [522, 206] width 70 height 26
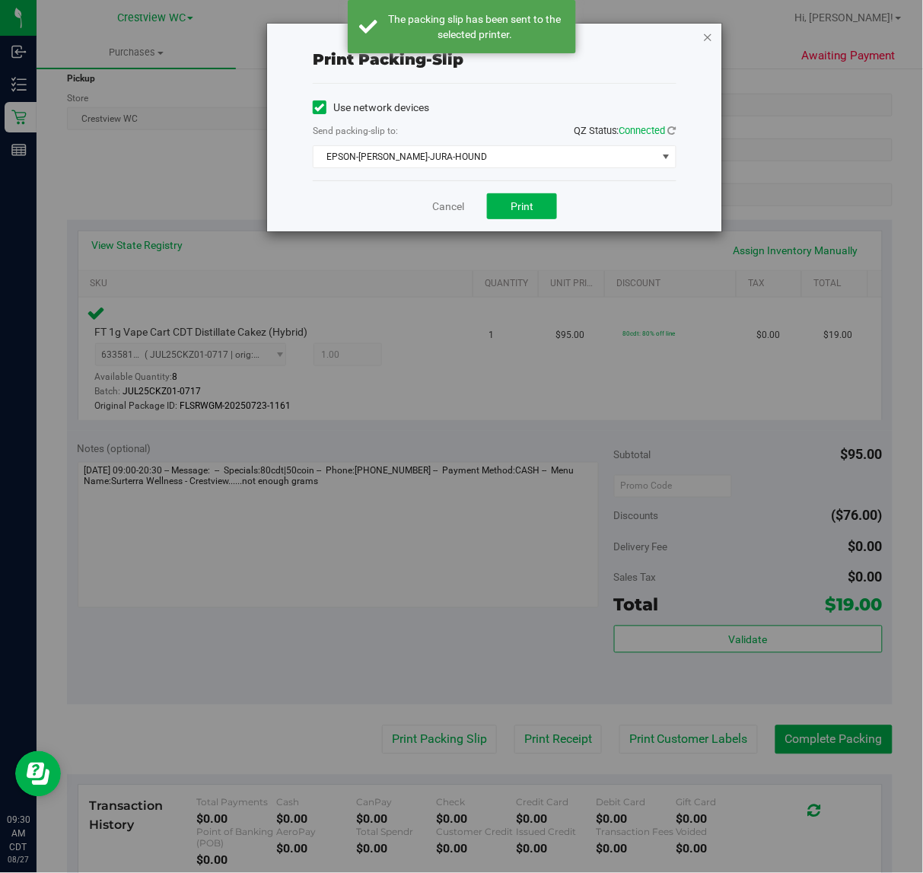
click at [709, 33] on icon "button" at bounding box center [708, 36] width 11 height 18
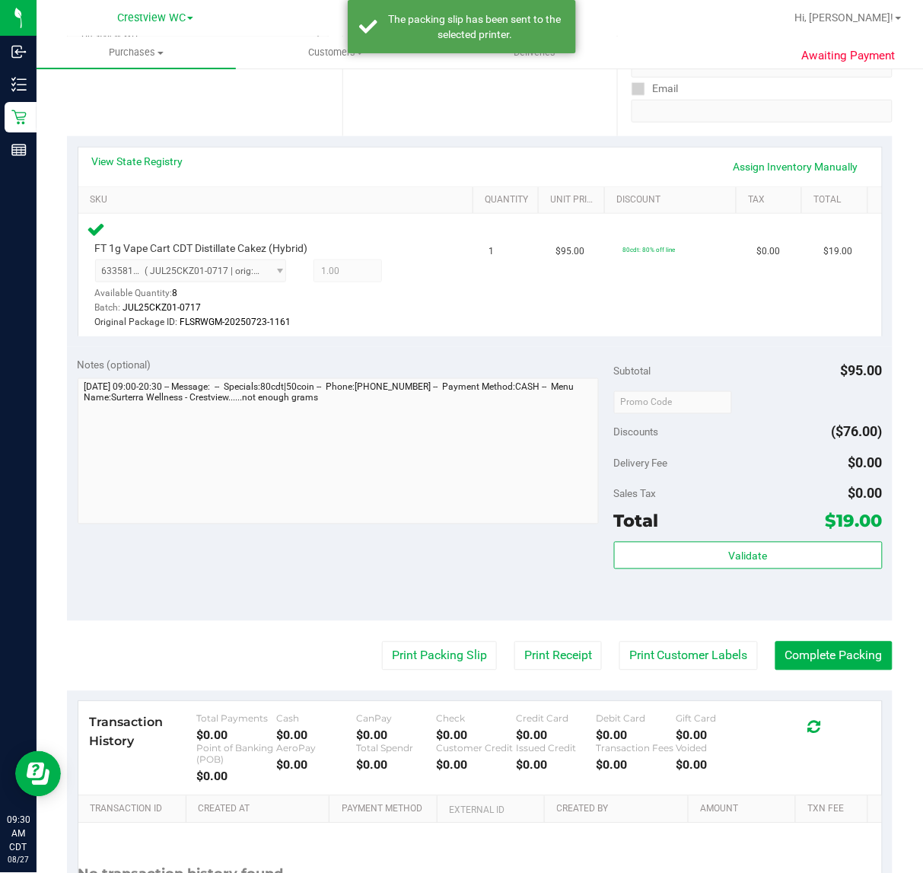
scroll to position [416, 0]
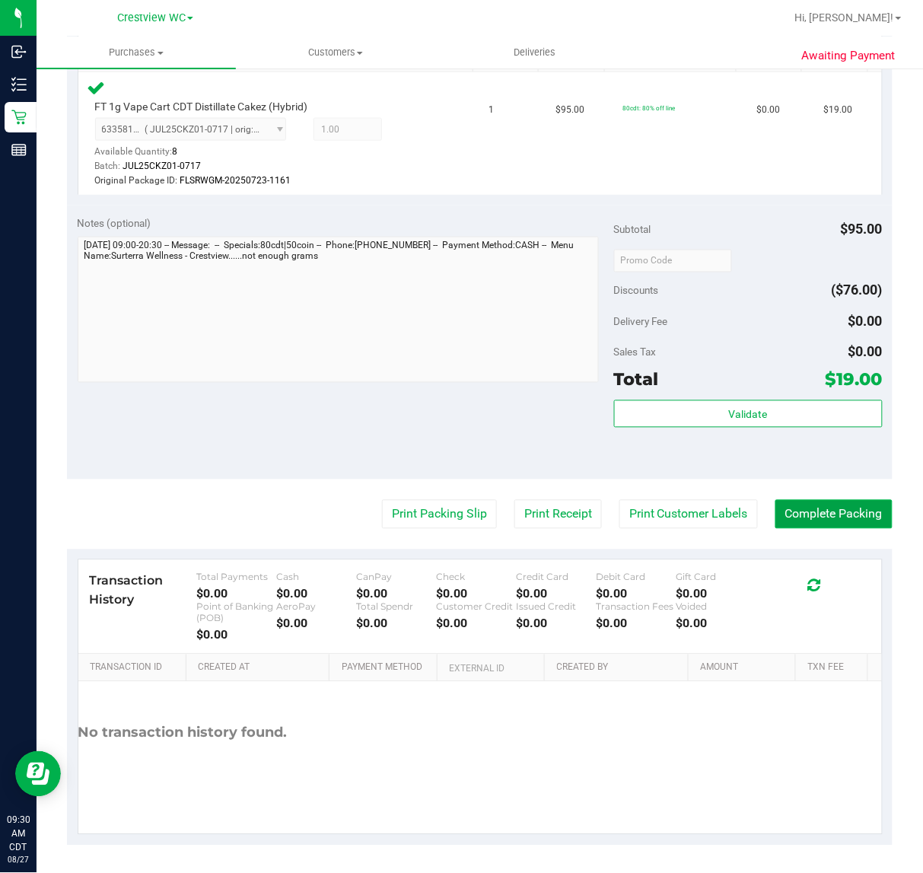
click at [849, 512] on button "Complete Packing" at bounding box center [834, 514] width 117 height 29
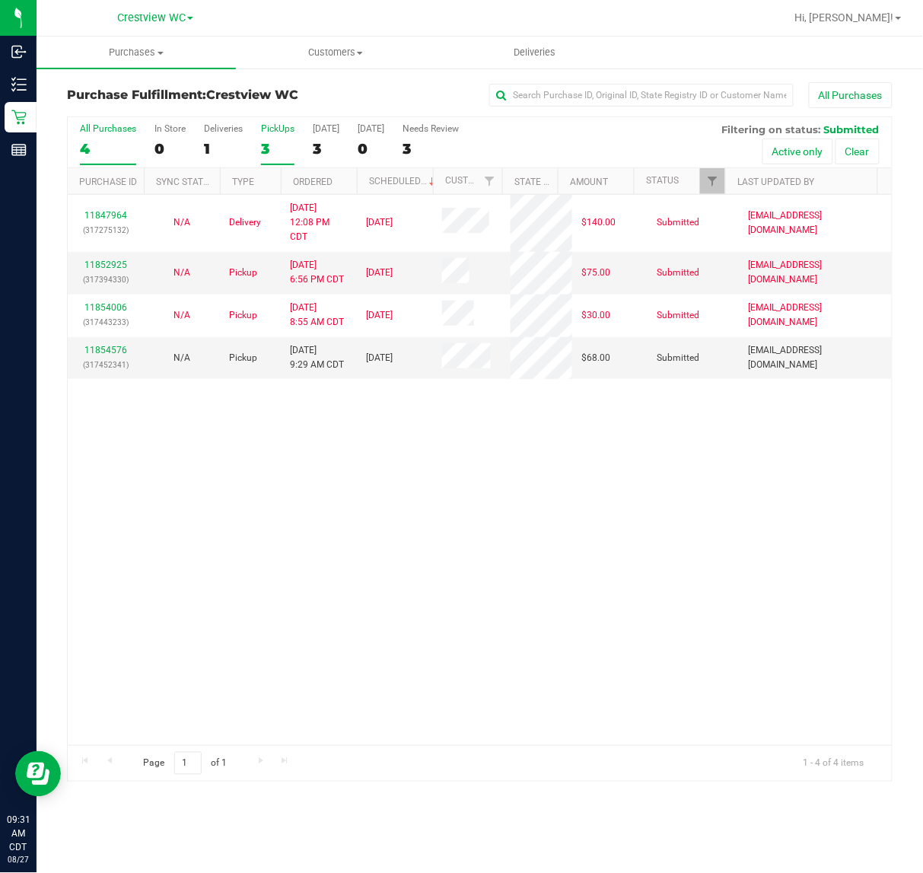
click at [279, 126] on div "PickUps" at bounding box center [277, 128] width 33 height 11
click at [0, 0] on input "PickUps 3" at bounding box center [0, 0] width 0 height 0
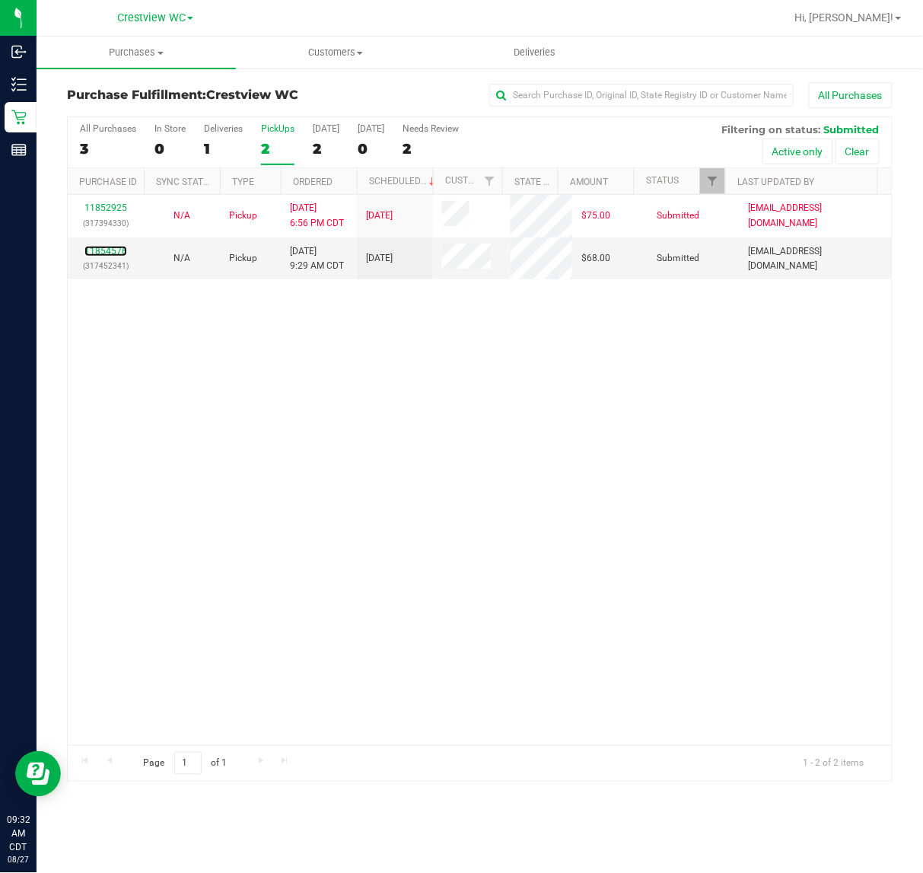
click at [110, 252] on link "11854576" at bounding box center [105, 251] width 43 height 11
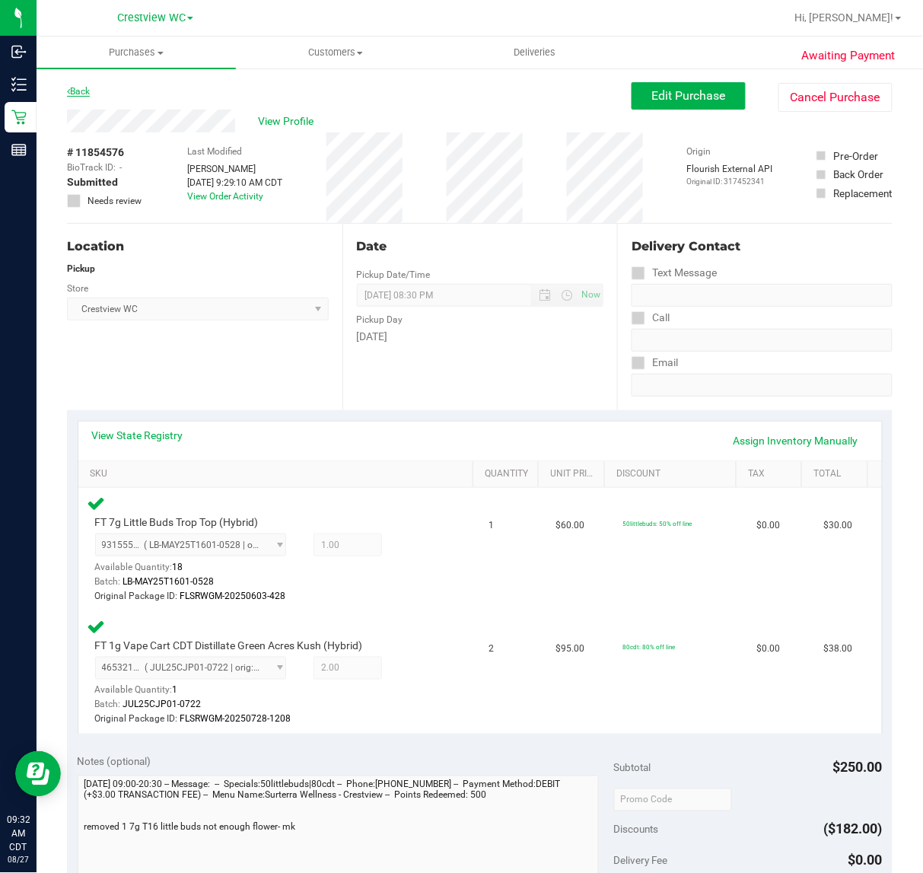
click at [81, 89] on link "Back" at bounding box center [78, 91] width 23 height 11
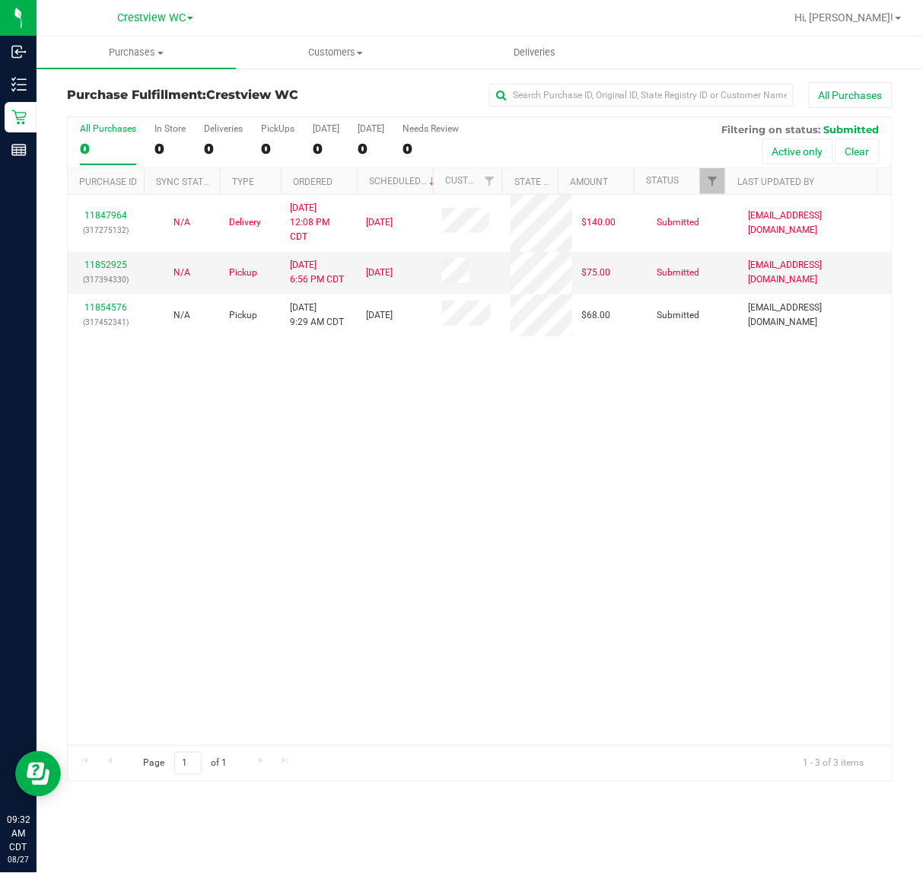
click at [565, 497] on div "11847964 (317275132) N/A Delivery 8/26/2025 12:08 PM CDT 8/29/2025 $140.00 Subm…" at bounding box center [480, 470] width 824 height 550
click at [282, 128] on div "PickUps" at bounding box center [277, 128] width 33 height 11
click at [0, 0] on input "PickUps 0" at bounding box center [0, 0] width 0 height 0
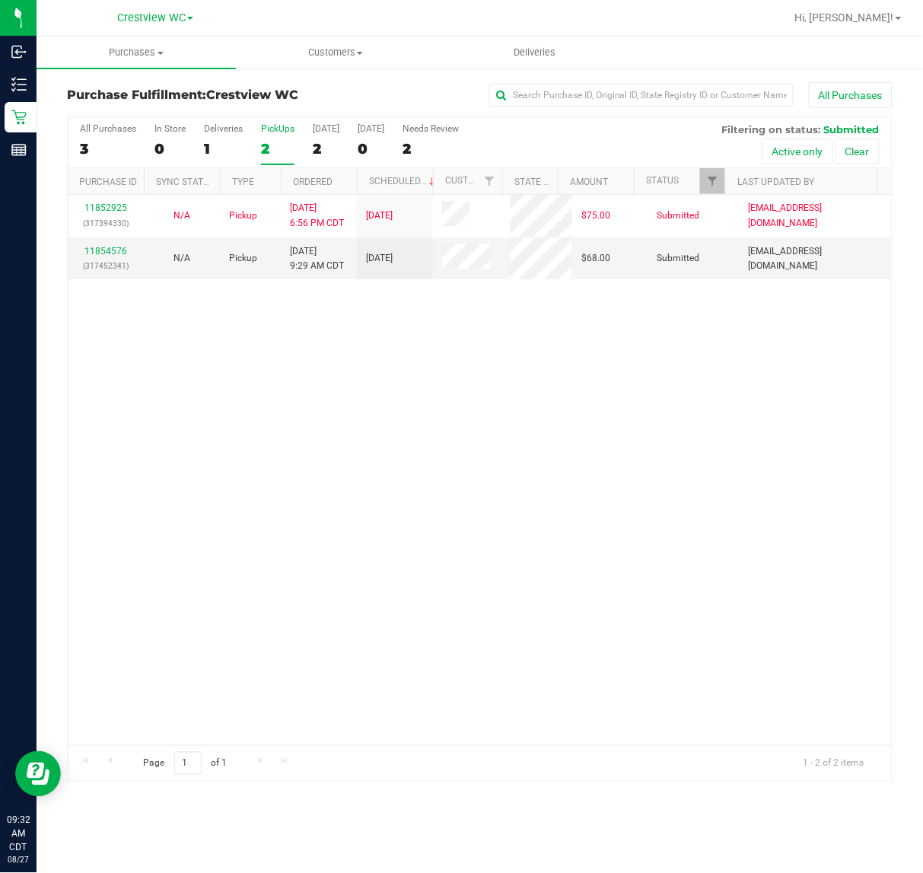
click at [499, 429] on div "11852925 (317394330) N/A Pickup 8/26/2025 6:56 PM CDT 8/27/2025 $75.00 Submitte…" at bounding box center [480, 470] width 824 height 550
drag, startPoint x: 578, startPoint y: 462, endPoint x: 604, endPoint y: 470, distance: 26.2
click at [590, 462] on div "11852925 (317394330) N/A Pickup 8/26/2025 6:56 PM CDT 8/27/2025 $75.00 Submitte…" at bounding box center [480, 470] width 824 height 550
click at [272, 123] on div "PickUps" at bounding box center [277, 128] width 33 height 11
click at [0, 0] on input "PickUps 2" at bounding box center [0, 0] width 0 height 0
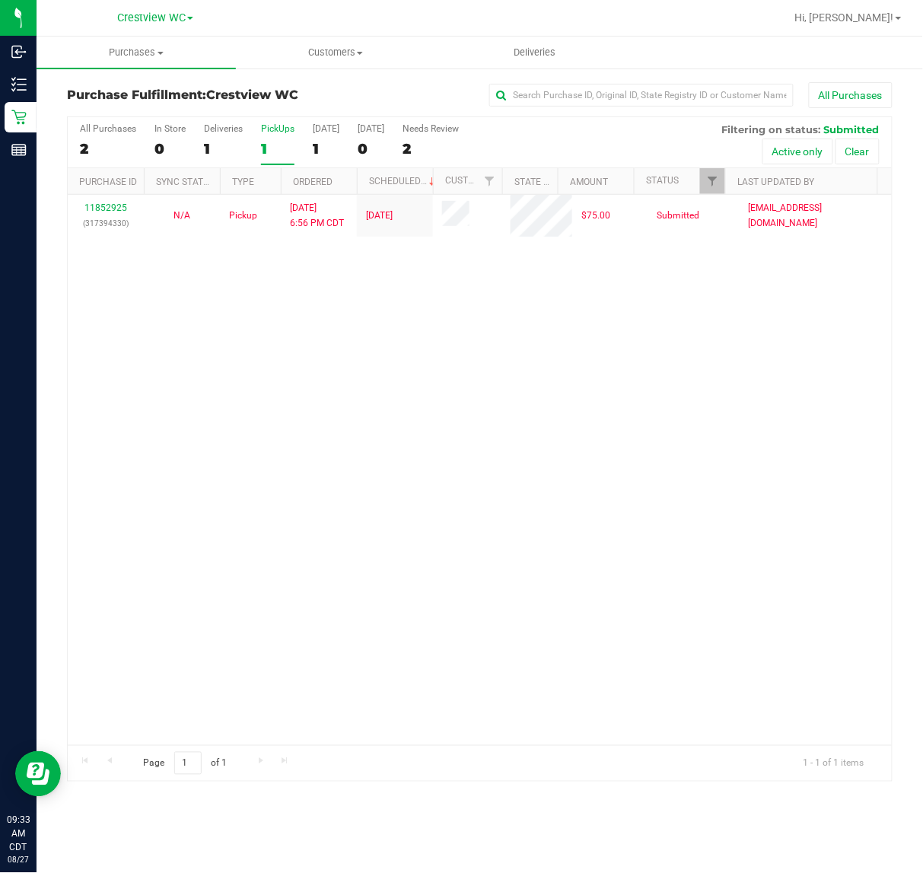
click at [362, 444] on div "11852925 (317394330) N/A Pickup 8/26/2025 6:56 PM CDT 8/27/2025 $75.00 Submitte…" at bounding box center [480, 470] width 824 height 550
click at [343, 400] on div "11852925 (317394330) N/A Pickup 8/26/2025 6:56 PM CDT 8/27/2025 $75.00 Submitte…" at bounding box center [480, 470] width 824 height 550
click at [463, 459] on div "11852925 (317394330) N/A Pickup 8/26/2025 6:56 PM CDT 8/27/2025 $75.00 Submitte…" at bounding box center [480, 470] width 824 height 550
click at [497, 451] on div "11852925 (317394330) N/A Pickup 8/26/2025 6:56 PM CDT 8/27/2025 $75.00 Submitte…" at bounding box center [480, 470] width 824 height 550
drag, startPoint x: 693, startPoint y: 384, endPoint x: 629, endPoint y: 371, distance: 66.0
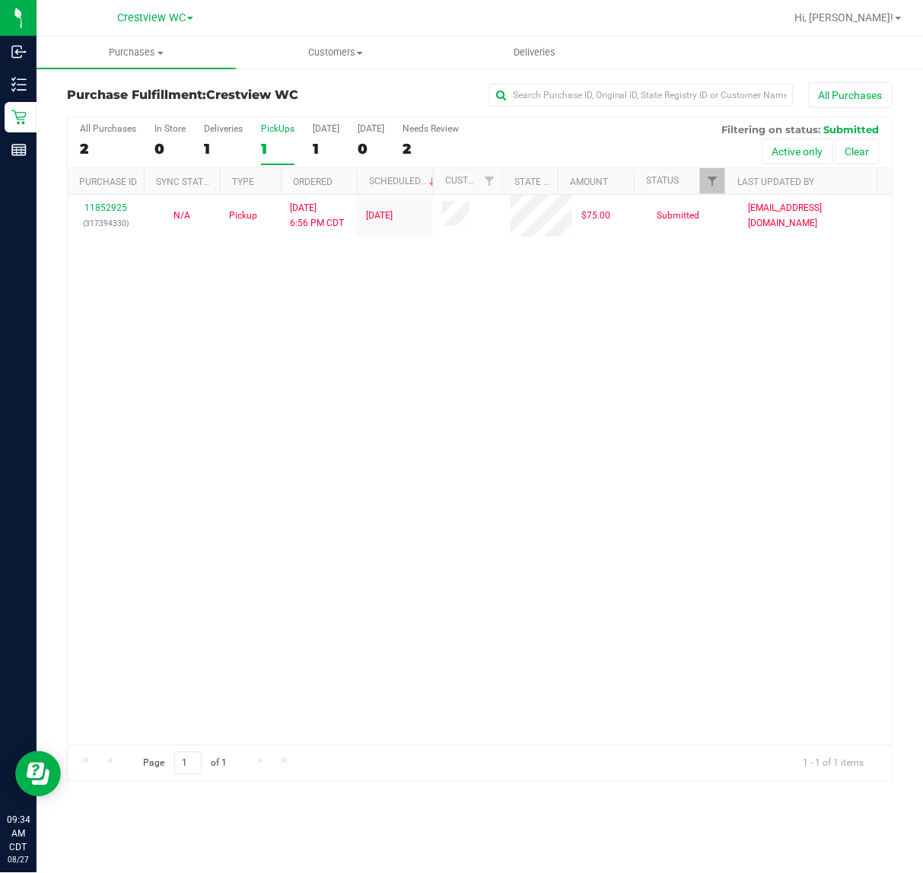
click at [694, 390] on div "11852925 (317394330) N/A Pickup 8/26/2025 6:56 PM CDT 8/27/2025 $75.00 Submitte…" at bounding box center [480, 470] width 824 height 550
click at [230, 132] on div "Deliveries" at bounding box center [223, 128] width 39 height 11
click at [0, 0] on input "Deliveries 1" at bounding box center [0, 0] width 0 height 0
click at [278, 126] on div "PickUps" at bounding box center [277, 128] width 33 height 11
click at [0, 0] on input "PickUps 1" at bounding box center [0, 0] width 0 height 0
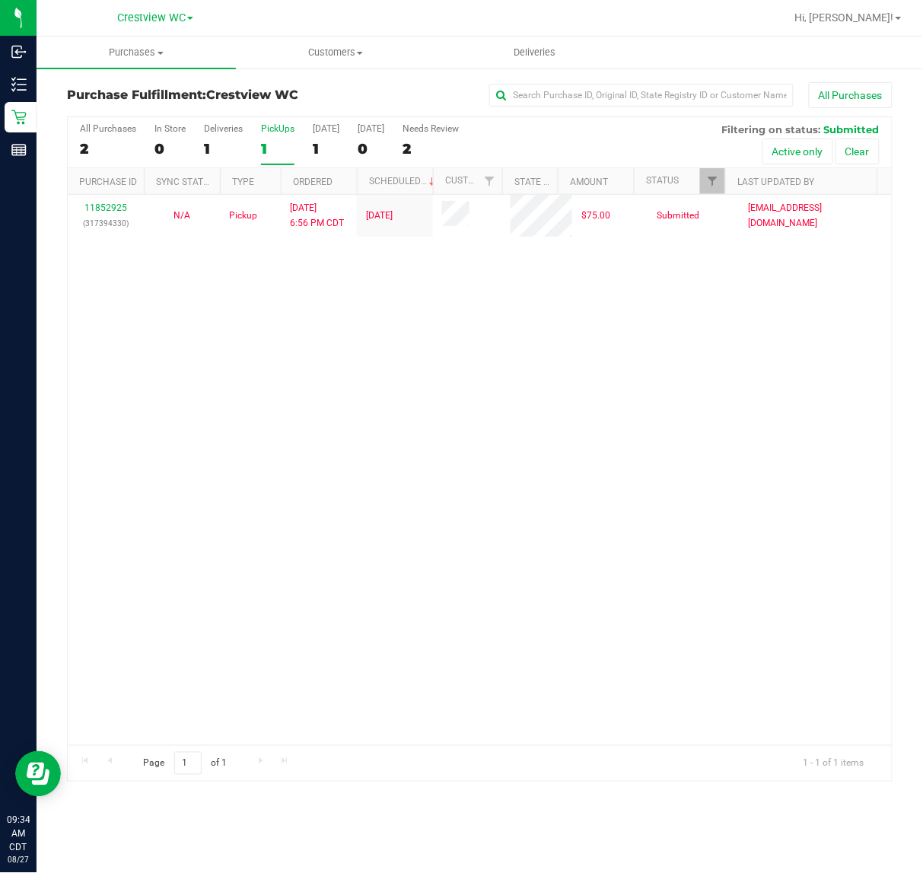
click at [503, 345] on div "11852925 (317394330) N/A Pickup 8/26/2025 6:56 PM CDT 8/27/2025 $75.00 Submitte…" at bounding box center [480, 470] width 824 height 550
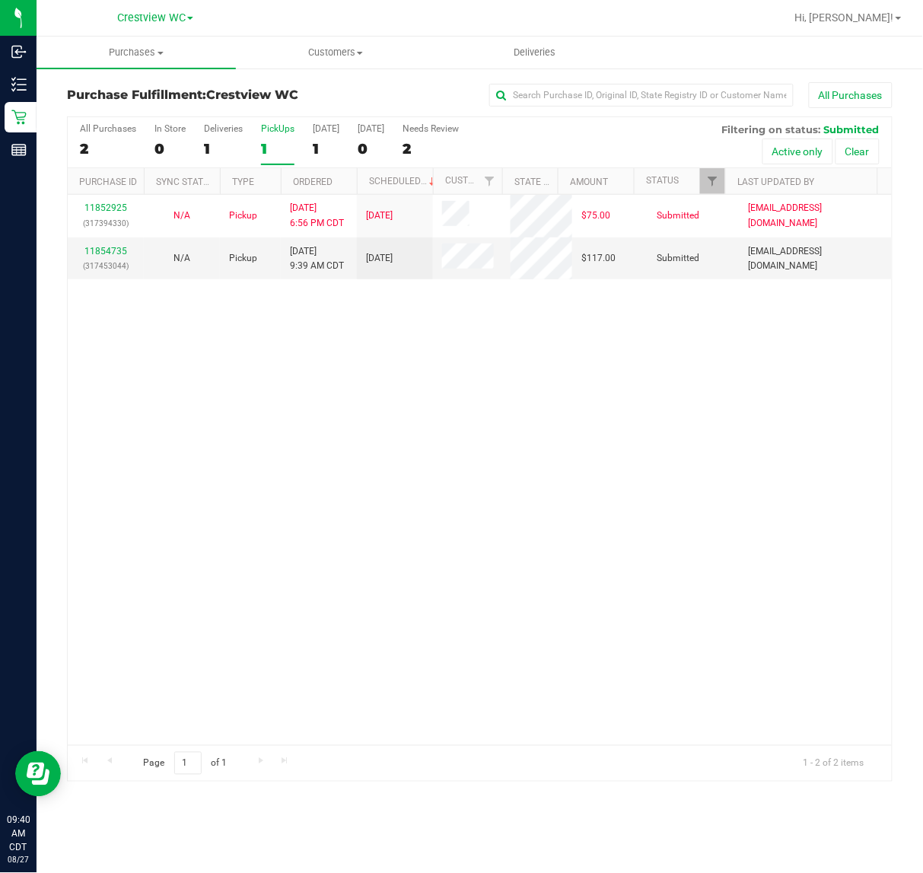
click at [588, 421] on div "11852925 (317394330) N/A Pickup 8/26/2025 6:56 PM CDT 8/27/2025 $75.00 Submitte…" at bounding box center [480, 470] width 824 height 550
click at [105, 256] on link "11854735" at bounding box center [105, 251] width 43 height 11
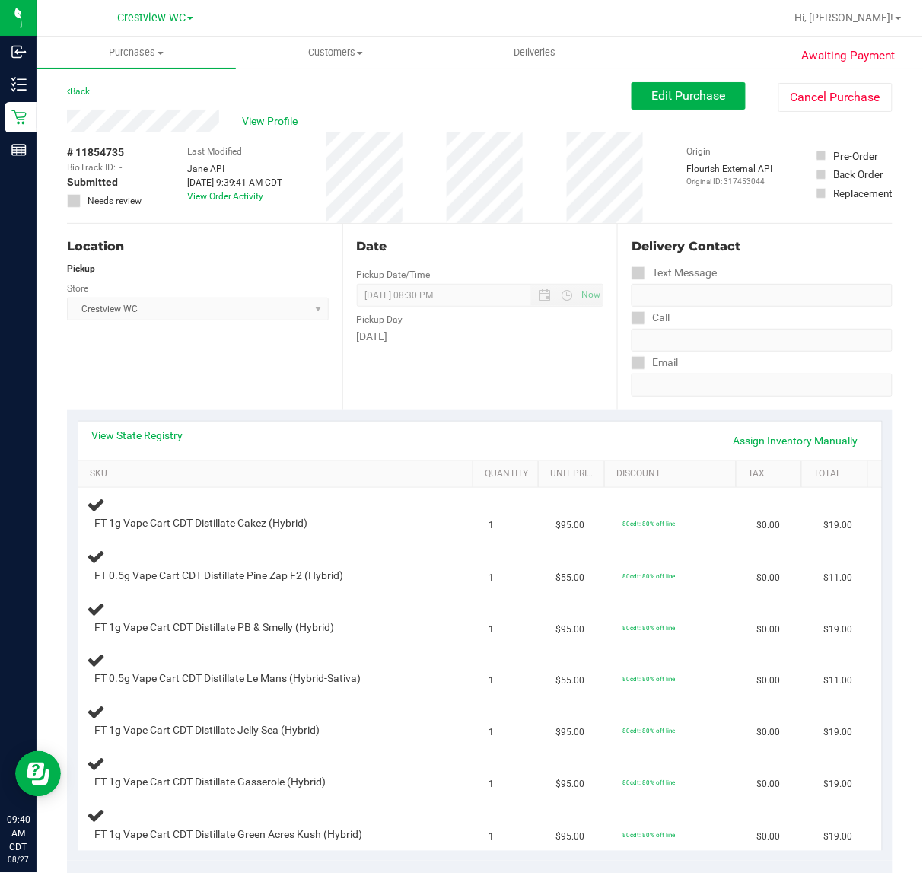
click at [237, 355] on div "Location Pickup Store Crestview WC Select Store Bonita Springs WC Boynton Beach…" at bounding box center [205, 317] width 276 height 186
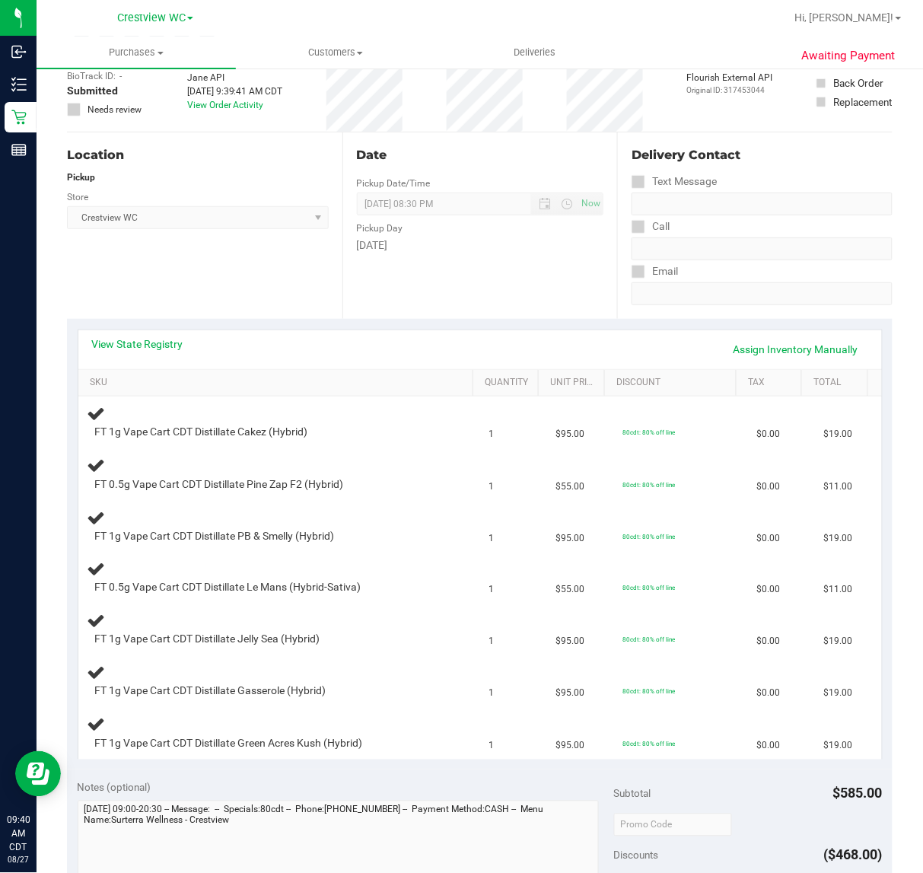
scroll to position [285, 0]
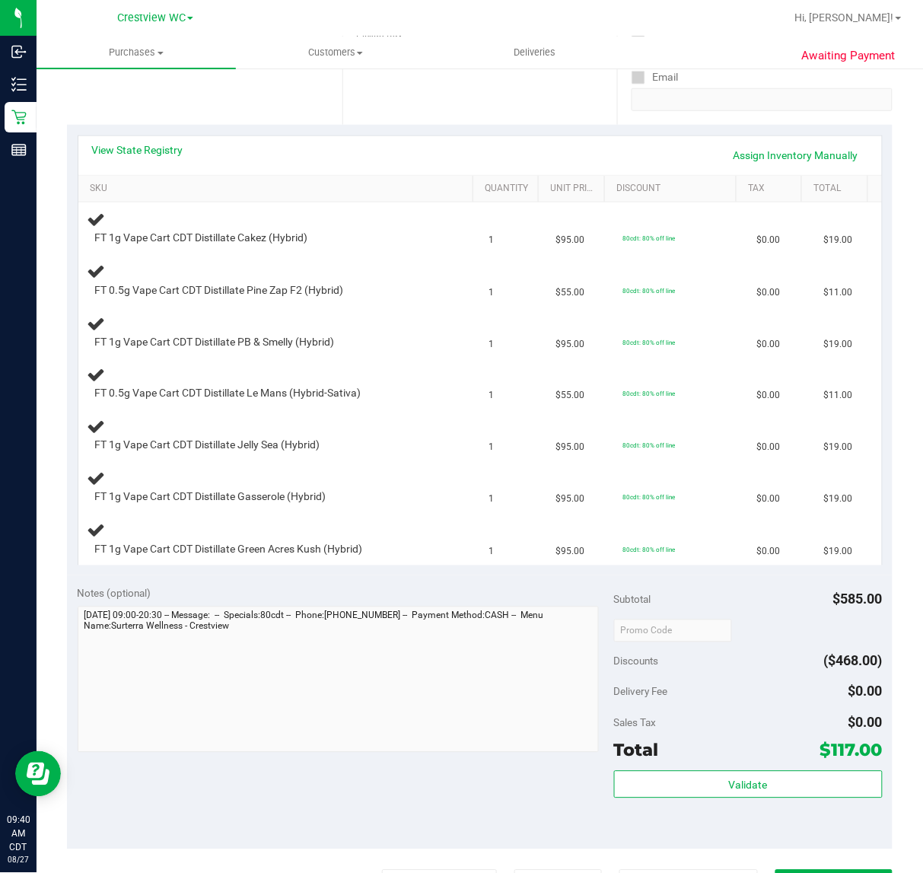
click at [264, 101] on div "Location Pickup Store Crestview WC Select Store Bonita Springs WC Boynton Beach…" at bounding box center [205, 31] width 276 height 186
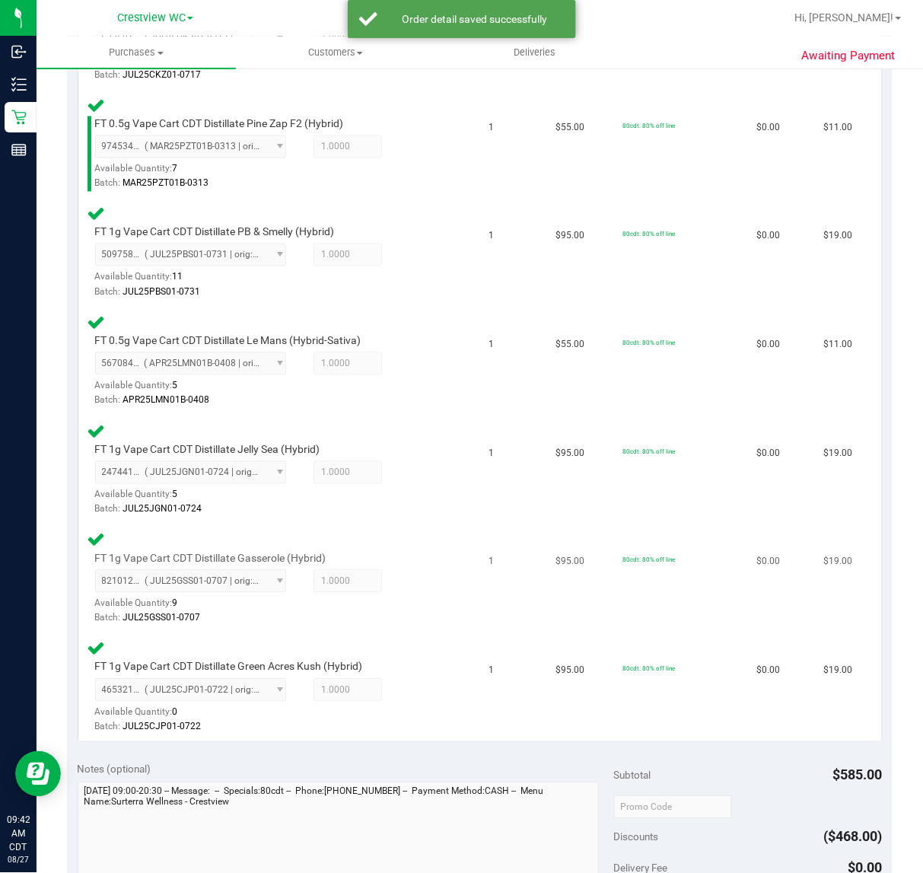
scroll to position [717, 0]
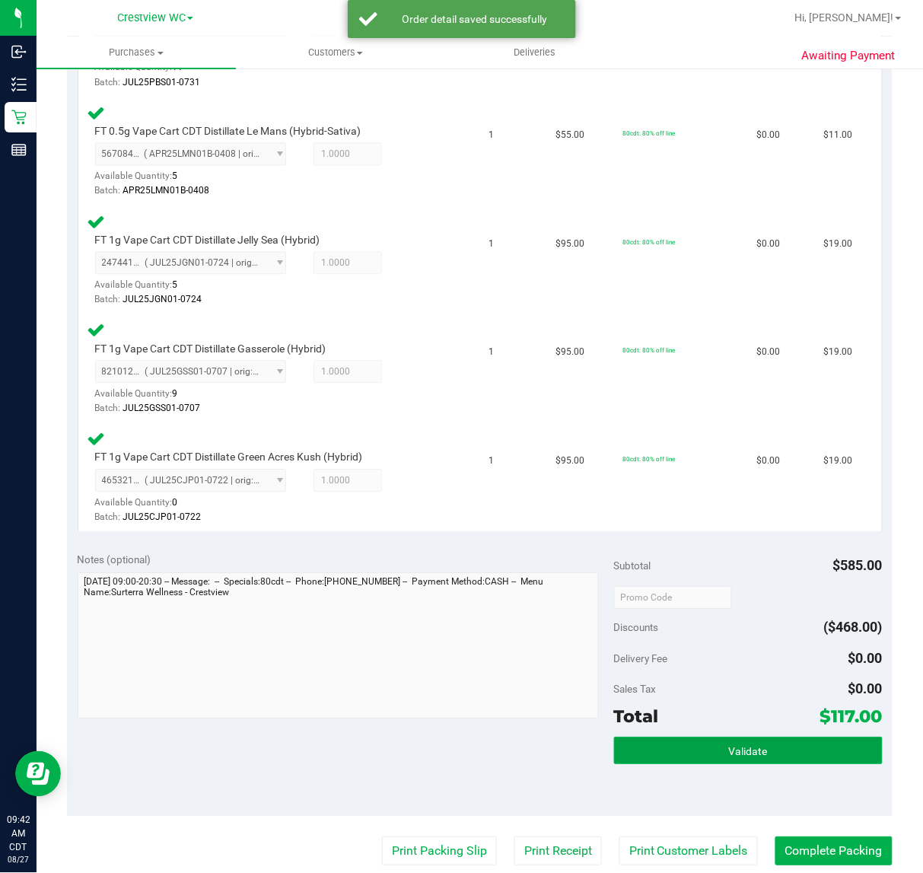
click at [766, 743] on button "Validate" at bounding box center [748, 750] width 269 height 27
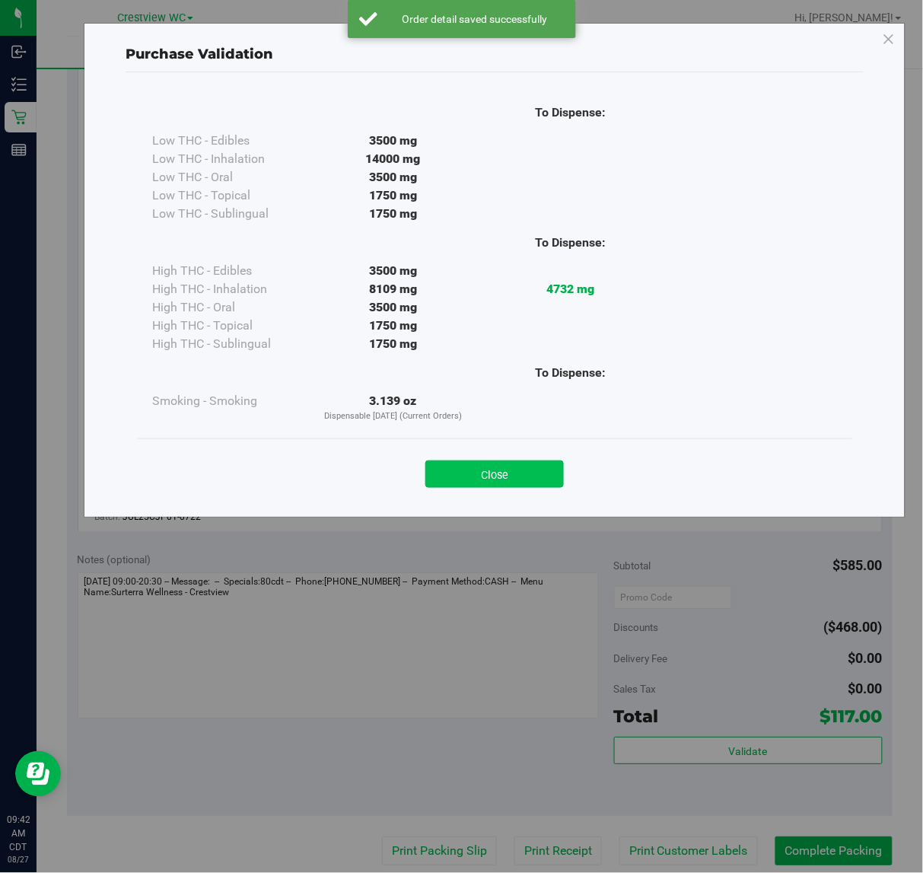
click at [495, 470] on button "Close" at bounding box center [494, 473] width 139 height 27
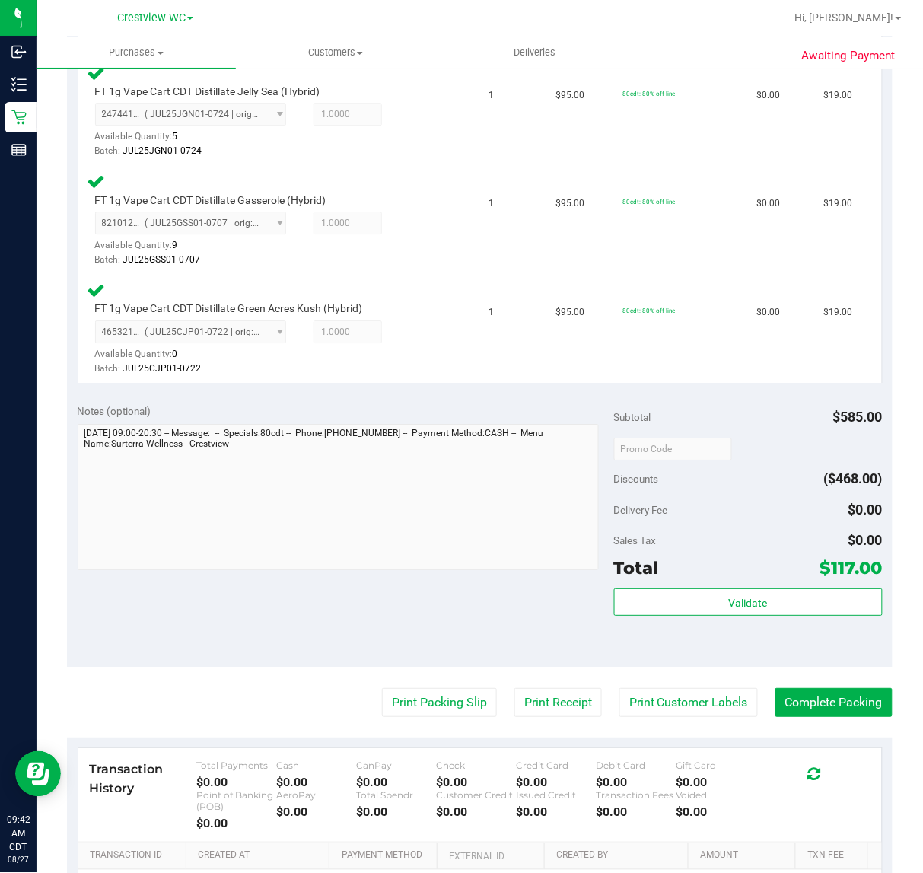
scroll to position [1048, 0]
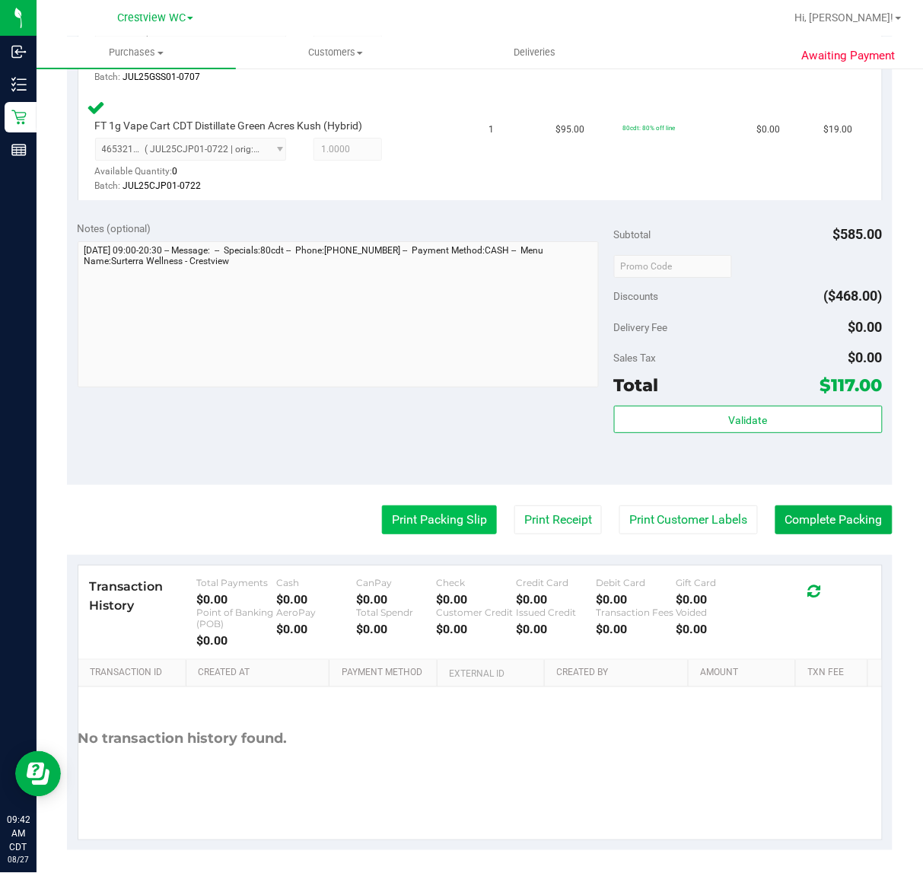
click at [441, 525] on button "Print Packing Slip" at bounding box center [439, 519] width 115 height 29
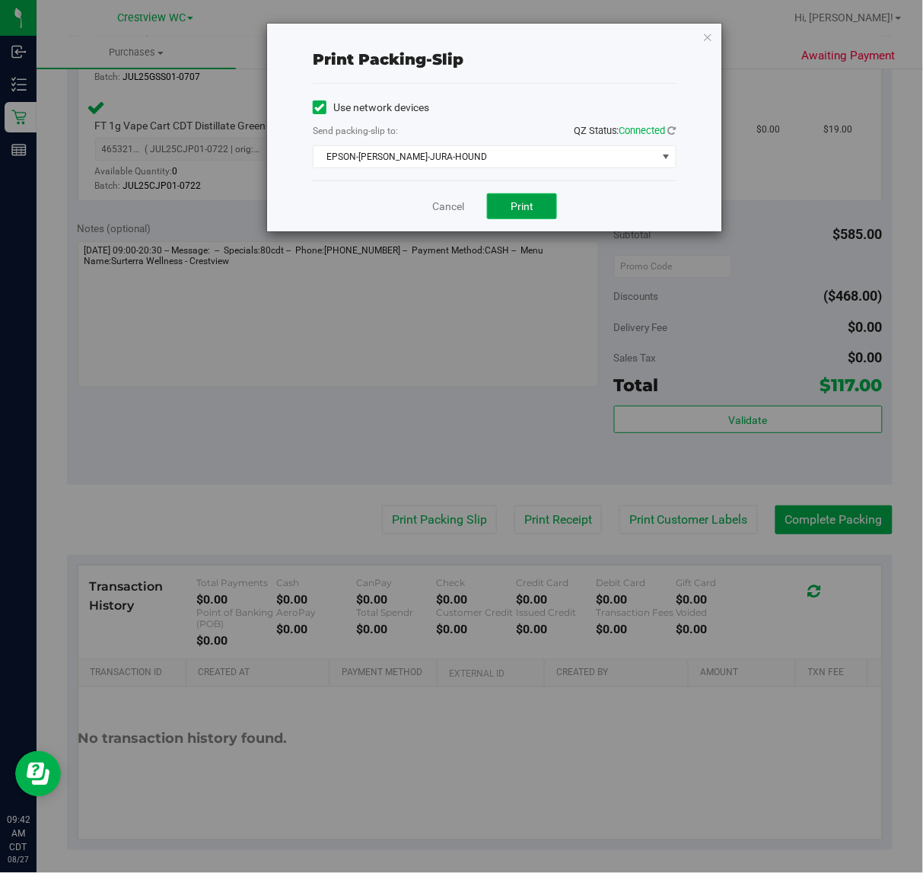
click at [546, 202] on button "Print" at bounding box center [522, 206] width 70 height 26
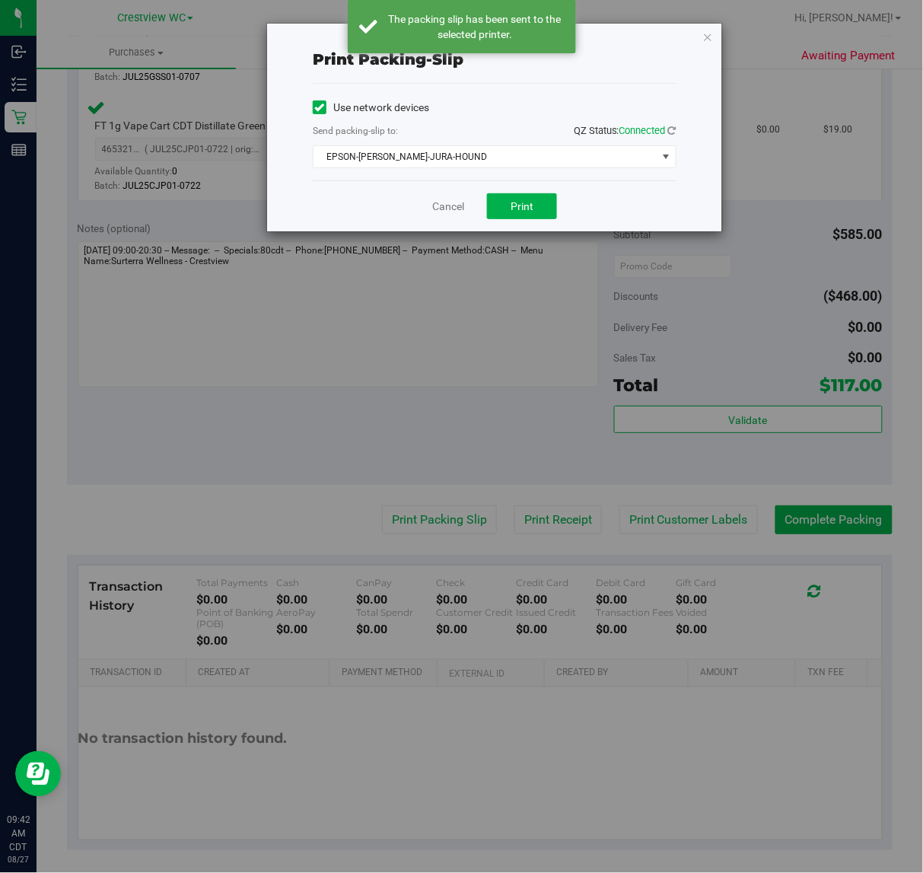
click at [712, 38] on icon "button" at bounding box center [708, 36] width 11 height 18
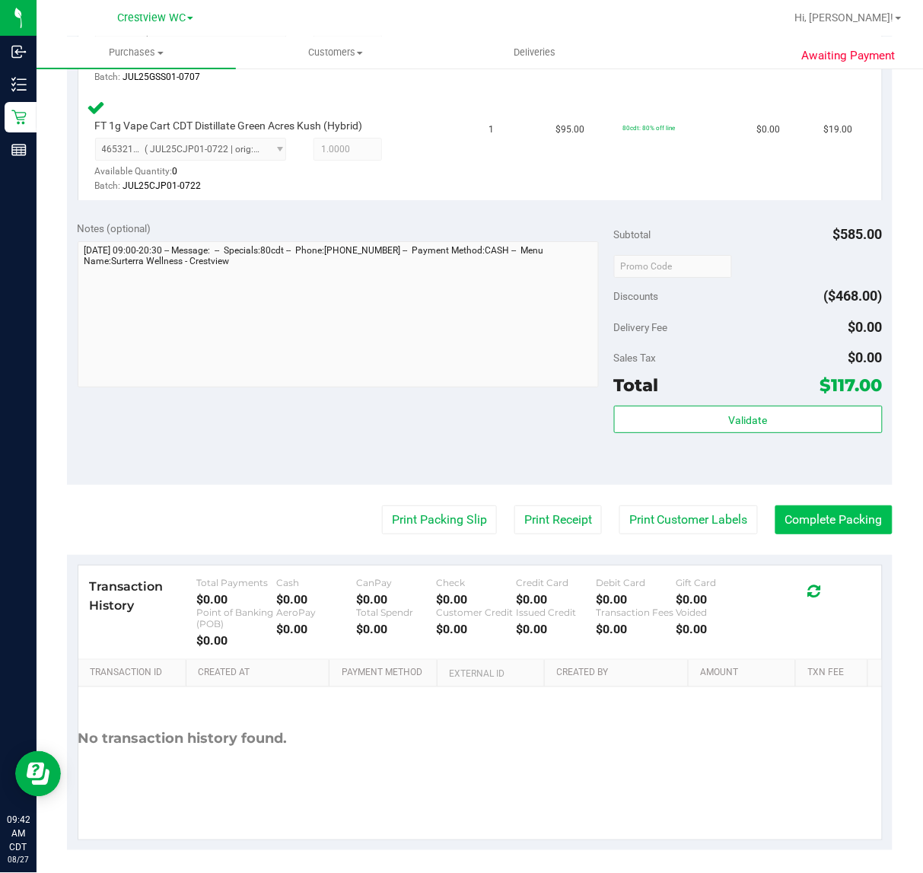
click at [836, 515] on button "Complete Packing" at bounding box center [834, 519] width 117 height 29
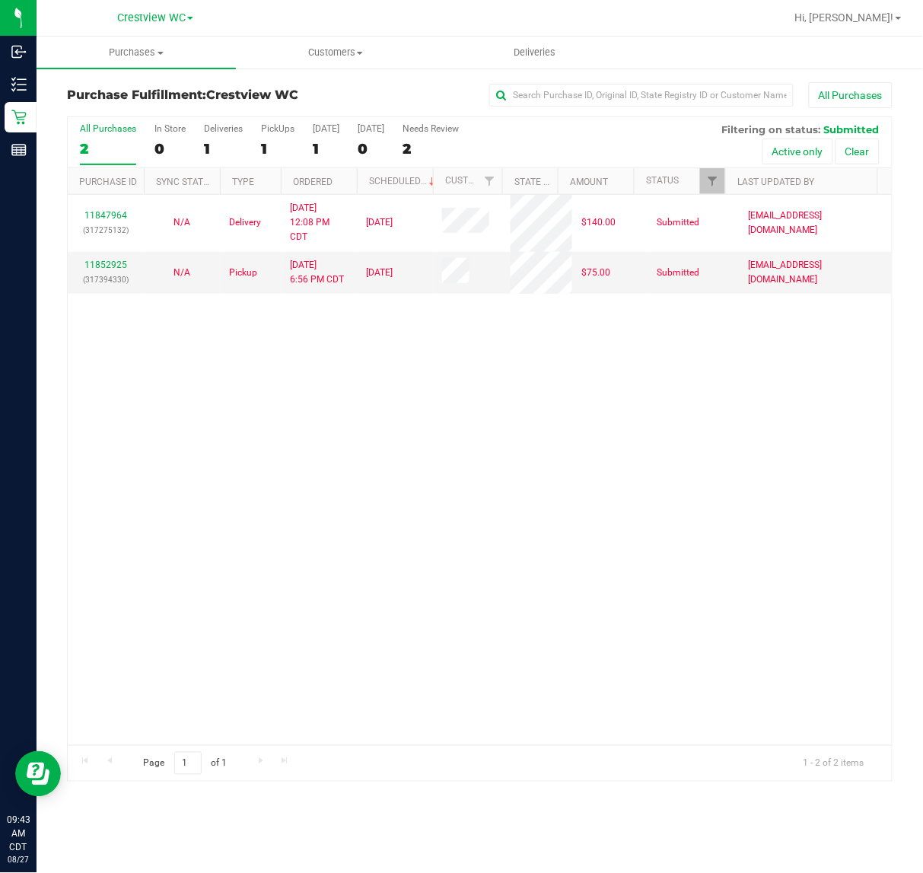
click at [448, 531] on div "11847964 (317275132) N/A Delivery 8/26/2025 12:08 PM CDT 8/29/2025 $140.00 Subm…" at bounding box center [480, 470] width 824 height 550
click at [306, 478] on div "11847964 (317275132) N/A Delivery 8/26/2025 12:08 PM CDT 8/29/2025 $140.00 Subm…" at bounding box center [480, 470] width 824 height 550
click at [363, 529] on div "11847964 (317275132) N/A Delivery 8/26/2025 12:08 PM CDT 8/29/2025 $140.00 Subm…" at bounding box center [480, 470] width 824 height 550
drag, startPoint x: 685, startPoint y: 463, endPoint x: 637, endPoint y: 384, distance: 91.9
click at [685, 461] on div "11847964 (317275132) N/A Delivery 8/26/2025 12:08 PM CDT 8/29/2025 $140.00 Subm…" at bounding box center [480, 470] width 824 height 550
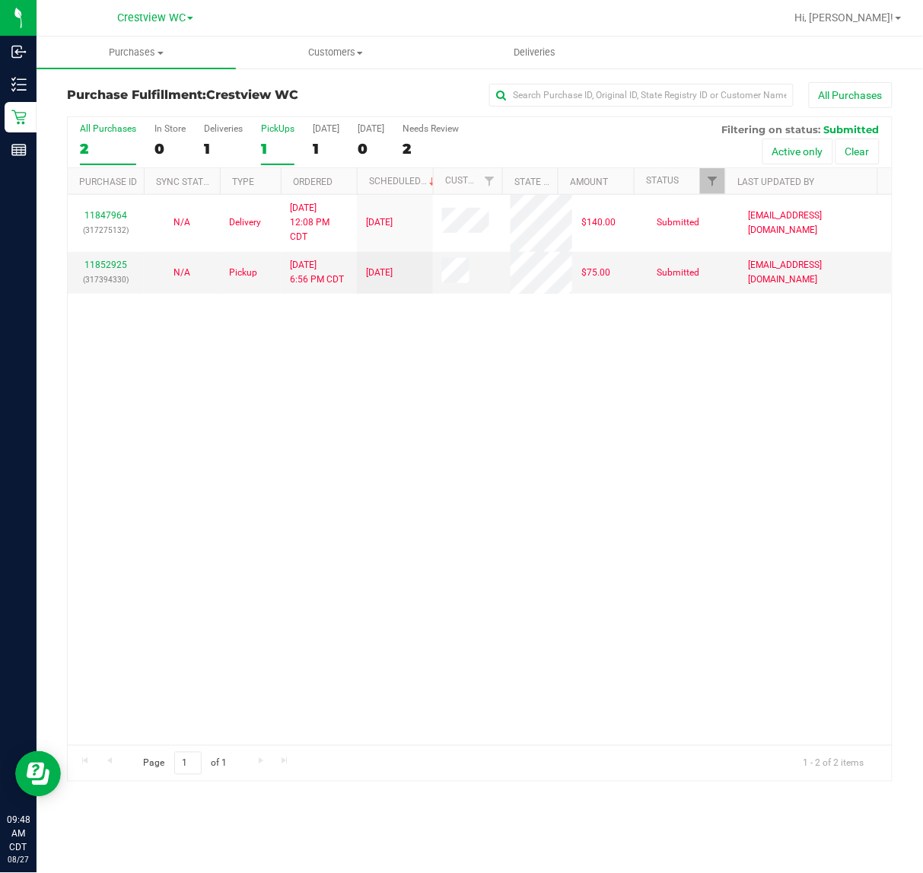
click at [282, 129] on div "PickUps" at bounding box center [277, 128] width 33 height 11
click at [0, 0] on input "PickUps 1" at bounding box center [0, 0] width 0 height 0
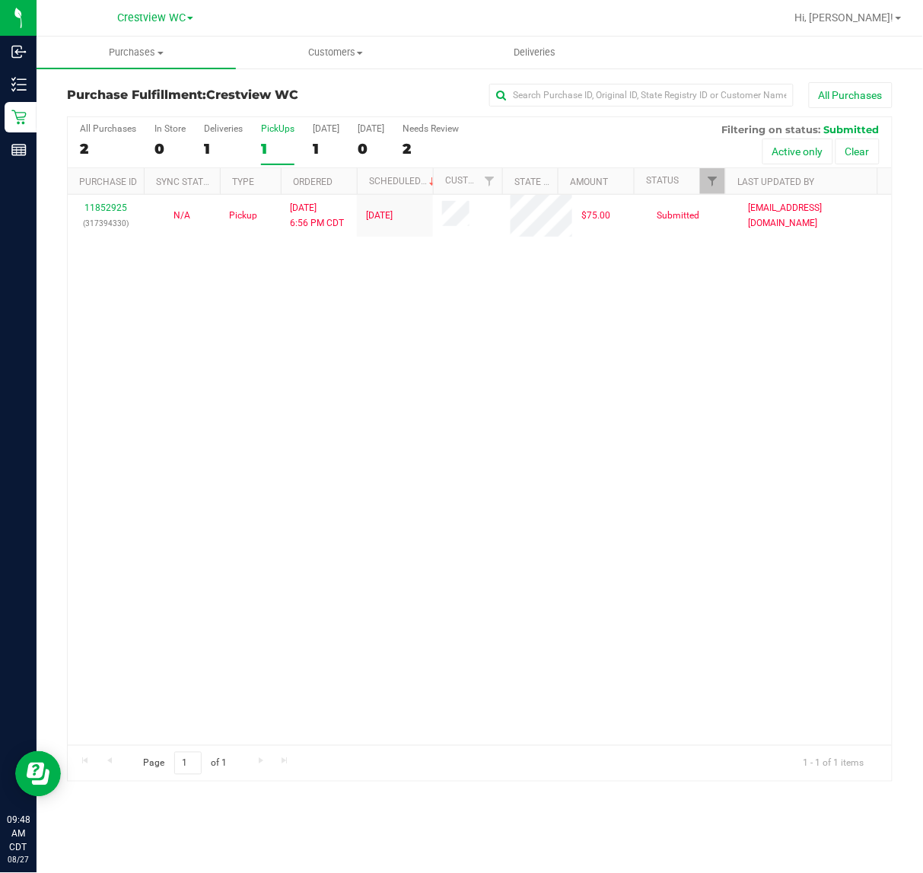
click at [282, 129] on div "PickUps" at bounding box center [277, 128] width 33 height 11
click at [0, 0] on input "PickUps 1" at bounding box center [0, 0] width 0 height 0
click at [687, 441] on div "11852925 (317394330) N/A Pickup 8/26/2025 6:56 PM CDT 8/27/2025 $75.00 Submitte…" at bounding box center [480, 470] width 824 height 550
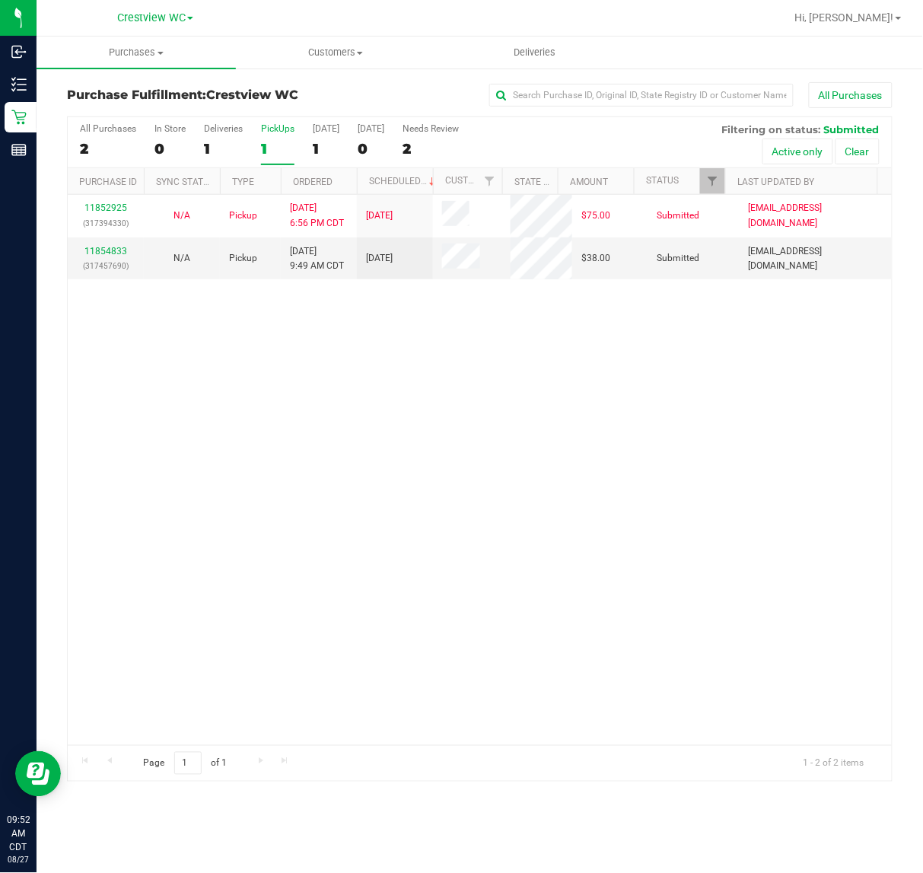
click at [607, 431] on div "11852925 (317394330) N/A Pickup 8/26/2025 6:56 PM CDT 8/27/2025 $75.00 Submitte…" at bounding box center [480, 470] width 824 height 550
click at [103, 251] on link "11854833" at bounding box center [105, 251] width 43 height 11
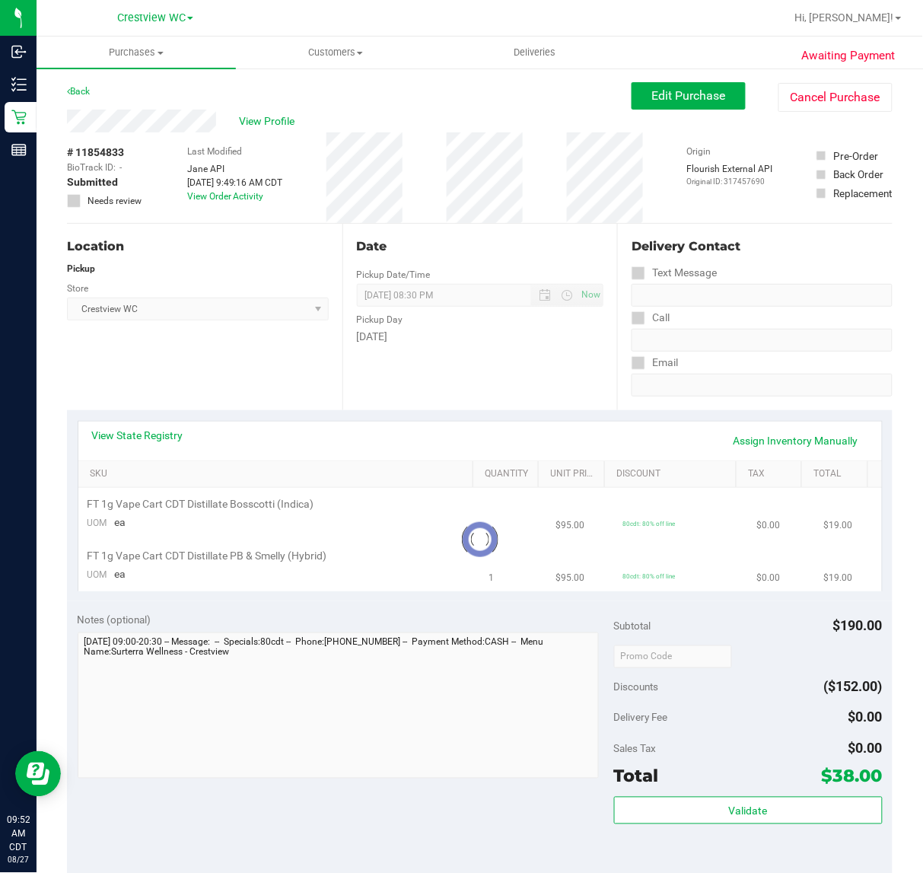
click at [236, 363] on div "Location Pickup Store Crestview WC Select Store Bonita Springs WC Boynton Beach…" at bounding box center [205, 317] width 276 height 186
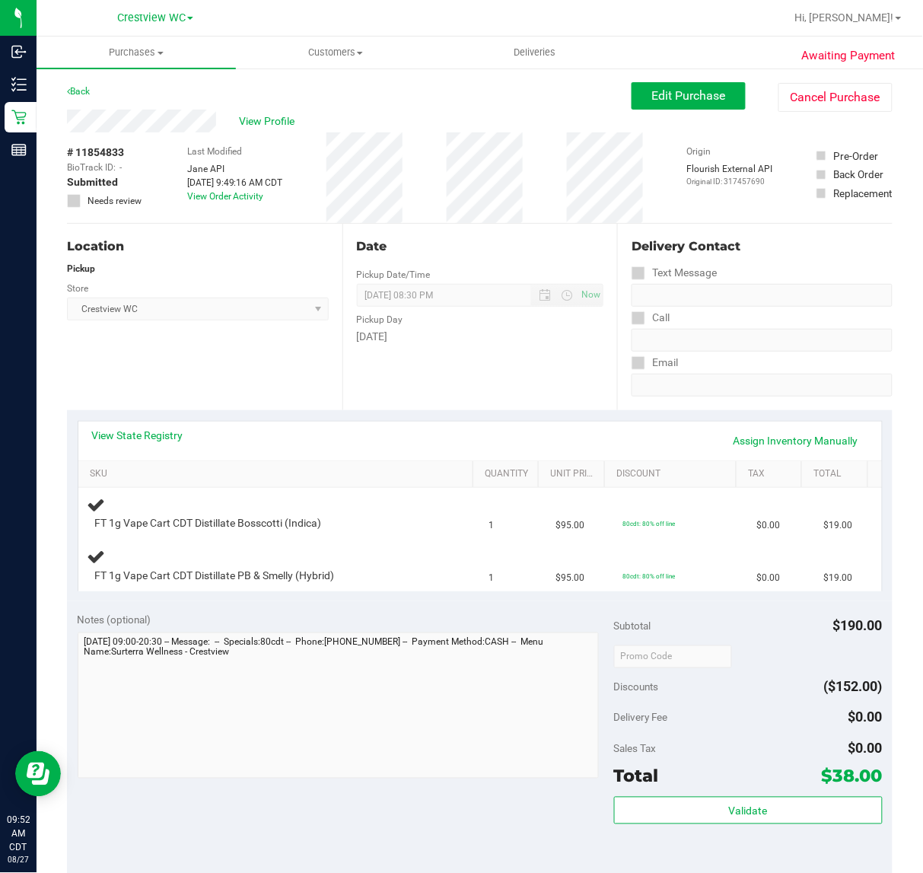
click at [250, 358] on div "Location Pickup Store Crestview WC Select Store Bonita Springs WC Boynton Beach…" at bounding box center [205, 317] width 276 height 186
click at [250, 356] on div "Location Pickup Store Crestview WC Select Store Bonita Springs WC Boynton Beach…" at bounding box center [205, 317] width 276 height 186
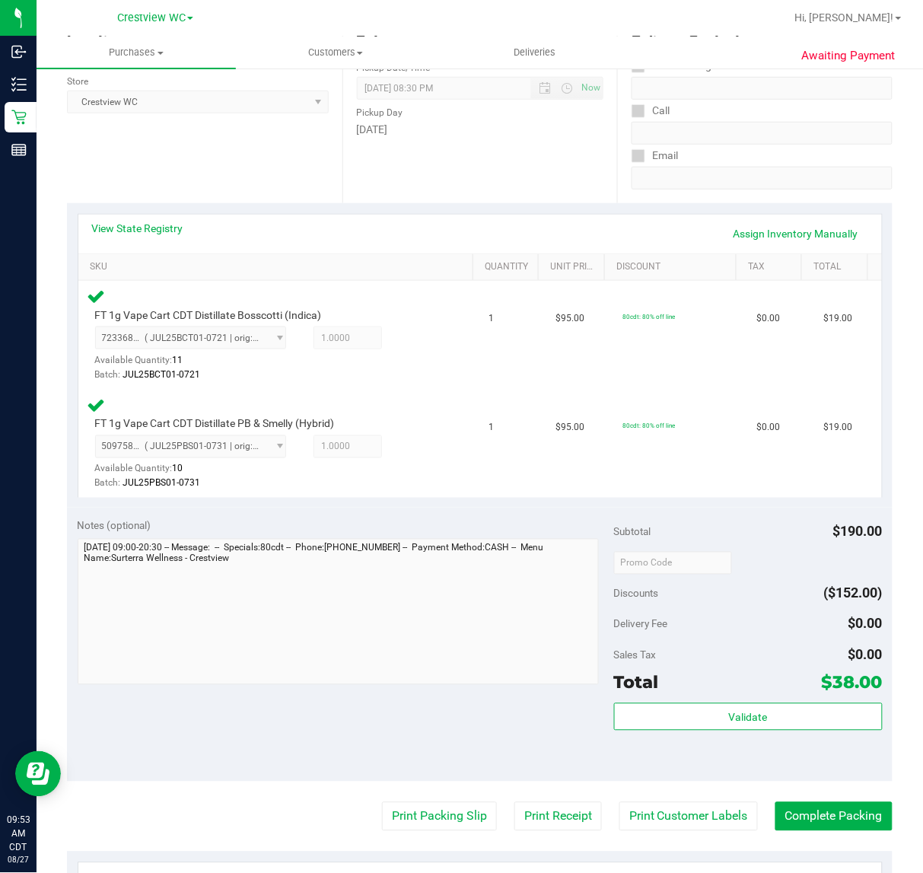
scroll to position [222, 0]
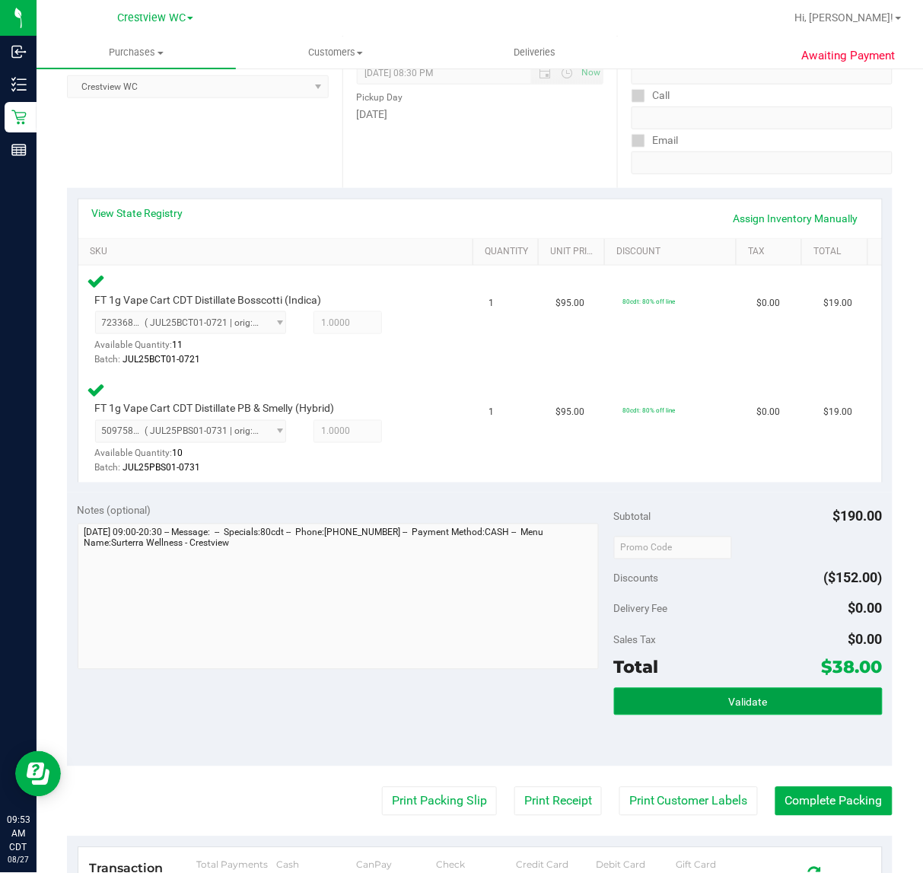
click at [792, 708] on button "Validate" at bounding box center [748, 701] width 269 height 27
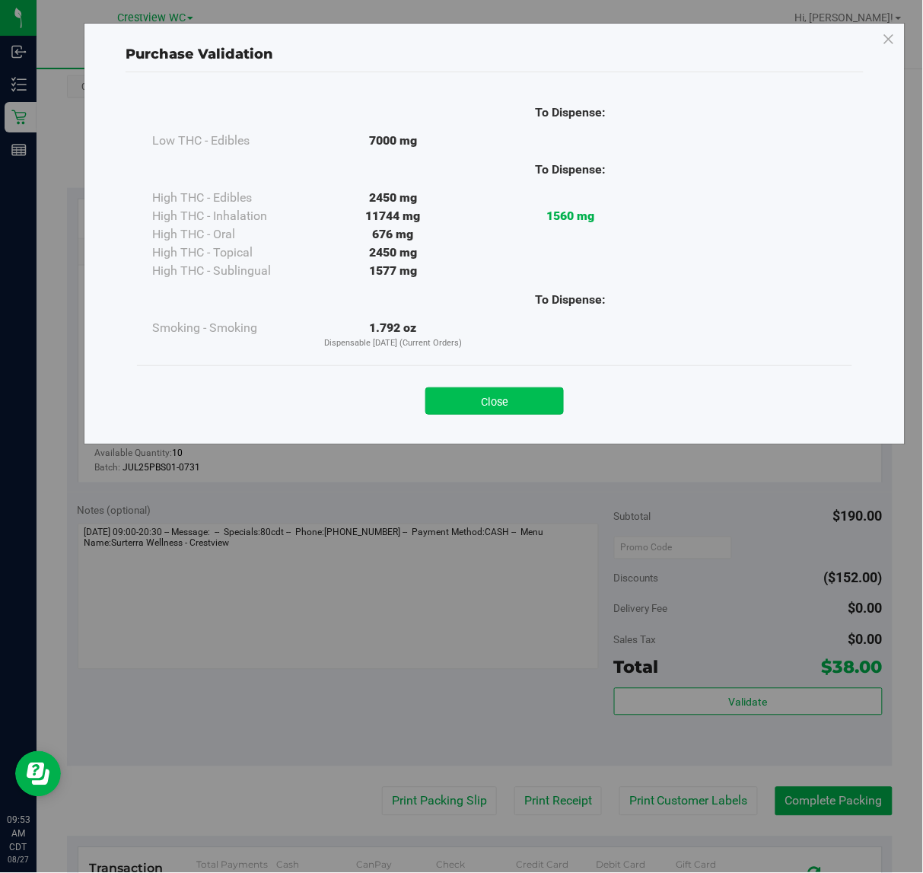
click at [457, 400] on button "Close" at bounding box center [494, 400] width 139 height 27
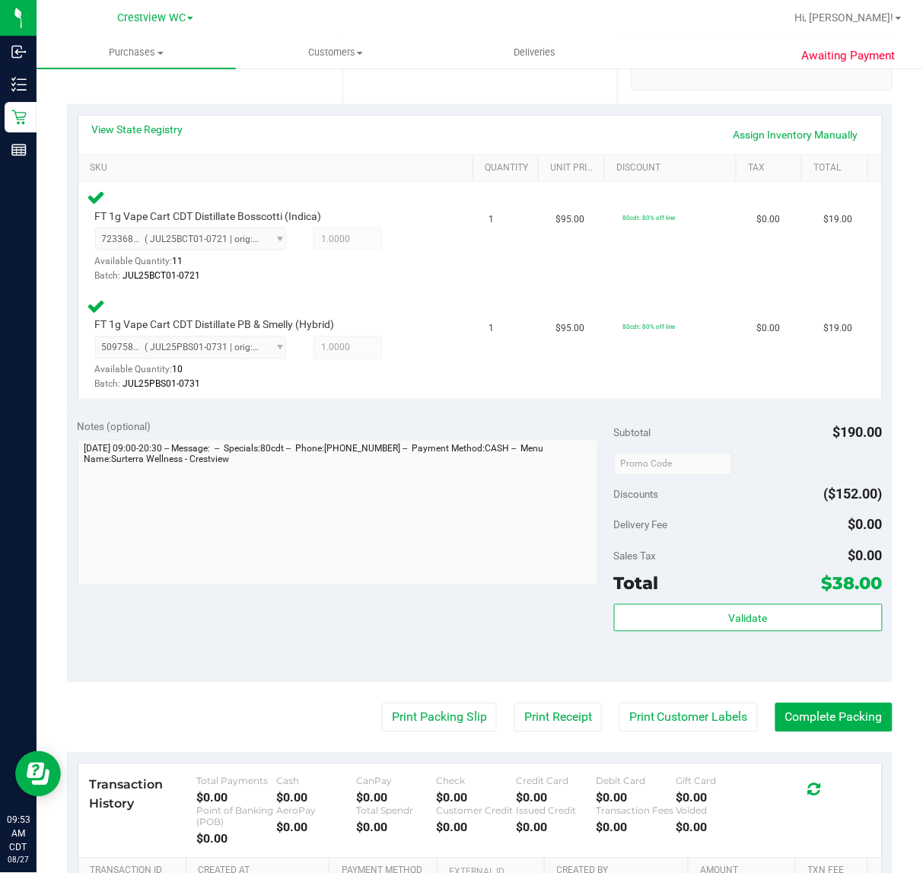
scroll to position [508, 0]
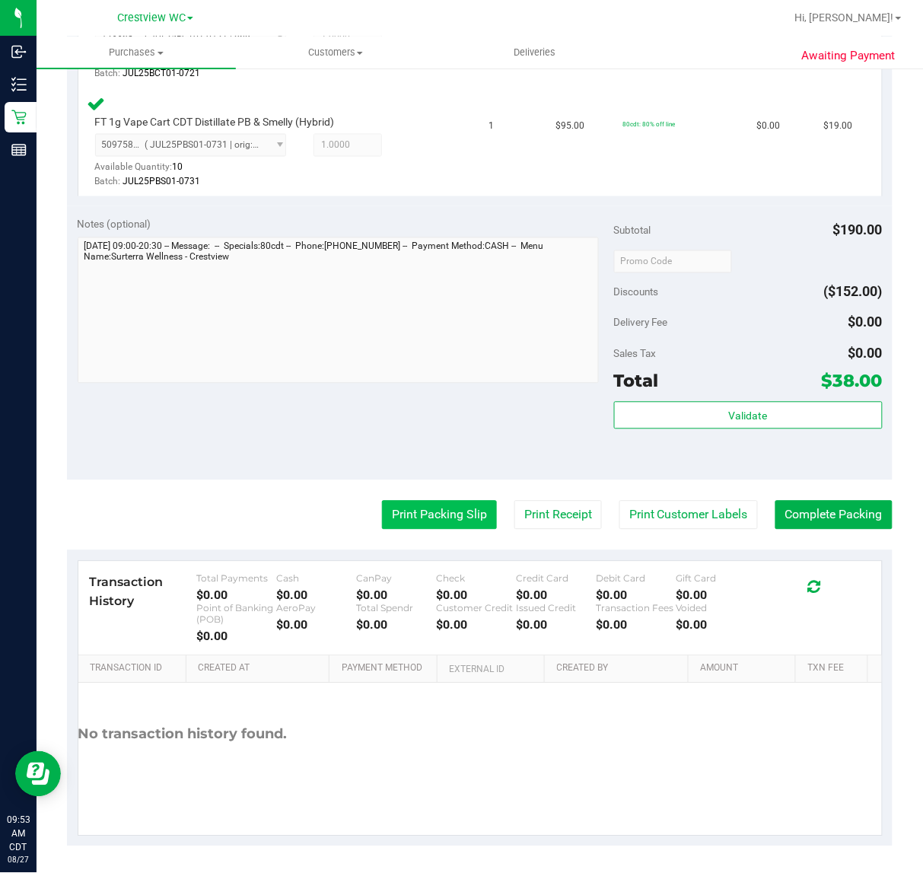
click at [423, 505] on button "Print Packing Slip" at bounding box center [439, 515] width 115 height 29
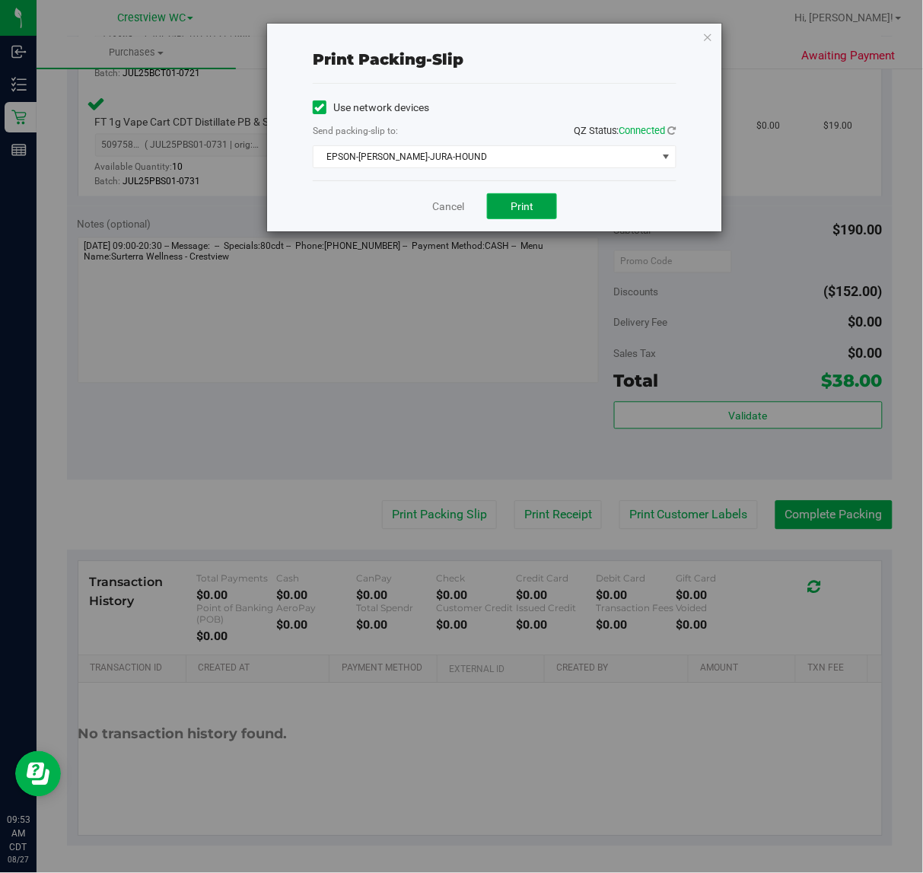
drag, startPoint x: 530, startPoint y: 203, endPoint x: 554, endPoint y: 180, distance: 33.4
click at [531, 202] on span "Print" at bounding box center [522, 206] width 23 height 12
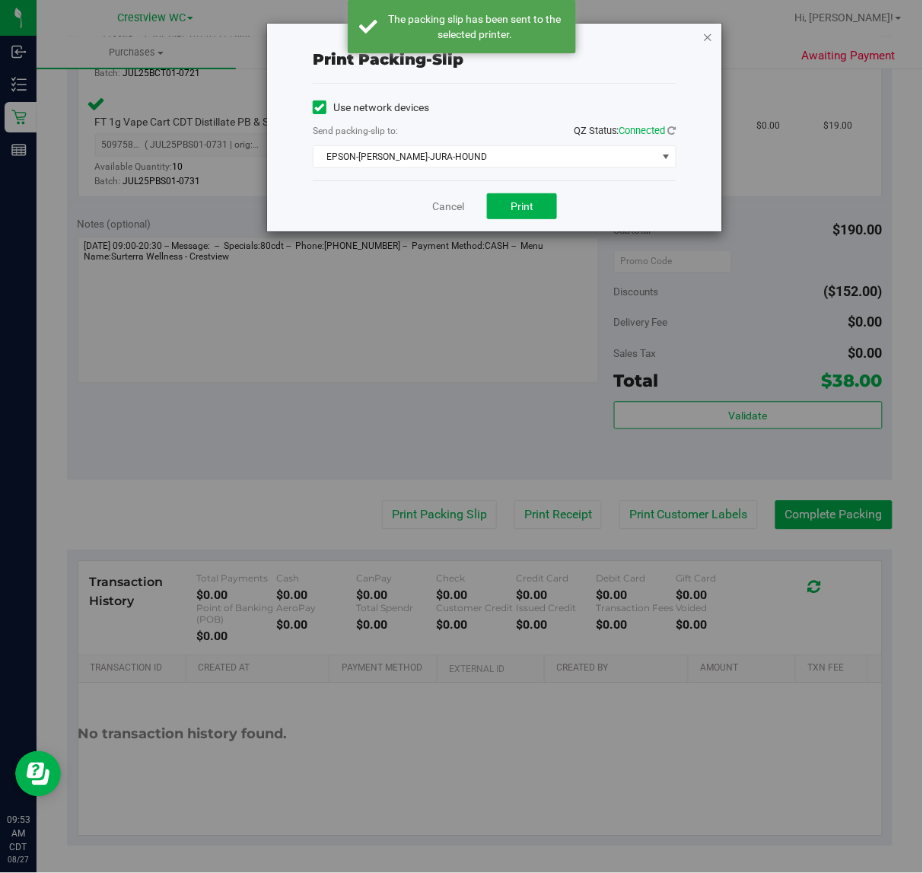
click at [708, 39] on icon "button" at bounding box center [708, 36] width 11 height 18
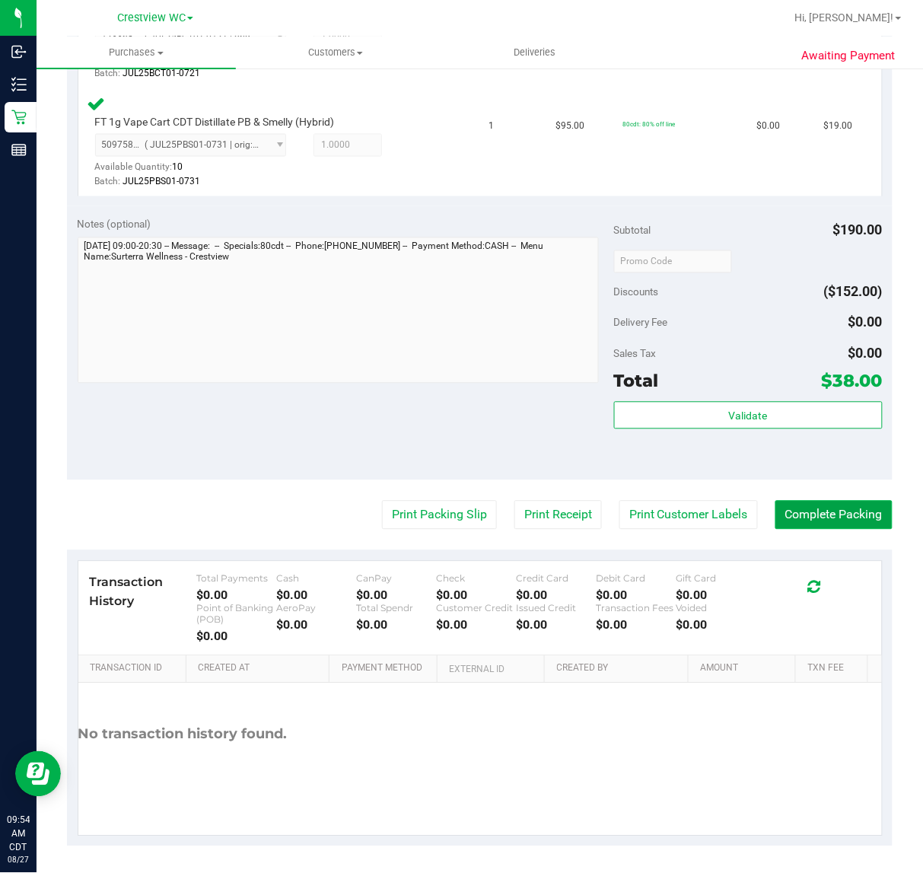
click at [843, 505] on button "Complete Packing" at bounding box center [834, 515] width 117 height 29
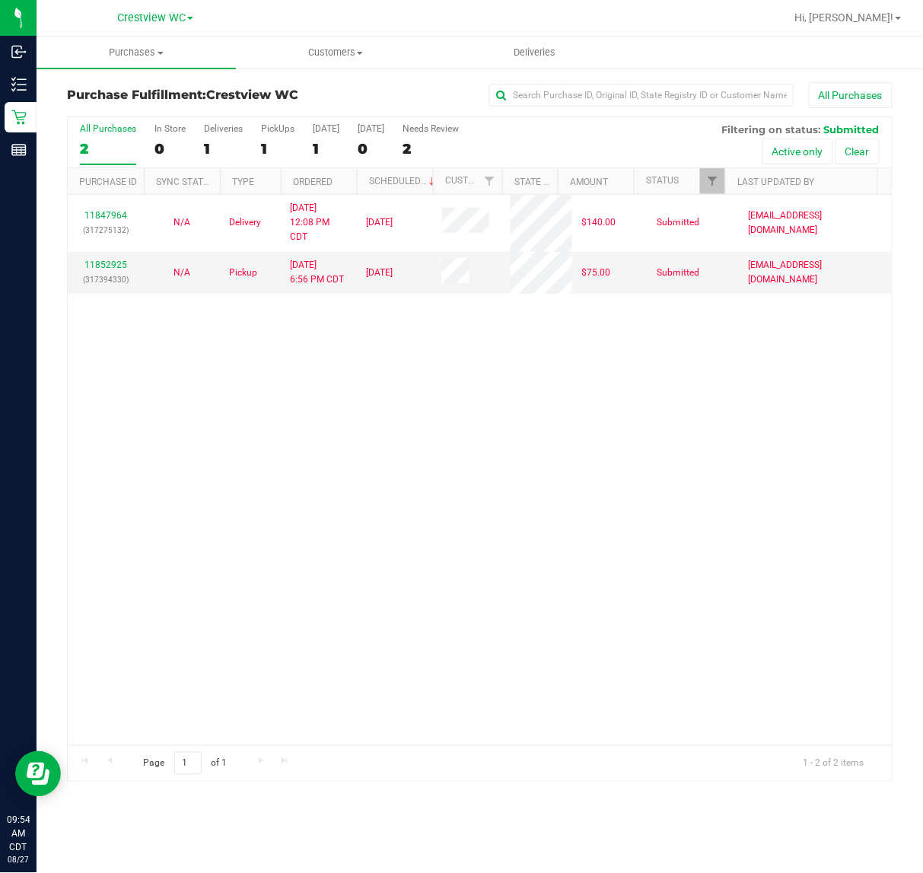
drag, startPoint x: 470, startPoint y: 472, endPoint x: 493, endPoint y: 486, distance: 27.3
click at [474, 473] on div "11847964 (317275132) N/A Delivery 8/26/2025 12:08 PM CDT 8/29/2025 $140.00 Subm…" at bounding box center [480, 470] width 824 height 550
click at [278, 131] on div "PickUps" at bounding box center [277, 128] width 33 height 11
click at [0, 0] on input "PickUps 1" at bounding box center [0, 0] width 0 height 0
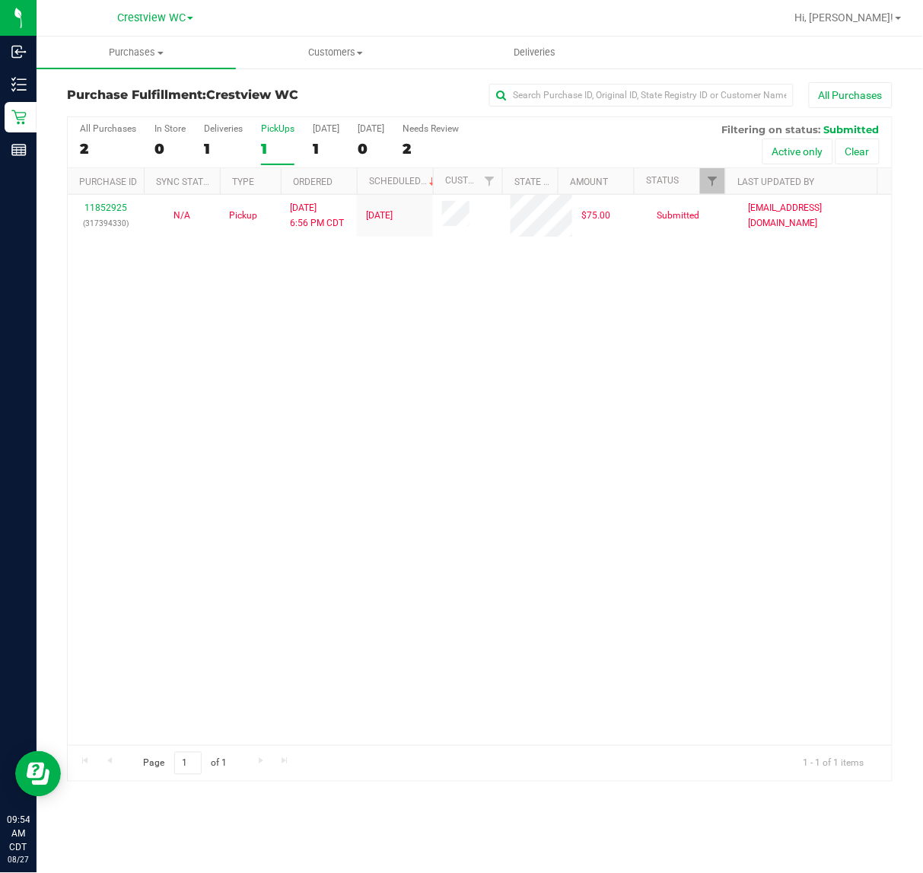
click at [278, 130] on div "PickUps" at bounding box center [277, 128] width 33 height 11
click at [0, 0] on input "PickUps 1" at bounding box center [0, 0] width 0 height 0
click at [588, 279] on div "11852925 (317394330) N/A Pickup 8/26/2025 6:56 PM CDT 8/27/2025 $75.00 Submitte…" at bounding box center [480, 470] width 824 height 550
click at [403, 409] on div "11852925 (317394330) N/A Pickup 8/26/2025 6:56 PM CDT 8/27/2025 $75.00 Submitte…" at bounding box center [480, 470] width 824 height 550
click at [387, 576] on div "11852925 (317394330) N/A Pickup 8/26/2025 6:56 PM CDT 8/27/2025 $75.00 Submitte…" at bounding box center [480, 470] width 824 height 550
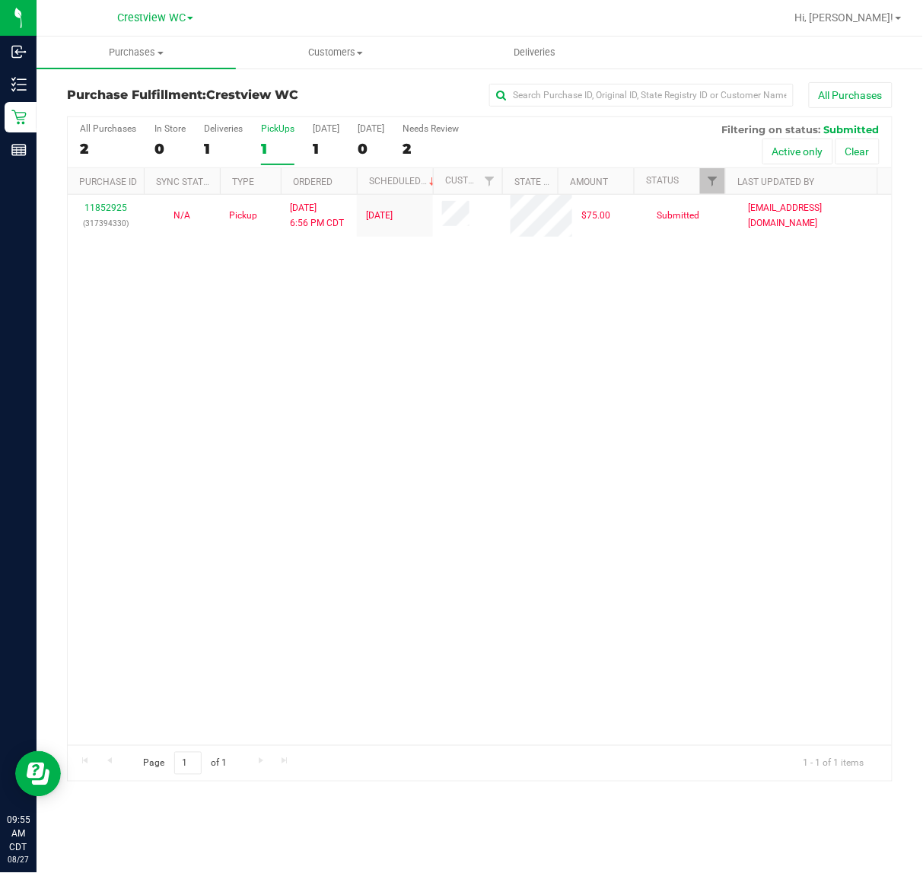
click at [629, 442] on div "11852925 (317394330) N/A Pickup 8/26/2025 6:56 PM CDT 8/27/2025 $75.00 Submitte…" at bounding box center [480, 470] width 824 height 550
click at [227, 308] on div "11852925 (317394330) N/A Pickup 8/26/2025 6:56 PM CDT 8/27/2025 $75.00 Submitte…" at bounding box center [480, 470] width 824 height 550
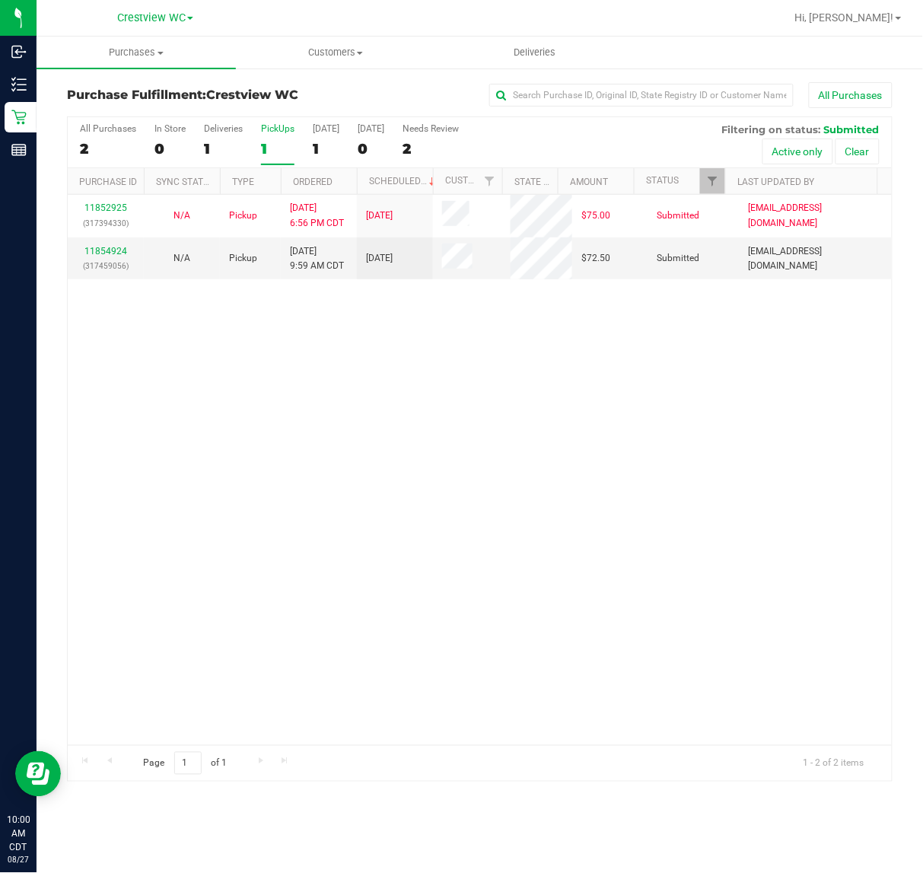
click at [270, 476] on div "11852925 (317394330) N/A Pickup 8/26/2025 6:56 PM CDT 8/27/2025 $75.00 Submitte…" at bounding box center [480, 470] width 824 height 550
click at [298, 454] on div "11852925 (317394330) N/A Pickup 8/26/2025 6:56 PM CDT 8/27/2025 $75.00 Submitte…" at bounding box center [480, 470] width 824 height 550
click at [253, 435] on div "11852925 (317394330) N/A Pickup 8/26/2025 6:56 PM CDT 8/27/2025 $75.00 Submitte…" at bounding box center [480, 470] width 824 height 550
click at [250, 464] on div "11852925 (317394330) N/A Pickup 8/26/2025 6:56 PM CDT 8/27/2025 $75.00 Submitte…" at bounding box center [480, 470] width 824 height 550
click at [291, 423] on div "11852925 (317394330) N/A Pickup 8/26/2025 6:56 PM CDT 8/27/2025 $75.00 Submitte…" at bounding box center [480, 470] width 824 height 550
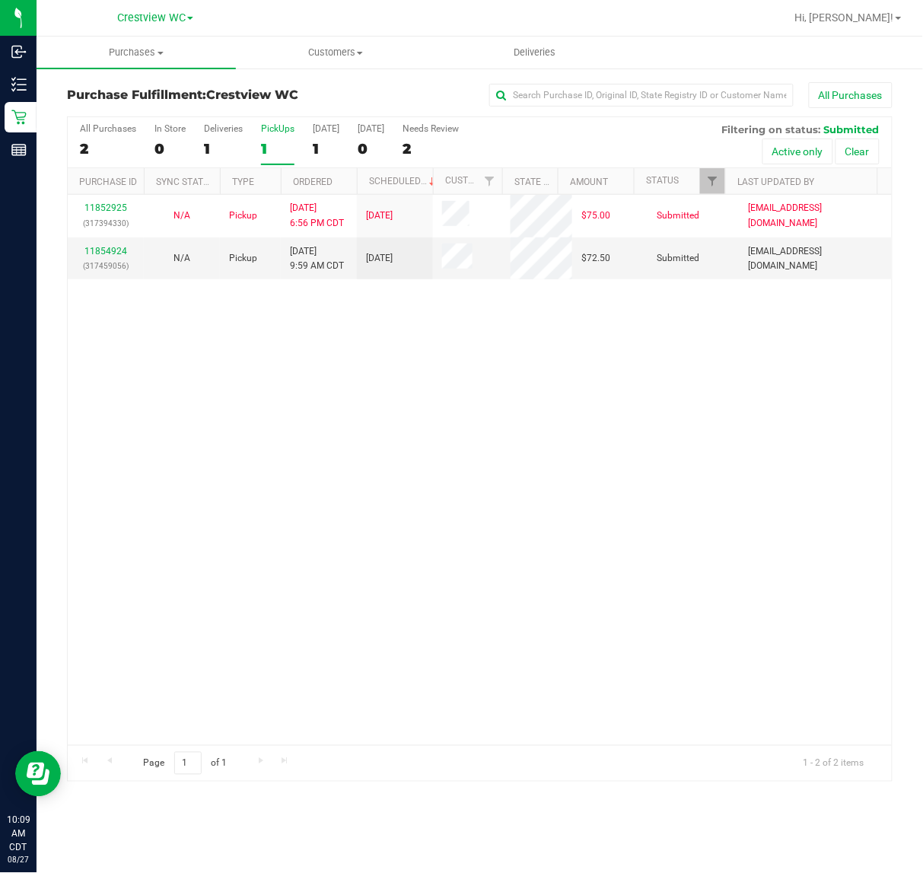
click at [323, 447] on div "11852925 (317394330) N/A Pickup 8/26/2025 6:56 PM CDT 8/27/2025 $75.00 Submitte…" at bounding box center [480, 470] width 824 height 550
click at [572, 422] on div "11852925 (317394330) N/A Pickup 8/26/2025 6:56 PM CDT 8/27/2025 $75.00 Submitte…" at bounding box center [480, 470] width 824 height 550
click at [268, 126] on div "PickUps" at bounding box center [277, 128] width 33 height 11
click at [0, 0] on input "PickUps 1" at bounding box center [0, 0] width 0 height 0
click at [236, 483] on div "11852925 (317394330) N/A Pickup 8/26/2025 6:56 PM CDT 8/27/2025 $75.00 Submitte…" at bounding box center [480, 470] width 824 height 550
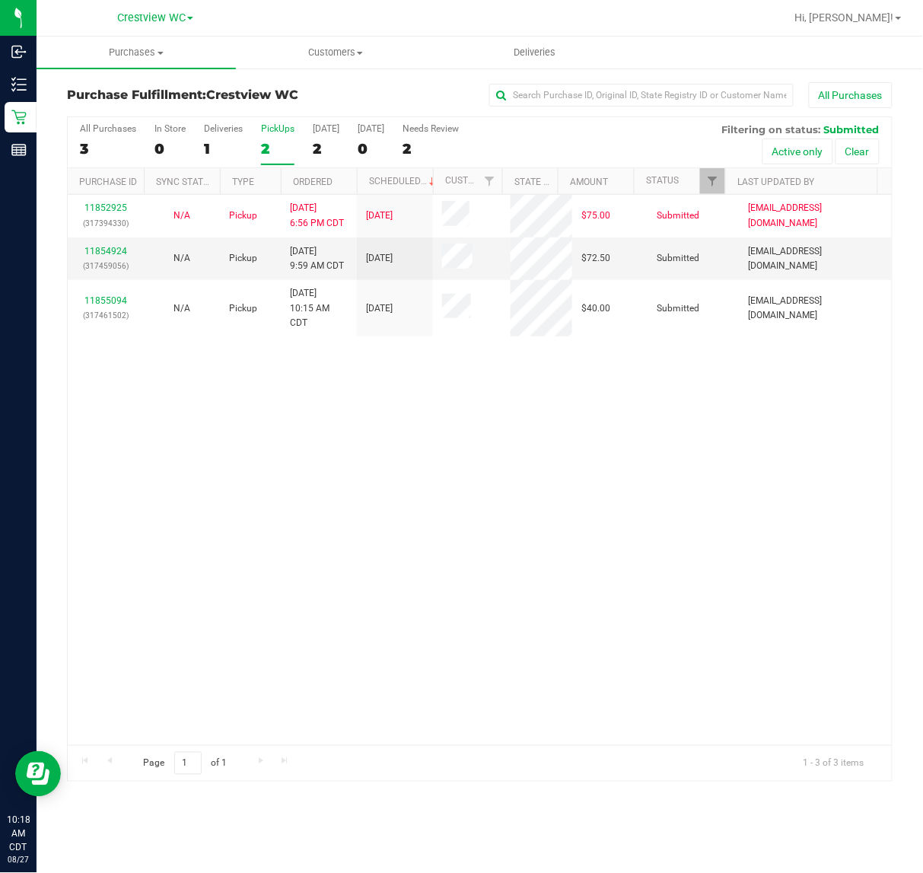
click at [292, 548] on div "11852925 (317394330) N/A Pickup 8/26/2025 6:56 PM CDT 8/27/2025 $75.00 Submitte…" at bounding box center [480, 470] width 824 height 550
click at [488, 446] on div "11852925 (317394330) N/A Pickup 8/26/2025 6:56 PM CDT 8/27/2025 $75.00 Submitte…" at bounding box center [480, 470] width 824 height 550
click at [268, 126] on div "PickUps" at bounding box center [277, 128] width 33 height 11
click at [0, 0] on input "PickUps 2" at bounding box center [0, 0] width 0 height 0
click at [568, 480] on div "11852925 (317394330) N/A Pickup 8/26/2025 6:56 PM CDT 8/27/2025 $75.00 Submitte…" at bounding box center [480, 470] width 824 height 550
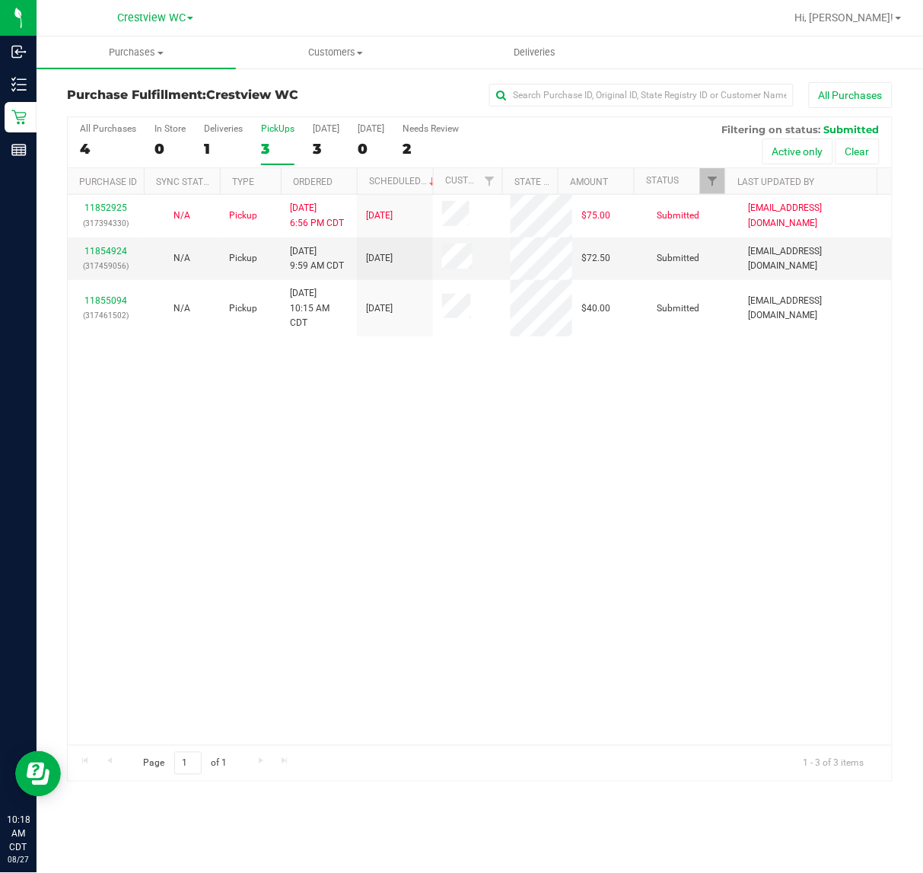
click at [364, 472] on div "11852925 (317394330) N/A Pickup 8/26/2025 6:56 PM CDT 8/27/2025 $75.00 Submitte…" at bounding box center [480, 470] width 824 height 550
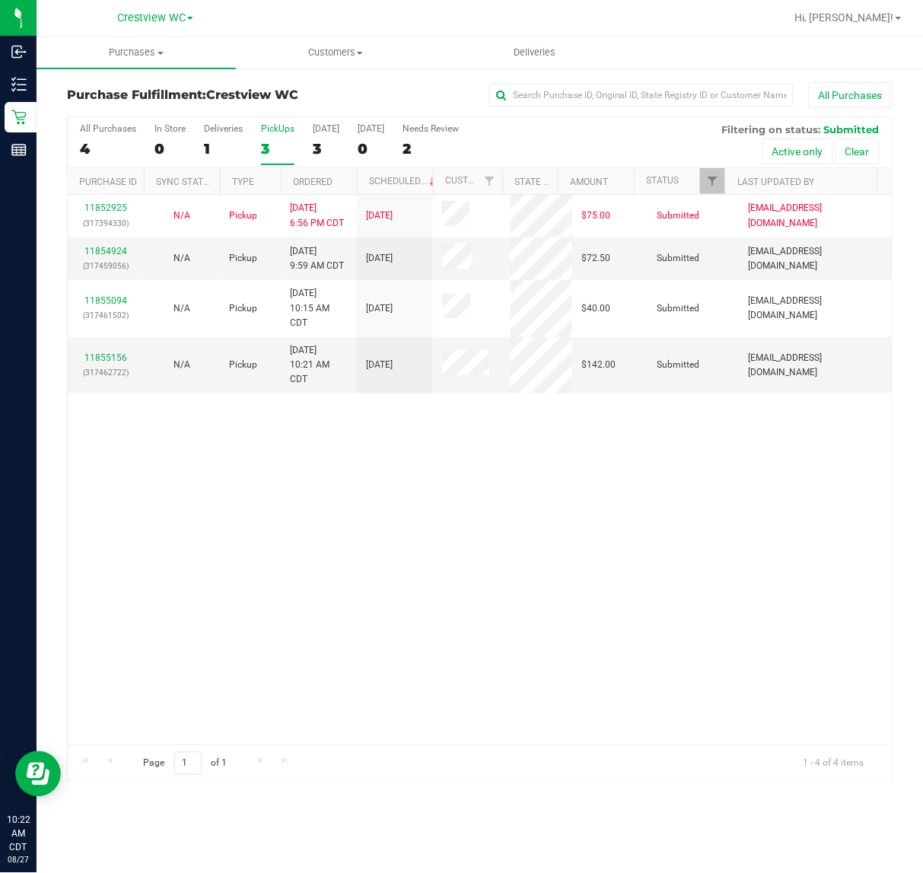
click at [444, 614] on div "11852925 (317394330) N/A Pickup 8/26/2025 6:56 PM CDT 8/27/2025 $75.00 Submitte…" at bounding box center [480, 470] width 824 height 550
click at [419, 576] on div "11852925 (317394330) N/A Pickup 8/26/2025 6:56 PM CDT 8/27/2025 $75.00 Submitte…" at bounding box center [480, 470] width 824 height 550
click at [276, 478] on div "11852925 (317394330) N/A Pickup 8/26/2025 6:56 PM CDT 8/27/2025 $75.00 Submitte…" at bounding box center [480, 470] width 824 height 550
click at [529, 546] on div "11852925 (317394330) N/A Pickup 8/26/2025 6:56 PM CDT 8/27/2025 $75.00 Submitte…" at bounding box center [480, 470] width 824 height 550
click at [426, 562] on div "11852925 (317394330) N/A Pickup 8/26/2025 6:56 PM CDT 8/27/2025 $75.00 Submitte…" at bounding box center [480, 470] width 824 height 550
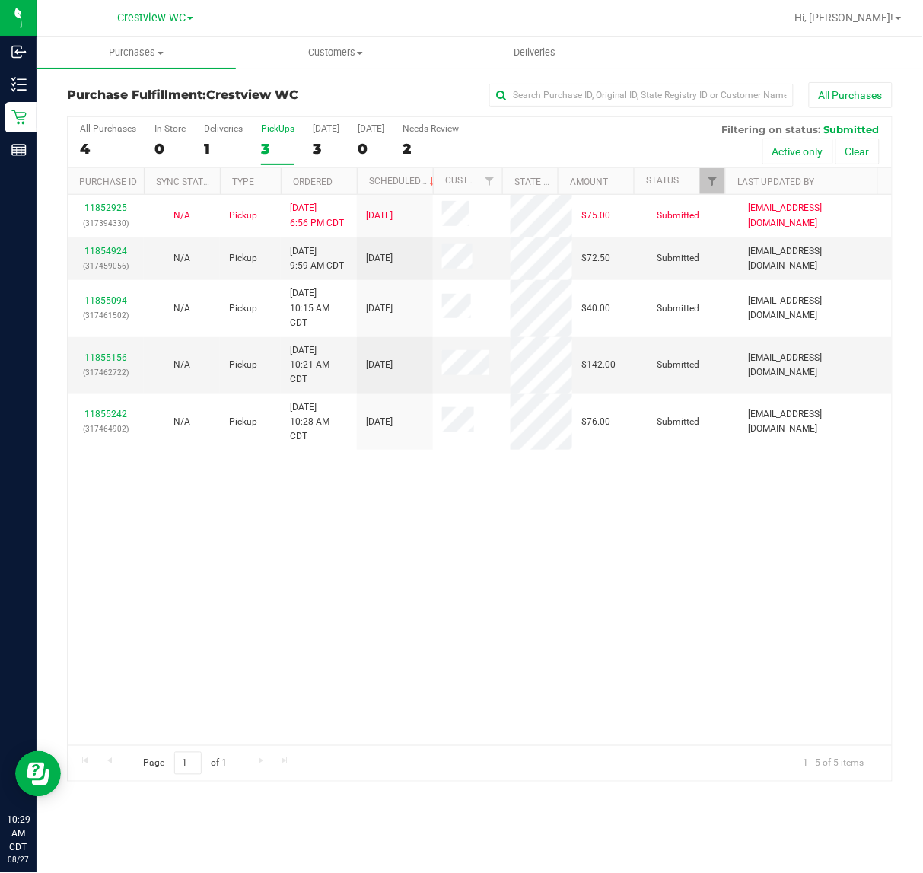
click at [396, 662] on div "11852925 (317394330) N/A Pickup 8/26/2025 6:56 PM CDT 8/27/2025 $75.00 Submitte…" at bounding box center [480, 470] width 824 height 550
click at [518, 590] on div "11852925 (317394330) N/A Pickup 8/26/2025 6:56 PM CDT 8/27/2025 $75.00 Submitte…" at bounding box center [480, 470] width 824 height 550
click at [119, 246] on link "11854924" at bounding box center [105, 251] width 43 height 11
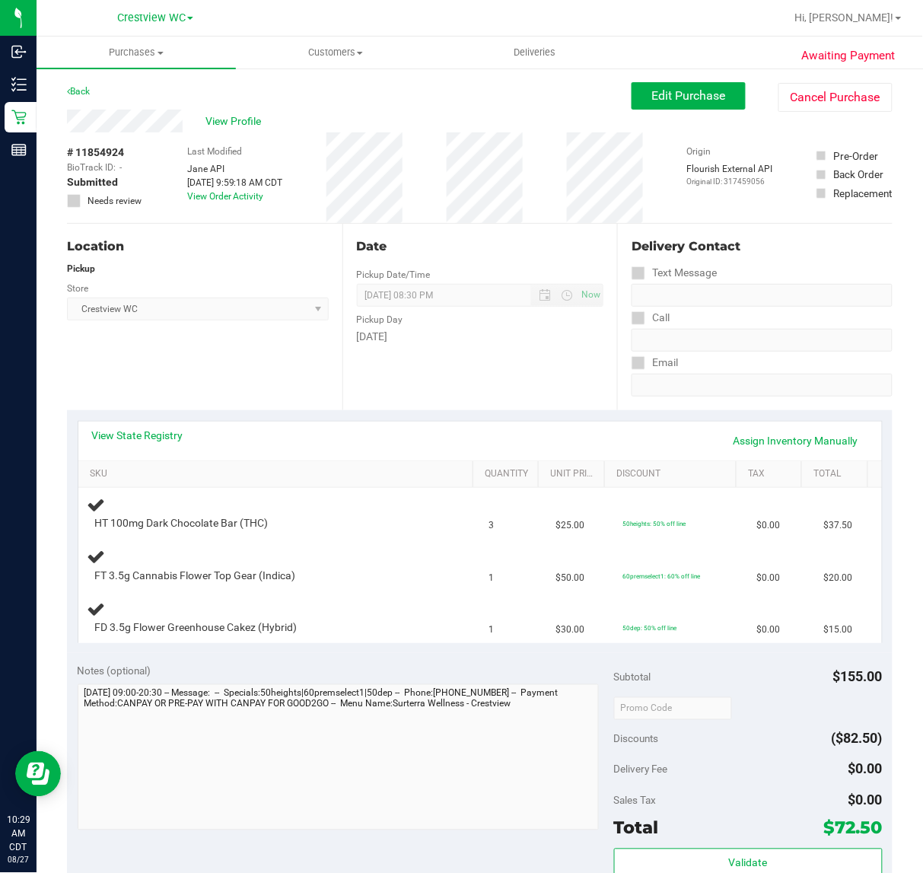
click at [225, 352] on div "Location Pickup Store Crestview WC Select Store Bonita Springs WC Boynton Beach…" at bounding box center [205, 317] width 276 height 186
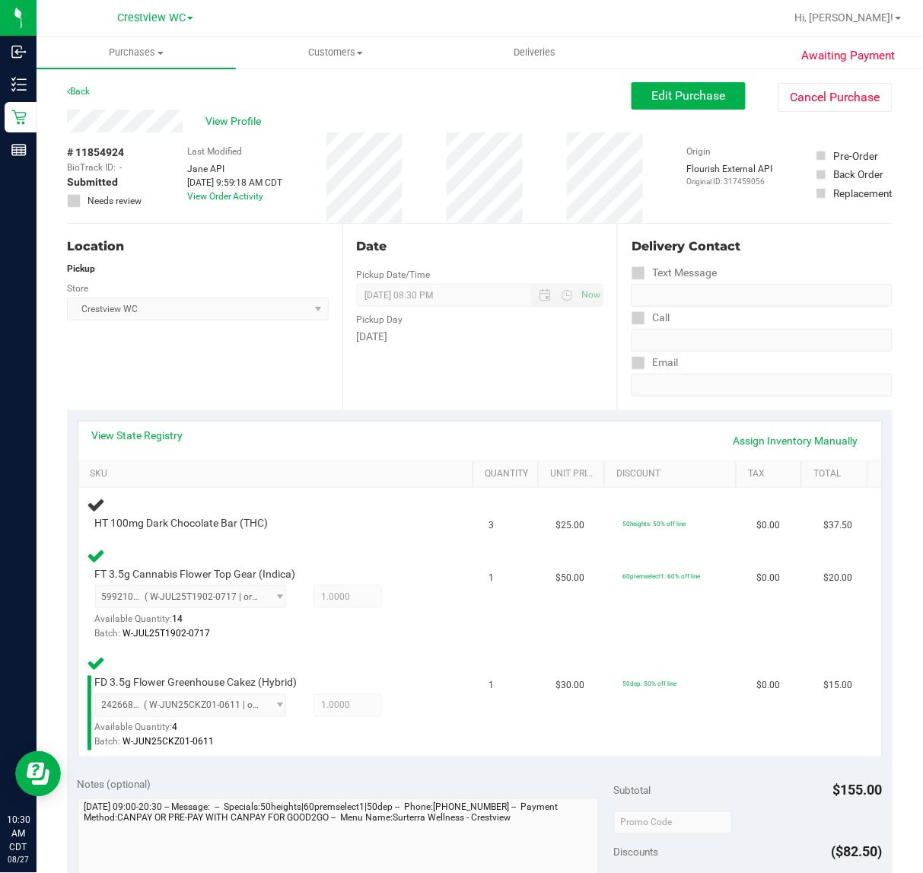
click at [240, 378] on div "Location Pickup Store Crestview WC Select Store Bonita Springs WC Boynton Beach…" at bounding box center [205, 317] width 276 height 186
click at [378, 596] on div "5992103937658438 ( W-JUL25T1902-0717 | orig: FLSRWGM-20250723-271 ) 59921039376…" at bounding box center [268, 613] width 346 height 56
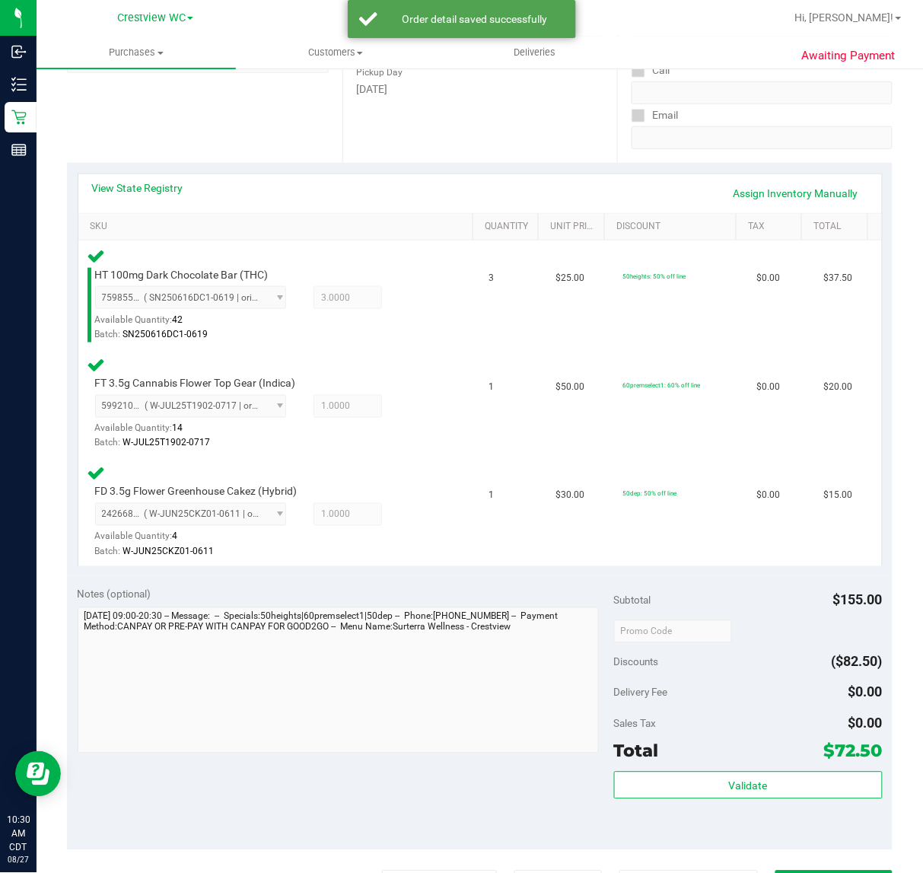
scroll to position [246, 0]
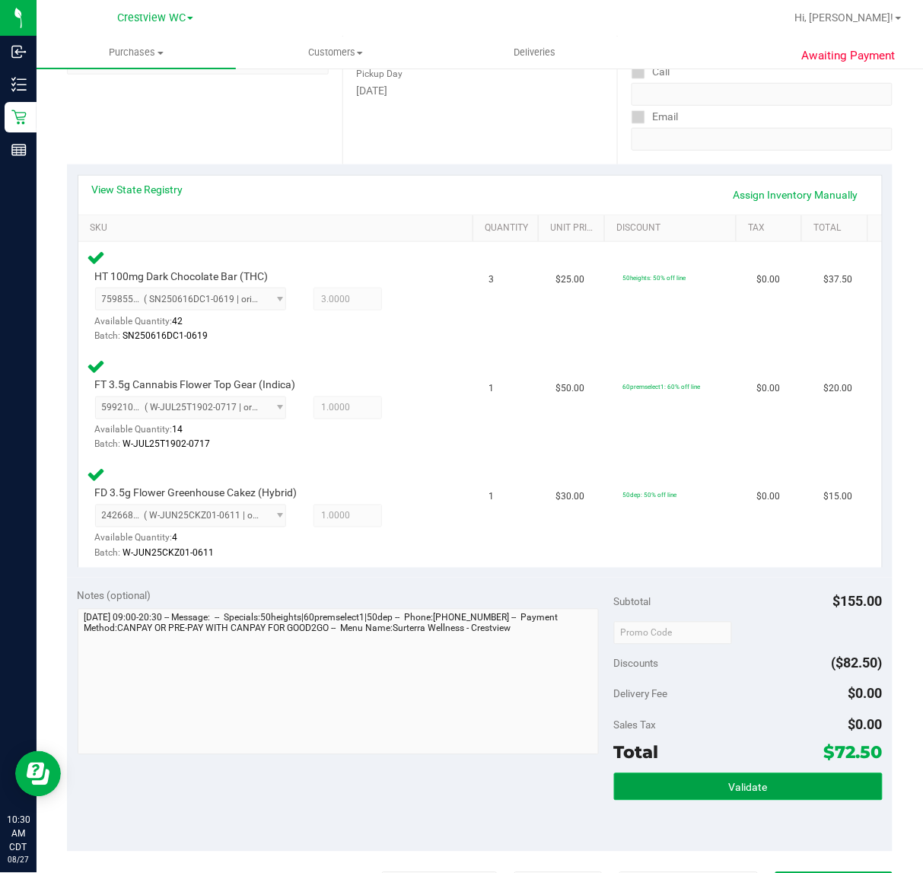
click at [737, 784] on span "Validate" at bounding box center [748, 788] width 39 height 12
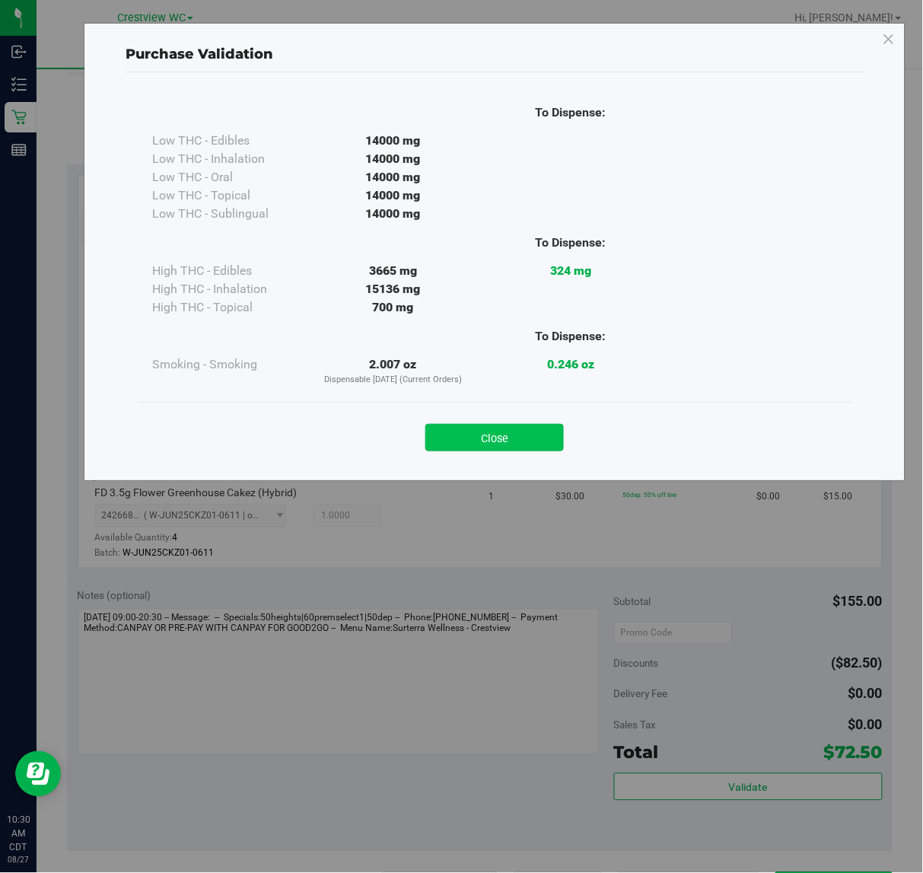
click at [508, 436] on button "Close" at bounding box center [494, 437] width 139 height 27
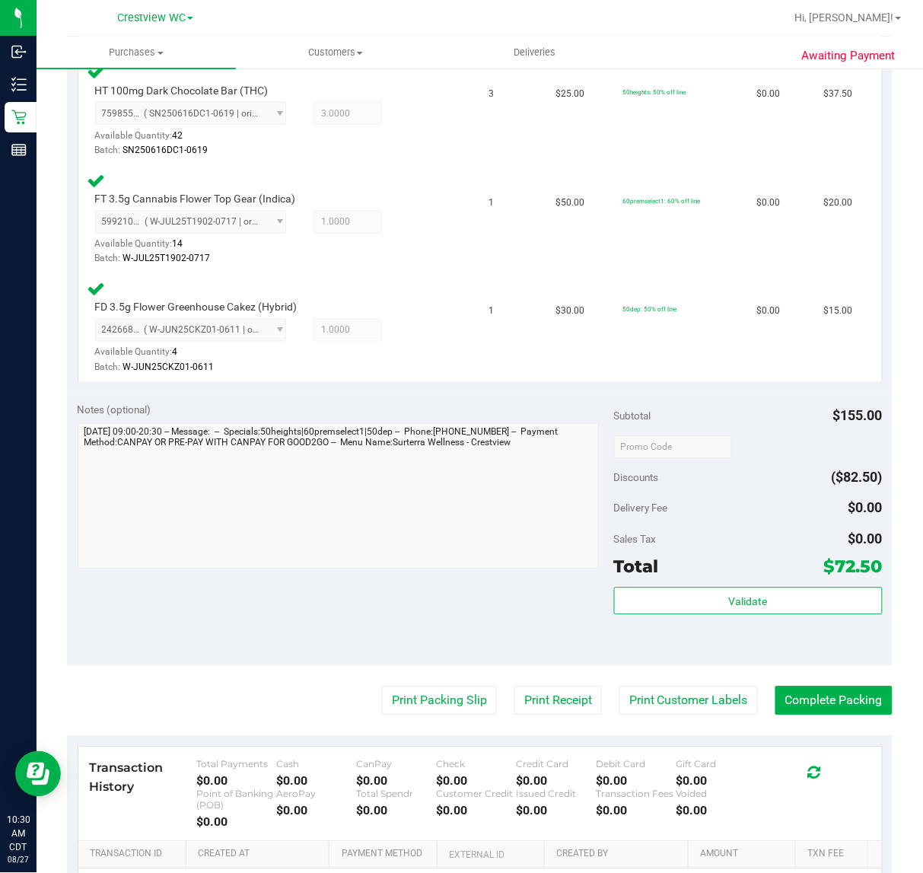
scroll to position [617, 0]
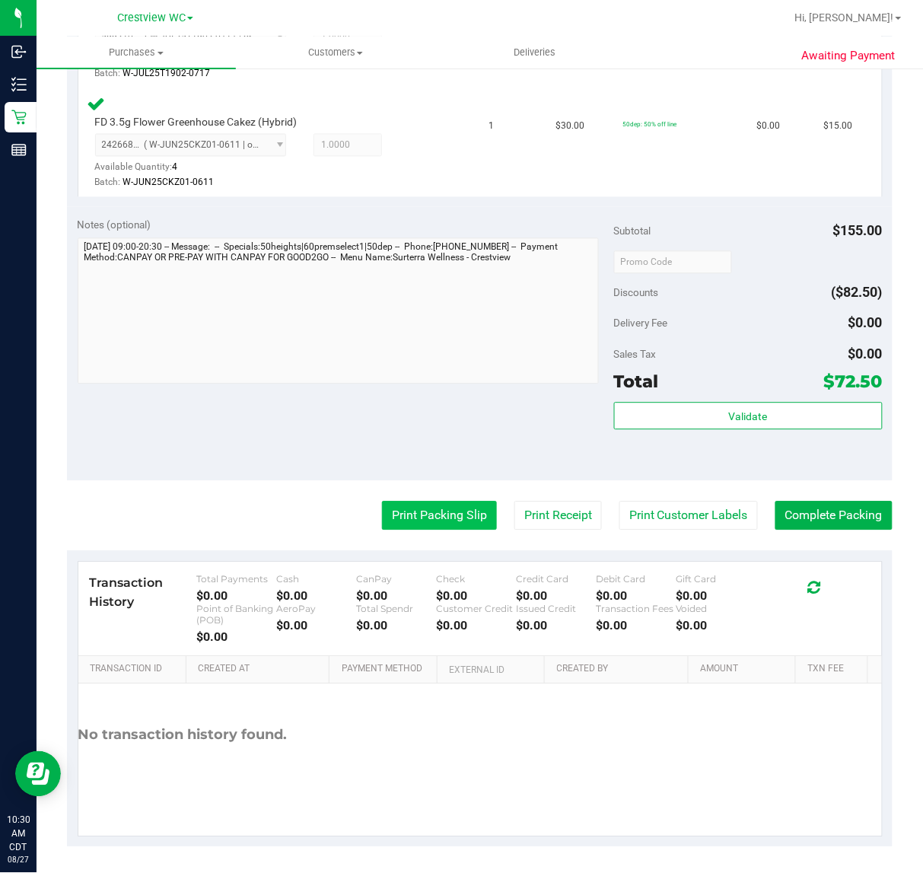
click at [416, 511] on button "Print Packing Slip" at bounding box center [439, 516] width 115 height 29
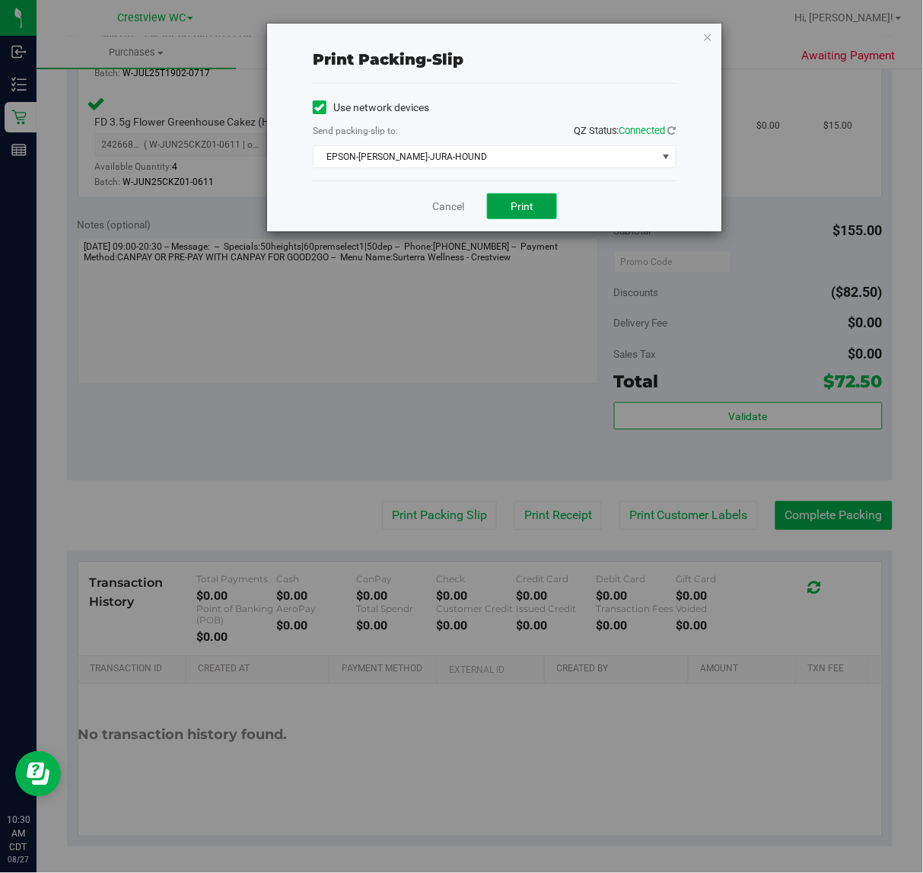
click at [529, 204] on span "Print" at bounding box center [522, 206] width 23 height 12
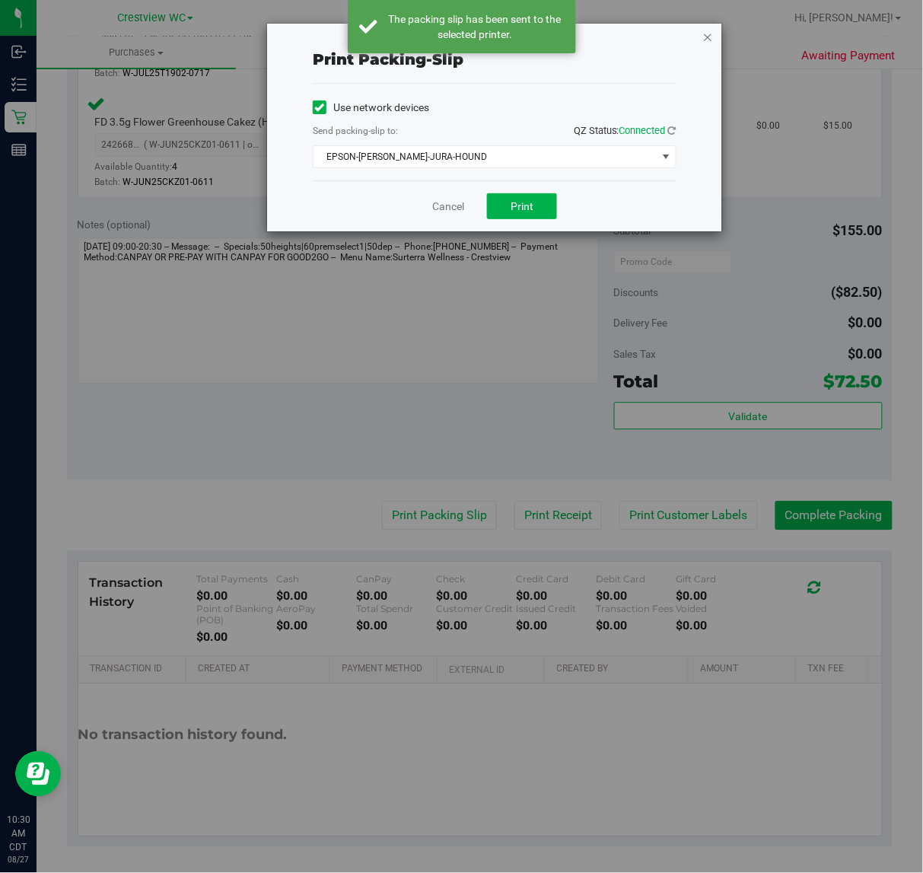
click at [712, 35] on icon "button" at bounding box center [708, 36] width 11 height 18
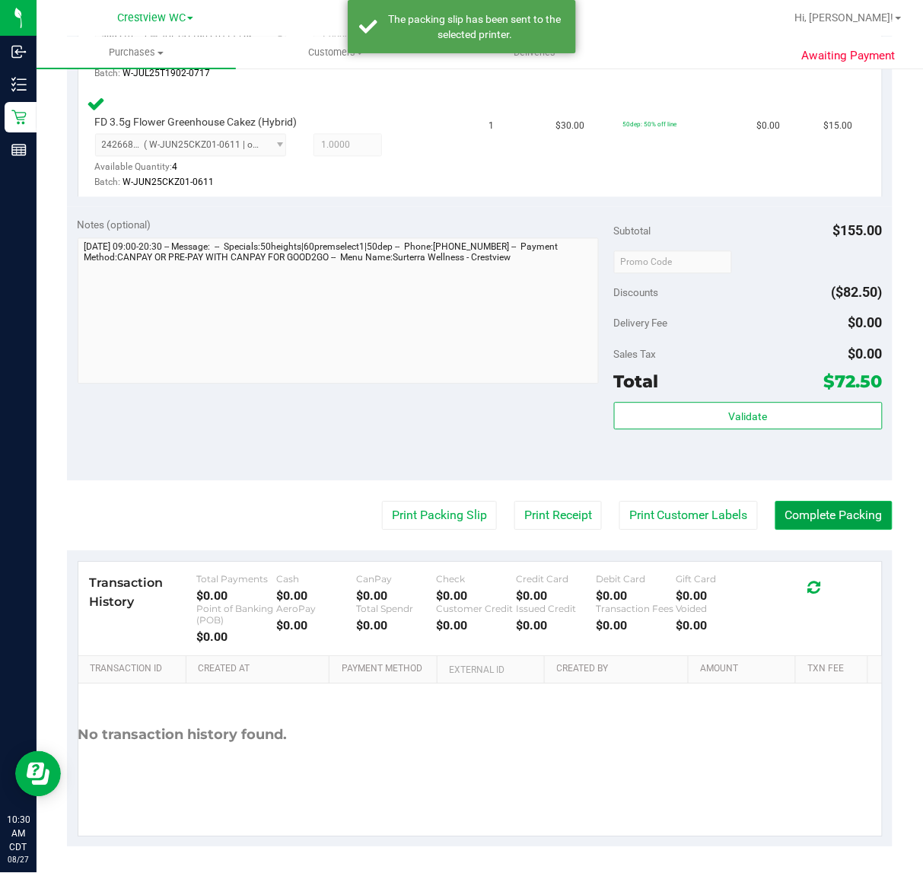
click at [838, 519] on button "Complete Packing" at bounding box center [834, 516] width 117 height 29
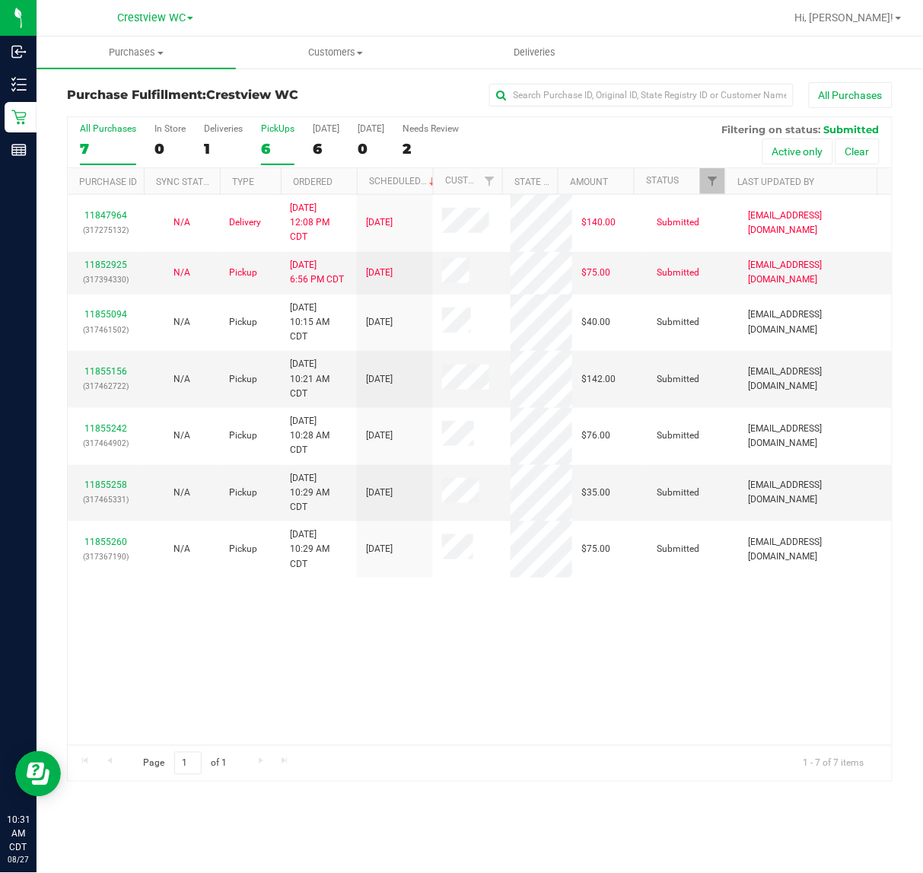
click at [288, 126] on div "PickUps" at bounding box center [277, 128] width 33 height 11
click at [0, 0] on input "PickUps 6" at bounding box center [0, 0] width 0 height 0
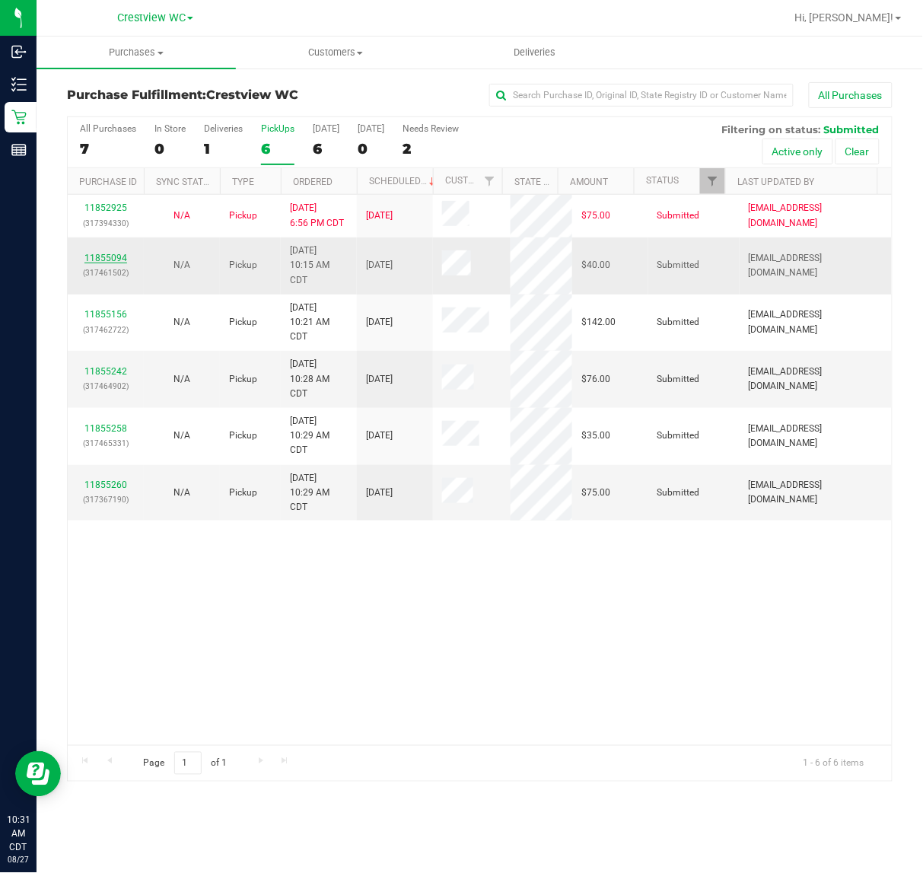
click at [107, 255] on link "11855094" at bounding box center [105, 258] width 43 height 11
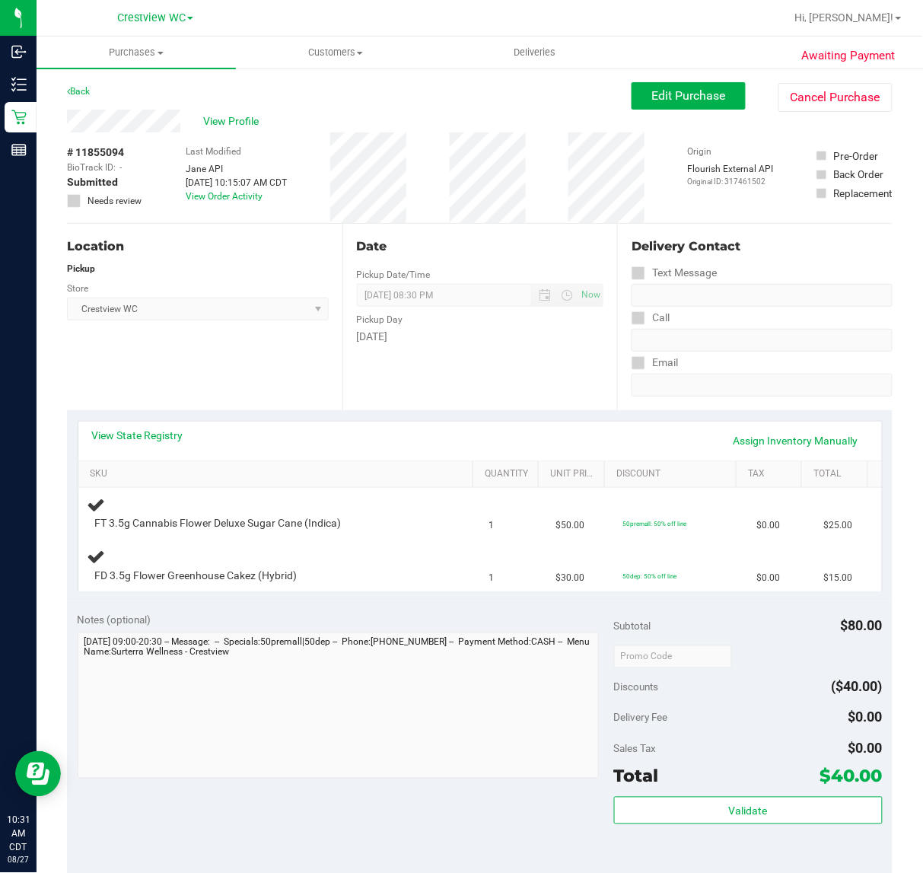
click at [228, 364] on div "Location Pickup Store Crestview WC Select Store Bonita Springs WC Boynton Beach…" at bounding box center [205, 317] width 276 height 186
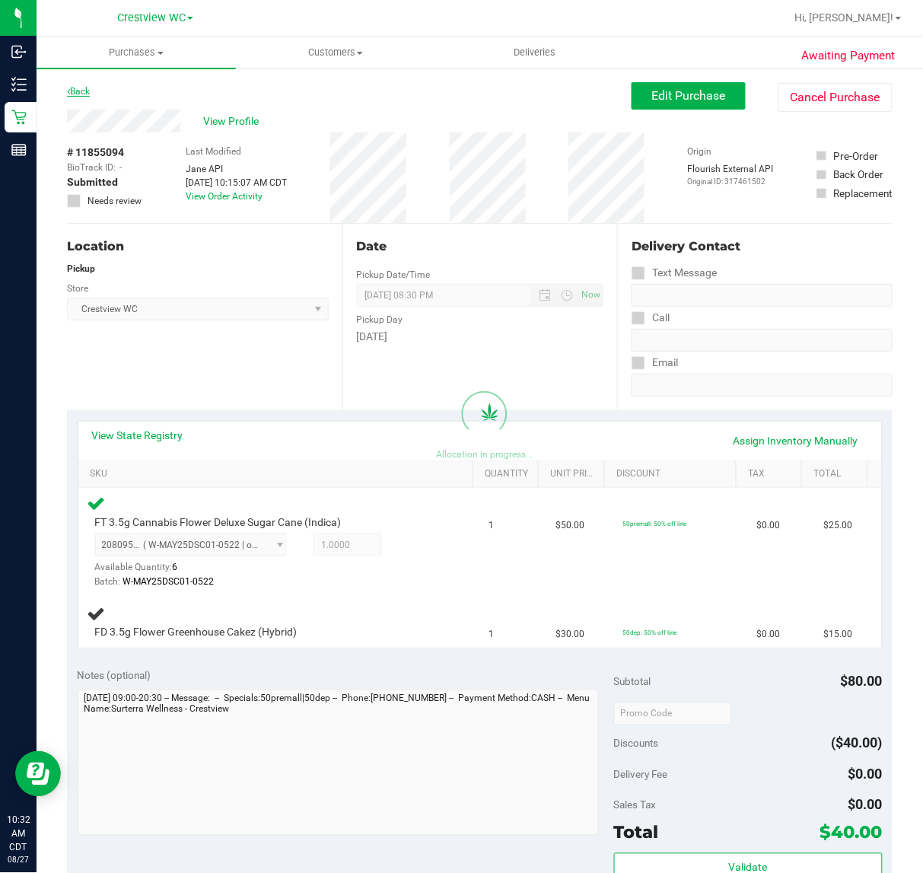
click at [76, 86] on link "Back" at bounding box center [78, 91] width 23 height 11
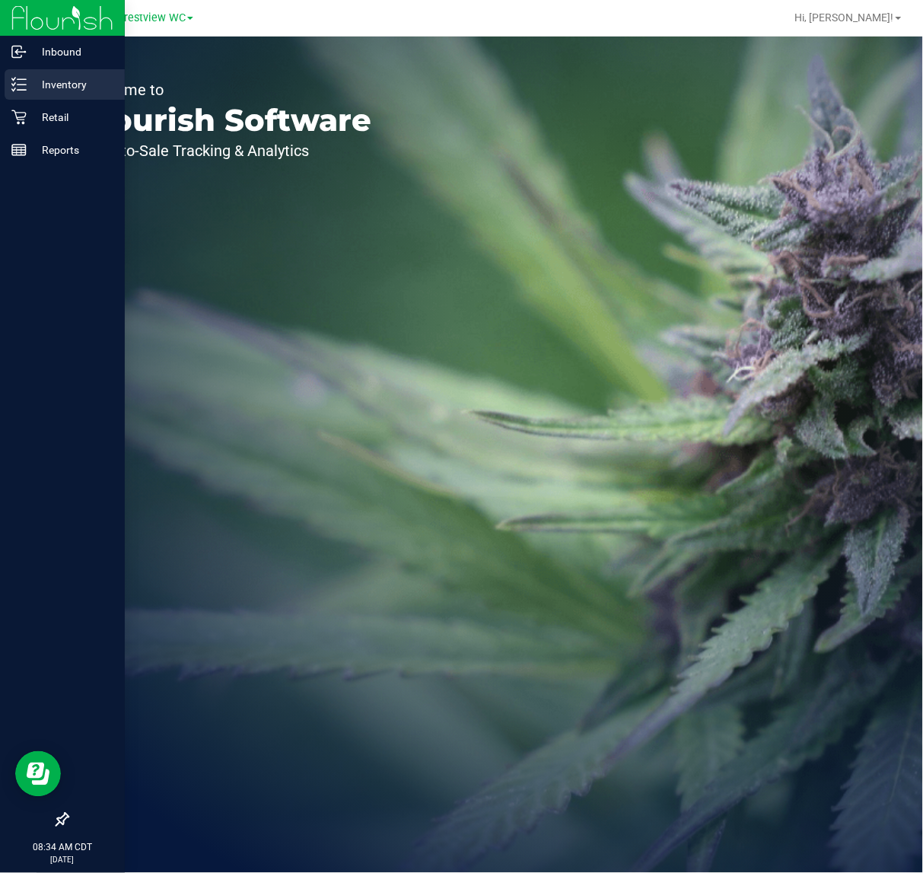
click at [24, 79] on line at bounding box center [22, 79] width 8 height 0
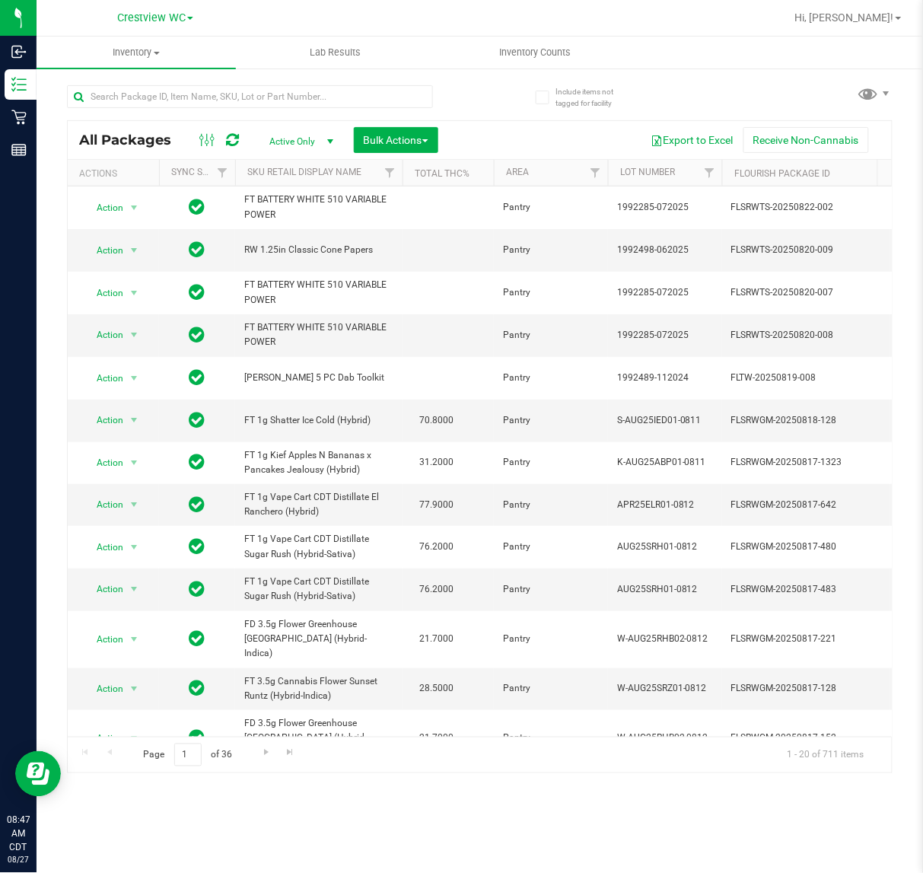
click at [750, 96] on div "All Packages Active Only Active Only Lab Samples Locked All External Internal B…" at bounding box center [480, 422] width 826 height 703
click at [237, 96] on input "text" at bounding box center [250, 96] width 366 height 23
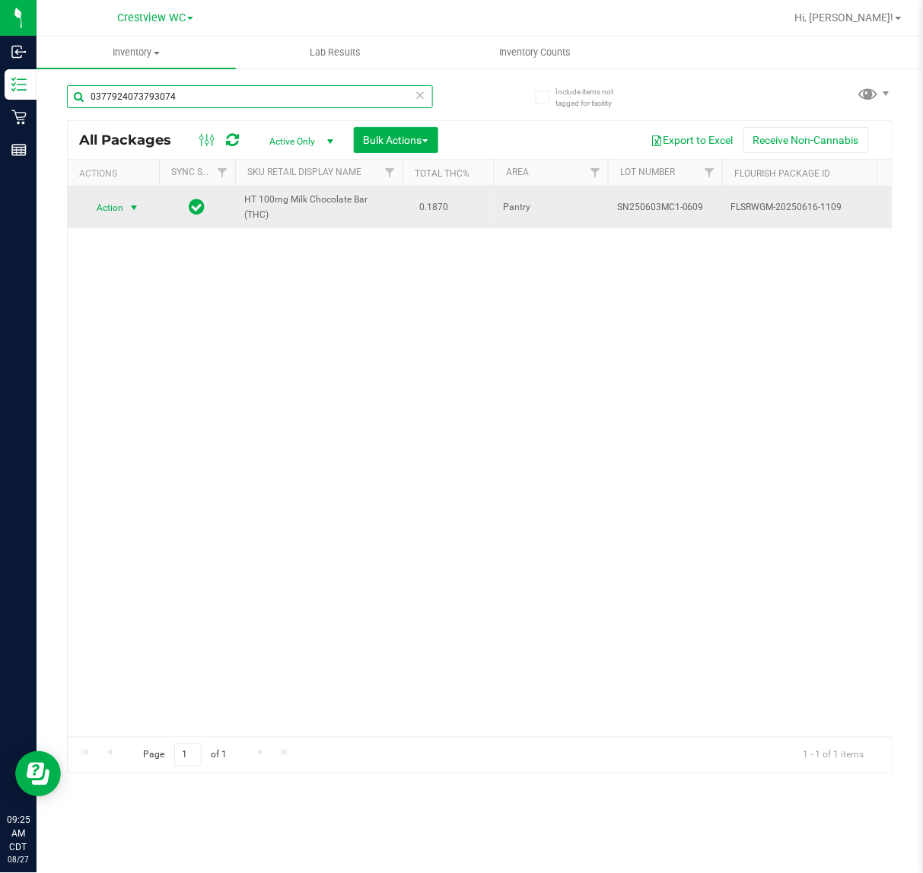
type input "0377924073793074"
click at [134, 206] on span "select" at bounding box center [134, 208] width 12 height 12
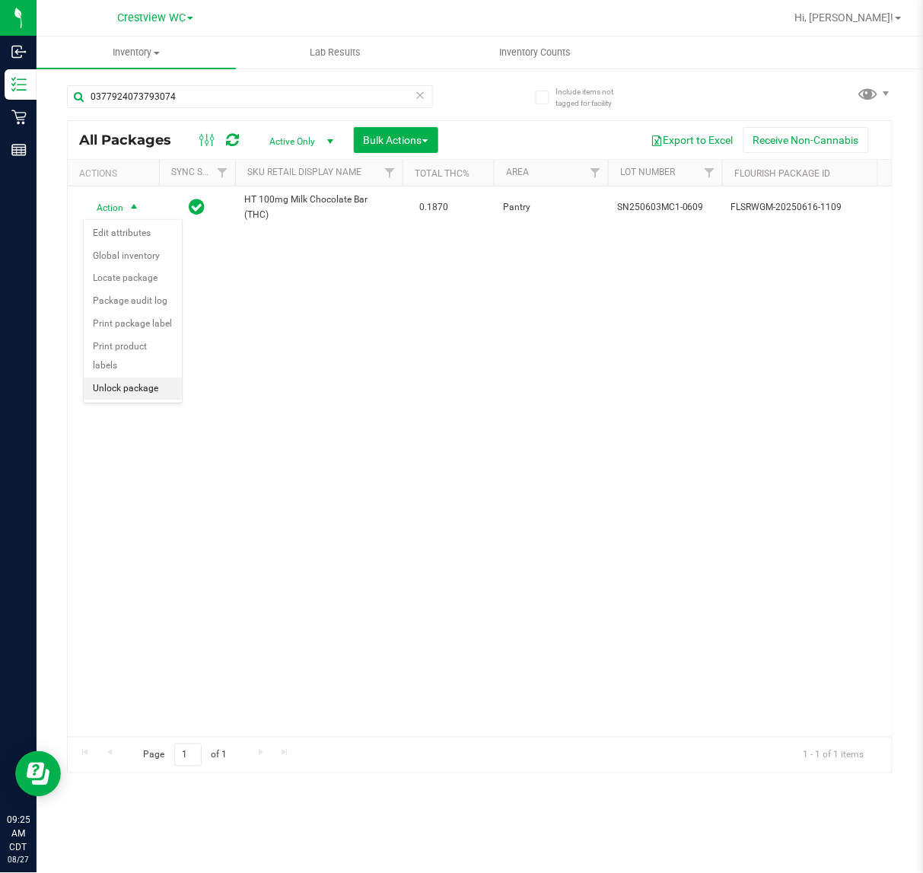
click at [132, 378] on li "Unlock package" at bounding box center [133, 389] width 98 height 23
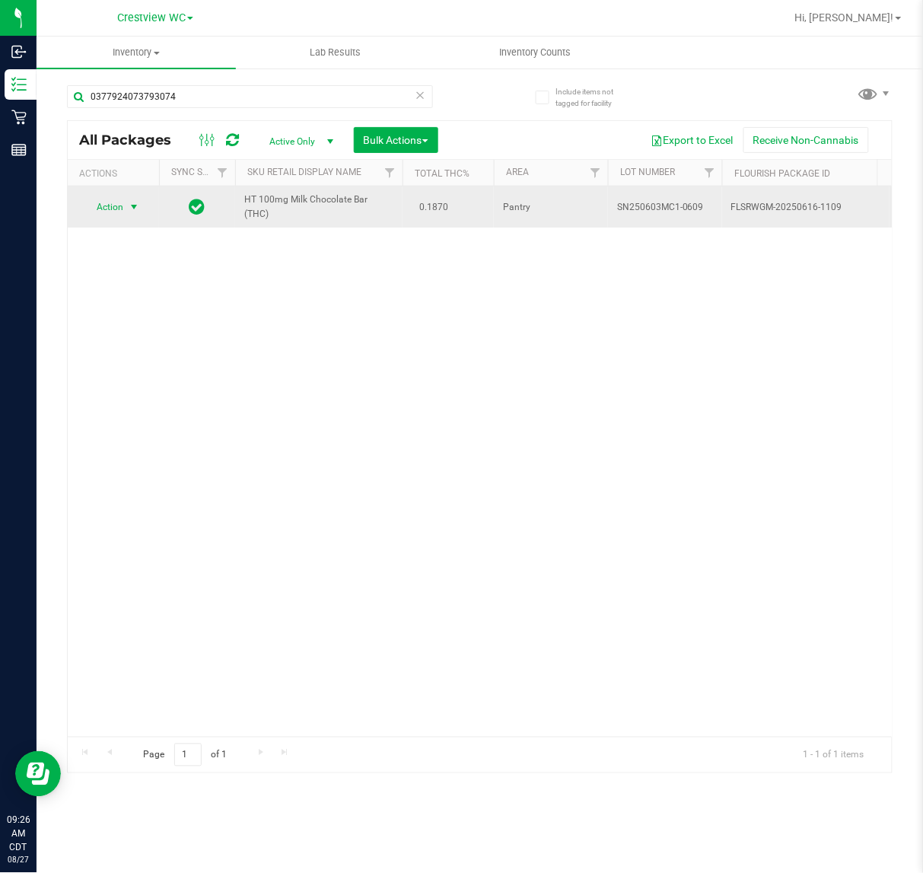
click at [132, 211] on span "select" at bounding box center [134, 207] width 12 height 12
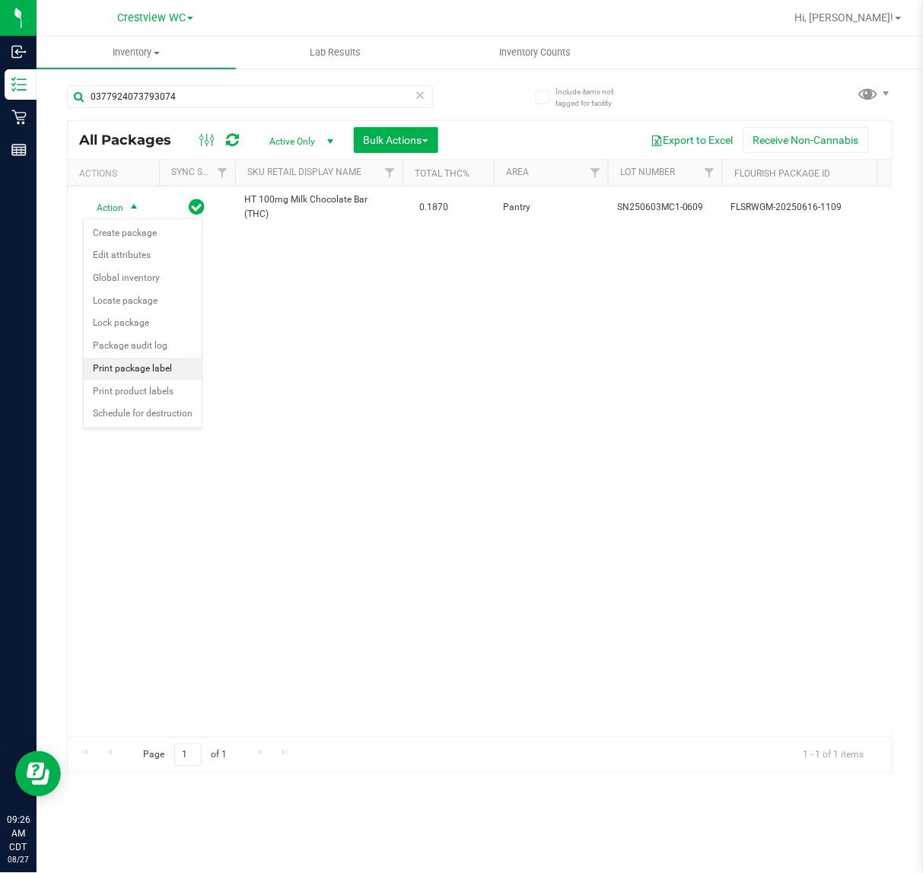
click at [168, 370] on li "Print package label" at bounding box center [143, 369] width 118 height 23
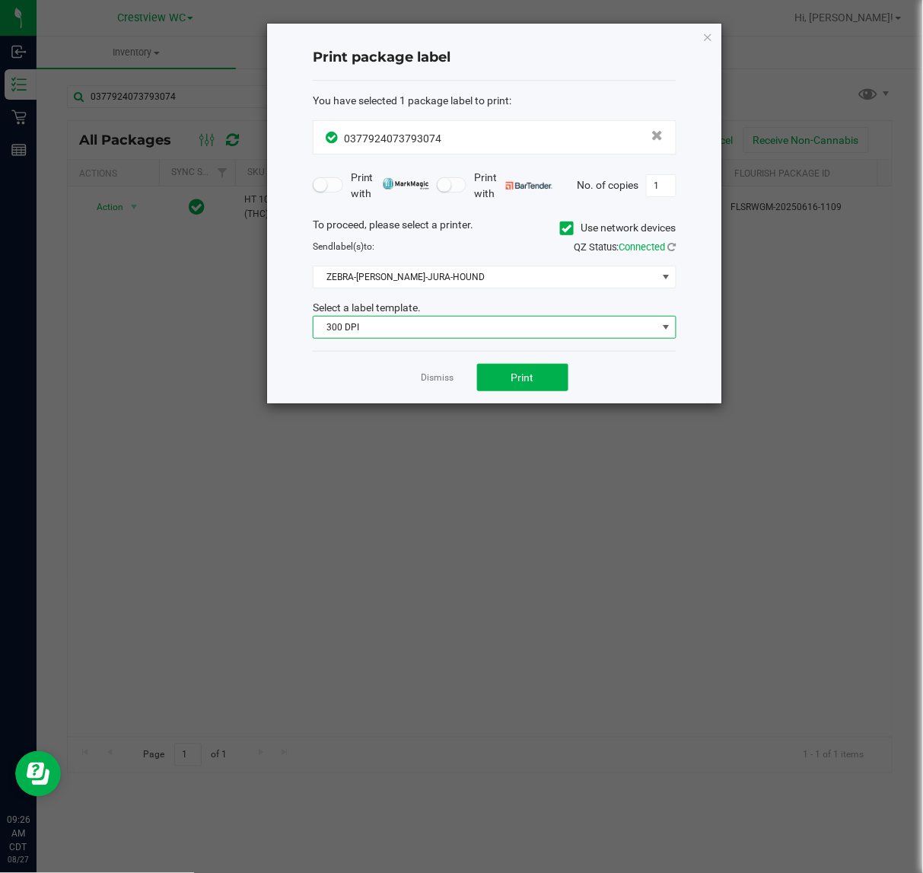
click at [345, 337] on span "300 DPI" at bounding box center [485, 327] width 343 height 21
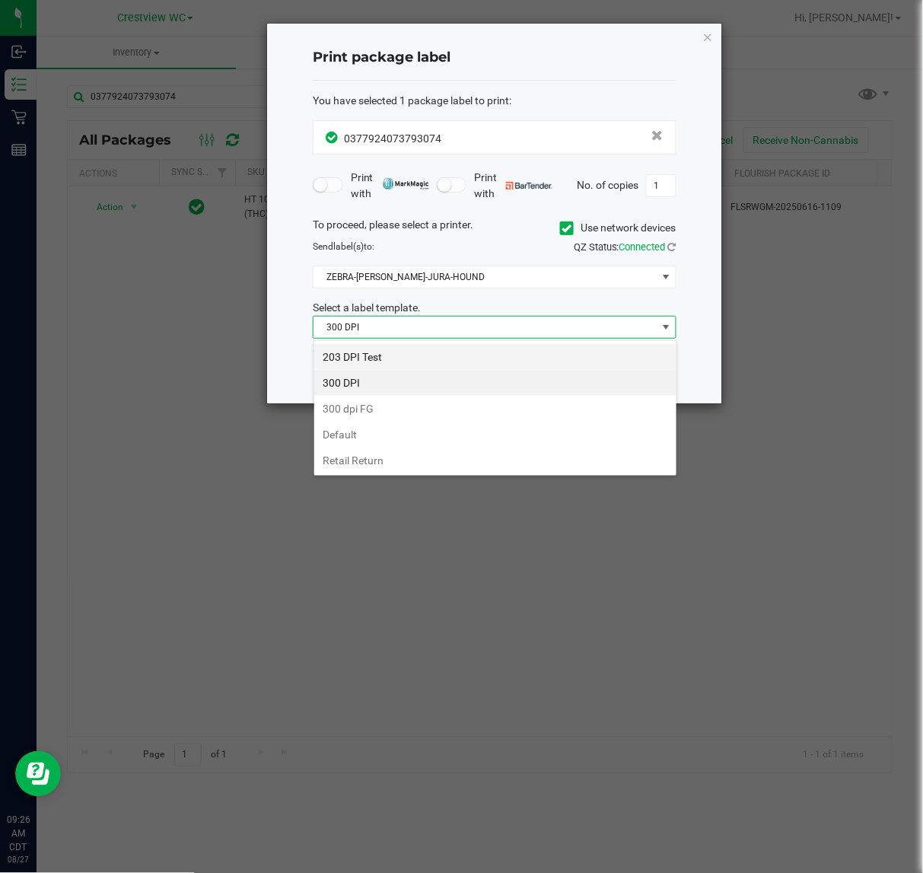
scroll to position [24, 363]
click at [365, 352] on li "203 DPI Test" at bounding box center [495, 357] width 362 height 26
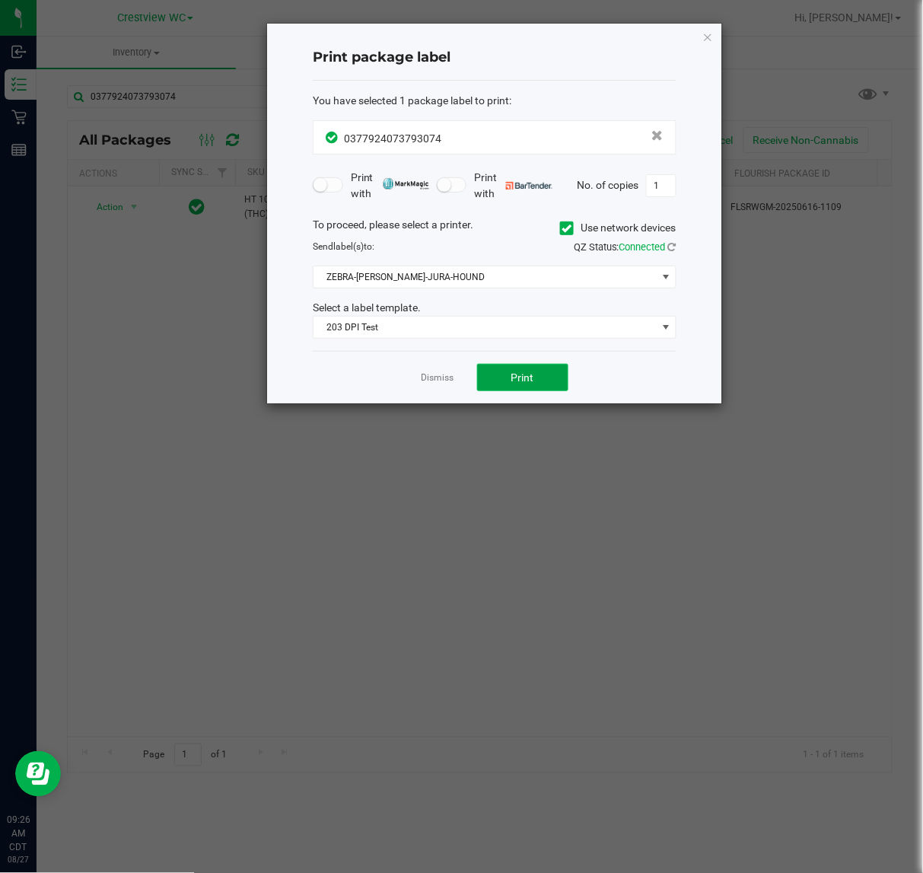
click at [546, 382] on button "Print" at bounding box center [522, 377] width 91 height 27
click at [703, 43] on icon "button" at bounding box center [708, 36] width 11 height 18
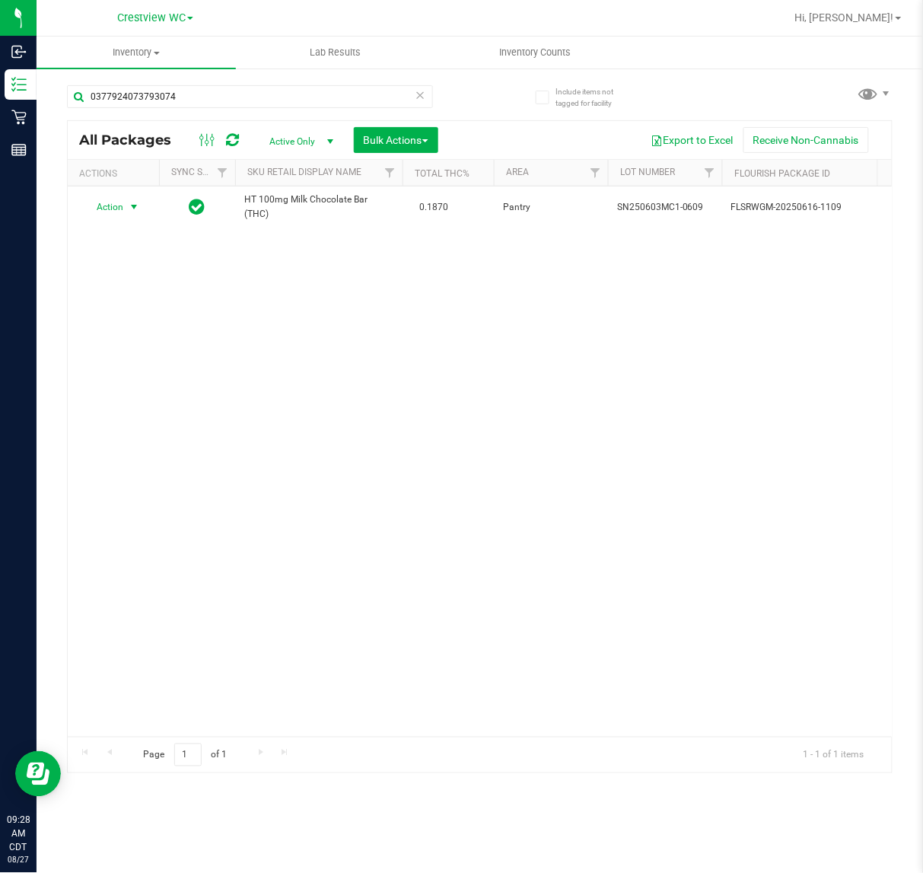
click at [740, 438] on div "Action Action Create package Edit attributes Global inventory Locate package Lo…" at bounding box center [480, 461] width 824 height 550
click at [198, 92] on input "0377924073793074" at bounding box center [250, 96] width 366 height 23
type input "0"
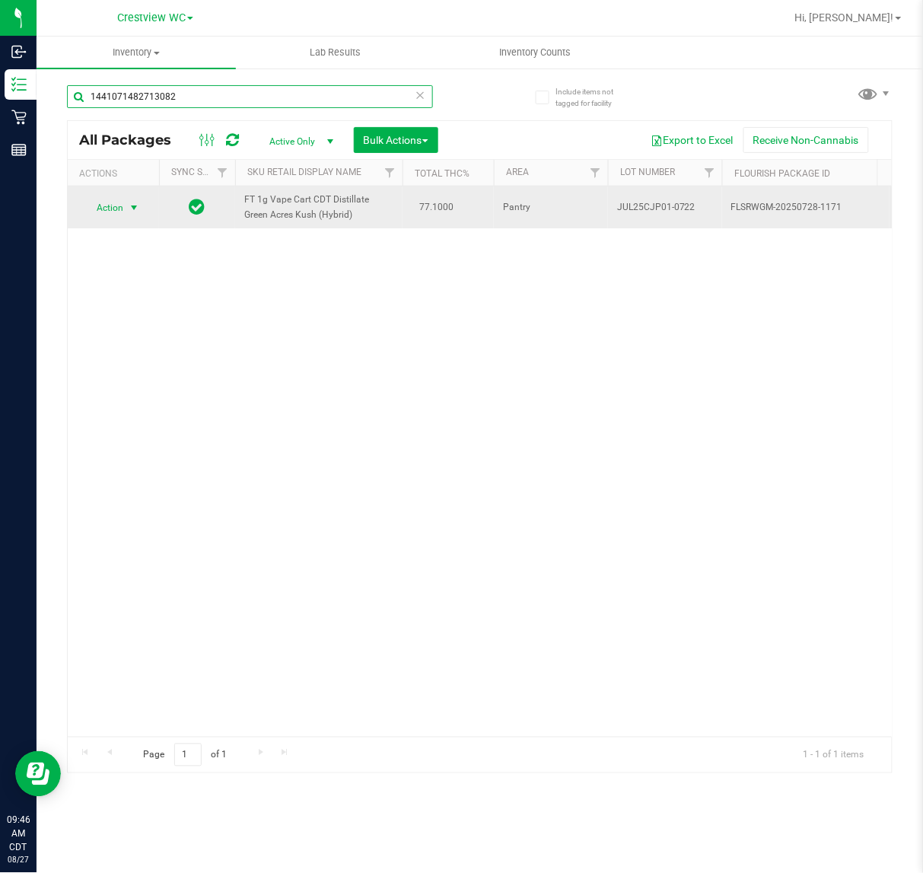
type input "1441071482713082"
click at [134, 202] on span "select" at bounding box center [134, 208] width 12 height 12
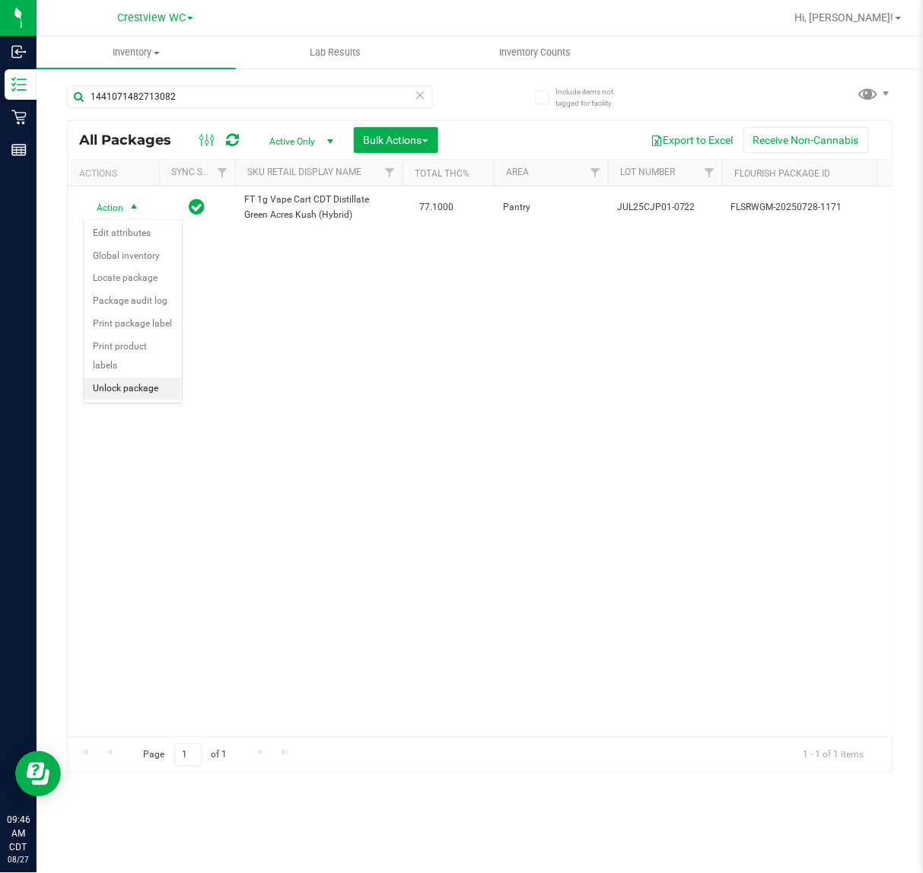
click at [141, 378] on li "Unlock package" at bounding box center [133, 389] width 98 height 23
type input "1"
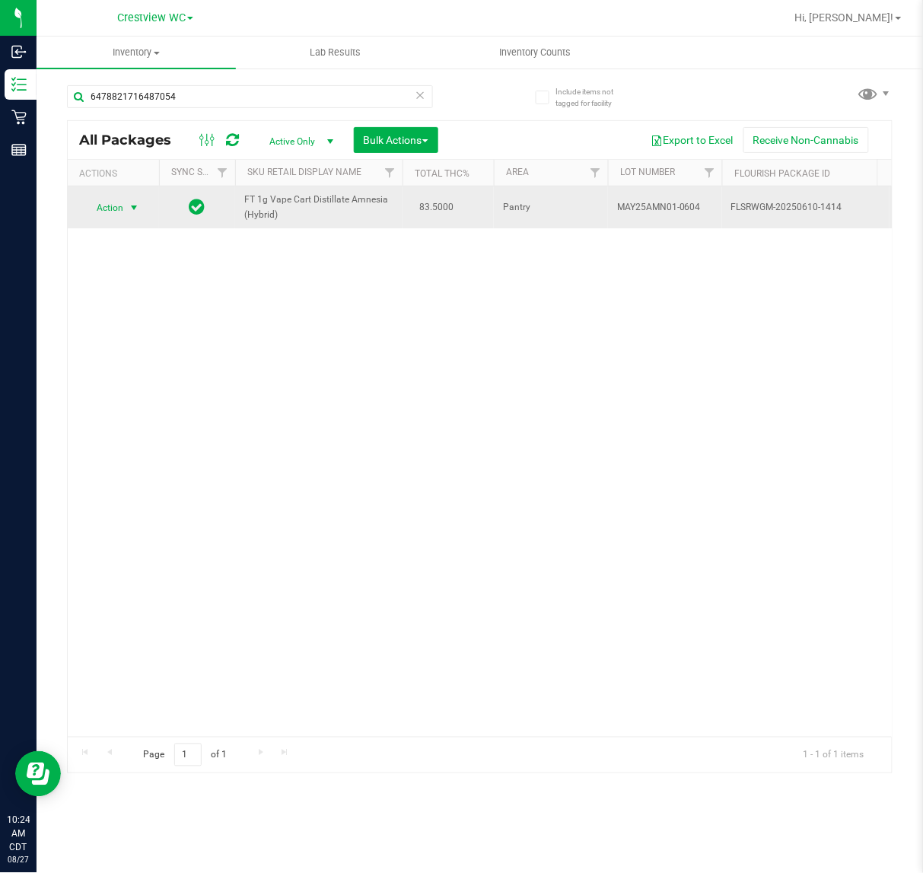
type input "6478821716487054"
click at [131, 200] on span "select" at bounding box center [134, 207] width 19 height 21
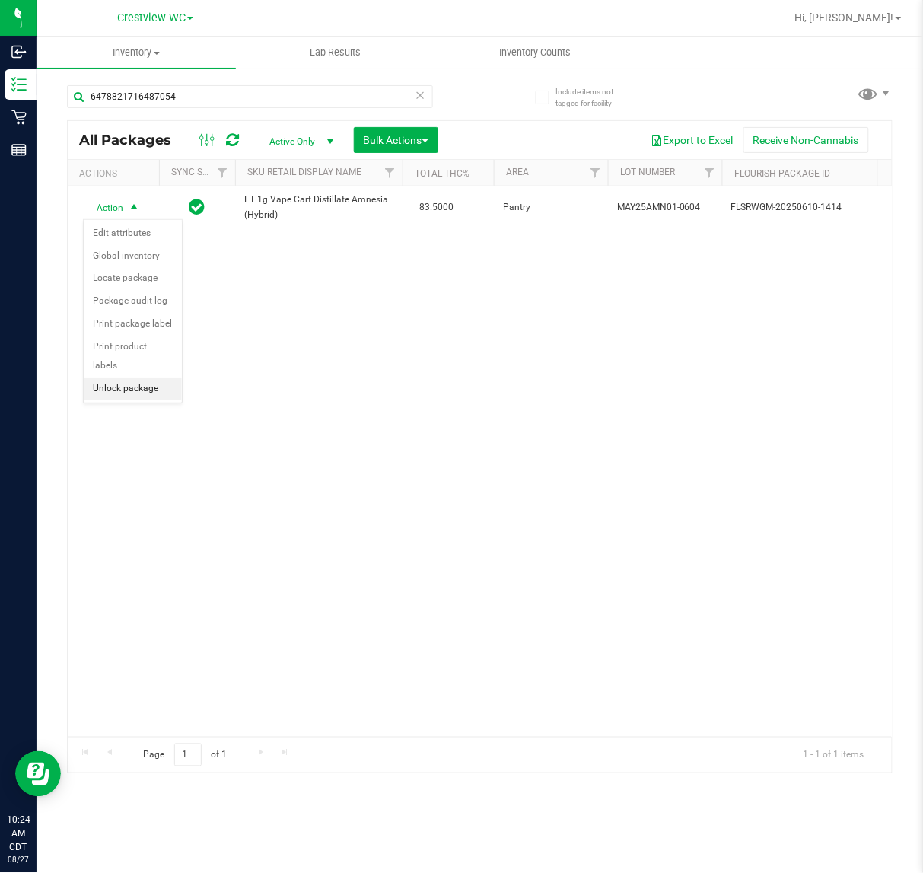
click at [127, 378] on li "Unlock package" at bounding box center [133, 389] width 98 height 23
click at [708, 463] on div "Action Action Create package Edit attributes Global inventory Locate package Lo…" at bounding box center [480, 461] width 824 height 550
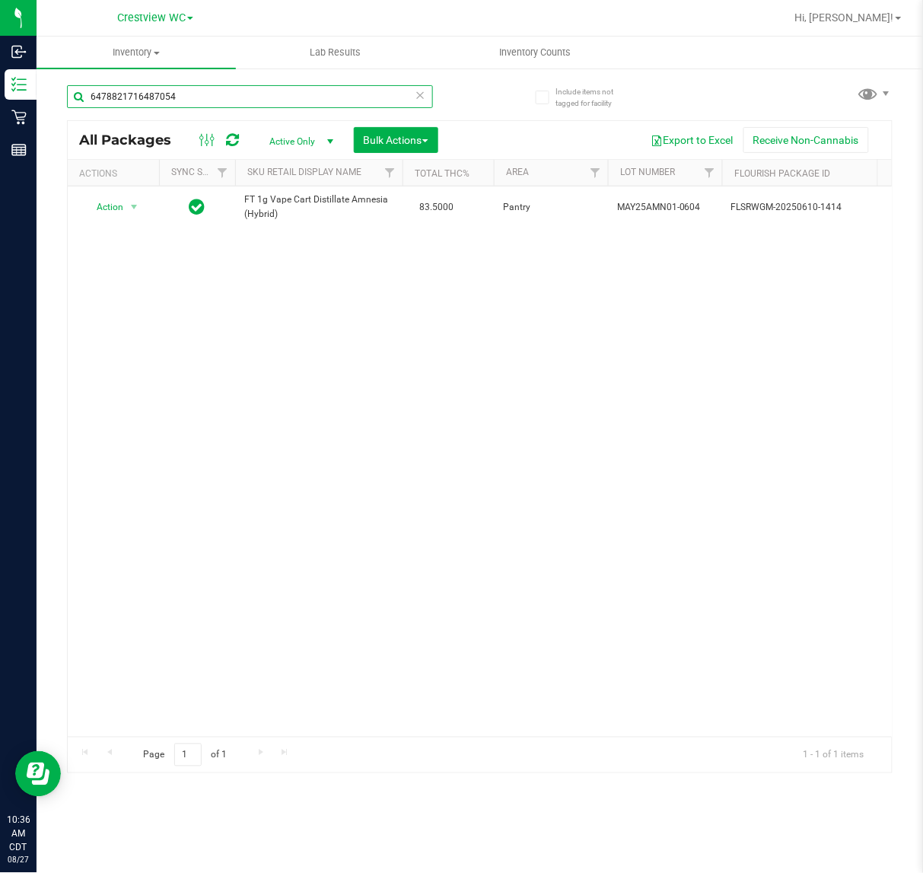
click at [221, 93] on input "6478821716487054" at bounding box center [250, 96] width 366 height 23
type input "6"
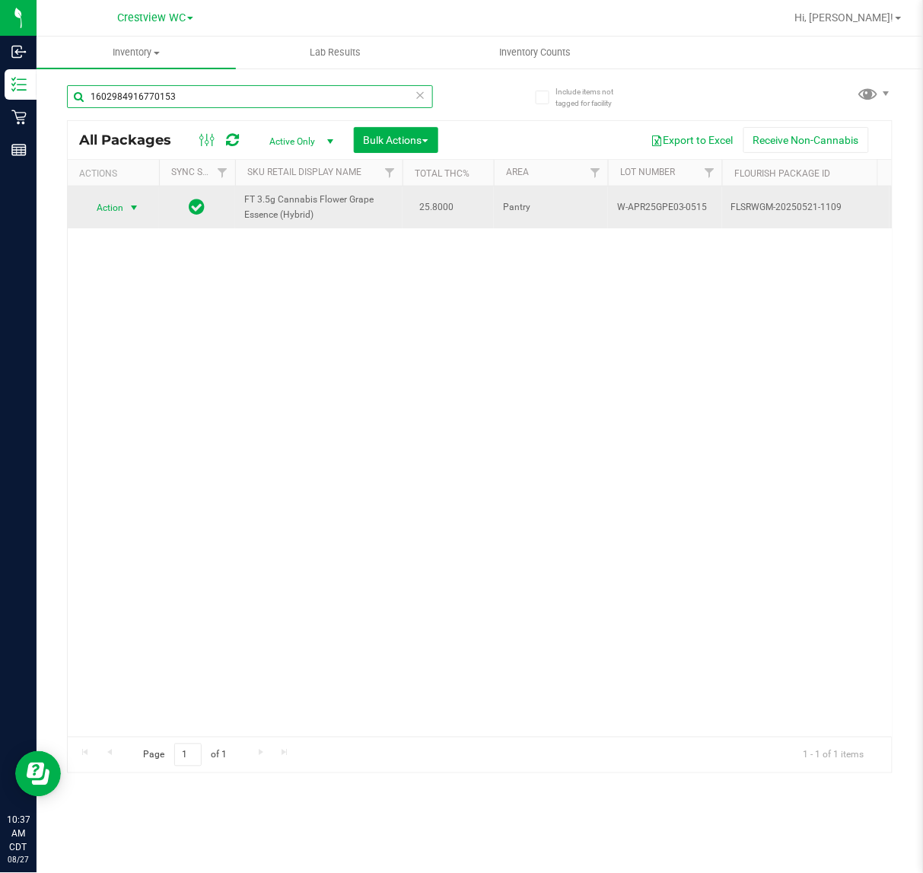
type input "1602984916770153"
click at [135, 206] on span "select" at bounding box center [134, 208] width 12 height 12
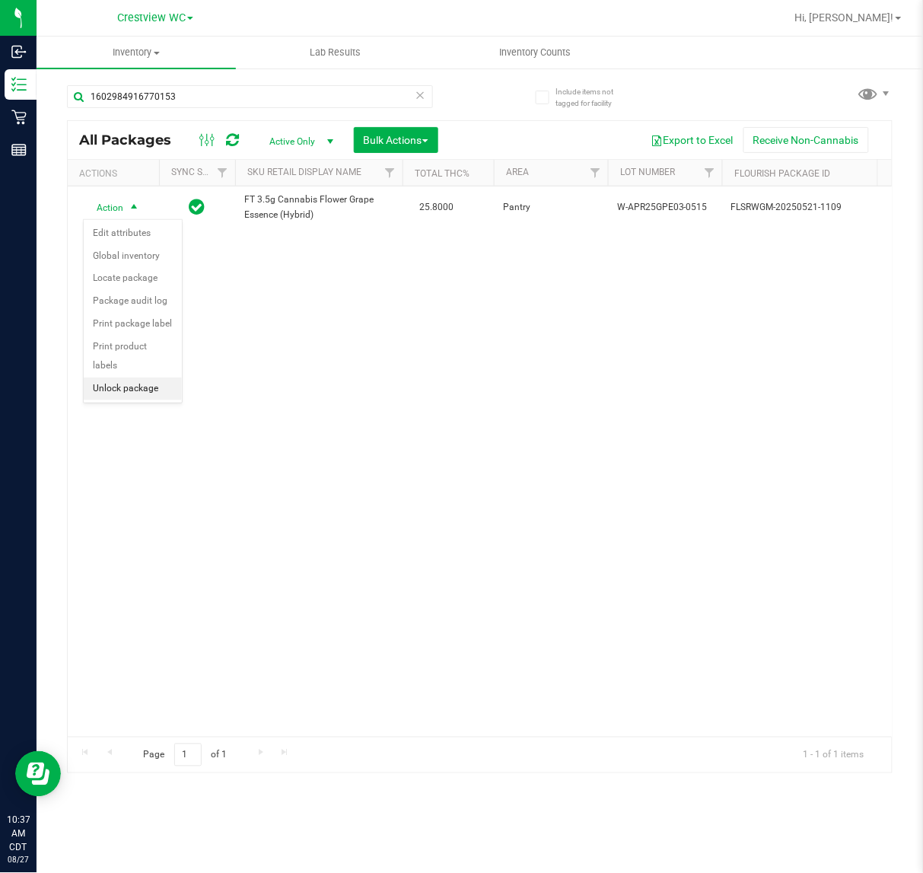
click at [147, 378] on li "Unlock package" at bounding box center [133, 389] width 98 height 23
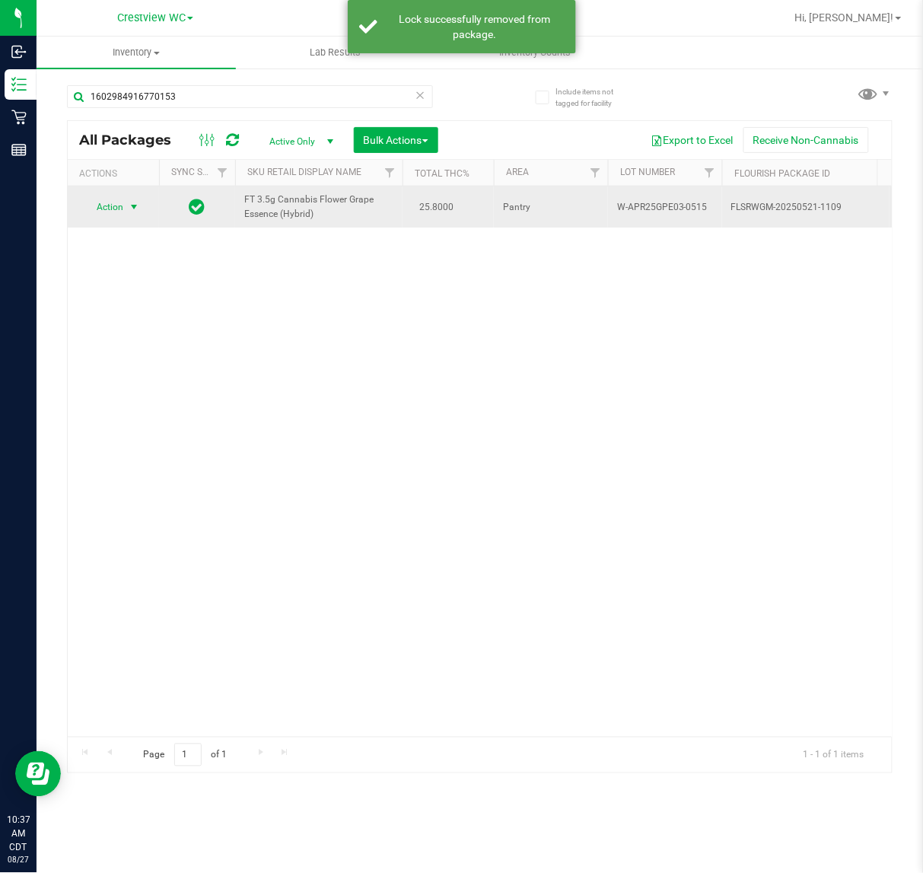
click at [139, 203] on span "select" at bounding box center [134, 207] width 12 height 12
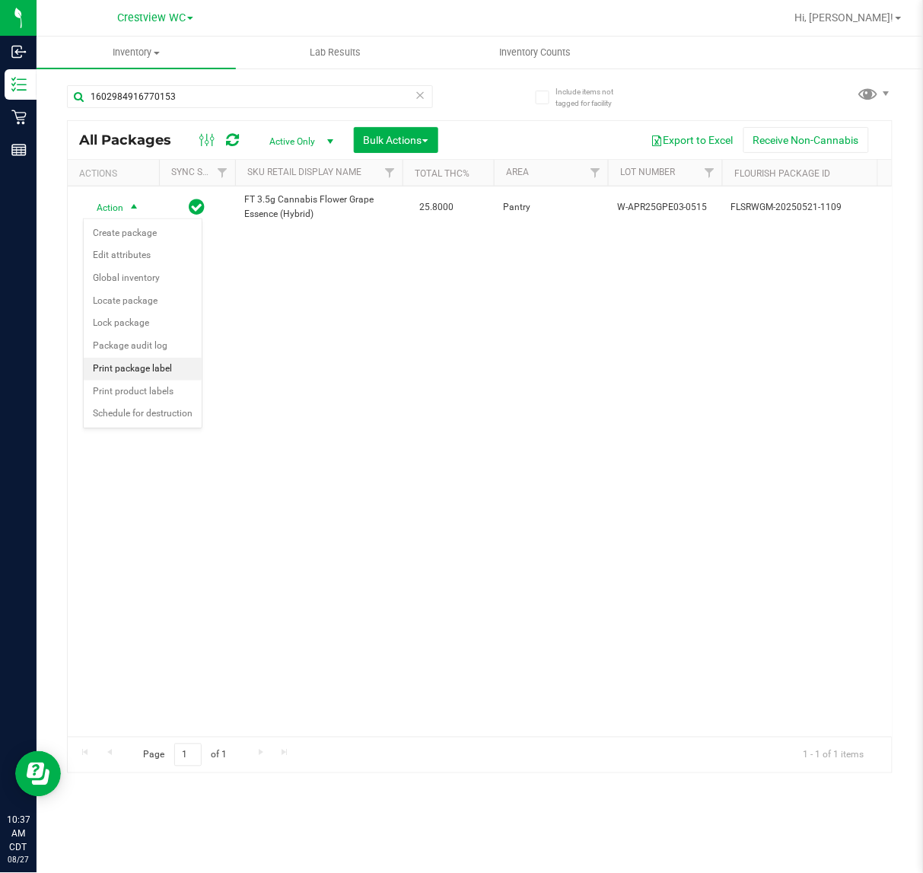
click at [161, 371] on li "Print package label" at bounding box center [143, 369] width 118 height 23
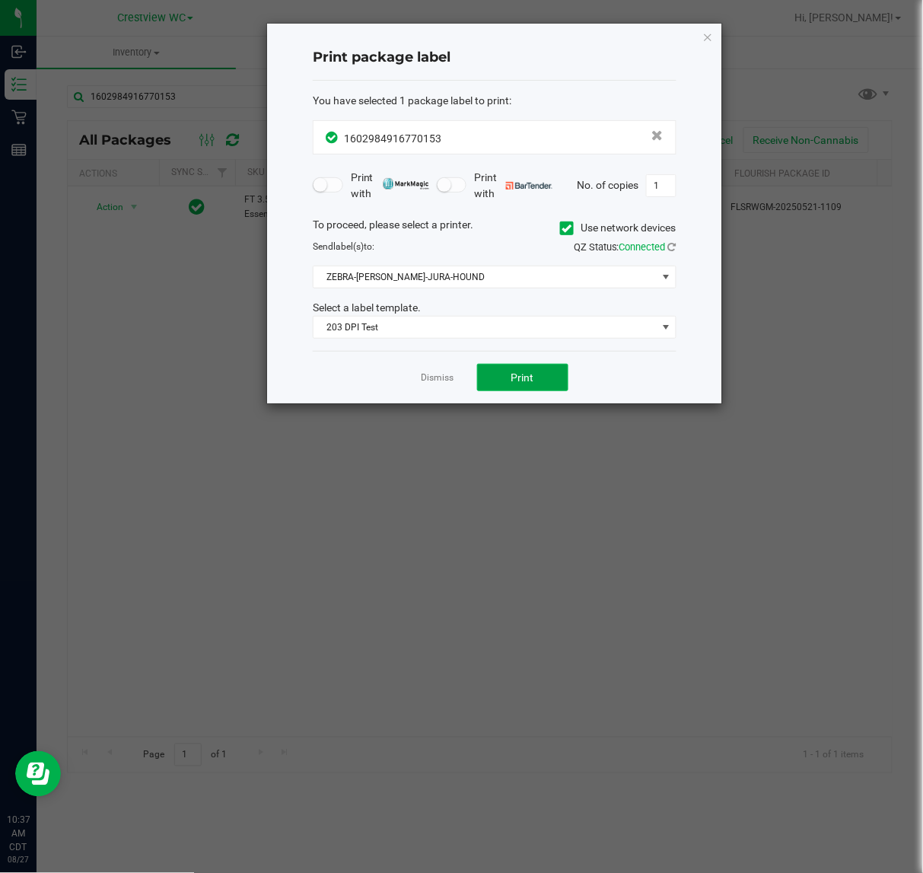
click at [565, 375] on button "Print" at bounding box center [522, 377] width 91 height 27
click at [708, 37] on icon "button" at bounding box center [708, 36] width 11 height 18
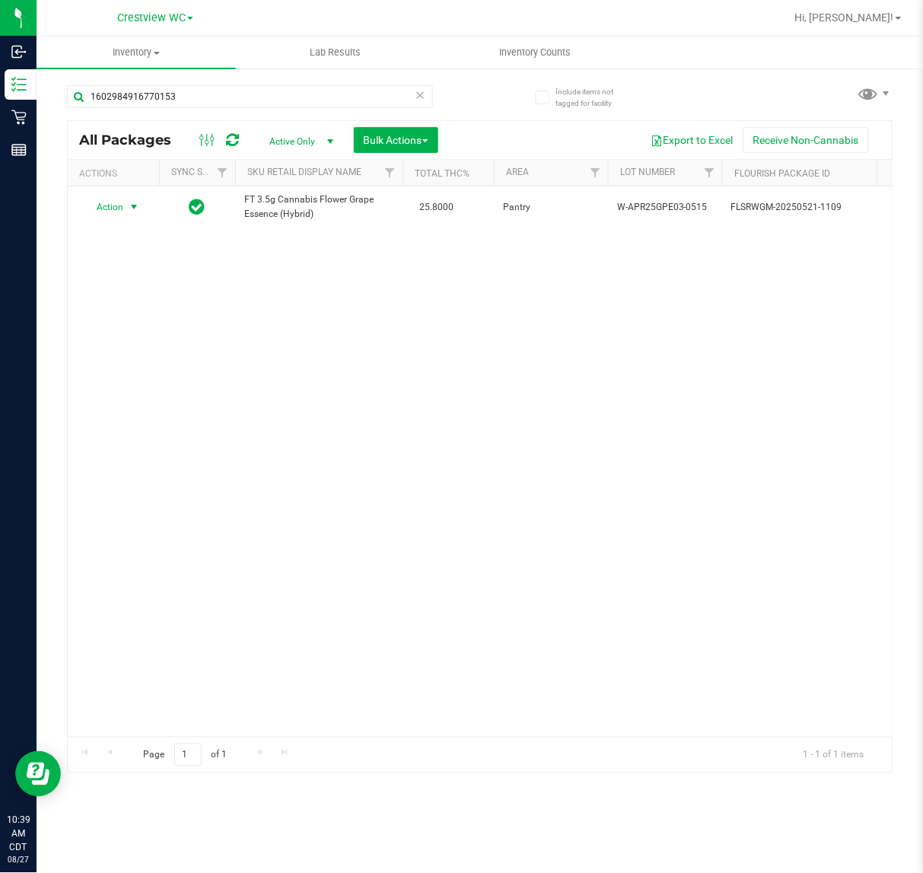
click at [568, 435] on div "Action Action Create package Edit attributes Global inventory Locate package Lo…" at bounding box center [480, 461] width 824 height 550
click at [222, 96] on input "1602984916770153" at bounding box center [250, 96] width 366 height 23
type input "1"
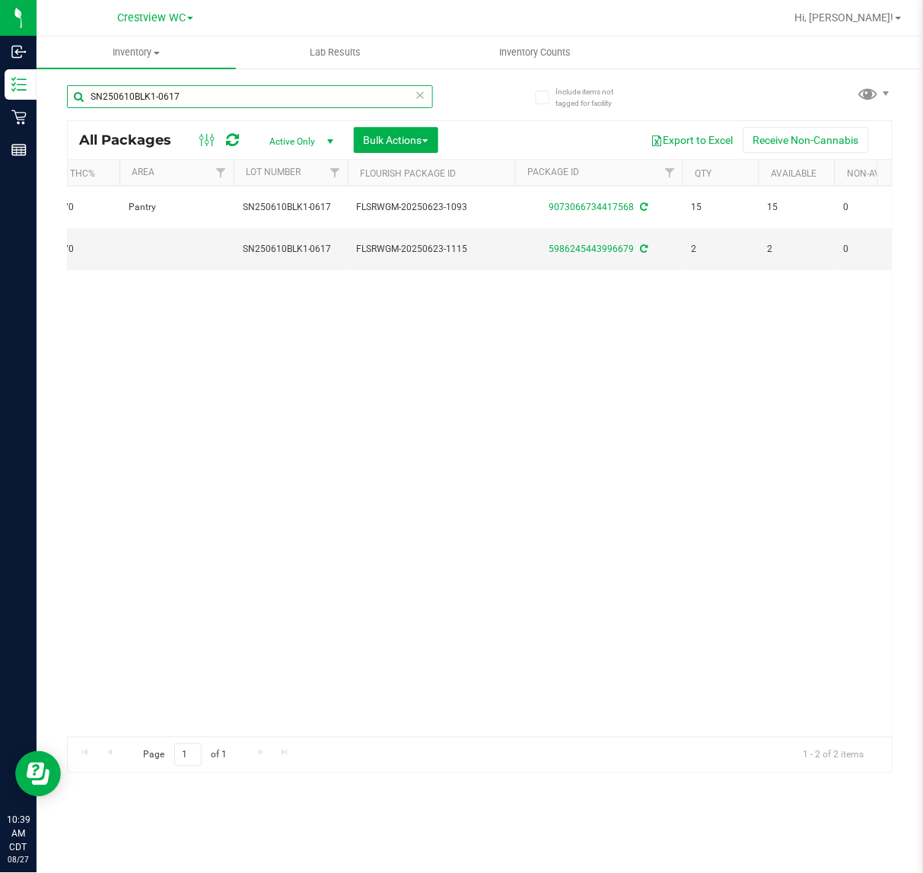
scroll to position [0, 123]
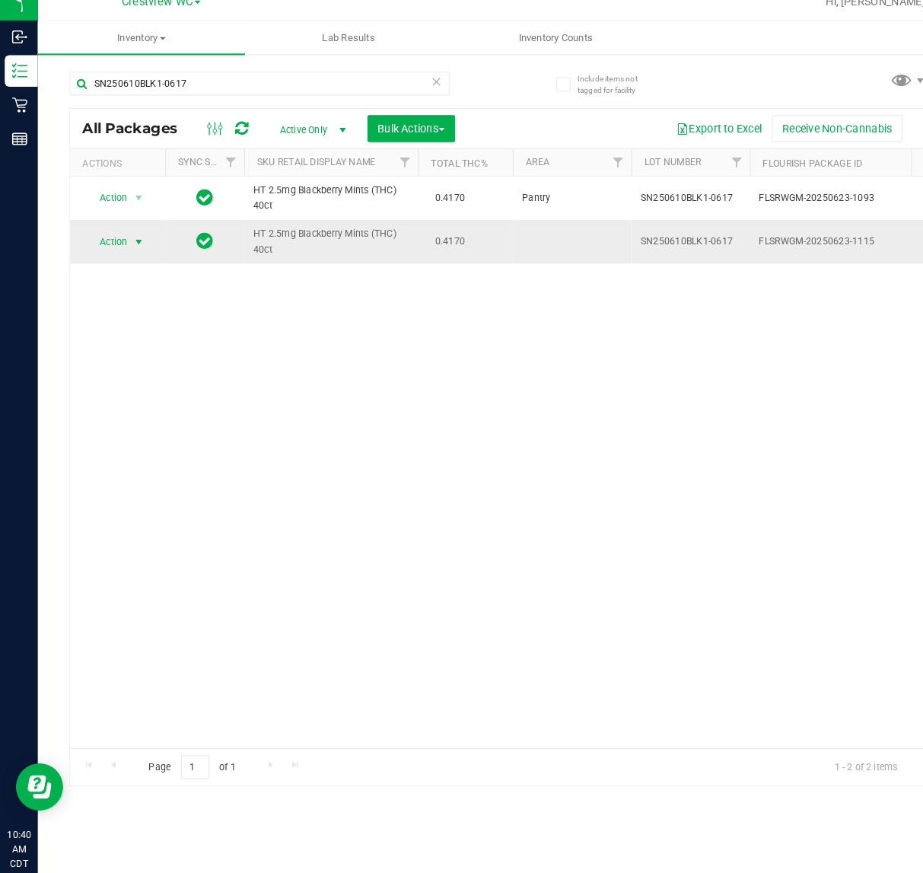
click at [138, 247] on span "select" at bounding box center [134, 250] width 12 height 12
click at [155, 414] on li "Print package label" at bounding box center [143, 411] width 118 height 23
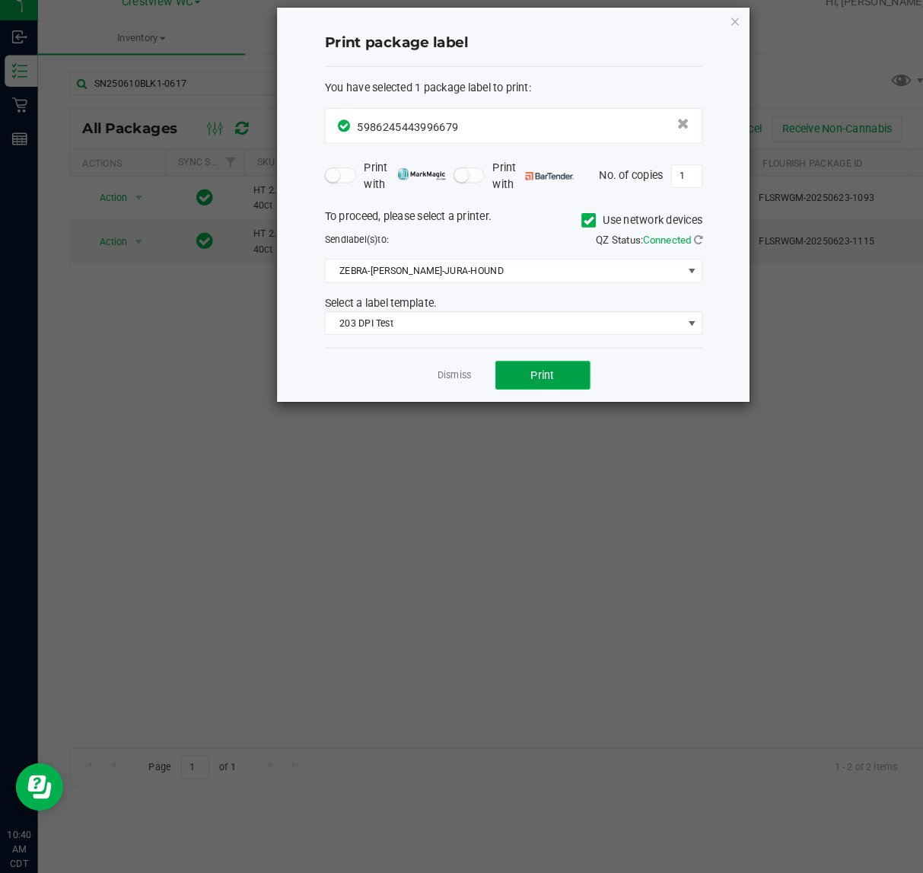
click at [556, 374] on button "Print" at bounding box center [522, 377] width 91 height 27
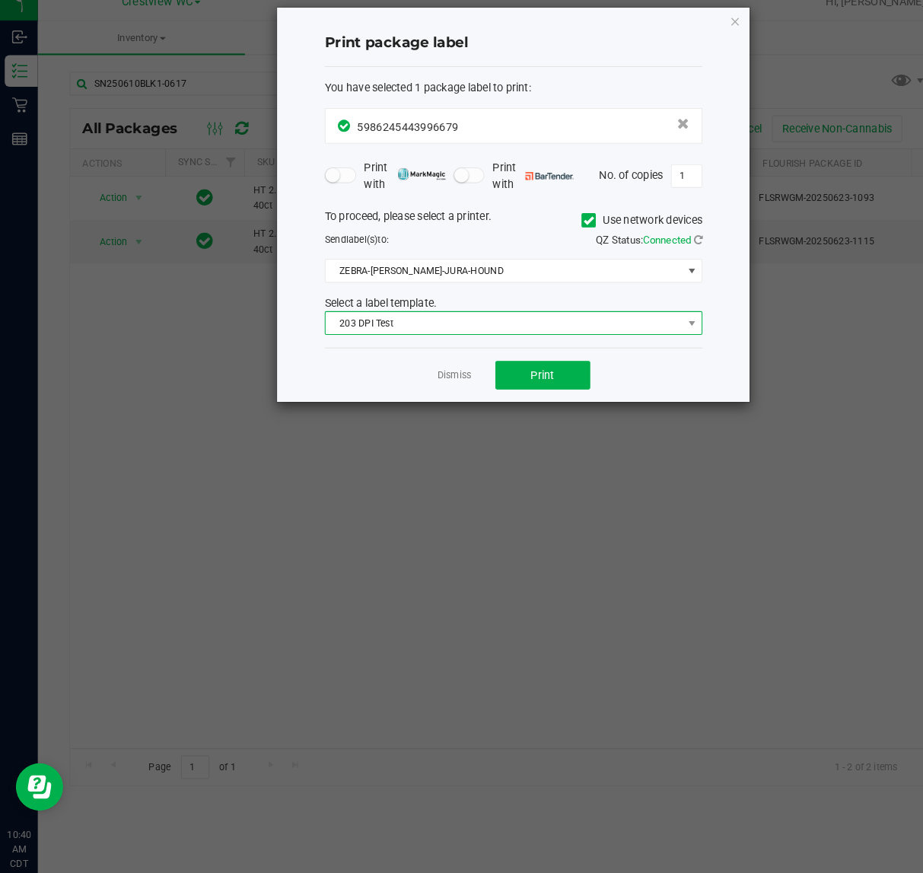
click at [454, 328] on span "203 DPI Test" at bounding box center [485, 327] width 343 height 21
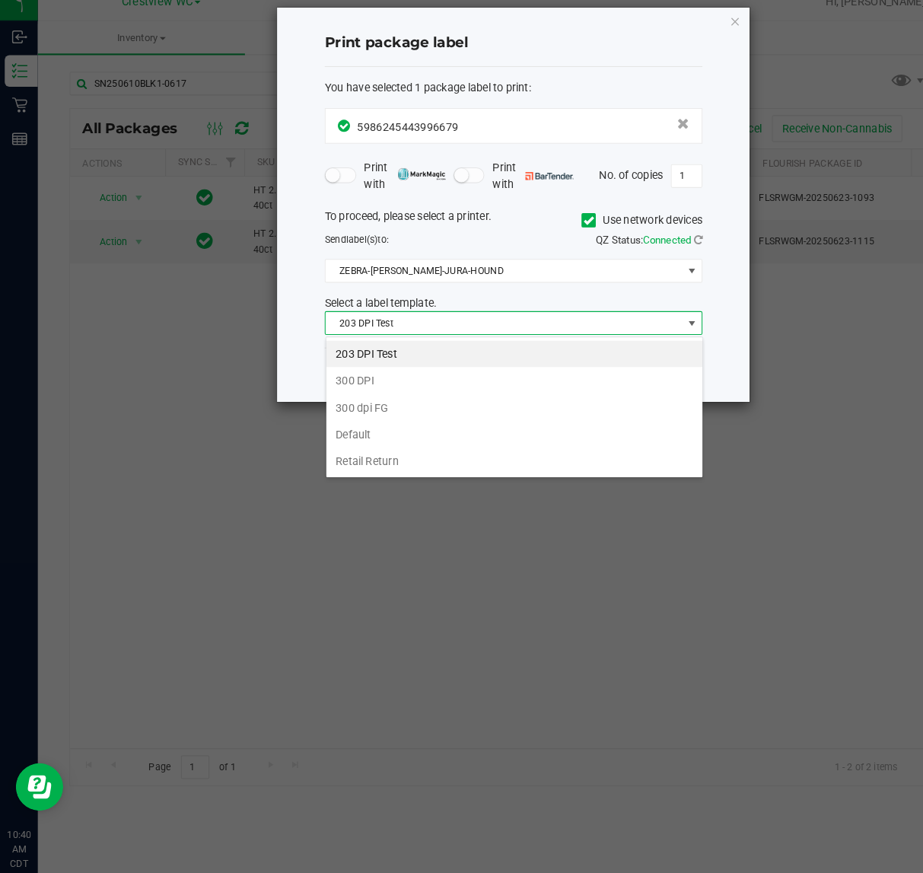
click at [748, 510] on ngb-modal-window "Print package label You have selected 1 package label to print : 59862454439966…" at bounding box center [467, 436] width 935 height 873
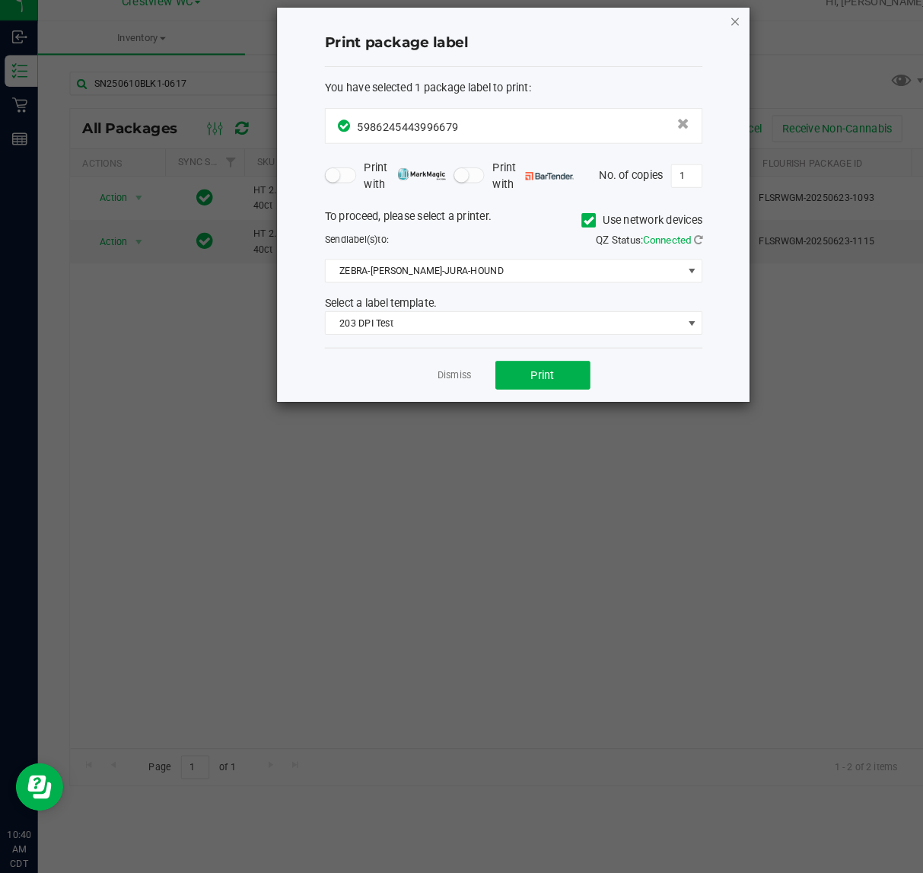
click at [708, 36] on icon "button" at bounding box center [708, 36] width 11 height 18
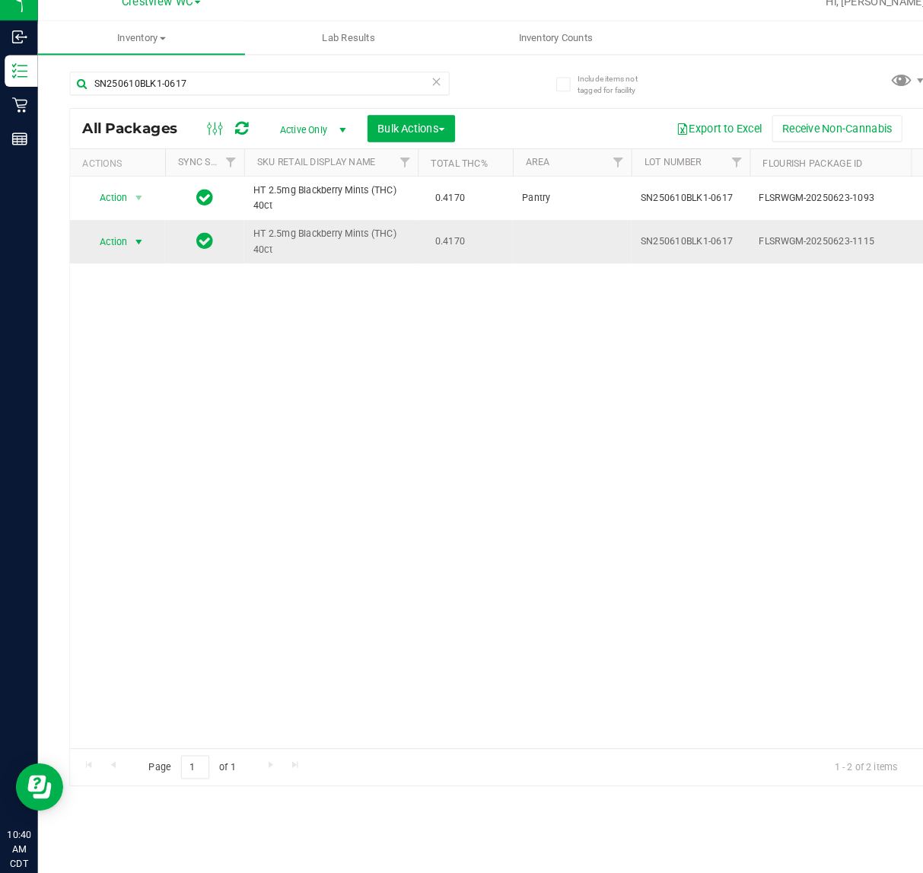
click at [133, 250] on span "select" at bounding box center [134, 250] width 12 height 12
click at [148, 435] on li "Print product labels" at bounding box center [143, 433] width 118 height 23
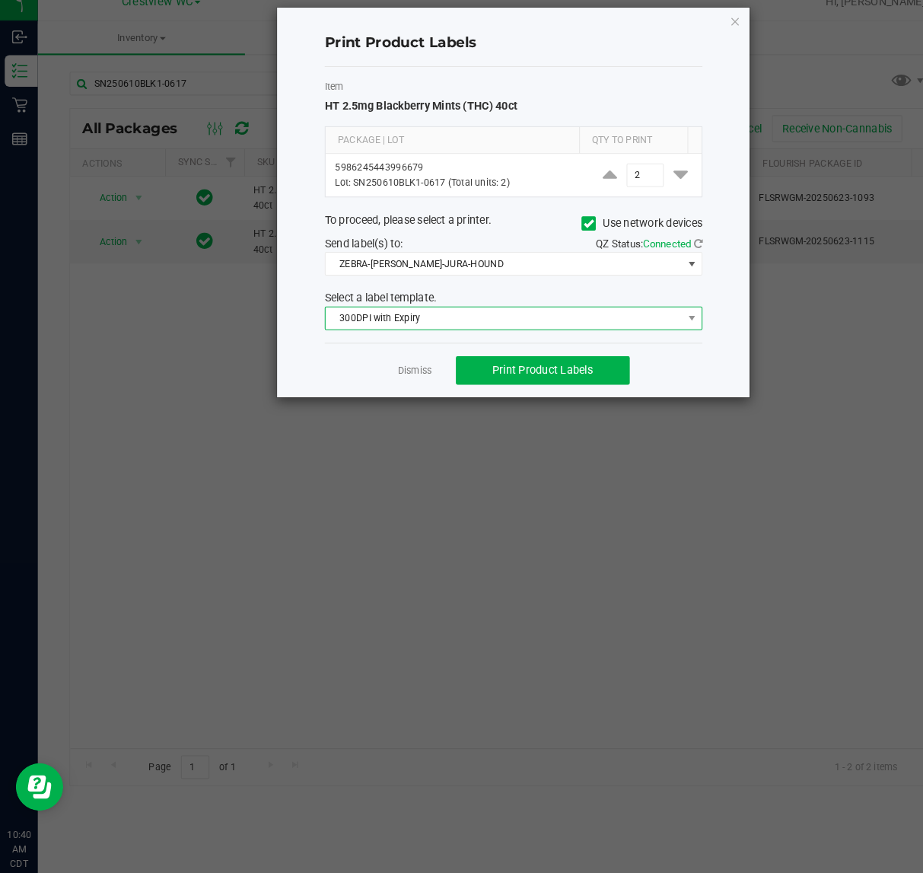
click at [476, 332] on span "300DPI with Expiry" at bounding box center [485, 322] width 343 height 21
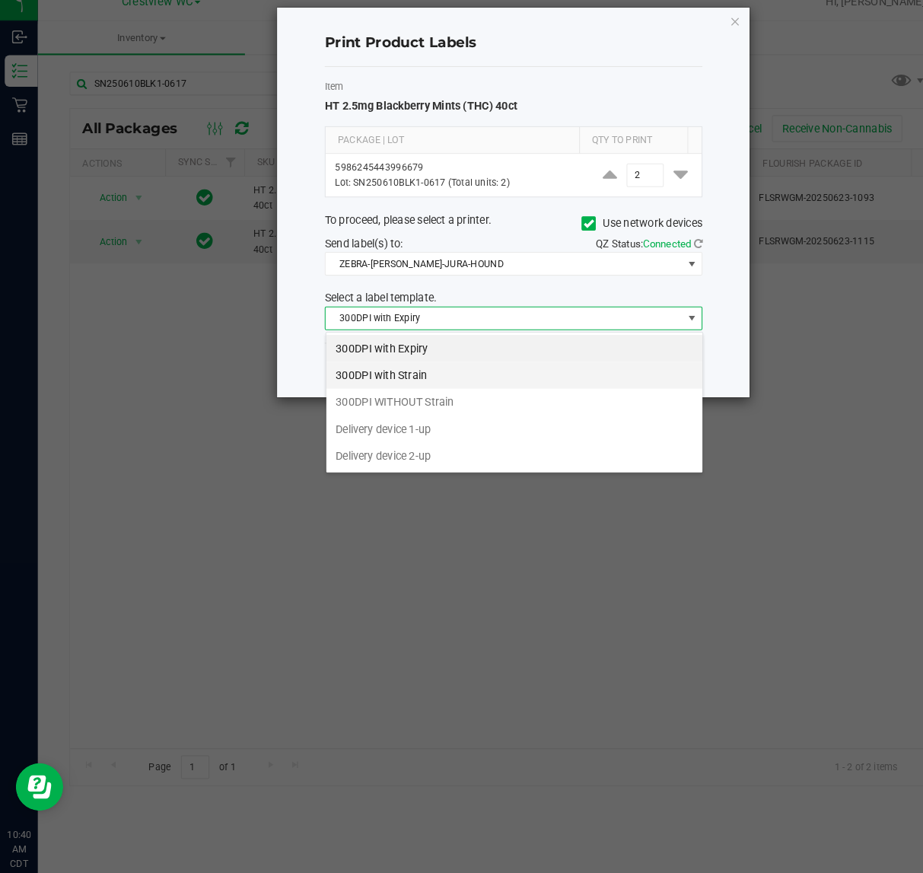
click at [421, 390] on li "300DPI with Strain" at bounding box center [495, 378] width 362 height 26
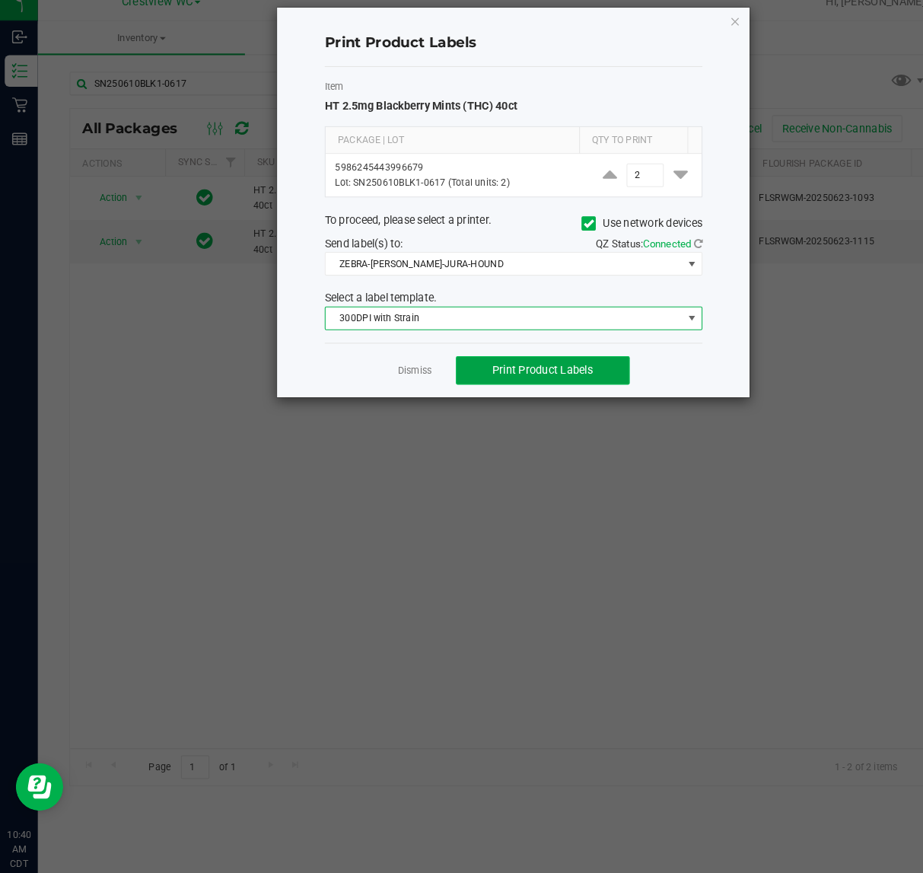
click at [566, 375] on span "Print Product Labels" at bounding box center [522, 372] width 97 height 12
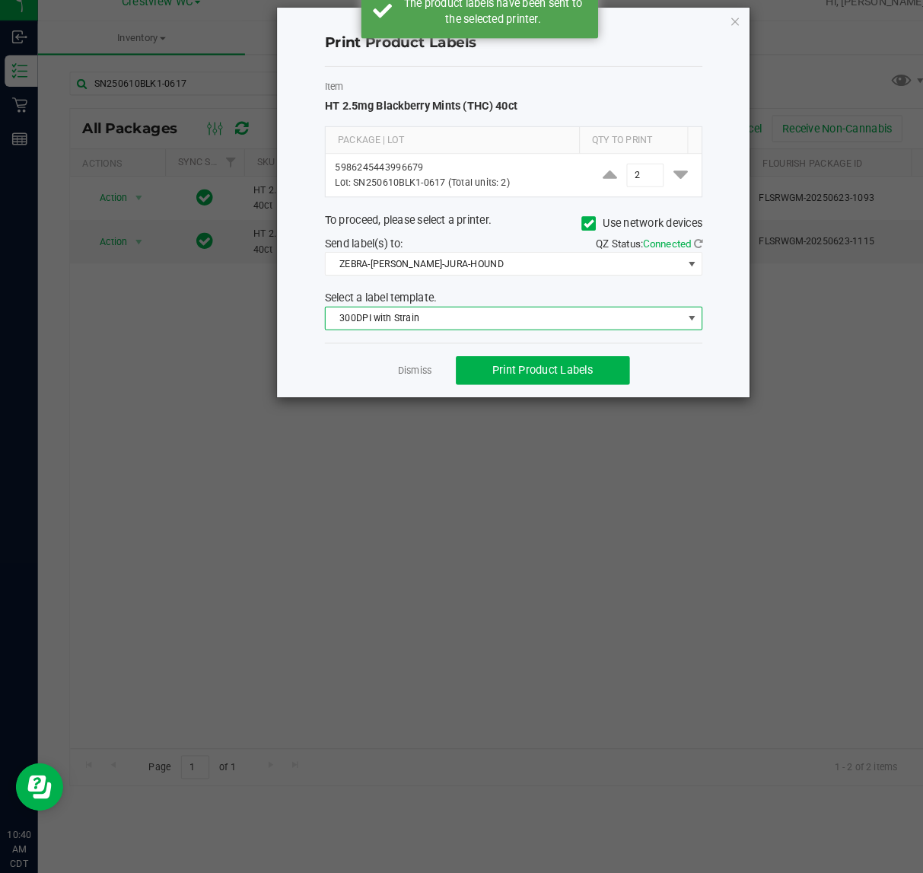
click at [661, 324] on span at bounding box center [666, 323] width 12 height 12
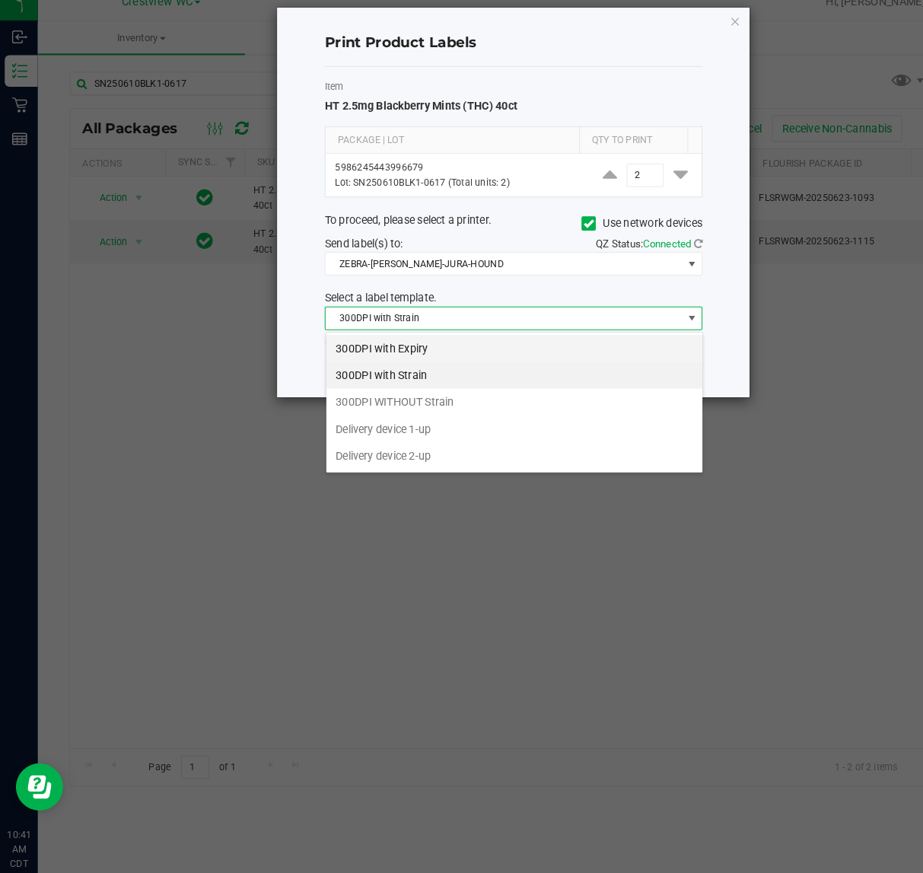
click at [430, 346] on li "300DPI with Expiry" at bounding box center [495, 352] width 362 height 26
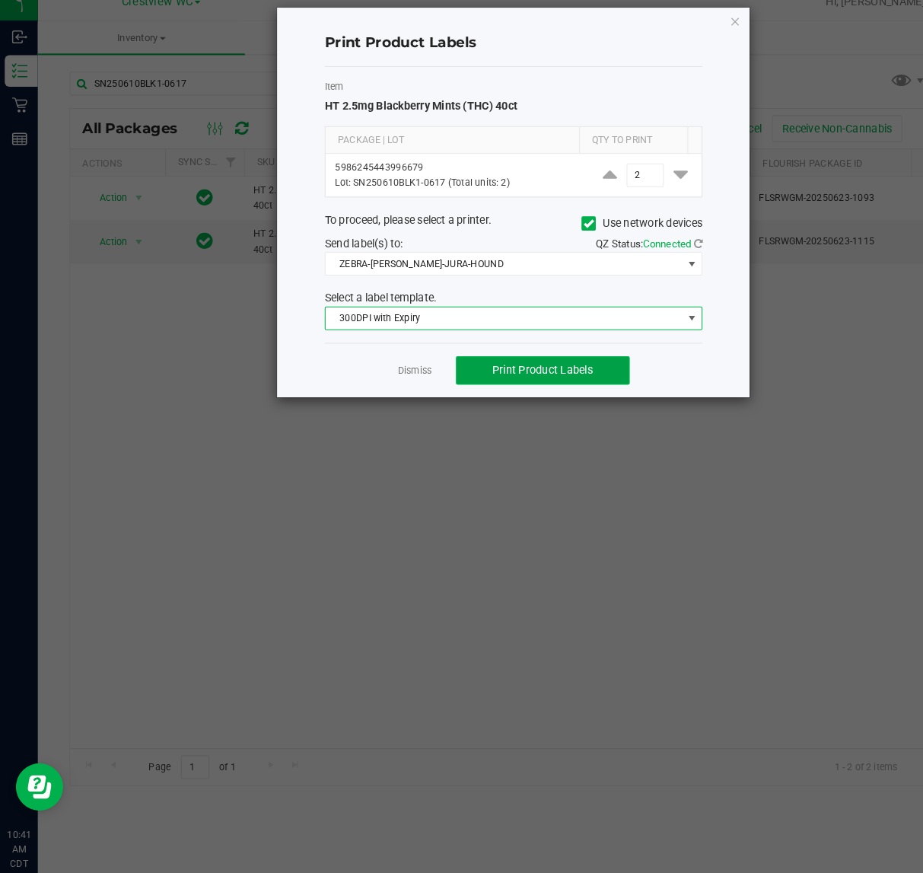
click at [548, 371] on span "Print Product Labels" at bounding box center [522, 372] width 97 height 12
click at [671, 323] on span at bounding box center [666, 323] width 12 height 12
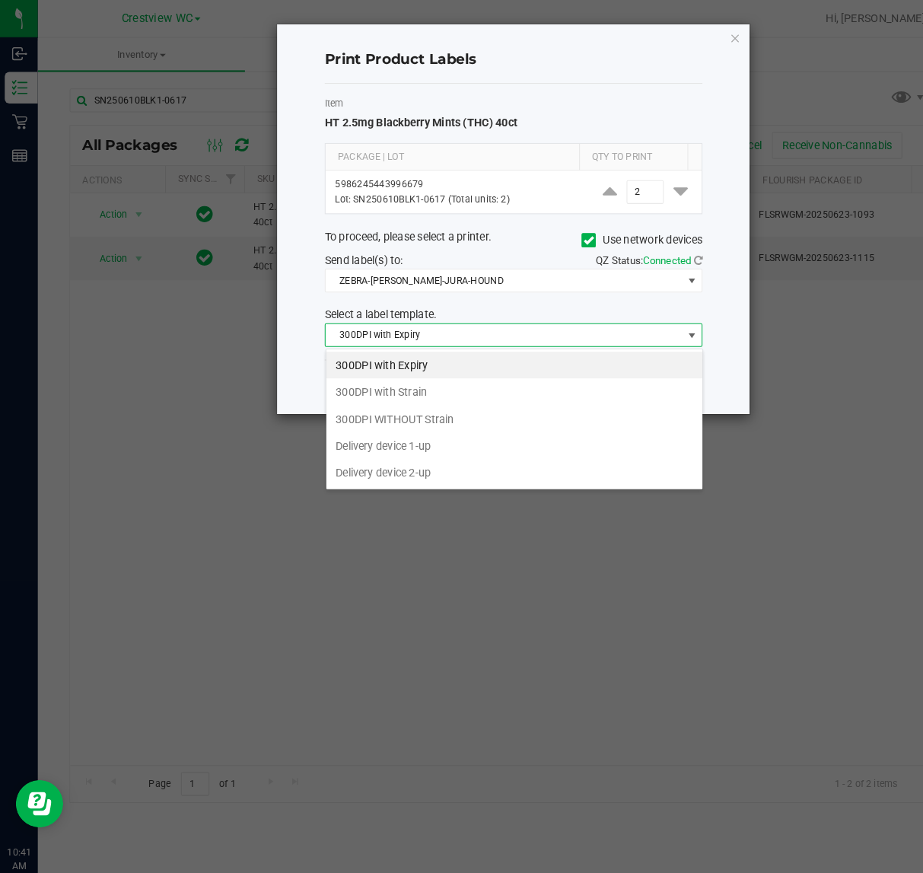
click at [573, 588] on ngb-modal-window "Print Product Labels Item HT 2.5mg Blackberry Mints (THC) 40ct Package | Lot Qt…" at bounding box center [467, 436] width 935 height 873
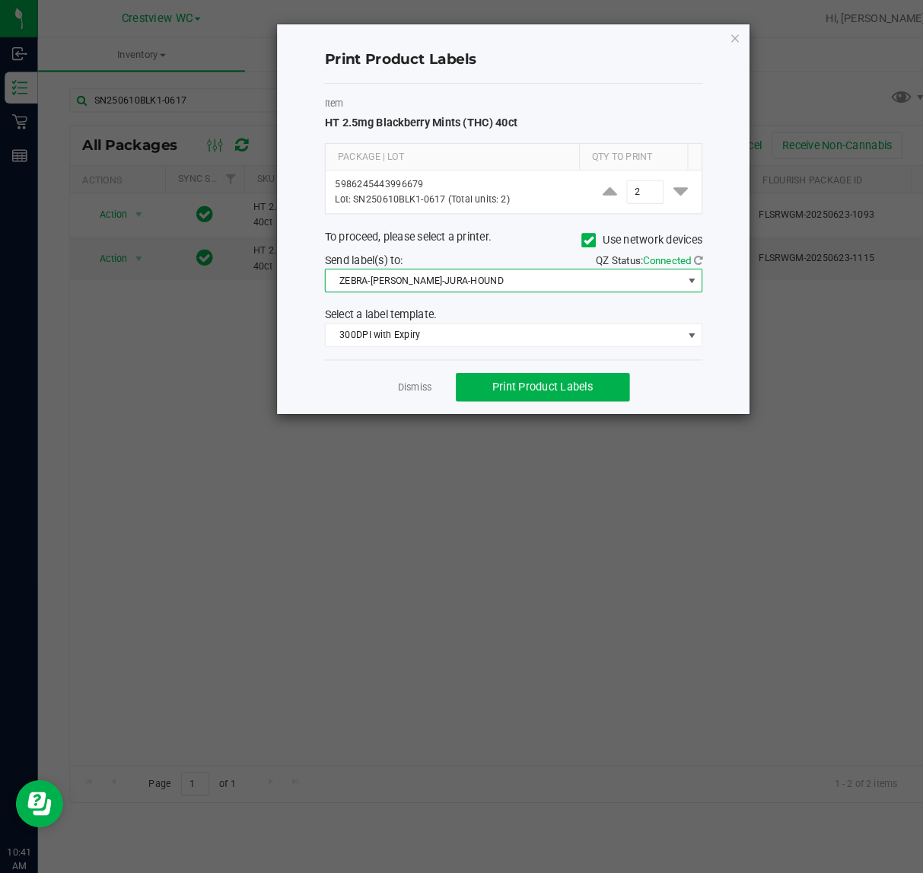
click at [666, 272] on span at bounding box center [666, 270] width 12 height 12
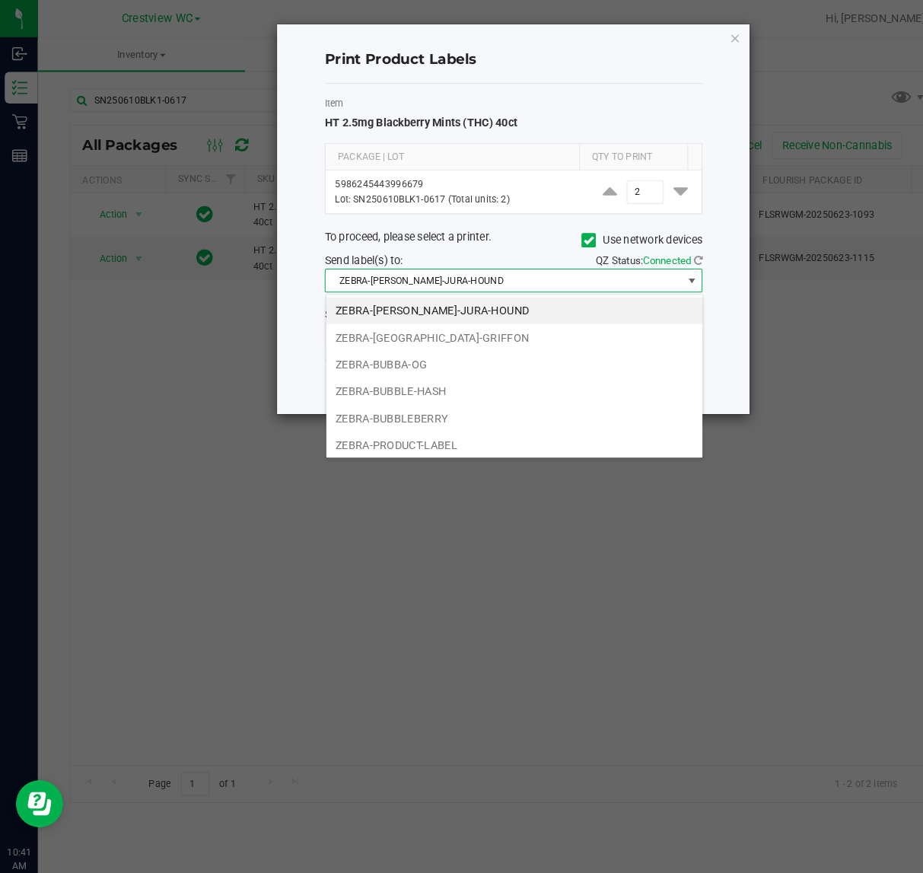
scroll to position [24, 363]
click at [424, 431] on li "ZEBRA-PRODUCT-LABEL" at bounding box center [495, 429] width 362 height 26
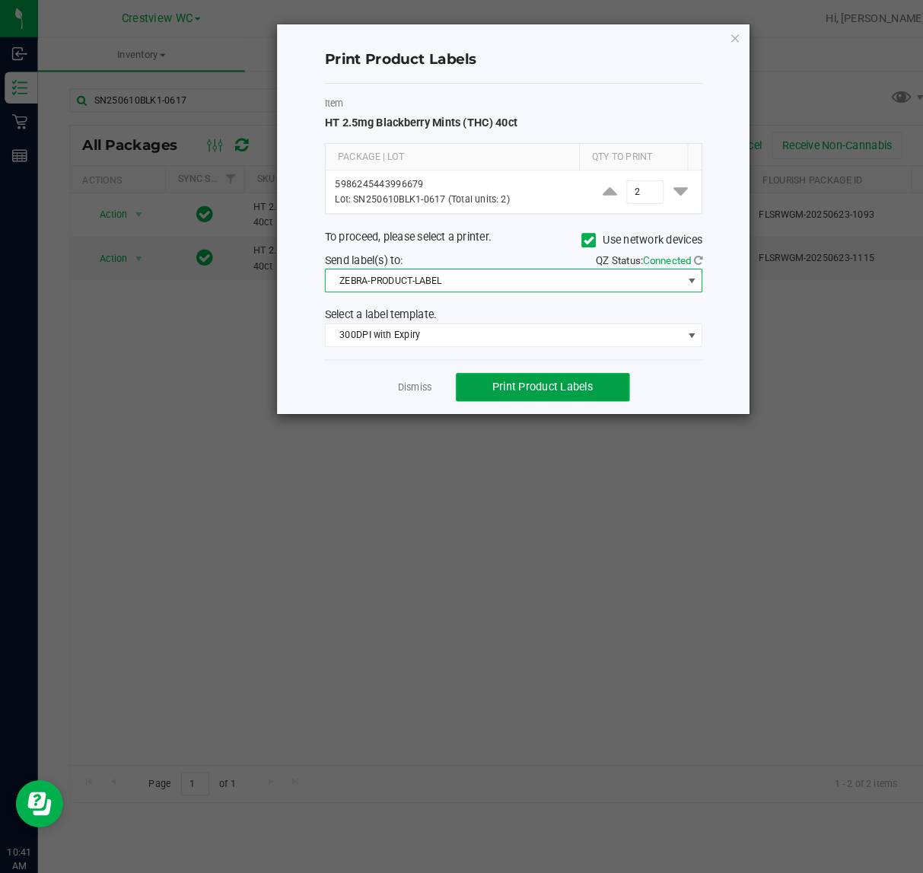
click at [558, 374] on span "Print Product Labels" at bounding box center [522, 372] width 97 height 12
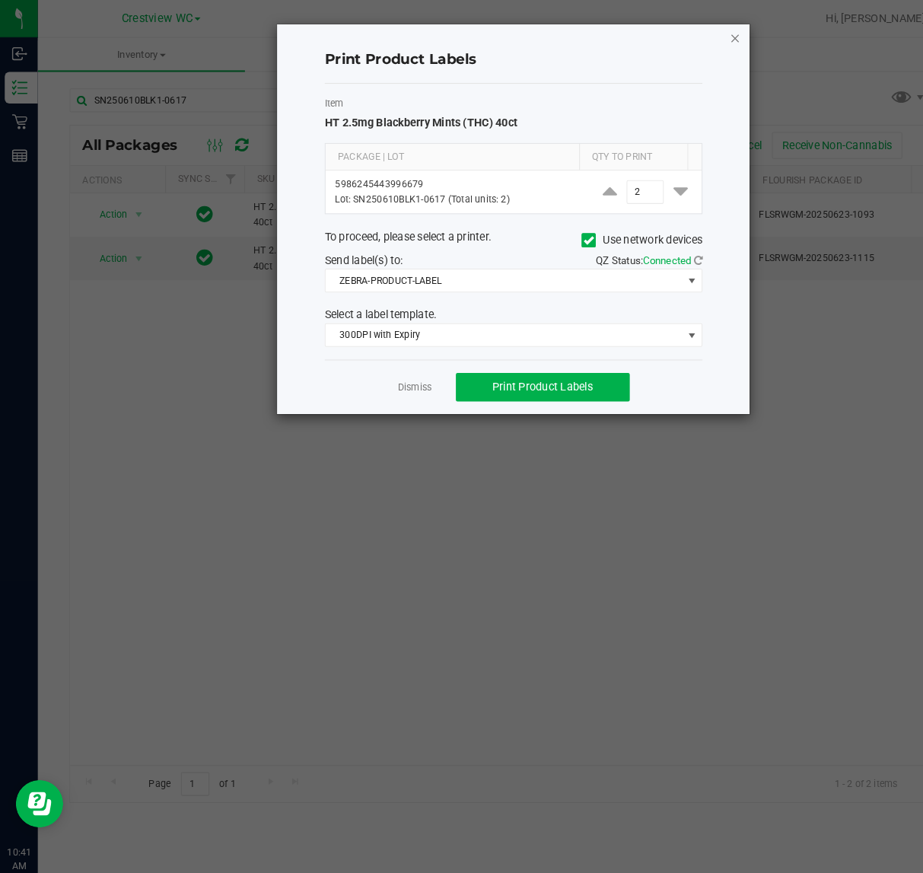
click at [712, 43] on icon "button" at bounding box center [708, 36] width 11 height 18
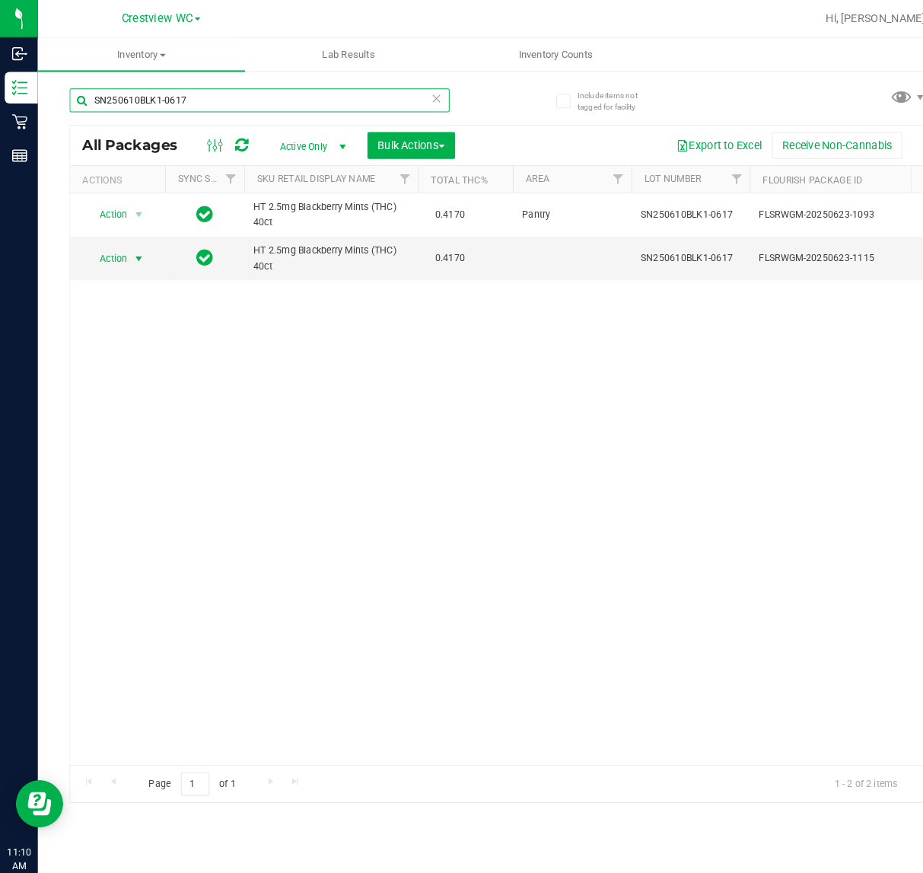
click at [229, 95] on input "SN250610BLK1-0617" at bounding box center [250, 96] width 366 height 23
type input "S"
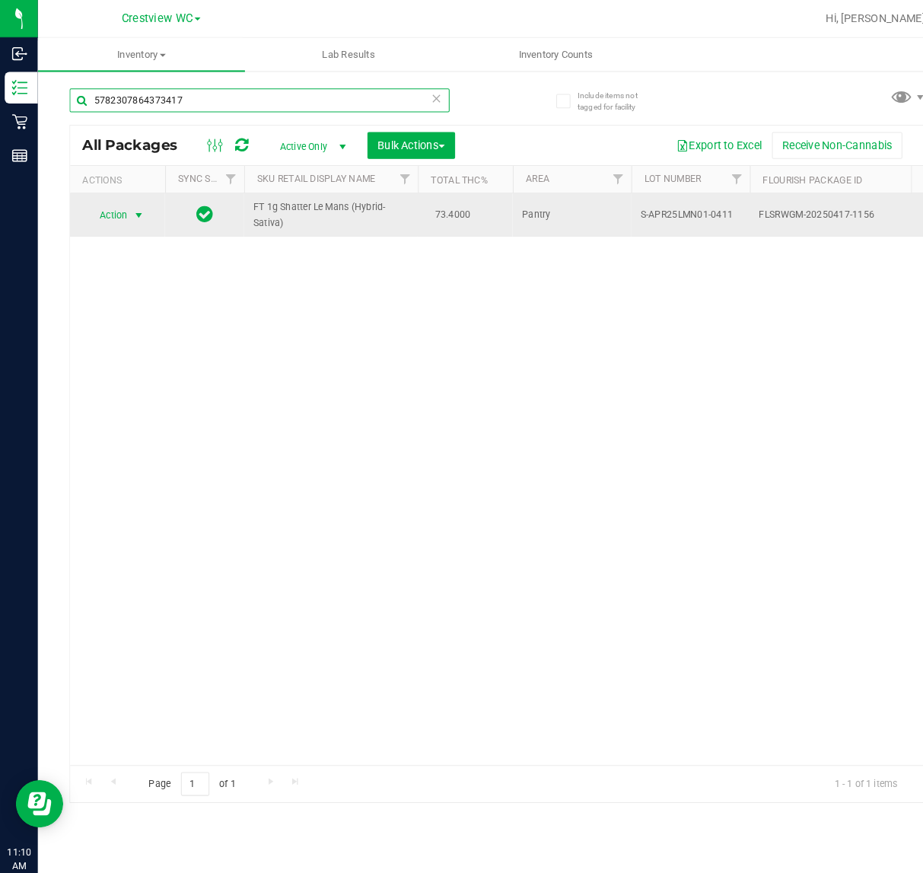
type input "5782307864373417"
click at [134, 208] on span "select" at bounding box center [134, 208] width 12 height 12
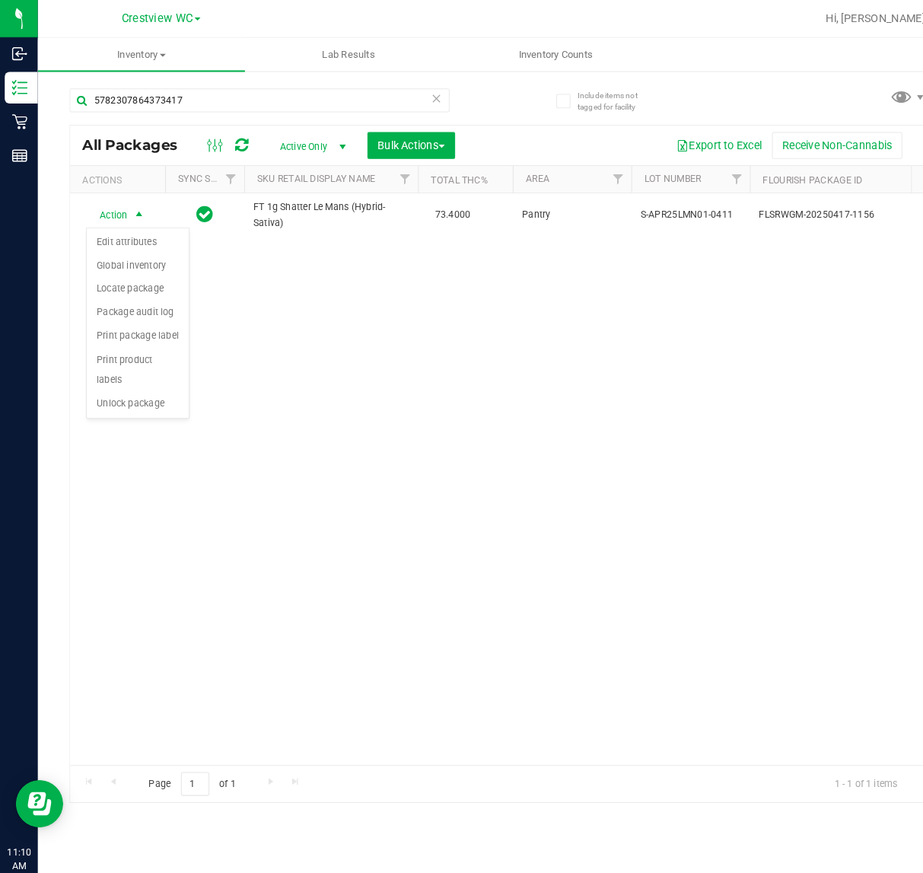
click at [148, 383] on div "Action Edit attributes Global inventory Locate package Package audit log Print …" at bounding box center [133, 311] width 100 height 185
click at [139, 378] on li "Unlock package" at bounding box center [133, 389] width 98 height 23
click at [629, 405] on div "Action Action Create package Edit attributes Global inventory Locate package Lo…" at bounding box center [480, 461] width 824 height 550
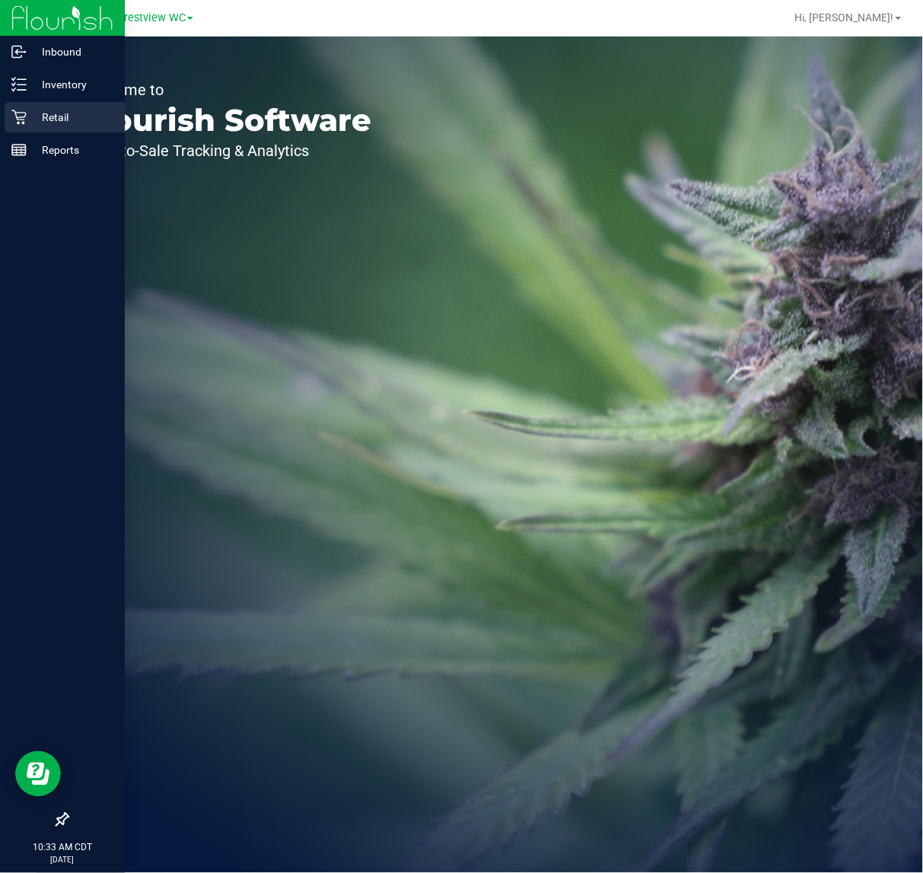
click at [61, 118] on p "Retail" at bounding box center [72, 117] width 91 height 18
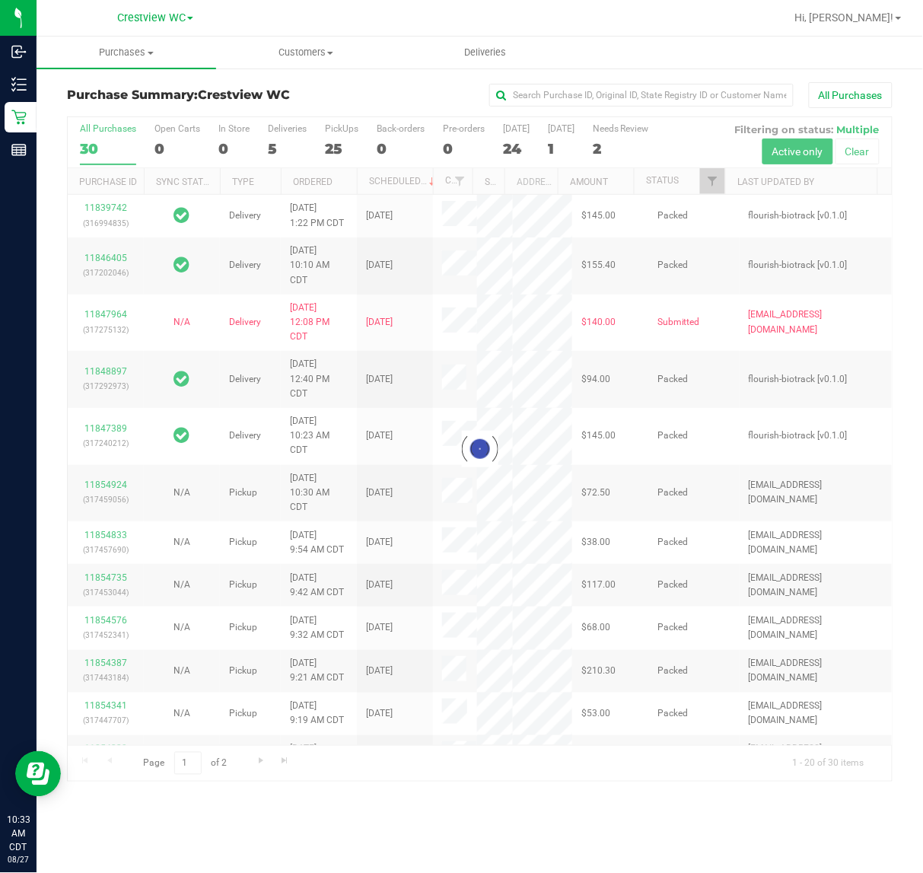
click at [348, 126] on div at bounding box center [480, 449] width 824 height 664
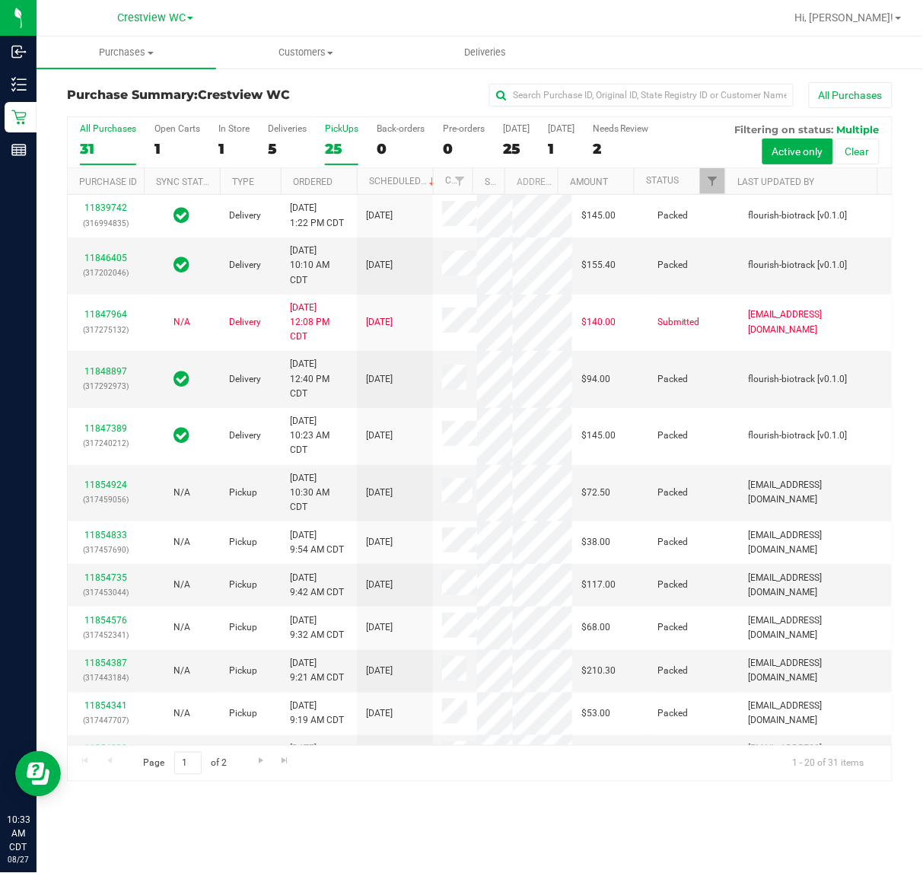
click at [347, 131] on div "PickUps" at bounding box center [341, 128] width 33 height 11
click at [0, 0] on input "PickUps 25" at bounding box center [0, 0] width 0 height 0
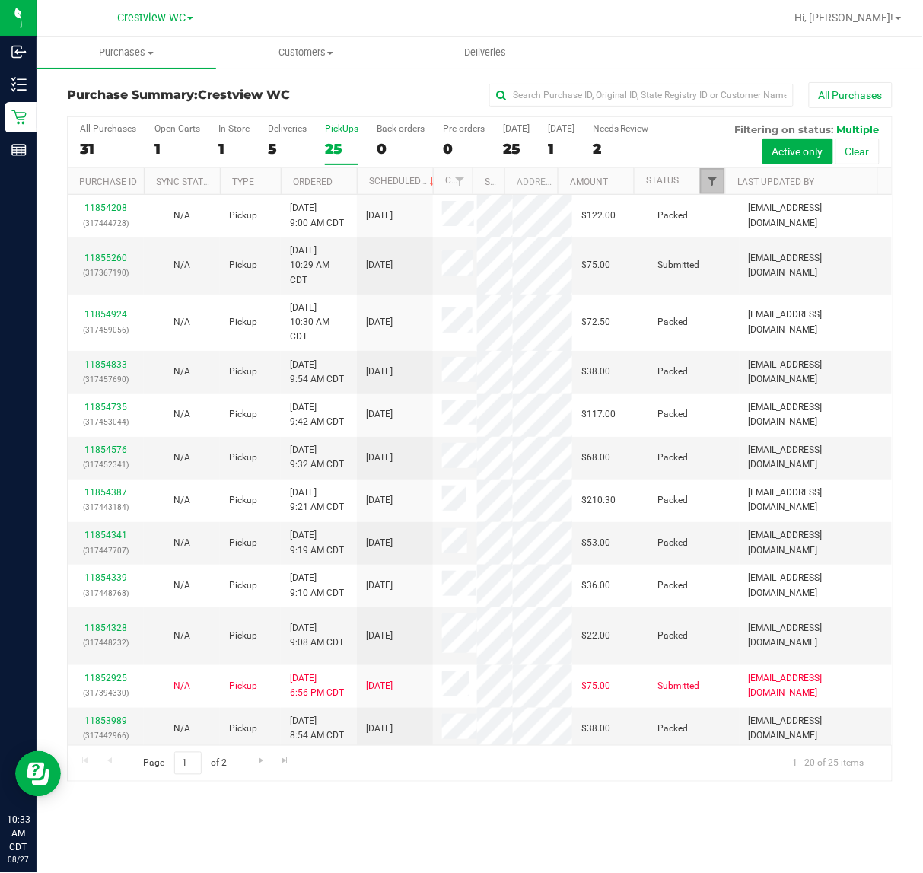
click at [713, 181] on span "Filter" at bounding box center [712, 181] width 12 height 12
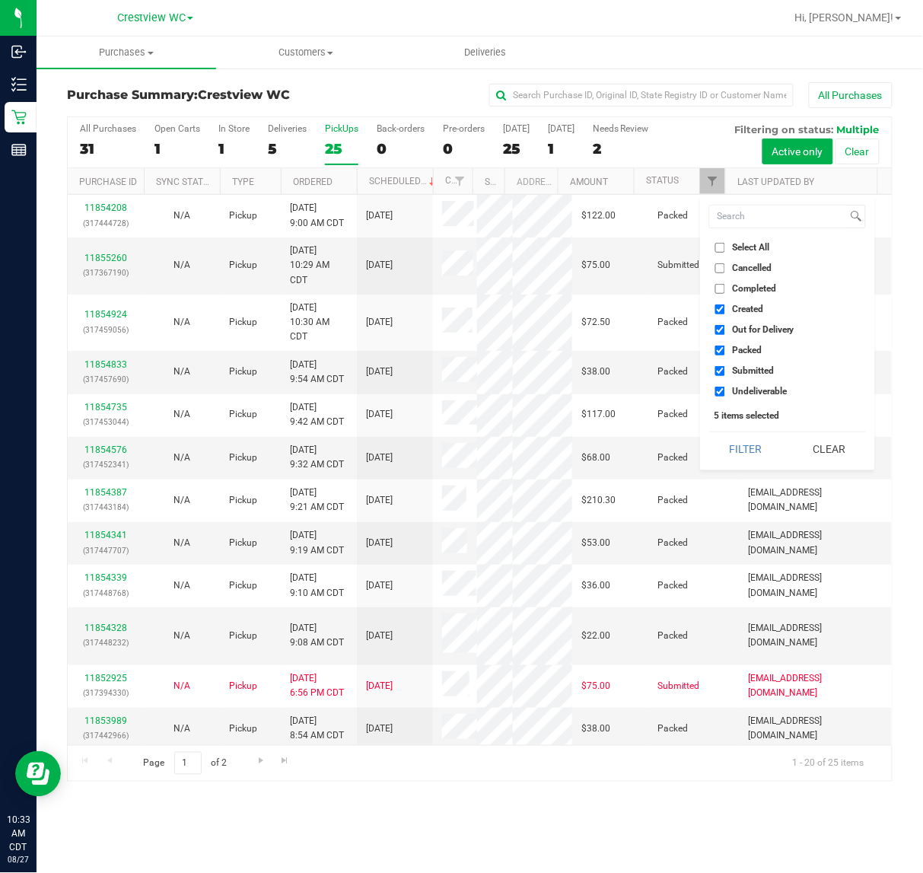
click at [724, 248] on input "Select All" at bounding box center [720, 248] width 10 height 10
checkbox input "true"
click at [724, 248] on input "Select All" at bounding box center [720, 248] width 10 height 10
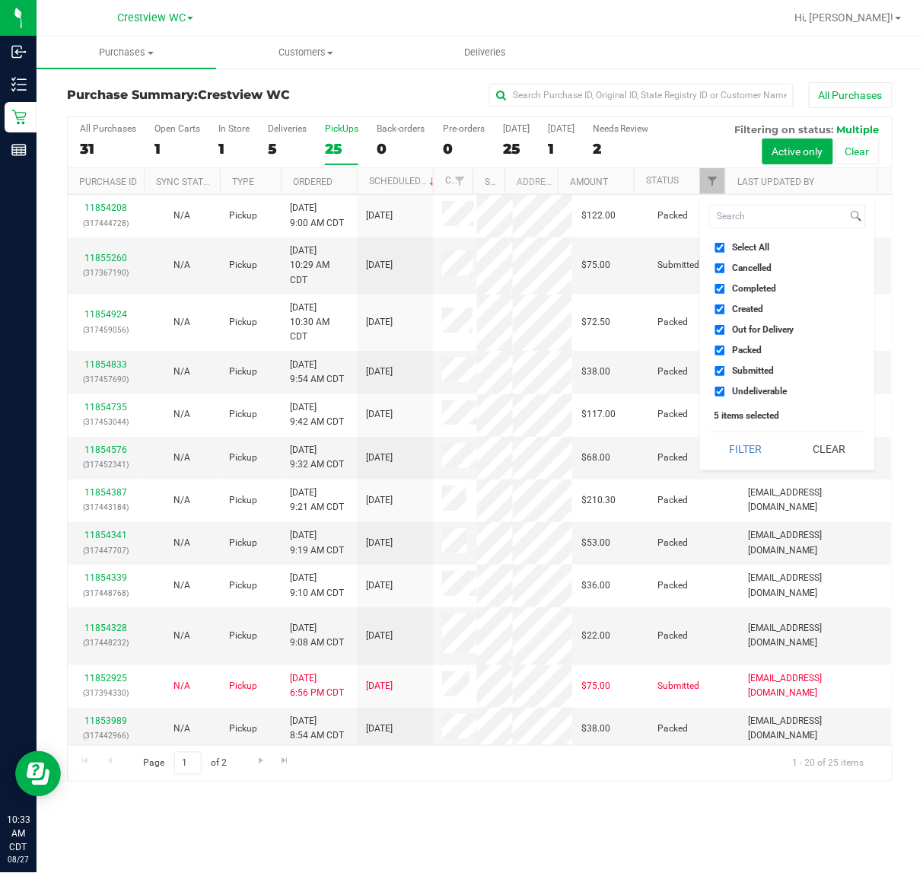
checkbox input "false"
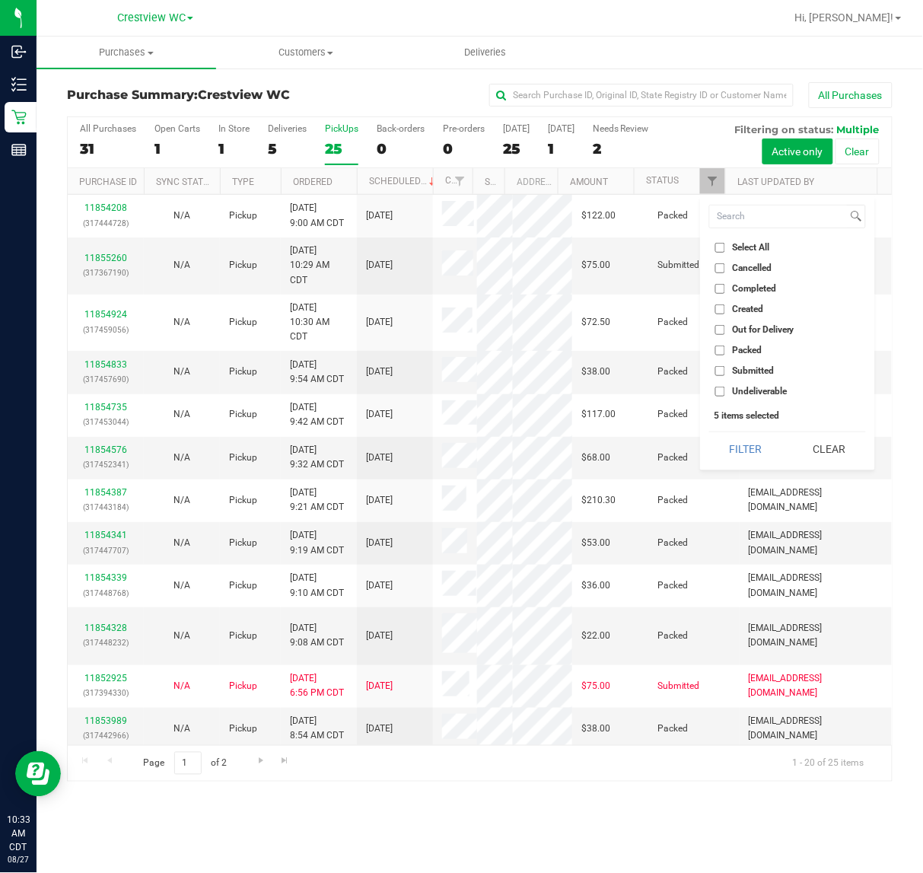
checkbox input "false"
click at [722, 374] on input "Submitted" at bounding box center [720, 371] width 10 height 10
checkbox input "true"
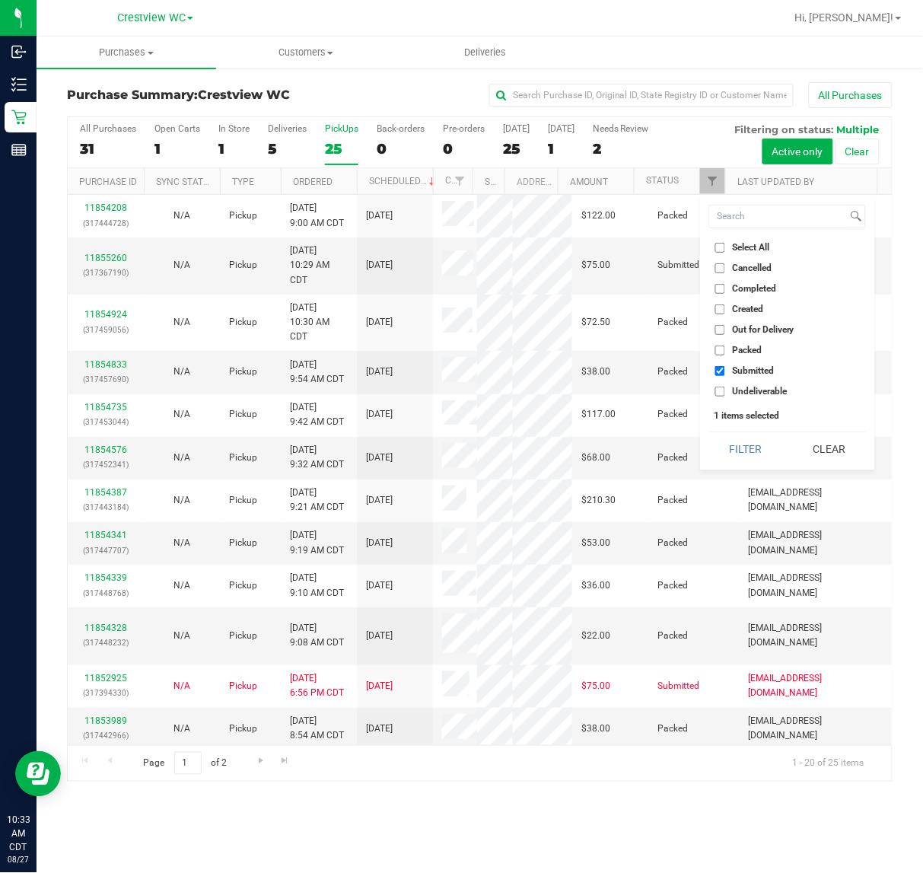
click at [709, 432] on button "Filter" at bounding box center [745, 448] width 73 height 33
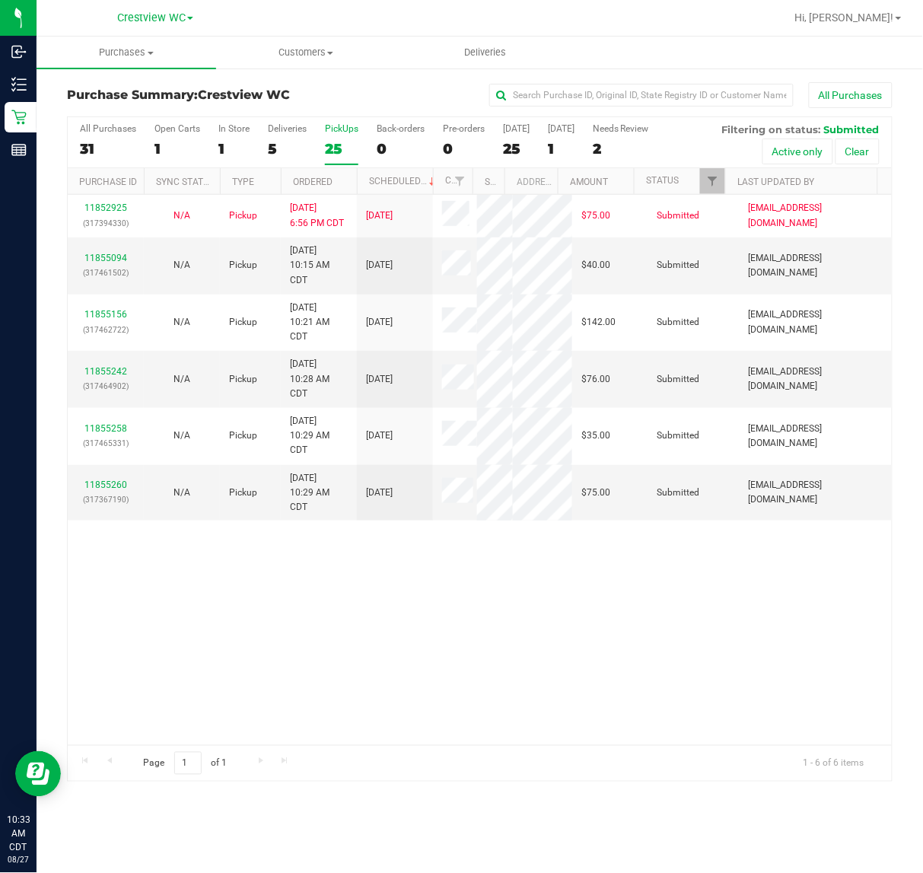
click at [565, 595] on div "11852925 (317394330) N/A Pickup [DATE] 6:56 PM CDT 8/27/2025 $75.00 Submitted […" at bounding box center [480, 470] width 824 height 550
click at [119, 260] on link "11855094" at bounding box center [105, 258] width 43 height 11
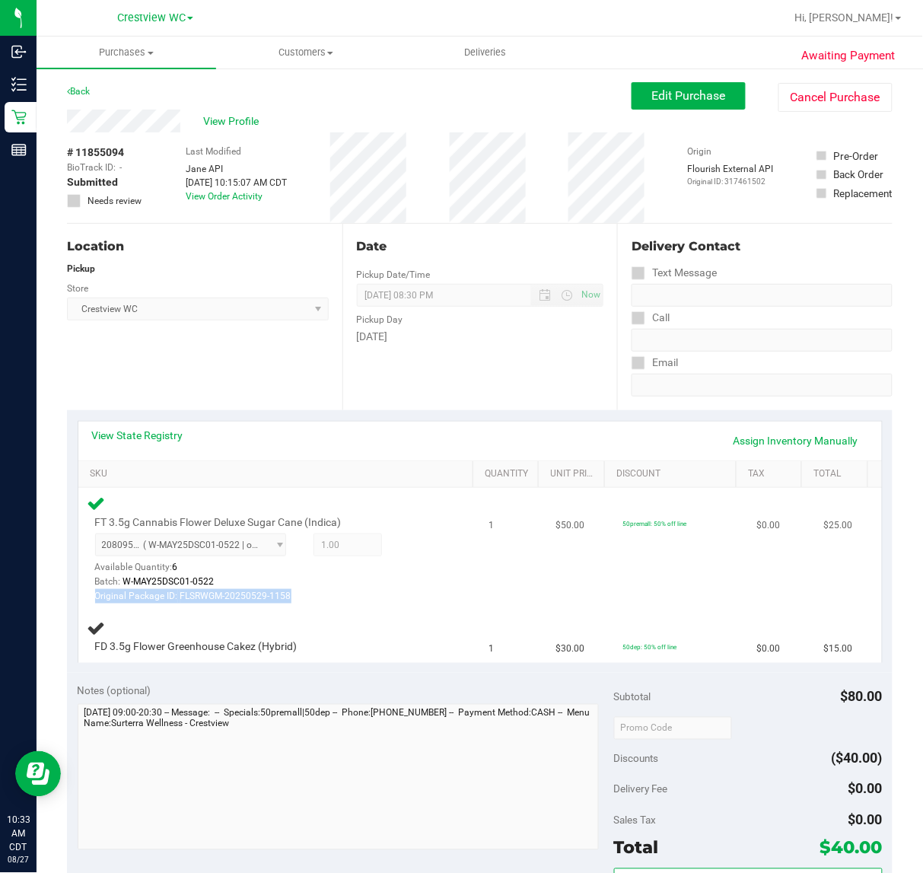
click at [442, 588] on div "FT 3.5g Cannabis Flower Deluxe Sugar Cane (Indica) 2080950153198074 ( W-MAY25DS…" at bounding box center [280, 549] width 384 height 110
click at [434, 588] on div "FT 3.5g Cannabis Flower Deluxe Sugar Cane (Indica) 2080950153198074 ( W-MAY25DS…" at bounding box center [280, 549] width 384 height 110
click at [229, 350] on div "Location Pickup Store Crestview WC Select Store [PERSON_NAME][GEOGRAPHIC_DATA] …" at bounding box center [205, 317] width 276 height 186
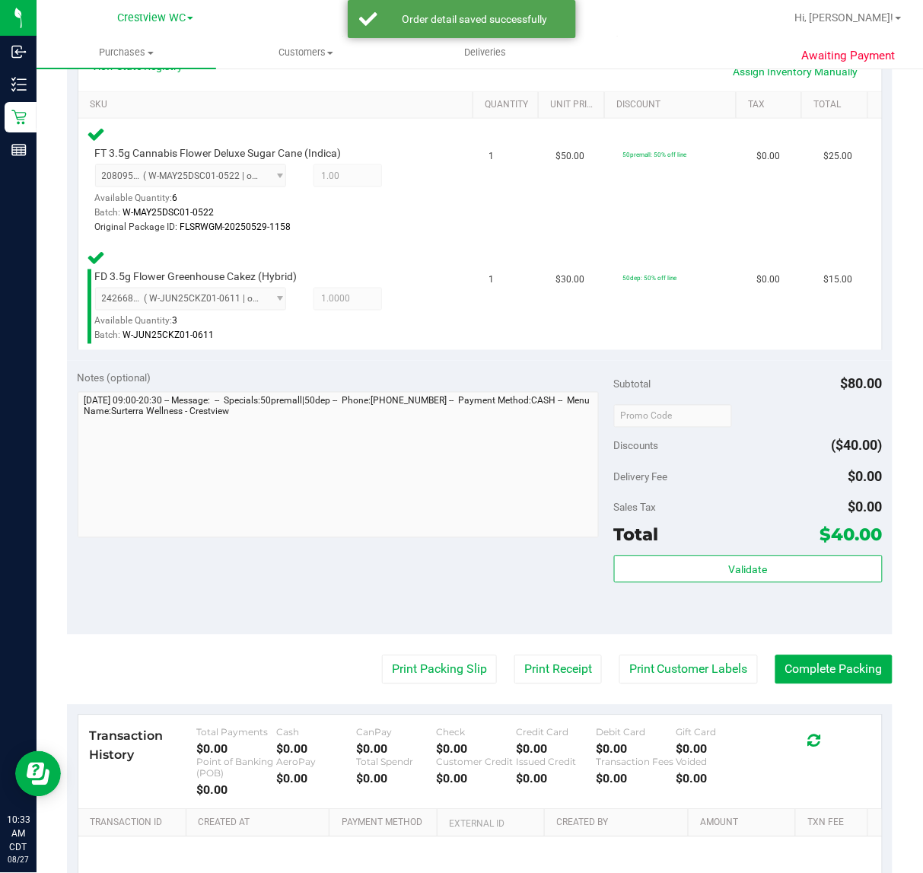
scroll to position [390, 0]
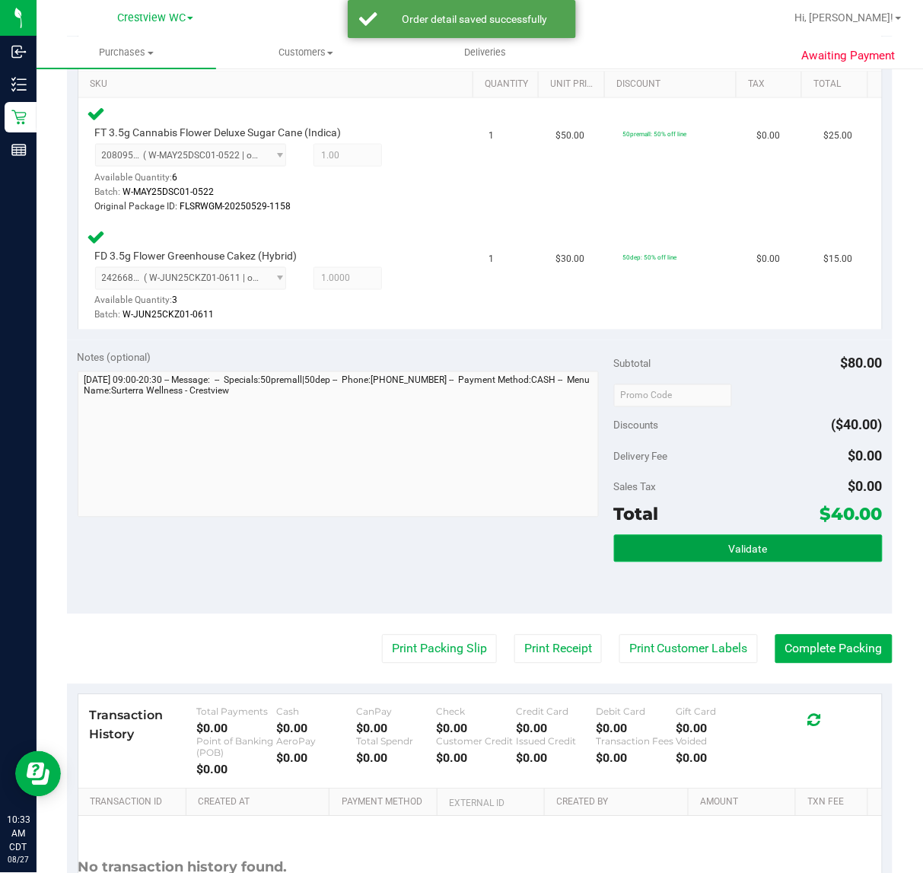
click at [747, 550] on span "Validate" at bounding box center [748, 549] width 39 height 12
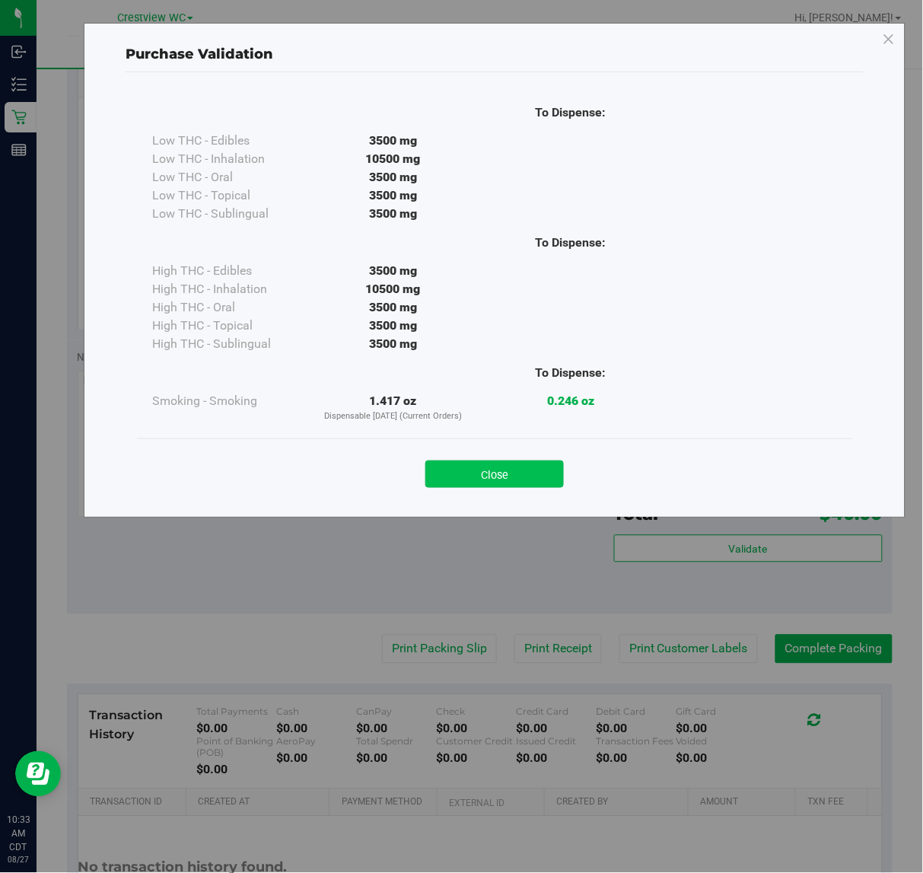
click at [505, 472] on button "Close" at bounding box center [494, 473] width 139 height 27
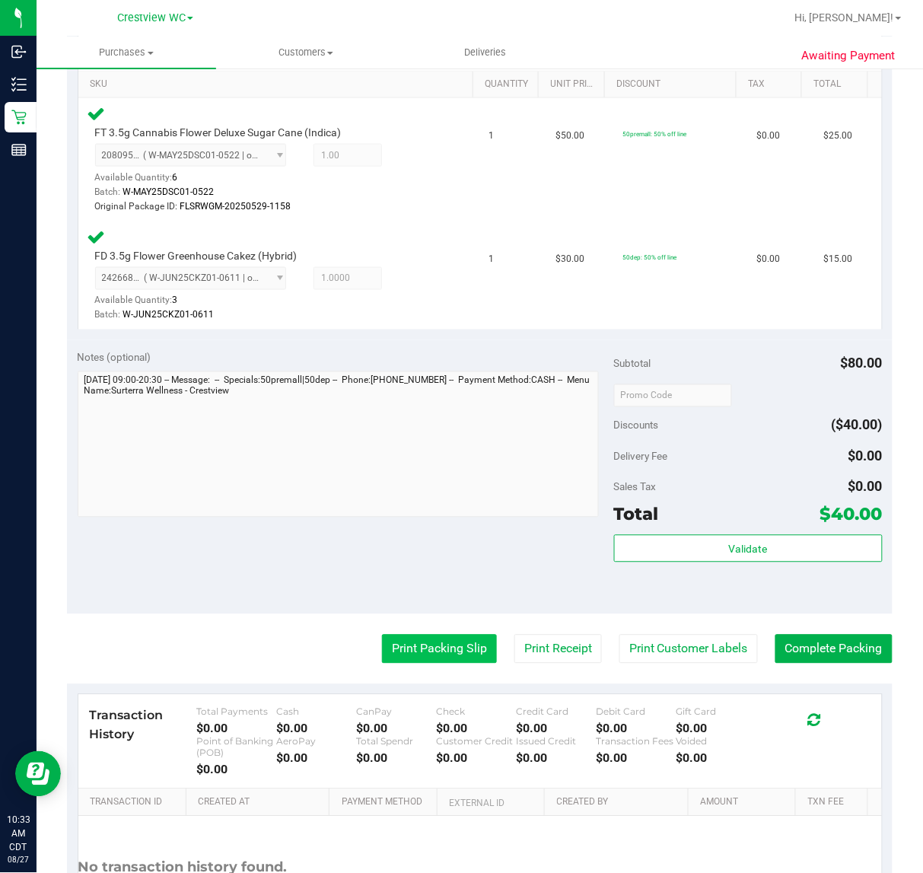
click at [431, 648] on button "Print Packing Slip" at bounding box center [439, 649] width 115 height 29
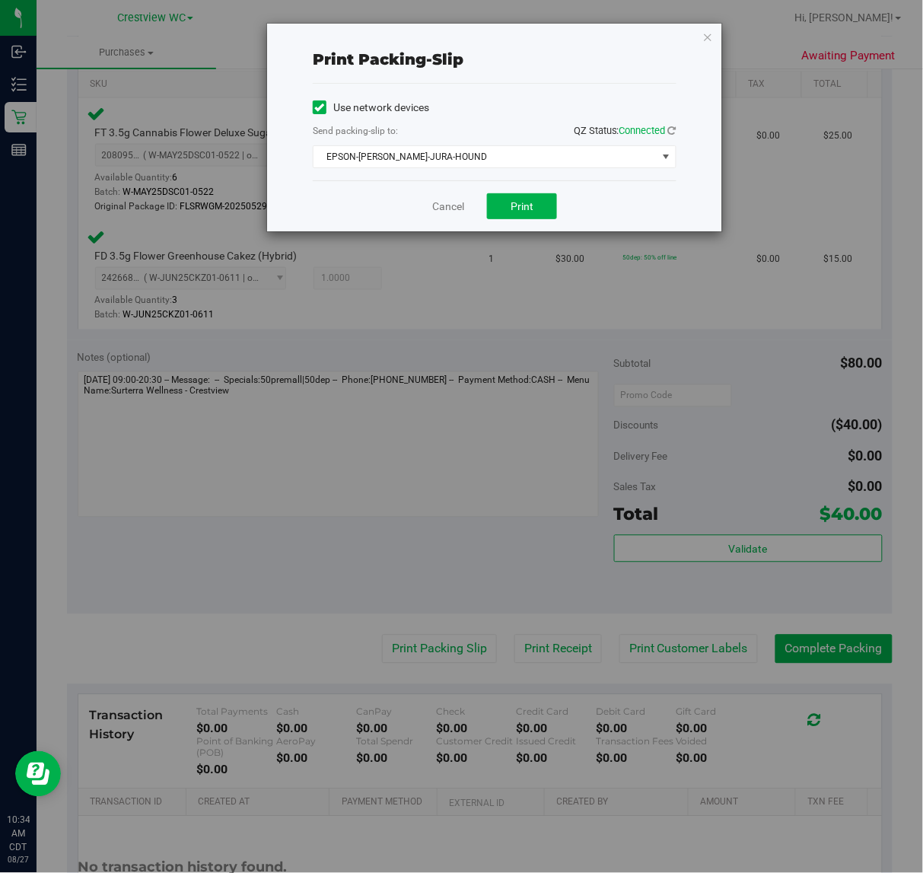
click at [541, 237] on div "Print packing-slip Use network devices Send packing-slip to: QZ Status: Connect…" at bounding box center [467, 436] width 935 height 873
click at [540, 206] on button "Print" at bounding box center [522, 206] width 70 height 26
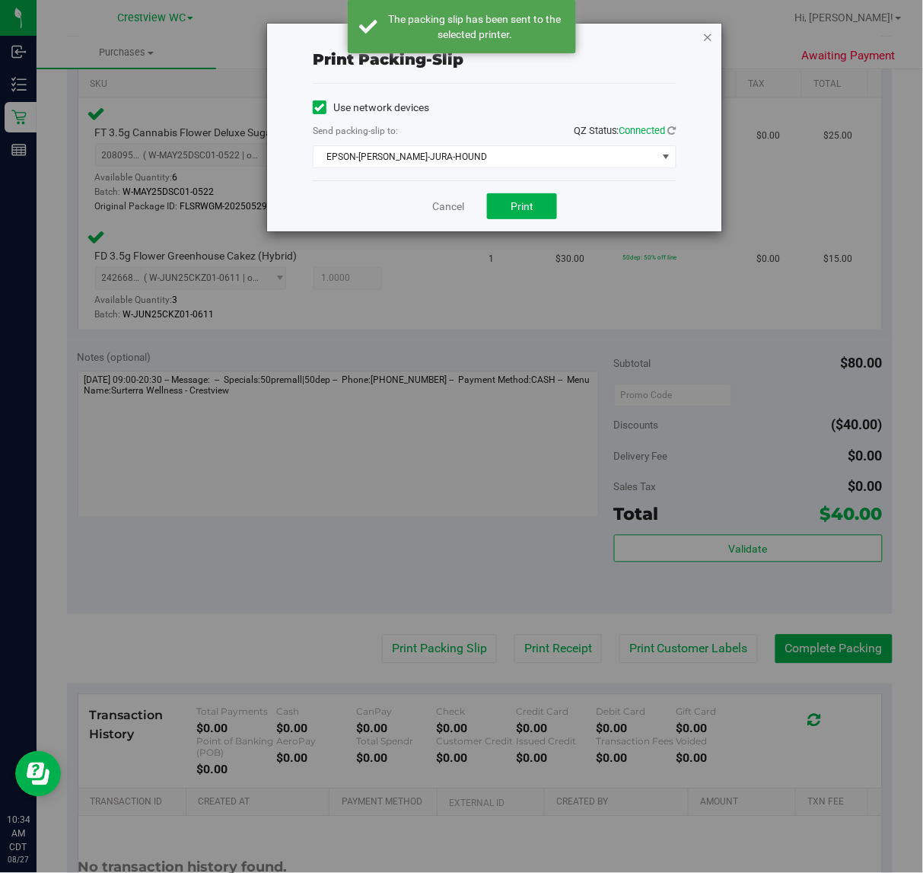
click at [709, 34] on icon "button" at bounding box center [708, 36] width 11 height 18
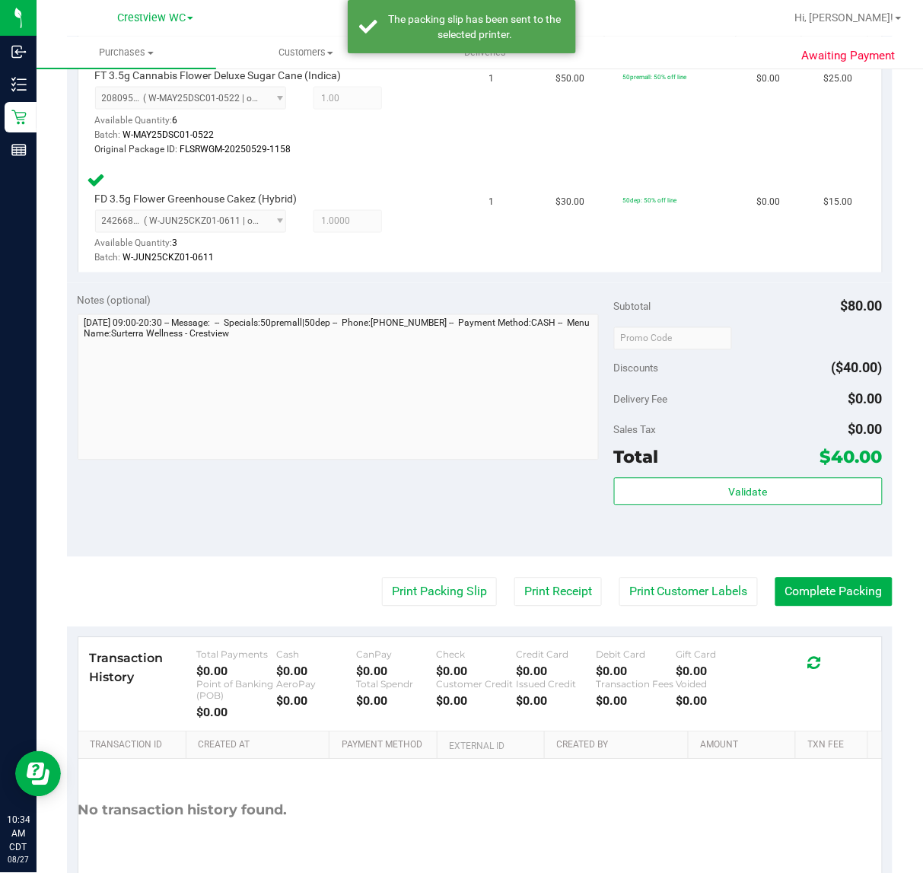
scroll to position [523, 0]
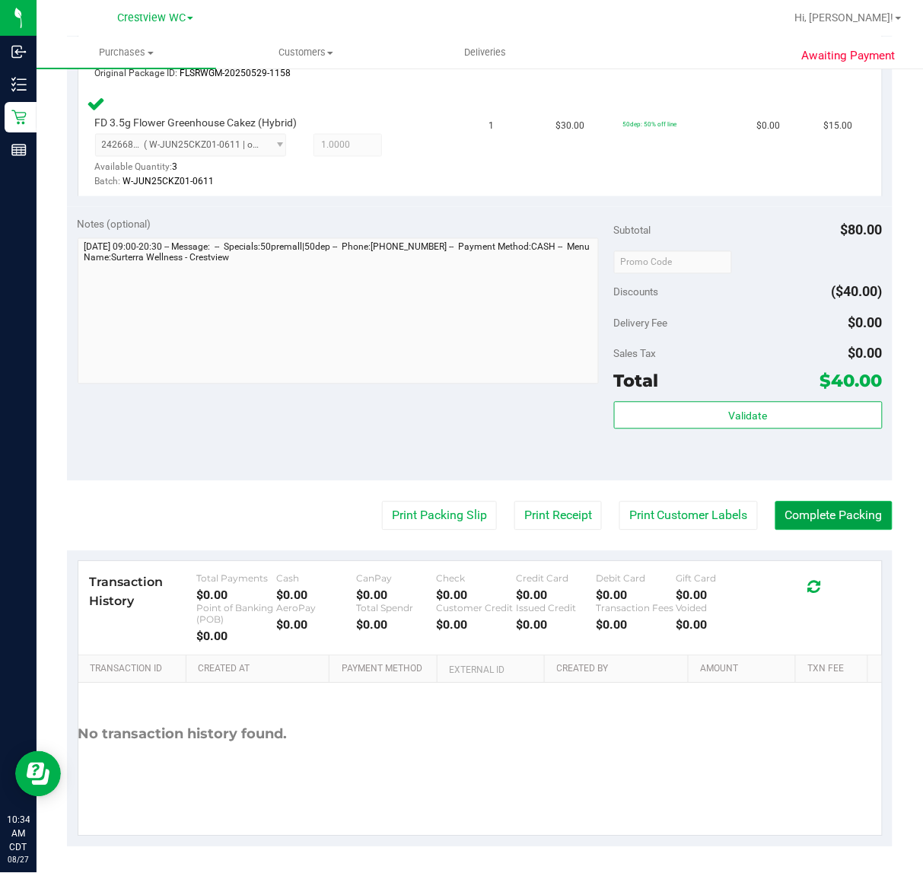
click at [849, 515] on button "Complete Packing" at bounding box center [834, 516] width 117 height 29
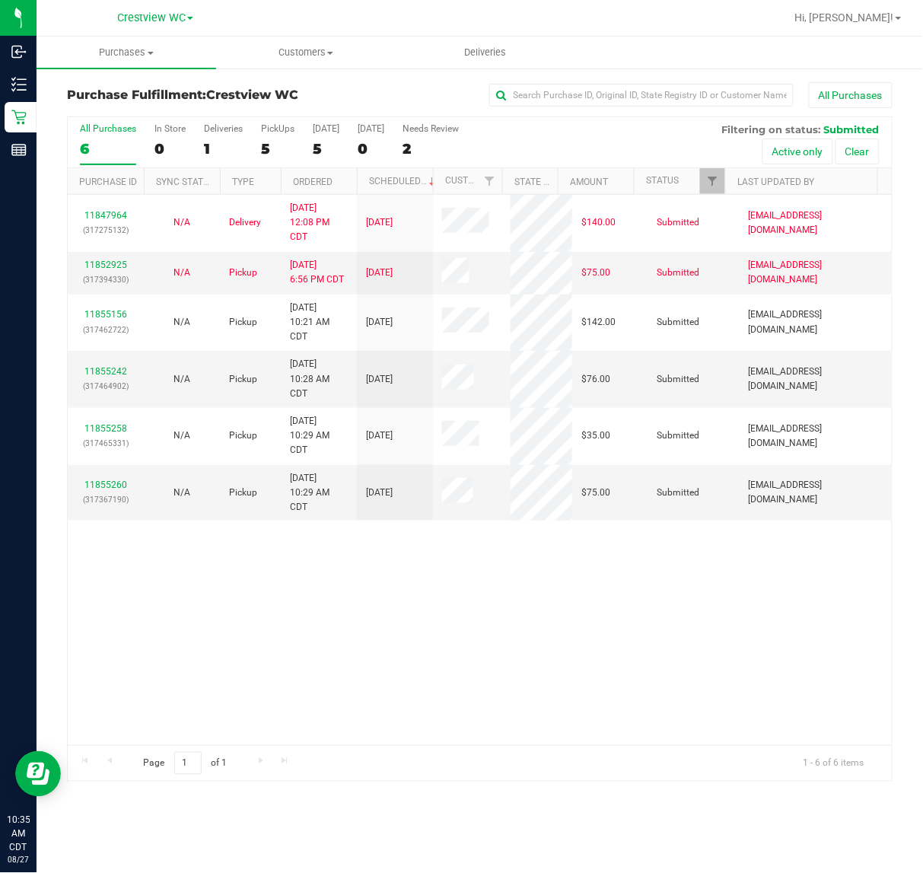
click at [641, 622] on div "11847964 (317275132) N/A Delivery [DATE] 12:08 PM CDT 8/29/2025 $140.00 Submitt…" at bounding box center [480, 470] width 824 height 550
click at [272, 126] on div "PickUps" at bounding box center [277, 128] width 33 height 11
click at [0, 0] on input "PickUps 5" at bounding box center [0, 0] width 0 height 0
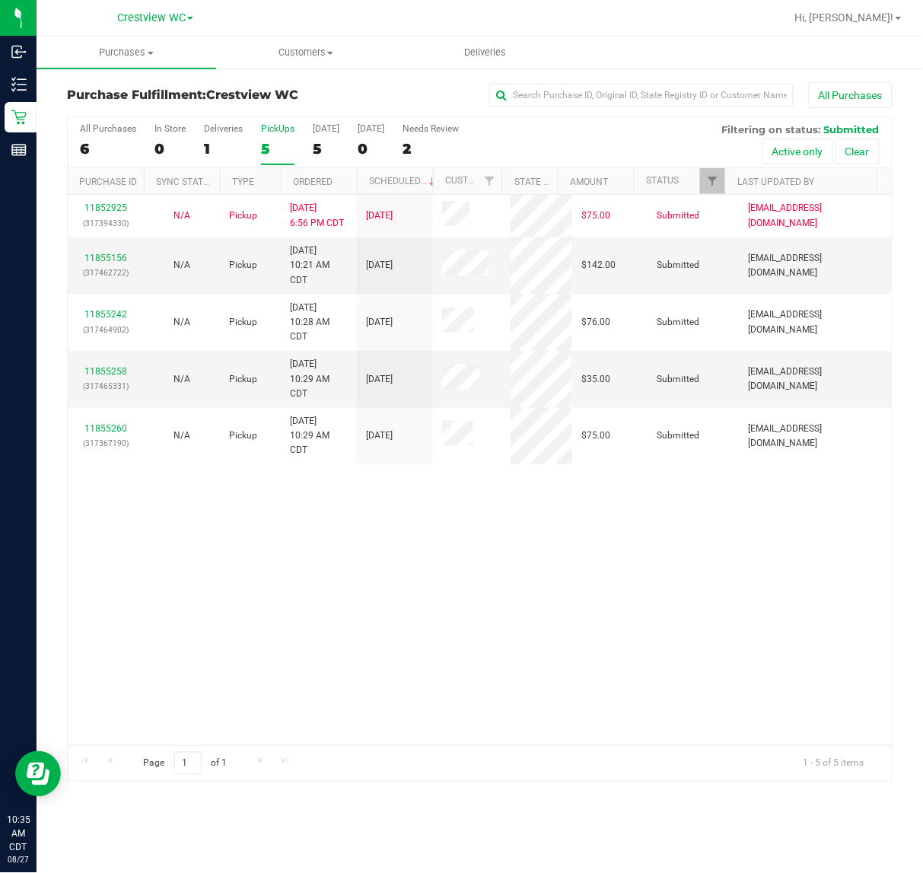
click at [611, 579] on div "11852925 (317394330) N/A Pickup [DATE] 6:56 PM CDT 8/27/2025 $75.00 Submitted […" at bounding box center [480, 470] width 824 height 550
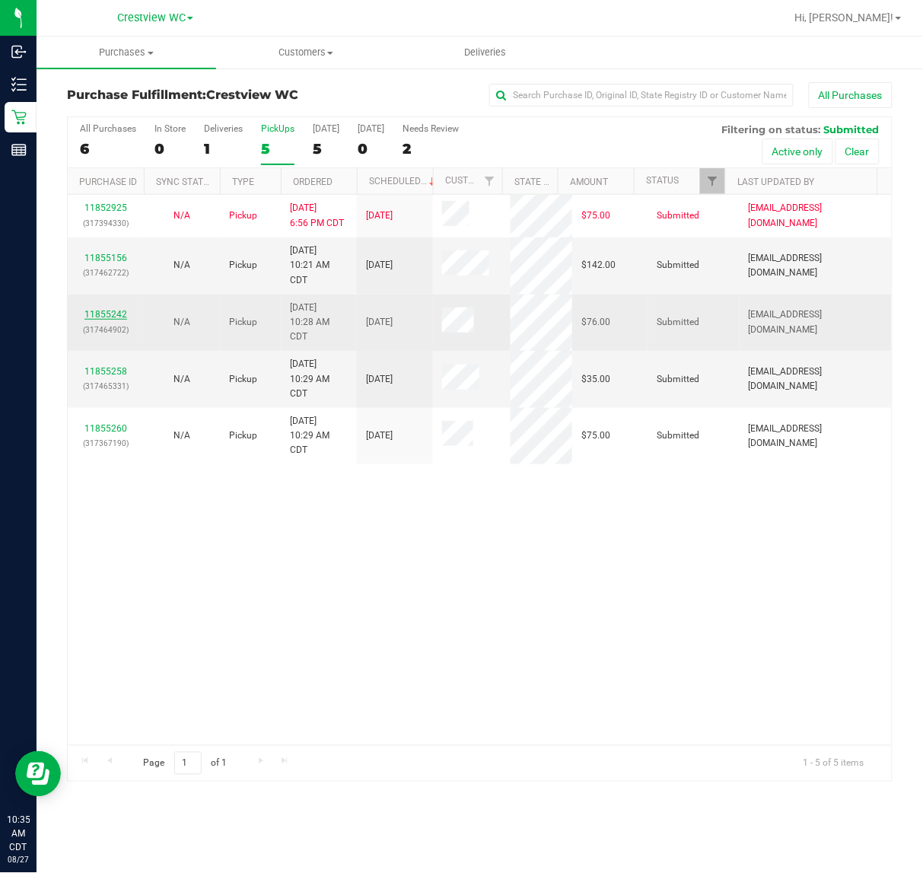
click at [116, 318] on link "11855242" at bounding box center [105, 314] width 43 height 11
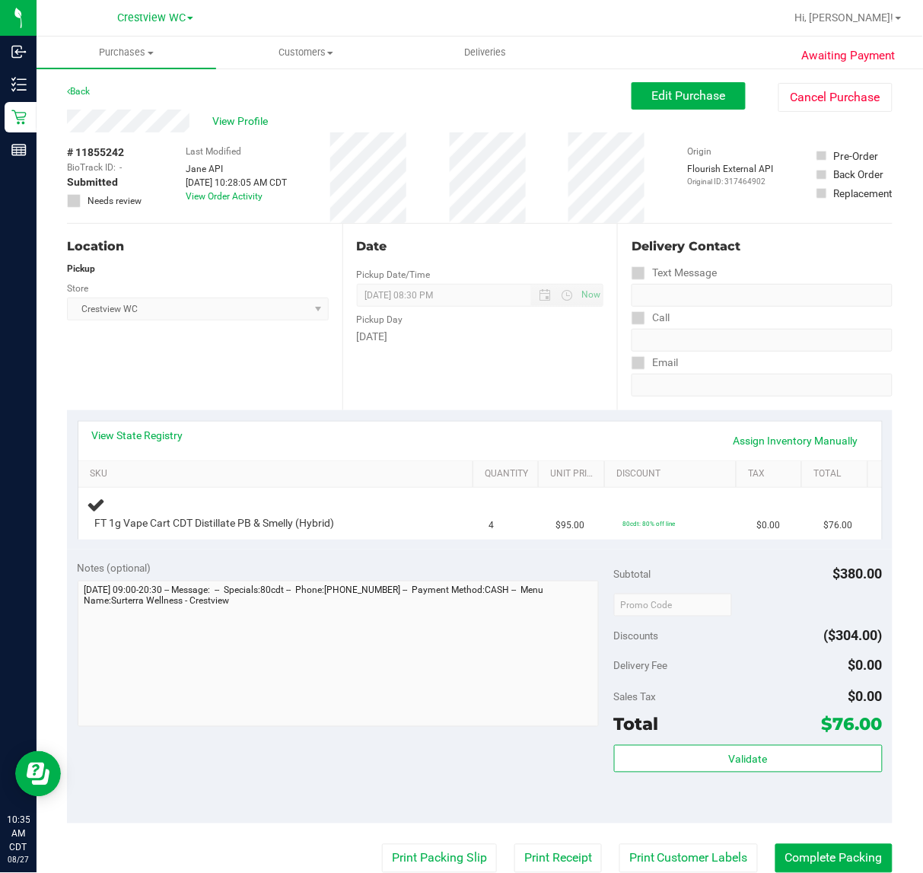
click at [253, 371] on div "Location Pickup Store Crestview WC Select Store [PERSON_NAME][GEOGRAPHIC_DATA] …" at bounding box center [205, 317] width 276 height 186
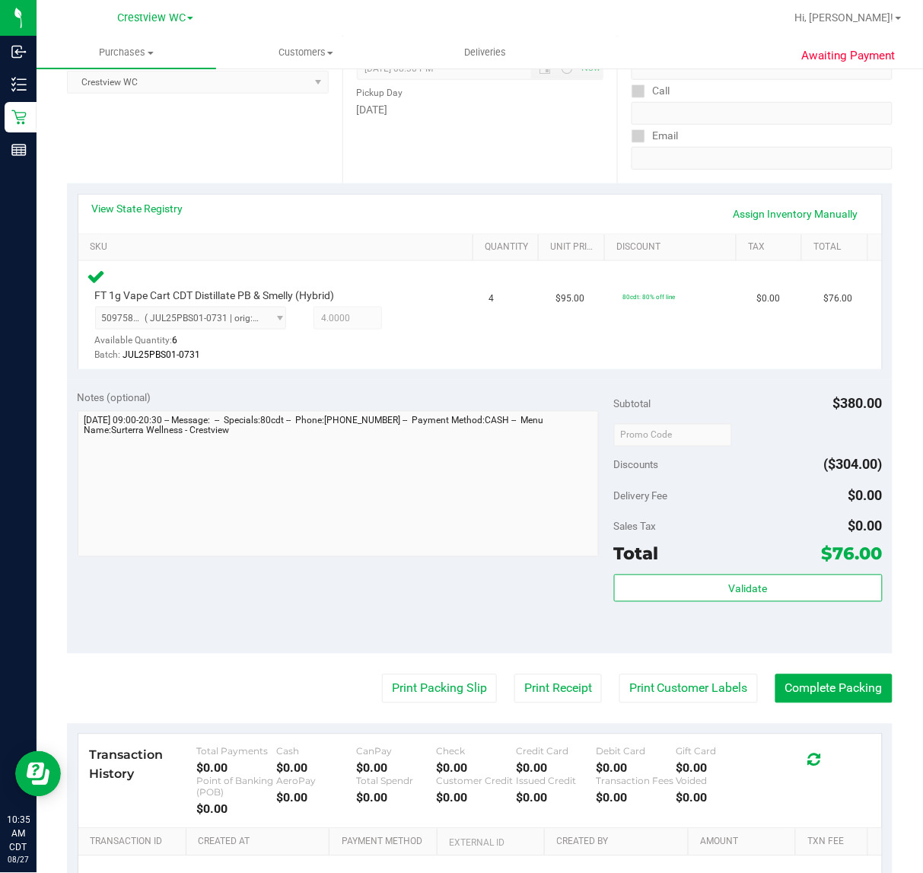
scroll to position [400, 0]
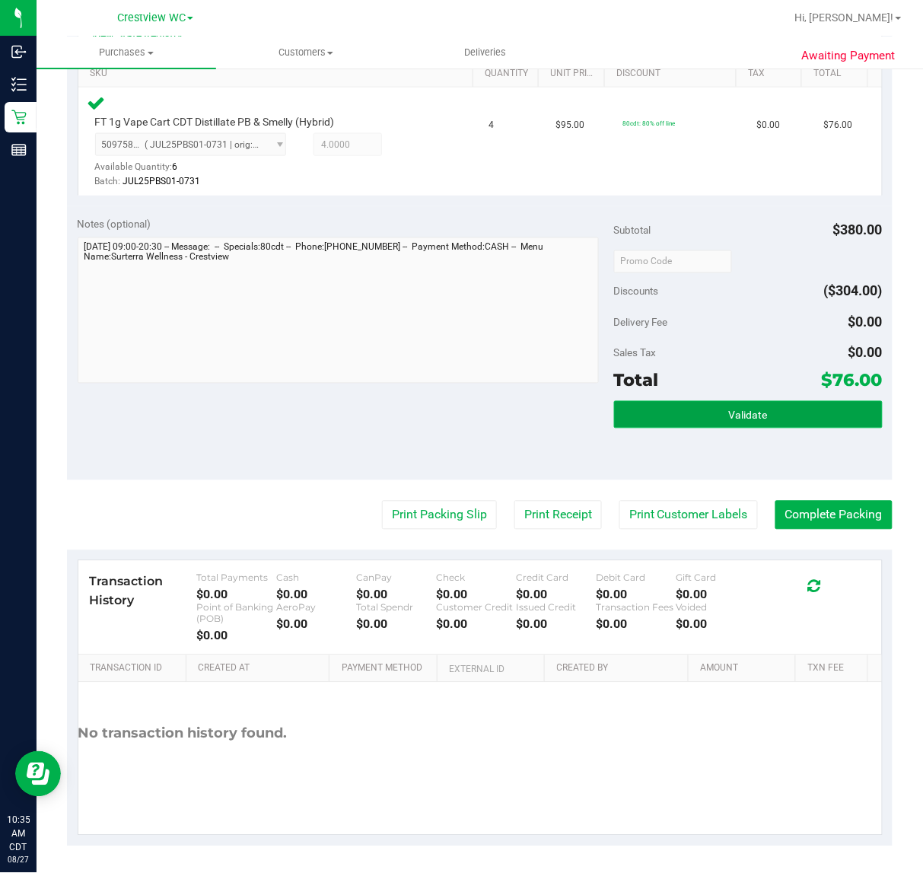
click at [729, 419] on span "Validate" at bounding box center [748, 415] width 39 height 12
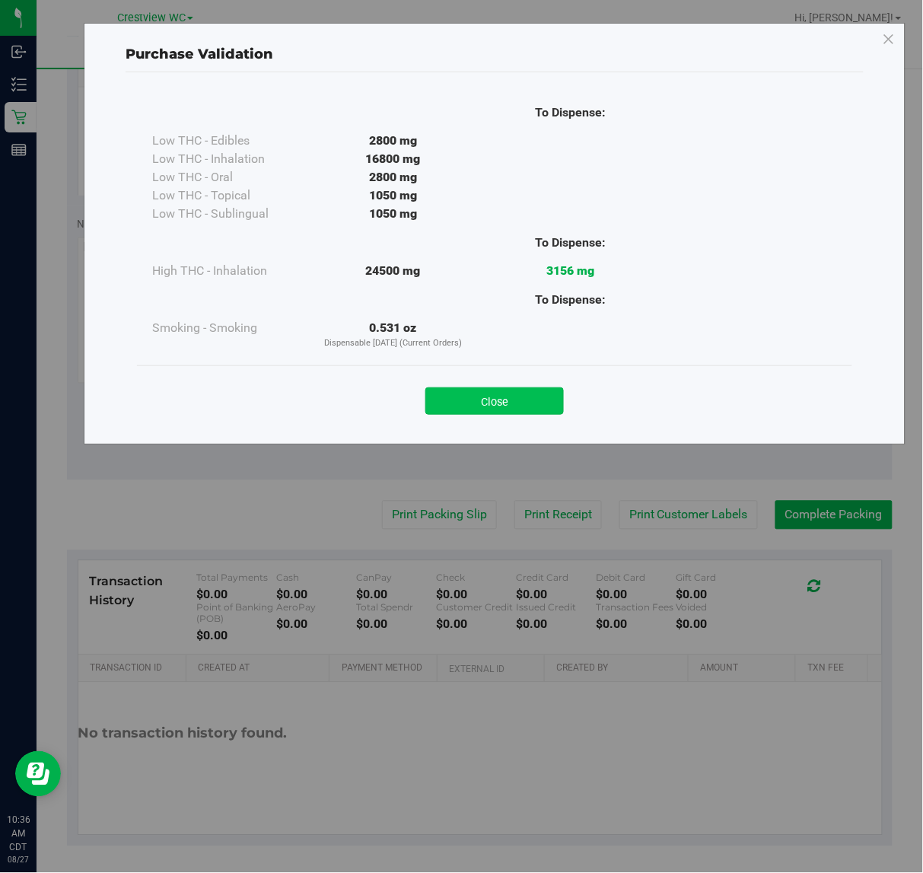
click at [495, 387] on button "Close" at bounding box center [494, 400] width 139 height 27
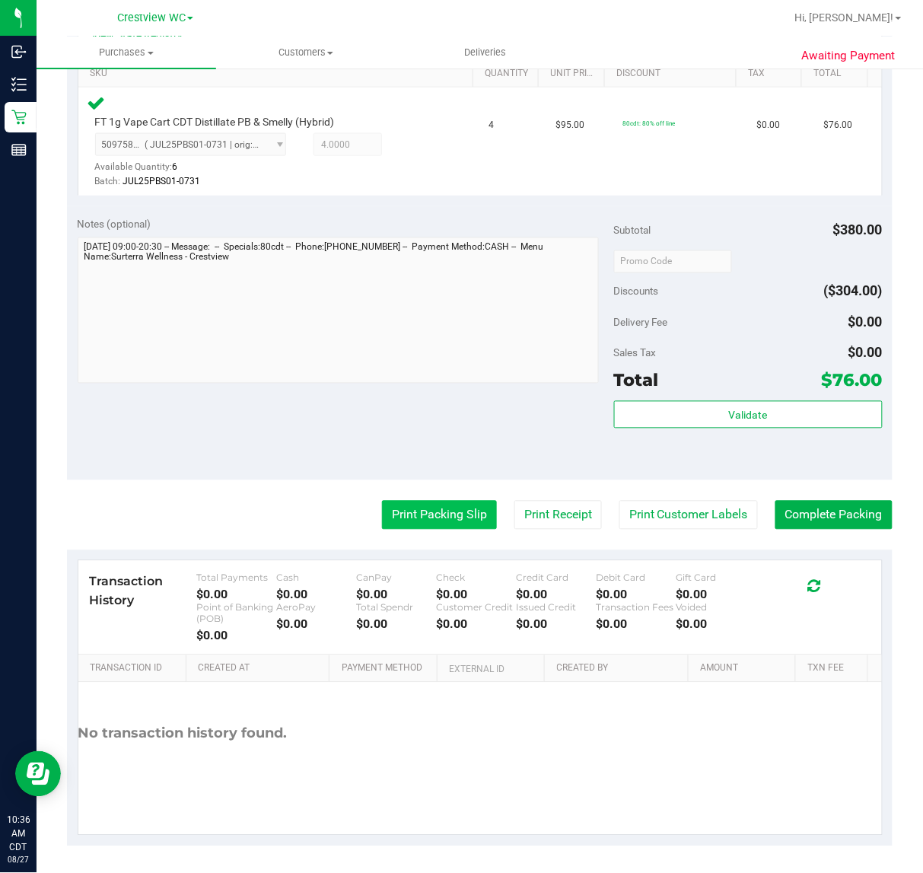
click at [444, 506] on button "Print Packing Slip" at bounding box center [439, 515] width 115 height 29
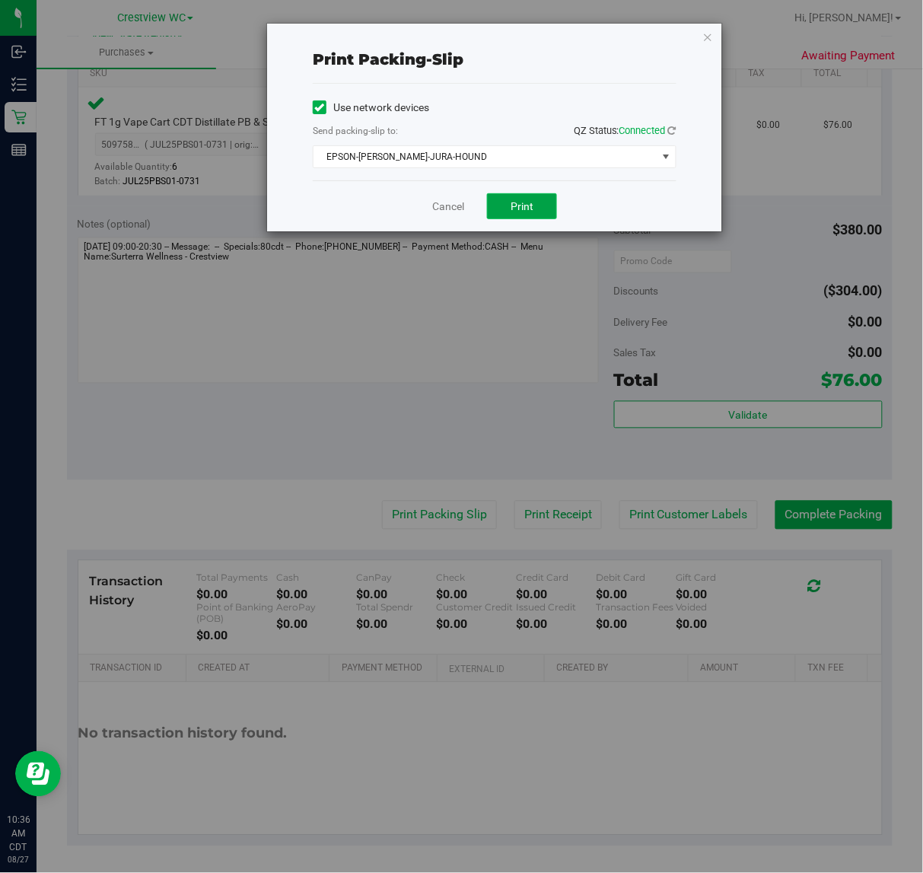
click at [520, 218] on button "Print" at bounding box center [522, 206] width 70 height 26
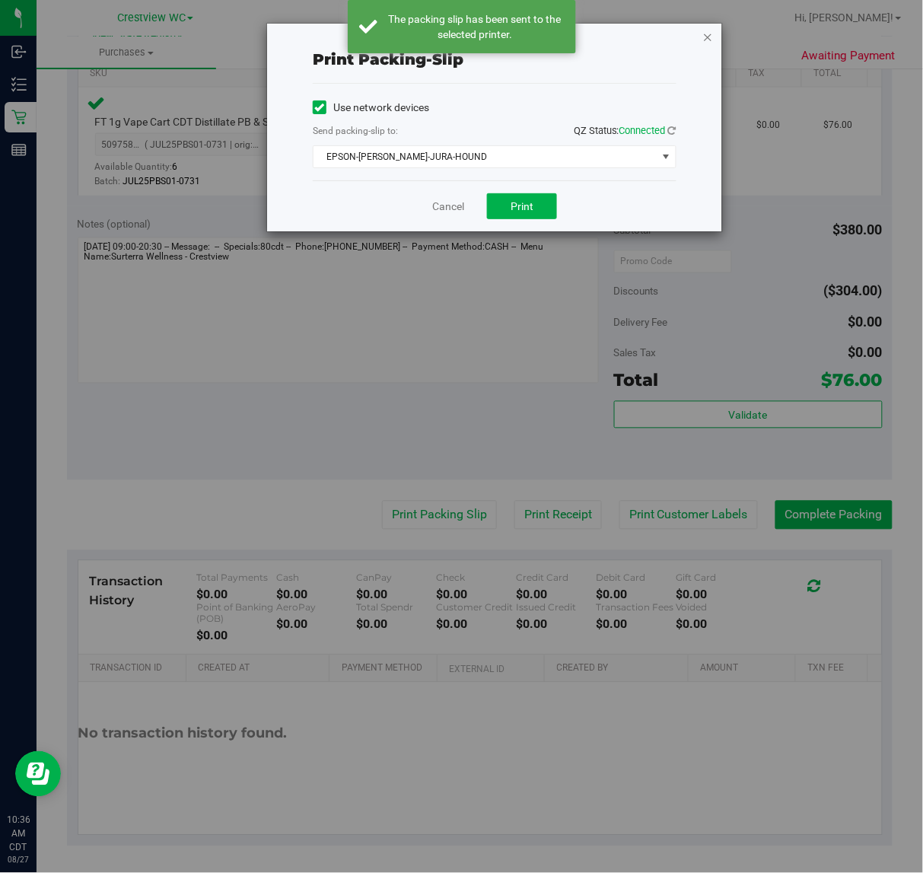
click at [706, 37] on icon "button" at bounding box center [708, 36] width 11 height 18
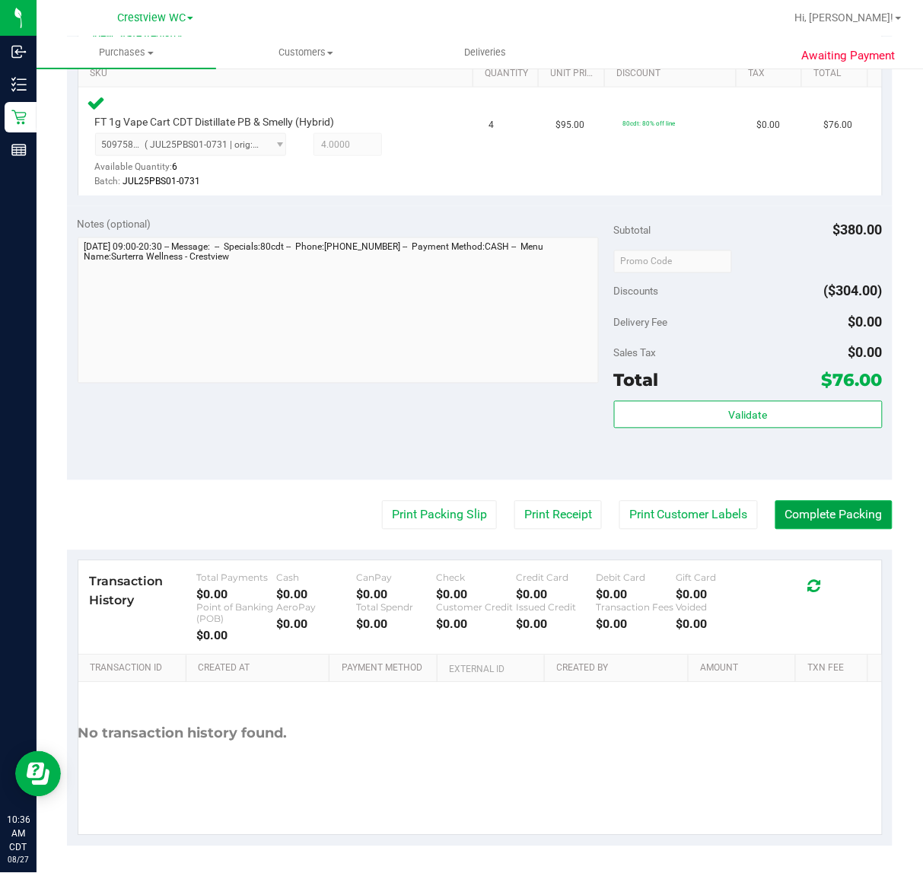
click at [832, 515] on button "Complete Packing" at bounding box center [834, 515] width 117 height 29
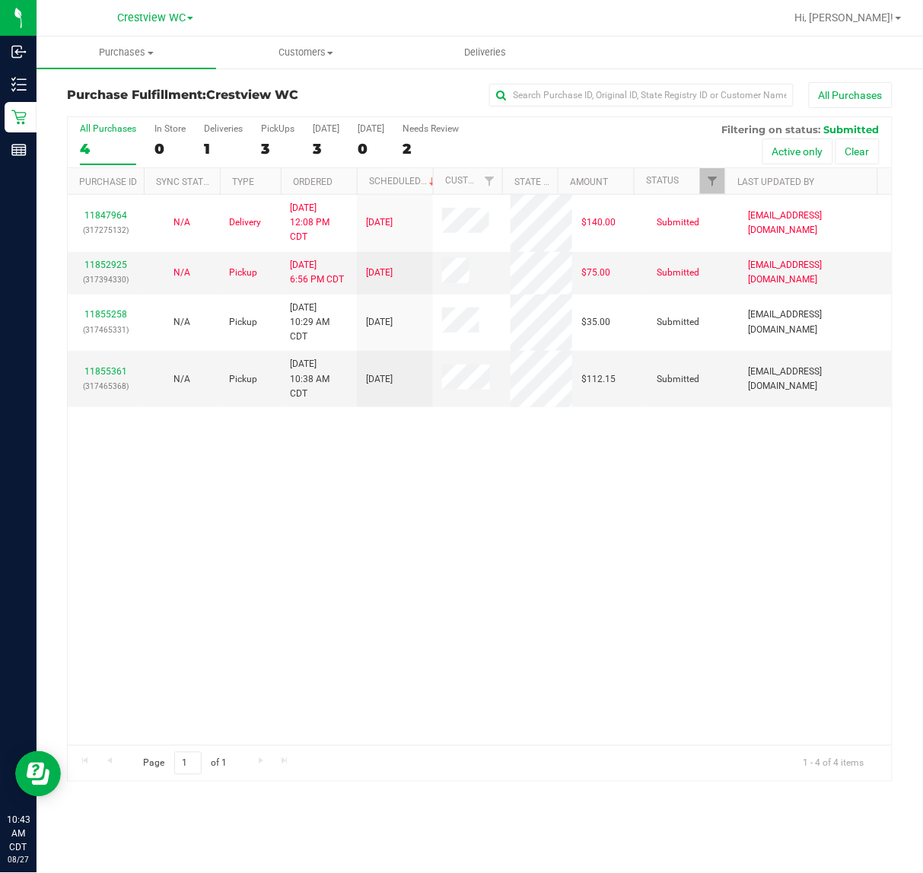
click at [387, 596] on div "11847964 (317275132) N/A Delivery [DATE] 12:08 PM CDT 8/29/2025 $140.00 Submitt…" at bounding box center [480, 470] width 824 height 550
click at [402, 568] on div "11847964 (317275132) N/A Delivery [DATE] 12:08 PM CDT 8/29/2025 $140.00 Submitt…" at bounding box center [480, 470] width 824 height 550
click at [354, 579] on div "11847964 (317275132) N/A Delivery [DATE] 12:08 PM CDT 8/29/2025 $140.00 Submitt…" at bounding box center [480, 470] width 824 height 550
click at [450, 546] on div "11847964 (317275132) N/A Delivery [DATE] 12:08 PM CDT 8/29/2025 $140.00 Submitt…" at bounding box center [480, 470] width 824 height 550
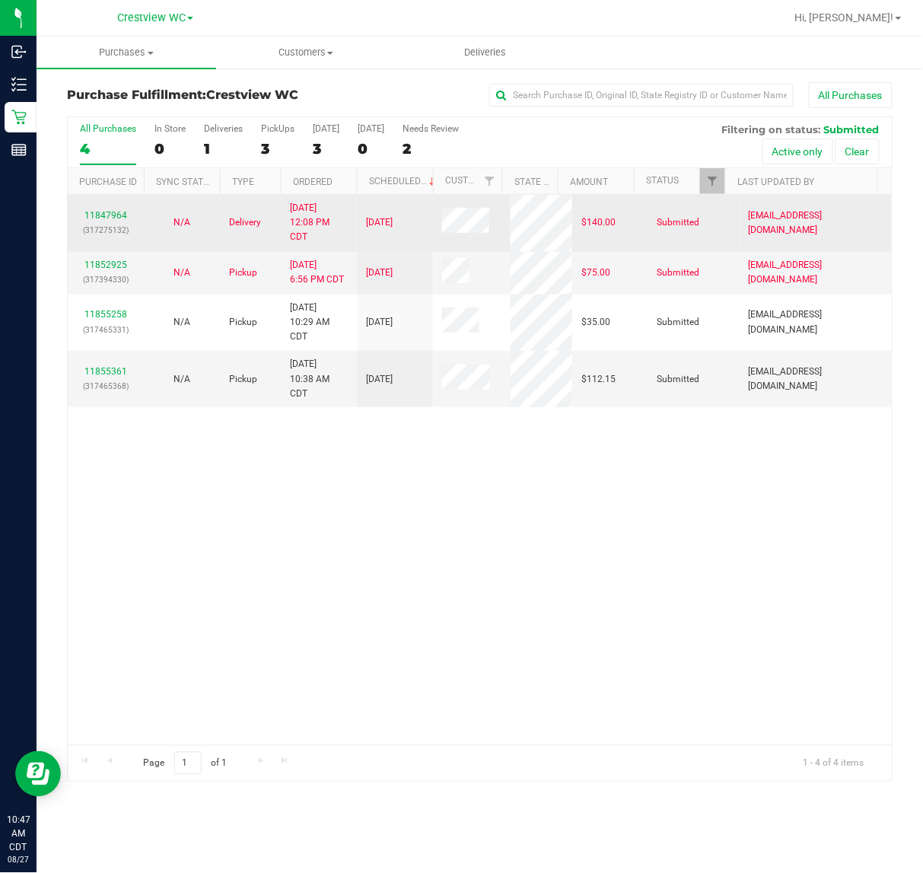
drag, startPoint x: 541, startPoint y: 556, endPoint x: 430, endPoint y: 202, distance: 371.0
click at [542, 556] on div "11847964 (317275132) N/A Delivery [DATE] 12:08 PM CDT 8/29/2025 $140.00 Submitt…" at bounding box center [480, 470] width 824 height 550
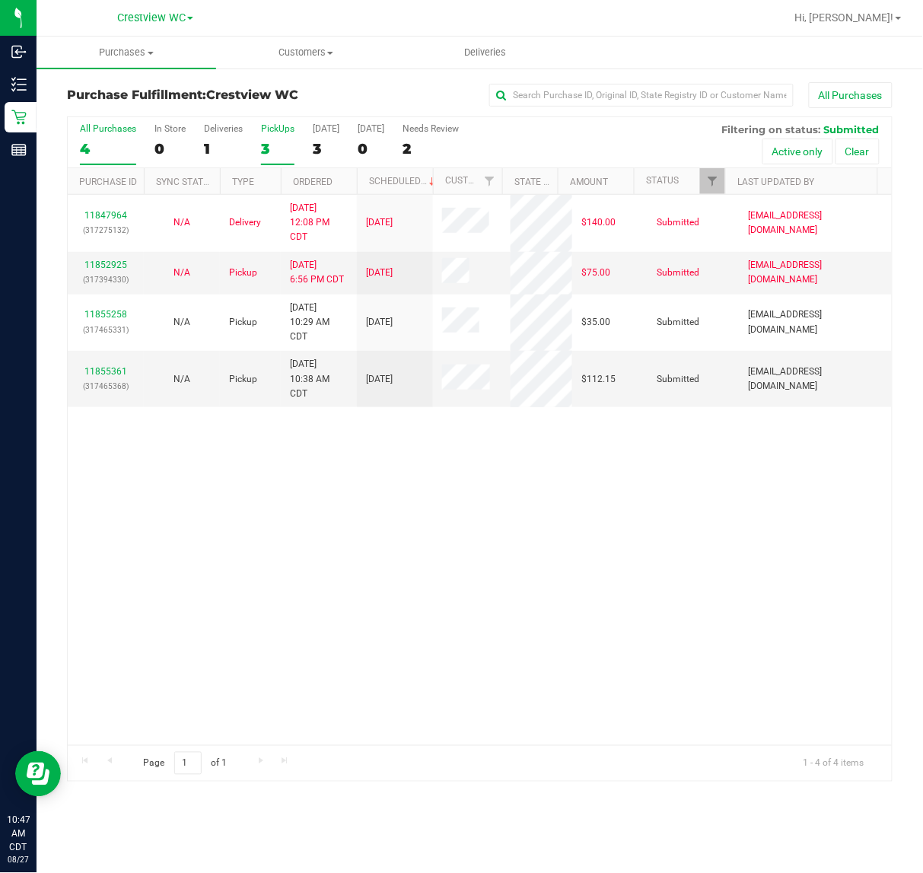
click at [282, 124] on div "PickUps" at bounding box center [277, 128] width 33 height 11
click at [0, 0] on input "PickUps 3" at bounding box center [0, 0] width 0 height 0
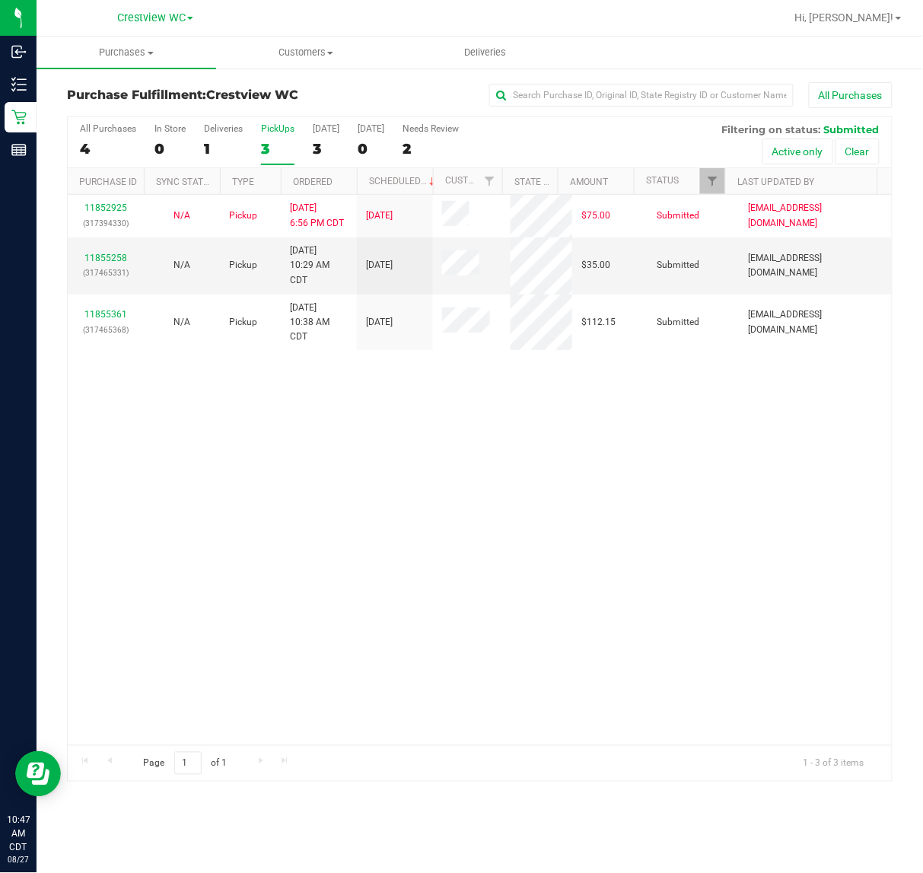
click at [550, 438] on div "11852925 (317394330) N/A Pickup [DATE] 6:56 PM CDT 8/27/2025 $75.00 Submitted […" at bounding box center [480, 470] width 824 height 550
click at [661, 453] on div "11852925 (317394330) N/A Pickup [DATE] 6:56 PM CDT 8/27/2025 $75.00 Submitted […" at bounding box center [480, 470] width 824 height 550
click at [605, 453] on div "11852925 (317394330) N/A Pickup [DATE] 6:56 PM CDT 8/27/2025 $75.00 Submitted […" at bounding box center [480, 470] width 824 height 550
click at [527, 474] on div "11852925 (317394330) N/A Pickup [DATE] 6:56 PM CDT 8/27/2025 $75.00 Submitted […" at bounding box center [480, 470] width 824 height 550
click at [275, 131] on div "PickUps" at bounding box center [277, 128] width 33 height 11
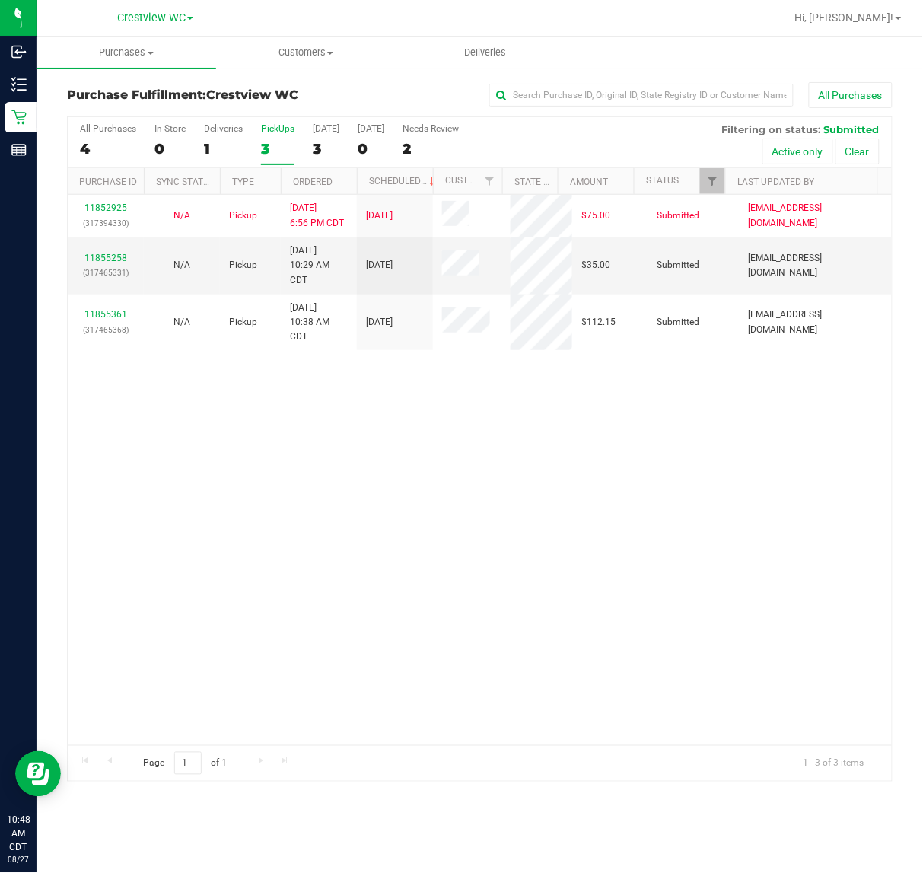
click at [0, 0] on input "PickUps 3" at bounding box center [0, 0] width 0 height 0
click at [675, 450] on div "11852925 (317394330) N/A Pickup [DATE] 6:56 PM CDT 8/27/2025 $75.00 Submitted […" at bounding box center [480, 470] width 824 height 550
click at [573, 468] on div "11852925 (317394330) N/A Pickup [DATE] 6:56 PM CDT 8/27/2025 $75.00 Submitted […" at bounding box center [480, 470] width 824 height 550
click at [660, 569] on div "11852925 (317394330) N/A Pickup [DATE] 6:56 PM CDT 8/27/2025 $75.00 Submitted […" at bounding box center [480, 470] width 824 height 550
click at [557, 502] on div "11852925 (317394330) N/A Pickup [DATE] 6:56 PM CDT 8/27/2025 $75.00 Submitted […" at bounding box center [480, 470] width 824 height 550
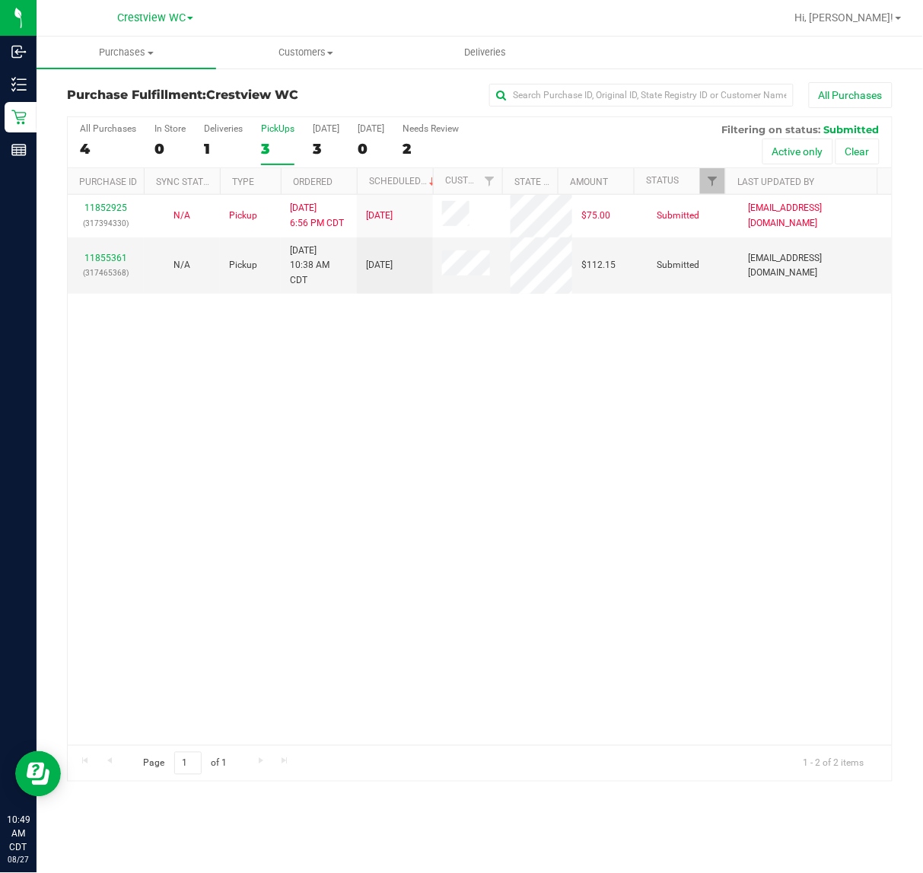
click at [622, 420] on div "11852925 (317394330) N/A Pickup [DATE] 6:56 PM CDT 8/27/2025 $75.00 Submitted […" at bounding box center [480, 470] width 824 height 550
click at [588, 388] on div "11852925 (317394330) N/A Pickup [DATE] 6:56 PM CDT 8/27/2025 $75.00 Submitted […" at bounding box center [480, 470] width 824 height 550
click at [543, 377] on div "11852925 (317394330) N/A Pickup [DATE] 6:56 PM CDT 8/27/2025 $75.00 Submitted […" at bounding box center [480, 470] width 824 height 550
click at [104, 256] on link "11855361" at bounding box center [105, 258] width 43 height 11
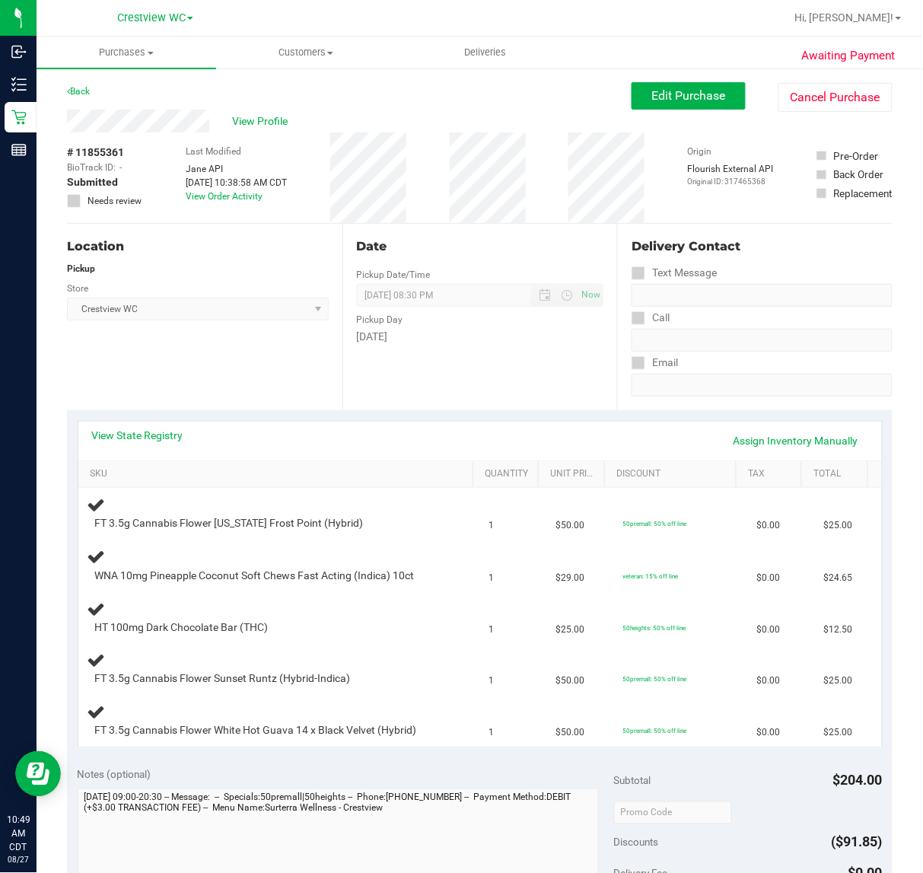
click at [199, 374] on div "Location Pickup Store Crestview WC Select Store [PERSON_NAME][GEOGRAPHIC_DATA] …" at bounding box center [205, 317] width 276 height 186
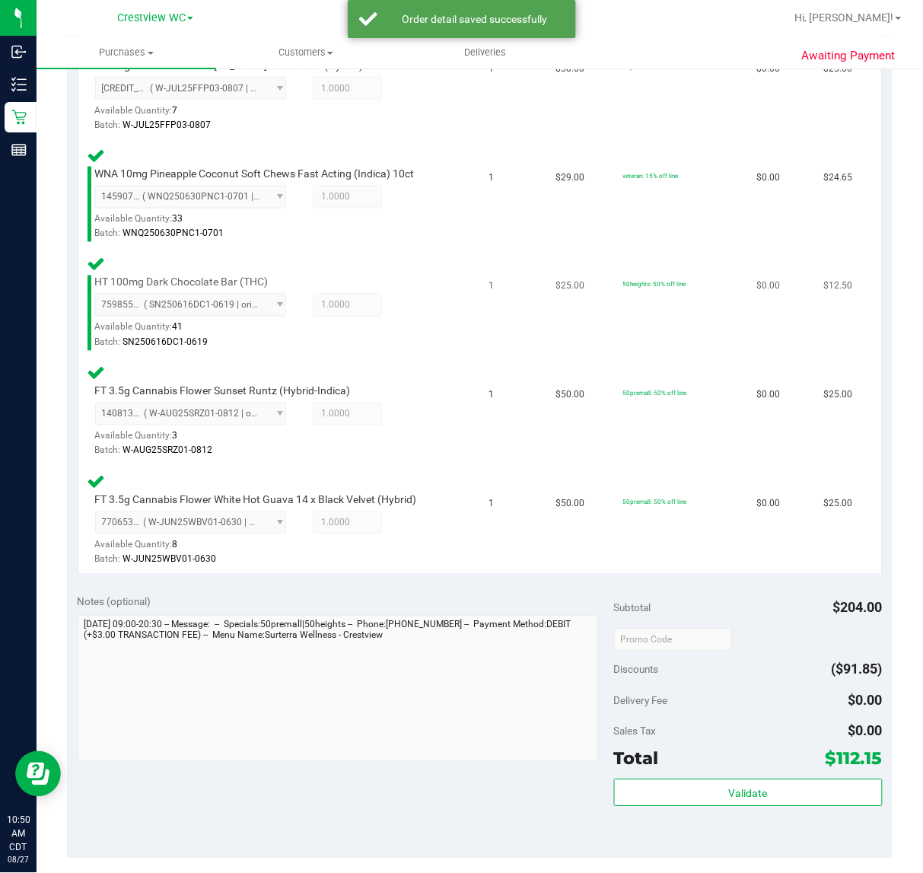
scroll to position [794, 0]
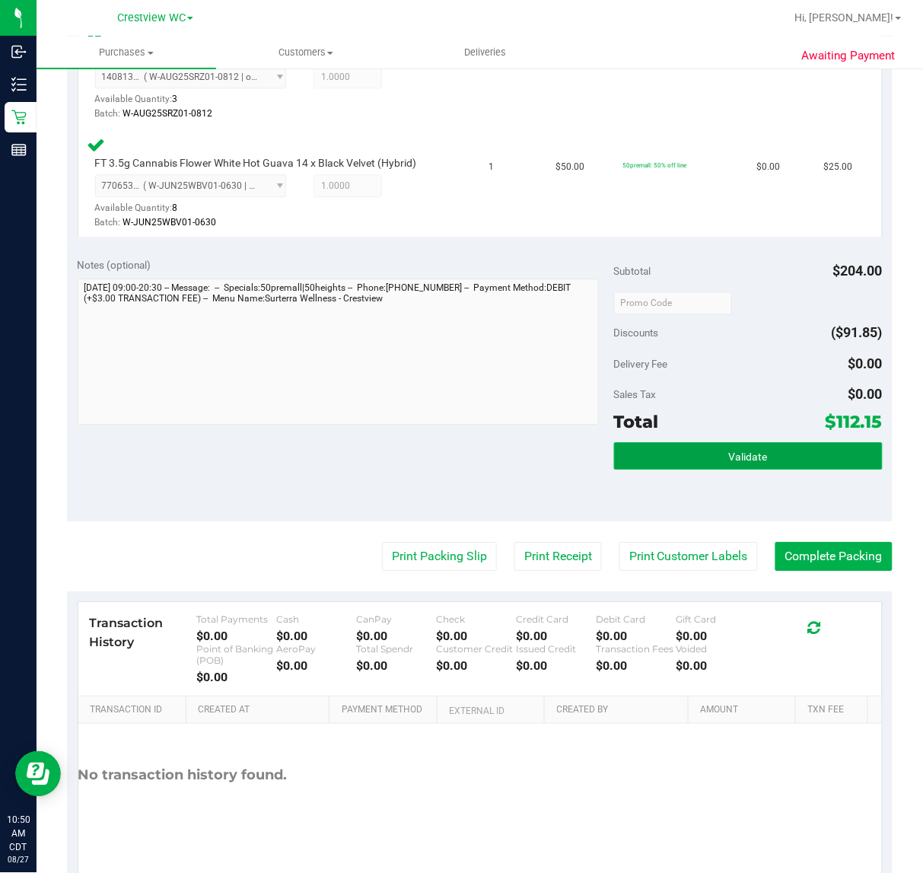
click at [777, 457] on button "Validate" at bounding box center [748, 455] width 269 height 27
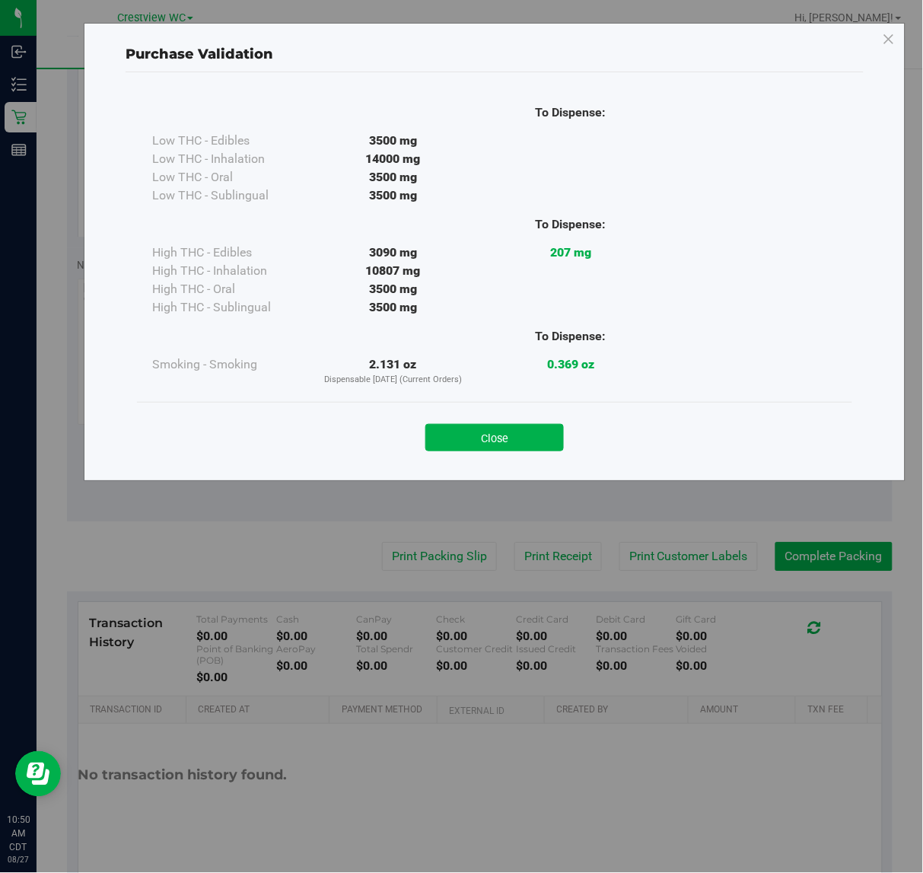
click at [506, 435] on button "Close" at bounding box center [494, 437] width 139 height 27
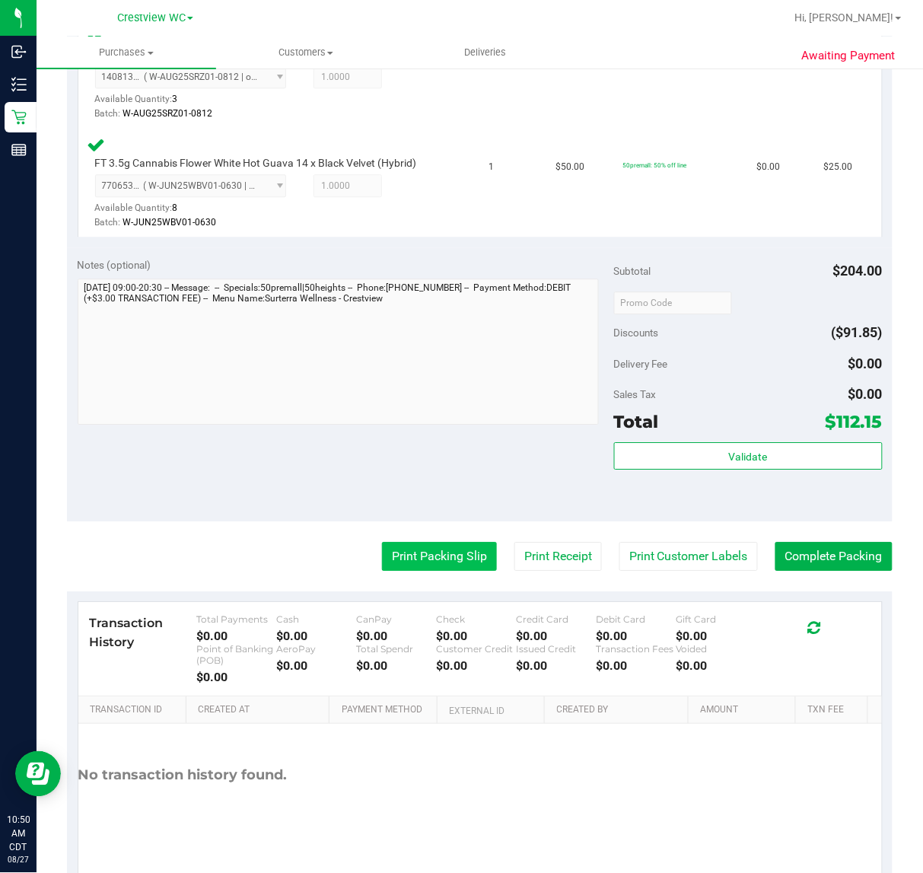
click at [443, 552] on button "Print Packing Slip" at bounding box center [439, 556] width 115 height 29
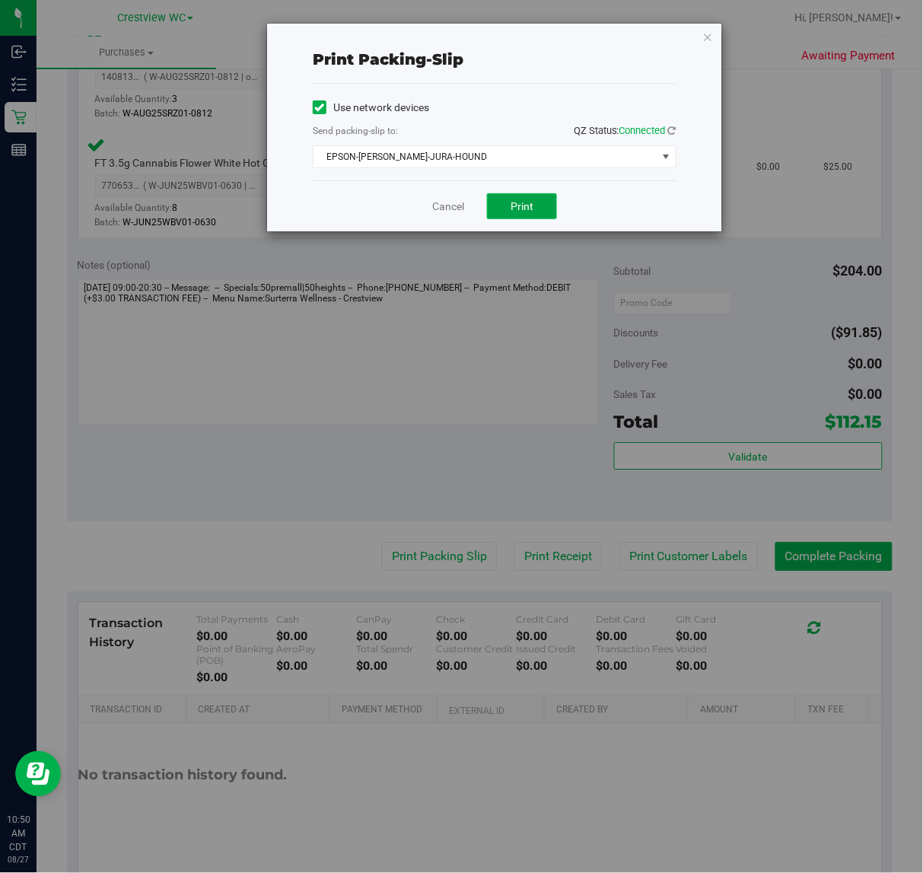
click at [541, 207] on button "Print" at bounding box center [522, 206] width 70 height 26
click at [709, 38] on icon "button" at bounding box center [708, 36] width 11 height 18
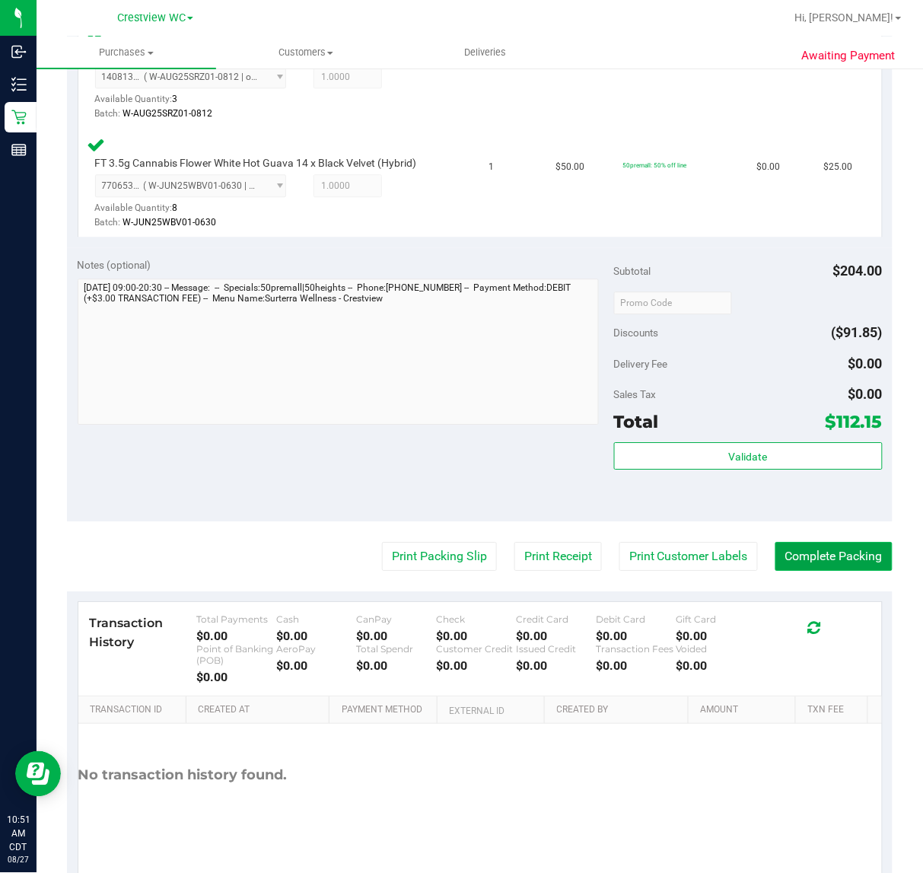
click at [838, 549] on button "Complete Packing" at bounding box center [834, 556] width 117 height 29
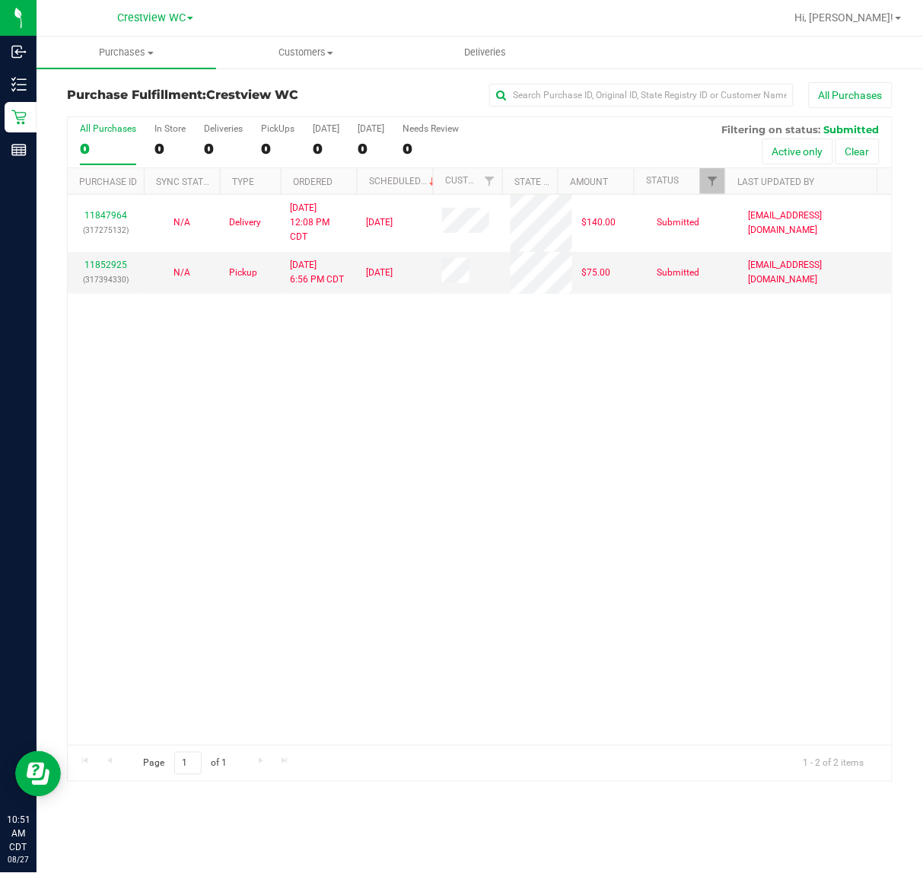
click at [715, 423] on div "11847964 (317275132) N/A Delivery [DATE] 12:08 PM CDT 8/29/2025 $140.00 Submitt…" at bounding box center [480, 470] width 824 height 550
click at [275, 132] on div "PickUps" at bounding box center [277, 128] width 33 height 11
click at [0, 0] on input "PickUps 1" at bounding box center [0, 0] width 0 height 0
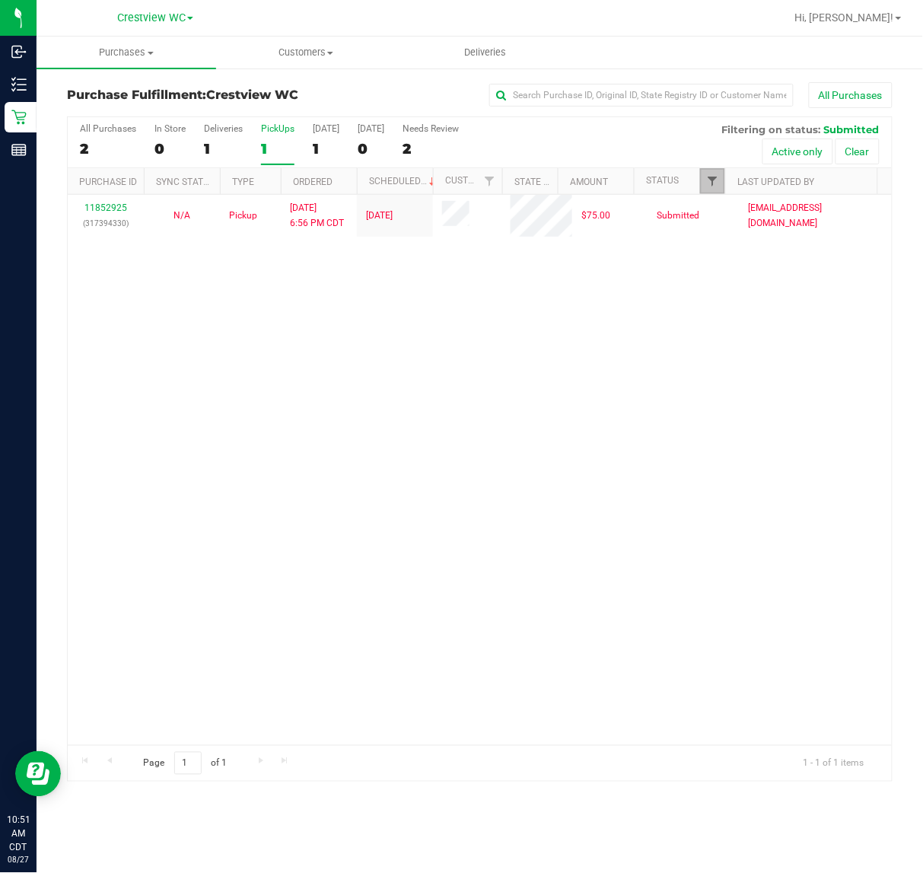
click at [716, 180] on span "Filter" at bounding box center [712, 181] width 12 height 12
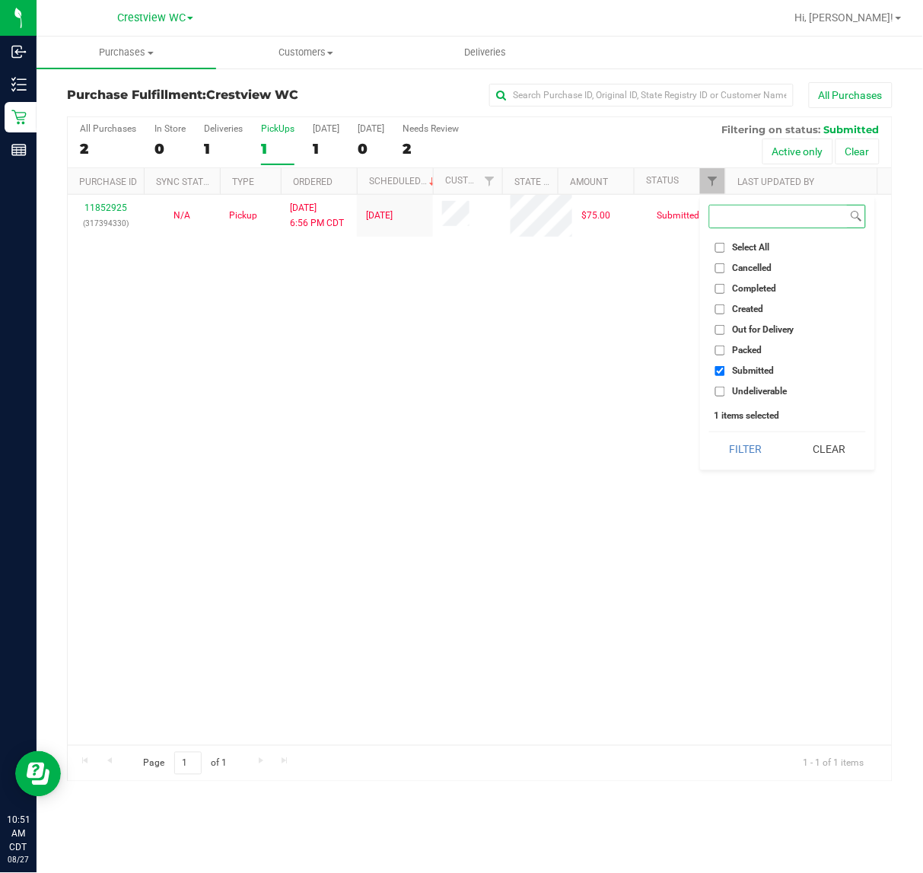
click at [709, 432] on button "Filter" at bounding box center [745, 448] width 73 height 33
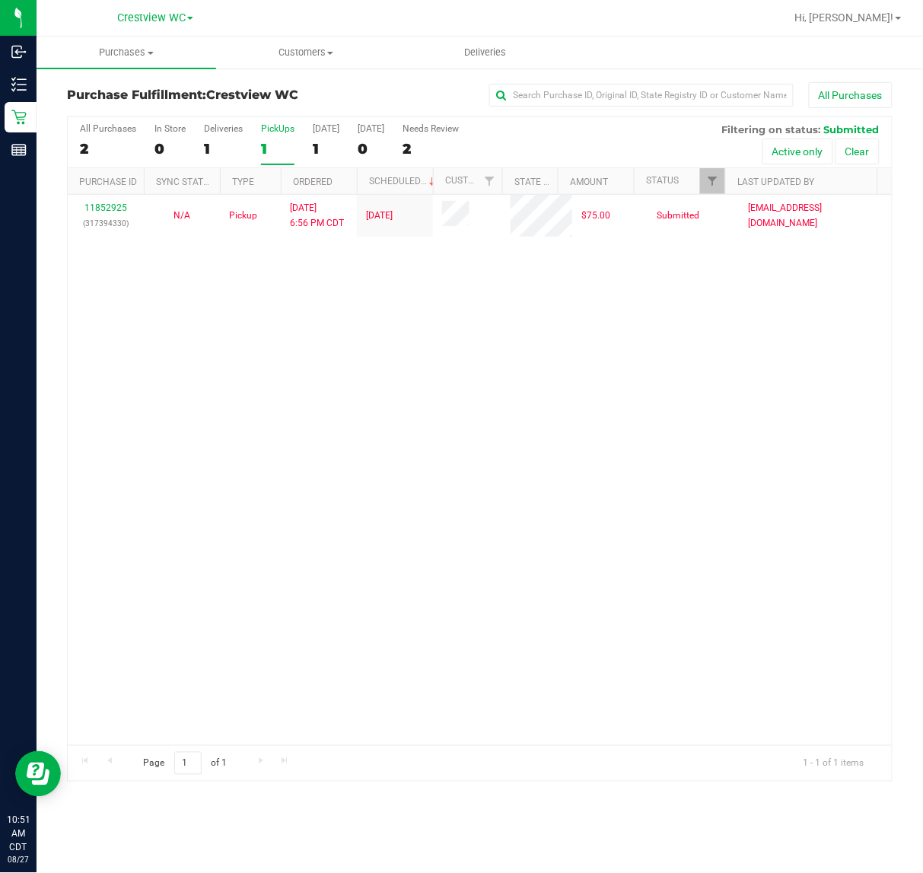
click at [476, 415] on div "11852925 (317394330) N/A Pickup [DATE] 6:56 PM CDT 8/27/2025 $75.00 Submitted […" at bounding box center [480, 470] width 824 height 550
click at [371, 402] on div "11852925 (317394330) N/A Pickup [DATE] 6:56 PM CDT 8/27/2025 $75.00 Submitted […" at bounding box center [480, 470] width 824 height 550
click at [360, 541] on div "11852925 (317394330) N/A Pickup [DATE] 6:56 PM CDT 8/27/2025 $75.00 Submitted […" at bounding box center [480, 470] width 824 height 550
click at [596, 389] on div "11852925 (317394330) N/A Pickup [DATE] 6:56 PM CDT 8/27/2025 $75.00 Submitted […" at bounding box center [480, 470] width 824 height 550
click at [222, 349] on div "11852925 (317394330) N/A Pickup [DATE] 6:56 PM CDT 8/27/2025 $75.00 Submitted […" at bounding box center [480, 470] width 824 height 550
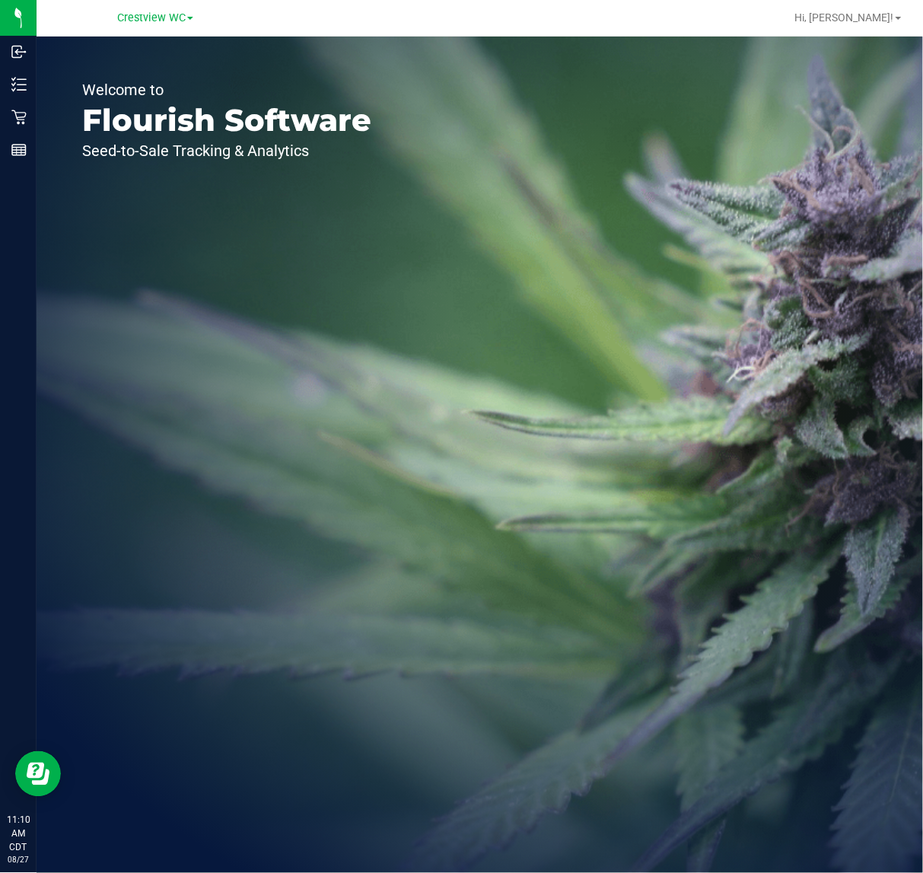
click at [312, 282] on div "Welcome to Flourish Software Seed-to-Sale Tracking & Analytics" at bounding box center [227, 455] width 381 height 836
click at [225, 344] on div "Welcome to Flourish Software Seed-to-Sale Tracking & Analytics" at bounding box center [227, 455] width 381 height 836
click at [264, 364] on div "Welcome to Flourish Software Seed-to-Sale Tracking & Analytics" at bounding box center [227, 455] width 381 height 836
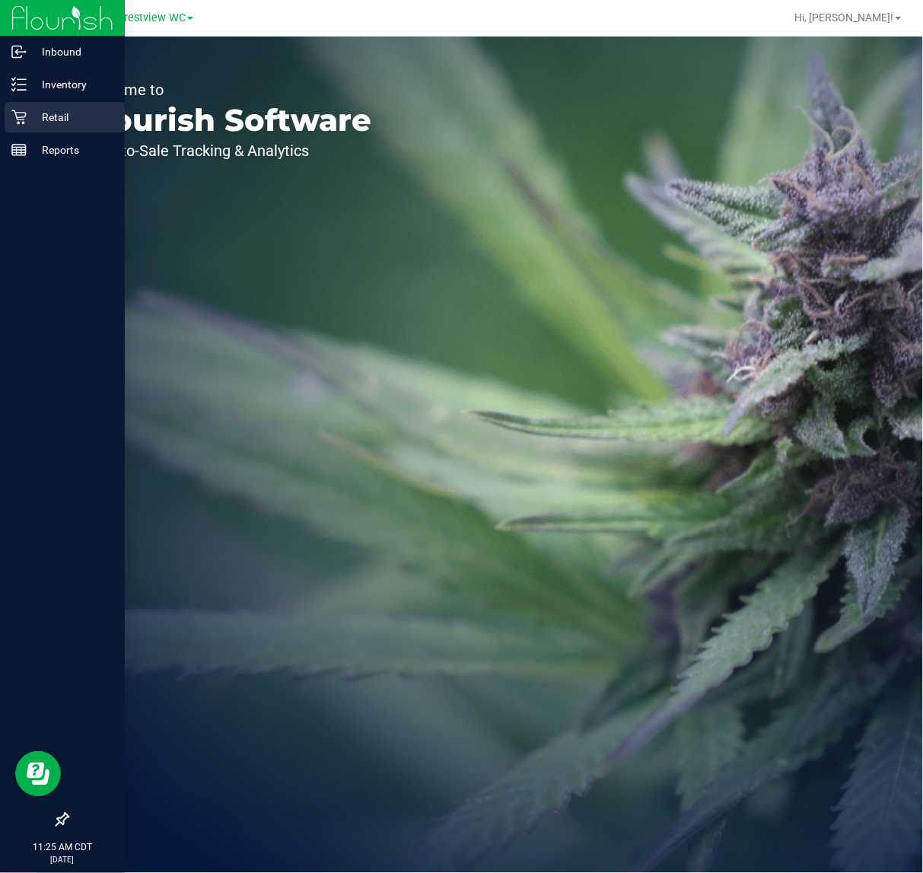
click at [39, 114] on p "Retail" at bounding box center [72, 117] width 91 height 18
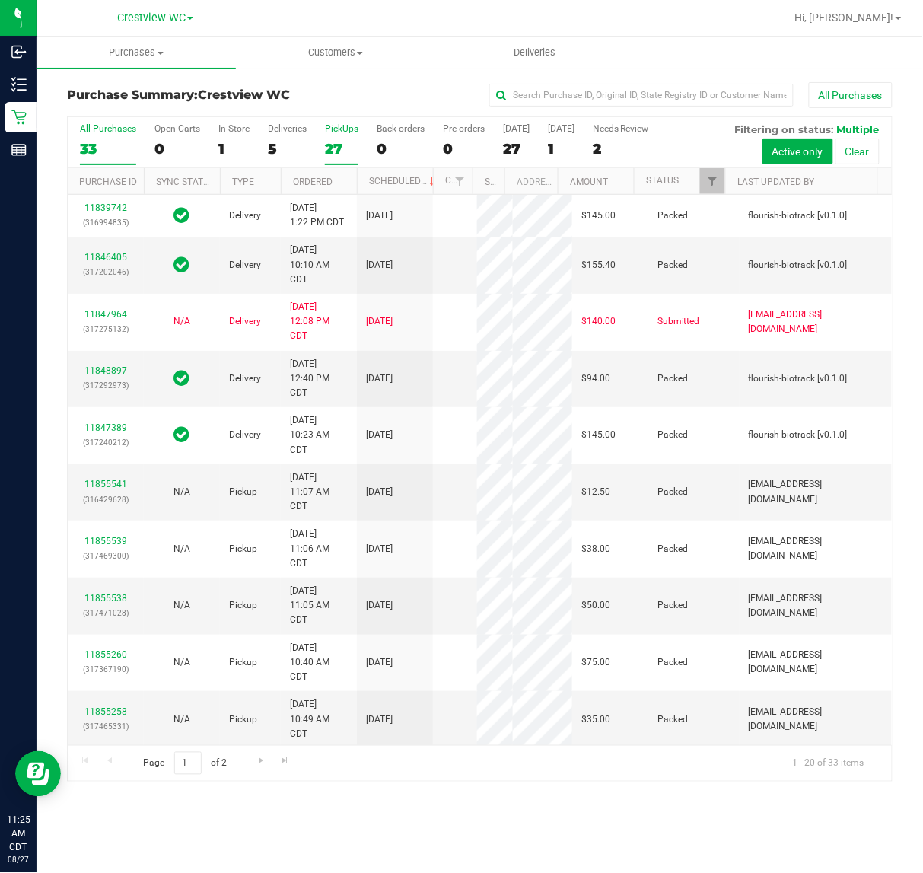
click at [348, 127] on div "PickUps" at bounding box center [341, 128] width 33 height 11
click at [0, 0] on input "PickUps 27" at bounding box center [0, 0] width 0 height 0
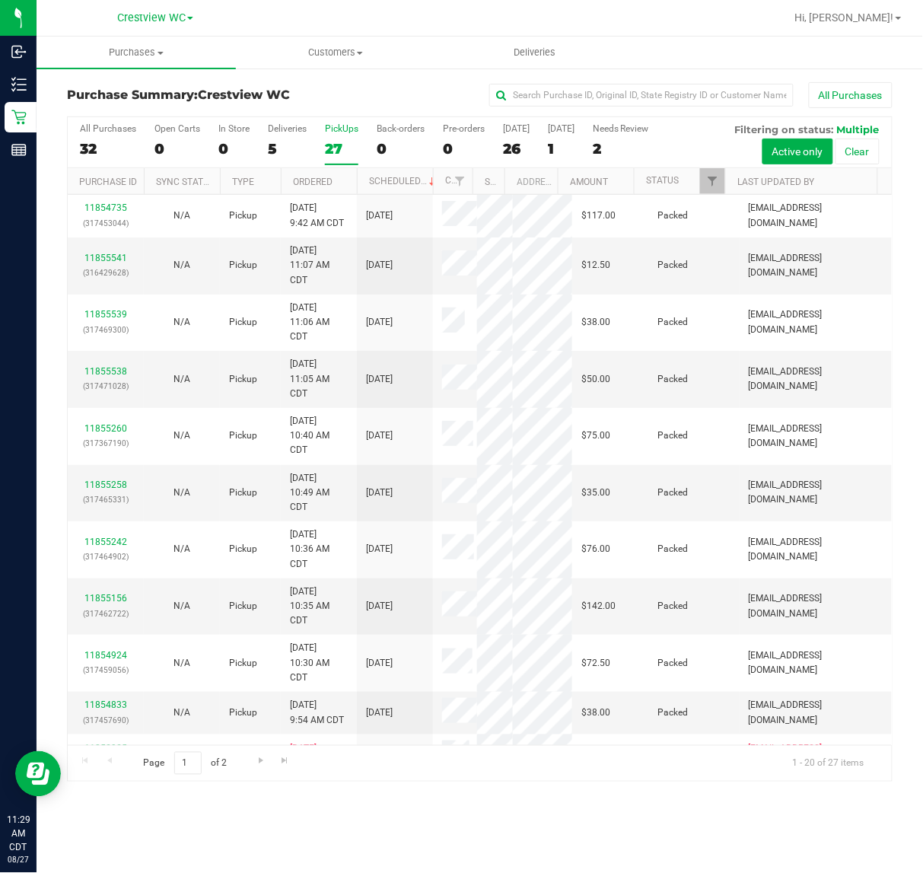
click at [345, 126] on div "PickUps" at bounding box center [341, 128] width 33 height 11
click at [0, 0] on input "PickUps 27" at bounding box center [0, 0] width 0 height 0
click at [712, 183] on span "Filter" at bounding box center [712, 181] width 12 height 12
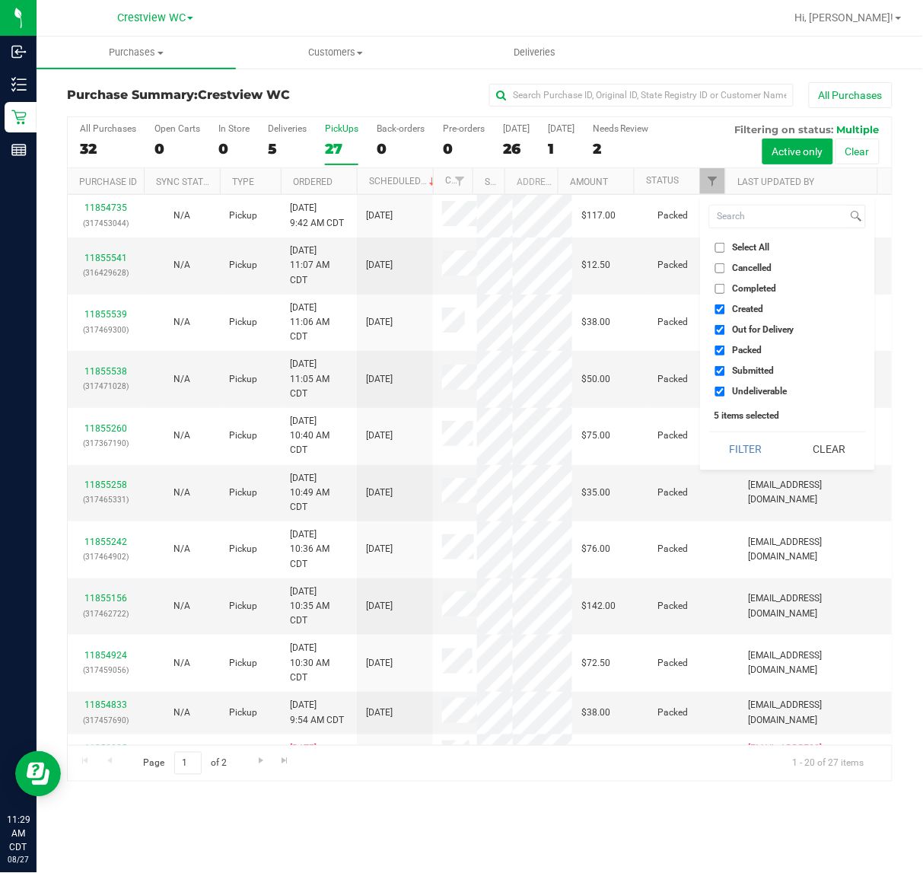
click at [721, 247] on input "Select All" at bounding box center [720, 248] width 10 height 10
checkbox input "true"
click at [721, 247] on input "Select All" at bounding box center [720, 248] width 10 height 10
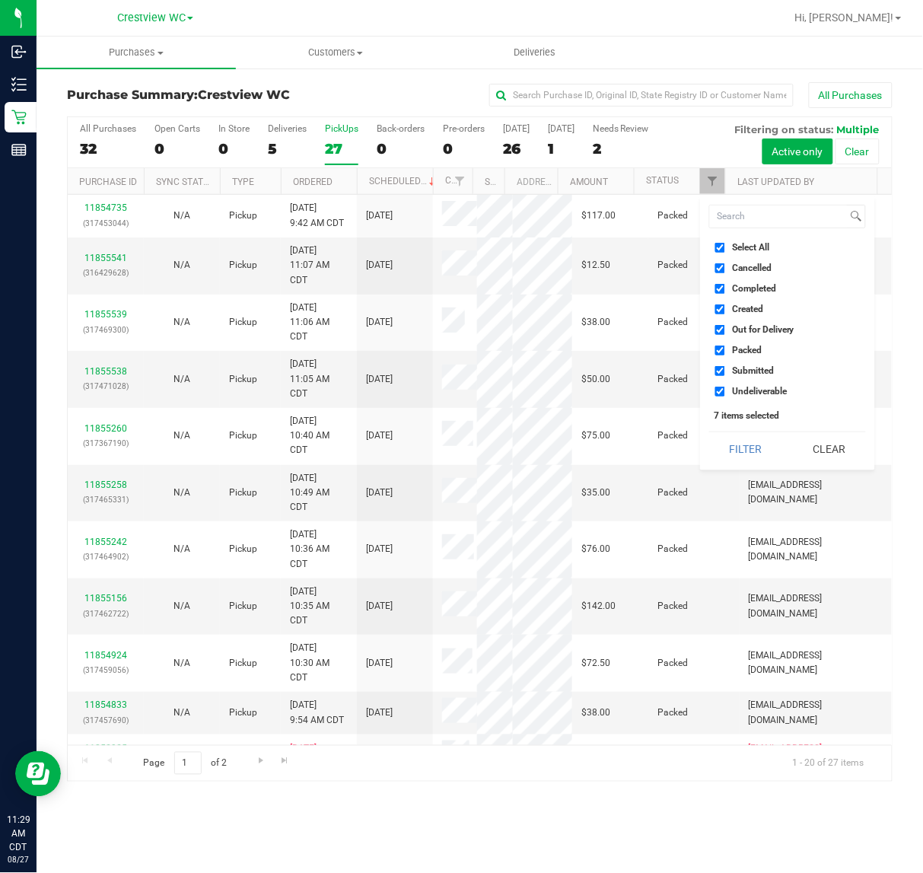
checkbox input "false"
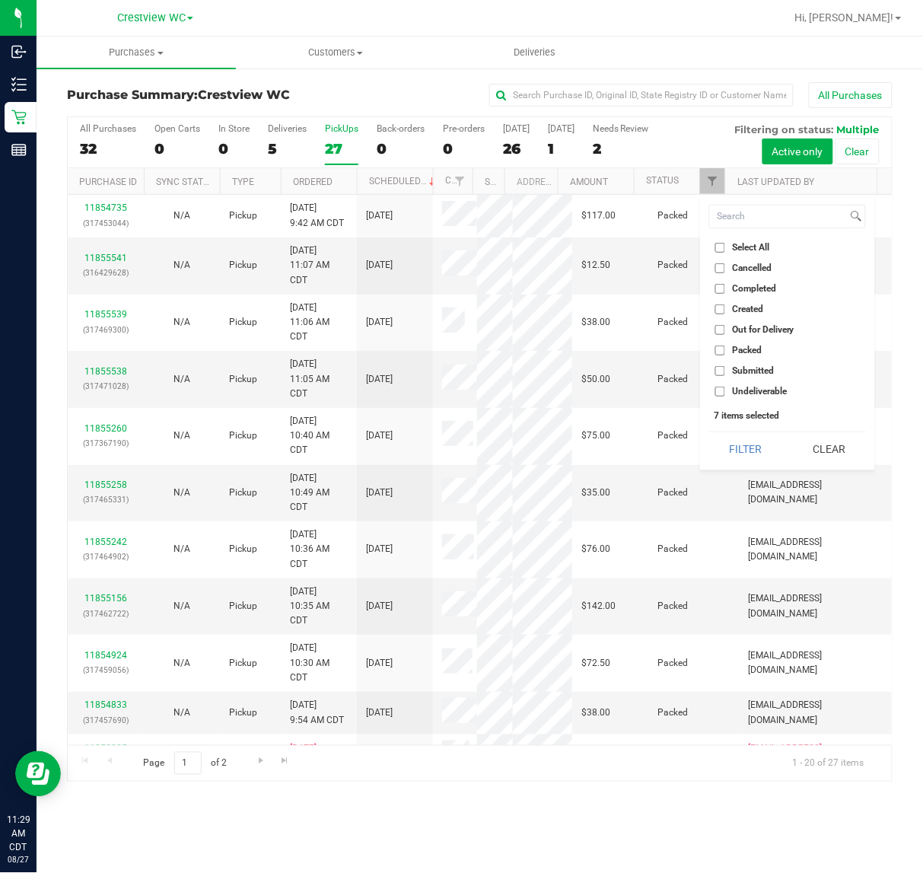
checkbox input "false"
click at [725, 371] on input "Submitted" at bounding box center [720, 371] width 10 height 10
checkbox input "true"
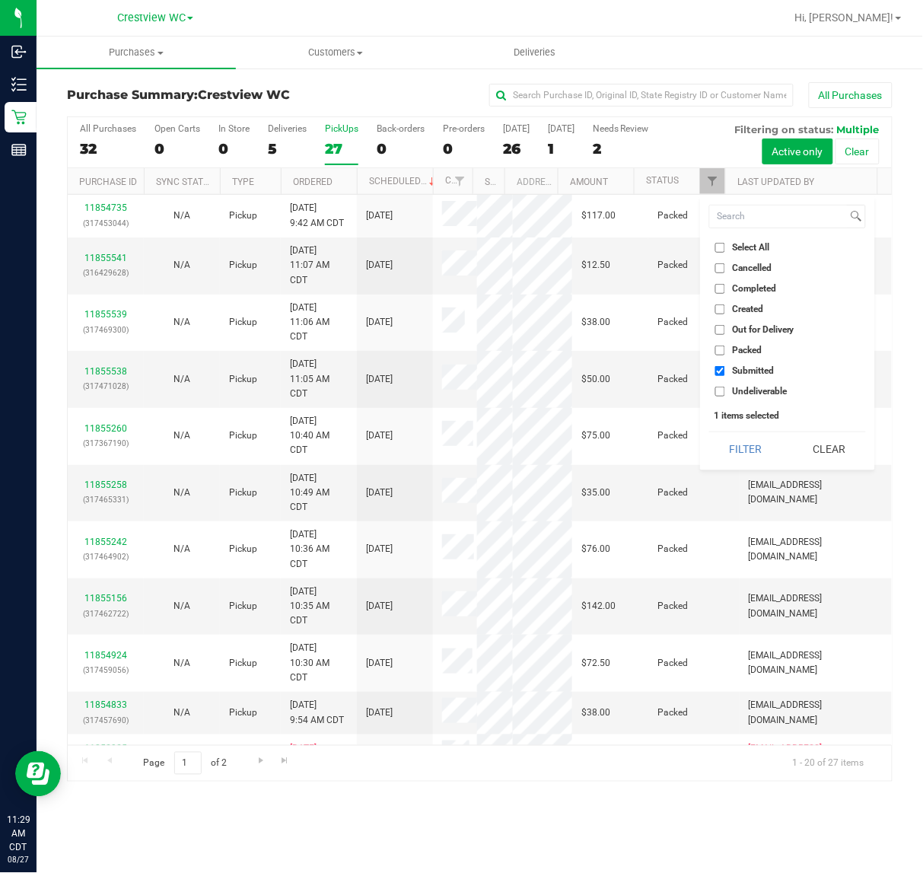
click at [709, 432] on button "Filter" at bounding box center [745, 448] width 73 height 33
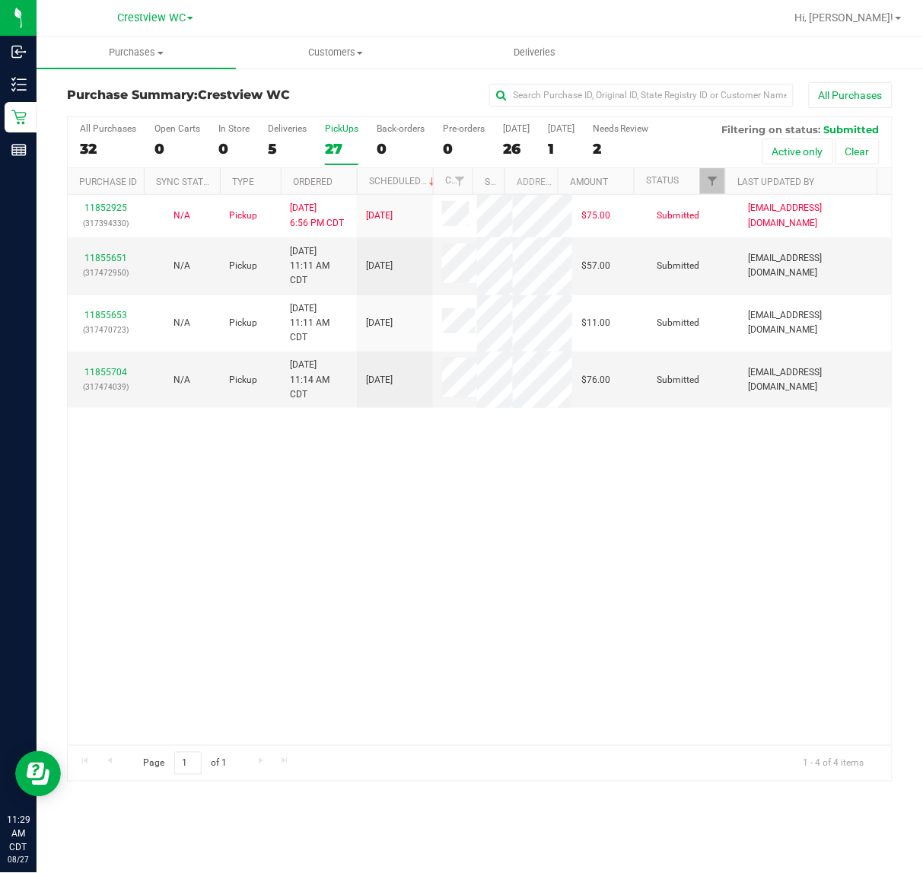
drag, startPoint x: 578, startPoint y: 486, endPoint x: 590, endPoint y: 449, distance: 38.3
click at [580, 485] on div "11852925 (317394330) N/A Pickup 8/26/2025 6:56 PM CDT 8/27/2025 $75.00 Submitte…" at bounding box center [480, 470] width 824 height 550
click at [116, 257] on link "11855651" at bounding box center [105, 257] width 43 height 11
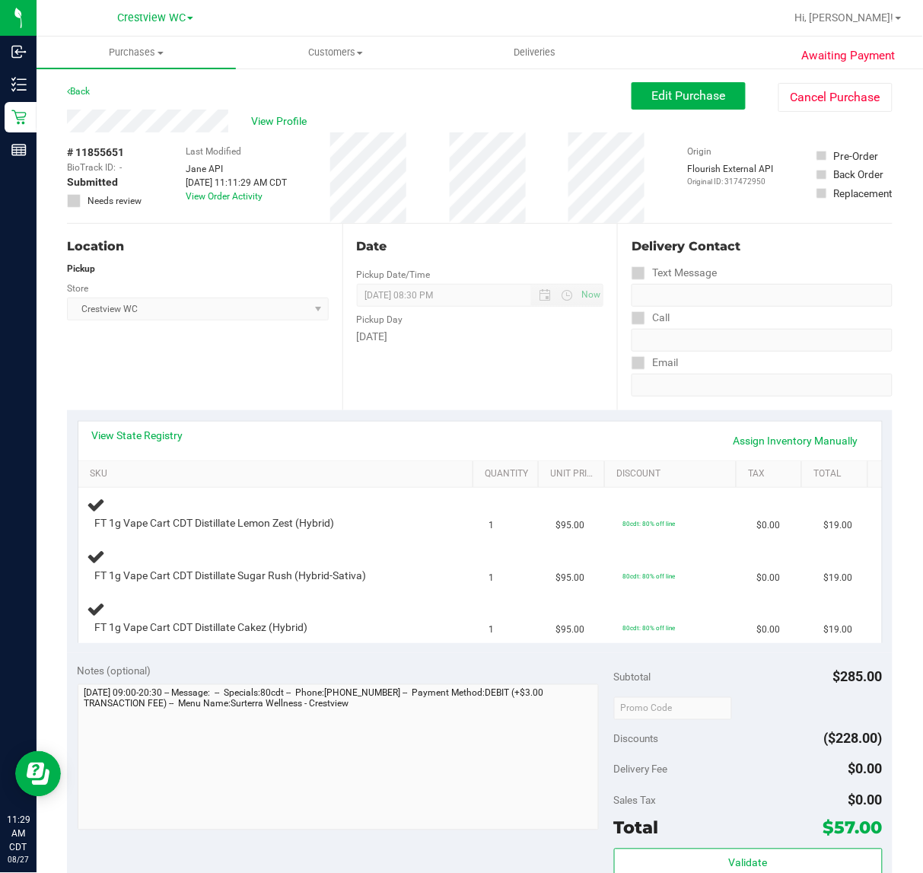
click at [209, 362] on div "Location Pickup Store Crestview WC Select Store Bonita Springs WC Boynton Beach…" at bounding box center [205, 317] width 276 height 186
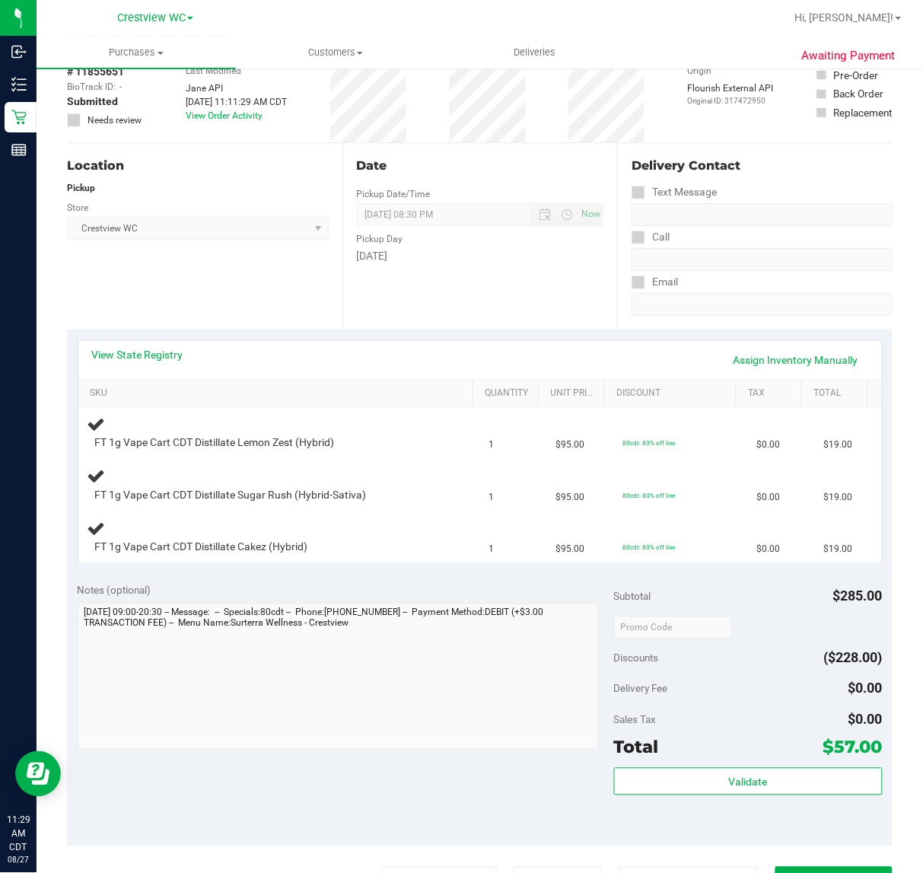
scroll to position [190, 0]
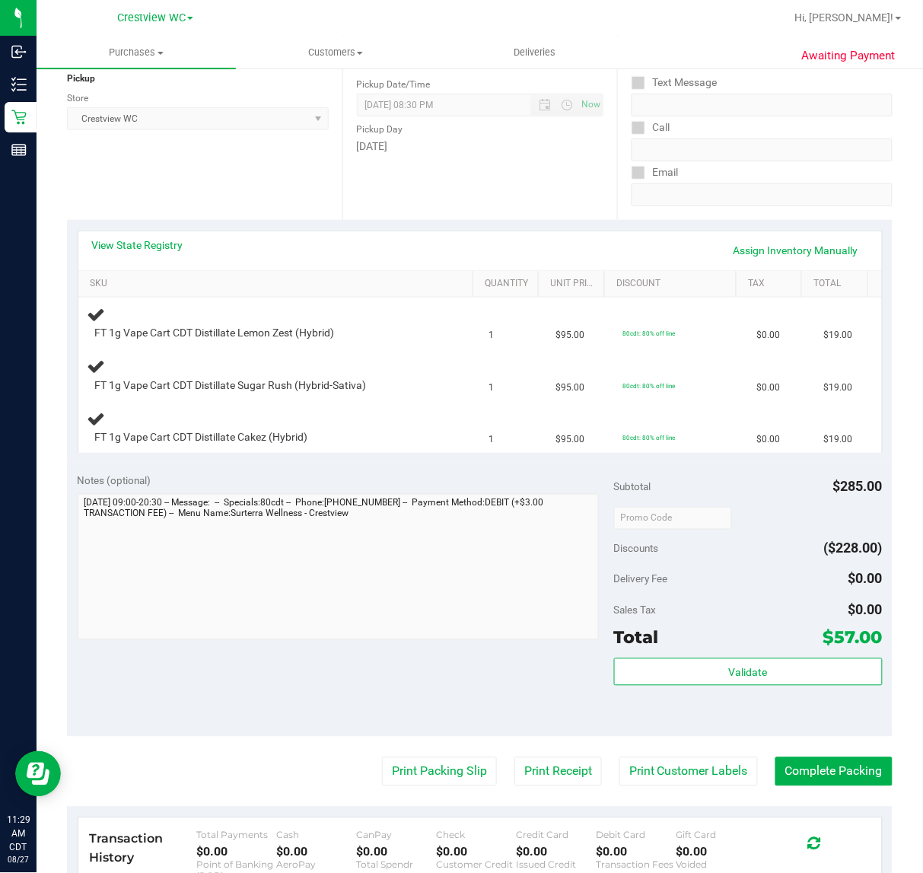
click at [251, 177] on div "Location Pickup Store Crestview WC Select Store Bonita Springs WC Boynton Beach…" at bounding box center [205, 126] width 276 height 186
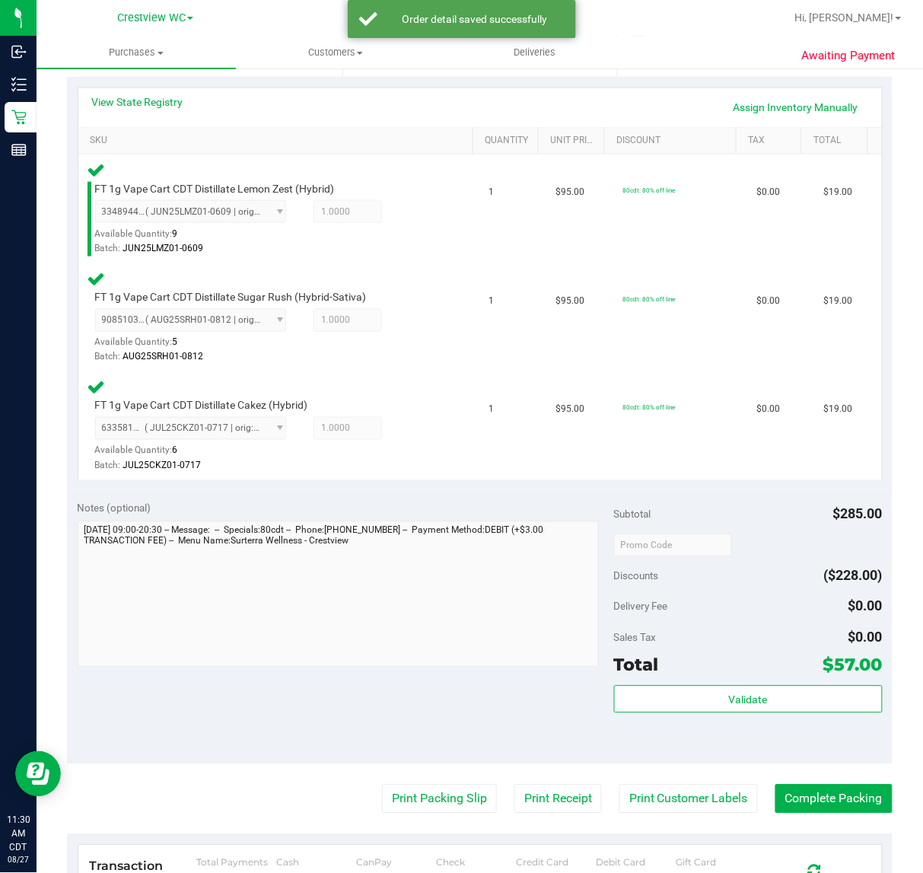
scroll to position [365, 0]
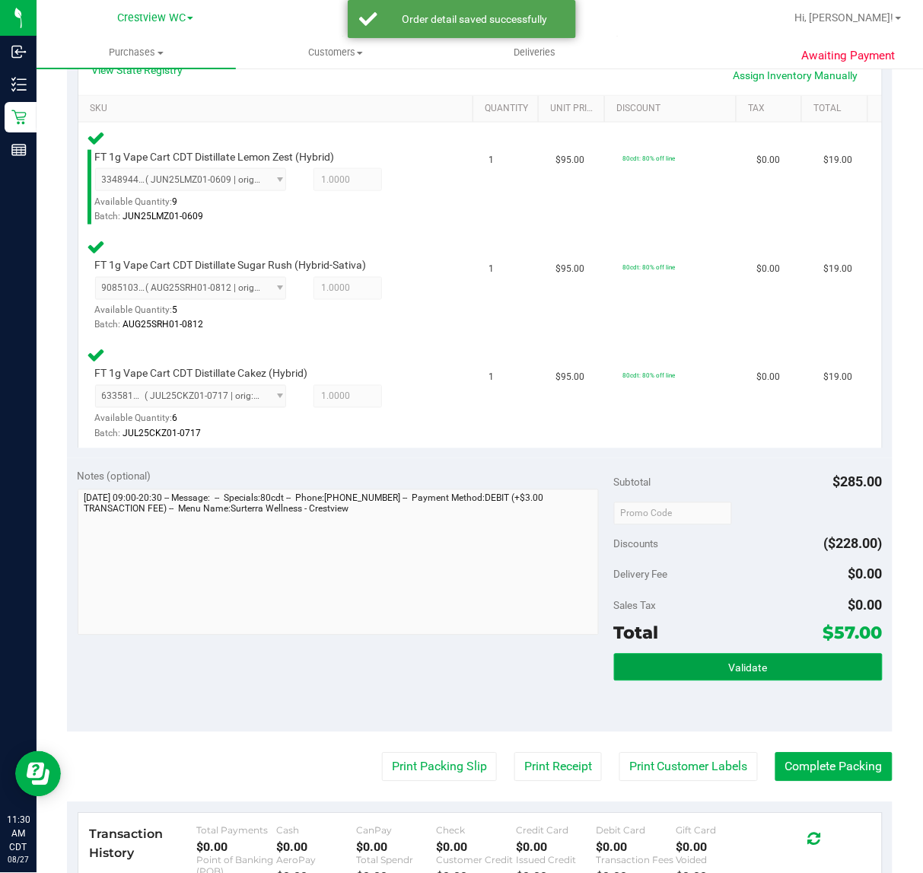
click at [742, 668] on span "Validate" at bounding box center [748, 668] width 39 height 12
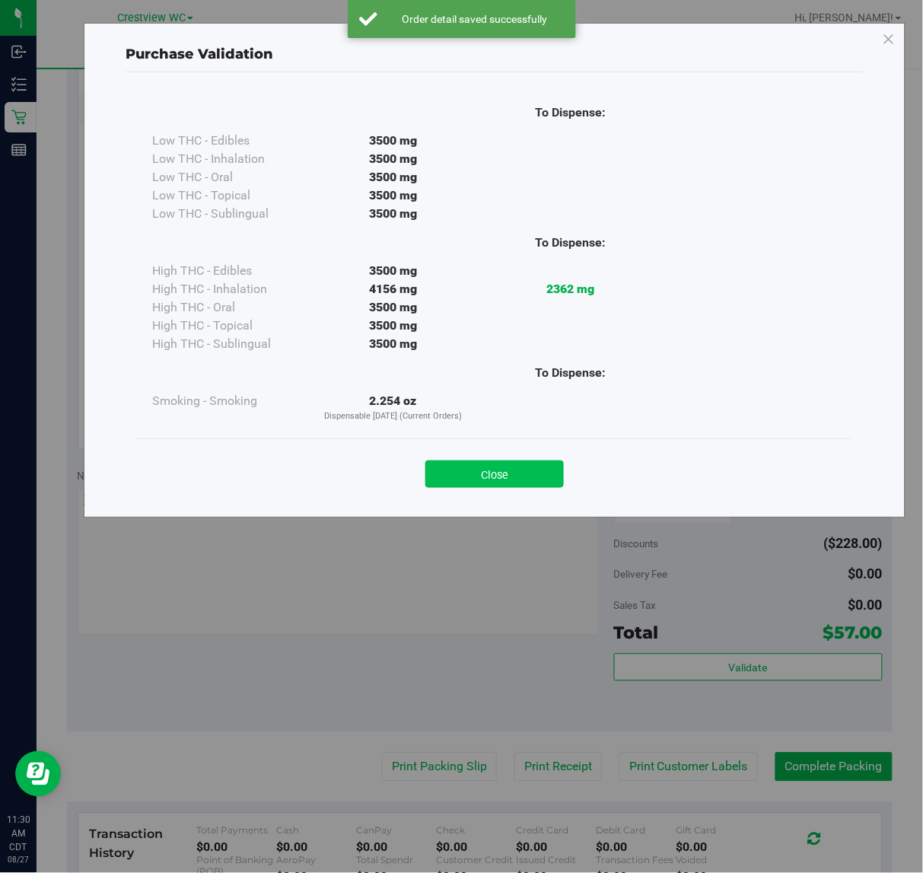
click at [499, 473] on button "Close" at bounding box center [494, 473] width 139 height 27
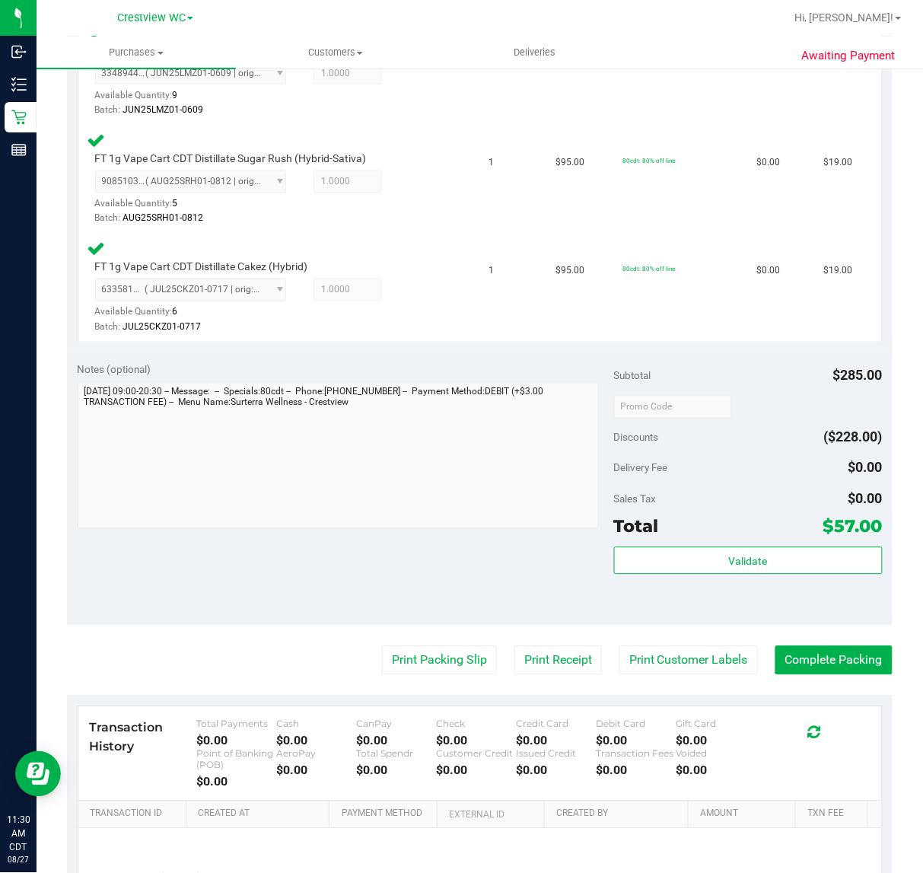
scroll to position [473, 0]
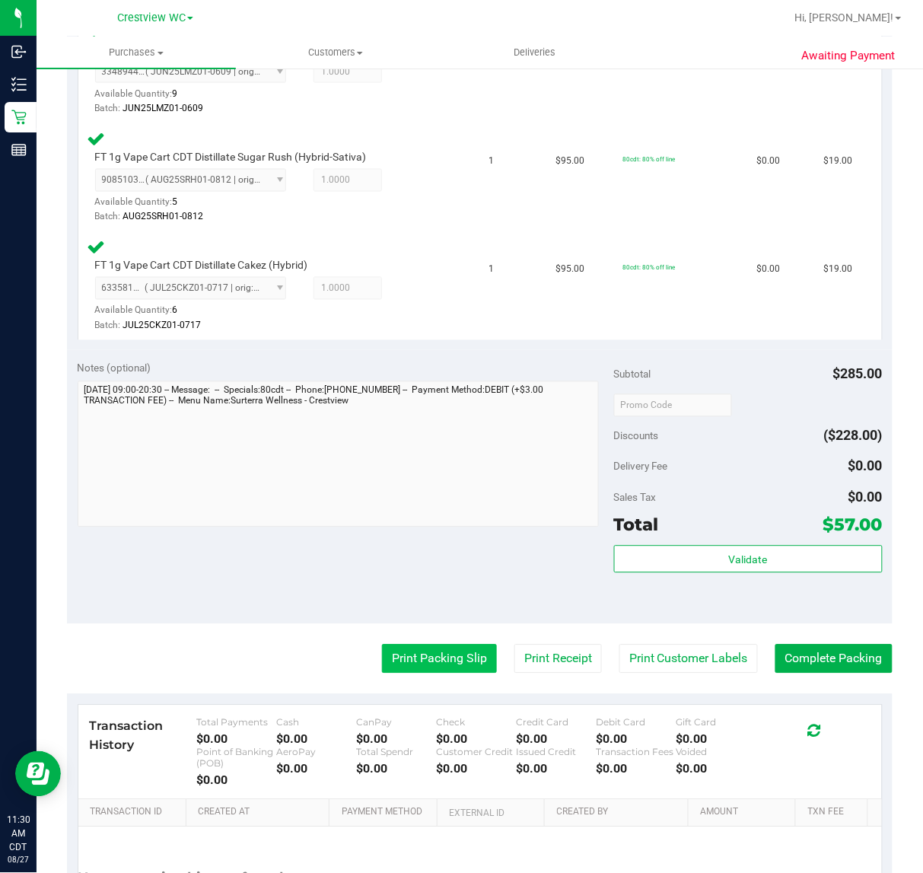
click at [400, 659] on button "Print Packing Slip" at bounding box center [439, 659] width 115 height 29
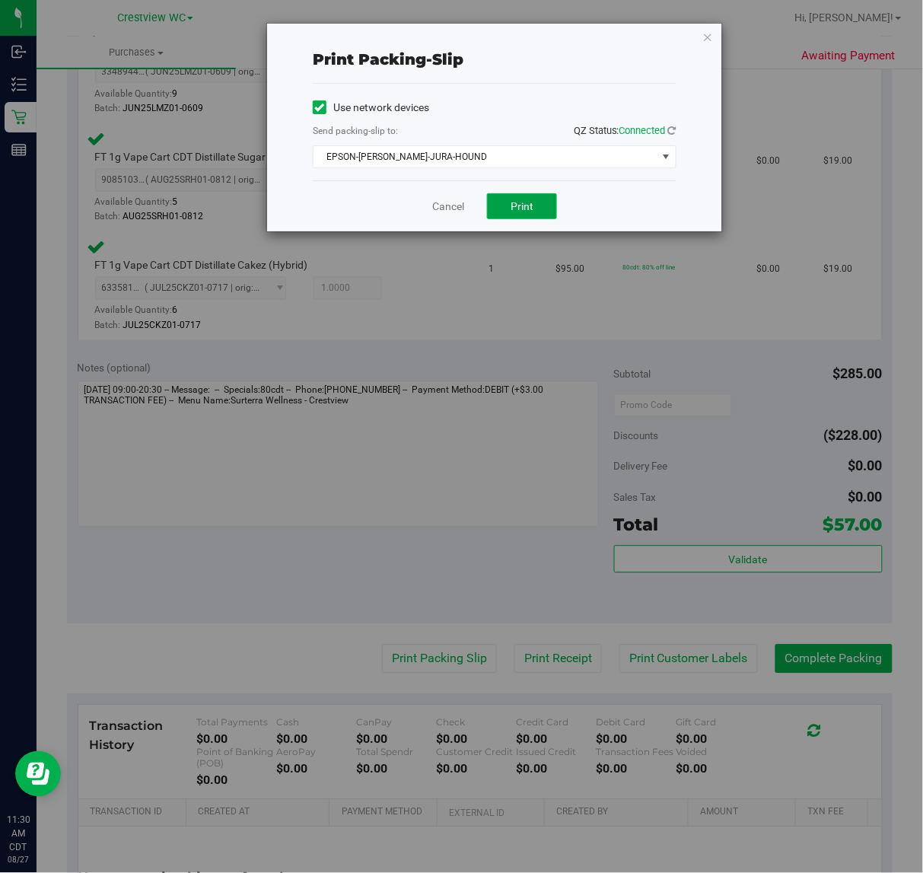
click at [527, 212] on span "Print" at bounding box center [522, 206] width 23 height 12
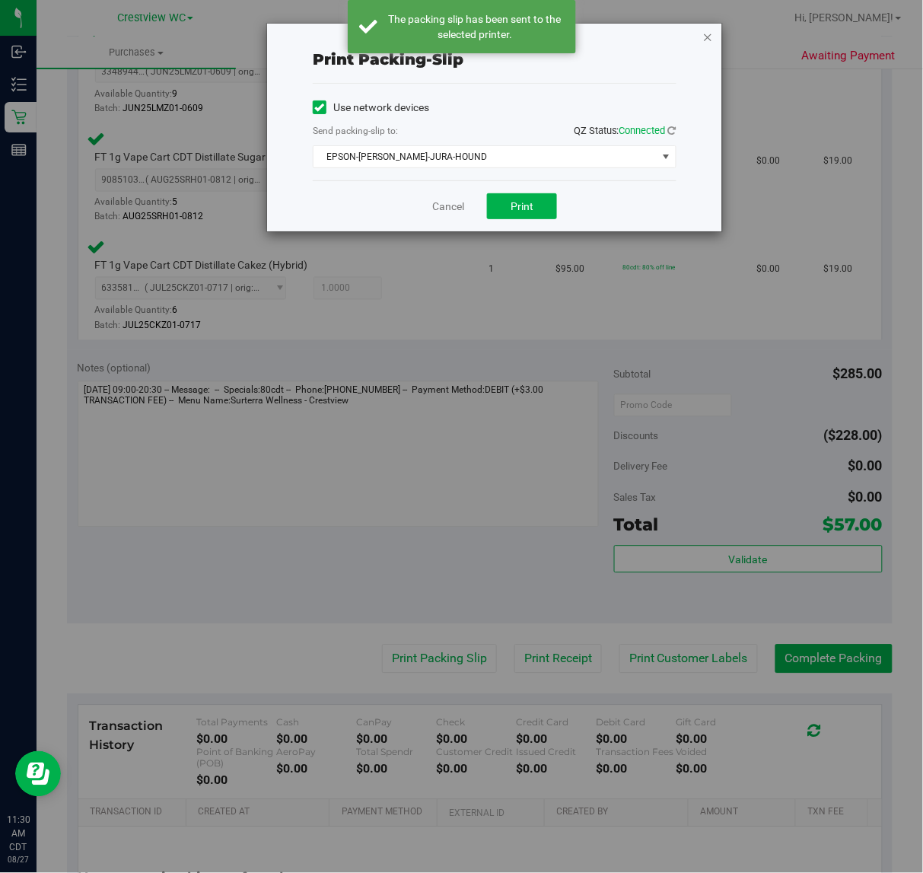
click at [709, 36] on icon "button" at bounding box center [708, 36] width 11 height 18
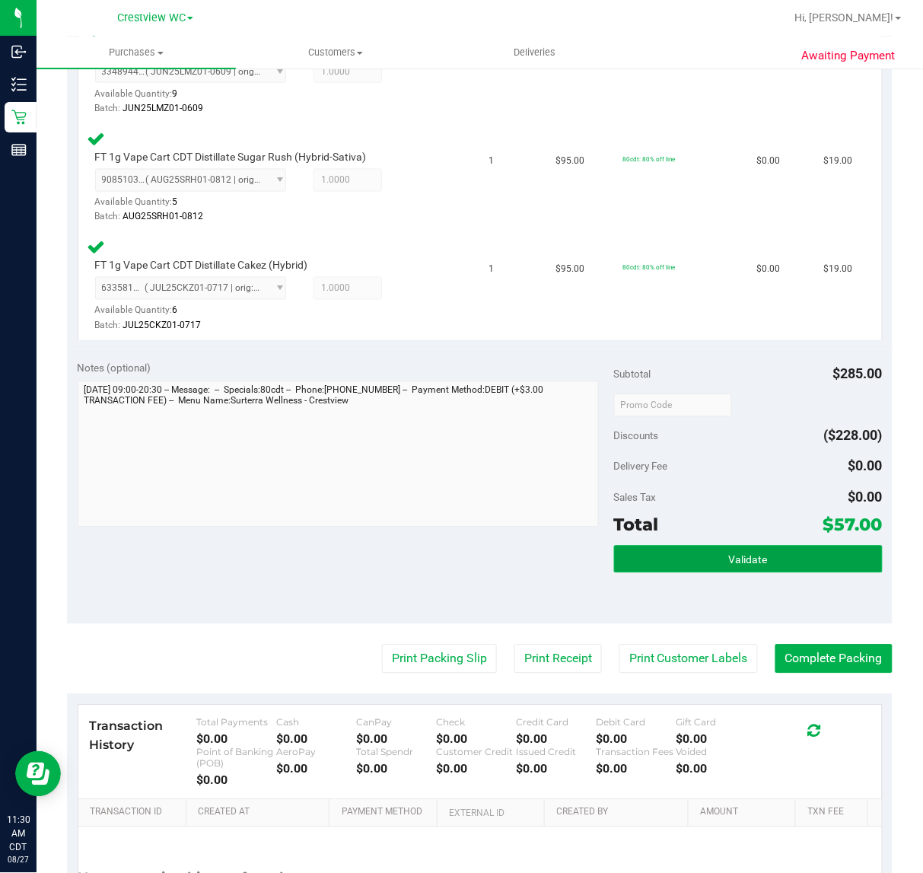
click at [731, 554] on span "Validate" at bounding box center [748, 560] width 39 height 12
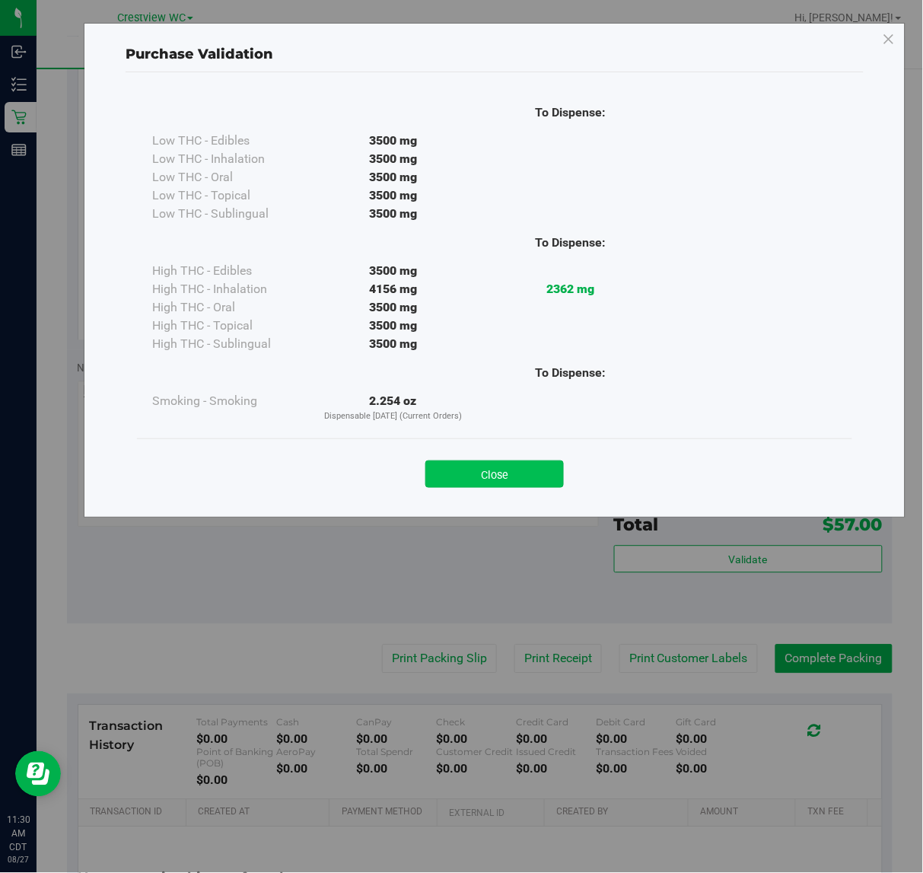
click at [505, 484] on button "Close" at bounding box center [494, 473] width 139 height 27
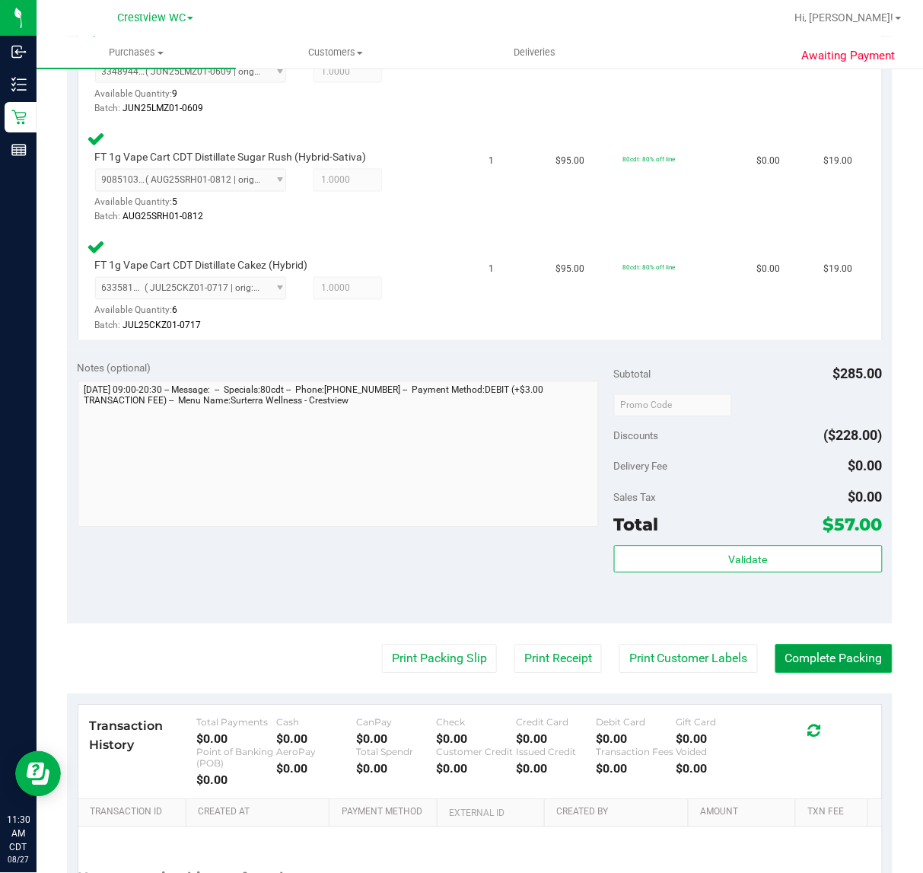
click at [818, 645] on button "Complete Packing" at bounding box center [834, 659] width 117 height 29
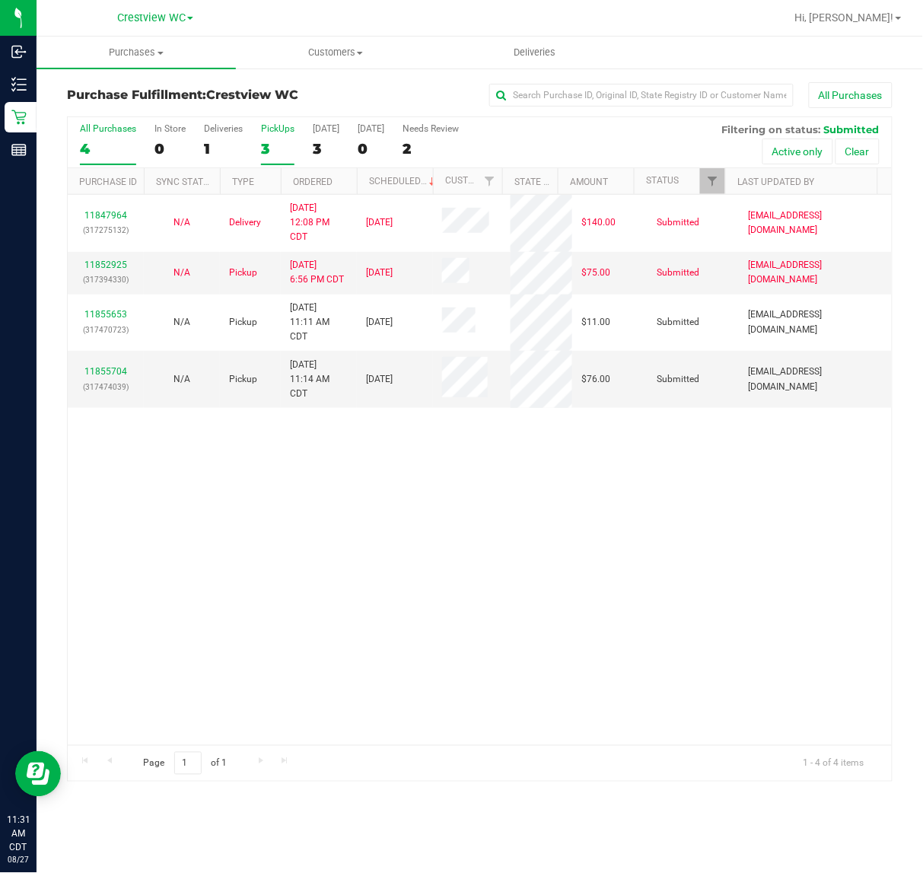
click at [292, 128] on div "PickUps" at bounding box center [277, 128] width 33 height 11
click at [0, 0] on input "PickUps 3" at bounding box center [0, 0] width 0 height 0
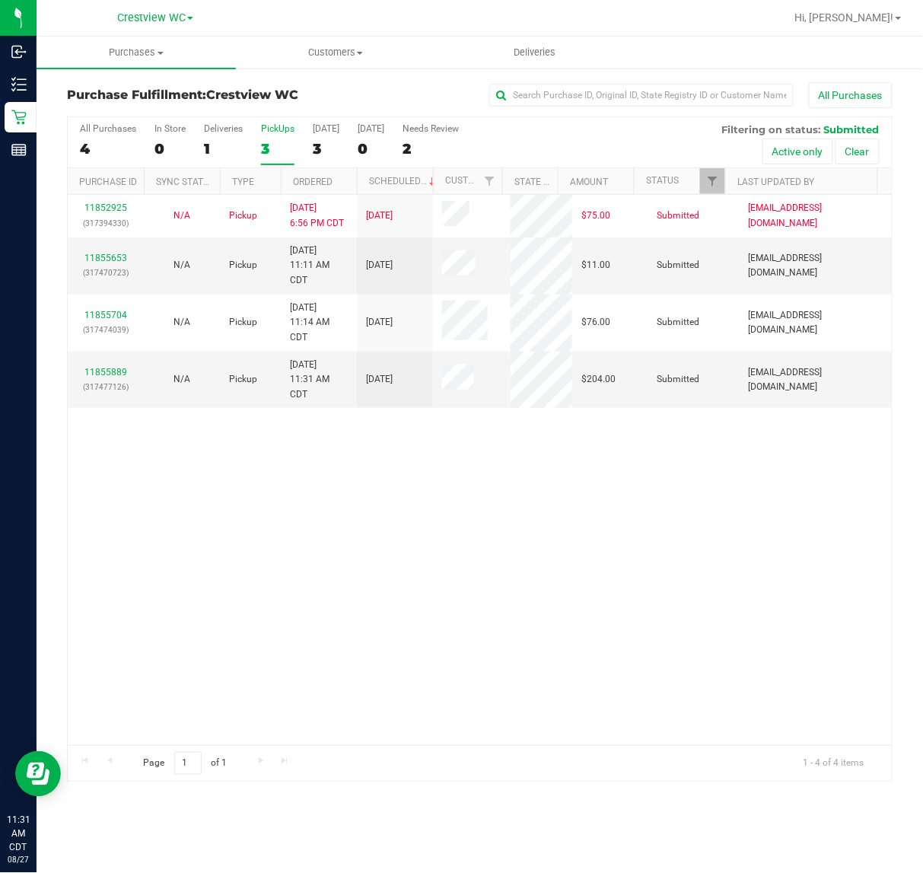
click at [518, 543] on div "11852925 (317394330) N/A Pickup 8/26/2025 6:56 PM CDT 8/27/2025 $75.00 Submitte…" at bounding box center [480, 470] width 824 height 550
click at [111, 265] on div "11855653 (317470723)" at bounding box center [106, 265] width 58 height 29
click at [111, 261] on link "11855653" at bounding box center [105, 258] width 43 height 11
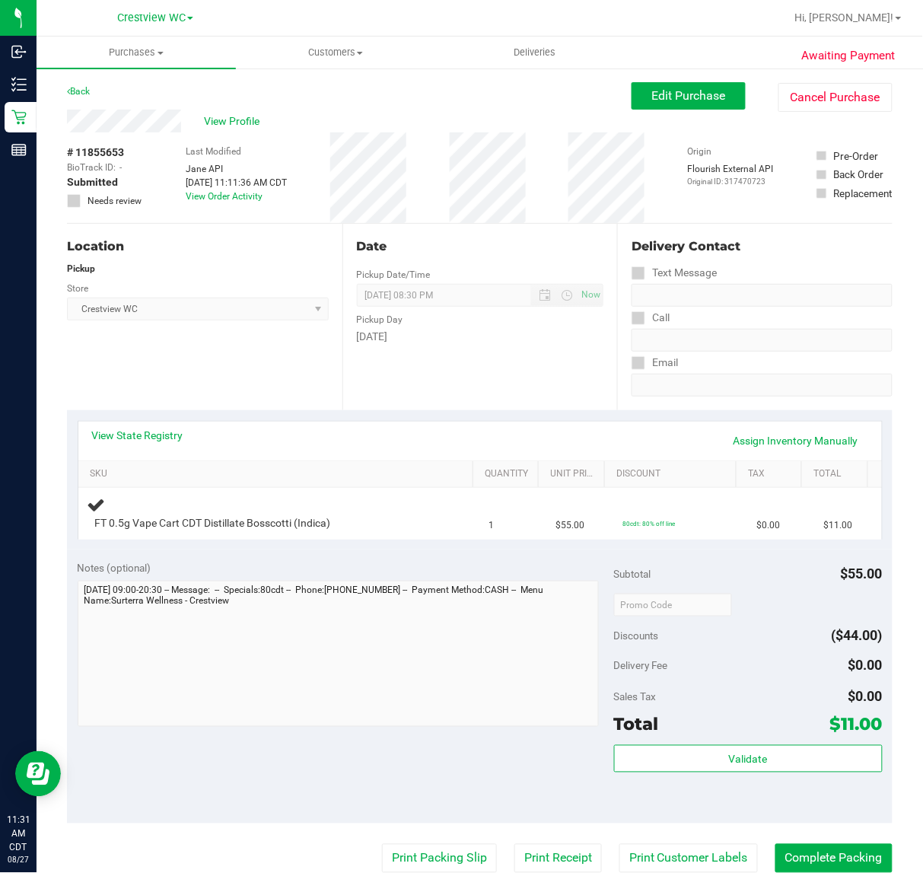
click at [264, 352] on div "Location Pickup Store Crestview WC Select Store Bonita Springs WC Boynton Beach…" at bounding box center [205, 317] width 276 height 186
click at [245, 336] on div "Location Pickup Store Crestview WC Select Store Bonita Springs WC Boynton Beach…" at bounding box center [205, 317] width 276 height 186
click at [234, 351] on div "Location Pickup Store Crestview WC Select Store Bonita Springs WC Boynton Beach…" at bounding box center [205, 317] width 276 height 186
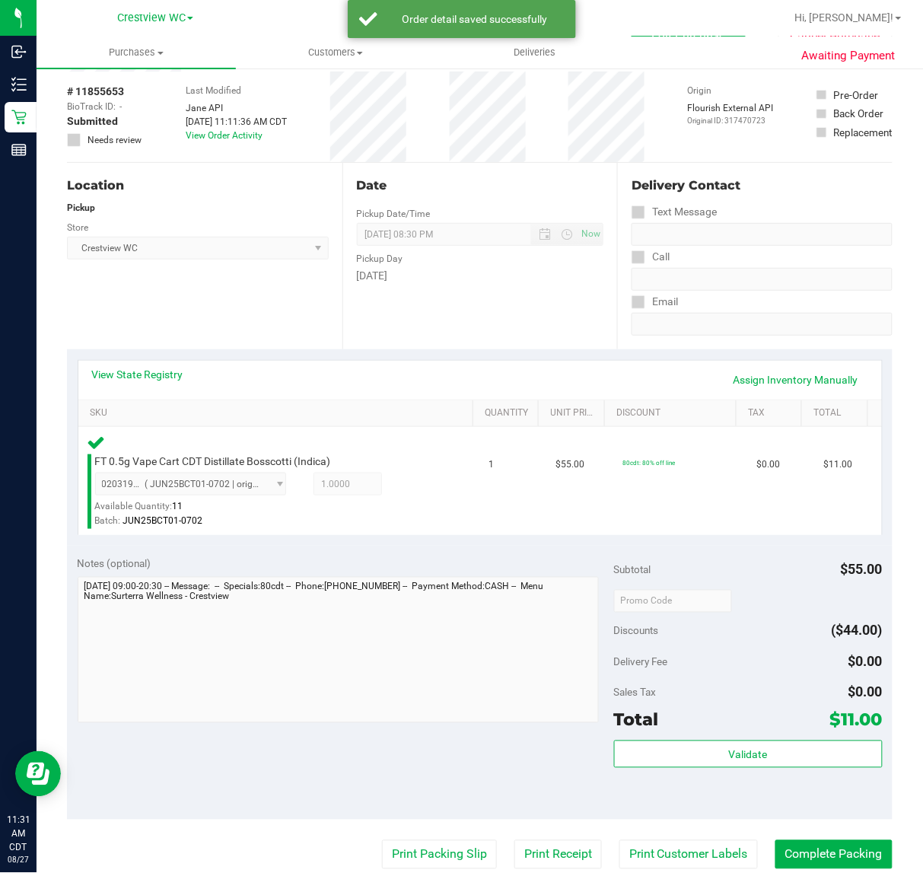
scroll to position [95, 0]
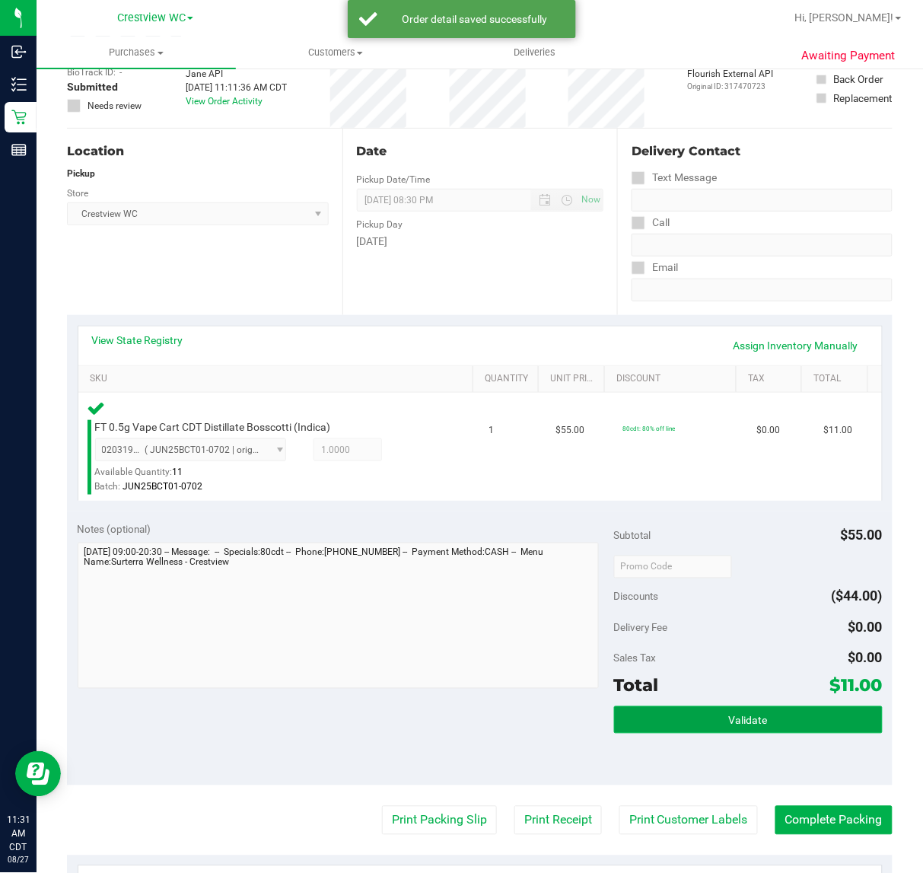
click at [758, 720] on button "Validate" at bounding box center [748, 719] width 269 height 27
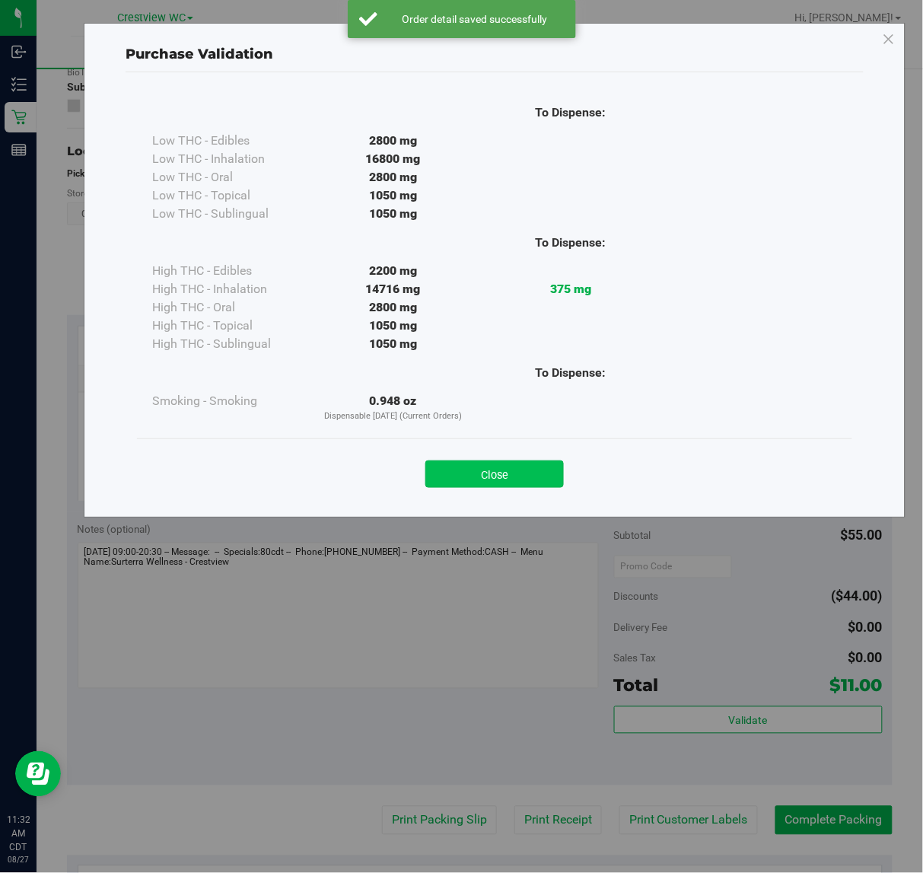
click at [496, 470] on button "Close" at bounding box center [494, 473] width 139 height 27
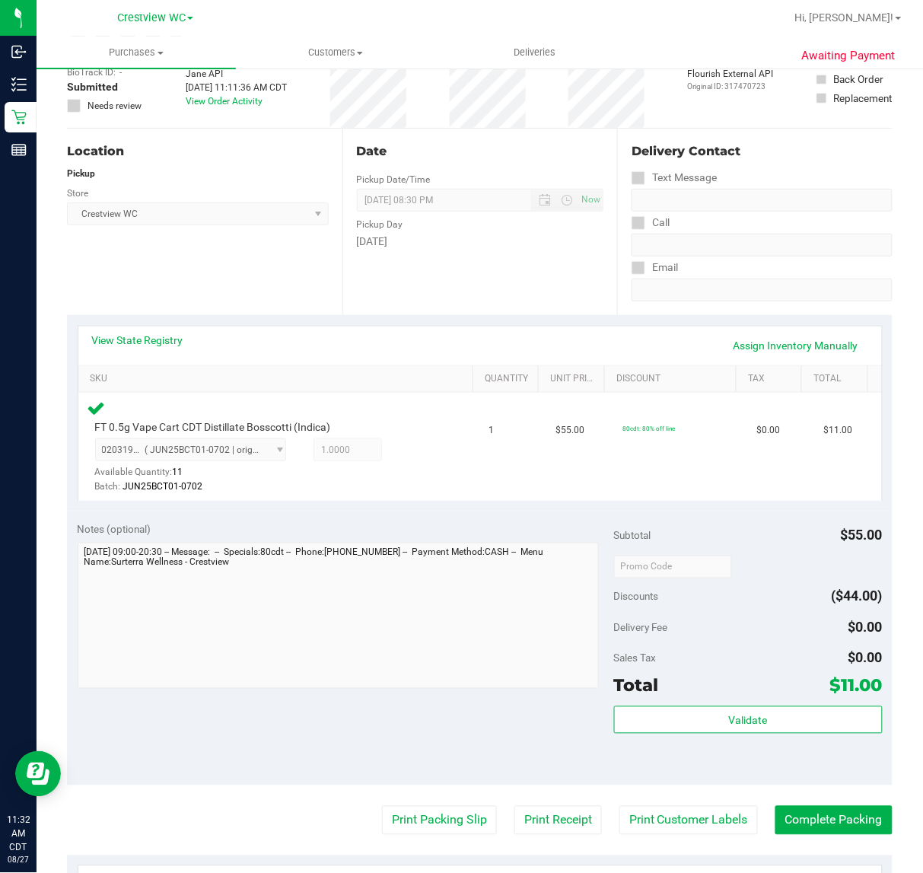
scroll to position [381, 0]
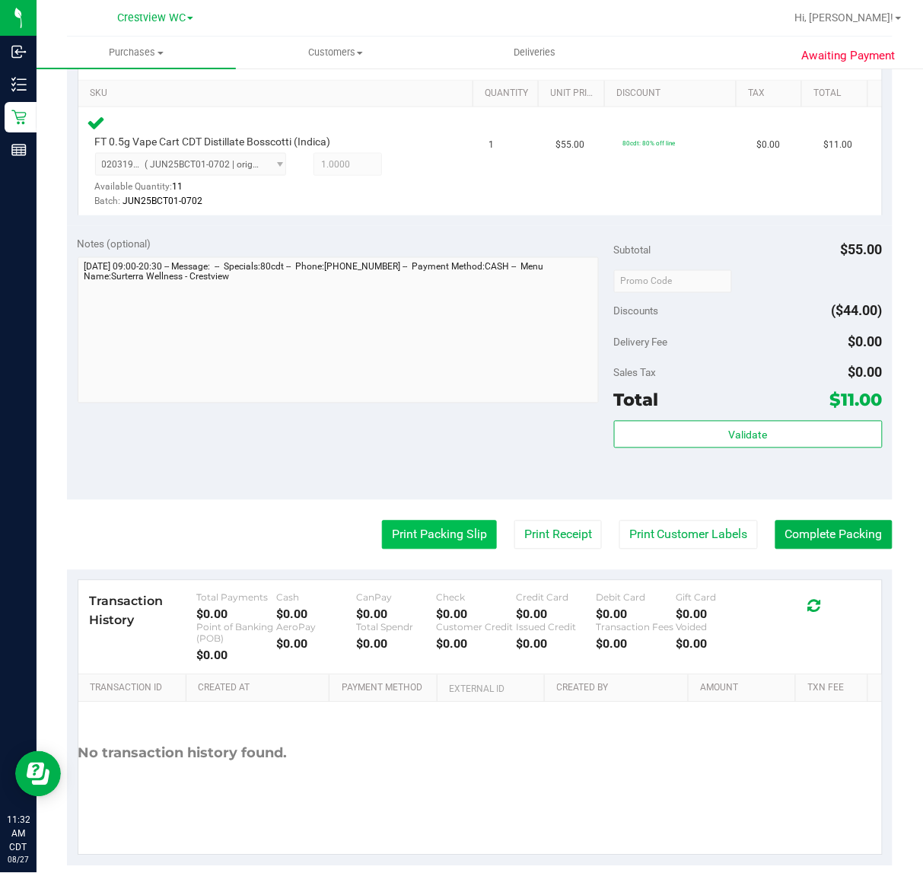
click at [451, 541] on button "Print Packing Slip" at bounding box center [439, 535] width 115 height 29
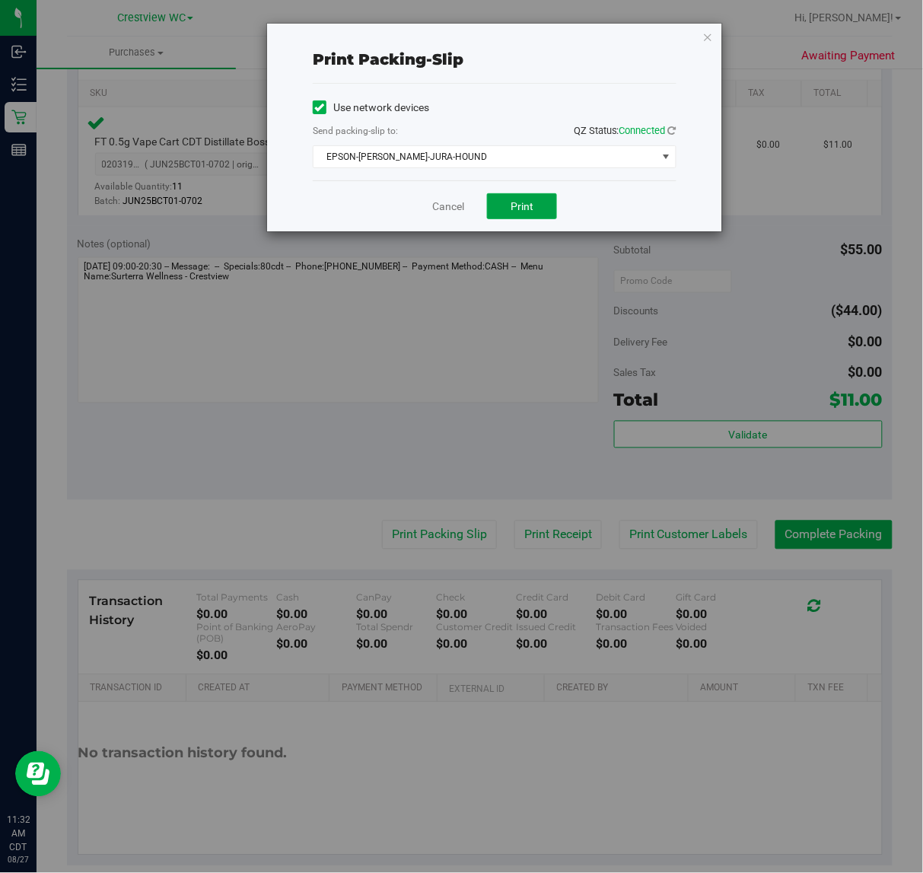
drag, startPoint x: 518, startPoint y: 202, endPoint x: 639, endPoint y: 135, distance: 138.7
click at [526, 202] on span "Print" at bounding box center [522, 206] width 23 height 12
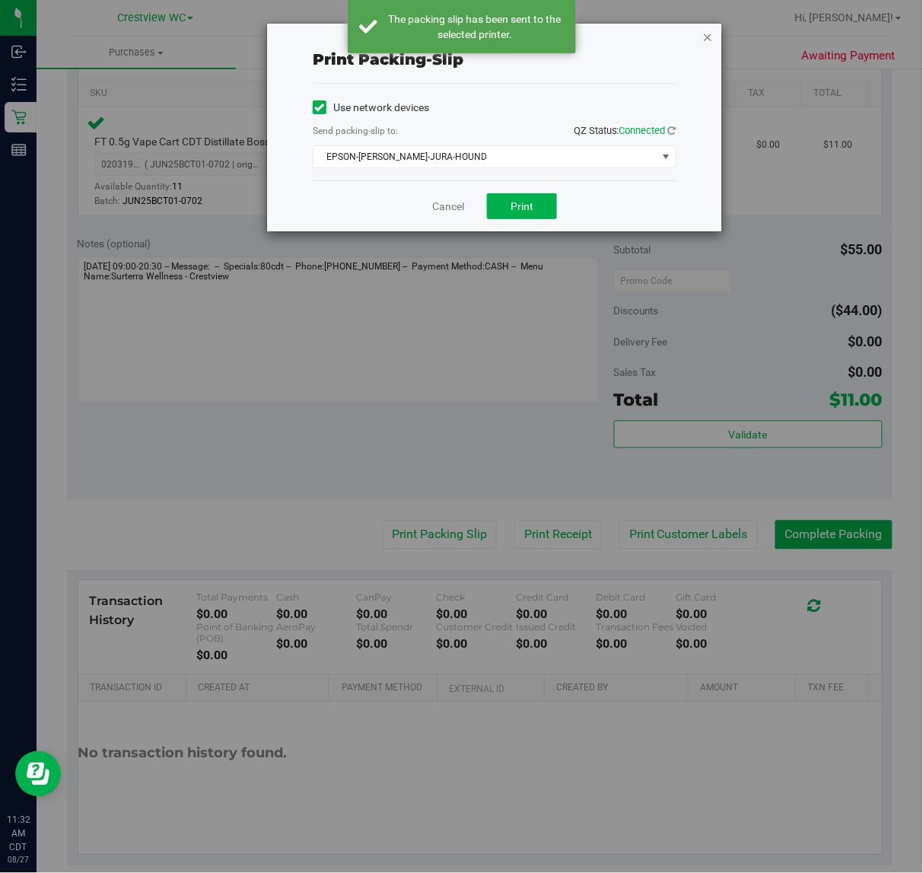
click at [709, 38] on icon "button" at bounding box center [708, 36] width 11 height 18
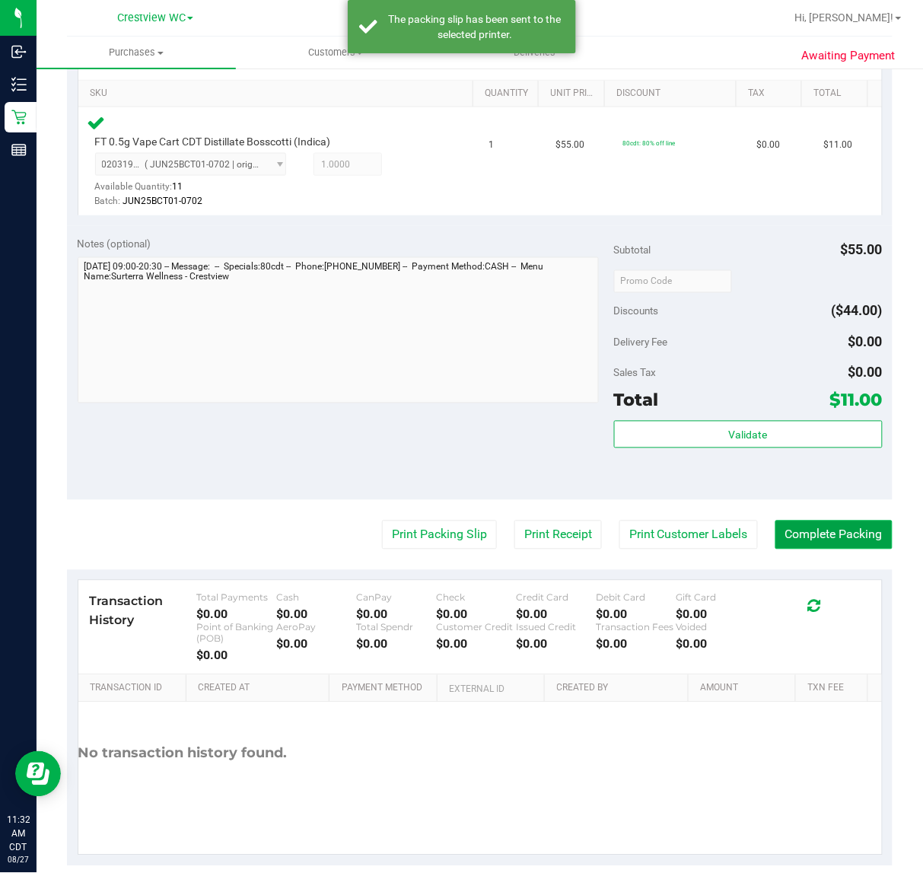
click at [861, 534] on button "Complete Packing" at bounding box center [834, 535] width 117 height 29
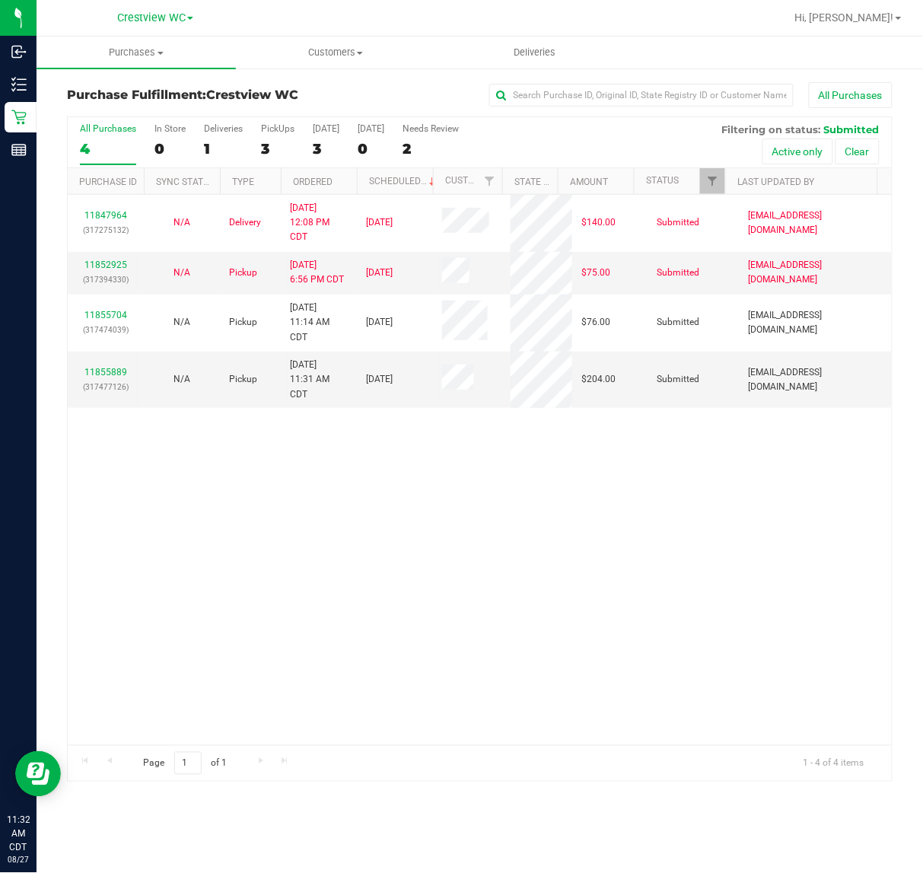
click at [577, 497] on div "11847964 (317275132) N/A Delivery 8/26/2025 12:08 PM CDT 8/29/2025 $140.00 Subm…" at bounding box center [480, 470] width 824 height 550
click at [279, 123] on div "All Purchases 4 In Store 0 Deliveries 1 PickUps 3 Today 3 Tomorrow 0 Needs Revi…" at bounding box center [480, 123] width 824 height 12
click at [449, 546] on div "11847964 (317275132) N/A Delivery 8/26/2025 12:08 PM CDT 8/29/2025 $140.00 Subm…" at bounding box center [480, 470] width 824 height 550
click at [266, 126] on div "PickUps" at bounding box center [277, 128] width 33 height 11
click at [0, 0] on input "PickUps 3" at bounding box center [0, 0] width 0 height 0
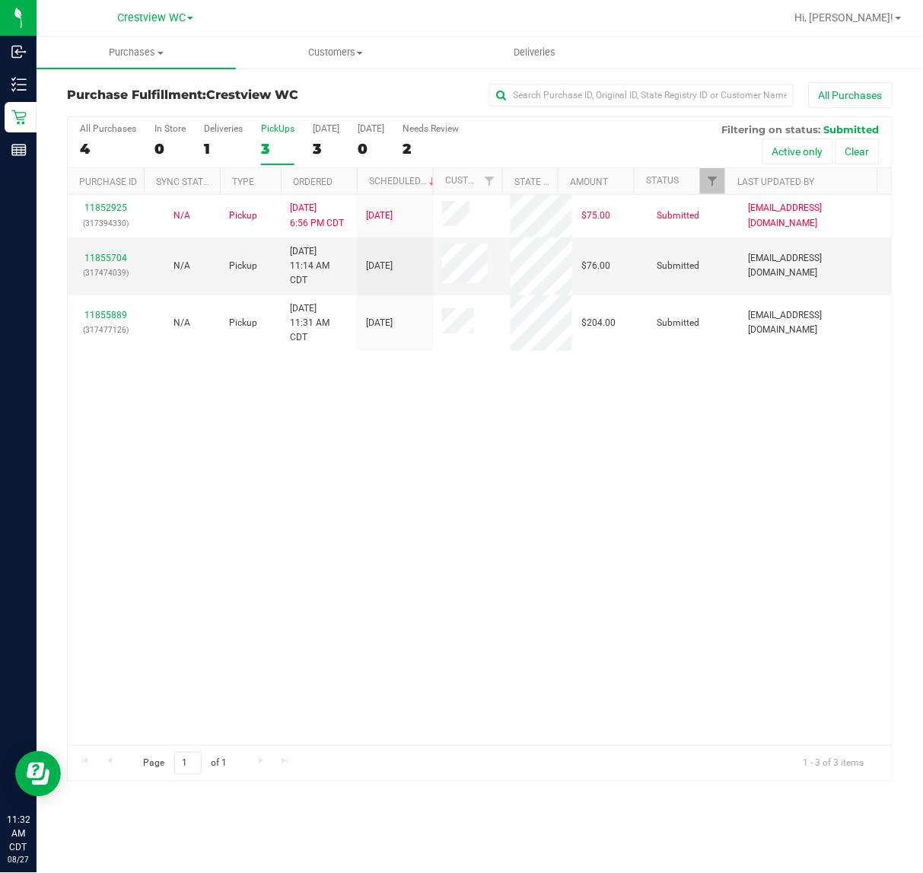
click at [677, 518] on div "11852925 (317394330) N/A Pickup 8/26/2025 6:56 PM CDT 8/27/2025 $75.00 Submitte…" at bounding box center [480, 470] width 824 height 550
click at [103, 253] on link "11855704" at bounding box center [105, 258] width 43 height 11
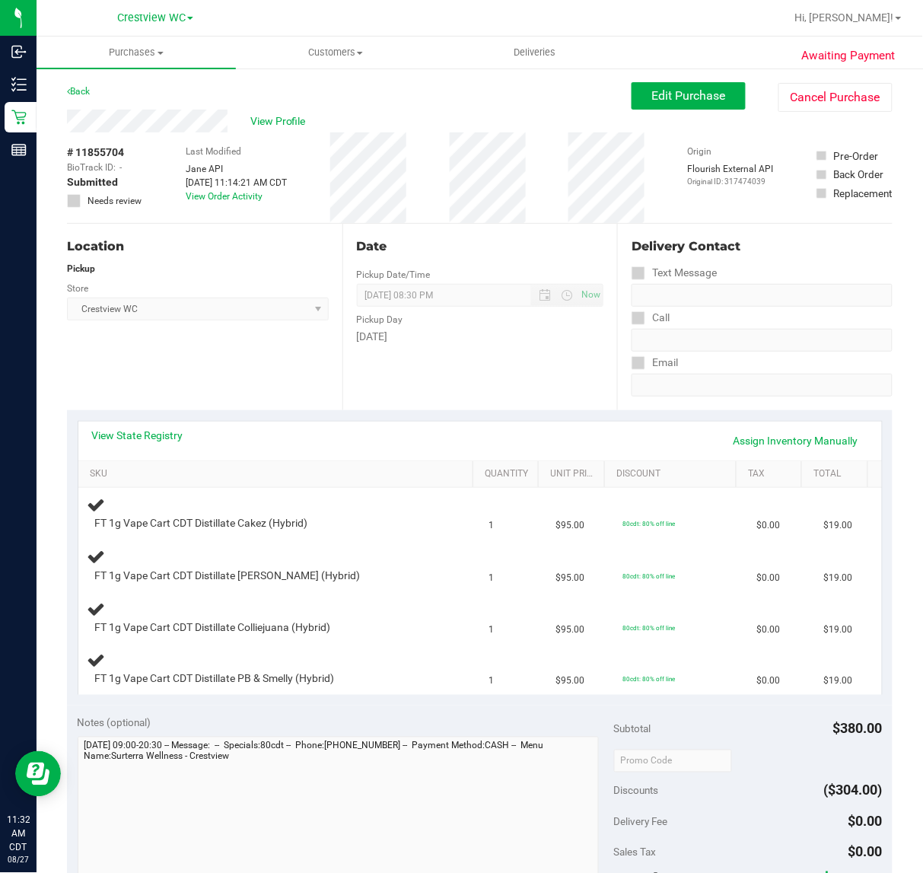
click at [214, 348] on div "Location Pickup Store Crestview WC Select Store Bonita Springs WC Boynton Beach…" at bounding box center [205, 317] width 276 height 186
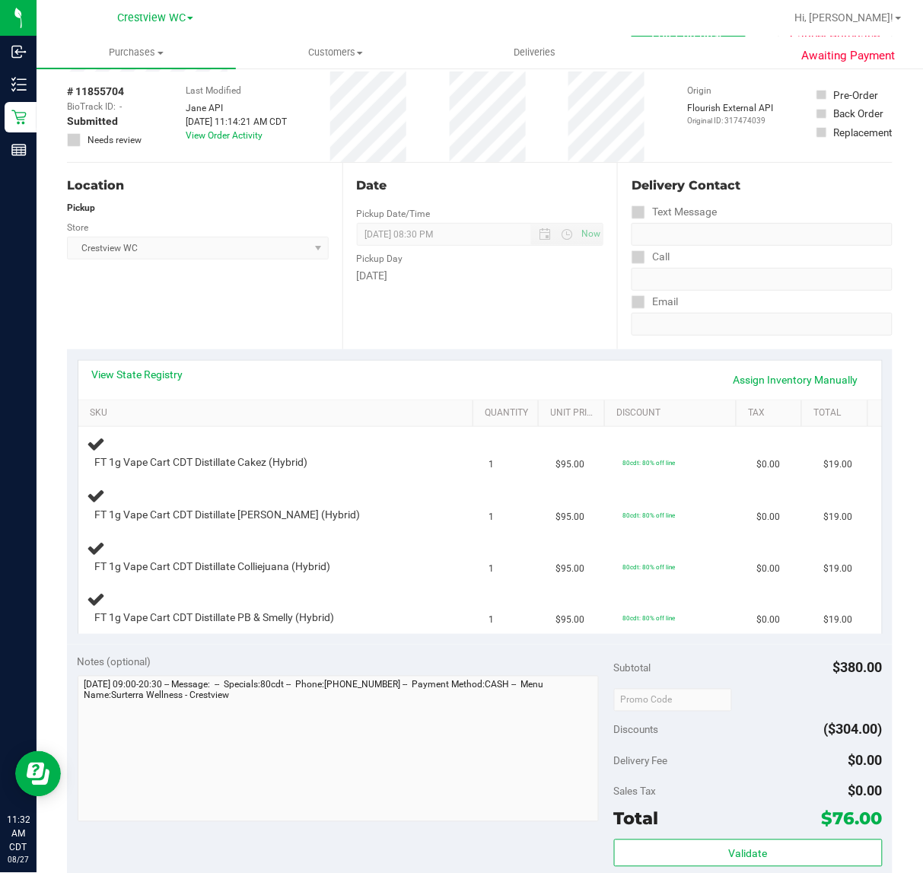
scroll to position [95, 0]
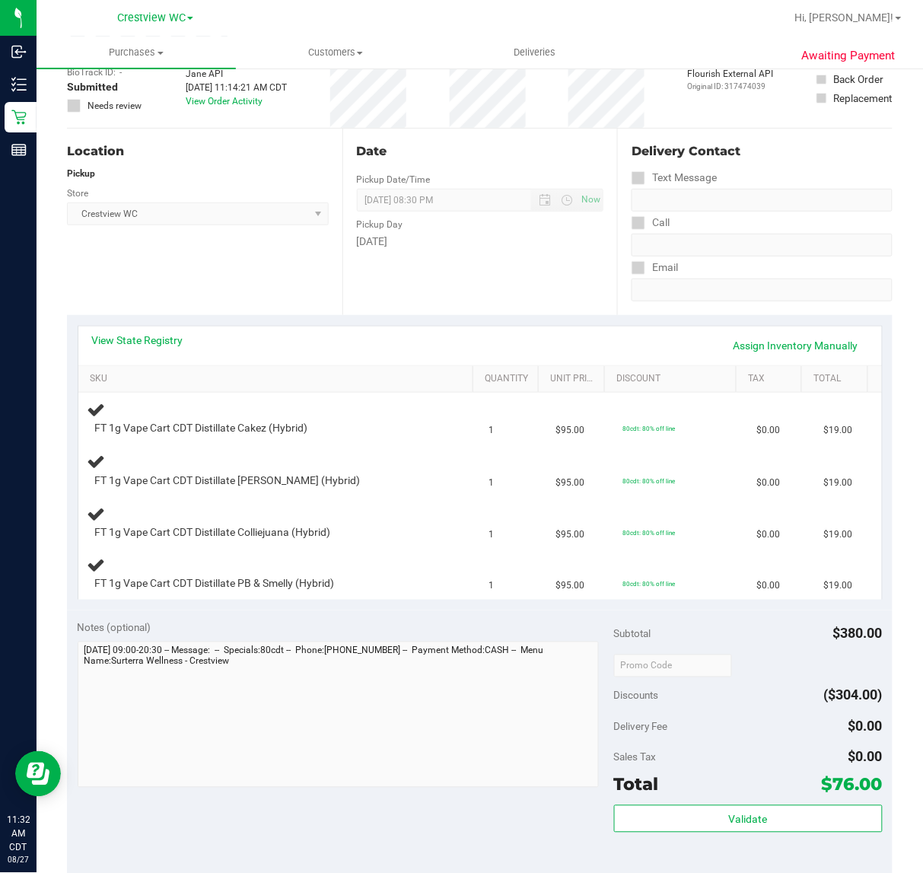
click at [280, 284] on div "Location Pickup Store Crestview WC Select Store Bonita Springs WC Boynton Beach…" at bounding box center [205, 222] width 276 height 186
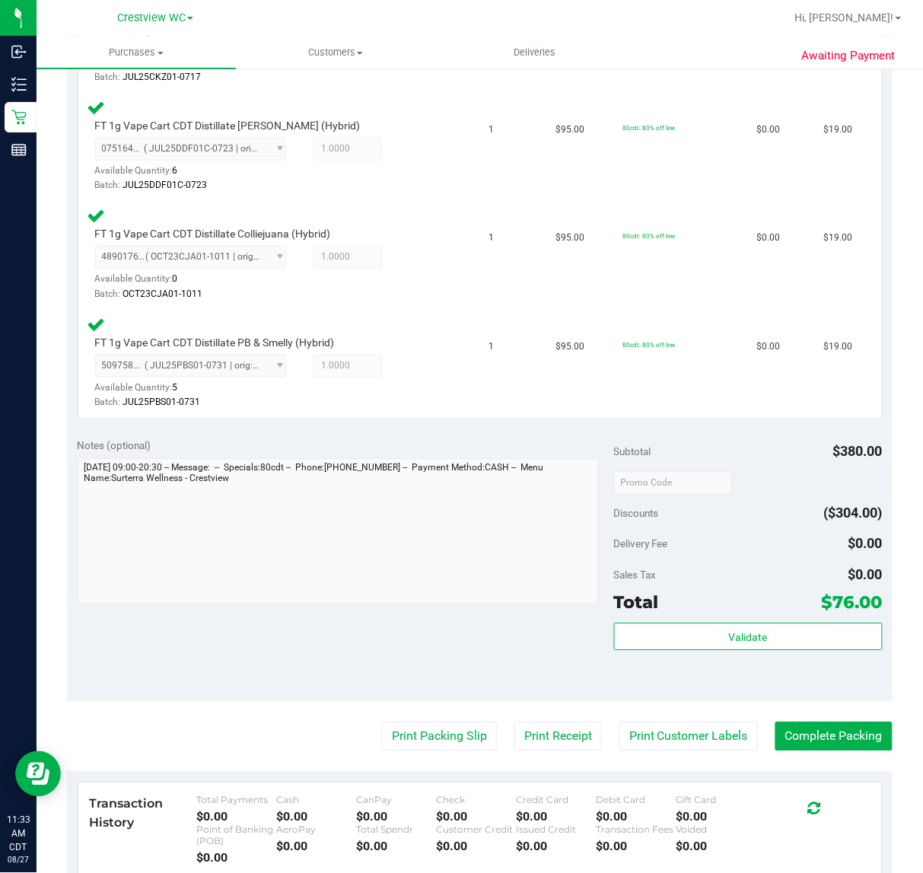
scroll to position [587, 0]
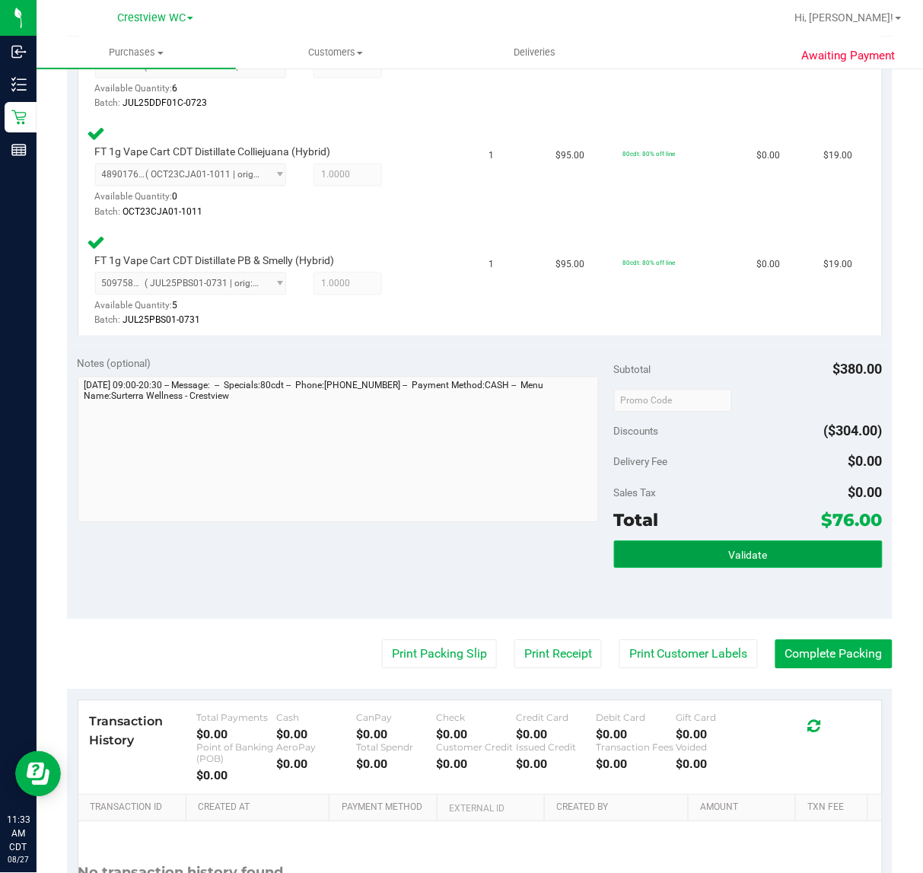
click at [712, 556] on button "Validate" at bounding box center [748, 554] width 269 height 27
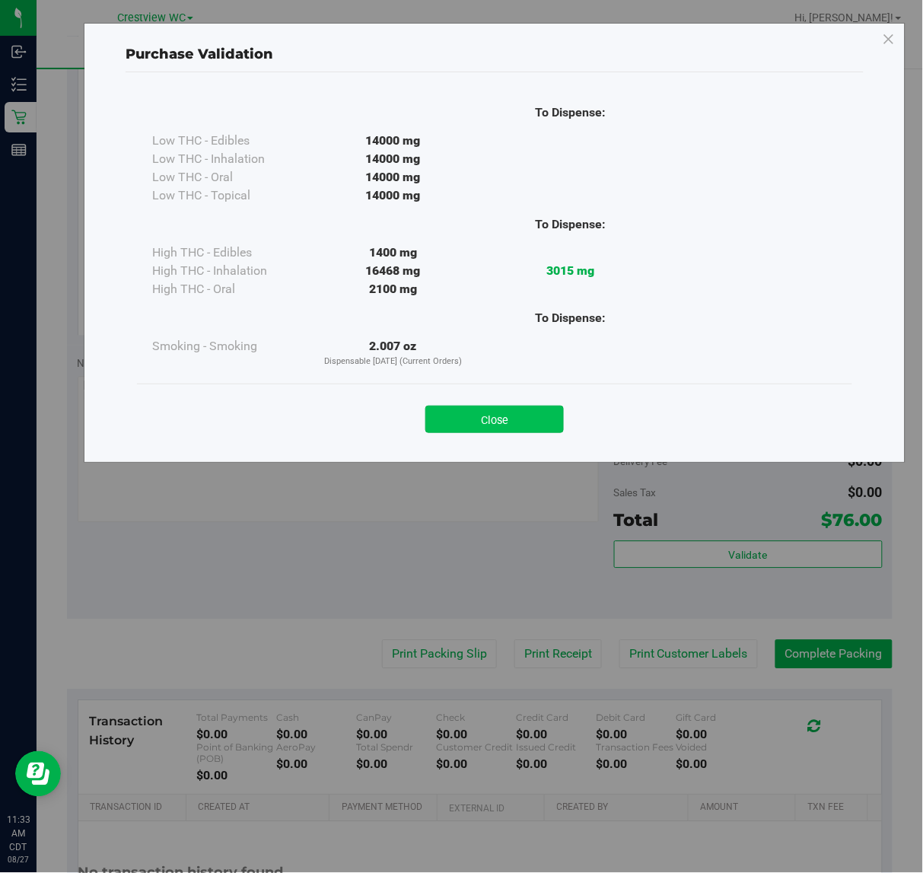
click at [496, 420] on button "Close" at bounding box center [494, 419] width 139 height 27
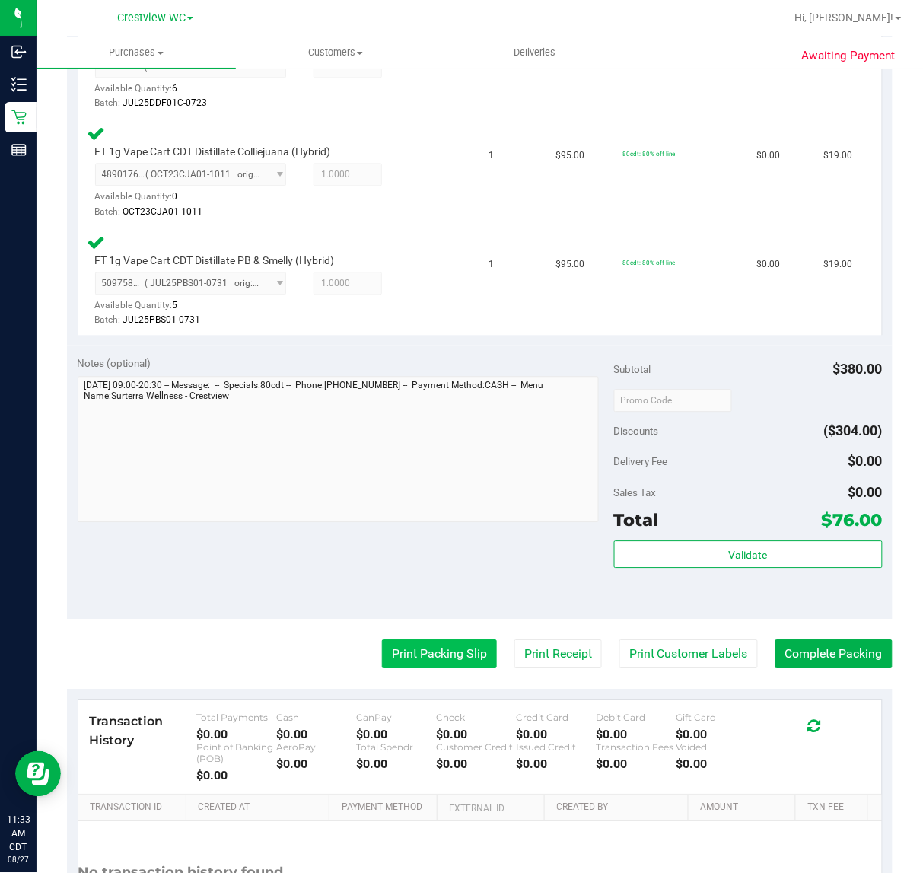
click at [443, 645] on button "Print Packing Slip" at bounding box center [439, 654] width 115 height 29
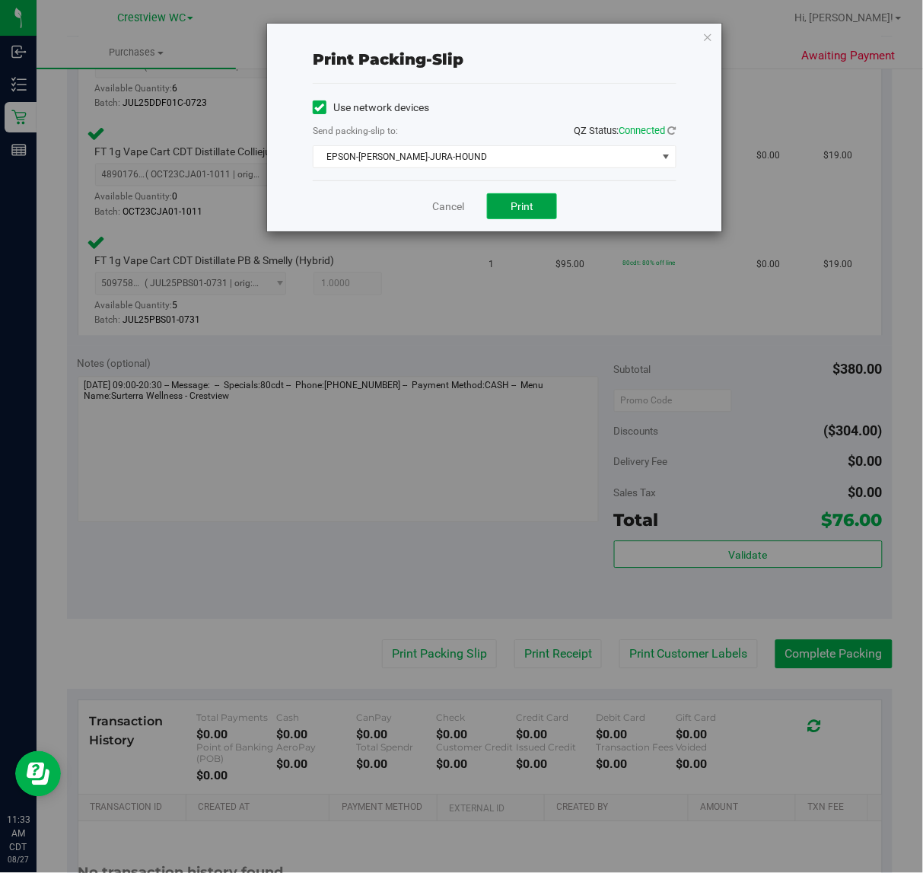
click at [520, 203] on span "Print" at bounding box center [522, 206] width 23 height 12
click at [712, 39] on icon "button" at bounding box center [708, 36] width 11 height 18
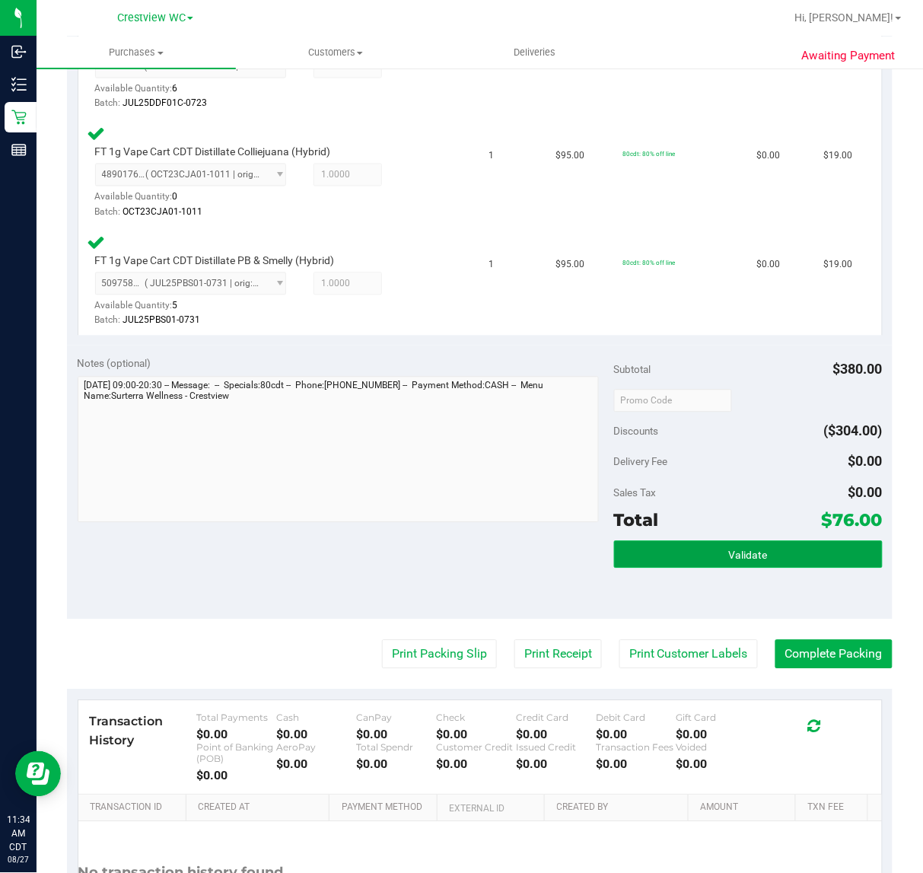
click at [752, 562] on button "Validate" at bounding box center [748, 554] width 269 height 27
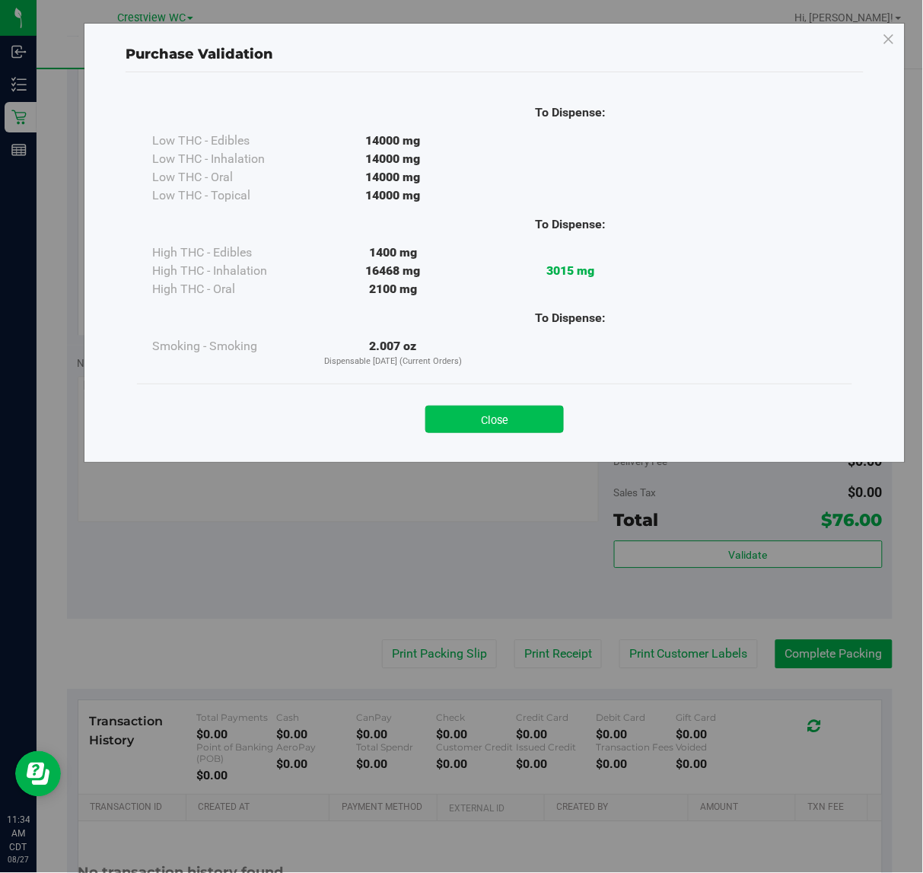
click at [514, 417] on button "Close" at bounding box center [494, 419] width 139 height 27
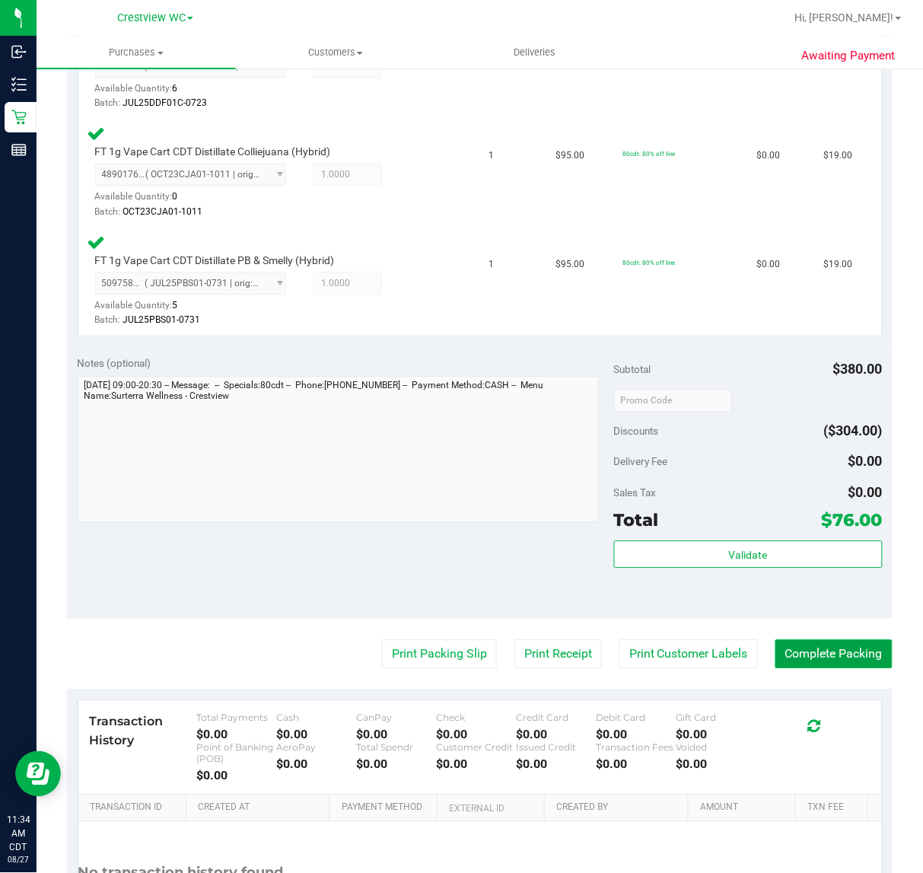
click at [828, 652] on button "Complete Packing" at bounding box center [834, 654] width 117 height 29
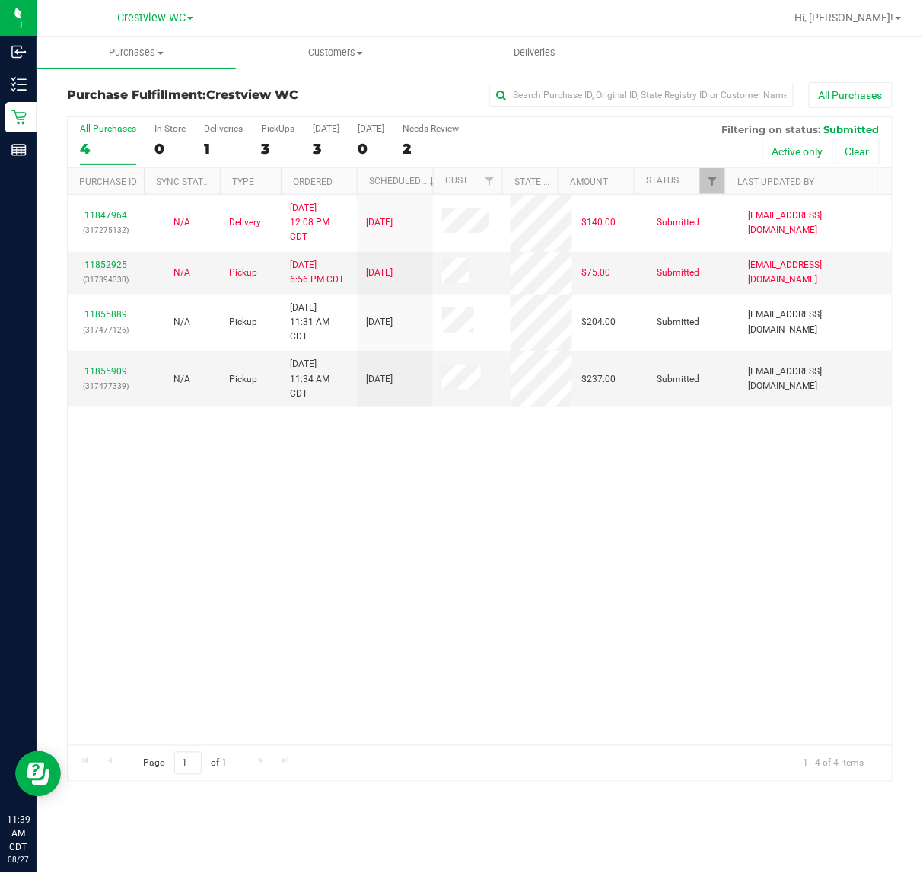
click at [572, 516] on div "11847964 (317275132) N/A Delivery 8/26/2025 12:08 PM CDT 8/29/2025 $140.00 Subm…" at bounding box center [480, 470] width 824 height 550
click at [279, 128] on div "PickUps" at bounding box center [277, 128] width 33 height 11
click at [0, 0] on input "PickUps 3" at bounding box center [0, 0] width 0 height 0
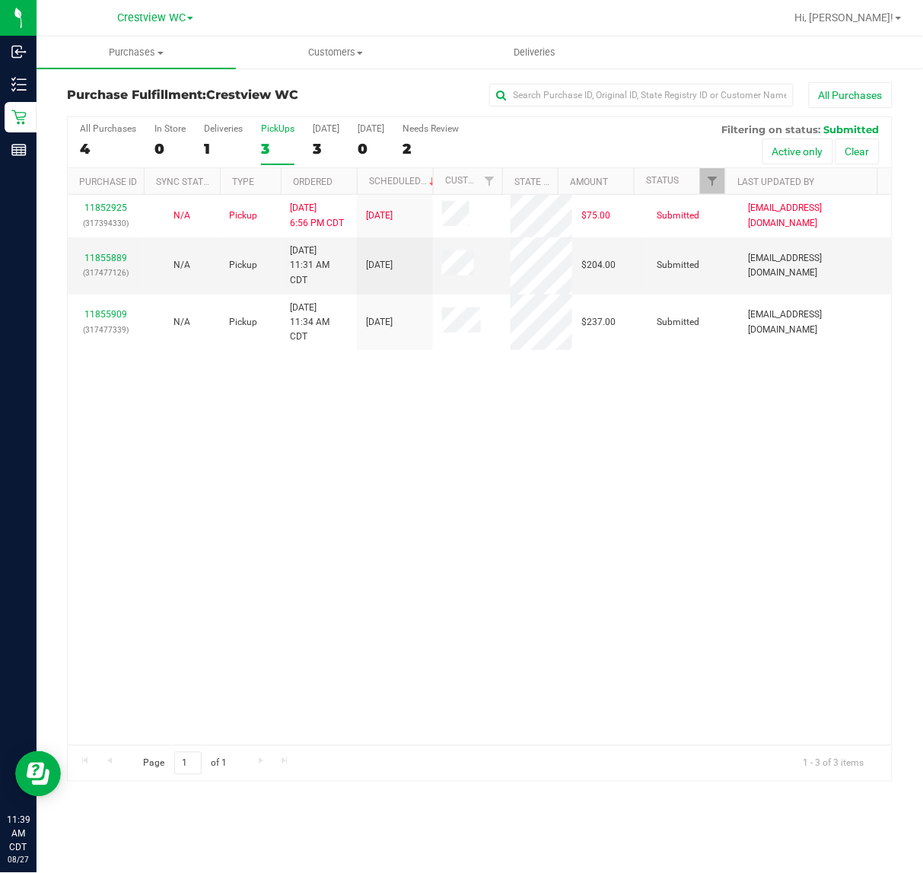
click at [617, 510] on div "11852925 (317394330) N/A Pickup 8/26/2025 6:56 PM CDT 8/27/2025 $75.00 Submitte…" at bounding box center [480, 470] width 824 height 550
click at [105, 257] on link "11855889" at bounding box center [105, 258] width 43 height 11
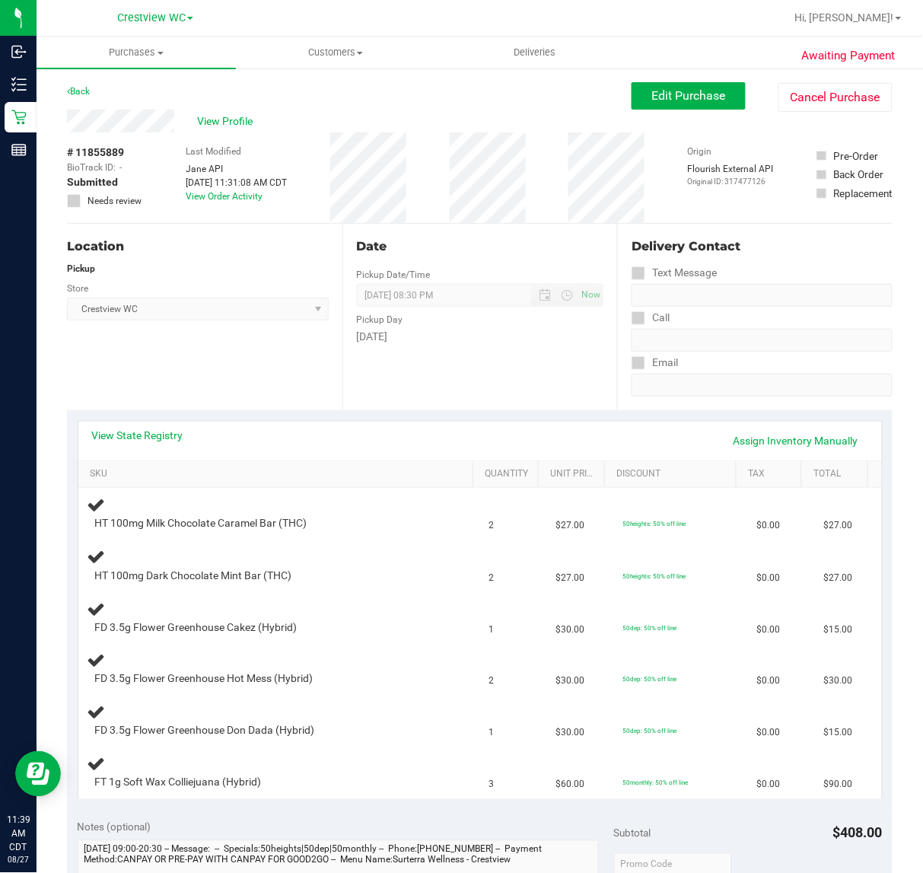
click at [255, 362] on div "Location Pickup Store Crestview WC Select Store Bonita Springs WC Boynton Beach…" at bounding box center [205, 317] width 276 height 186
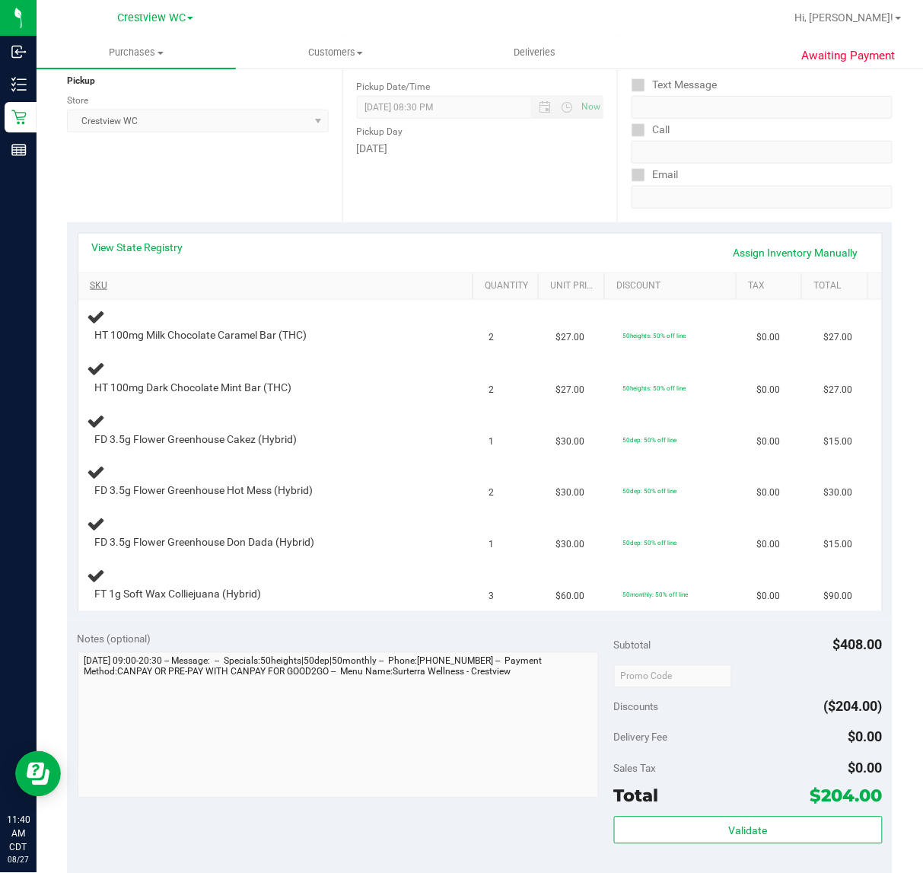
scroll to position [190, 0]
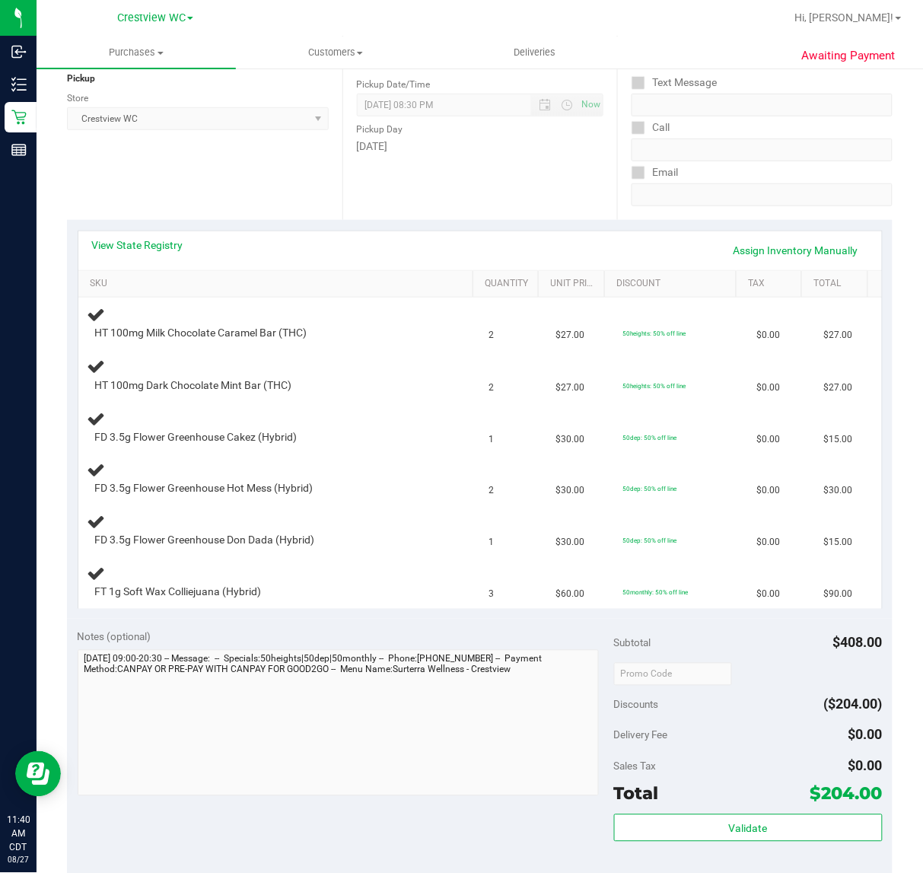
click at [255, 168] on div "Location Pickup Store Crestview WC Select Store Bonita Springs WC Boynton Beach…" at bounding box center [205, 126] width 276 height 186
click at [291, 189] on div "Location Pickup Store Crestview WC Select Store Bonita Springs WC Boynton Beach…" at bounding box center [205, 126] width 276 height 186
click at [381, 403] on td "FD 3.5g Flower Greenhouse Cakez (Hybrid)" at bounding box center [279, 428] width 402 height 52
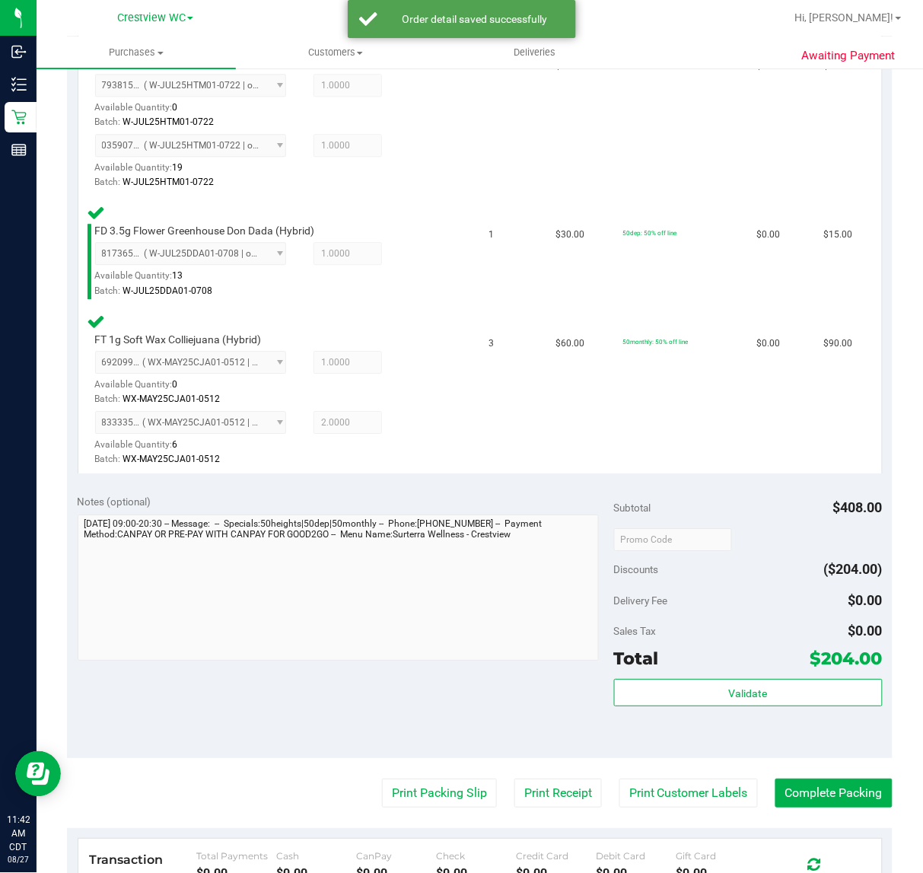
scroll to position [830, 0]
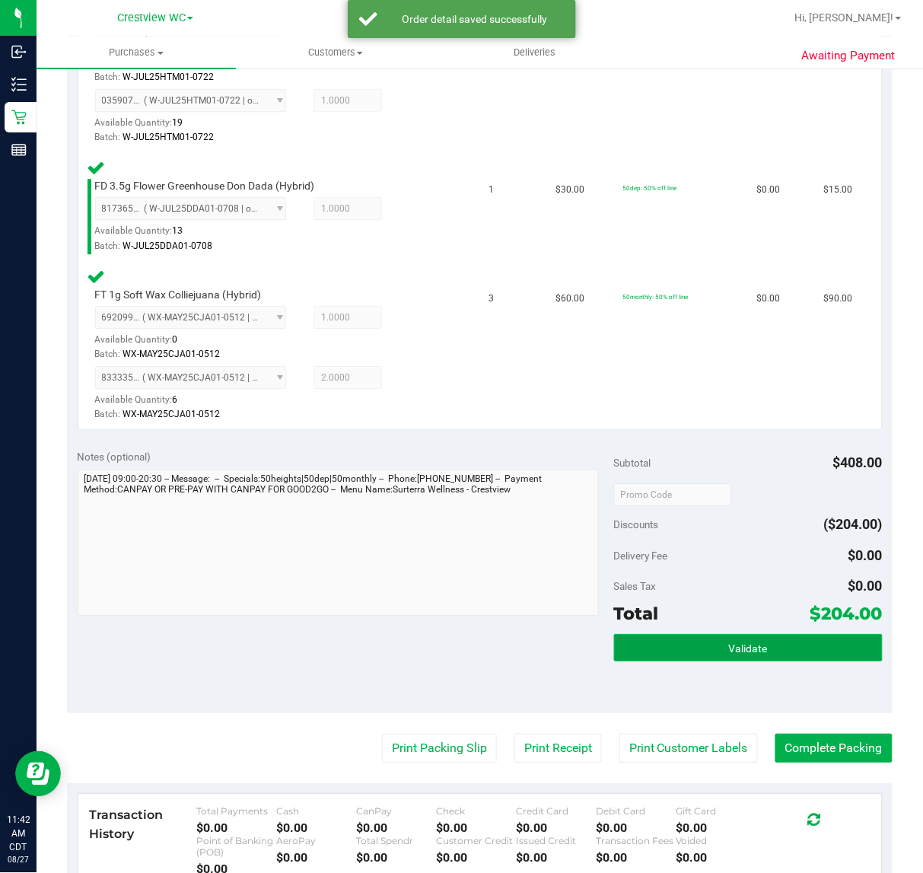
click at [729, 642] on span "Validate" at bounding box center [748, 648] width 39 height 12
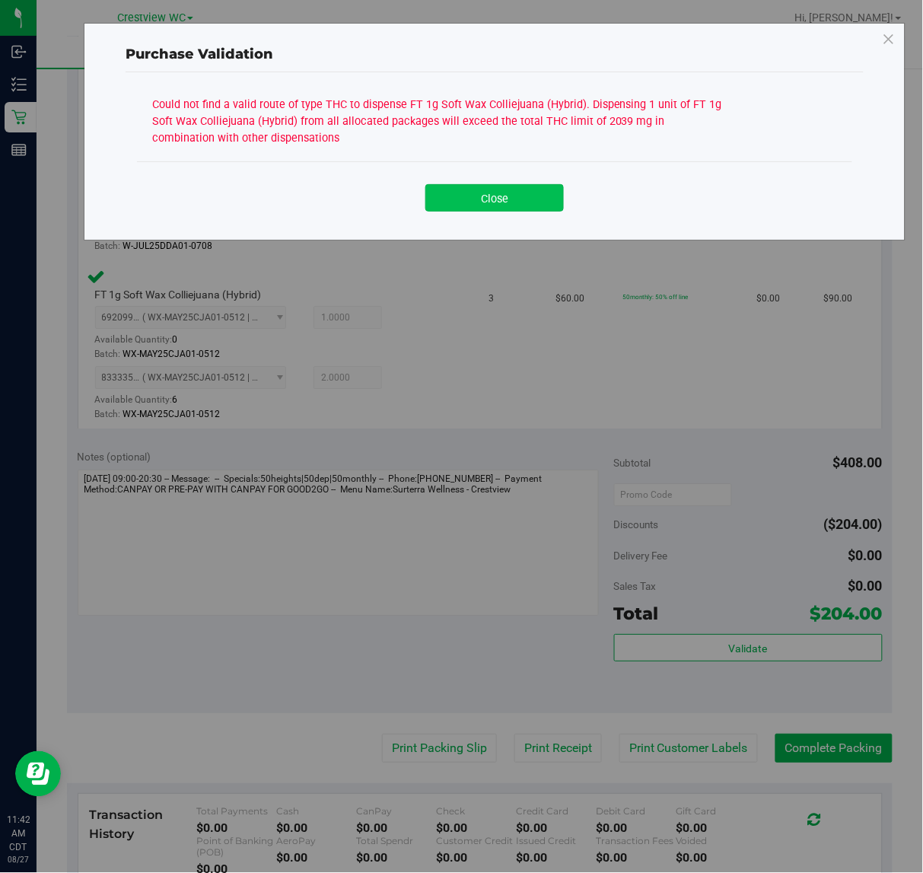
click at [500, 184] on button "Close" at bounding box center [494, 197] width 139 height 27
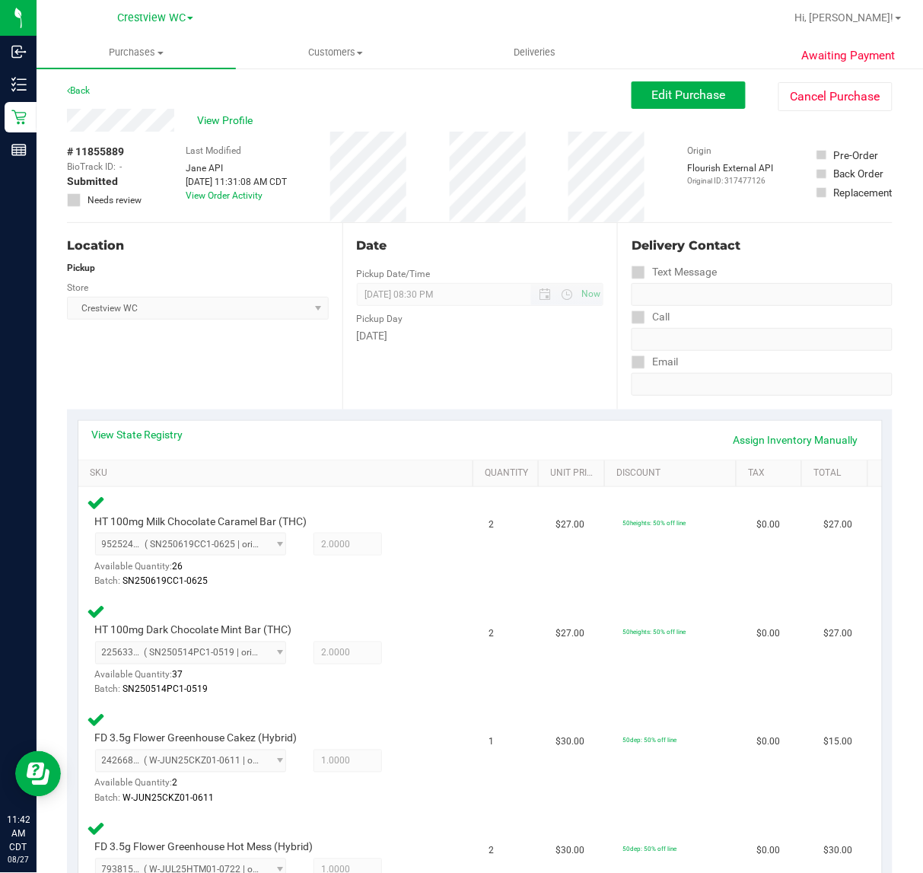
scroll to position [0, 0]
click at [824, 438] on link "Assign Inventory Manually" at bounding box center [796, 441] width 145 height 26
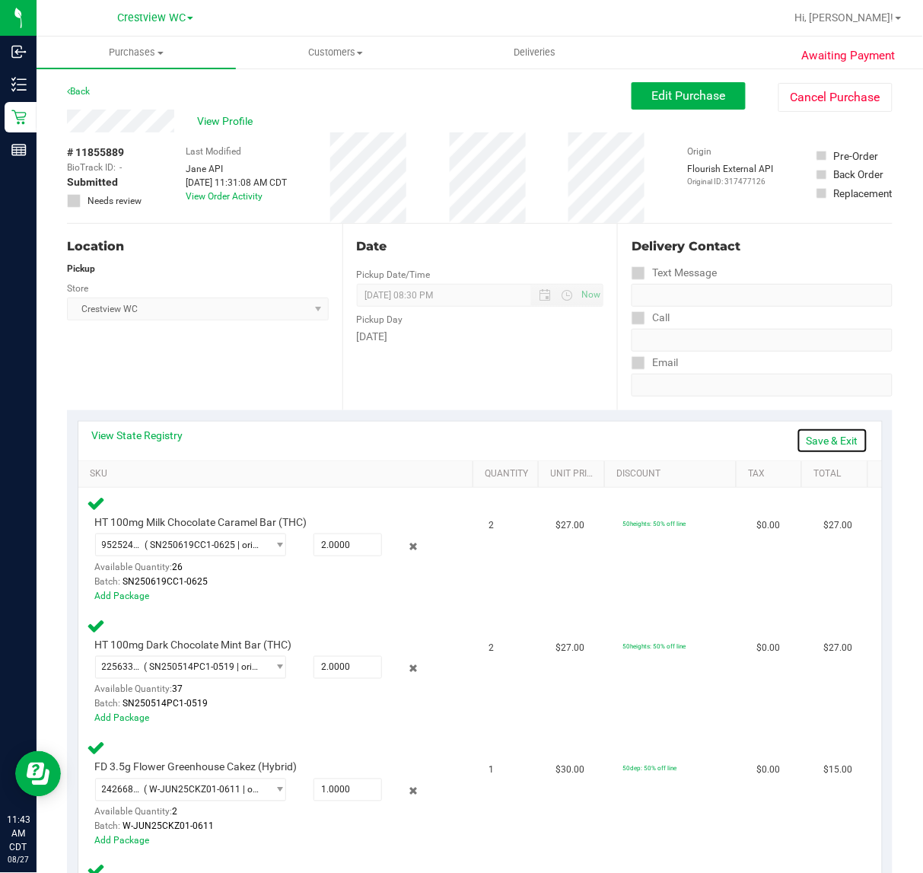
click at [822, 438] on link "Save & Exit" at bounding box center [833, 441] width 72 height 26
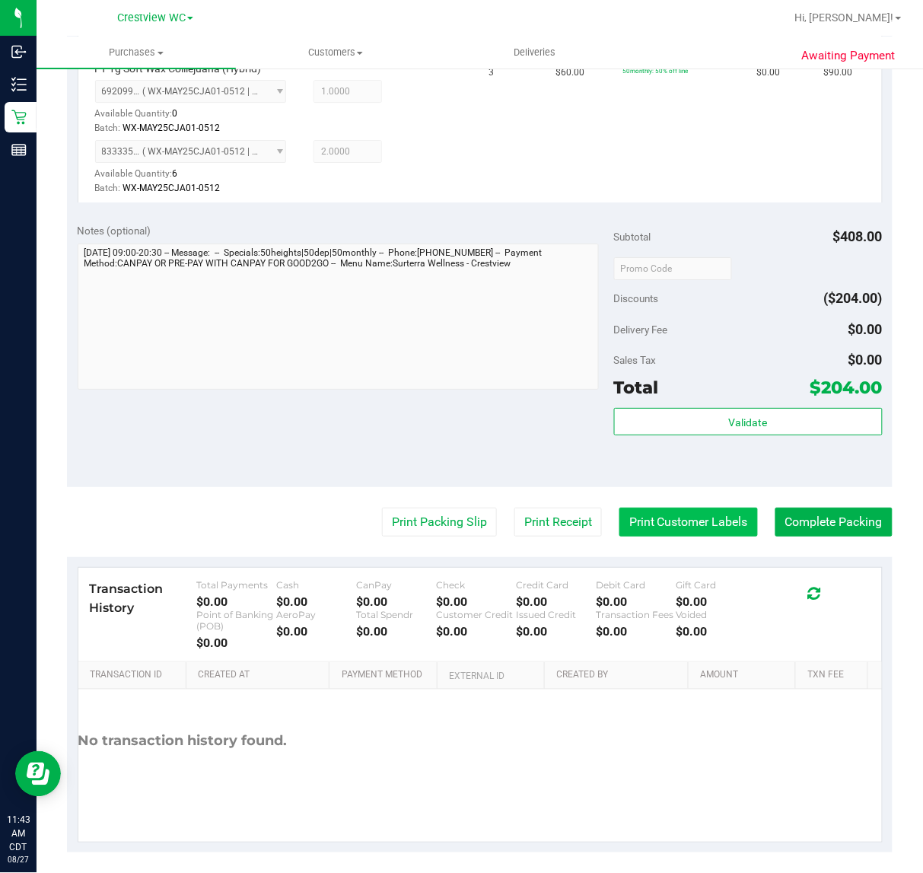
scroll to position [1060, 0]
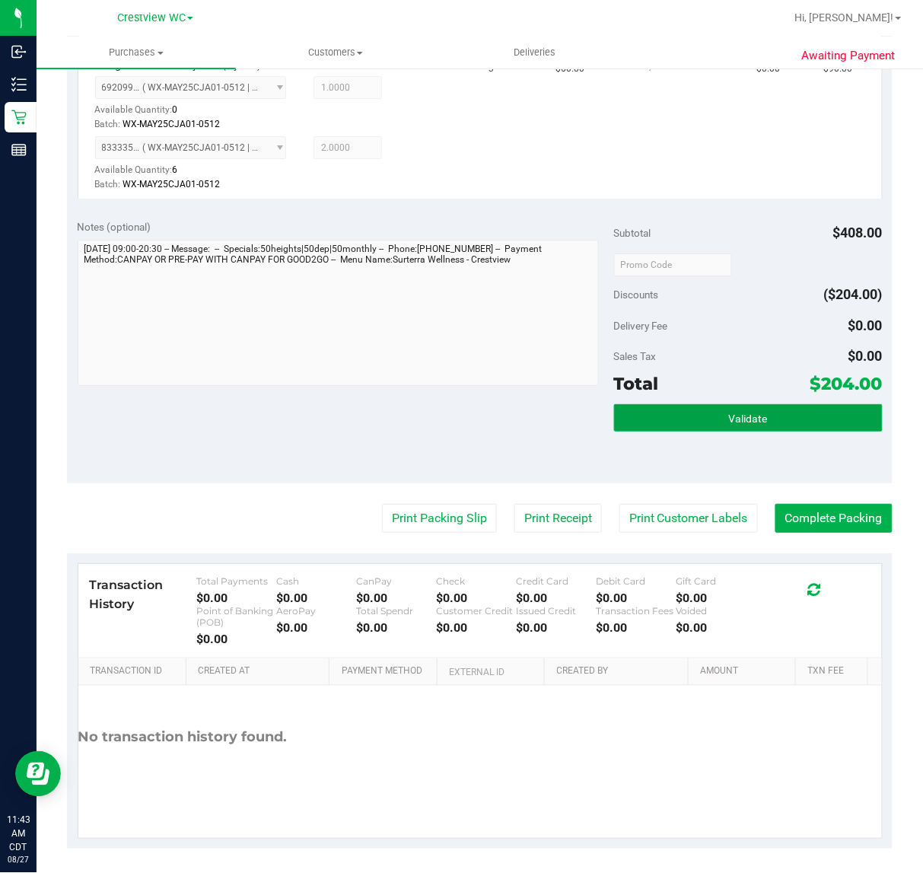
click at [781, 415] on button "Validate" at bounding box center [748, 417] width 269 height 27
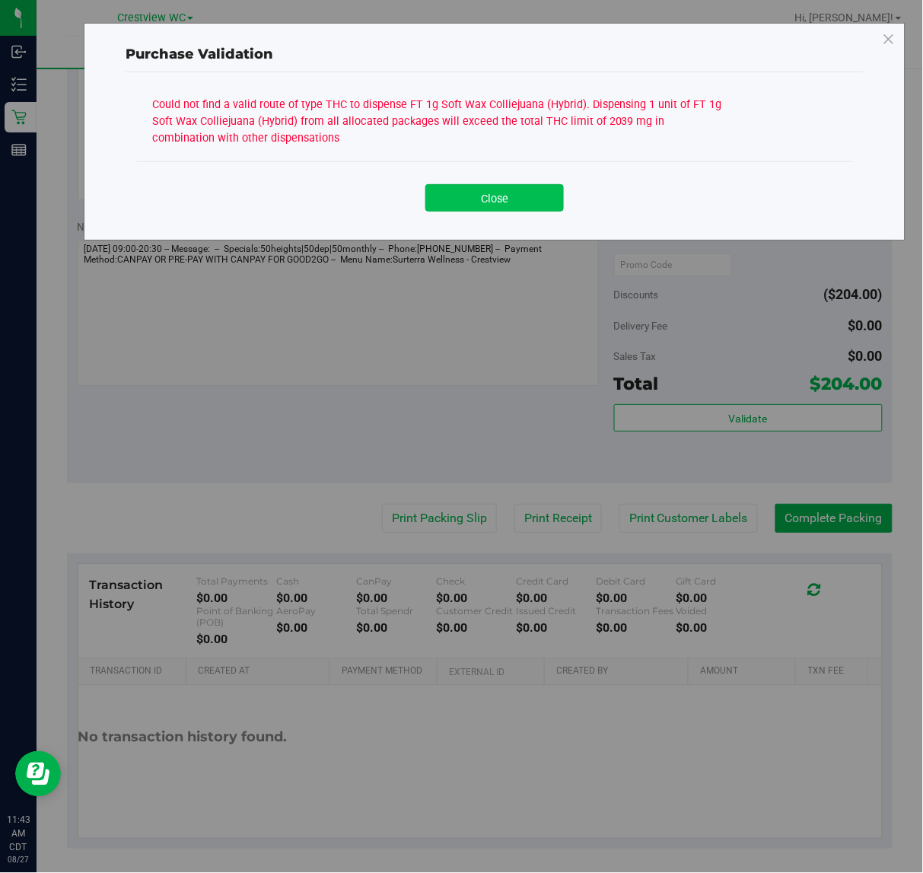
click at [499, 193] on button "Close" at bounding box center [494, 197] width 139 height 27
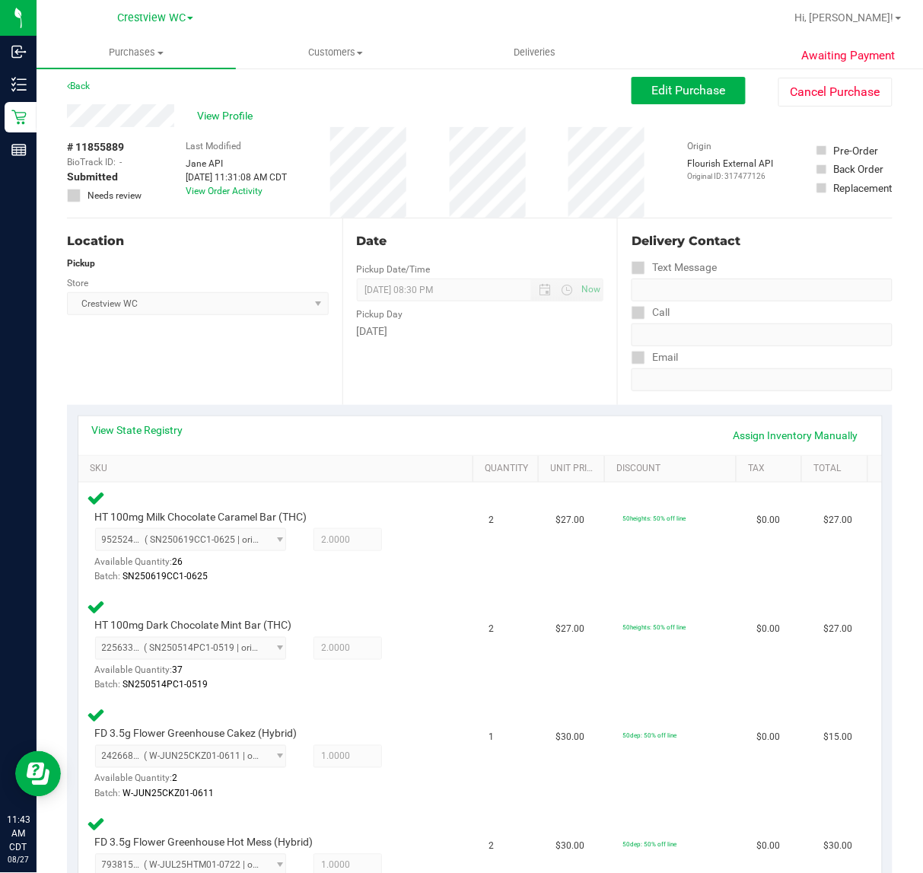
scroll to position [0, 0]
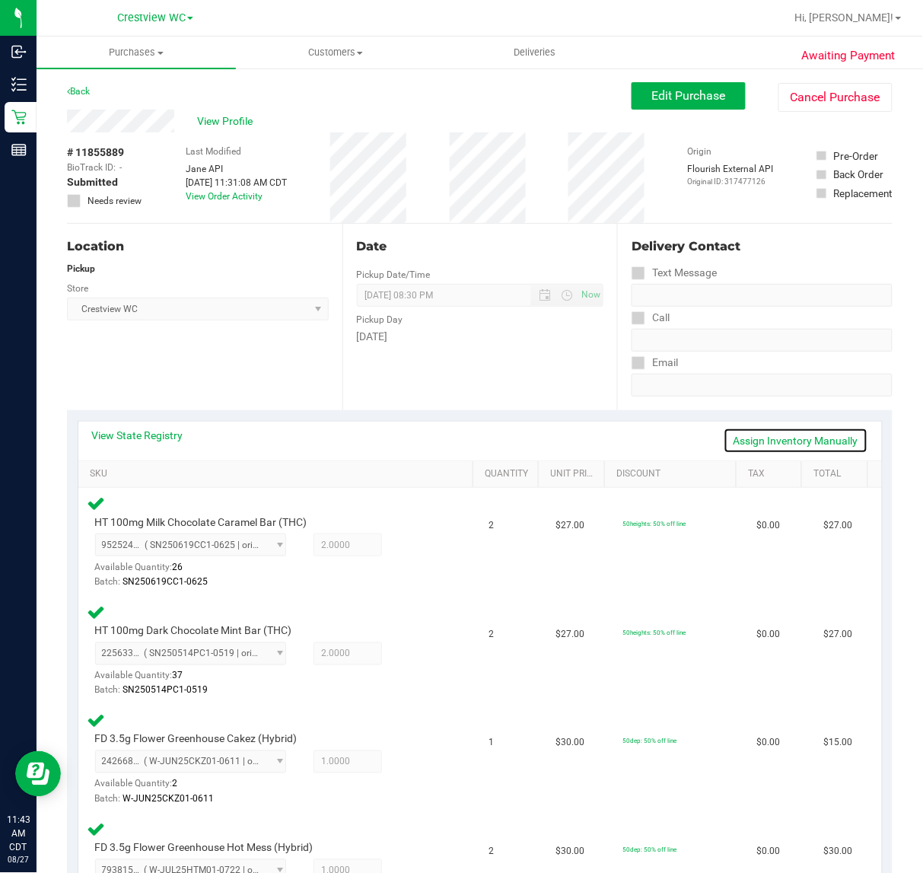
click at [789, 439] on link "Assign Inventory Manually" at bounding box center [796, 441] width 145 height 26
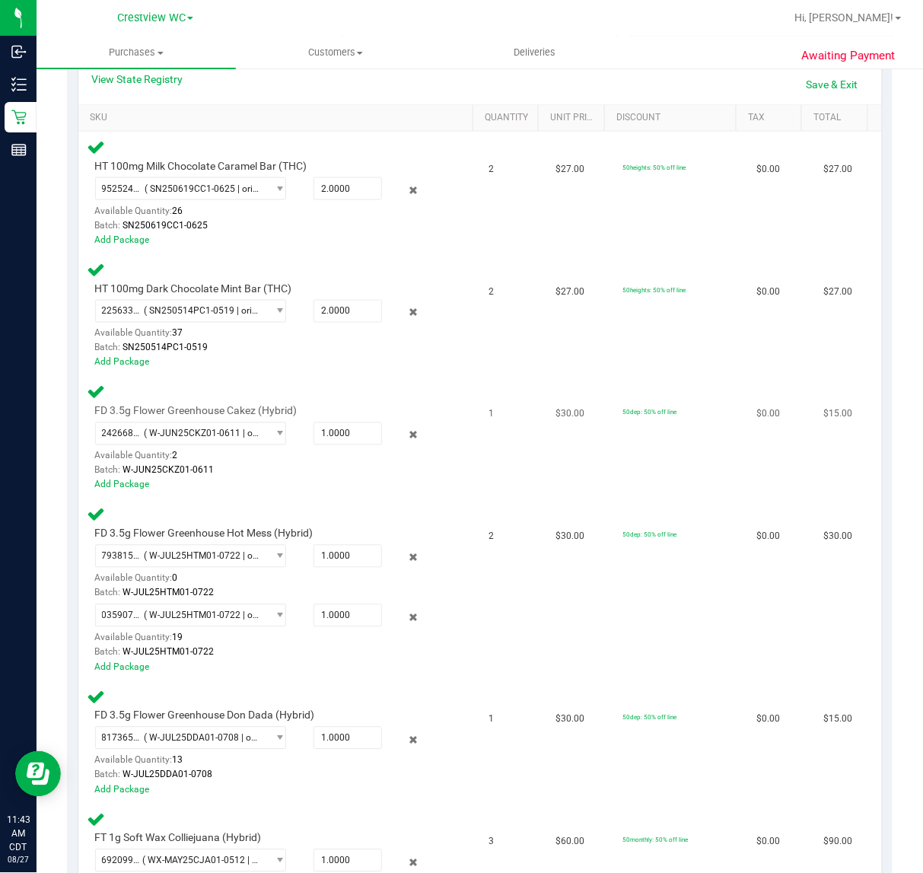
scroll to position [666, 0]
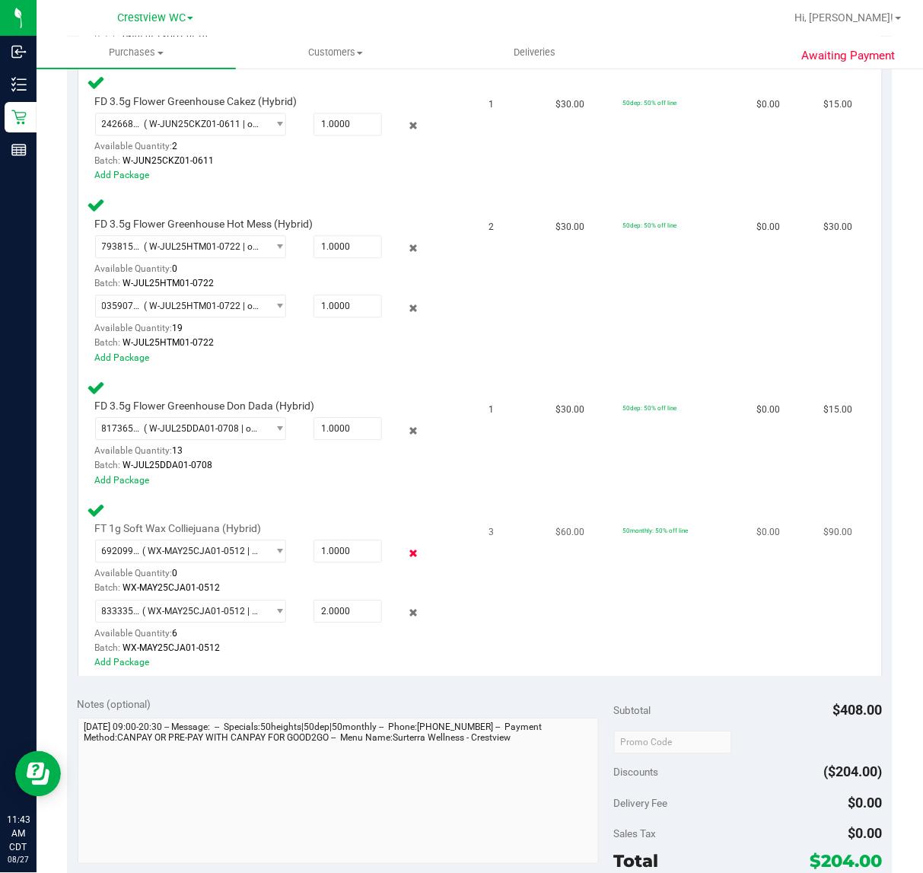
click at [405, 548] on icon at bounding box center [413, 553] width 16 height 18
click at [405, 609] on icon at bounding box center [413, 613] width 16 height 18
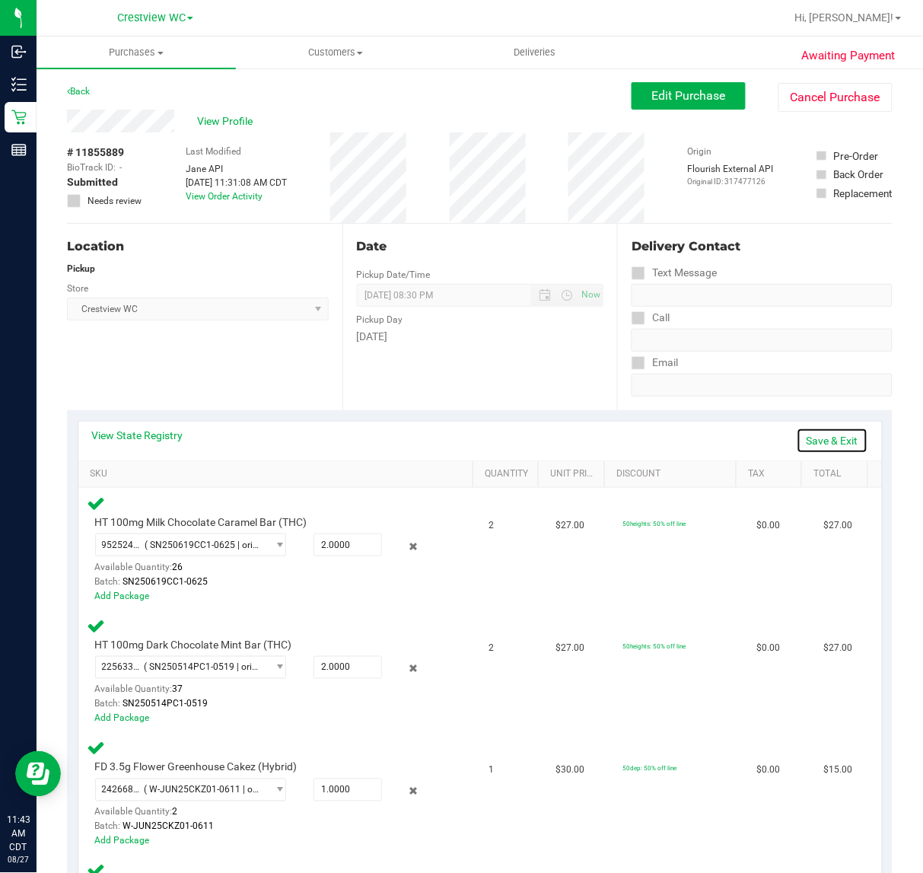
click at [800, 439] on link "Save & Exit" at bounding box center [833, 441] width 72 height 26
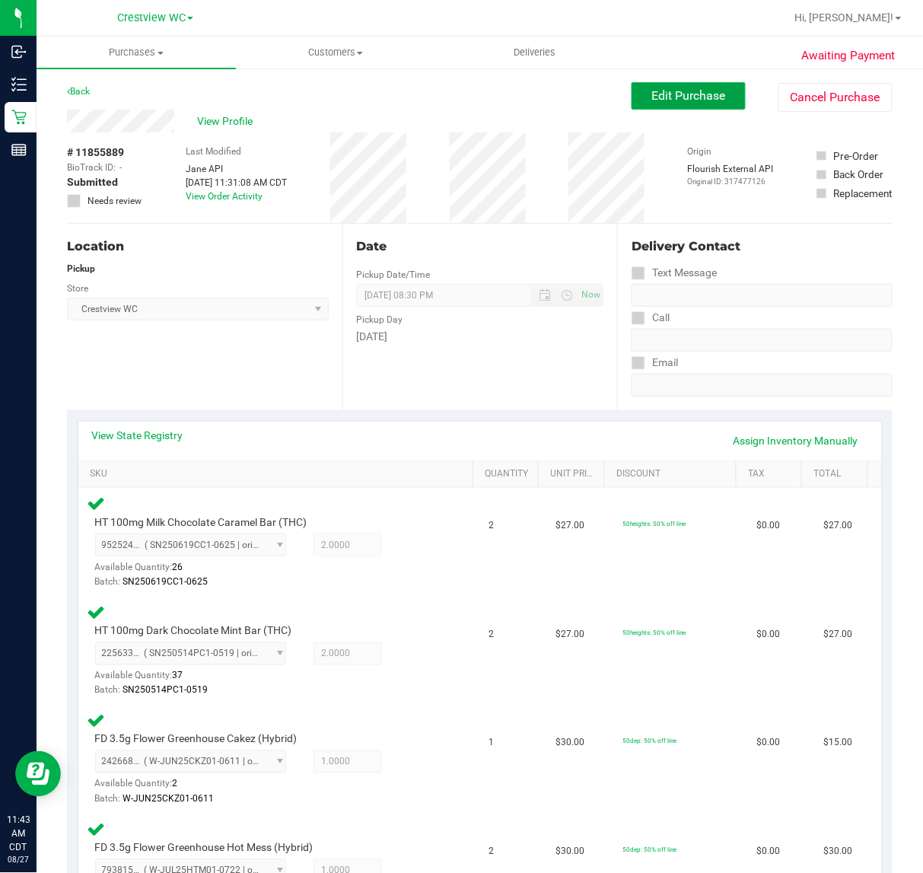
click at [693, 86] on button "Edit Purchase" at bounding box center [689, 95] width 114 height 27
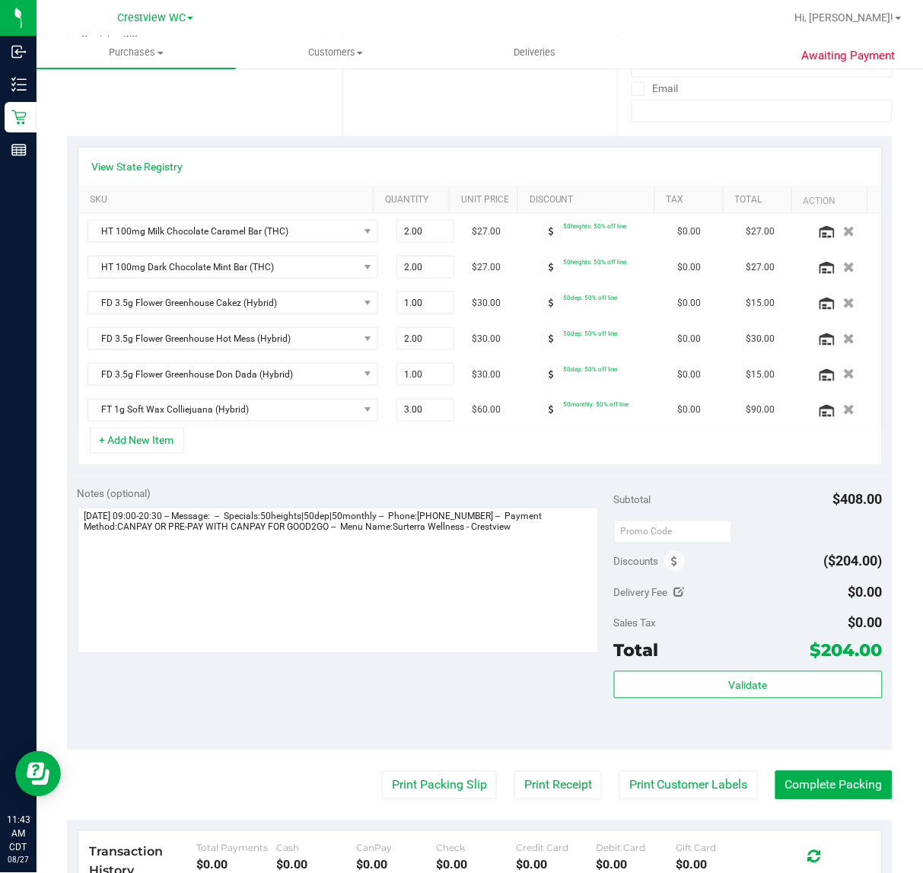
scroll to position [263, 0]
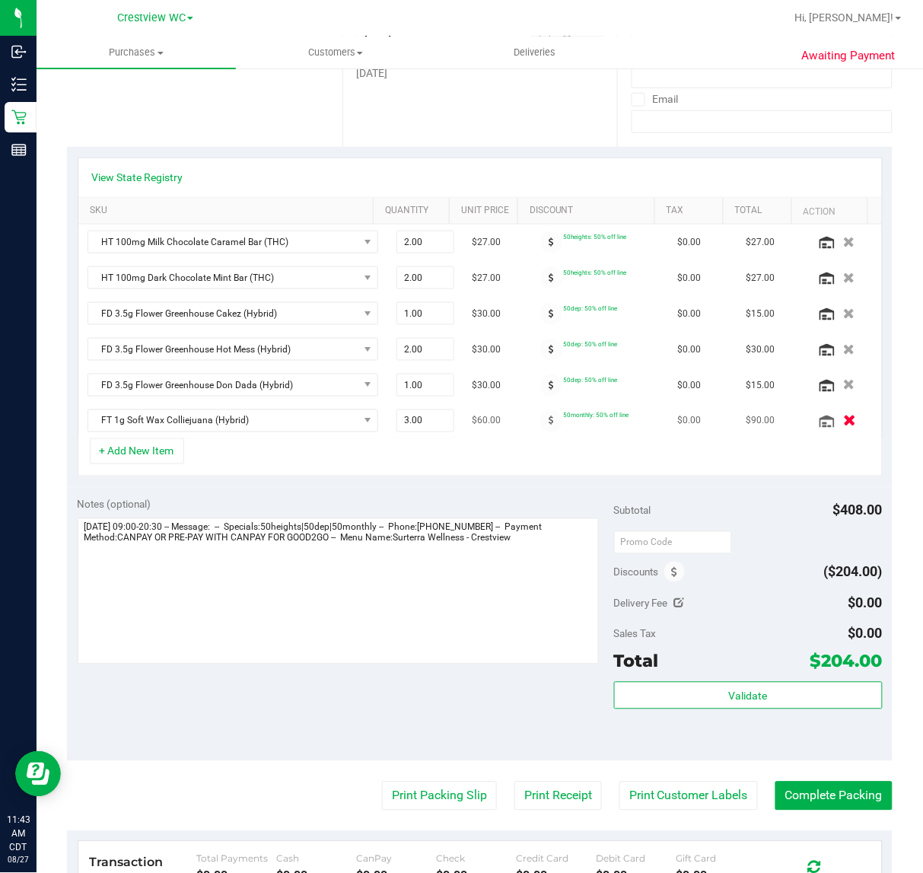
click at [843, 424] on icon "button" at bounding box center [849, 421] width 13 height 11
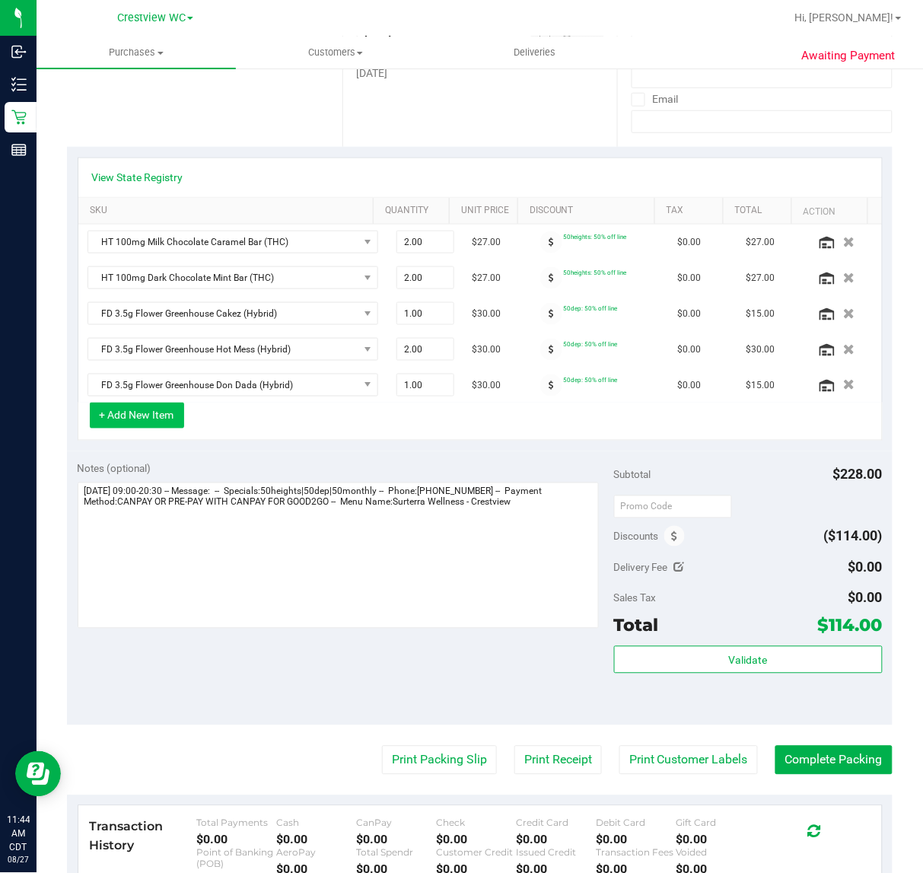
click at [157, 419] on button "+ Add New Item" at bounding box center [137, 416] width 94 height 26
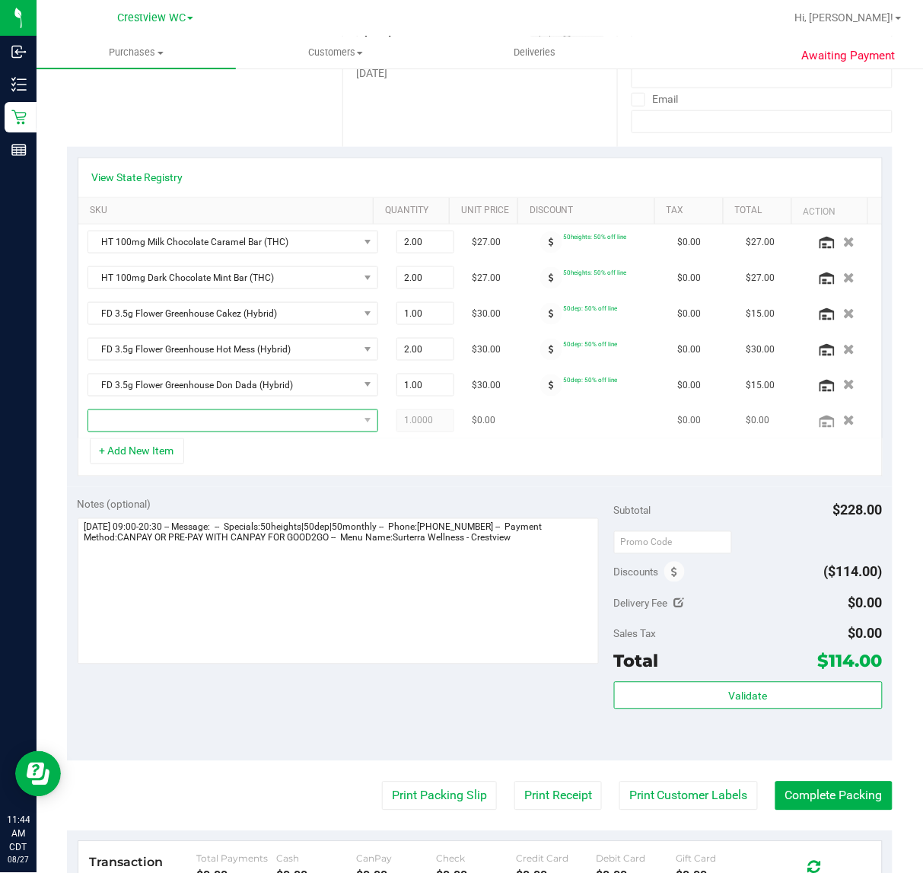
click at [207, 421] on span "NO DATA FOUND" at bounding box center [223, 420] width 270 height 21
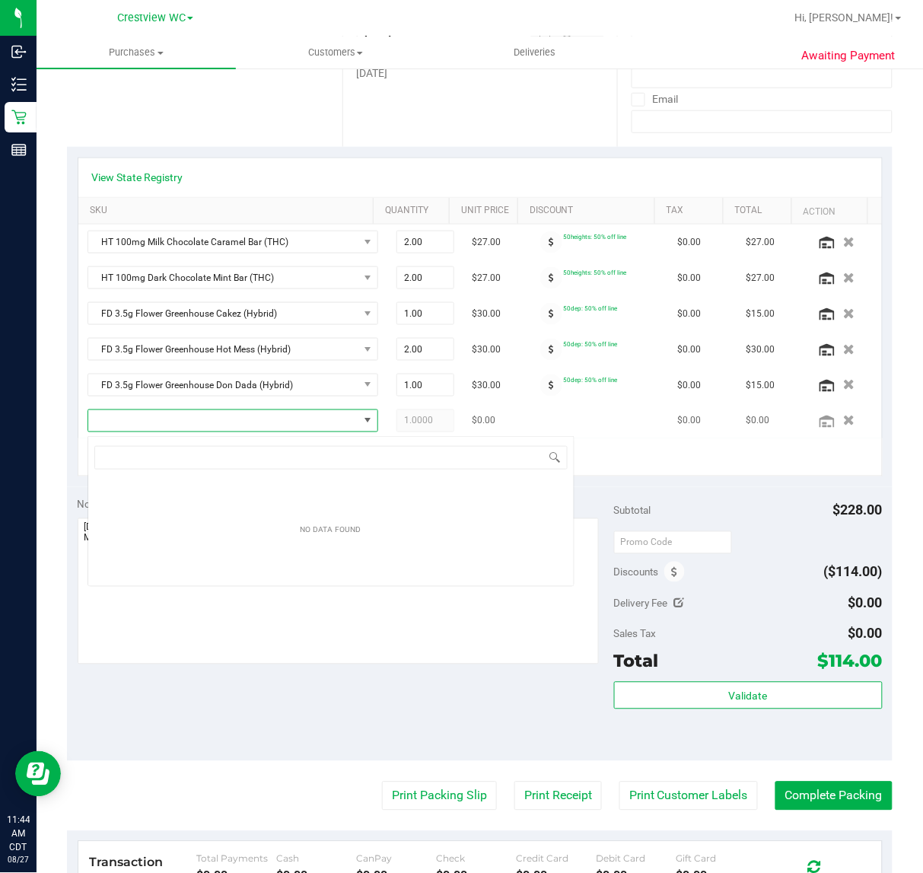
scroll to position [24, 263]
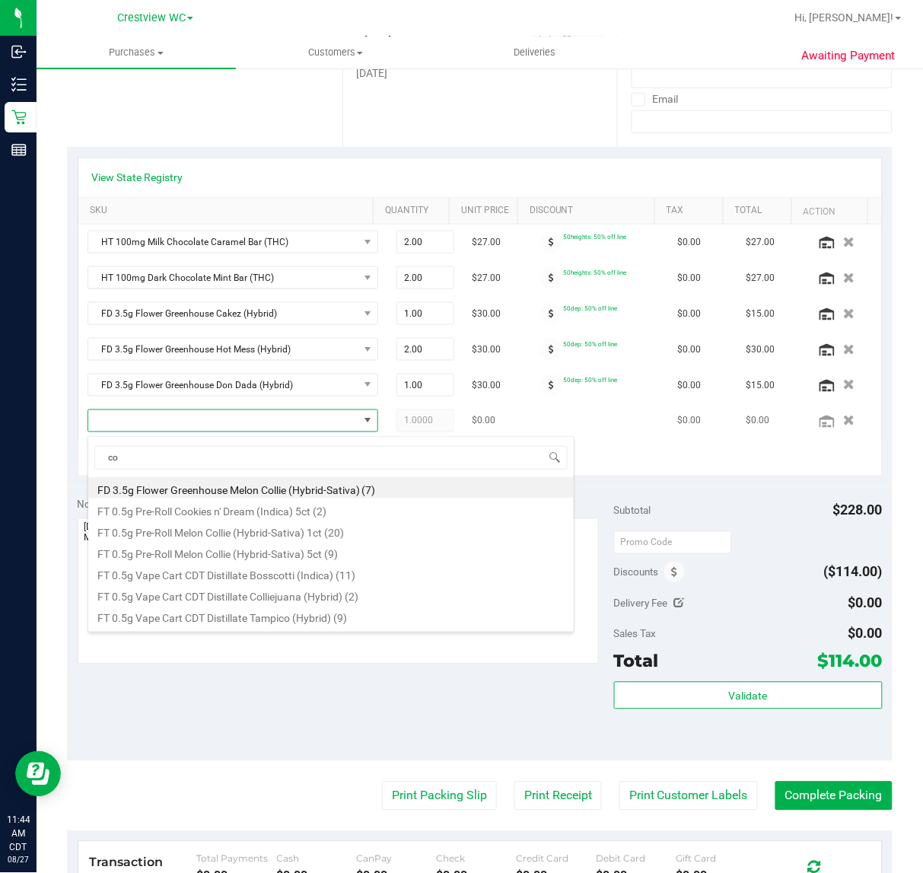
type input "col"
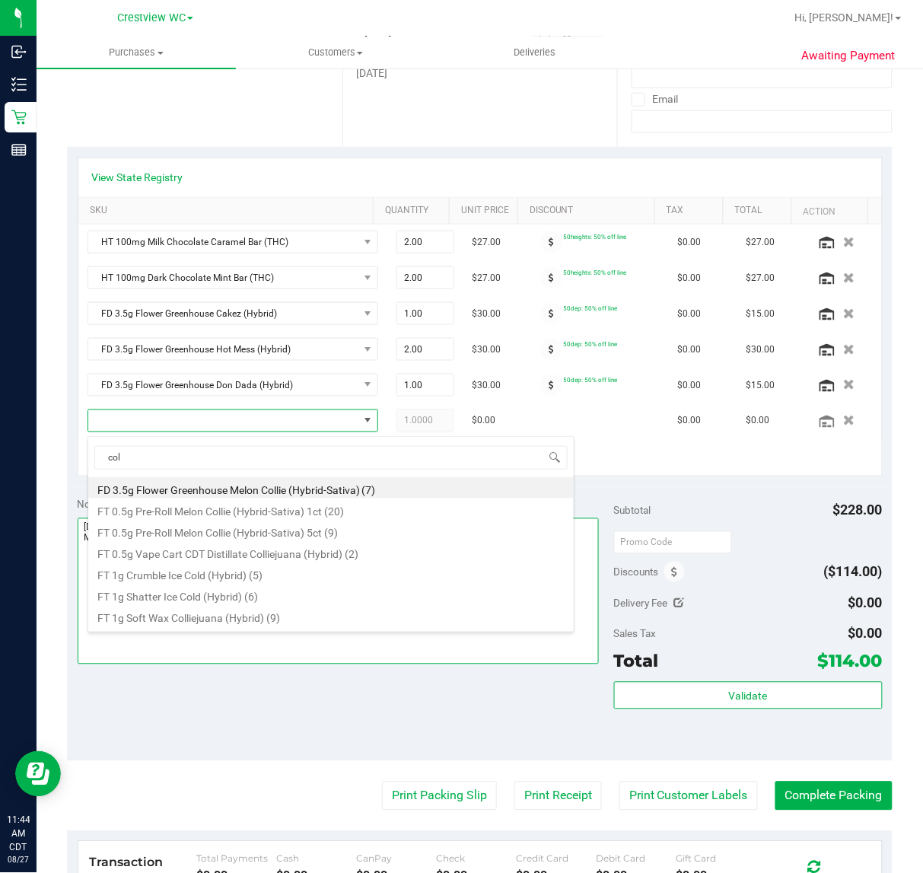
click at [189, 638] on textarea at bounding box center [338, 591] width 521 height 146
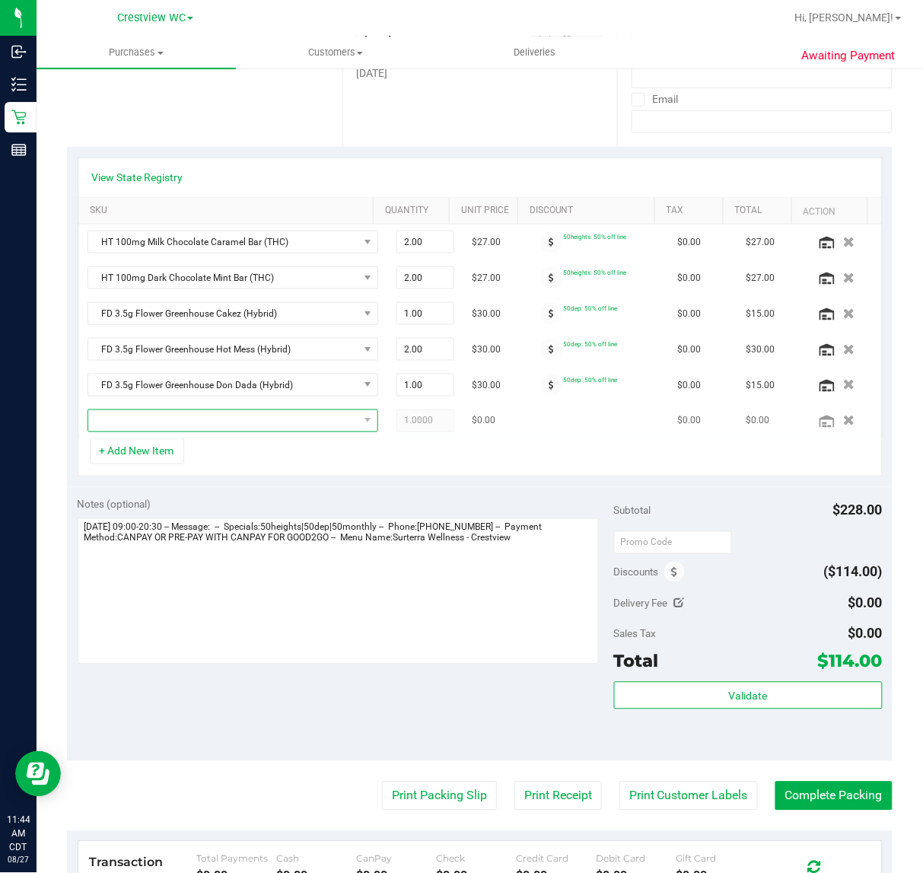
click at [312, 429] on span "NO DATA FOUND" at bounding box center [223, 420] width 270 height 21
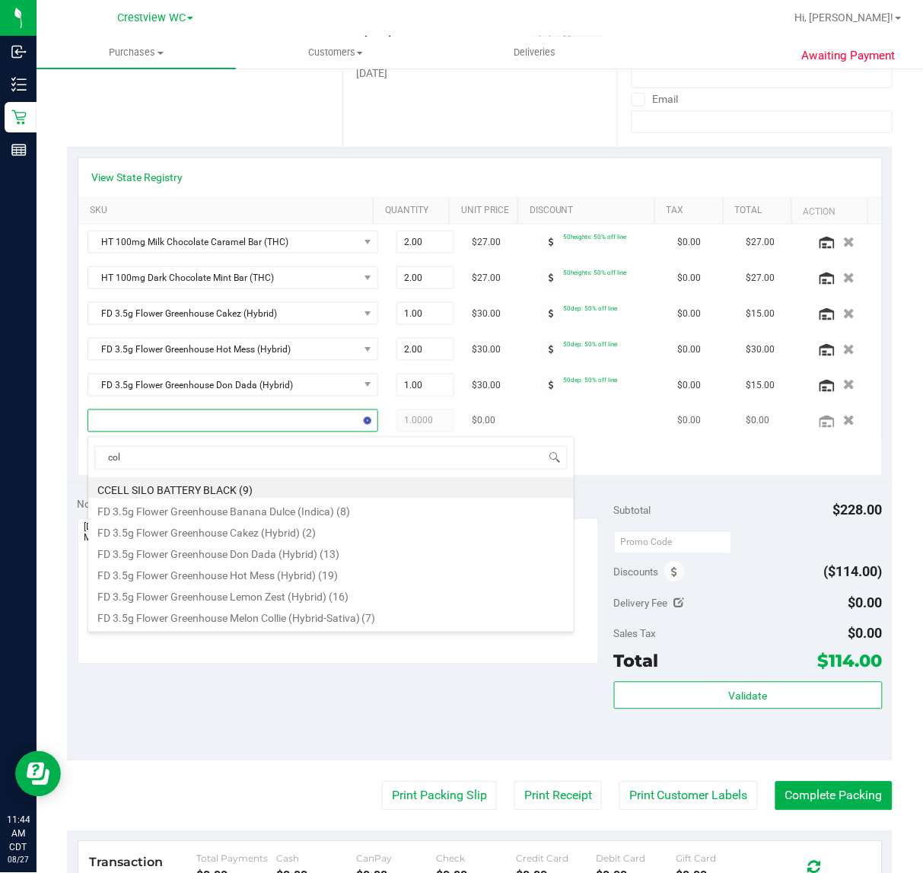
type input "coll"
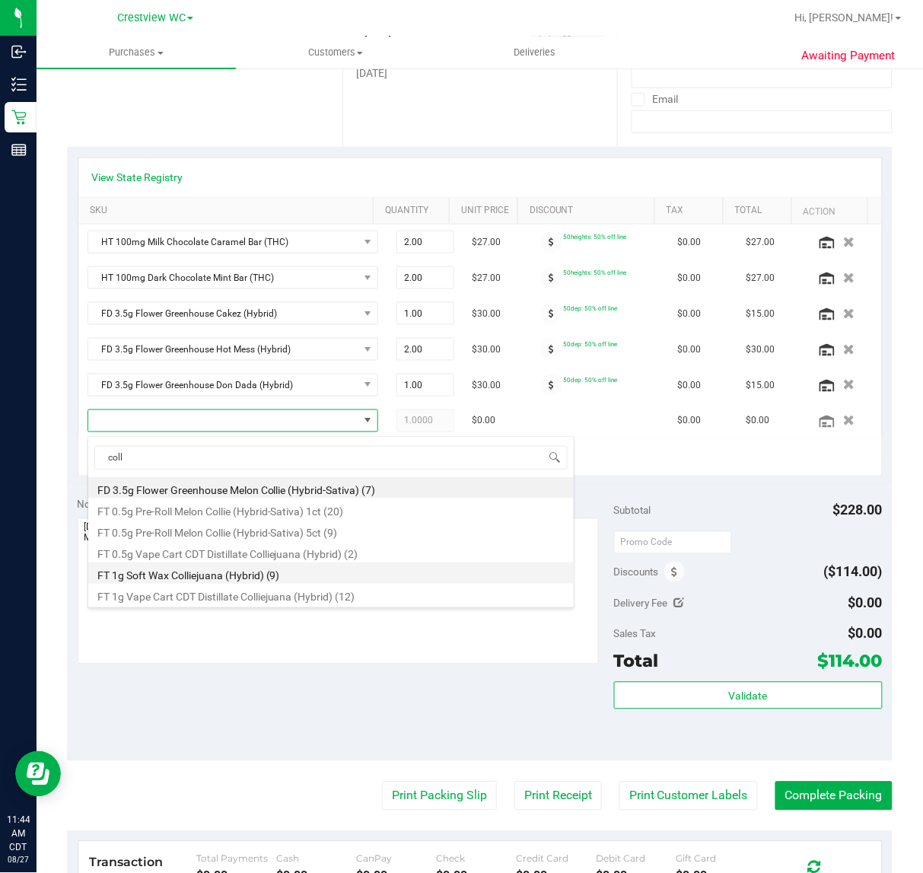
click at [241, 575] on li "FT 1g Soft Wax Colliejuana (Hybrid) (9)" at bounding box center [331, 572] width 486 height 21
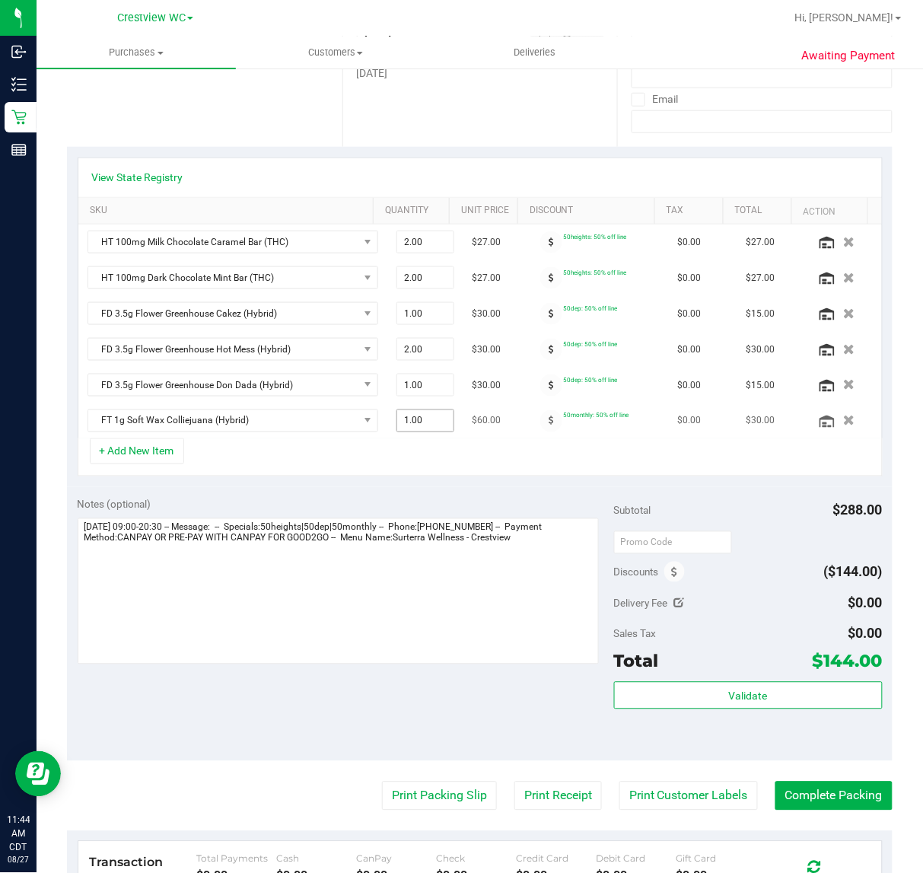
click at [402, 423] on span "1.00 1" at bounding box center [426, 420] width 58 height 23
type input "2"
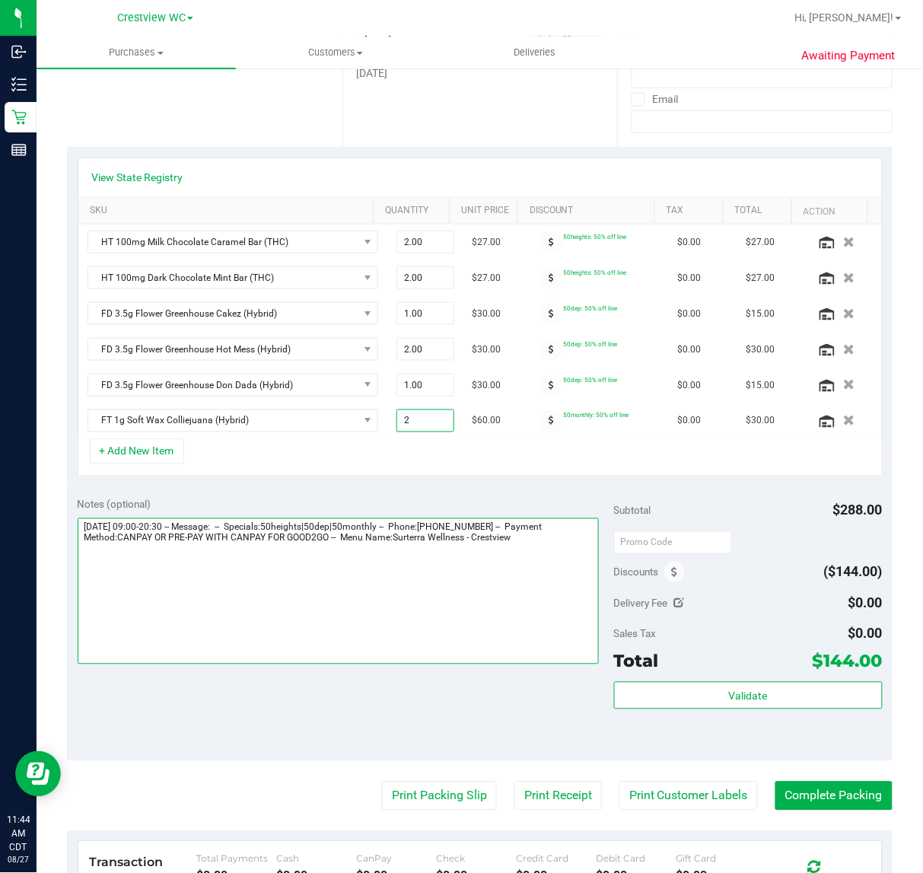
click at [445, 626] on textarea at bounding box center [338, 591] width 521 height 146
type input "2.00"
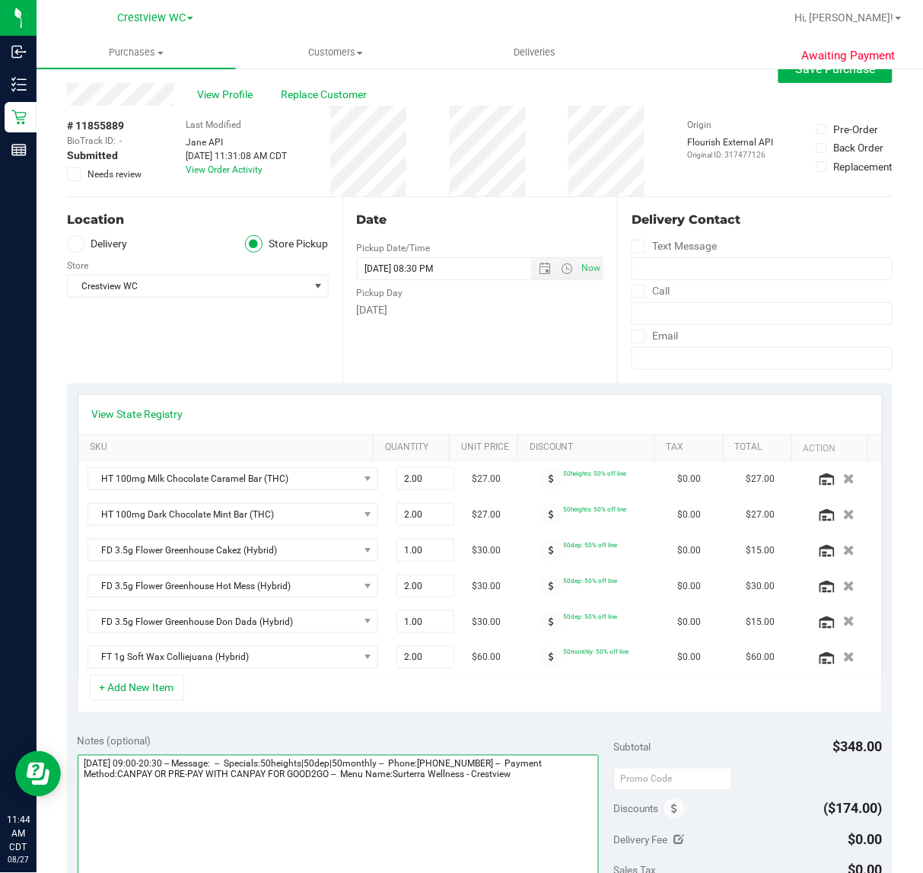
scroll to position [0, 0]
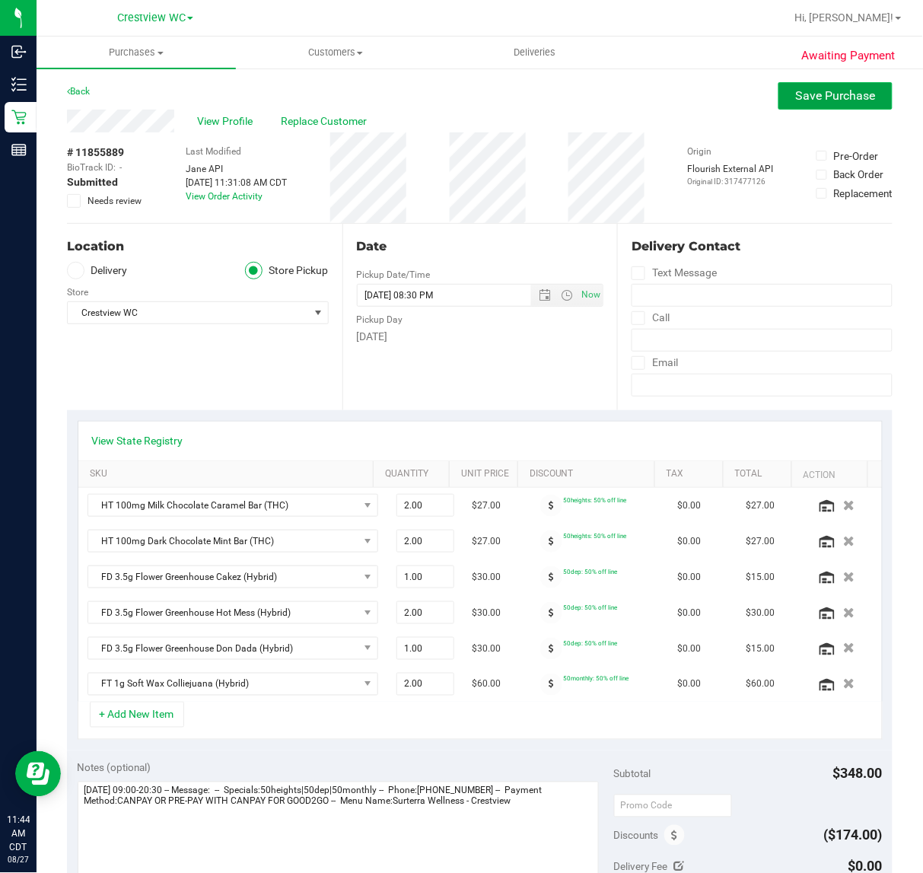
click at [814, 100] on span "Save Purchase" at bounding box center [836, 95] width 80 height 14
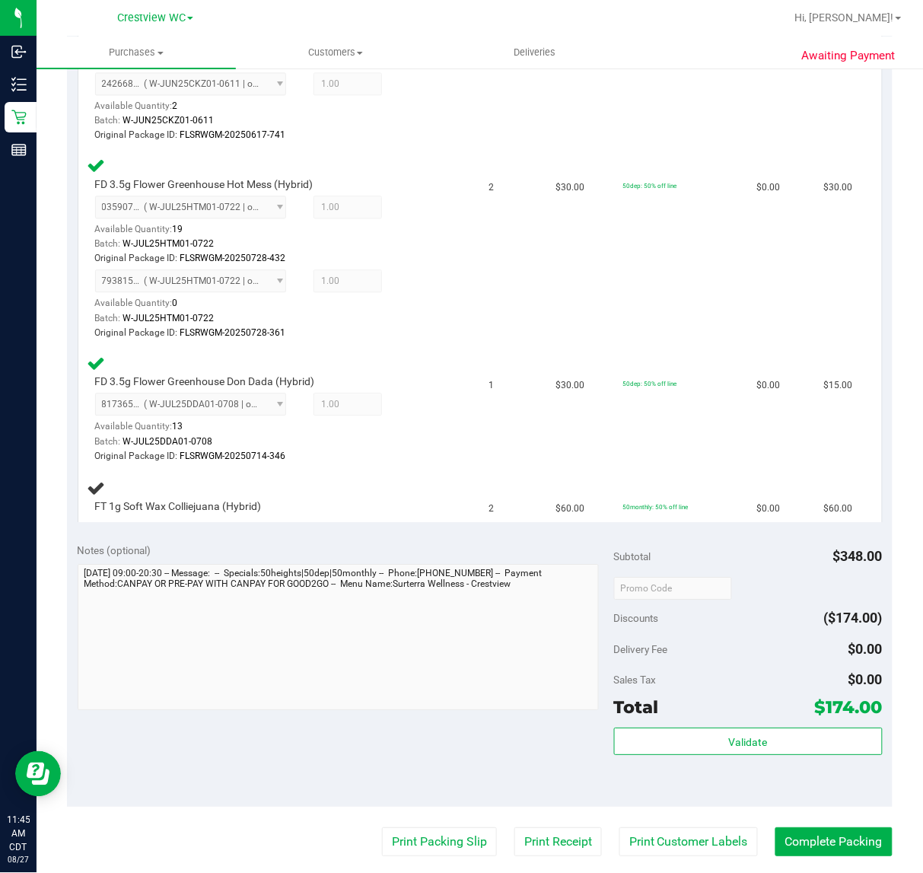
scroll to position [712, 0]
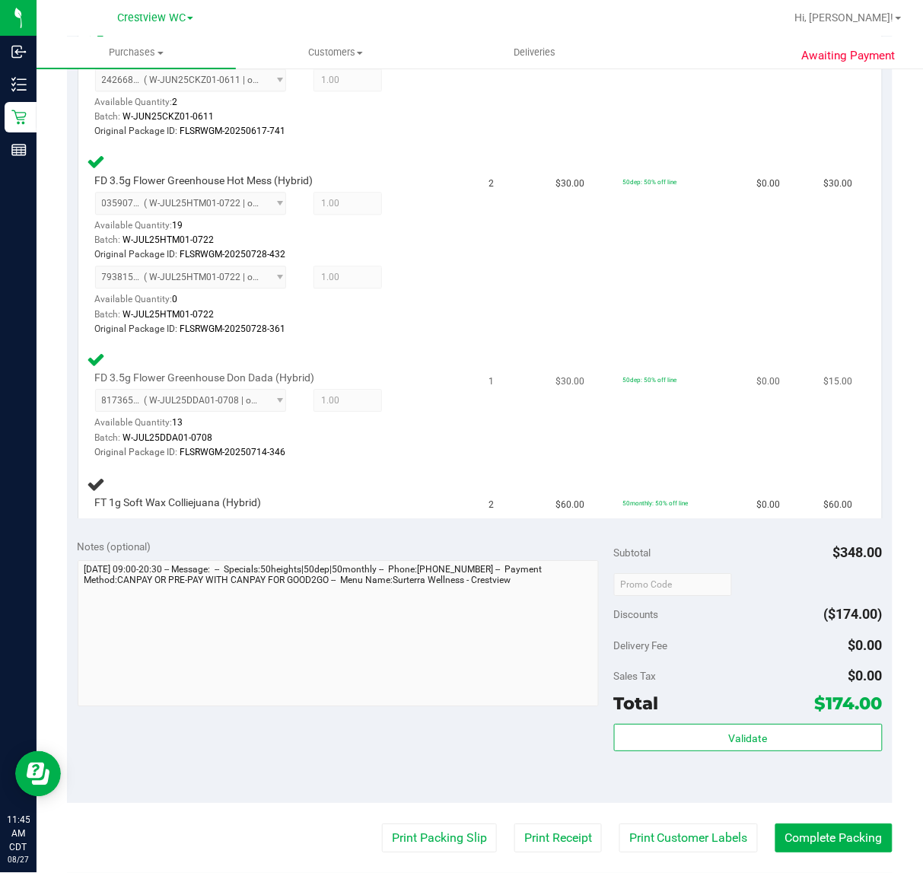
click at [457, 426] on div "FD 3.5g Flower Greenhouse Don Dada (Hybrid) 8173652757801419 ( W-JUL25DDA01-070…" at bounding box center [280, 405] width 384 height 110
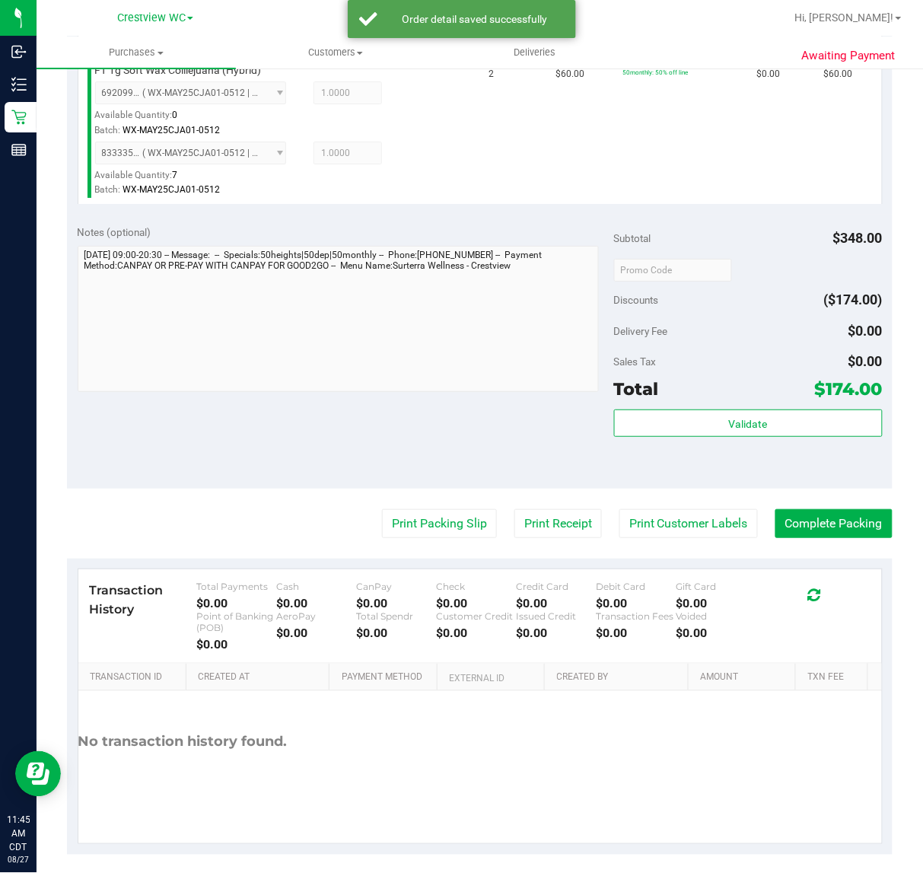
scroll to position [1148, 0]
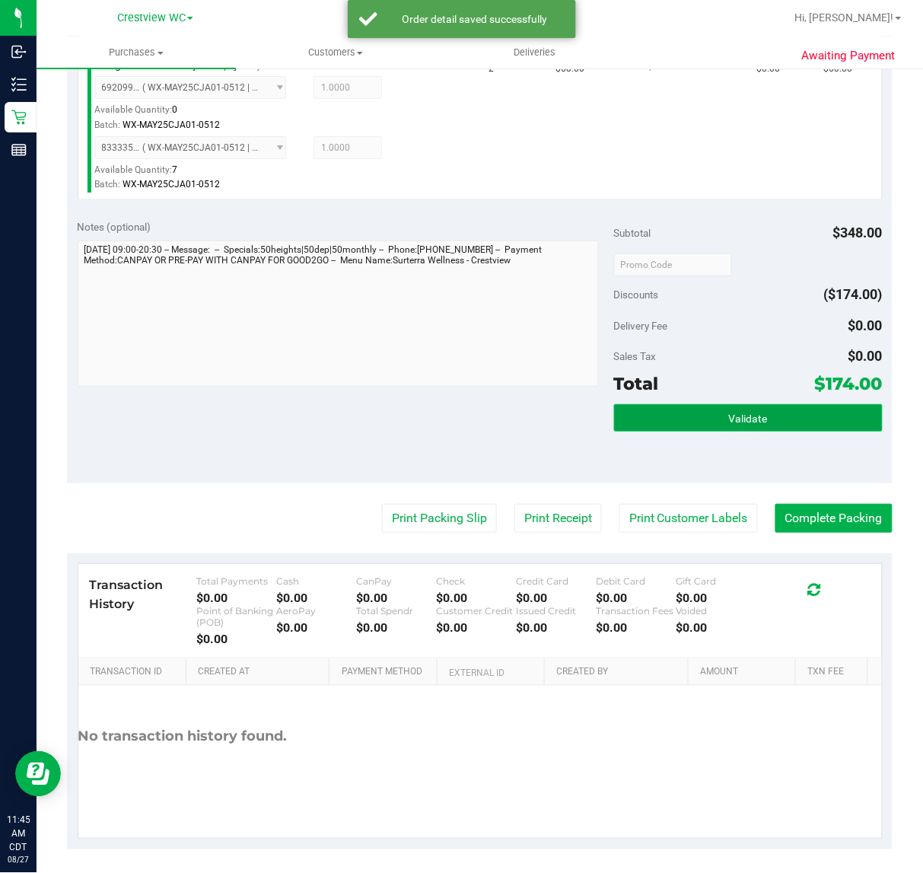
click at [752, 419] on span "Validate" at bounding box center [748, 419] width 39 height 12
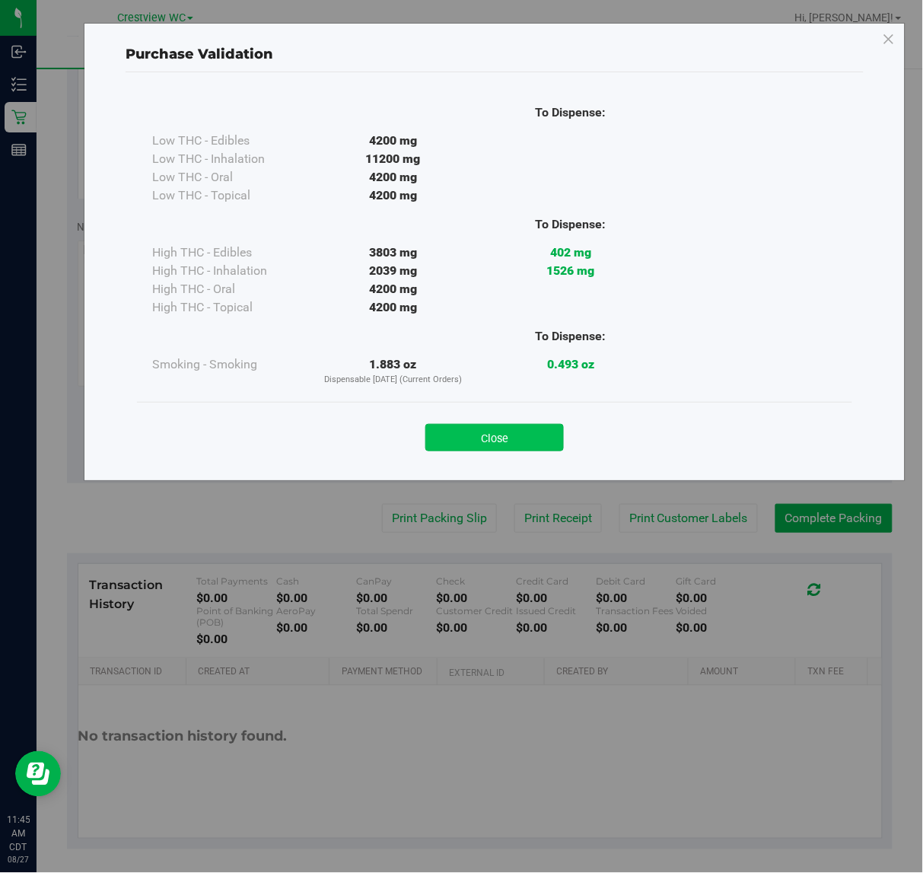
click at [514, 447] on button "Close" at bounding box center [494, 437] width 139 height 27
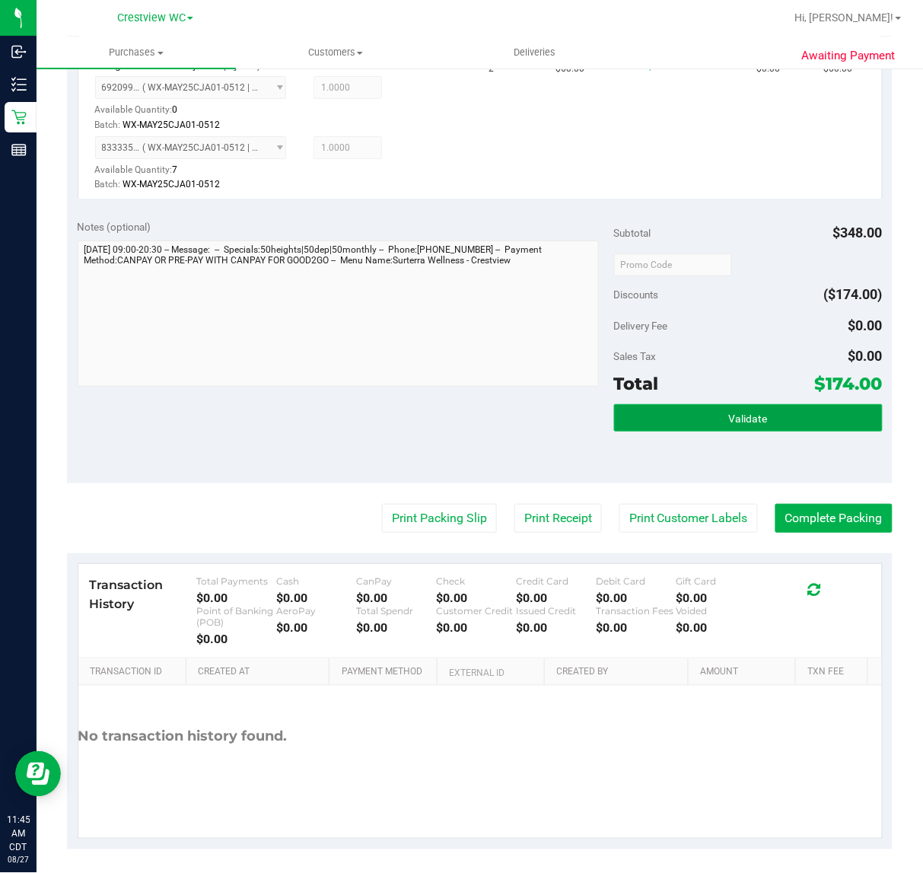
click at [757, 419] on button "Validate" at bounding box center [748, 417] width 269 height 27
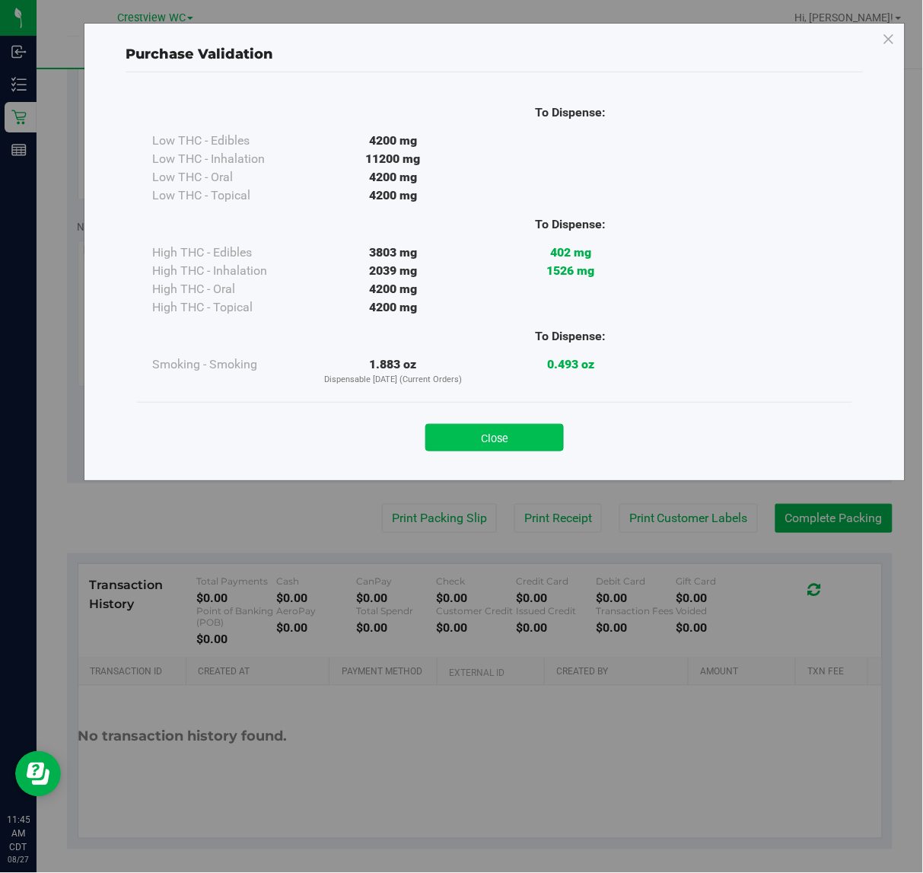
click at [534, 432] on button "Close" at bounding box center [494, 437] width 139 height 27
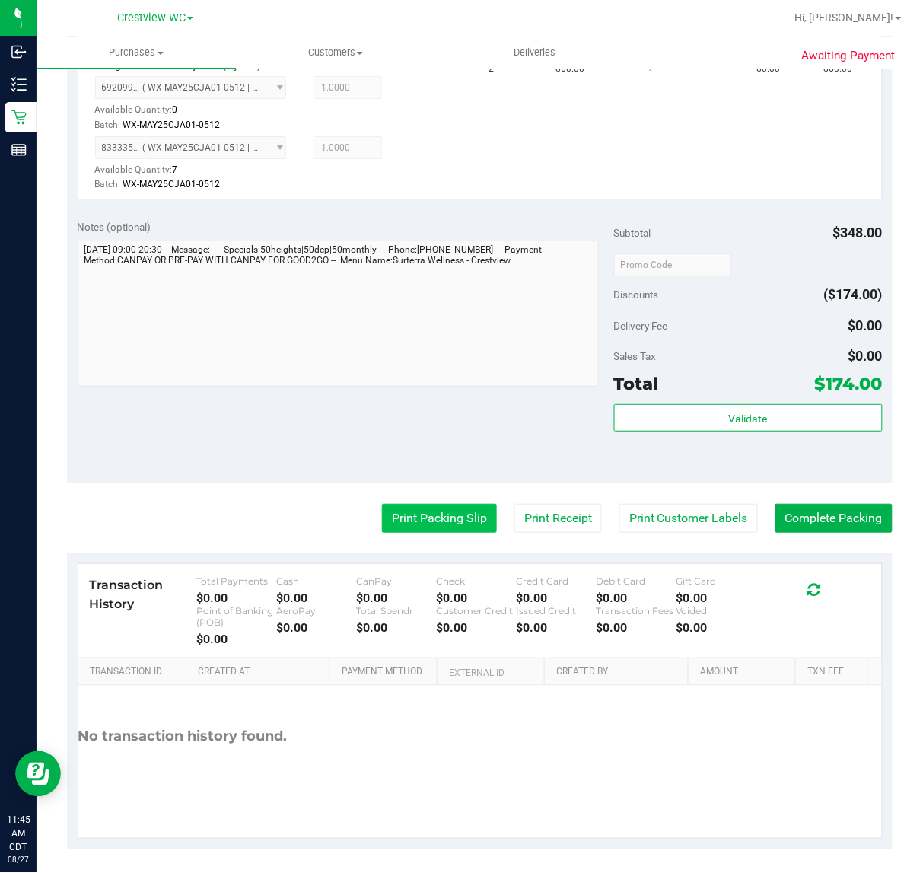
click at [445, 511] on button "Print Packing Slip" at bounding box center [439, 518] width 115 height 29
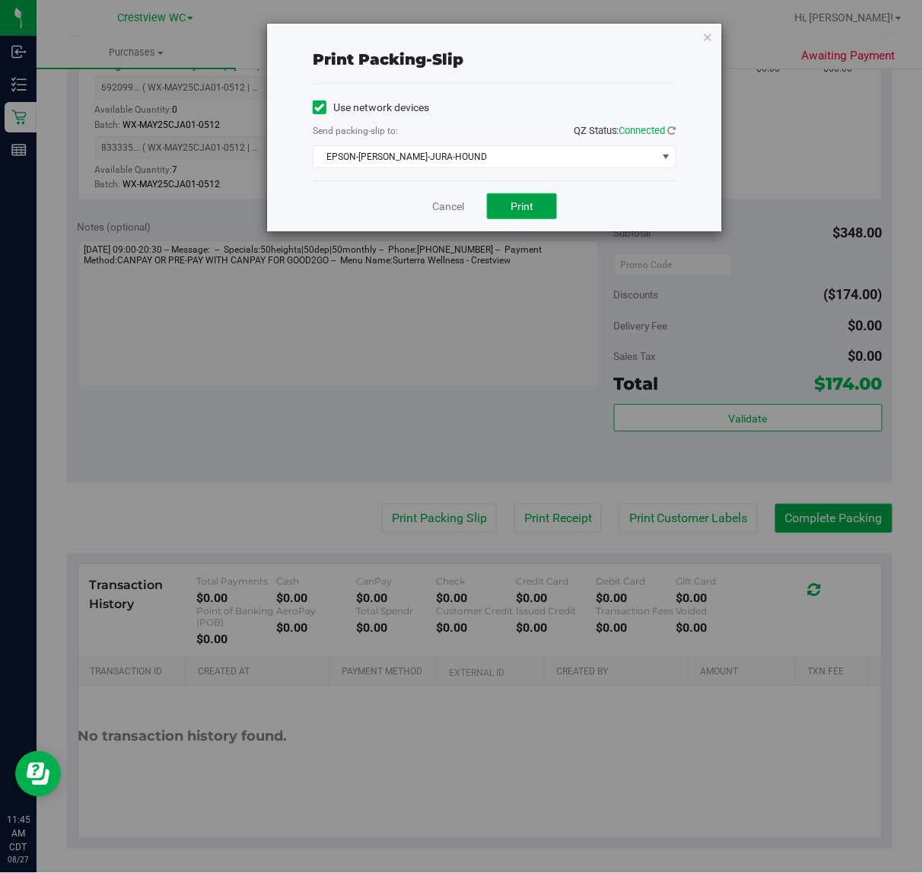
click at [511, 202] on span "Print" at bounding box center [522, 206] width 23 height 12
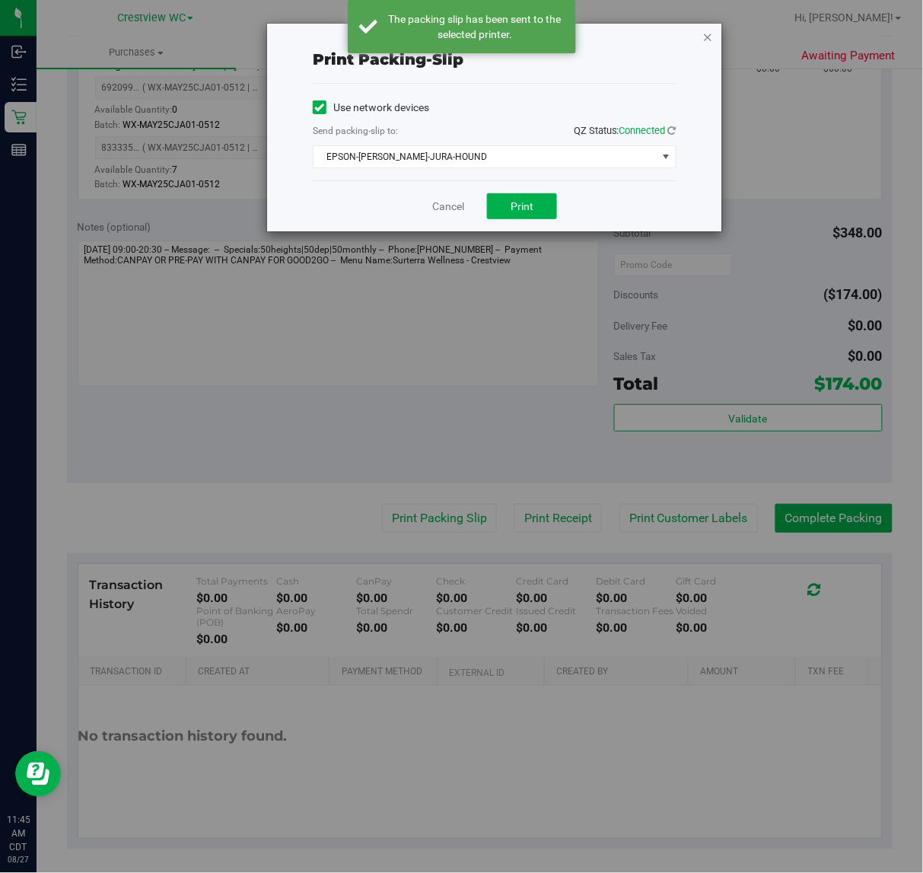
click at [704, 37] on icon "button" at bounding box center [708, 36] width 11 height 18
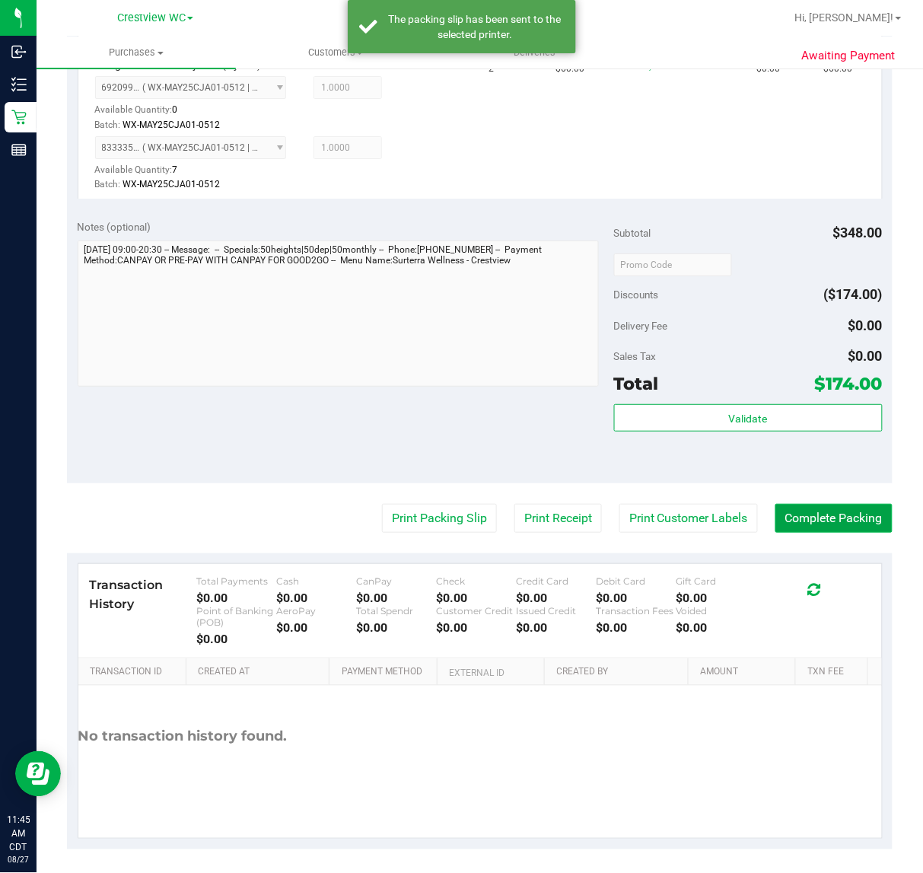
click at [857, 515] on button "Complete Packing" at bounding box center [834, 518] width 117 height 29
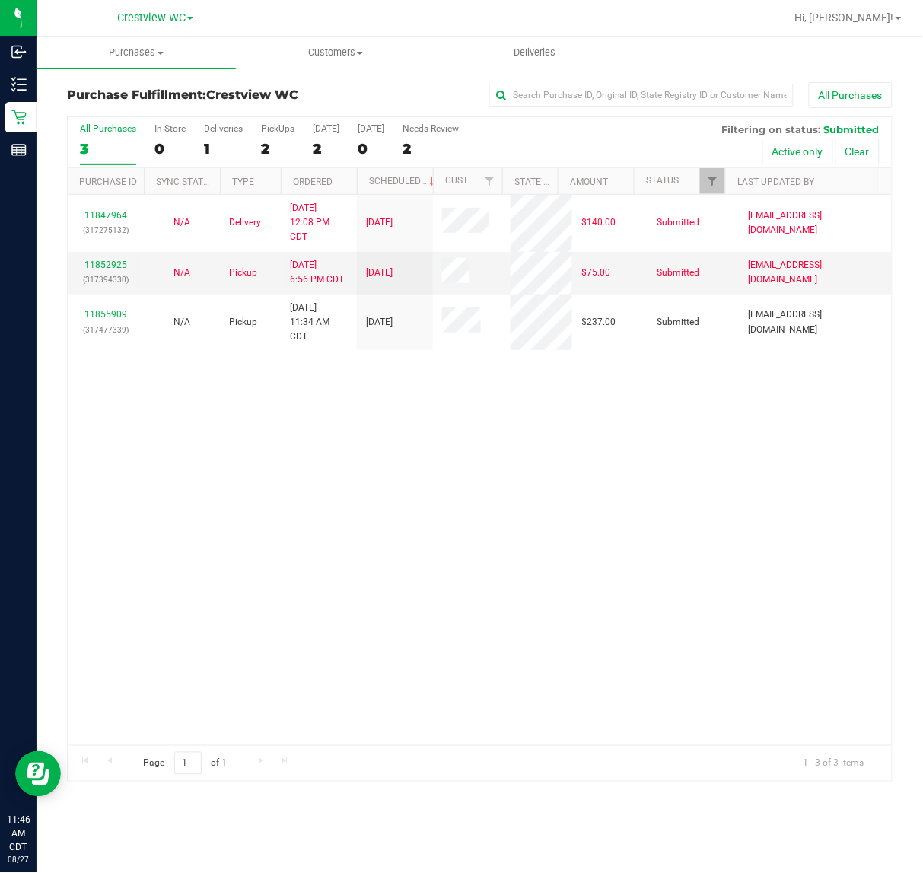
drag, startPoint x: 525, startPoint y: 572, endPoint x: 525, endPoint y: 535, distance: 37.3
click at [526, 565] on div "11847964 (317275132) N/A Delivery 8/26/2025 12:08 PM CDT 8/29/2025 $140.00 Subm…" at bounding box center [480, 470] width 824 height 550
click at [268, 129] on div "PickUps" at bounding box center [277, 128] width 33 height 11
click at [0, 0] on input "PickUps 2" at bounding box center [0, 0] width 0 height 0
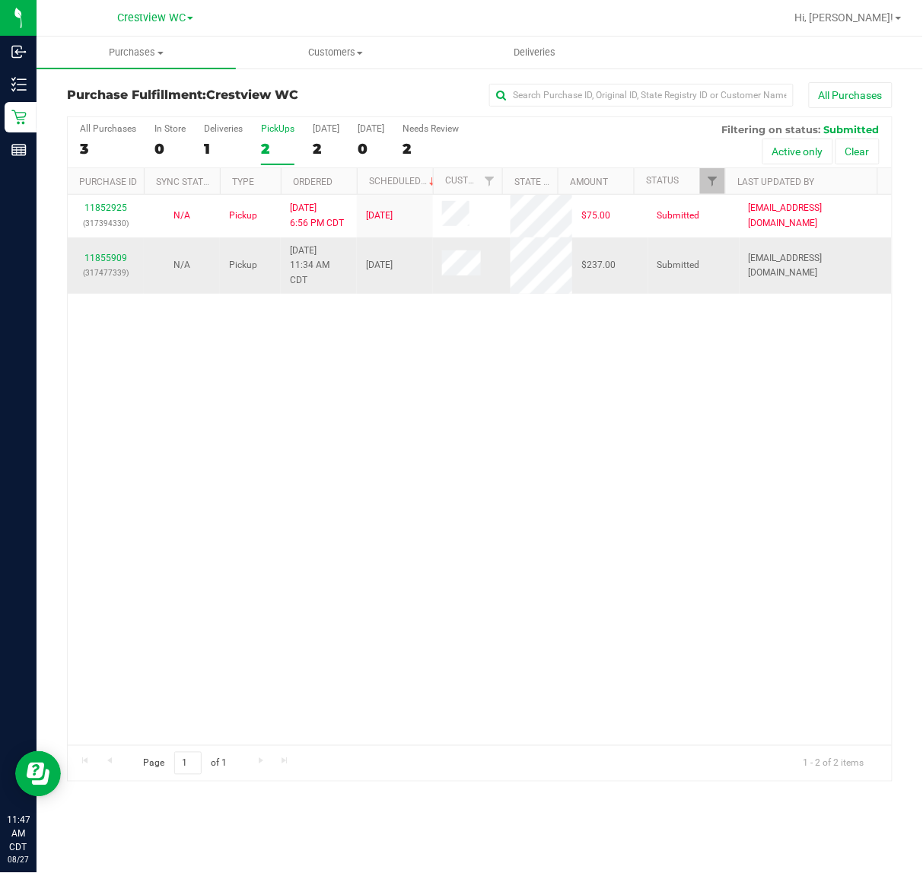
drag, startPoint x: 563, startPoint y: 486, endPoint x: 374, endPoint y: 289, distance: 272.9
click at [563, 483] on div "11852925 (317394330) N/A Pickup 8/26/2025 6:56 PM CDT 8/27/2025 $75.00 Submitte…" at bounding box center [480, 470] width 824 height 550
click at [123, 261] on link "11855909" at bounding box center [105, 258] width 43 height 11
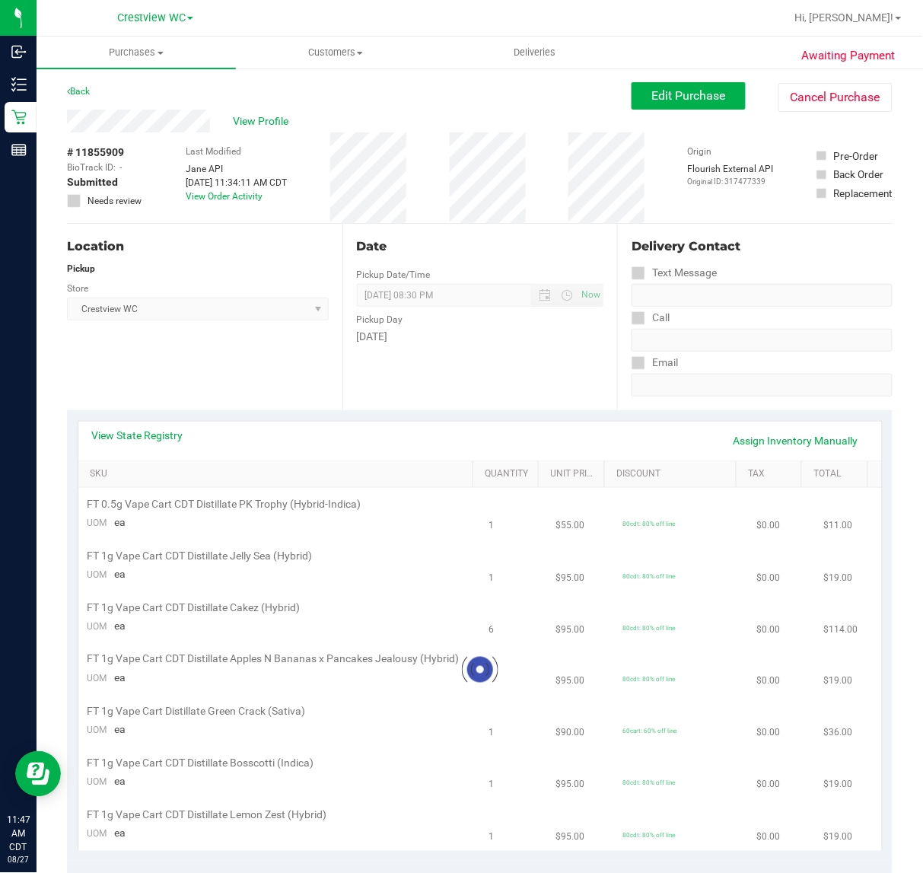
click at [279, 355] on div "Location Pickup Store Crestview WC Select Store Bonita Springs WC Boynton Beach…" at bounding box center [205, 317] width 276 height 186
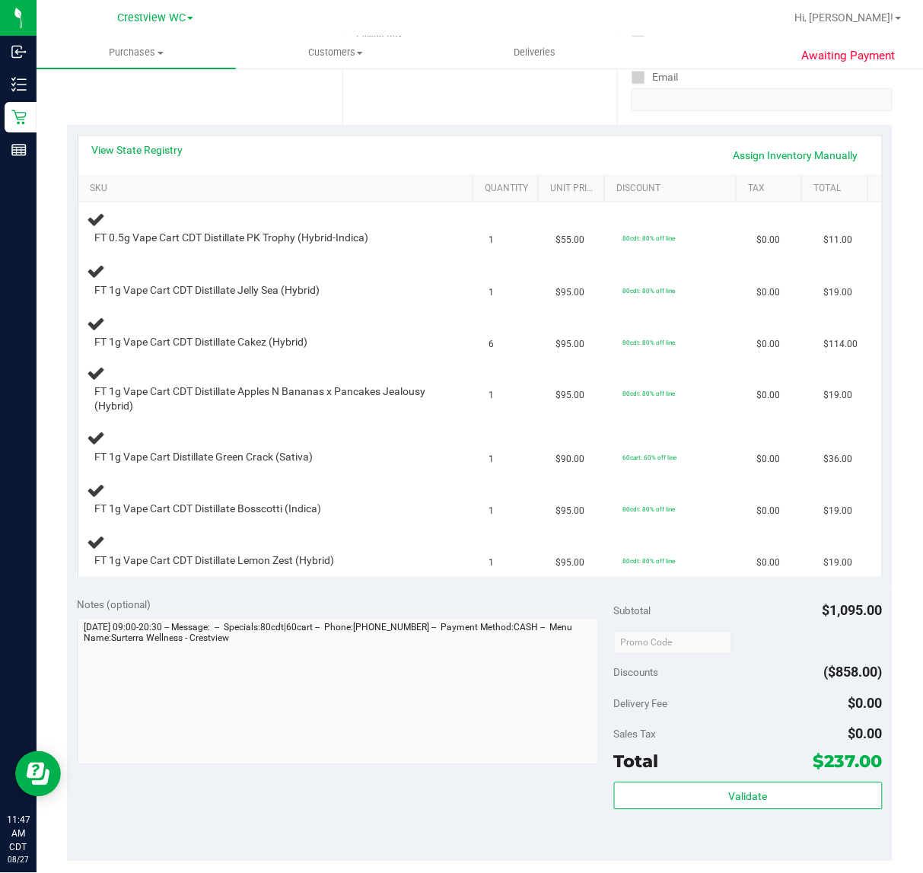
scroll to position [95, 0]
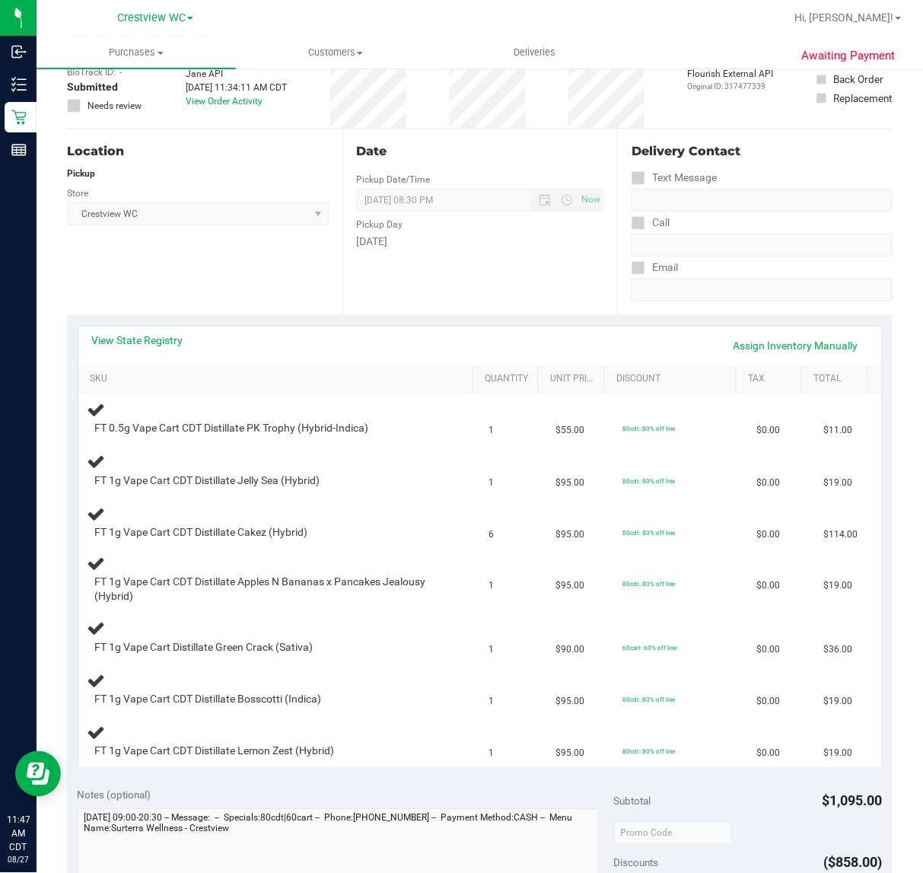
click at [251, 252] on div "Location Pickup Store Crestview WC Select Store Bonita Springs WC Boynton Beach…" at bounding box center [205, 222] width 276 height 186
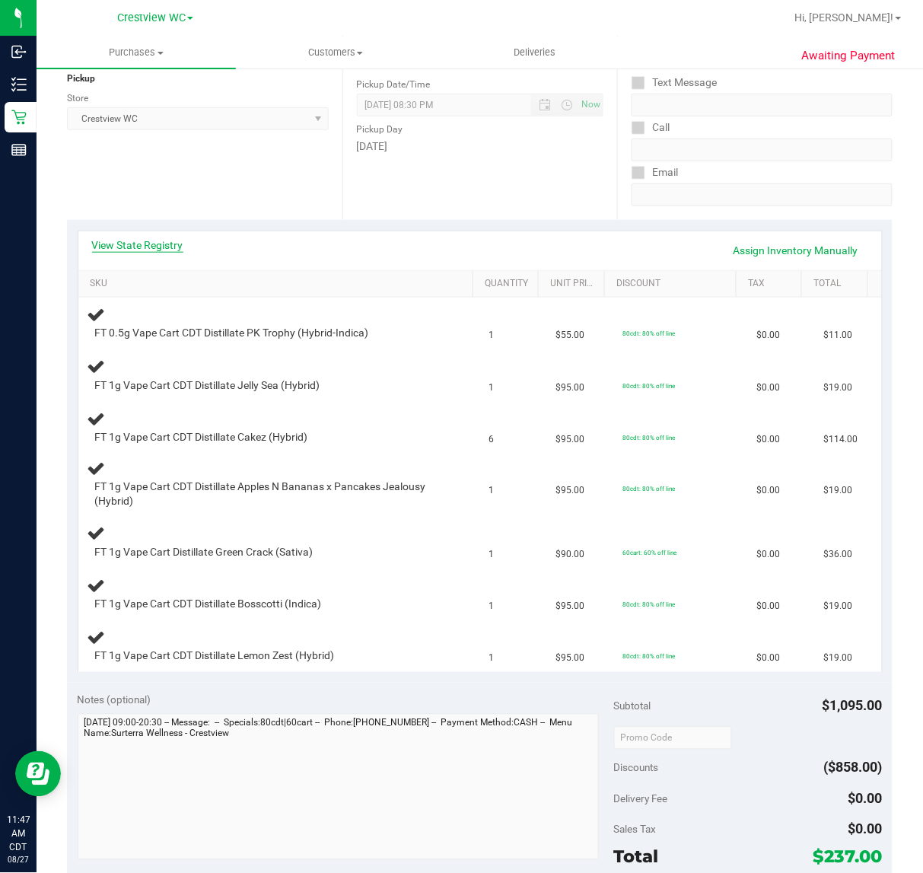
click at [153, 244] on link "View State Registry" at bounding box center [137, 244] width 91 height 15
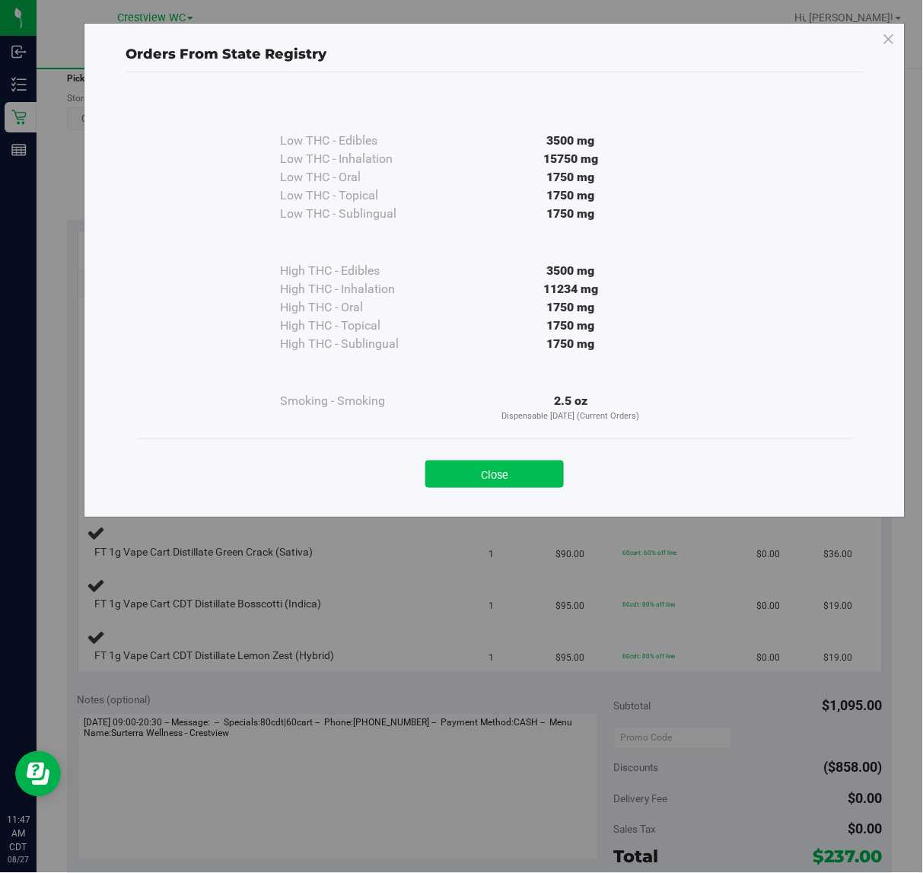
click at [496, 468] on button "Close" at bounding box center [494, 473] width 139 height 27
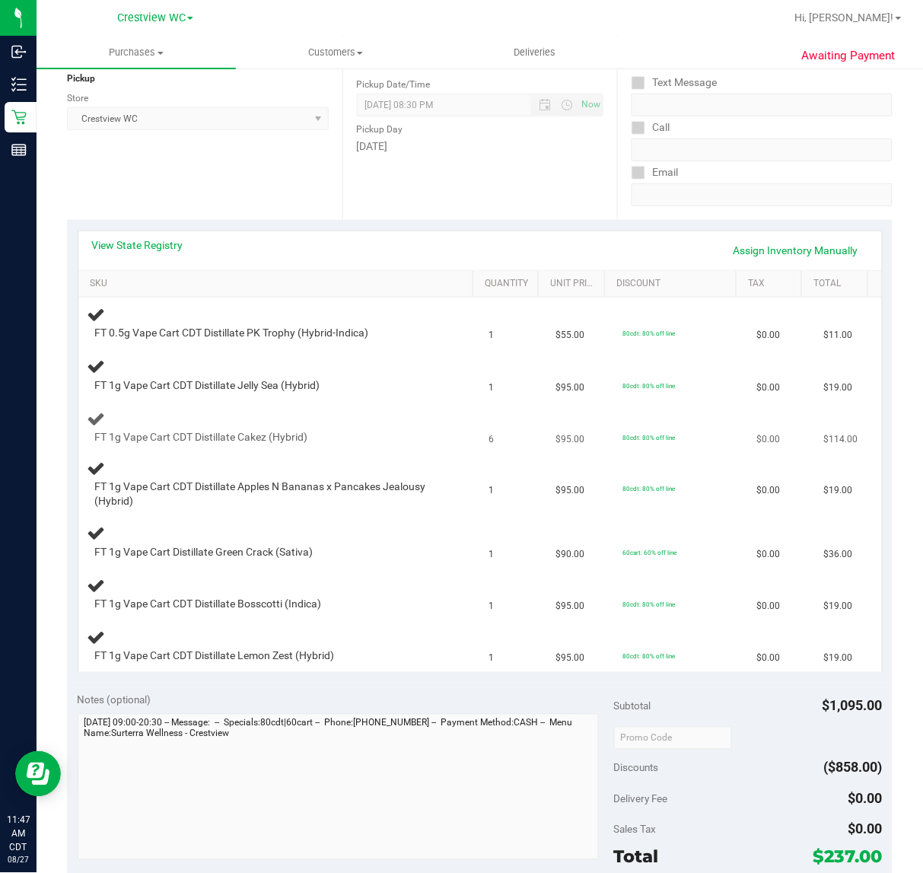
click at [432, 416] on div "FT 1g Vape Cart CDT Distillate Cakez (Hybrid)" at bounding box center [280, 427] width 384 height 36
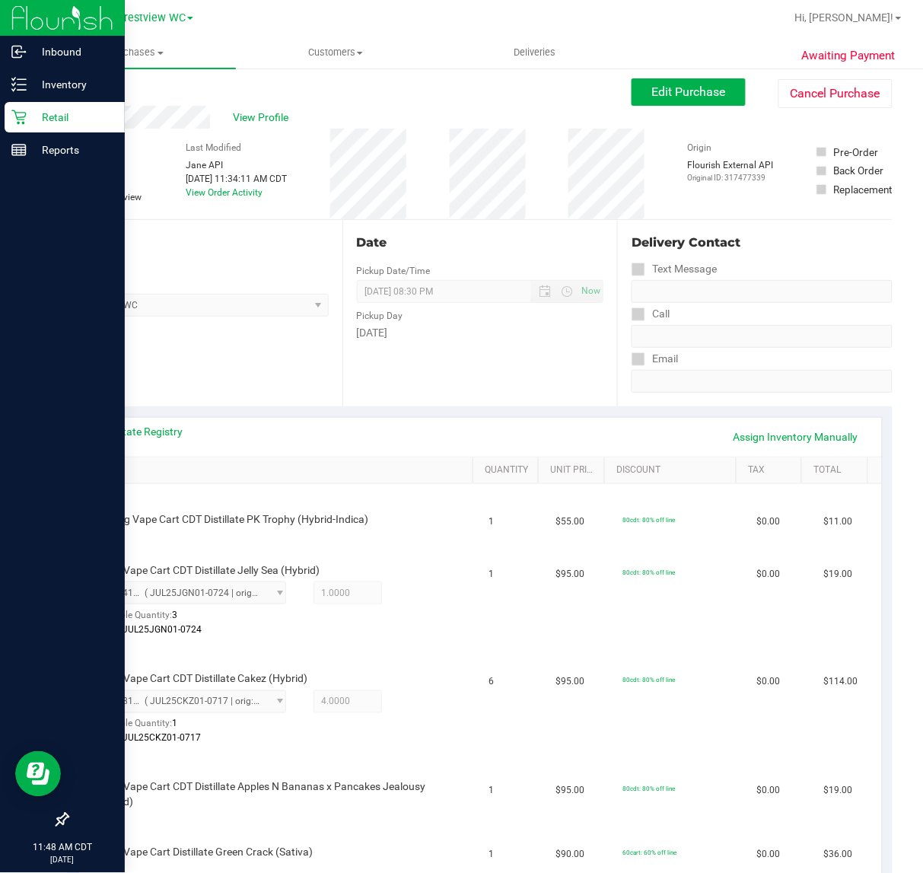
scroll to position [0, 0]
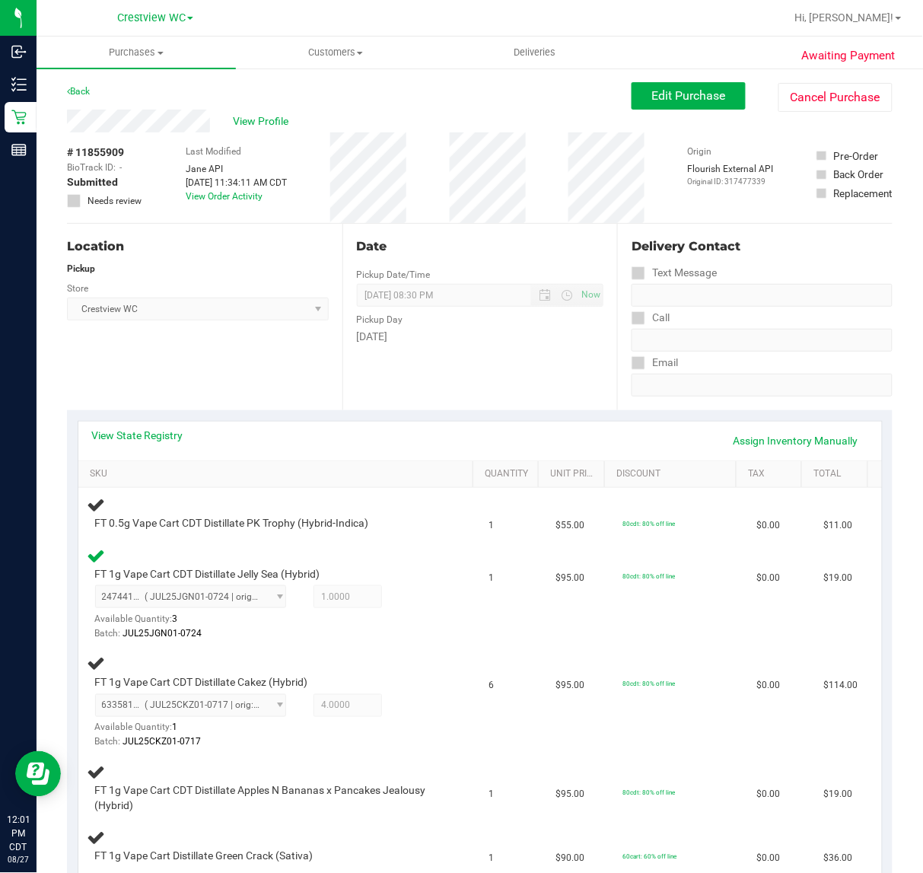
click at [270, 362] on div "Location Pickup Store Crestview WC Select Store Bonita Springs WC Boynton Beach…" at bounding box center [205, 317] width 276 height 186
click at [421, 577] on div "FT 1g Vape Cart CDT Distillate Jelly Sea (Hybrid) 2474417155499260 ( JUL25JGN01…" at bounding box center [264, 604] width 353 height 75
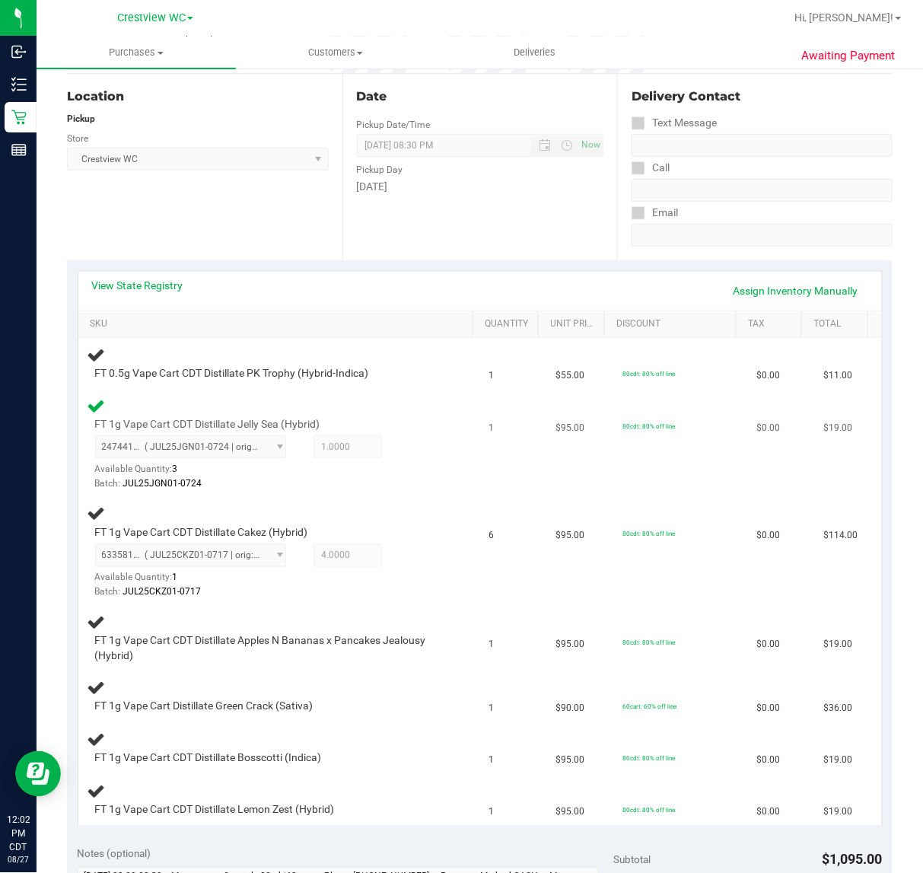
scroll to position [151, 0]
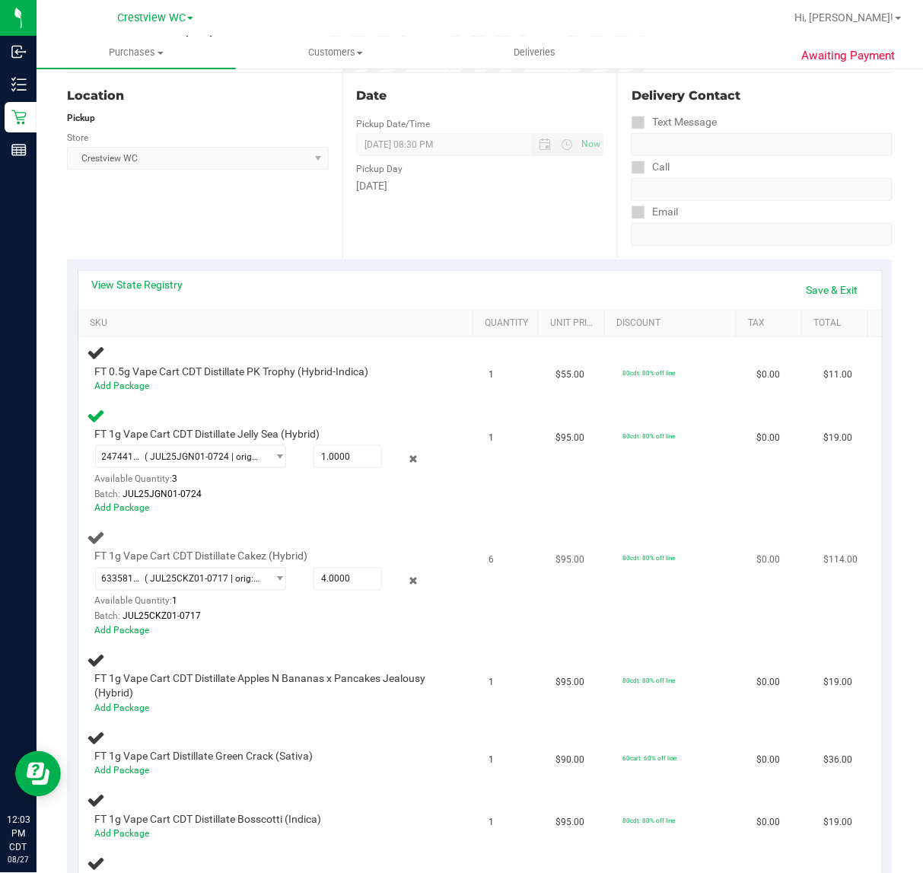
click at [451, 526] on td "FT 1g Vape Cart CDT Distillate Cakez (Hybrid) 6335813447871615 ( JUL25CKZ01-071…" at bounding box center [279, 584] width 402 height 123
click at [840, 282] on link "Save & Exit" at bounding box center [833, 290] width 72 height 26
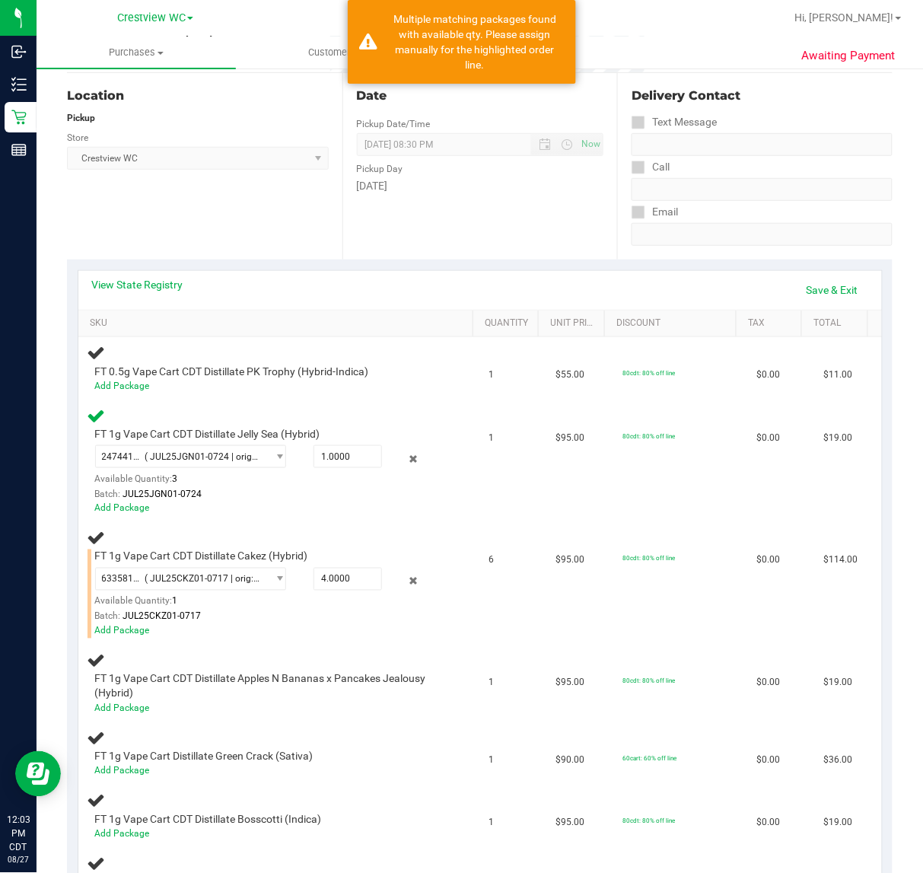
click at [253, 203] on div "Location Pickup Store Crestview WC Select Store Bonita Springs WC Boynton Beach…" at bounding box center [205, 166] width 276 height 186
click at [815, 282] on link "Save & Exit" at bounding box center [833, 290] width 72 height 26
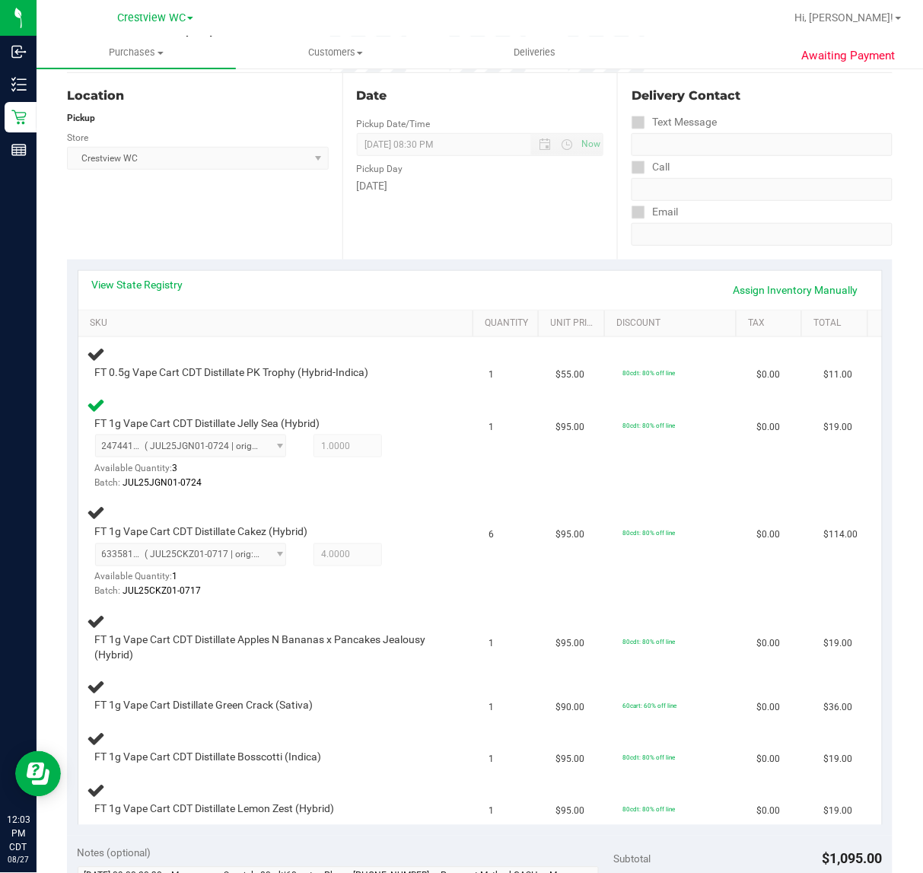
click at [253, 206] on div "Location Pickup Store Crestview WC Select Store Bonita Springs WC Boynton Beach…" at bounding box center [205, 166] width 276 height 186
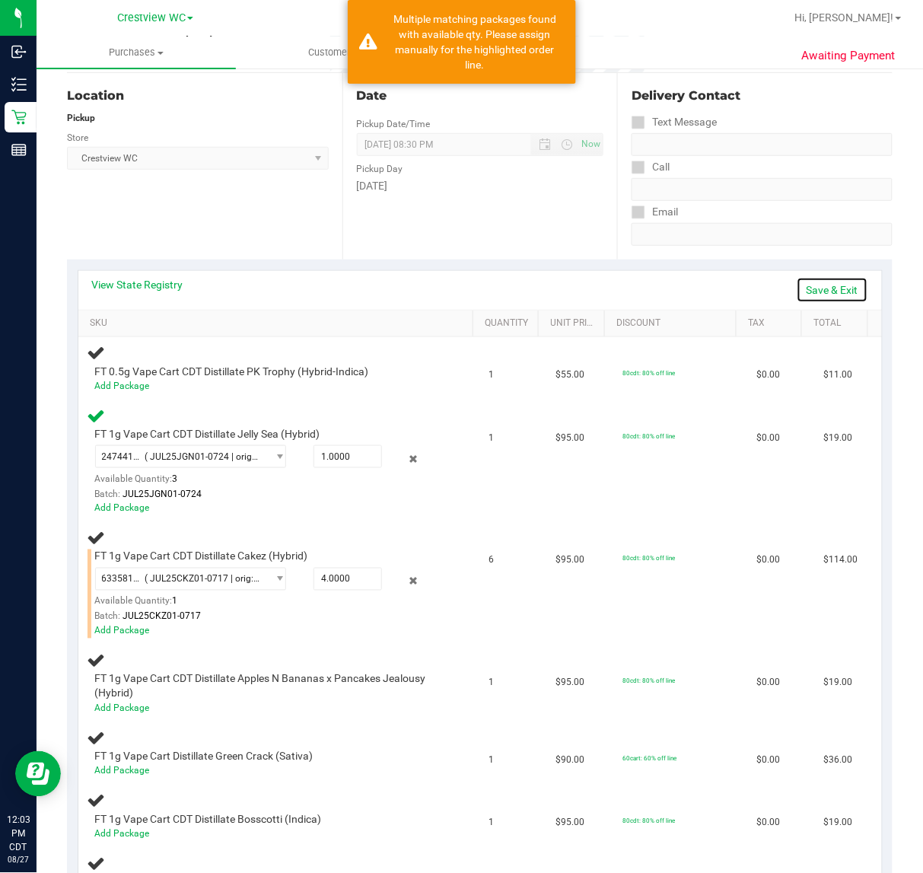
click at [814, 293] on link "Save & Exit" at bounding box center [833, 290] width 72 height 26
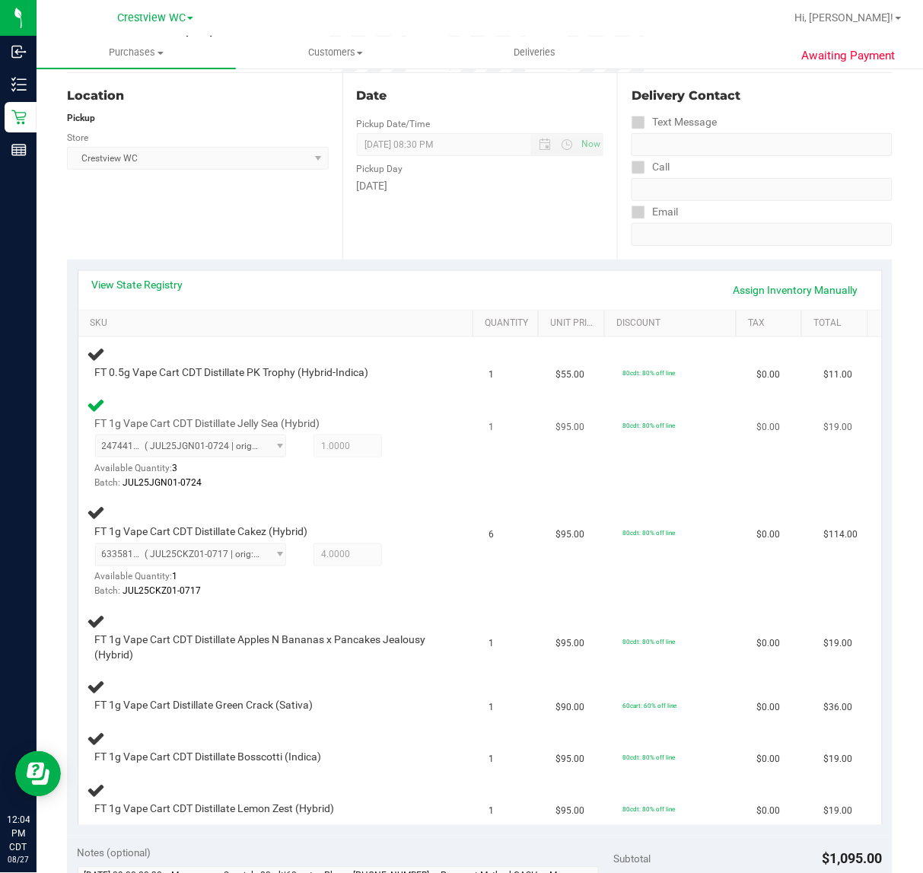
click at [413, 490] on div at bounding box center [268, 490] width 346 height 1
click at [415, 490] on div at bounding box center [268, 490] width 346 height 1
click at [422, 564] on div "6335813447871615 ( JUL25CKZ01-0717 | orig: FLSRWGM-20250723-1161 ) 633581344787…" at bounding box center [268, 571] width 346 height 56
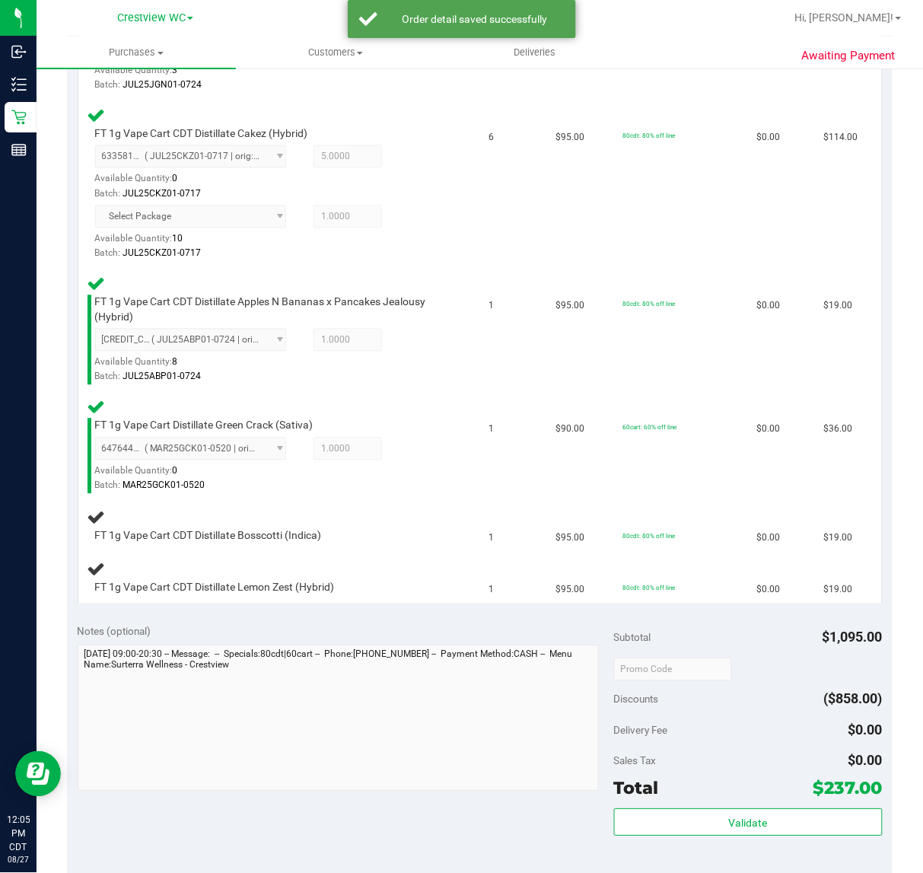
scroll to position [603, 0]
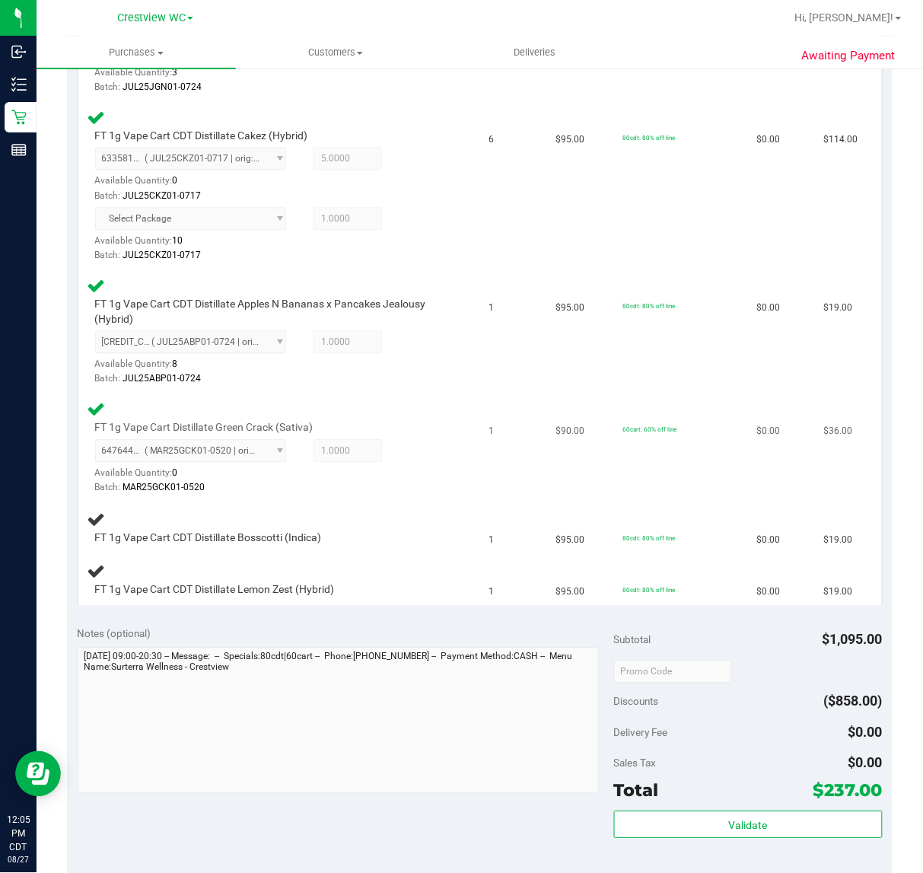
click at [444, 419] on div "FT 1g Vape Cart Distillate Green Crack (Sativa) 6476449531520219 ( MAR25GCK01-0…" at bounding box center [280, 448] width 384 height 96
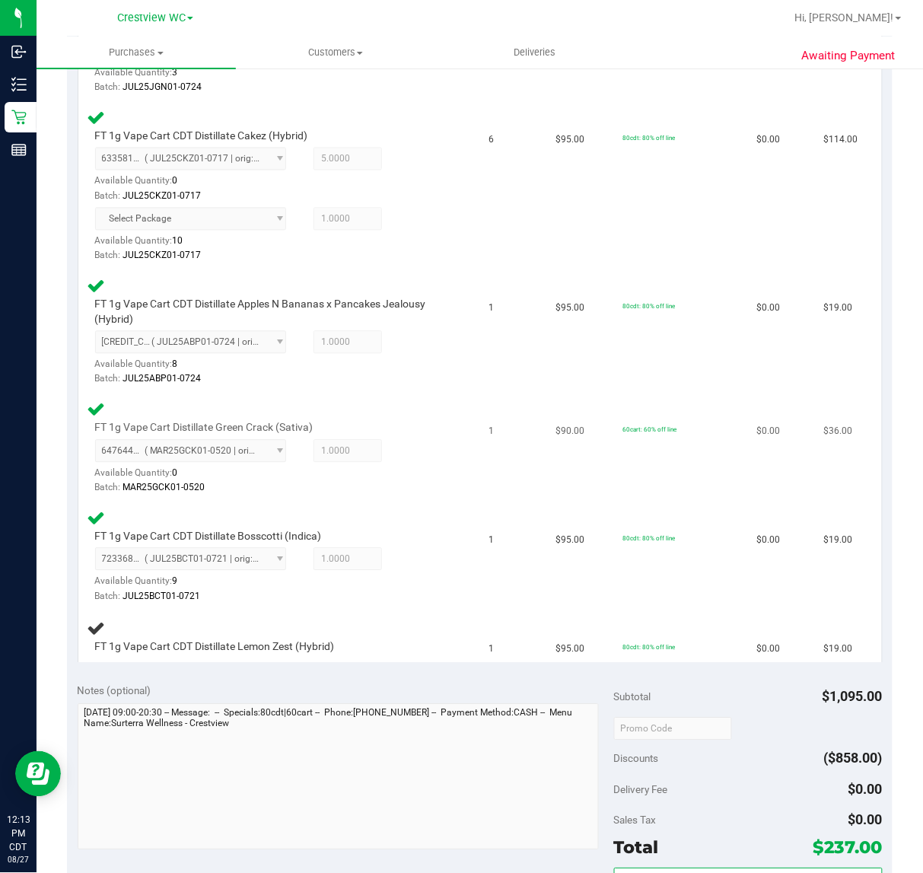
click at [457, 463] on td "FT 1g Vape Cart Distillate Green Crack (Sativa) 6476449531520219 ( MAR25GCK01-0…" at bounding box center [279, 448] width 402 height 109
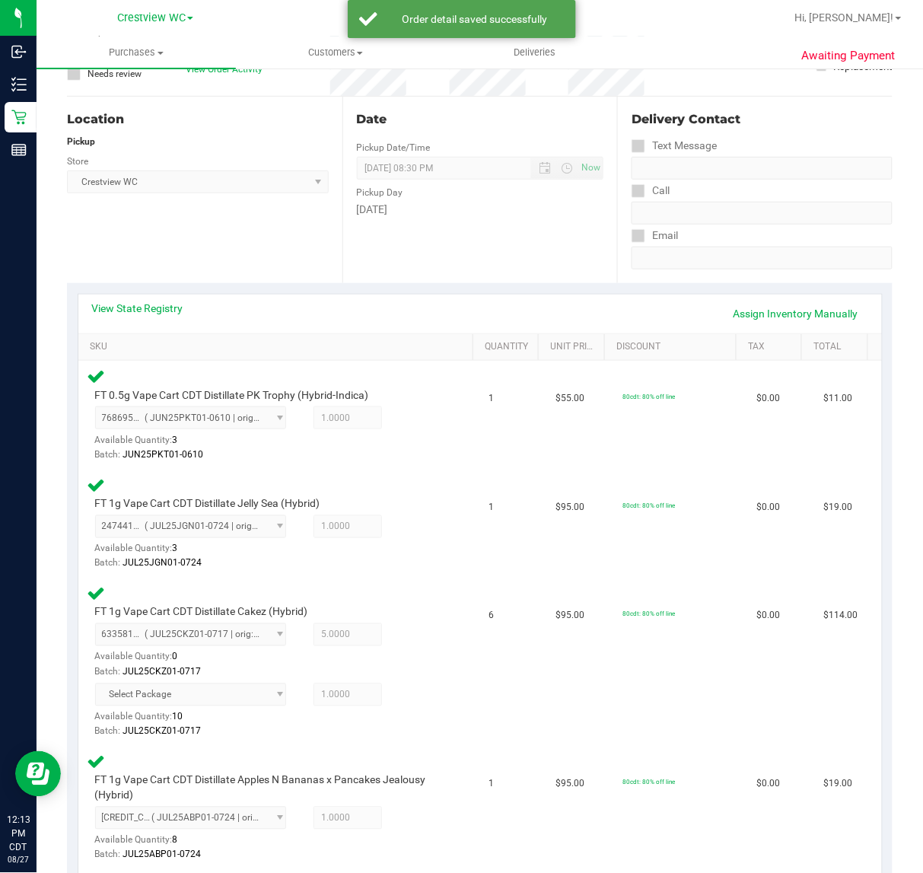
click at [210, 237] on div "Location Pickup Store Crestview WC Select Store Bonita Springs WC Boynton Beach…" at bounding box center [205, 190] width 276 height 186
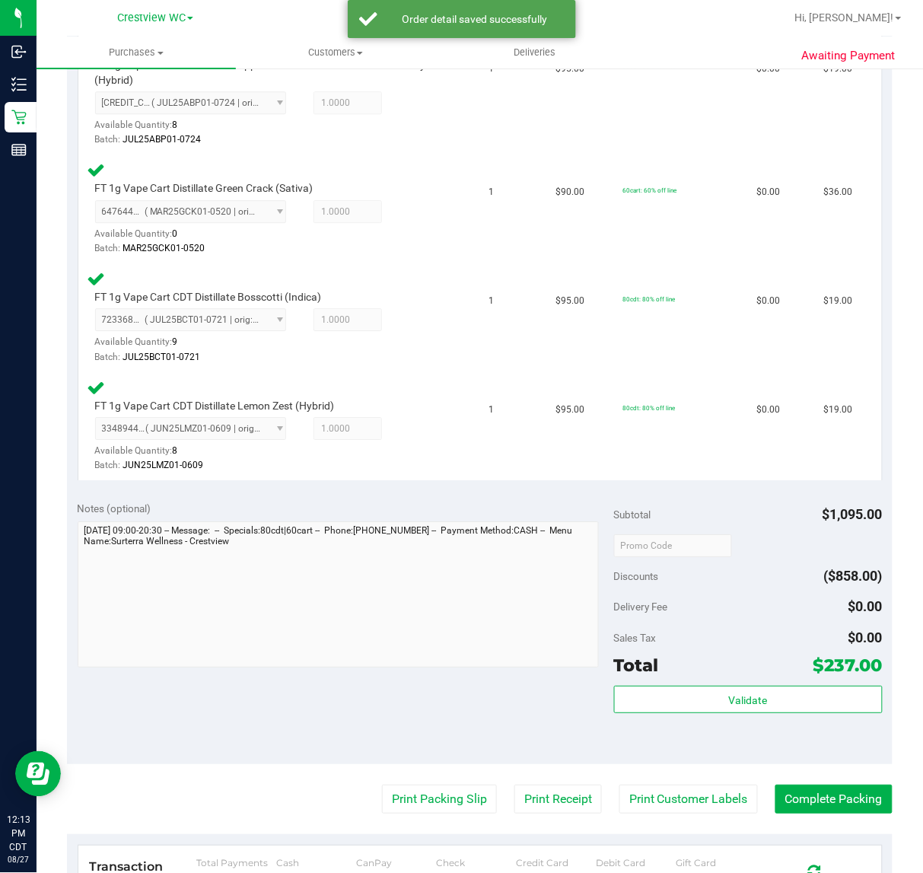
scroll to position [983, 0]
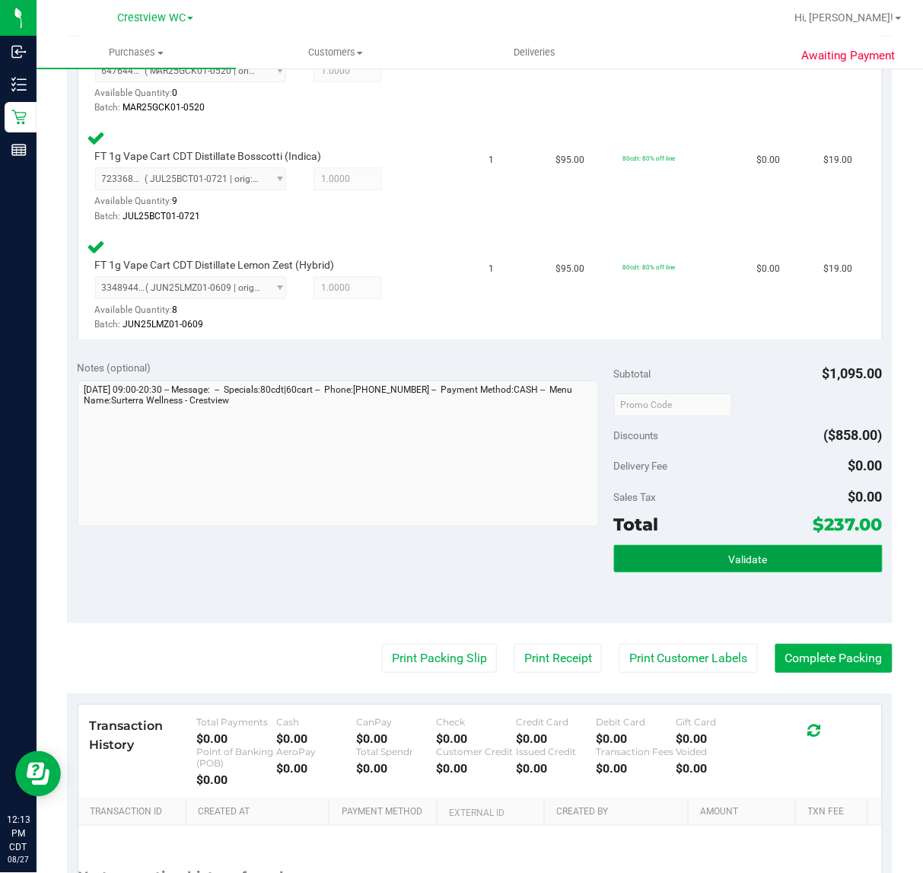
click at [773, 553] on button "Validate" at bounding box center [748, 558] width 269 height 27
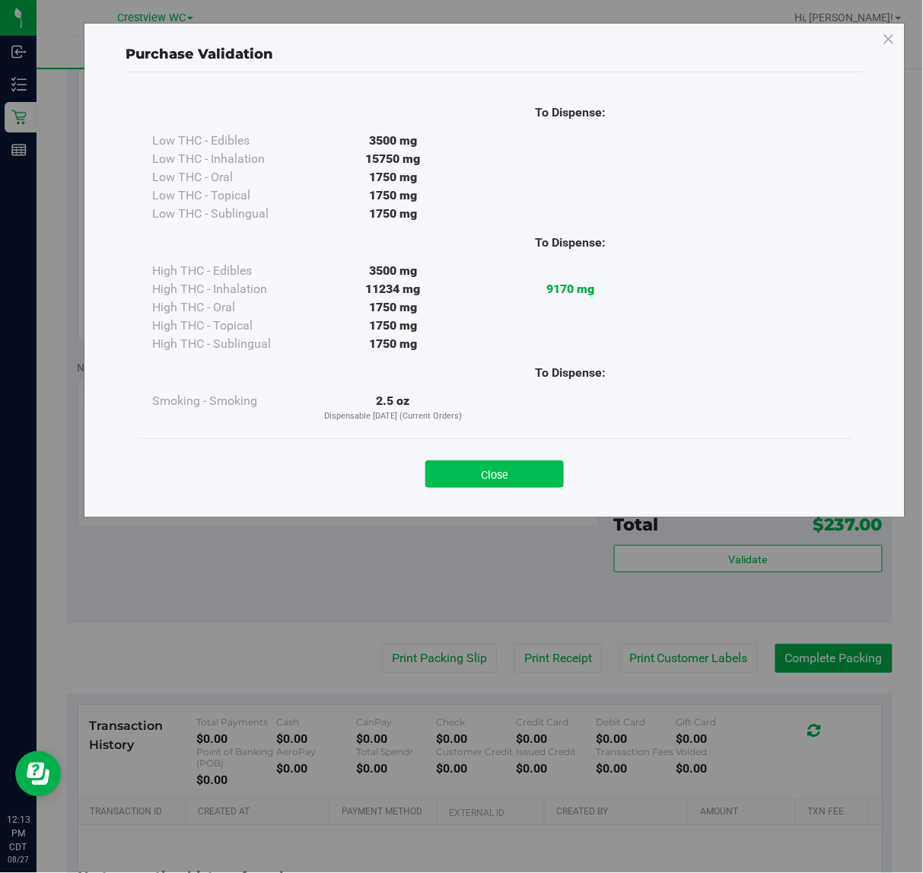
click at [504, 473] on button "Close" at bounding box center [494, 473] width 139 height 27
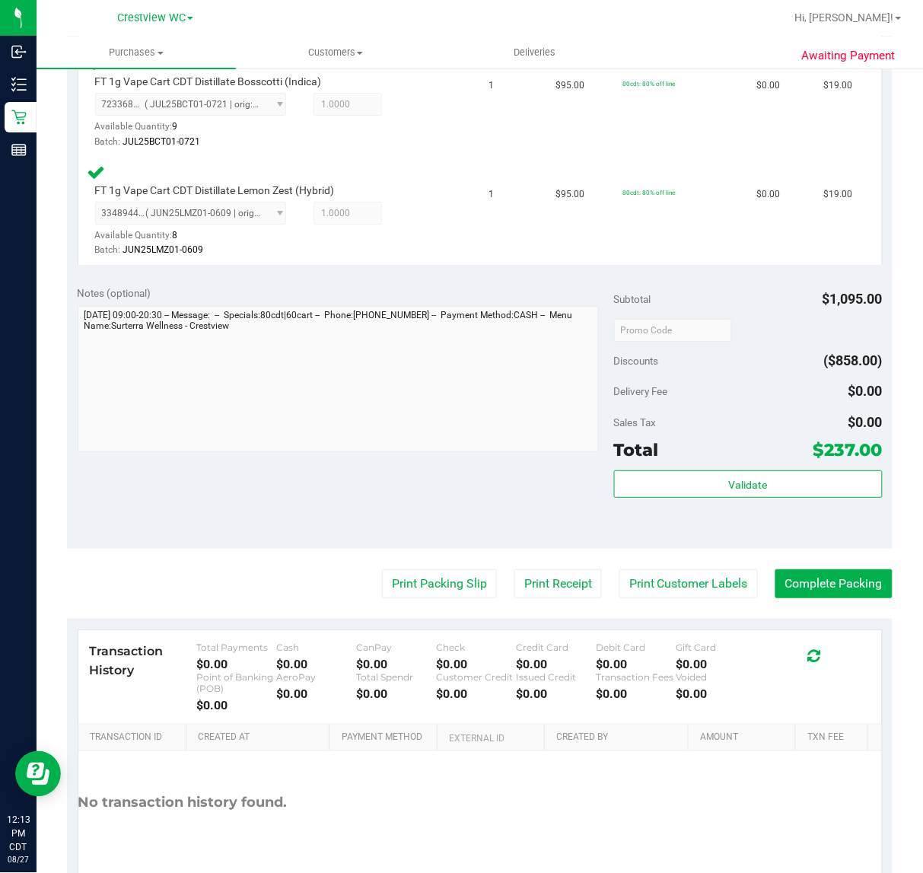
scroll to position [1123, 0]
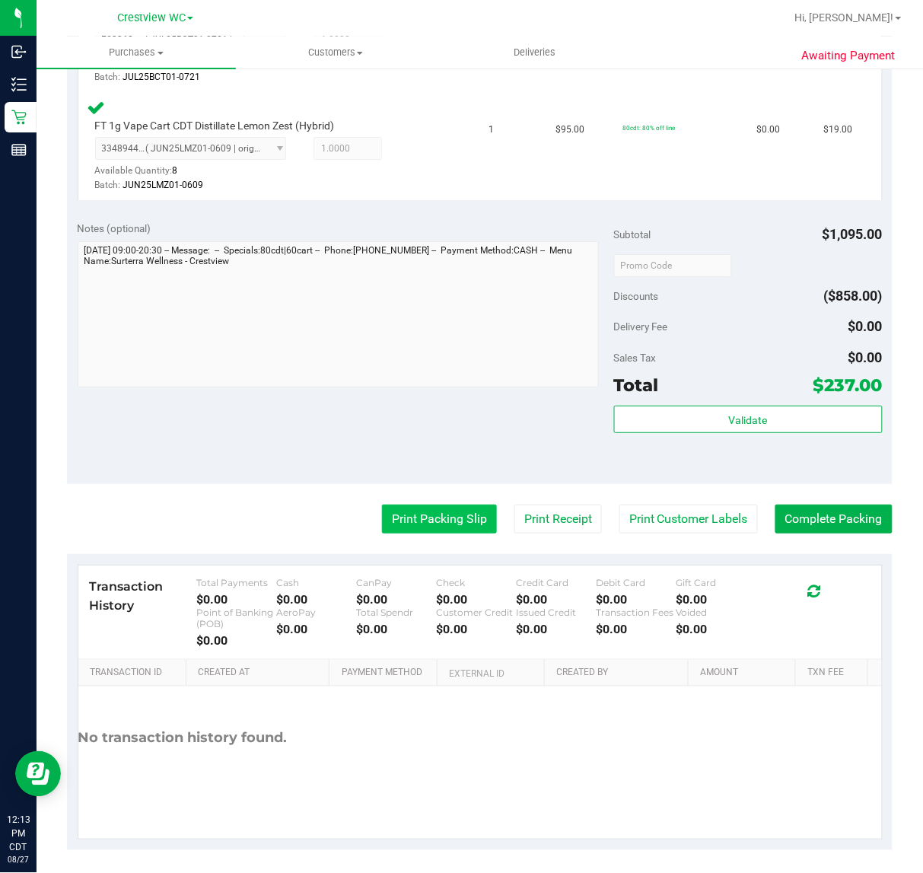
click at [447, 522] on button "Print Packing Slip" at bounding box center [439, 519] width 115 height 29
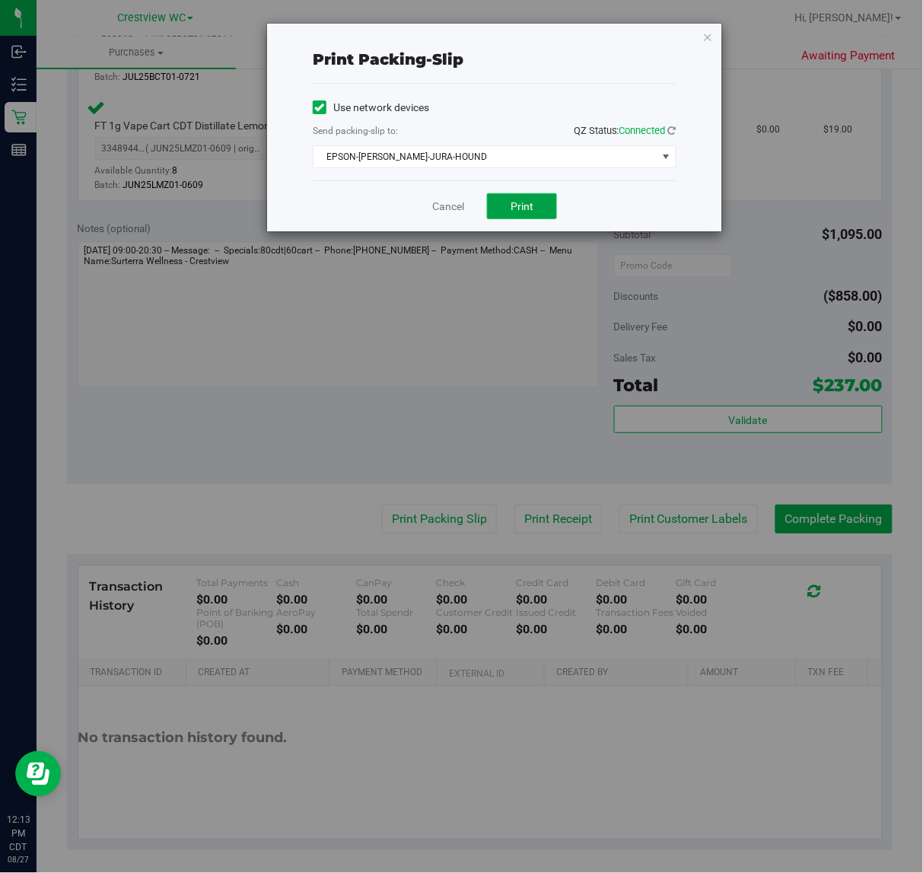
click at [534, 212] on span "Print" at bounding box center [522, 206] width 23 height 12
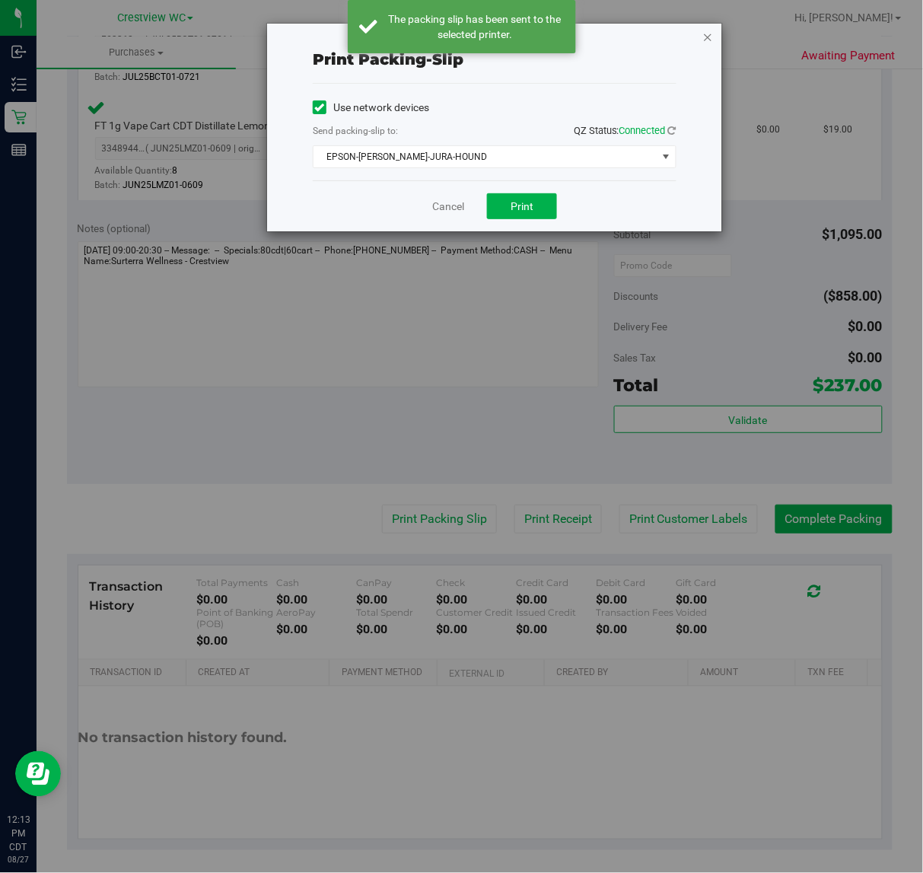
click at [709, 38] on icon "button" at bounding box center [708, 36] width 11 height 18
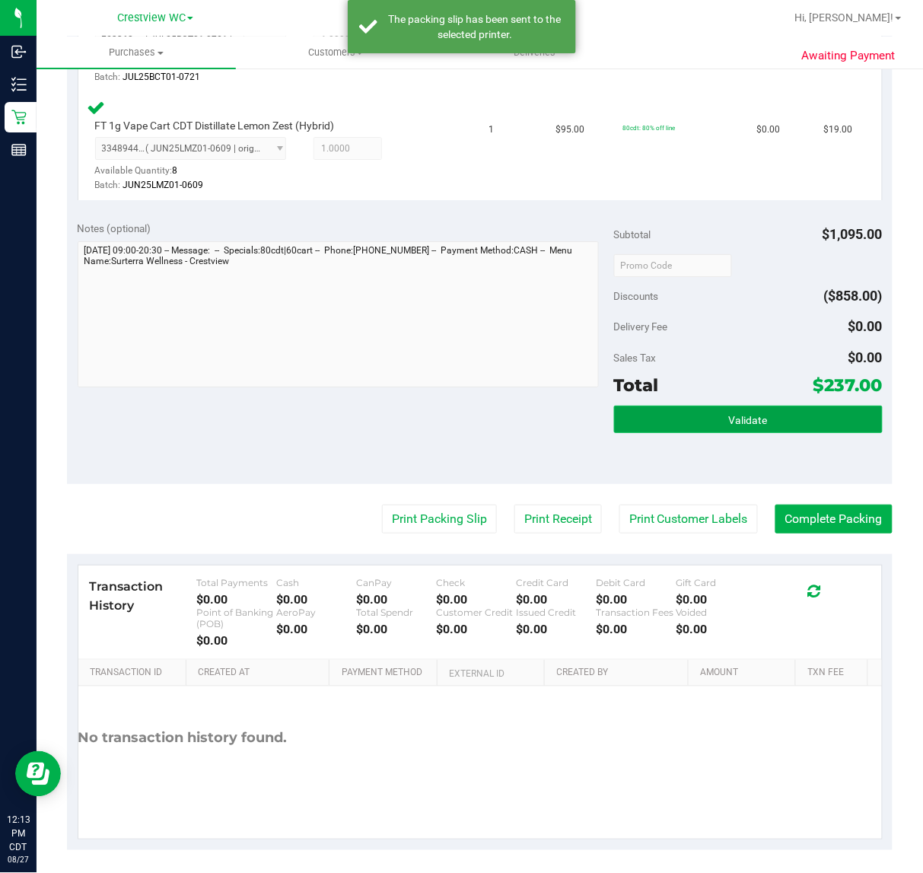
click at [740, 414] on span "Validate" at bounding box center [748, 420] width 39 height 12
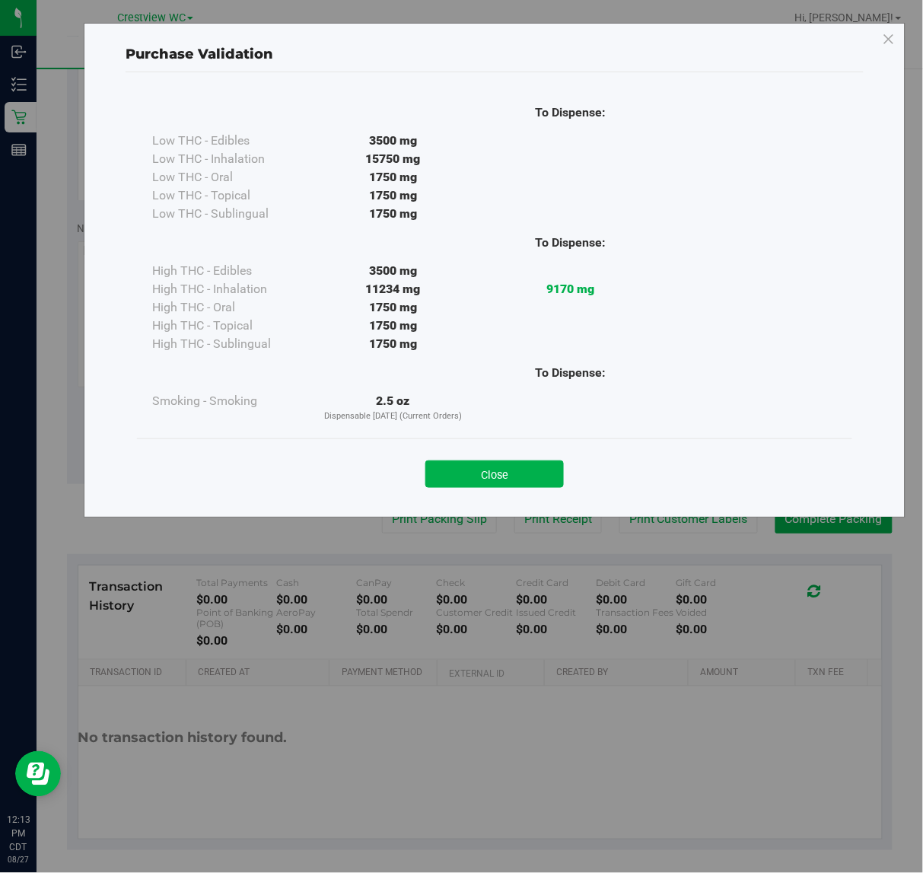
click at [534, 470] on button "Close" at bounding box center [494, 473] width 139 height 27
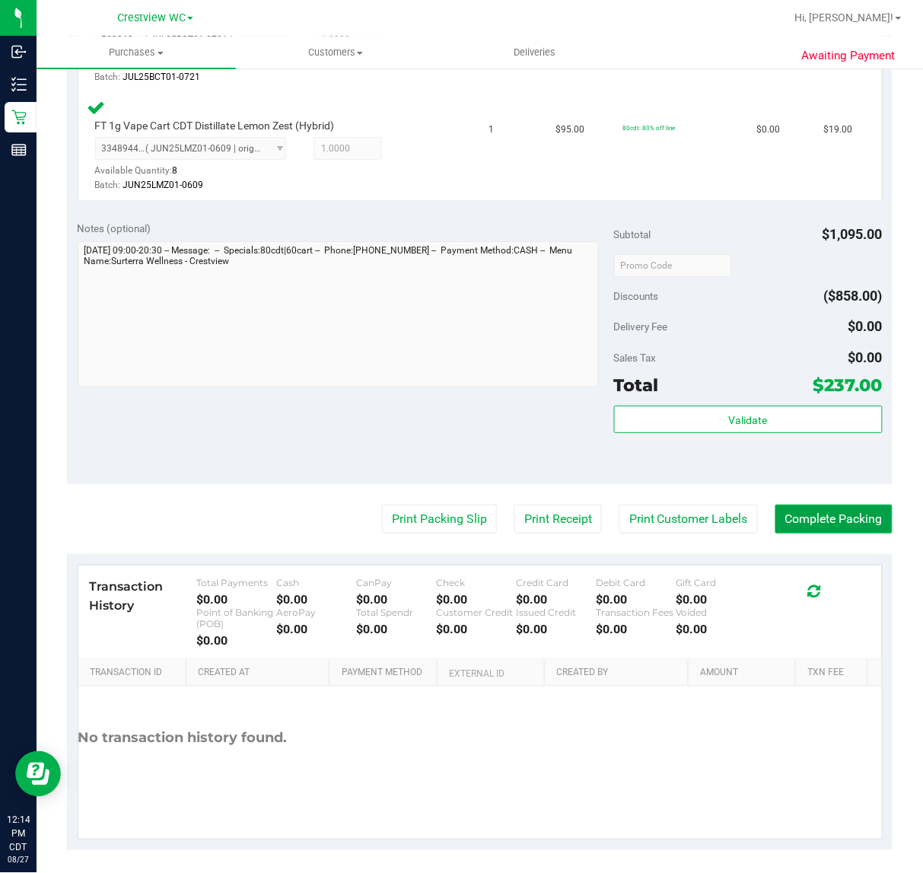
click at [822, 519] on button "Complete Packing" at bounding box center [834, 519] width 117 height 29
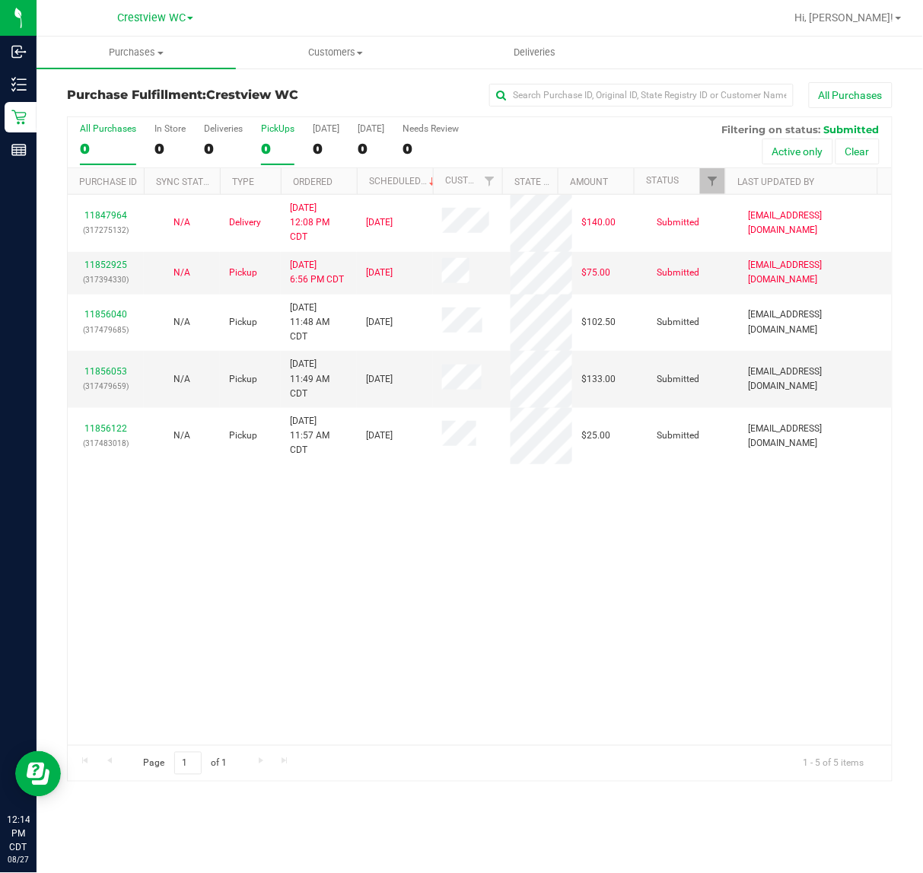
click at [271, 129] on div "PickUps" at bounding box center [277, 128] width 33 height 11
click at [0, 0] on input "PickUps 0" at bounding box center [0, 0] width 0 height 0
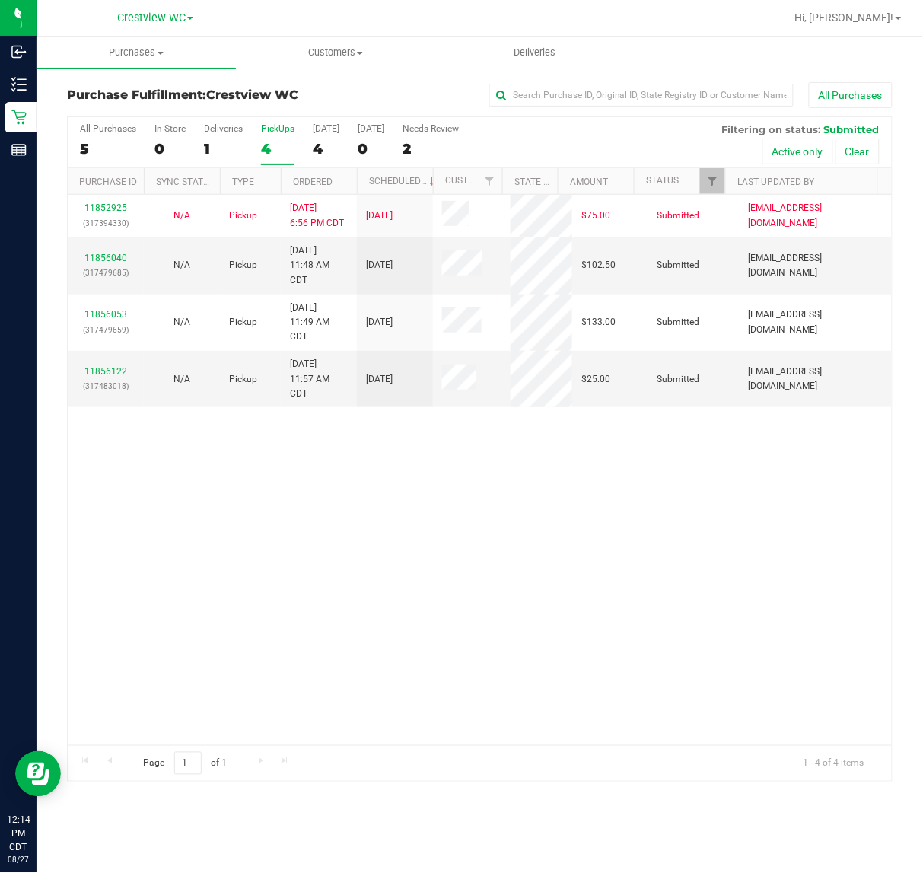
click at [285, 129] on div "PickUps" at bounding box center [277, 128] width 33 height 11
click at [0, 0] on input "PickUps 4" at bounding box center [0, 0] width 0 height 0
click at [709, 181] on span "Filter" at bounding box center [712, 181] width 12 height 12
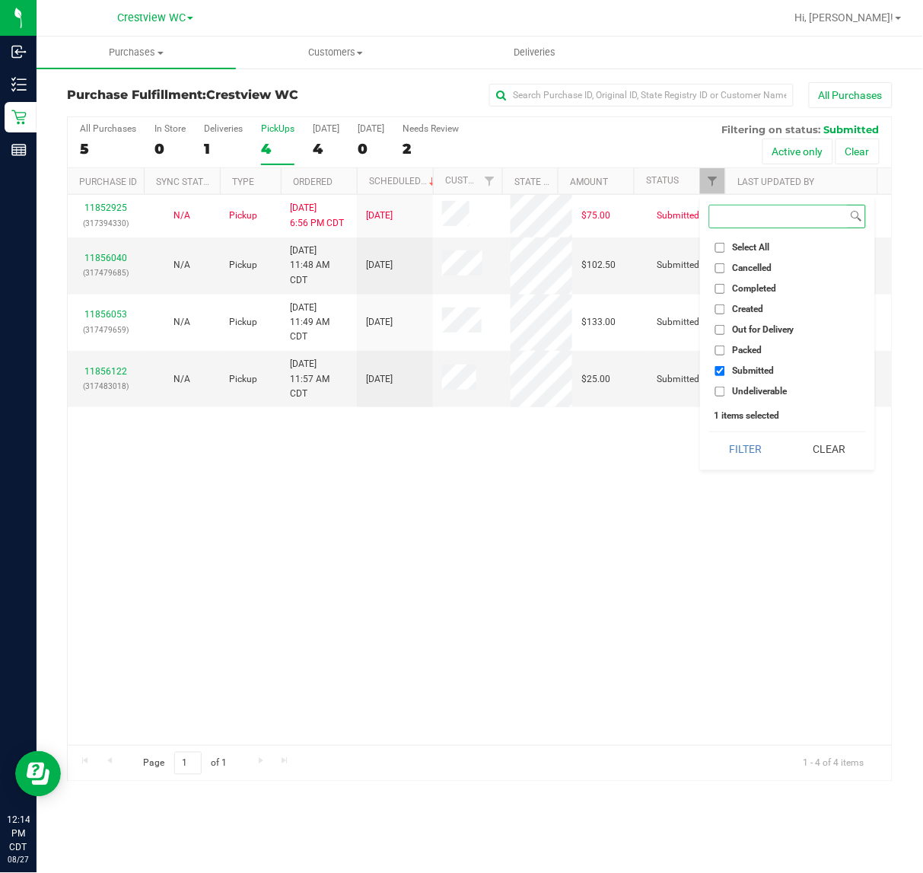
click at [709, 432] on button "Filter" at bounding box center [745, 448] width 73 height 33
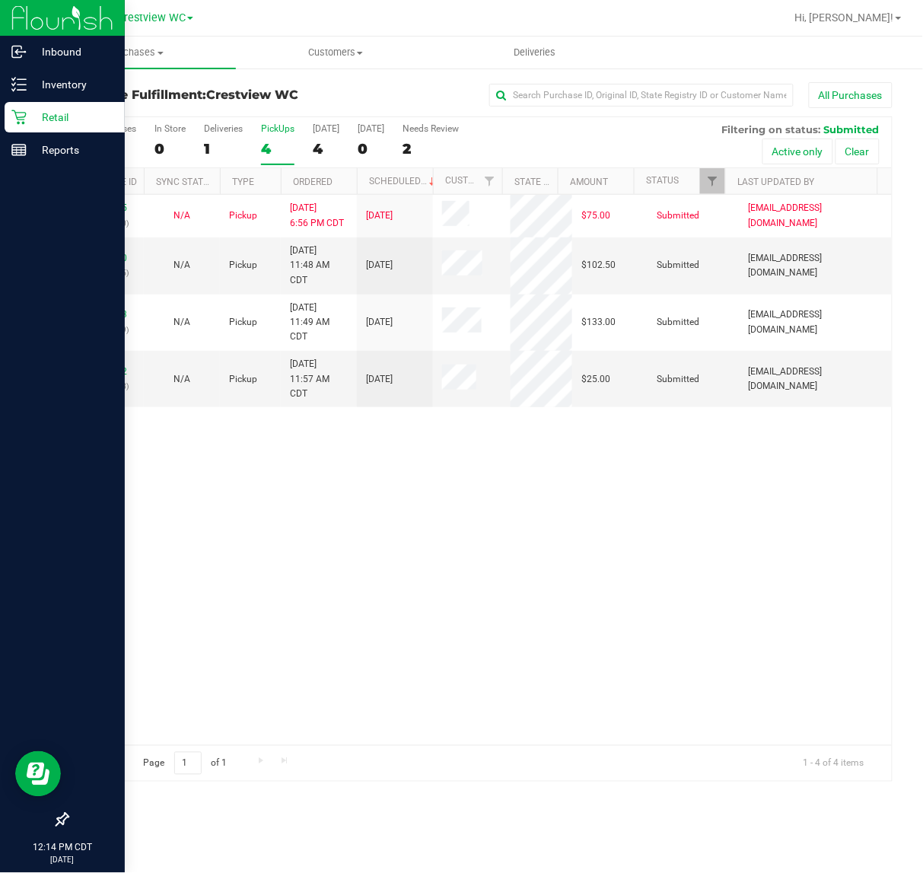
drag, startPoint x: 554, startPoint y: 543, endPoint x: 32, endPoint y: 234, distance: 606.3
click at [560, 535] on div "11852925 (317394330) N/A Pickup 8/26/2025 6:56 PM CDT 8/27/2025 $75.00 Submitte…" at bounding box center [480, 470] width 824 height 550
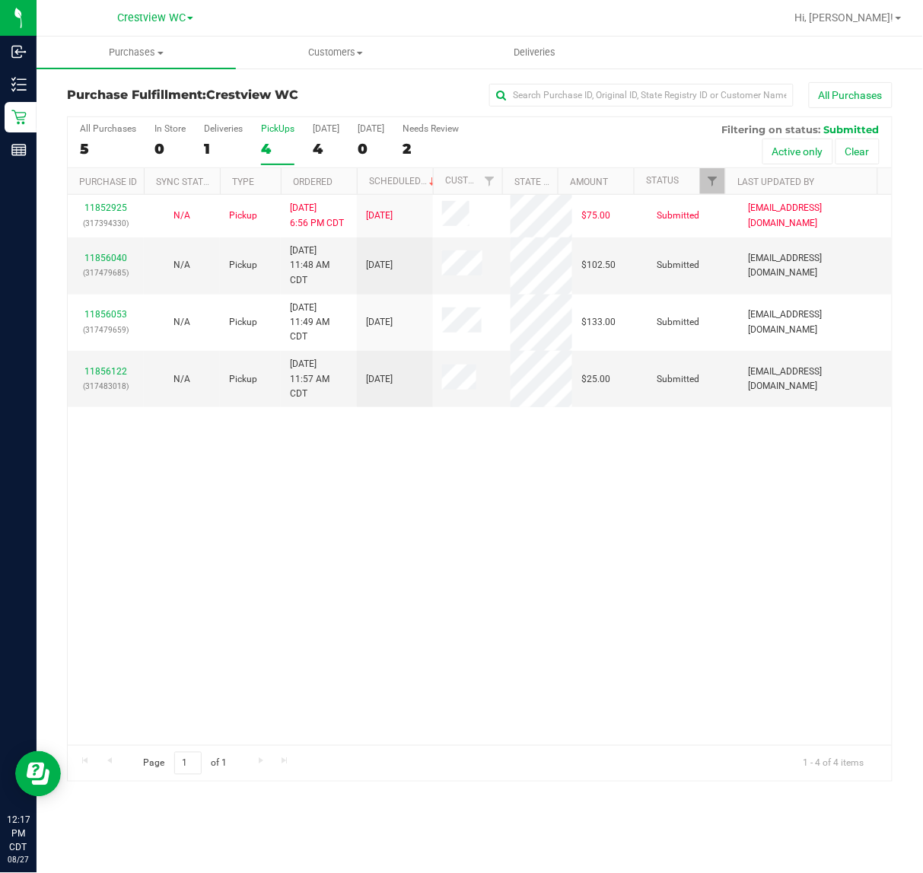
click at [340, 520] on div "11852925 (317394330) N/A Pickup 8/26/2025 6:56 PM CDT 8/27/2025 $75.00 Submitte…" at bounding box center [480, 470] width 824 height 550
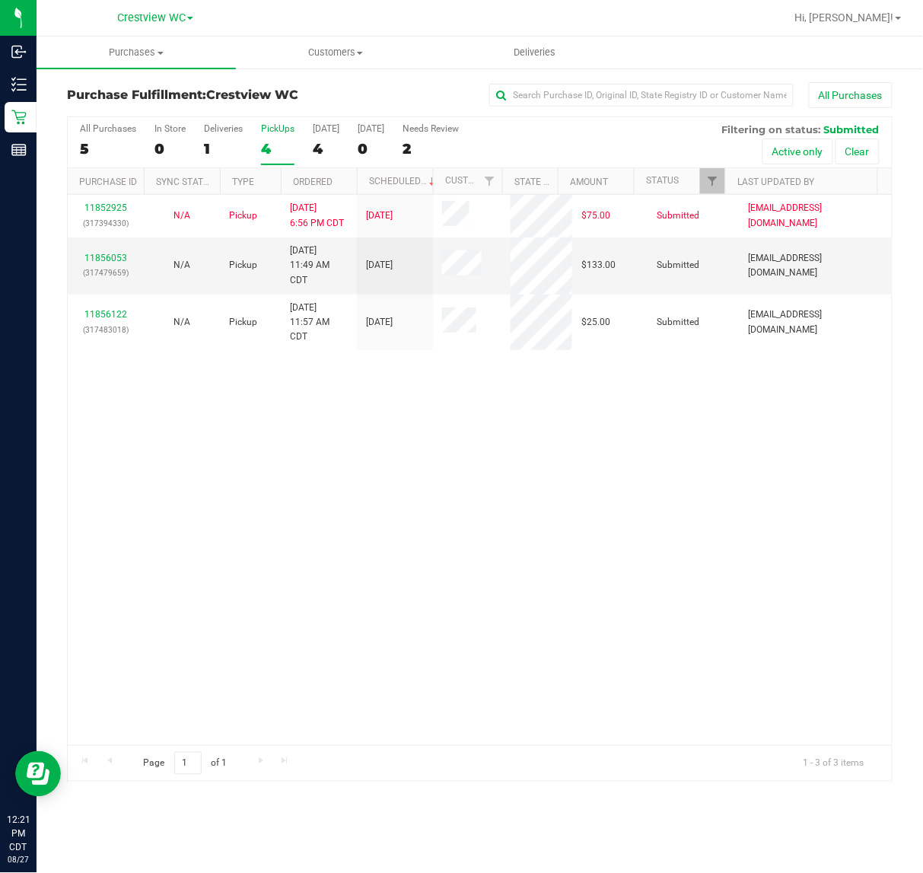
click at [359, 496] on div "11852925 (317394330) N/A Pickup 8/26/2025 6:56 PM CDT 8/27/2025 $75.00 Submitte…" at bounding box center [480, 470] width 824 height 550
click at [317, 531] on div "11852925 (317394330) N/A Pickup 8/26/2025 6:56 PM CDT 8/27/2025 $75.00 Submitte…" at bounding box center [480, 470] width 824 height 550
click at [301, 476] on div "11852925 (317394330) N/A Pickup 8/26/2025 6:56 PM CDT 8/27/2025 $75.00 Submitte…" at bounding box center [480, 470] width 824 height 550
click at [359, 455] on div "11852925 (317394330) N/A Pickup 8/26/2025 6:56 PM CDT 8/27/2025 $75.00 Submitte…" at bounding box center [480, 470] width 824 height 550
click at [423, 463] on div "11852925 (317394330) N/A Pickup 8/26/2025 6:56 PM CDT 8/27/2025 $75.00 Submitte…" at bounding box center [480, 470] width 824 height 550
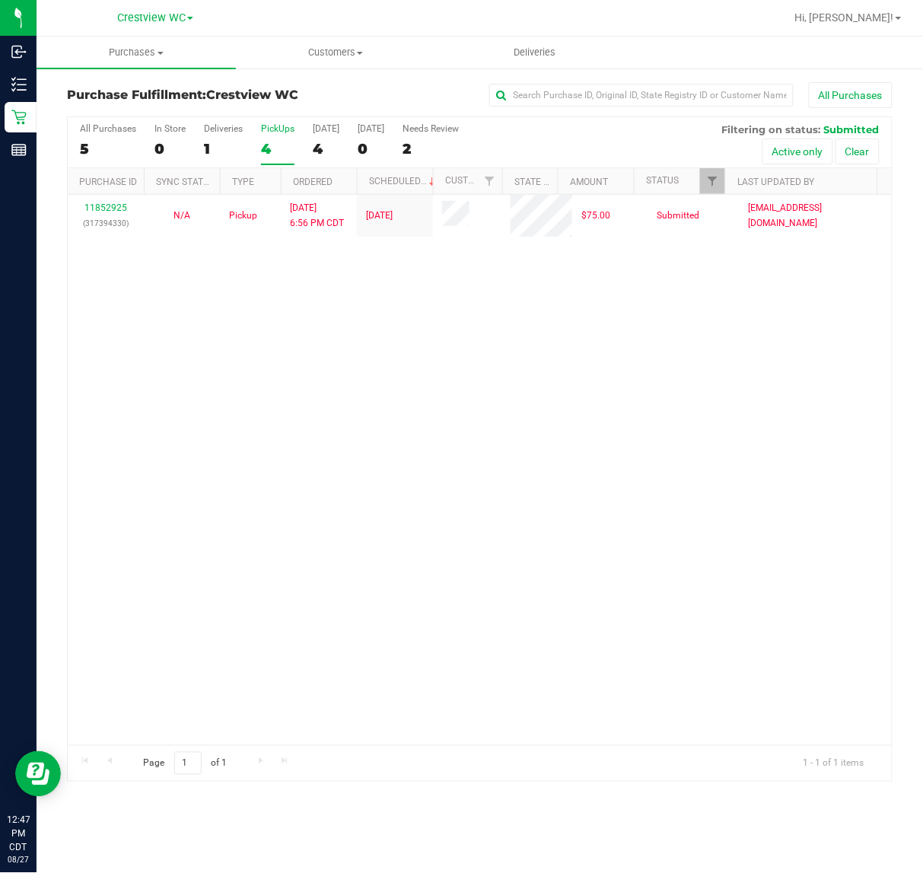
click at [462, 374] on div "11852925 (317394330) N/A Pickup 8/26/2025 6:56 PM CDT 8/27/2025 $75.00 Submitte…" at bounding box center [480, 470] width 824 height 550
click at [549, 390] on div "11852925 (317394330) N/A Pickup 8/26/2025 6:56 PM CDT 8/27/2025 $75.00 Submitte…" at bounding box center [480, 470] width 824 height 550
click at [282, 491] on div "11852925 (317394330) N/A Pickup 8/26/2025 6:56 PM CDT 8/27/2025 $75.00 Submitte…" at bounding box center [480, 470] width 824 height 550
click at [285, 131] on div "PickUps" at bounding box center [277, 128] width 33 height 11
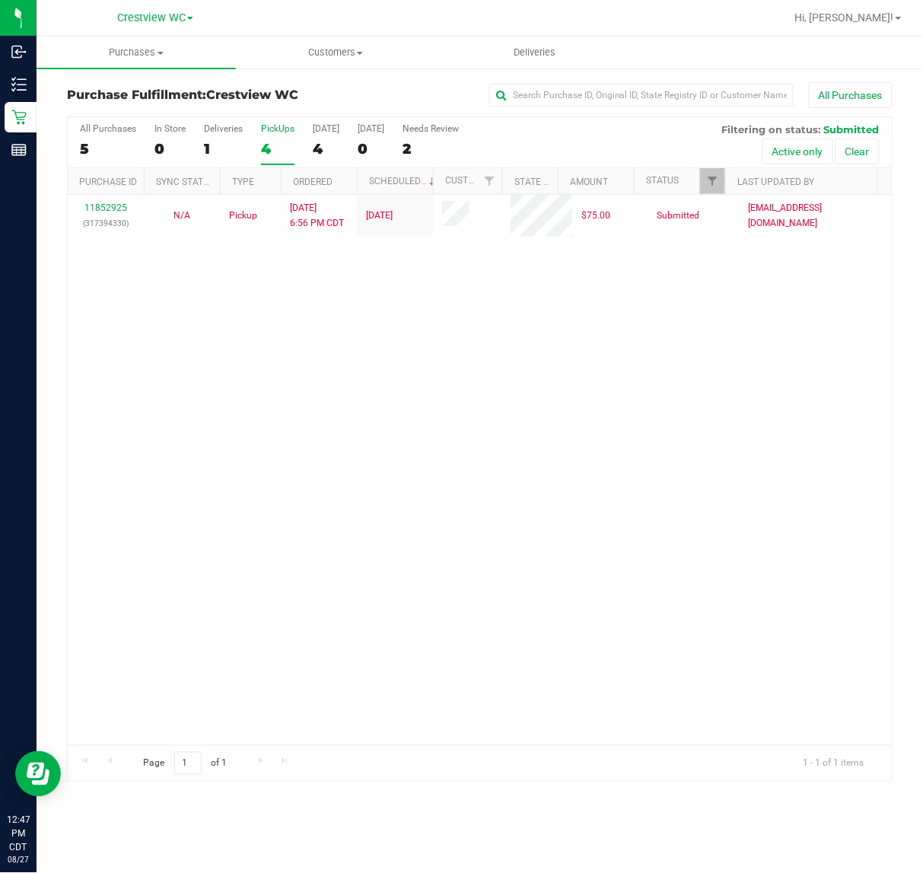
click at [0, 0] on input "PickUps 4" at bounding box center [0, 0] width 0 height 0
click at [222, 129] on div "Deliveries" at bounding box center [223, 128] width 39 height 11
click at [287, 130] on div "PickUps" at bounding box center [277, 128] width 33 height 11
click at [0, 0] on input "PickUps 1" at bounding box center [0, 0] width 0 height 0
click at [633, 502] on div "11852925 (317394330) N/A Pickup 8/26/2025 6:56 PM CDT 8/27/2025 $75.00 Submitte…" at bounding box center [480, 470] width 824 height 550
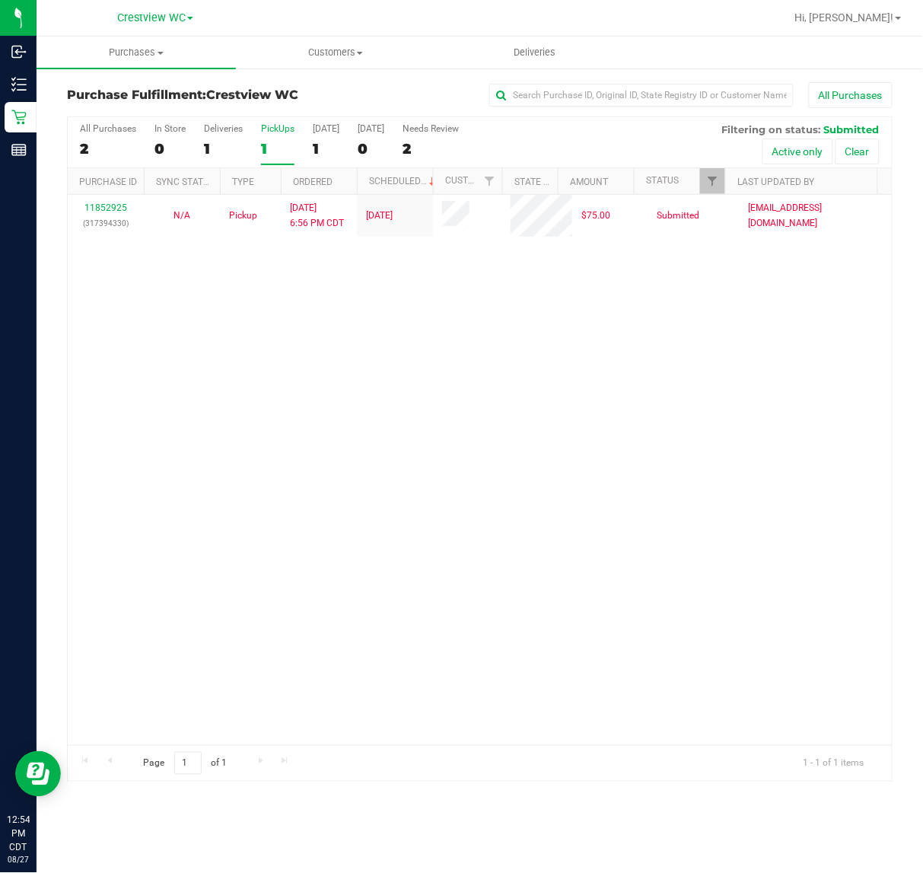
click at [576, 340] on div "11852925 (317394330) N/A Pickup 8/26/2025 6:56 PM CDT 8/27/2025 $75.00 Submitte…" at bounding box center [480, 470] width 824 height 550
click at [276, 130] on div "PickUps" at bounding box center [277, 128] width 33 height 11
click at [0, 0] on input "PickUps 1" at bounding box center [0, 0] width 0 height 0
click at [649, 371] on div "11852925 (317394330) N/A Pickup 8/26/2025 6:56 PM CDT 8/27/2025 $75.00 Submitte…" at bounding box center [480, 470] width 824 height 550
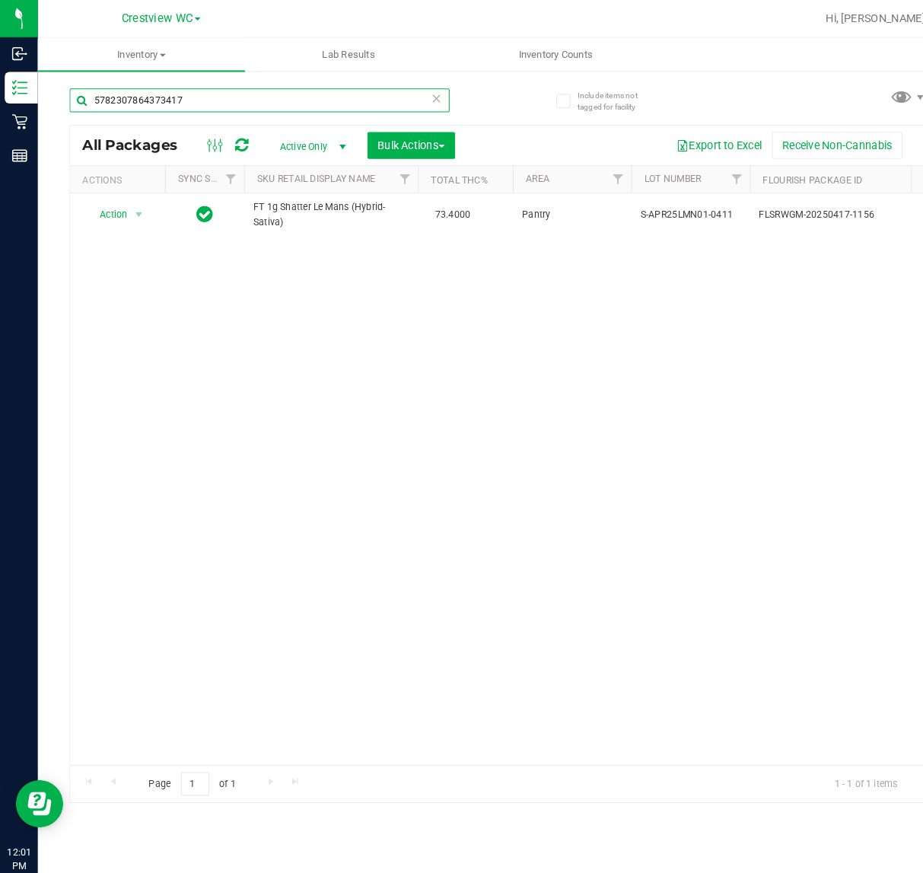
click at [209, 89] on input "5782307864373417" at bounding box center [250, 96] width 366 height 23
type input "5"
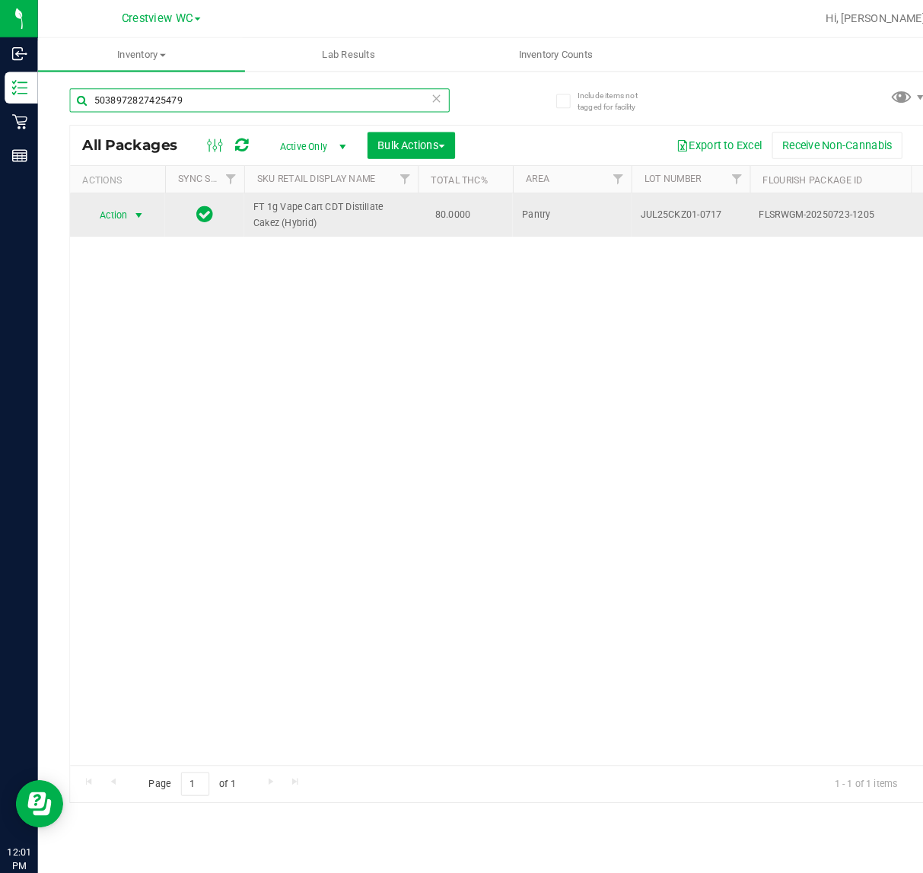
type input "5038972827425479"
click at [138, 209] on span "select" at bounding box center [134, 208] width 12 height 12
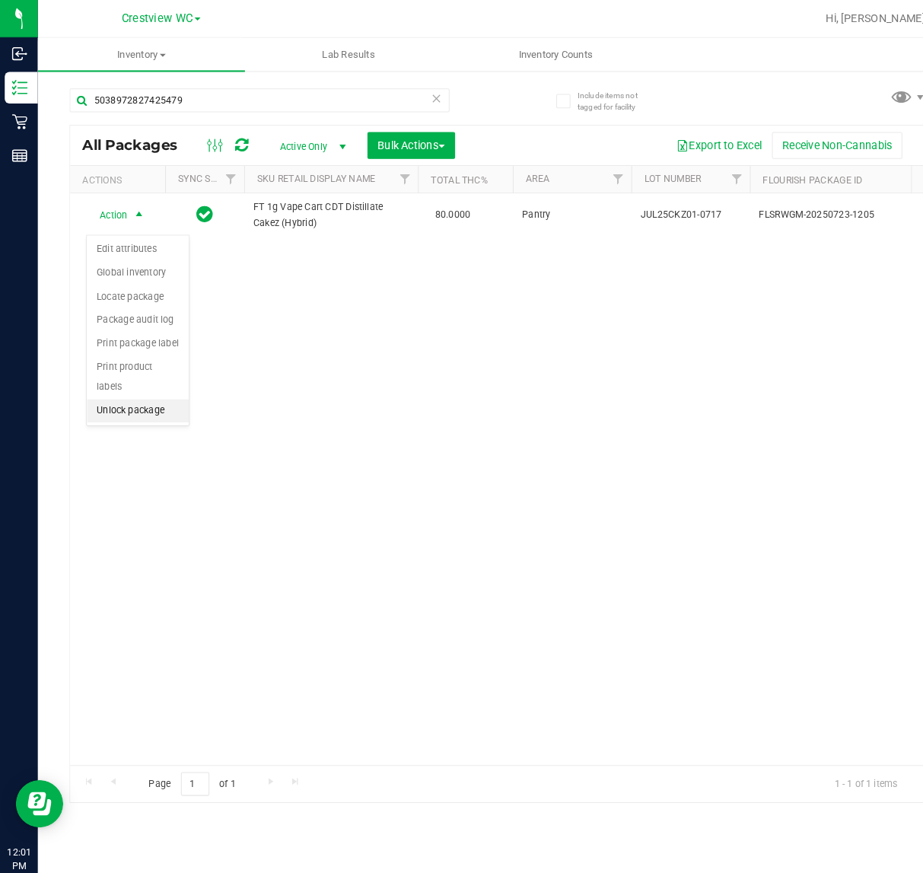
click at [155, 384] on li "Unlock package" at bounding box center [133, 395] width 98 height 23
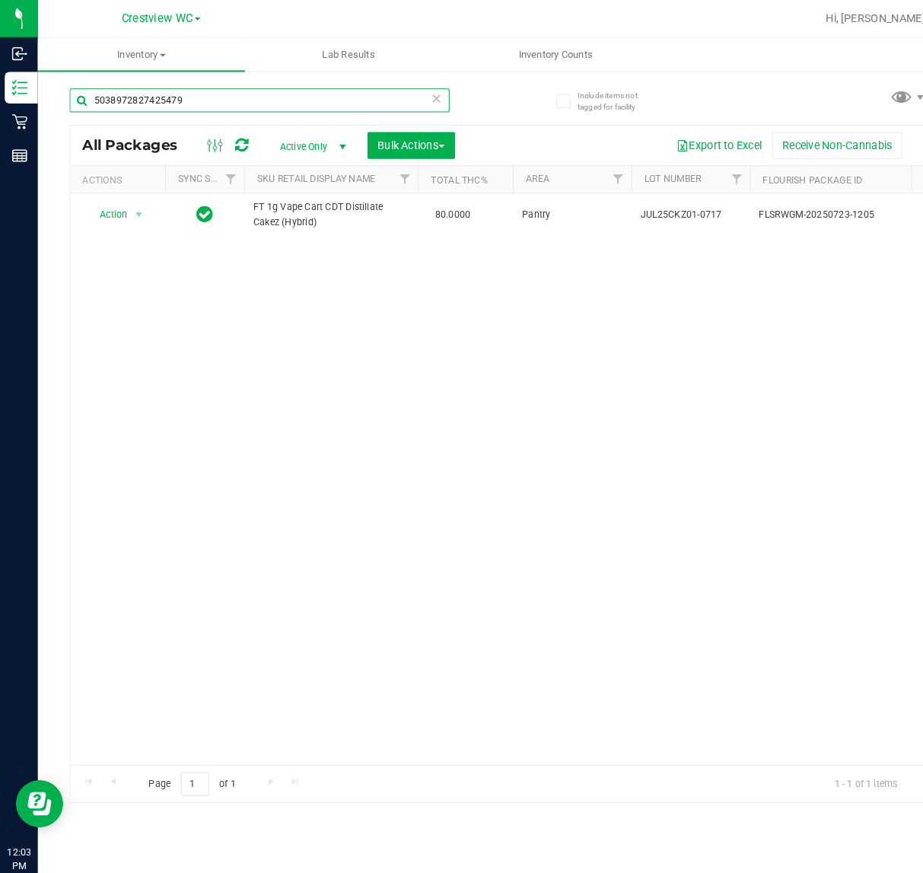
click at [234, 97] on input "5038972827425479" at bounding box center [250, 96] width 366 height 23
type input "5"
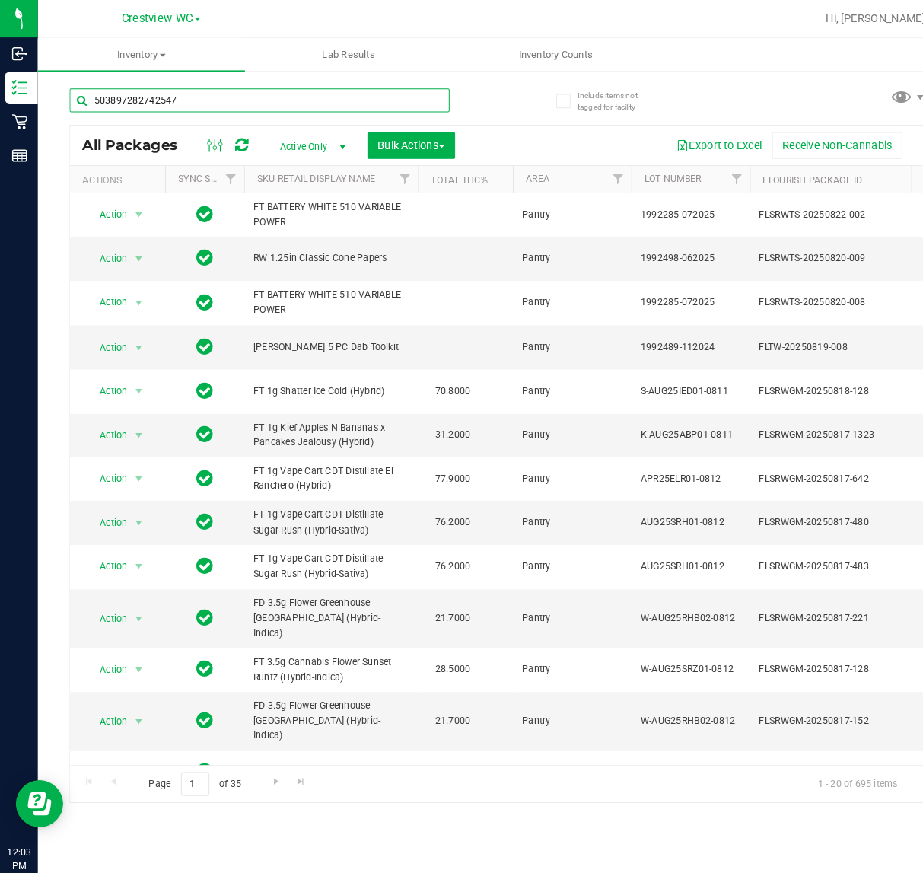
type input "5038972827425479"
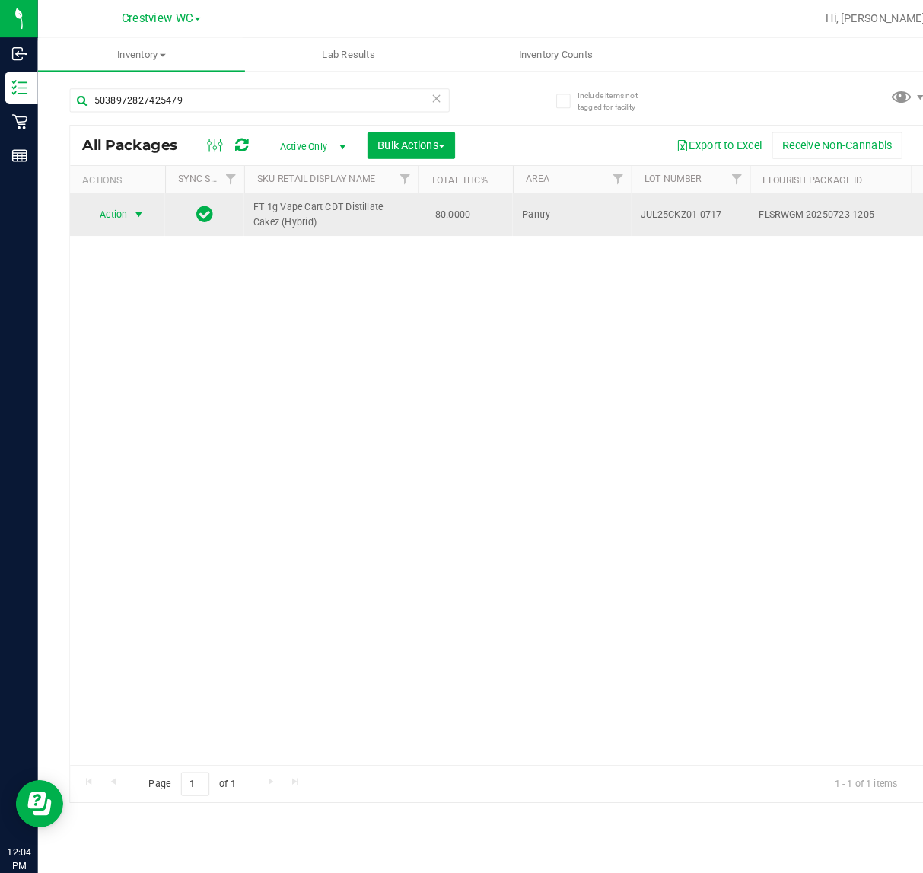
click at [129, 210] on span "select" at bounding box center [134, 207] width 12 height 12
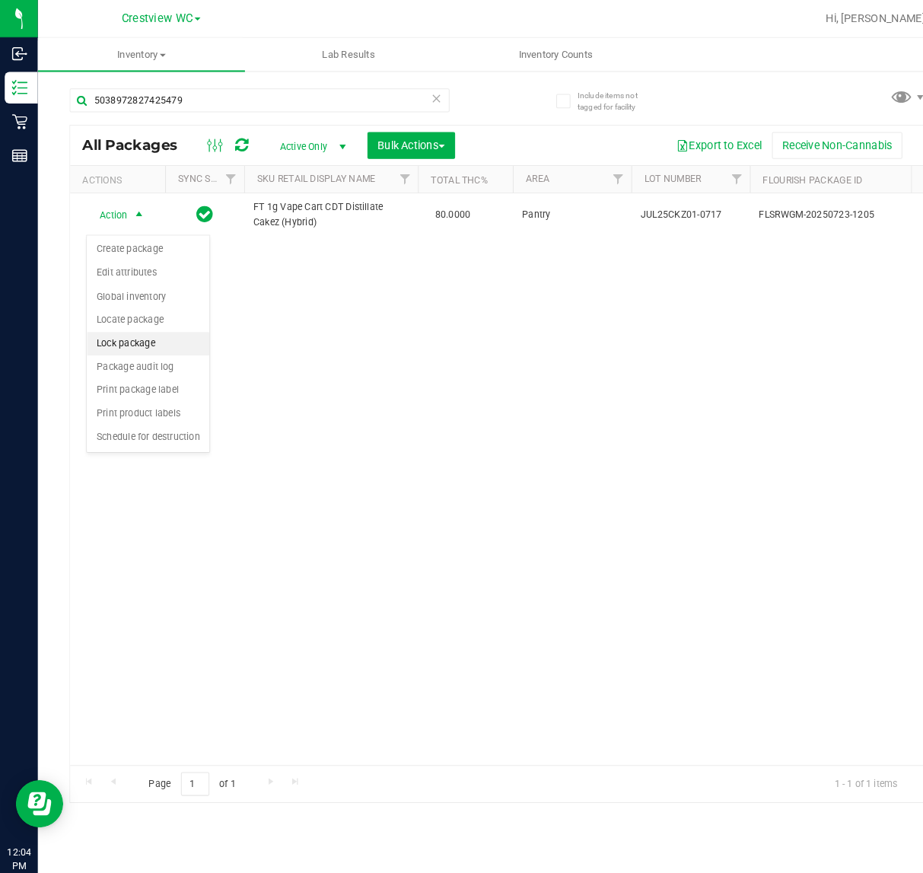
click at [148, 332] on li "Lock package" at bounding box center [143, 331] width 118 height 23
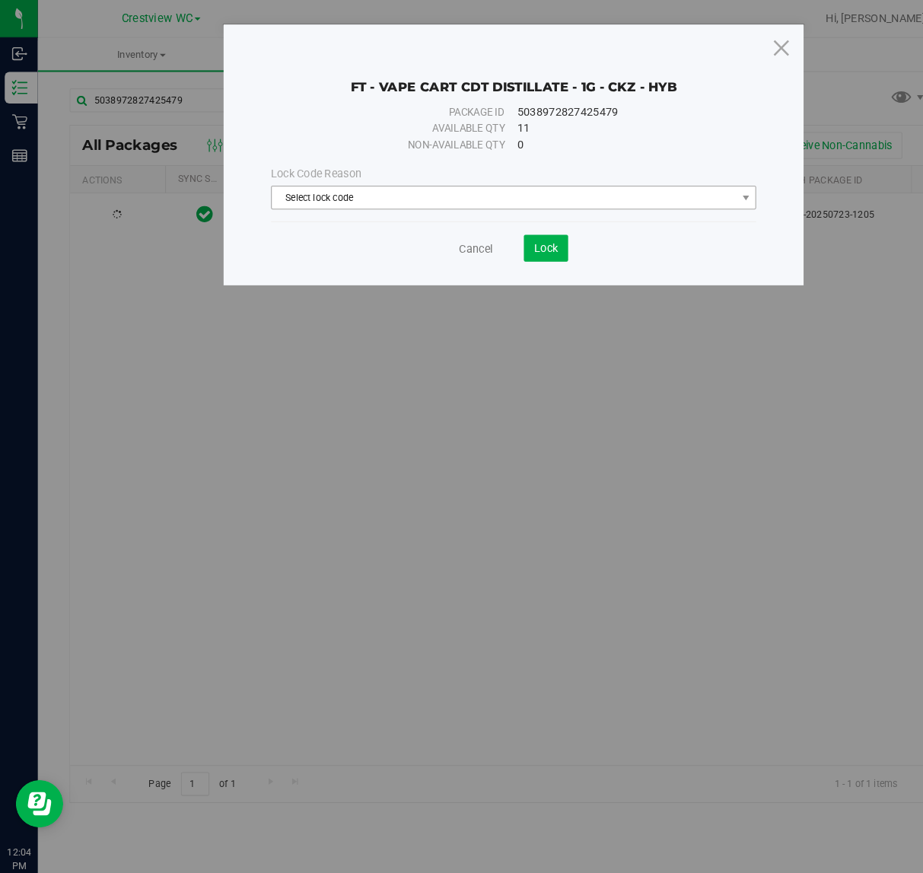
click at [402, 194] on span "Select lock code" at bounding box center [486, 190] width 448 height 21
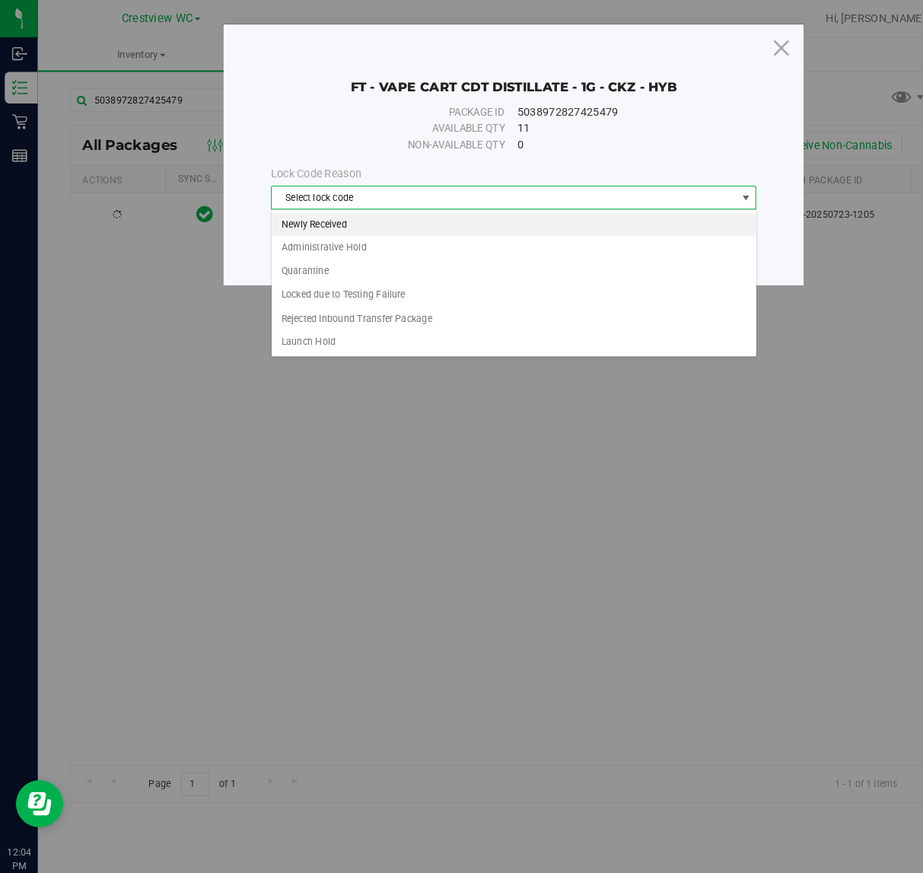
click at [331, 212] on li "Newly Received" at bounding box center [495, 217] width 467 height 23
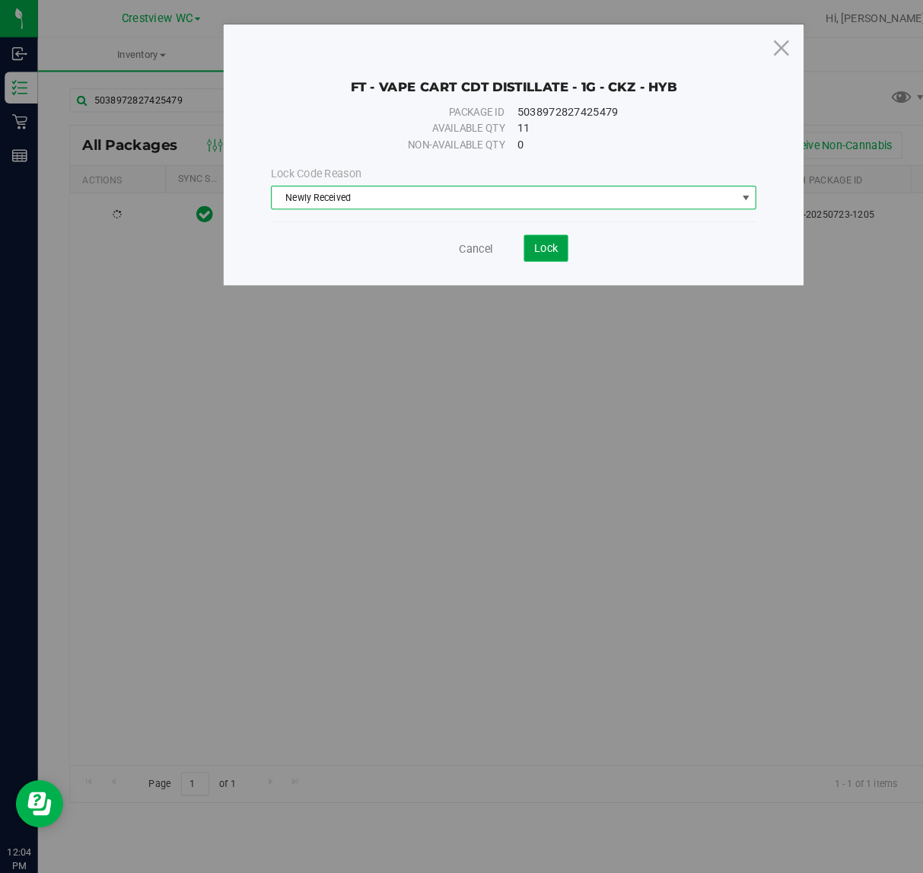
click at [529, 240] on span "Lock" at bounding box center [526, 239] width 23 height 12
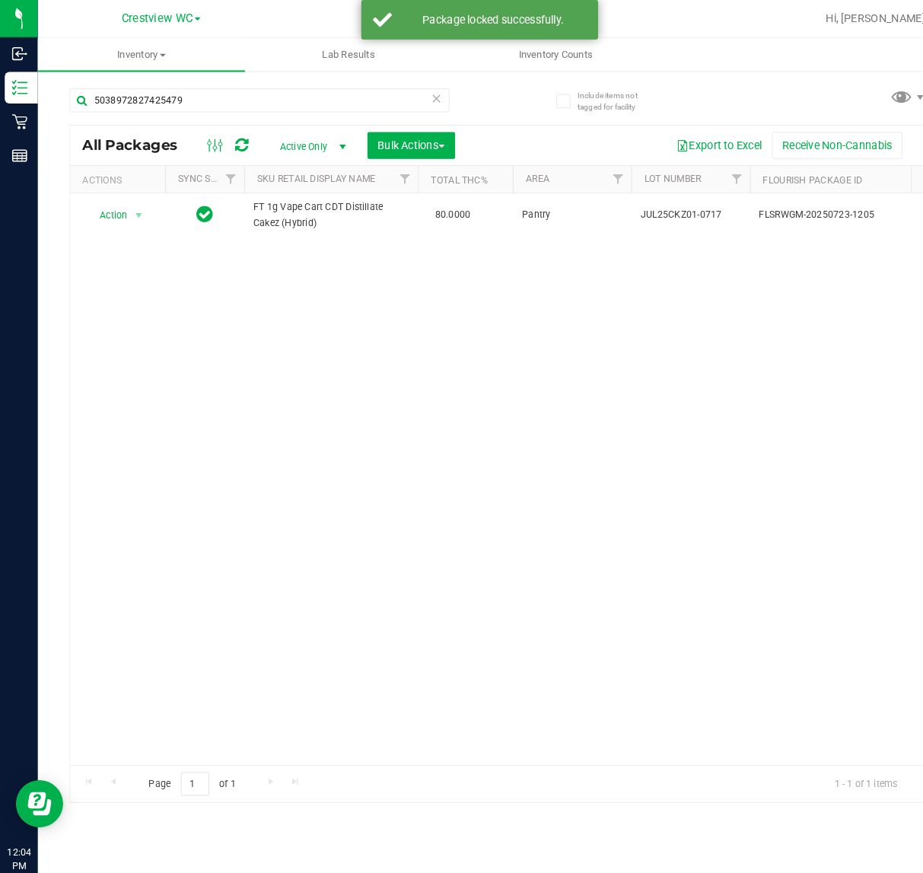
click at [571, 473] on div "Action Action Edit attributes Global inventory Locate package Package audit log…" at bounding box center [480, 461] width 824 height 550
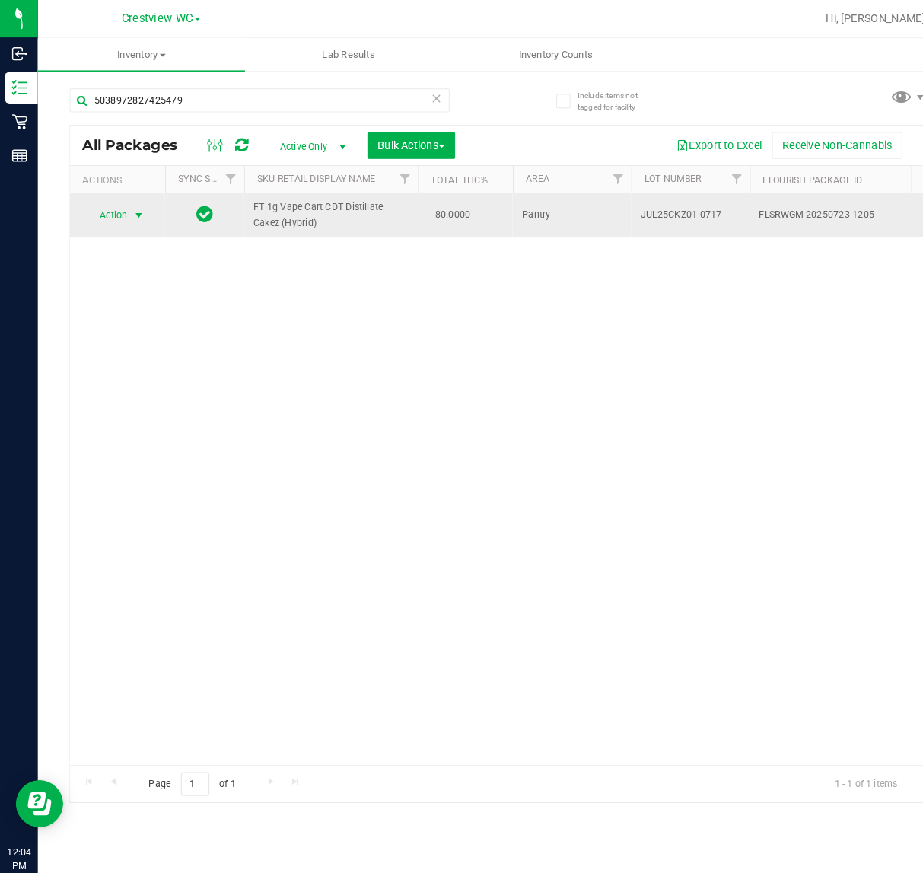
click at [132, 214] on span "select" at bounding box center [134, 208] width 12 height 12
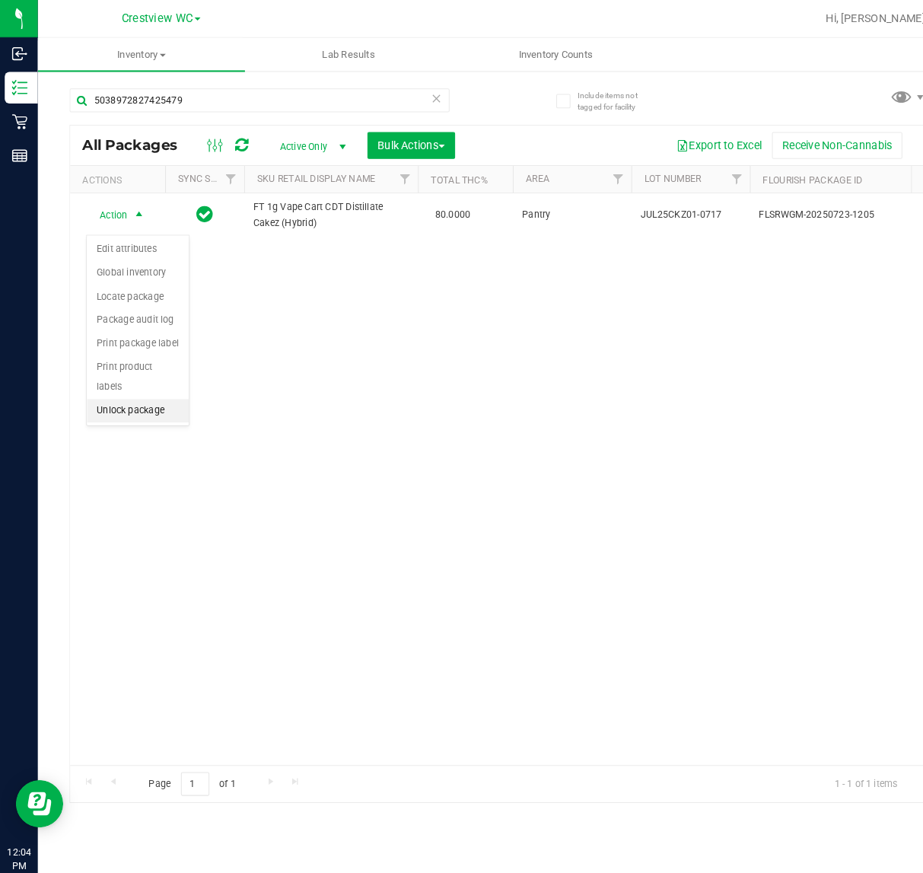
click at [135, 384] on li "Unlock package" at bounding box center [133, 395] width 98 height 23
click at [671, 408] on div "Action Action Create package Edit attributes Global inventory Locate package Lo…" at bounding box center [480, 461] width 824 height 550
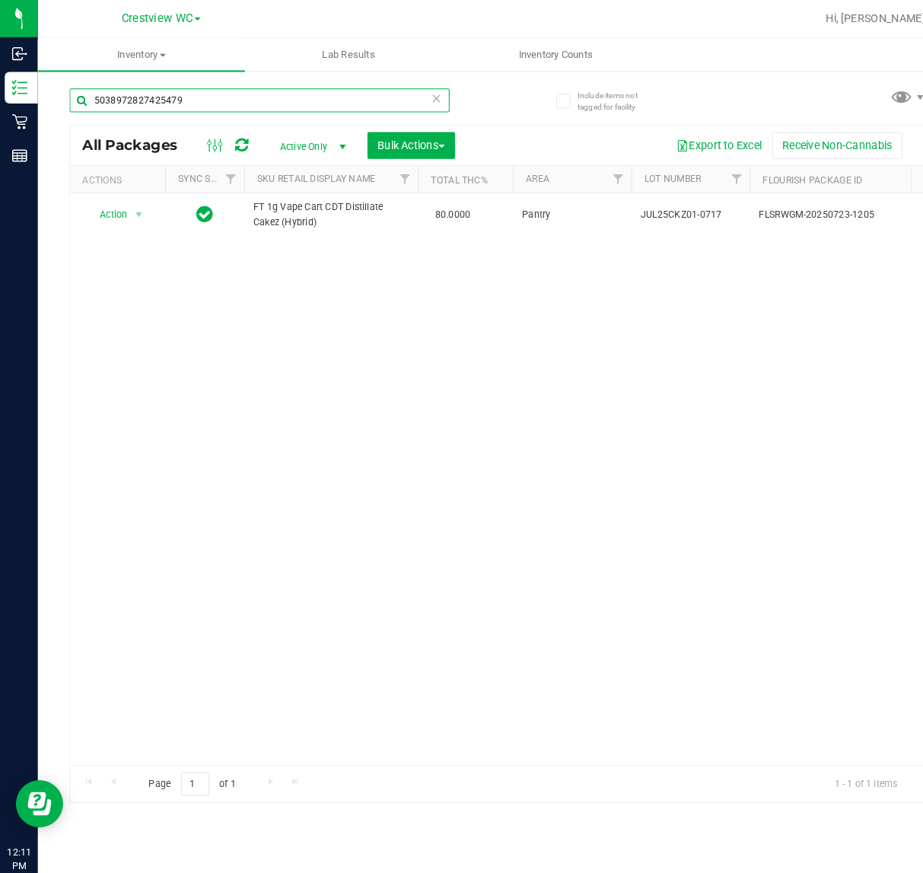
click at [199, 96] on input "5038972827425479" at bounding box center [250, 96] width 366 height 23
type input "5"
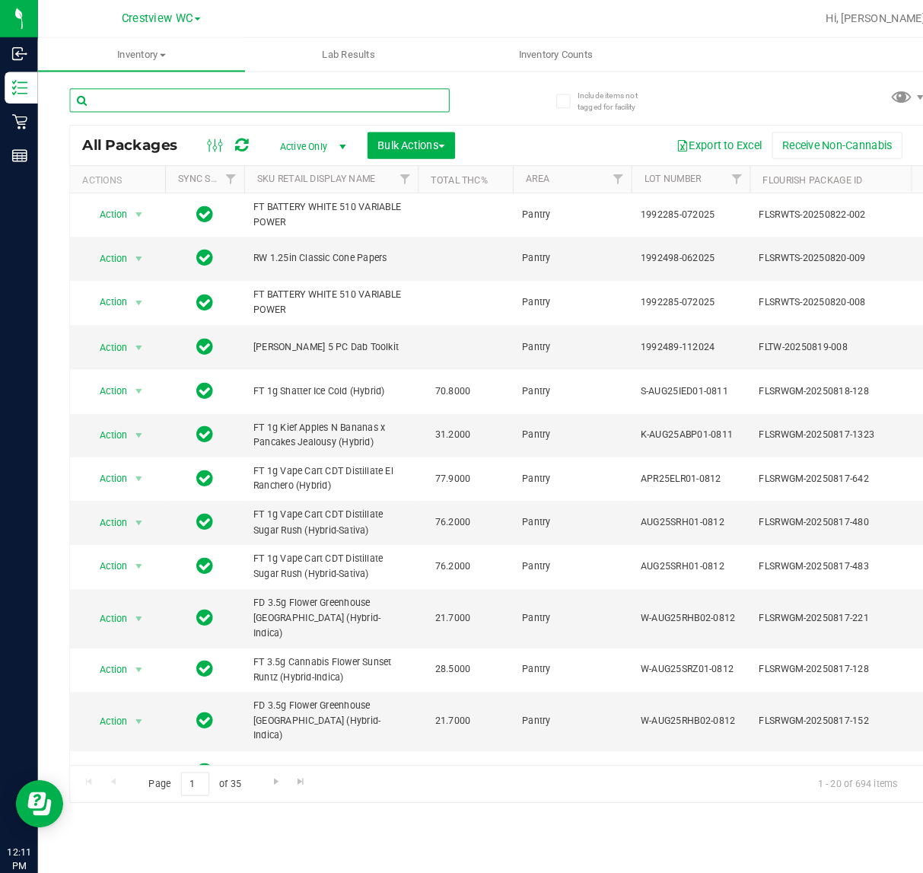
click at [164, 91] on input "text" at bounding box center [250, 96] width 366 height 23
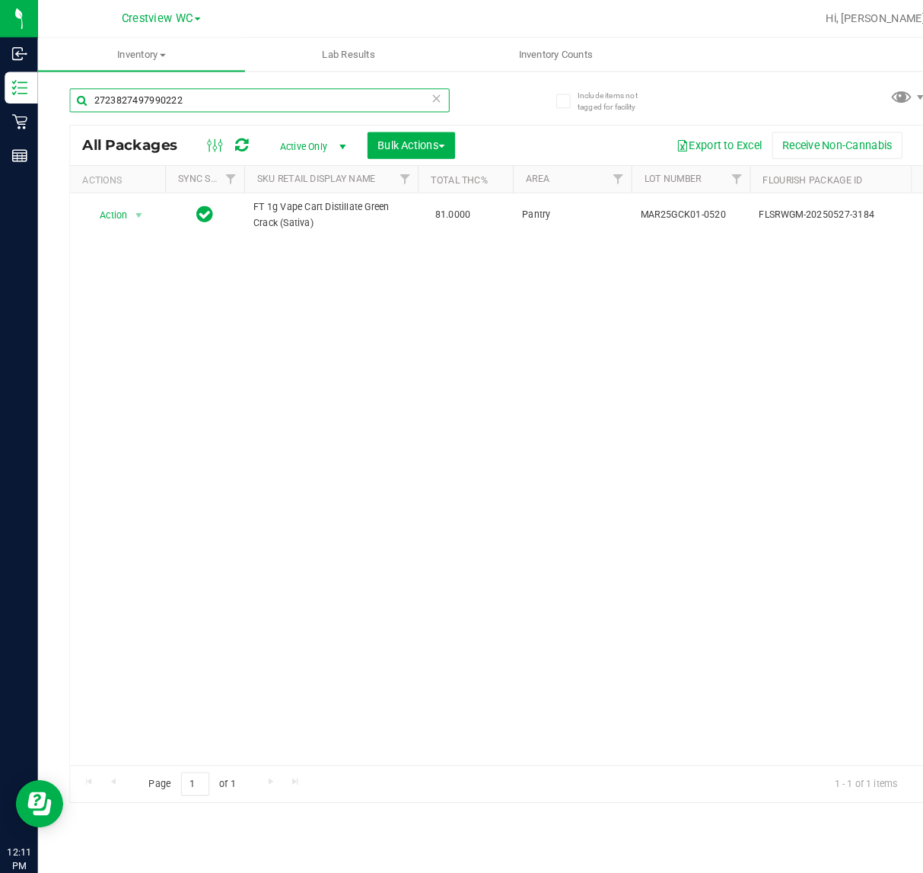
type input "2723827497990222"
click at [346, 307] on div "Action Action Edit attributes Global inventory Locate package Package audit log…" at bounding box center [480, 461] width 824 height 550
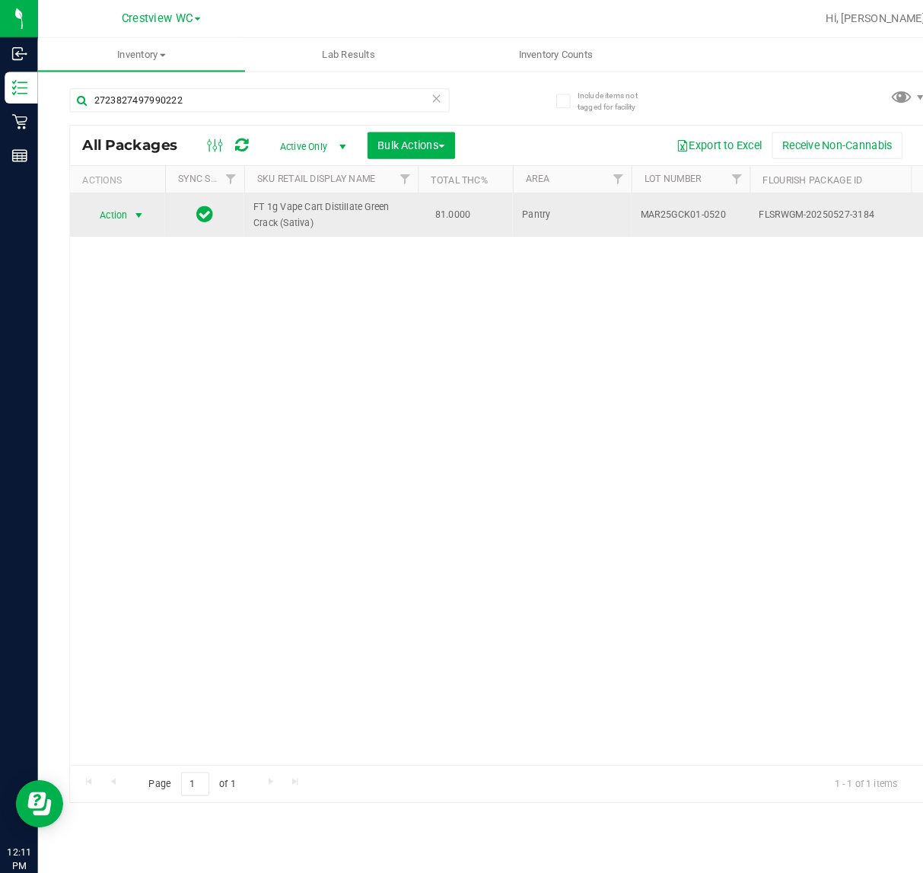
click at [132, 204] on span "select" at bounding box center [134, 208] width 12 height 12
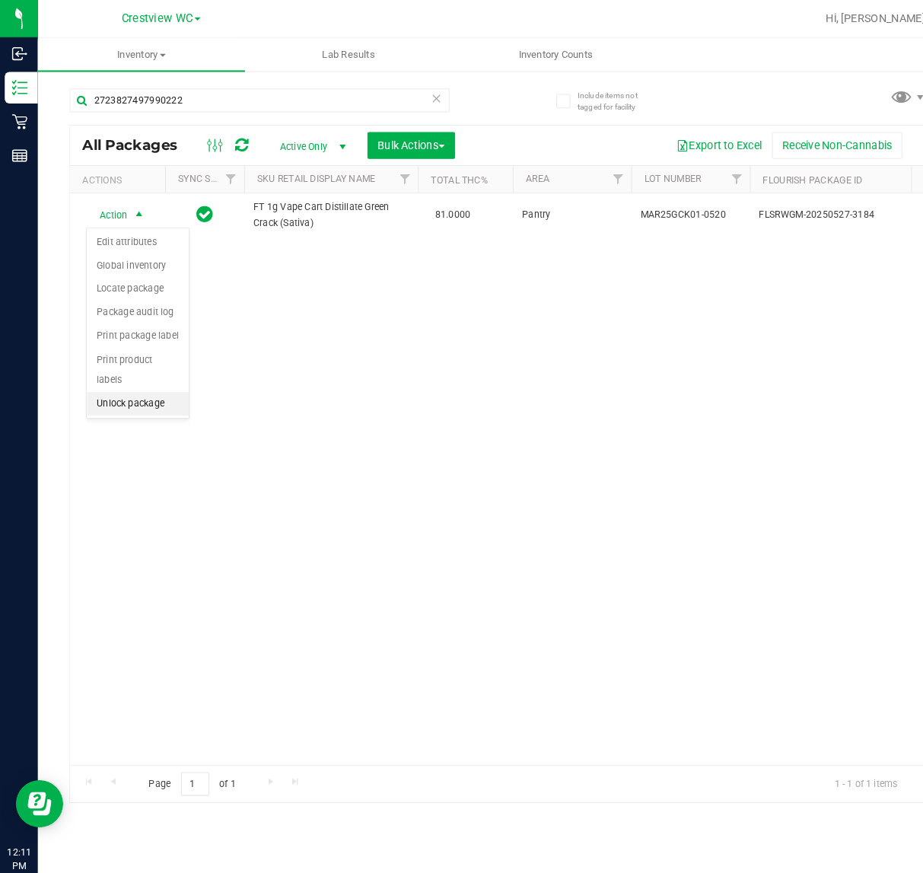
click at [116, 378] on li "Unlock package" at bounding box center [133, 389] width 98 height 23
